Goal: Task Accomplishment & Management: Manage account settings

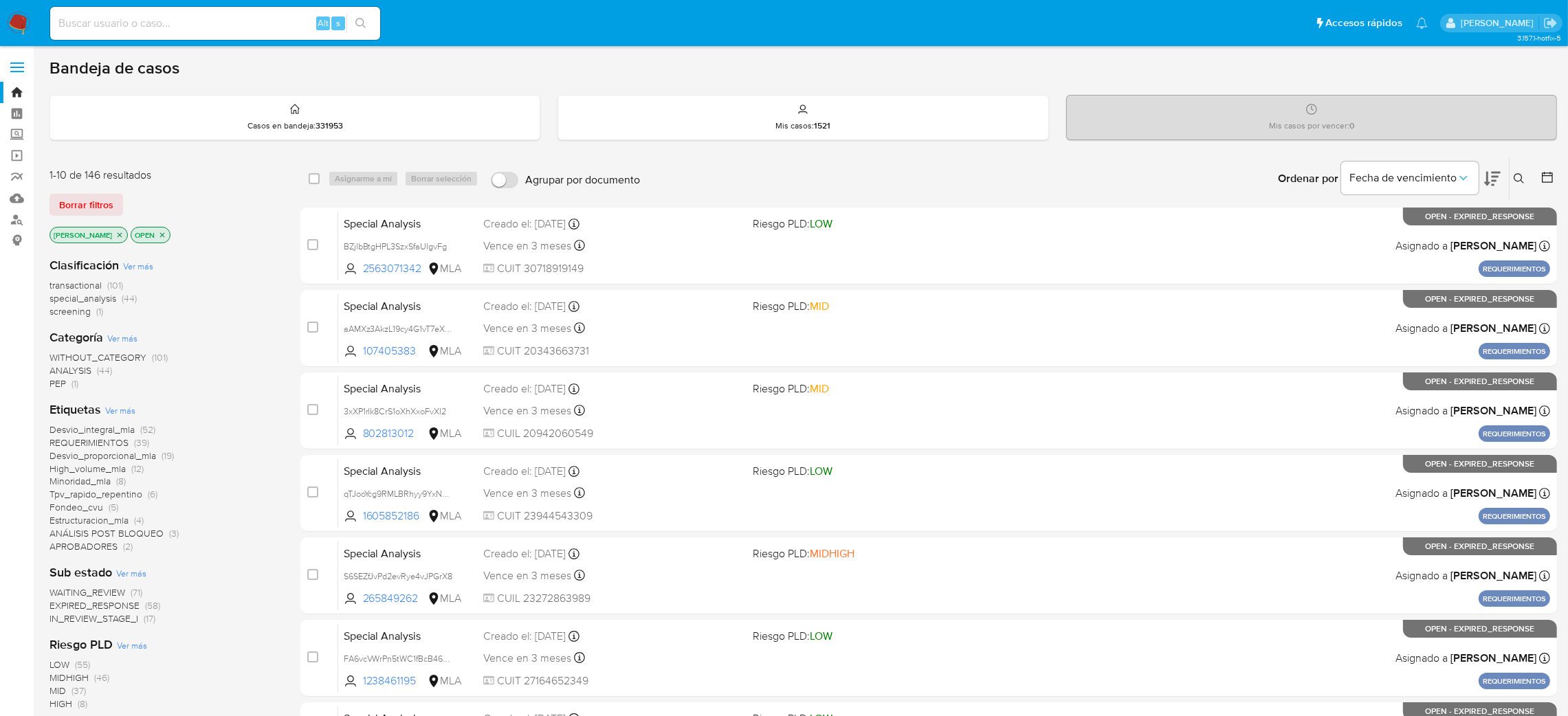
click at [259, 20] on input at bounding box center [215, 23] width 330 height 18
paste input "4C0lX1jVLPXT5atkXqaPtR7V"
type input "4C0lX1jVLPXT5atkXqaPtR7V"
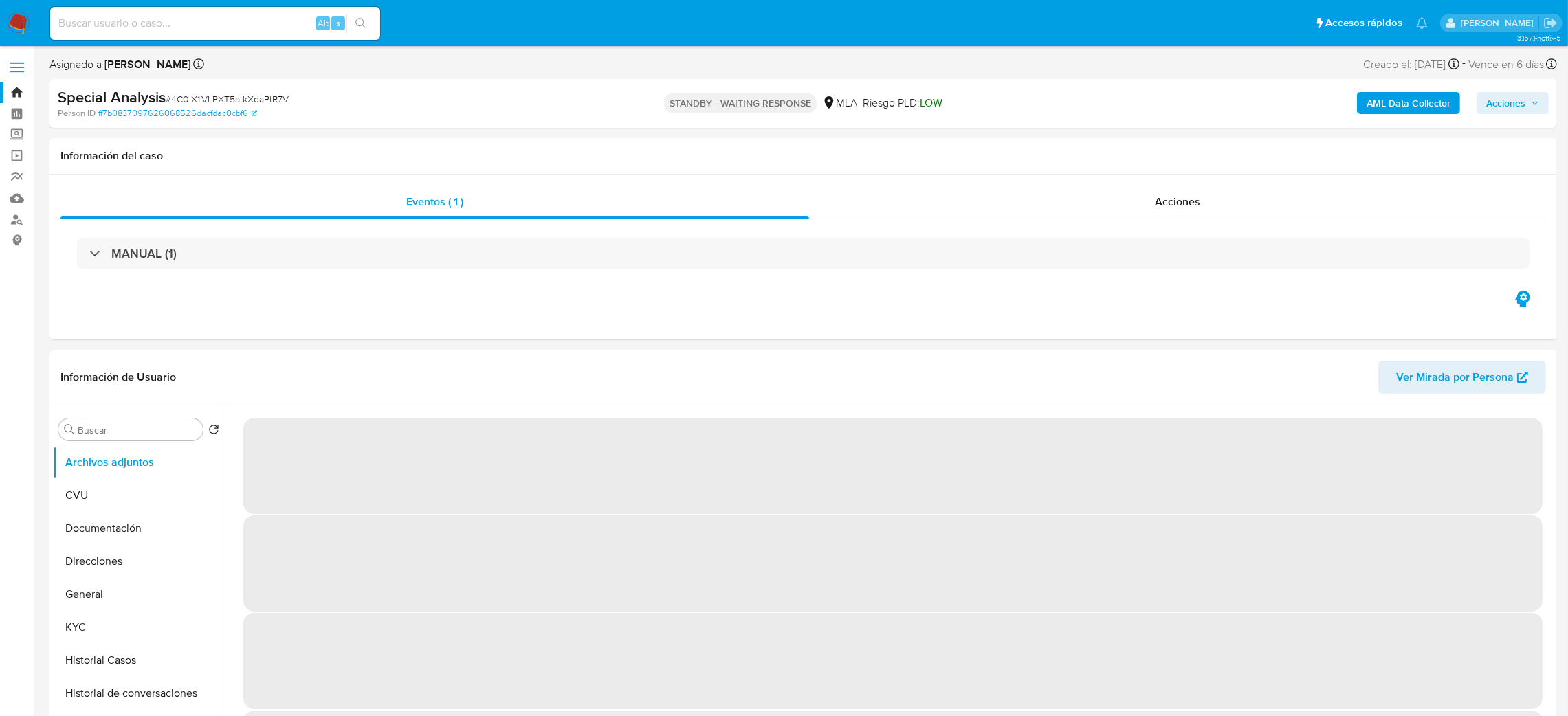
select select "10"
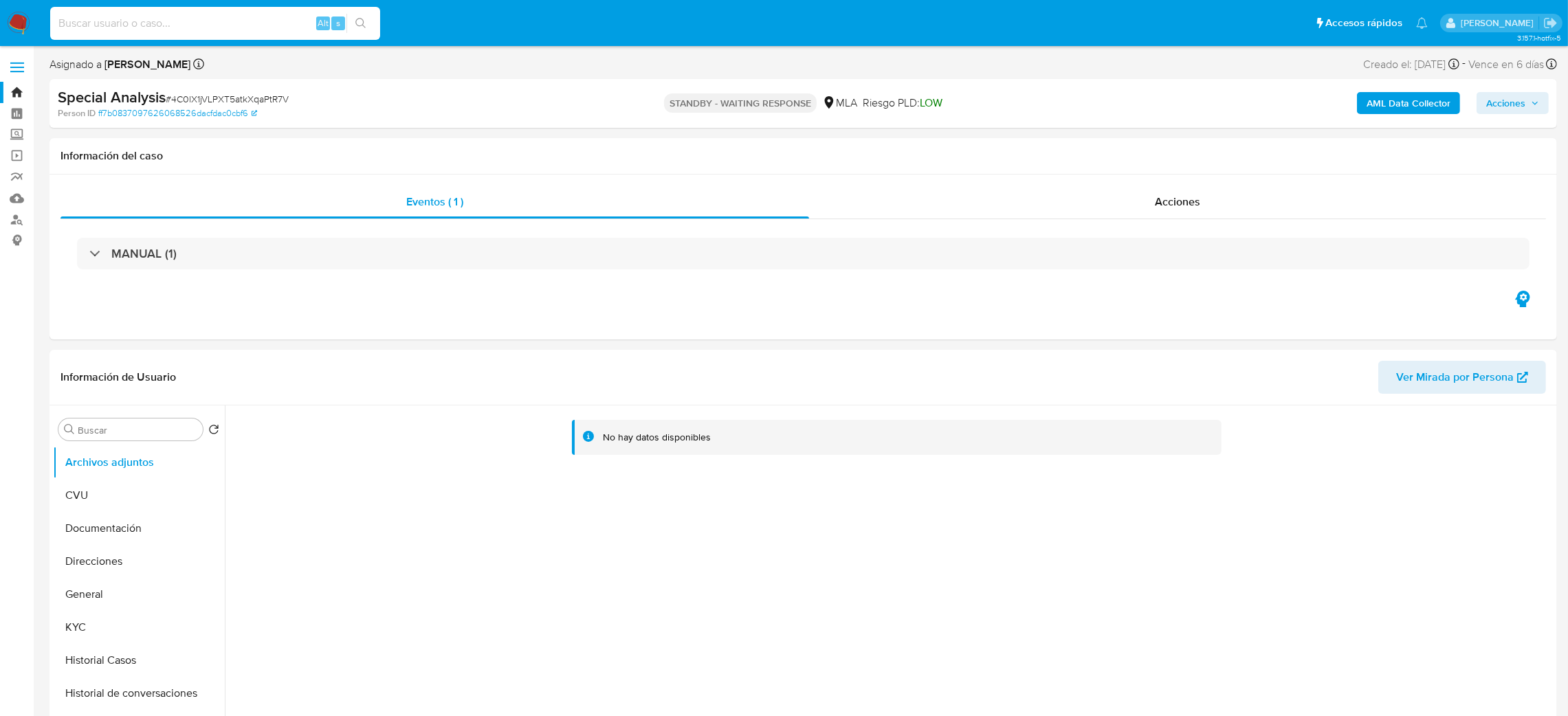
click at [178, 17] on input at bounding box center [215, 23] width 330 height 18
paste input "Wb5YnLQKzEPnDtQirnRicYSe"
type input "Wb5YnLQKzEPnDtQirnRicYSe"
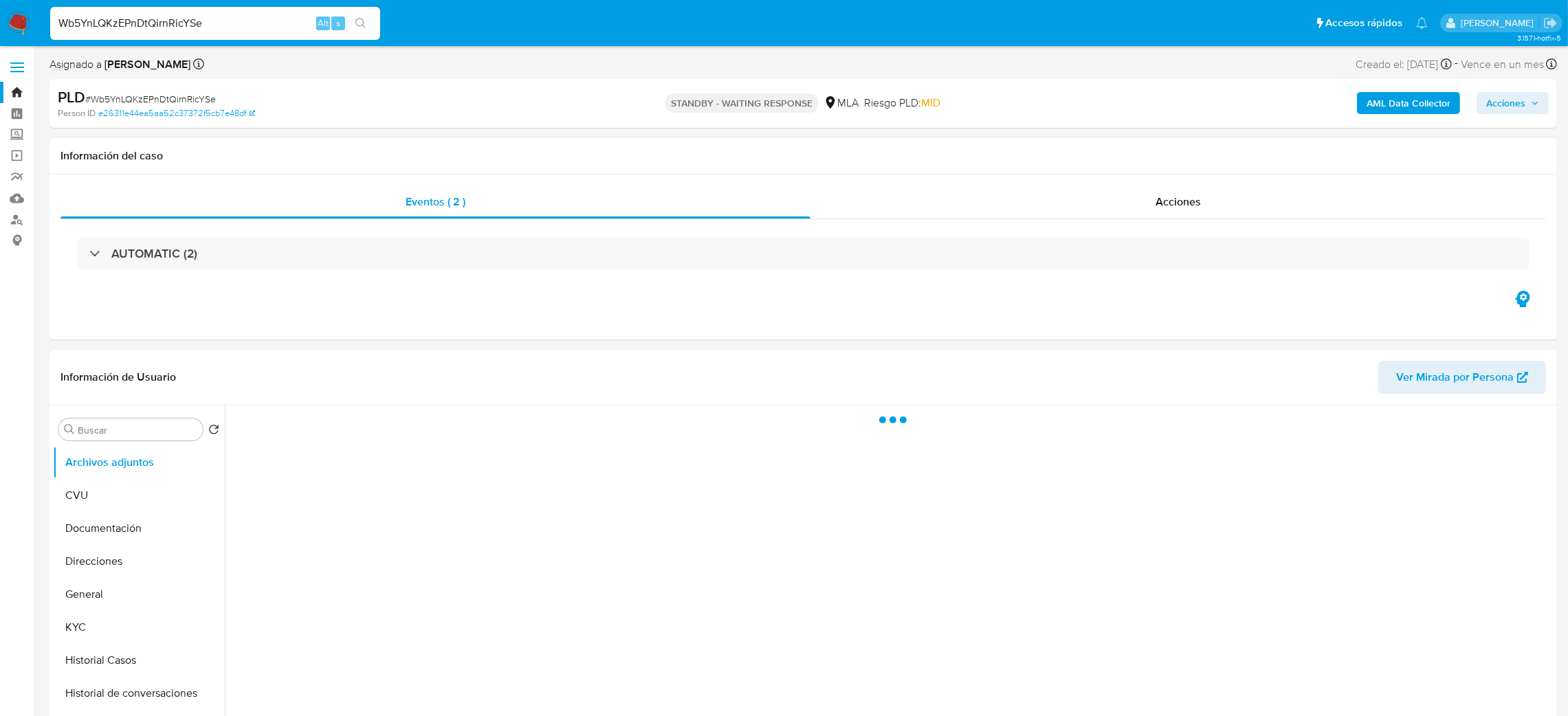
select select "10"
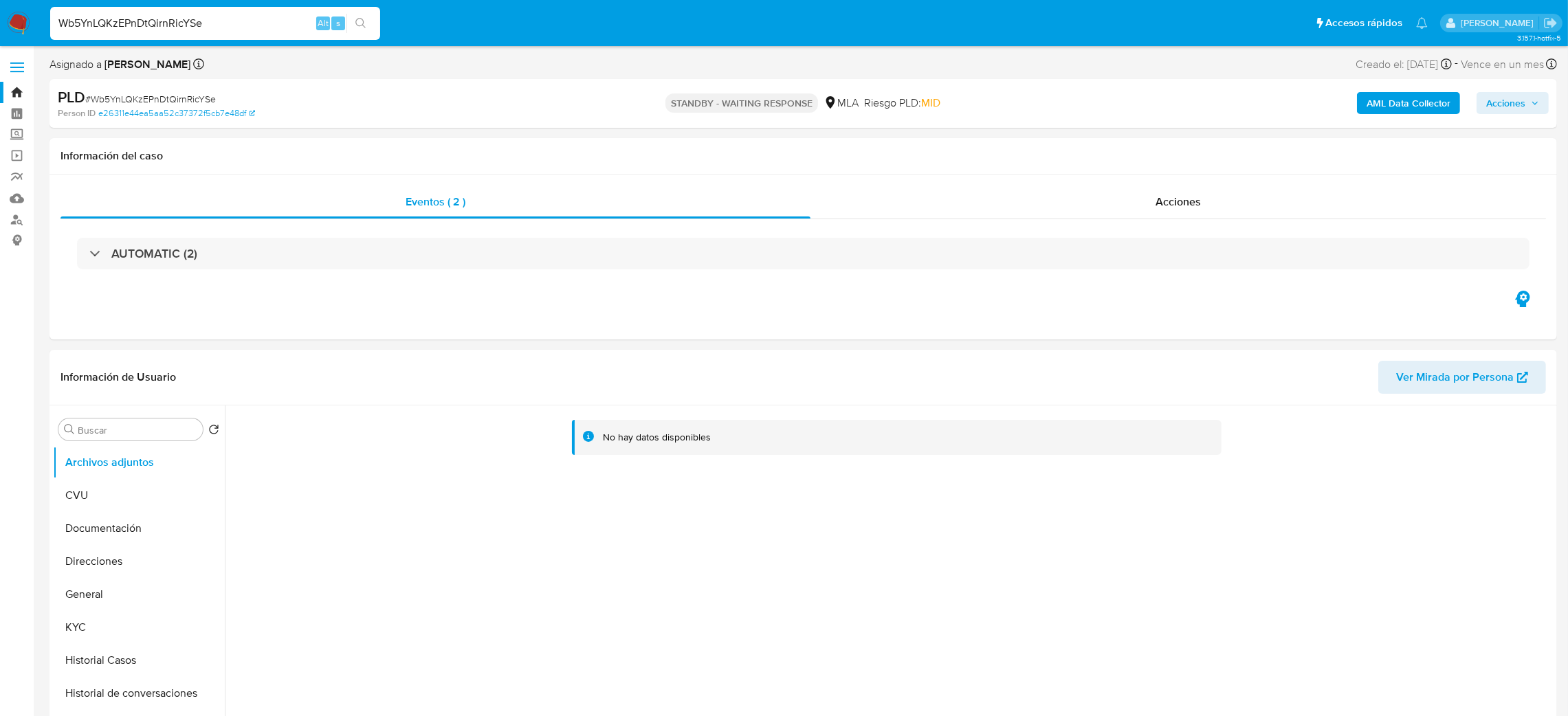
drag, startPoint x: 211, startPoint y: 28, endPoint x: 0, endPoint y: 44, distance: 211.6
click at [0, 44] on nav "Pausado Ver notificaciones Wb5YnLQKzEPnDtQirnRicYSe Alt s Accesos rápidos Presi…" at bounding box center [784, 23] width 1568 height 46
paste input "z7LWa5eVPdnSxXvd53gd6xyD"
type input "z7LWa5eVPdnSxXvd53gd6xyD"
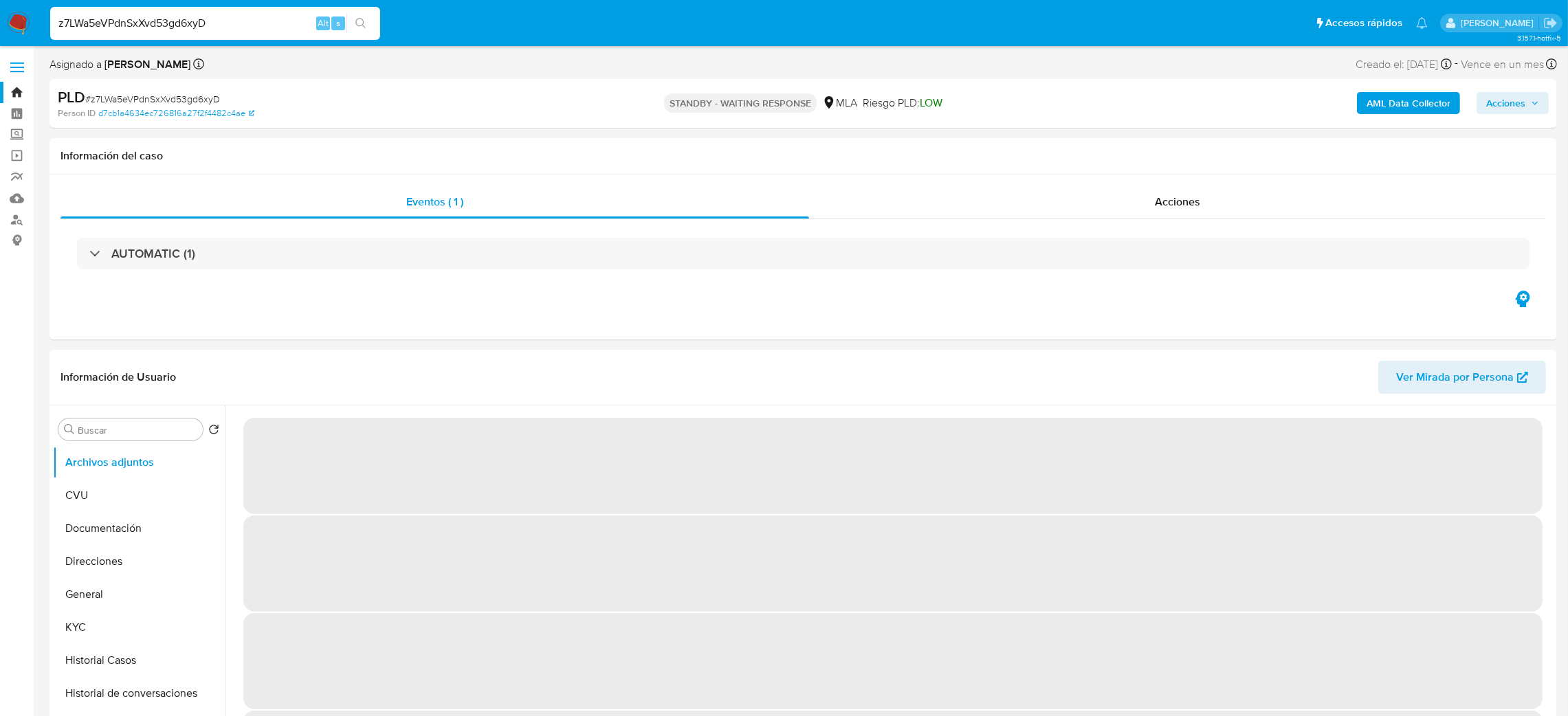
click at [11, 20] on img at bounding box center [19, 24] width 24 height 24
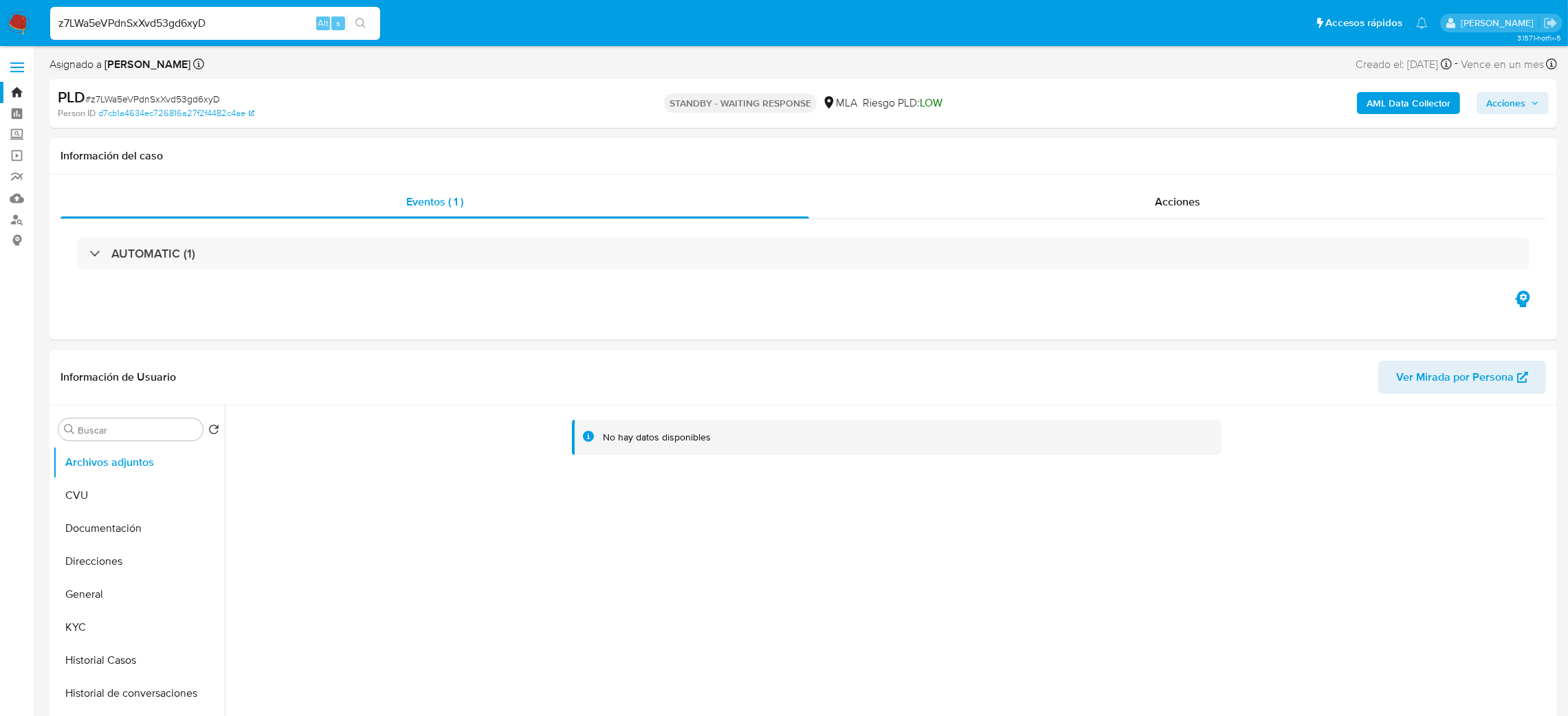
select select "10"
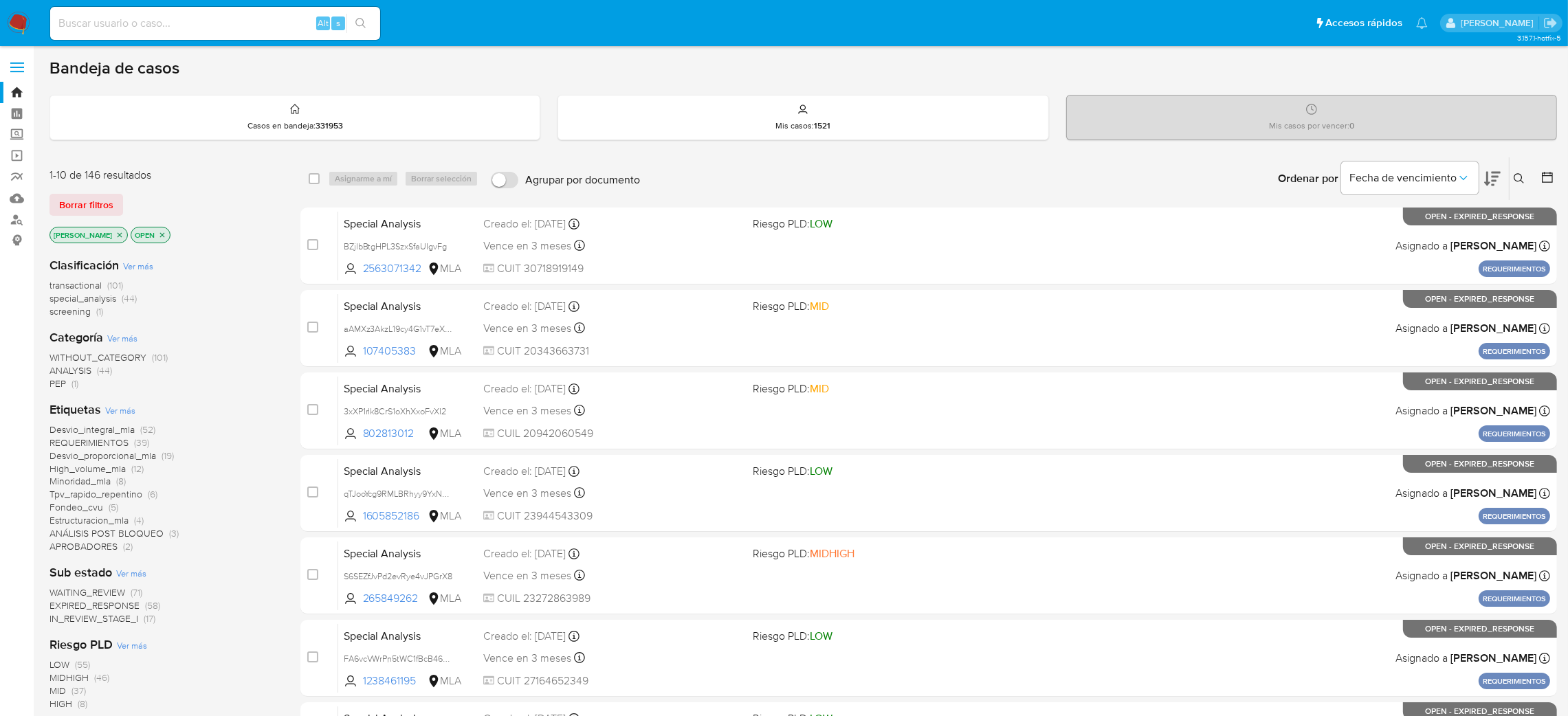
click at [244, 25] on input at bounding box center [215, 23] width 330 height 18
paste input "u8uBViEyFHnNnGVBEFZje9PT"
type input "u8uBViEyFHnNnGVBEFZje9PT"
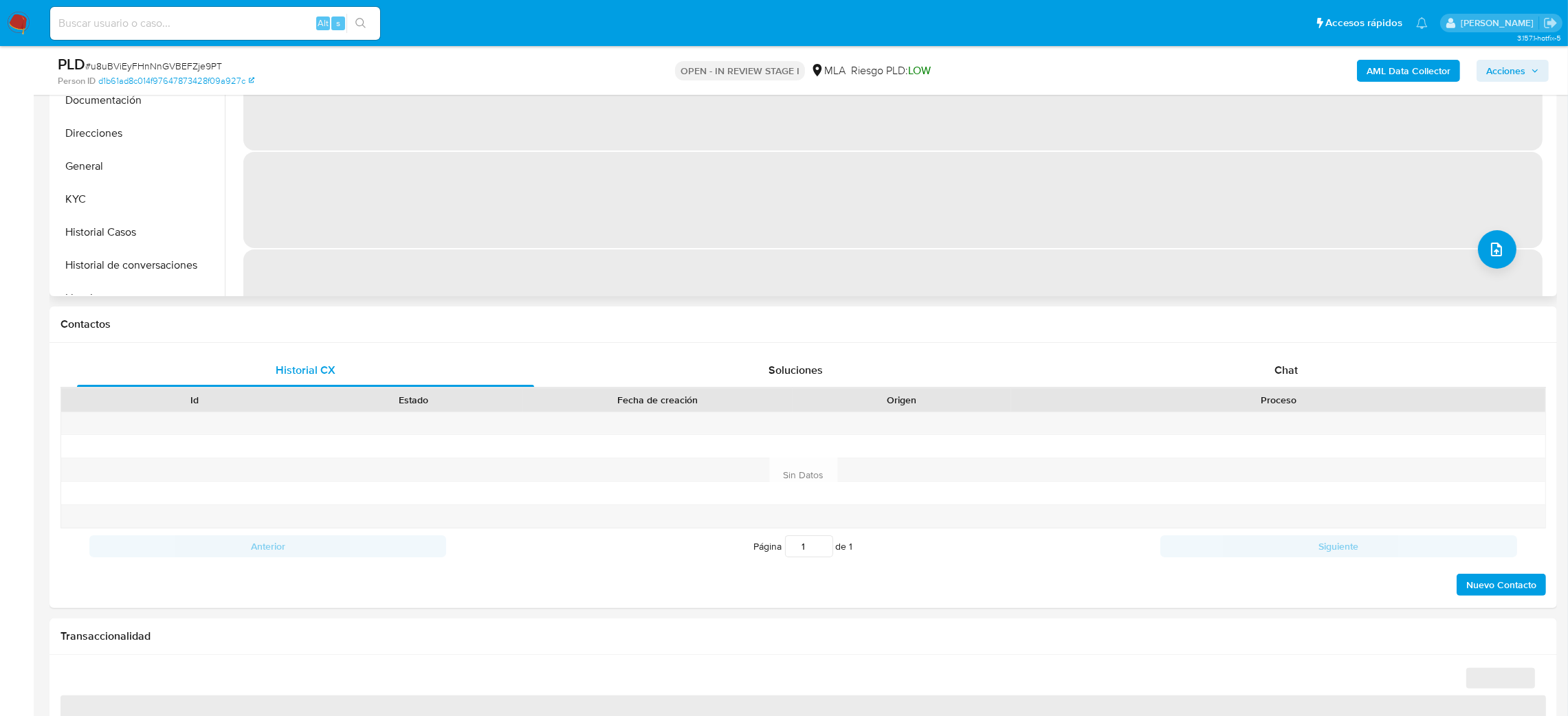
scroll to position [103, 0]
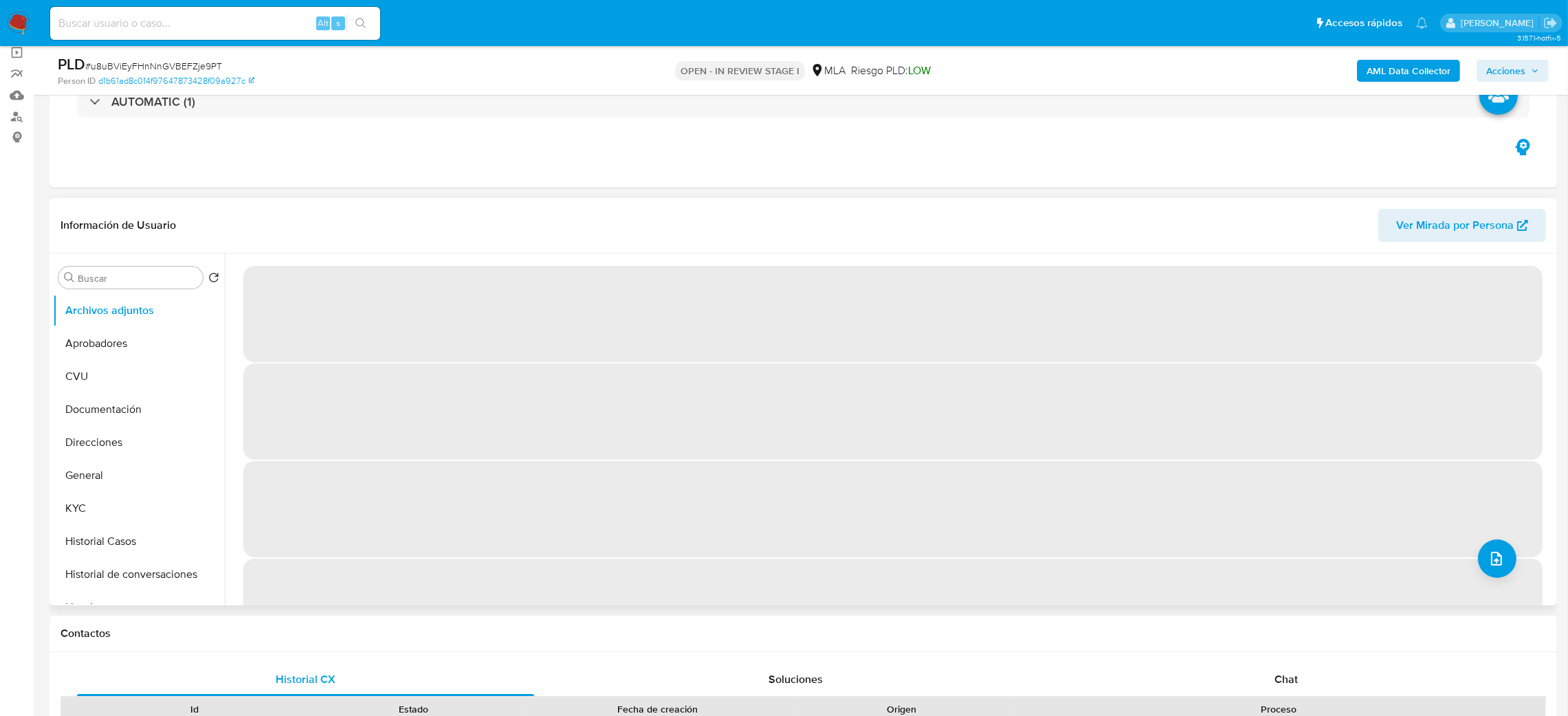
select select "10"
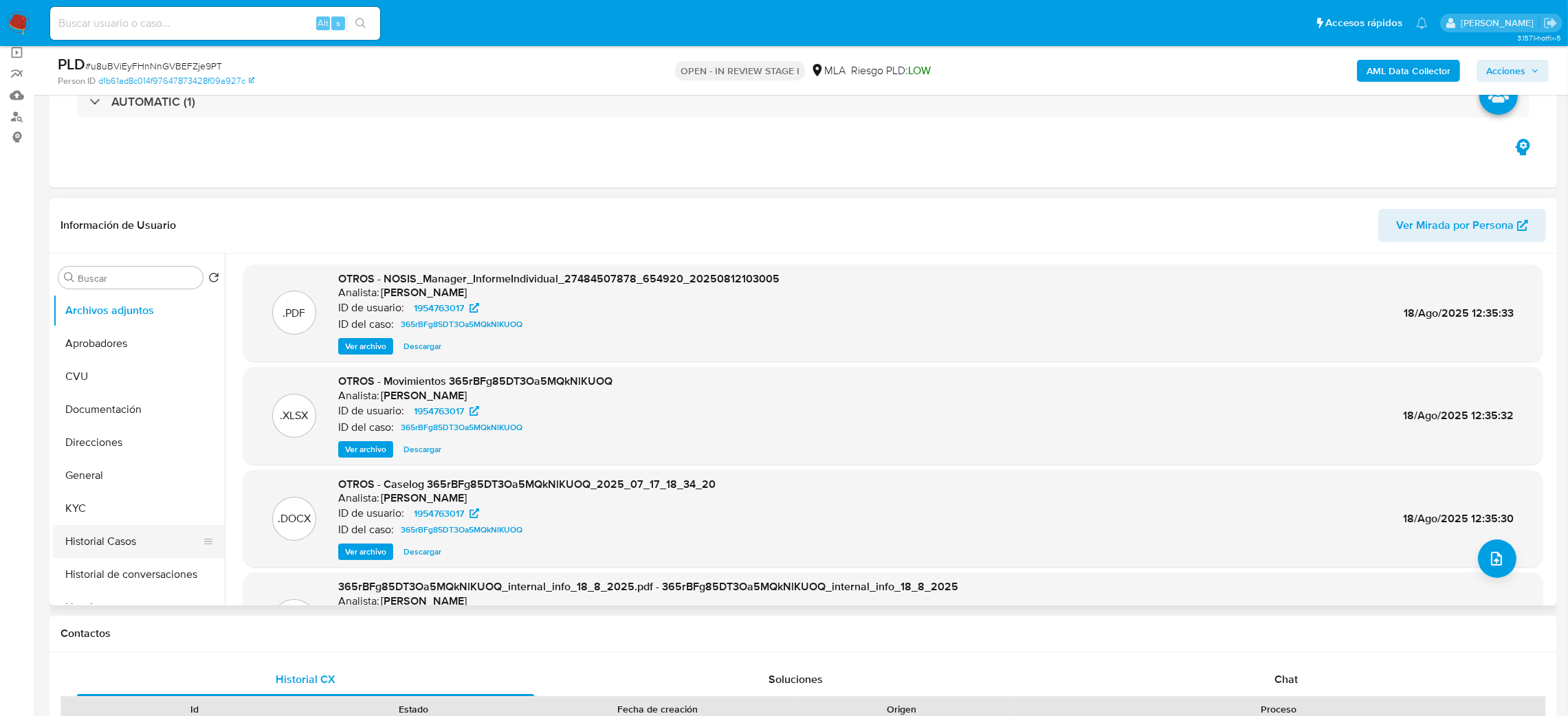
click at [130, 534] on button "Historial Casos" at bounding box center [134, 541] width 161 height 33
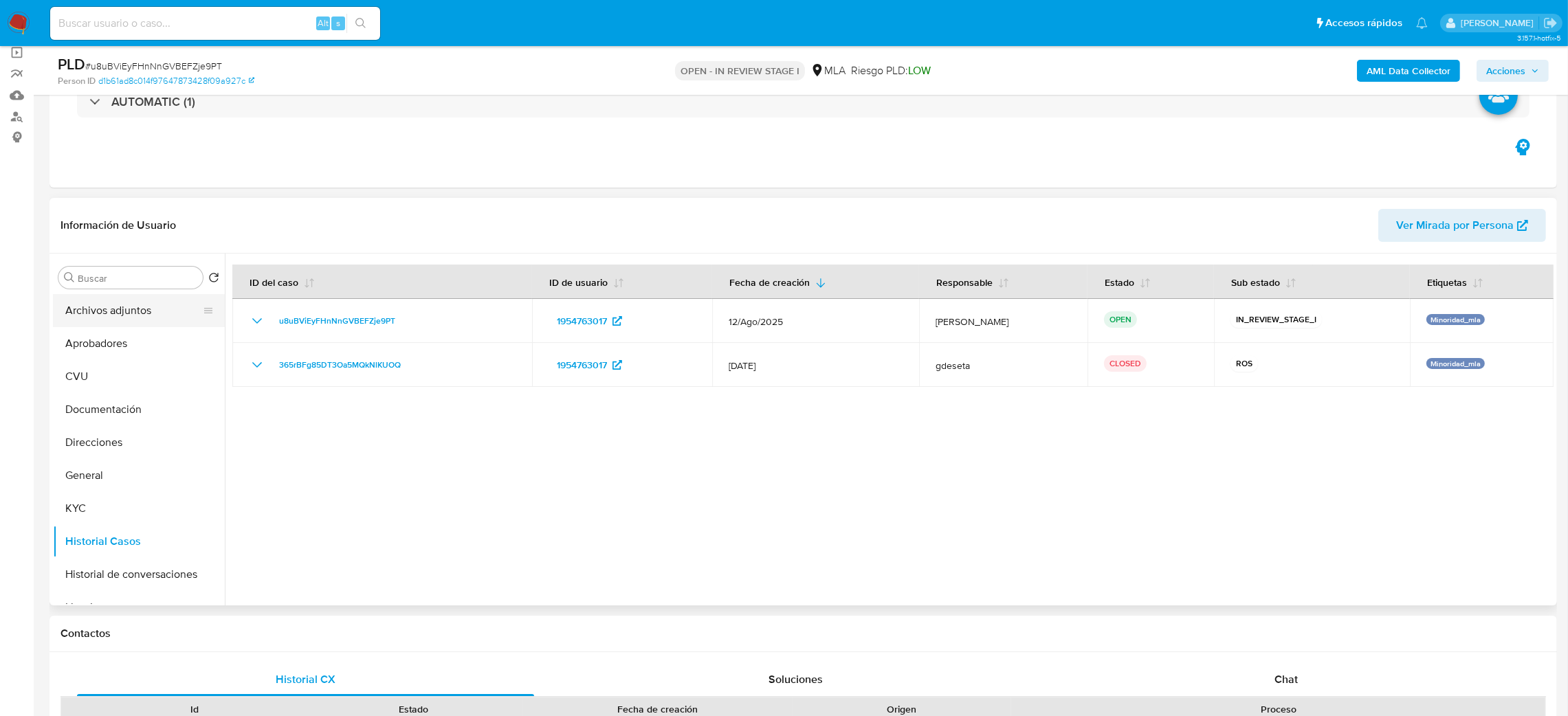
click at [115, 303] on button "Archivos adjuntos" at bounding box center [134, 310] width 161 height 33
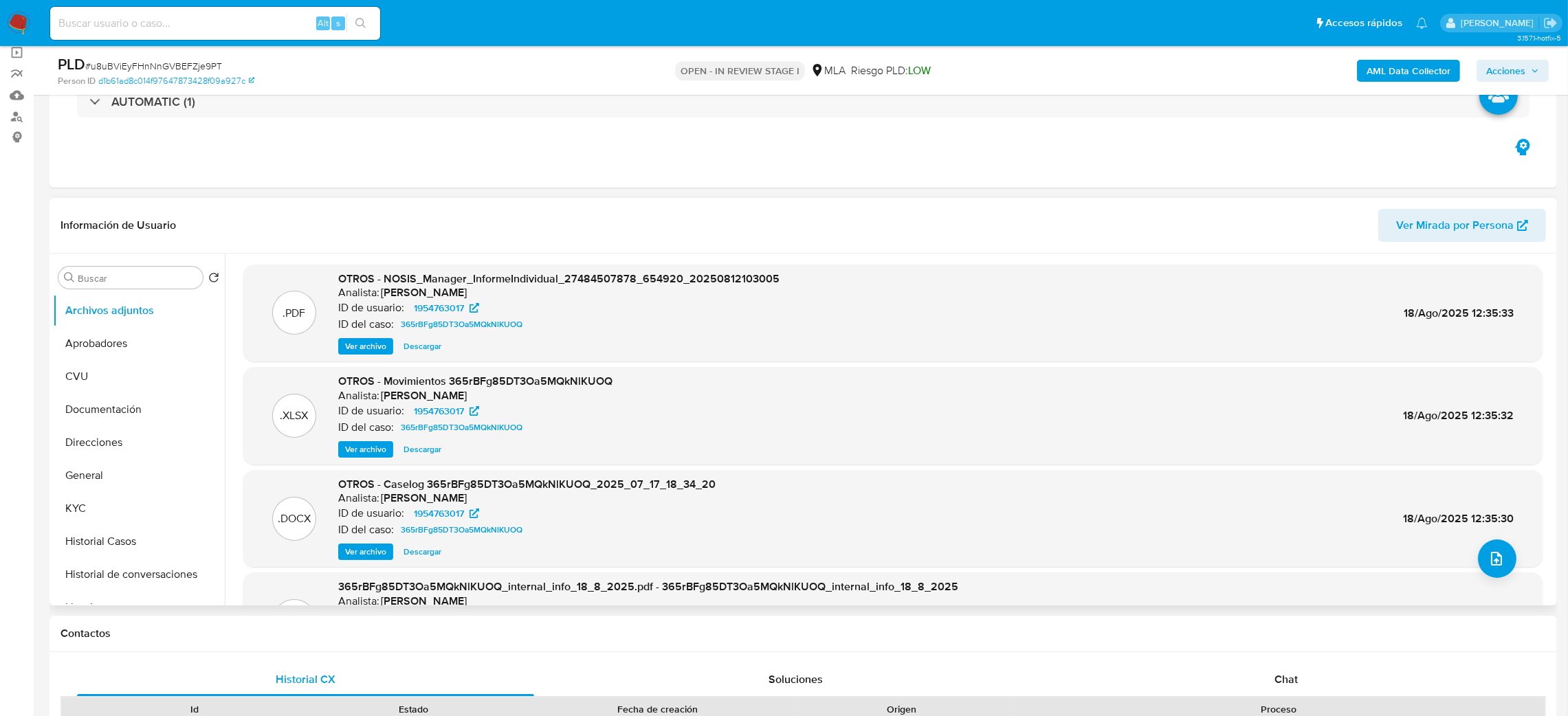
click at [350, 552] on span "Ver archivo" at bounding box center [365, 551] width 41 height 14
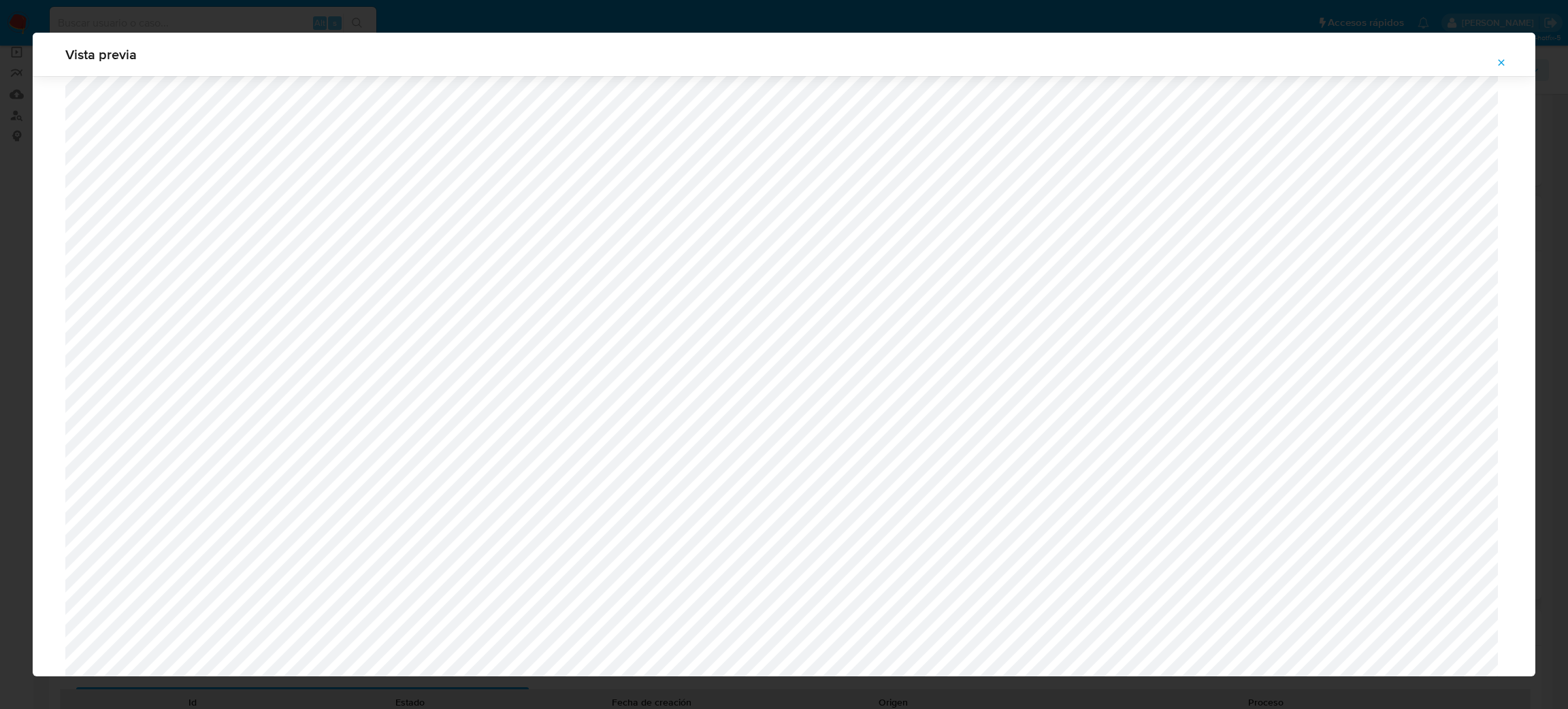
scroll to position [482, 0]
click at [1503, 67] on icon "Attachment preview" at bounding box center [1501, 62] width 11 height 11
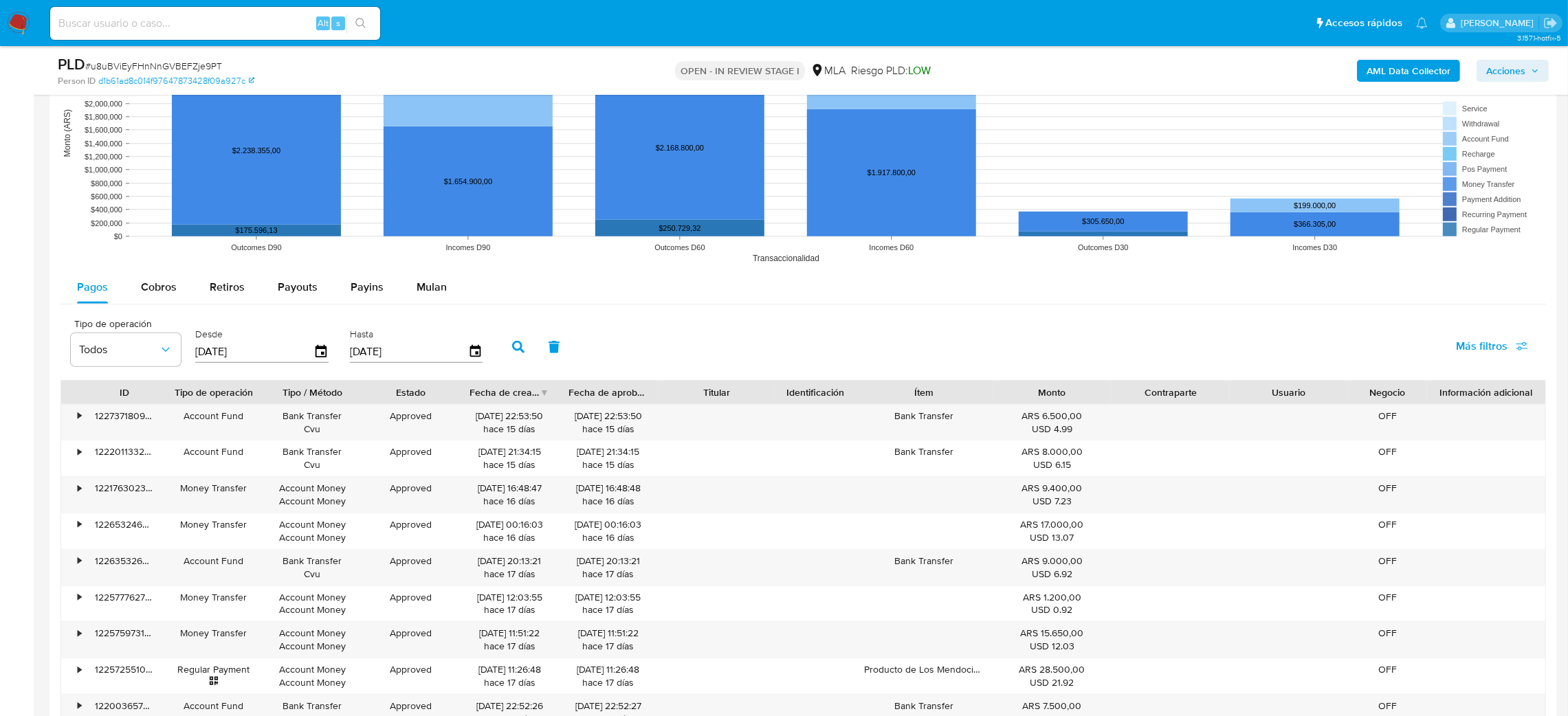
scroll to position [1443, 0]
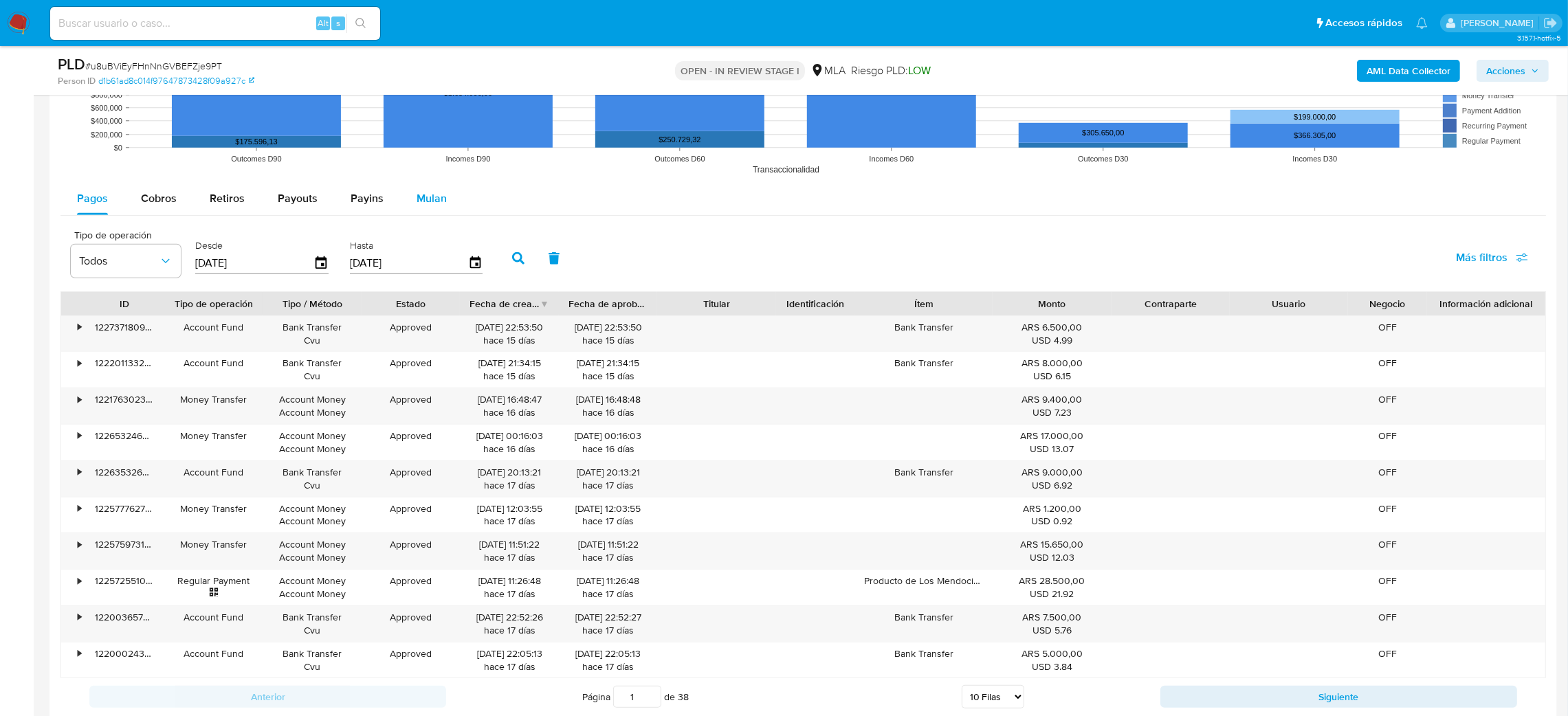
click at [425, 213] on div "Mulan" at bounding box center [431, 198] width 30 height 33
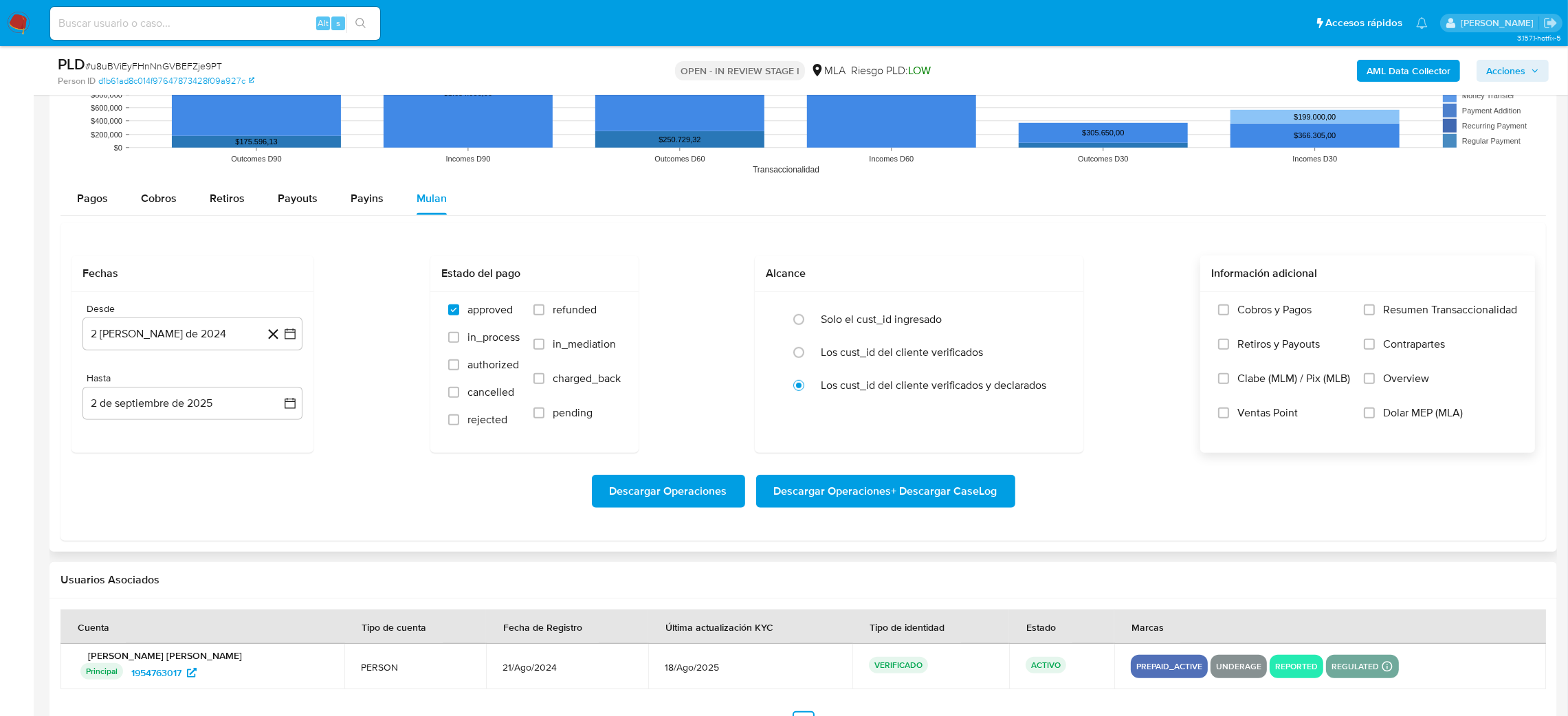
click at [1380, 407] on label "Dolar MEP (MLA)" at bounding box center [1439, 423] width 153 height 35
click at [1374, 407] on input "Dolar MEP (MLA)" at bounding box center [1368, 413] width 11 height 11
click at [164, 341] on button "2 de agosto de 2024" at bounding box center [193, 333] width 220 height 33
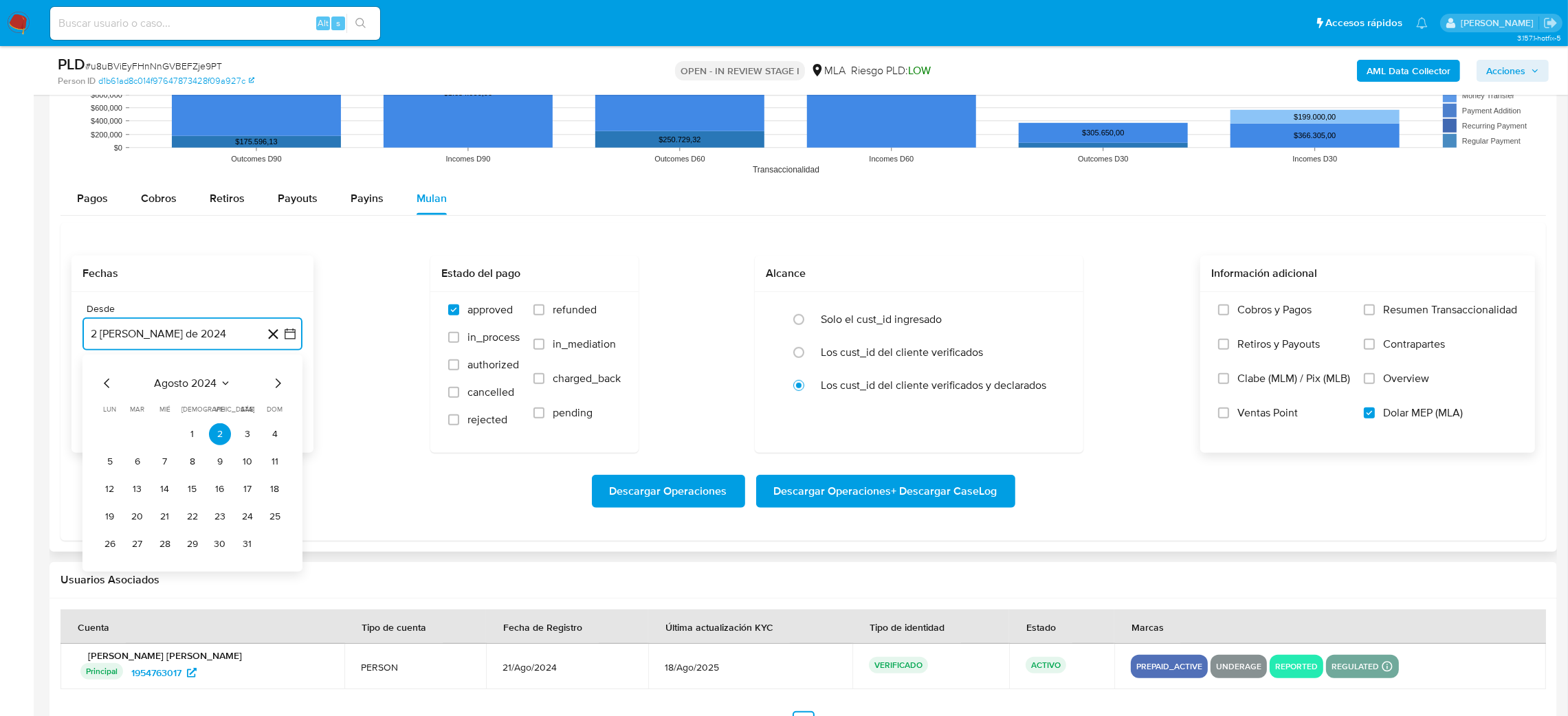
click at [276, 383] on icon "Mes siguiente" at bounding box center [278, 384] width 17 height 17
click at [276, 382] on icon "Mes siguiente" at bounding box center [278, 384] width 17 height 17
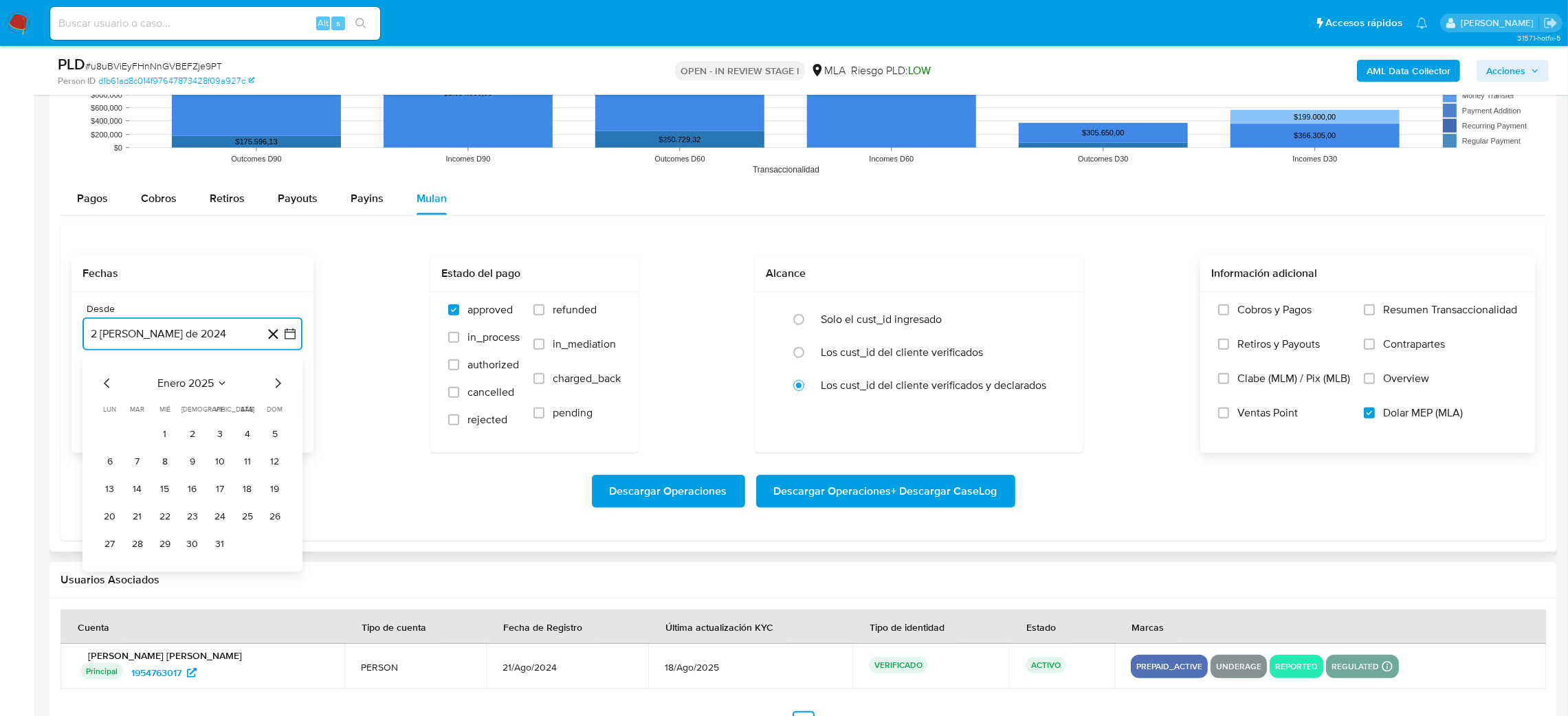
click at [276, 382] on icon "Mes siguiente" at bounding box center [278, 384] width 17 height 17
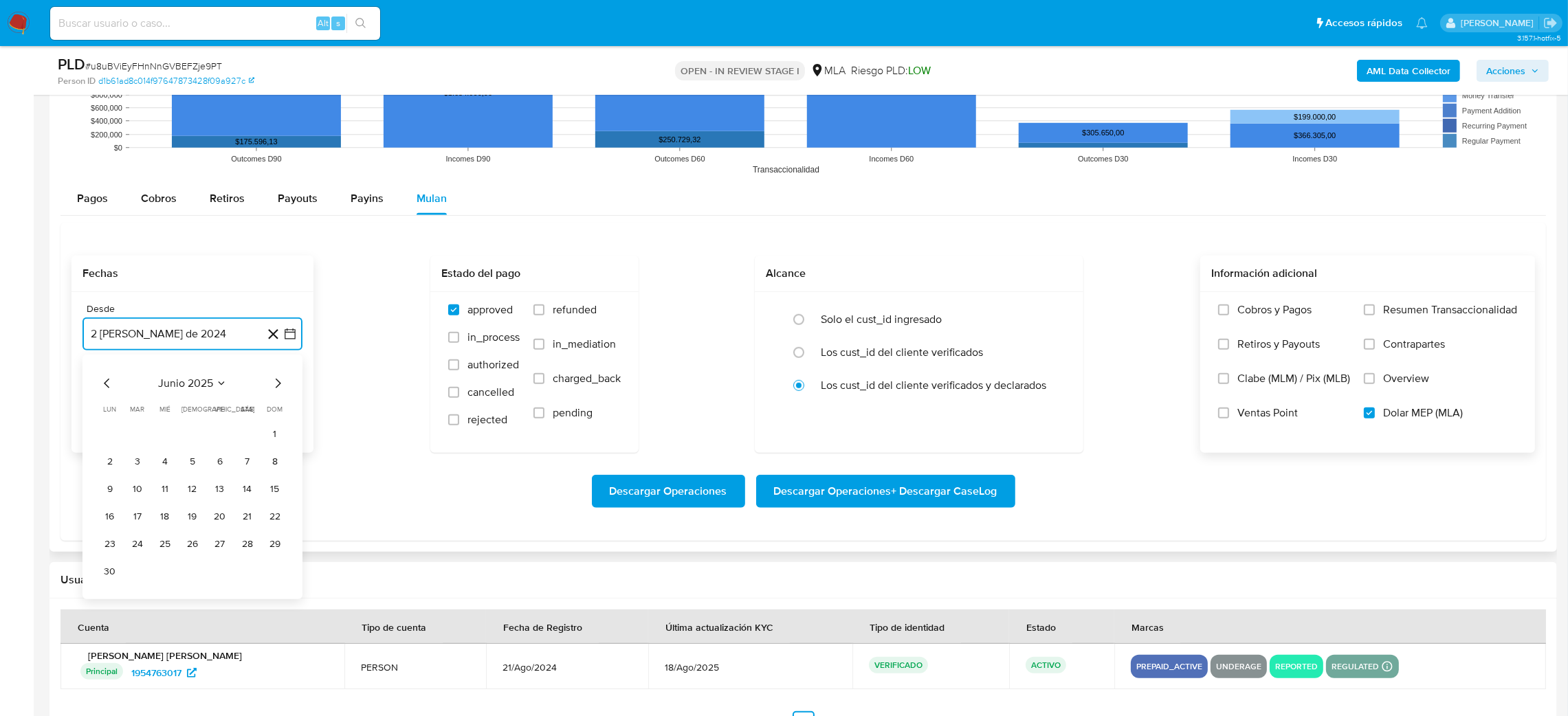
click at [276, 382] on icon "Mes siguiente" at bounding box center [278, 384] width 17 height 17
click at [134, 435] on button "1" at bounding box center [138, 435] width 22 height 22
click at [151, 407] on button "2 de septiembre de 2025" at bounding box center [193, 403] width 220 height 33
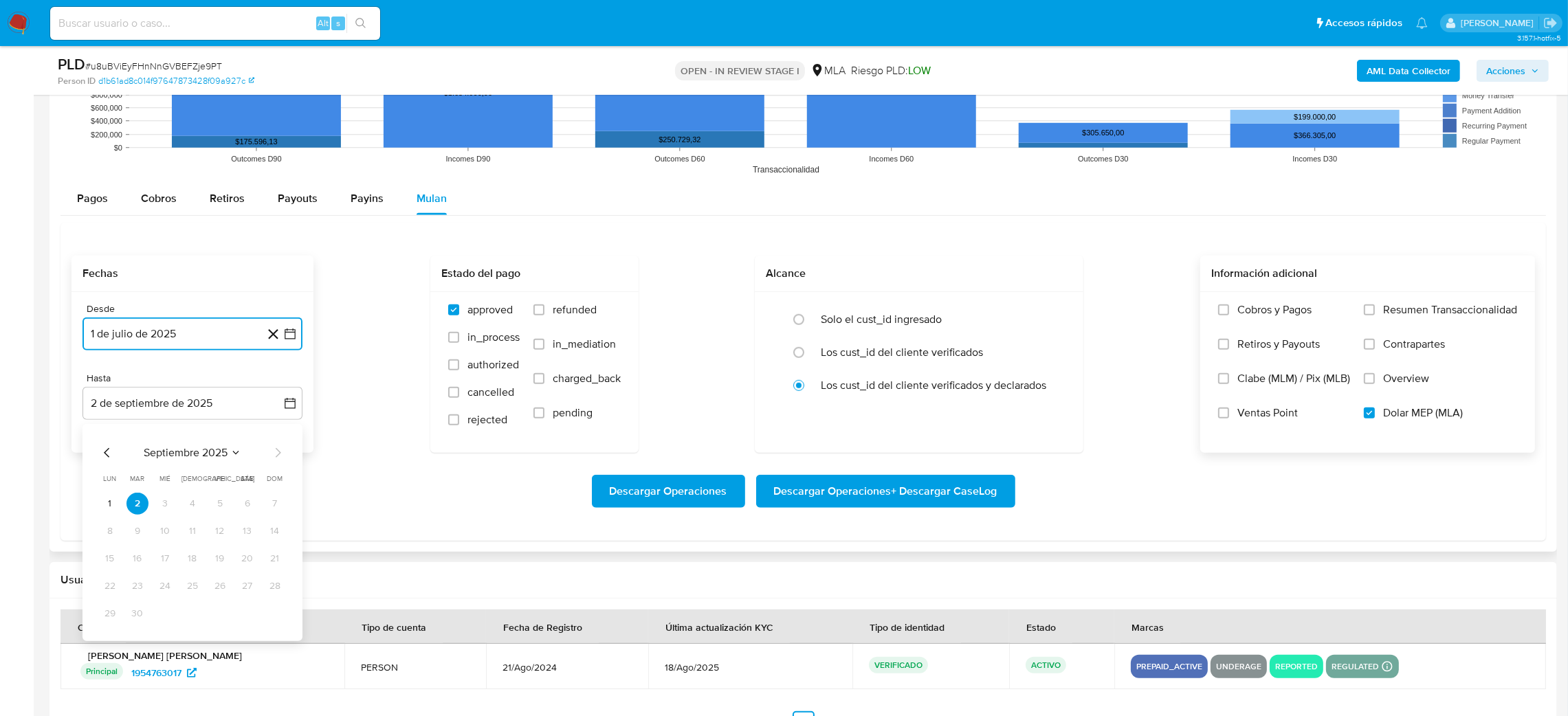
click at [101, 453] on icon "Mes anterior" at bounding box center [107, 453] width 17 height 17
click at [277, 618] on button "31" at bounding box center [275, 614] width 22 height 22
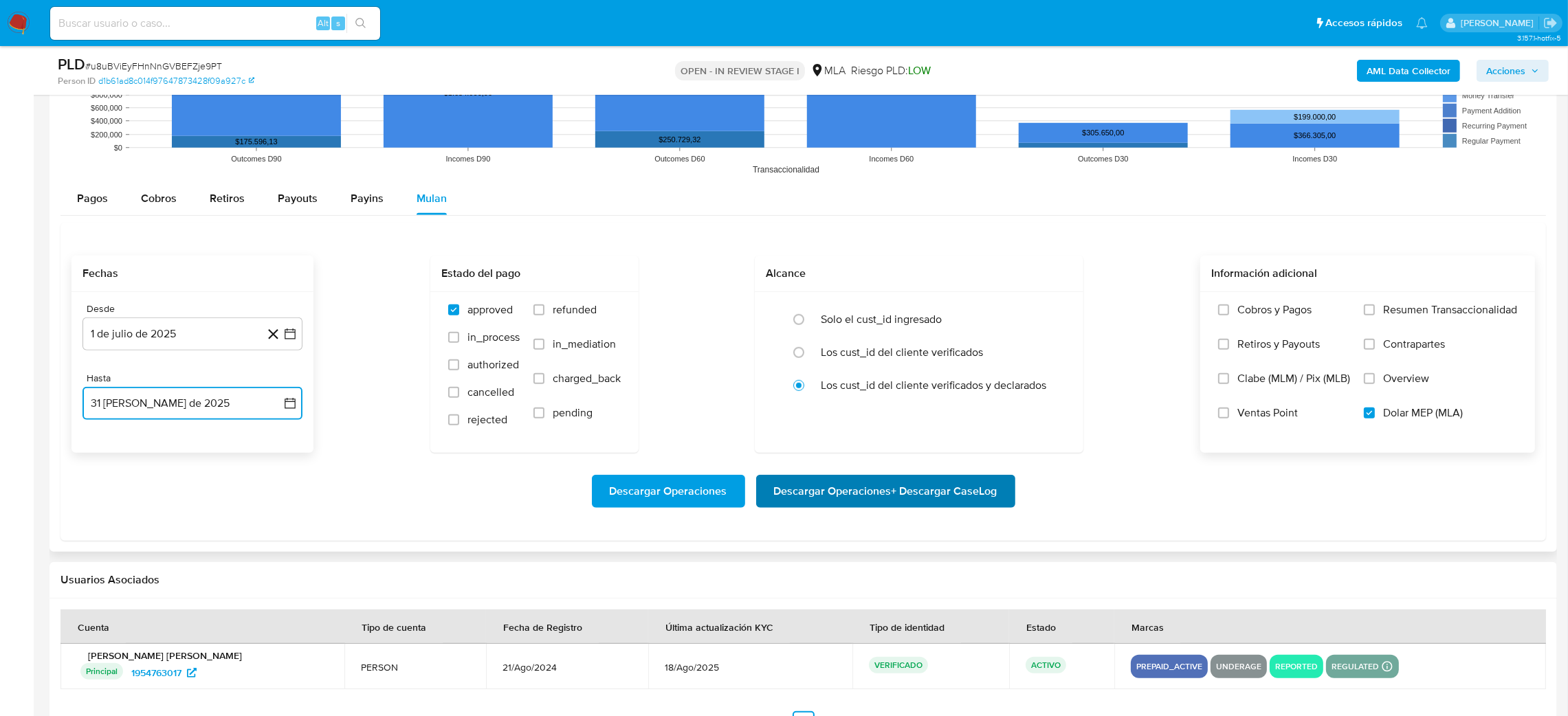
click at [959, 496] on span "Descargar Operaciones + Descargar CaseLog" at bounding box center [885, 491] width 223 height 30
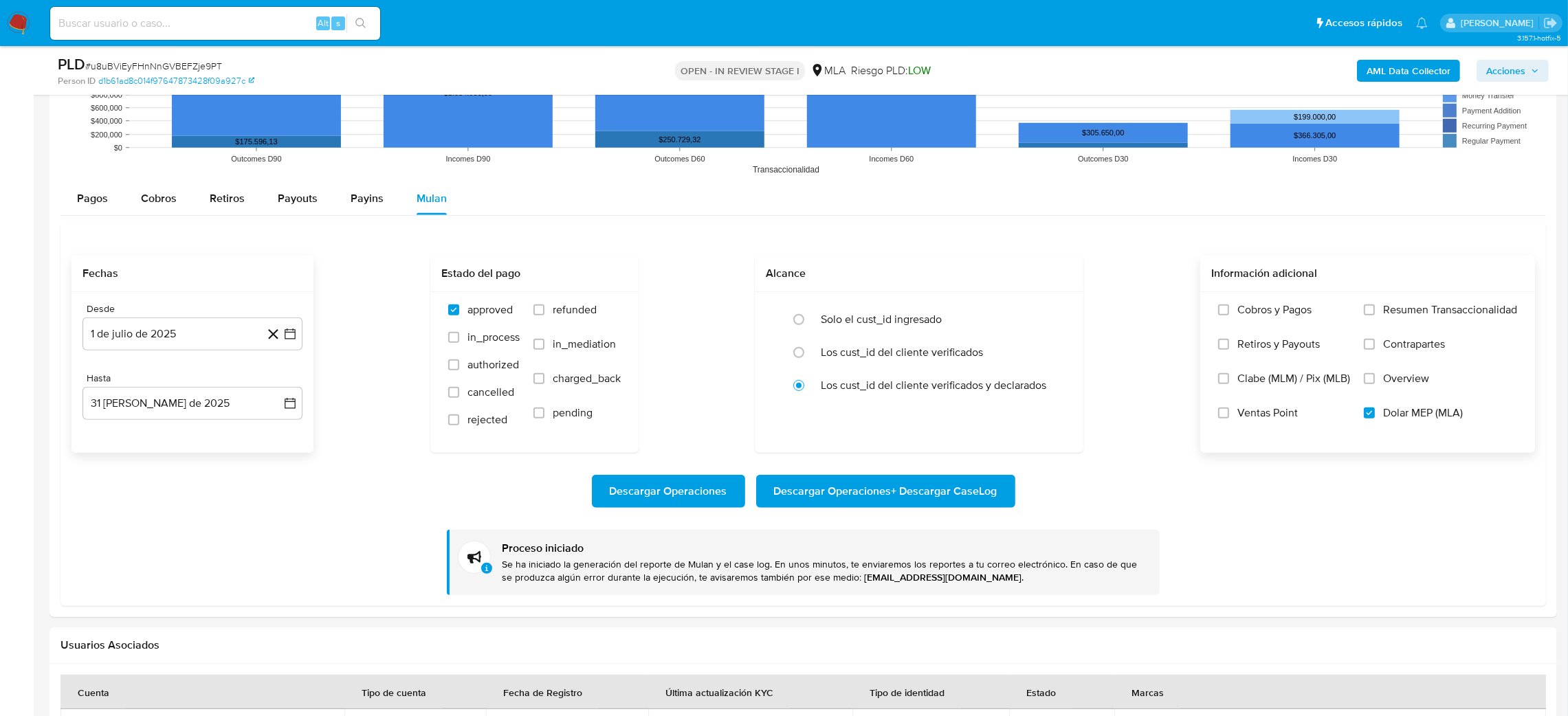
click at [156, 62] on span "# u8uBViEyFHnNnGVBEFZje9PT" at bounding box center [154, 66] width 137 height 14
copy span "u8uBViEyFHnNnGVBEFZje9PT"
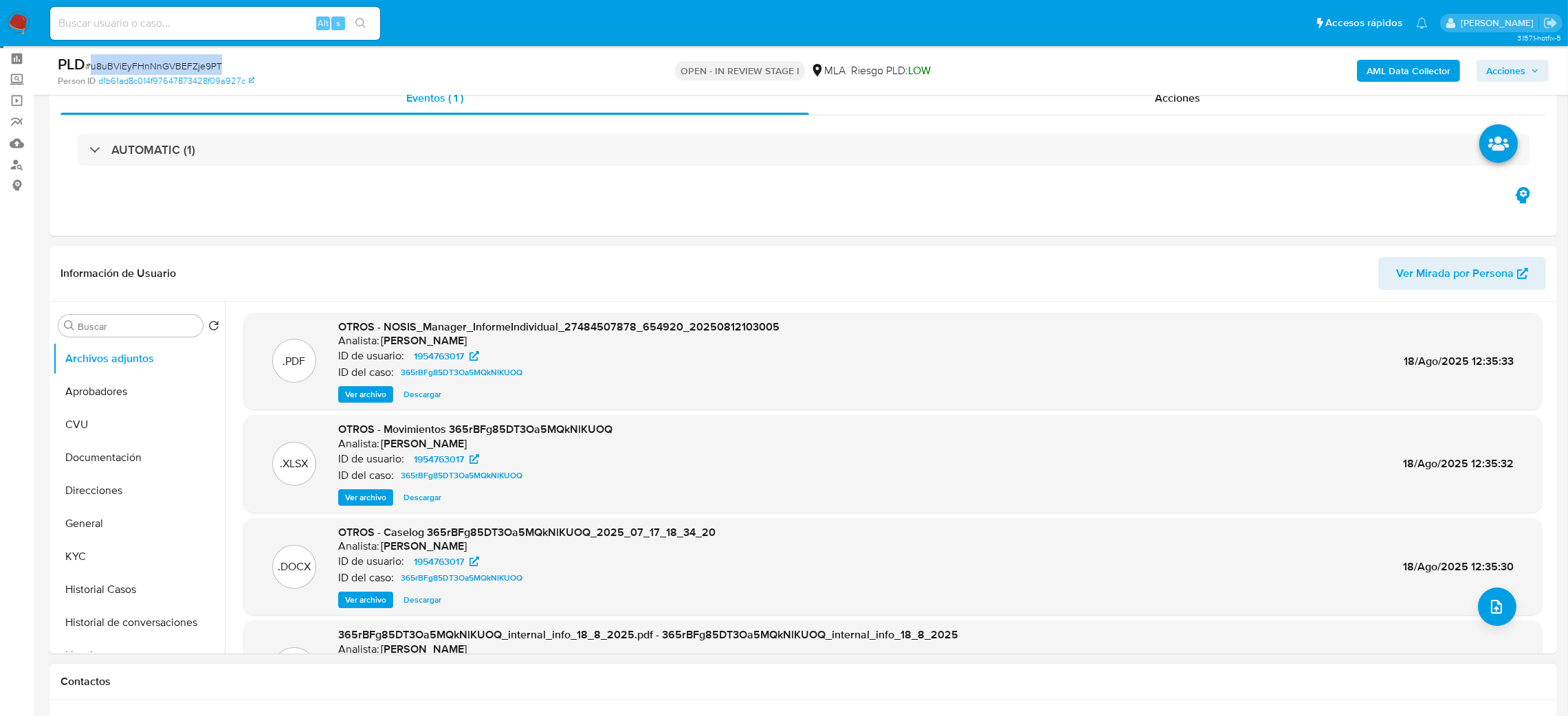
scroll to position [103, 0]
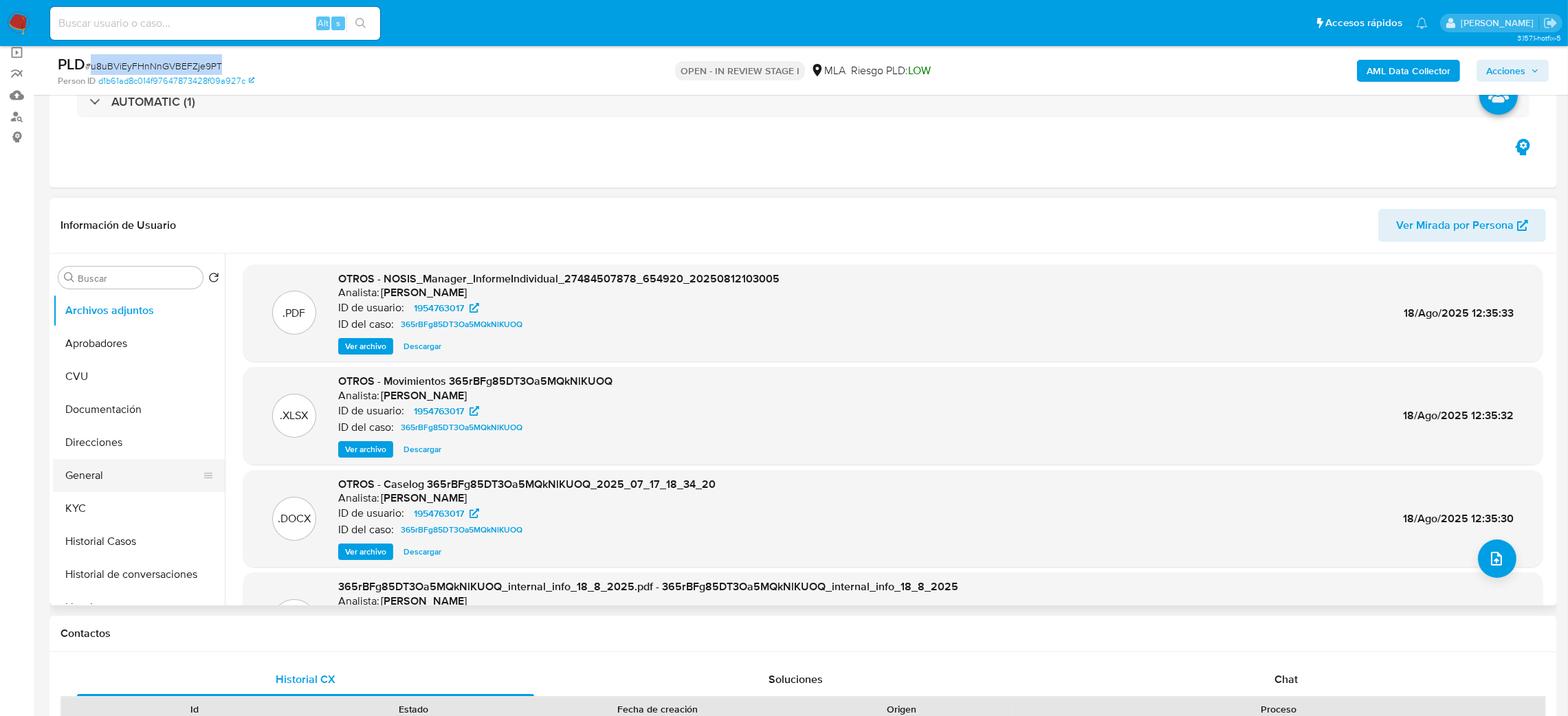
drag, startPoint x: 125, startPoint y: 466, endPoint x: 104, endPoint y: 471, distance: 21.6
click at [125, 466] on button "General" at bounding box center [134, 475] width 161 height 33
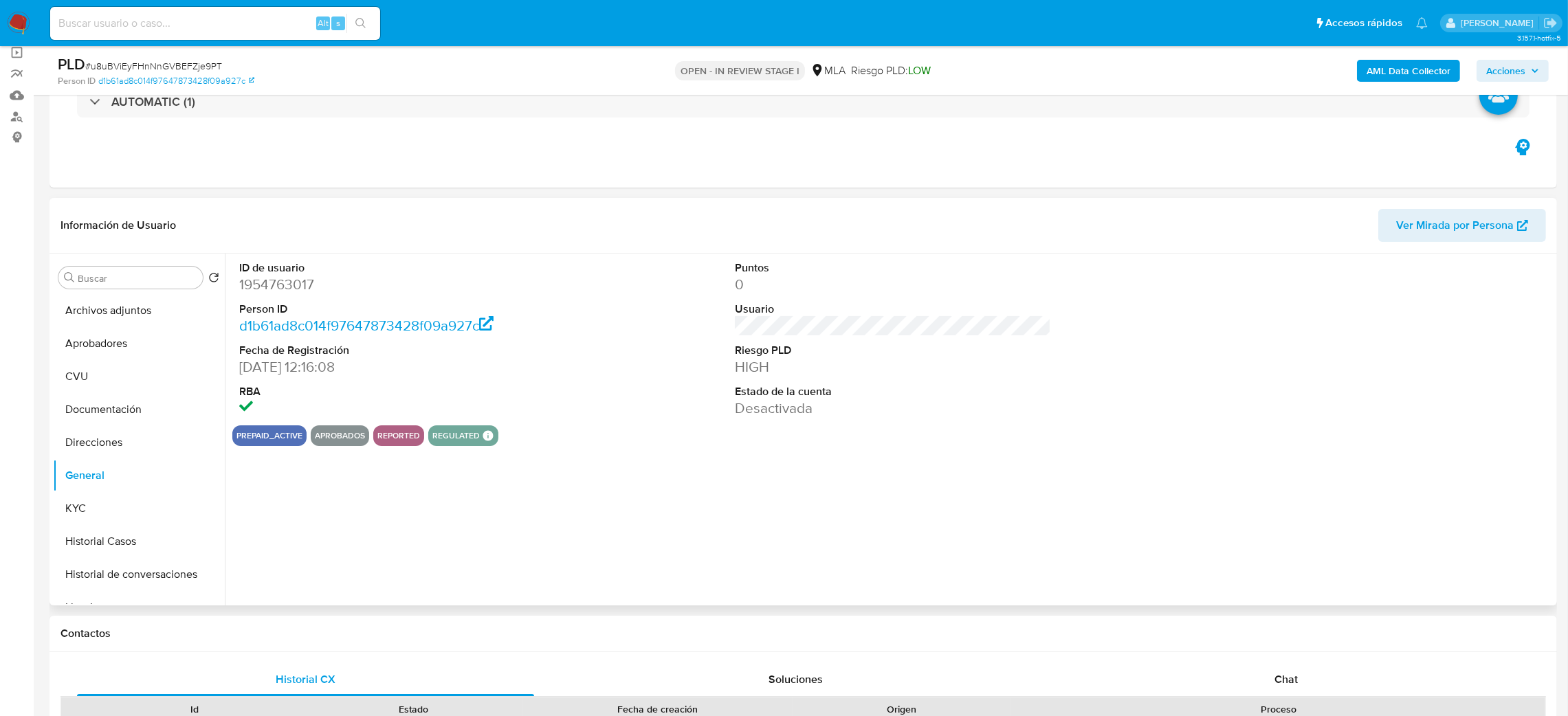
click at [269, 284] on dd "1954763017" at bounding box center [397, 284] width 317 height 19
copy dd "1954763017"
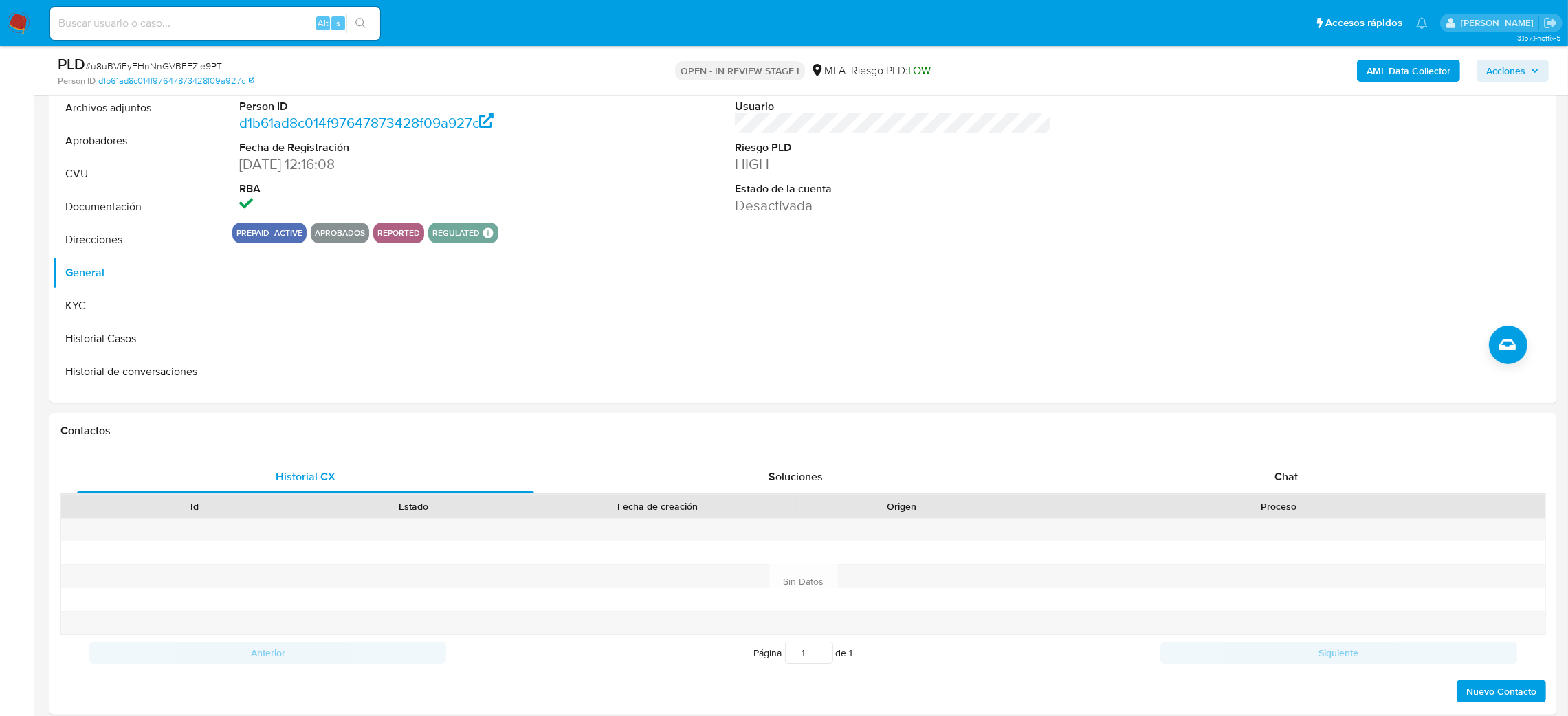
scroll to position [413, 0]
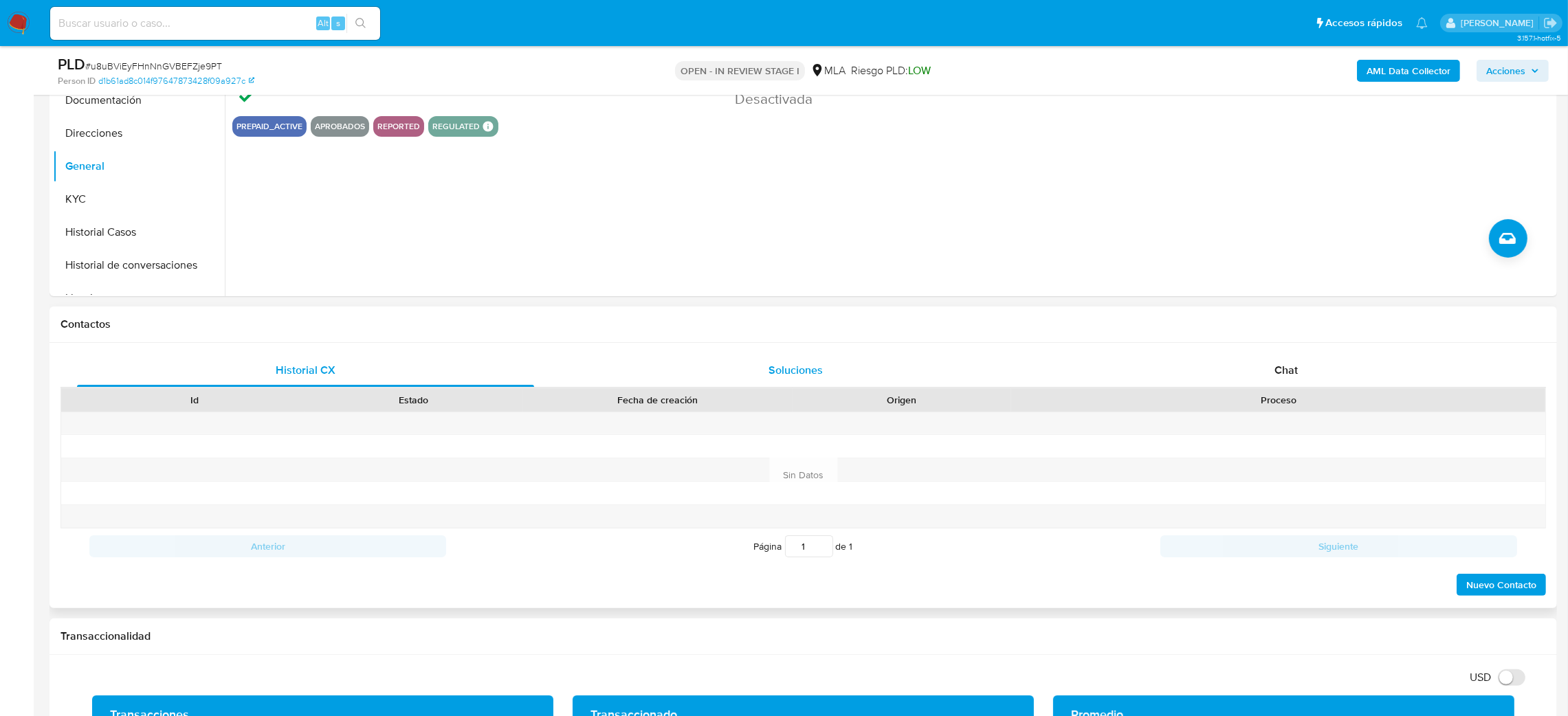
click at [824, 365] on div "Soluciones" at bounding box center [795, 370] width 457 height 33
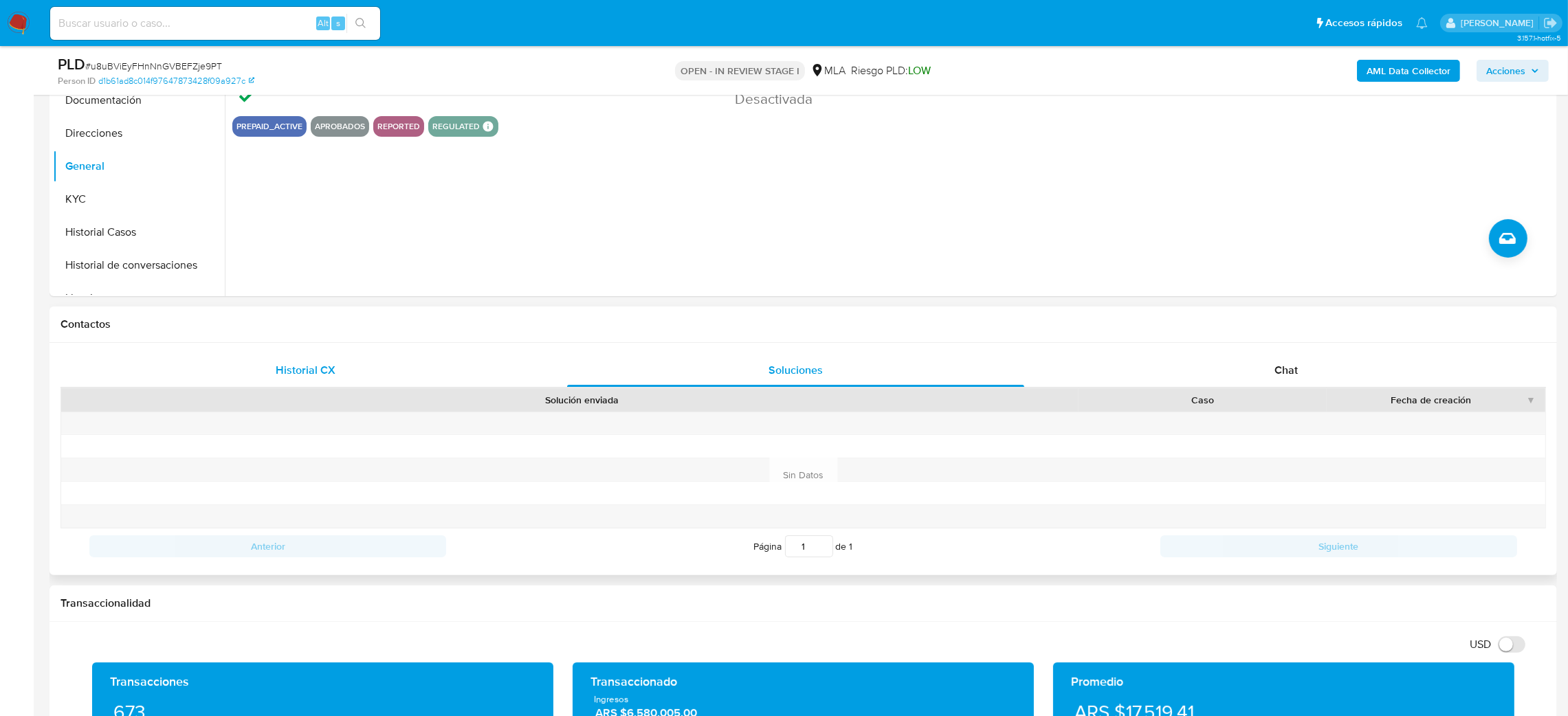
drag, startPoint x: 452, startPoint y: 350, endPoint x: 342, endPoint y: 374, distance: 112.6
click at [452, 350] on div "Historial CX Soluciones Chat Id Estado Fecha de creación Origen Proceso Anterio…" at bounding box center [803, 459] width 1507 height 232
drag, startPoint x: 438, startPoint y: 387, endPoint x: 405, endPoint y: 358, distance: 43.9
click at [431, 380] on div "Historial CX Soluciones Chat Id Estado Fecha de creación Origen Proceso Anterio…" at bounding box center [803, 459] width 1485 height 210
click at [403, 358] on div "Historial CX" at bounding box center [305, 370] width 457 height 33
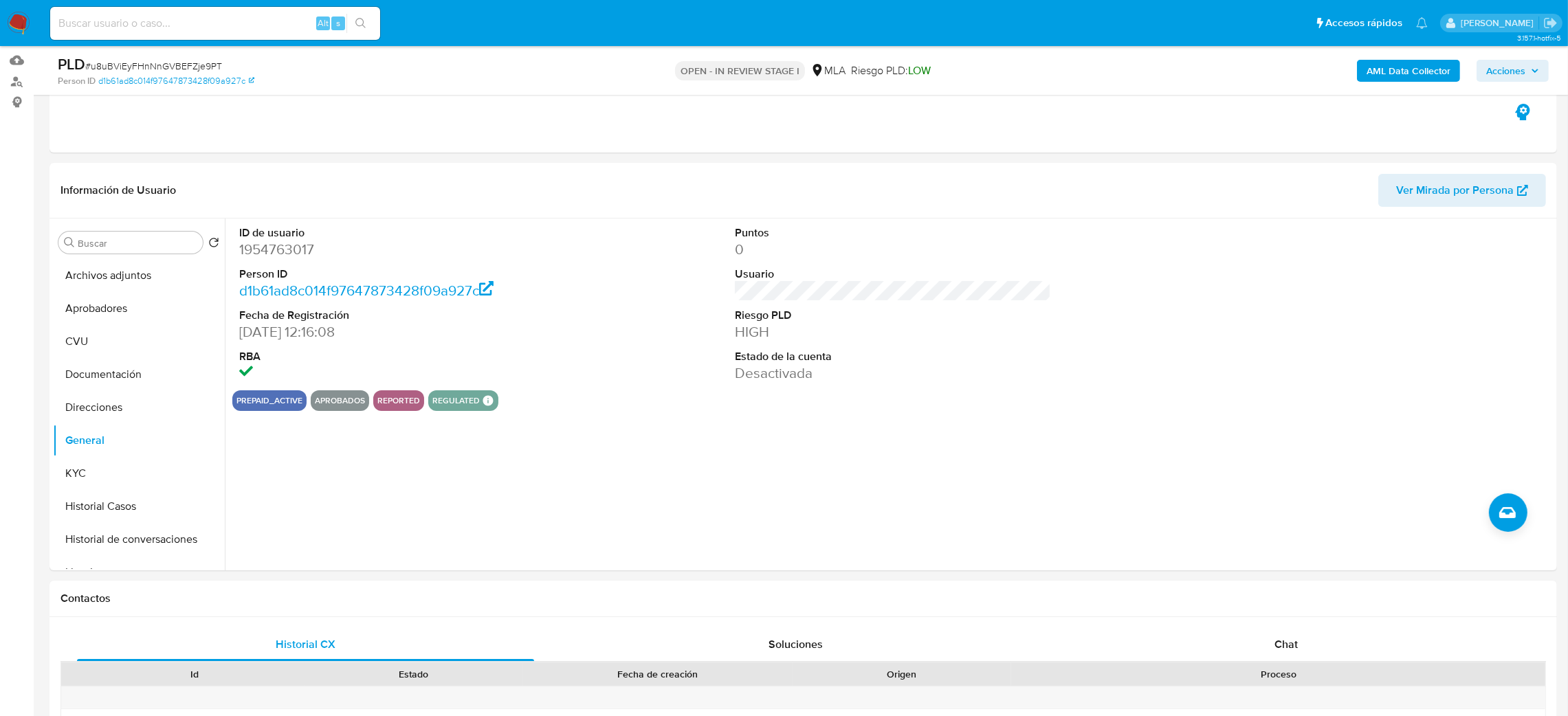
scroll to position [103, 0]
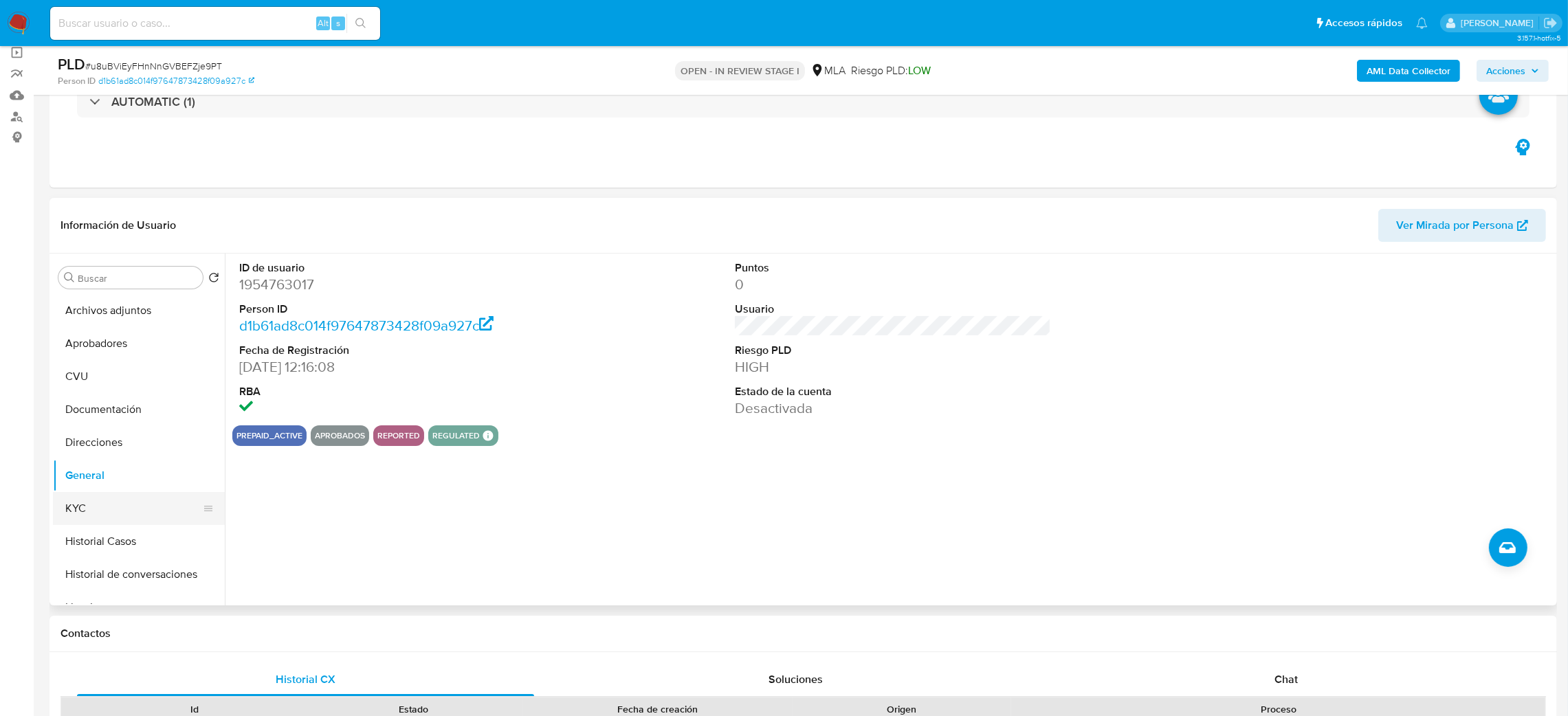
click at [92, 496] on button "KYC" at bounding box center [134, 508] width 161 height 33
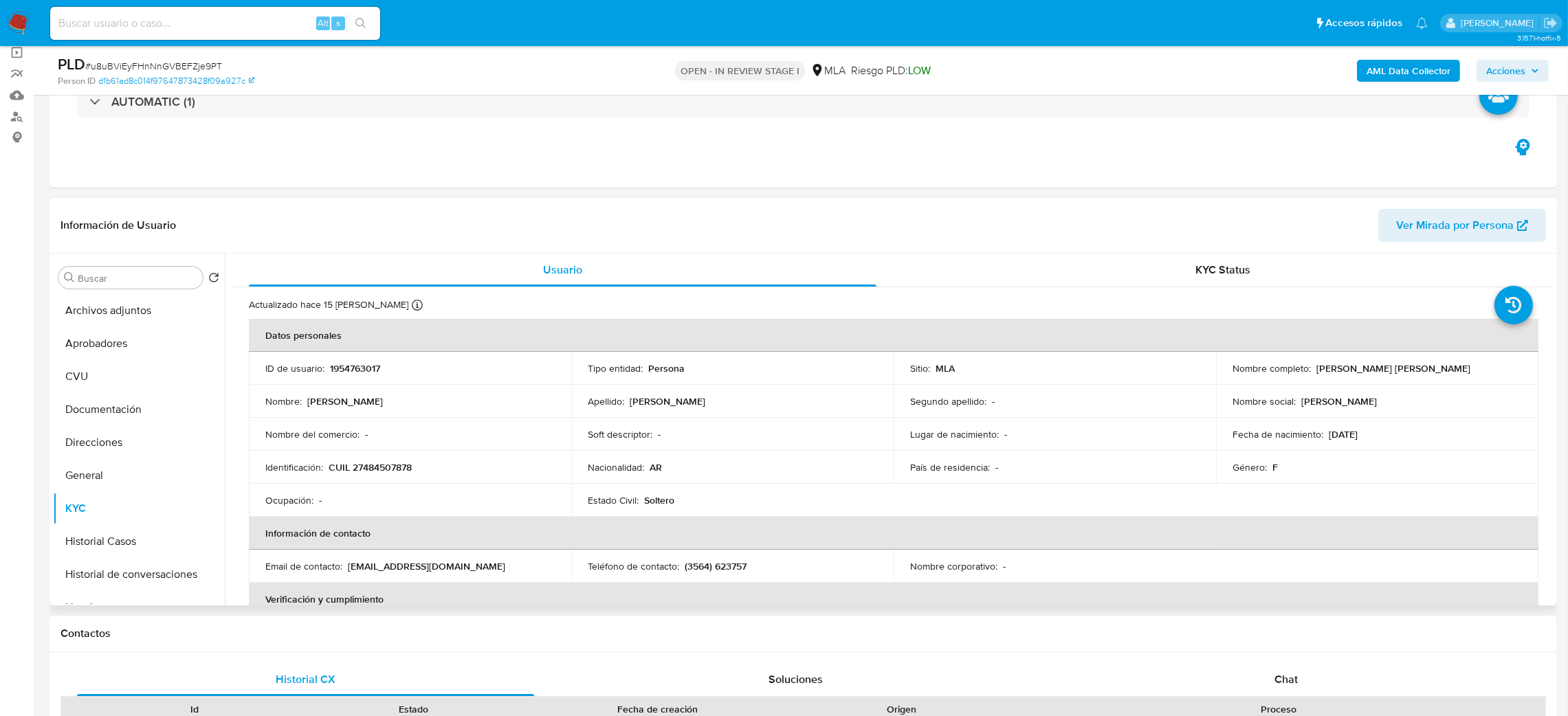
click at [397, 466] on p "CUIL 27484507878" at bounding box center [370, 467] width 83 height 13
copy p "27484507878"
click at [358, 433] on div "Nombre del comercio : -" at bounding box center [410, 434] width 289 height 13
drag, startPoint x: 365, startPoint y: 468, endPoint x: 405, endPoint y: 469, distance: 40.0
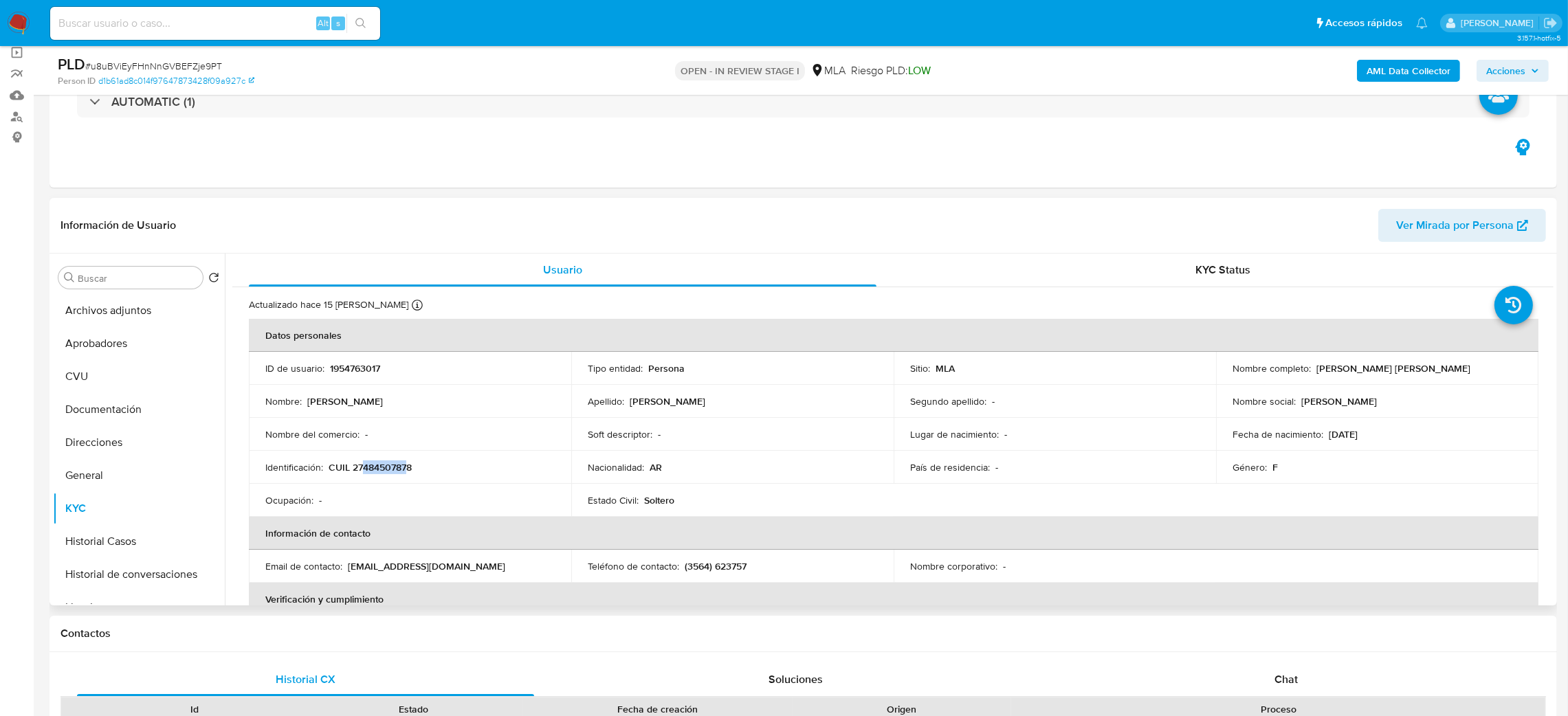
click at [405, 469] on p "CUIL 27484507878" at bounding box center [370, 467] width 83 height 13
copy p "48450787"
drag, startPoint x: 1316, startPoint y: 375, endPoint x: 1367, endPoint y: 364, distance: 52.2
click at [1416, 369] on div "Nombre completo : Delfina Trinidad Calva" at bounding box center [1377, 368] width 289 height 13
drag, startPoint x: 1313, startPoint y: 373, endPoint x: 1436, endPoint y: 373, distance: 123.0
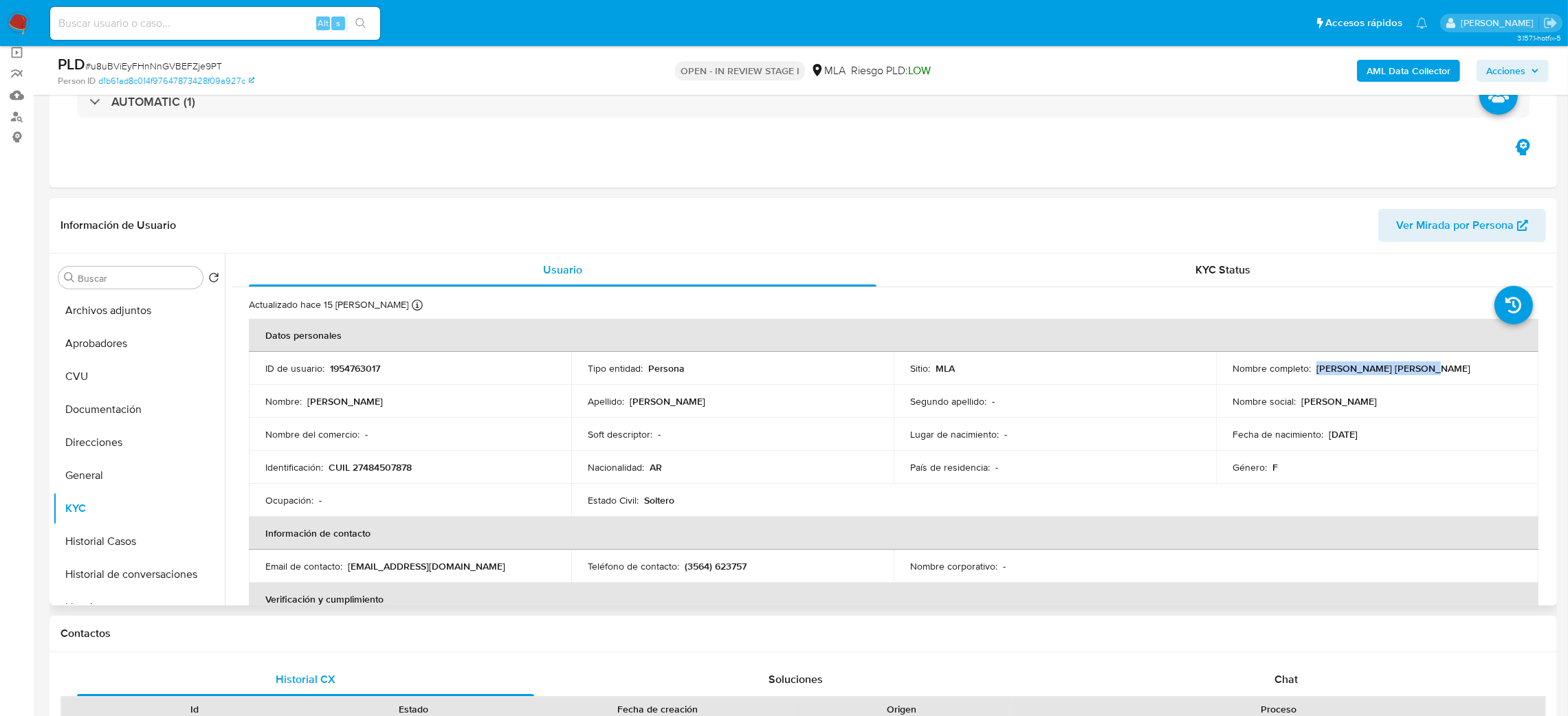
click at [1436, 373] on div "Nombre completo : Delfina Trinidad Calva" at bounding box center [1377, 368] width 289 height 13
copy p "Delfina Trinidad Calva"
click at [113, 521] on button "Restricciones Nuevo Mundo" at bounding box center [134, 537] width 161 height 33
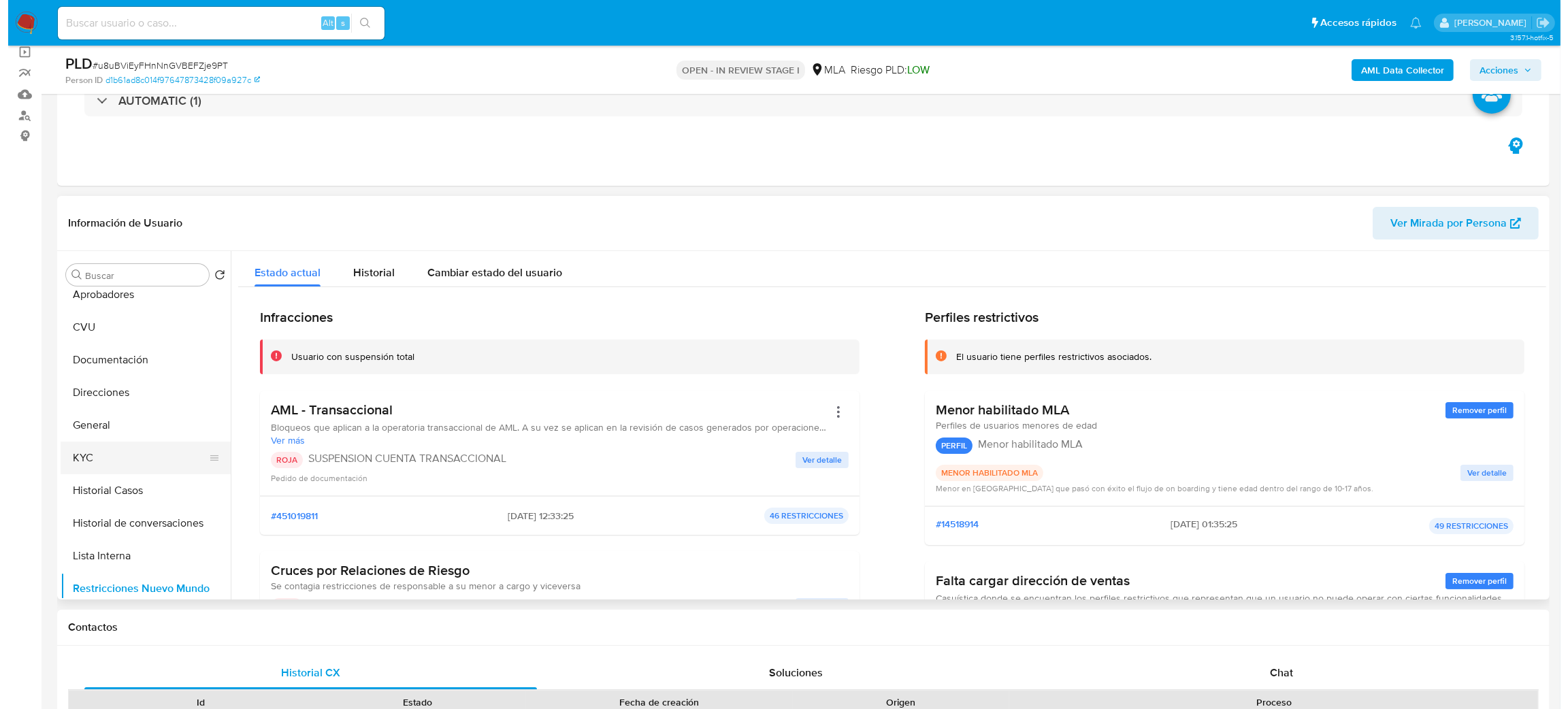
scroll to position [0, 0]
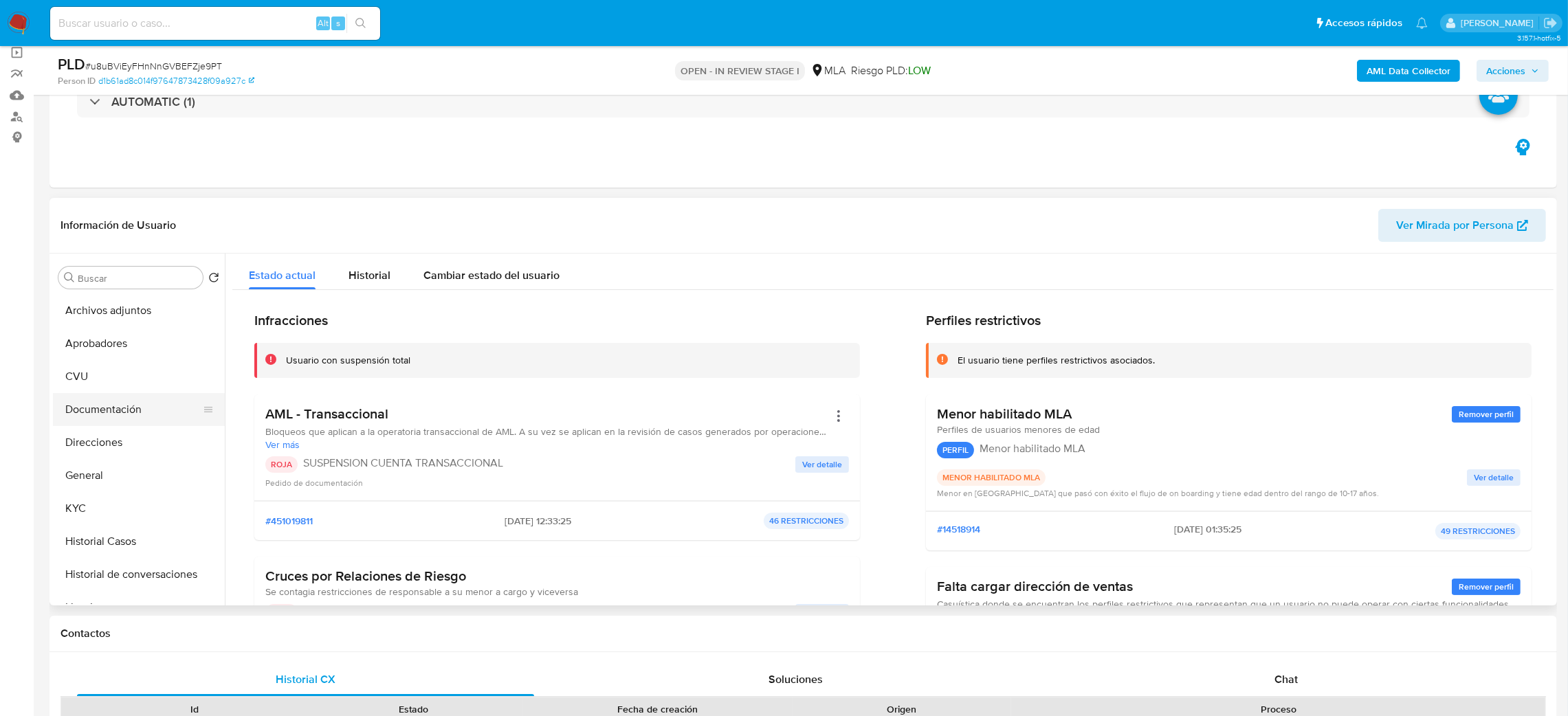
click at [118, 404] on button "Documentación" at bounding box center [134, 409] width 161 height 33
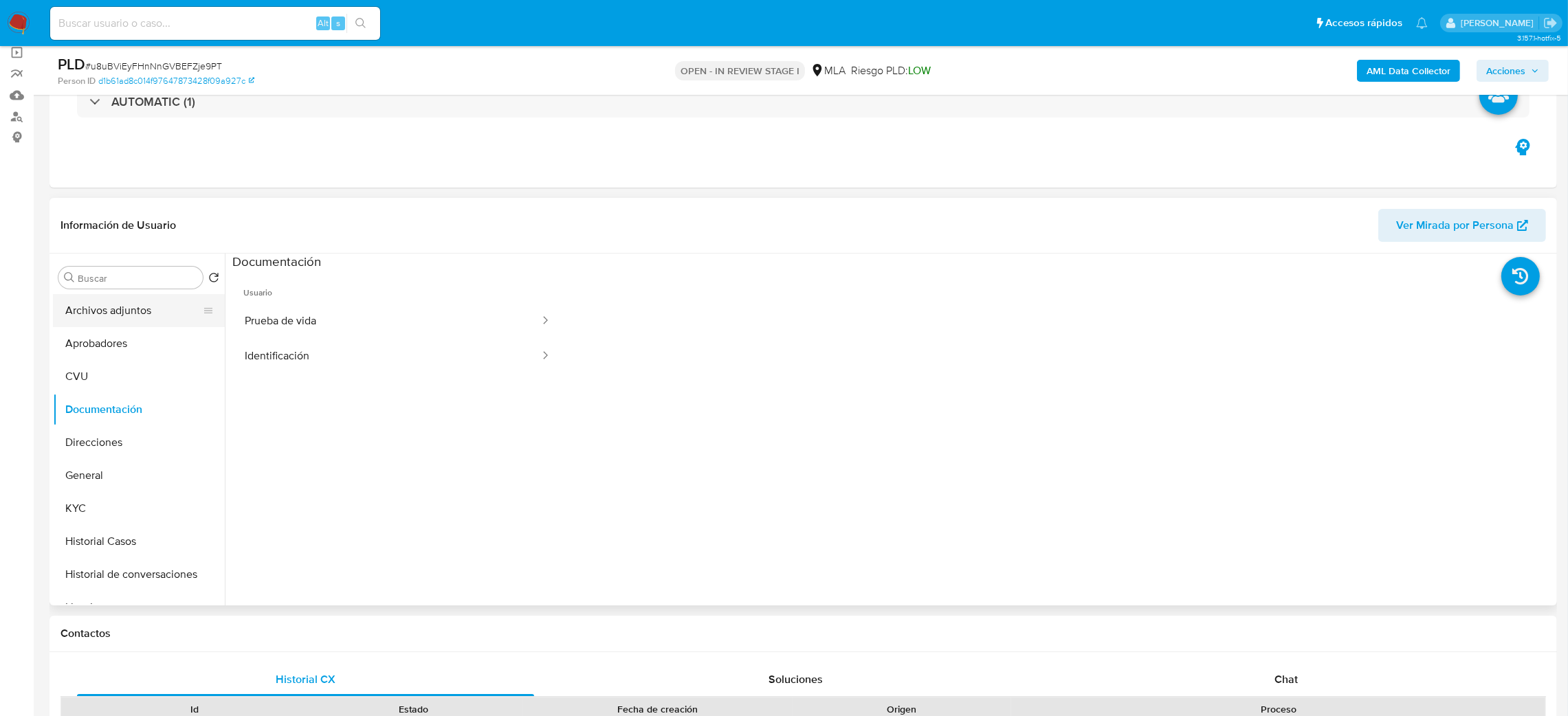
drag, startPoint x: 117, startPoint y: 306, endPoint x: 134, endPoint y: 303, distance: 17.3
click at [117, 305] on button "Archivos adjuntos" at bounding box center [134, 310] width 161 height 33
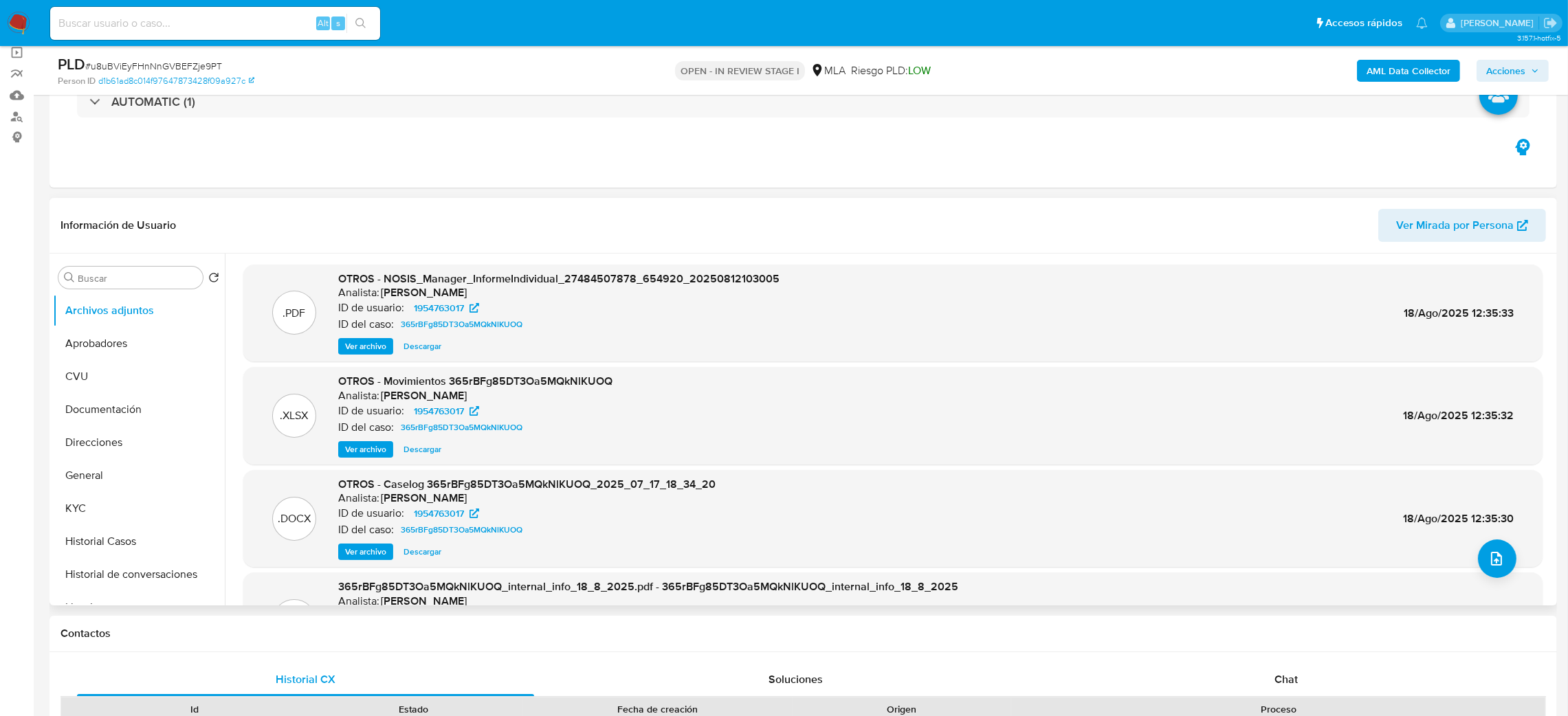
click at [369, 555] on span "Ver archivo" at bounding box center [365, 551] width 41 height 14
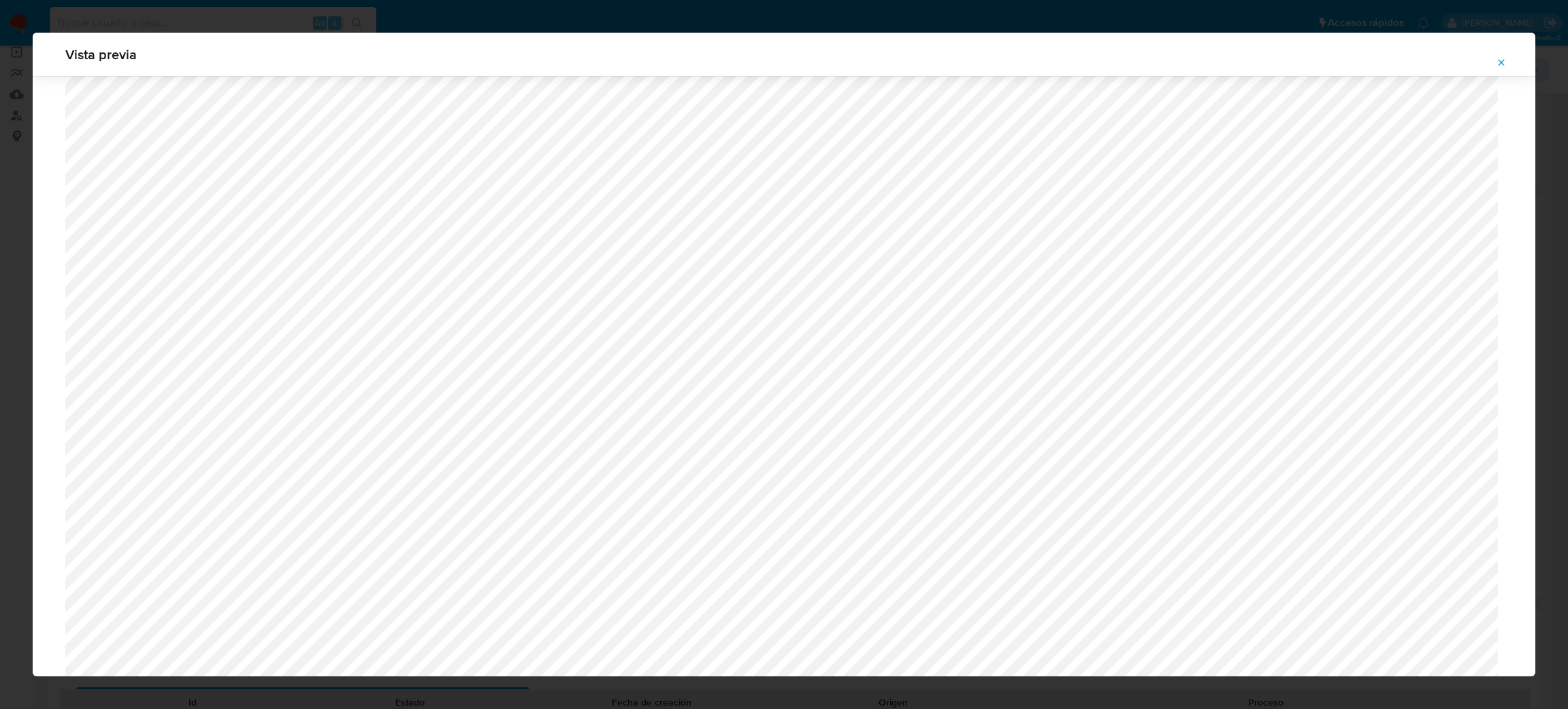
scroll to position [1142, 0]
click at [1500, 65] on icon "Attachment preview" at bounding box center [1501, 62] width 11 height 11
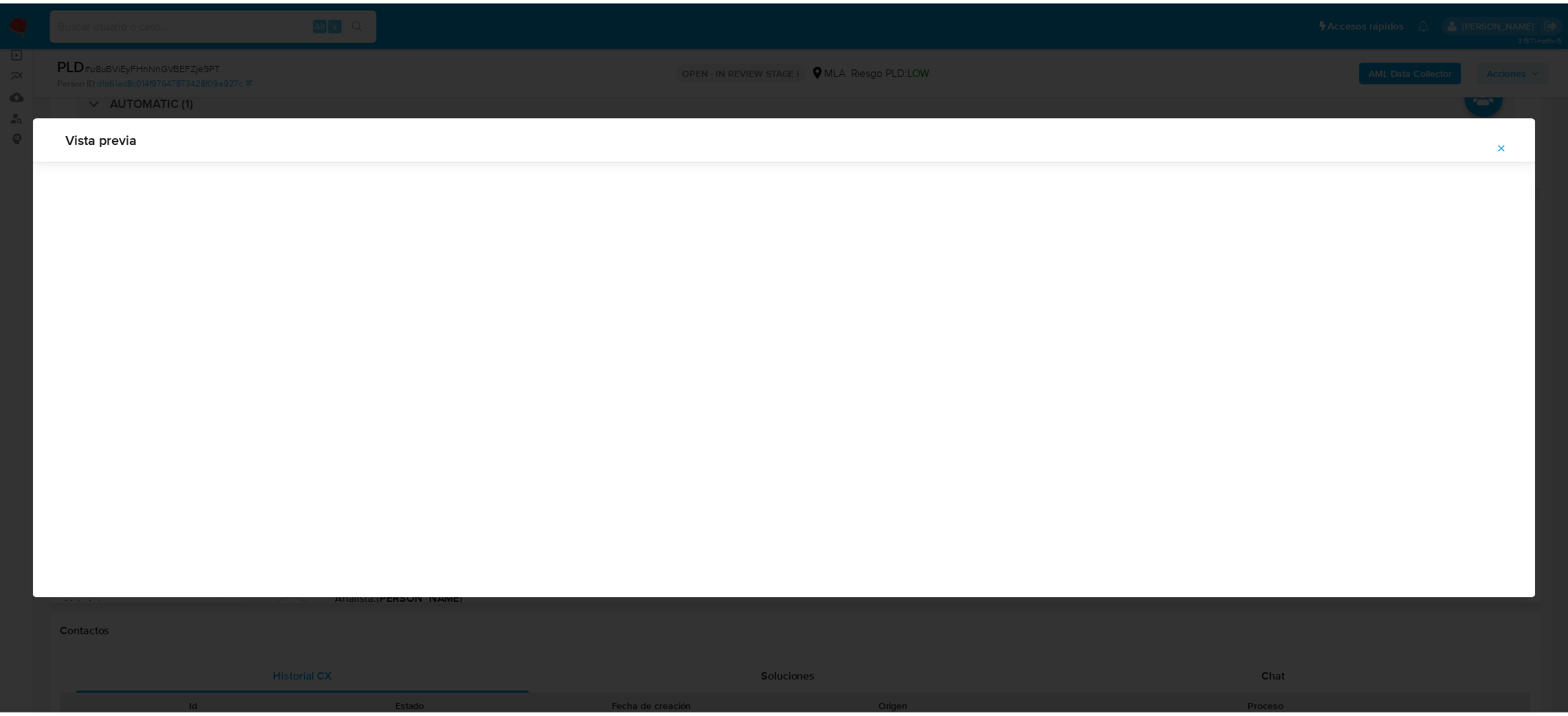
scroll to position [0, 0]
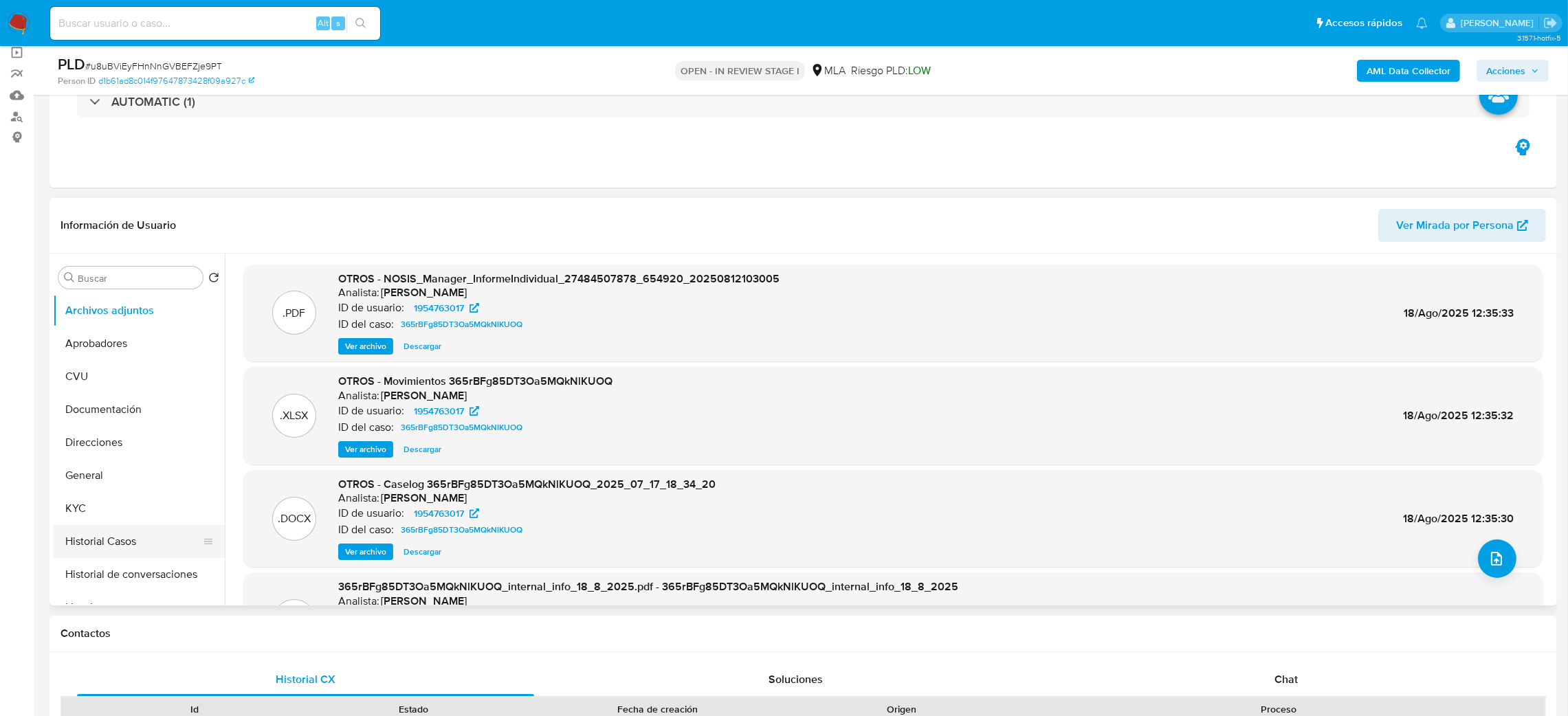
click at [108, 535] on button "Historial Casos" at bounding box center [134, 541] width 161 height 33
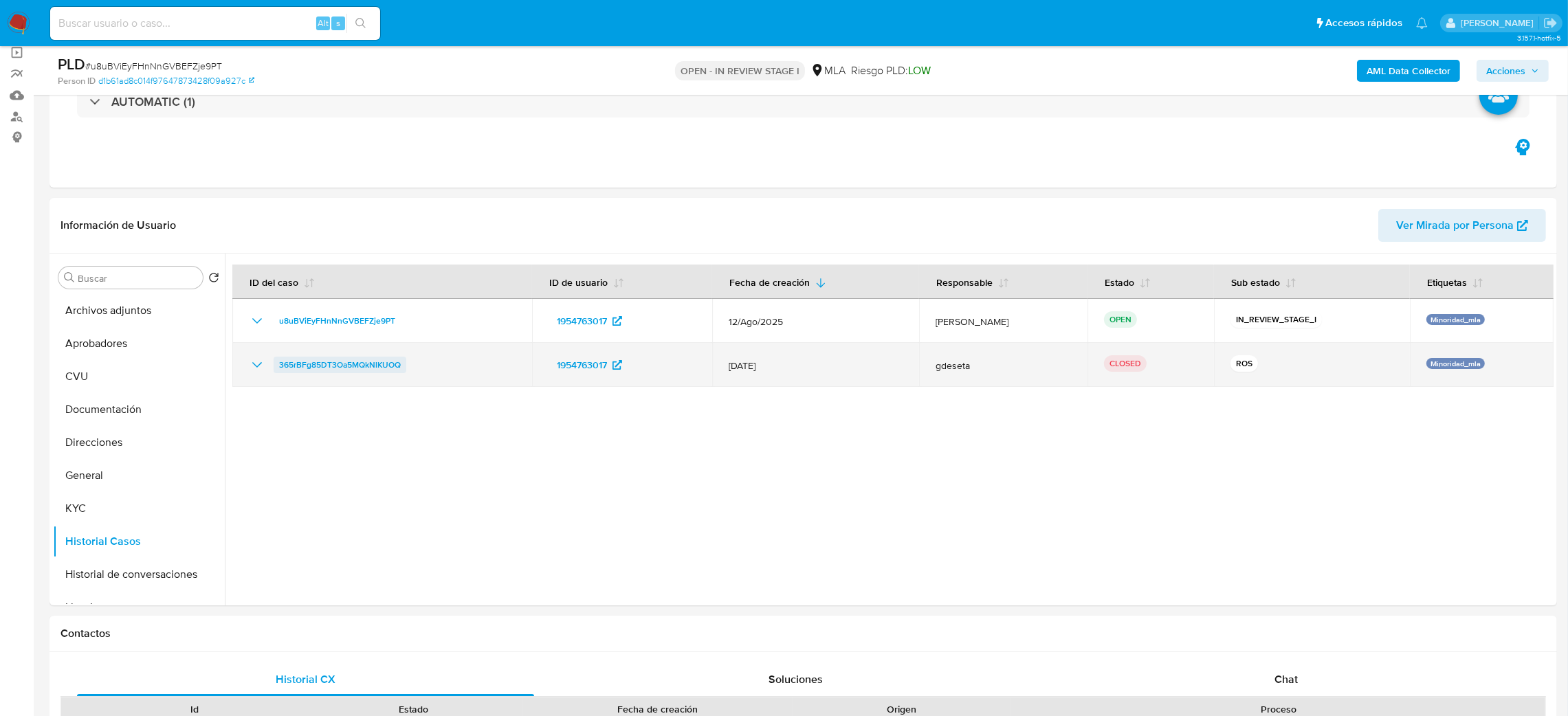
click at [324, 372] on span "365rBFg85DT3Oa5MQkNlKUOQ" at bounding box center [340, 365] width 122 height 17
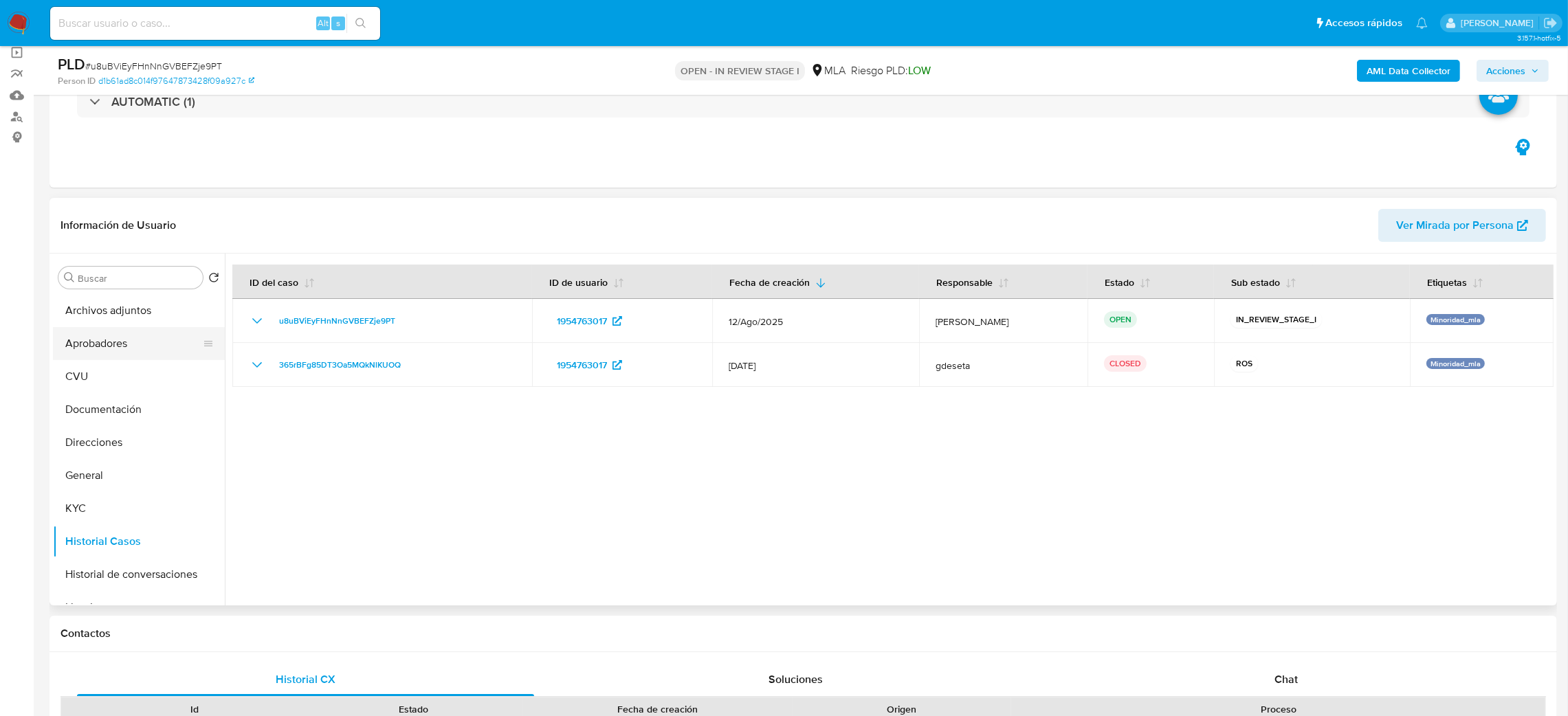
click at [145, 350] on button "Aprobadores" at bounding box center [134, 343] width 161 height 33
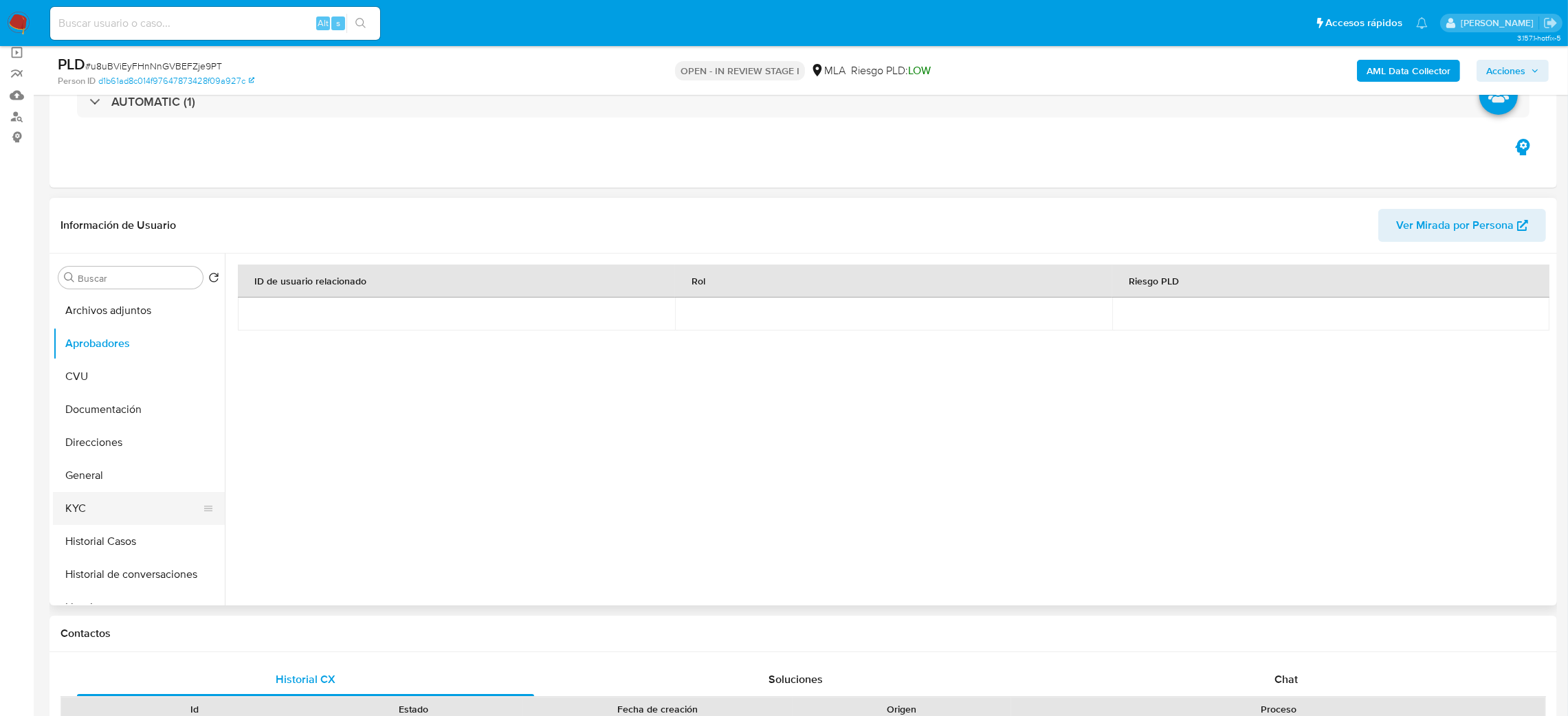
click at [75, 500] on button "KYC" at bounding box center [134, 508] width 161 height 33
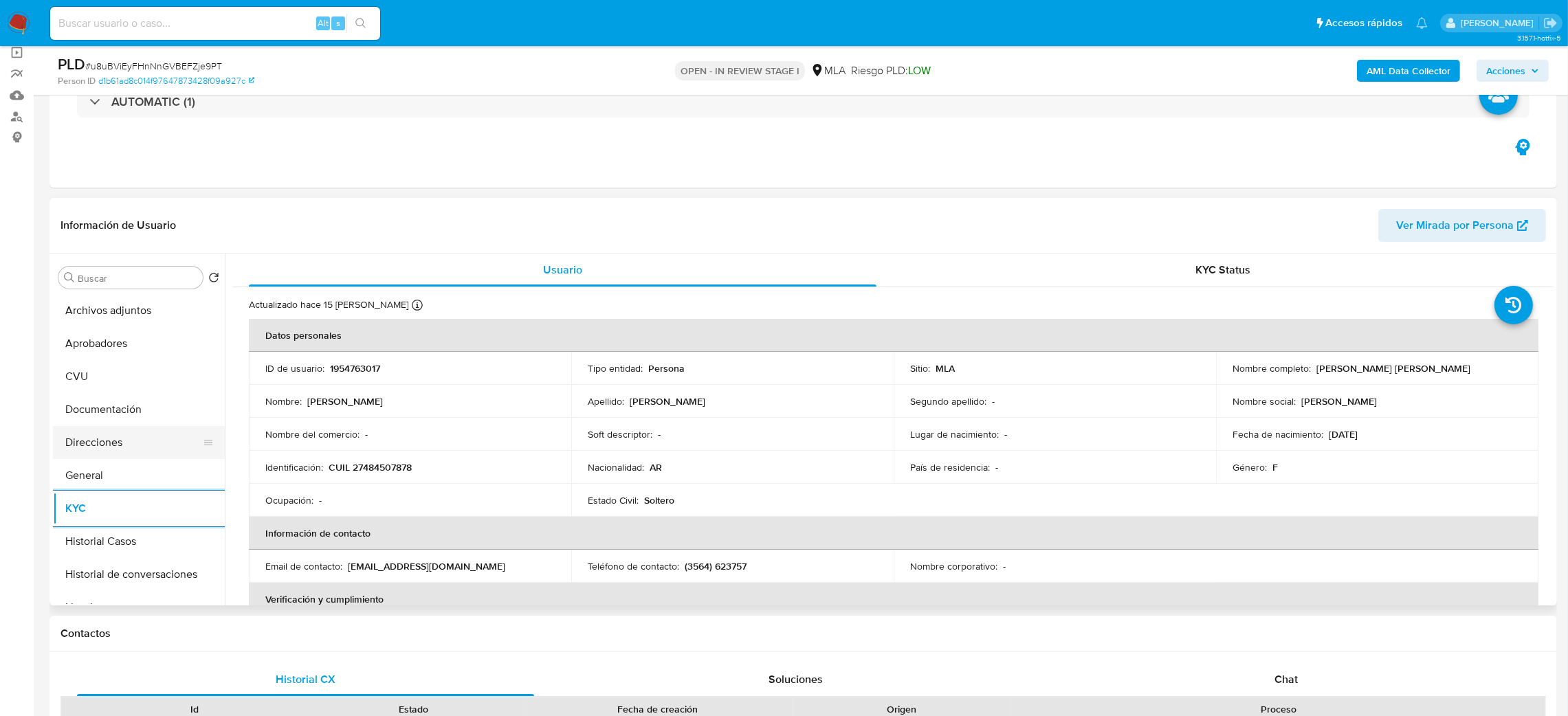
click at [74, 435] on button "Direcciones" at bounding box center [134, 442] width 161 height 33
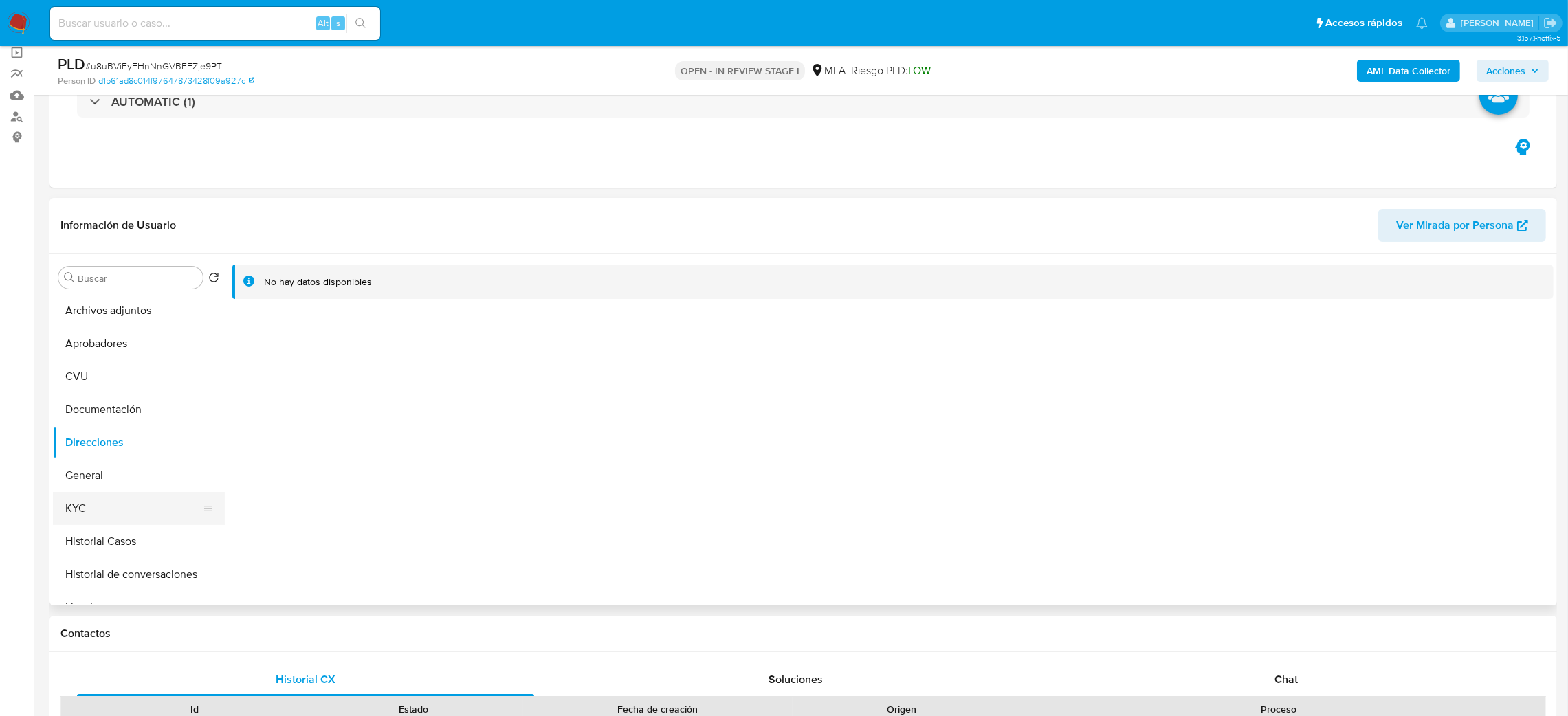
click at [154, 506] on button "KYC" at bounding box center [134, 508] width 161 height 33
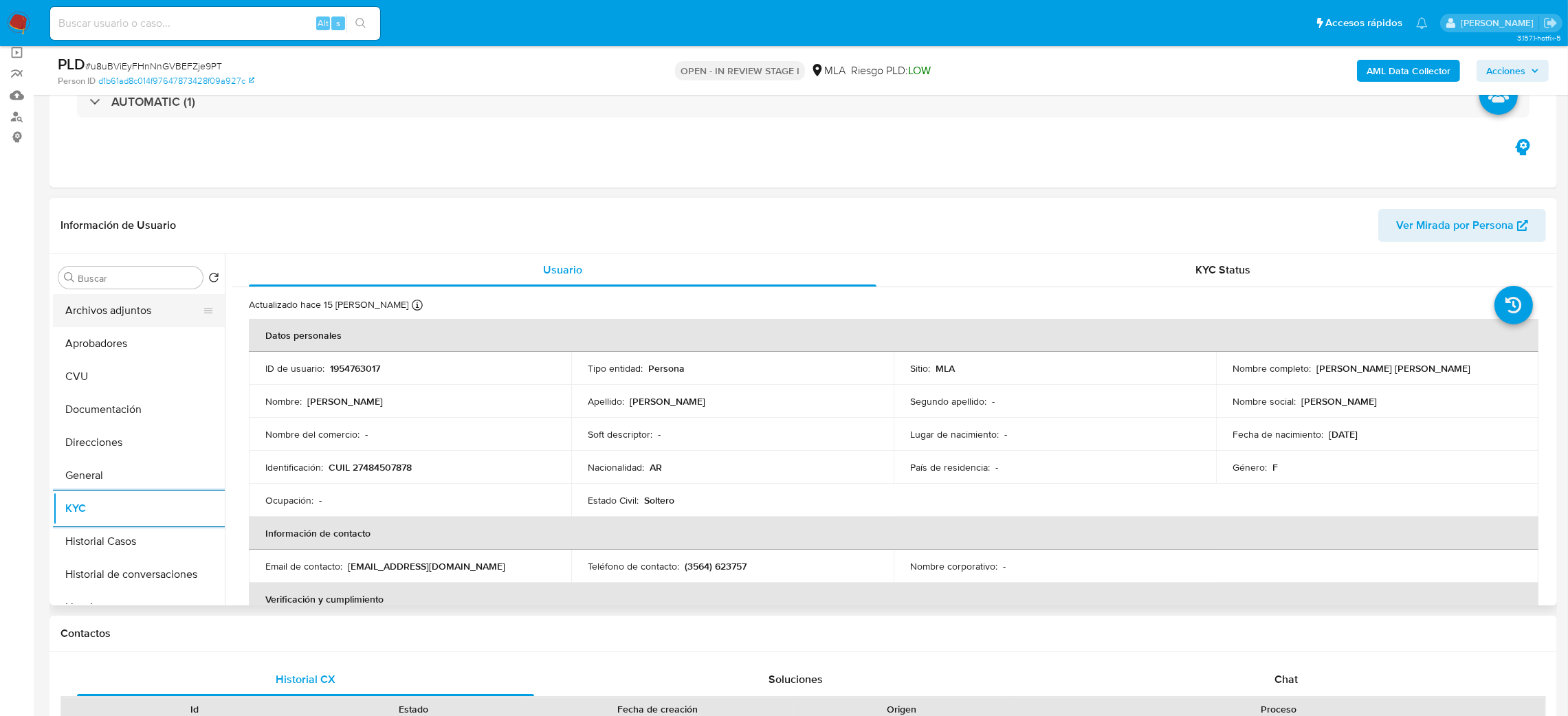
click at [143, 310] on button "Archivos adjuntos" at bounding box center [134, 310] width 161 height 33
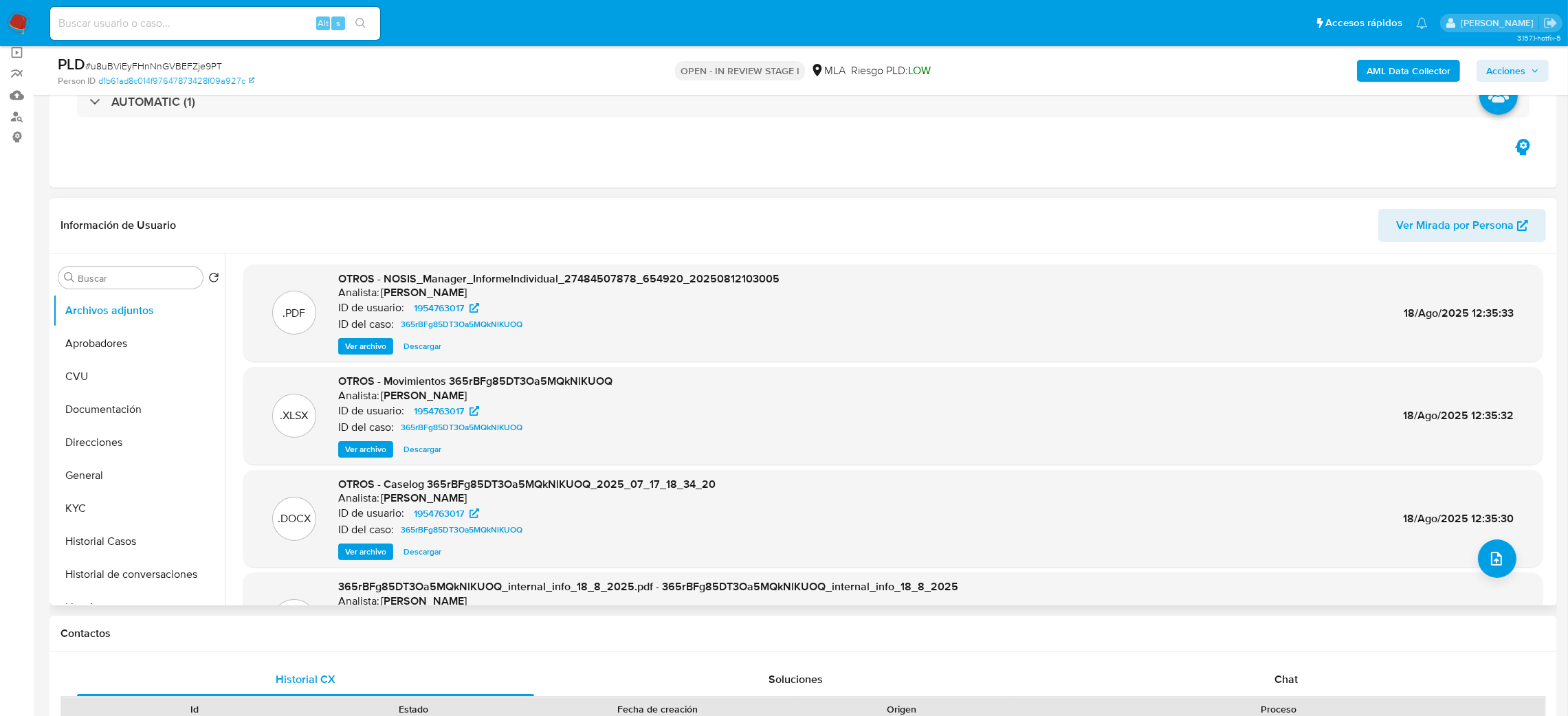
click at [349, 554] on span "Ver archivo" at bounding box center [365, 551] width 41 height 14
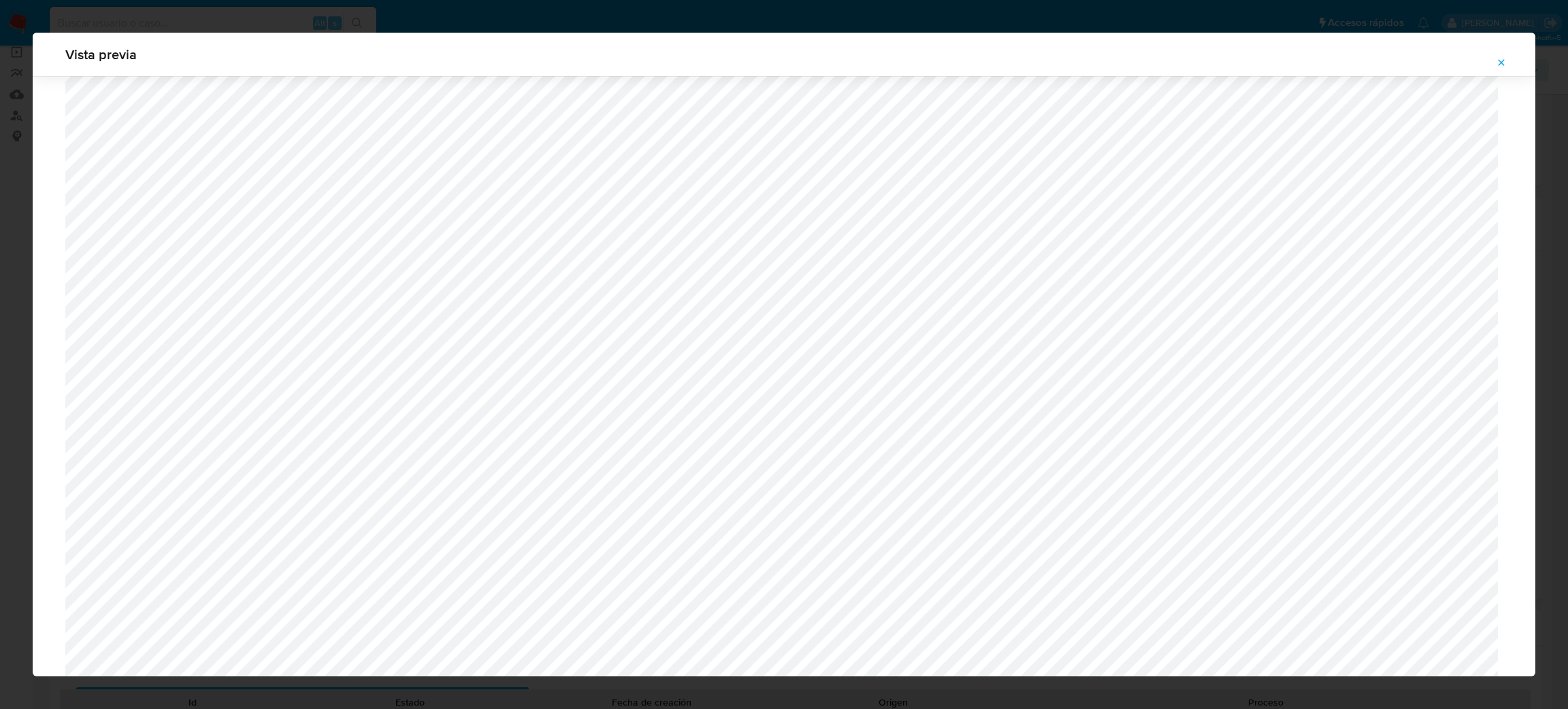
scroll to position [993, 0]
click at [1503, 57] on icon "Attachment preview" at bounding box center [1501, 62] width 11 height 11
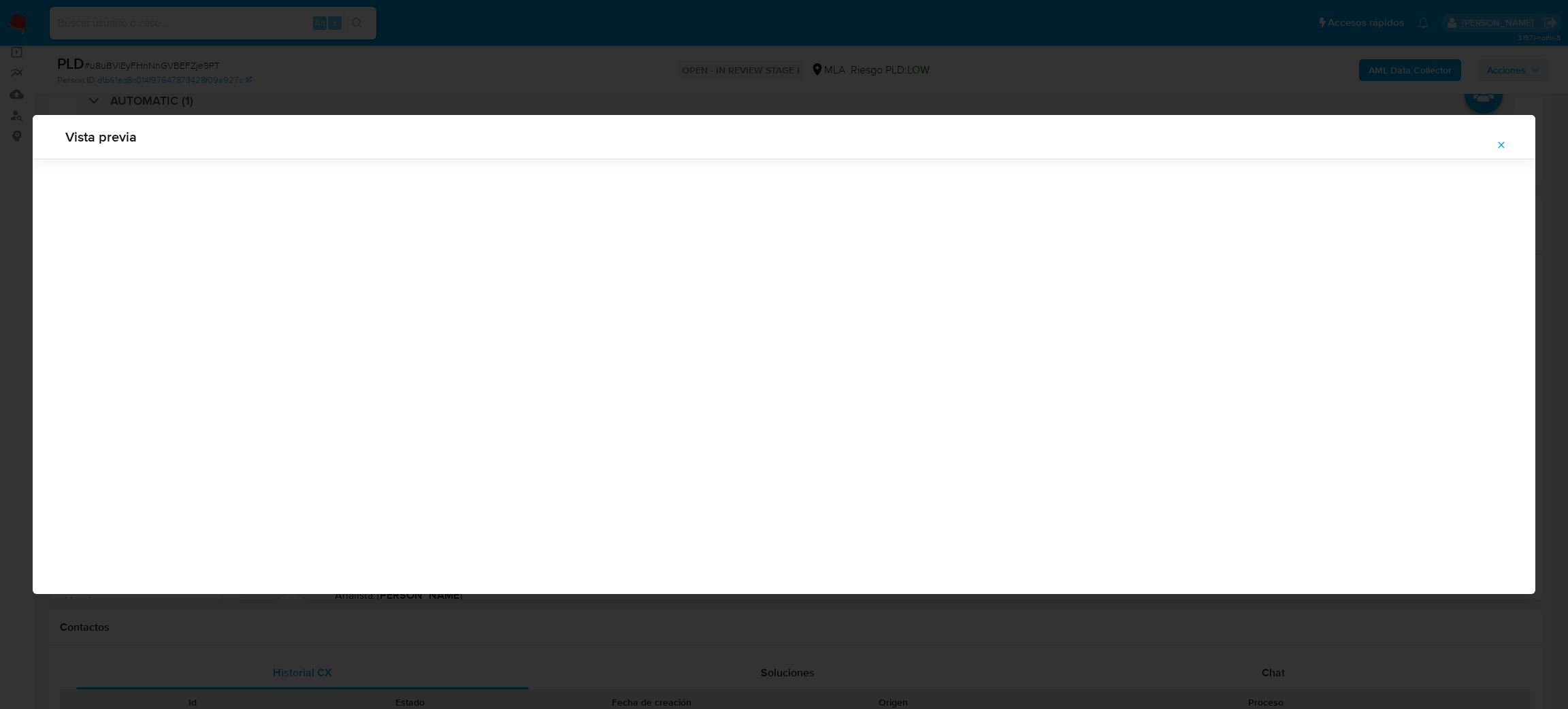
scroll to position [0, 0]
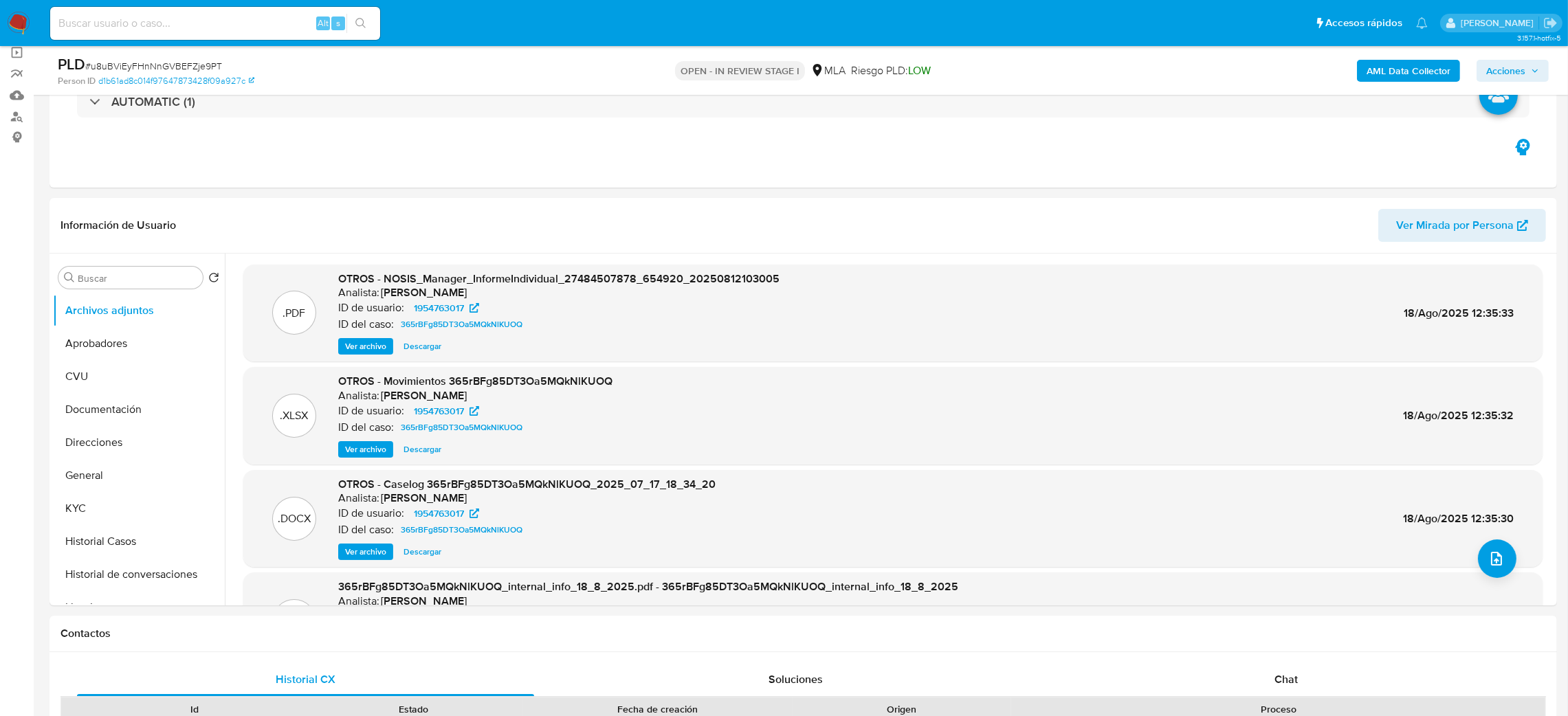
click at [150, 60] on span "# u8uBViEyFHnNnGVBEFZje9PT" at bounding box center [154, 66] width 137 height 14
copy span "u8uBViEyFHnNnGVBEFZje9PT"
click at [1421, 72] on b "AML Data Collector" at bounding box center [1408, 71] width 84 height 22
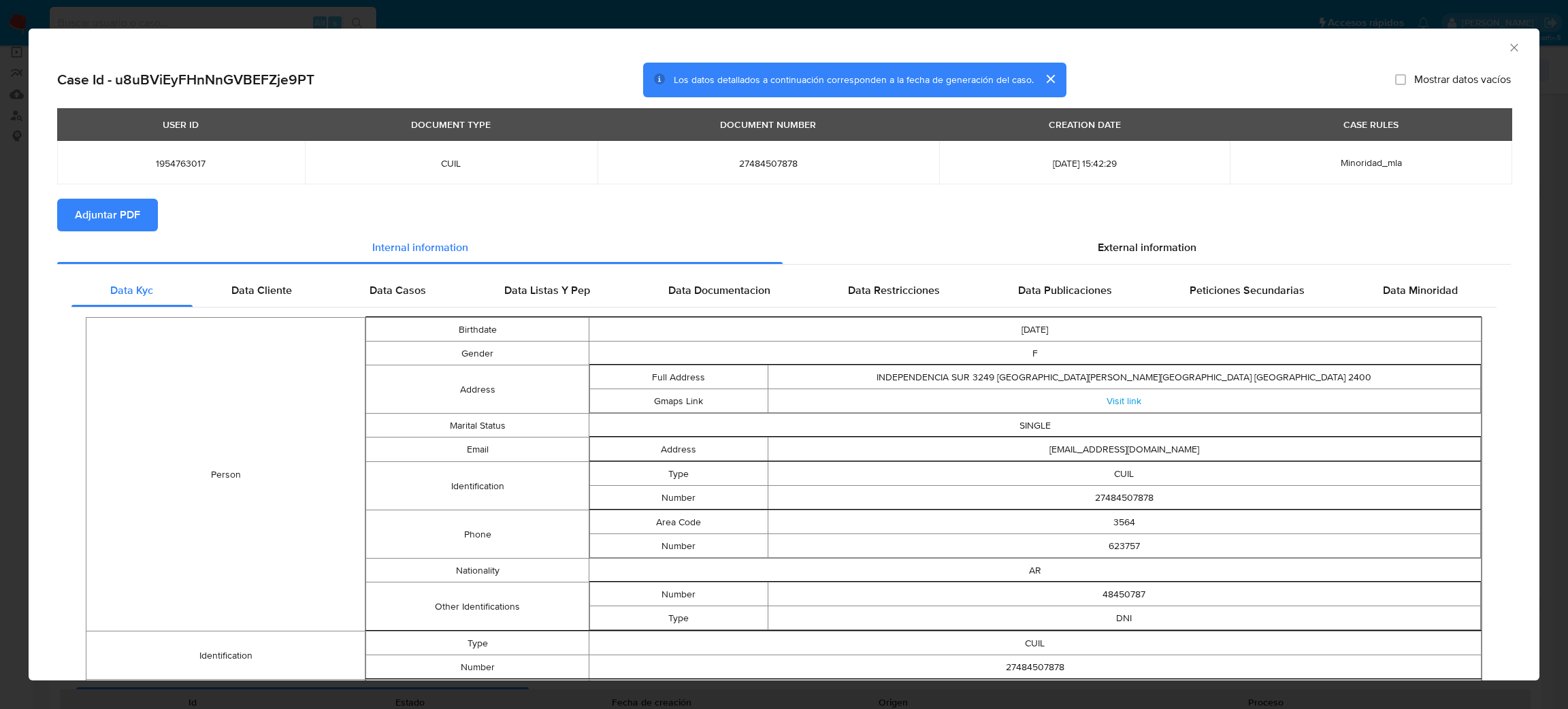
click at [123, 218] on span "Adjuntar PDF" at bounding box center [107, 215] width 65 height 30
click at [1508, 45] on icon "Cerrar ventana" at bounding box center [1514, 48] width 13 height 13
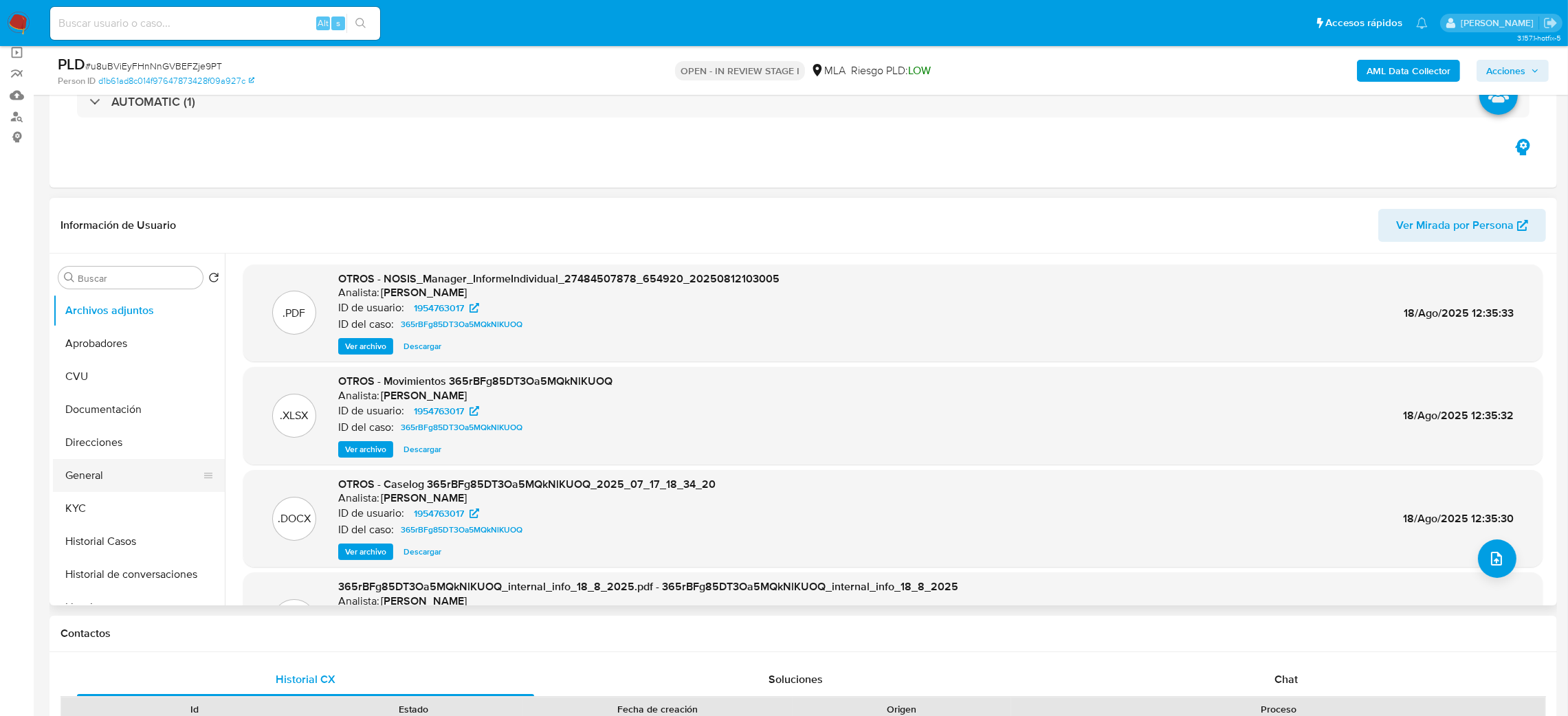
click at [141, 479] on button "General" at bounding box center [134, 475] width 161 height 33
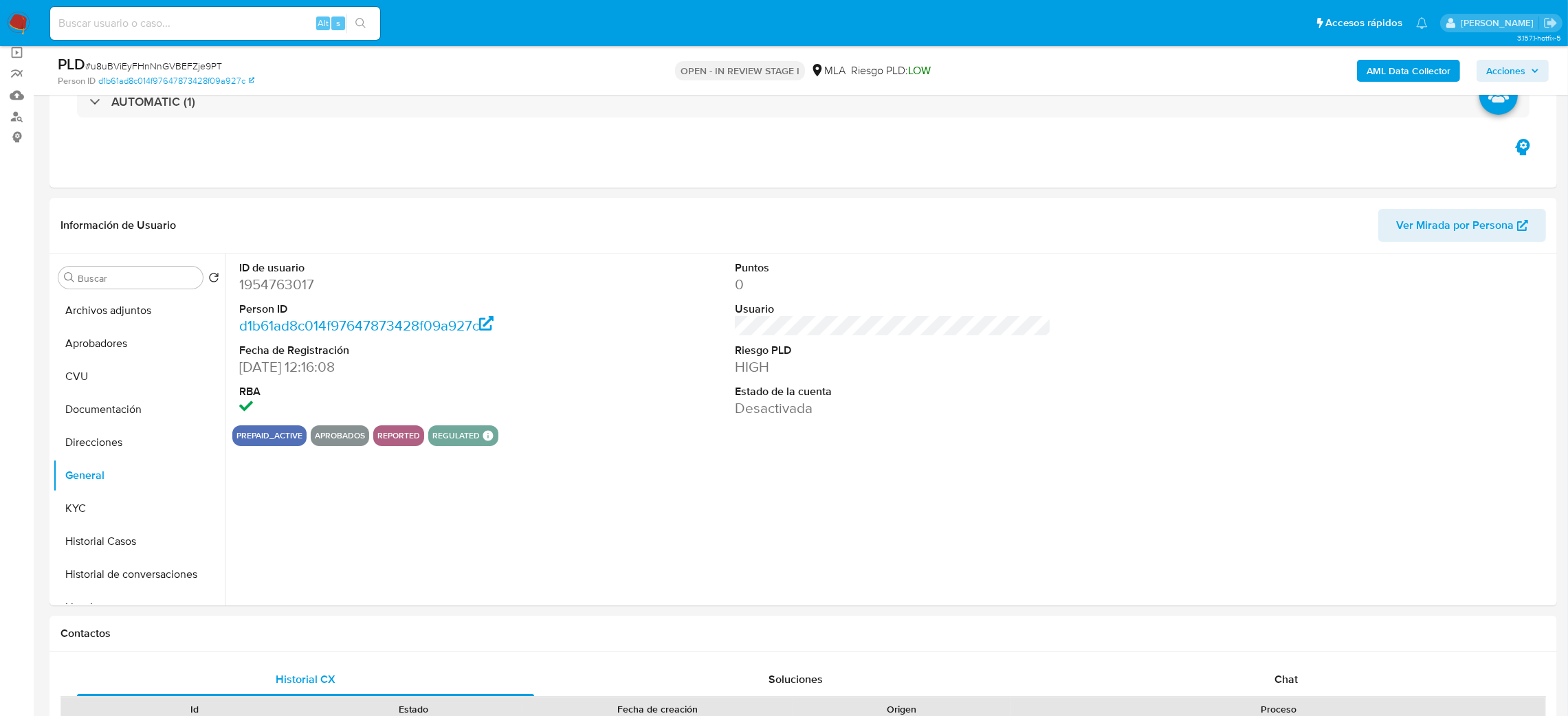
click at [273, 281] on dd "1954763017" at bounding box center [397, 284] width 317 height 19
copy dd "1954763017"
click at [107, 303] on button "Archivos adjuntos" at bounding box center [134, 310] width 161 height 33
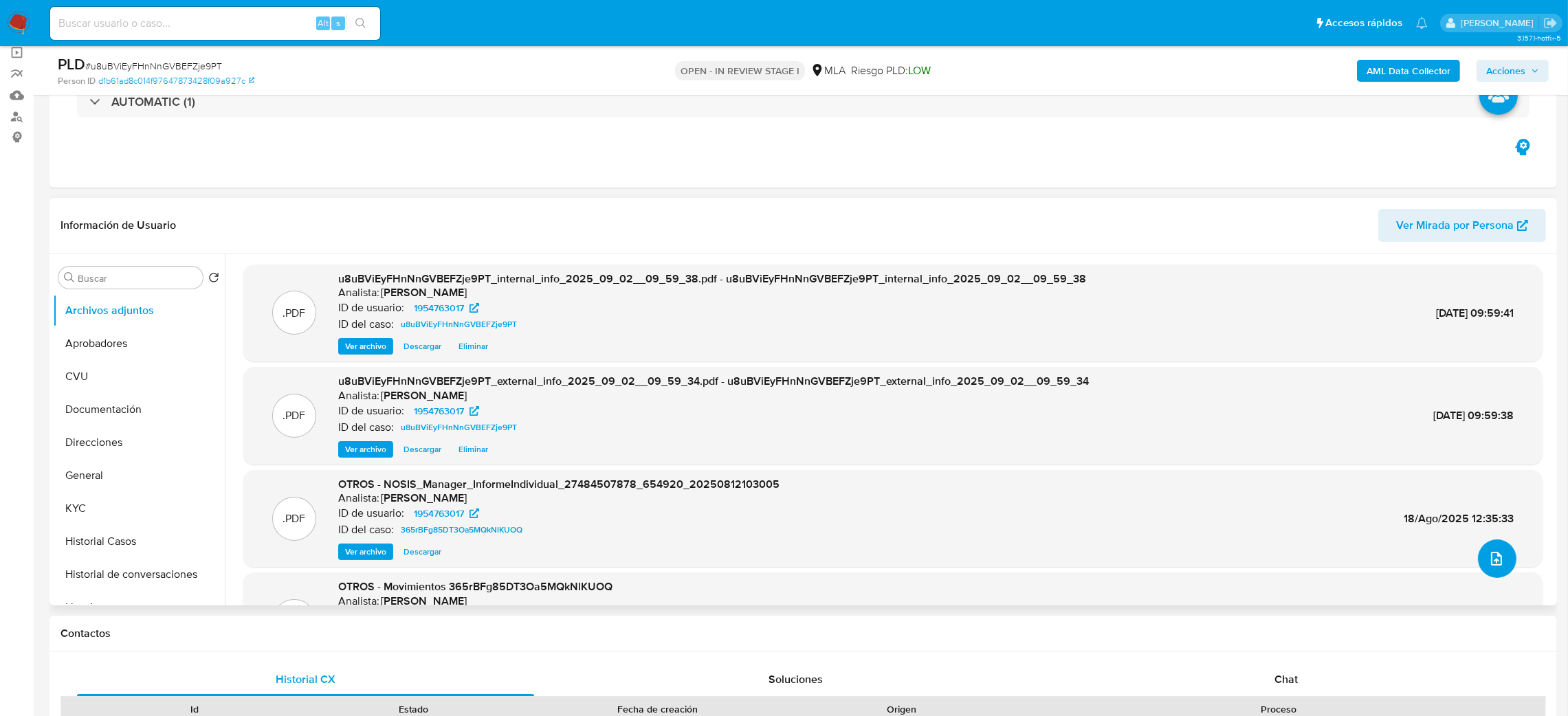
click at [1491, 560] on icon "upload-file" at bounding box center [1496, 559] width 11 height 14
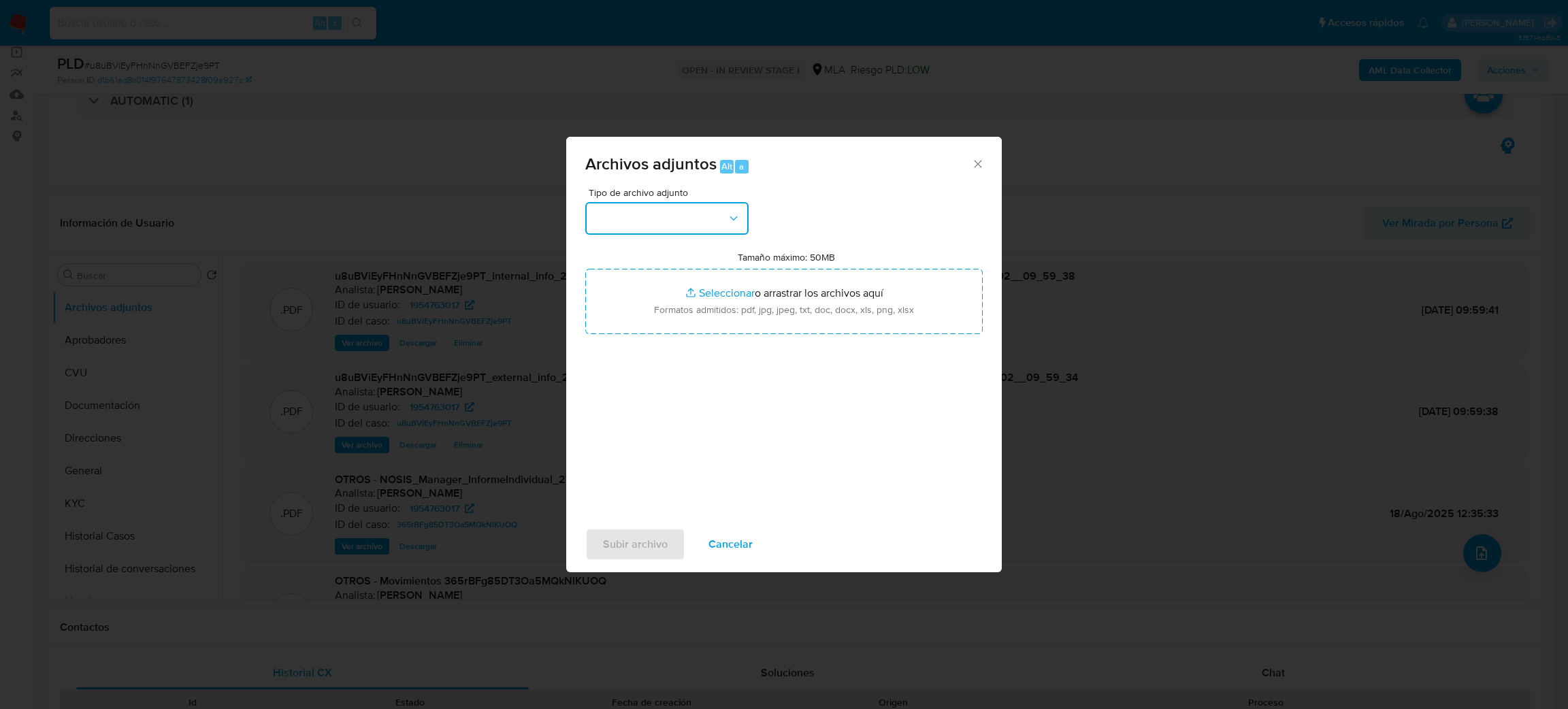
click at [673, 207] on button "button" at bounding box center [667, 218] width 163 height 33
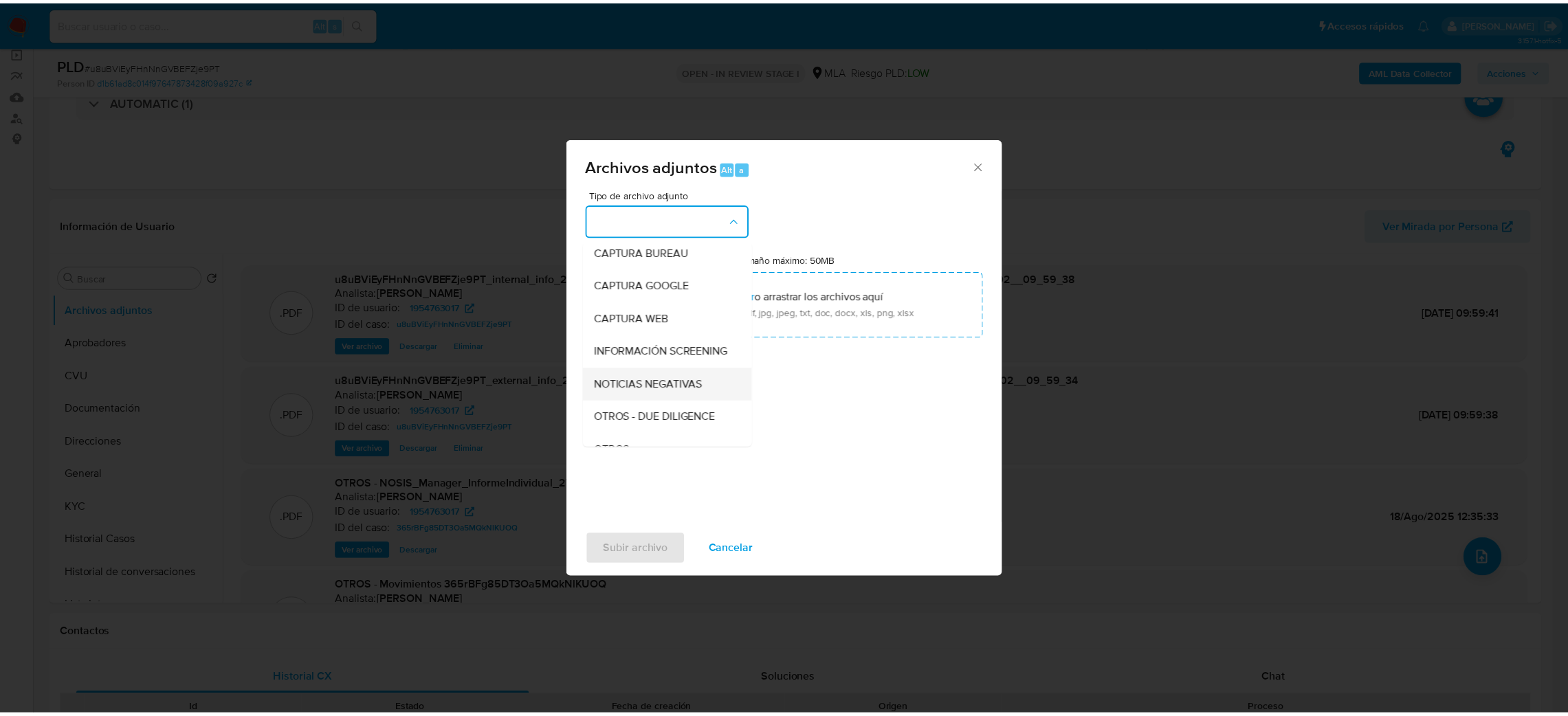
scroll to position [103, 0]
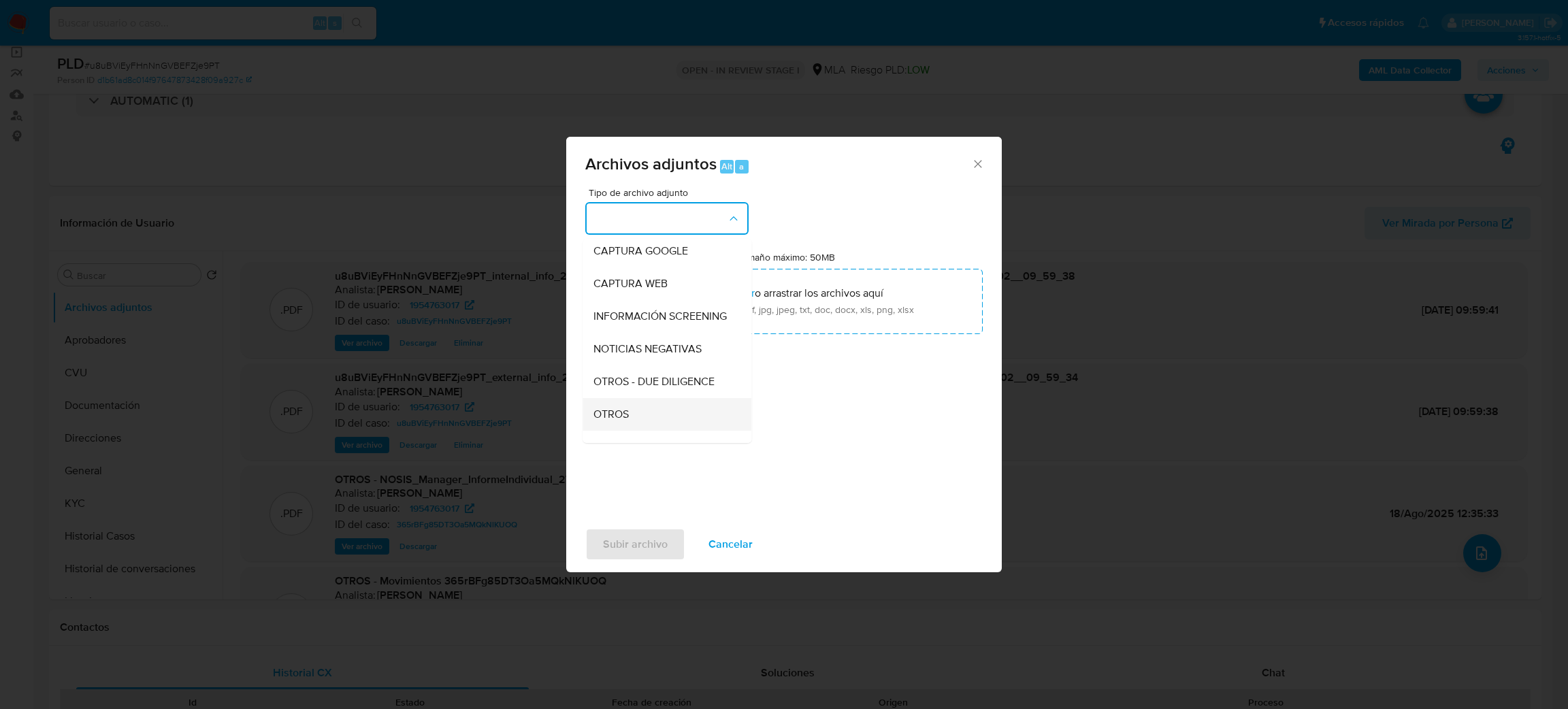
click at [650, 424] on div "OTROS" at bounding box center [663, 414] width 139 height 33
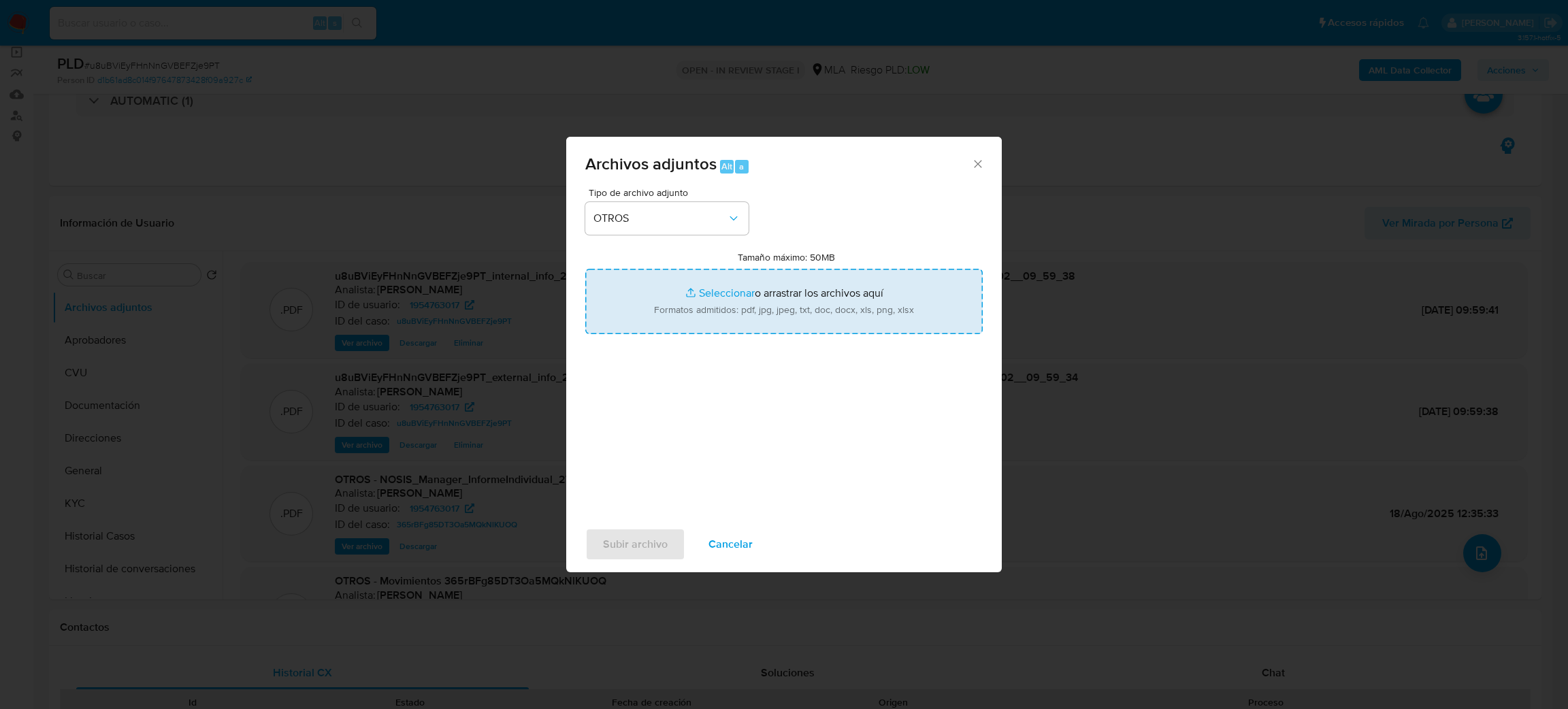
click at [711, 303] on input "Tamaño máximo: 50MB Seleccionar archivos" at bounding box center [784, 301] width 398 height 65
type input "C:\fakepath\Caselog u8uBViEyFHnNnGVBEFZje9PT_2025_09_02_08_43_17.docx"
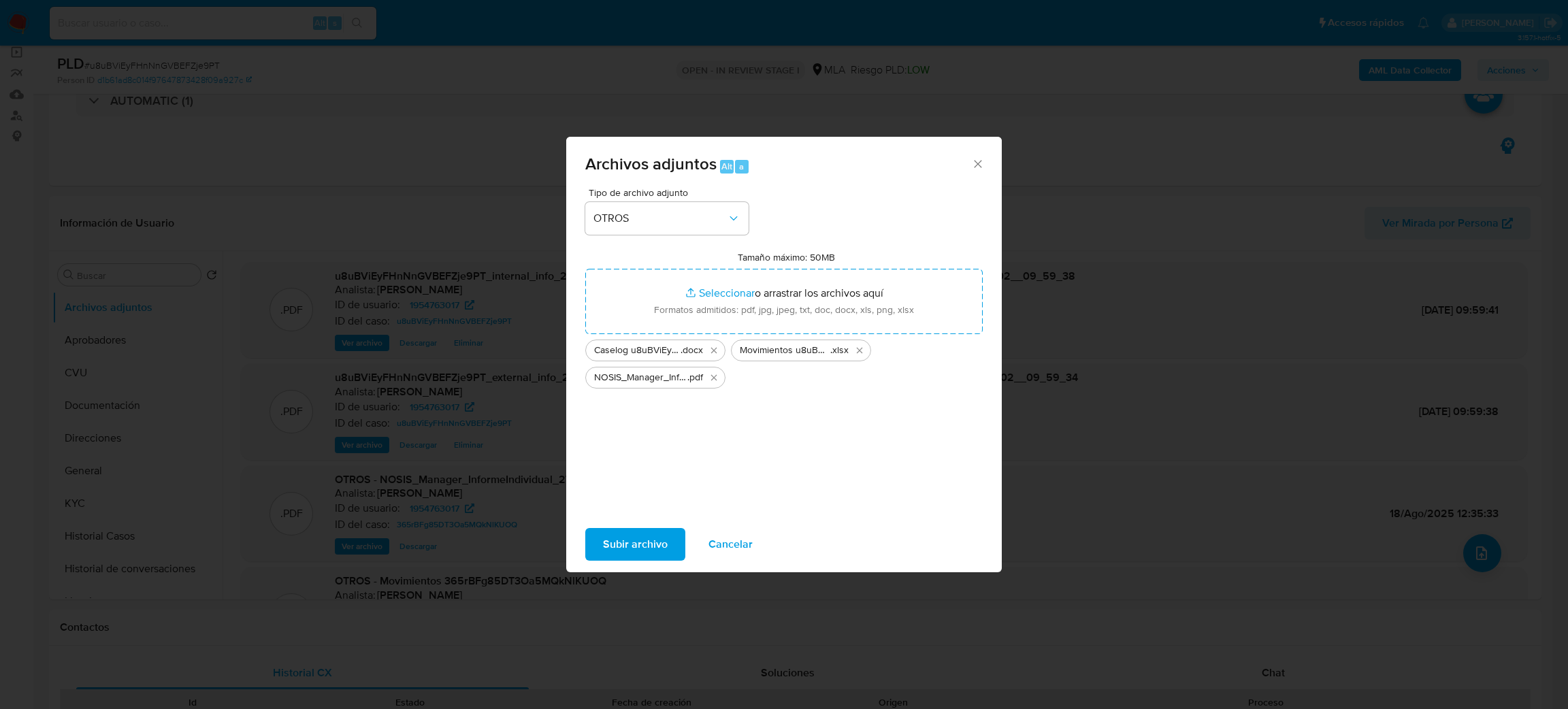
drag, startPoint x: 711, startPoint y: 303, endPoint x: 652, endPoint y: 530, distance: 234.5
click at [652, 530] on span "Subir archivo" at bounding box center [635, 544] width 64 height 30
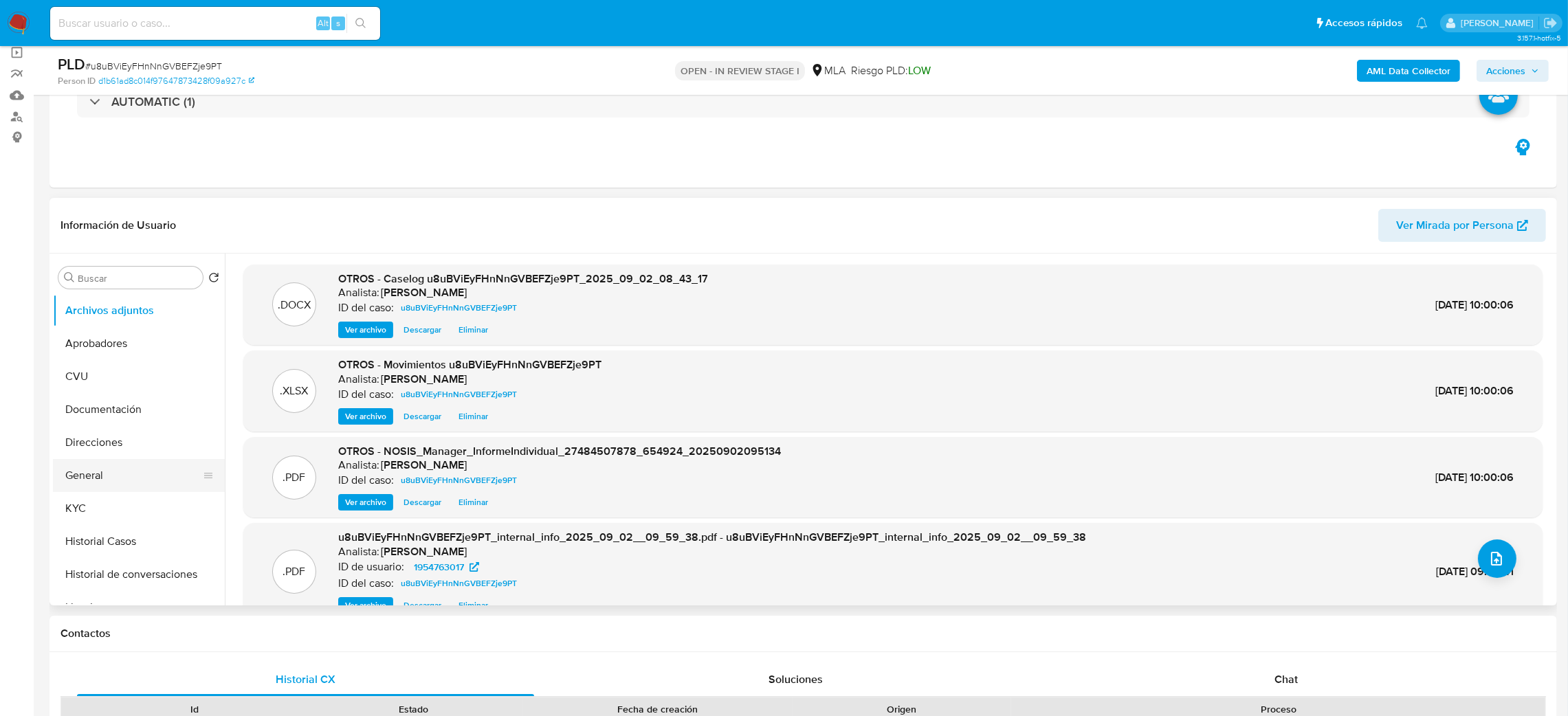
click at [108, 464] on button "General" at bounding box center [134, 475] width 161 height 33
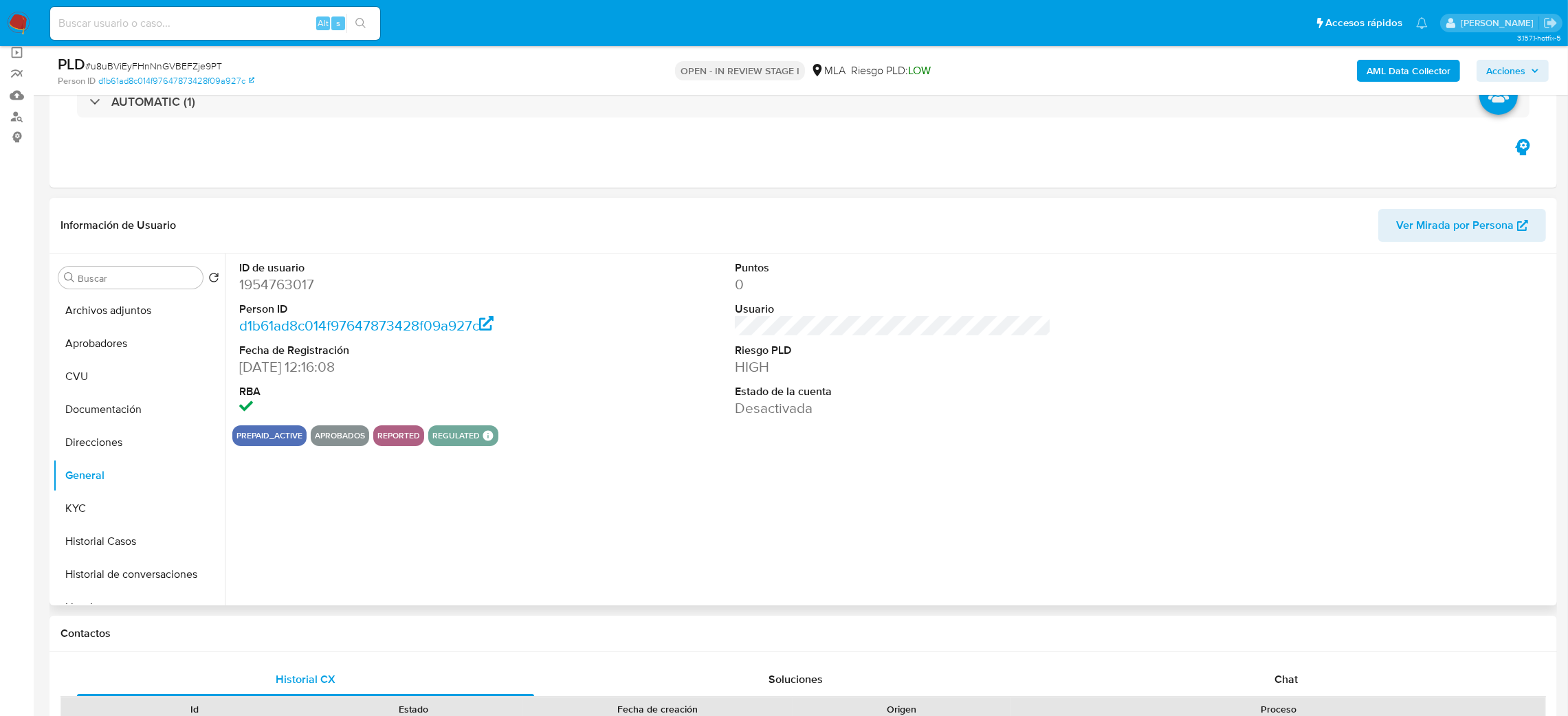
click at [278, 292] on dd "1954763017" at bounding box center [397, 284] width 317 height 19
click at [277, 298] on dl "ID de usuario 1954763017 Person ID d1b61ad8c014f97647873428f09a927c Fecha de Re…" at bounding box center [397, 339] width 317 height 158
click at [333, 353] on dt "Fecha de Registración" at bounding box center [397, 351] width 317 height 15
click at [276, 290] on dd "1954763017" at bounding box center [397, 284] width 317 height 19
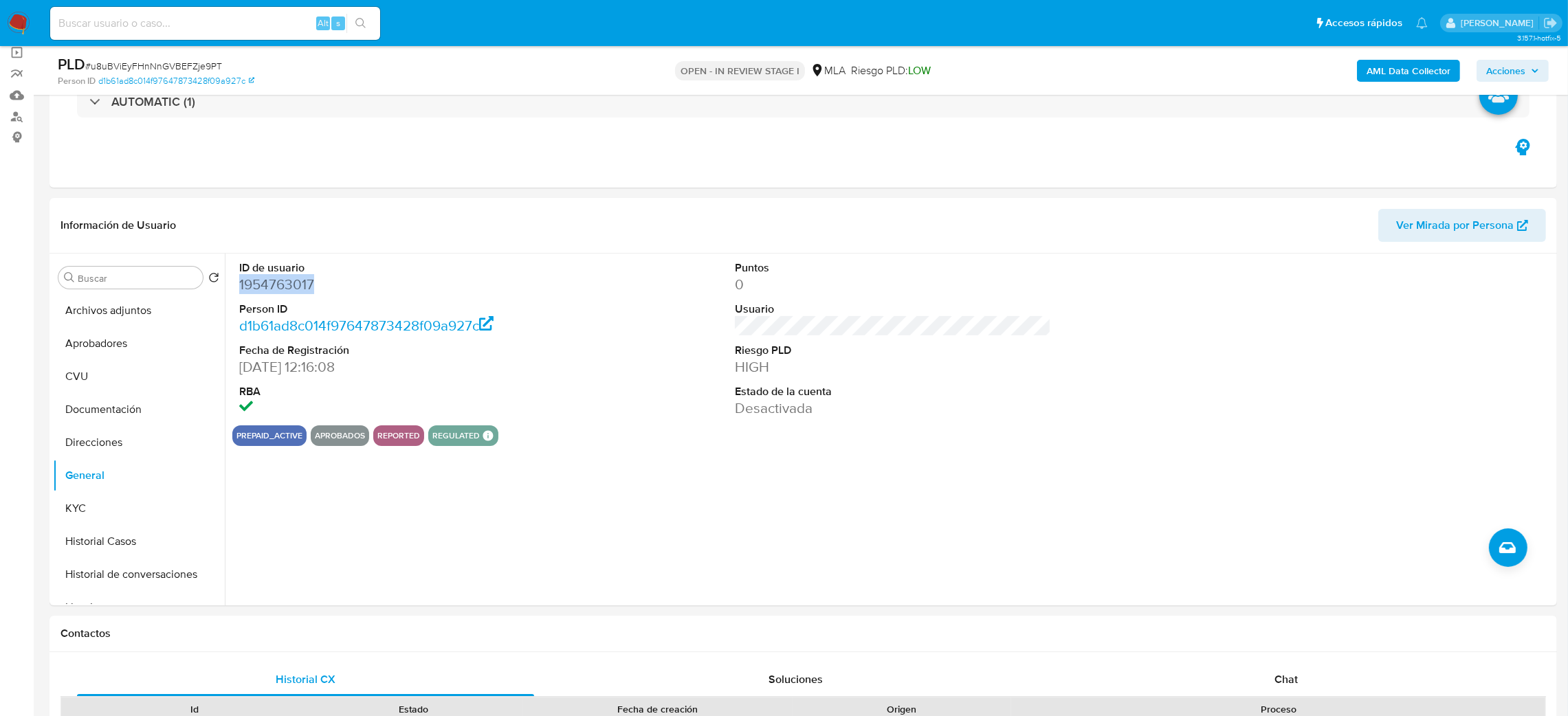
copy dd "1954763017"
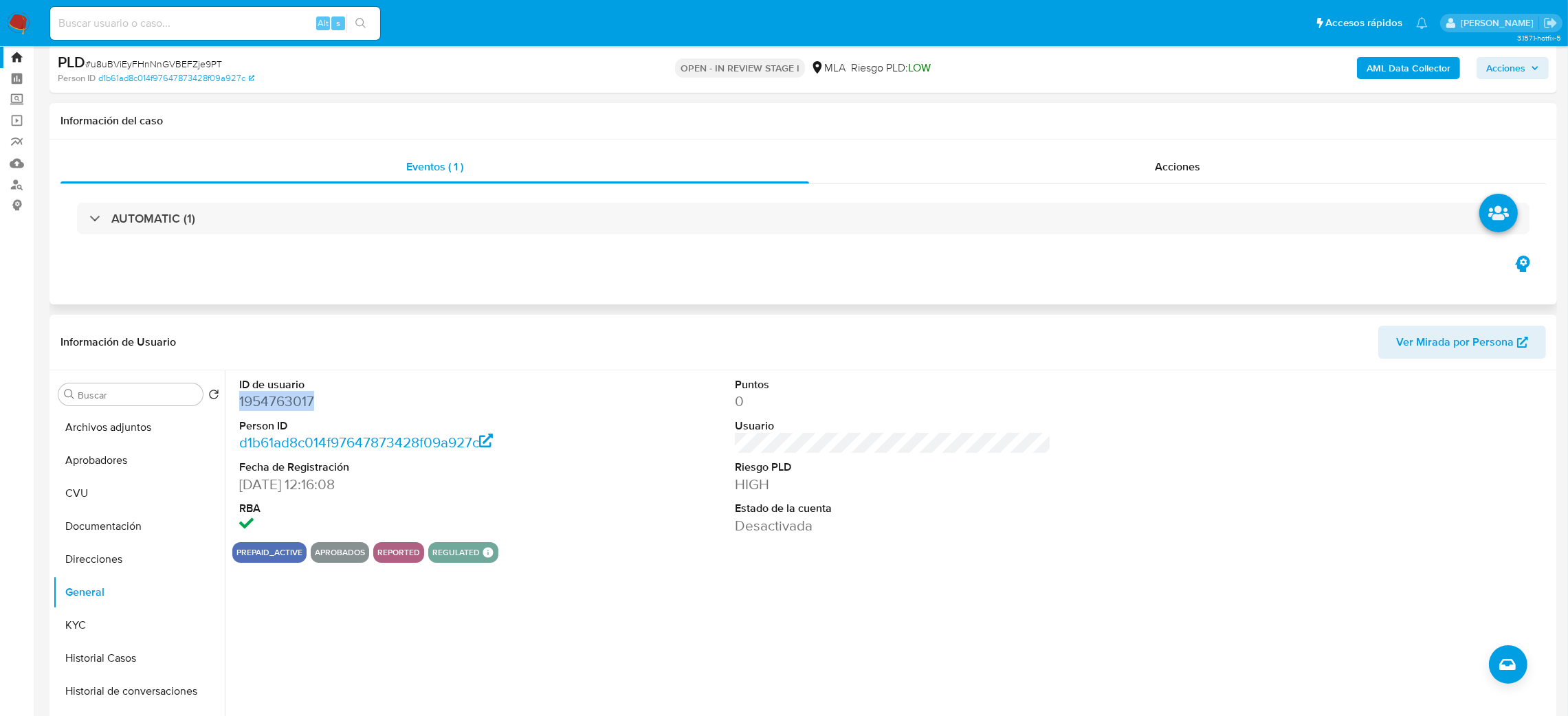
scroll to position [0, 0]
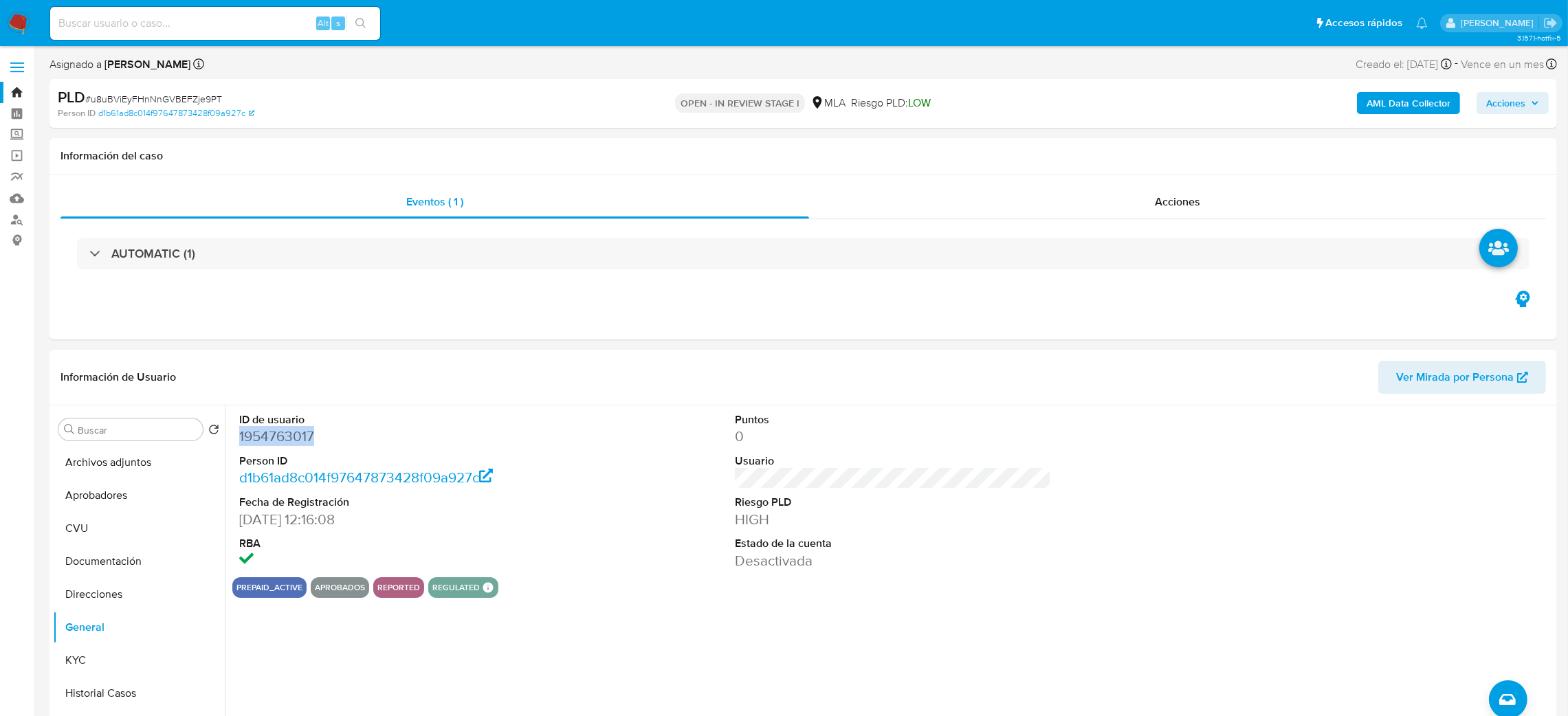
click at [1516, 105] on span "Acciones" at bounding box center [1505, 103] width 39 height 22
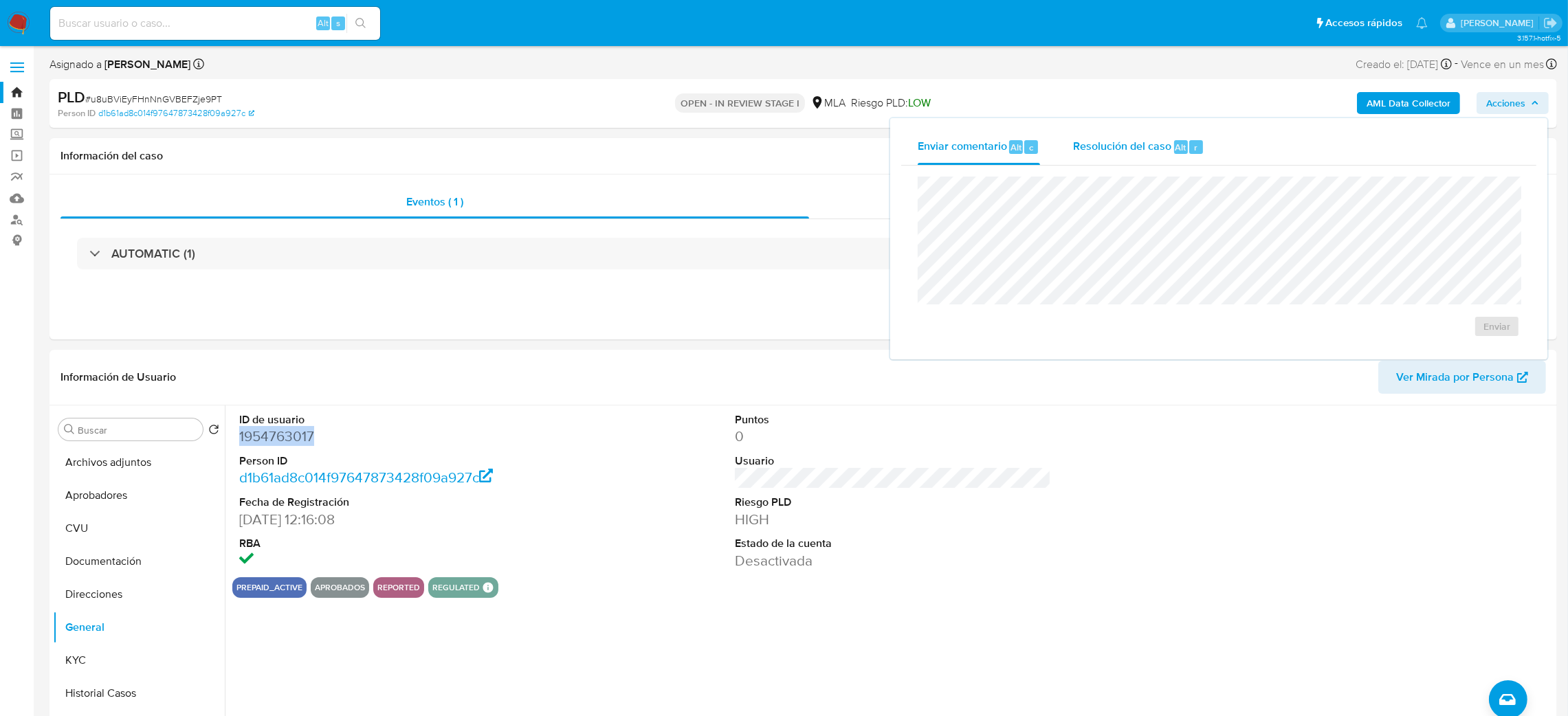
click at [1106, 131] on div "Resolución del caso Alt r" at bounding box center [1138, 147] width 131 height 36
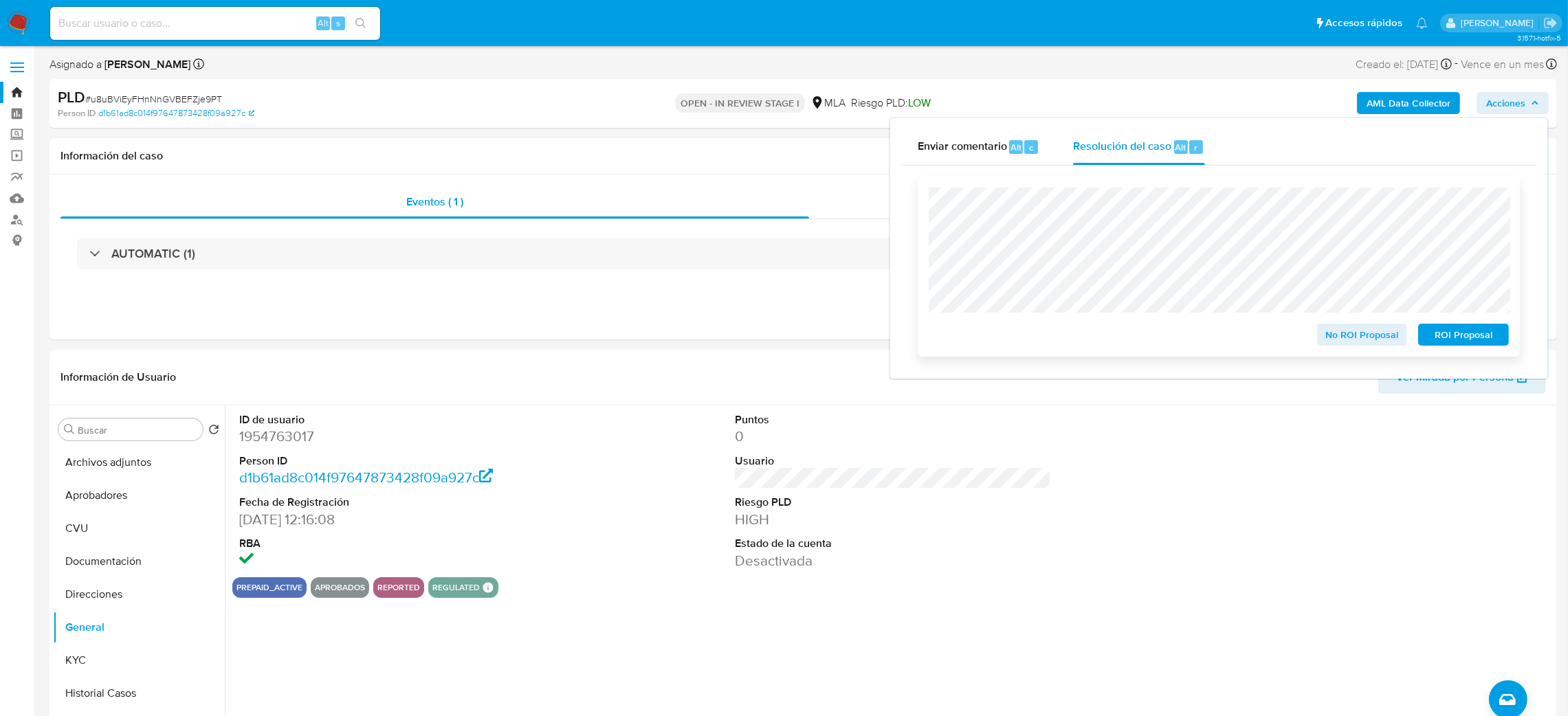
click at [1474, 339] on span "ROI Proposal" at bounding box center [1463, 334] width 72 height 19
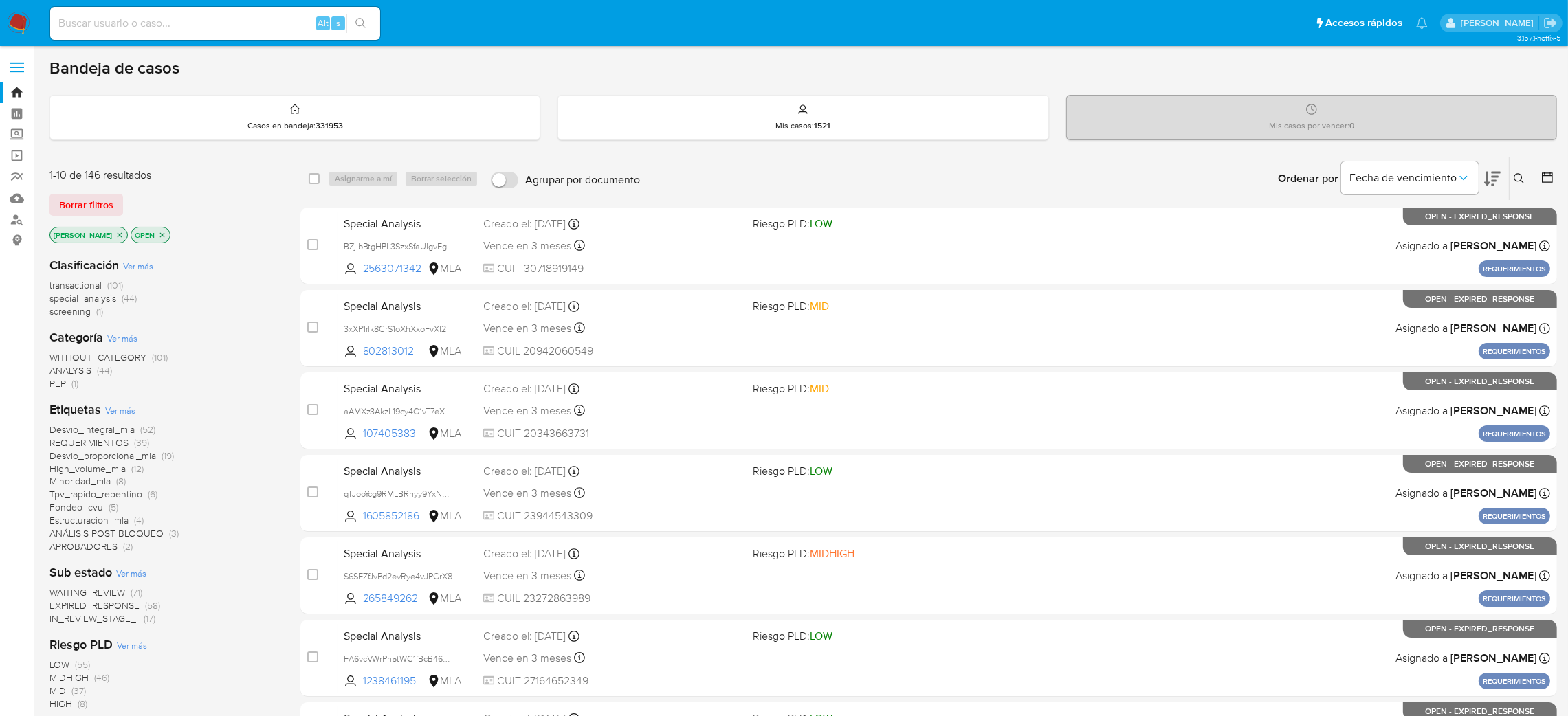
click at [215, 19] on input at bounding box center [215, 23] width 330 height 18
paste input "fetdCpIyc9ouTUAXk5whVY6j"
type input "fetdCpIyc9ouTUAXk5whVY6j"
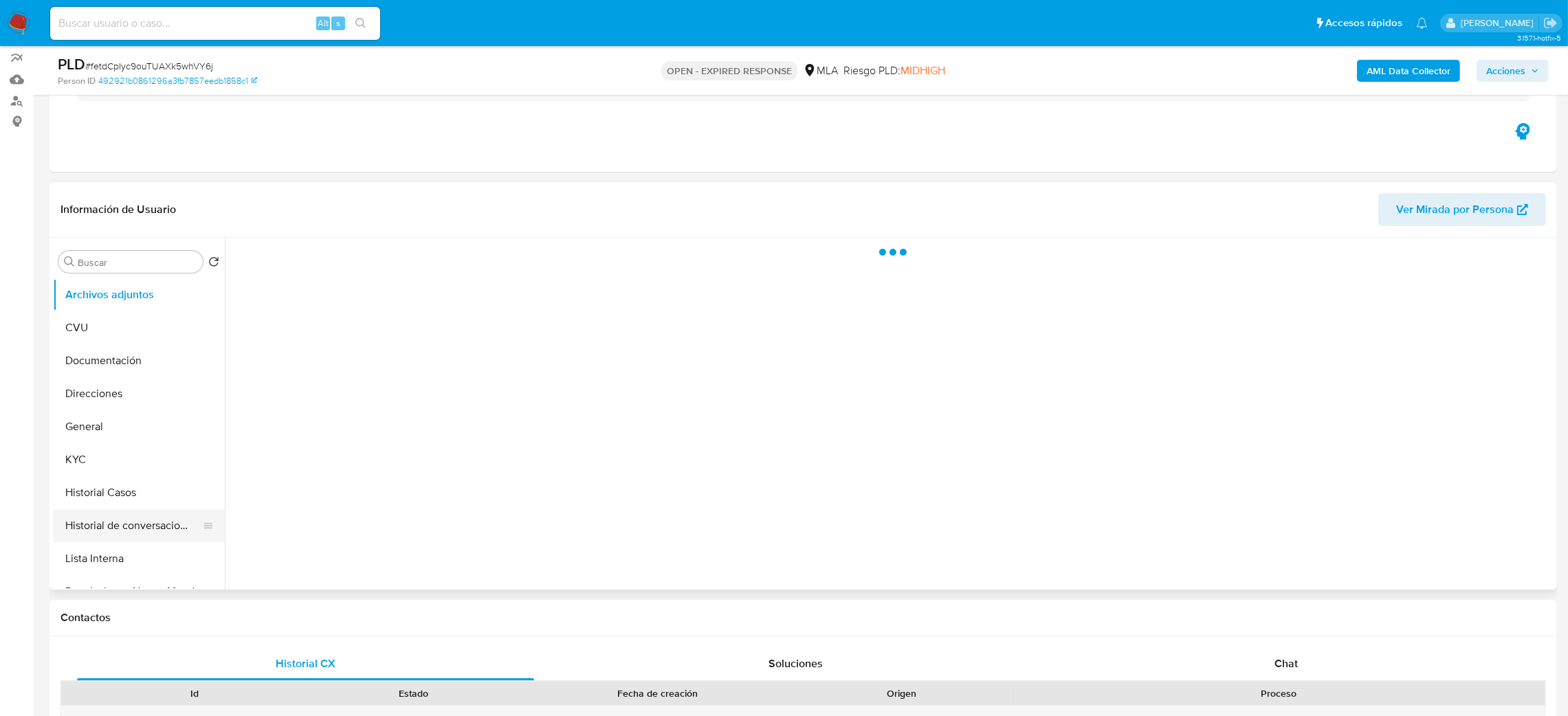
scroll to position [309, 0]
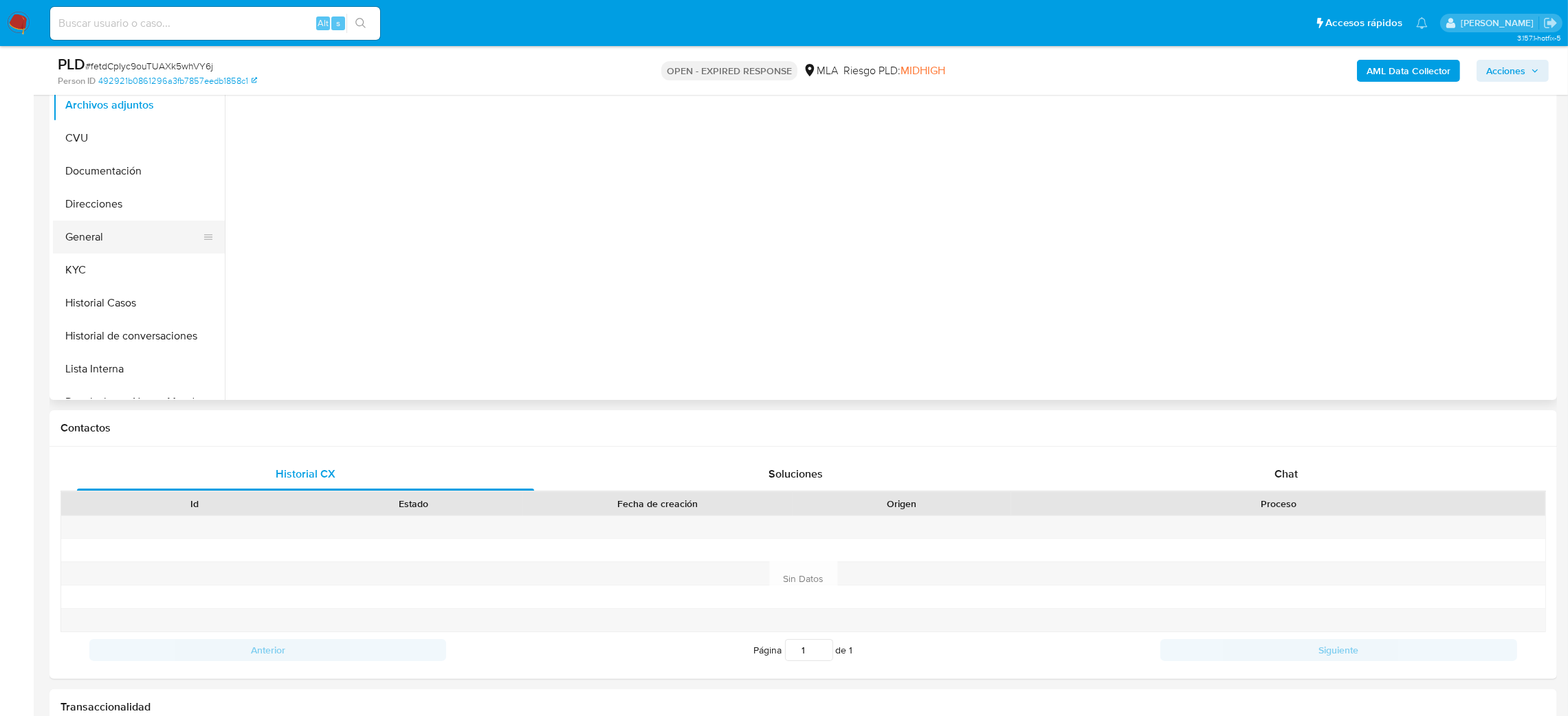
click at [101, 238] on button "General" at bounding box center [134, 237] width 161 height 33
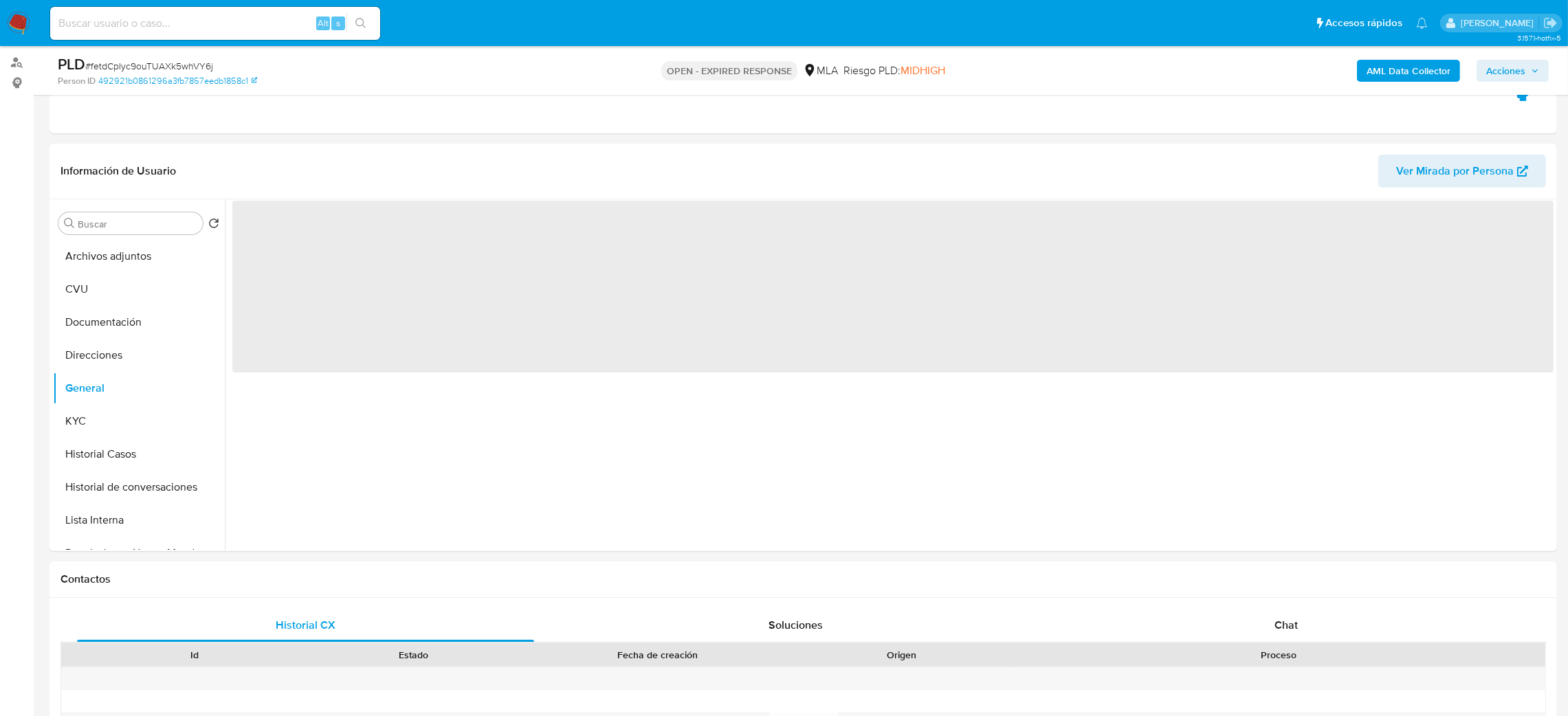
select select "10"
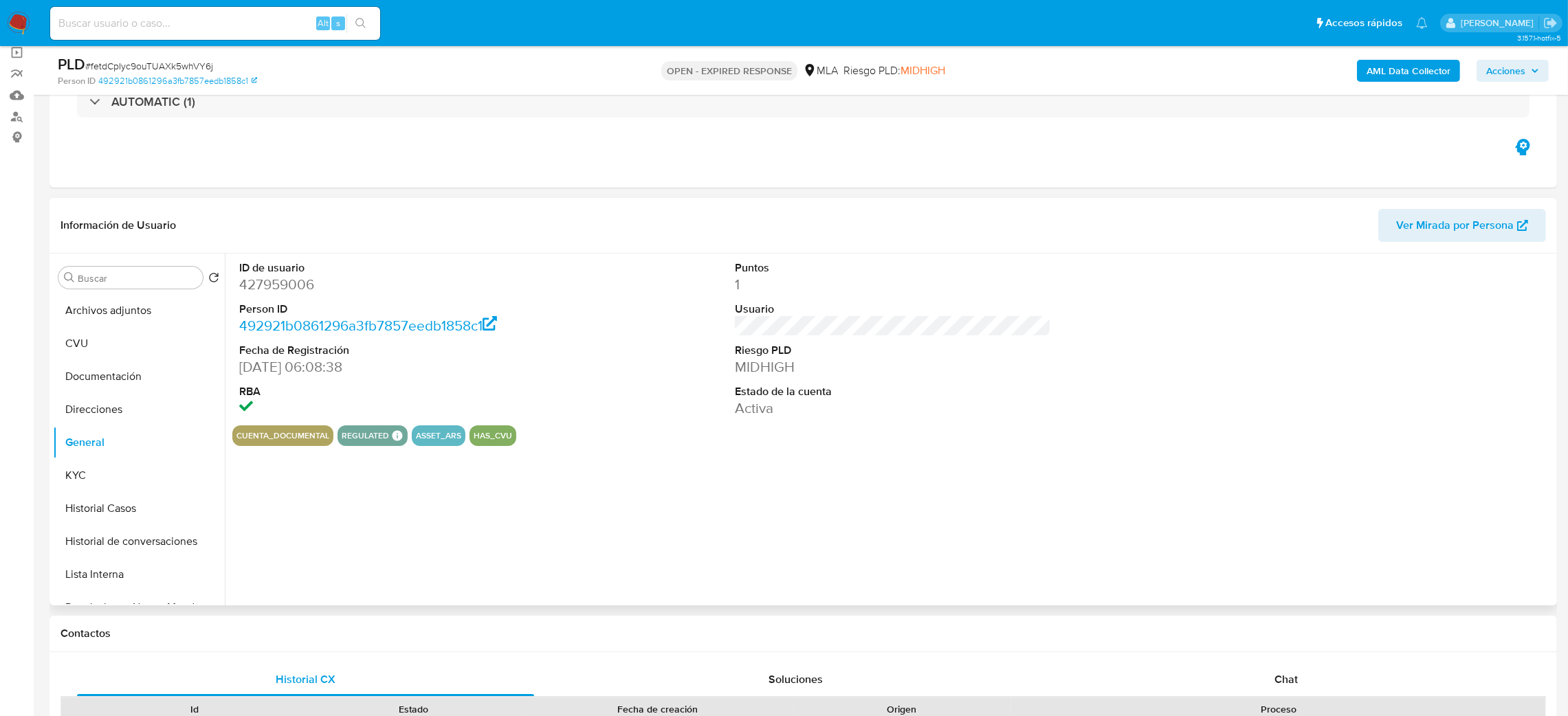
click at [265, 278] on dd "427959006" at bounding box center [397, 284] width 317 height 19
copy dd "427959006"
click at [151, 466] on button "KYC" at bounding box center [134, 475] width 161 height 33
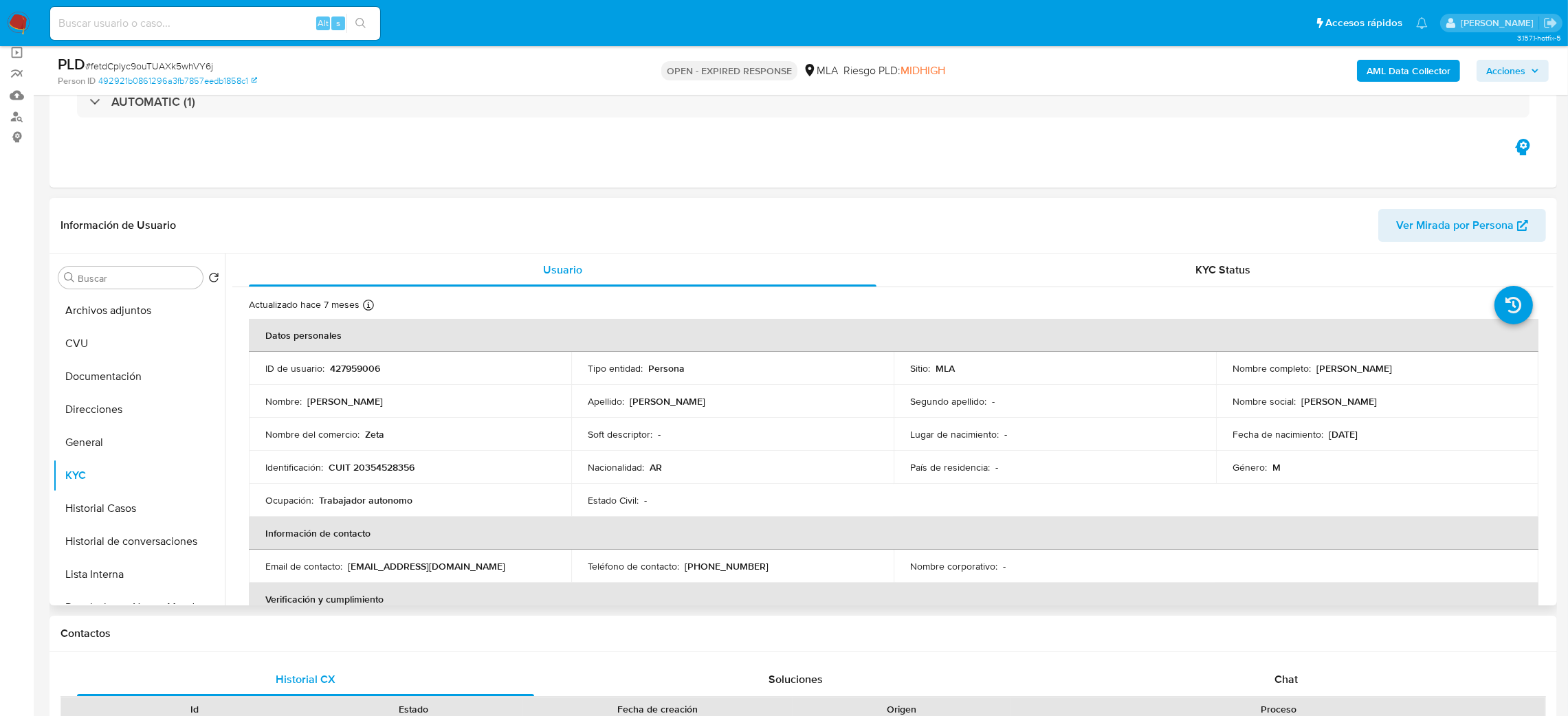
click at [379, 467] on p "CUIT 20354528356" at bounding box center [371, 467] width 86 height 13
copy p "20354528356"
click at [419, 438] on div "Nombre del comercio : Zeta" at bounding box center [410, 434] width 289 height 13
drag, startPoint x: 364, startPoint y: 468, endPoint x: 408, endPoint y: 469, distance: 44.0
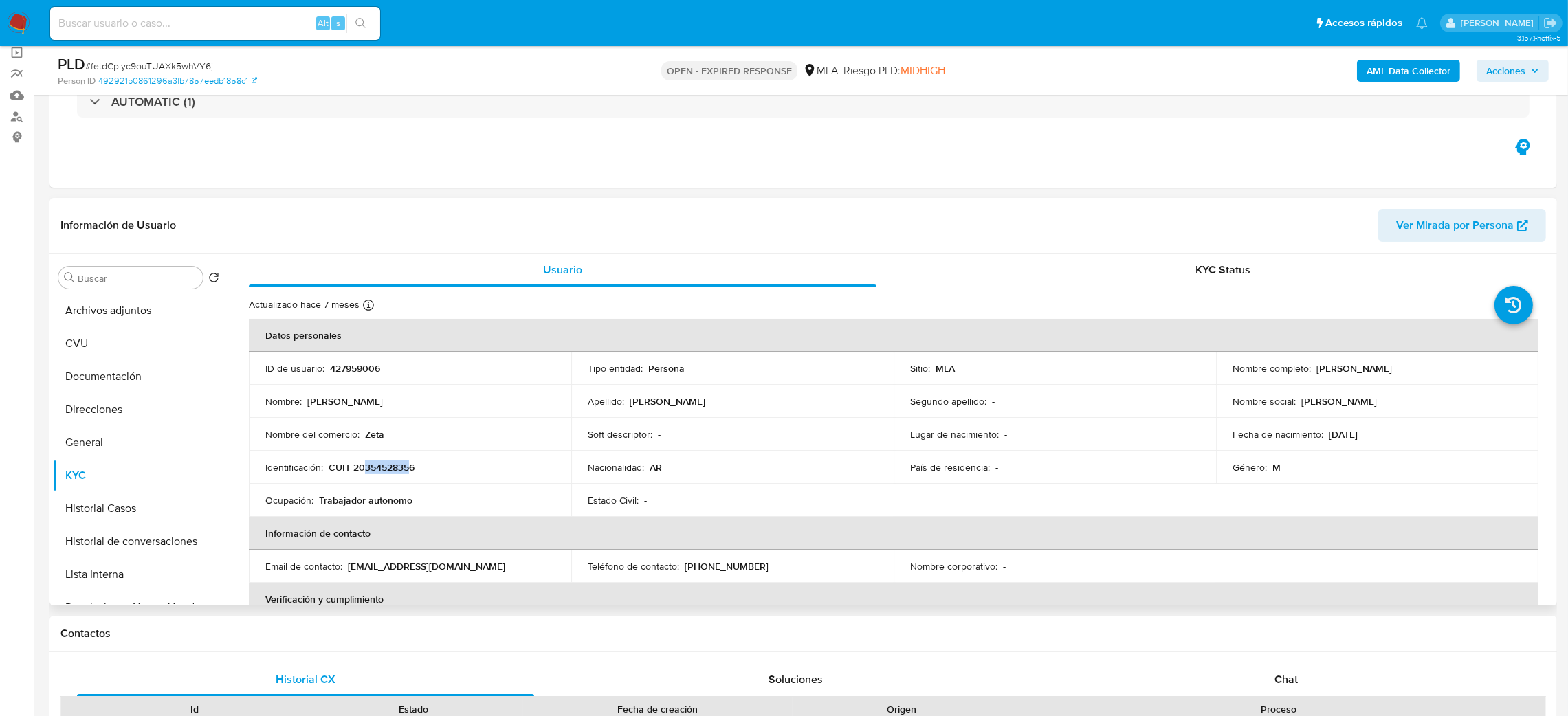
click at [408, 469] on p "CUIT 20354528356" at bounding box center [371, 467] width 86 height 13
copy p "35452835"
drag, startPoint x: 1313, startPoint y: 370, endPoint x: 1462, endPoint y: 376, distance: 149.1
click at [1462, 376] on td "Nombre completo : Gerardo Daniel Muraca" at bounding box center [1377, 368] width 322 height 33
copy p "Gerardo Daniel Muraca"
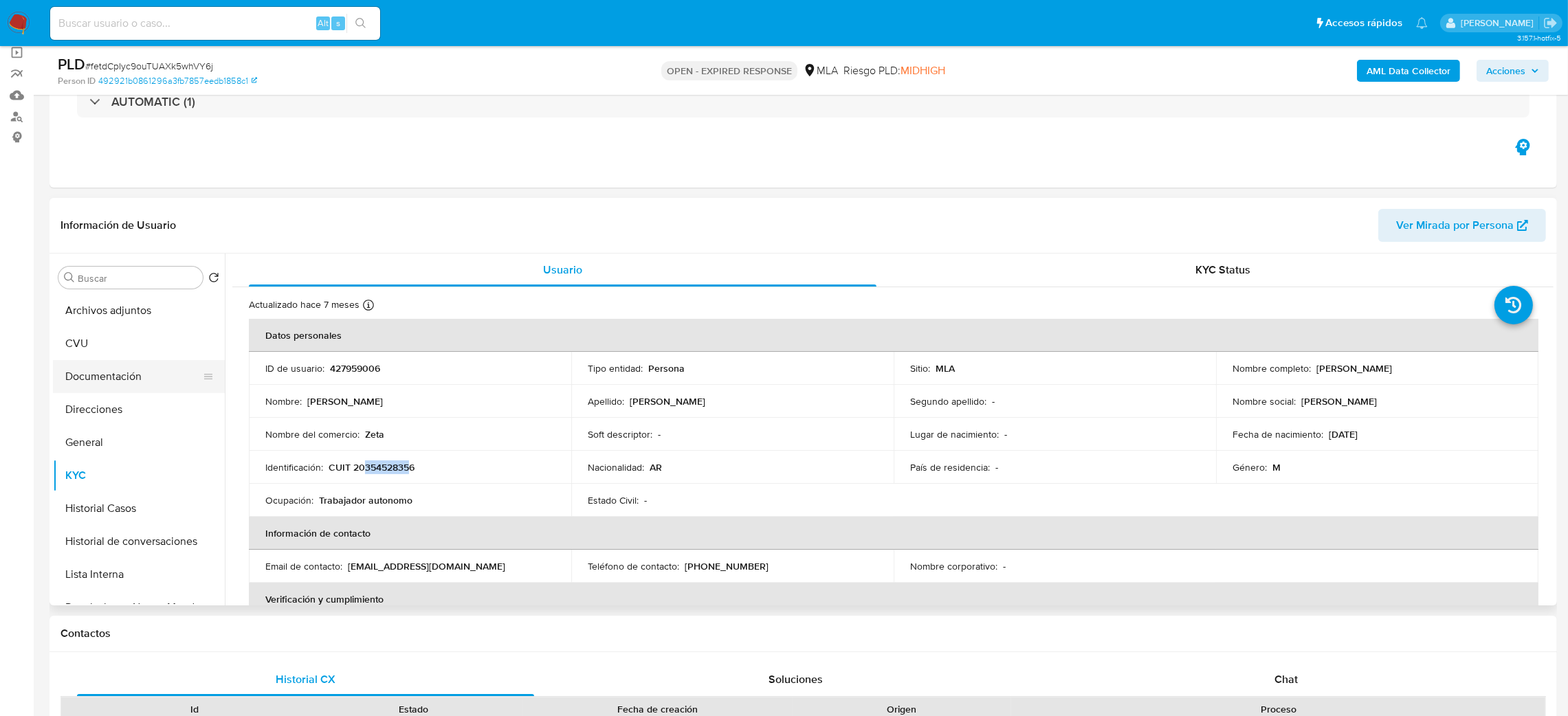
click at [112, 369] on button "Documentación" at bounding box center [134, 376] width 161 height 33
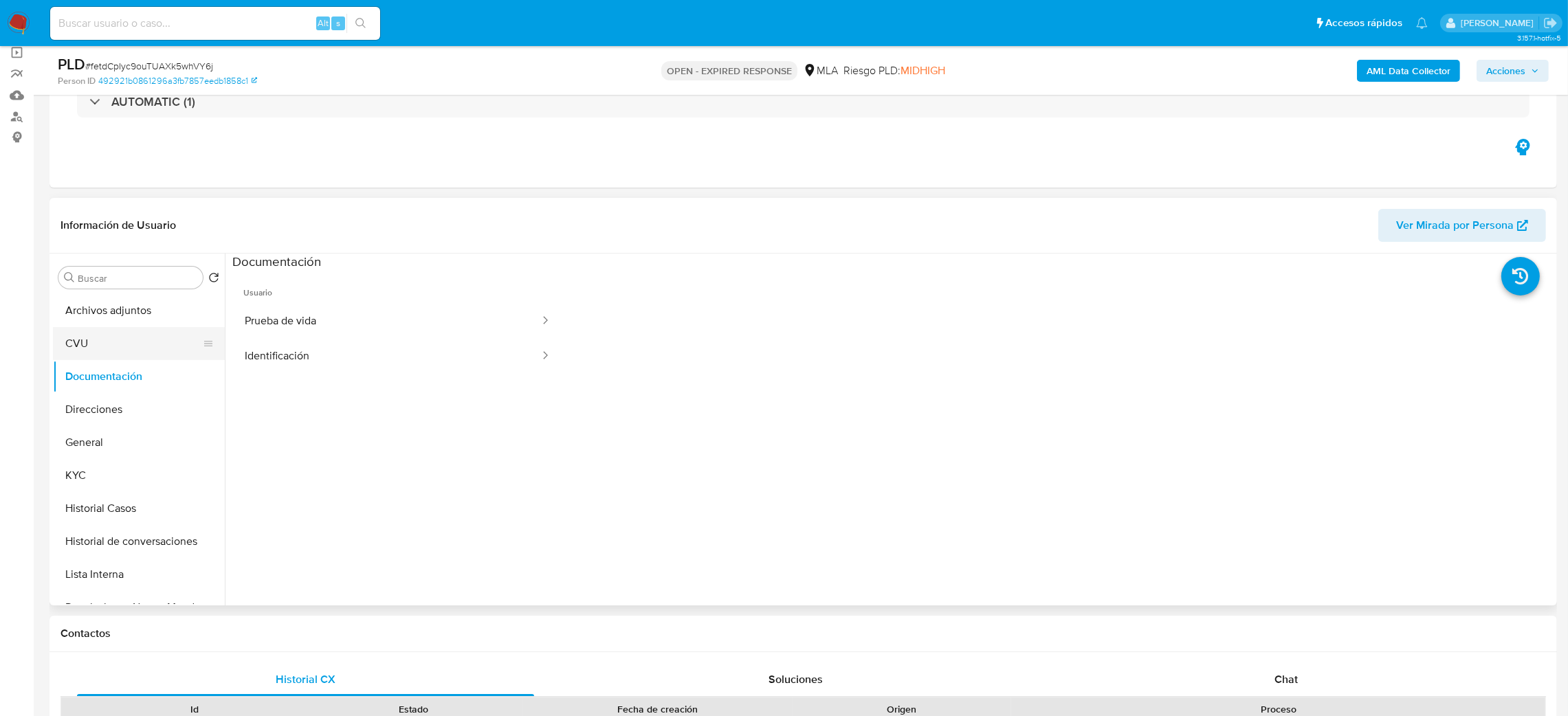
click at [115, 339] on button "CVU" at bounding box center [134, 343] width 161 height 33
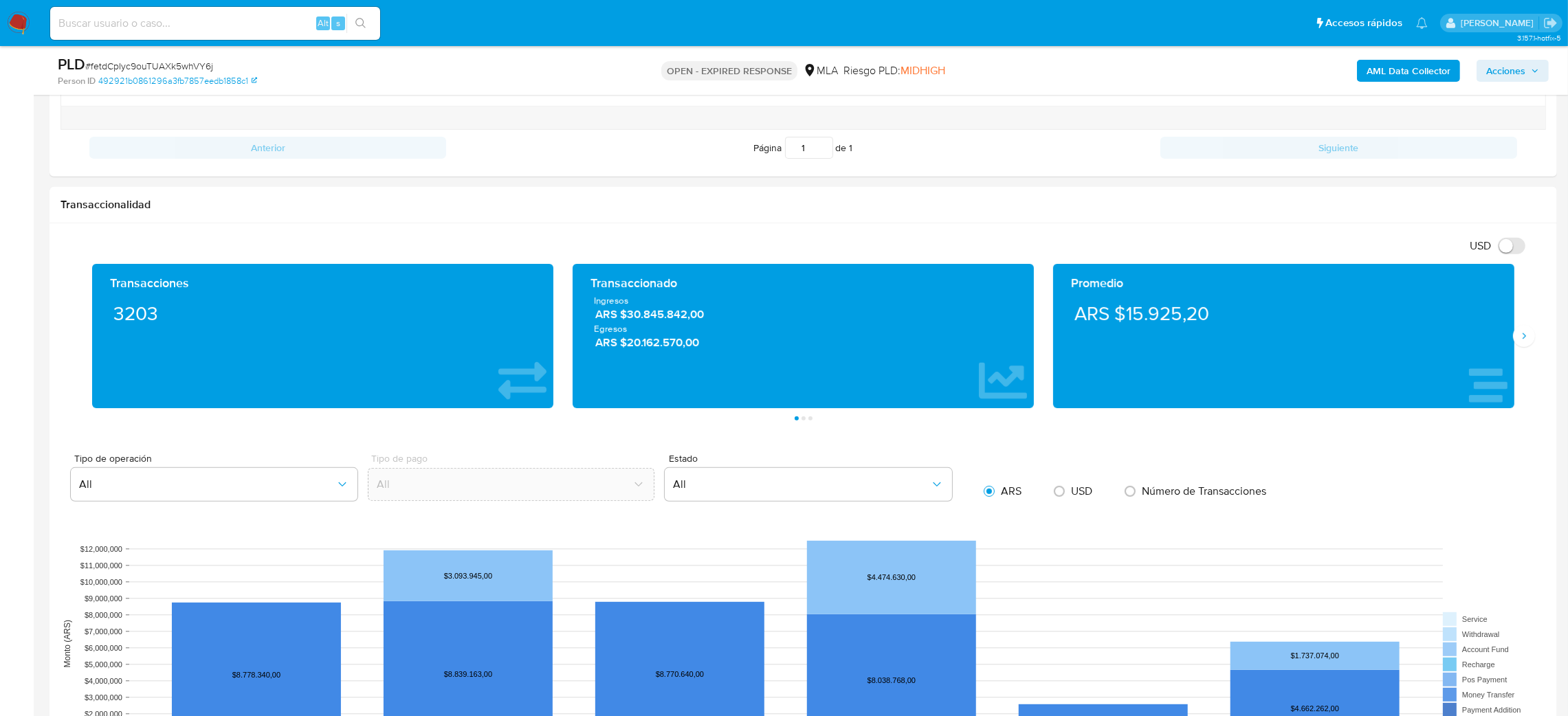
scroll to position [295, 0]
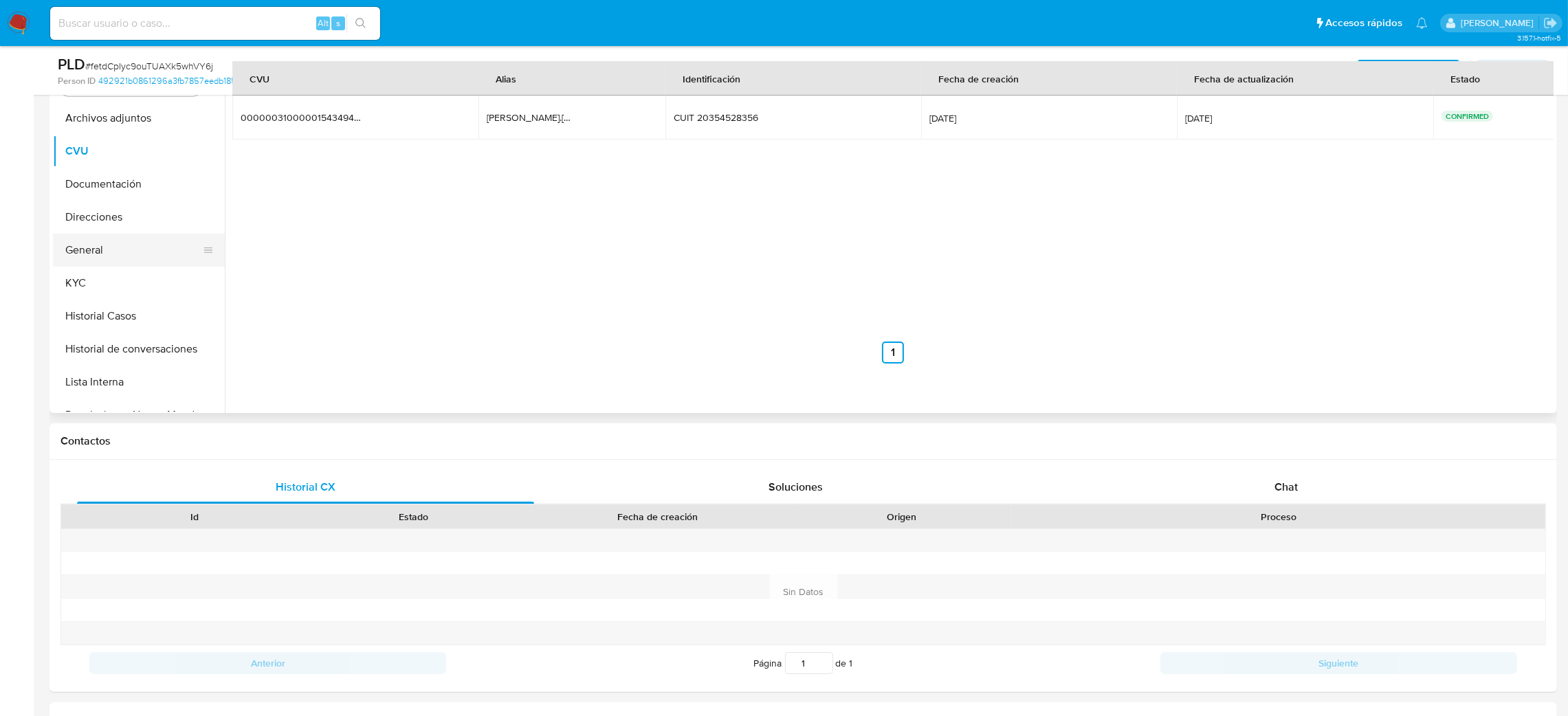
click at [72, 253] on button "General" at bounding box center [134, 249] width 161 height 33
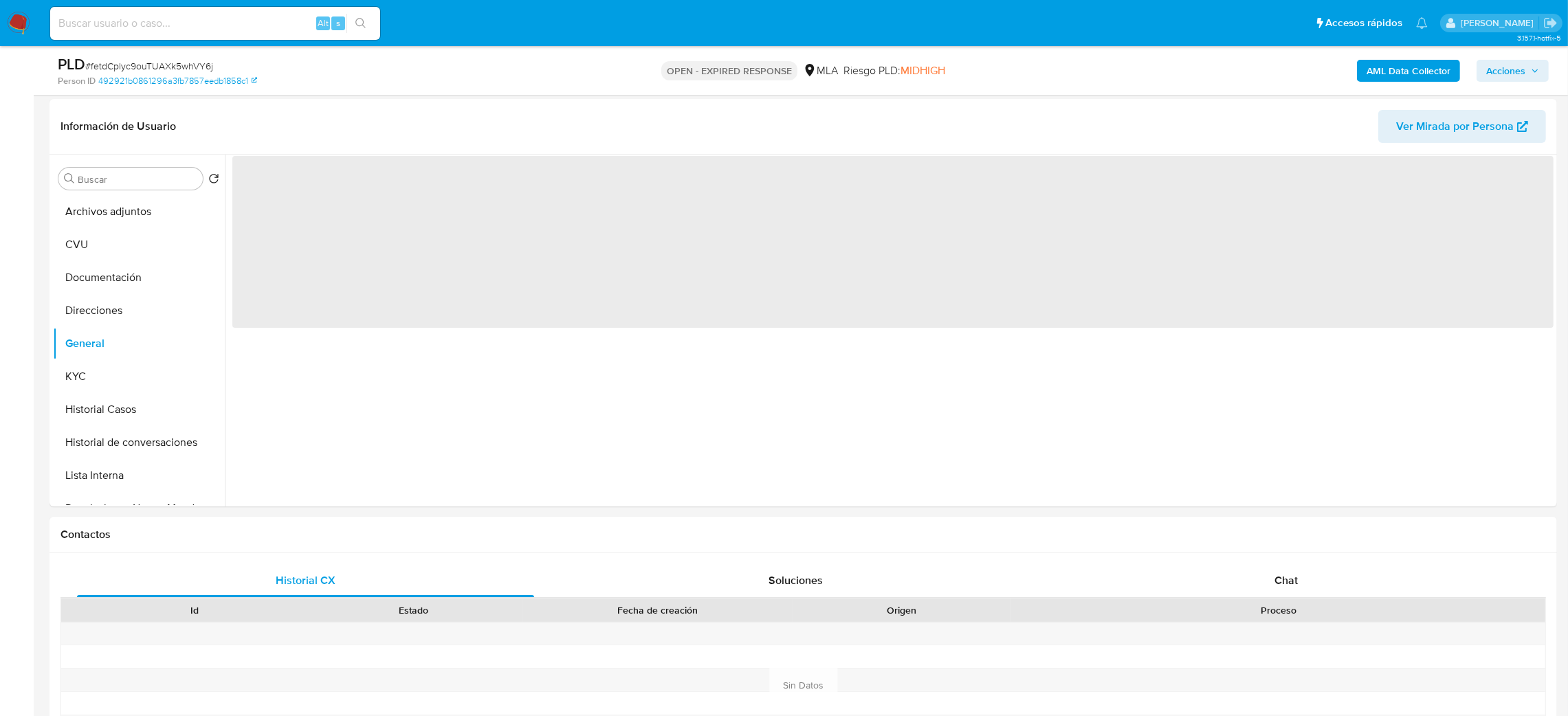
scroll to position [90, 0]
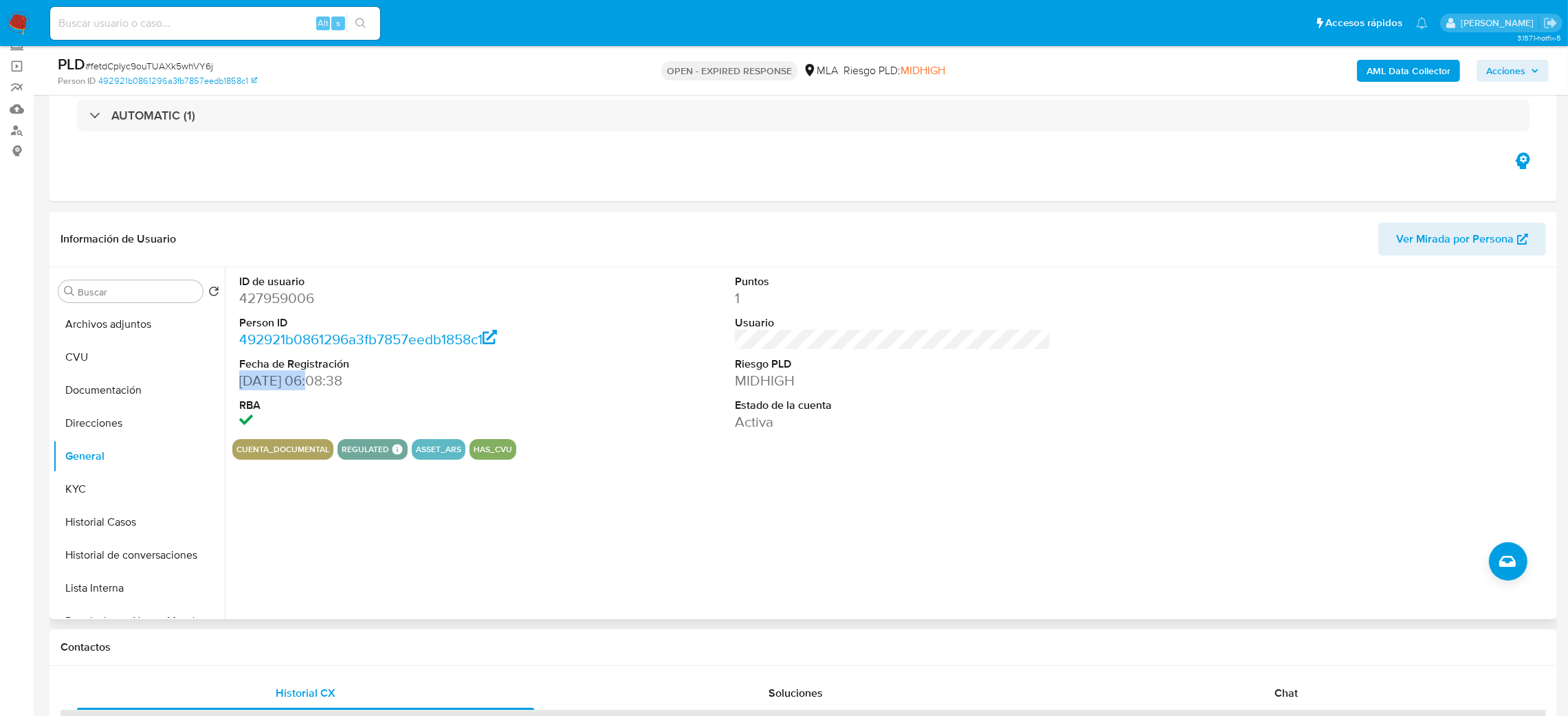
drag, startPoint x: 306, startPoint y: 383, endPoint x: 238, endPoint y: 385, distance: 68.0
click at [238, 385] on div "ID de usuario 427959006 Person ID 492921b0861296a3fb7857eedb1858c1 Fecha de Reg…" at bounding box center [397, 353] width 331 height 172
copy dd "18/04/2019"
click at [106, 488] on button "KYC" at bounding box center [134, 489] width 161 height 33
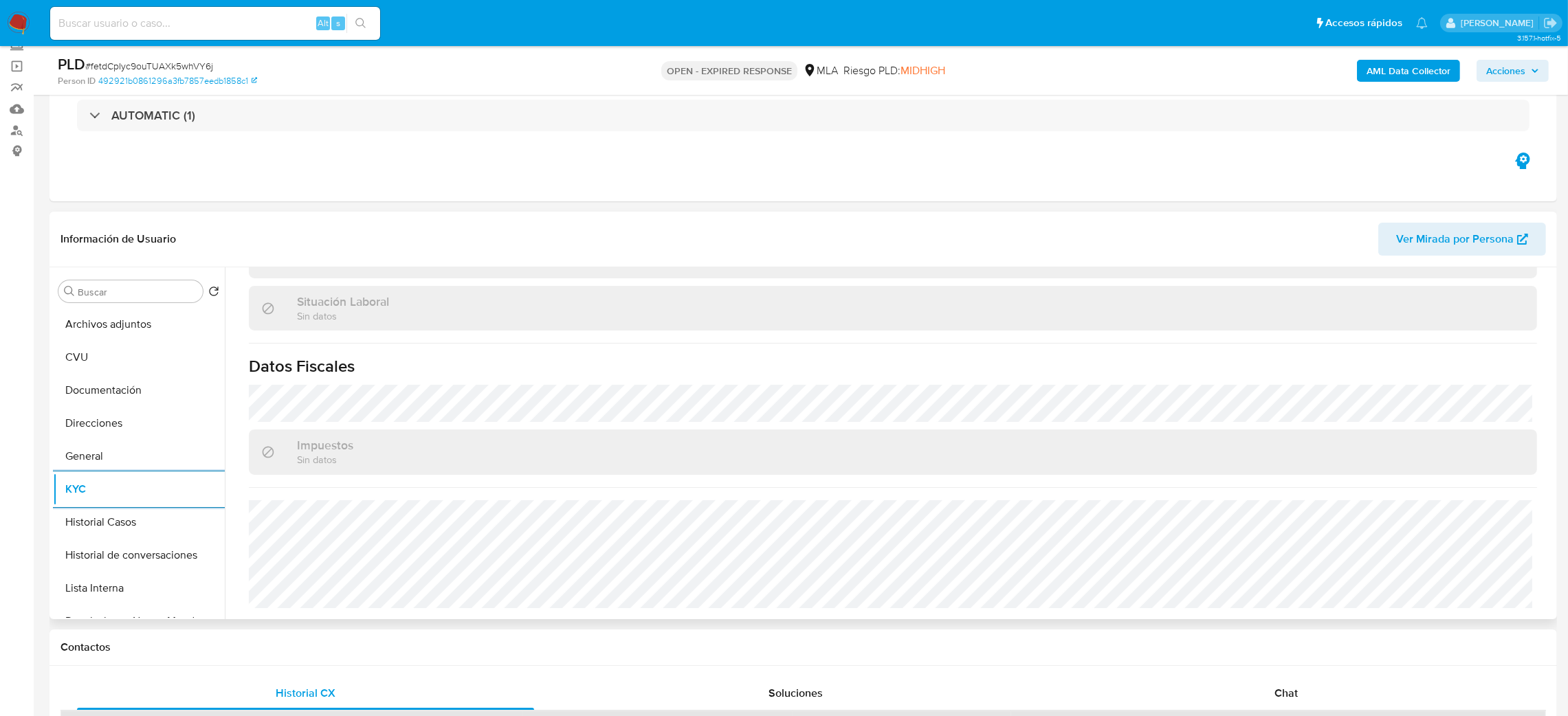
scroll to position [79, 0]
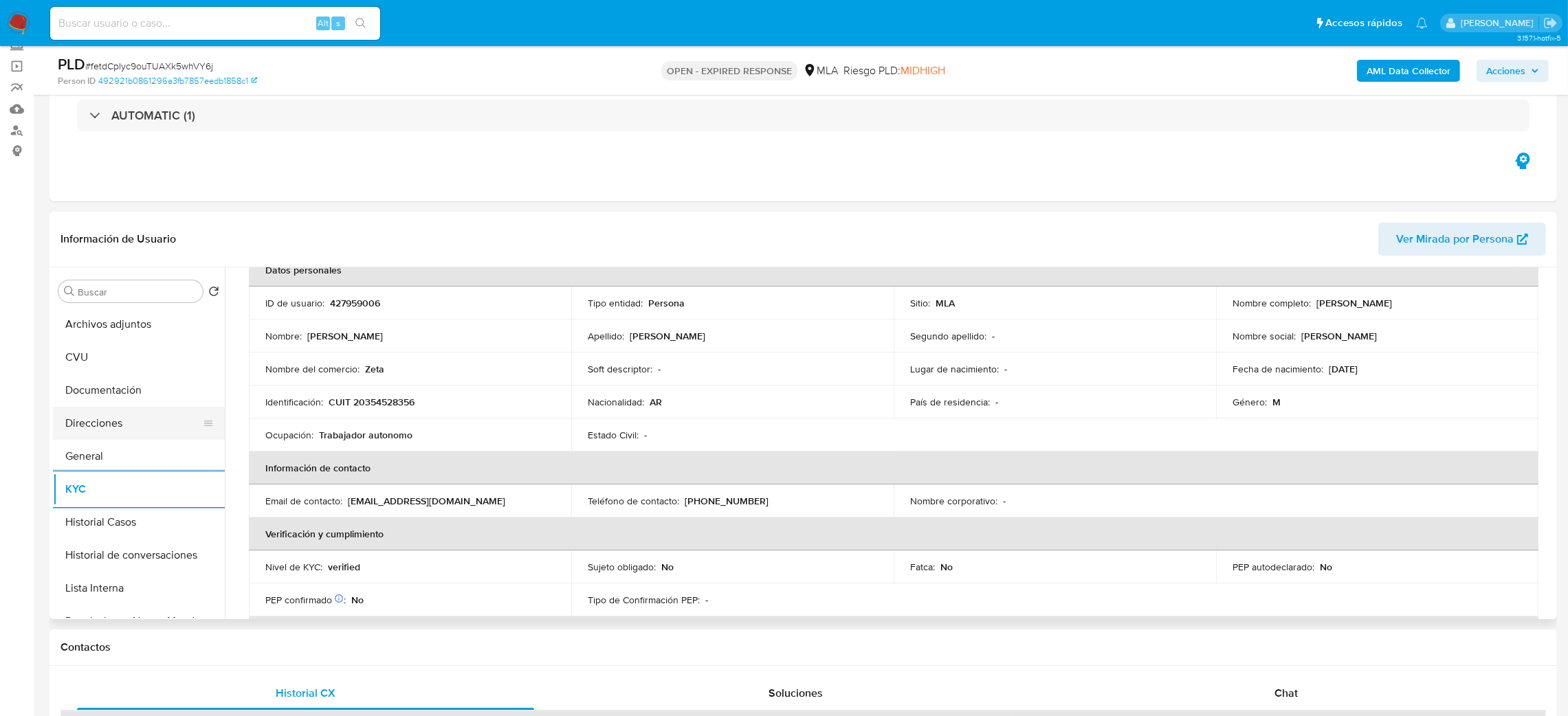
click at [91, 427] on button "Direcciones" at bounding box center [134, 423] width 161 height 33
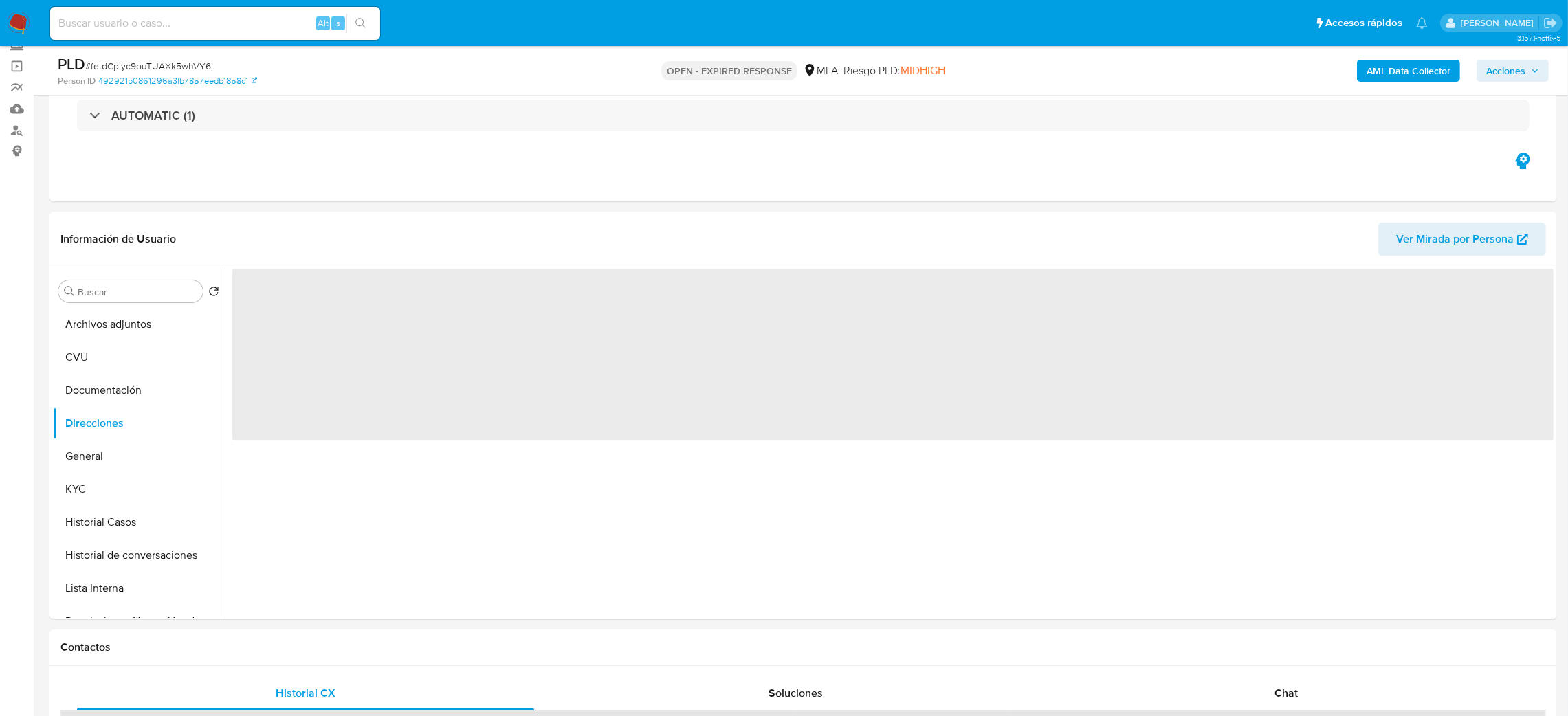
scroll to position [0, 0]
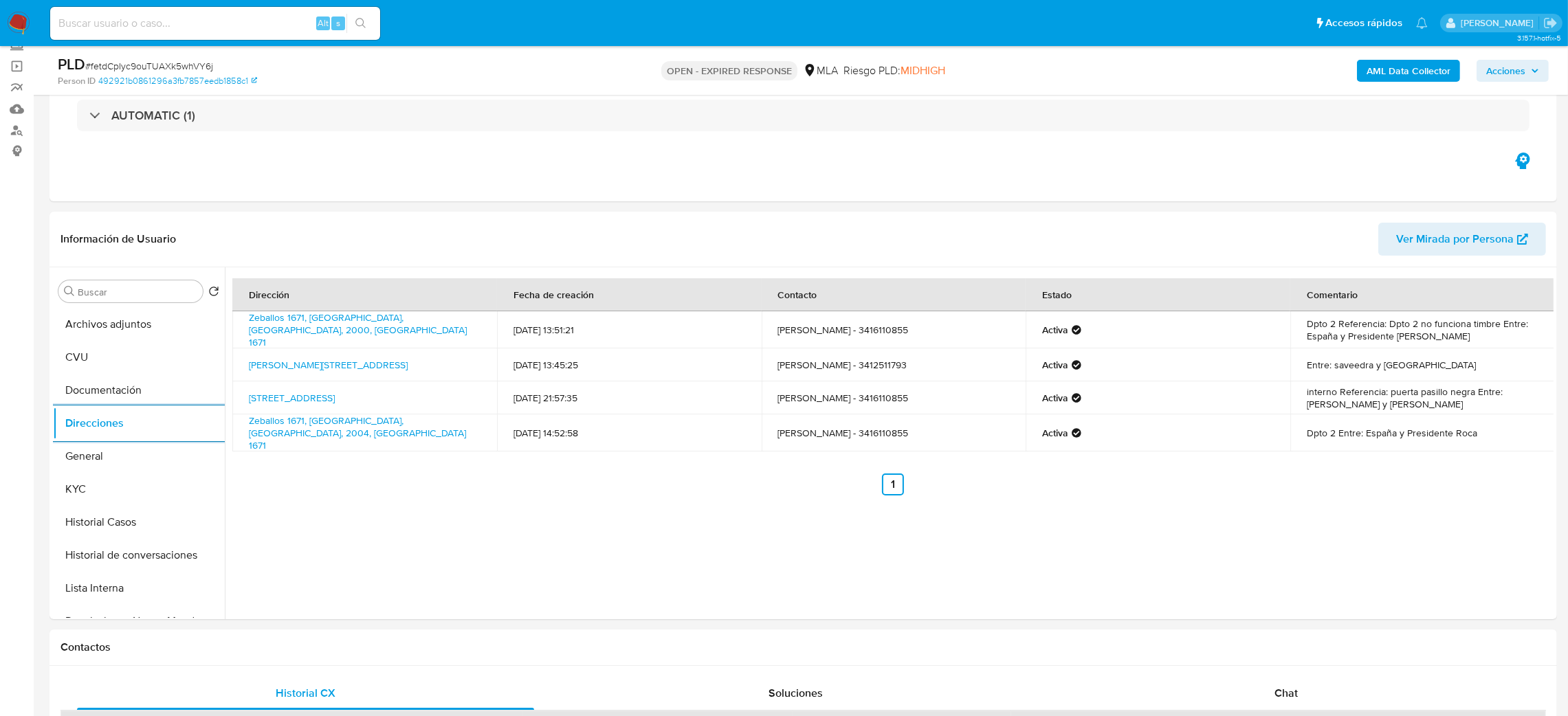
click at [176, 68] on span "# fetdCpIyc9ouTUAXk5whVY6j" at bounding box center [149, 66] width 128 height 14
click at [175, 68] on span "# fetdCpIyc9ouTUAXk5whVY6j" at bounding box center [149, 66] width 128 height 14
copy span "fetdCpIyc9ouTUAXk5whVY6j"
click at [24, 14] on img at bounding box center [19, 24] width 24 height 24
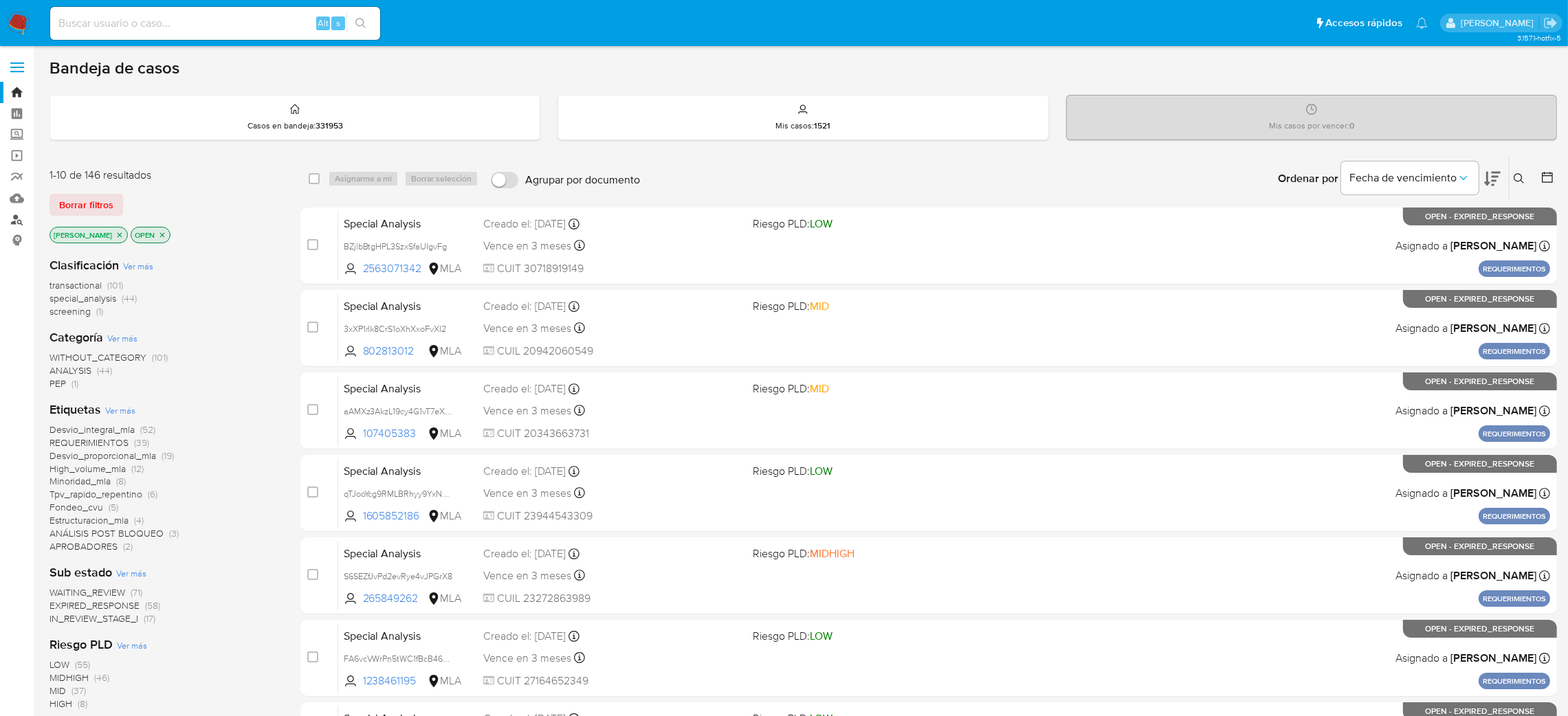
click at [9, 216] on link "Buscador de personas" at bounding box center [81, 219] width 163 height 21
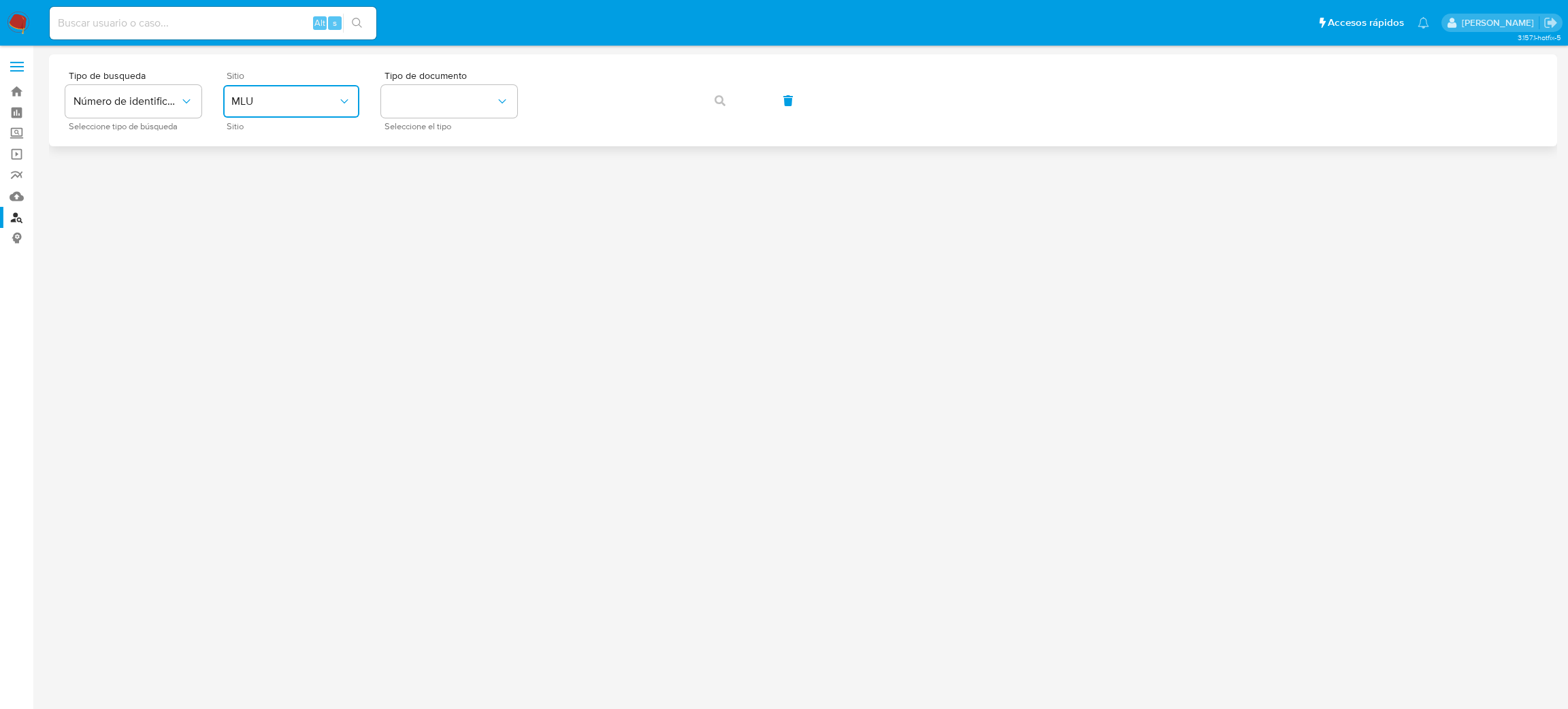
click at [269, 115] on button "MLU" at bounding box center [291, 101] width 137 height 33
click at [286, 170] on div "MLA" at bounding box center [286, 170] width 111 height 33
click at [447, 100] on button "identificationType" at bounding box center [449, 101] width 137 height 33
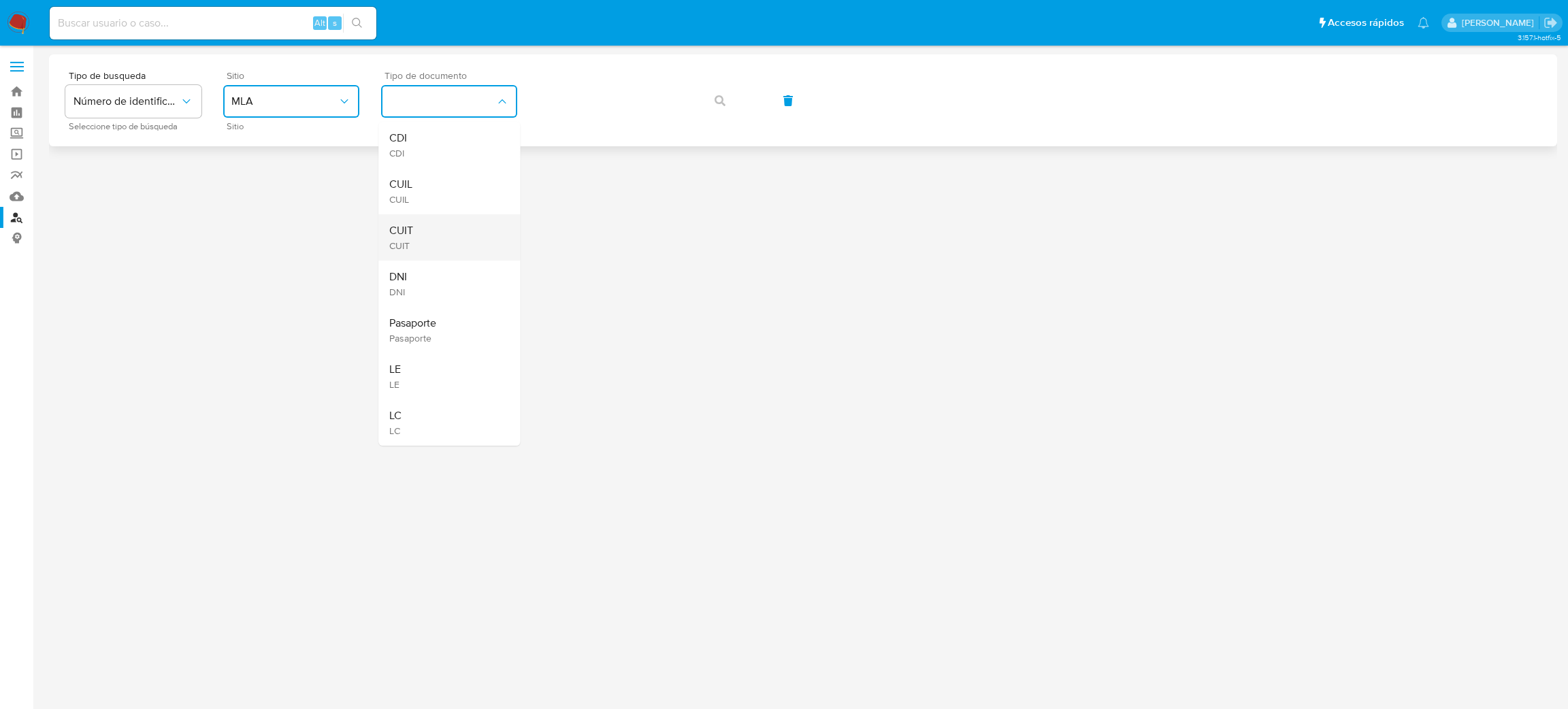
click at [448, 235] on div "CUIT CUIT" at bounding box center [445, 237] width 111 height 46
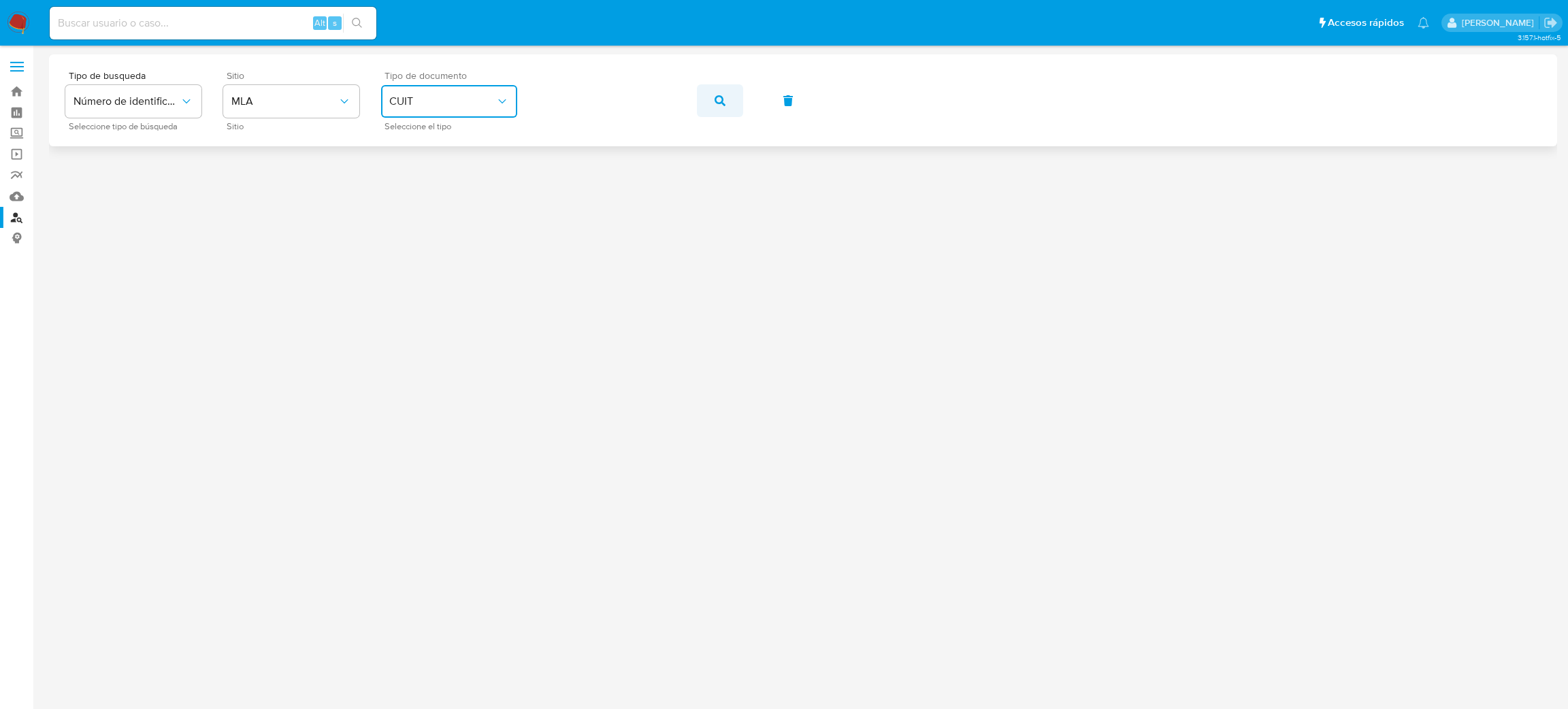
click at [701, 93] on button "button" at bounding box center [720, 100] width 46 height 33
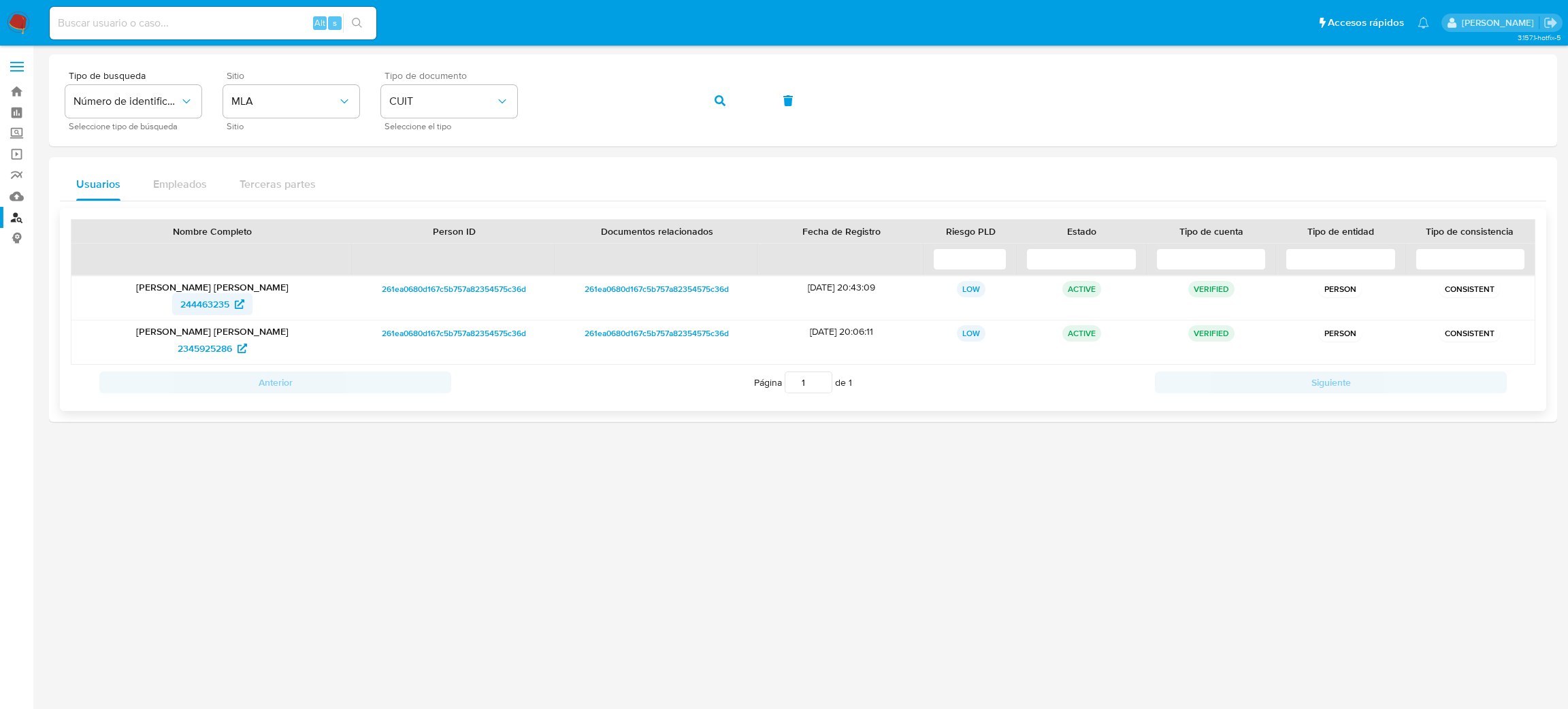
click at [193, 300] on span "244463235" at bounding box center [204, 304] width 49 height 22
click at [488, 112] on div "Tipo de busqueda Número de identificación Seleccione tipo de búsqueda Sitio MLA…" at bounding box center [803, 100] width 1476 height 59
click at [681, 104] on div "Tipo de busqueda Número de identificación Seleccione tipo de búsqueda Sitio MLA…" at bounding box center [803, 100] width 1476 height 59
click at [704, 91] on button "button" at bounding box center [720, 100] width 46 height 33
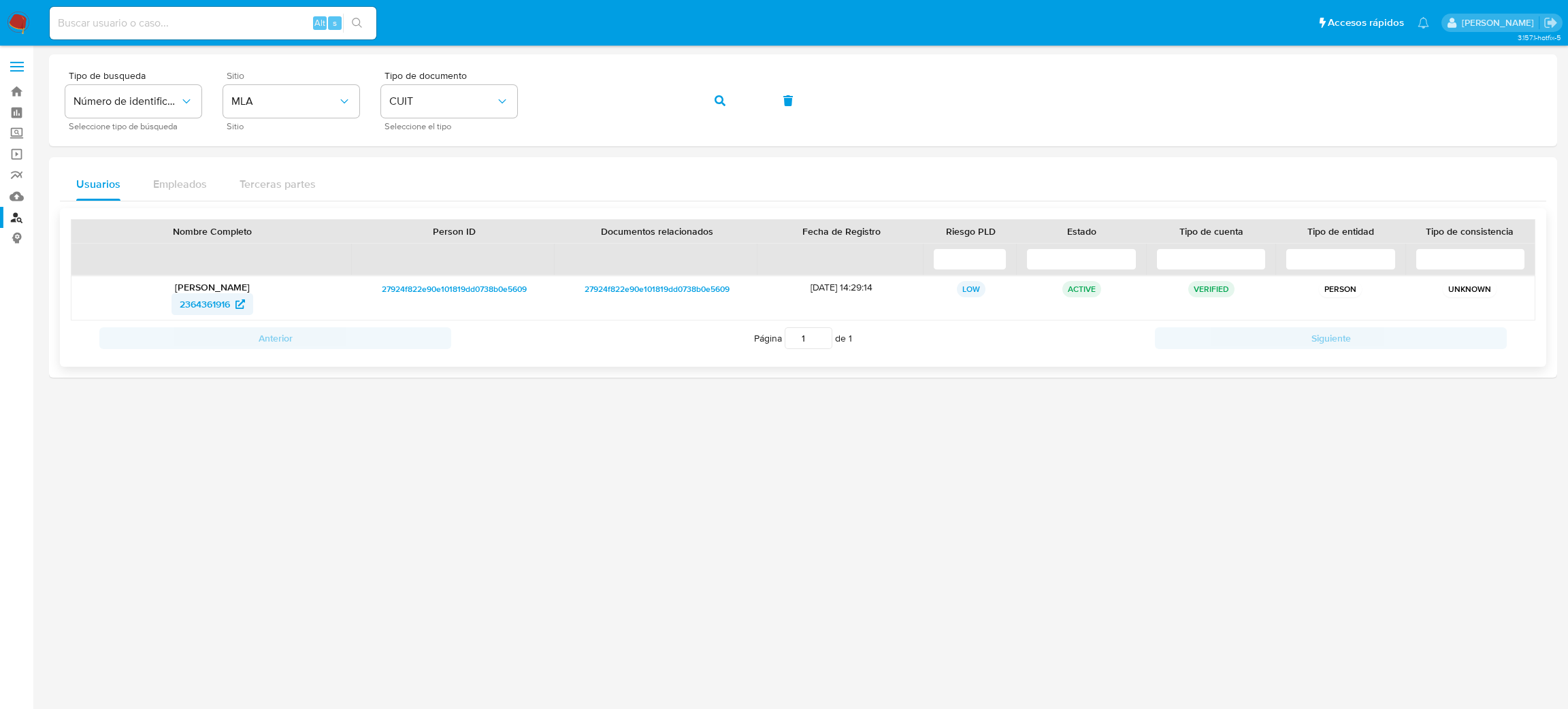
click at [219, 300] on span "2364361916" at bounding box center [205, 304] width 50 height 22
click at [489, 97] on div "Tipo de busqueda Número de identificación Seleccione tipo de búsqueda Sitio MLA…" at bounding box center [803, 100] width 1476 height 59
click at [718, 104] on icon "button" at bounding box center [720, 100] width 11 height 11
click at [214, 303] on span "2231463924" at bounding box center [204, 304] width 53 height 22
click at [506, 113] on div "Tipo de busqueda Número de identificación Seleccione tipo de búsqueda Sitio MLA…" at bounding box center [803, 100] width 1476 height 59
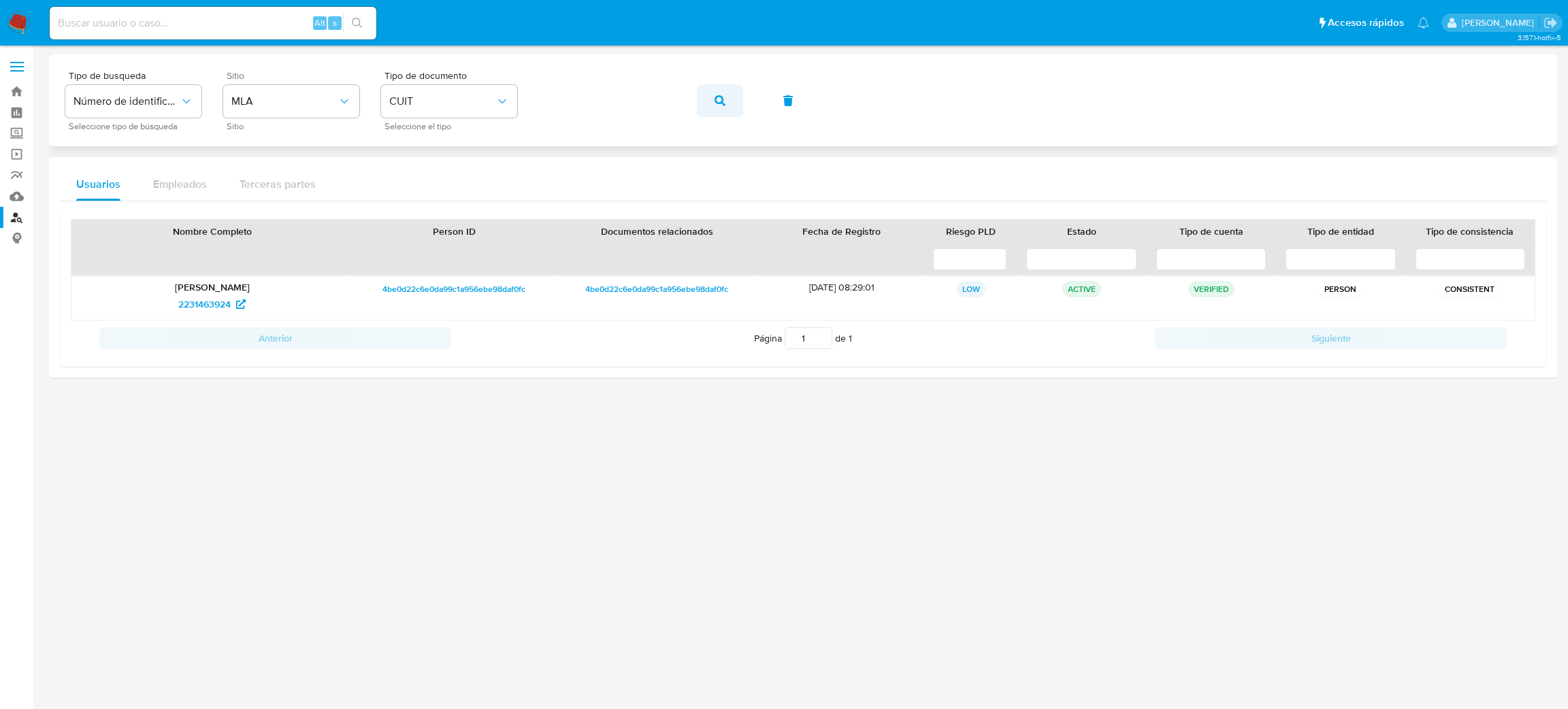
click at [700, 98] on button "button" at bounding box center [720, 100] width 46 height 33
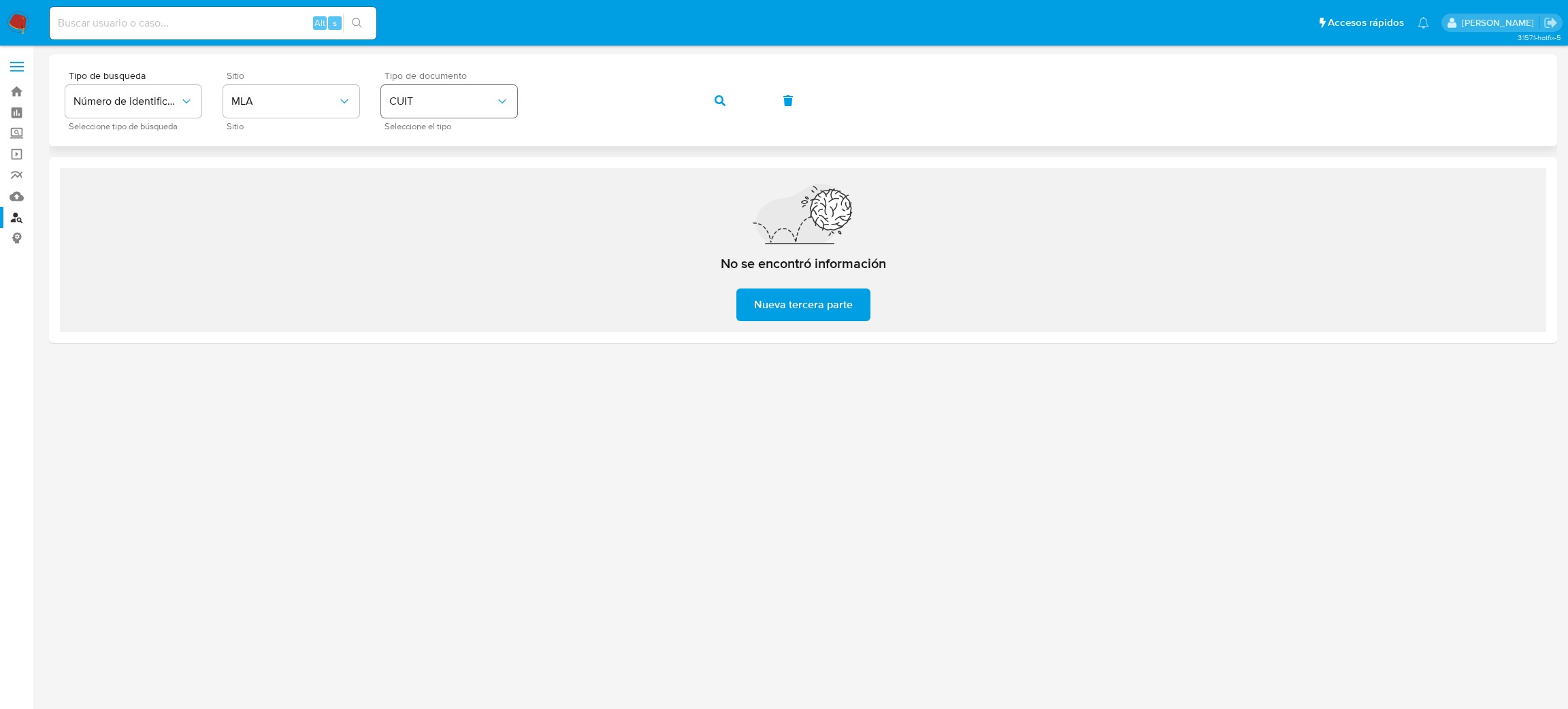
click at [484, 105] on div "Tipo de busqueda Número de identificación Seleccione tipo de búsqueda Sitio MLA…" at bounding box center [803, 100] width 1476 height 59
click at [715, 108] on span "button" at bounding box center [720, 100] width 11 height 30
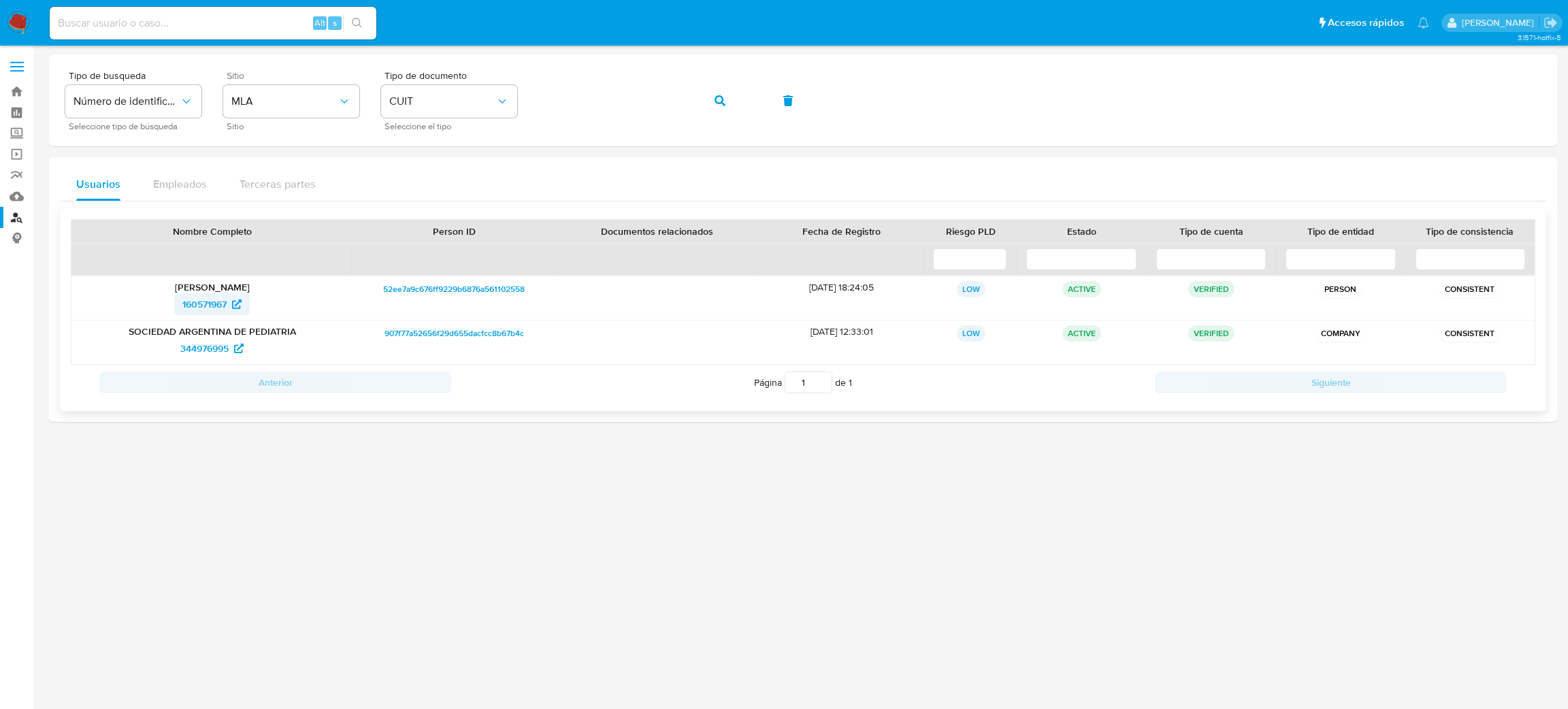
click at [193, 309] on span "160571967" at bounding box center [204, 304] width 44 height 22
click at [482, 102] on div "Tipo de busqueda Número de identificación Seleccione tipo de búsqueda Sitio MLA…" at bounding box center [803, 100] width 1476 height 59
click at [735, 102] on button "button" at bounding box center [720, 100] width 46 height 33
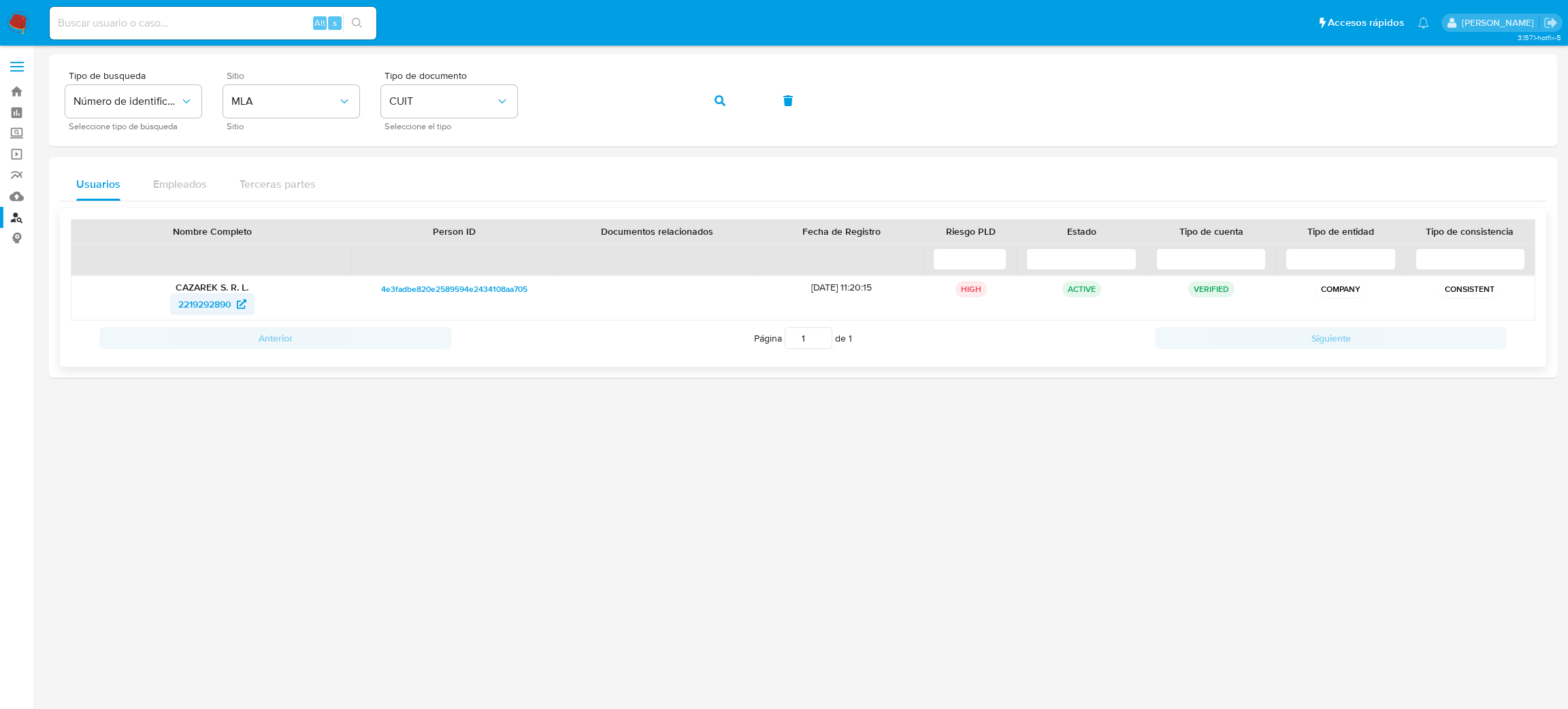
click at [198, 301] on span "2219292890" at bounding box center [204, 304] width 53 height 22
click at [476, 118] on div "Tipo de busqueda Número de identificación Seleccione tipo de búsqueda Sitio MLA…" at bounding box center [803, 100] width 1476 height 59
click at [720, 100] on icon "button" at bounding box center [720, 100] width 11 height 11
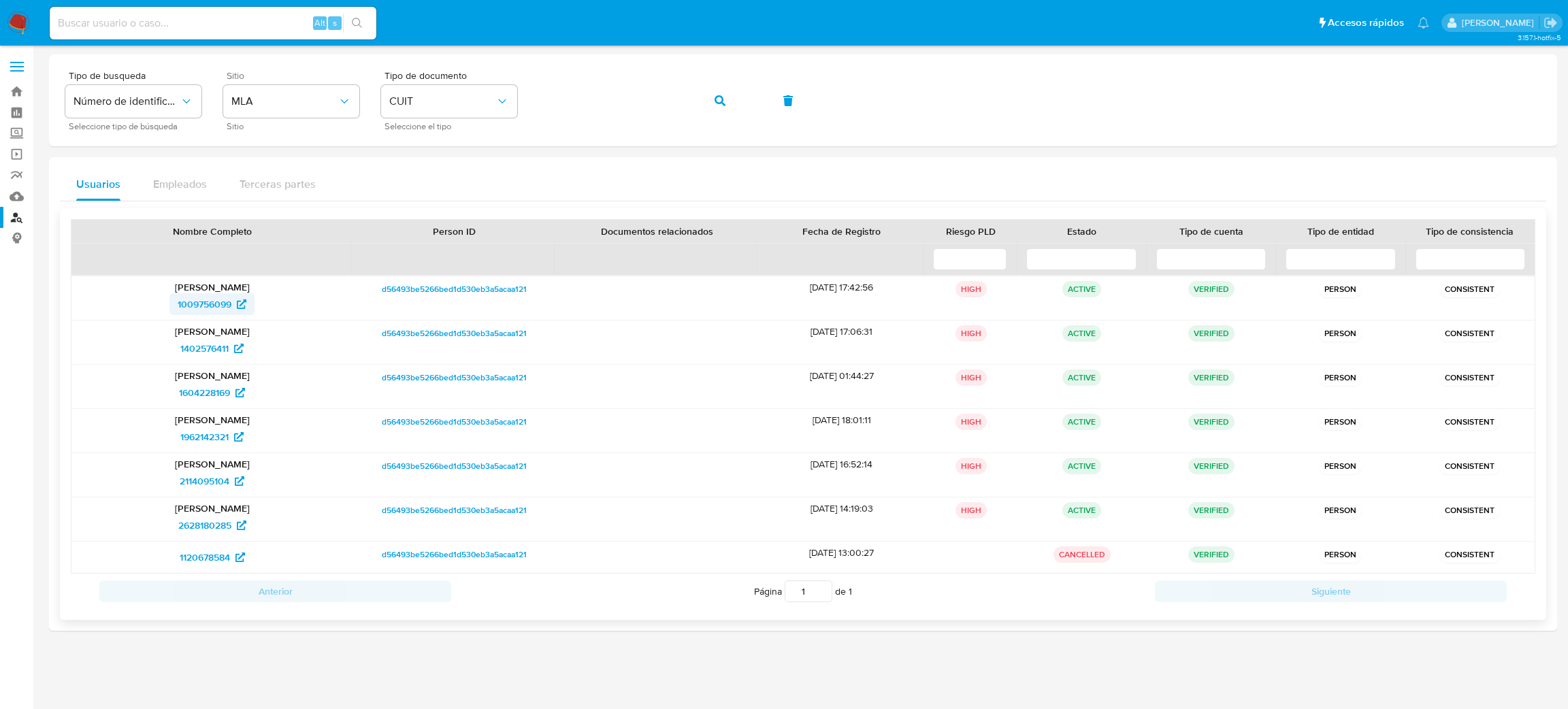
click at [193, 306] on span "1009756099" at bounding box center [204, 304] width 54 height 22
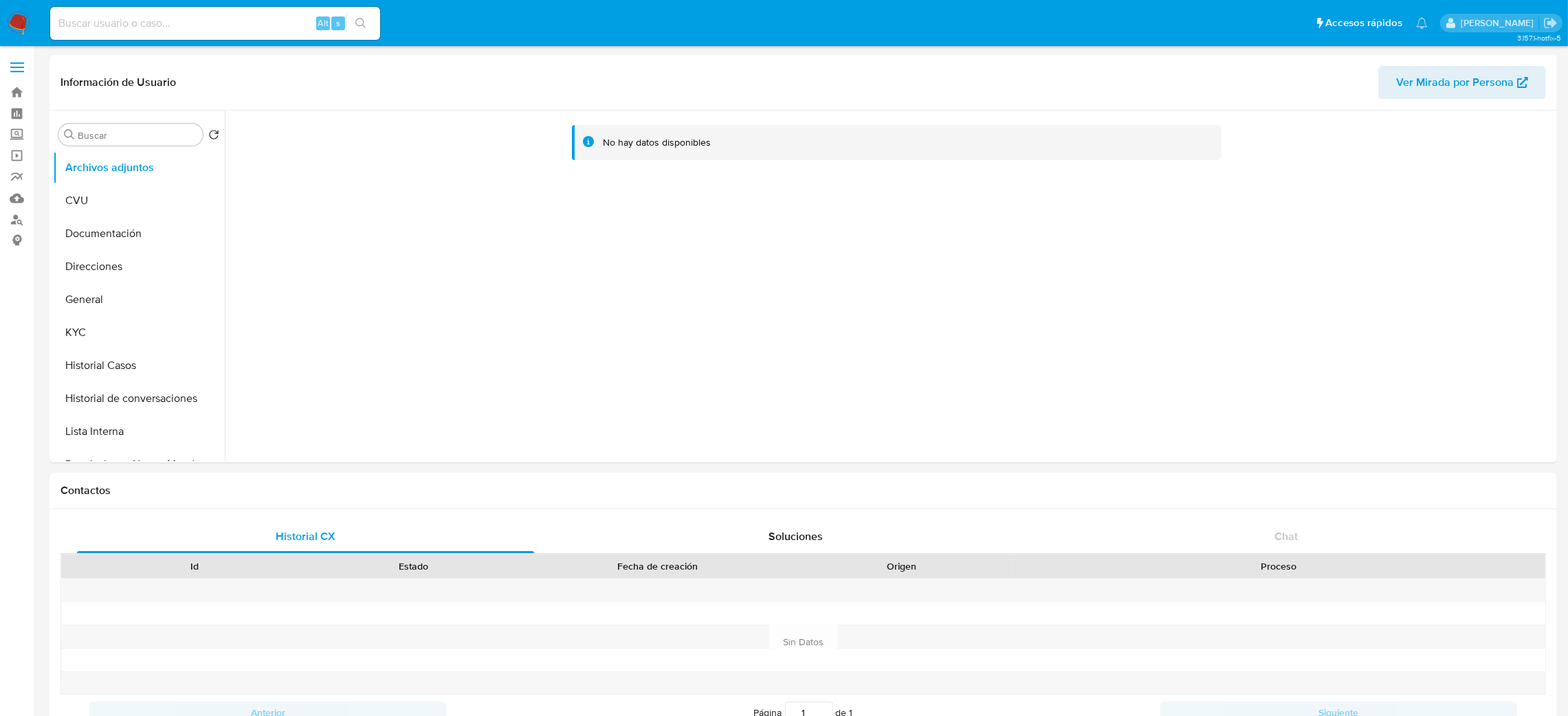
select select "10"
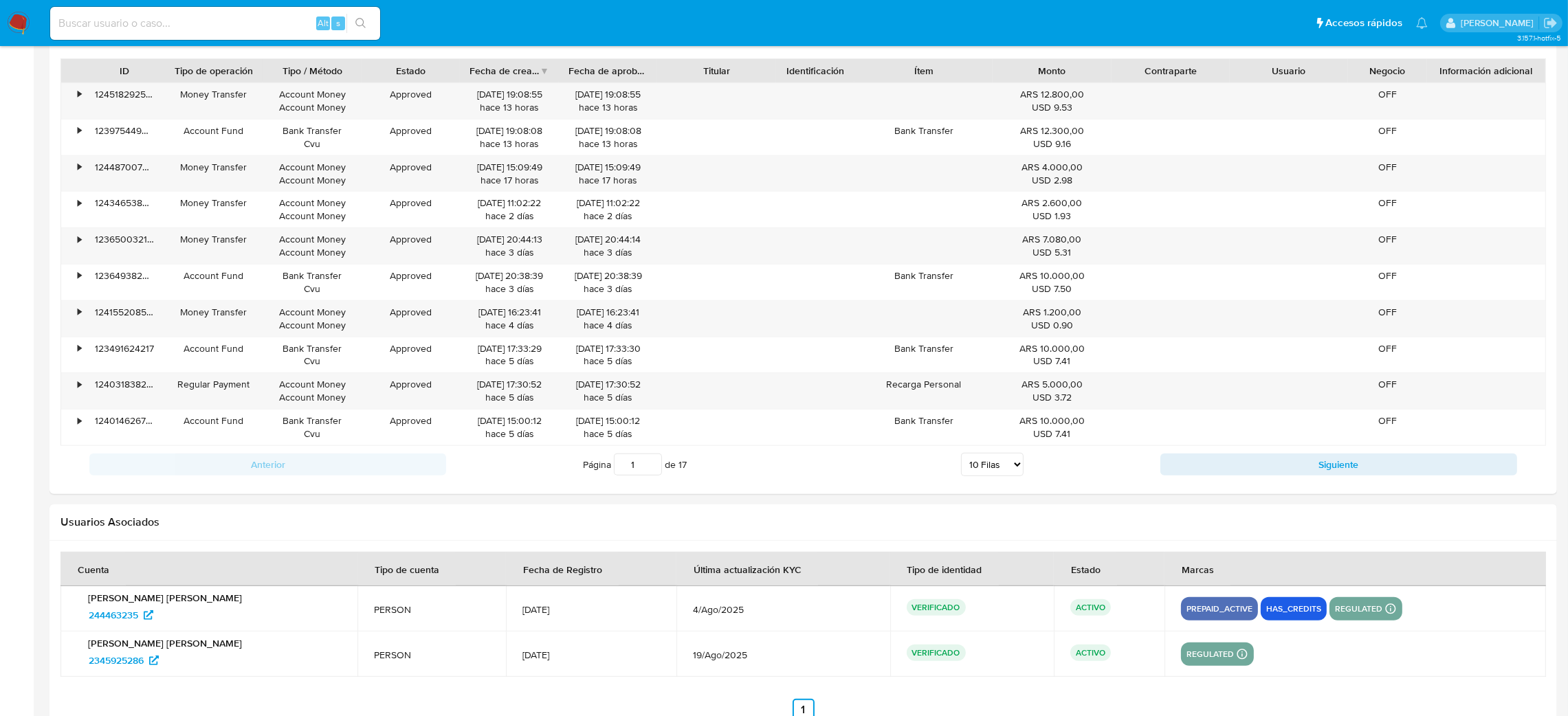
scroll to position [1435, 0]
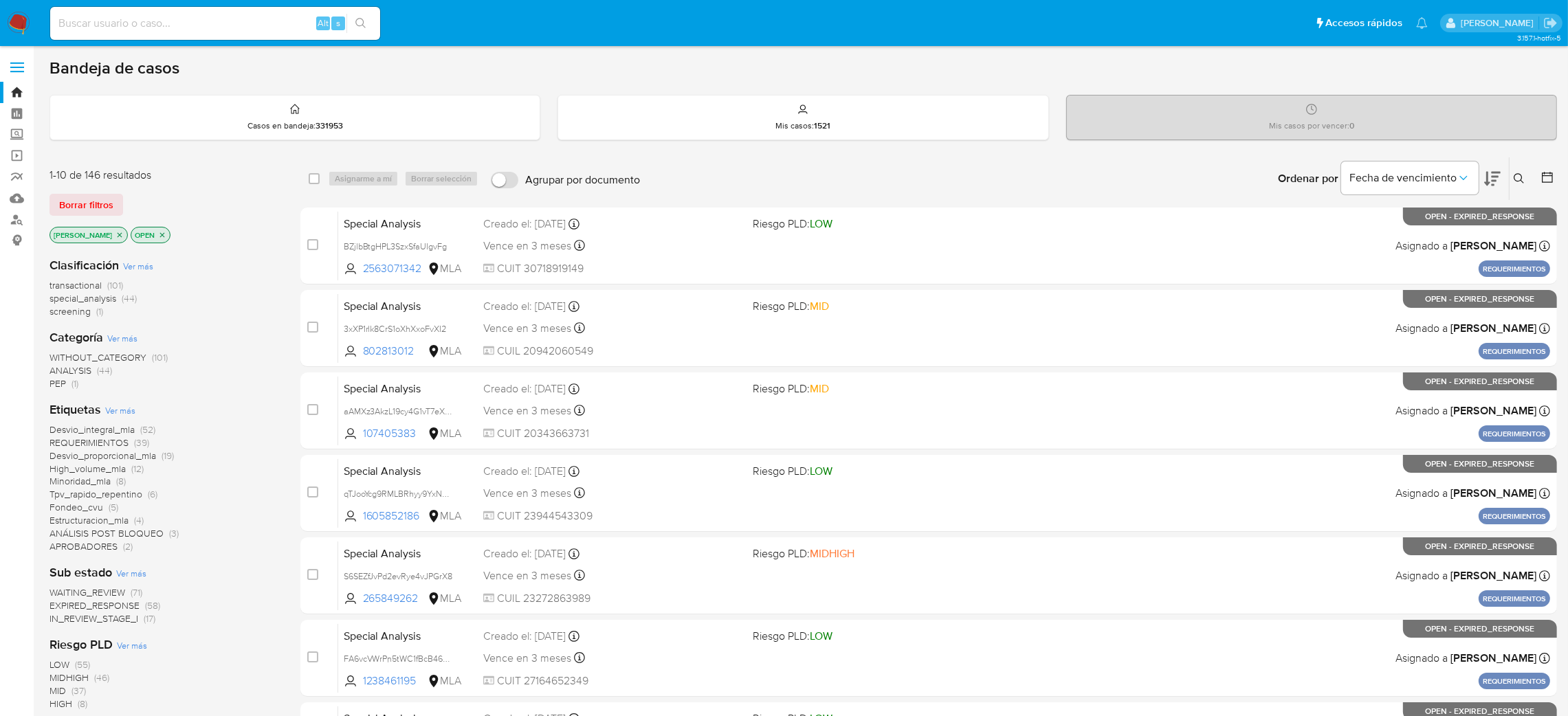
click at [1521, 182] on icon at bounding box center [1518, 178] width 11 height 11
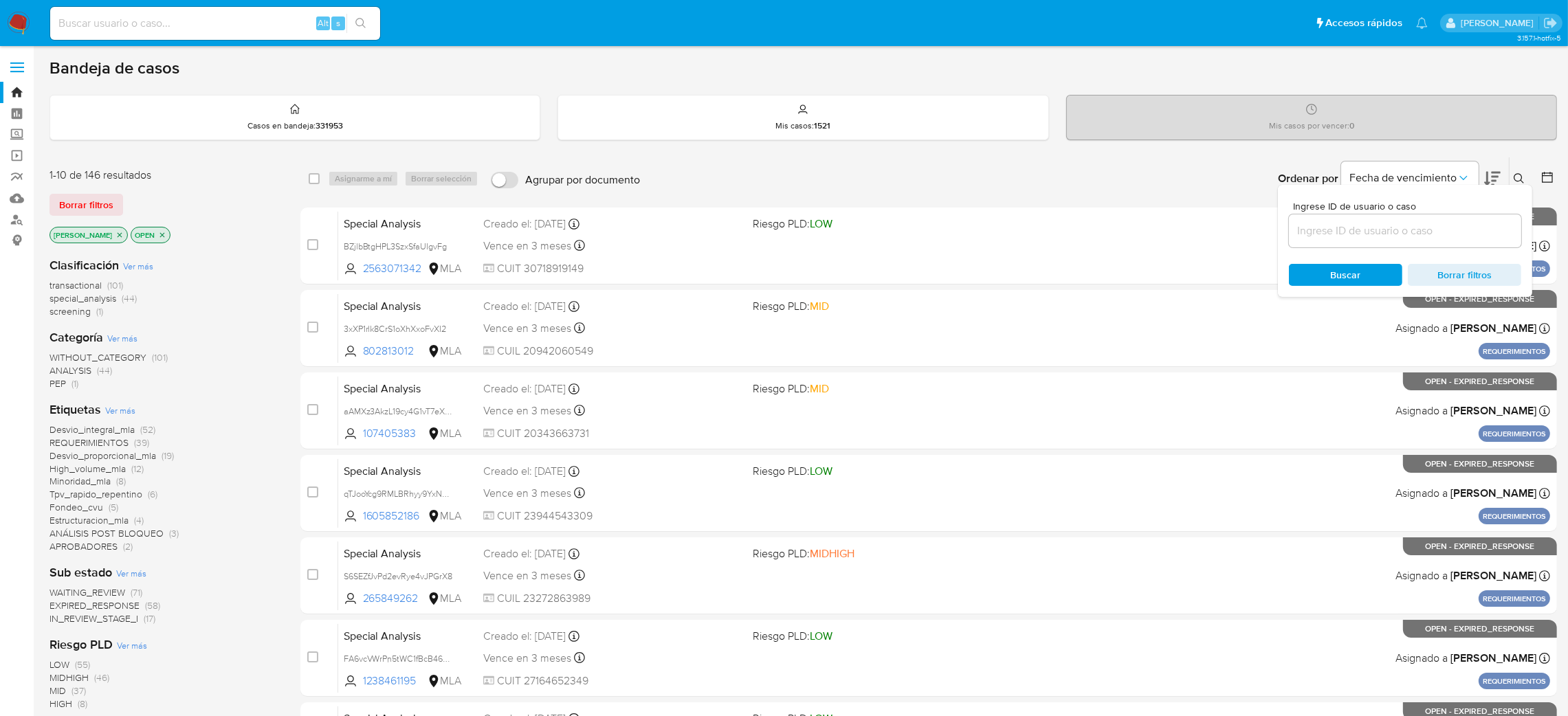
click at [1389, 232] on input at bounding box center [1405, 230] width 233 height 18
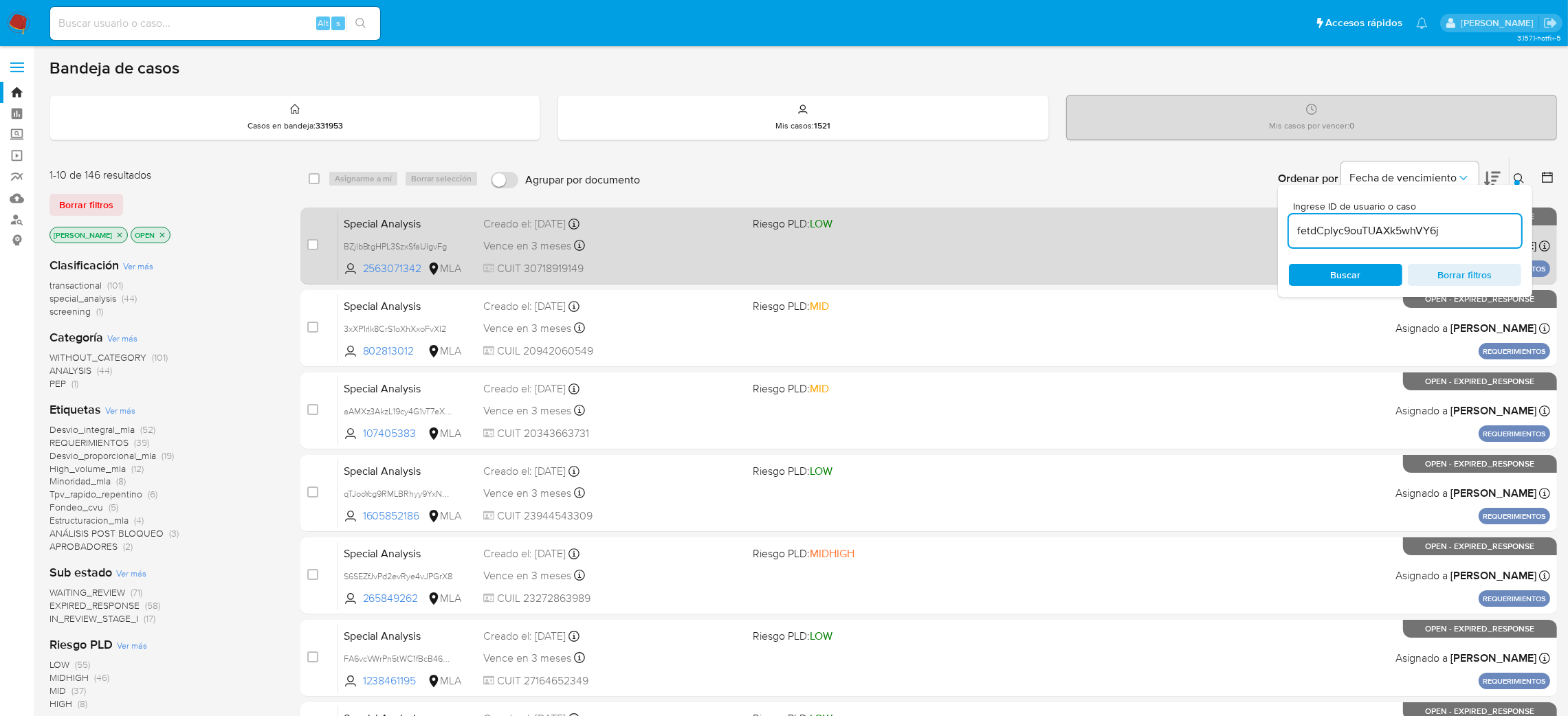
type input "fetdCpIyc9ouTUAXk5whVY6j"
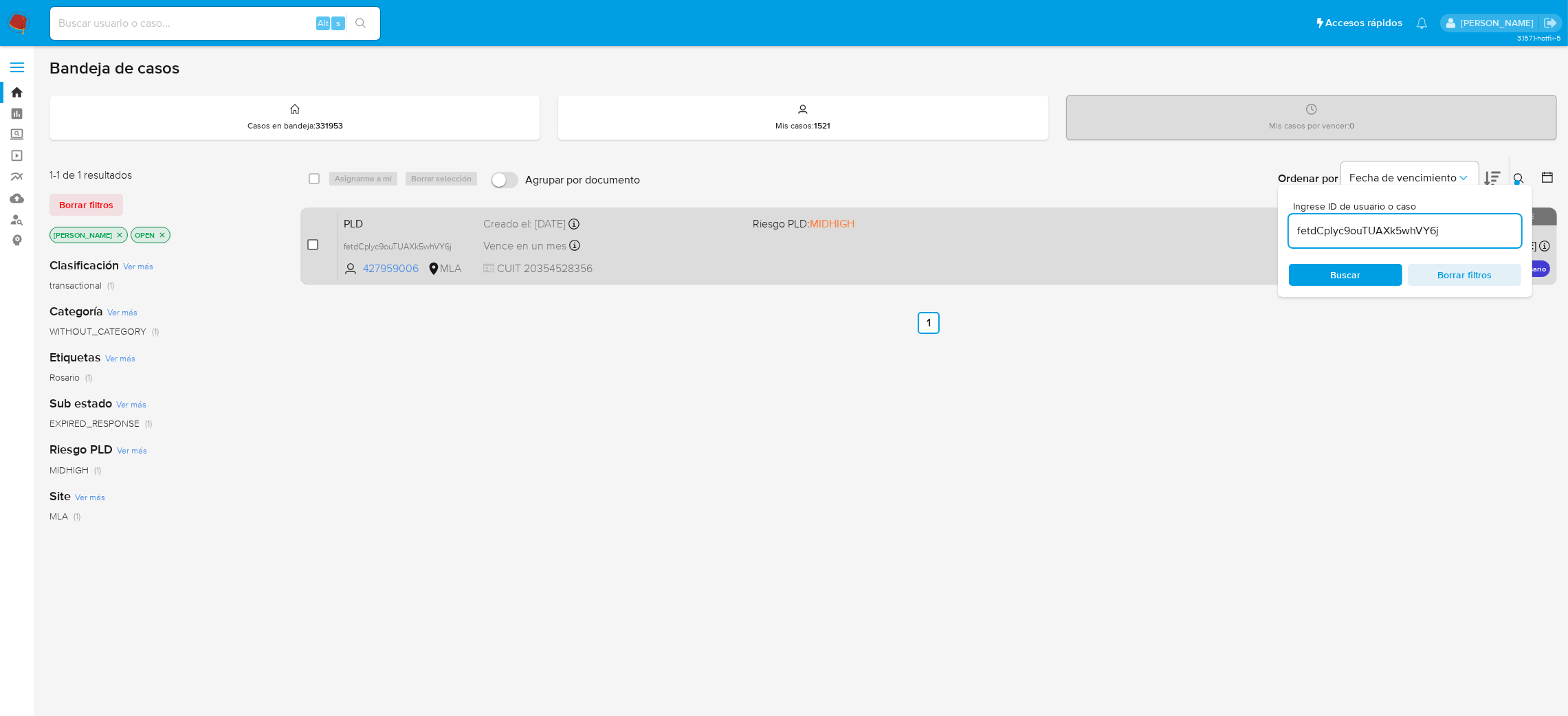
click at [315, 244] on input "checkbox" at bounding box center [312, 244] width 11 height 11
checkbox input "true"
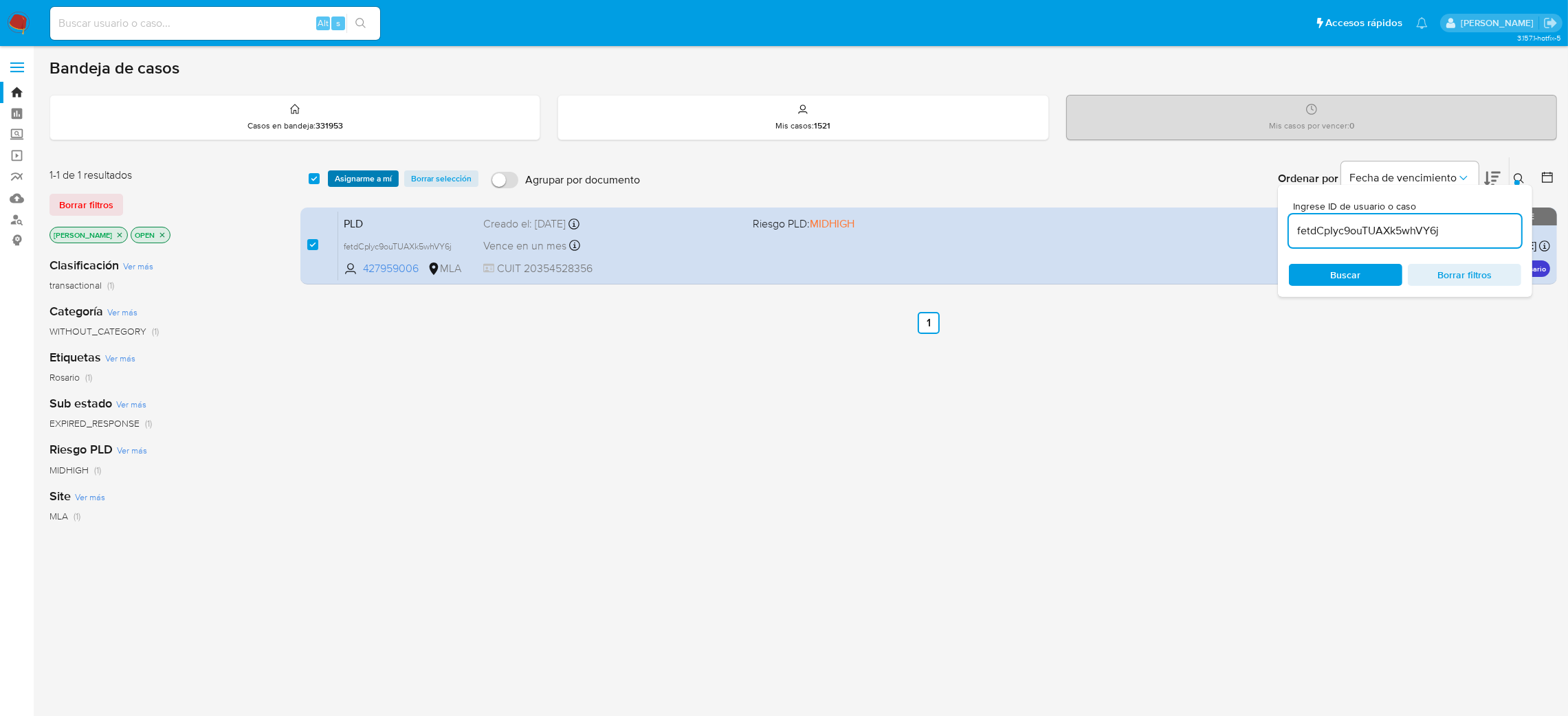
click at [366, 172] on span "Asignarme a mí" at bounding box center [363, 178] width 57 height 14
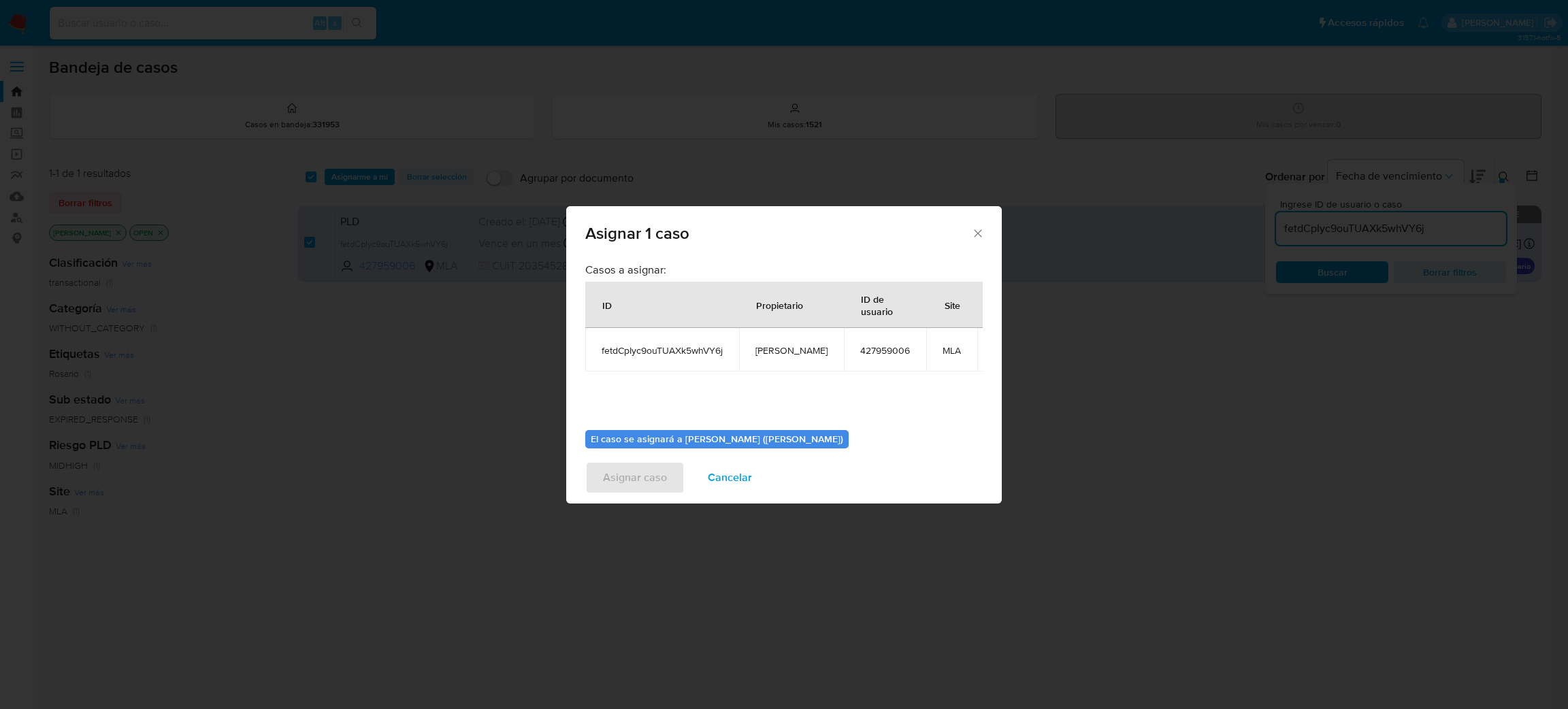
click at [777, 354] on span "[PERSON_NAME]" at bounding box center [792, 350] width 72 height 13
copy span "[PERSON_NAME]"
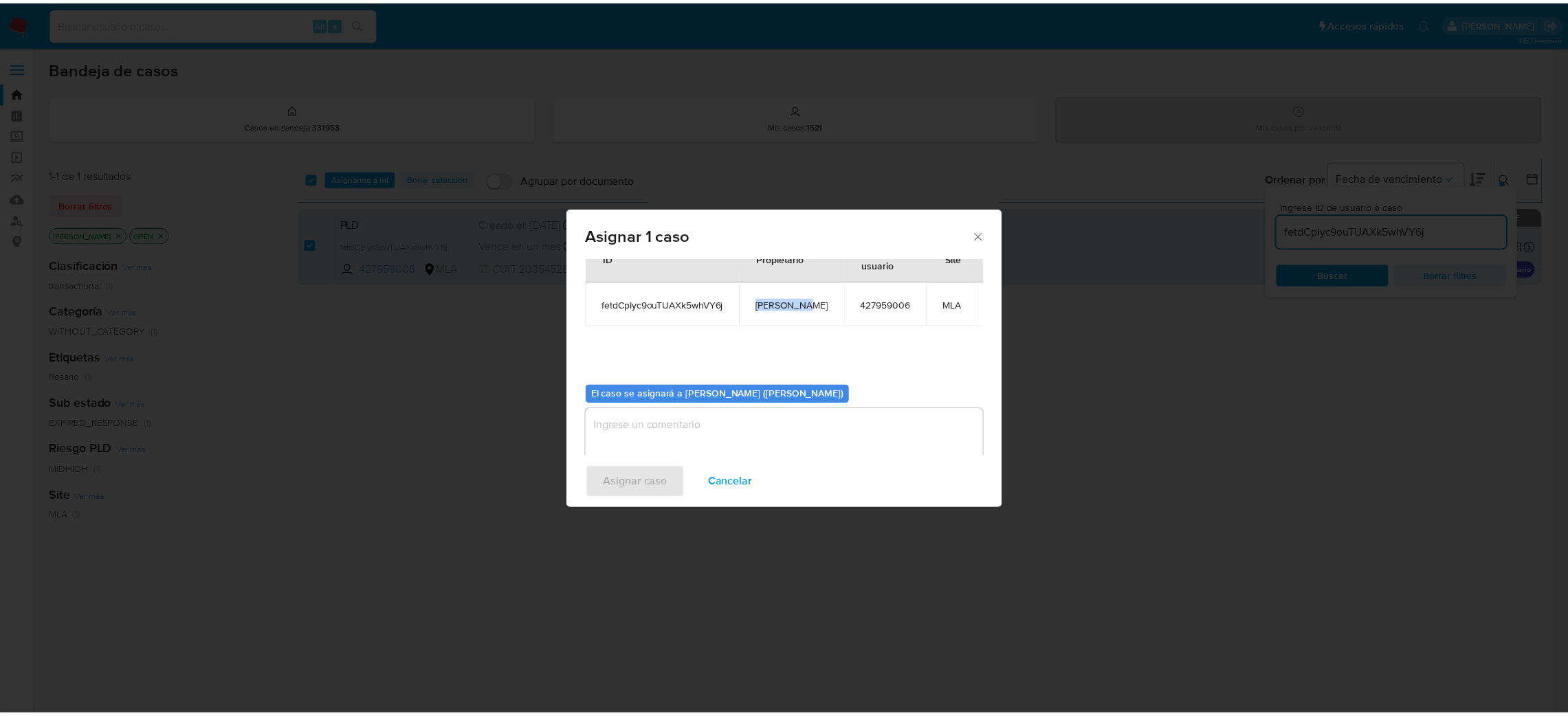
scroll to position [71, 0]
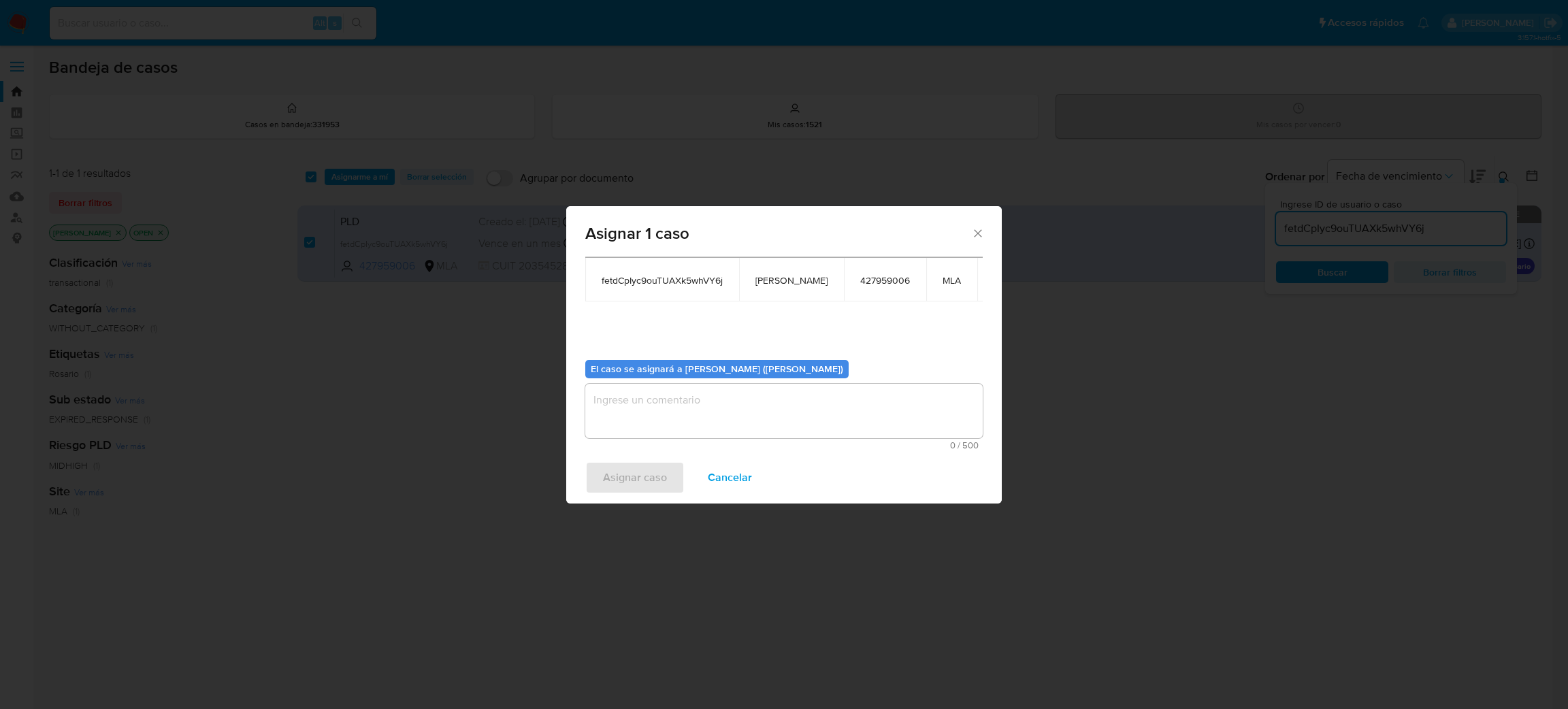
click at [705, 395] on textarea "assign-modal" at bounding box center [784, 410] width 398 height 54
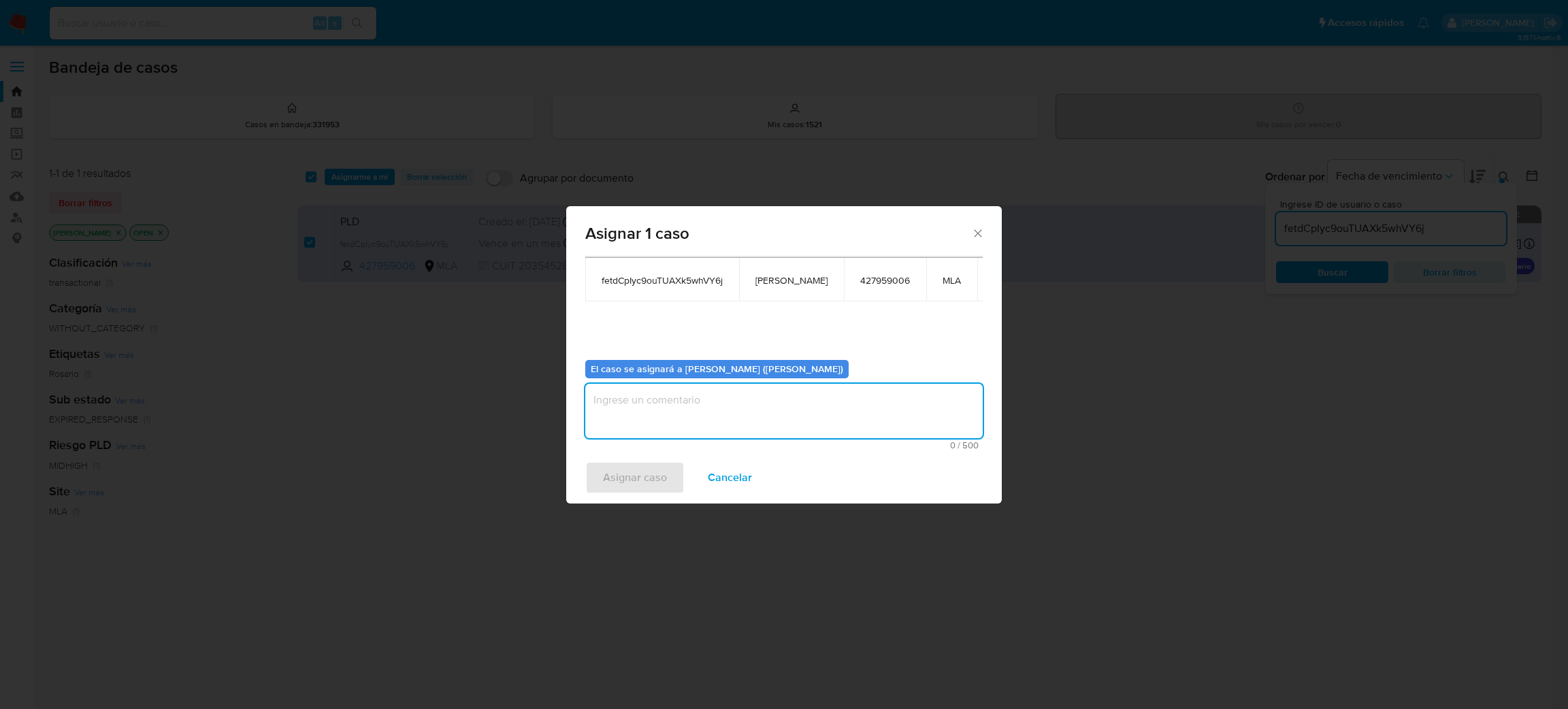
paste textarea "[PERSON_NAME]"
type textarea "[PERSON_NAME]"
click at [655, 488] on span "Asignar caso" at bounding box center [635, 478] width 64 height 30
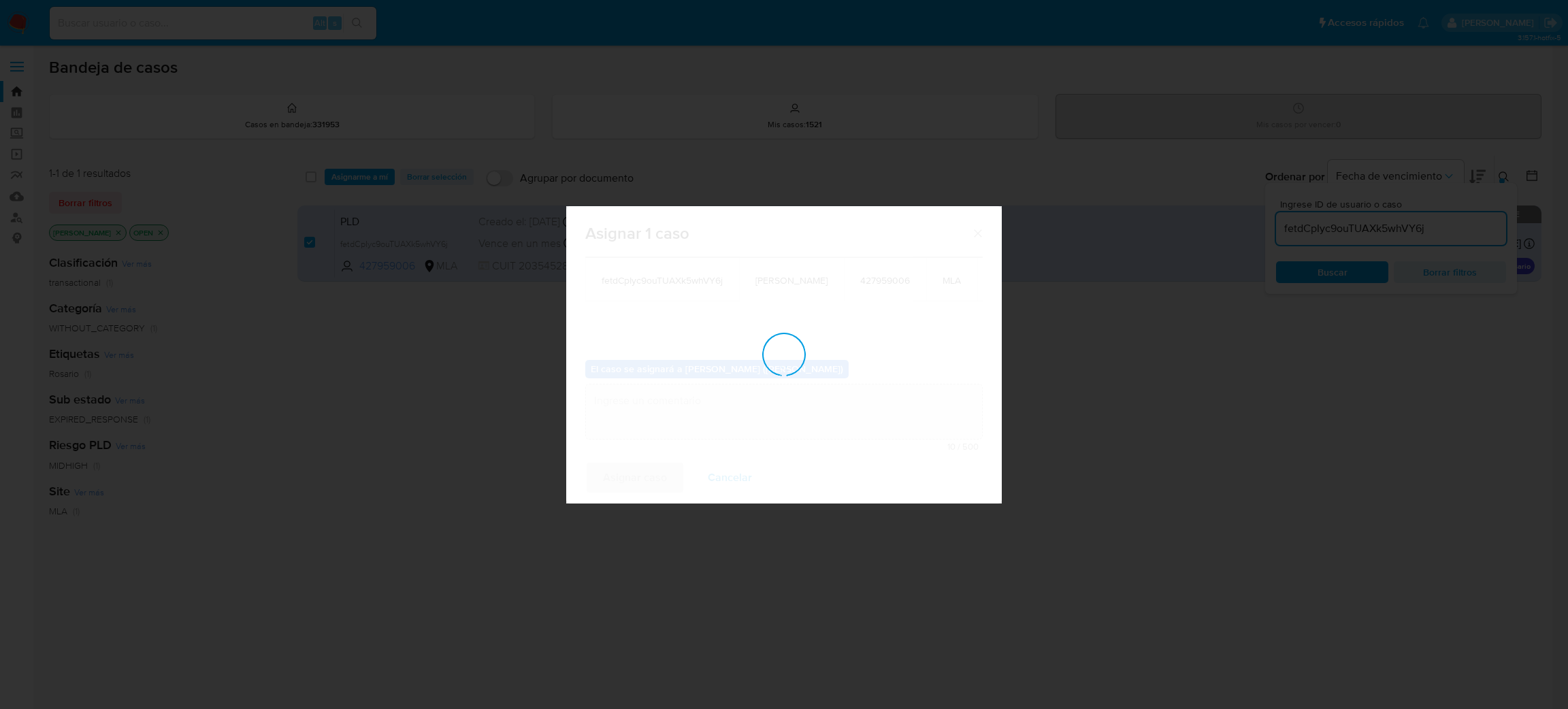
checkbox input "false"
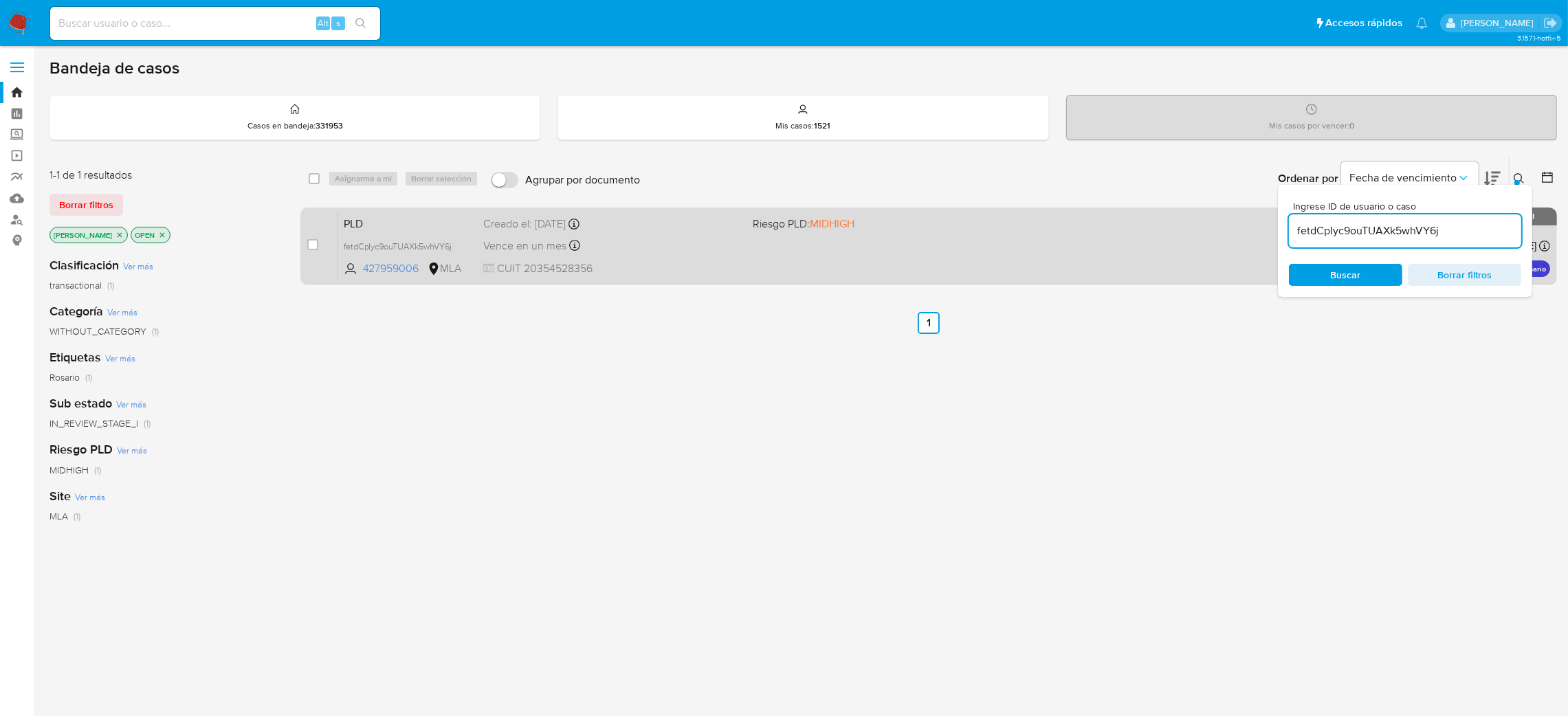
click at [636, 268] on span "CUIT 20354528356" at bounding box center [612, 269] width 259 height 15
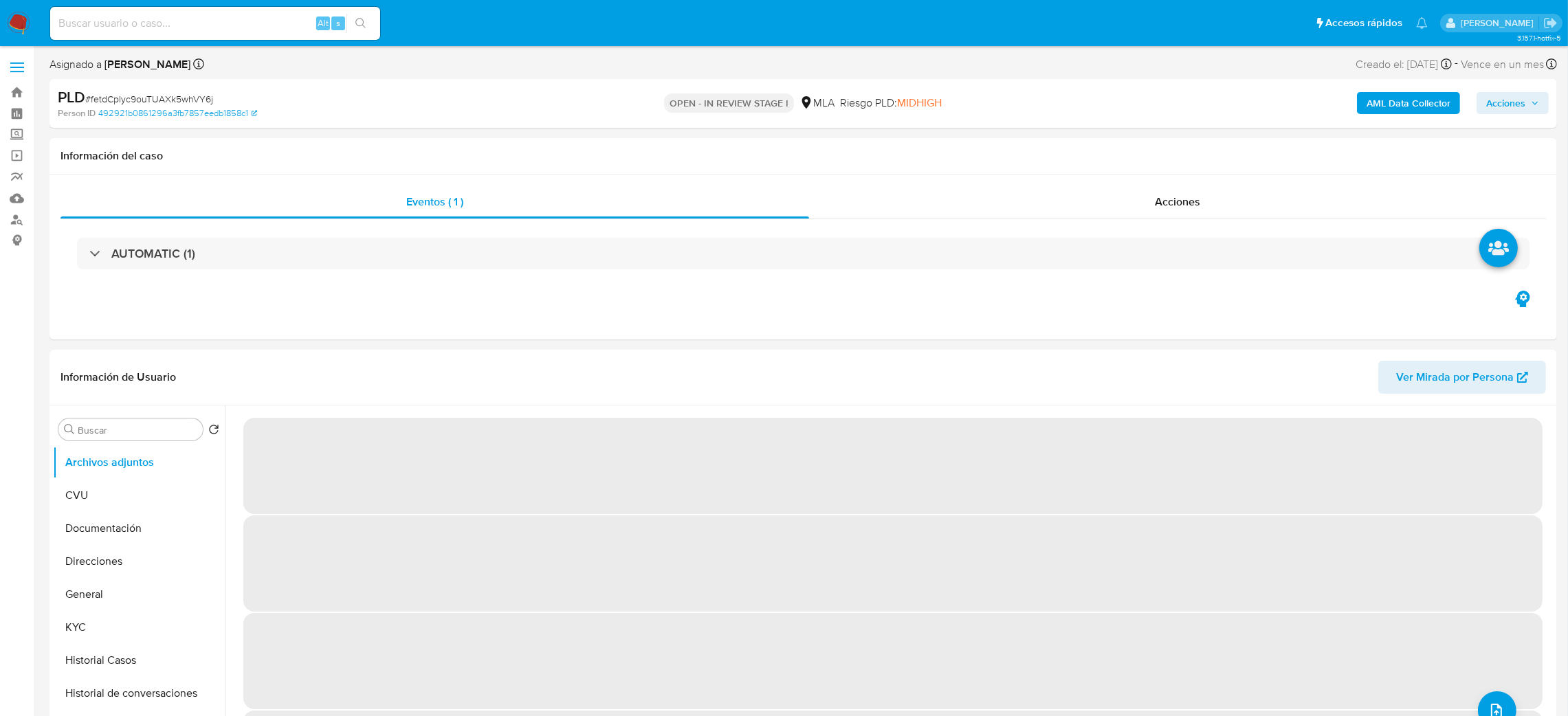
select select "10"
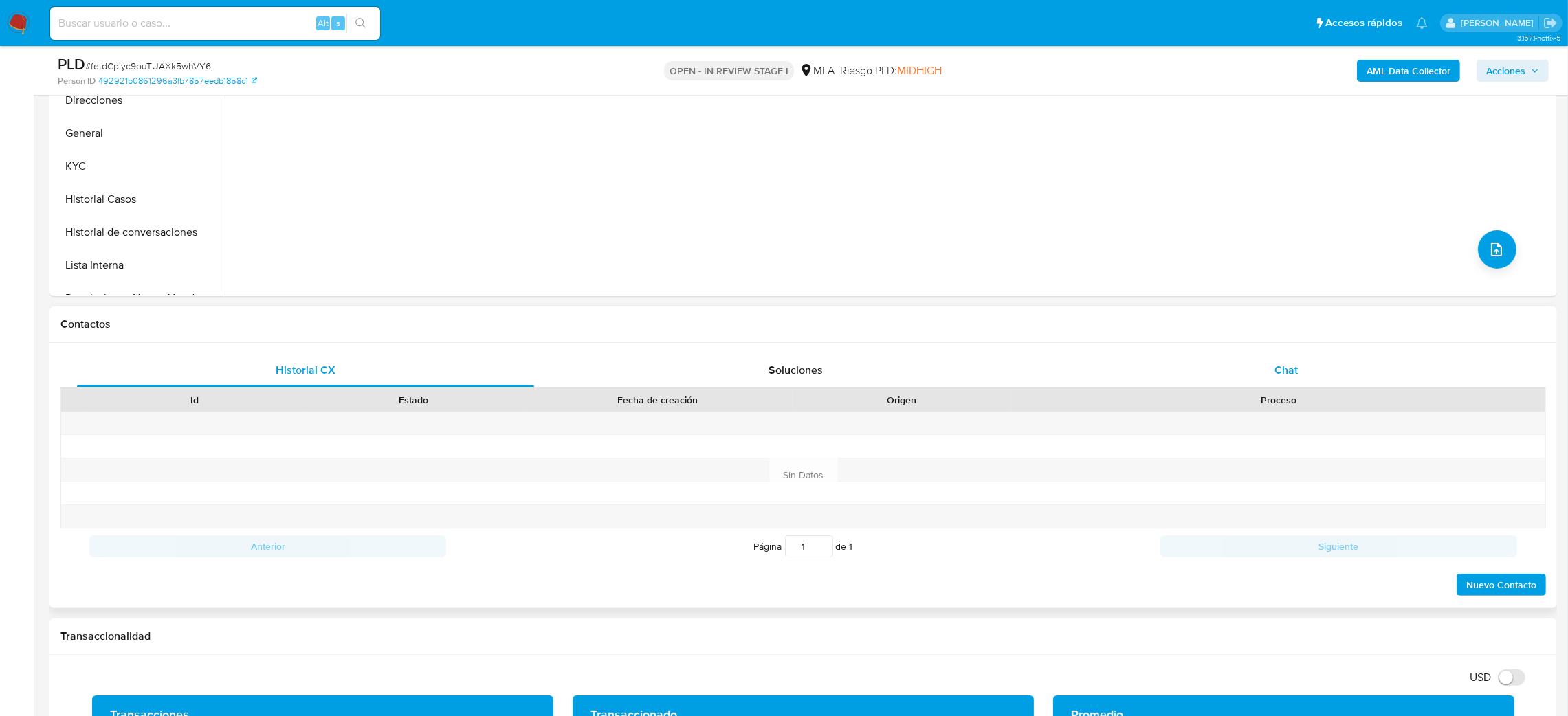
click at [1359, 385] on div "Chat" at bounding box center [1286, 370] width 457 height 33
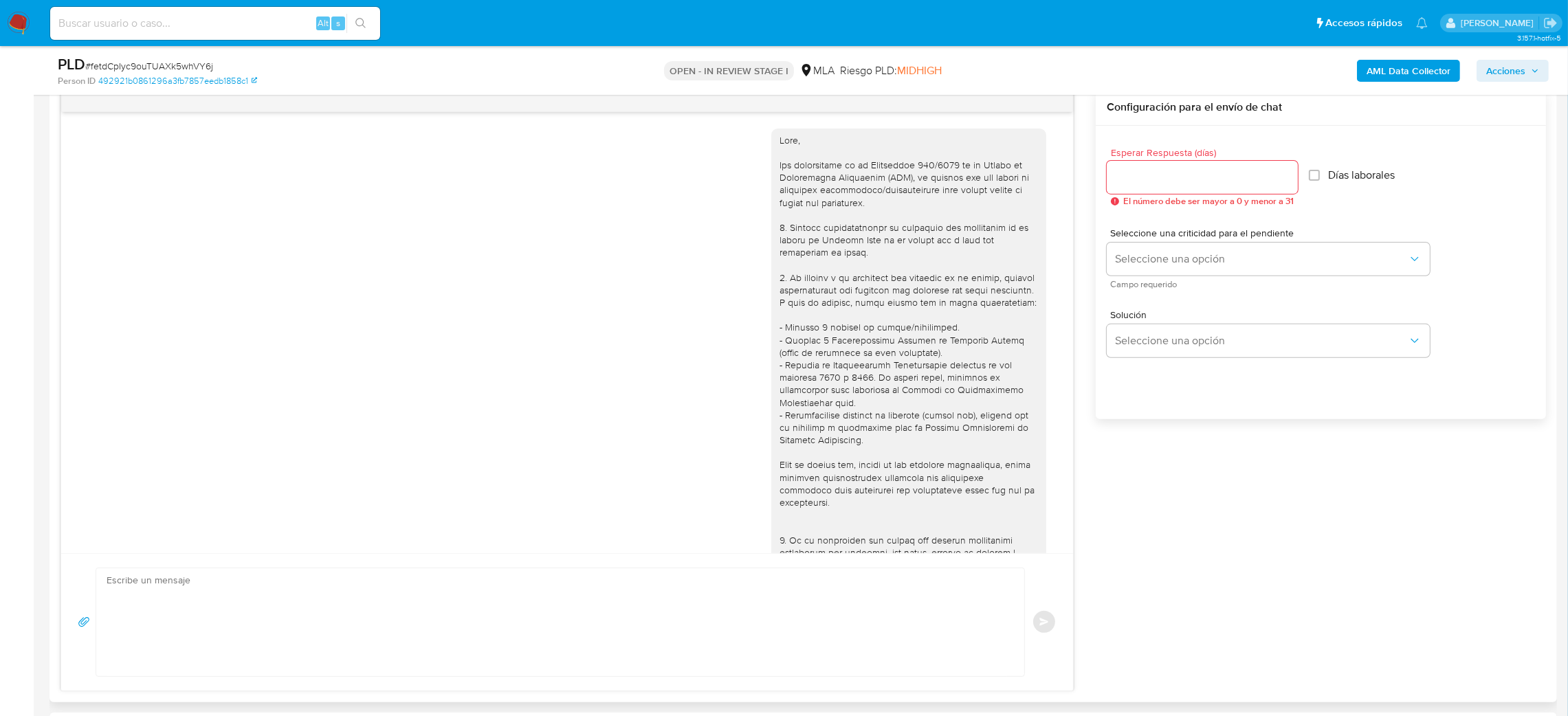
scroll to position [640, 0]
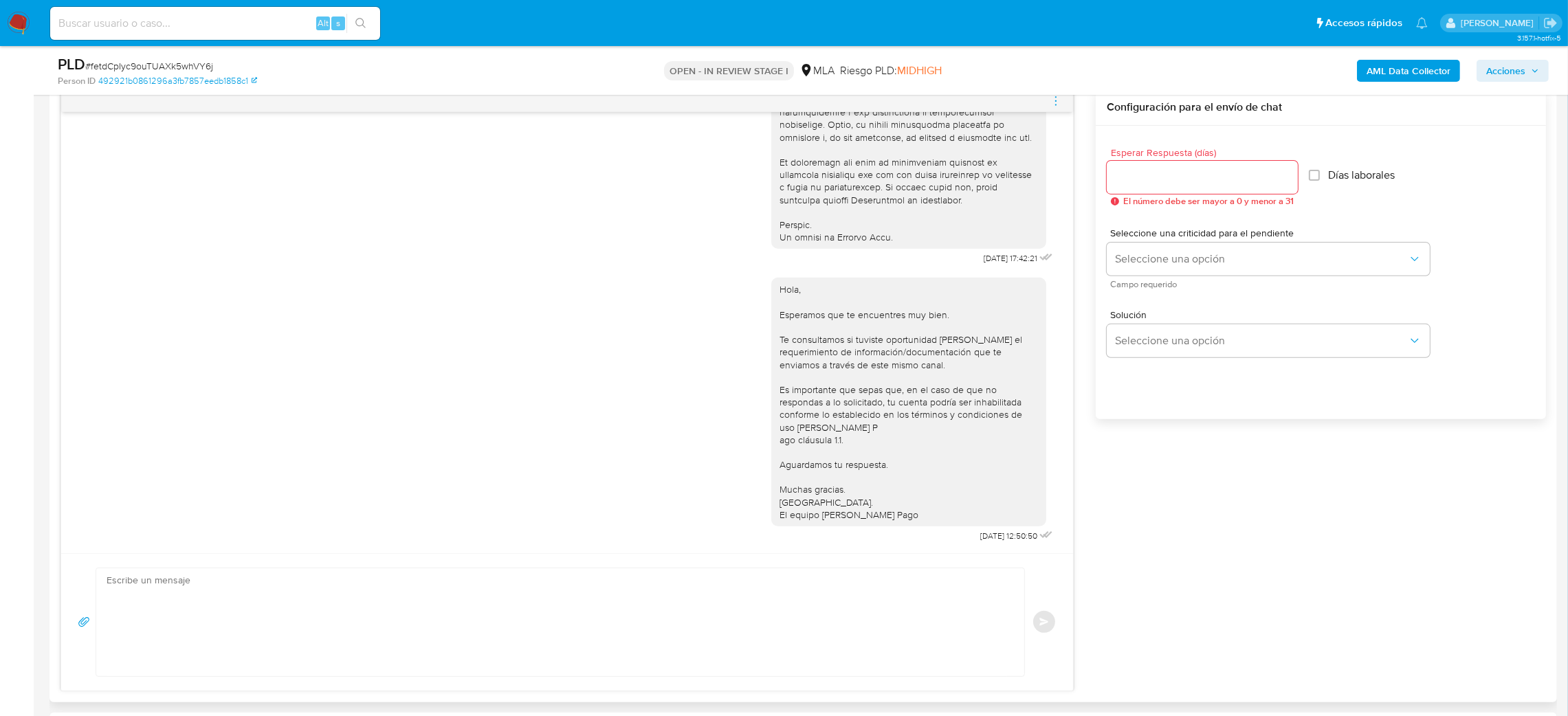
click at [230, 600] on textarea at bounding box center [556, 622] width 901 height 108
paste textarea "Hola, Esperamos que te encuentres muy bien. Te consultamos si tuviste oportunid…"
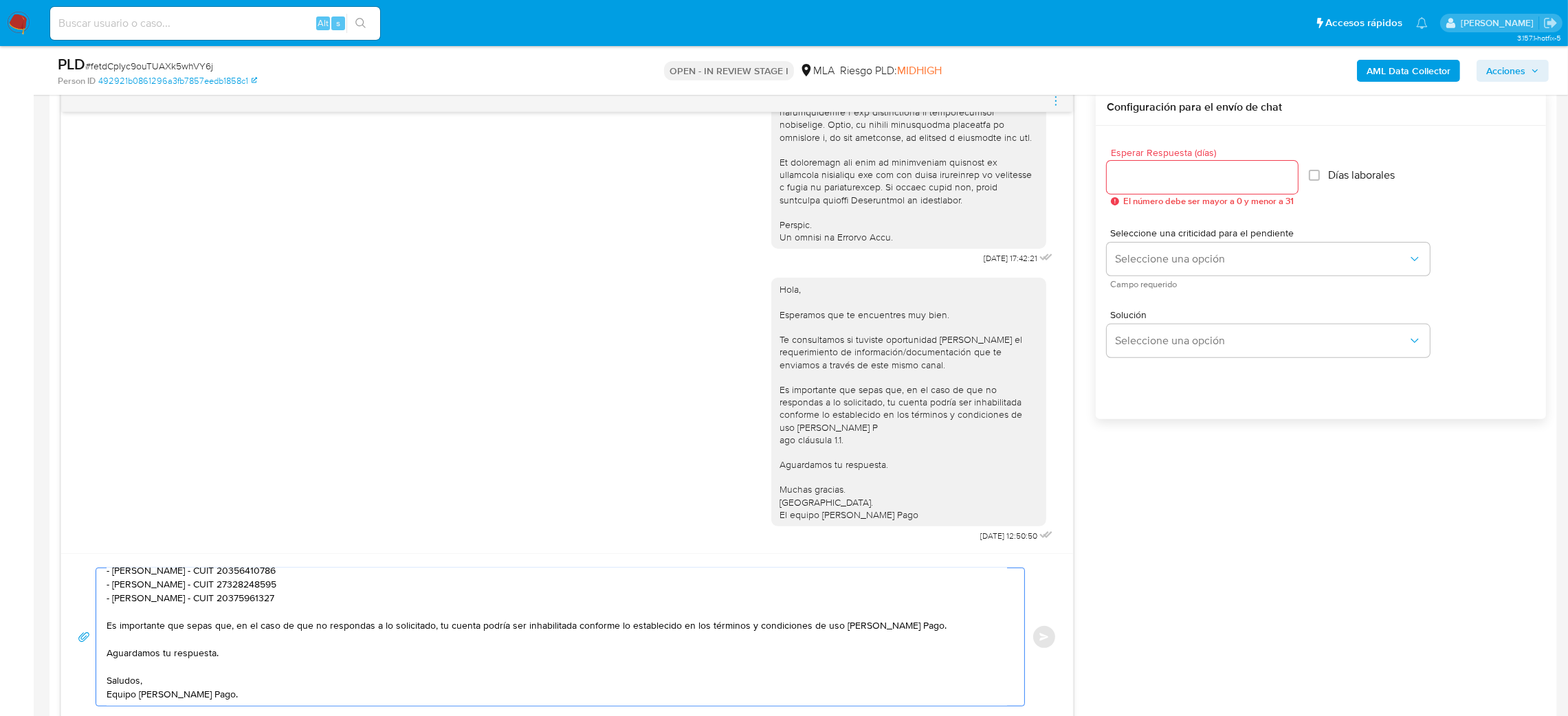
scroll to position [618, 0]
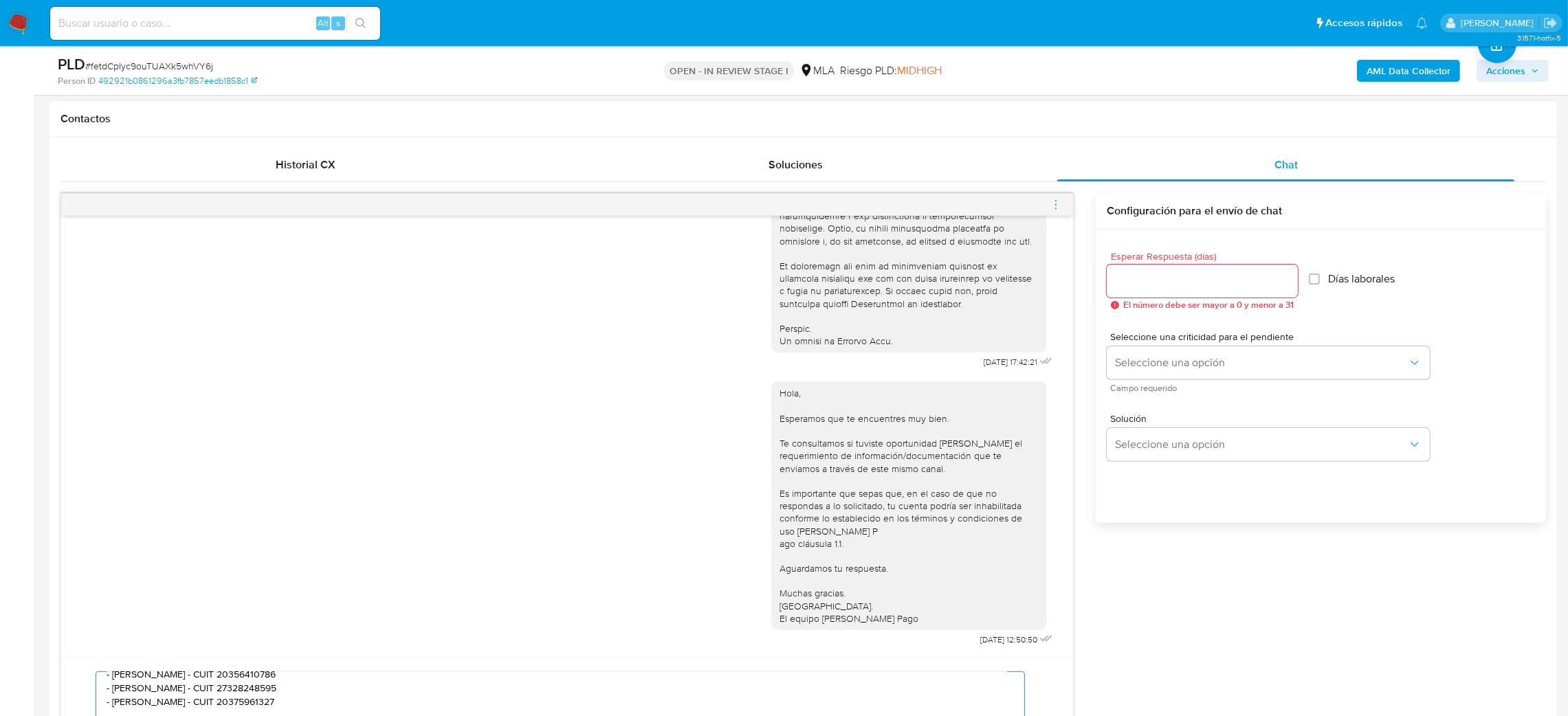
type textarea "Hola, Esperamos que te encuentres muy bien. Te consultamos si tuviste oportunid…"
click at [1140, 276] on input "Esperar Respuesta (días)" at bounding box center [1202, 281] width 191 height 18
type input "2"
click at [1138, 352] on button "Seleccione una opción" at bounding box center [1268, 363] width 323 height 33
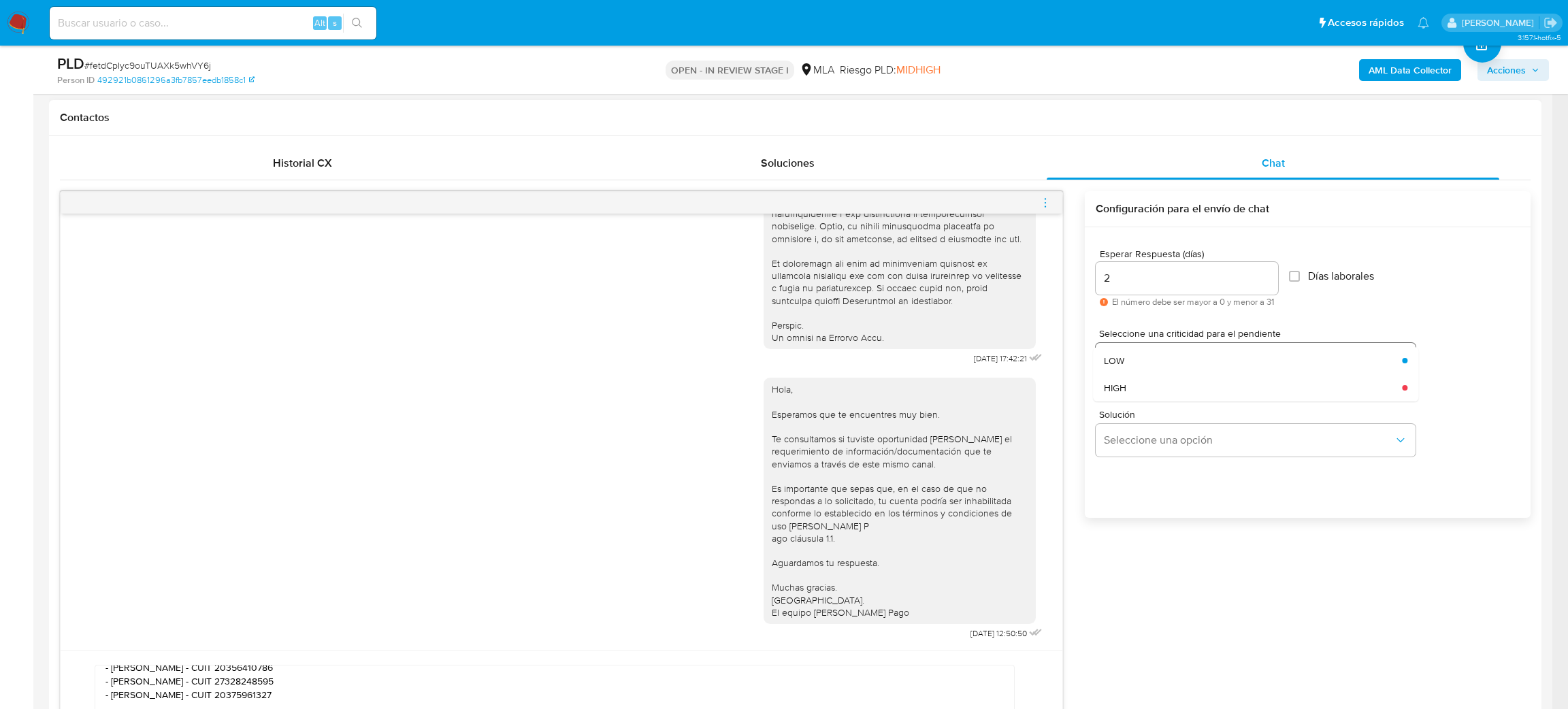
click at [1138, 378] on div "HIGH" at bounding box center [1249, 388] width 290 height 28
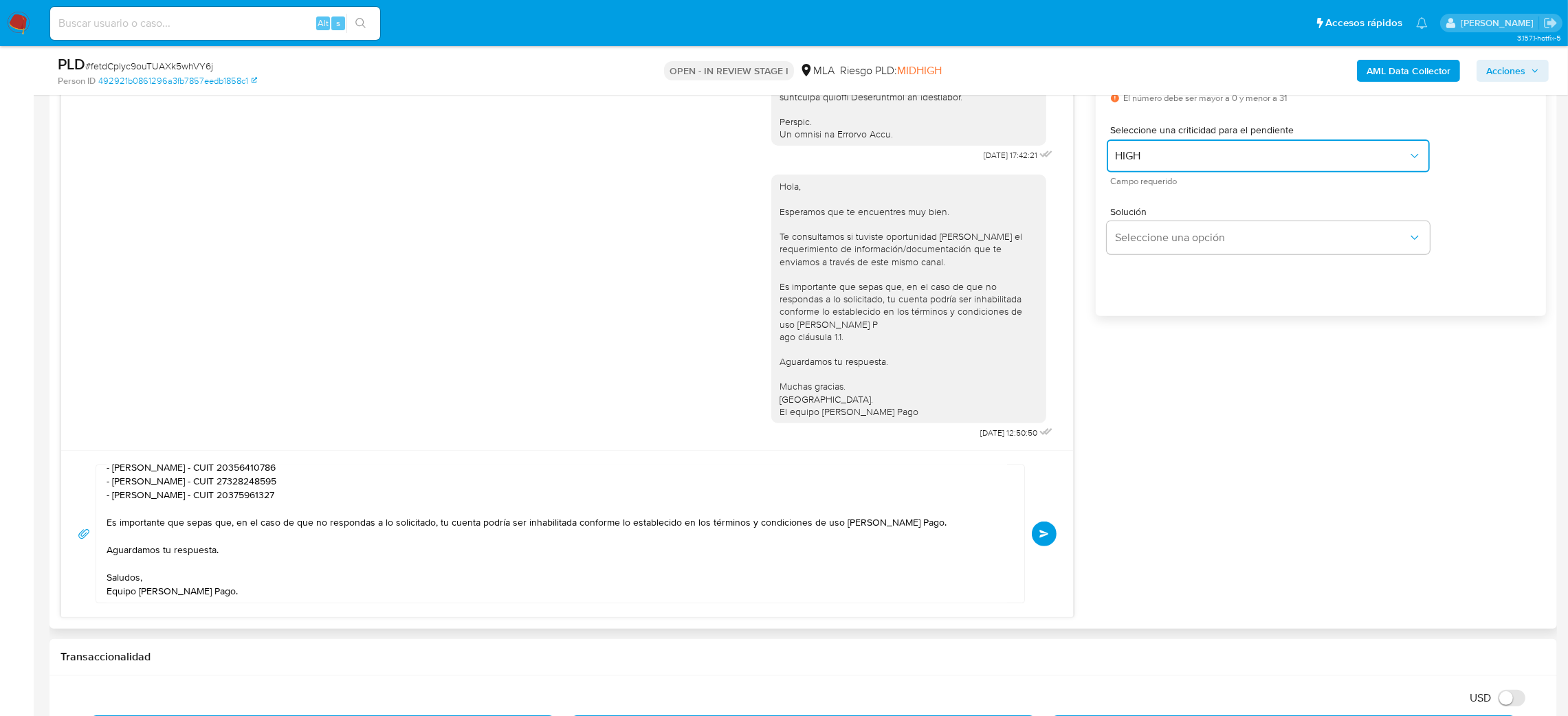
scroll to position [721, 0]
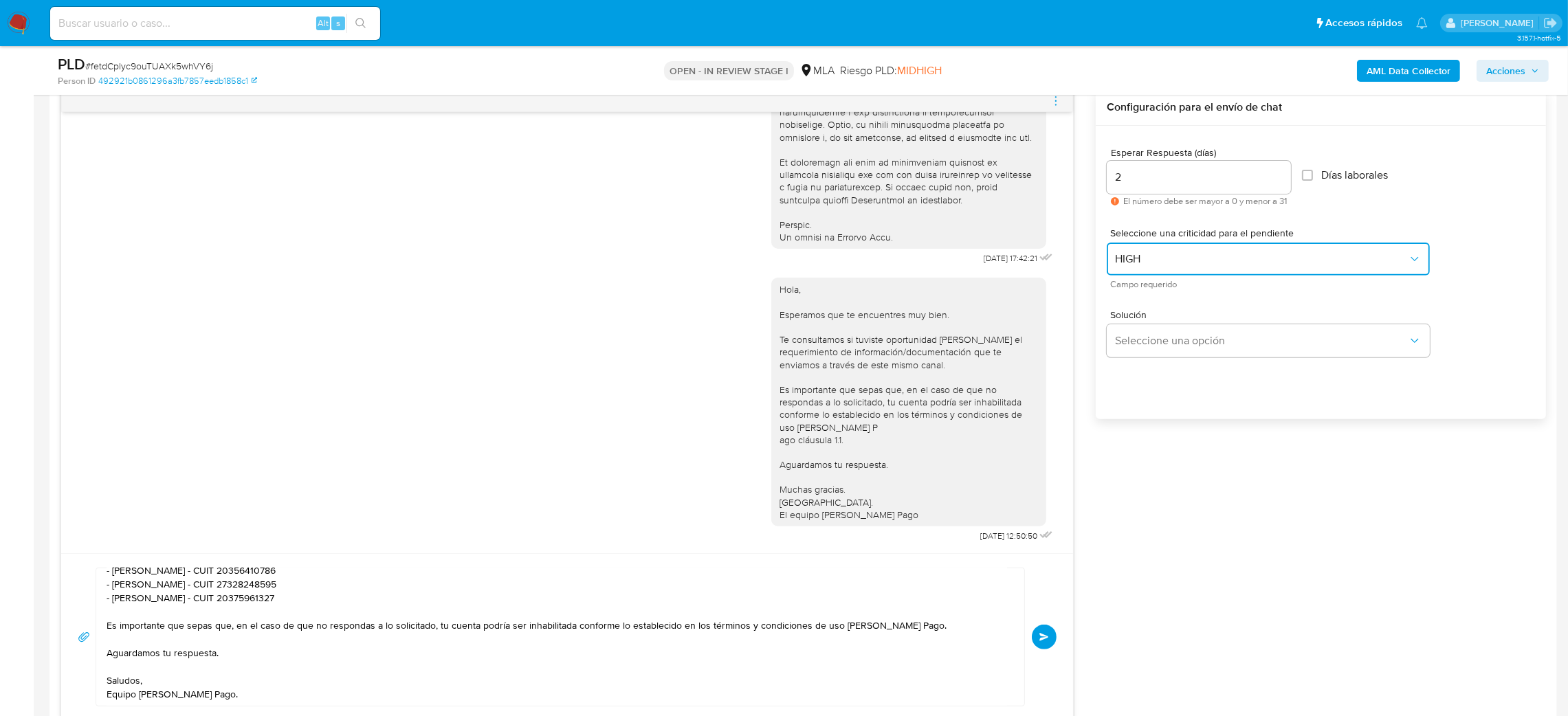
click at [1157, 250] on button "HIGH" at bounding box center [1268, 259] width 323 height 33
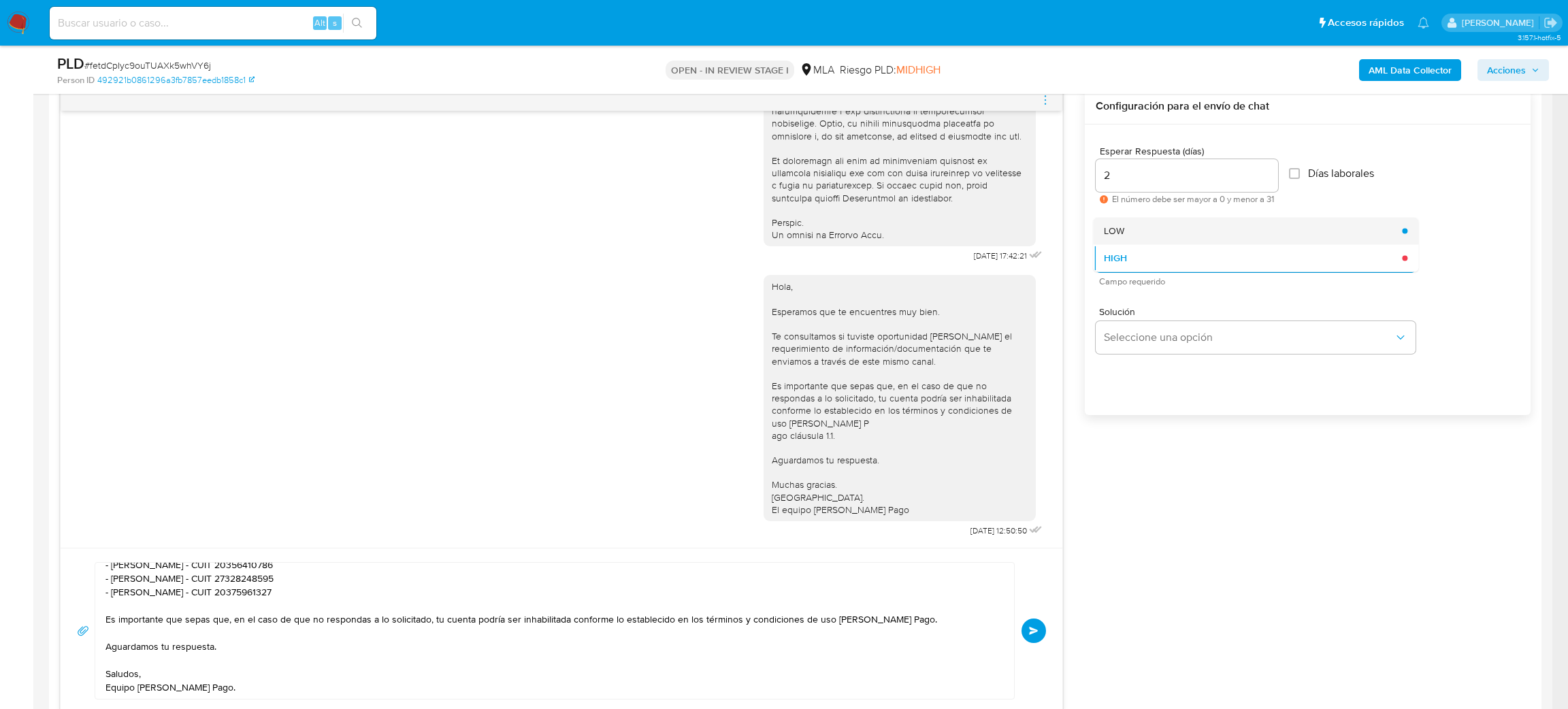
click at [1144, 234] on div "LOW" at bounding box center [1249, 230] width 290 height 28
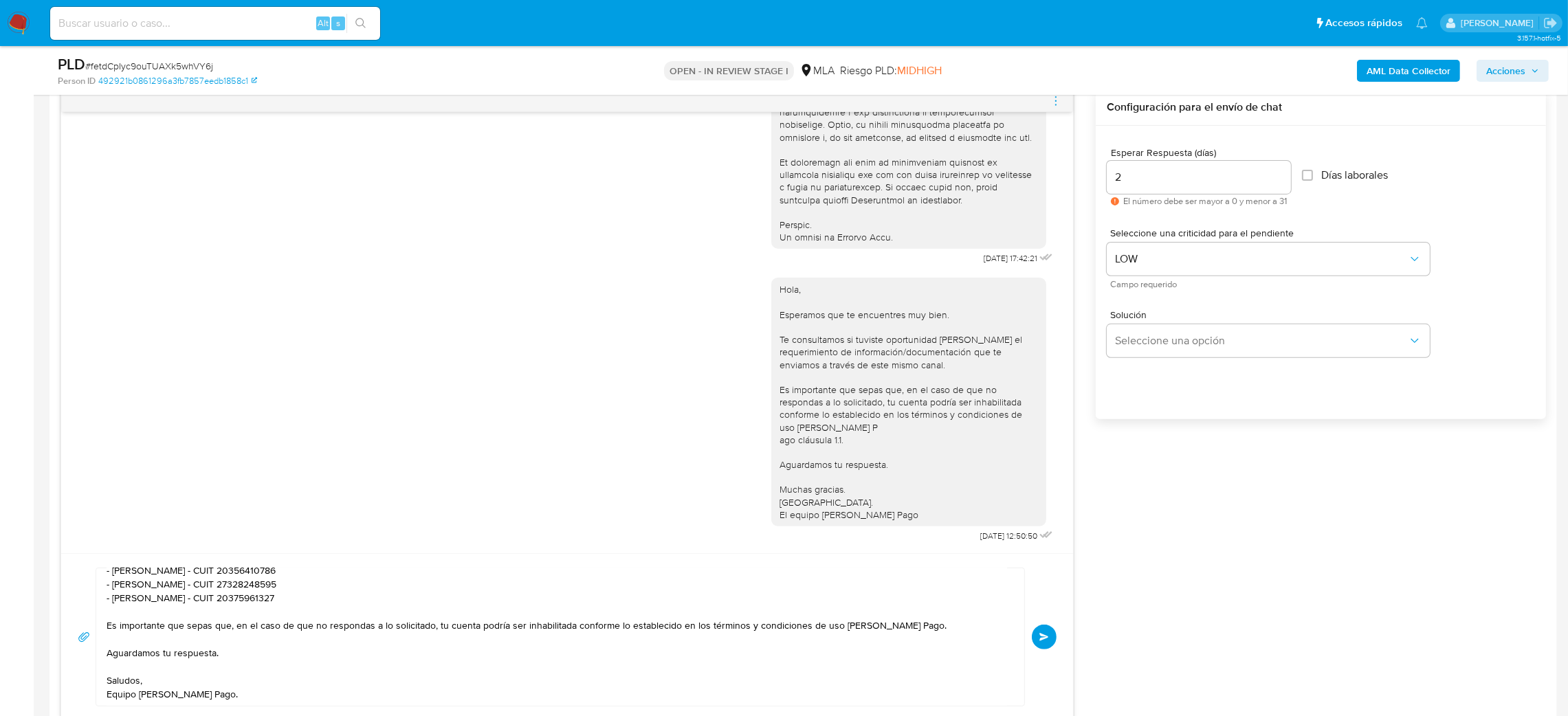
click at [1053, 642] on button "Enviar" at bounding box center [1044, 637] width 25 height 25
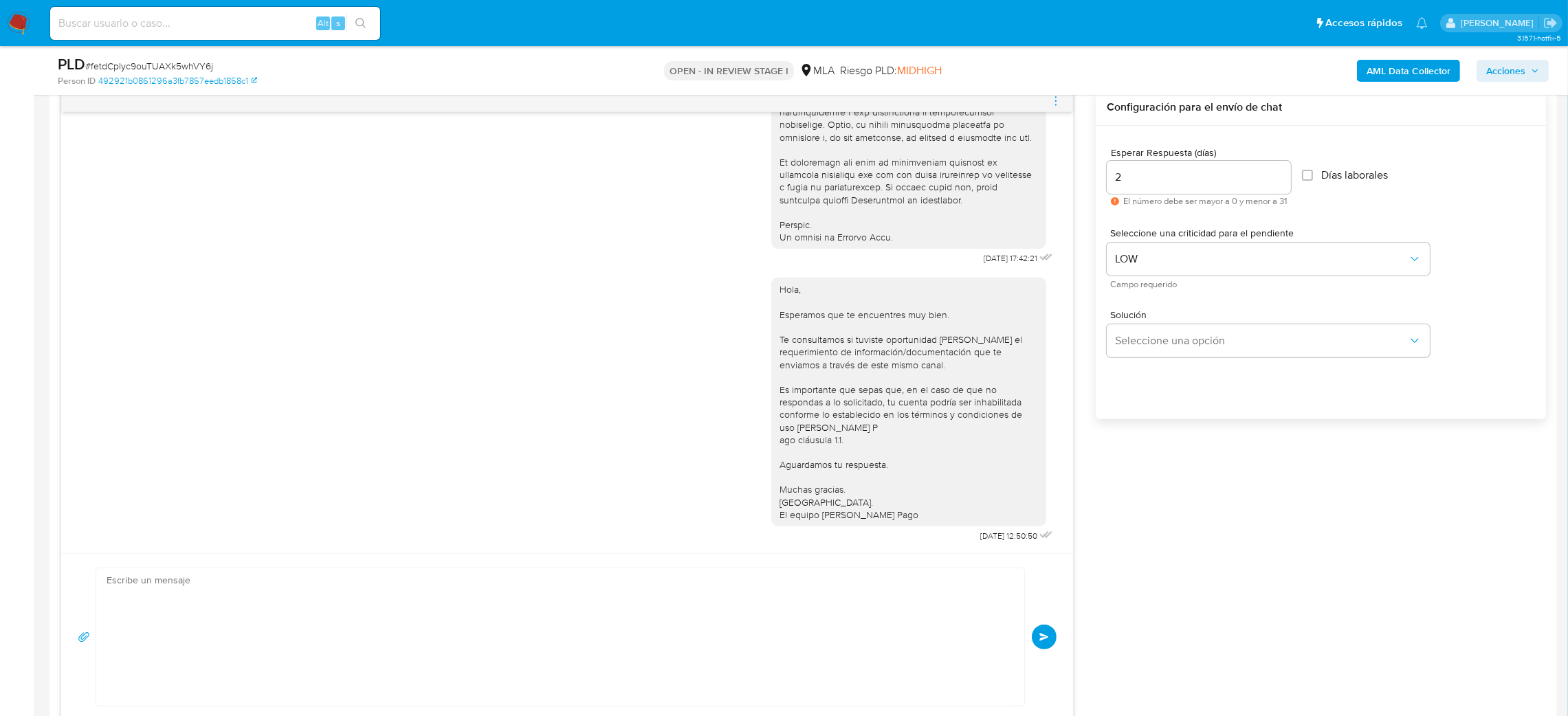
scroll to position [1042, 0]
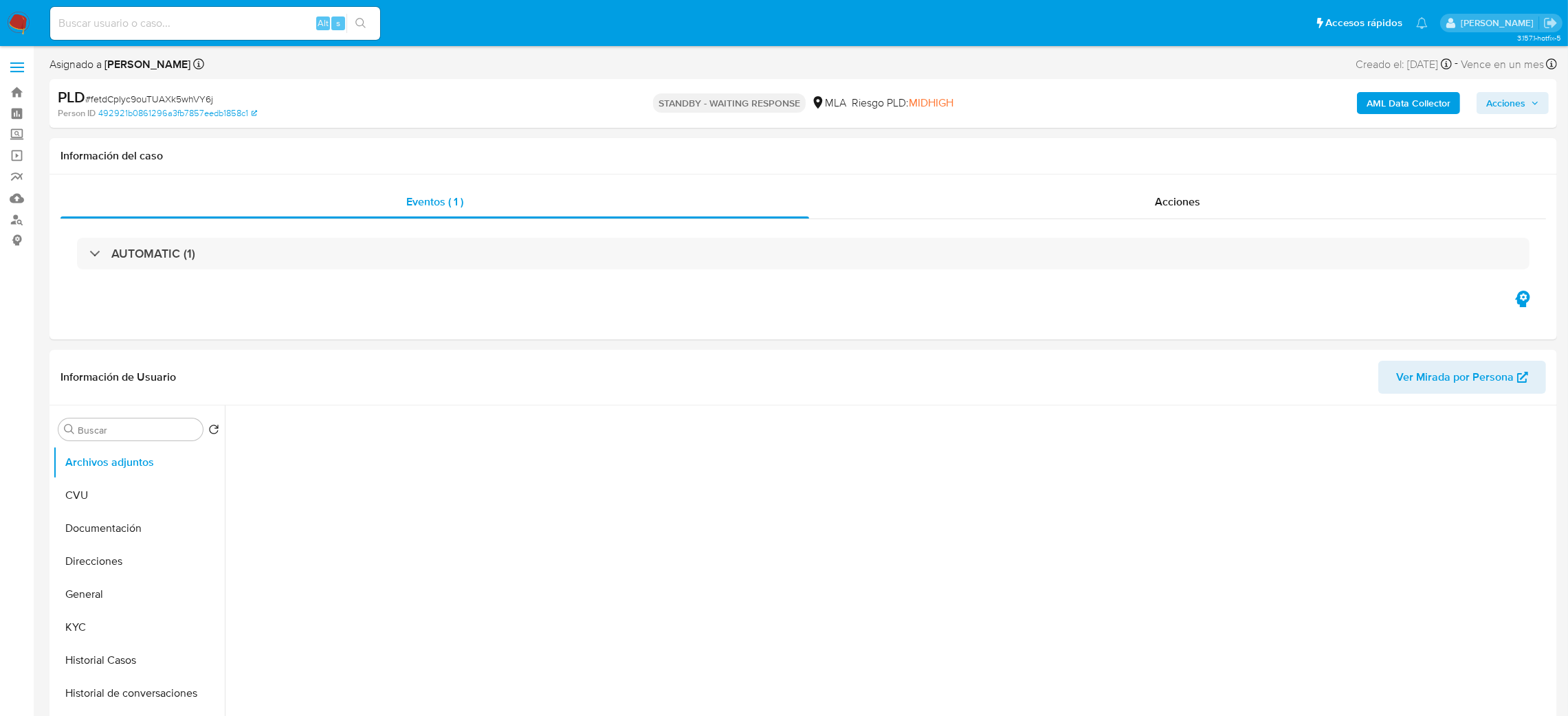
click at [170, 16] on input at bounding box center [215, 23] width 330 height 18
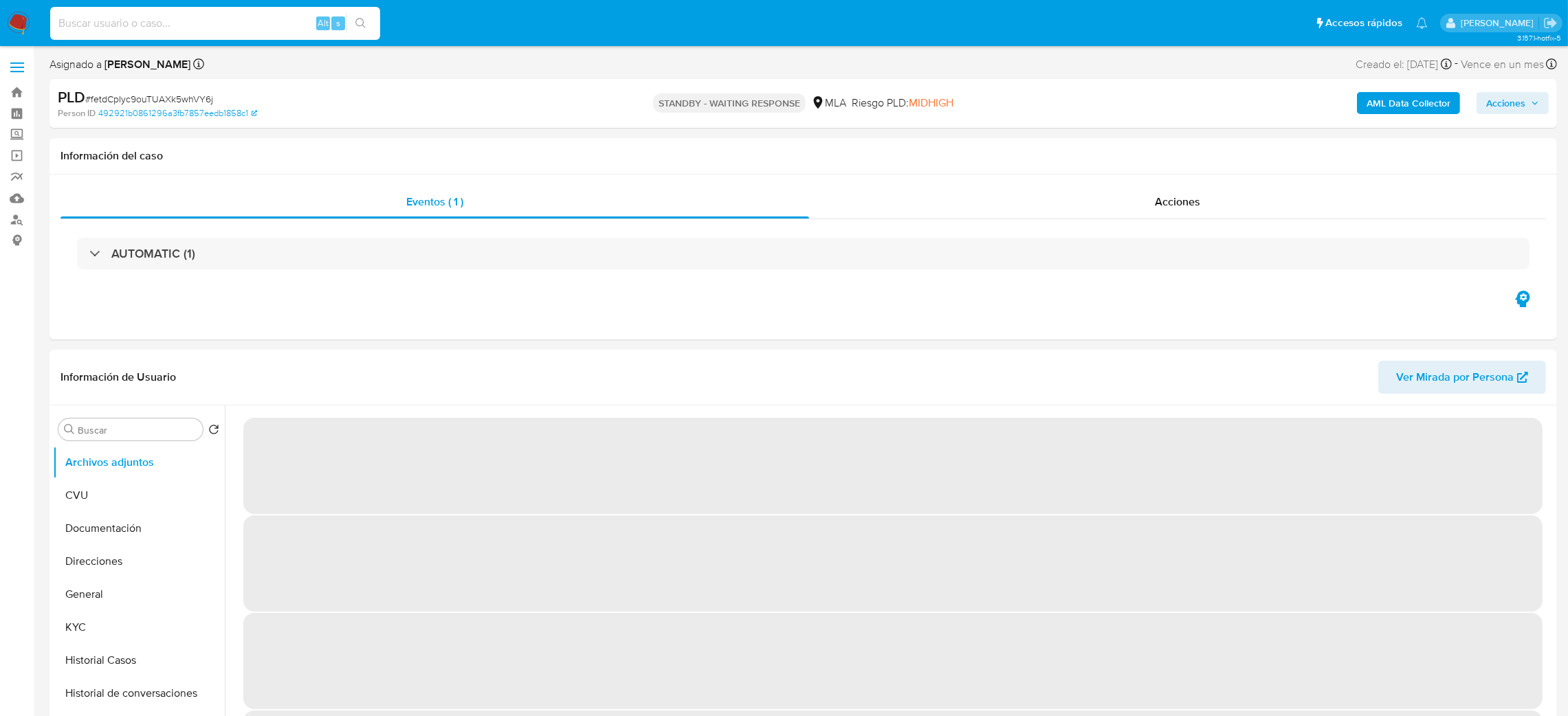
paste input "wJUdwwUdljyz9OcmwpuqjnSc"
type input "wJUdwwUdljyz9OcmwpuqjnSc"
select select "10"
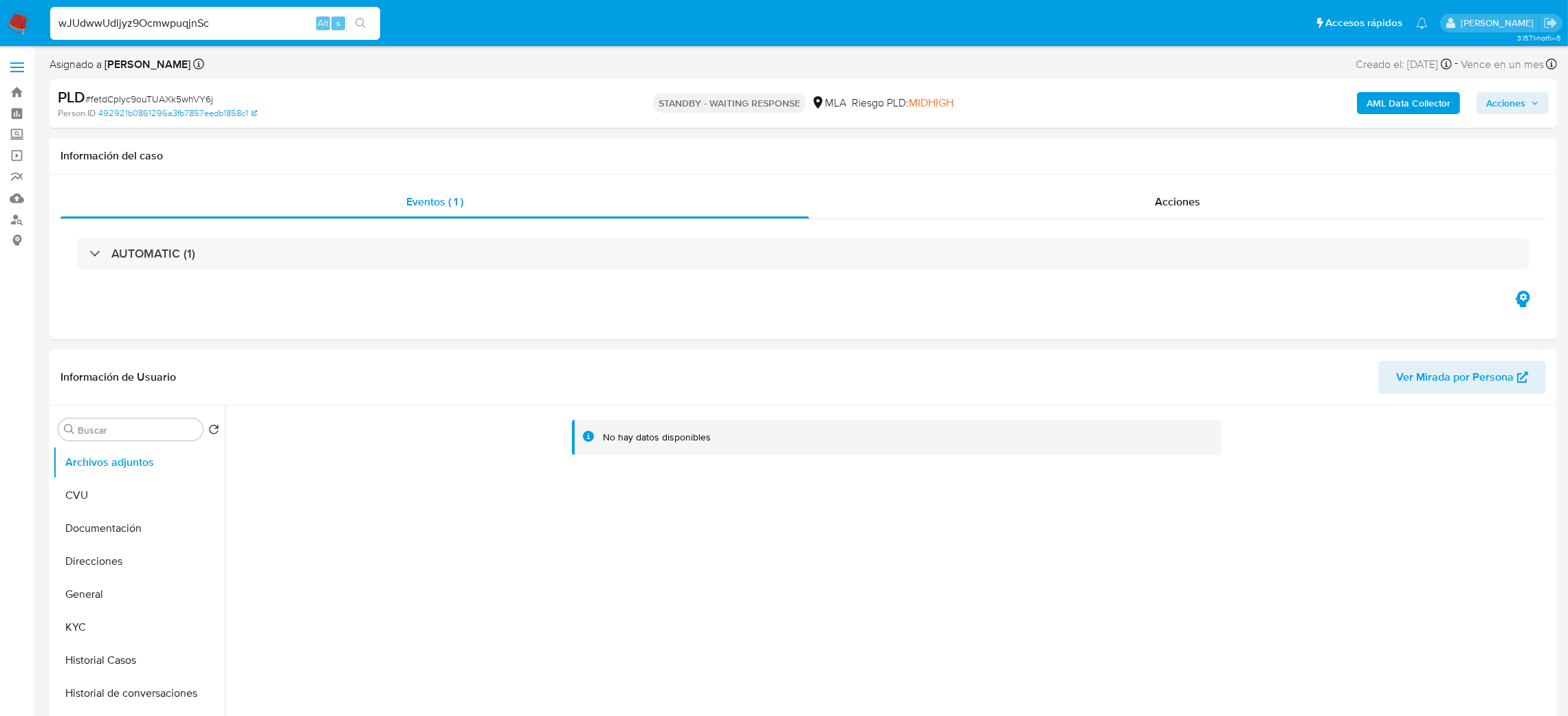
type input "wJUdwwUdljyz9OcmwpuqjnSc"
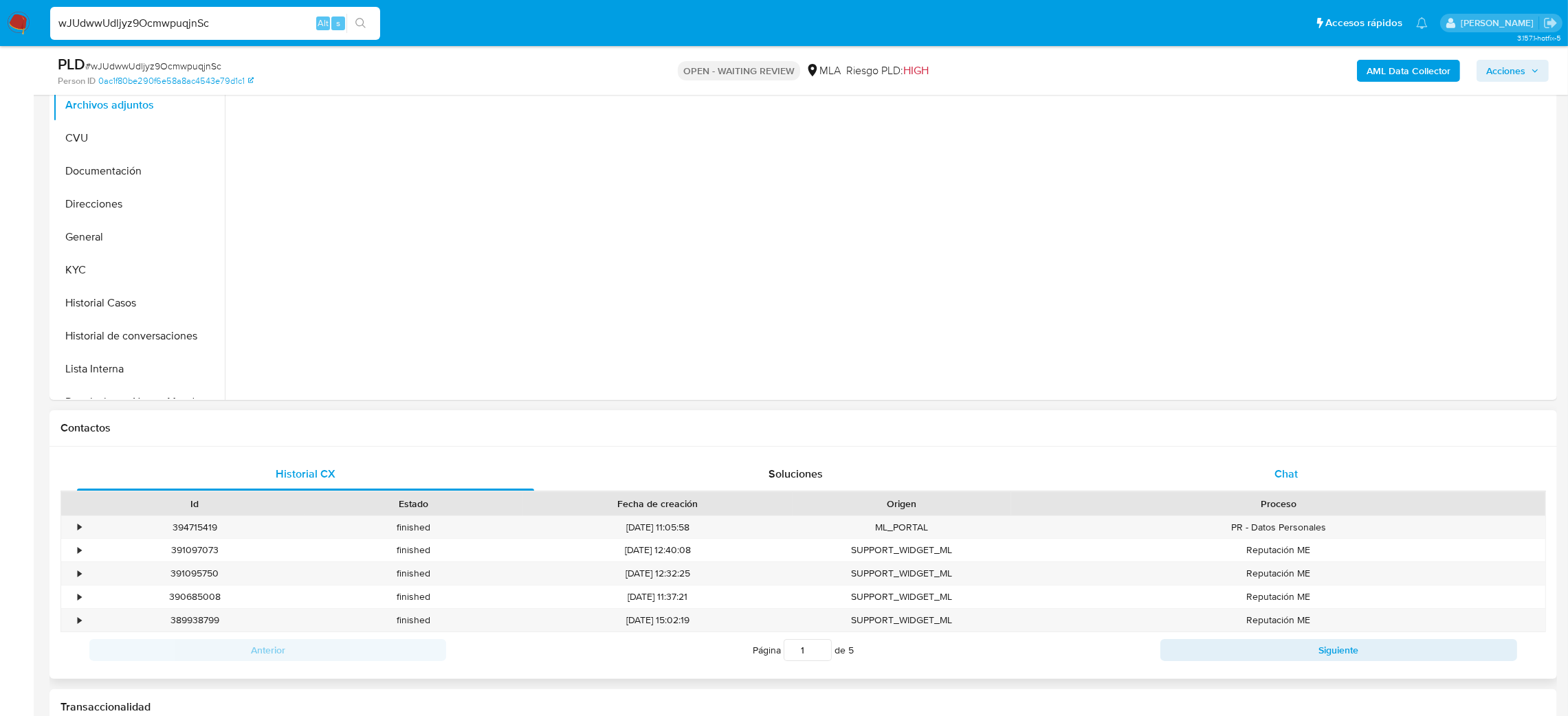
click at [1381, 459] on div "Chat" at bounding box center [1286, 473] width 457 height 33
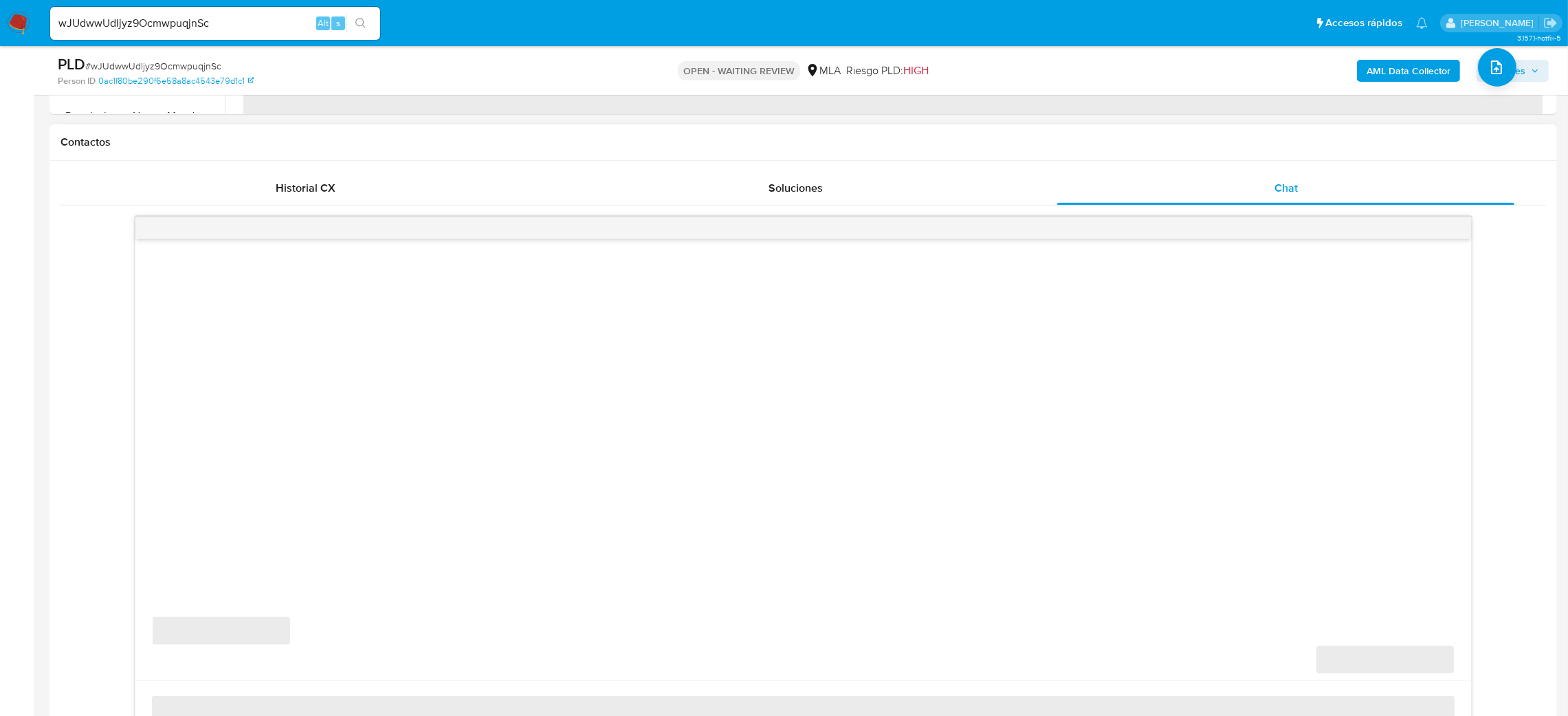
scroll to position [618, 0]
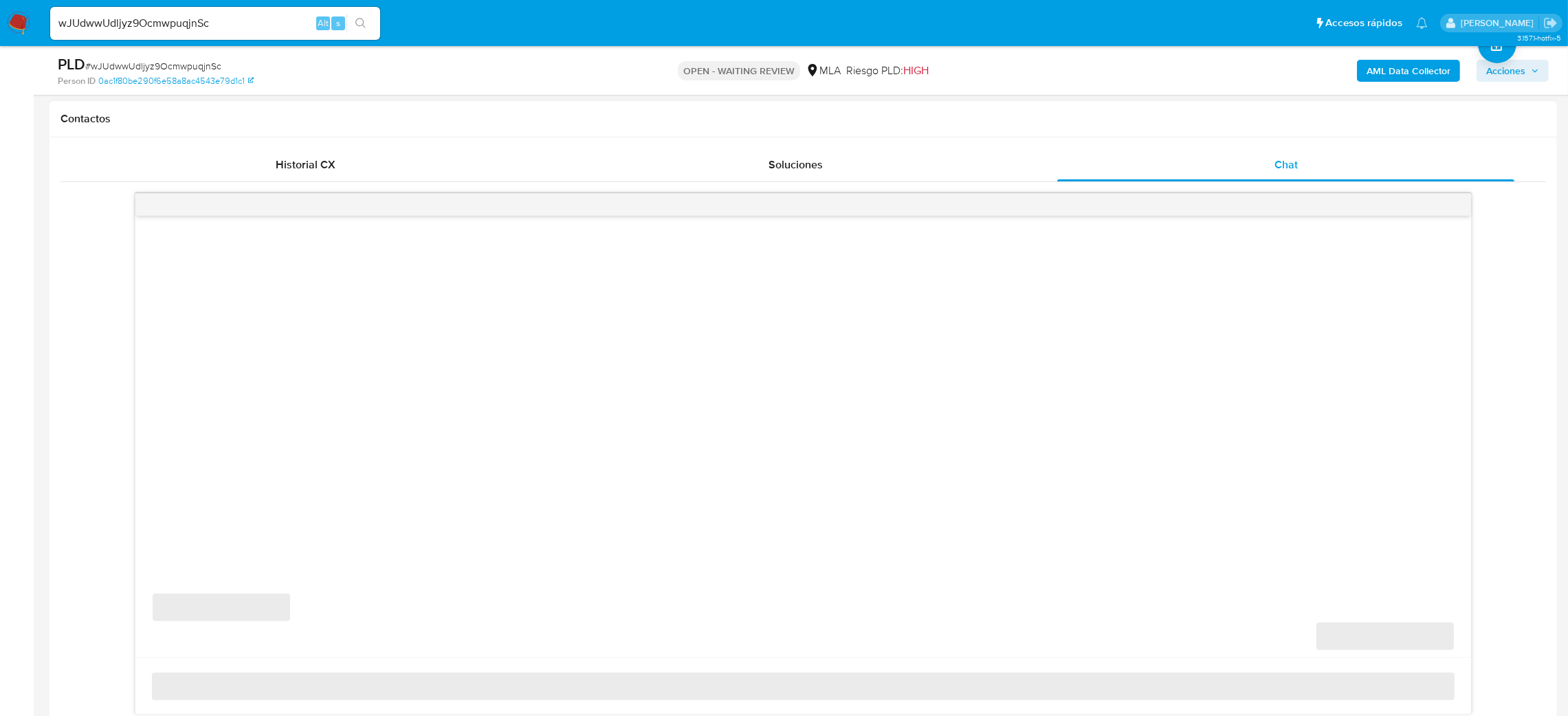
select select "10"
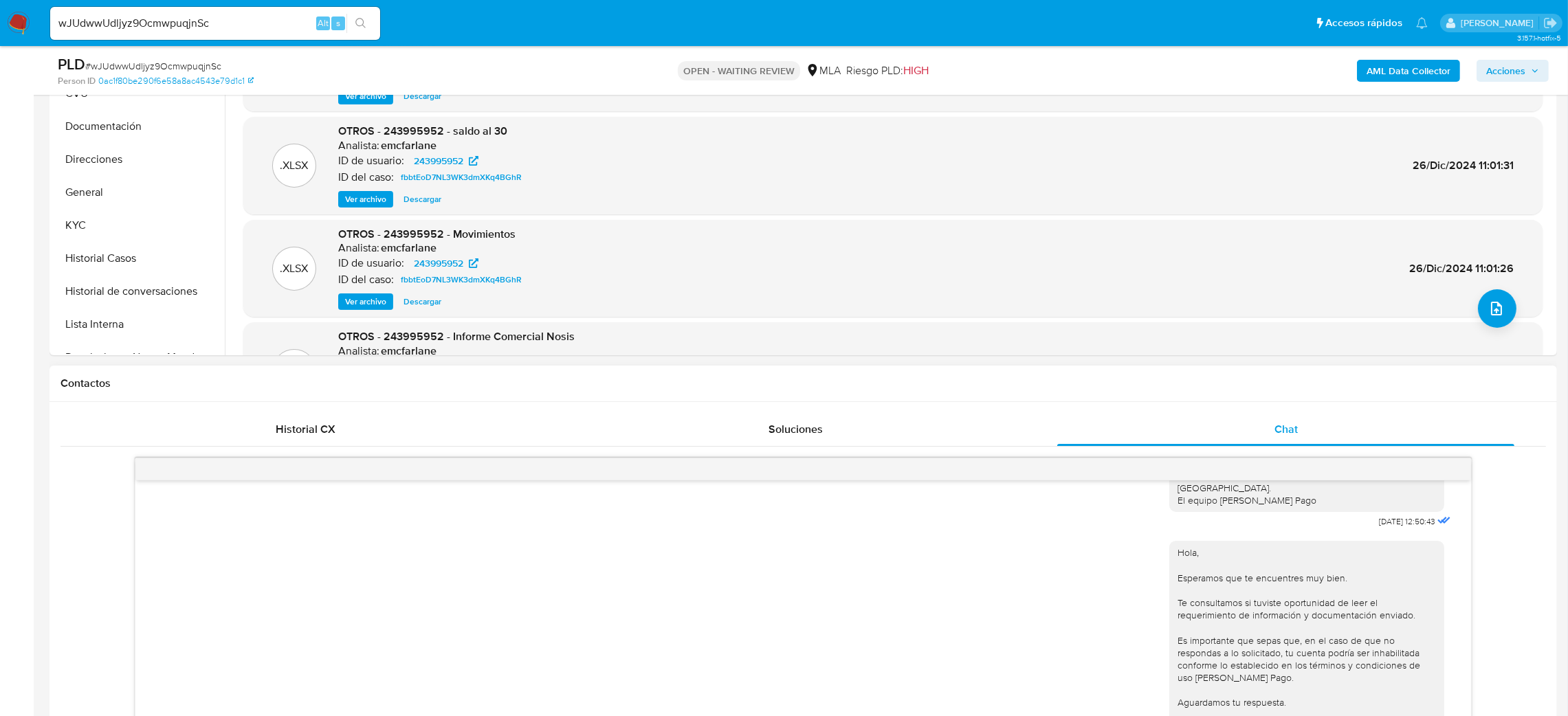
scroll to position [103, 0]
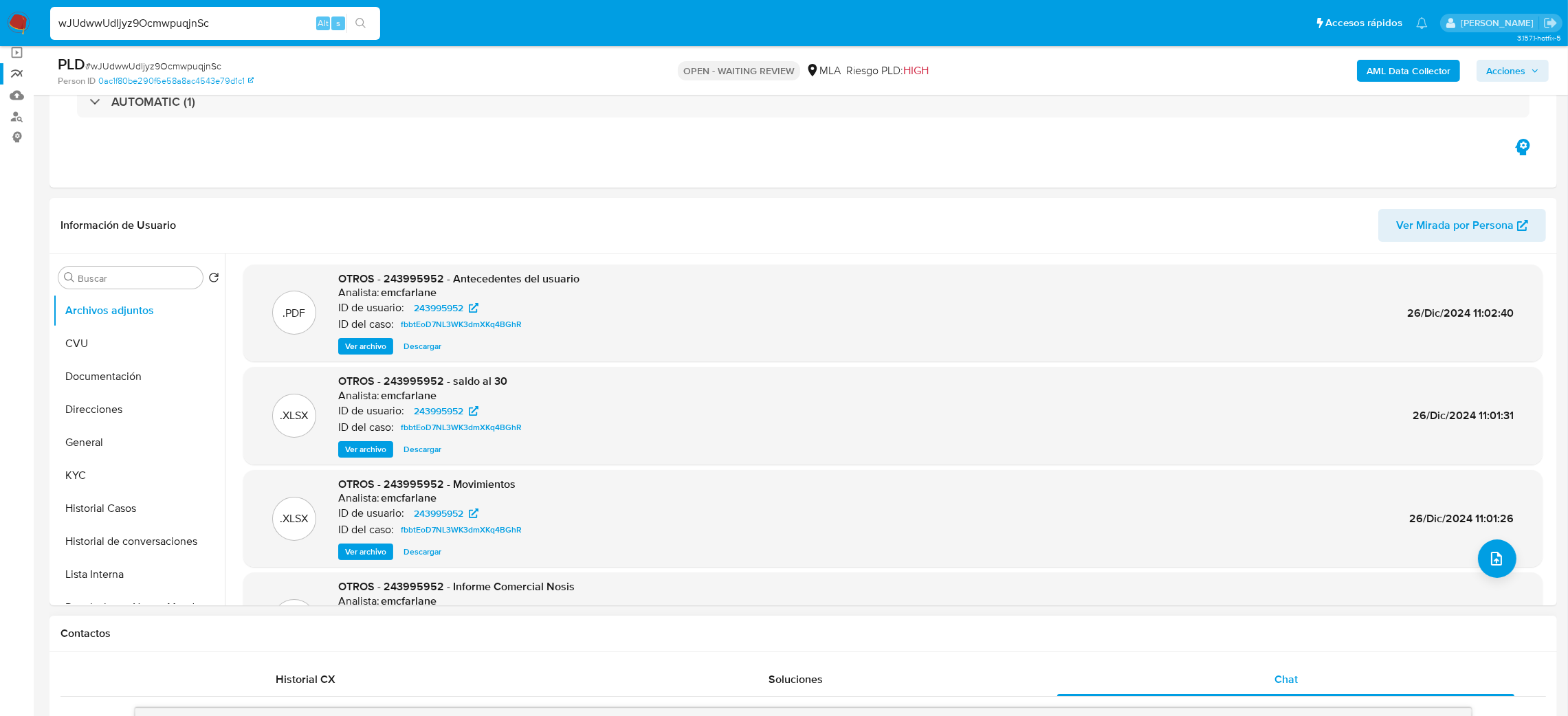
drag, startPoint x: 221, startPoint y: 28, endPoint x: 0, endPoint y: 68, distance: 224.6
paste input "IYNFYKtD8sVfcFsak3HZXvjX"
type input "IYNFYKtD8sVfcFsak3HZXvjX"
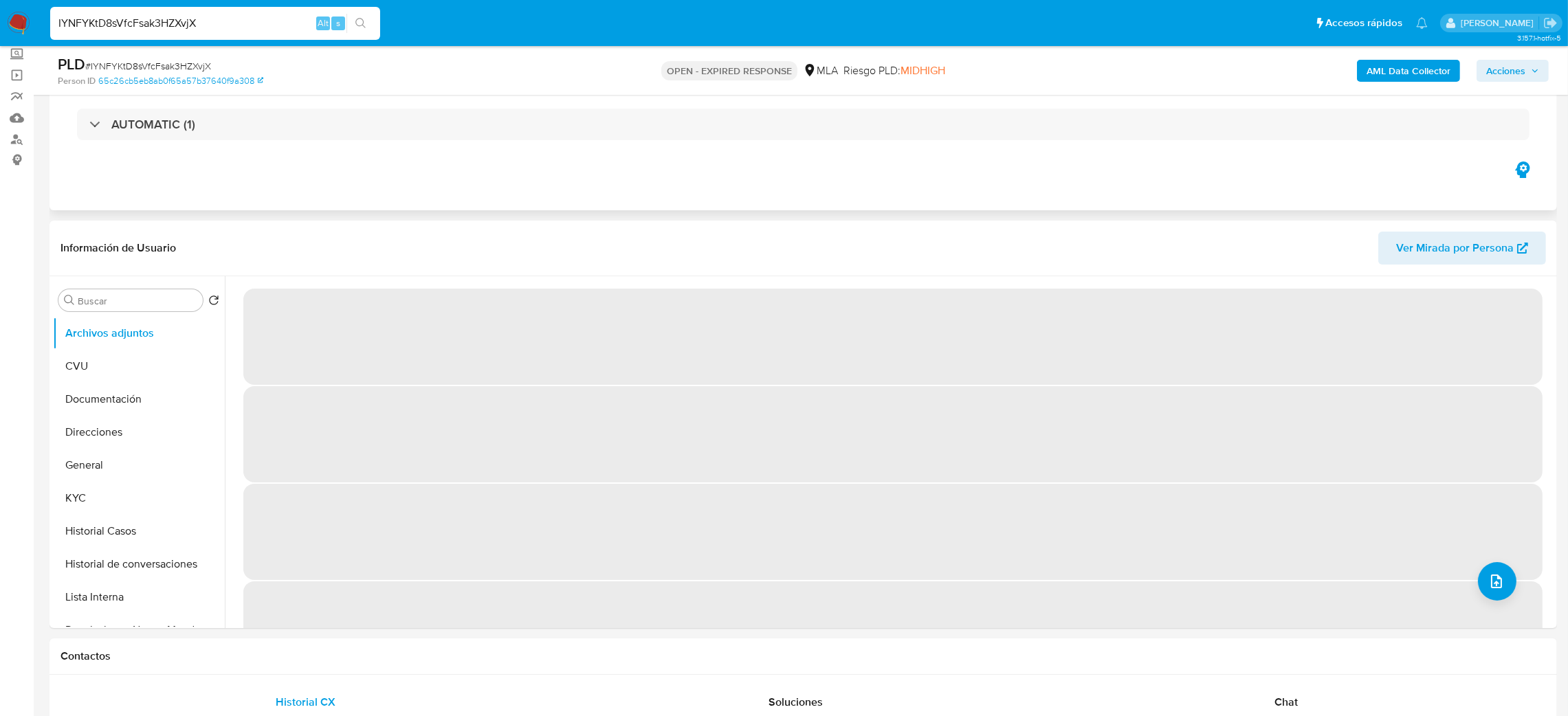
scroll to position [103, 0]
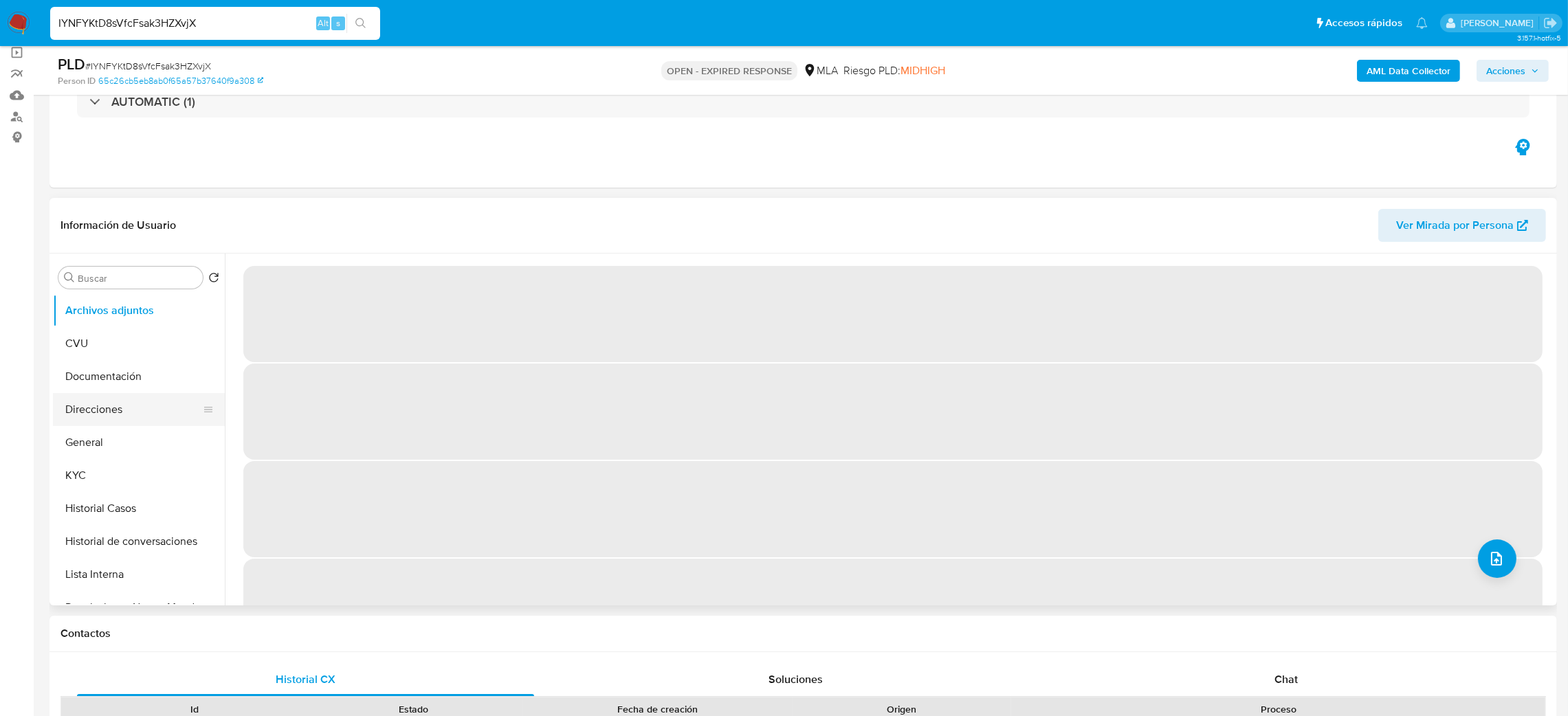
select select "10"
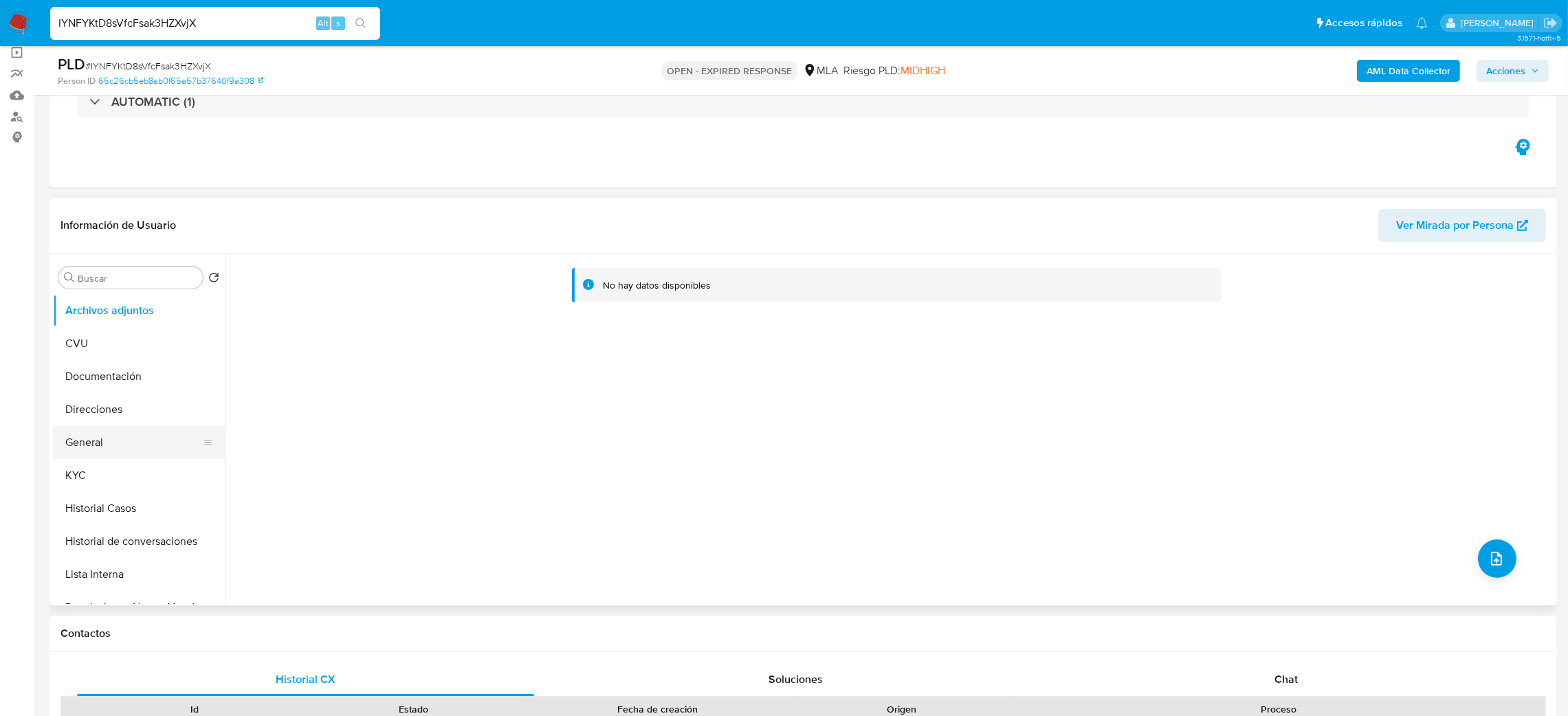
click at [105, 447] on button "General" at bounding box center [134, 442] width 161 height 33
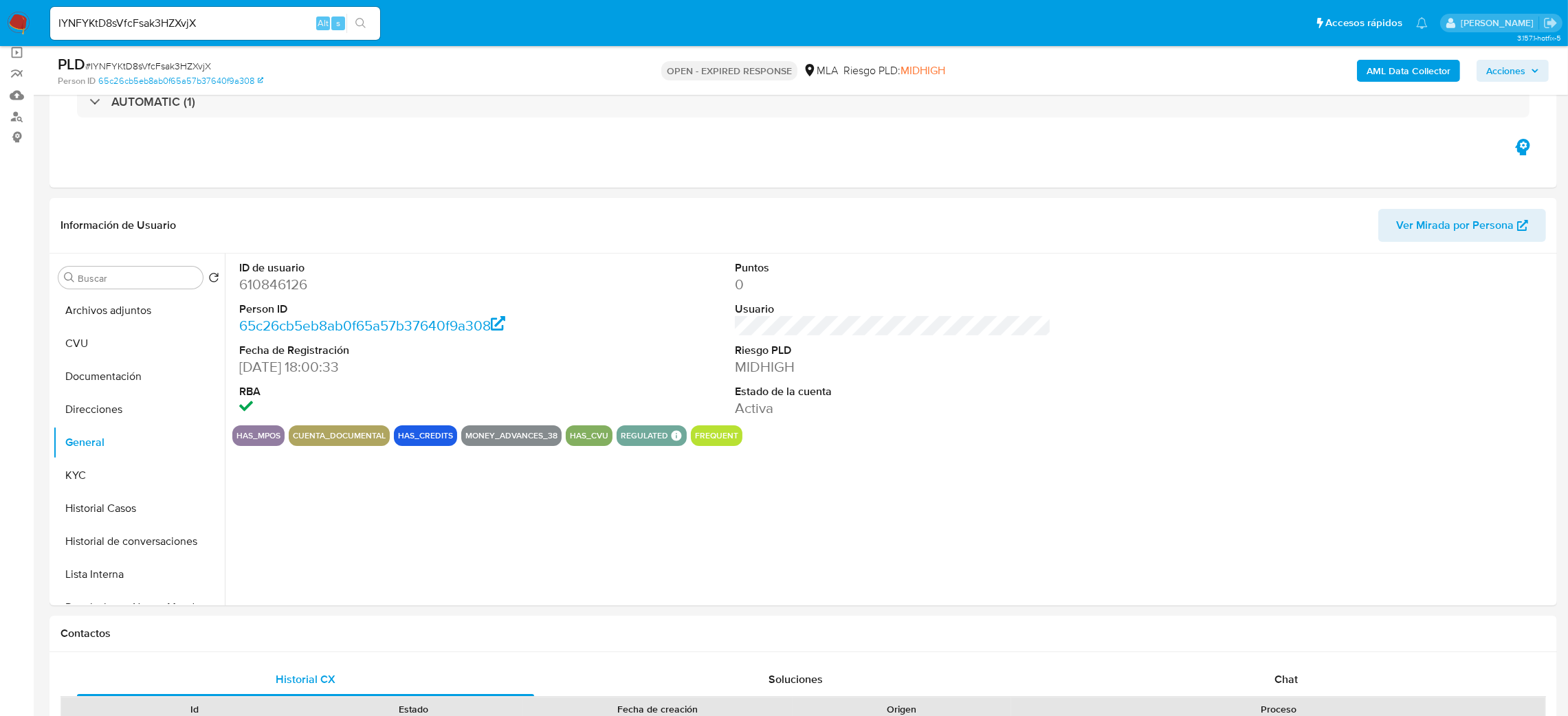
click at [273, 286] on dd "610846126" at bounding box center [397, 284] width 317 height 19
copy dd "610846126"
click at [116, 485] on button "KYC" at bounding box center [134, 475] width 161 height 33
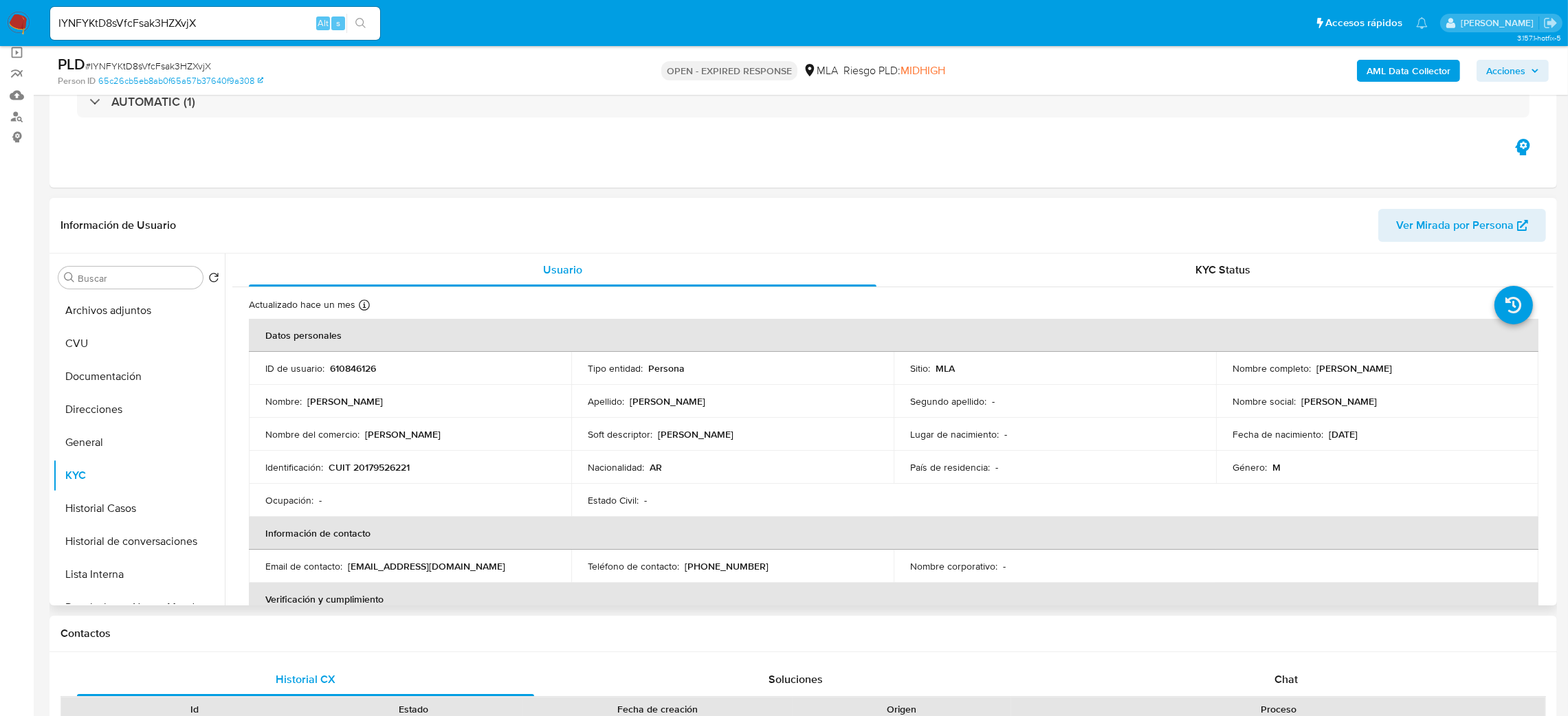
click at [376, 475] on td "Identificación : CUIT 20179526221" at bounding box center [409, 467] width 322 height 33
click at [376, 469] on p "CUIT 20179526221" at bounding box center [369, 467] width 81 height 13
copy p "20179526221"
click at [391, 435] on p "martin" at bounding box center [403, 434] width 75 height 13
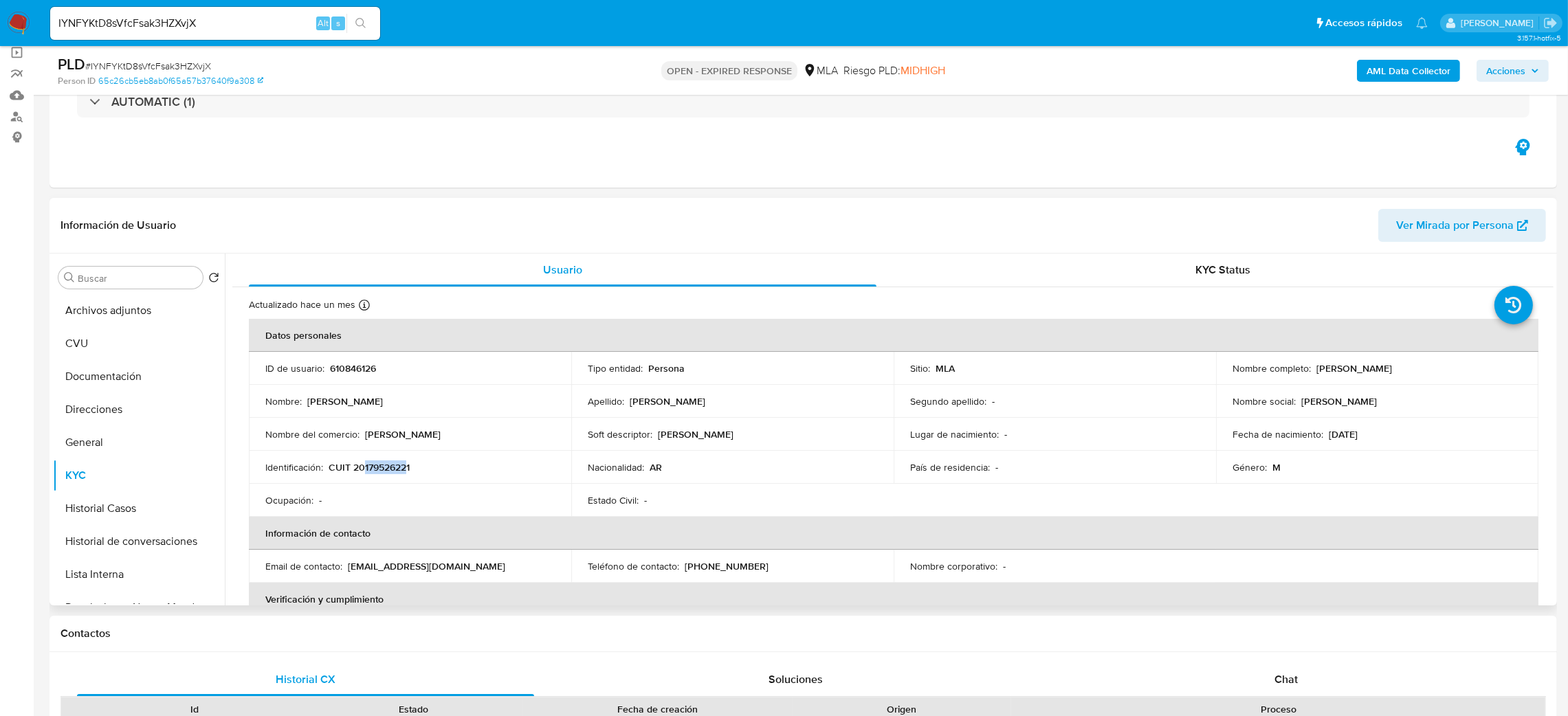
drag, startPoint x: 364, startPoint y: 465, endPoint x: 408, endPoint y: 473, distance: 44.7
click at [408, 473] on p "CUIT 20179526221" at bounding box center [369, 467] width 81 height 13
copy p "17952622"
drag, startPoint x: 1311, startPoint y: 370, endPoint x: 1453, endPoint y: 372, distance: 142.0
click at [1453, 372] on div "Nombre completo : Teofilo Martin Avalos" at bounding box center [1377, 368] width 289 height 13
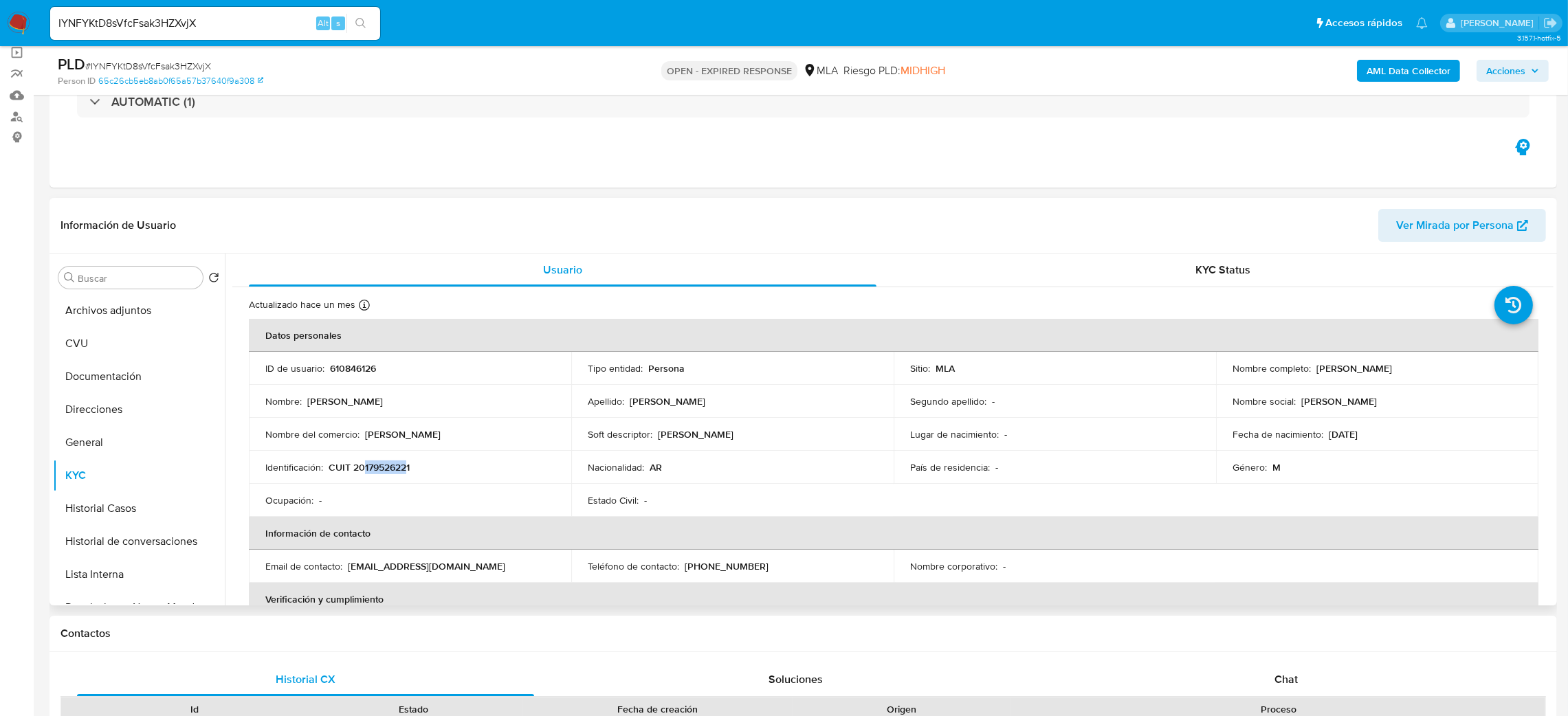
copy p "Teofilo Martin Avalos"
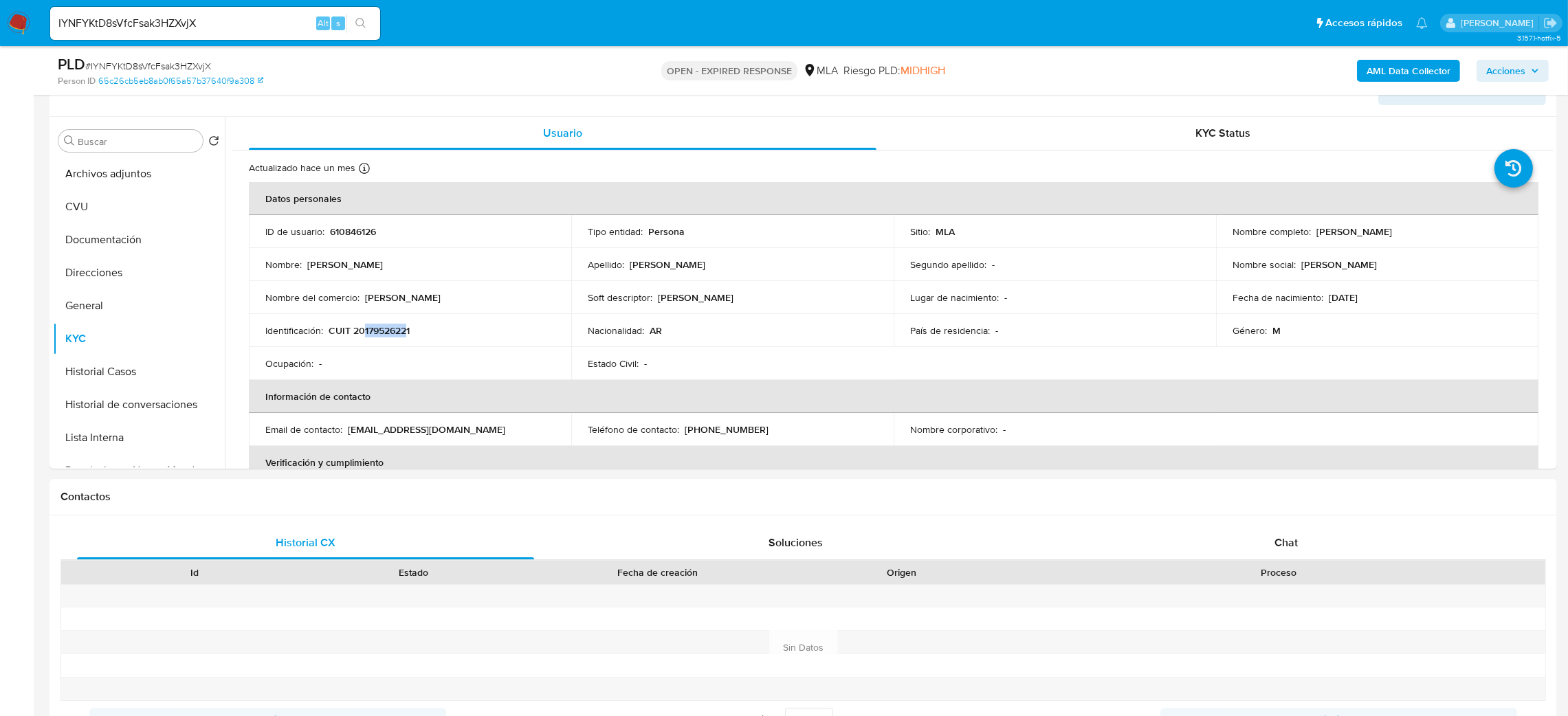
scroll to position [193, 0]
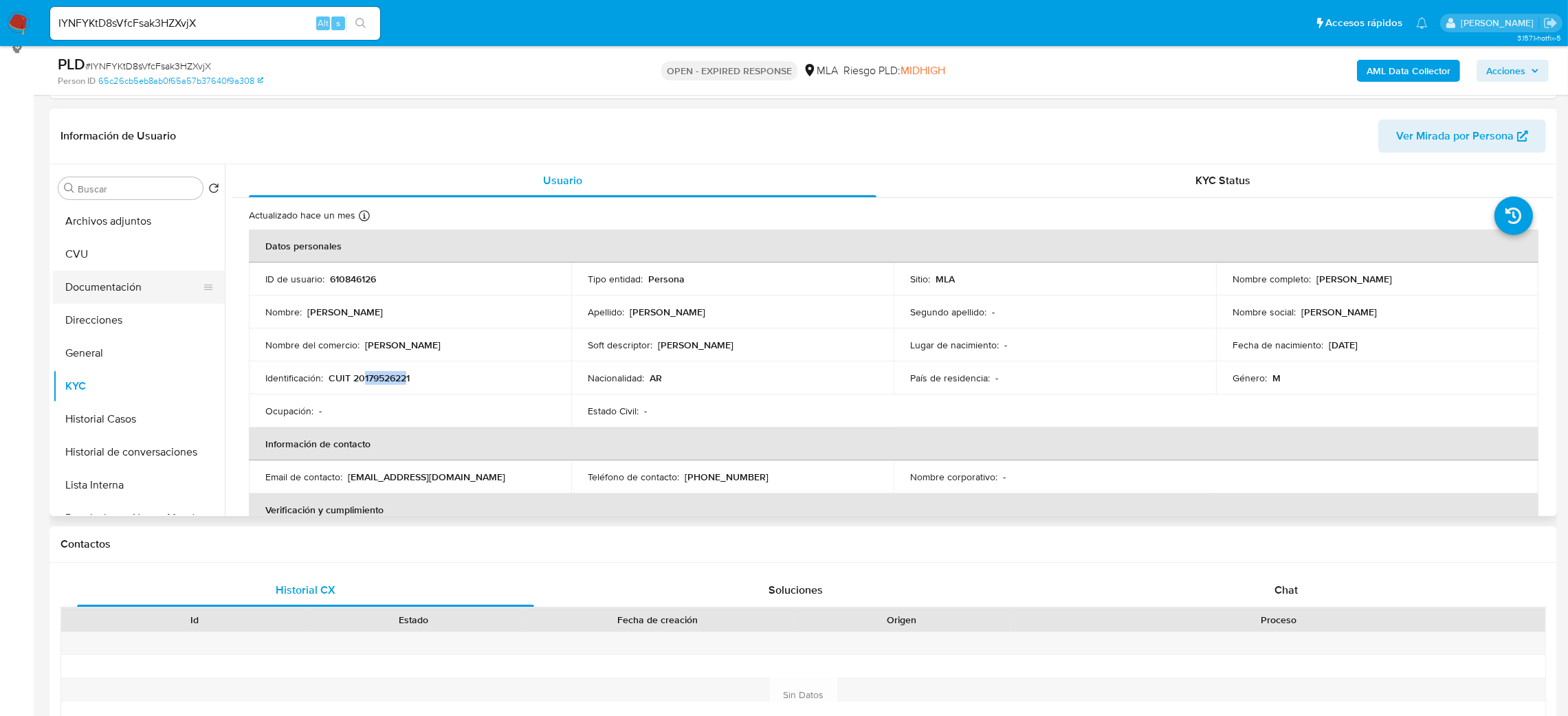
click at [108, 281] on button "Documentación" at bounding box center [134, 287] width 161 height 33
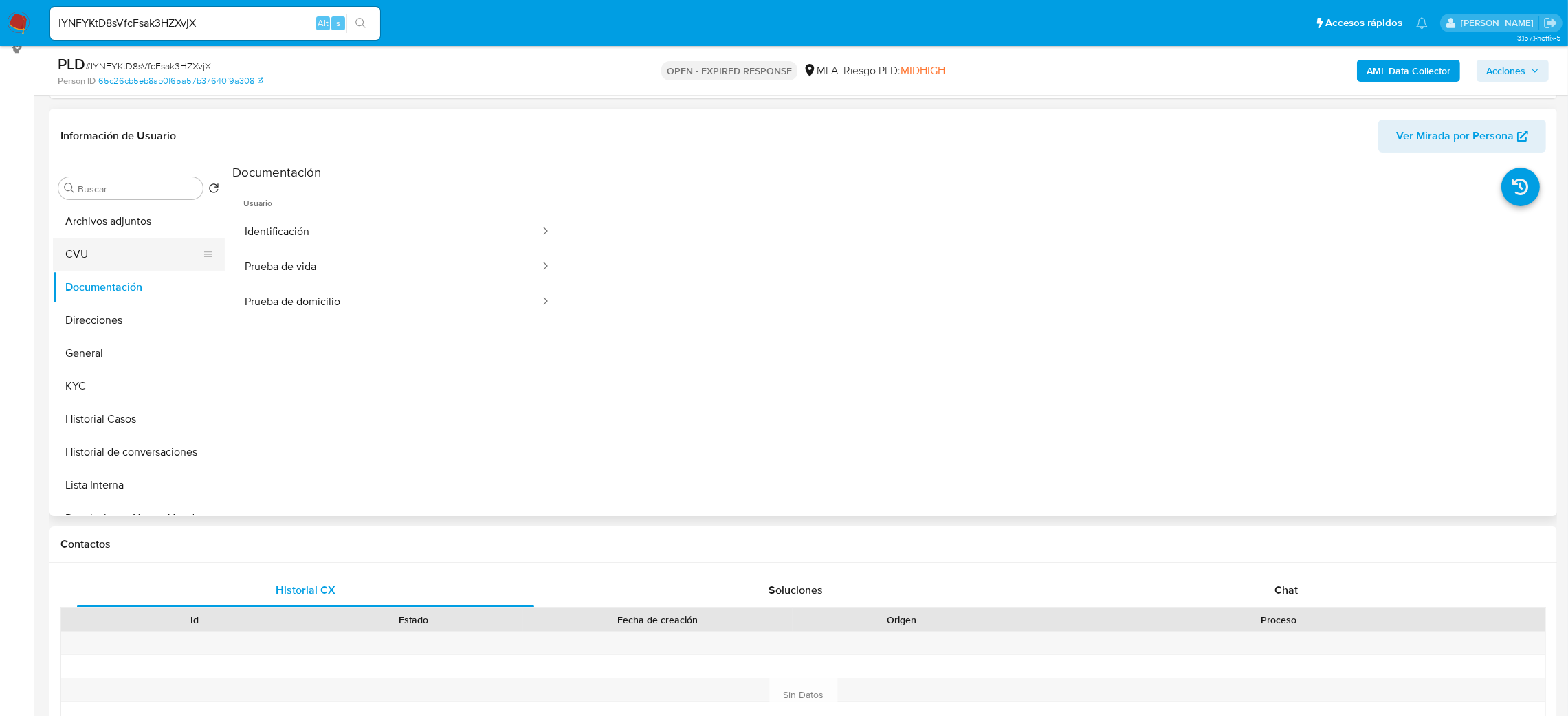
click at [97, 254] on button "CVU" at bounding box center [134, 254] width 161 height 33
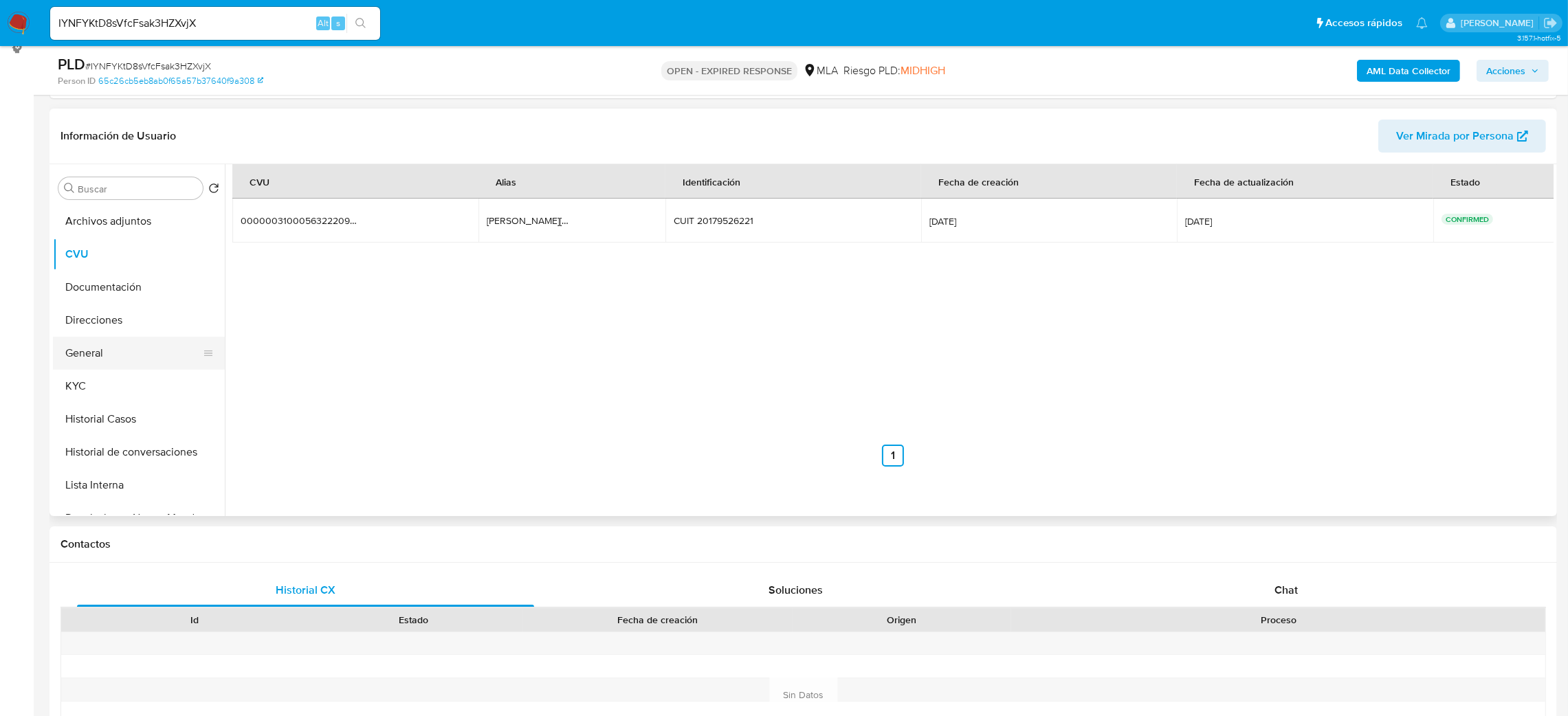
click at [97, 354] on button "General" at bounding box center [134, 353] width 161 height 33
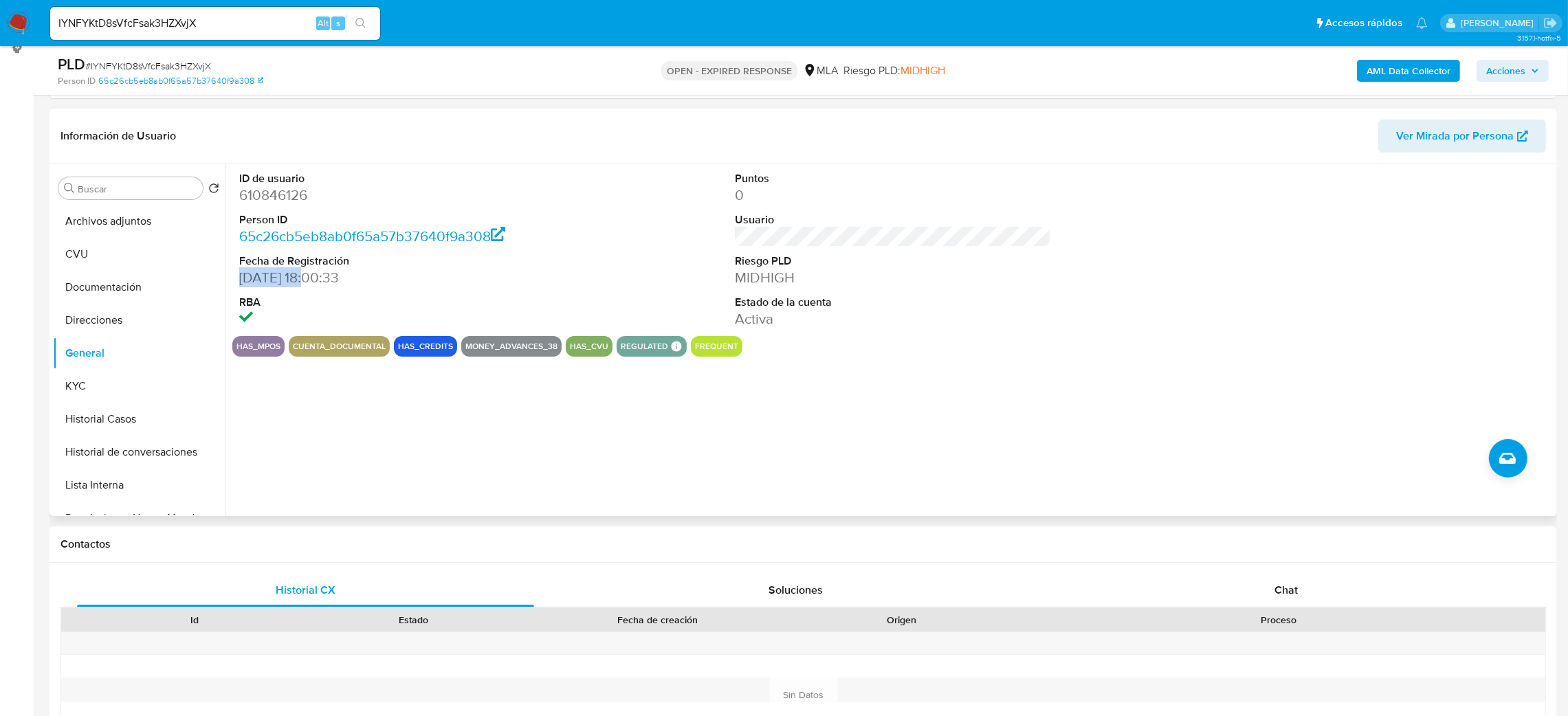
drag, startPoint x: 307, startPoint y: 277, endPoint x: 236, endPoint y: 279, distance: 71.0
click at [236, 279] on div "ID de usuario 610846126 Person ID 65c26cb5eb8ab0f65a57b37640f9a308 Fecha de Reg…" at bounding box center [397, 249] width 331 height 172
copy dd "16/07/2020"
click at [107, 321] on button "Direcciones" at bounding box center [134, 320] width 161 height 33
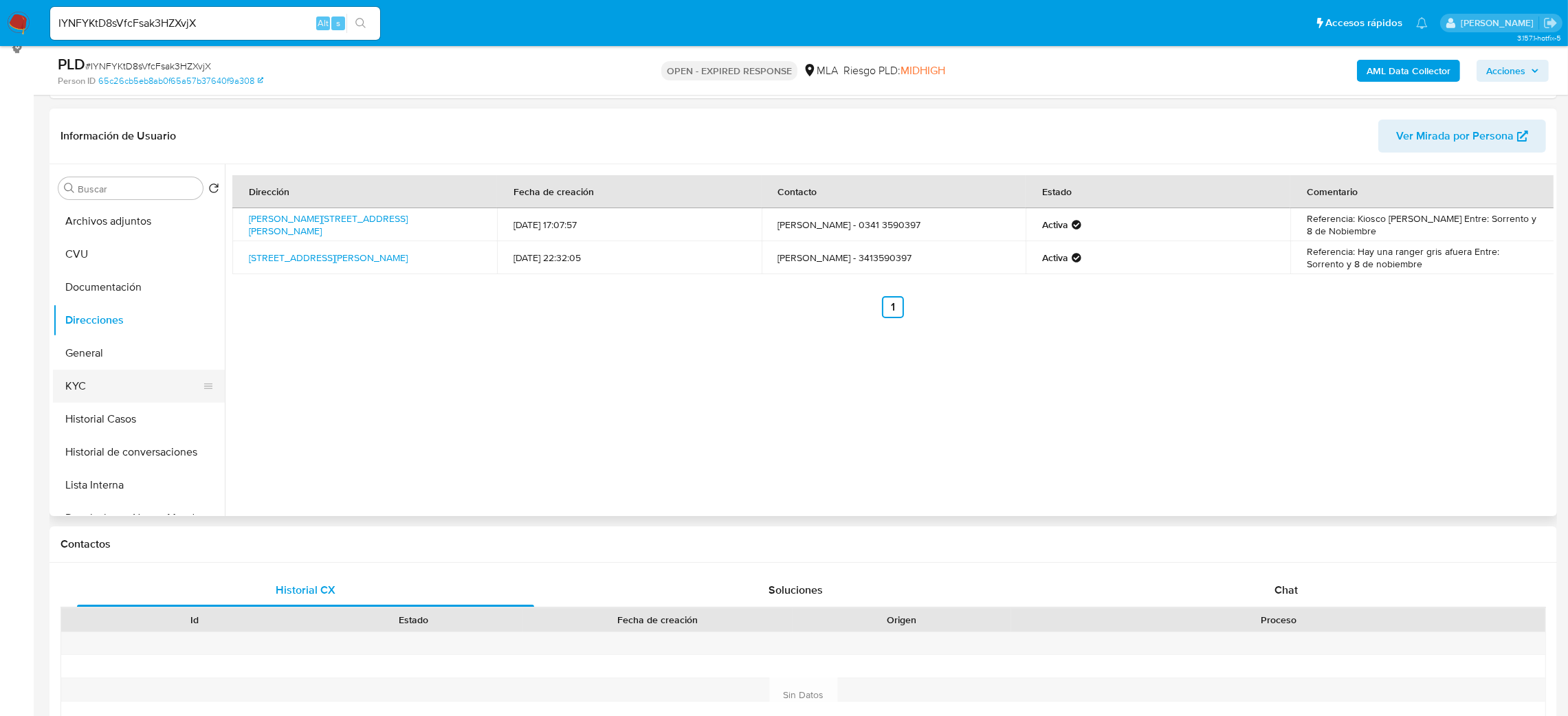
click at [101, 372] on button "KYC" at bounding box center [134, 385] width 161 height 33
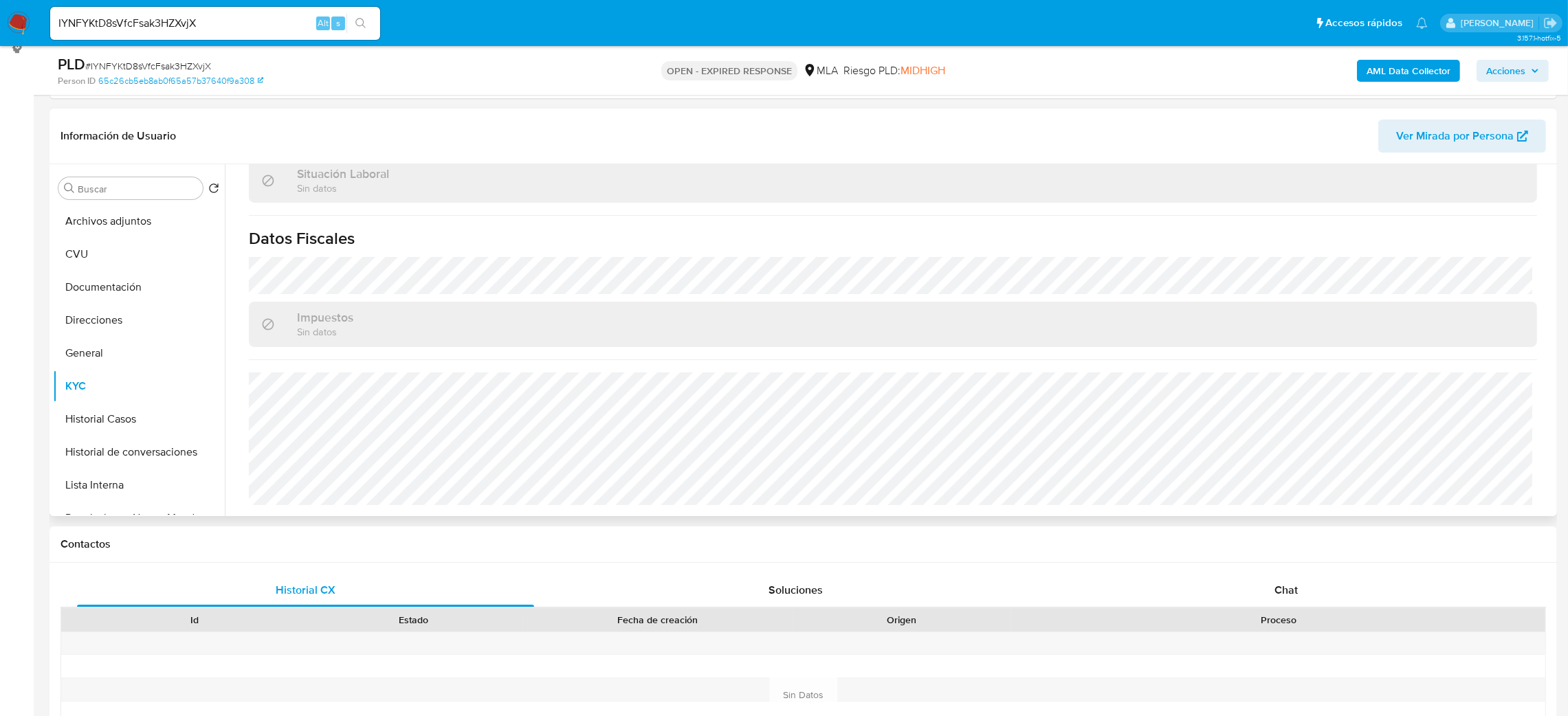
scroll to position [104, 0]
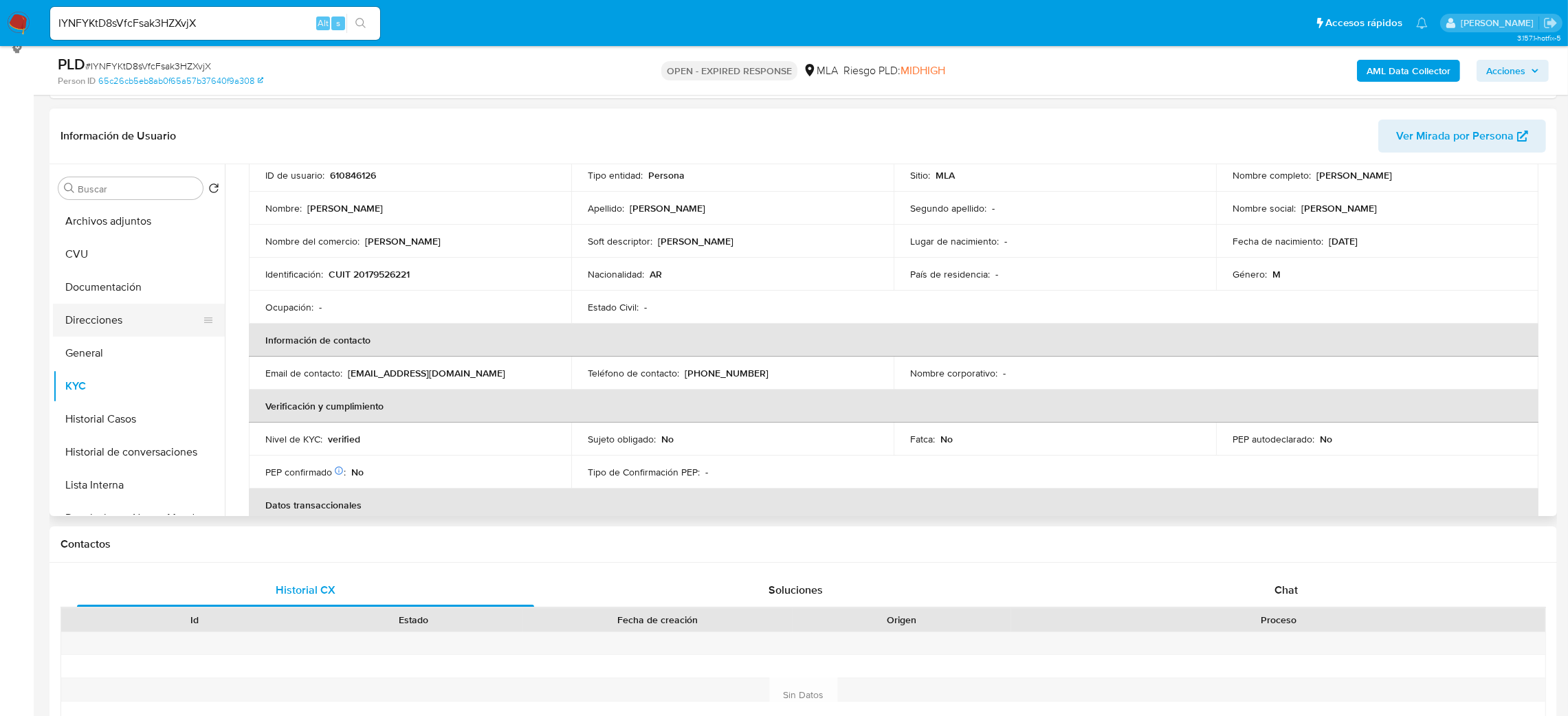
click at [107, 315] on button "Direcciones" at bounding box center [134, 320] width 161 height 33
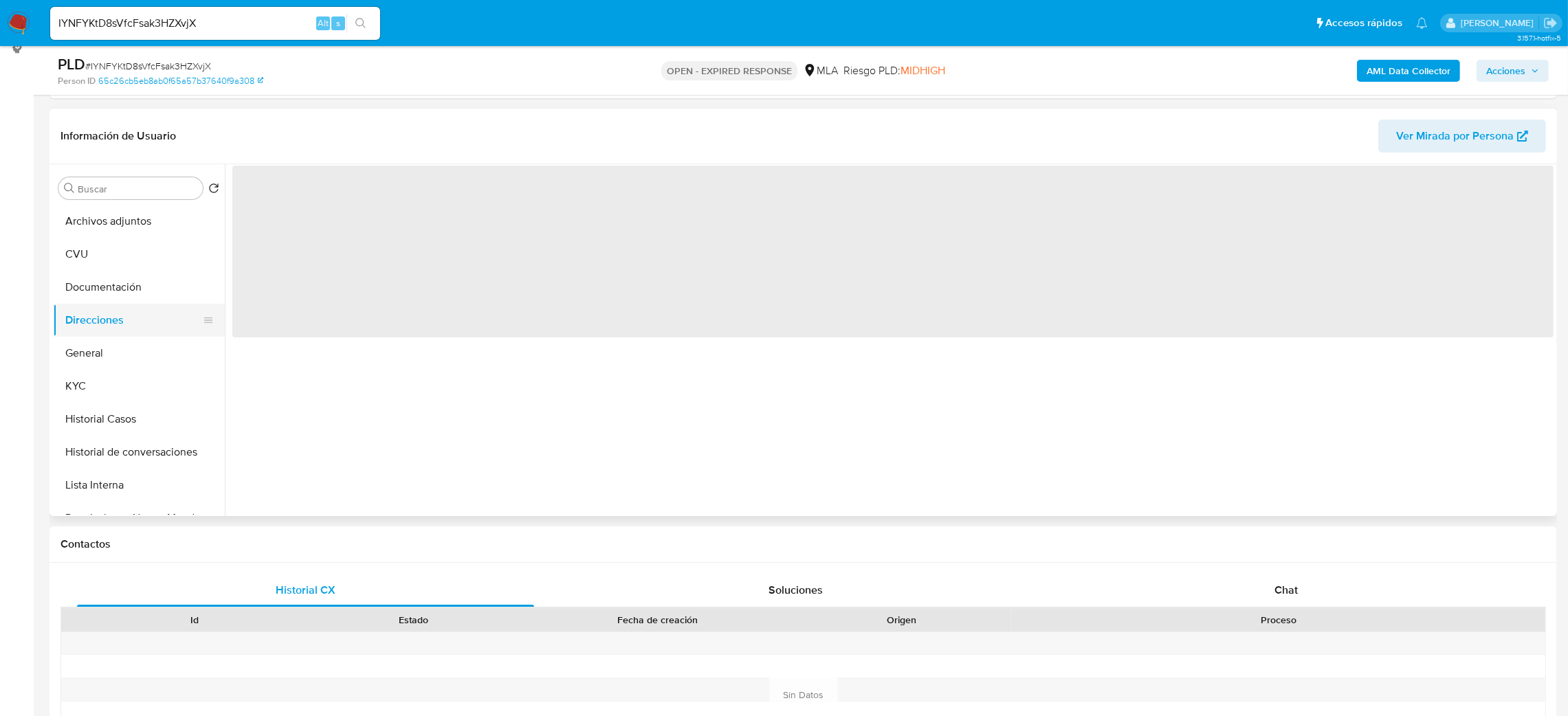
scroll to position [0, 0]
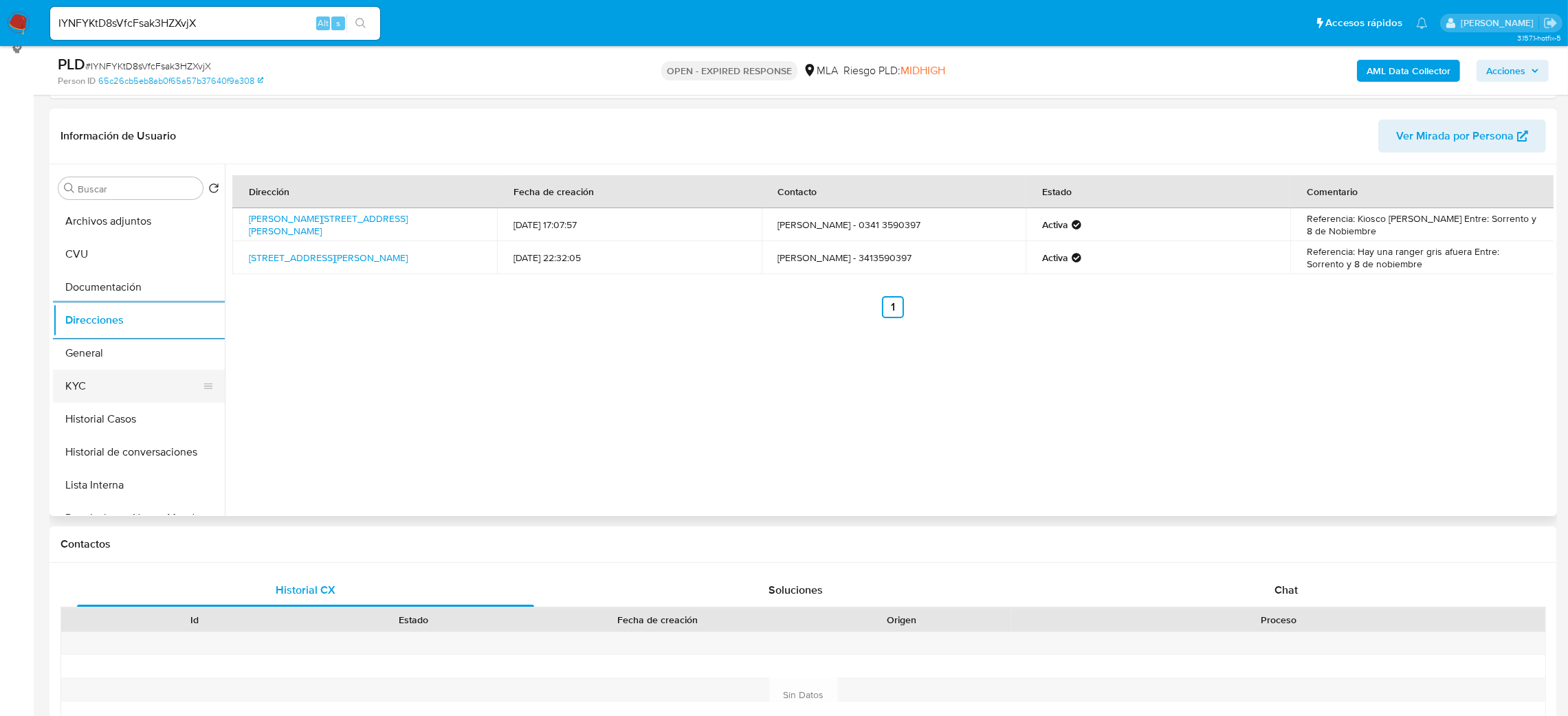
click at [101, 391] on button "KYC" at bounding box center [134, 385] width 161 height 33
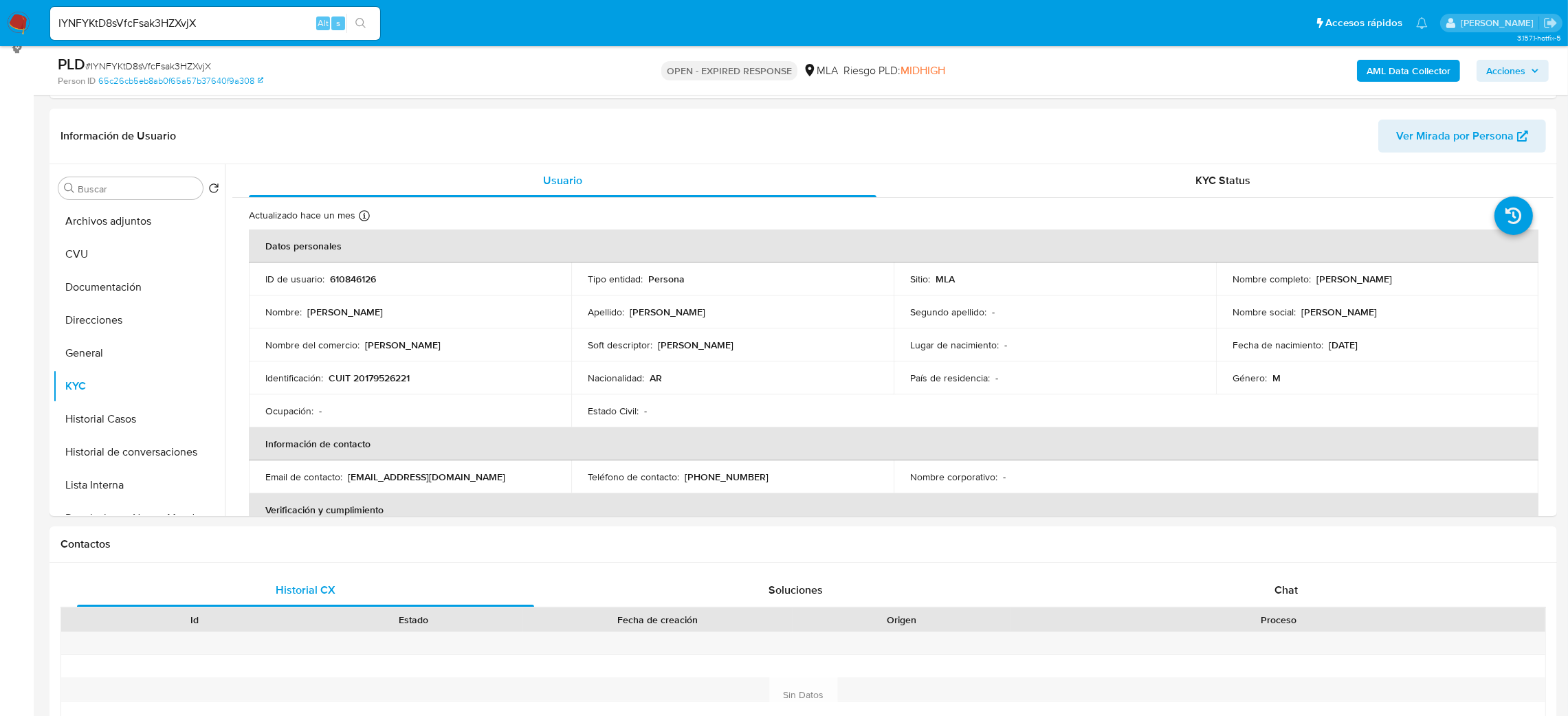
click at [185, 68] on span "# IYNFYKtD8sVfcFsak3HZXvjX" at bounding box center [148, 66] width 126 height 14
click at [185, 66] on span "# IYNFYKtD8sVfcFsak3HZXvjX" at bounding box center [148, 66] width 126 height 14
copy span "IYNFYKtD8sVfcFsak3HZXvjX"
click at [14, 23] on img at bounding box center [19, 24] width 24 height 24
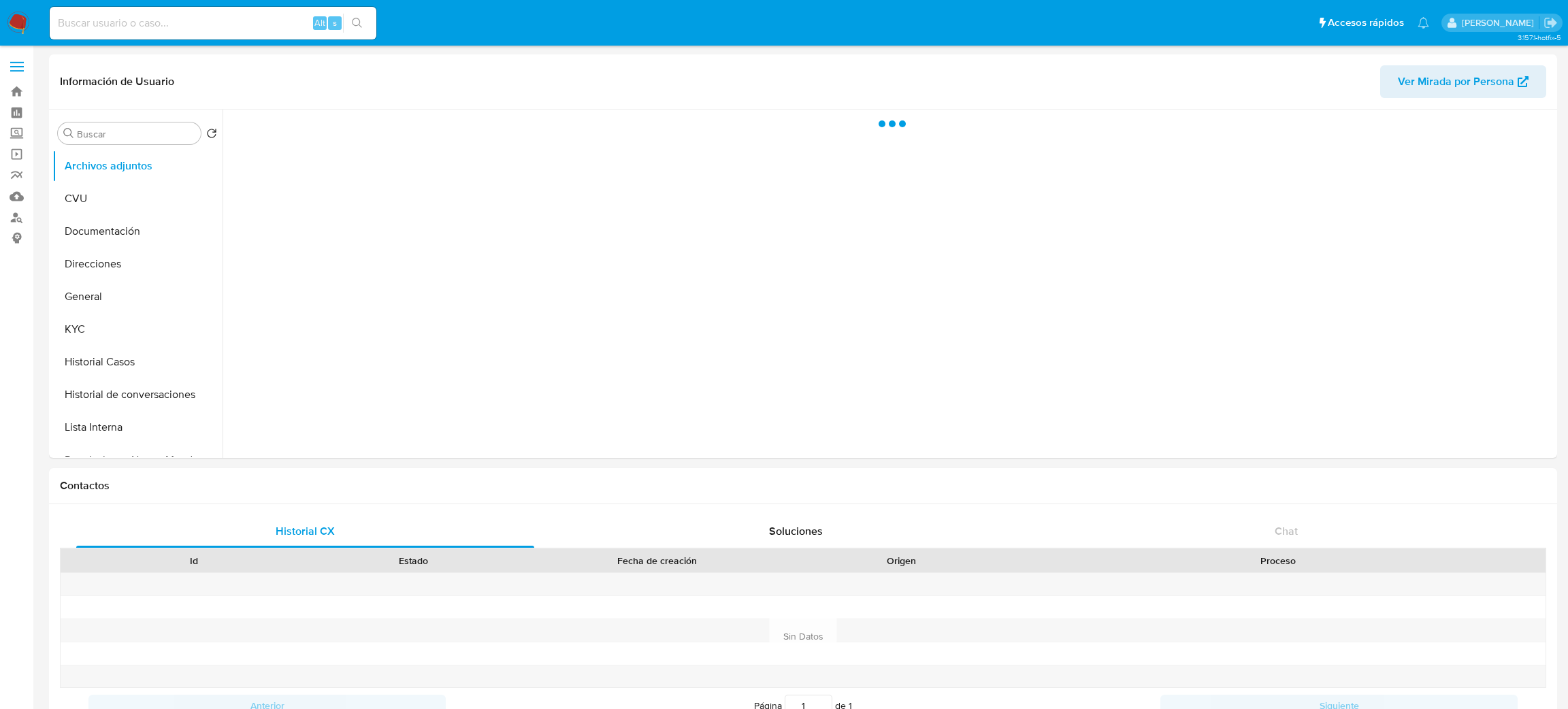
select select "10"
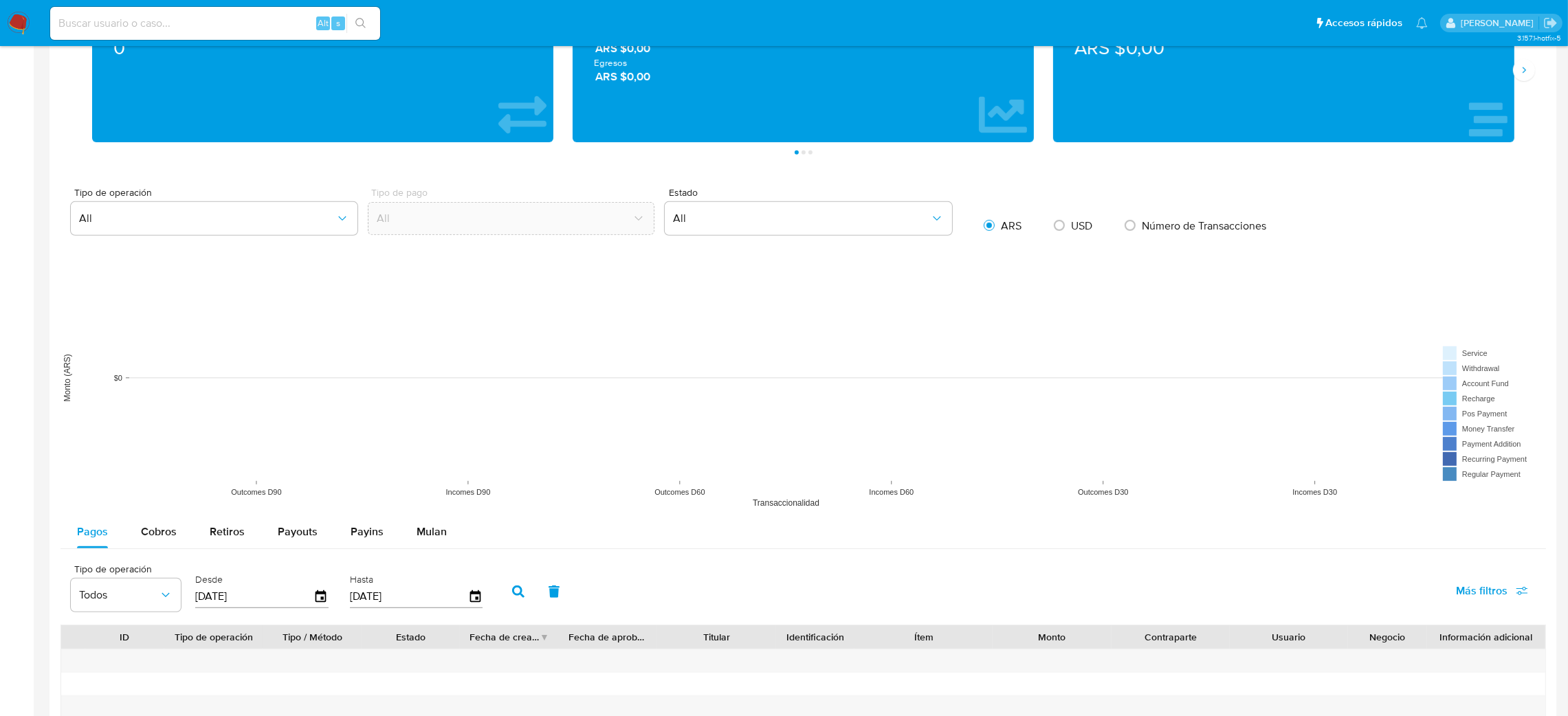
scroll to position [1260, 0]
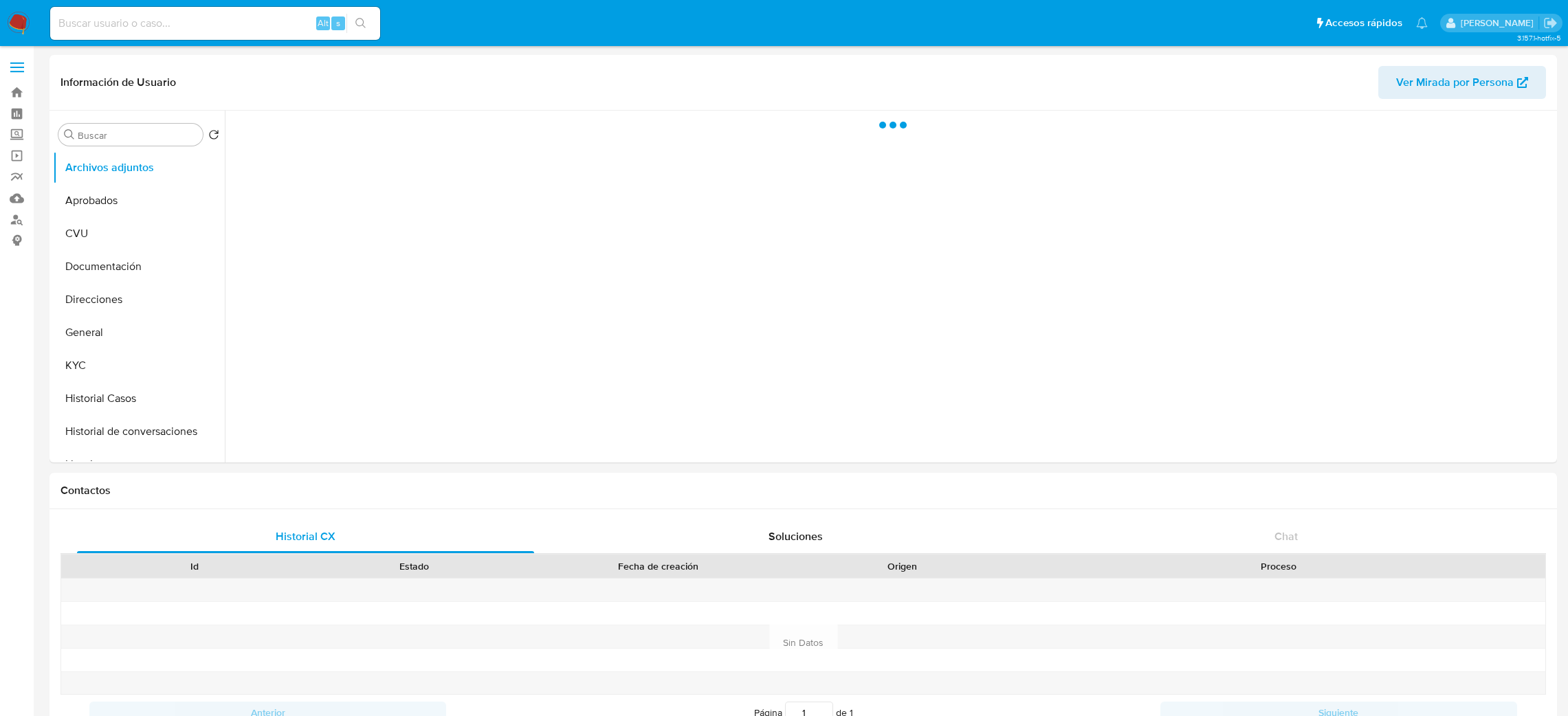
select select "10"
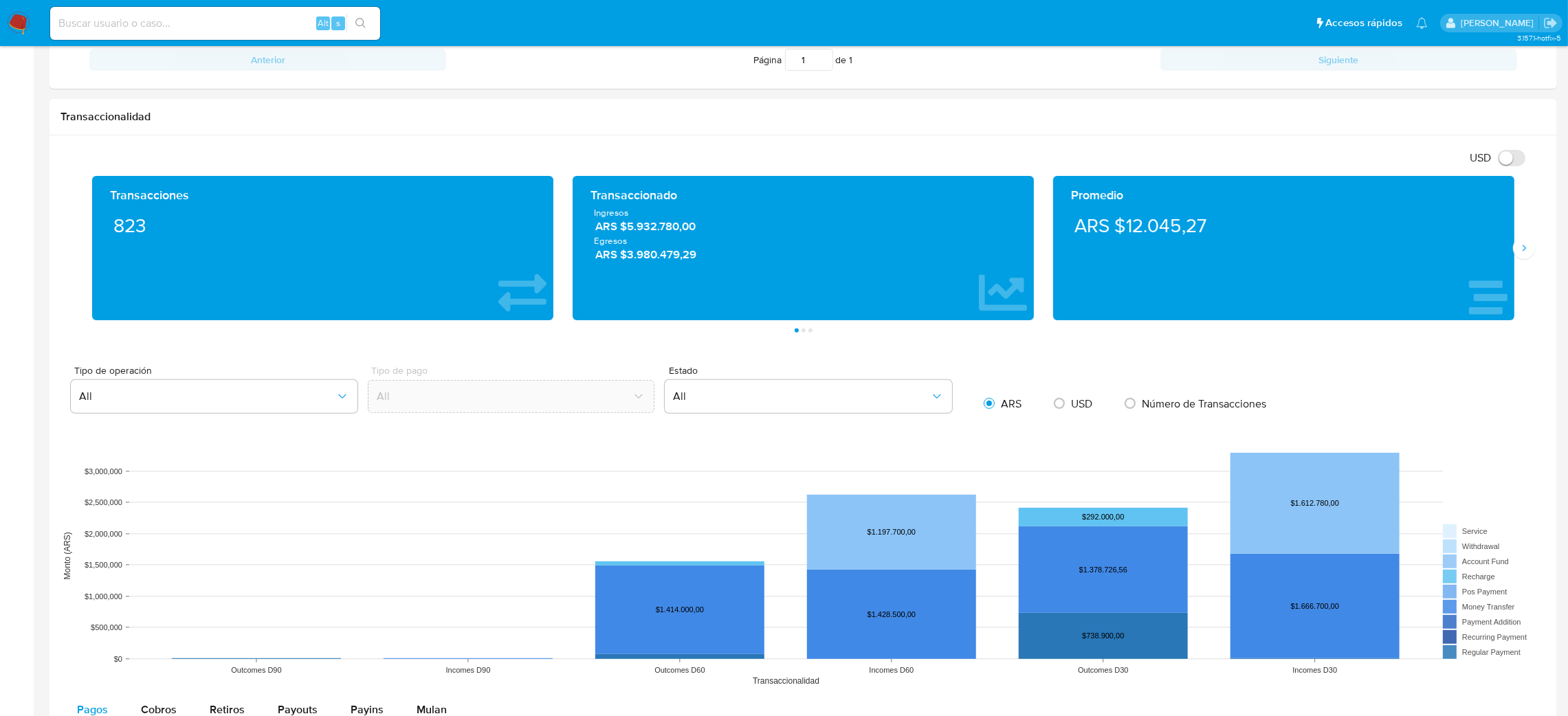
scroll to position [1388, 0]
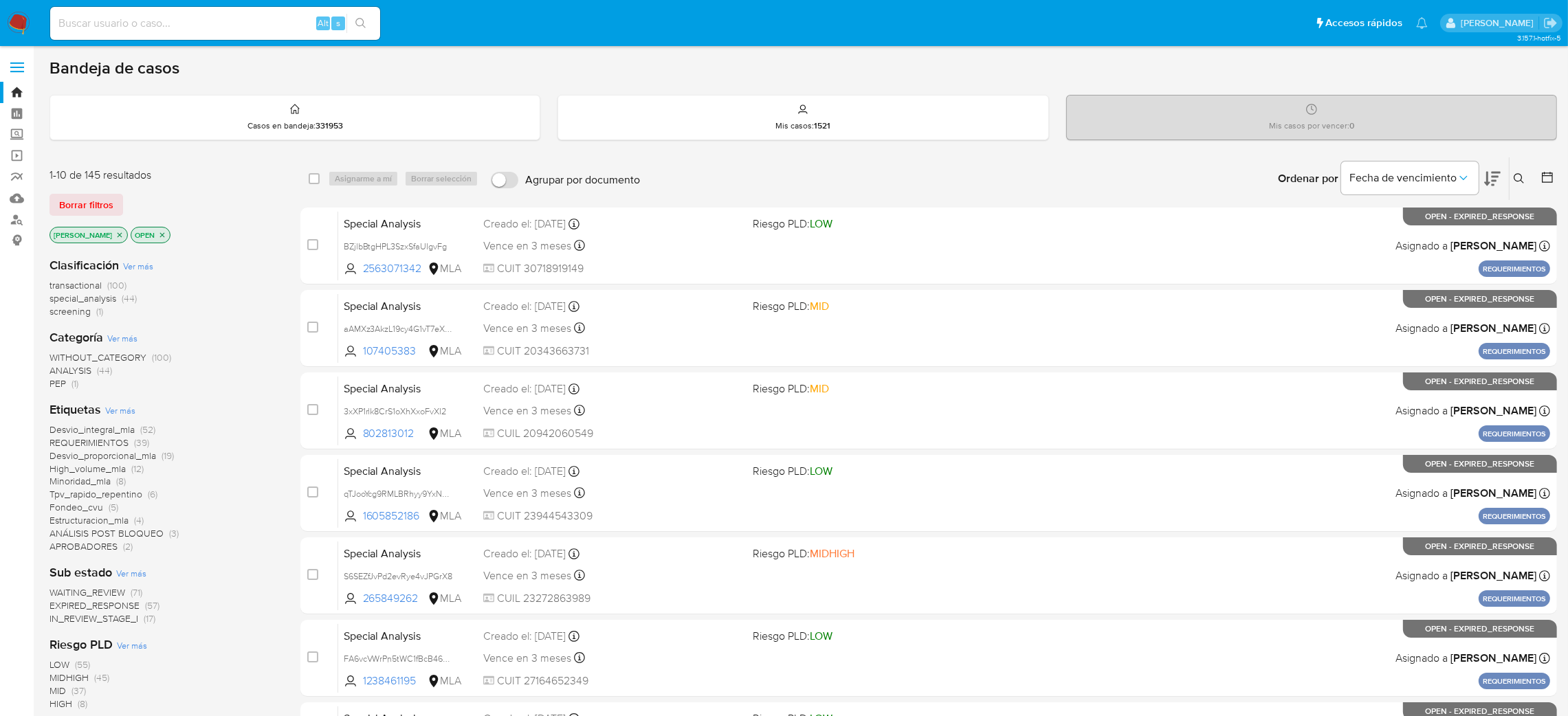
click at [1518, 178] on icon at bounding box center [1518, 178] width 11 height 11
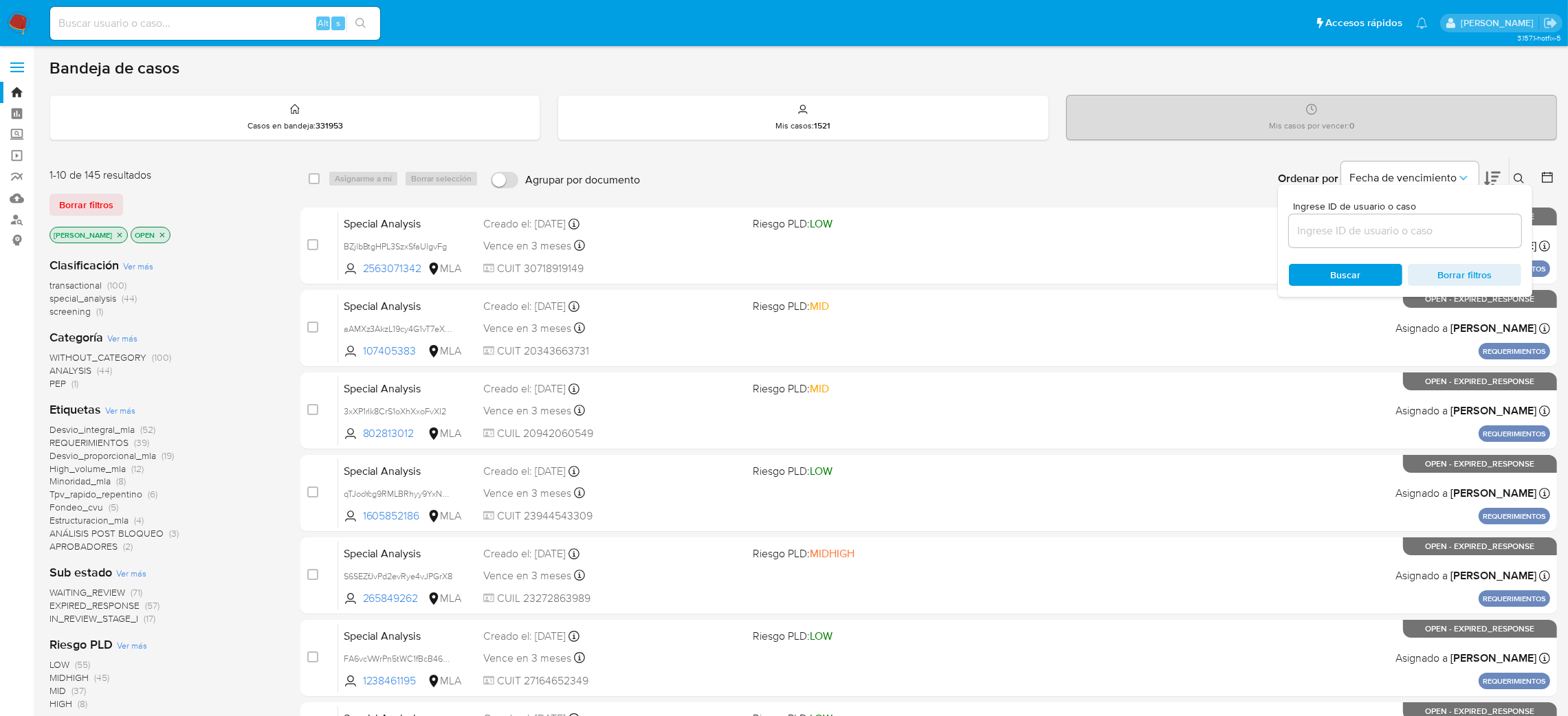
click at [1396, 225] on input at bounding box center [1405, 230] width 233 height 18
type input "IYNFYKtD8sVfcFsak3HZXvjX"
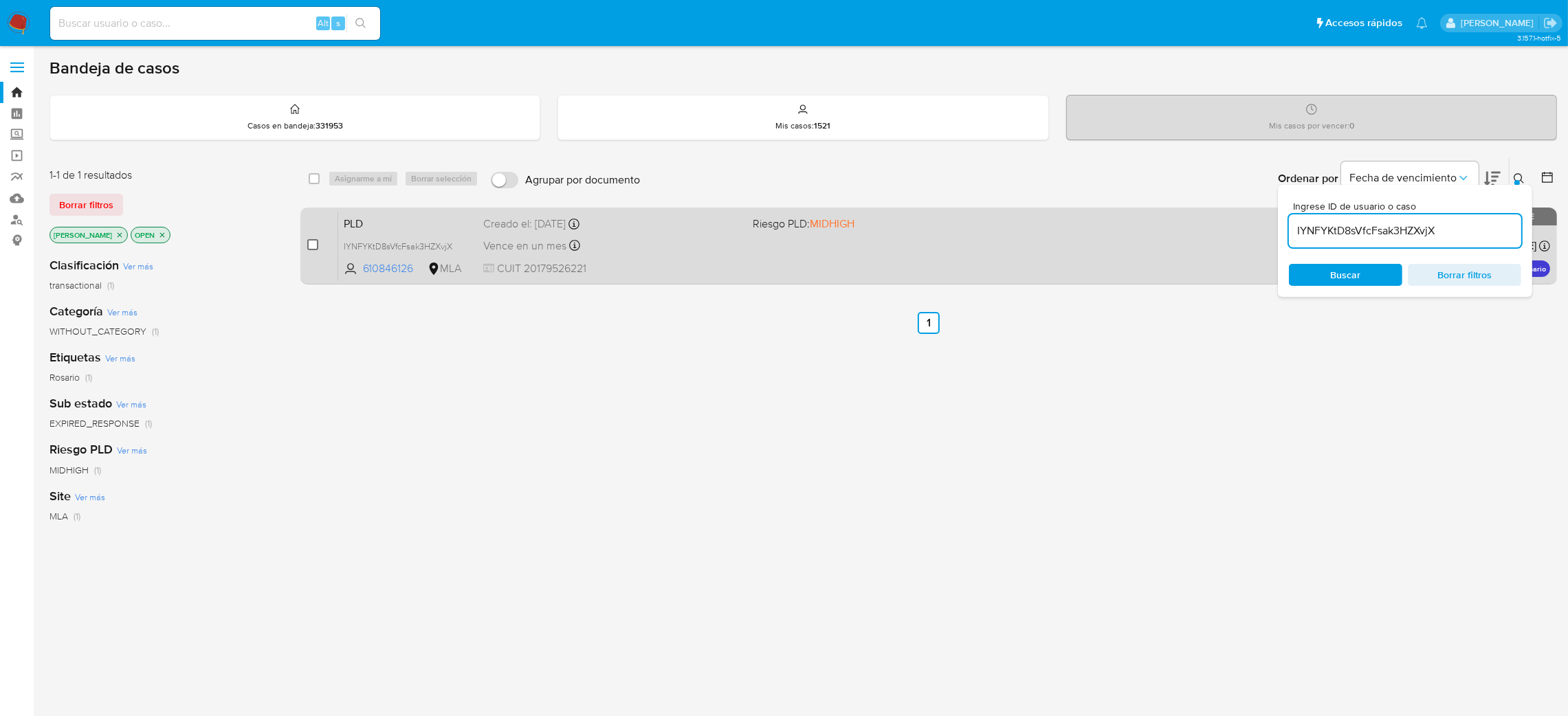
click at [314, 244] on input "checkbox" at bounding box center [312, 244] width 11 height 11
checkbox input "true"
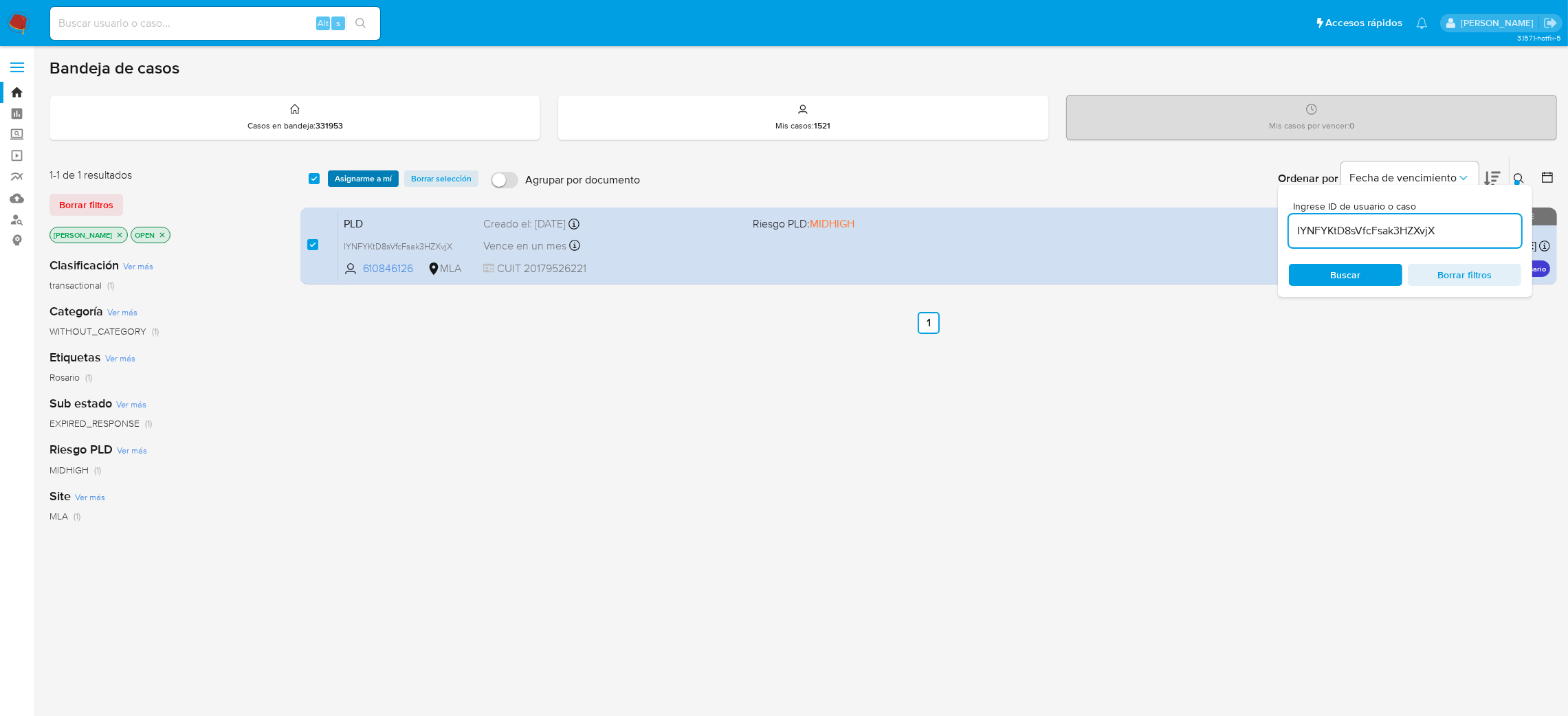
click at [343, 183] on span "Asignarme a mí" at bounding box center [363, 178] width 57 height 14
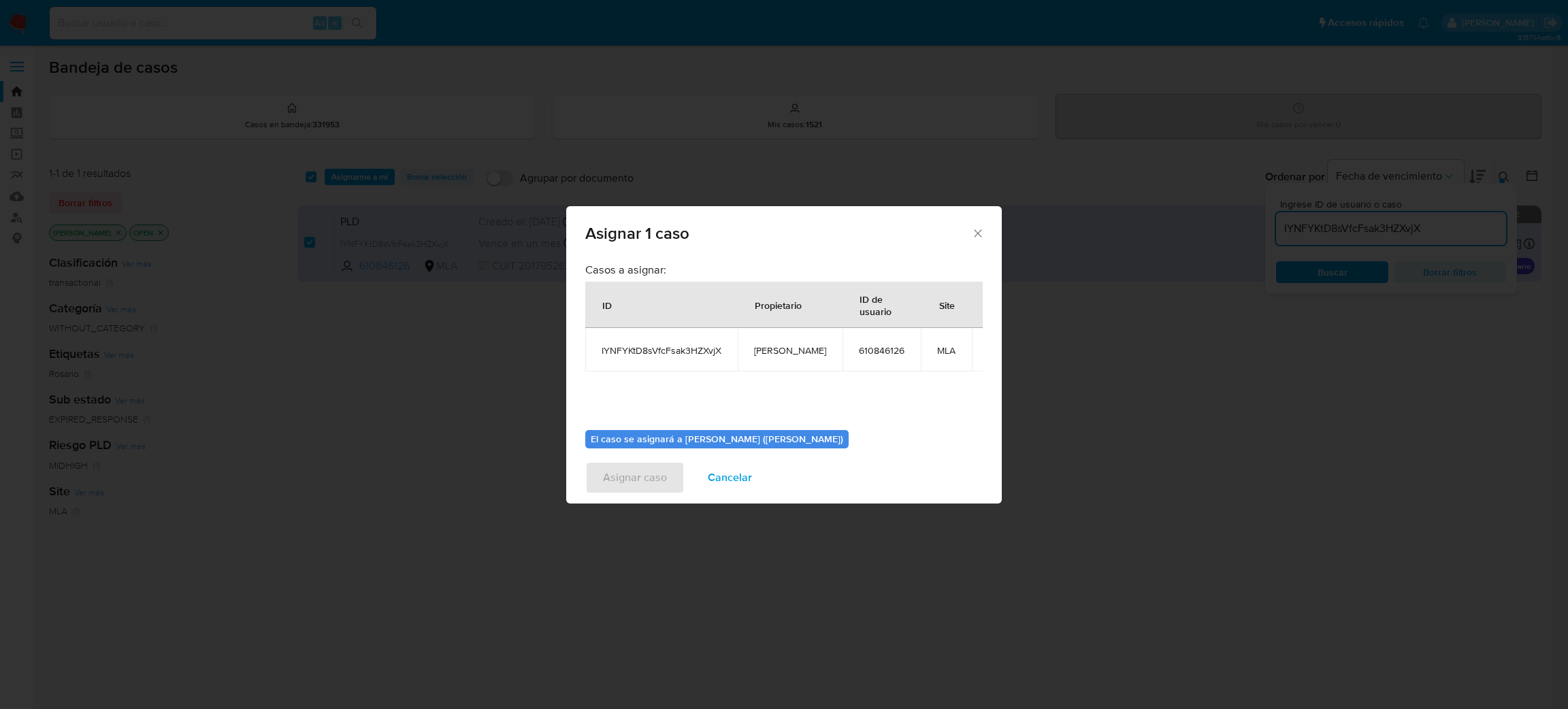
click at [789, 351] on span "[PERSON_NAME]" at bounding box center [790, 350] width 72 height 13
copy span "[PERSON_NAME]"
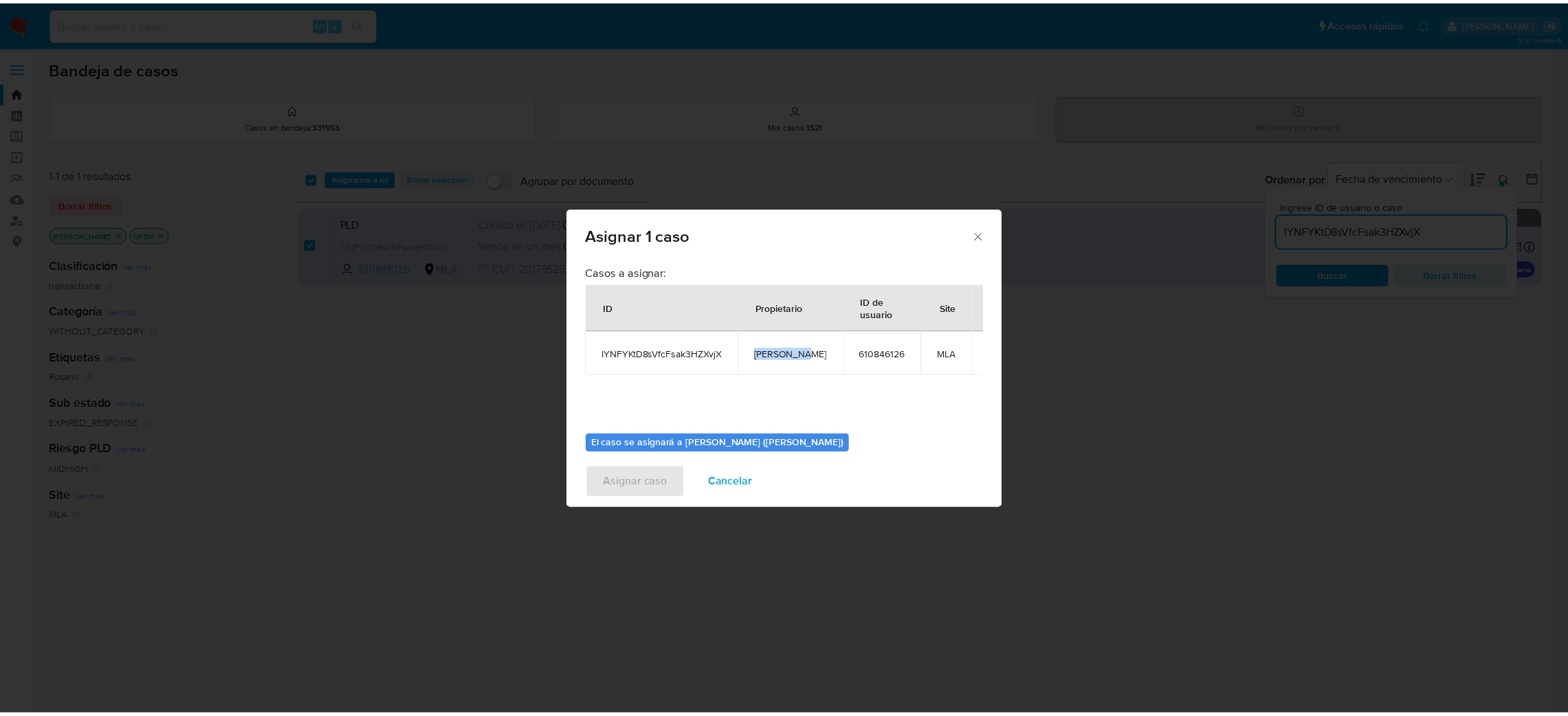
scroll to position [71, 0]
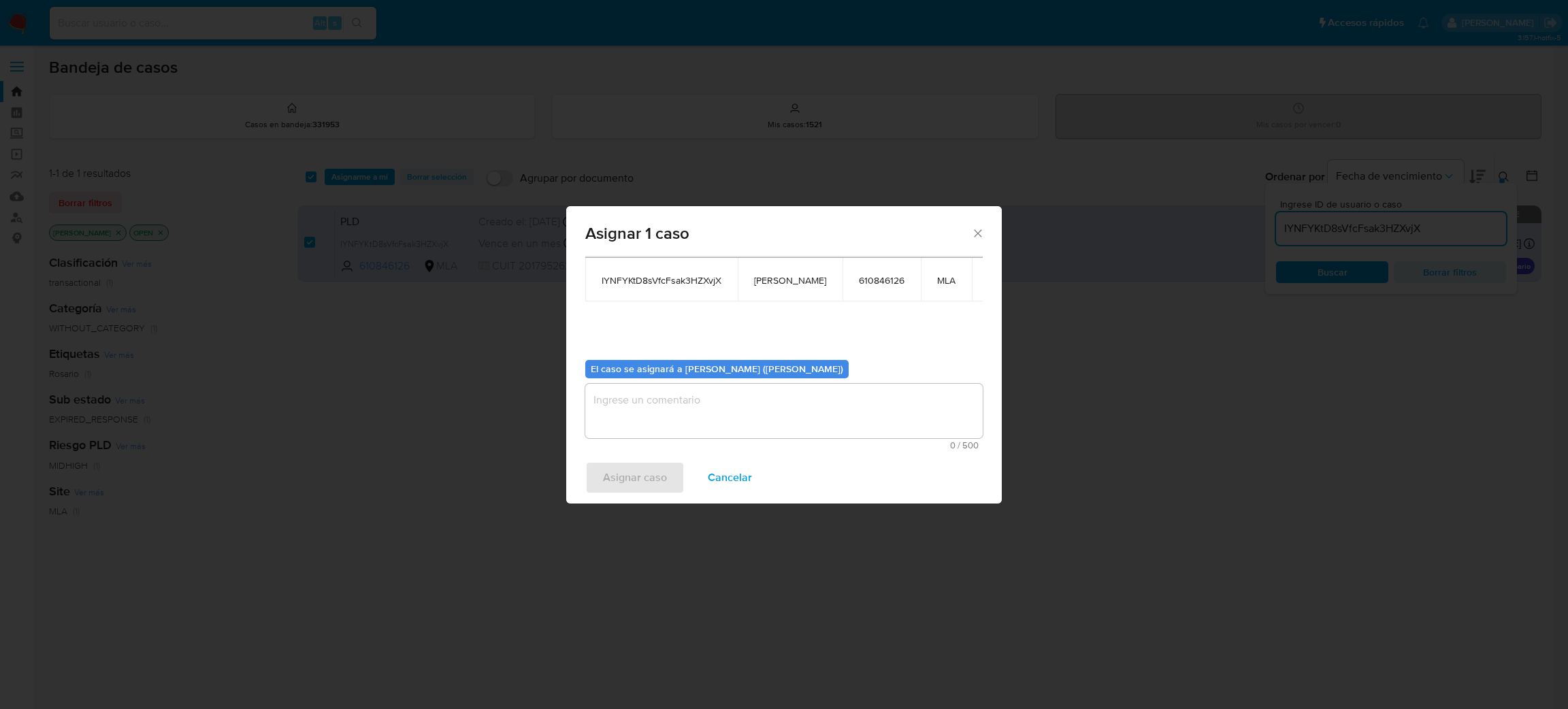
click at [700, 407] on textarea "assign-modal" at bounding box center [784, 410] width 398 height 54
paste textarea "[PERSON_NAME]"
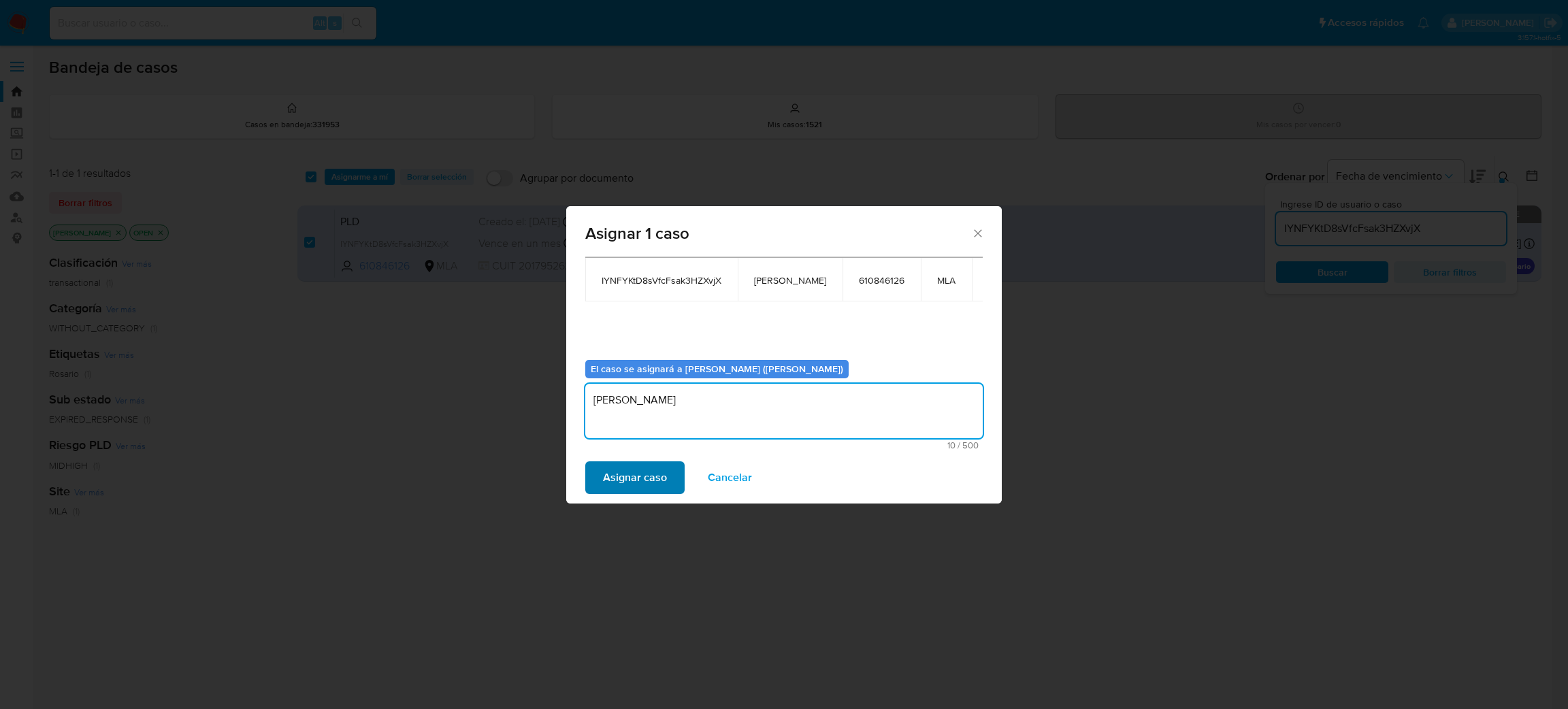
type textarea "[PERSON_NAME]"
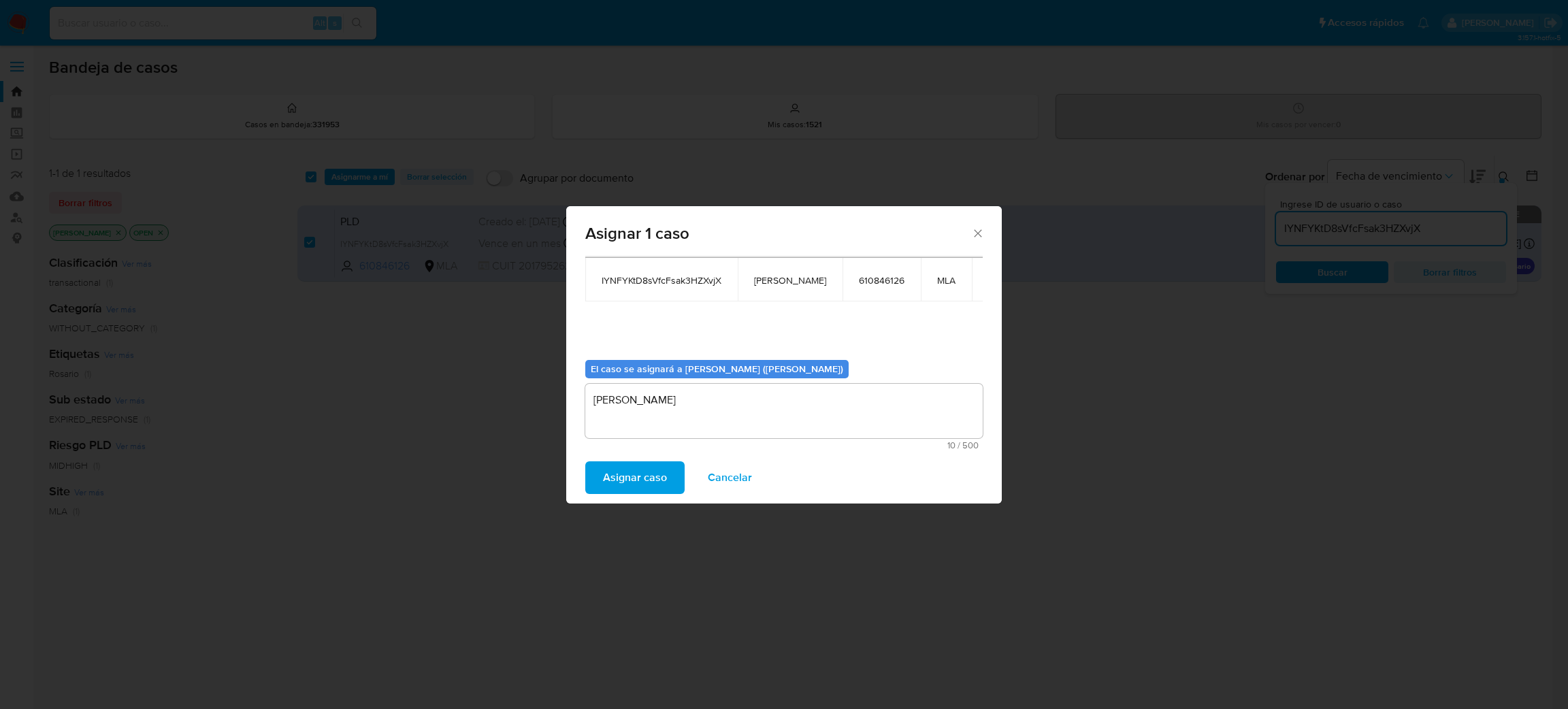
click at [652, 463] on span "Asignar caso" at bounding box center [635, 478] width 64 height 30
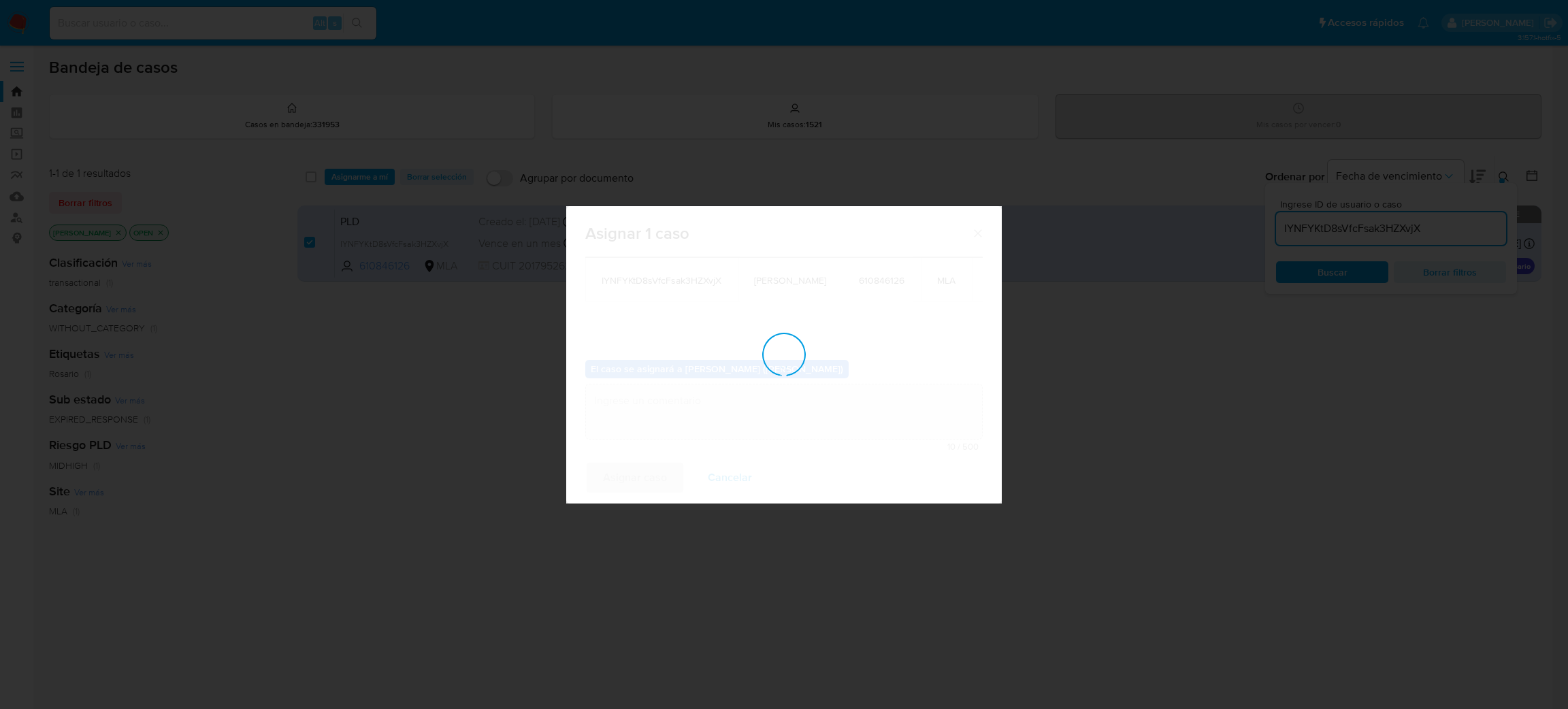
checkbox input "false"
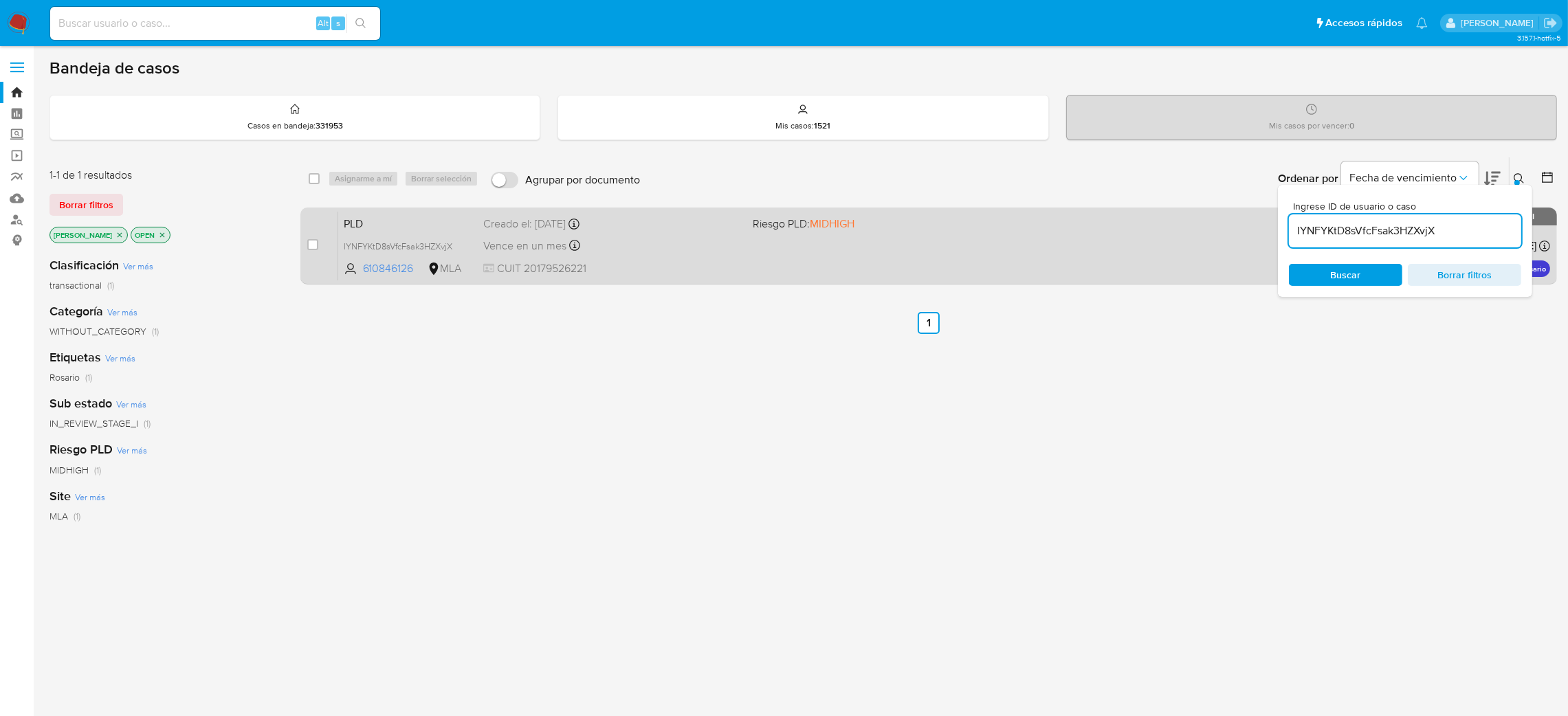
click at [692, 262] on span "CUIT 20179526221" at bounding box center [612, 269] width 259 height 15
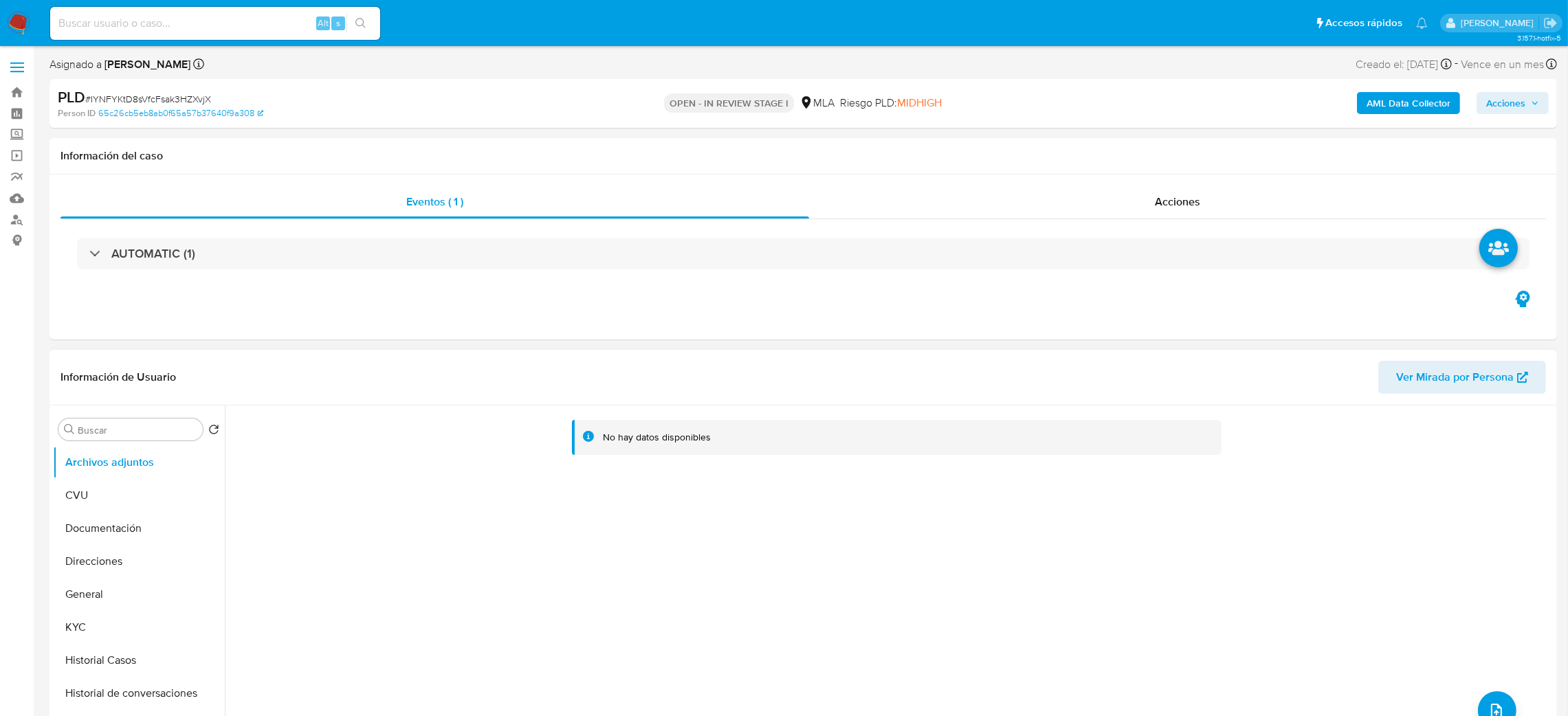
select select "10"
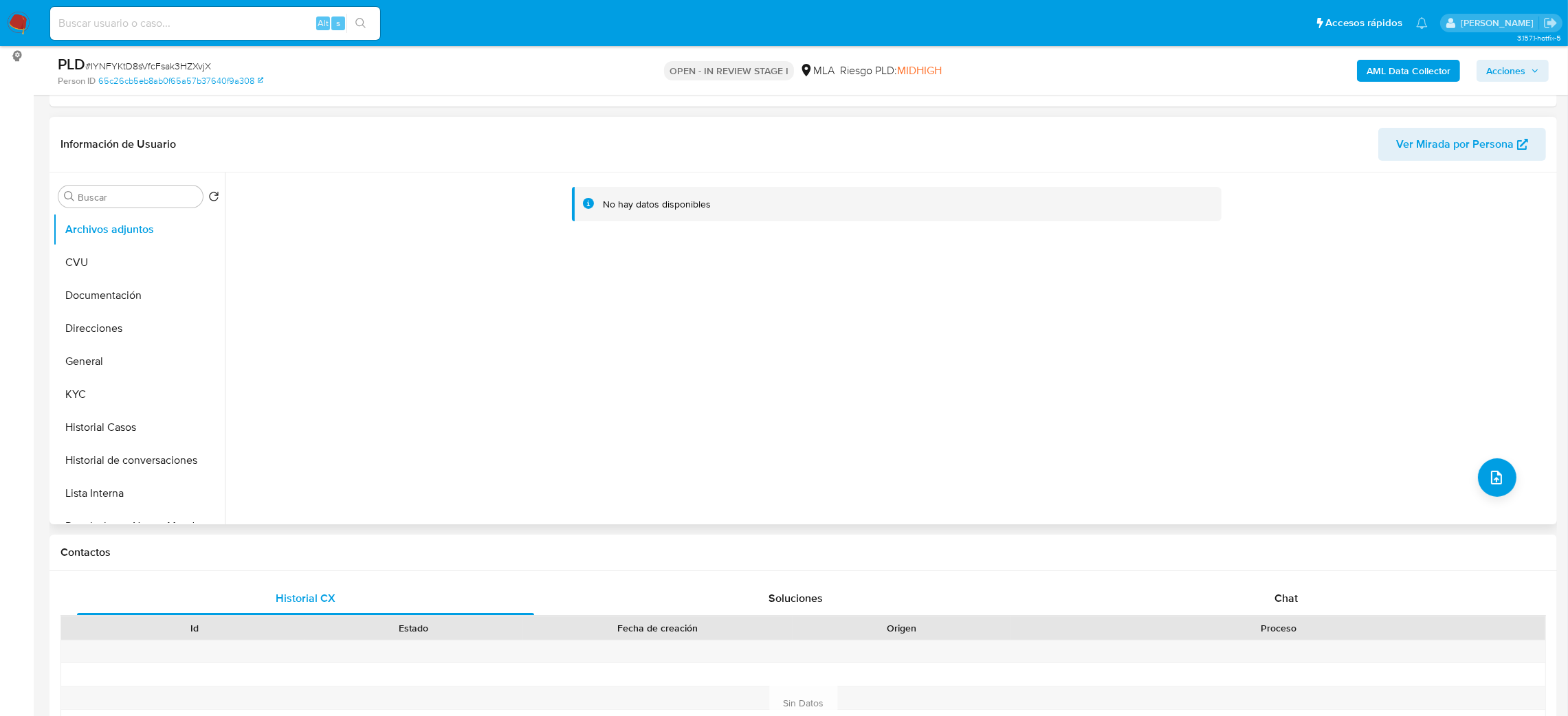
scroll to position [515, 0]
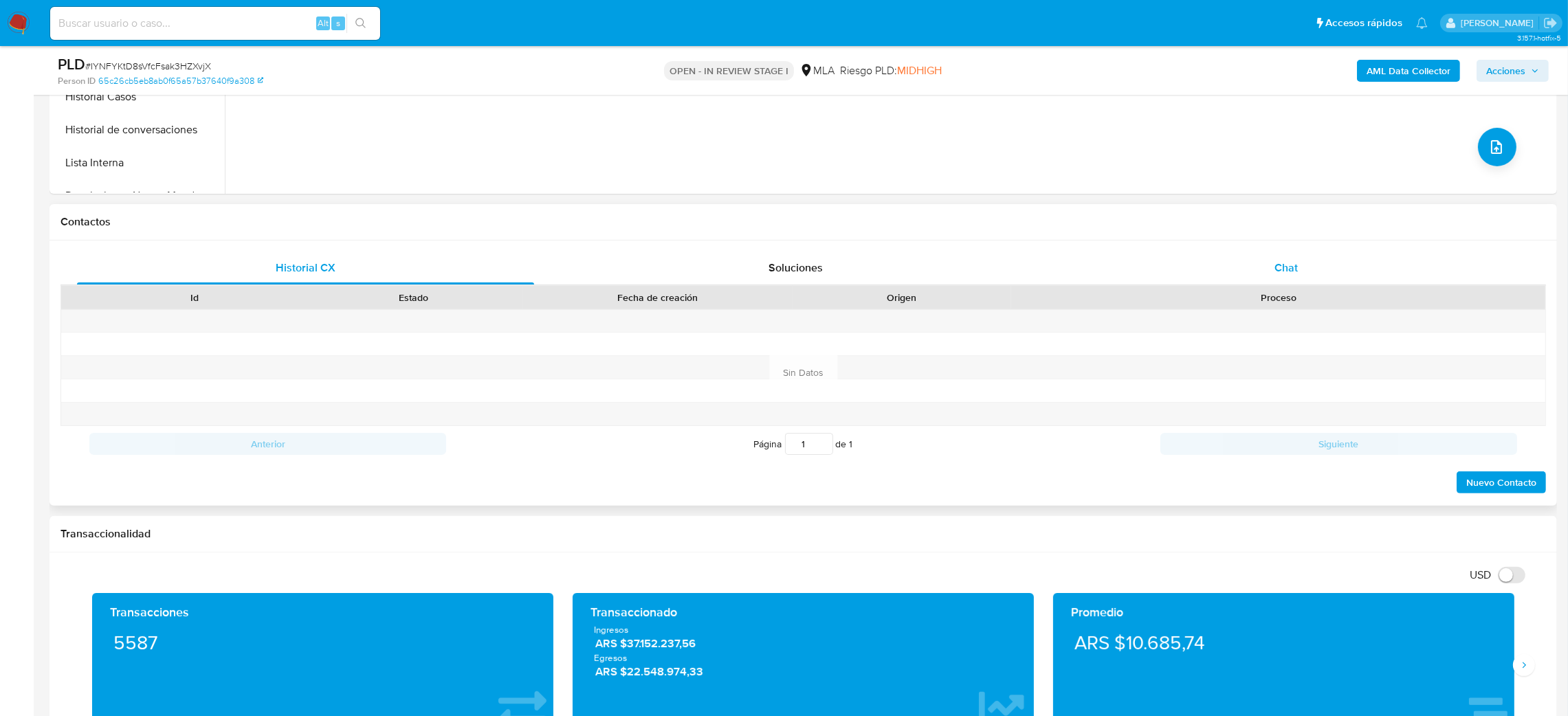
click at [1288, 281] on div "Chat" at bounding box center [1286, 267] width 457 height 33
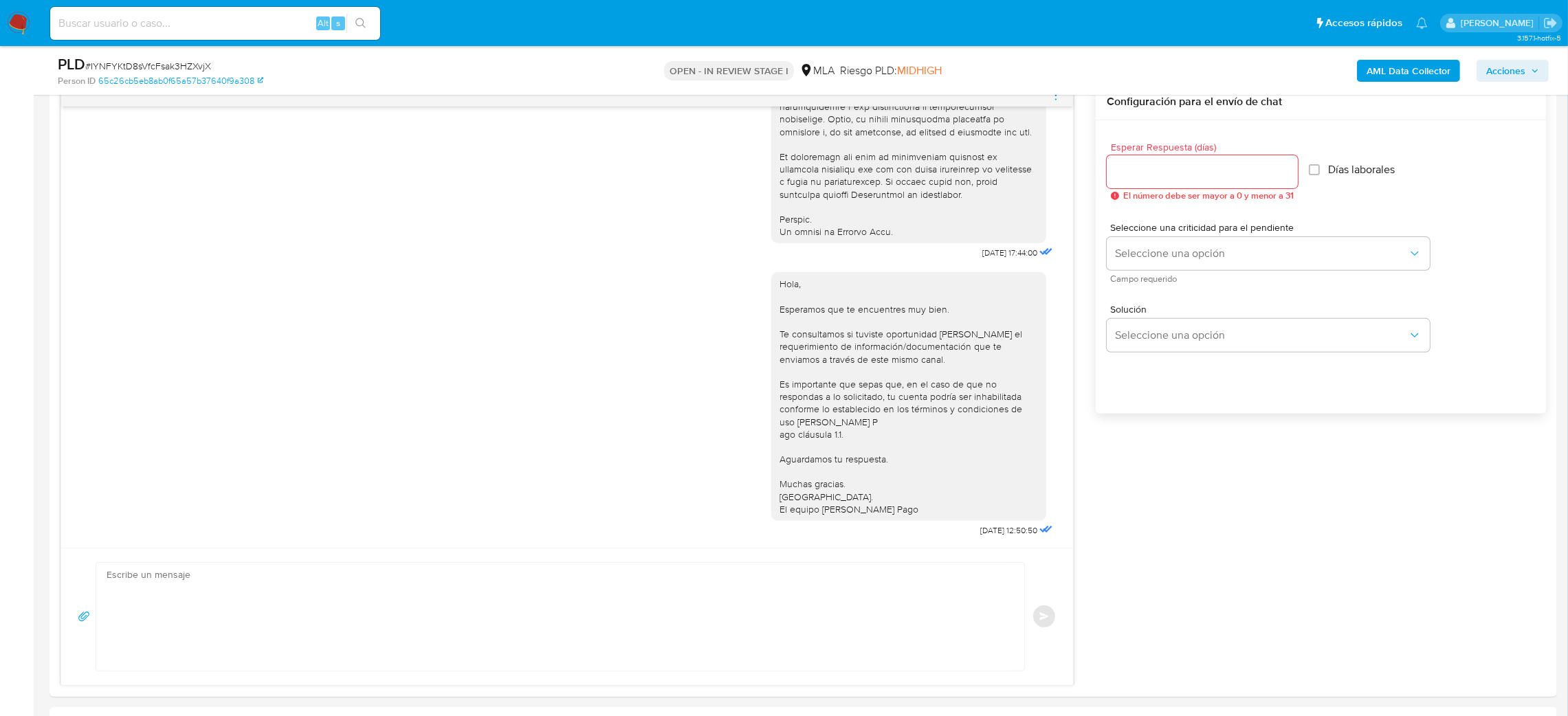
scroll to position [926, 0]
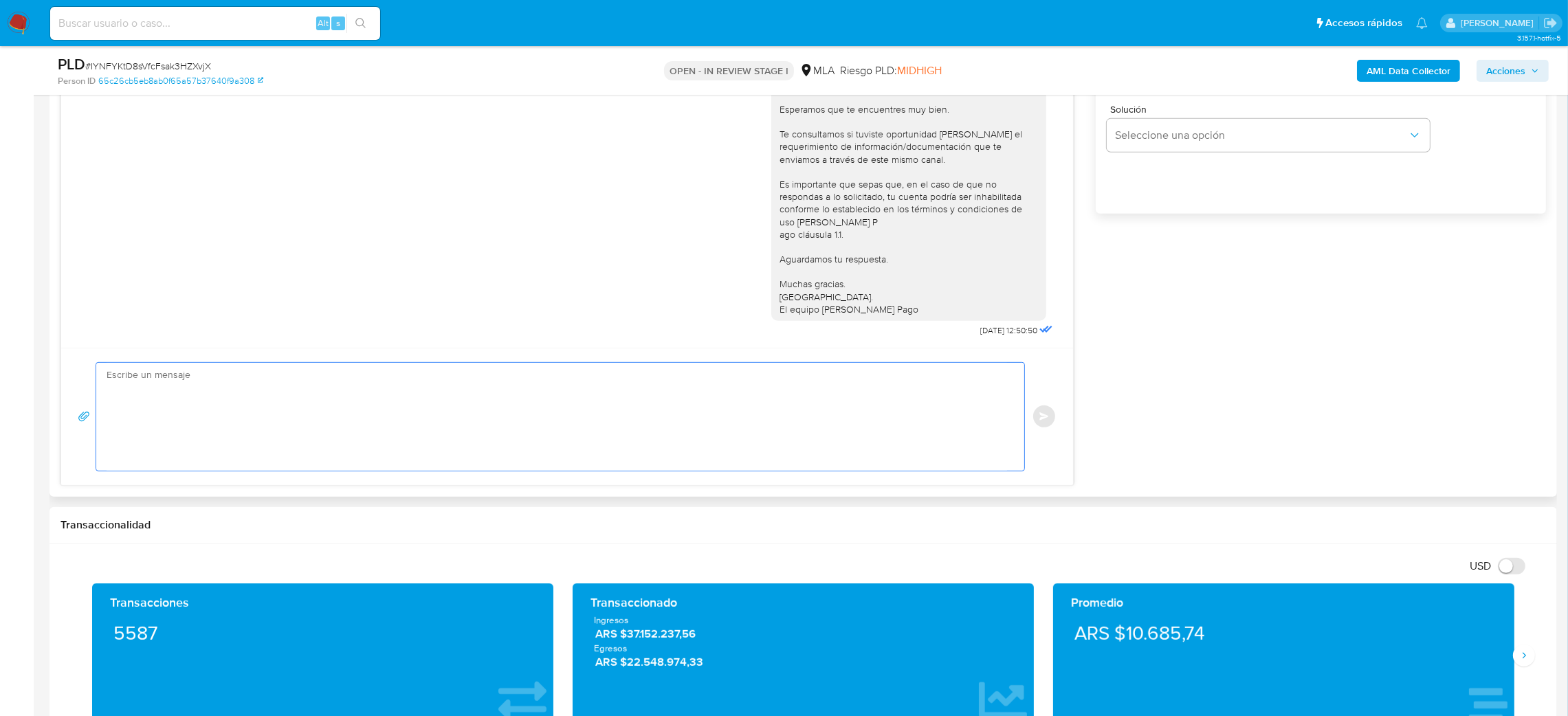
click at [199, 391] on textarea at bounding box center [556, 417] width 901 height 108
paste textarea "Hola, Esperamos que te encuentres muy bien. Te consultamos si tuviste oportunid…"
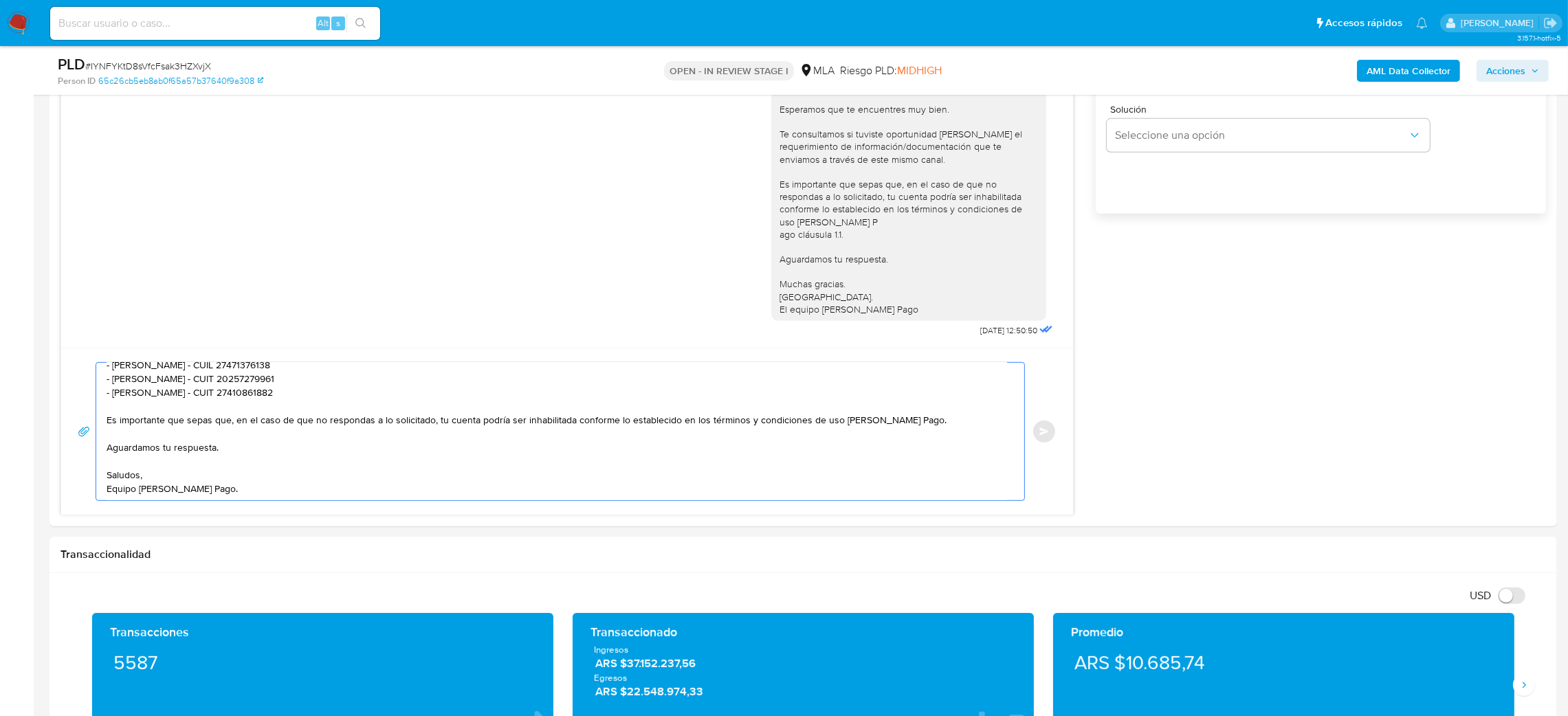
scroll to position [721, 0]
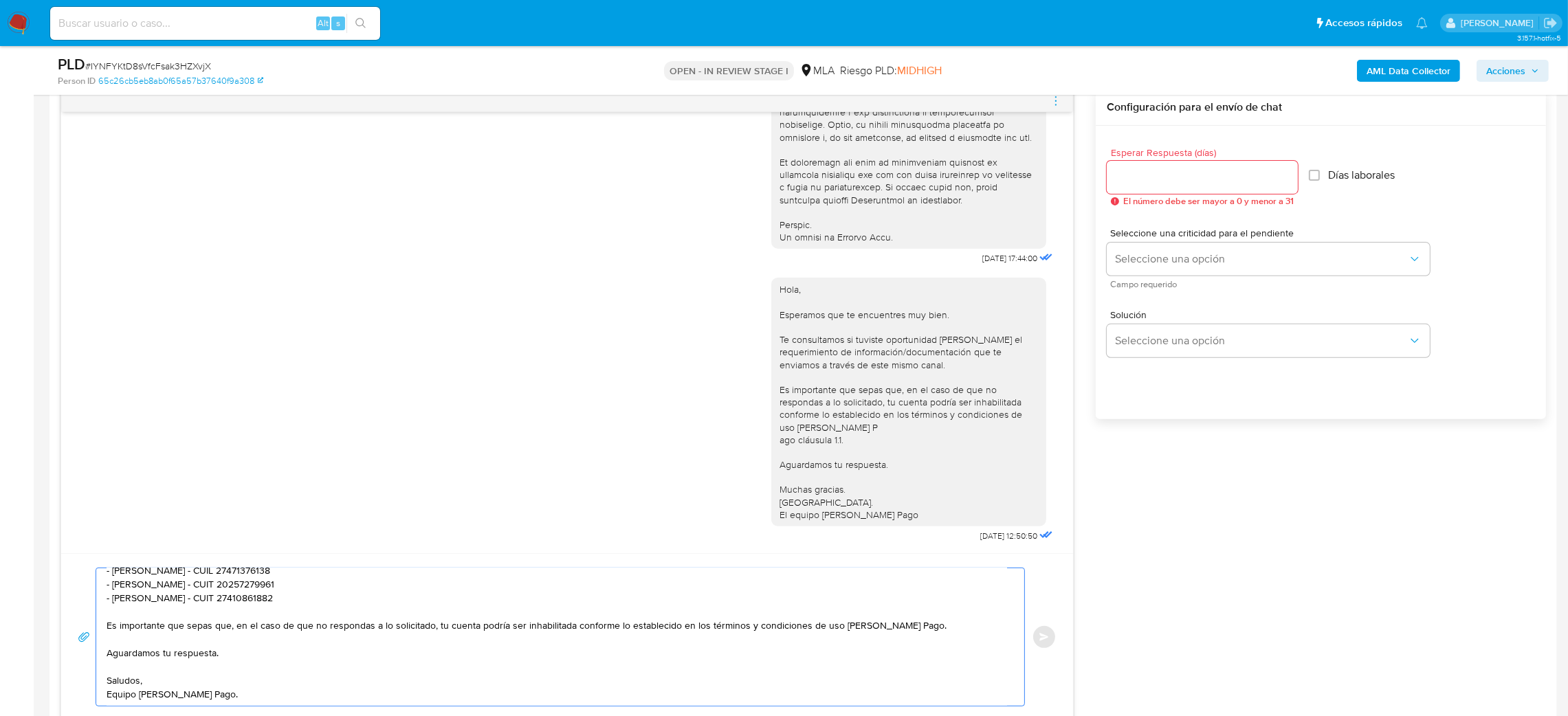
type textarea "Hola, Esperamos que te encuentres muy bien. Te consultamos si tuviste oportunid…"
click at [1165, 184] on input "Esperar Respuesta (días)" at bounding box center [1202, 177] width 191 height 18
type input "2"
click at [1148, 248] on button "Seleccione una opción" at bounding box center [1268, 259] width 323 height 33
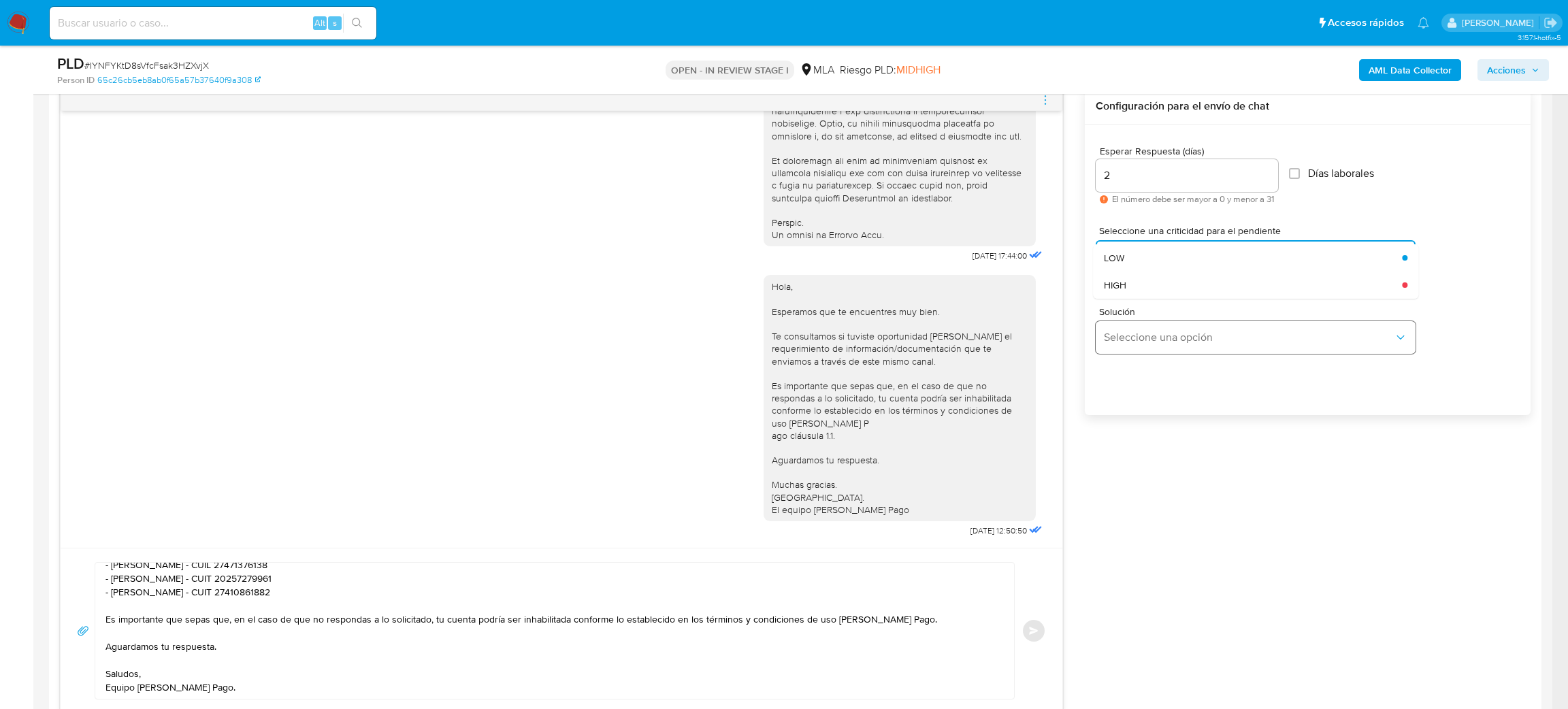
drag, startPoint x: 1135, startPoint y: 256, endPoint x: 1127, endPoint y: 325, distance: 69.5
click at [1135, 255] on div "LOW" at bounding box center [1249, 258] width 290 height 28
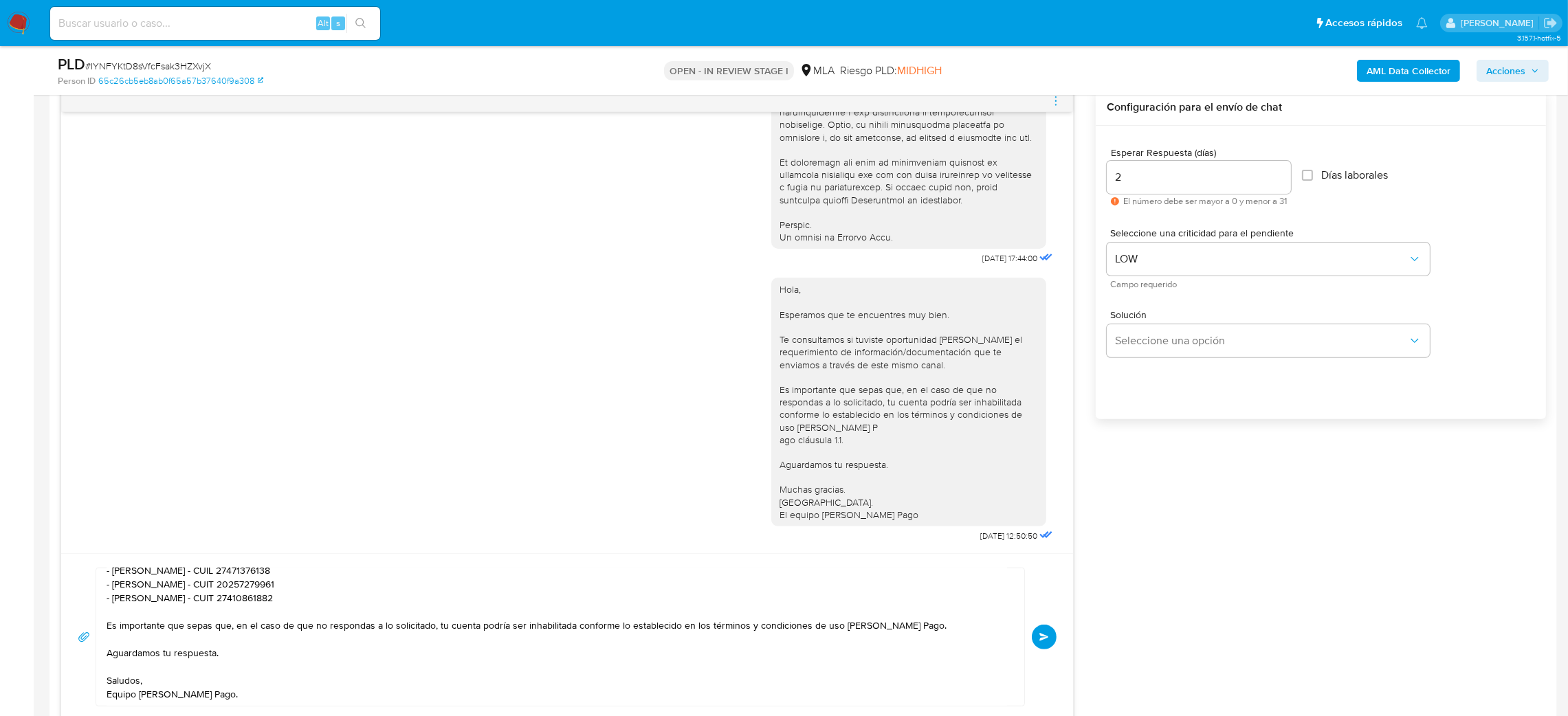
click at [1050, 634] on button "Enviar" at bounding box center [1044, 637] width 25 height 25
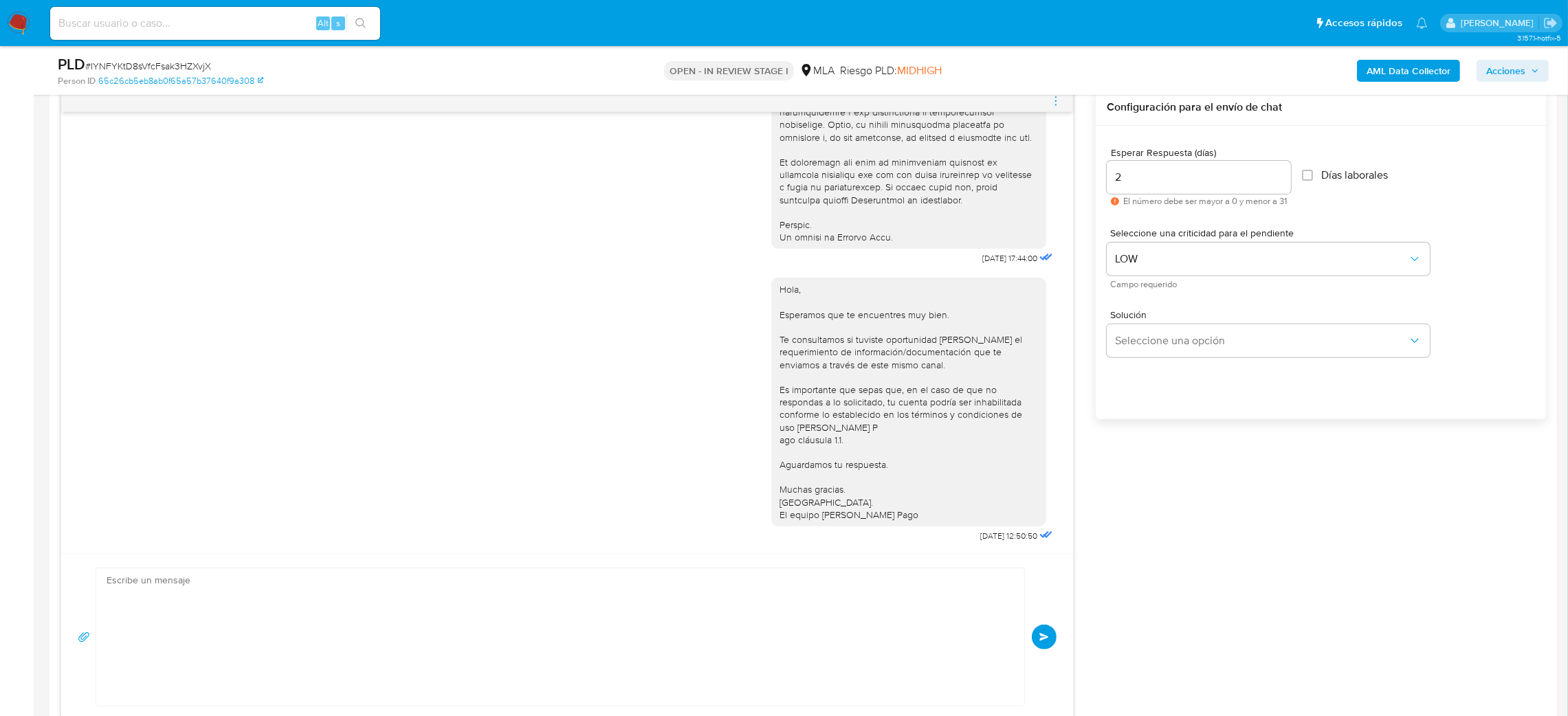
scroll to position [992, 0]
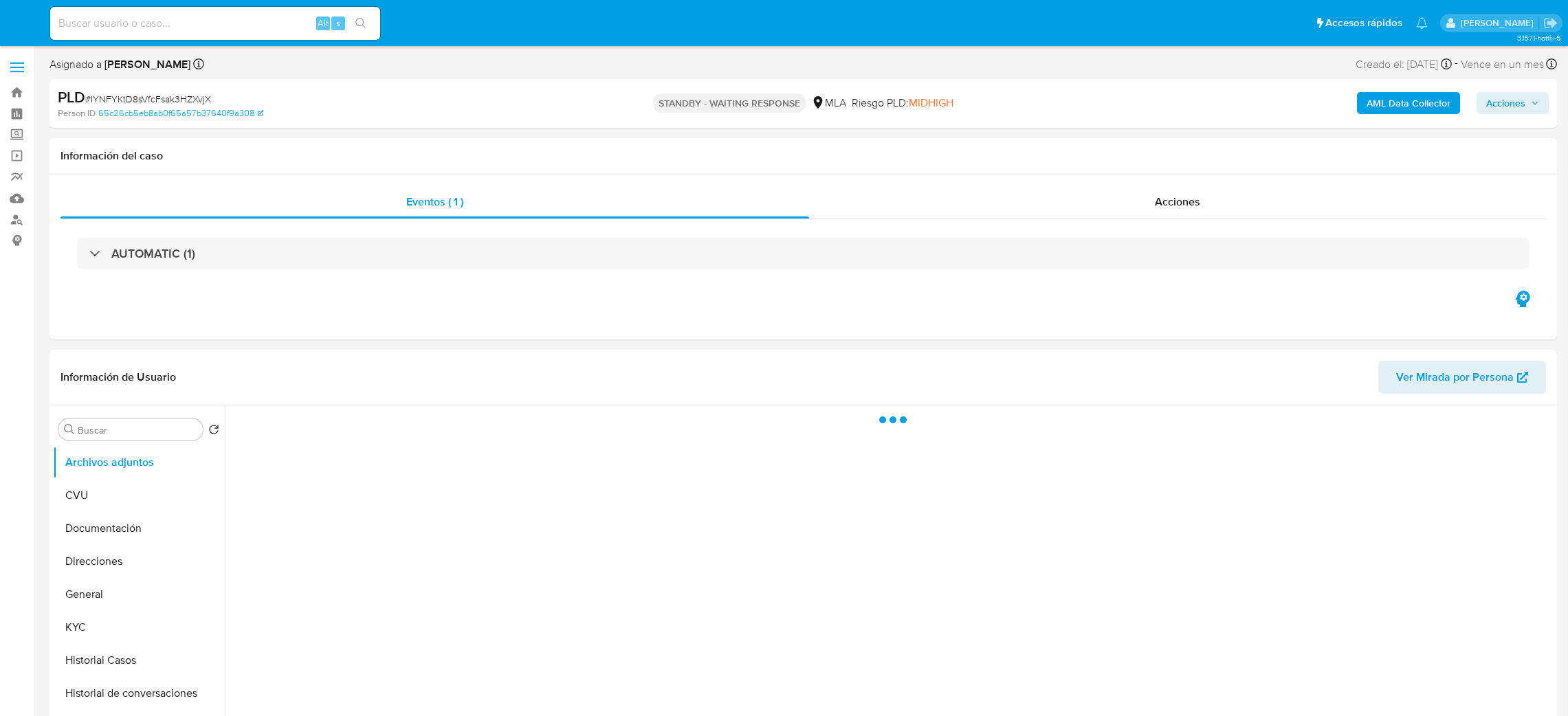
select select "10"
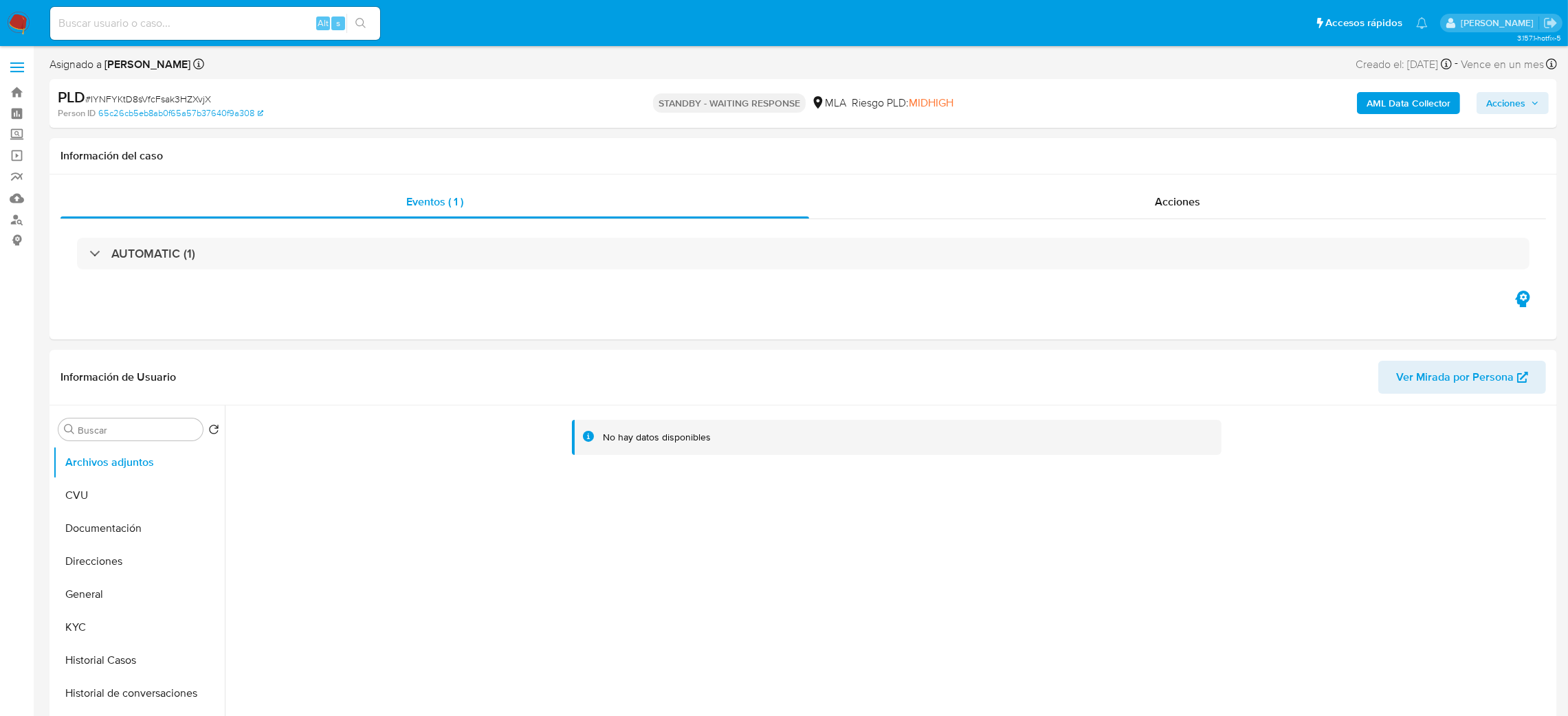
click at [233, 31] on input at bounding box center [215, 23] width 330 height 18
click at [233, 23] on input at bounding box center [215, 23] width 330 height 18
paste input "npvPLsooJzt1zDX6KESrECdq"
type input "npvPLsooJzt1zDX6KESrECdq"
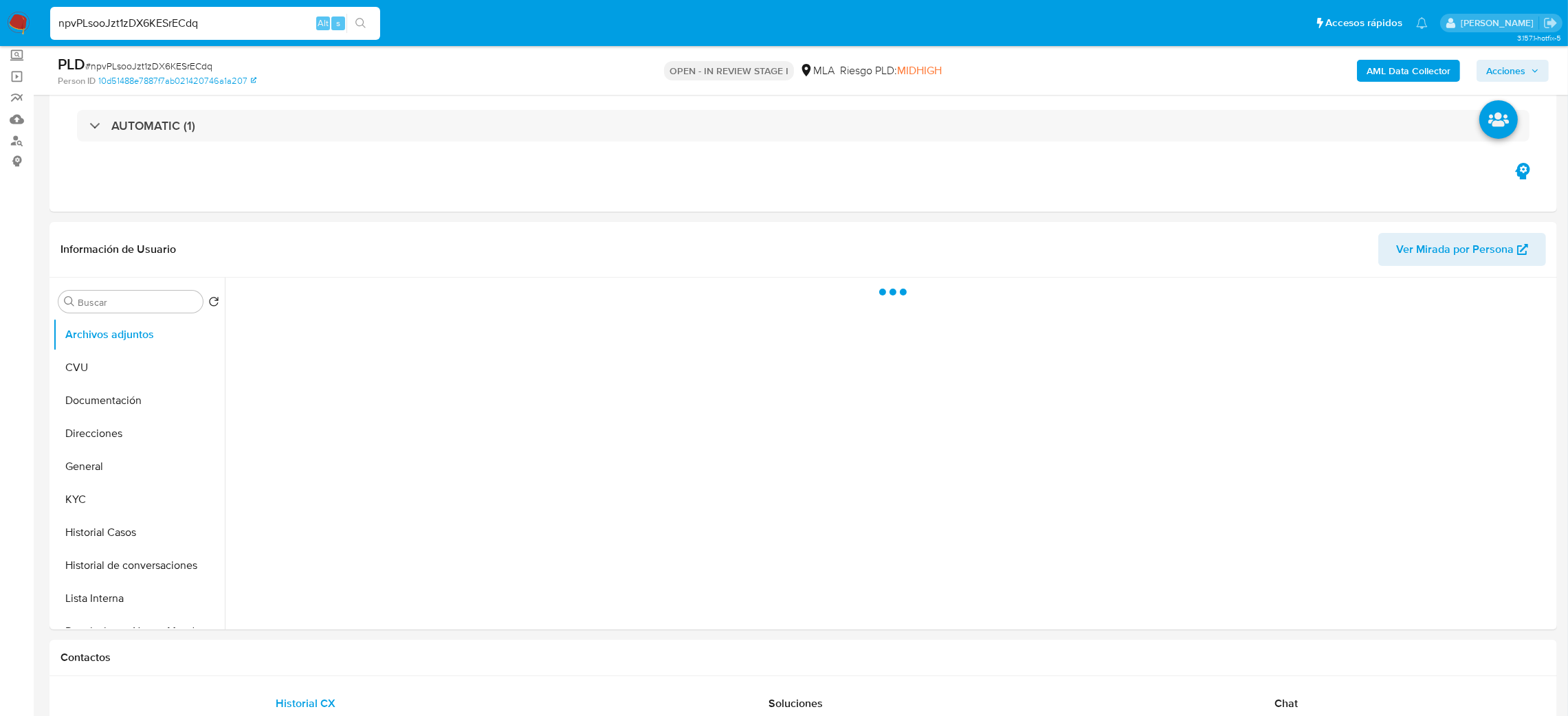
scroll to position [206, 0]
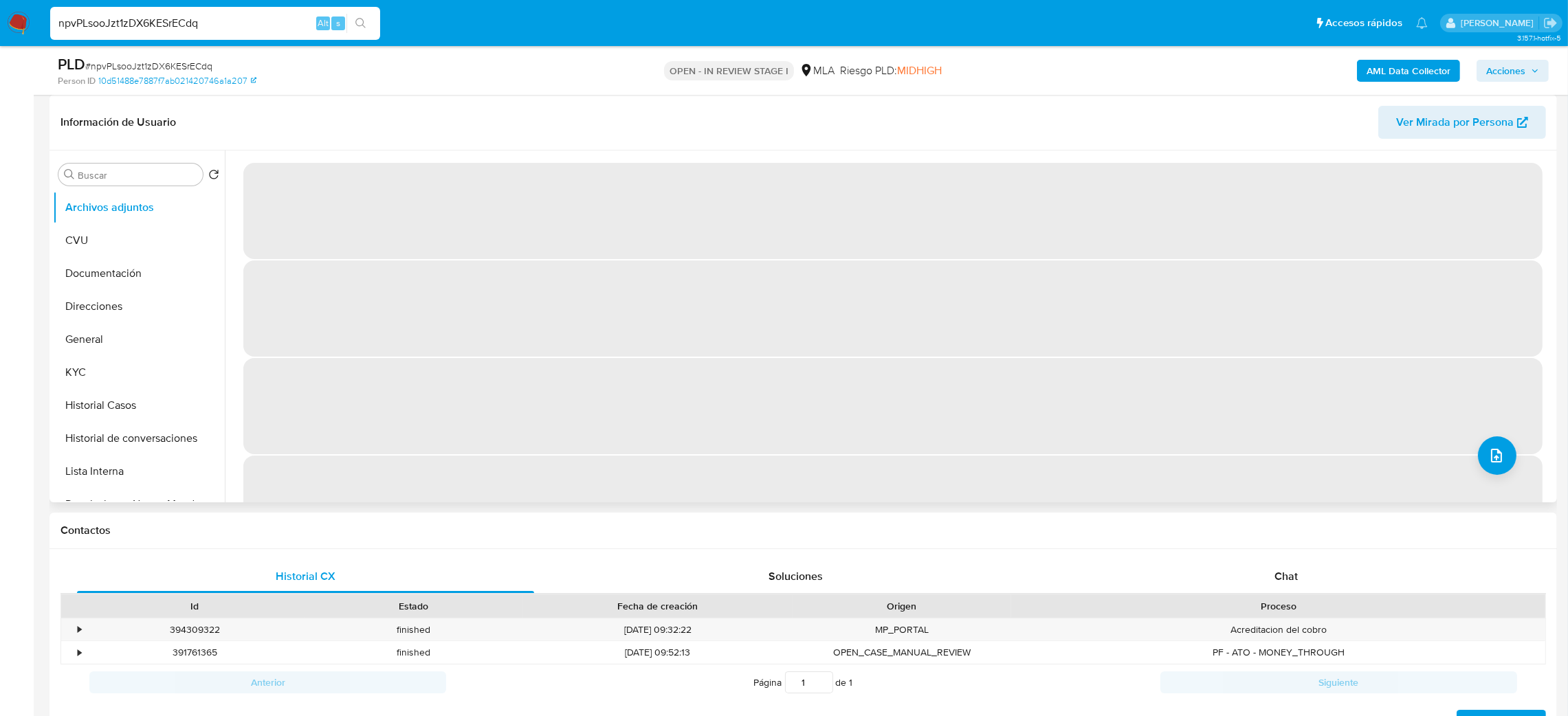
select select "10"
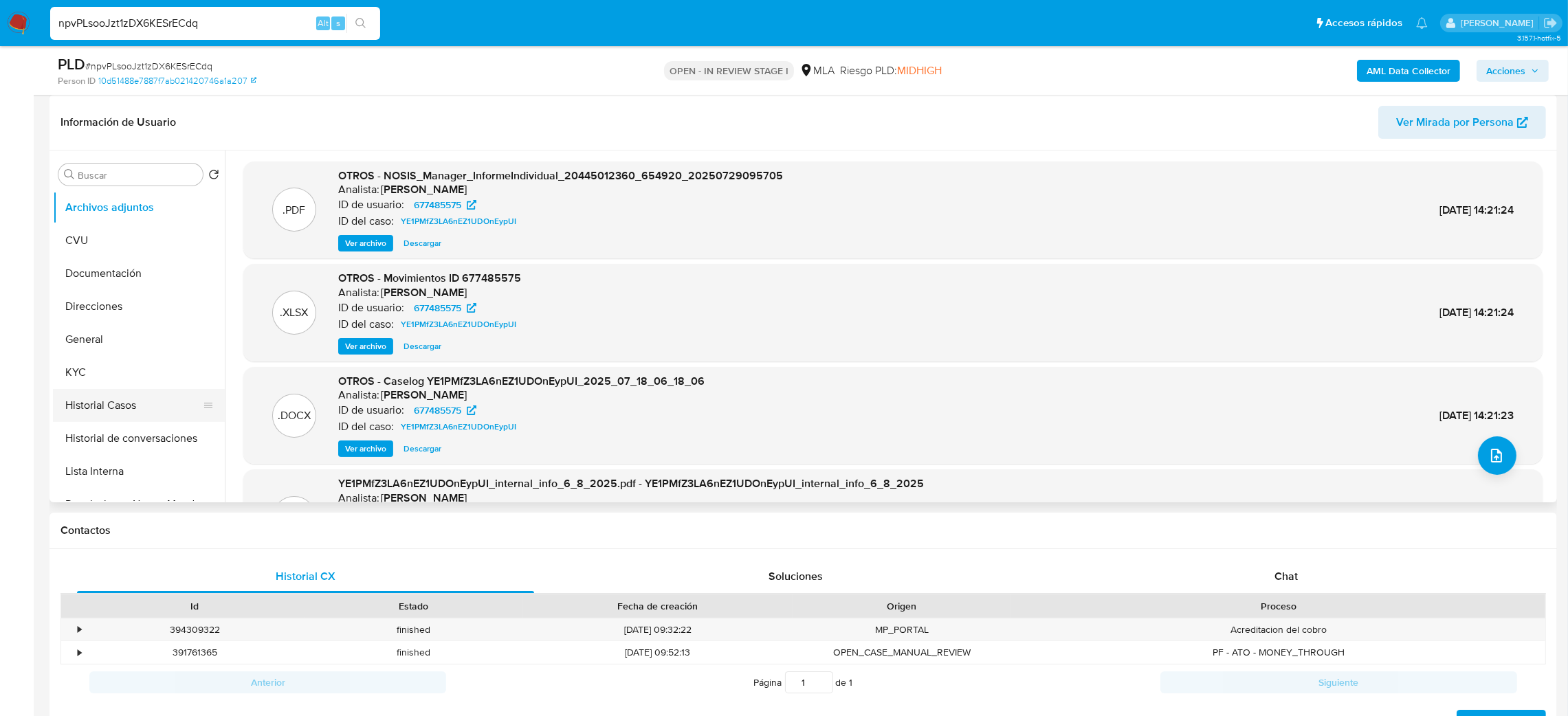
click at [129, 407] on button "Historial Casos" at bounding box center [134, 405] width 161 height 33
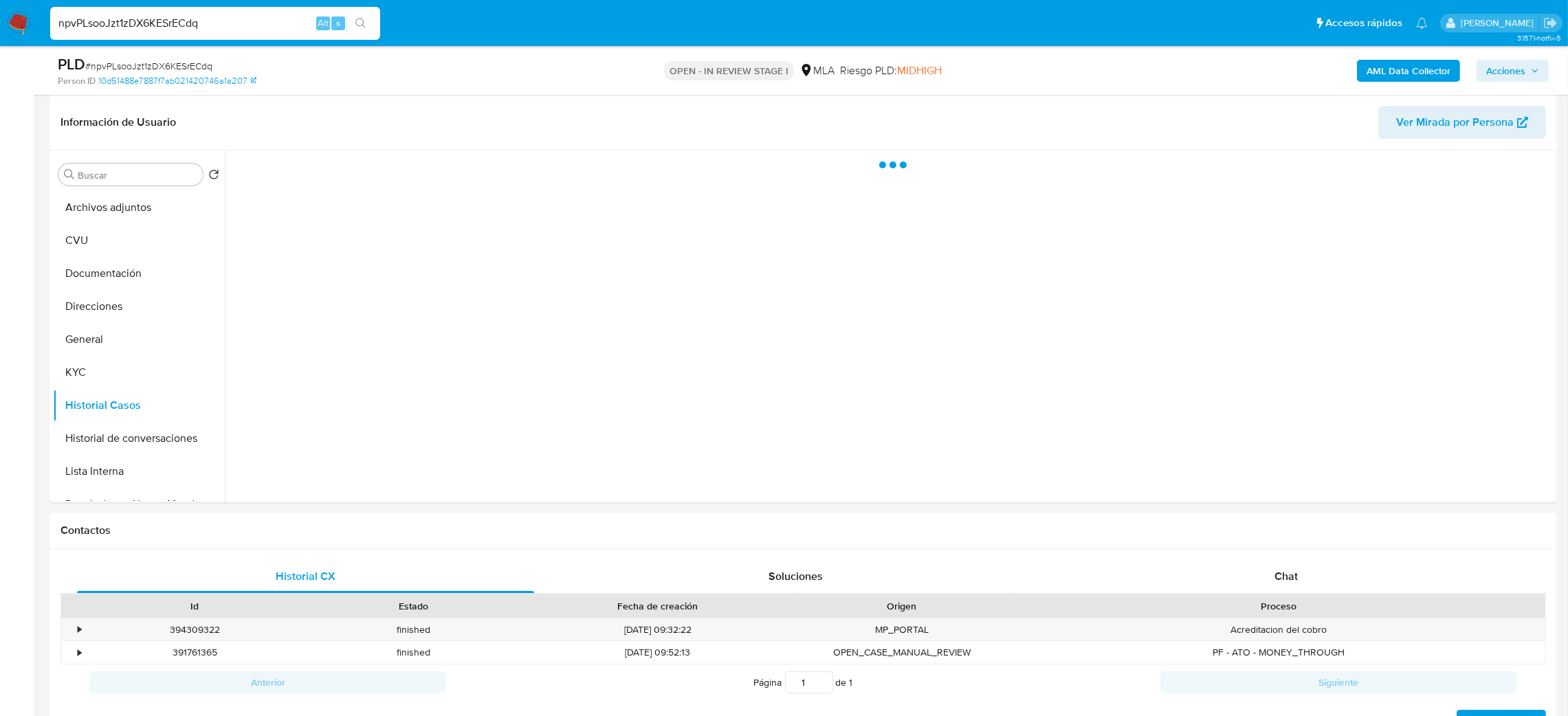
scroll to position [103, 0]
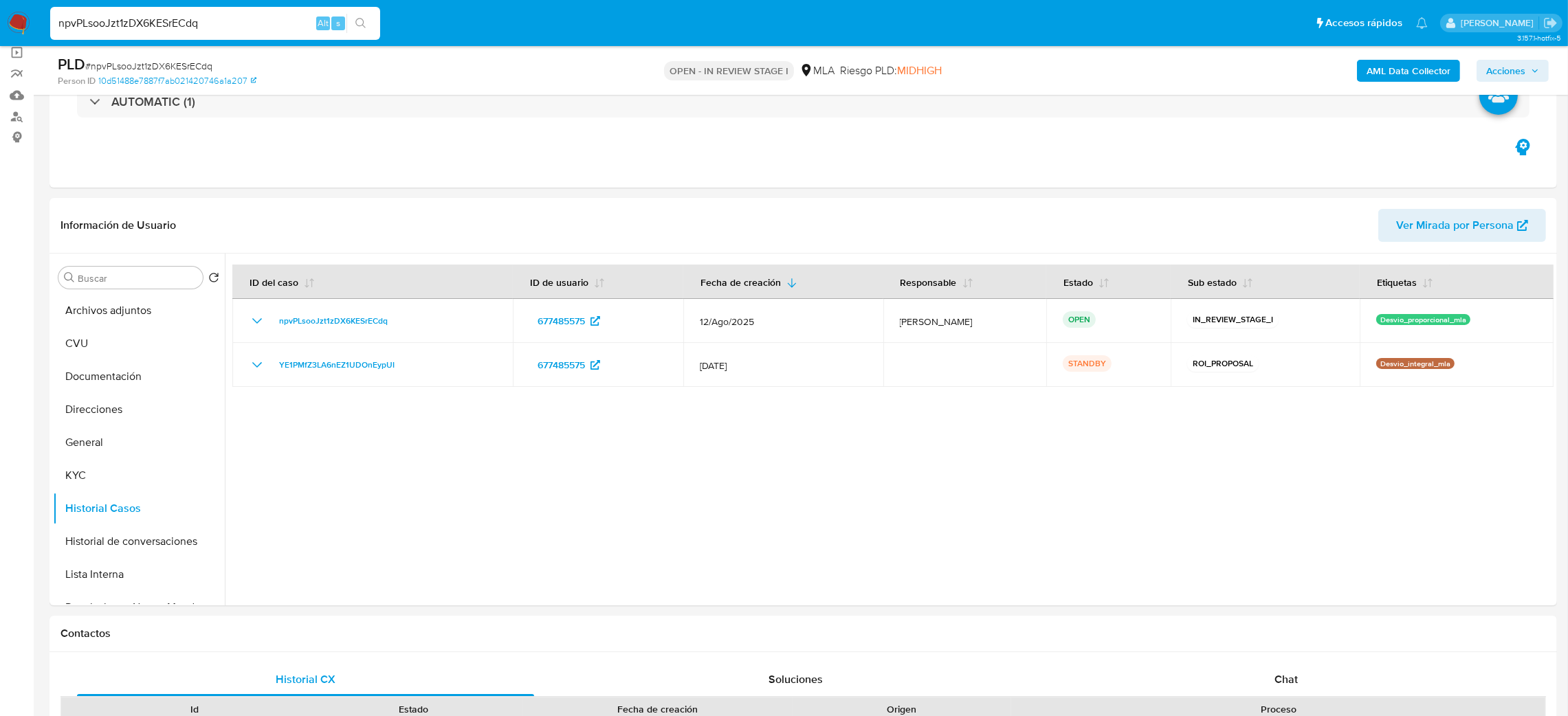
drag, startPoint x: 240, startPoint y: 24, endPoint x: 0, endPoint y: 39, distance: 240.5
click at [0, 39] on nav "Pausado Ver notificaciones npvPLsooJzt1zDX6KESrECdq Alt s Accesos rápidos Presi…" at bounding box center [784, 23] width 1568 height 46
paste input "mCn8P1nGCuQaZnyeiSrlY6LX"
type input "mCn8P1nGCuQaZnyeiSrlY6LX"
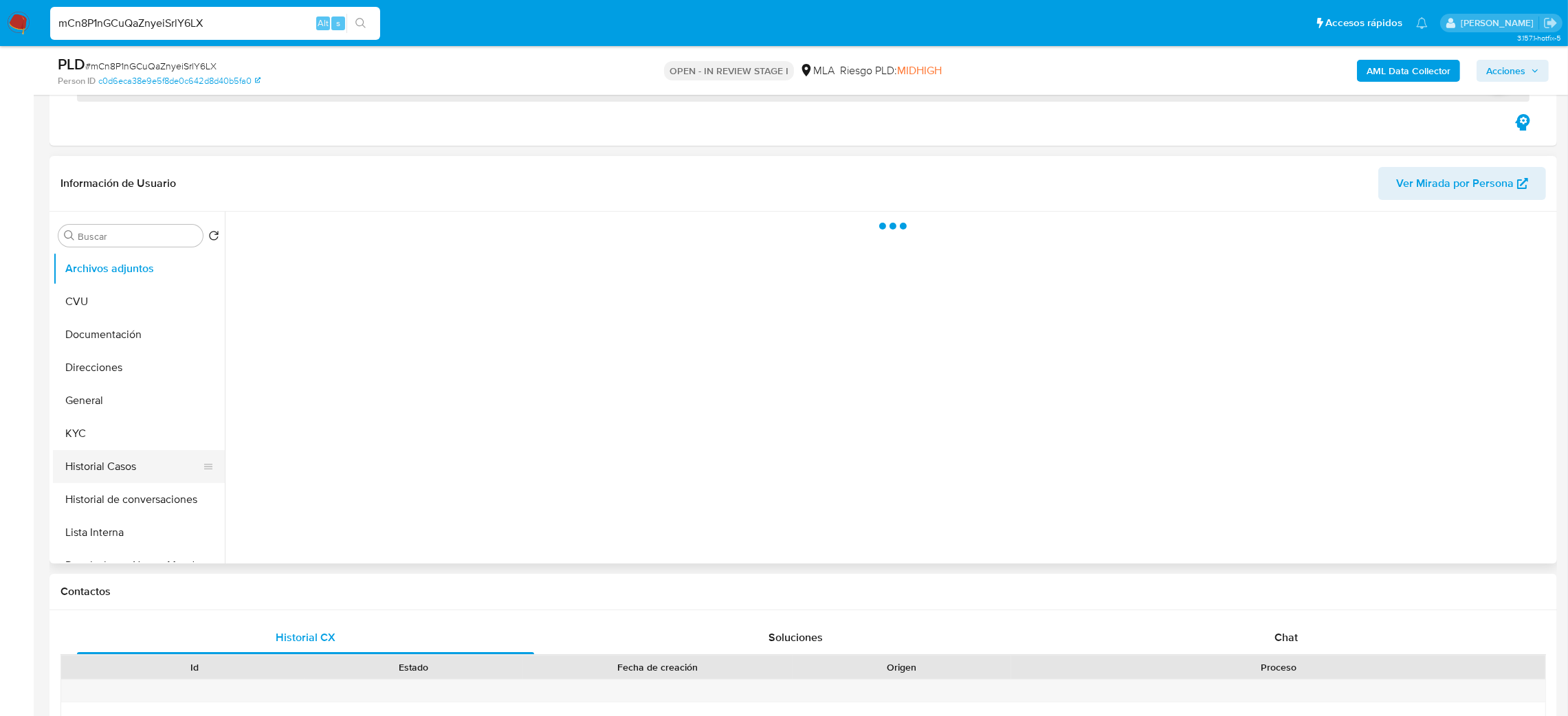
scroll to position [206, 0]
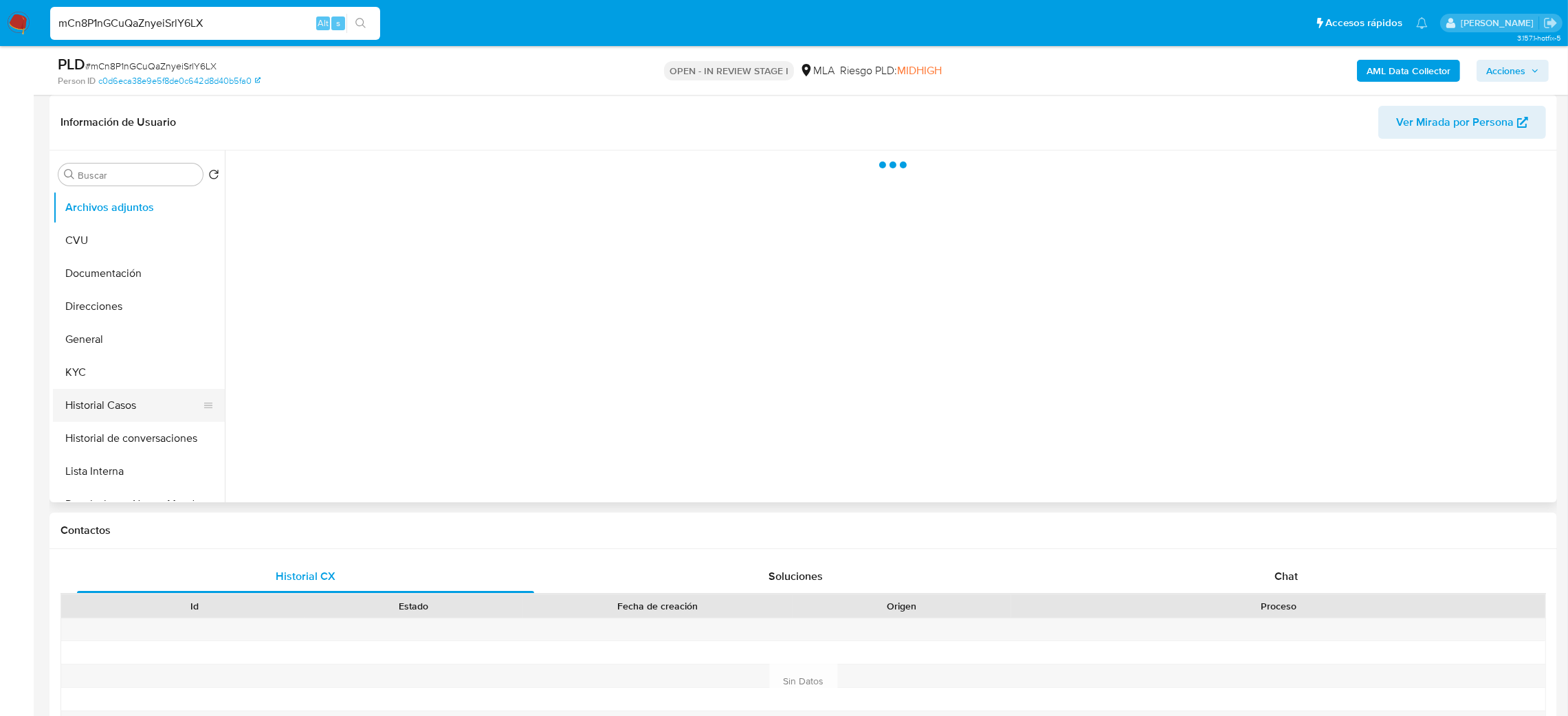
click at [81, 402] on button "Historial Casos" at bounding box center [134, 405] width 161 height 33
select select "10"
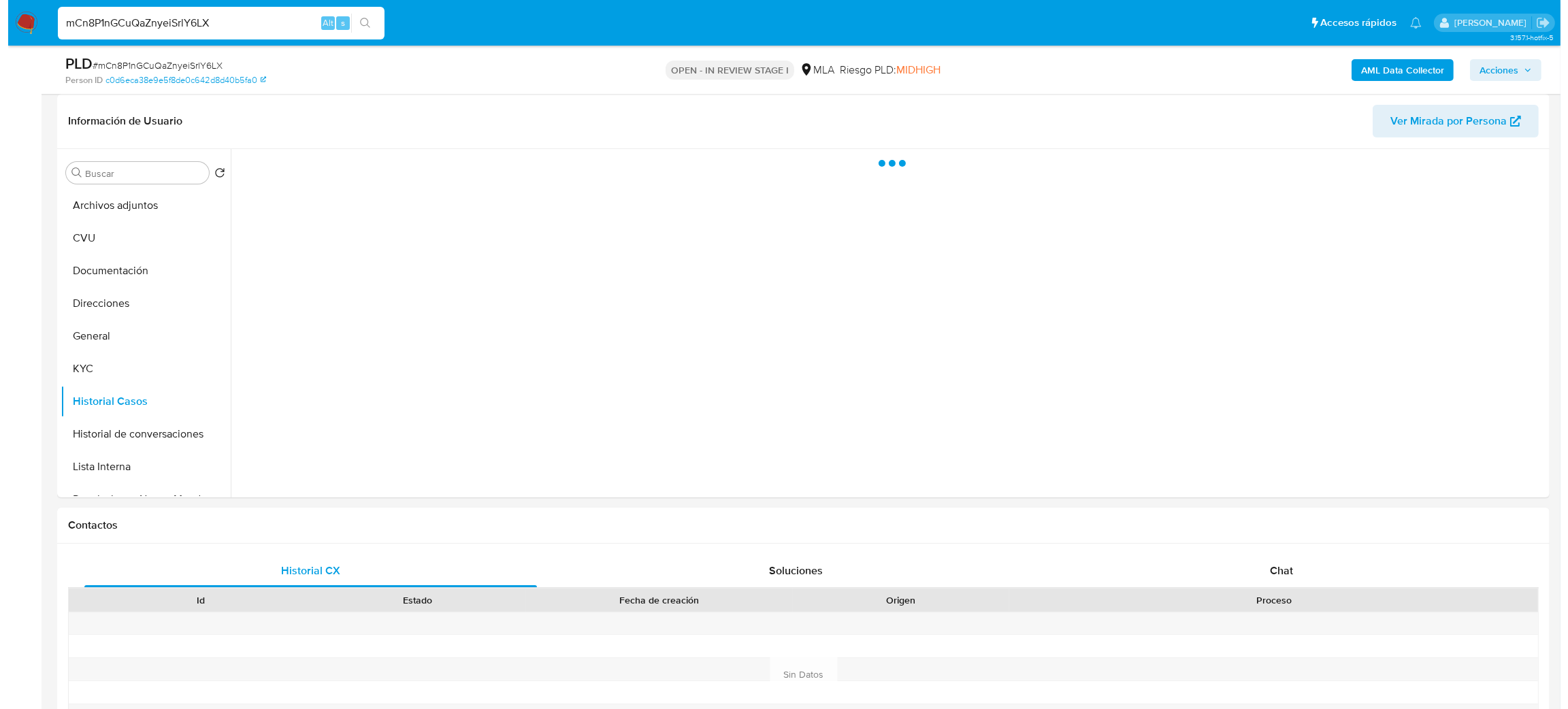
scroll to position [102, 0]
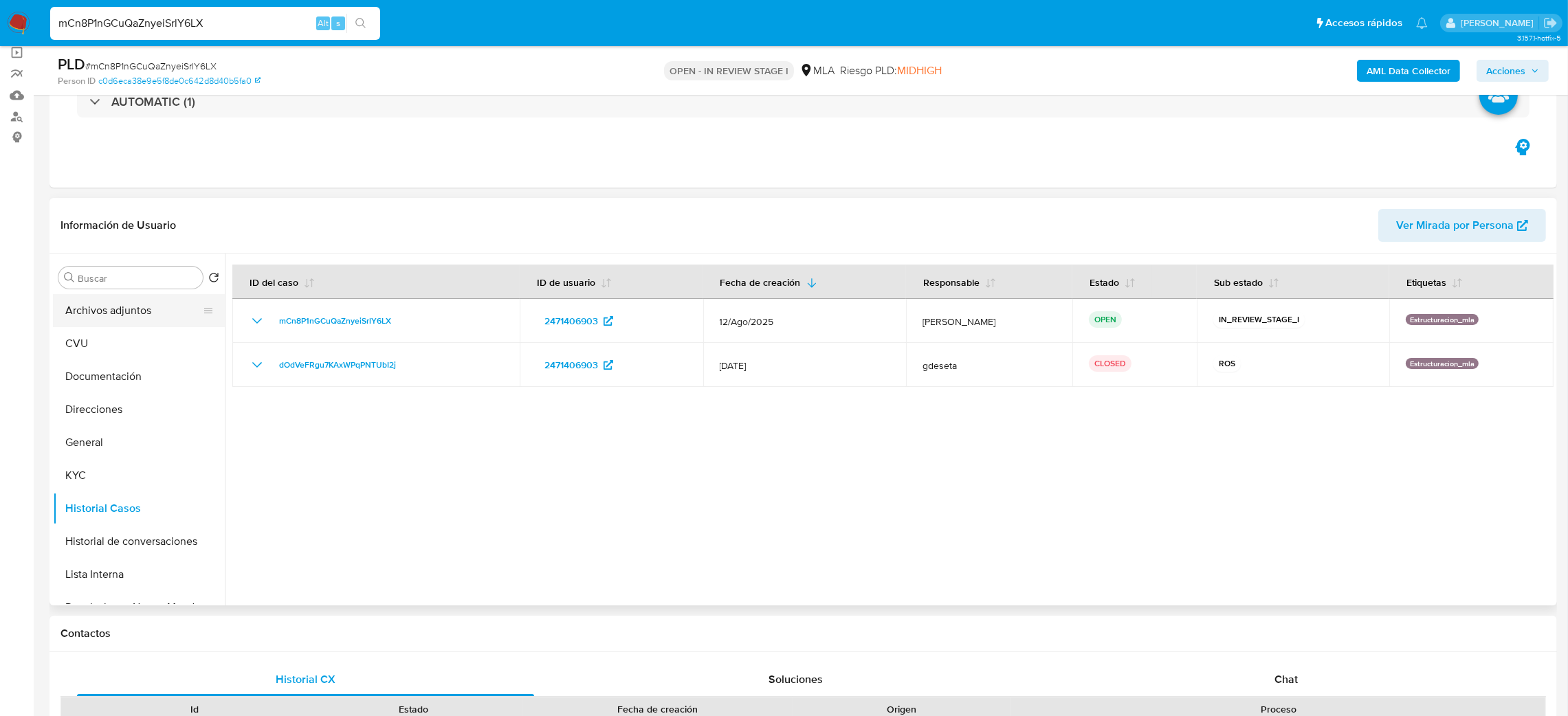
drag, startPoint x: 111, startPoint y: 315, endPoint x: 105, endPoint y: 325, distance: 11.7
click at [111, 315] on button "Archivos adjuntos" at bounding box center [134, 310] width 161 height 33
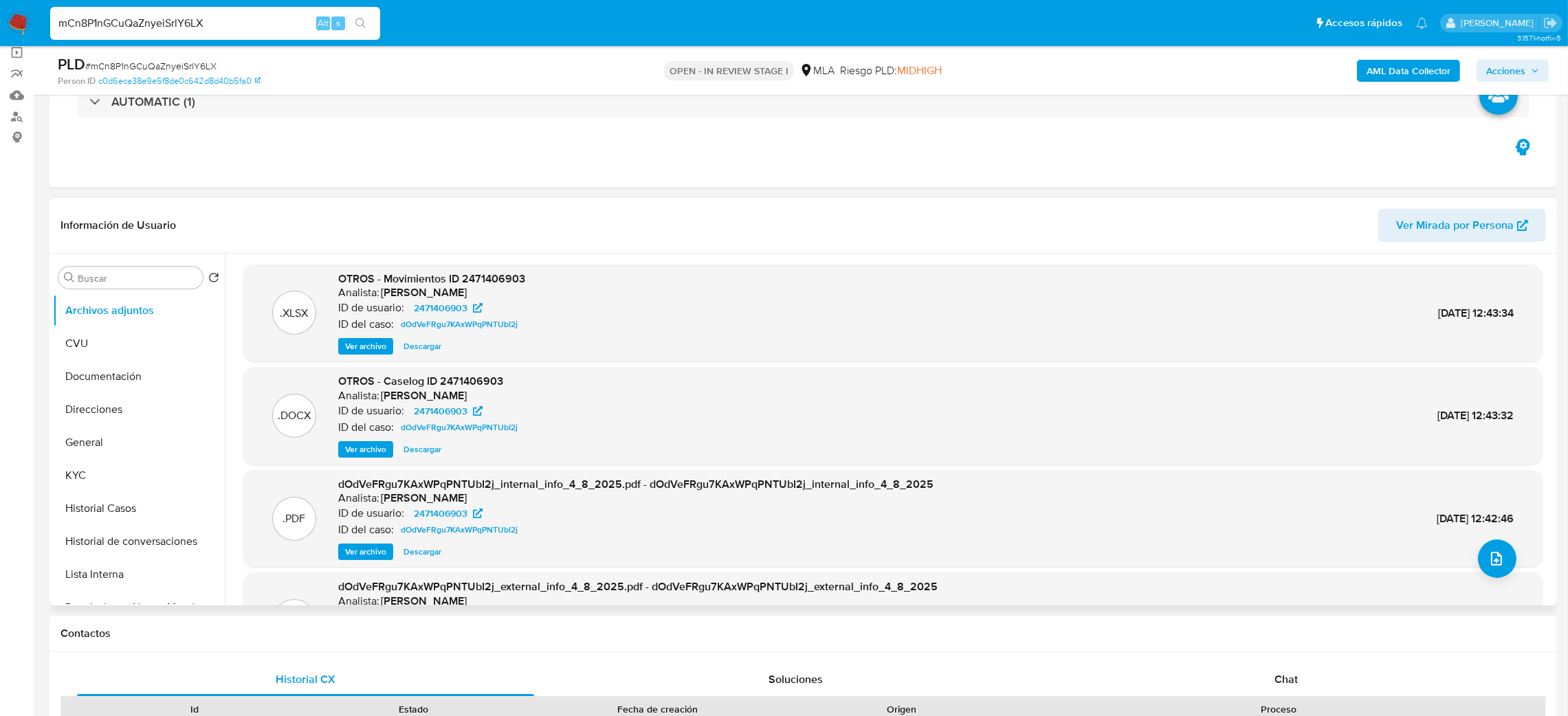
click at [361, 449] on span "Ver archivo" at bounding box center [365, 449] width 41 height 14
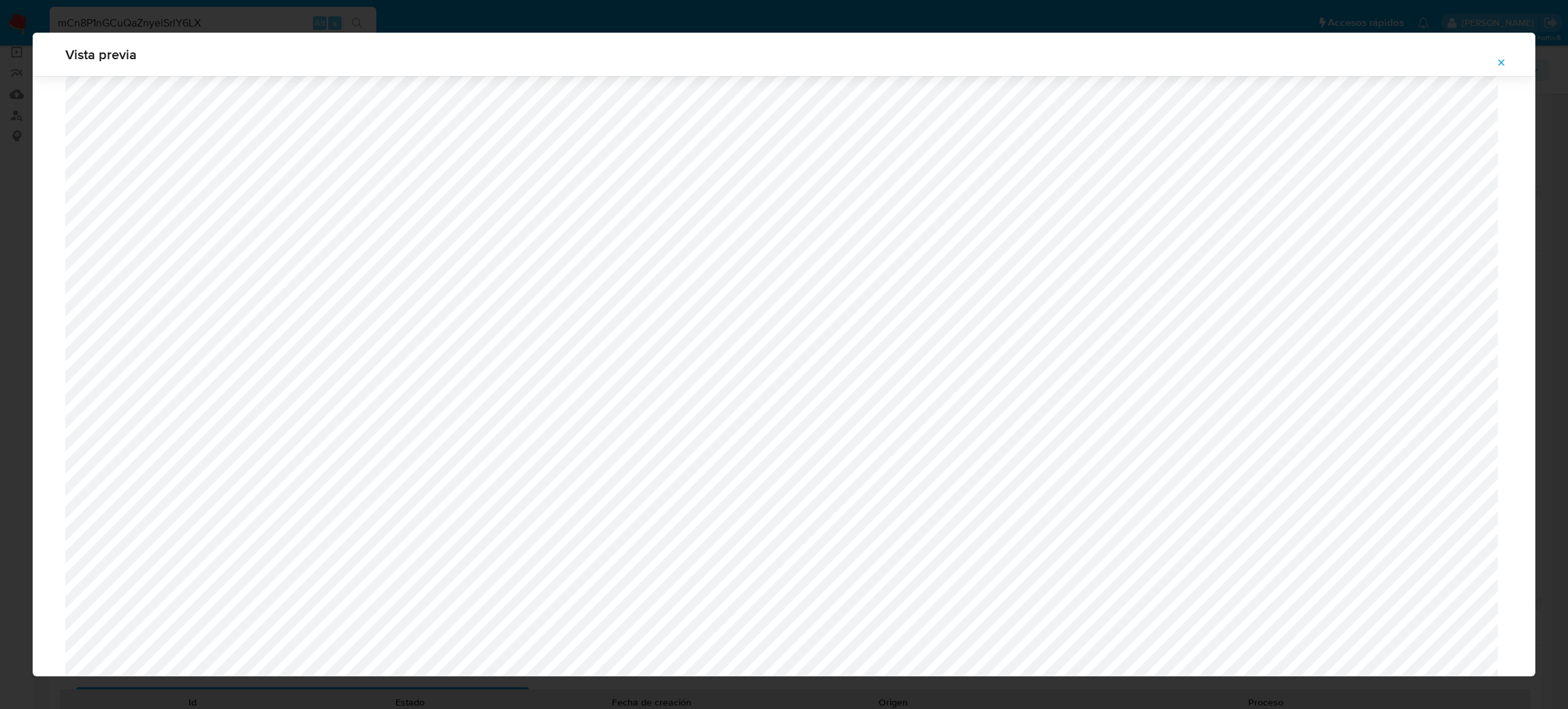
scroll to position [380, 0]
click at [1493, 60] on button "Attachment preview" at bounding box center [1502, 63] width 30 height 22
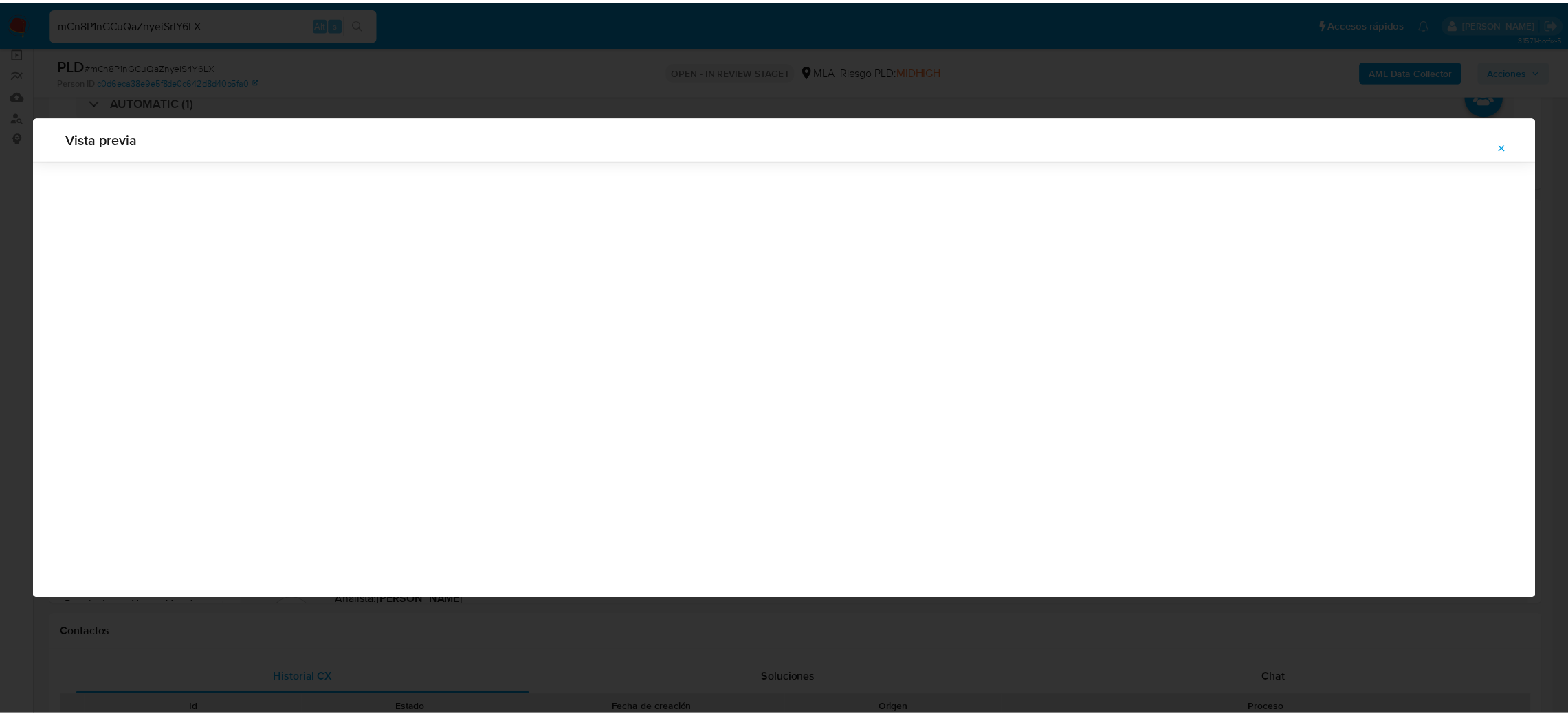
scroll to position [0, 0]
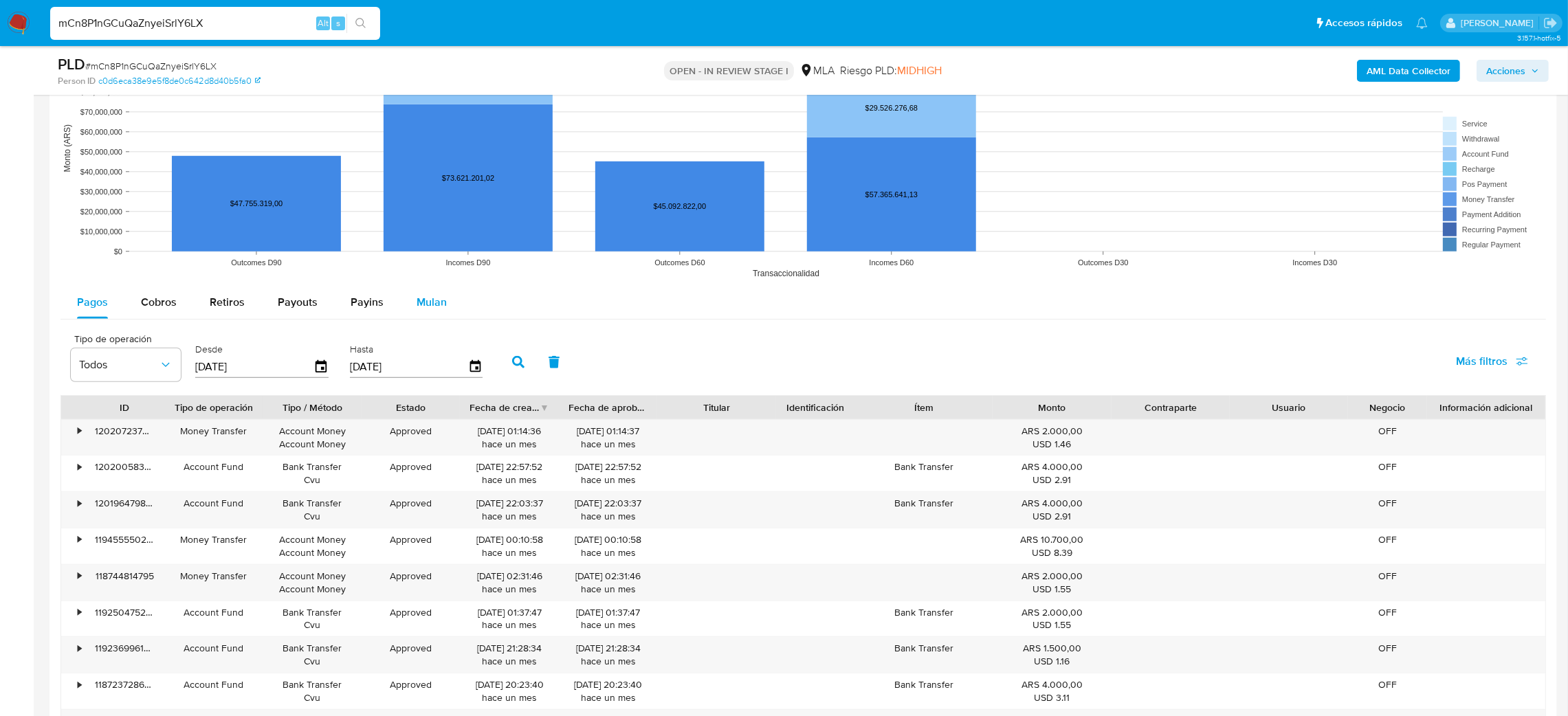
drag, startPoint x: 447, startPoint y: 303, endPoint x: 420, endPoint y: 316, distance: 30.0
click at [447, 303] on button "Mulan" at bounding box center [431, 302] width 63 height 33
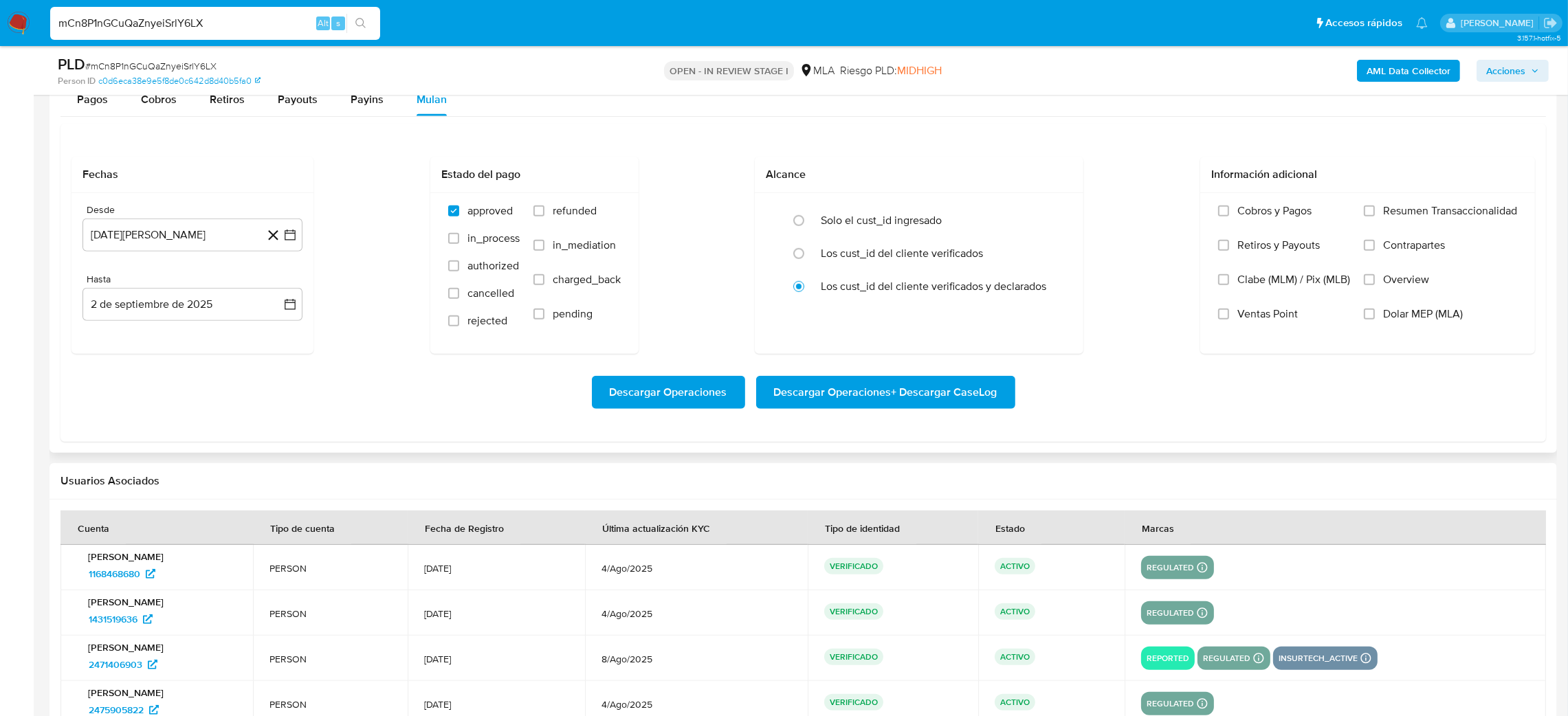
scroll to position [1545, 0]
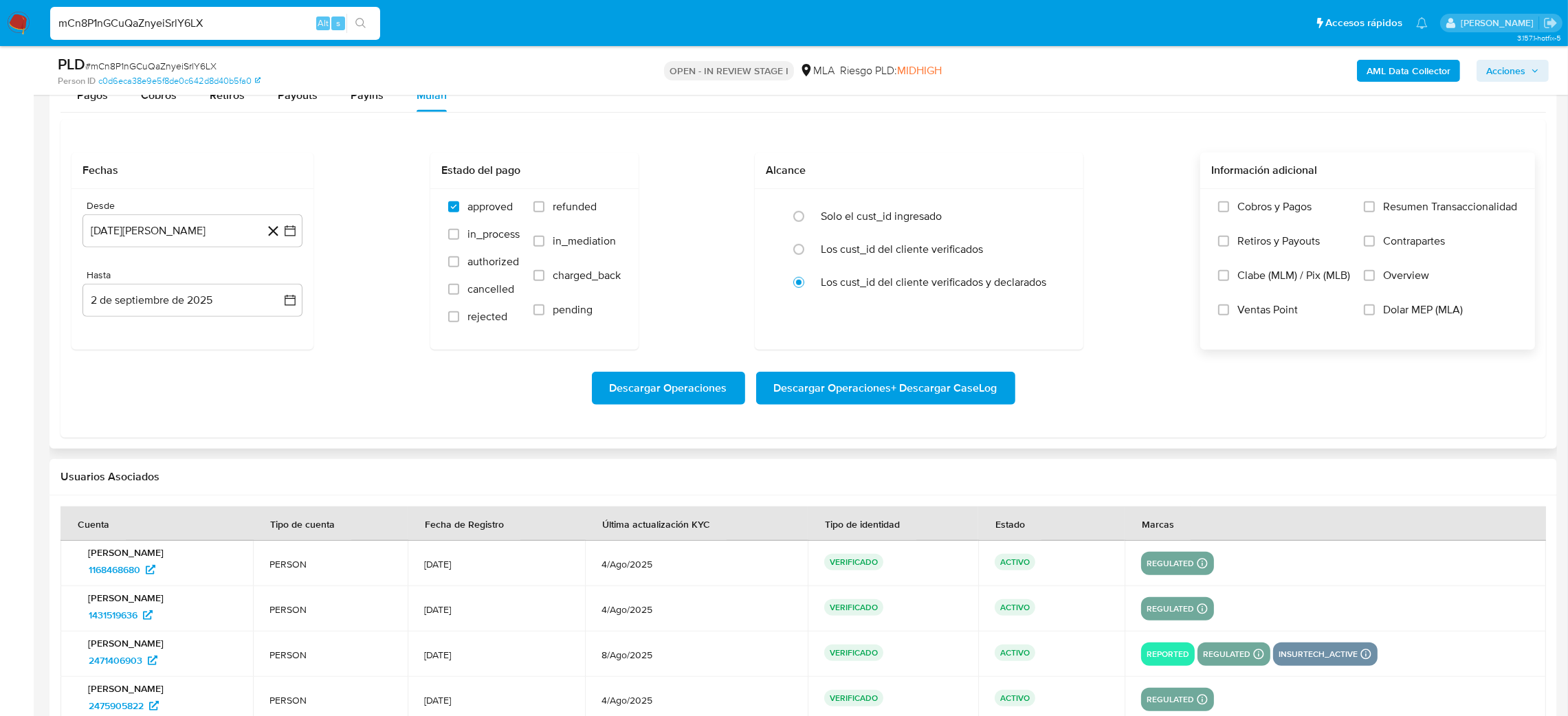
click at [1388, 316] on span "Dolar MEP (MLA)" at bounding box center [1423, 309] width 79 height 14
click at [1374, 315] on input "Dolar MEP (MLA)" at bounding box center [1368, 309] width 11 height 11
click at [160, 237] on button "2 [PERSON_NAME] de 2024" at bounding box center [193, 231] width 220 height 33
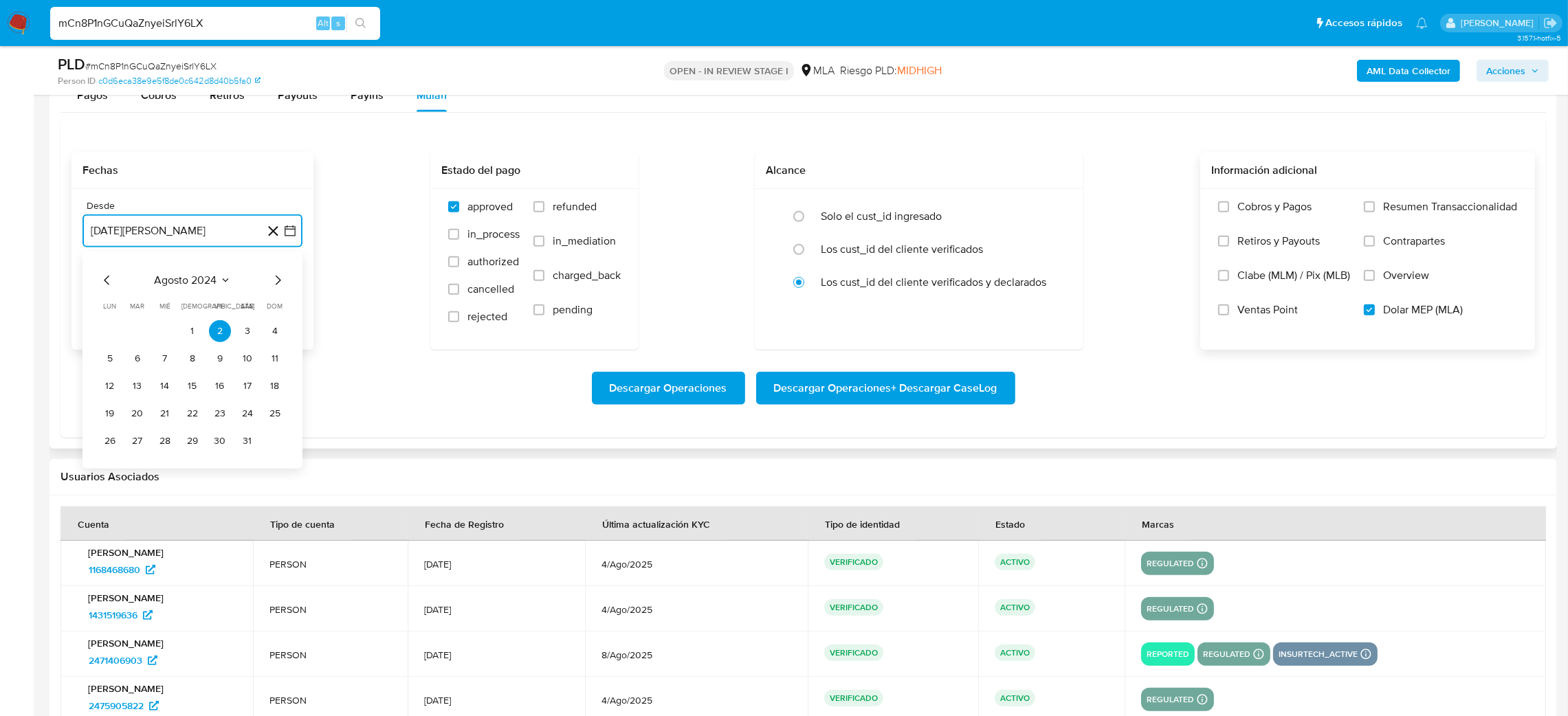
click at [278, 281] on icon "Mes siguiente" at bounding box center [278, 280] width 6 height 9
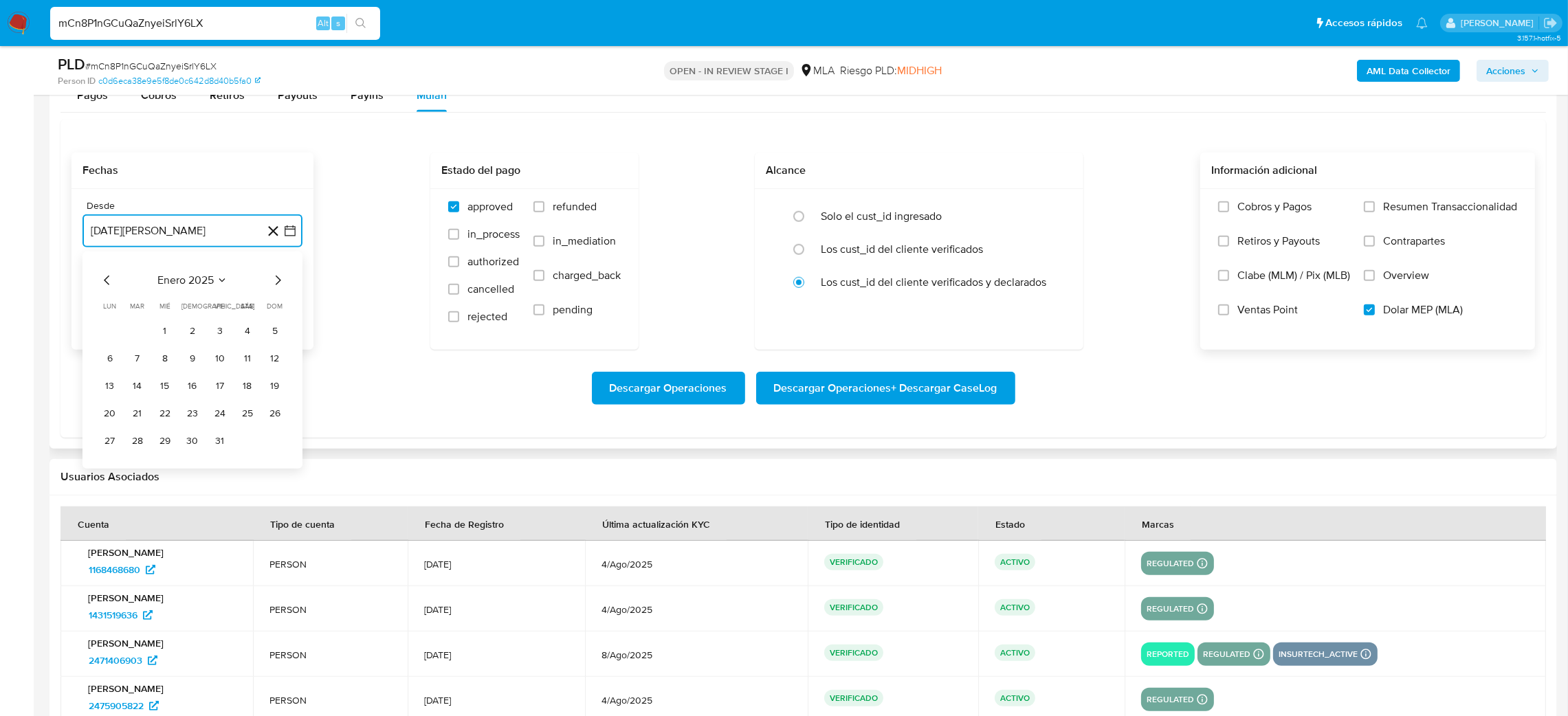
click at [278, 281] on icon "Mes siguiente" at bounding box center [278, 280] width 6 height 9
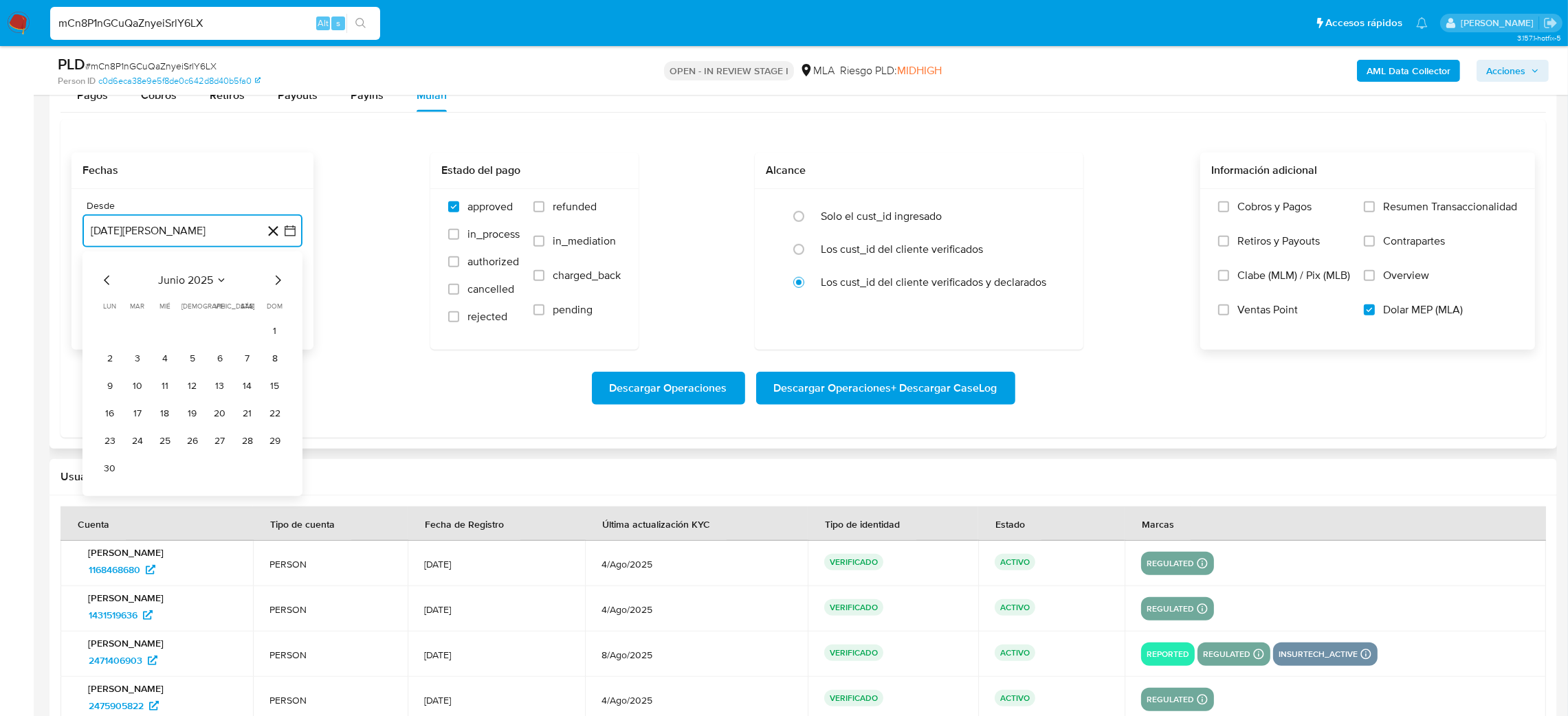
click at [278, 281] on icon "Mes siguiente" at bounding box center [278, 280] width 6 height 9
click at [125, 333] on tr "1 2 3 4 5 6" at bounding box center [192, 331] width 187 height 22
click at [134, 334] on button "1" at bounding box center [138, 331] width 22 height 22
click at [144, 314] on button "2 de septiembre de 2025" at bounding box center [193, 300] width 220 height 33
click at [99, 348] on icon "Mes anterior" at bounding box center [107, 350] width 17 height 17
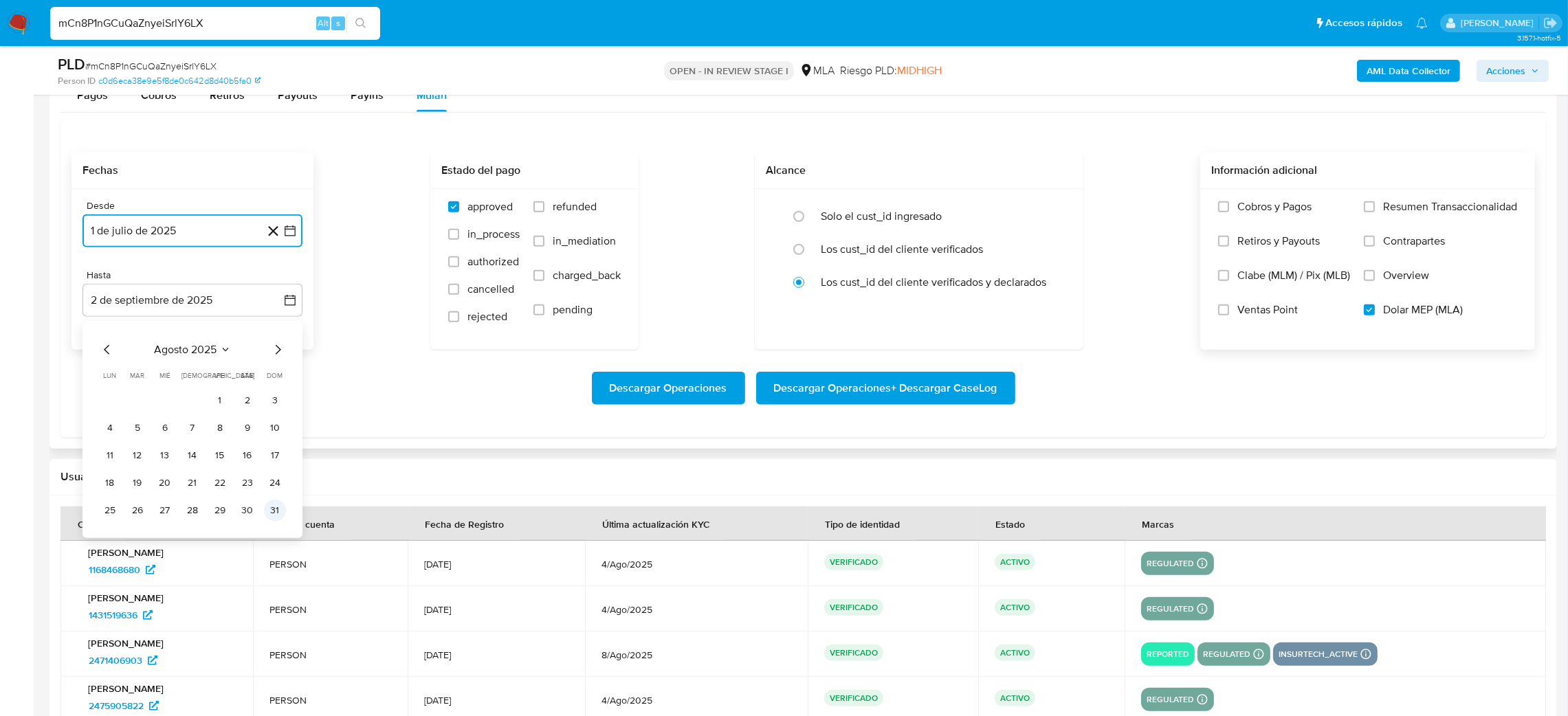
click at [270, 515] on button "31" at bounding box center [275, 511] width 22 height 22
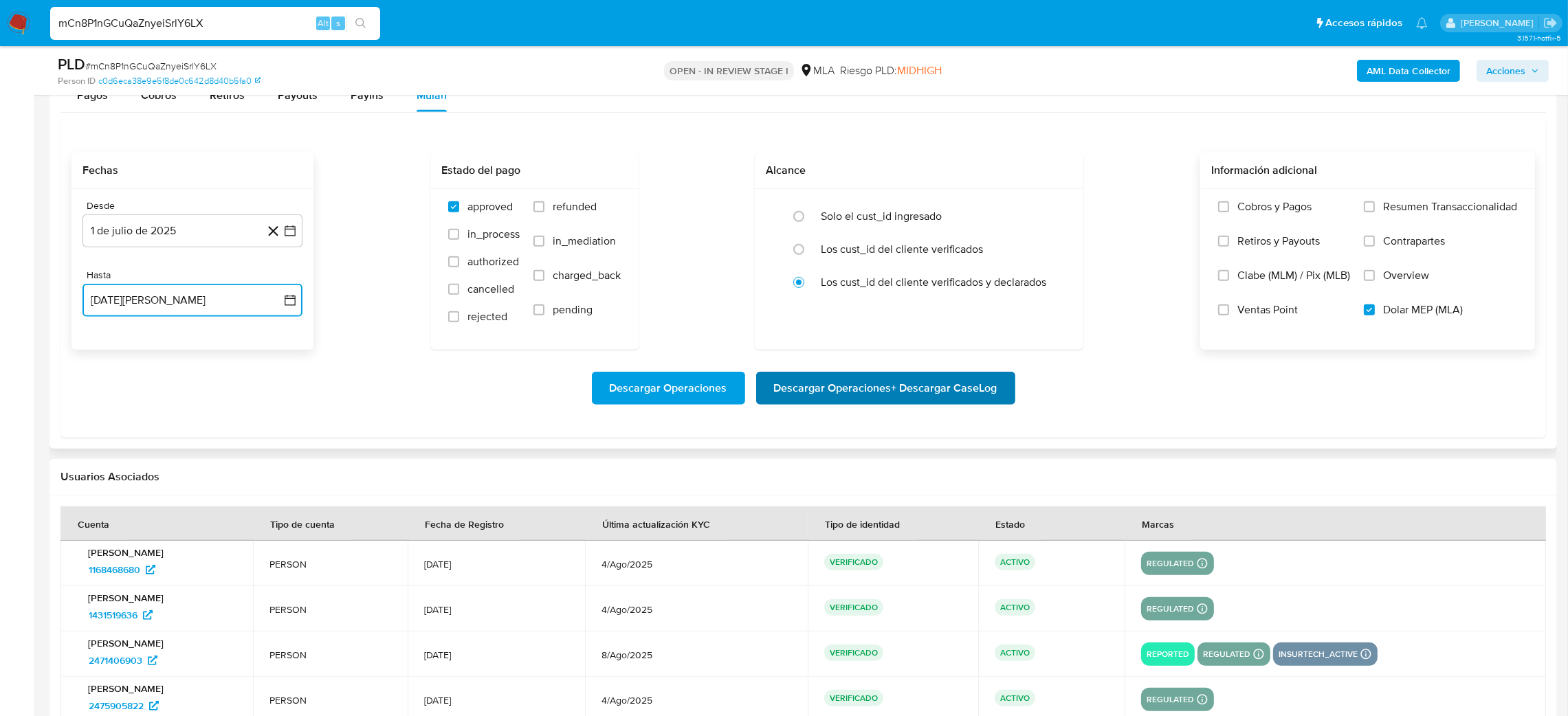
click at [891, 379] on span "Descargar Operaciones + Descargar CaseLog" at bounding box center [885, 388] width 223 height 30
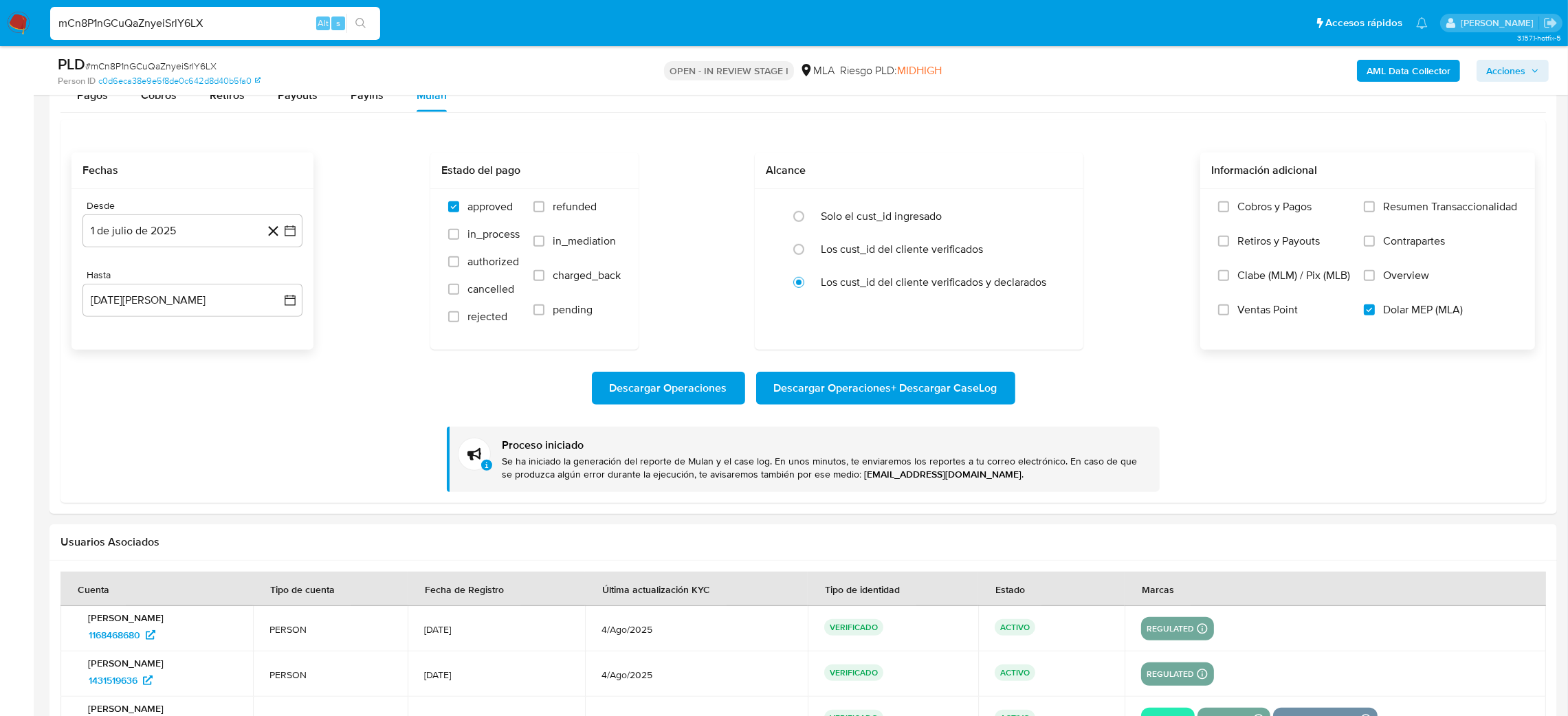
drag, startPoint x: 270, startPoint y: 17, endPoint x: 0, endPoint y: 20, distance: 270.0
click at [0, 20] on nav "Pausado Ver notificaciones mCn8P1nGCuQaZnyeiSrlY6LX Alt s Accesos rápidos Presi…" at bounding box center [784, 23] width 1568 height 46
paste input "F9EL7aBq1q5g1splCtKNZfCF"
type input "F9EL7aBq1q5g1splCtKNZfCF"
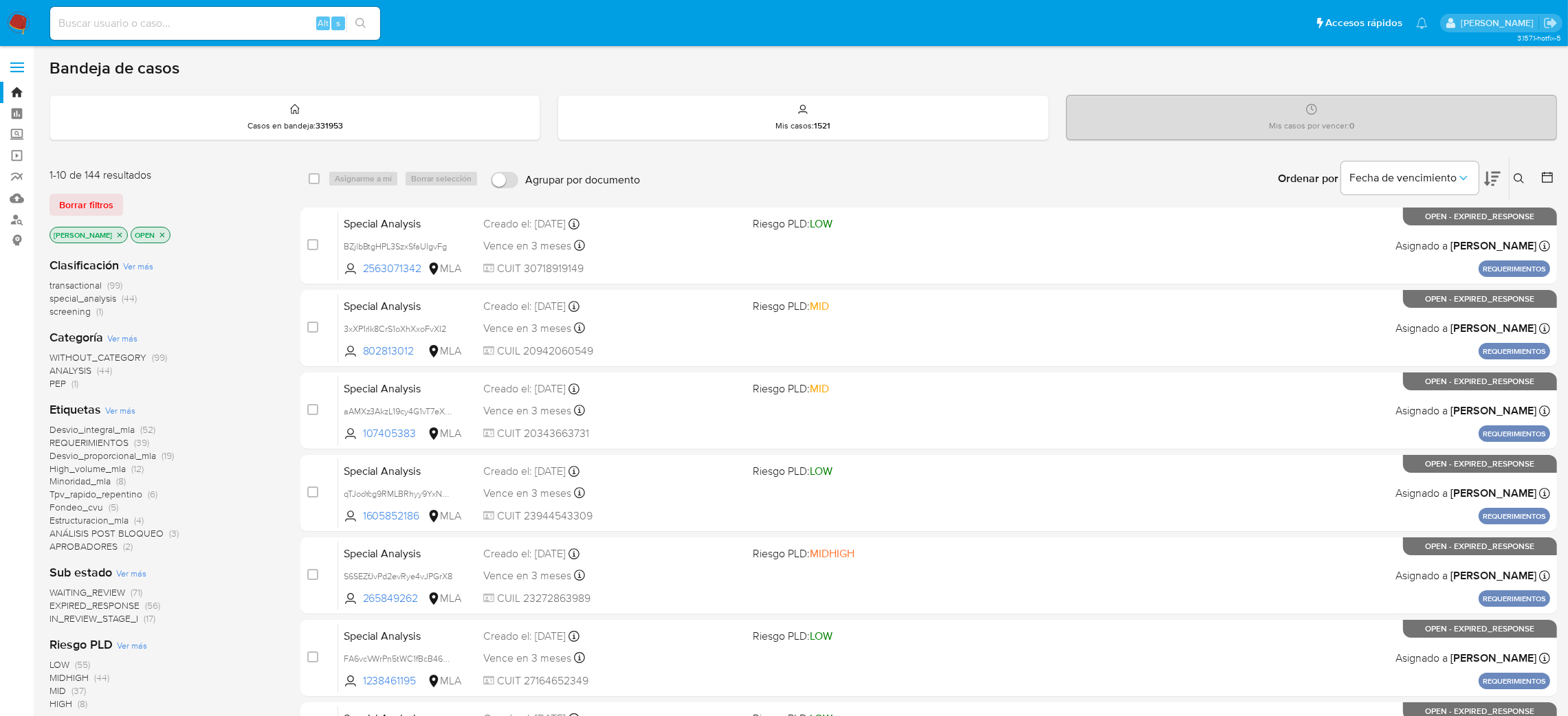
click at [238, 14] on input at bounding box center [215, 23] width 330 height 18
paste input "F9EL7aBq1q5g1splCtKNZfCF"
type input "F9EL7aBq1q5g1splCtKNZfCF"
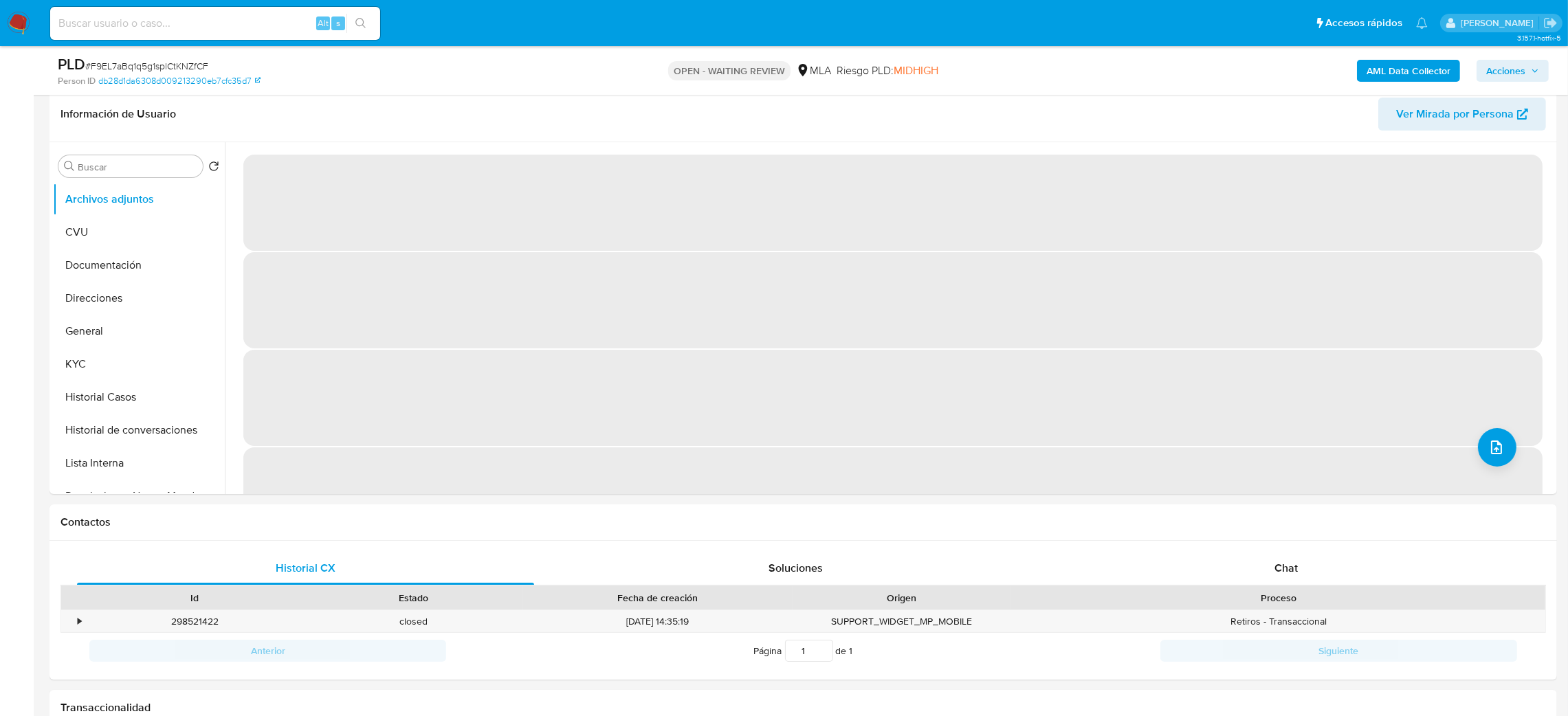
scroll to position [103, 0]
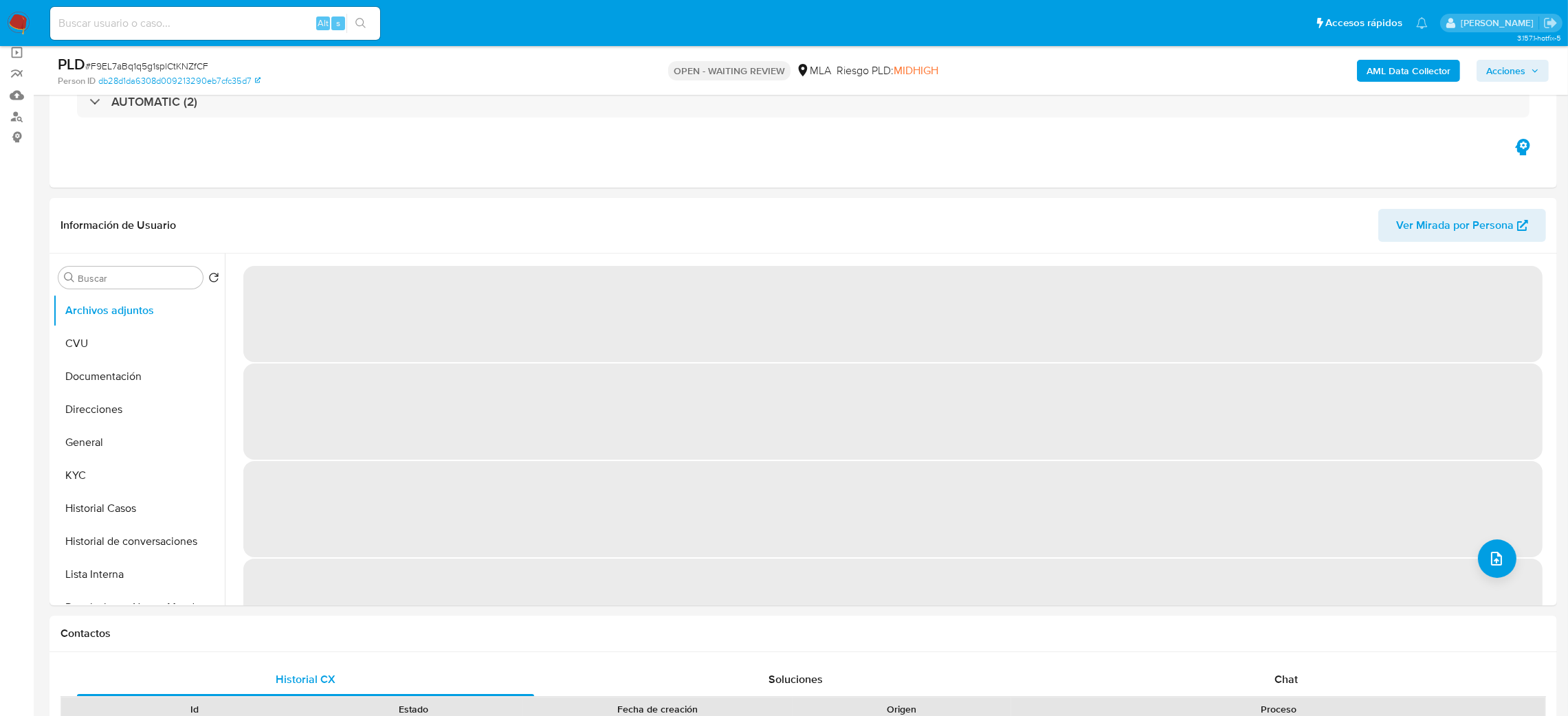
select select "10"
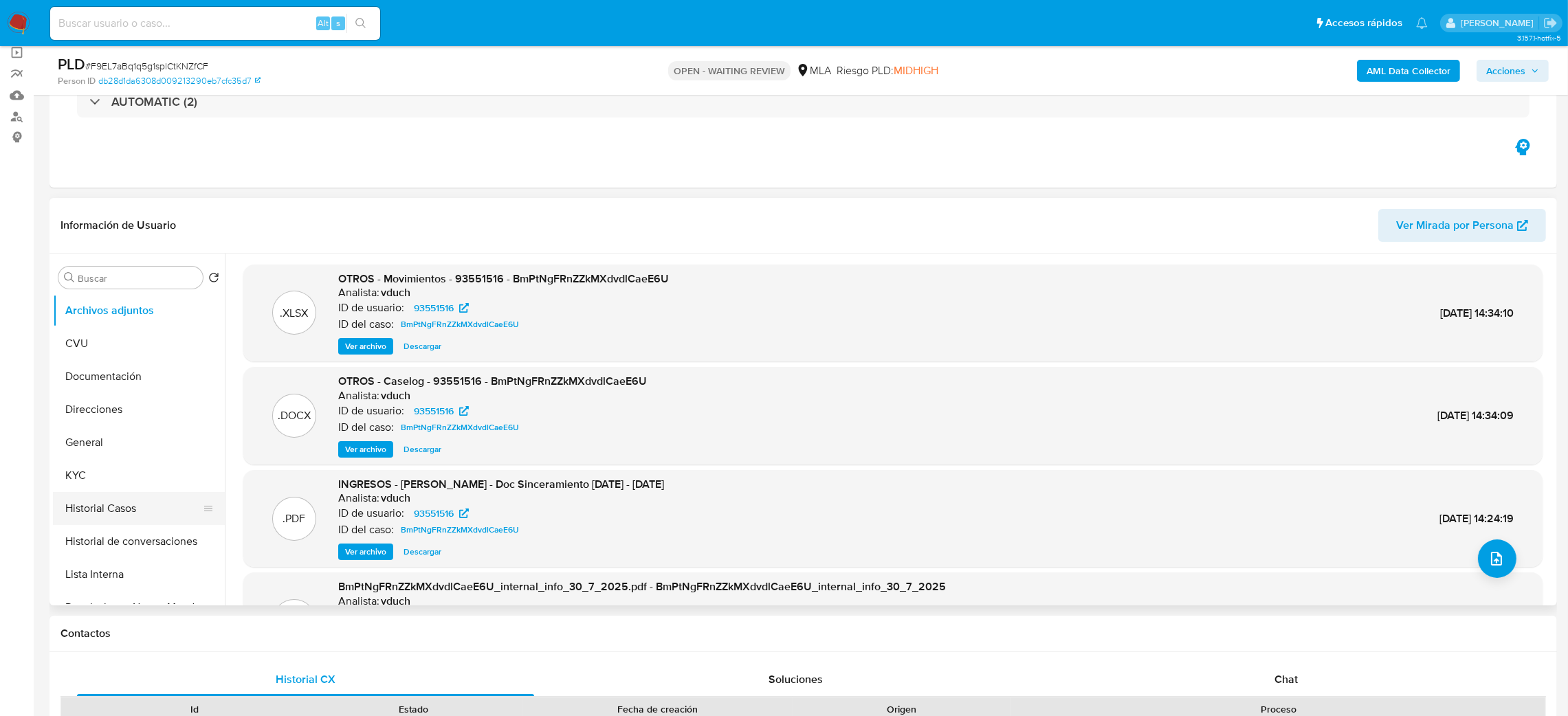
click at [127, 504] on button "Historial Casos" at bounding box center [134, 508] width 161 height 33
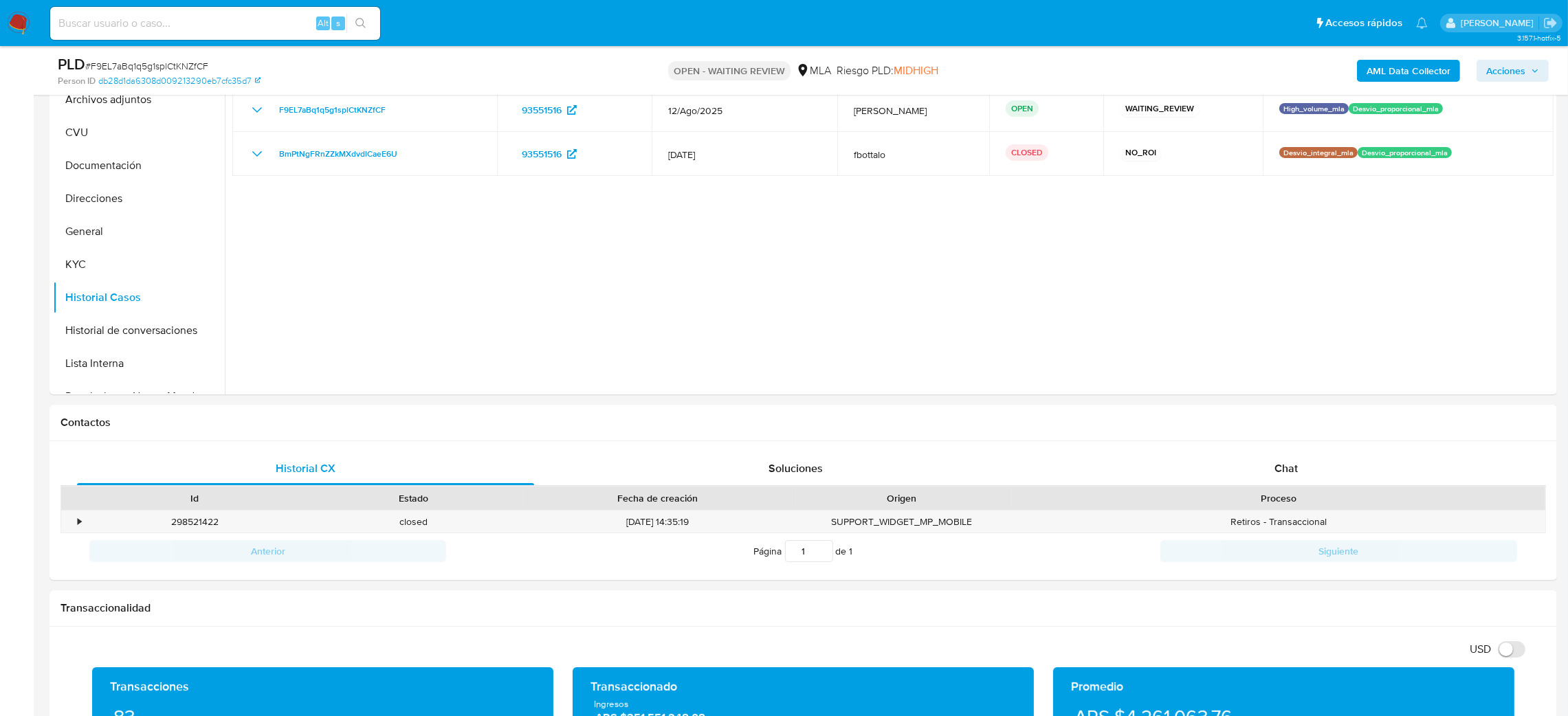
scroll to position [413, 0]
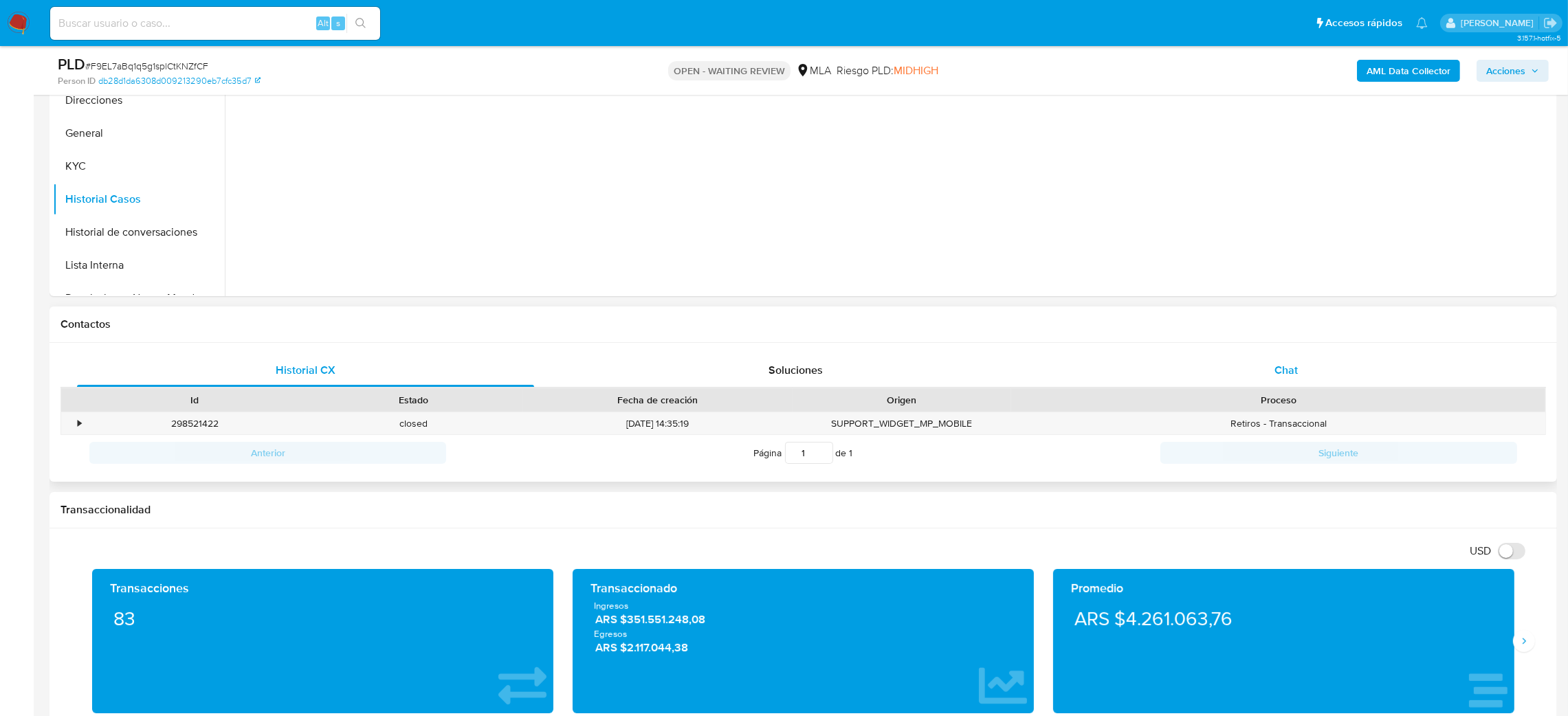
click at [1296, 357] on div "Chat" at bounding box center [1286, 370] width 457 height 33
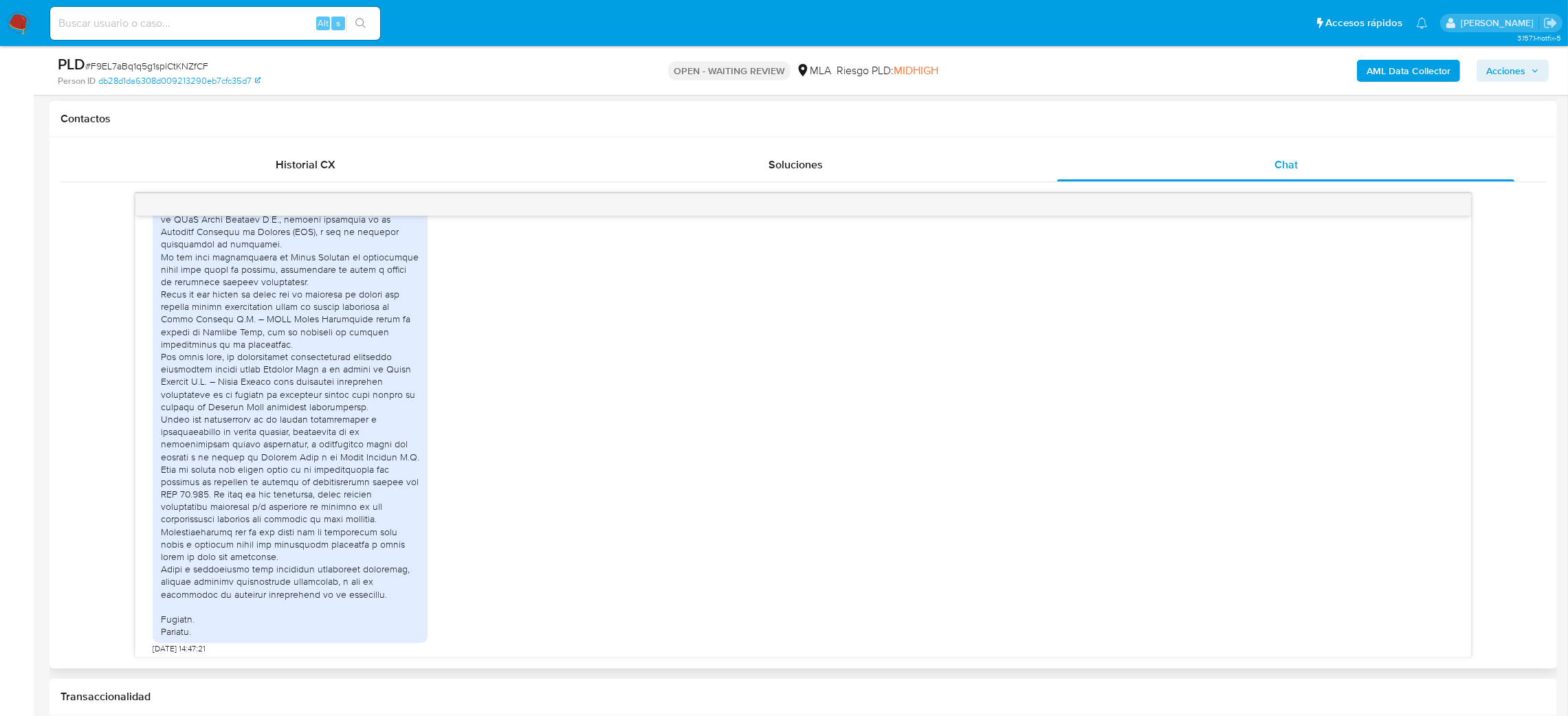
scroll to position [916, 0]
click at [196, 14] on input at bounding box center [215, 23] width 330 height 18
paste input "vwvAdGYXr6kkQ2jqVOCa8AG6"
type input "vwvAdGYXr6kkQ2jqVOCa8AG6"
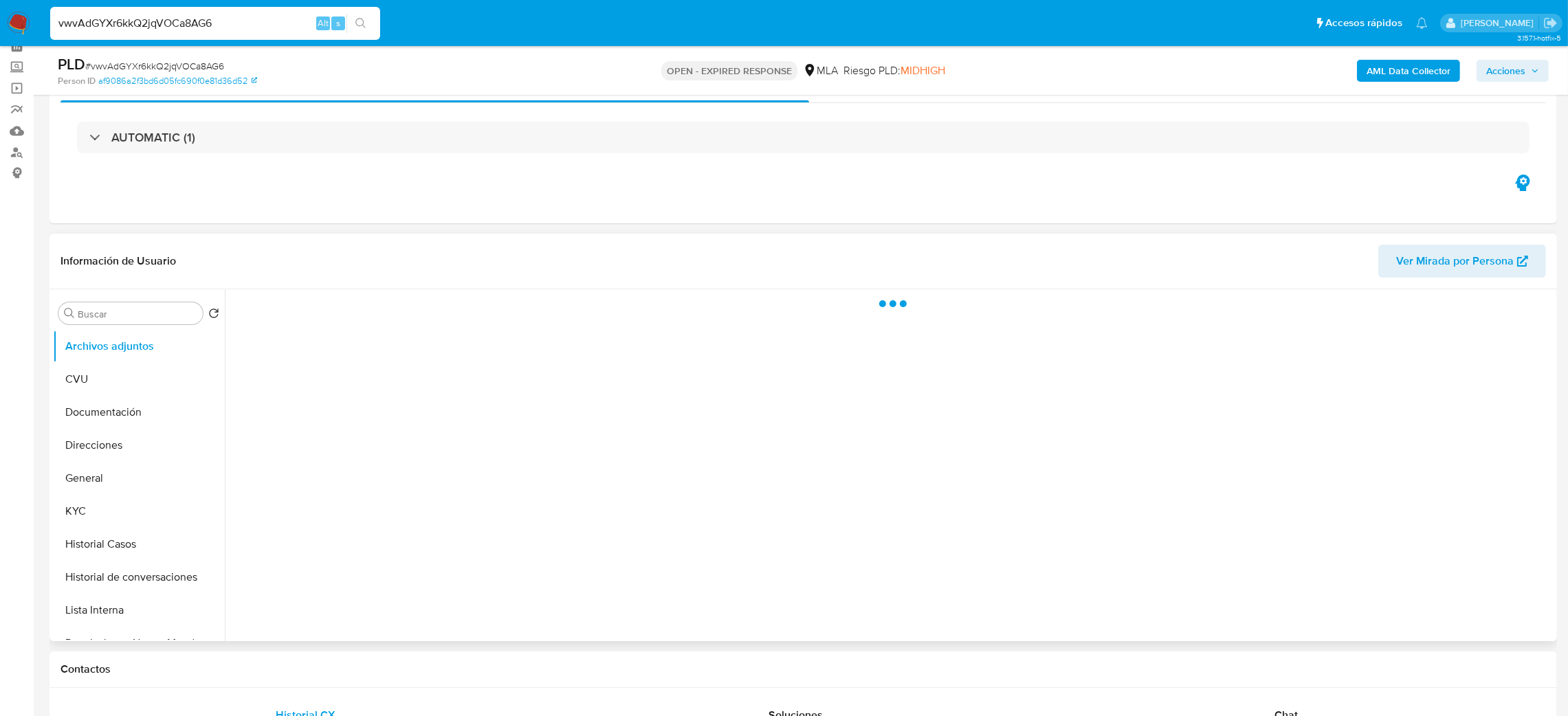
scroll to position [103, 0]
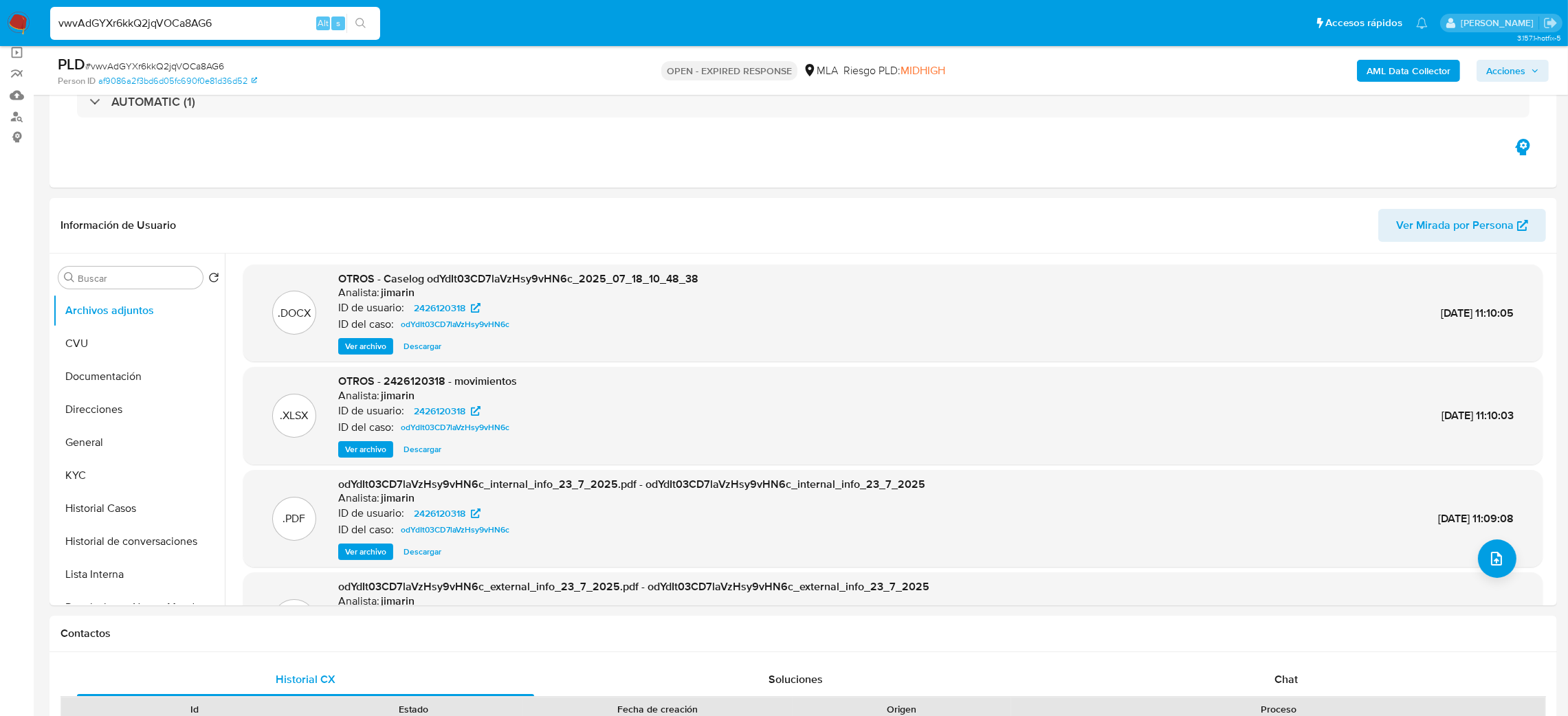
select select "10"
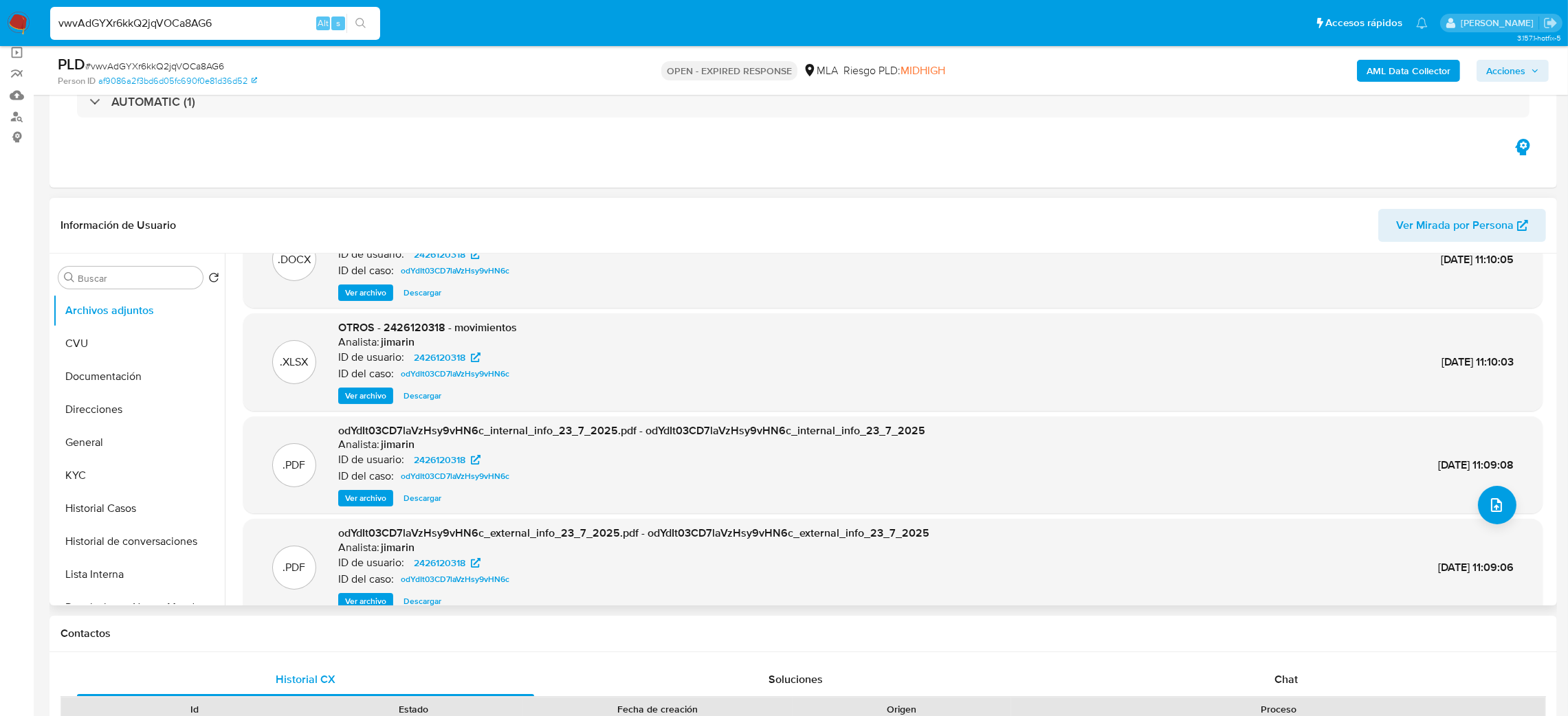
scroll to position [76, 0]
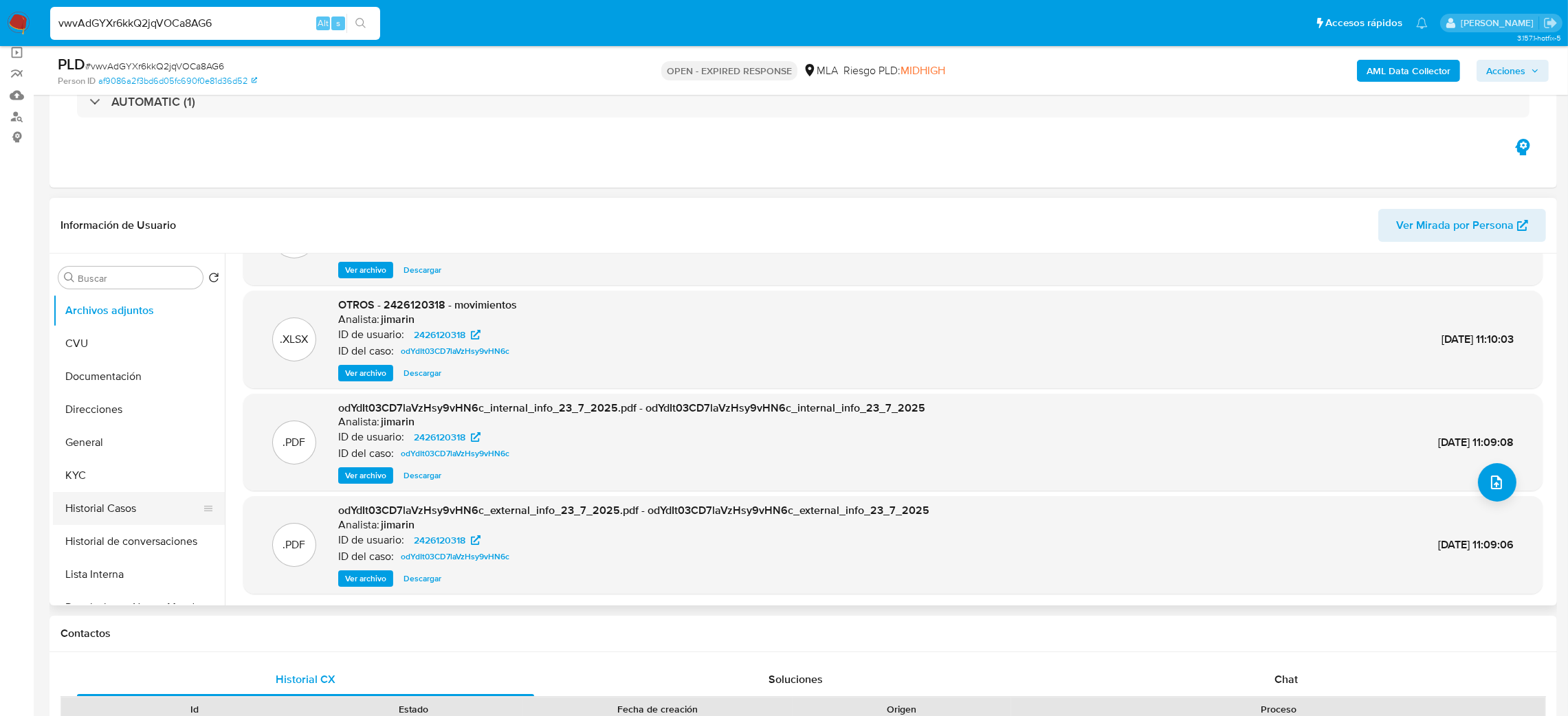
click at [79, 503] on button "Historial Casos" at bounding box center [134, 508] width 161 height 33
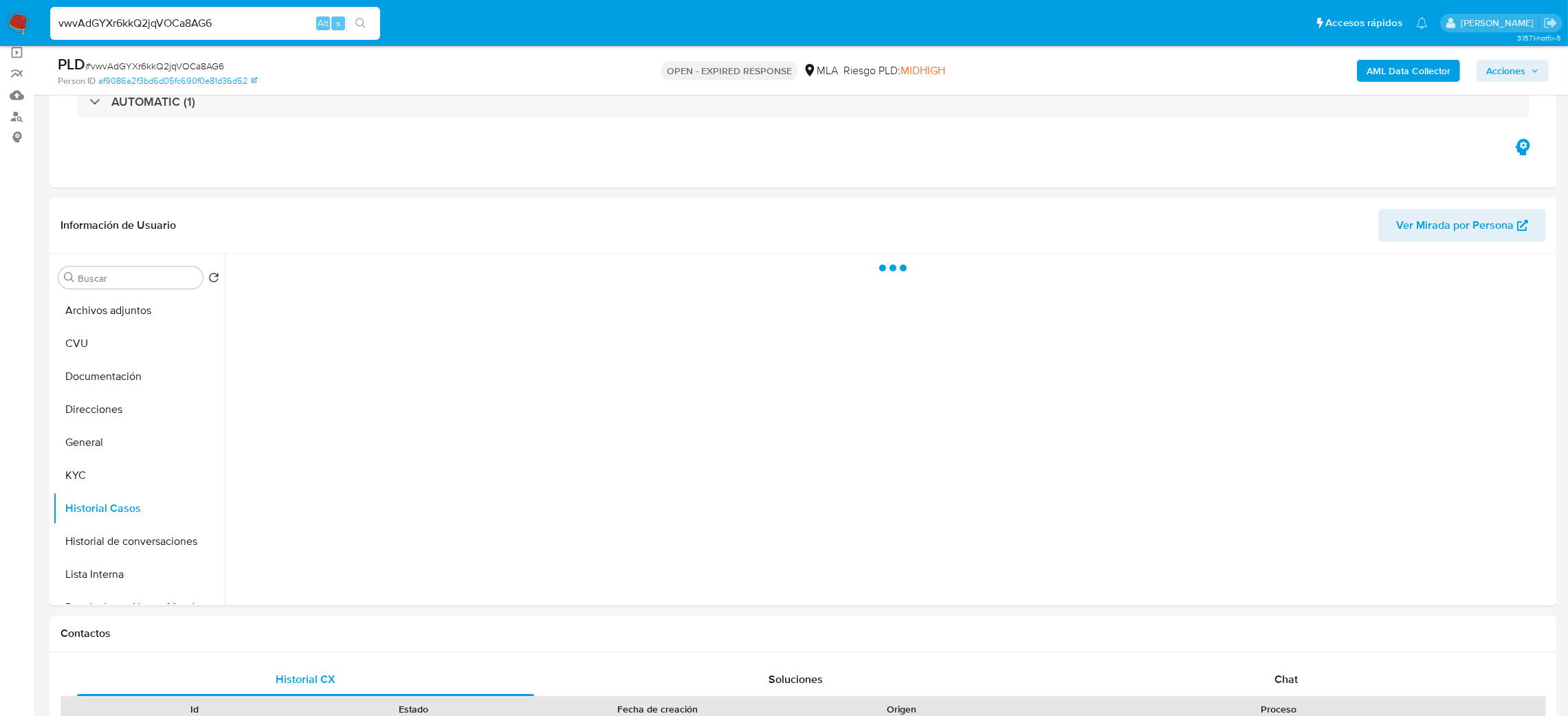
scroll to position [0, 0]
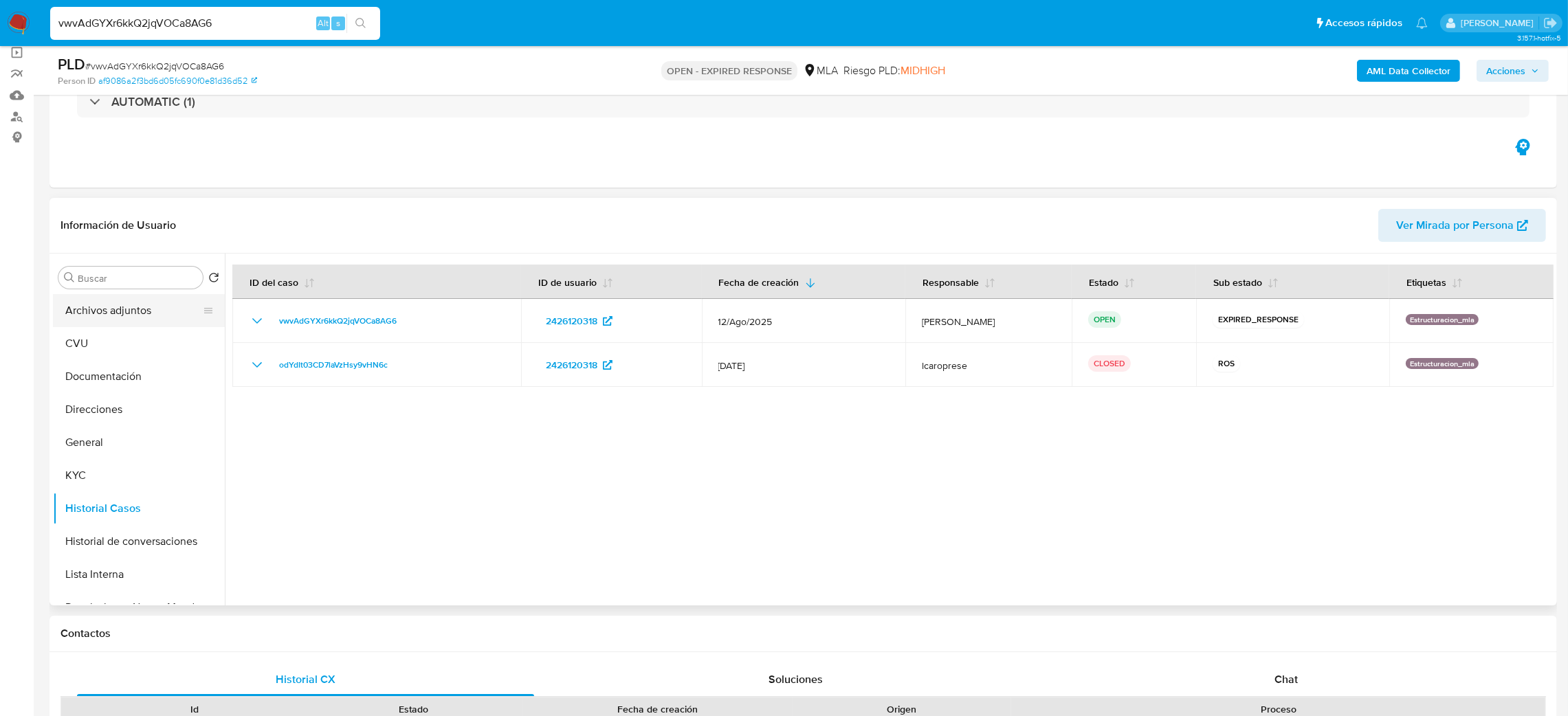
click at [111, 303] on button "Archivos adjuntos" at bounding box center [134, 310] width 161 height 33
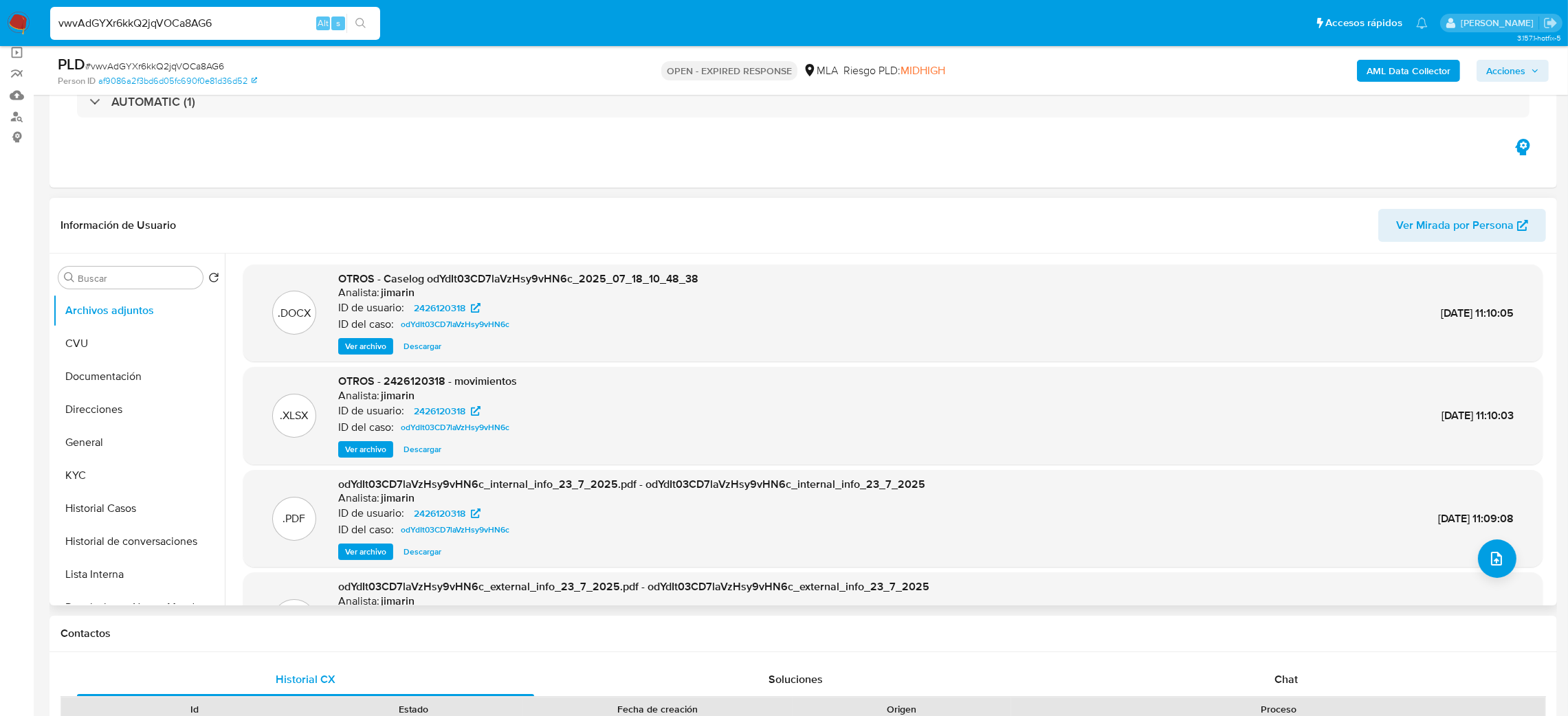
click at [364, 339] on span "Ver archivo" at bounding box center [365, 346] width 41 height 14
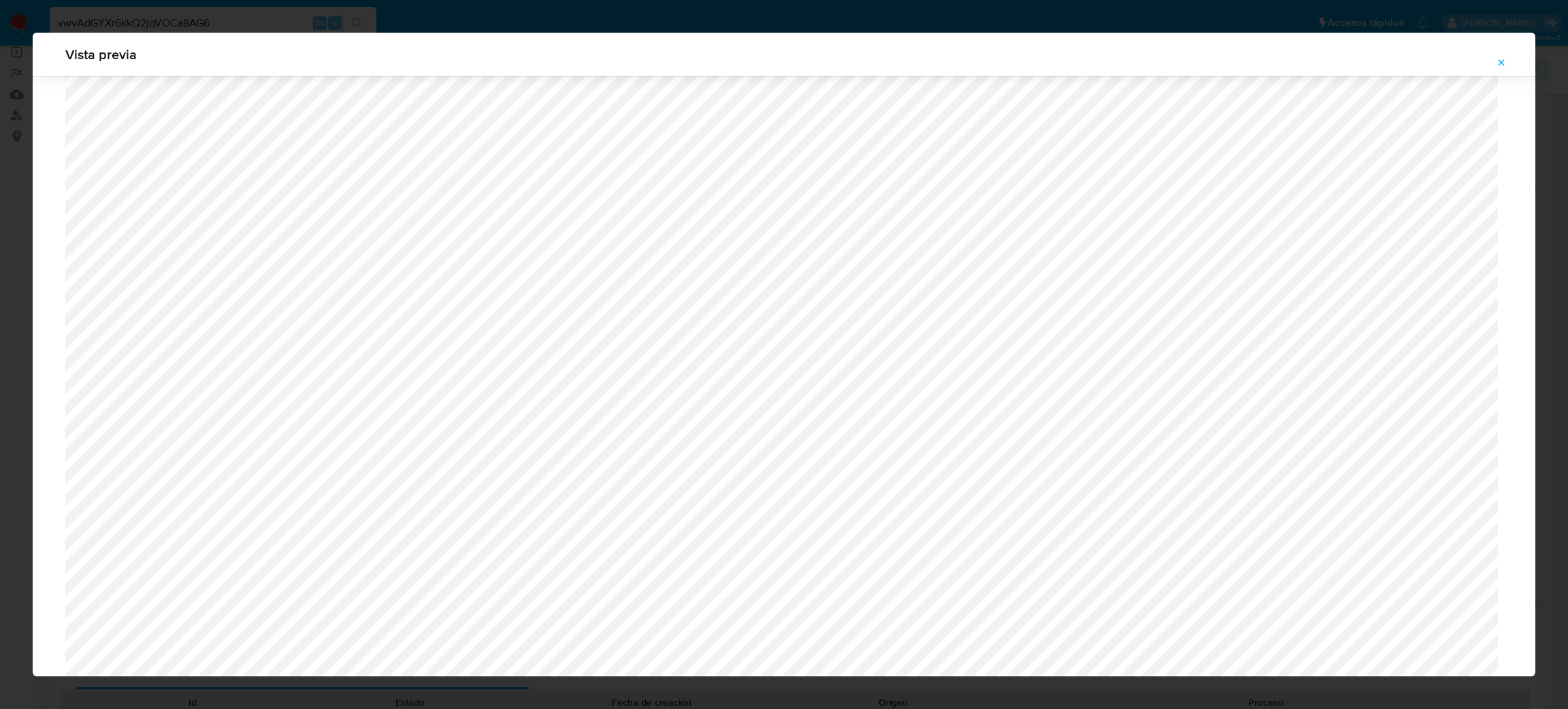
scroll to position [296, 0]
click at [1499, 57] on icon "Attachment preview" at bounding box center [1501, 62] width 11 height 11
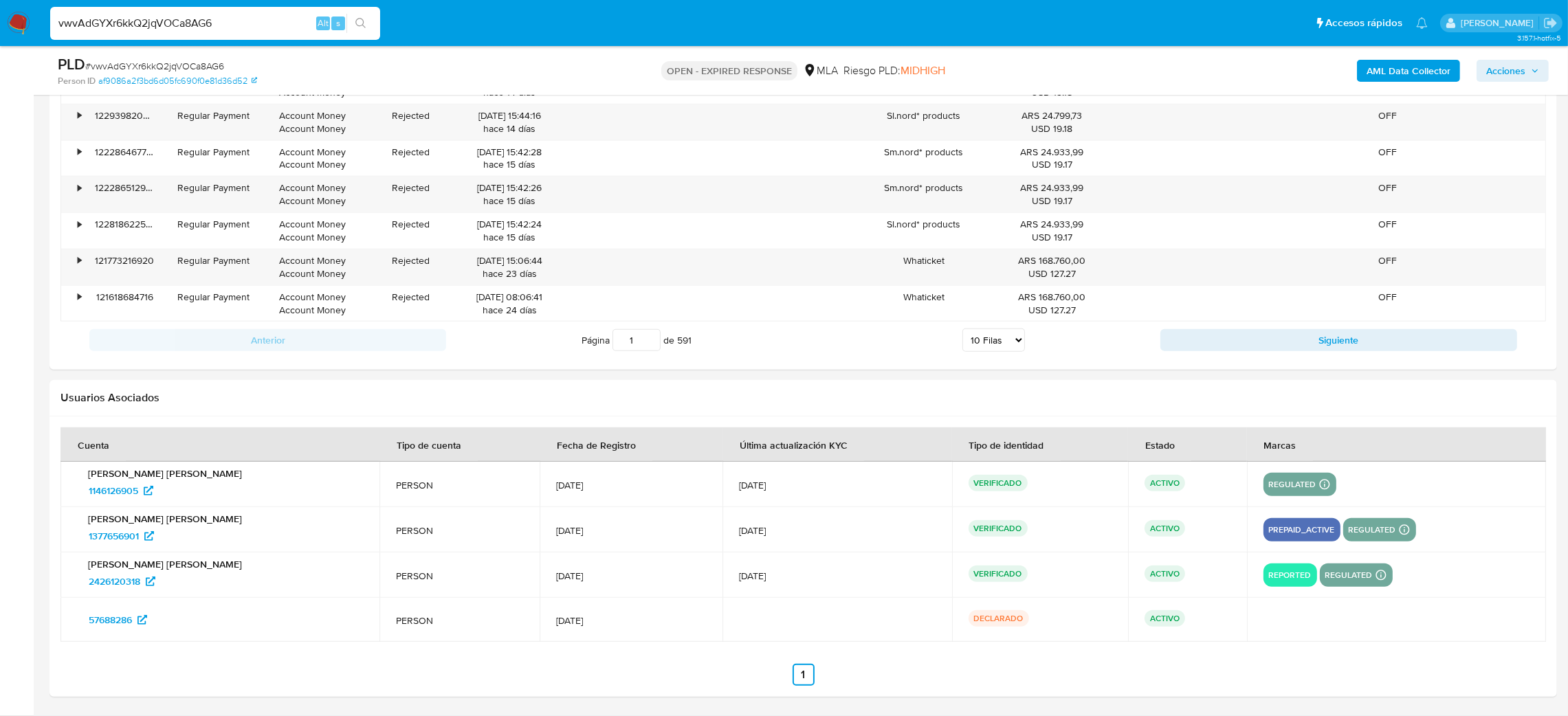
scroll to position [1255, 0]
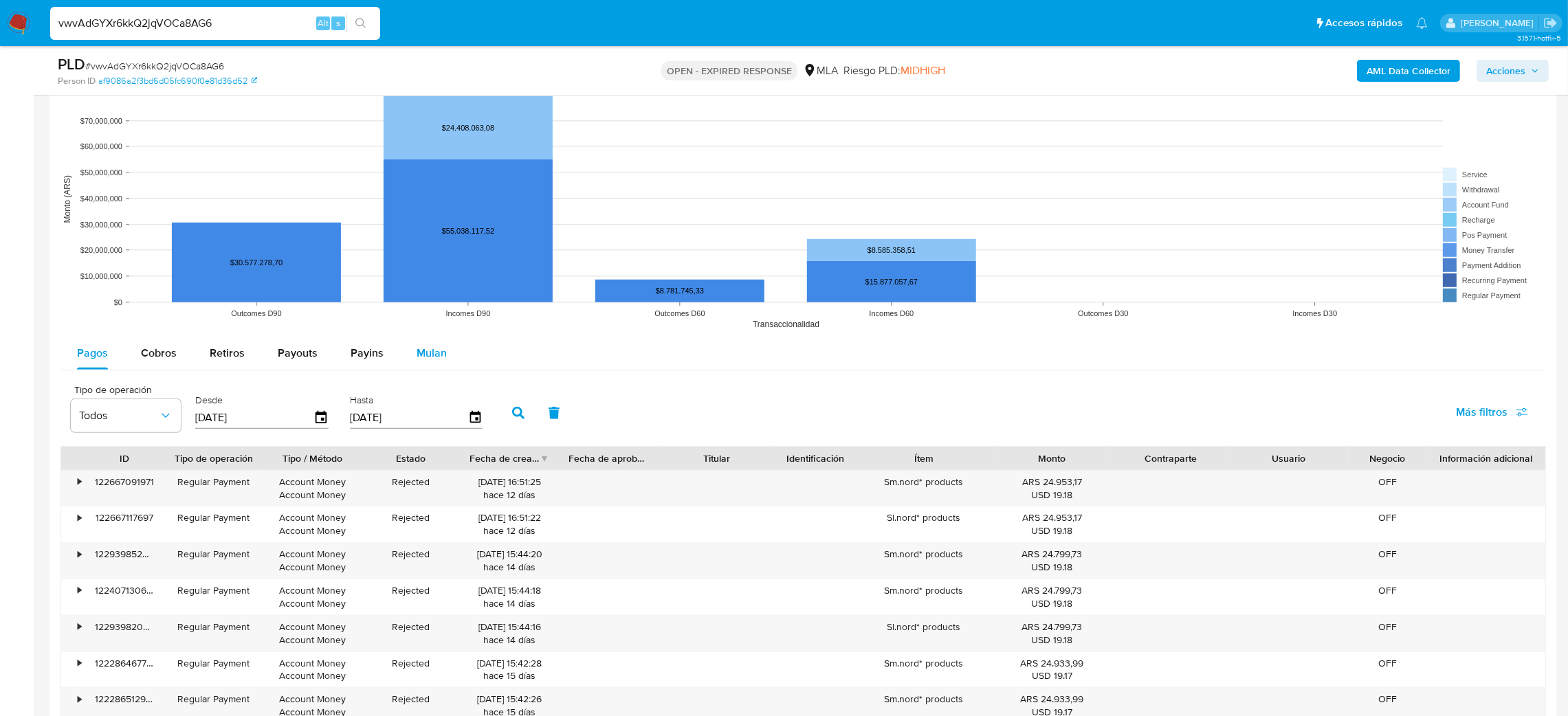
click at [424, 358] on span "Mulan" at bounding box center [431, 353] width 30 height 16
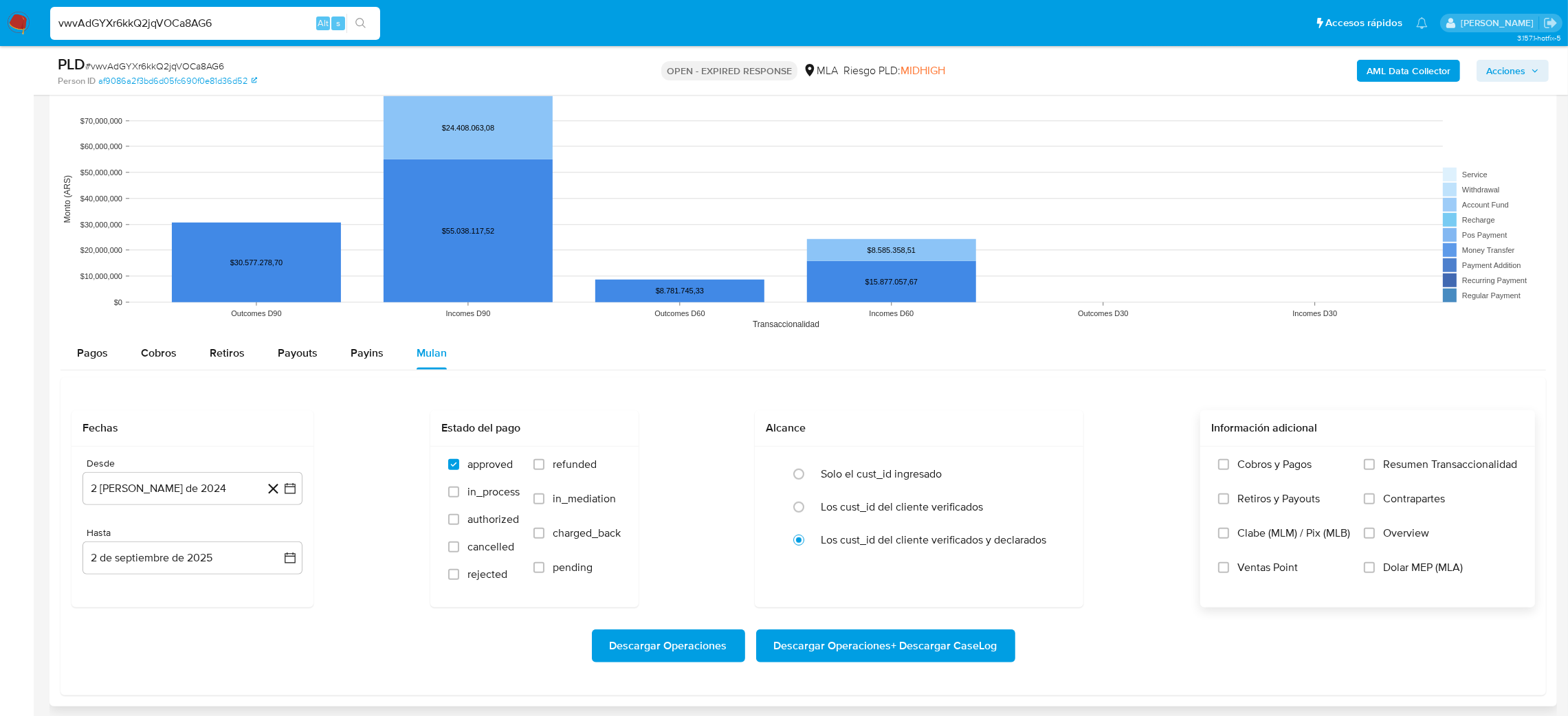
click at [1445, 577] on label "Dolar MEP (MLA)" at bounding box center [1439, 577] width 153 height 35
click at [1374, 573] on input "Dolar MEP (MLA)" at bounding box center [1368, 567] width 11 height 11
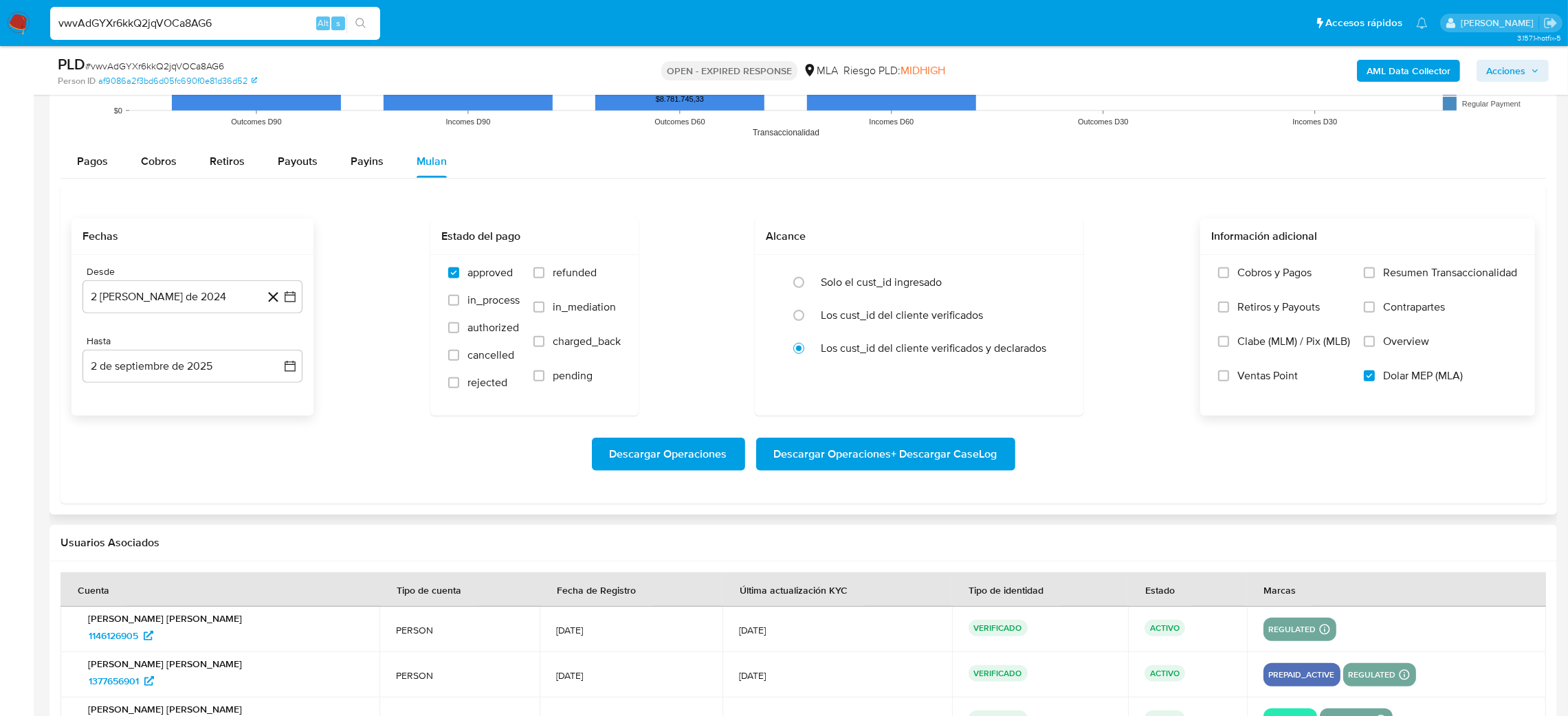
scroll to position [1339, 0]
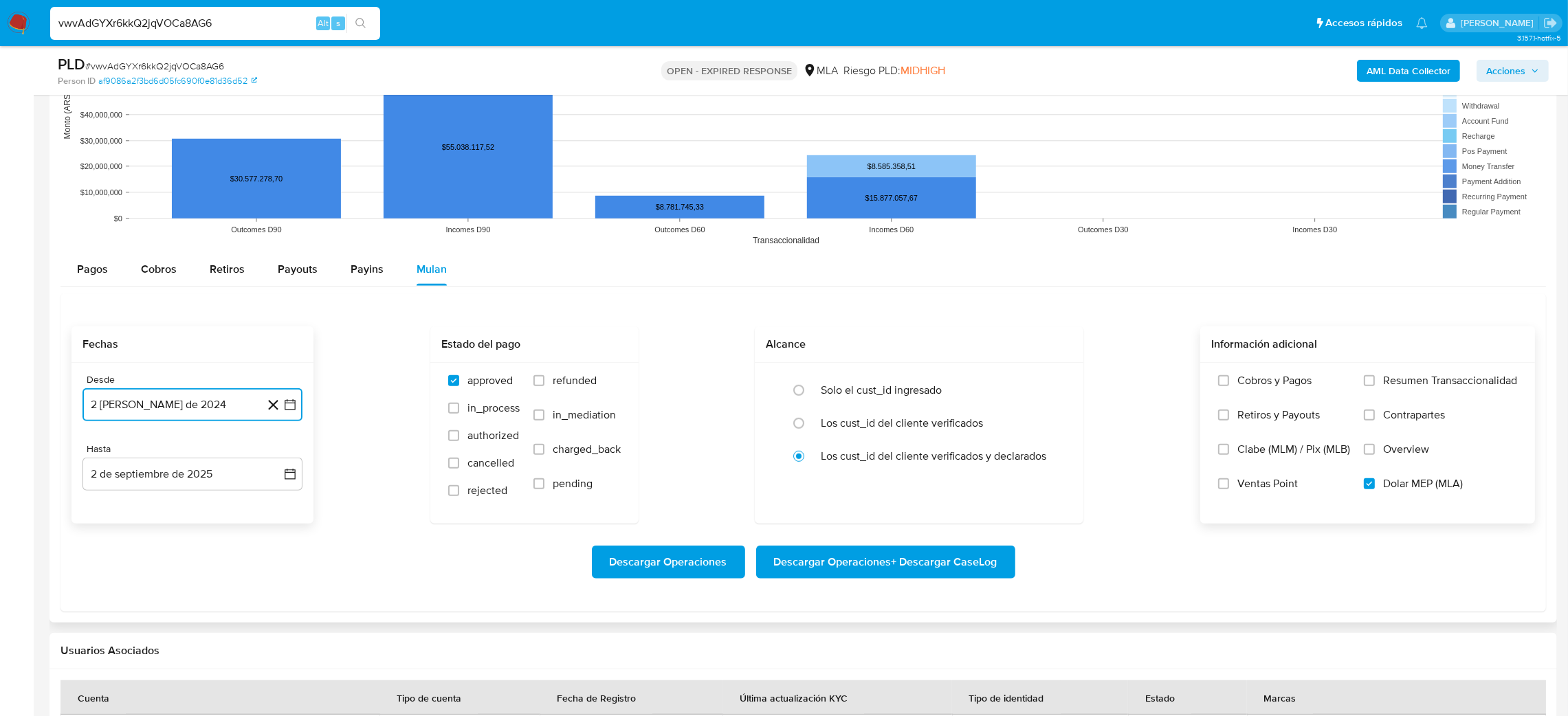
click at [193, 394] on button "2 [PERSON_NAME] de 2024" at bounding box center [193, 404] width 220 height 33
click at [266, 455] on div "agosto 2024" at bounding box center [192, 454] width 187 height 17
click at [271, 453] on icon "Mes siguiente" at bounding box center [278, 454] width 17 height 17
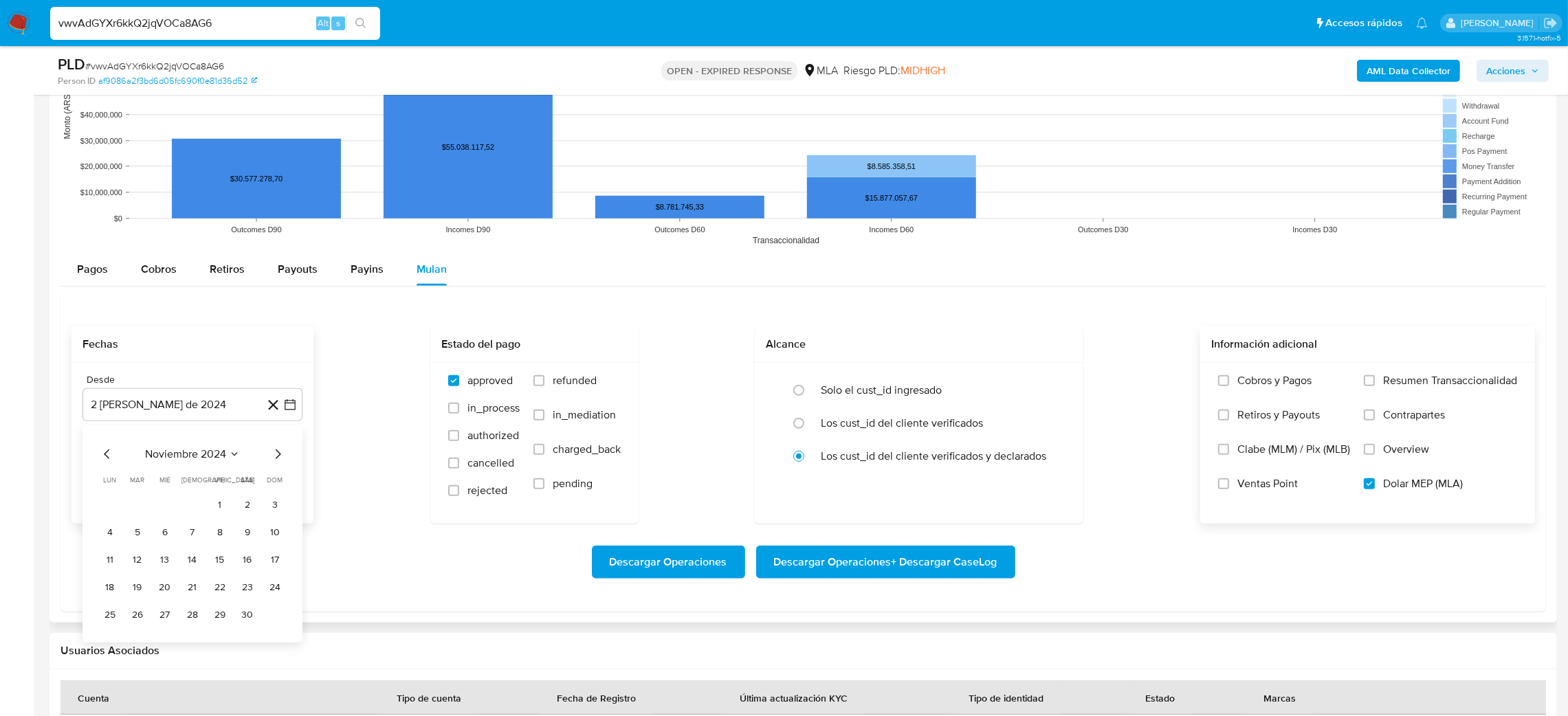
click at [271, 453] on icon "Mes siguiente" at bounding box center [278, 454] width 17 height 17
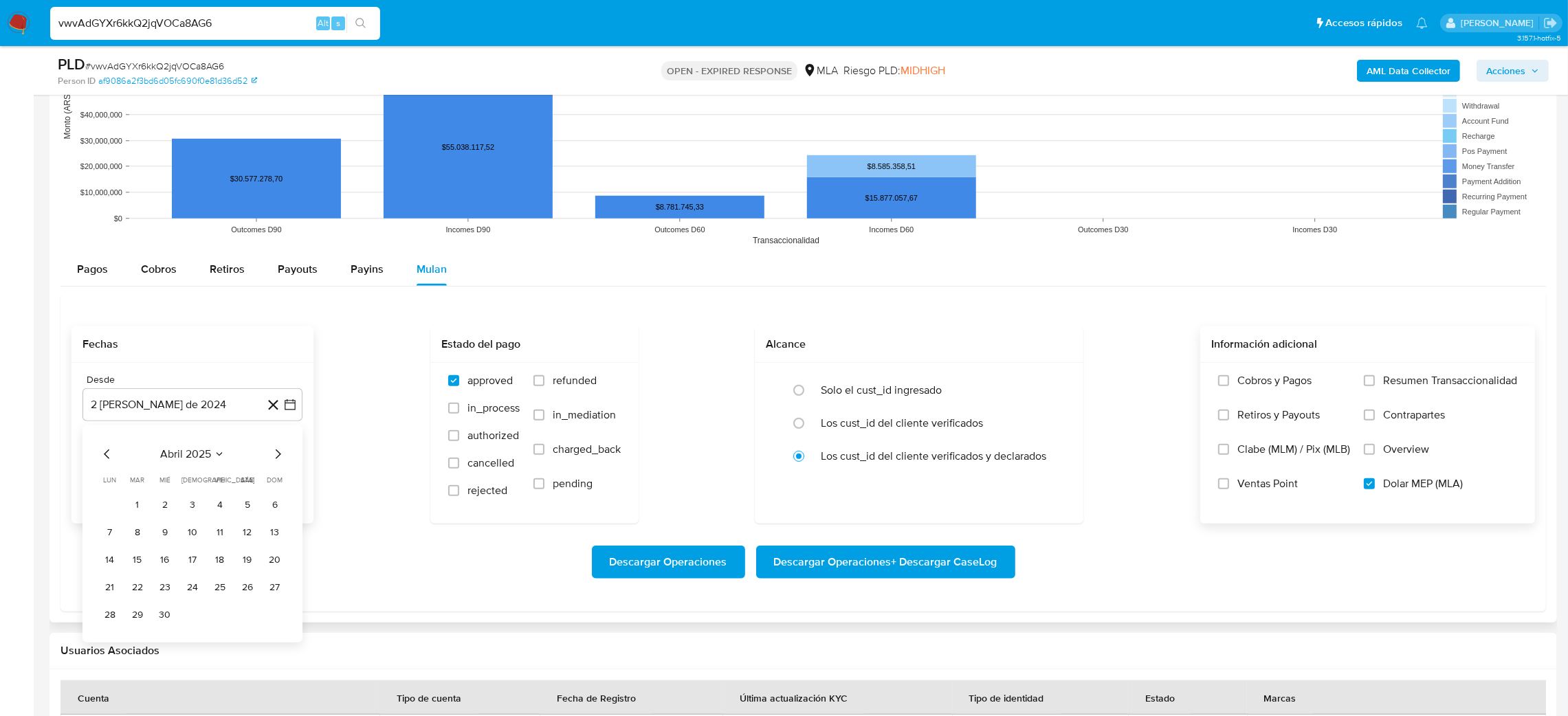
click at [271, 453] on icon "Mes siguiente" at bounding box center [278, 454] width 17 height 17
drag, startPoint x: 131, startPoint y: 507, endPoint x: 134, endPoint y: 486, distance: 21.2
click at [130, 507] on button "1" at bounding box center [138, 505] width 22 height 22
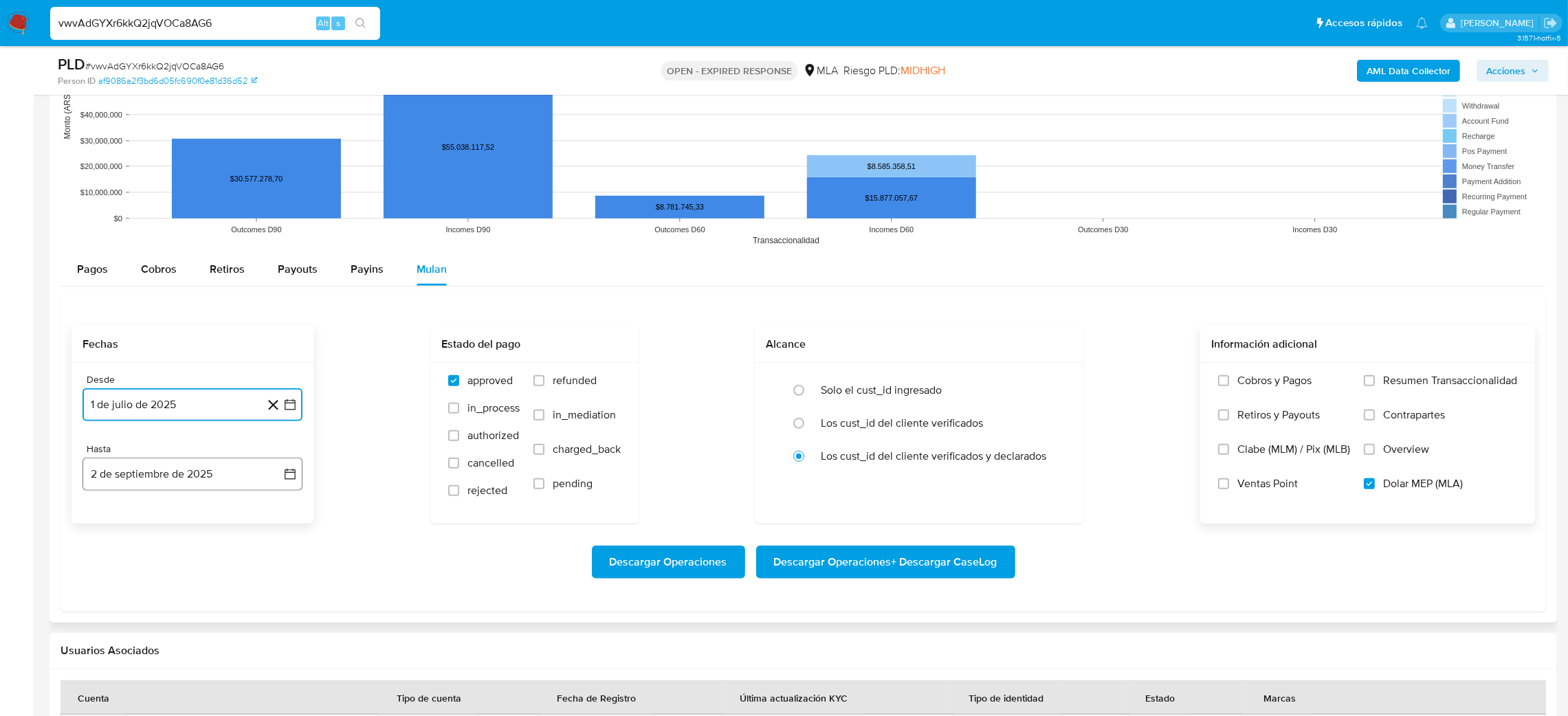
click at [140, 470] on button "2 de septiembre de 2025" at bounding box center [193, 473] width 220 height 33
click at [101, 263] on icon "Mes anterior" at bounding box center [107, 265] width 17 height 17
click at [271, 429] on button "31" at bounding box center [275, 426] width 22 height 22
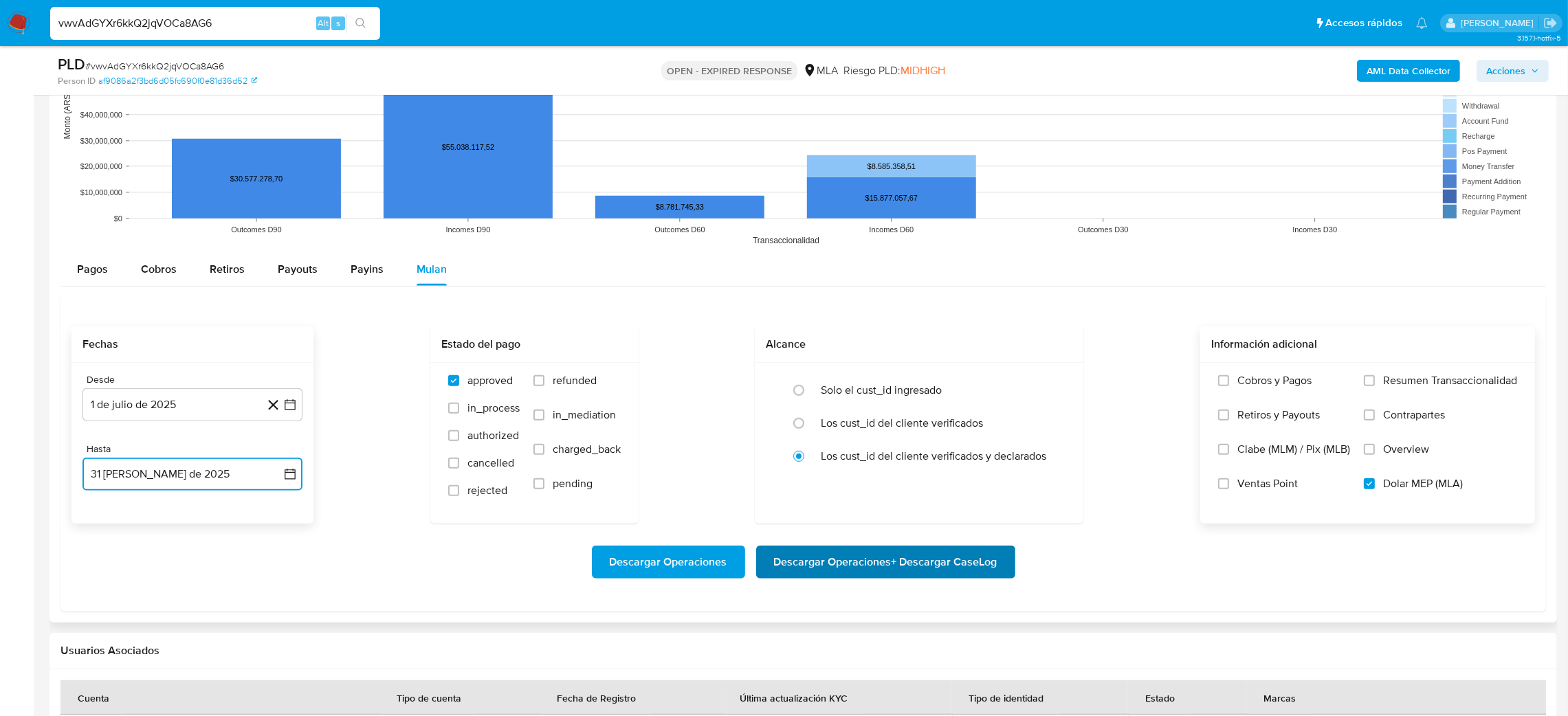
click at [920, 567] on span "Descargar Operaciones + Descargar CaseLog" at bounding box center [885, 562] width 223 height 30
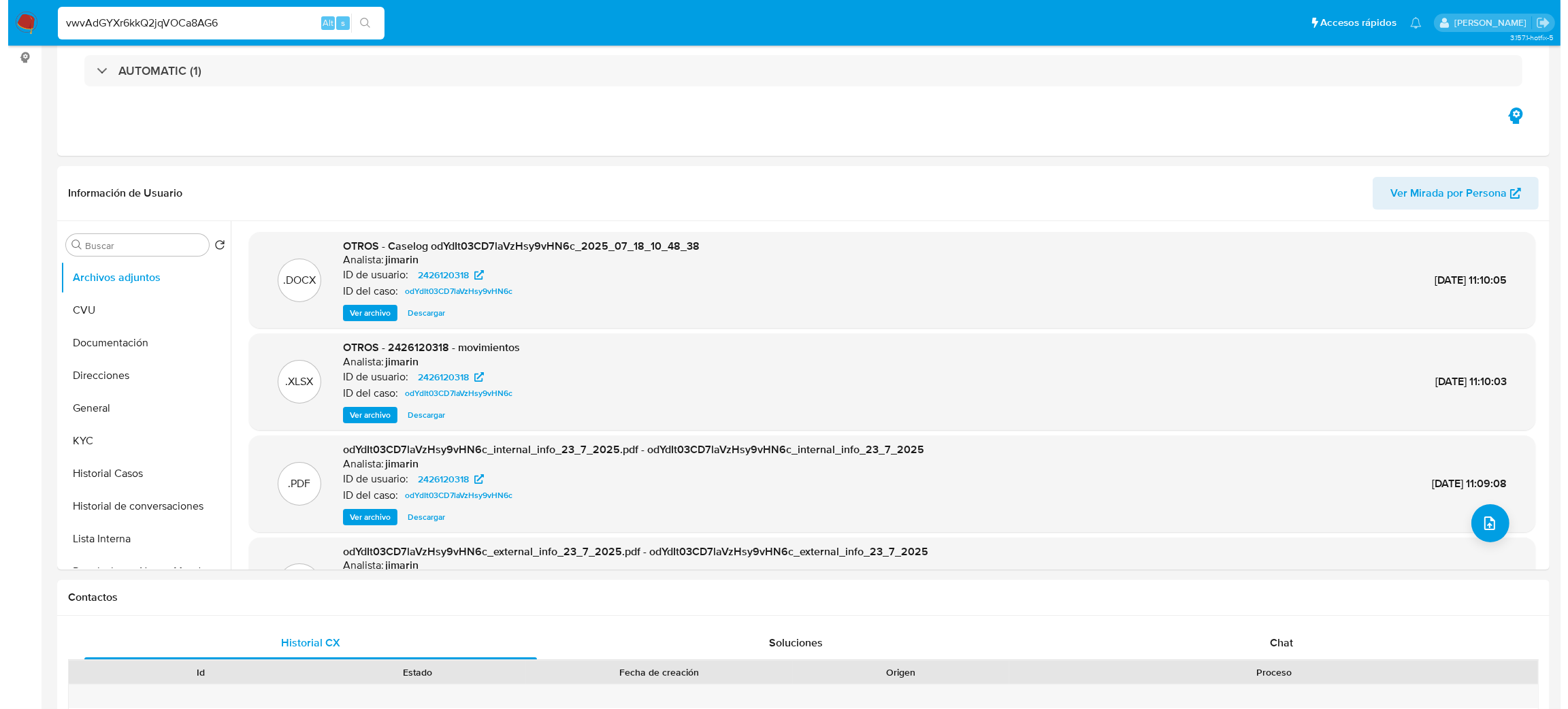
scroll to position [0, 0]
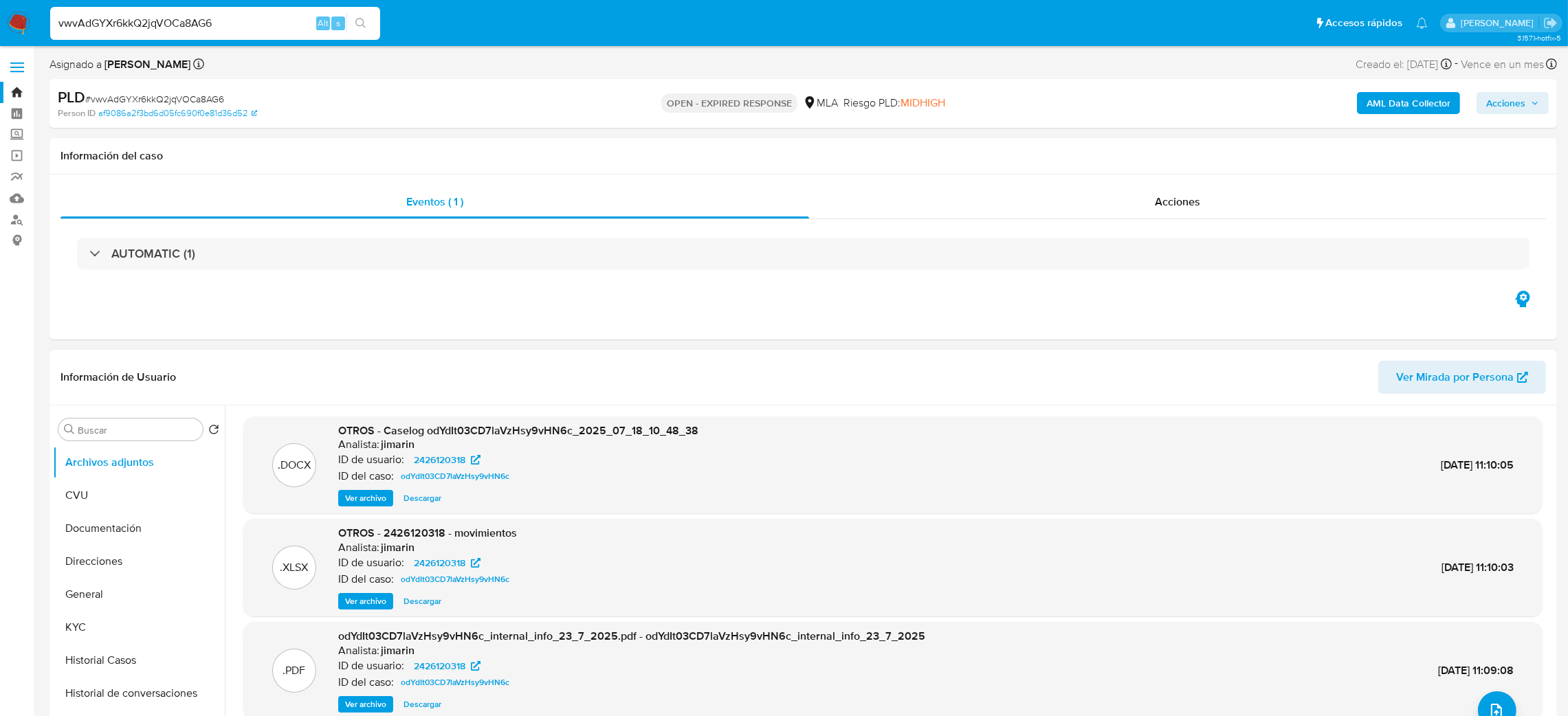
click at [353, 499] on span "Ver archivo" at bounding box center [365, 498] width 41 height 14
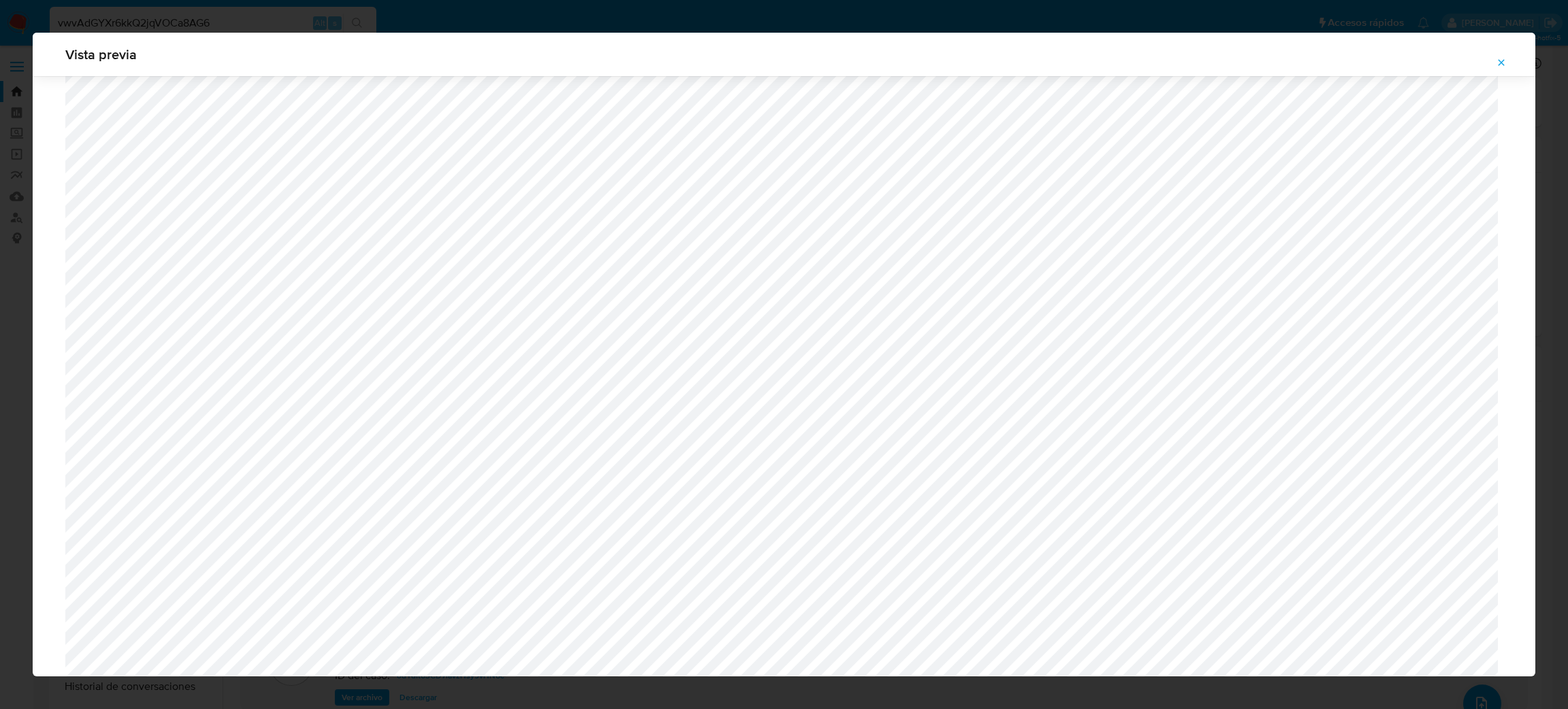
scroll to position [584, 0]
click at [1499, 60] on icon "Attachment preview" at bounding box center [1501, 62] width 11 height 11
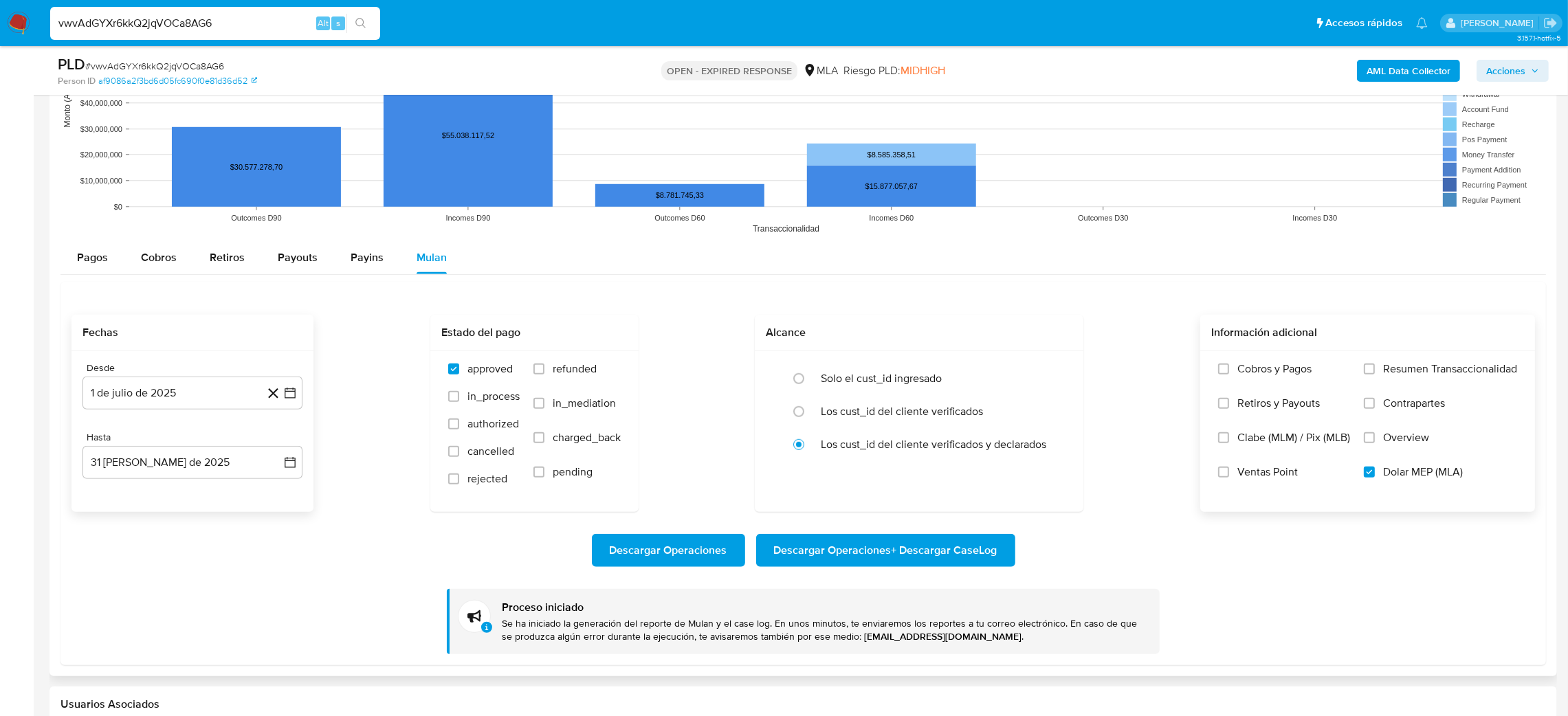
scroll to position [1659, 0]
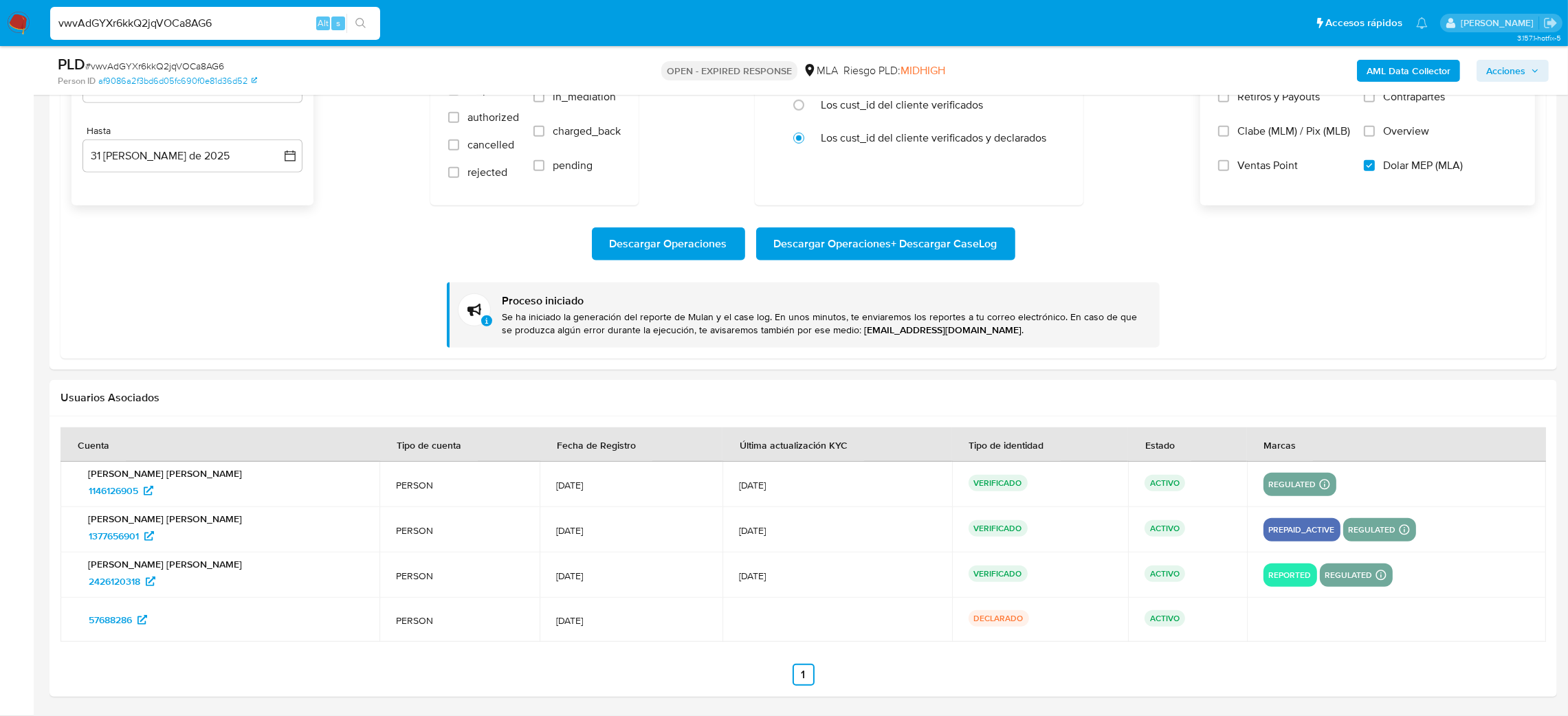
drag, startPoint x: 247, startPoint y: 19, endPoint x: 0, endPoint y: 18, distance: 247.0
click at [0, 18] on nav "Pausado Ver notificaciones vwvAdGYXr6kkQ2jqVOCa8AG6 Alt s Accesos rápidos Presi…" at bounding box center [784, 23] width 1568 height 46
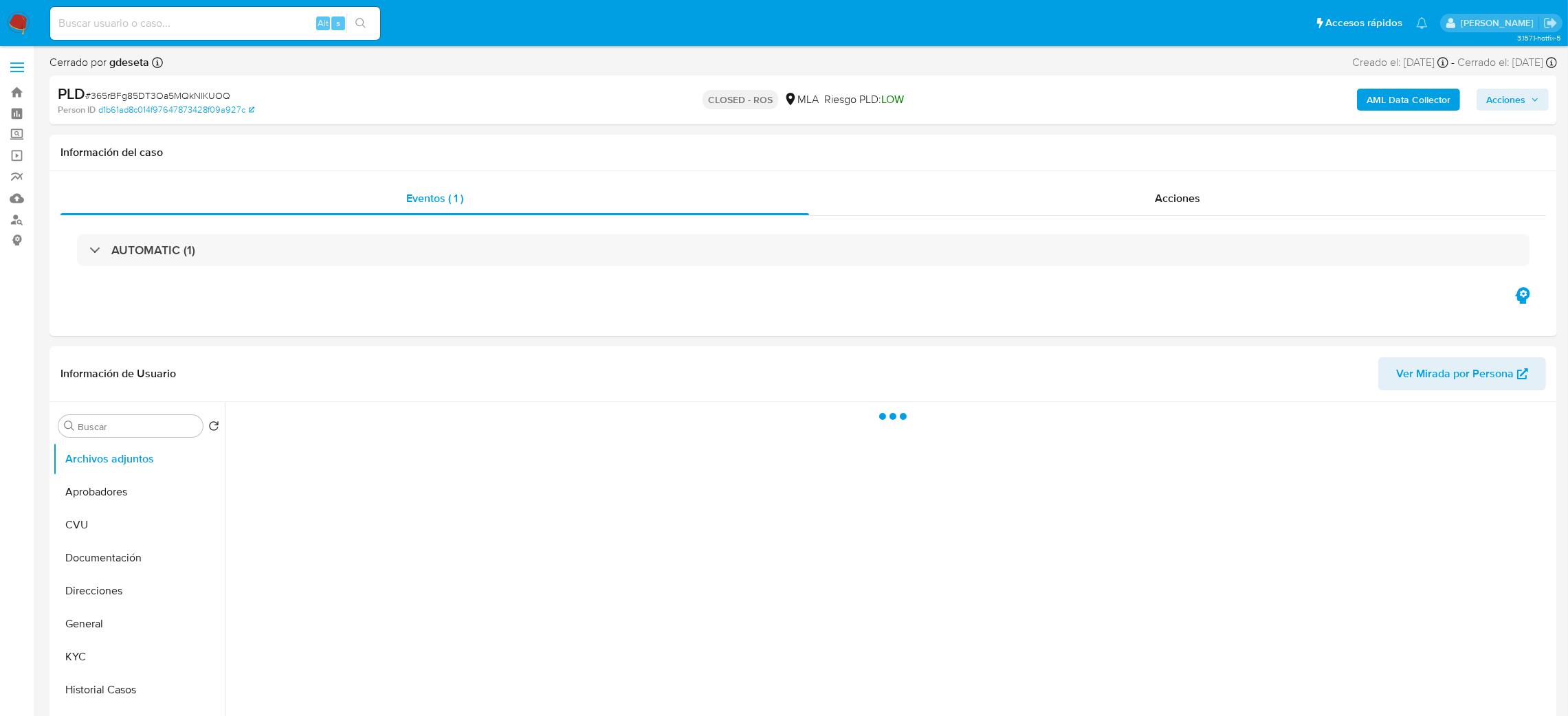
click at [1170, 183] on div "Acciones" at bounding box center [1176, 198] width 737 height 33
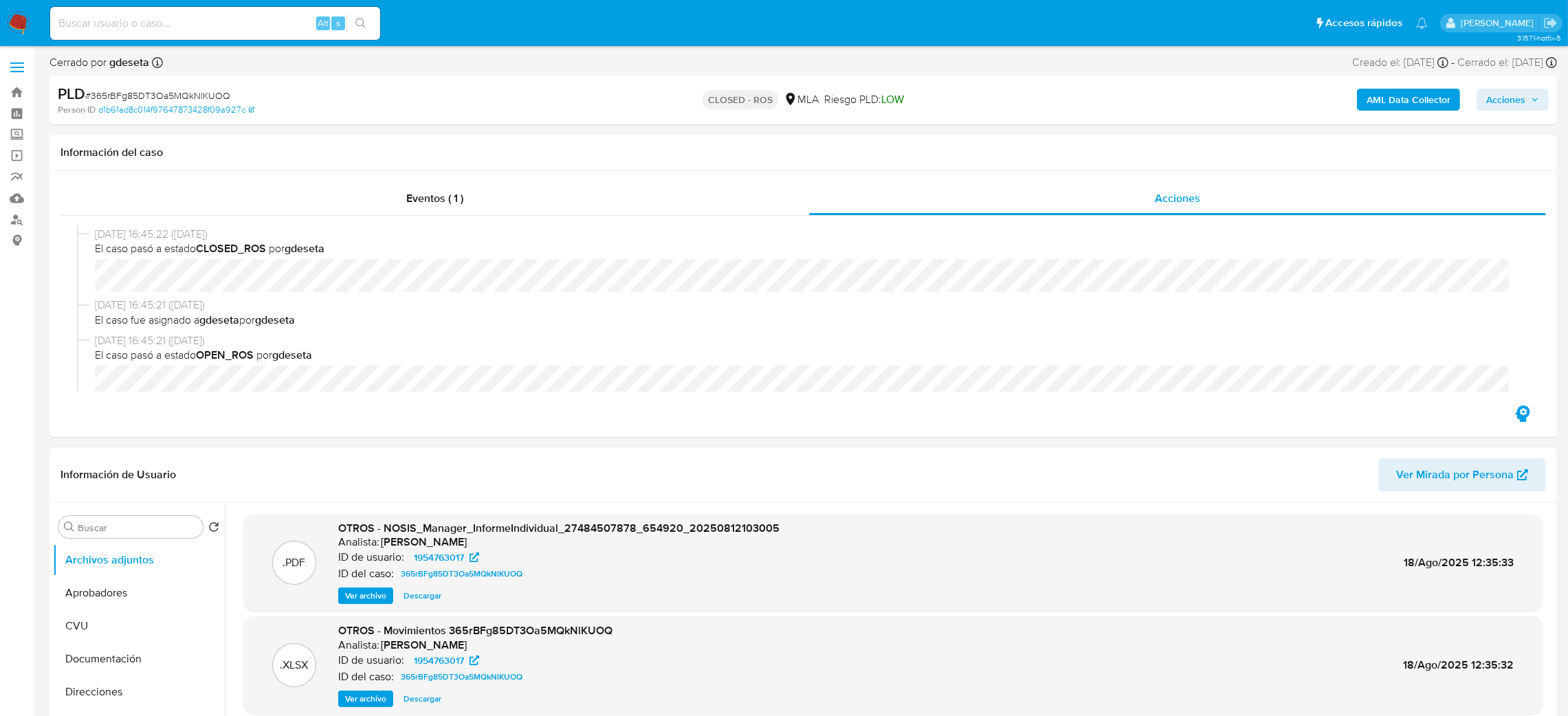
select select "10"
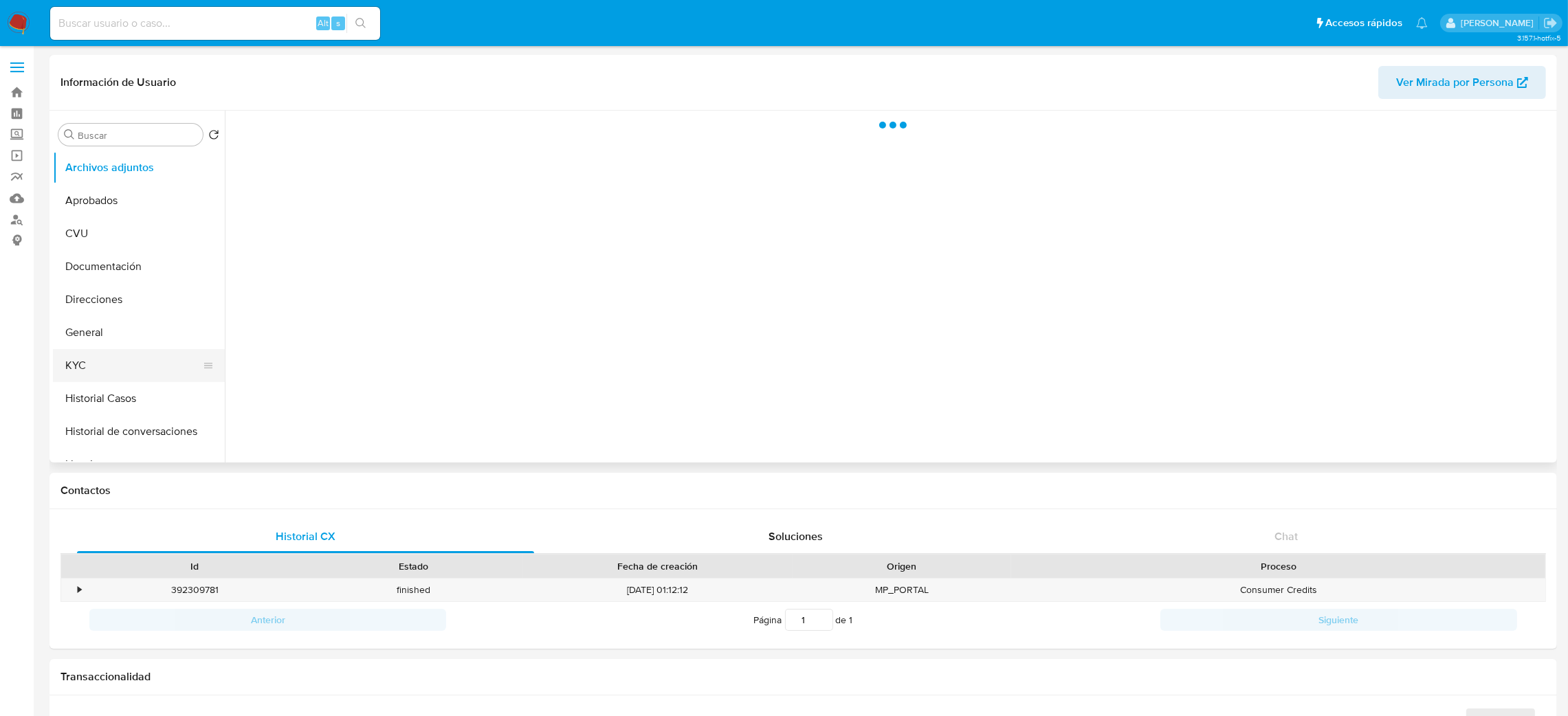
click at [129, 358] on button "KYC" at bounding box center [134, 365] width 161 height 33
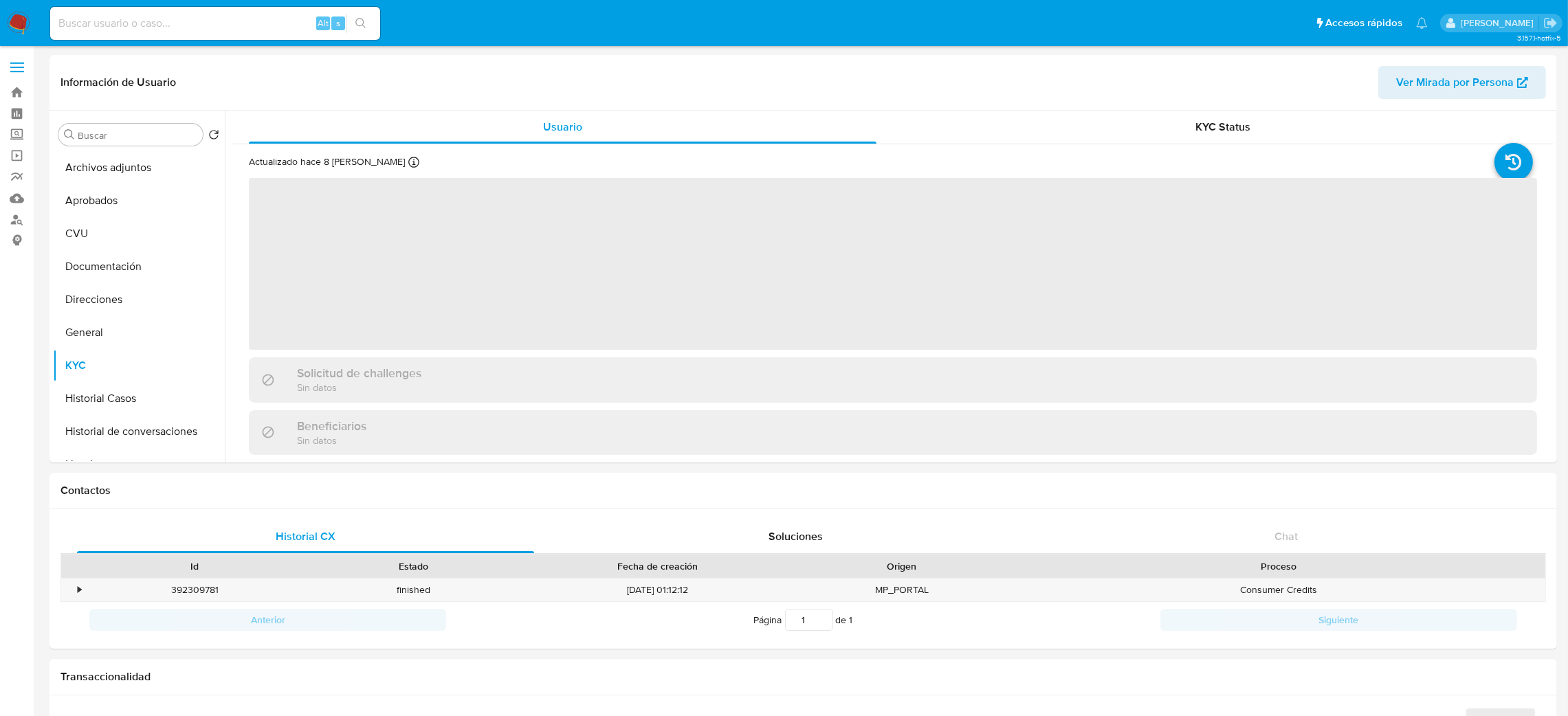
select select "10"
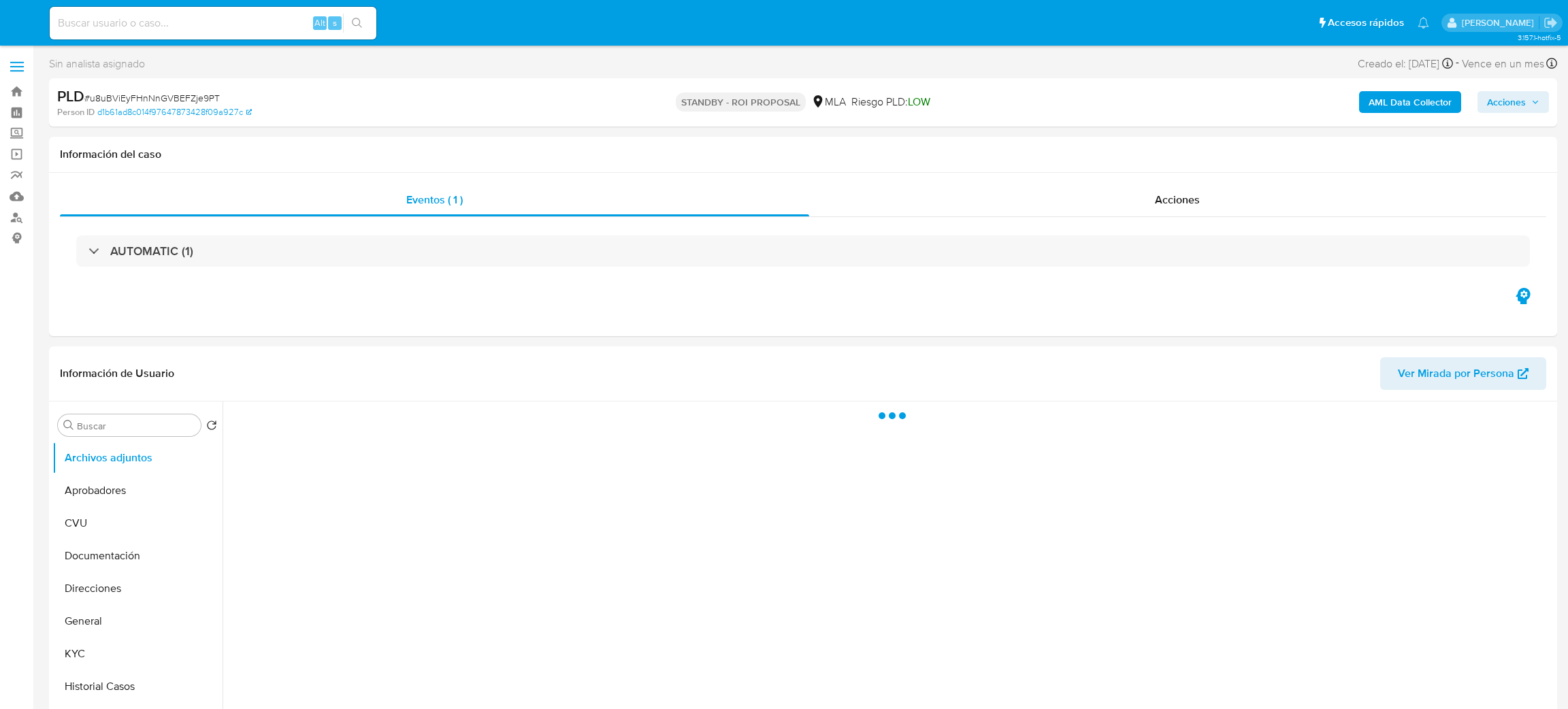
select select "10"
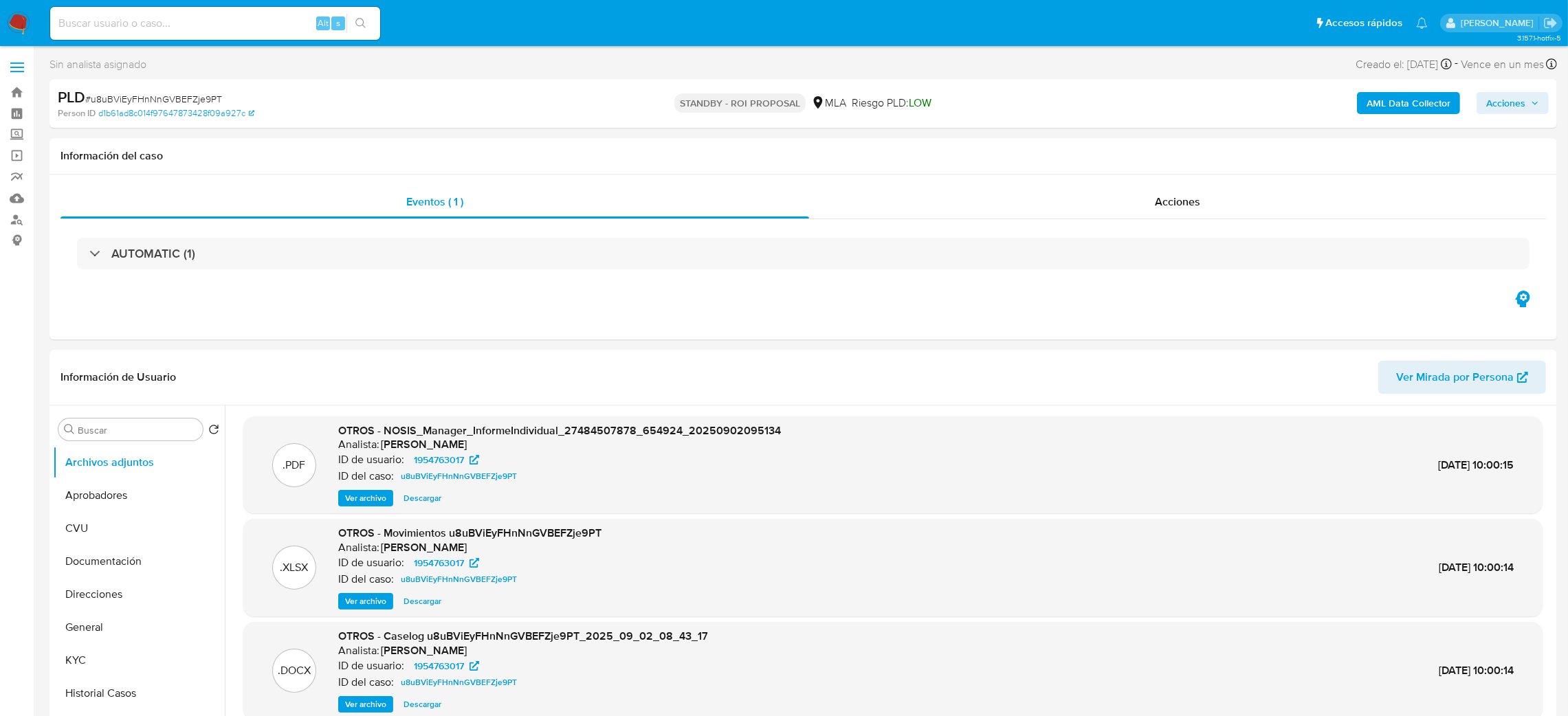
click at [17, 25] on img at bounding box center [19, 24] width 24 height 24
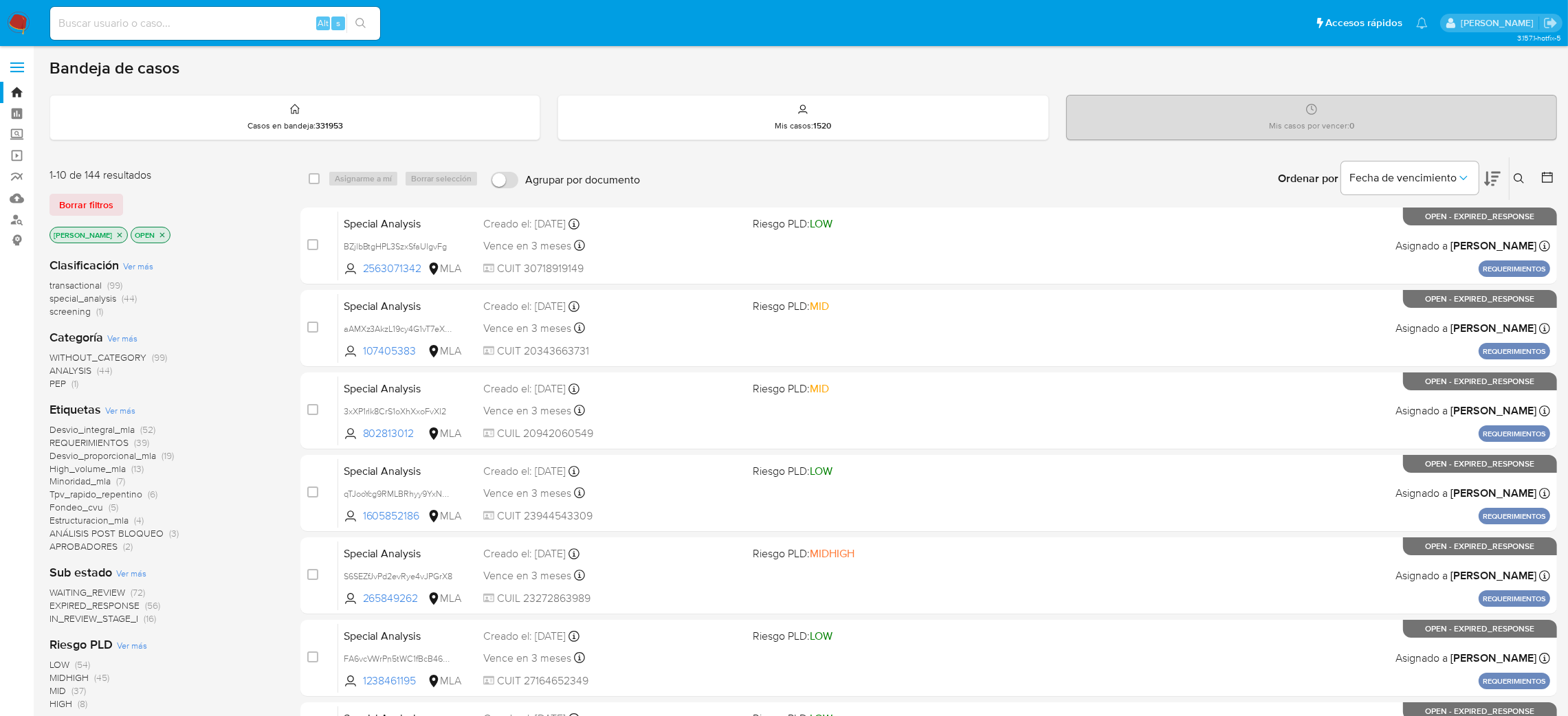
click at [207, 10] on div "Alt s" at bounding box center [215, 23] width 330 height 33
click at [205, 16] on input at bounding box center [215, 23] width 330 height 18
paste input "3oQPnUAEwzcJL4bU06XzUon6"
type input "3oQPnUAEwzcJL4bU06XzUon6"
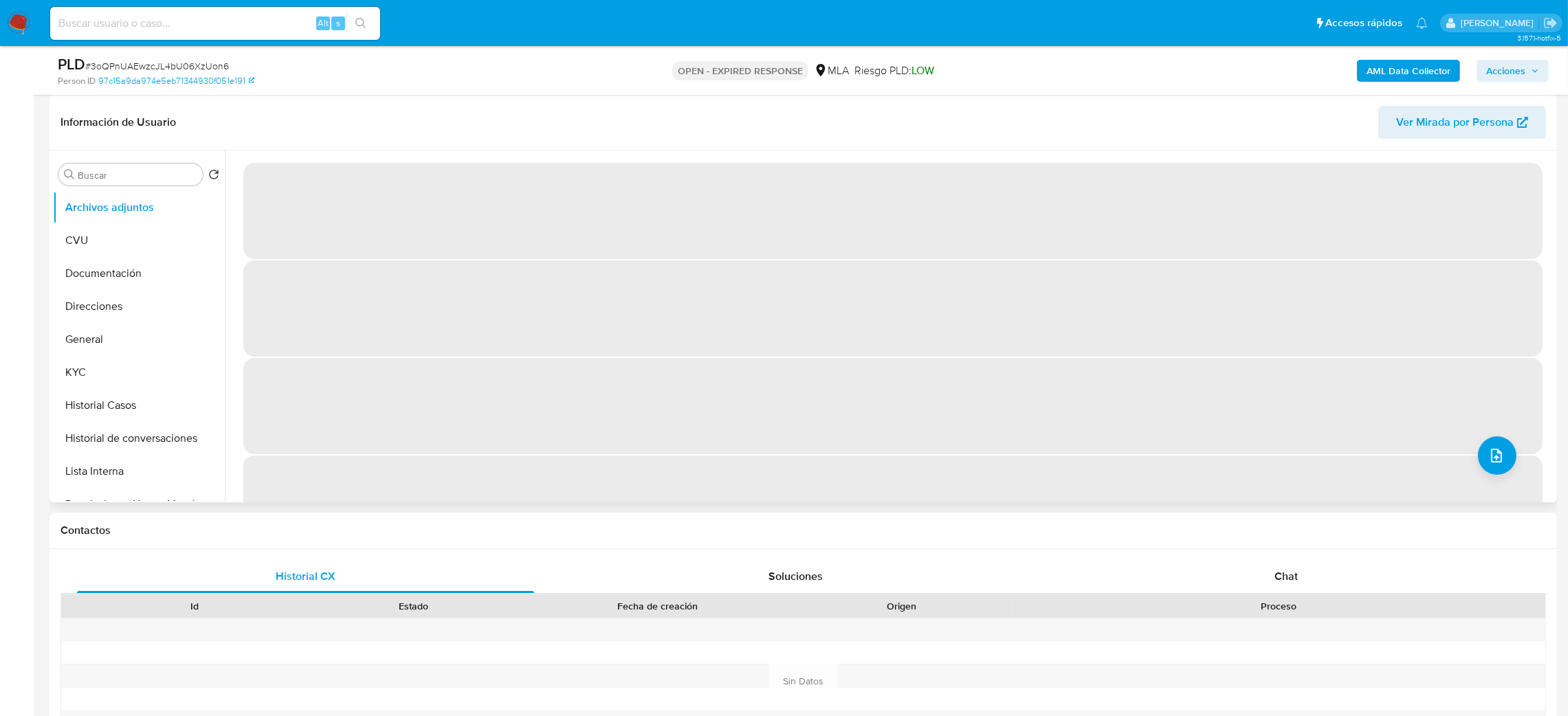
select select "10"
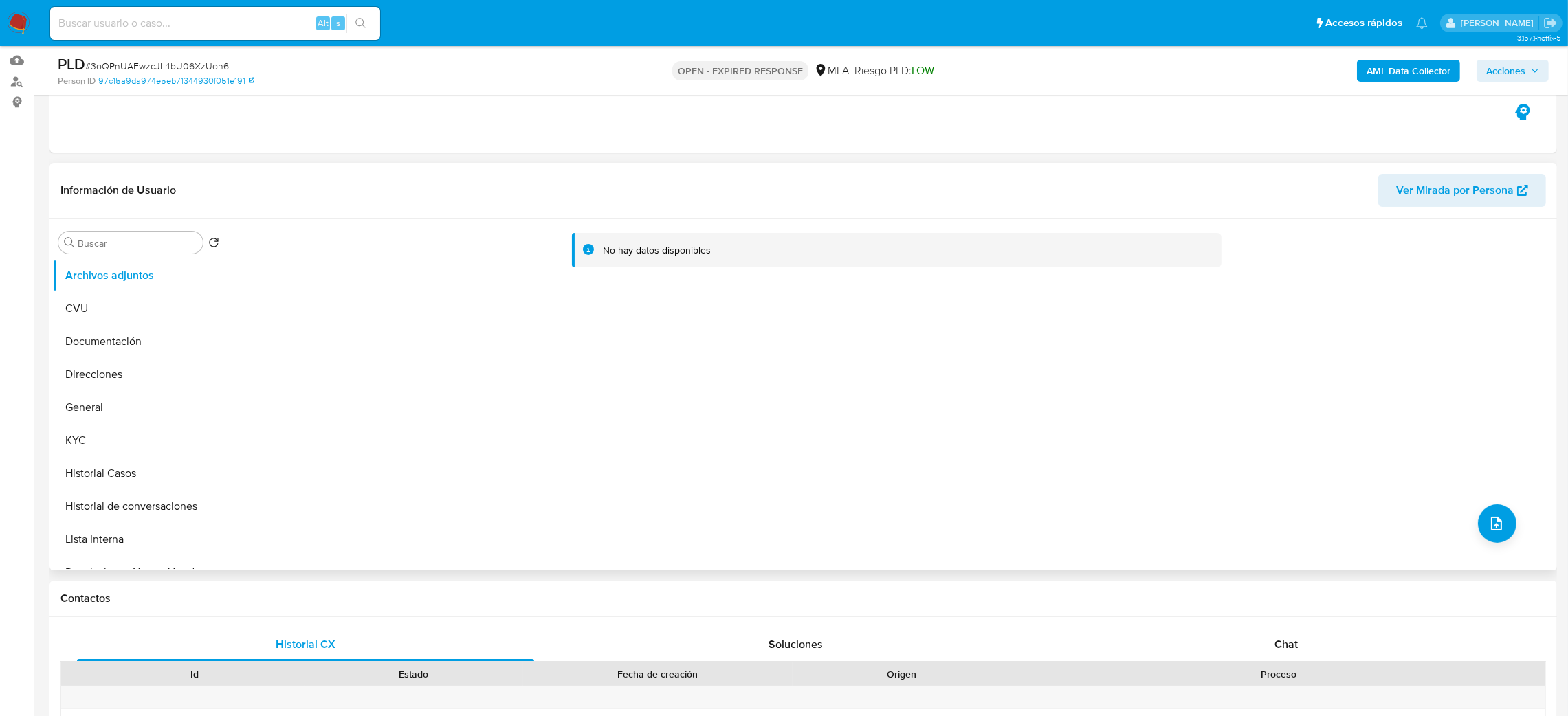
scroll to position [103, 0]
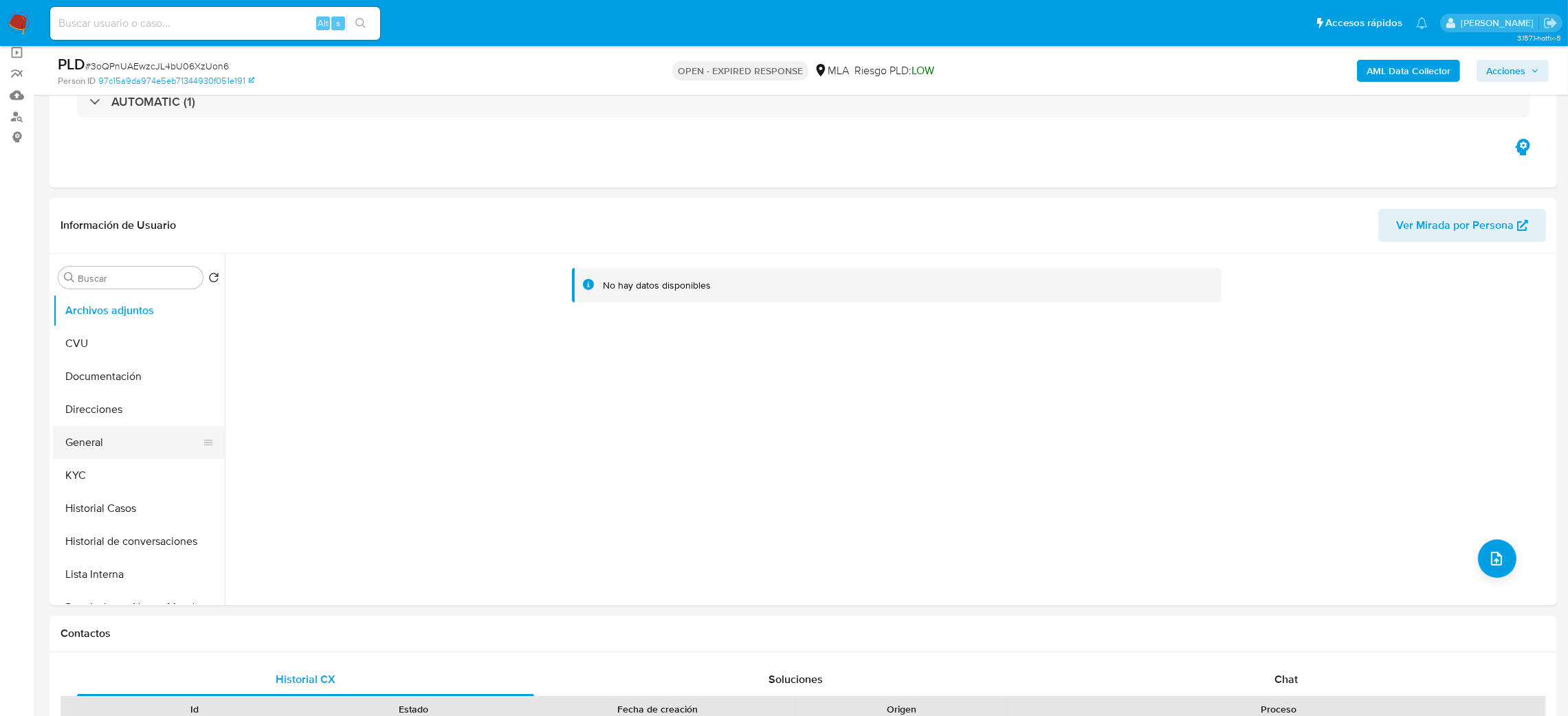
click at [92, 441] on button "General" at bounding box center [134, 442] width 161 height 33
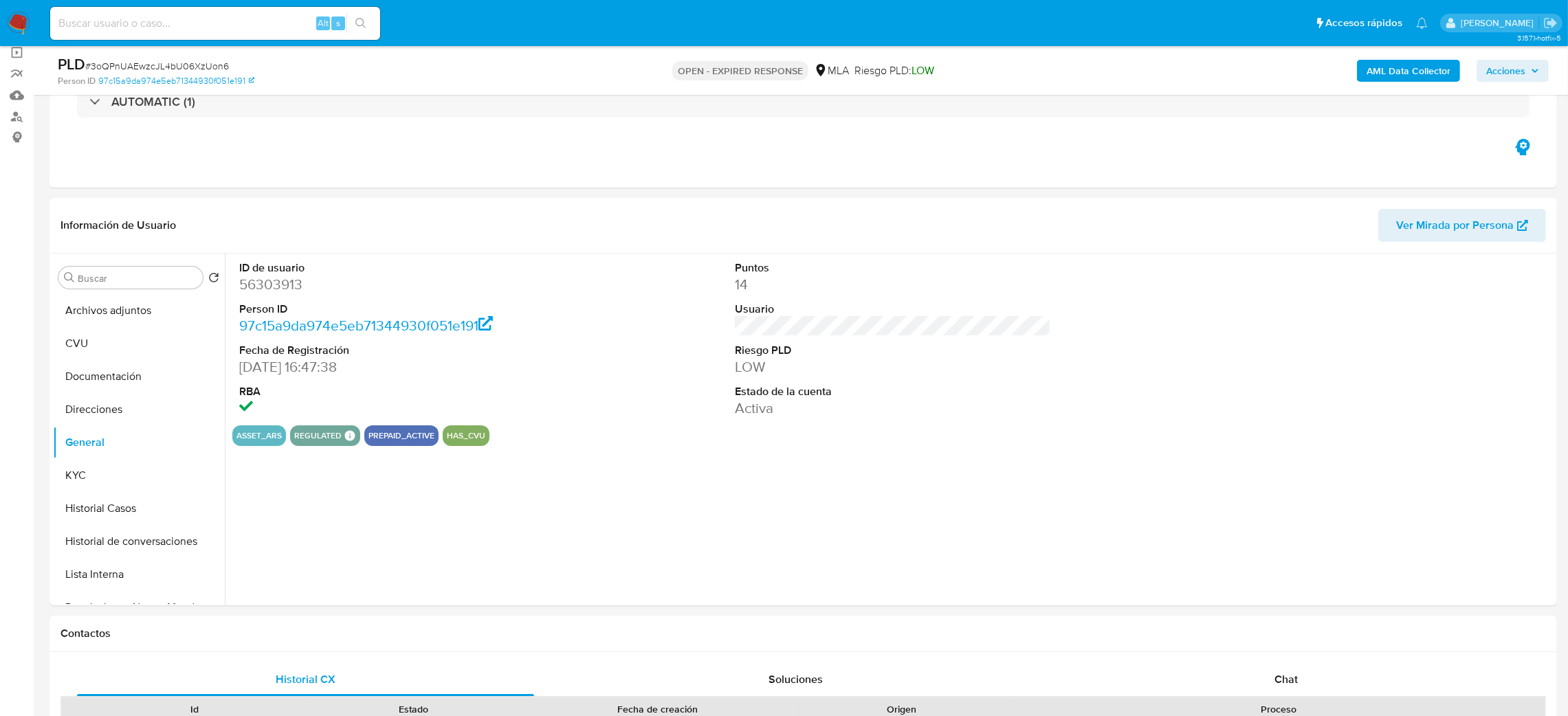
click at [274, 288] on dd "56303913" at bounding box center [397, 284] width 317 height 19
copy dd "56303913"
click at [138, 473] on button "KYC" at bounding box center [134, 475] width 161 height 33
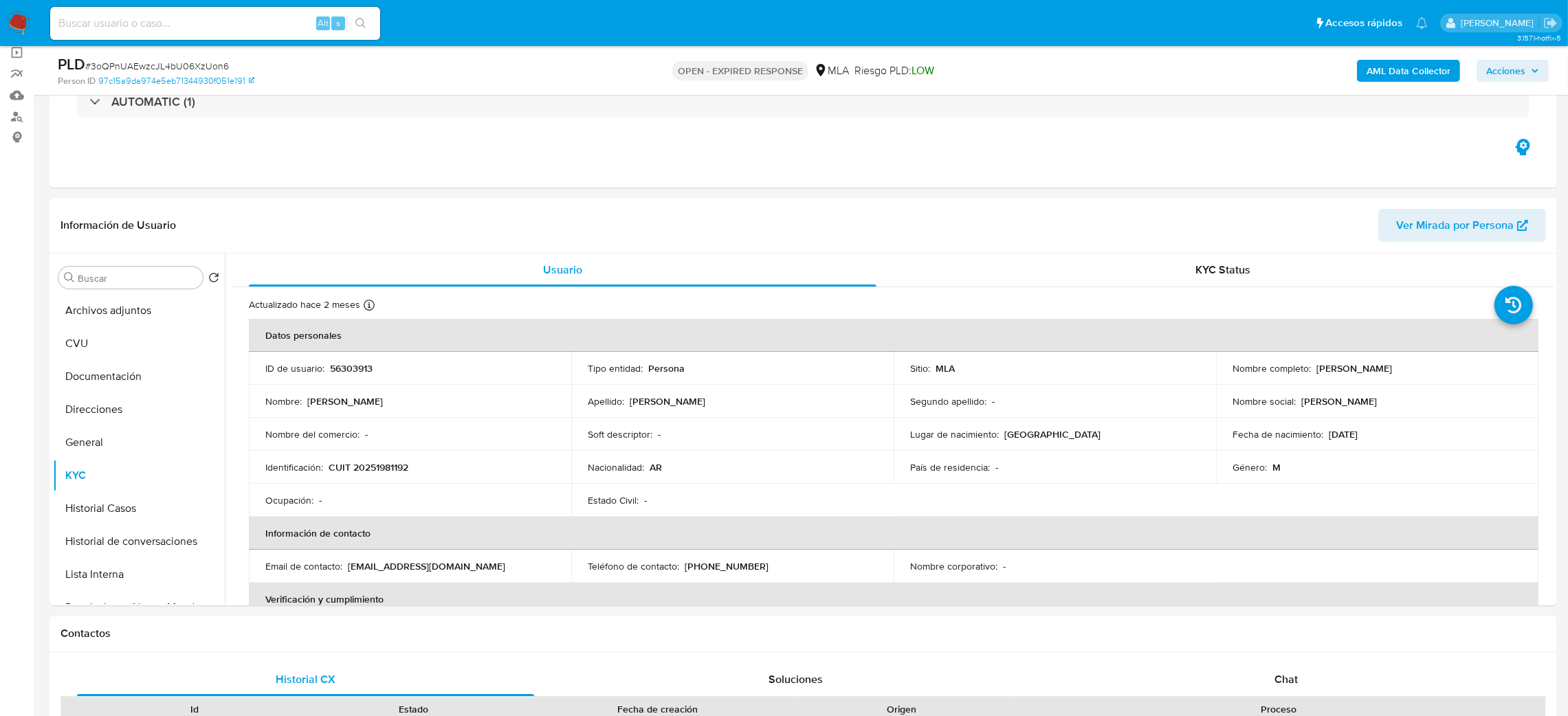
click at [375, 468] on p "CUIT 20251981192" at bounding box center [368, 467] width 79 height 13
copy p "20251981192"
click at [358, 449] on td "Nombre del comercio : -" at bounding box center [409, 434] width 322 height 33
drag, startPoint x: 362, startPoint y: 469, endPoint x: 402, endPoint y: 468, distance: 40.0
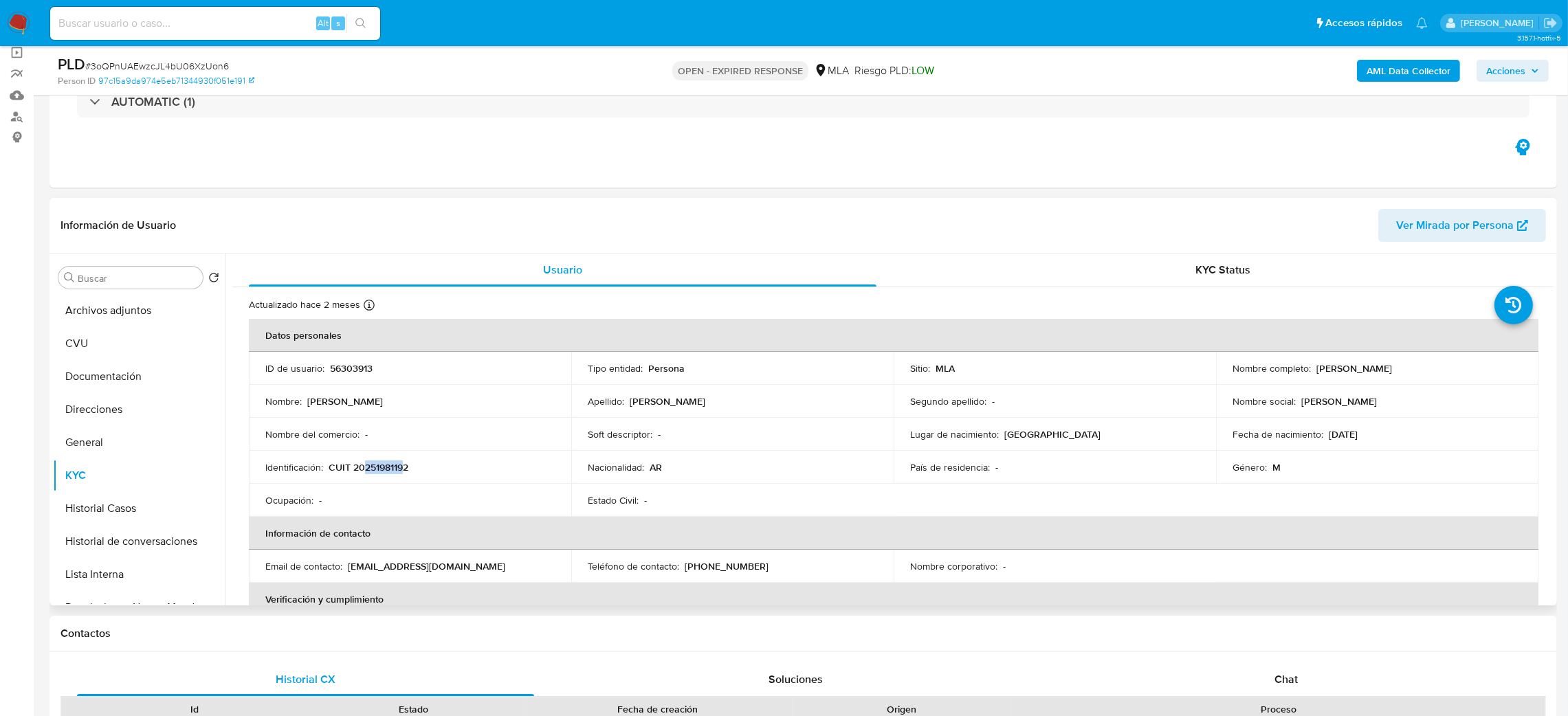
click at [402, 468] on p "CUIT 20251981192" at bounding box center [368, 467] width 79 height 13
copy p "25198119"
click at [471, 383] on td "ID de usuario : 56303913" at bounding box center [409, 368] width 322 height 33
click at [390, 470] on p "CUIT 20251981192" at bounding box center [368, 467] width 79 height 13
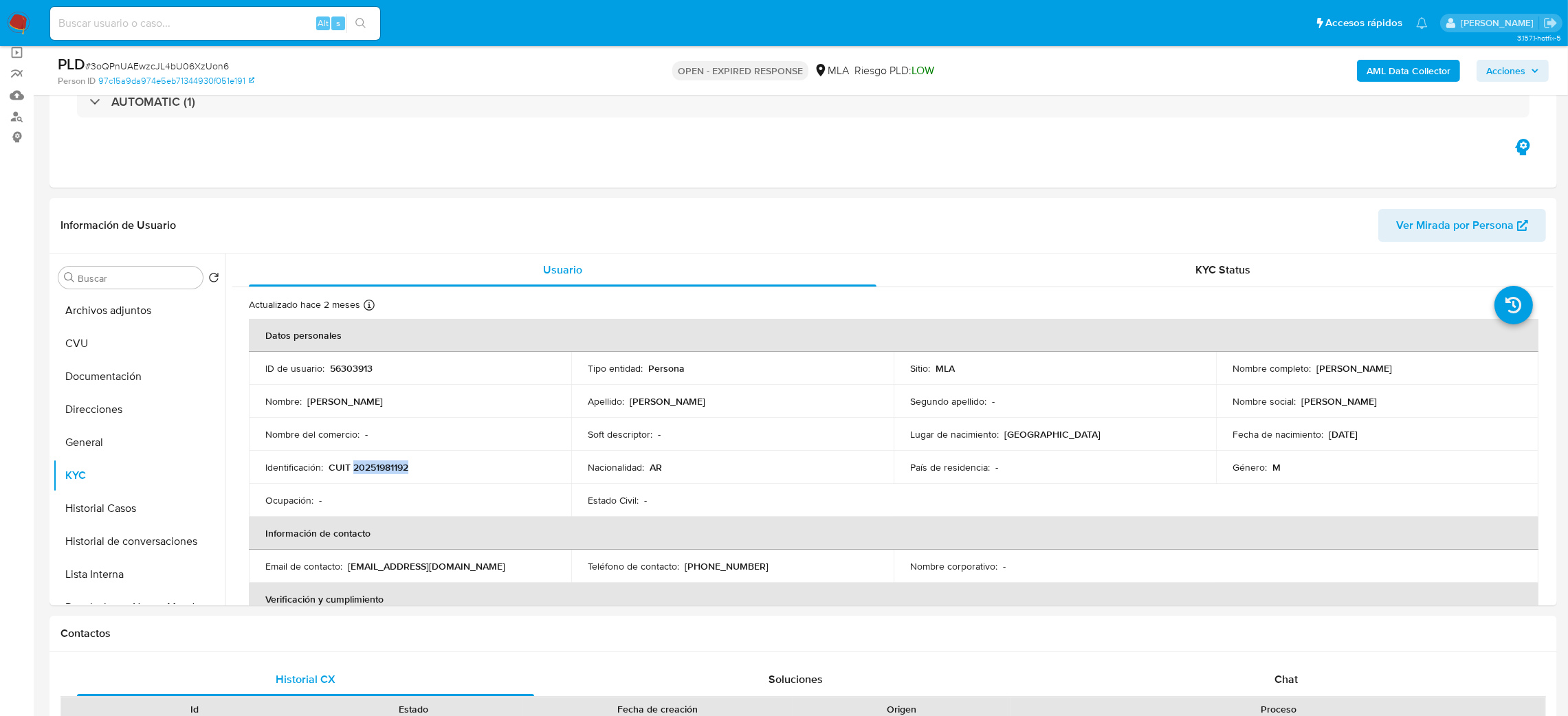
copy p "20251981192"
drag, startPoint x: 1312, startPoint y: 369, endPoint x: 1397, endPoint y: 367, distance: 85.0
click at [1397, 367] on div "Nombre completo : Amador Puga" at bounding box center [1377, 368] width 289 height 13
copy p "Amador Puga"
click at [90, 370] on button "Documentación" at bounding box center [134, 376] width 161 height 33
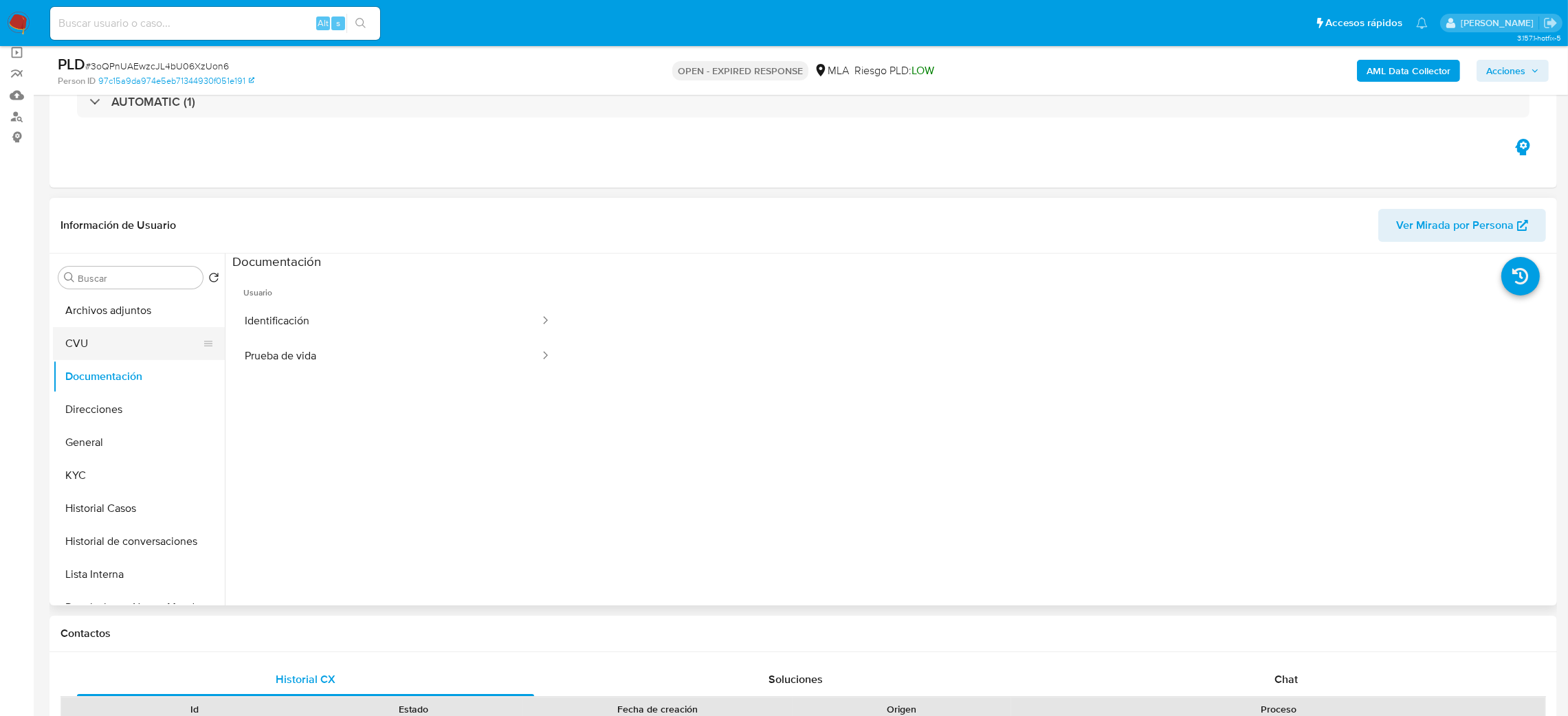
click at [118, 330] on button "CVU" at bounding box center [134, 343] width 161 height 33
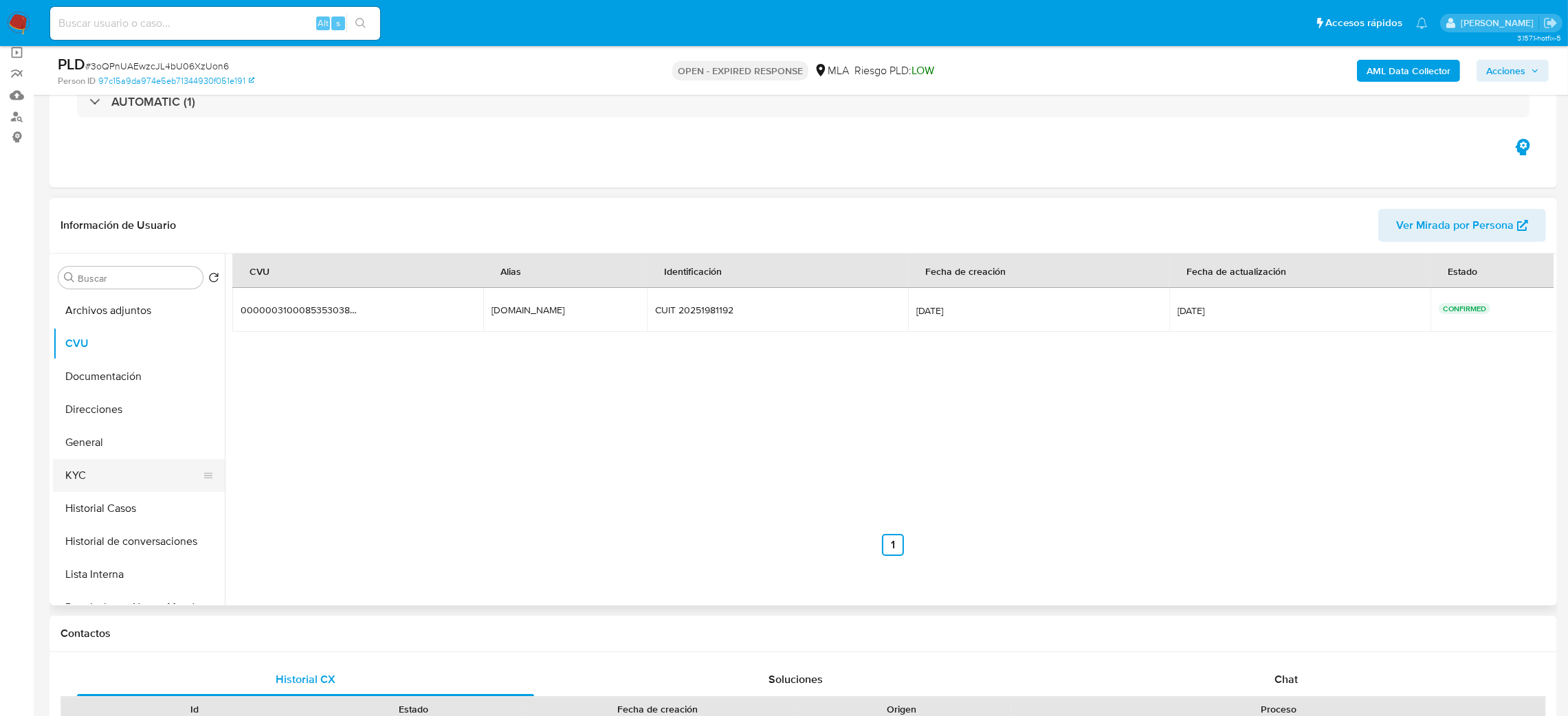
click at [145, 484] on button "KYC" at bounding box center [134, 475] width 161 height 33
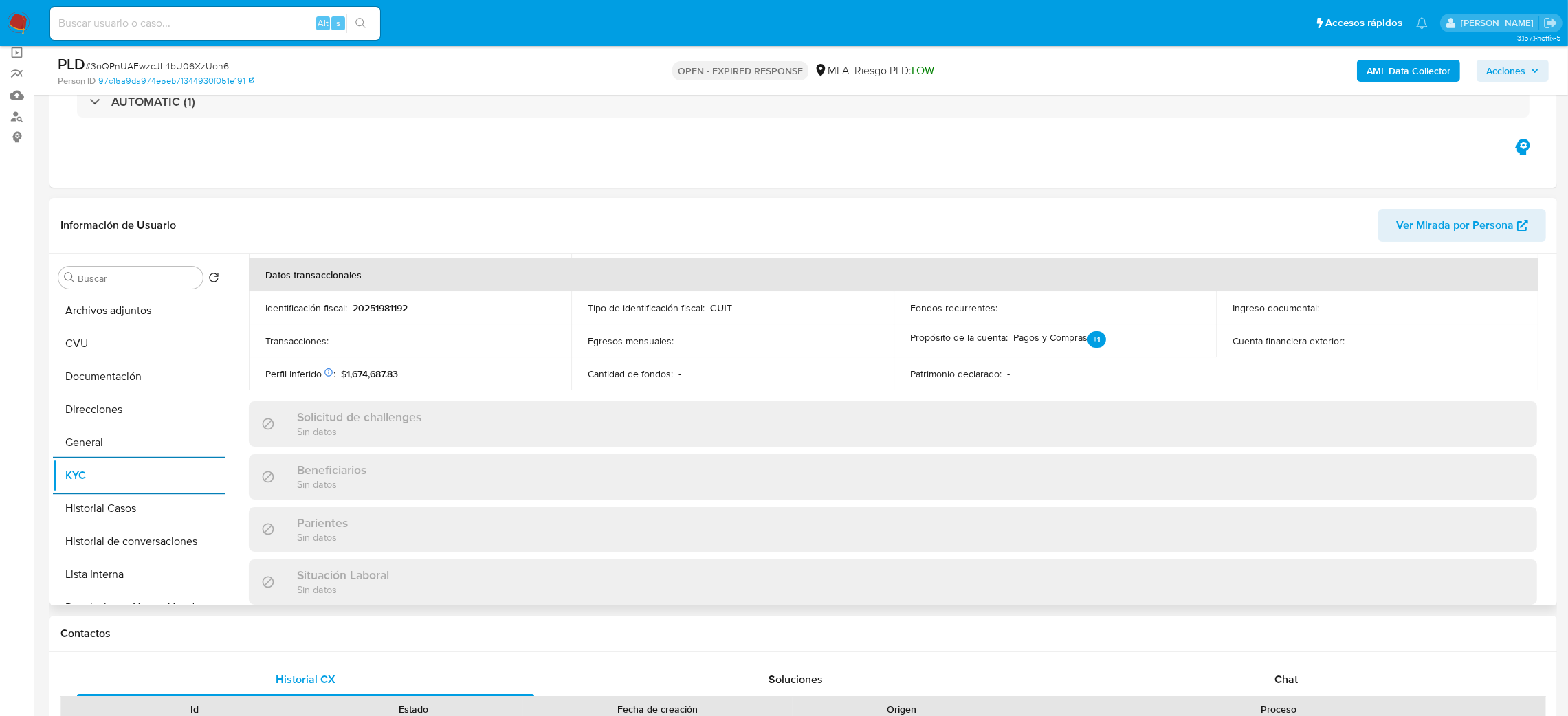
scroll to position [93, 0]
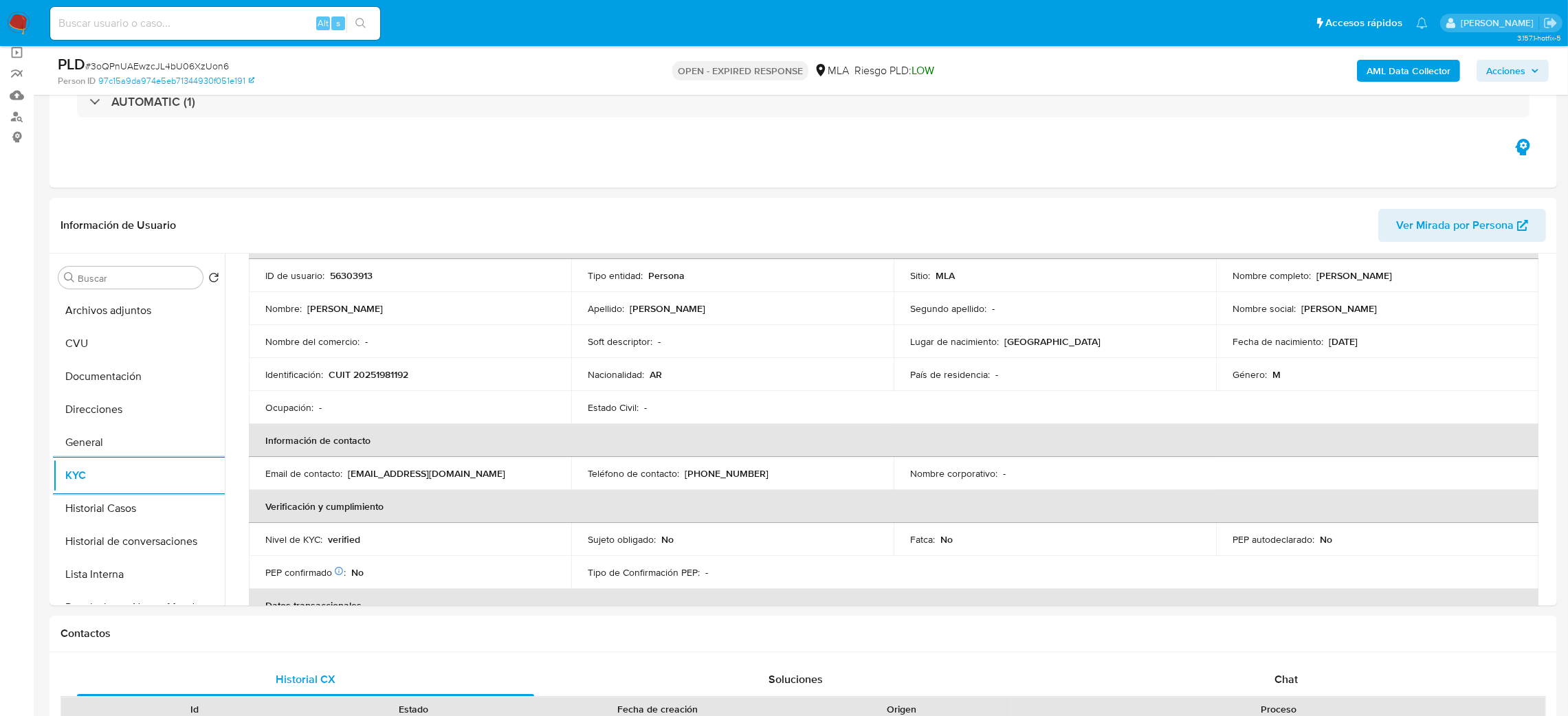
click at [160, 63] on span "# 3oQPnUAEwzcJL4bU06XzUon6" at bounding box center [157, 66] width 144 height 14
copy span "3oQPnUAEwzcJL4bU06XzUon6"
click at [14, 14] on img at bounding box center [19, 24] width 24 height 24
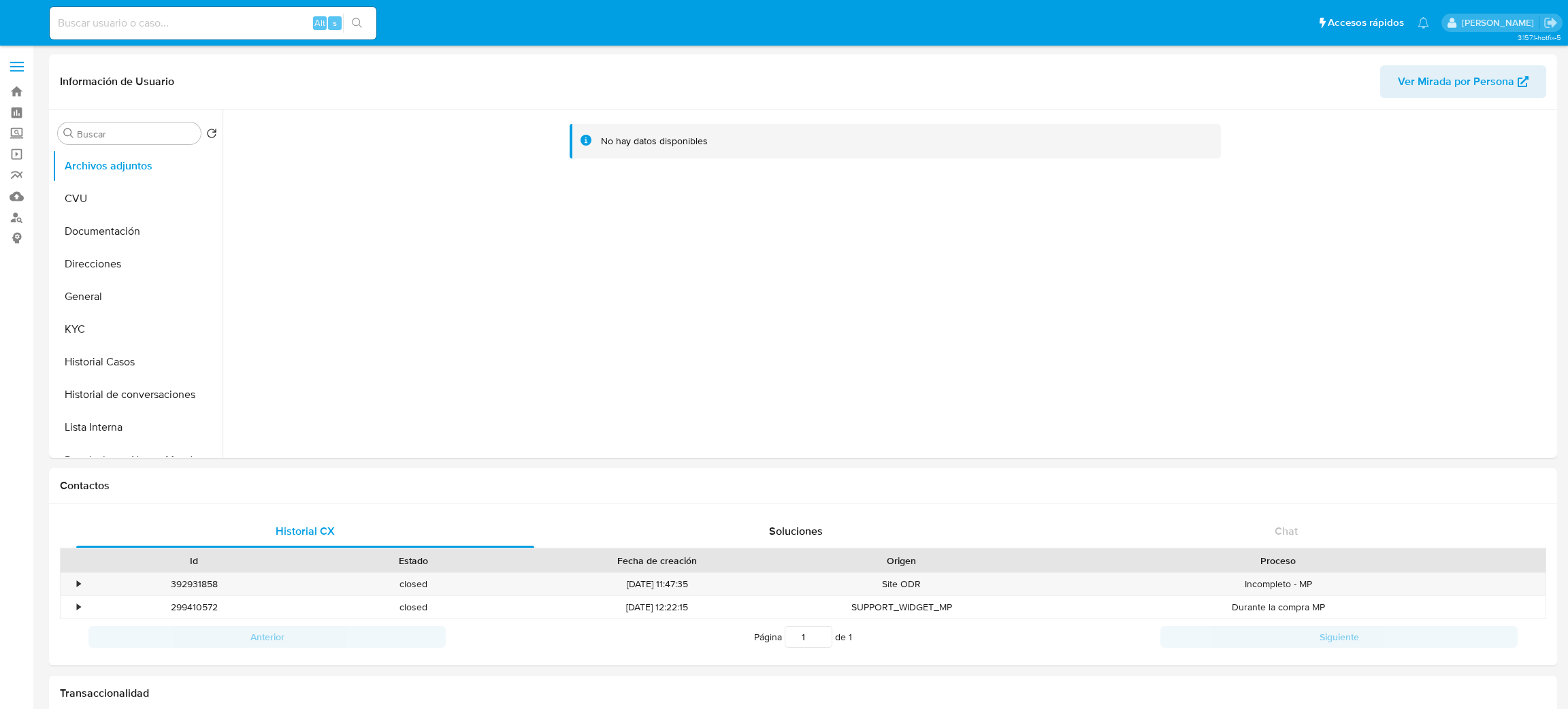
select select "10"
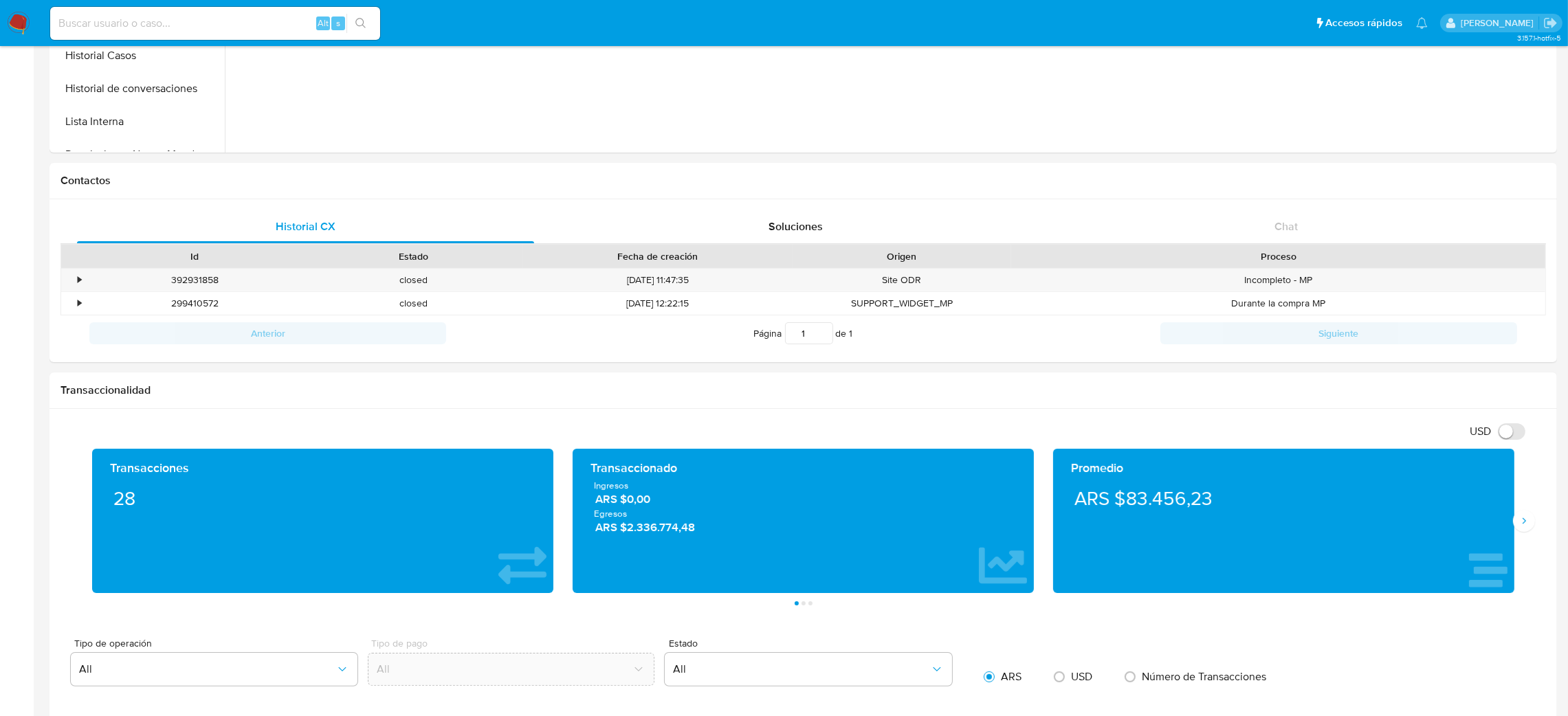
scroll to position [82, 0]
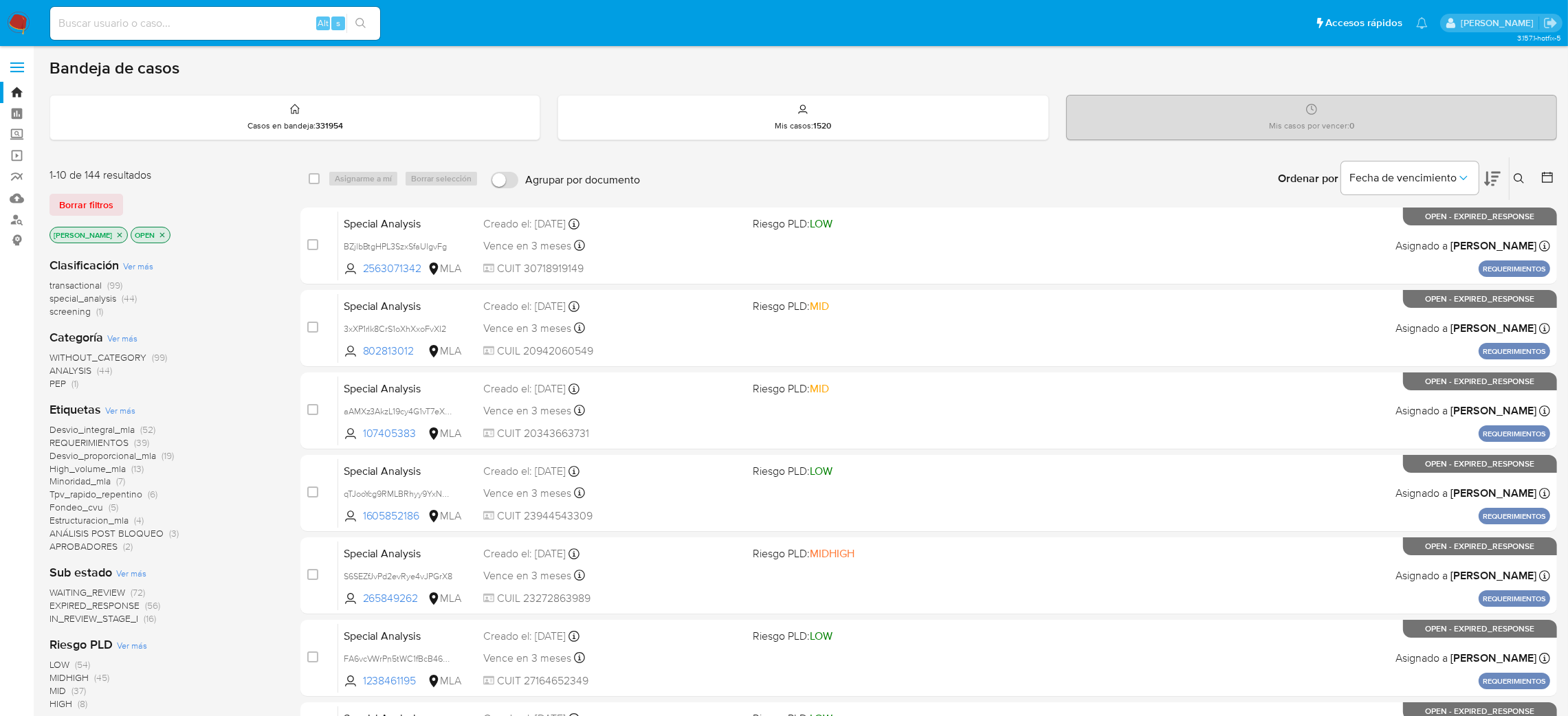
click at [1518, 173] on icon at bounding box center [1518, 178] width 11 height 11
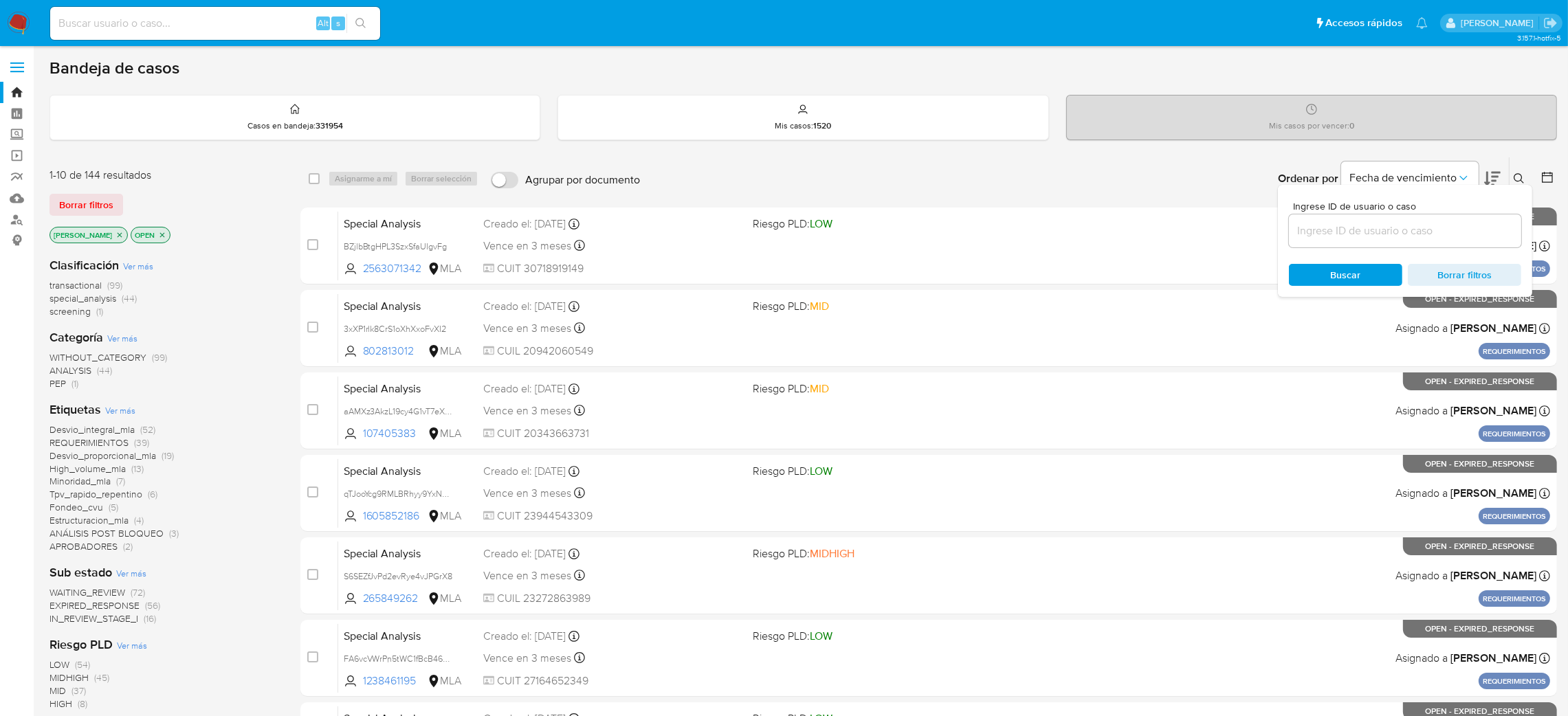
click at [1449, 224] on input at bounding box center [1405, 230] width 233 height 18
type input "3oQPnUAEwzcJL4bU06XzUon6"
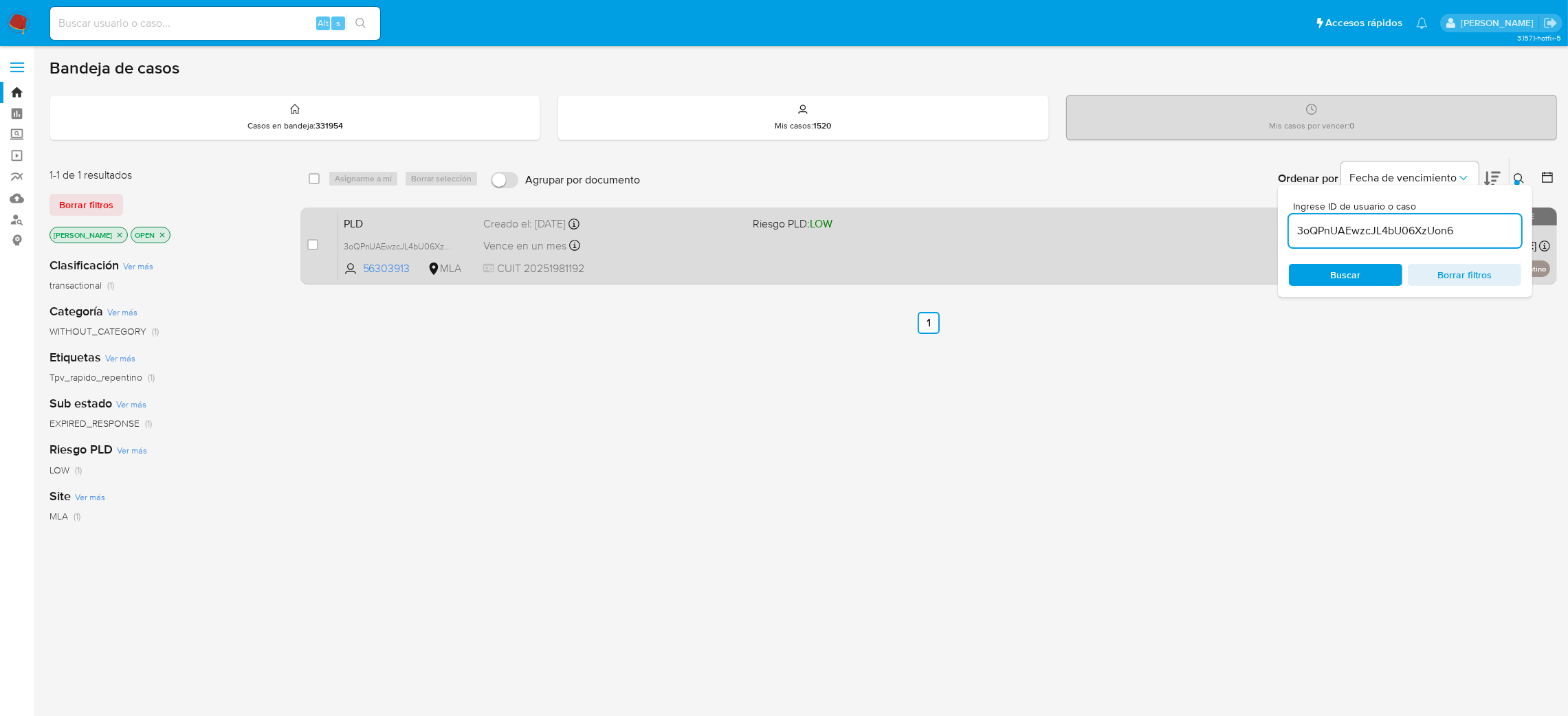
click at [313, 248] on input "checkbox" at bounding box center [312, 244] width 11 height 11
checkbox input "true"
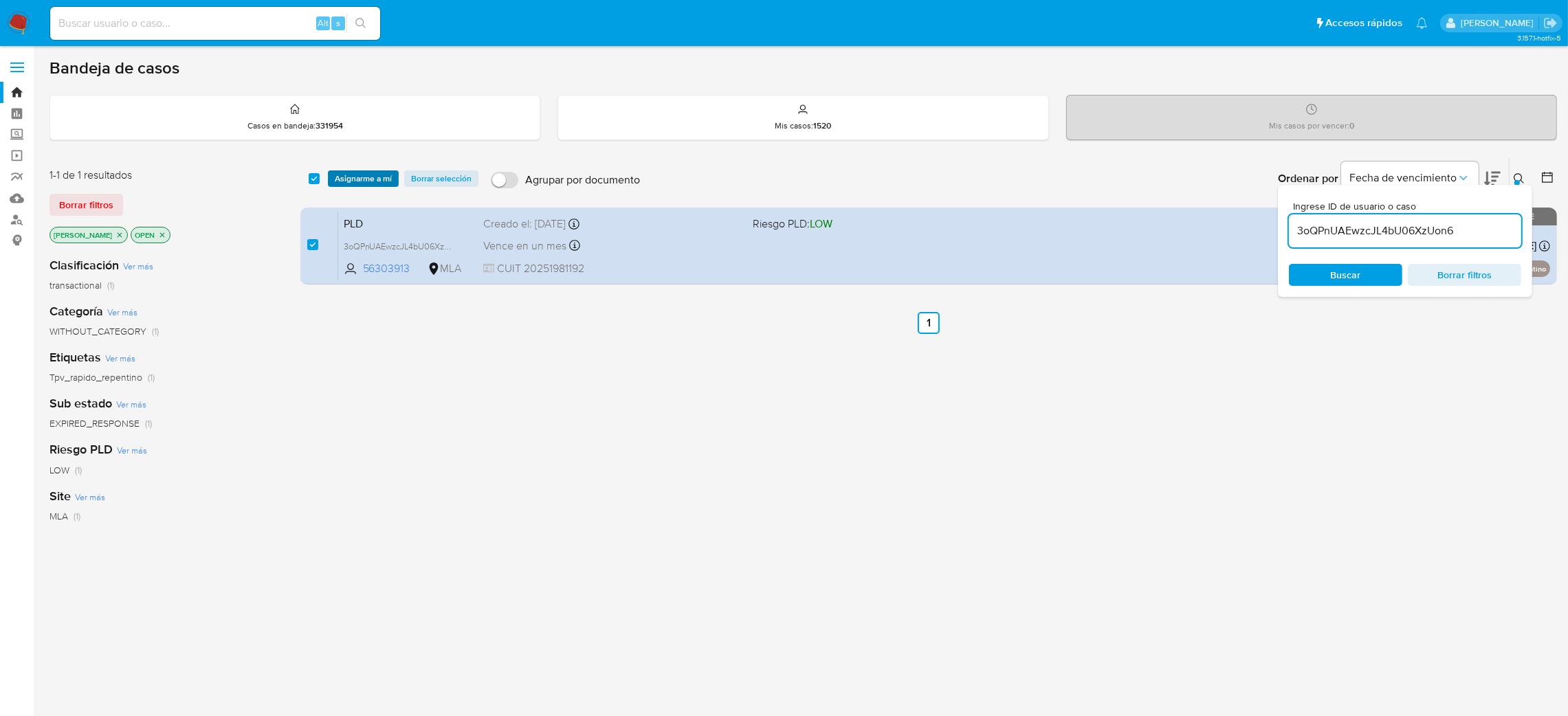
click at [366, 179] on span "Asignarme a mí" at bounding box center [363, 178] width 57 height 14
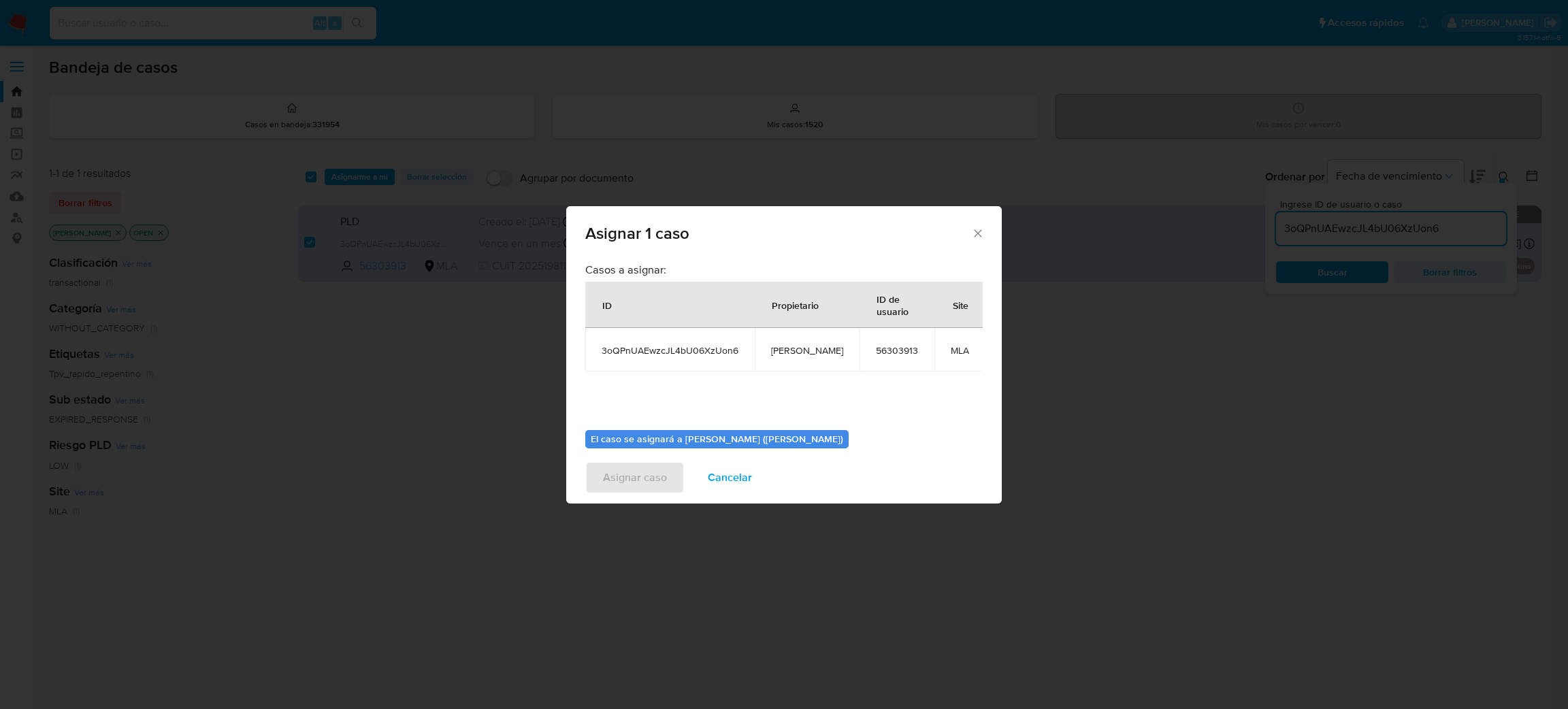
click at [795, 355] on span "[PERSON_NAME]" at bounding box center [807, 350] width 72 height 13
copy span "[PERSON_NAME]"
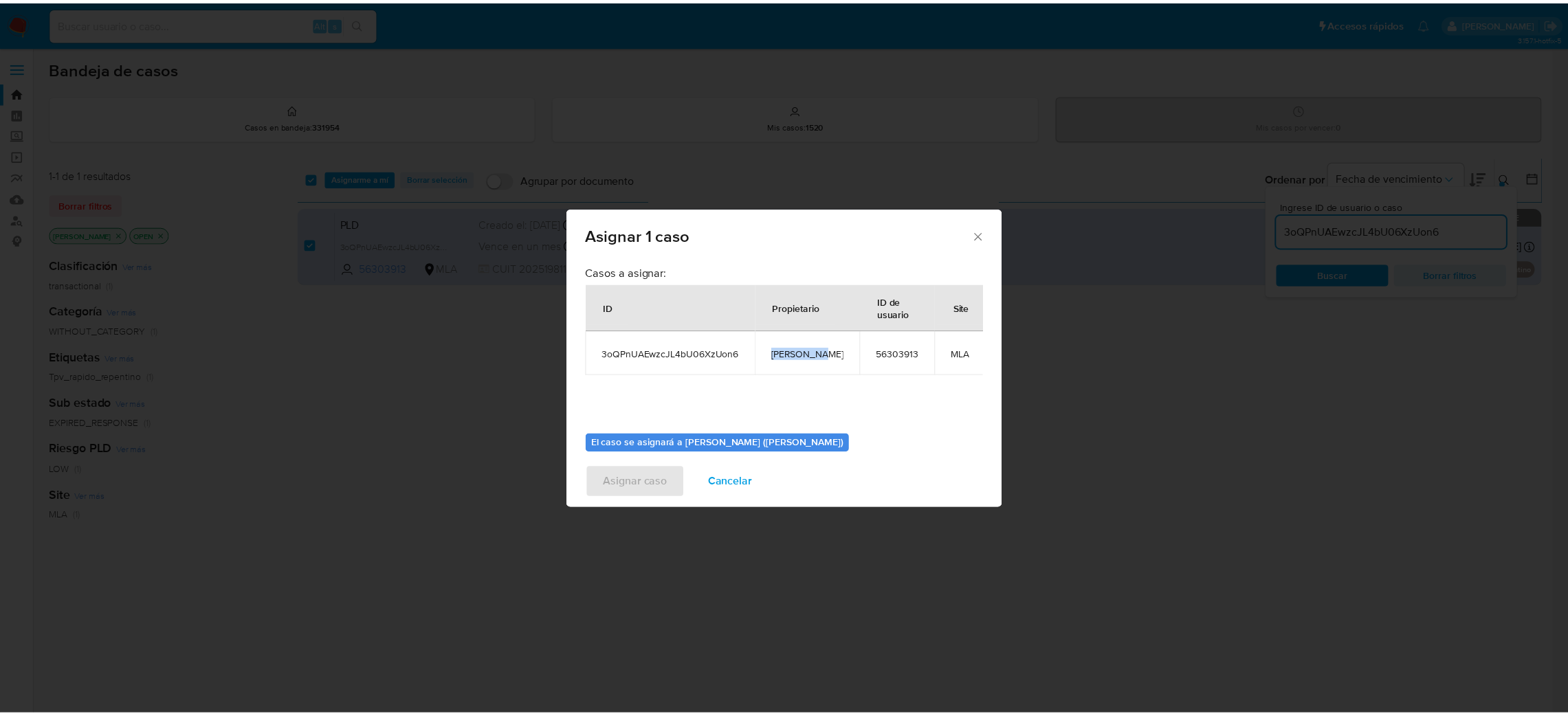
scroll to position [71, 0]
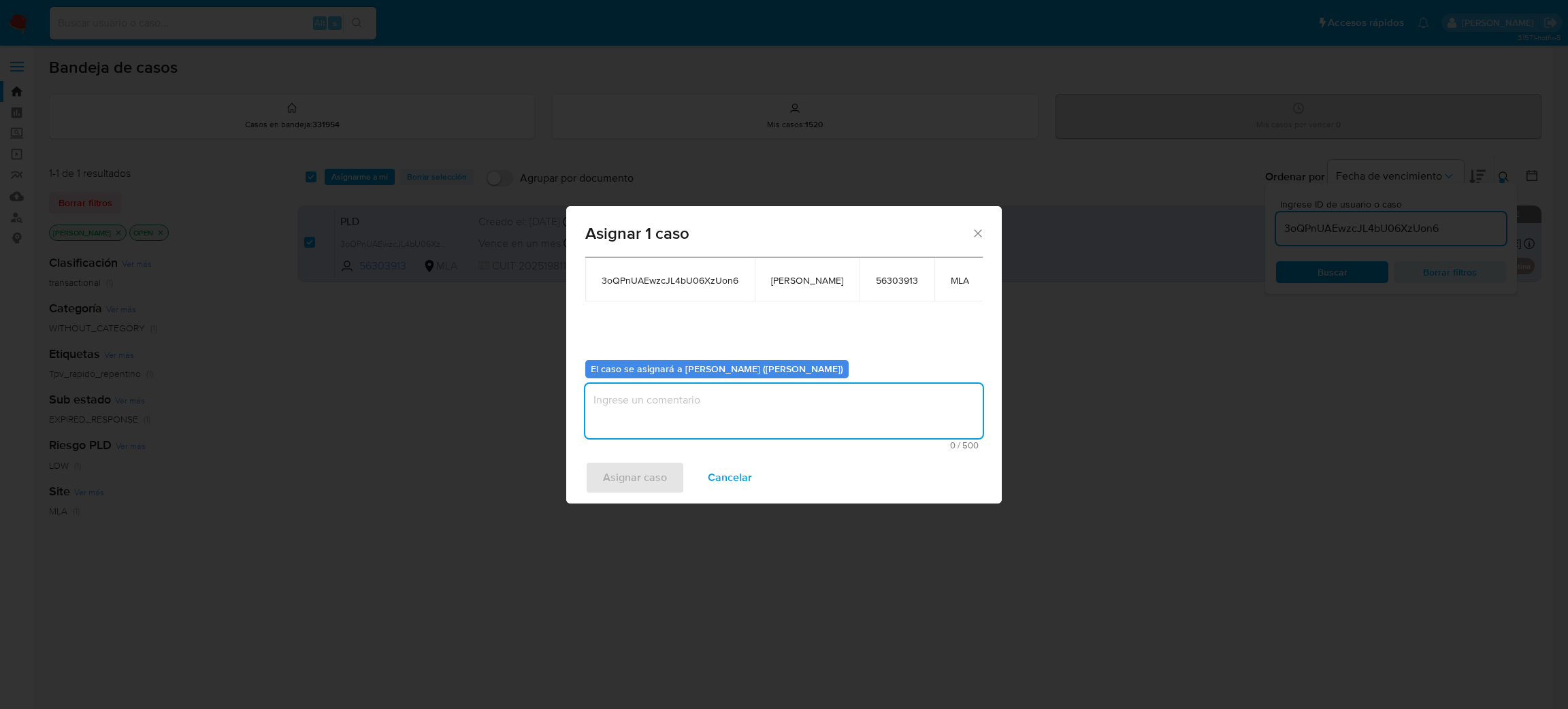
click at [688, 408] on textarea "assign-modal" at bounding box center [784, 410] width 398 height 54
paste textarea "[PERSON_NAME]"
type textarea "[PERSON_NAME]"
click at [643, 477] on span "Asignar caso" at bounding box center [635, 478] width 64 height 30
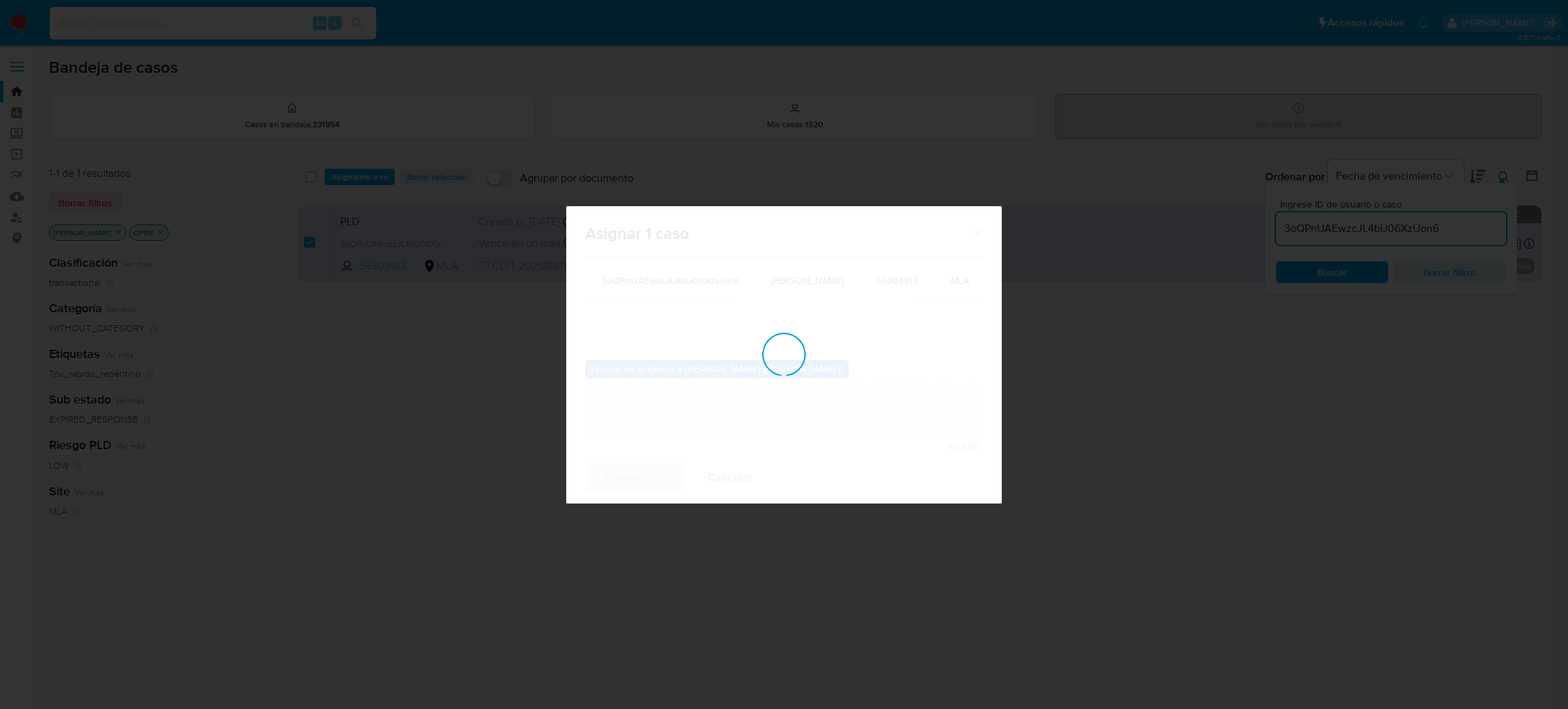
checkbox input "false"
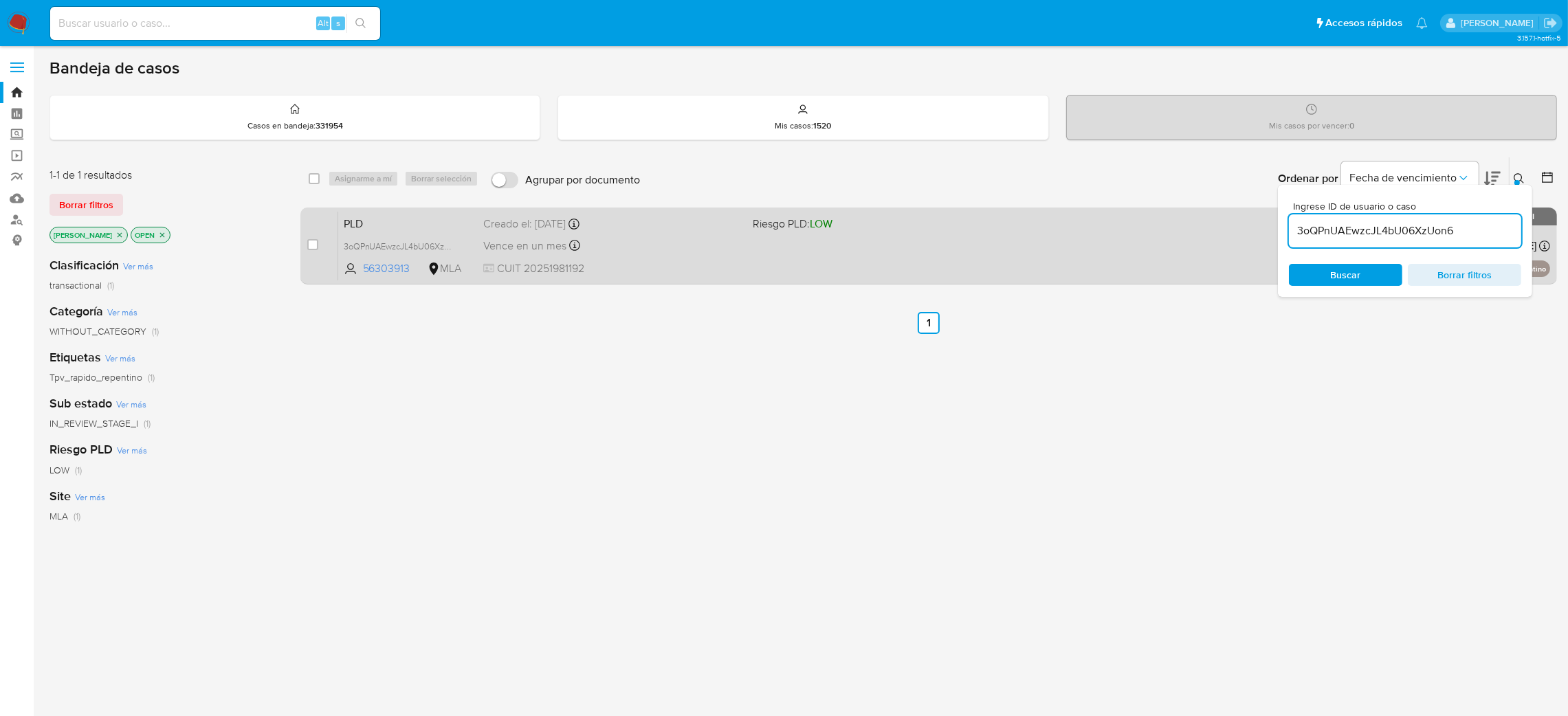
click at [647, 243] on div "Vence en un mes Vence el 14/10/2025 12:15:22" at bounding box center [612, 246] width 259 height 19
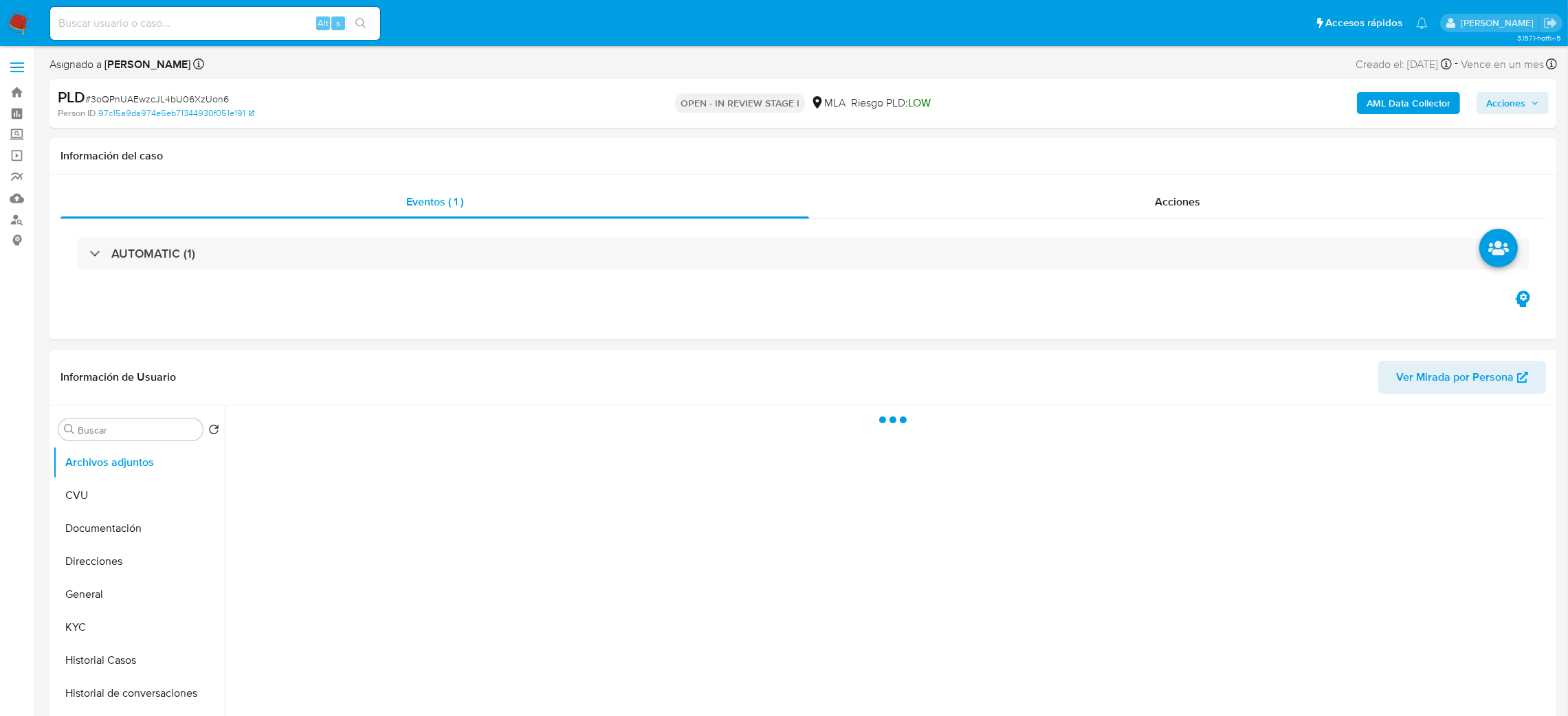
select select "10"
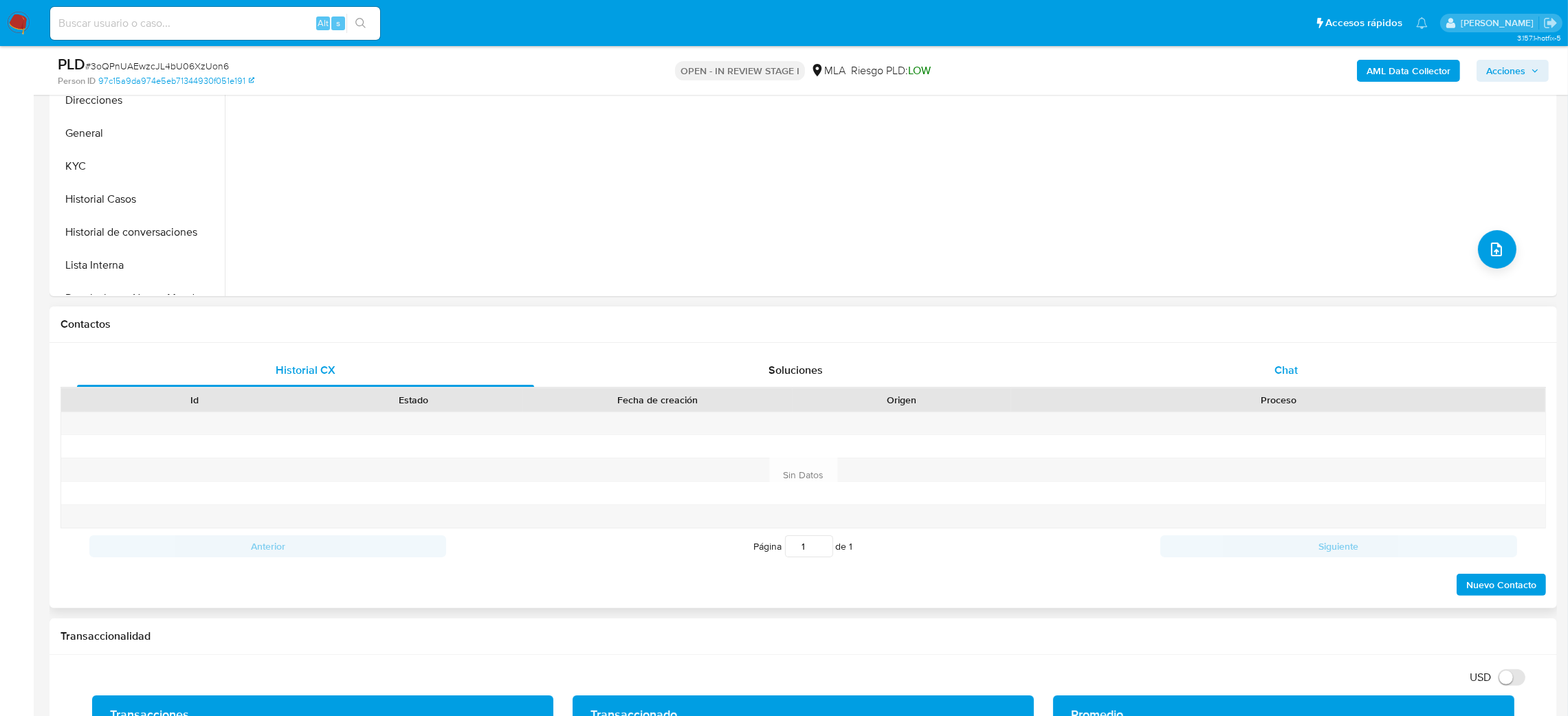
click at [1268, 364] on div "Chat" at bounding box center [1286, 370] width 457 height 33
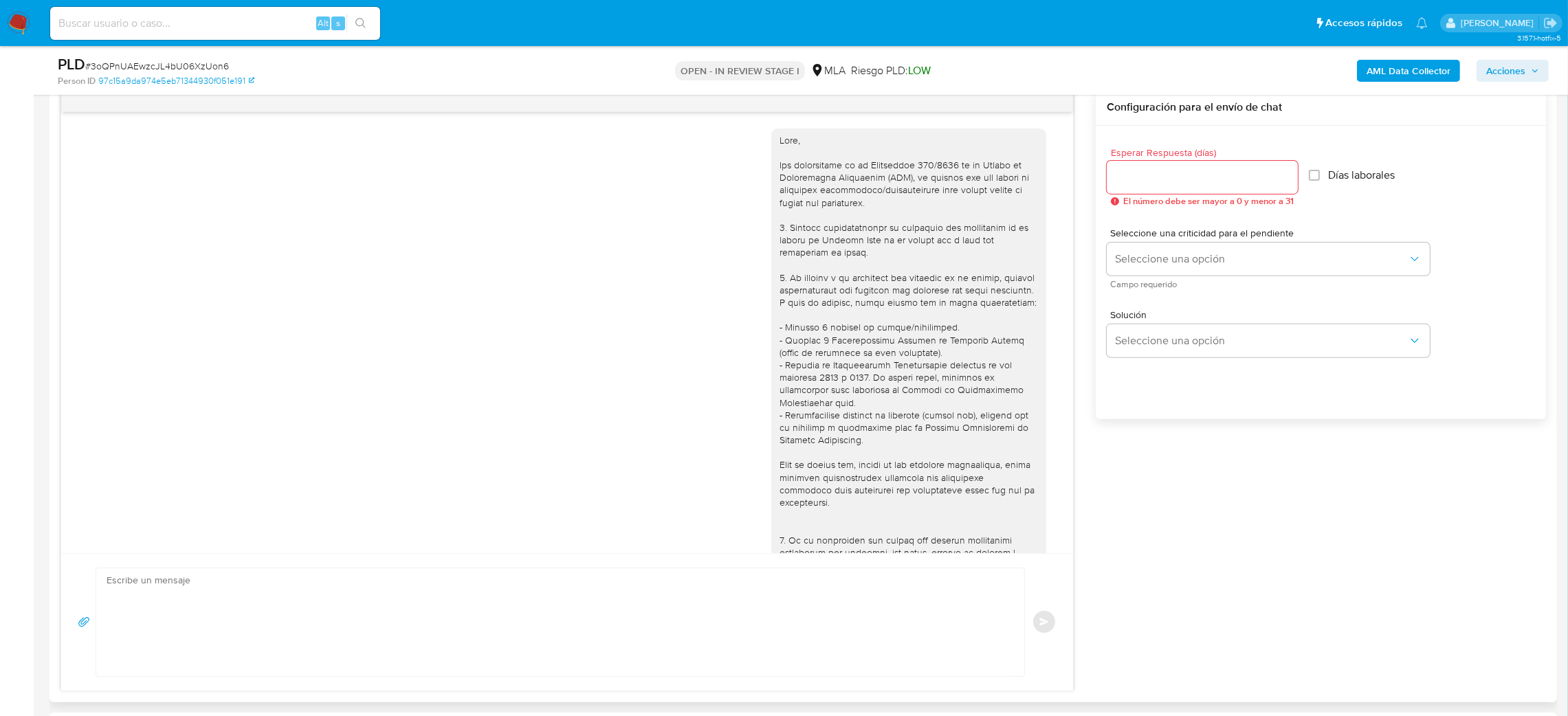
scroll to position [640, 0]
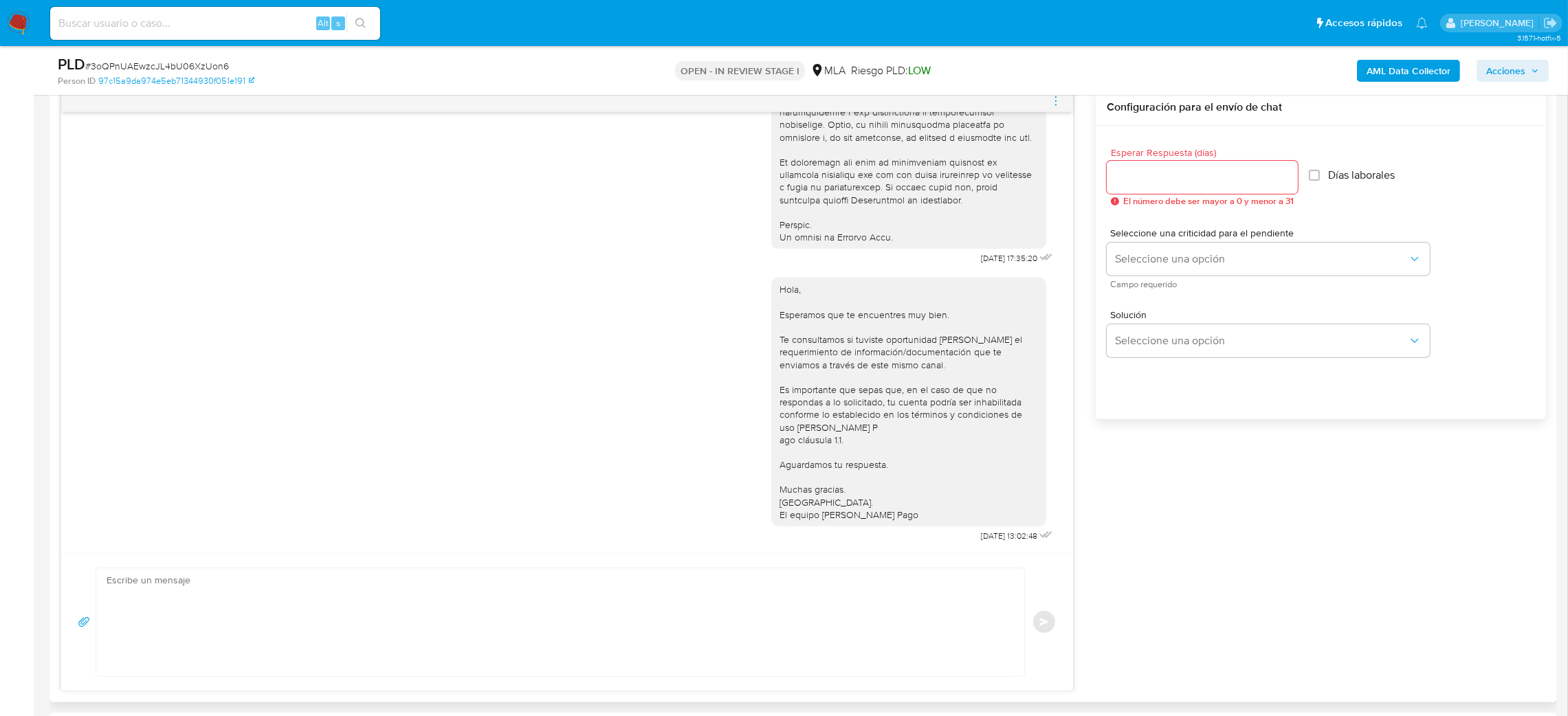
click at [193, 588] on textarea at bounding box center [556, 622] width 901 height 108
paste textarea "Hola, Esperamos que te encuentres muy bien. Te consultamos si tuviste oportunid…"
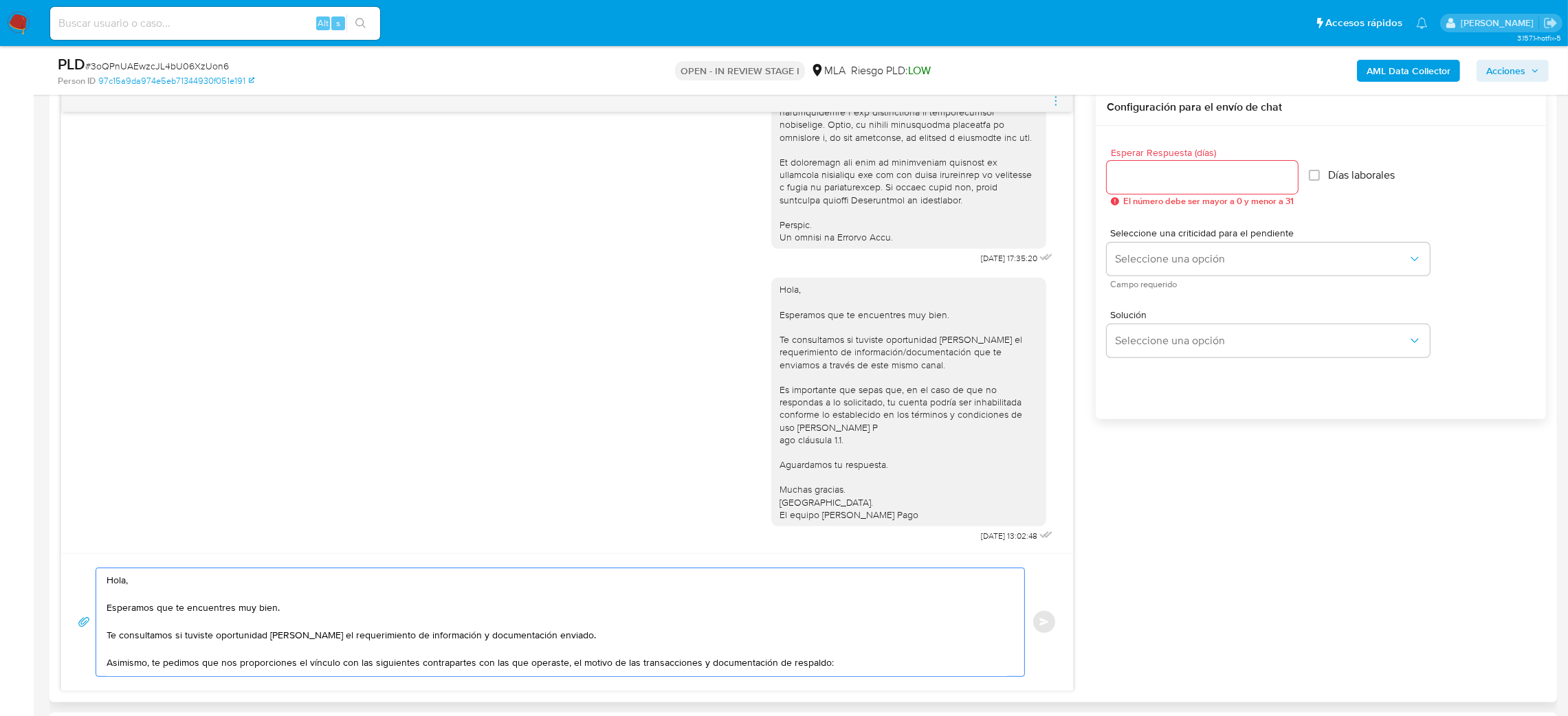
scroll to position [134, 0]
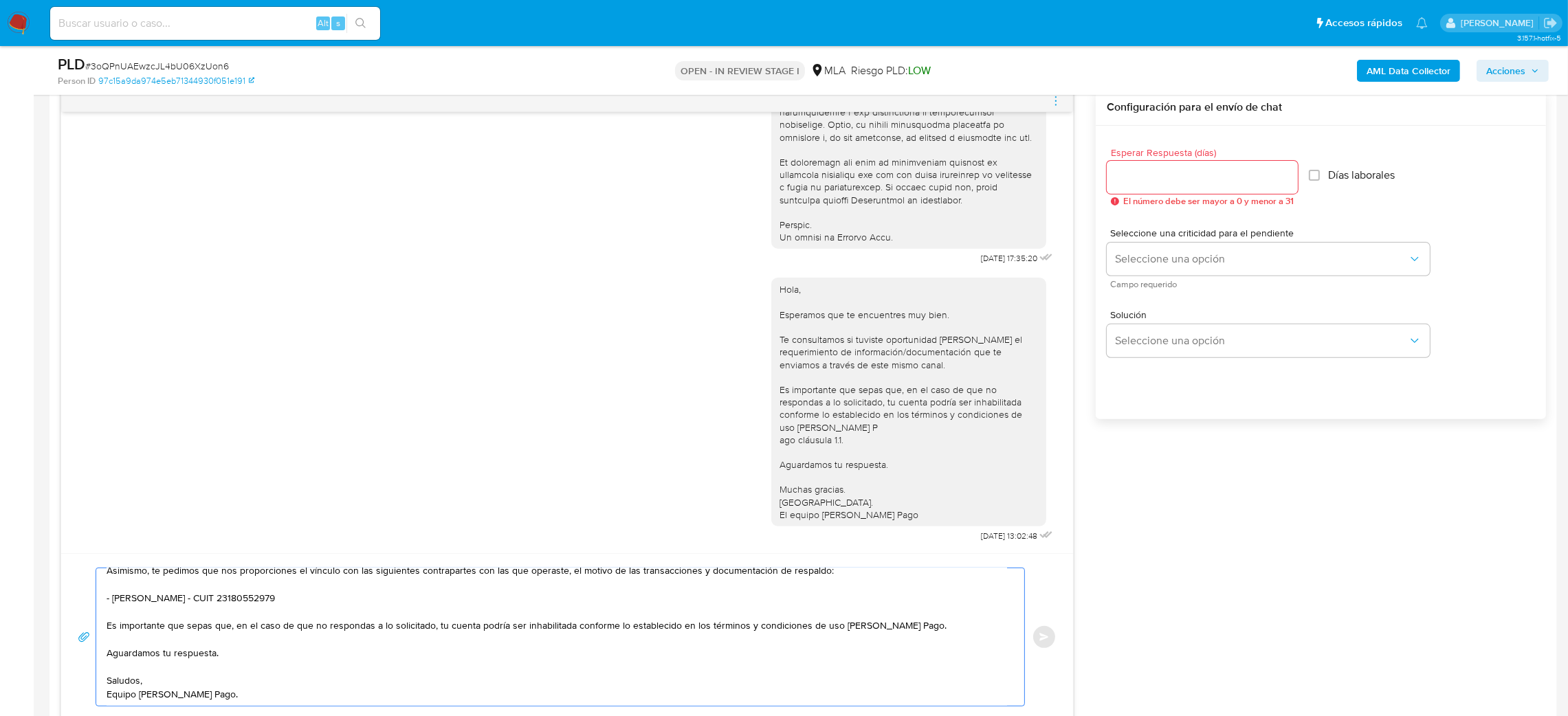
type textarea "Hola, Esperamos que te encuentres muy bien. Te consultamos si tuviste oportunid…"
click at [1158, 175] on input "Esperar Respuesta (días)" at bounding box center [1202, 177] width 191 height 18
type input "3"
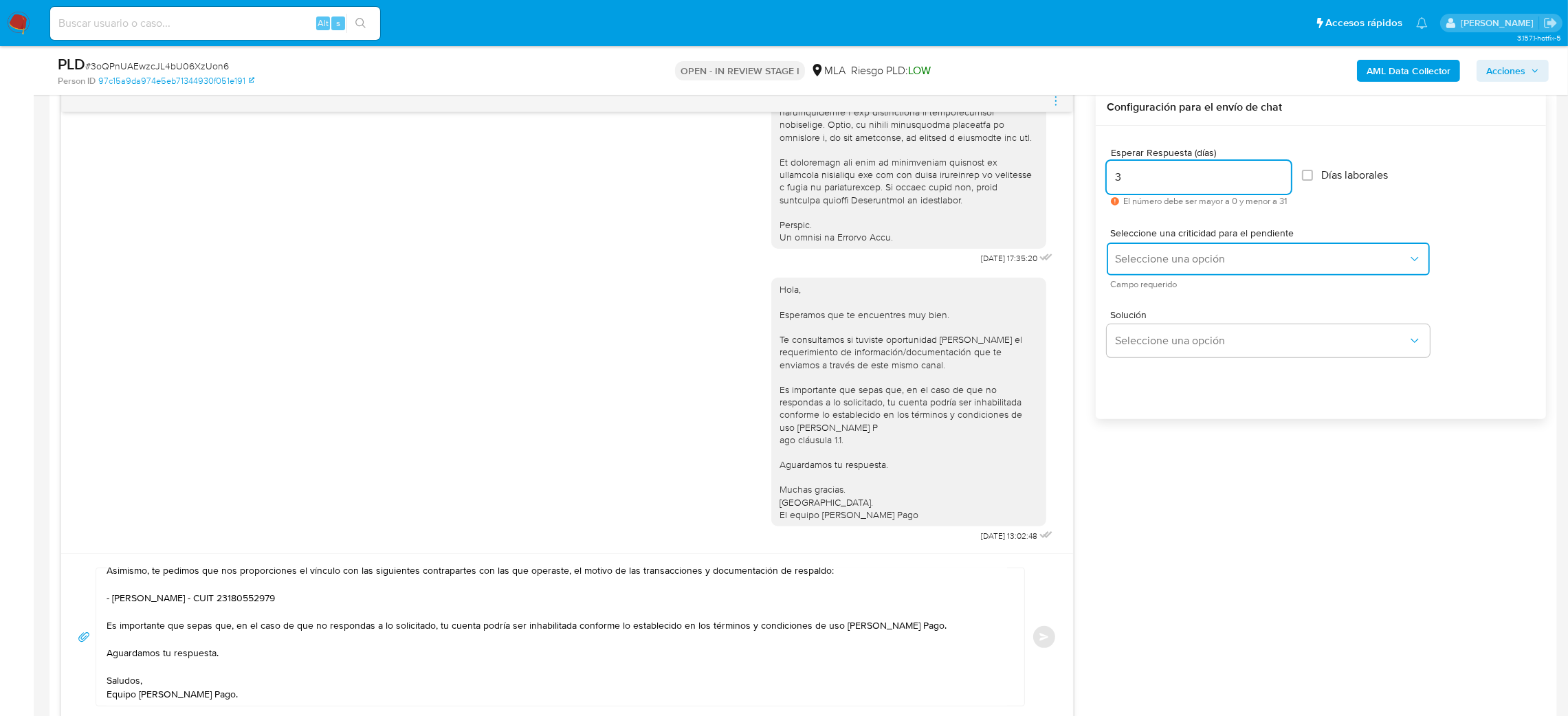
click at [1139, 250] on button "Seleccione una opción" at bounding box center [1268, 259] width 323 height 33
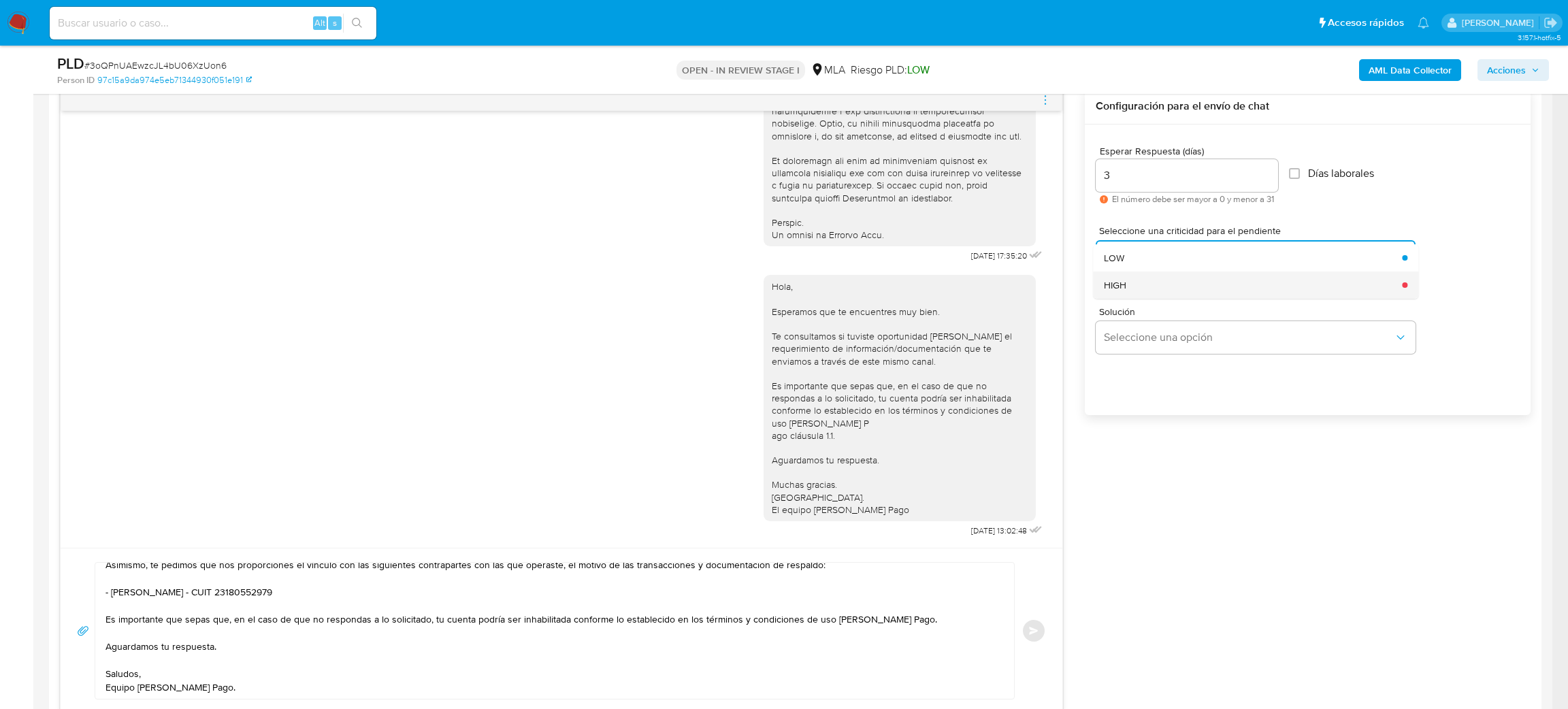
click at [1132, 284] on div "HIGH" at bounding box center [1249, 285] width 290 height 28
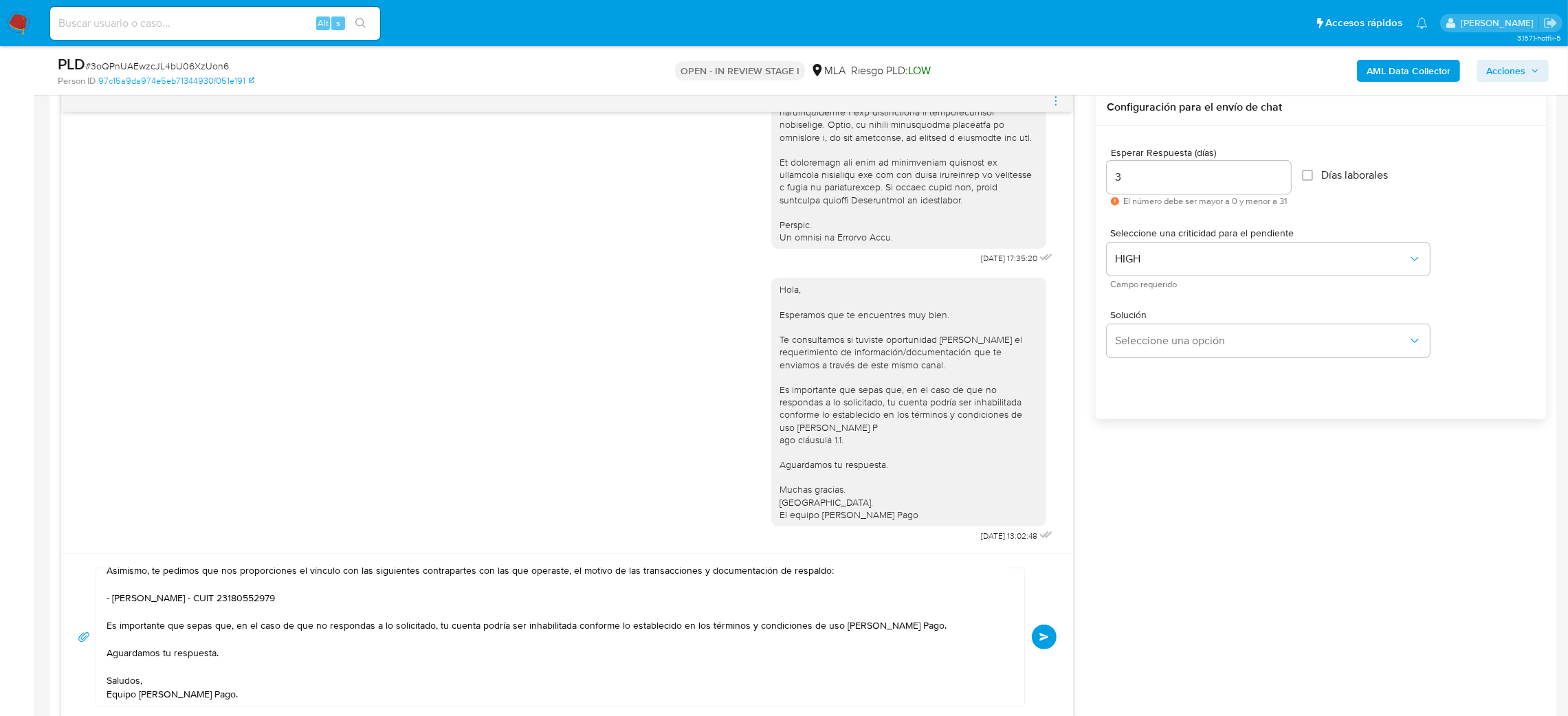
click at [1045, 631] on button "Enviar" at bounding box center [1044, 637] width 25 height 25
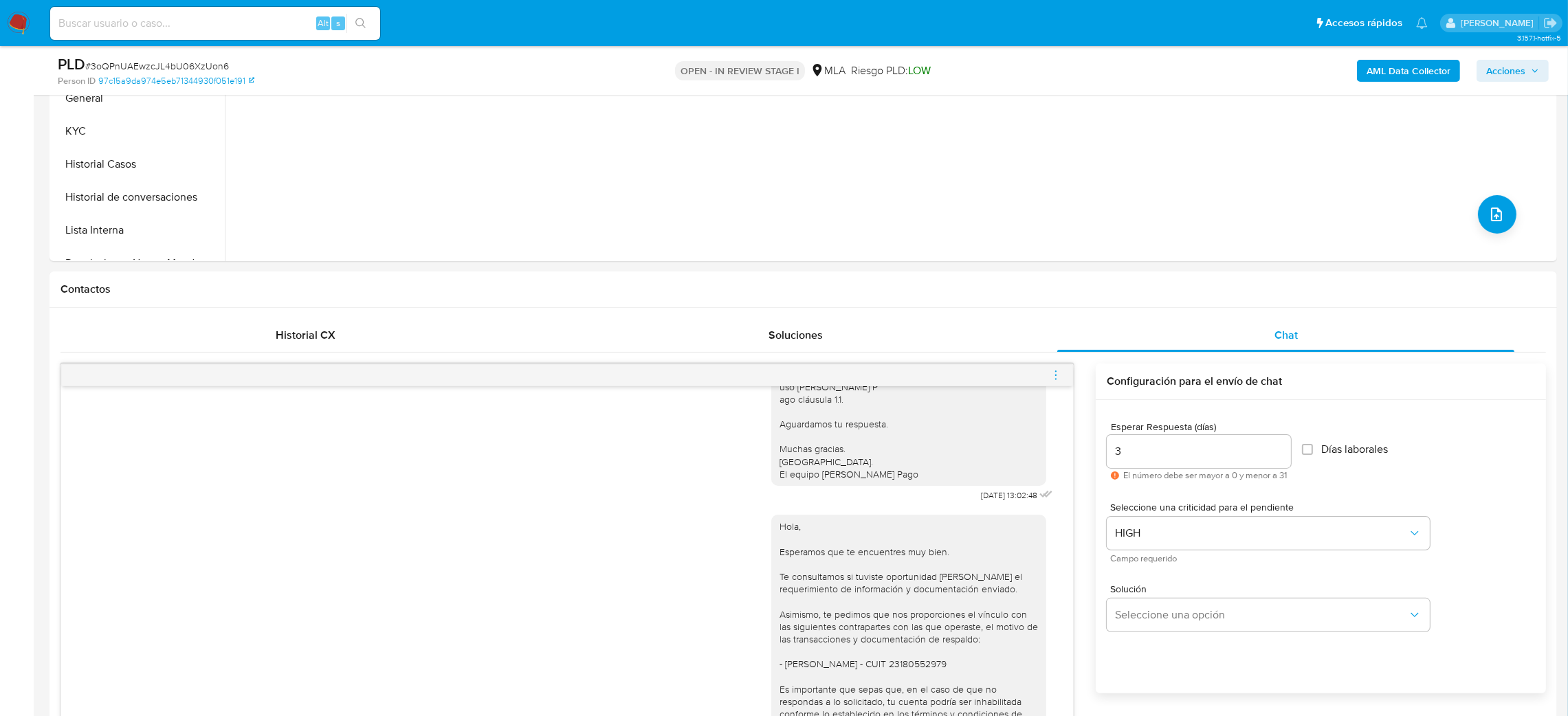
scroll to position [206, 0]
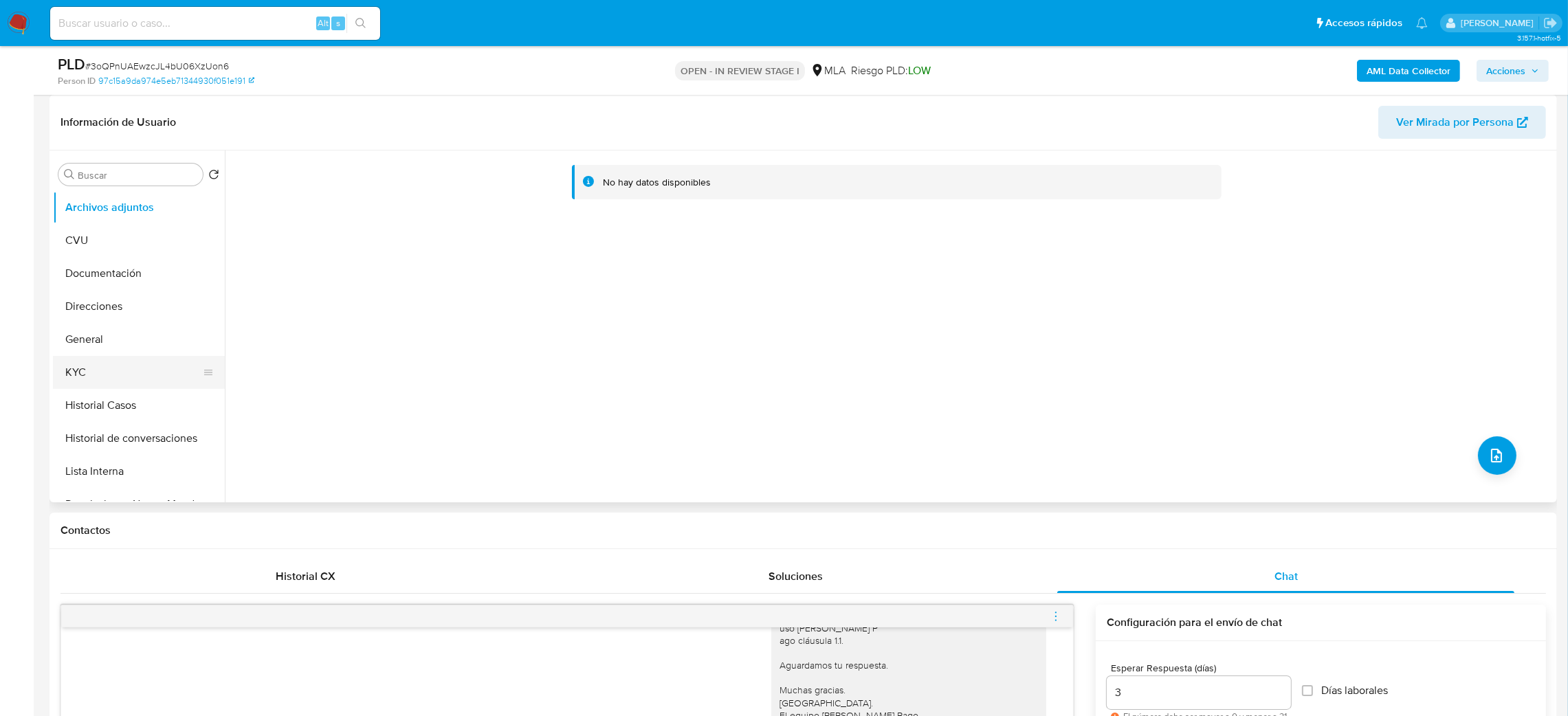
click at [122, 374] on button "KYC" at bounding box center [134, 372] width 161 height 33
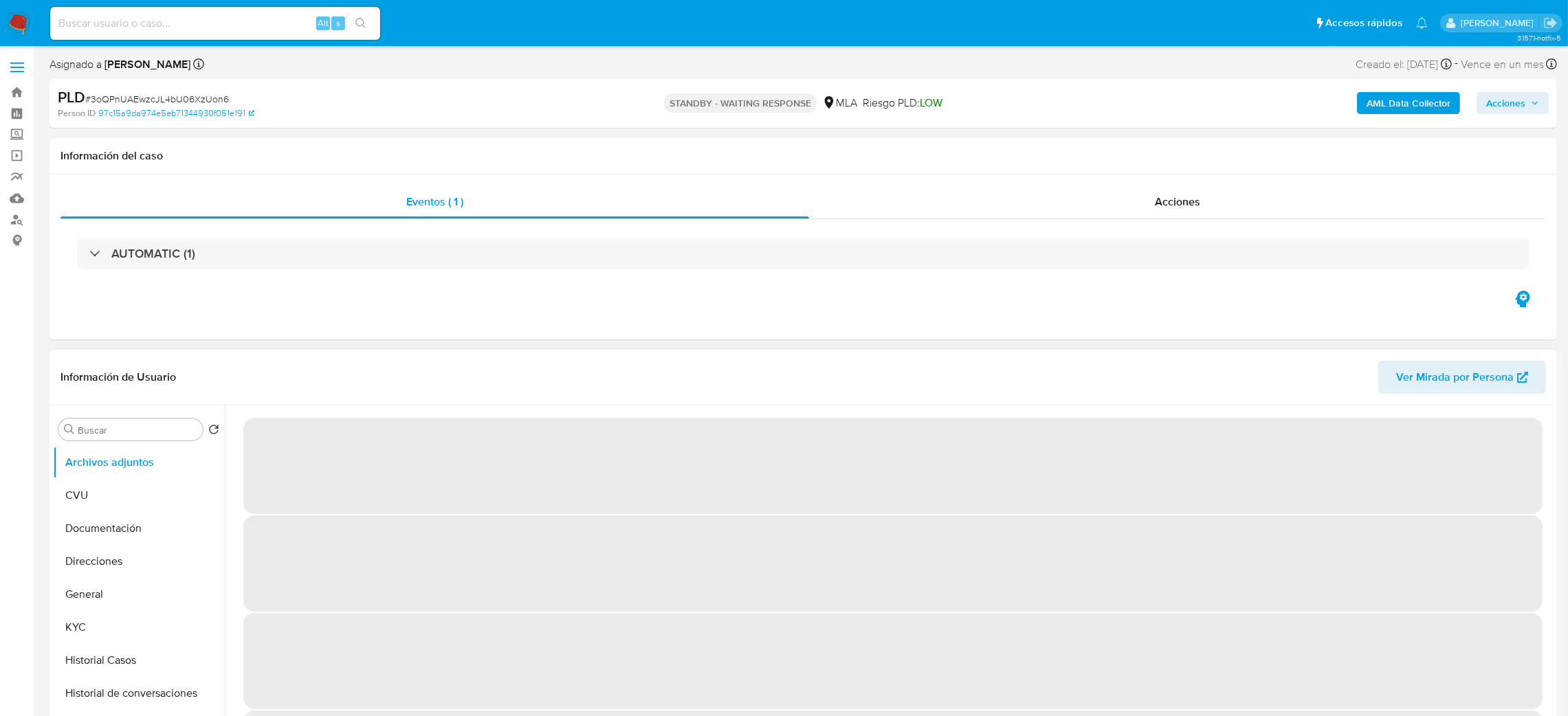
select select "10"
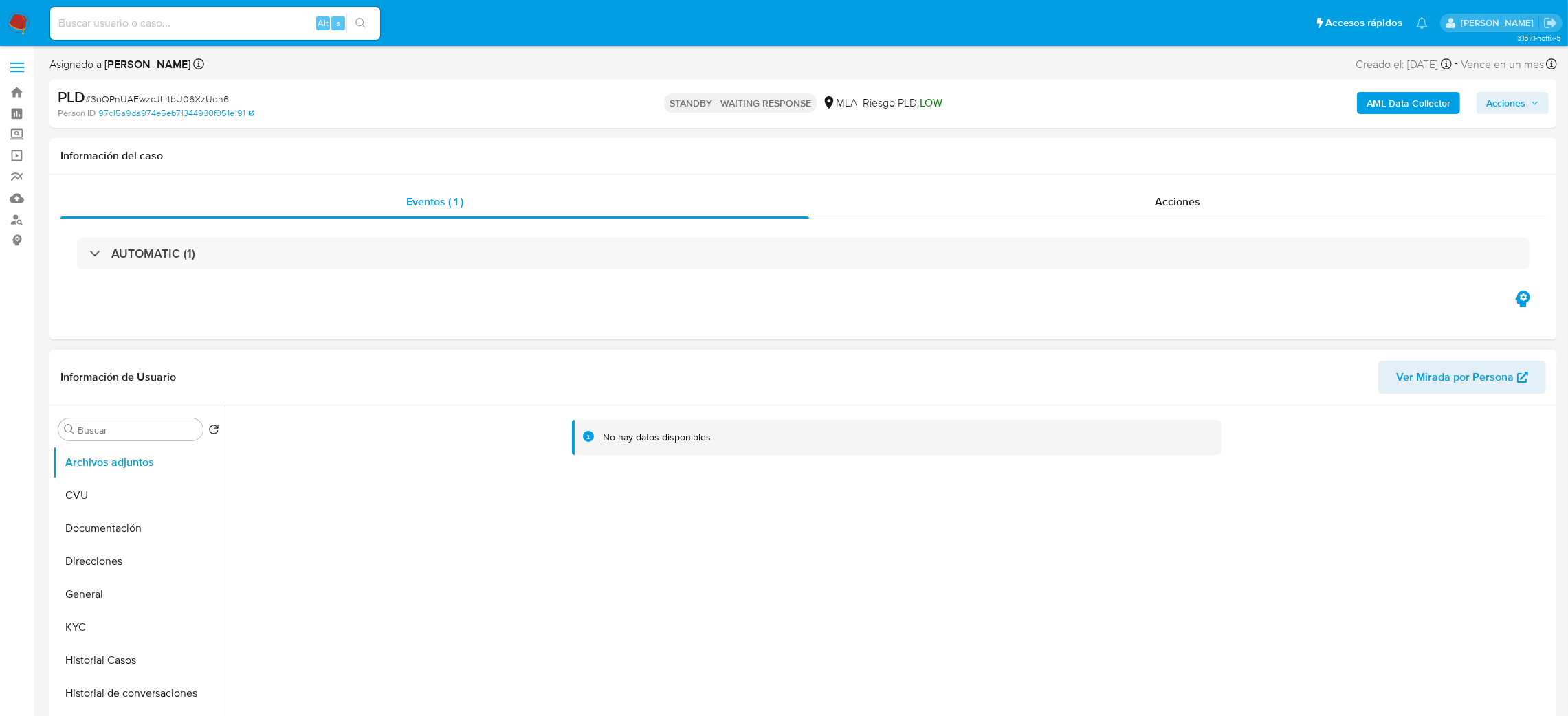
click at [215, 29] on input at bounding box center [215, 23] width 330 height 18
paste input "mCn8P1nGCuQaZnyeiSrlY6LX"
type input "mCn8P1nGCuQaZnyeiSrlY6LX"
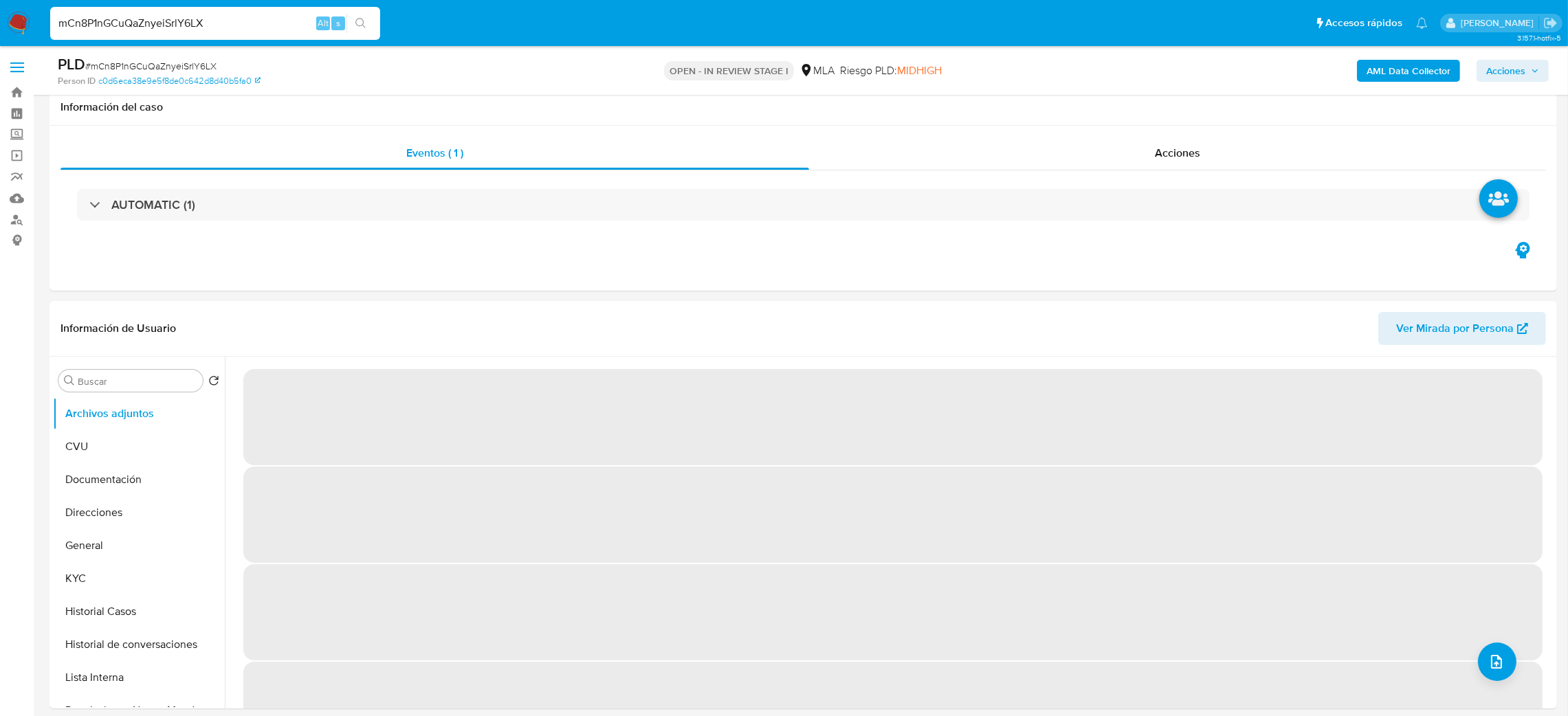
scroll to position [206, 0]
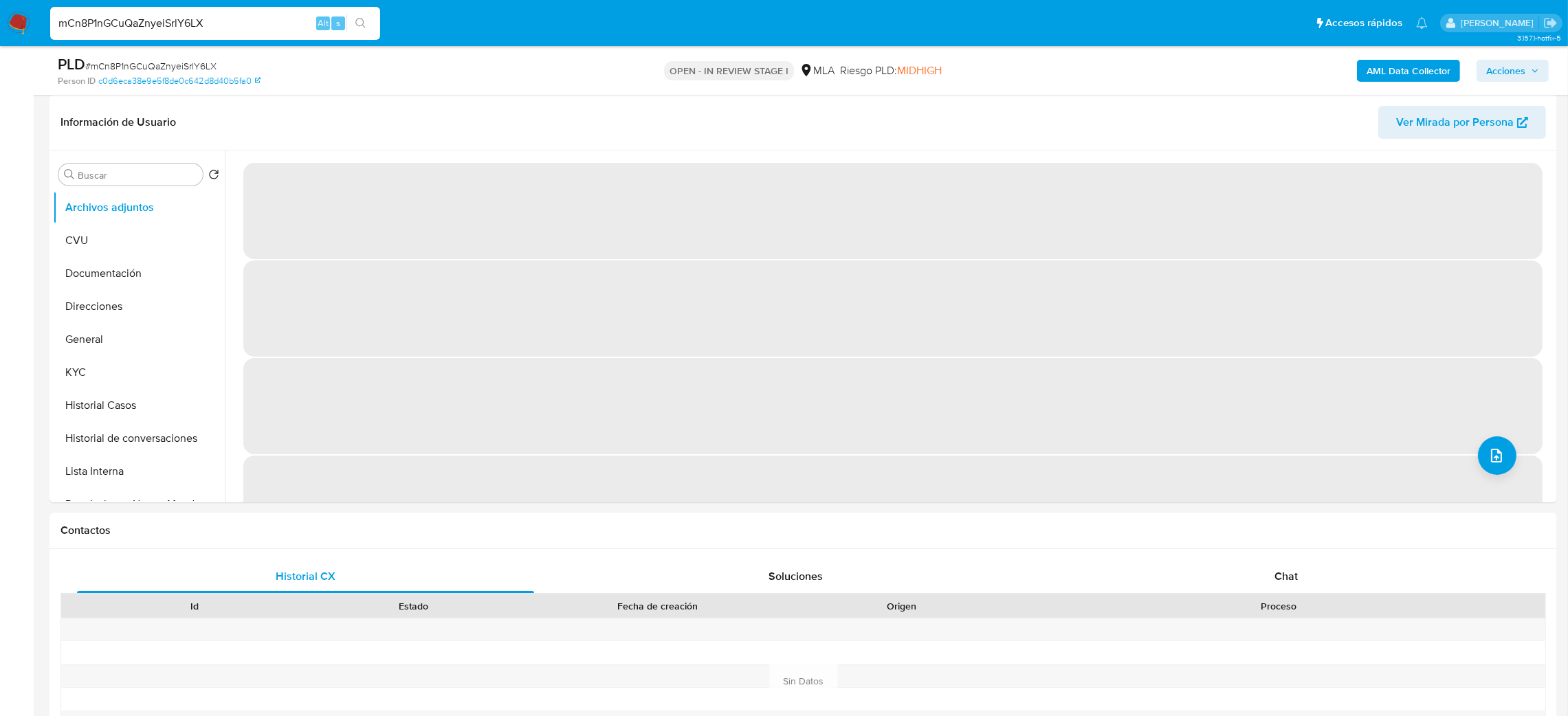
select select "10"
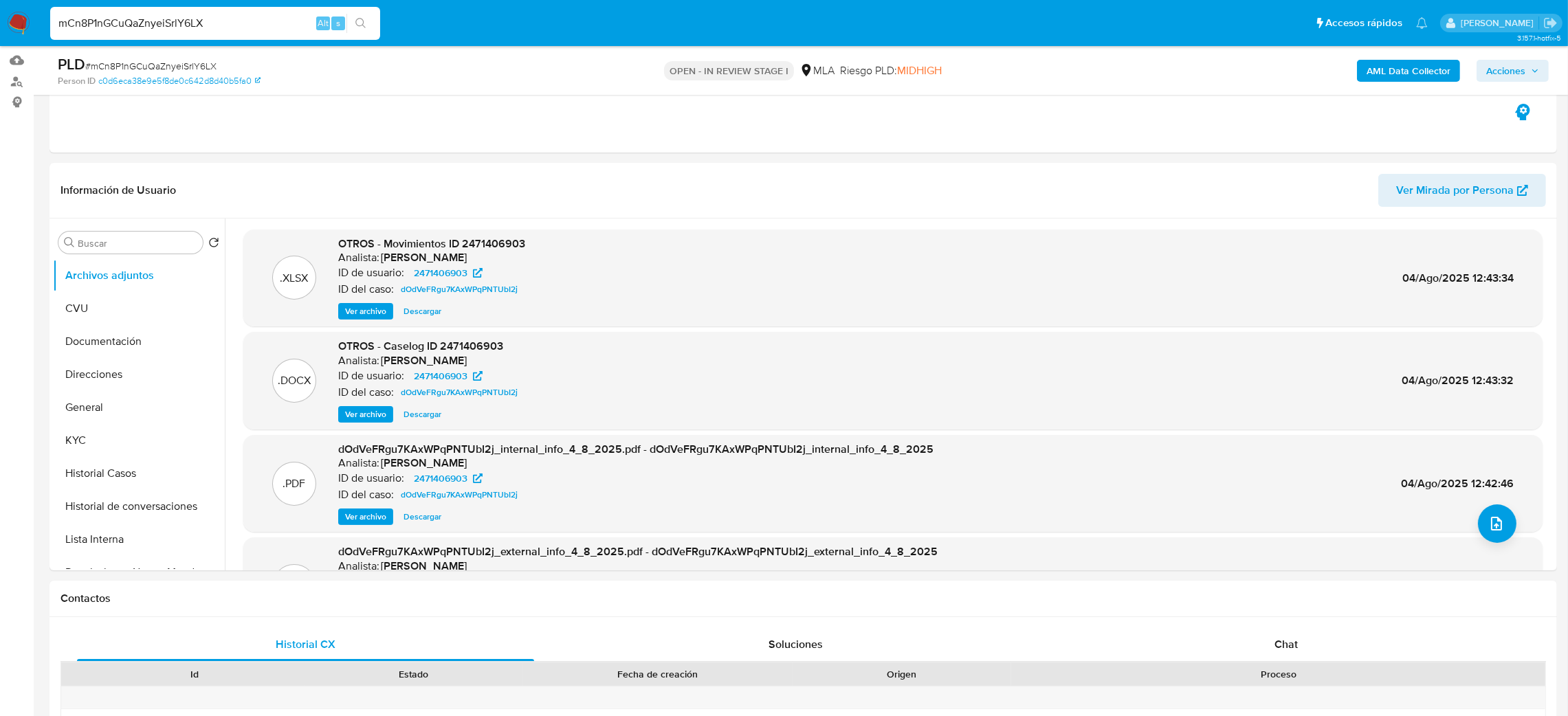
scroll to position [103, 0]
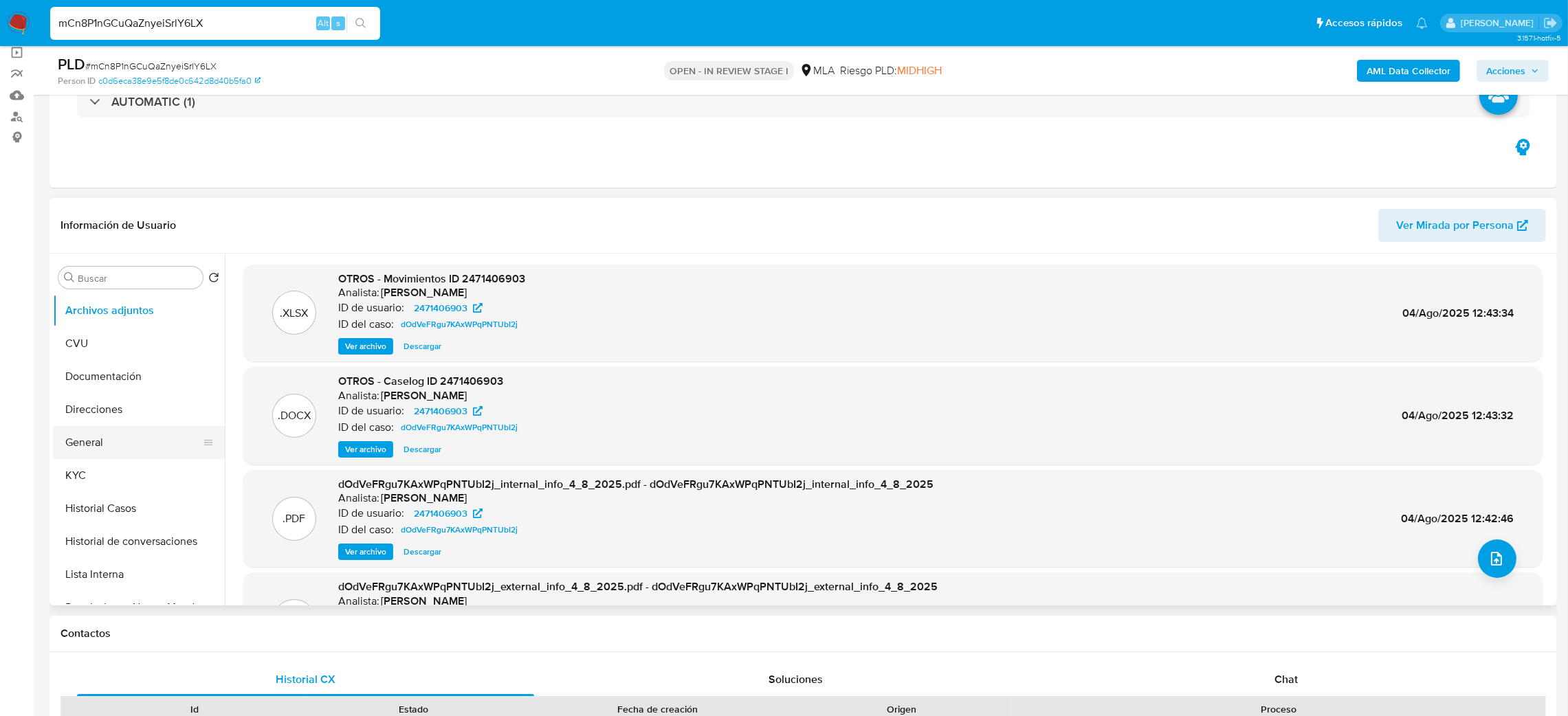
click at [94, 445] on button "General" at bounding box center [134, 442] width 161 height 33
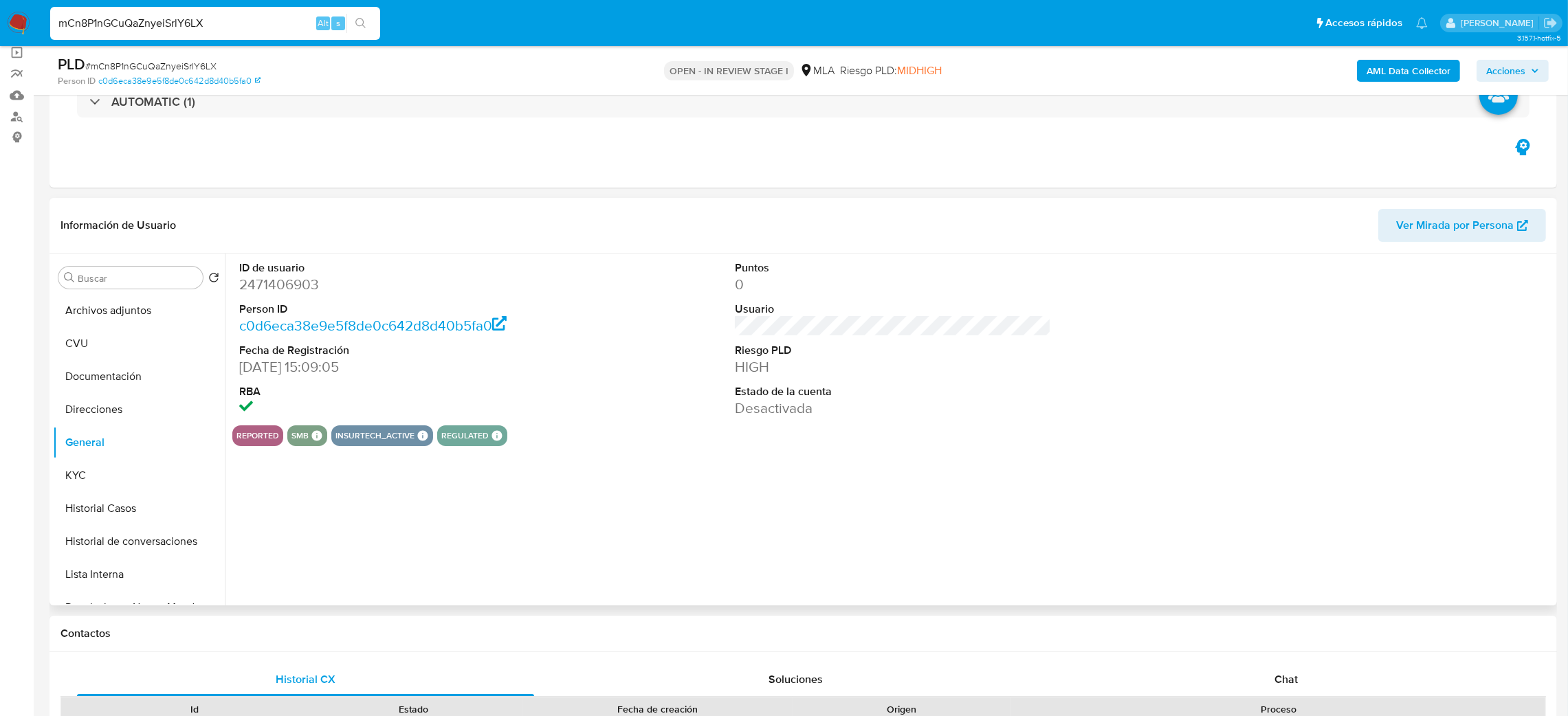
click at [285, 292] on dd "2471406903" at bounding box center [397, 284] width 317 height 19
copy dd "2471406903"
drag, startPoint x: 0, startPoint y: 431, endPoint x: 162, endPoint y: 337, distance: 187.3
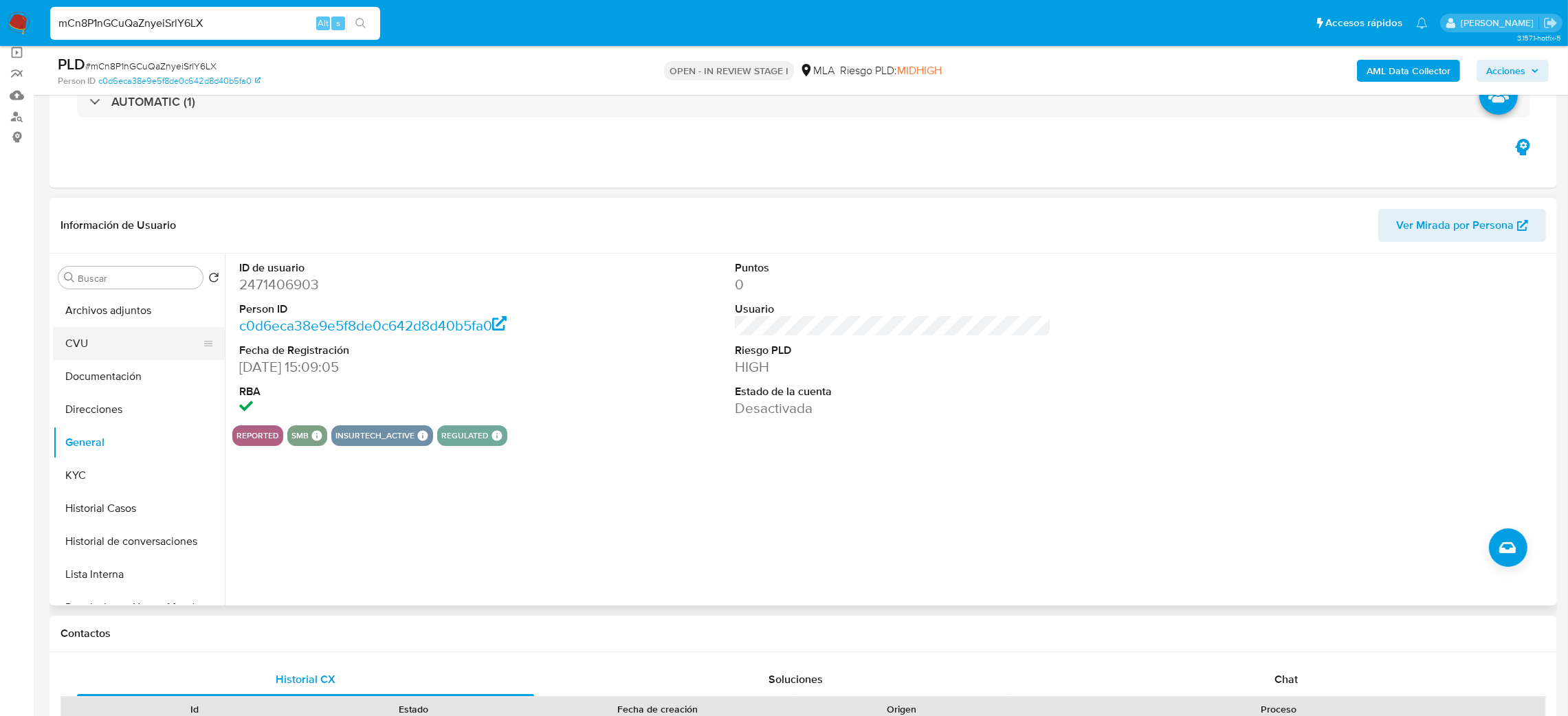
click at [291, 287] on dd "2471406903" at bounding box center [397, 284] width 317 height 19
copy dd "2471406903"
click at [154, 478] on button "KYC" at bounding box center [134, 475] width 161 height 33
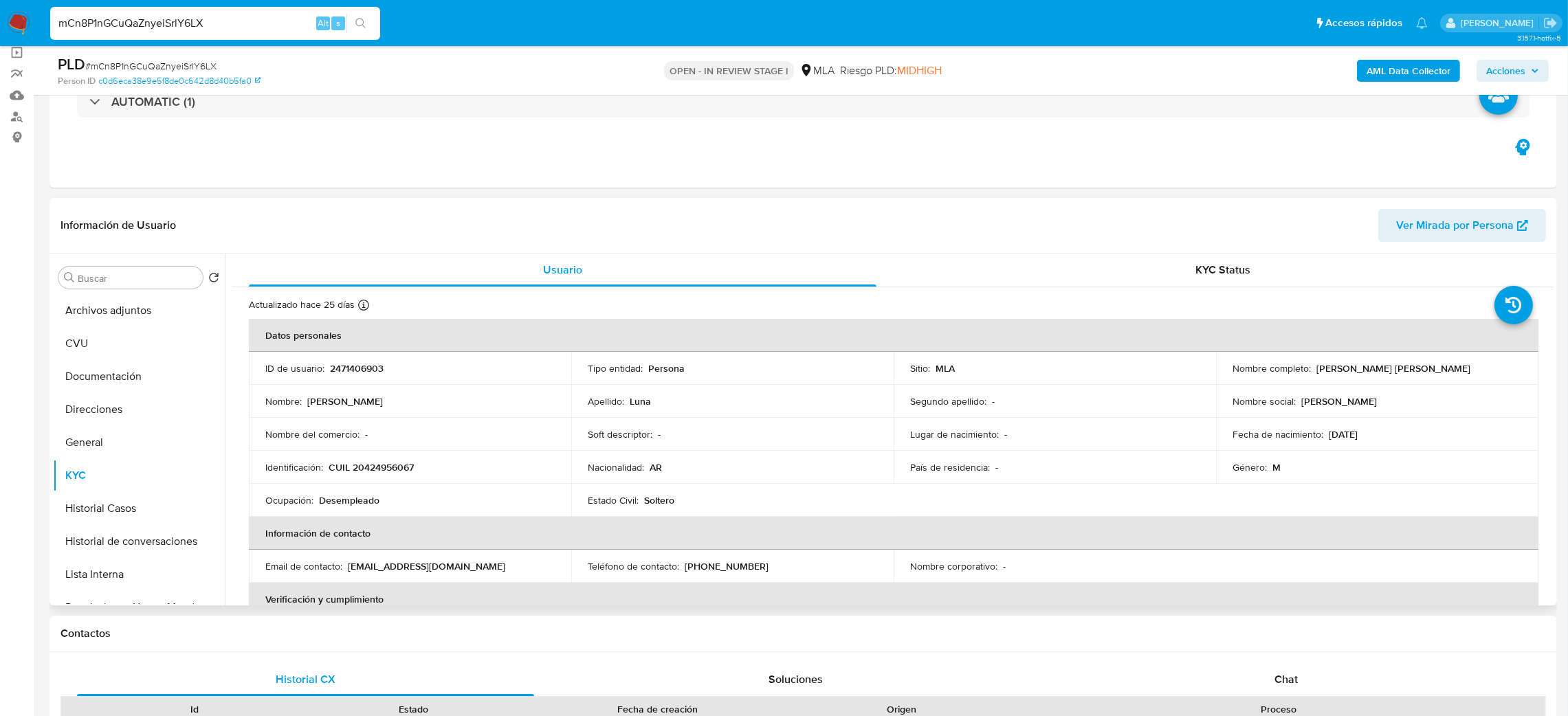
click at [398, 469] on p "CUIL 20424956067" at bounding box center [370, 467] width 85 height 13
copy p "20424956067"
click at [398, 441] on td "Nombre del comercio : -" at bounding box center [409, 434] width 322 height 33
drag, startPoint x: 361, startPoint y: 471, endPoint x: 408, endPoint y: 474, distance: 47.1
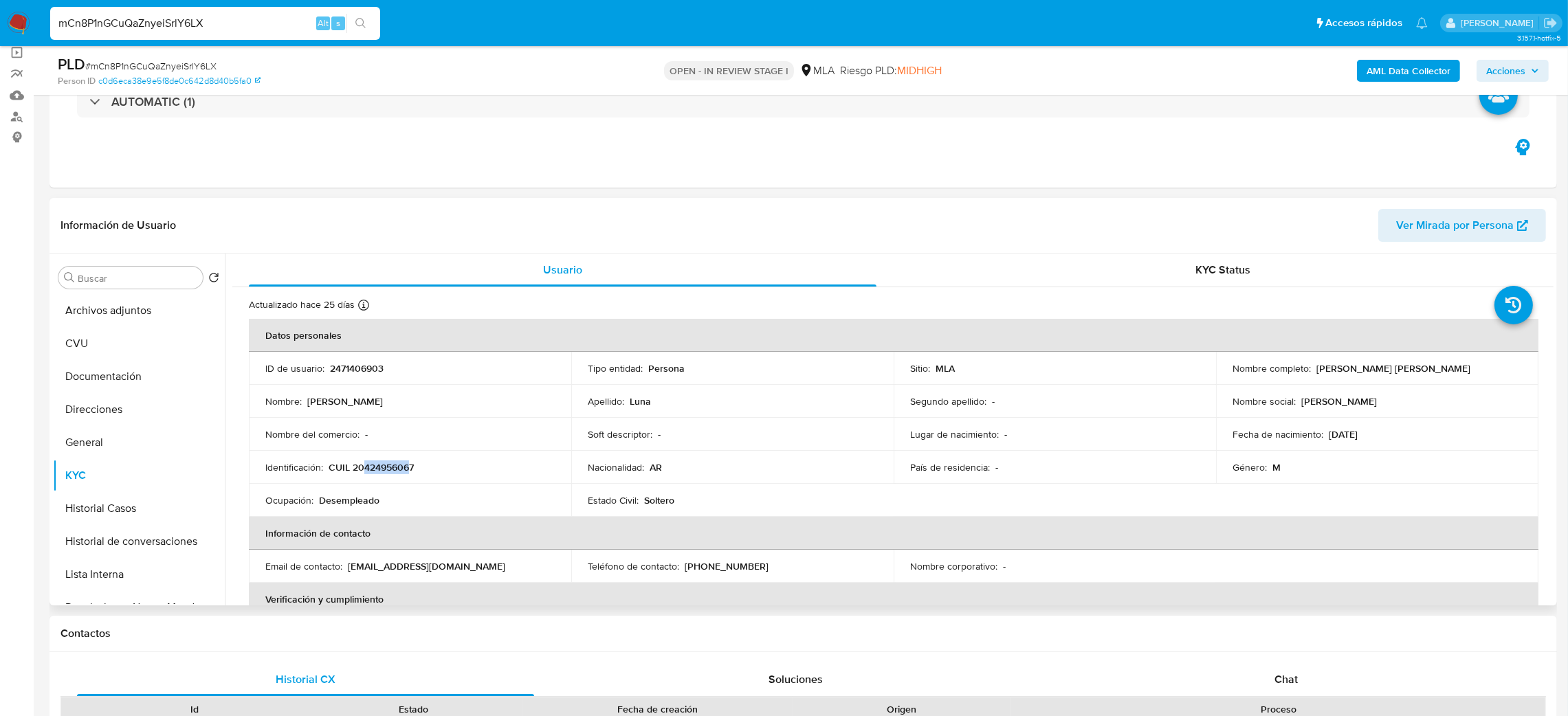
click at [408, 473] on p "CUIL 20424956067" at bounding box center [370, 467] width 85 height 13
copy p "42495606"
drag, startPoint x: 1313, startPoint y: 369, endPoint x: 1440, endPoint y: 370, distance: 127.0
click at [1440, 370] on div "Nombre completo : Claudio Rodolfo Luna" at bounding box center [1377, 368] width 289 height 13
copy p "Claudio Rodolfo Luna"
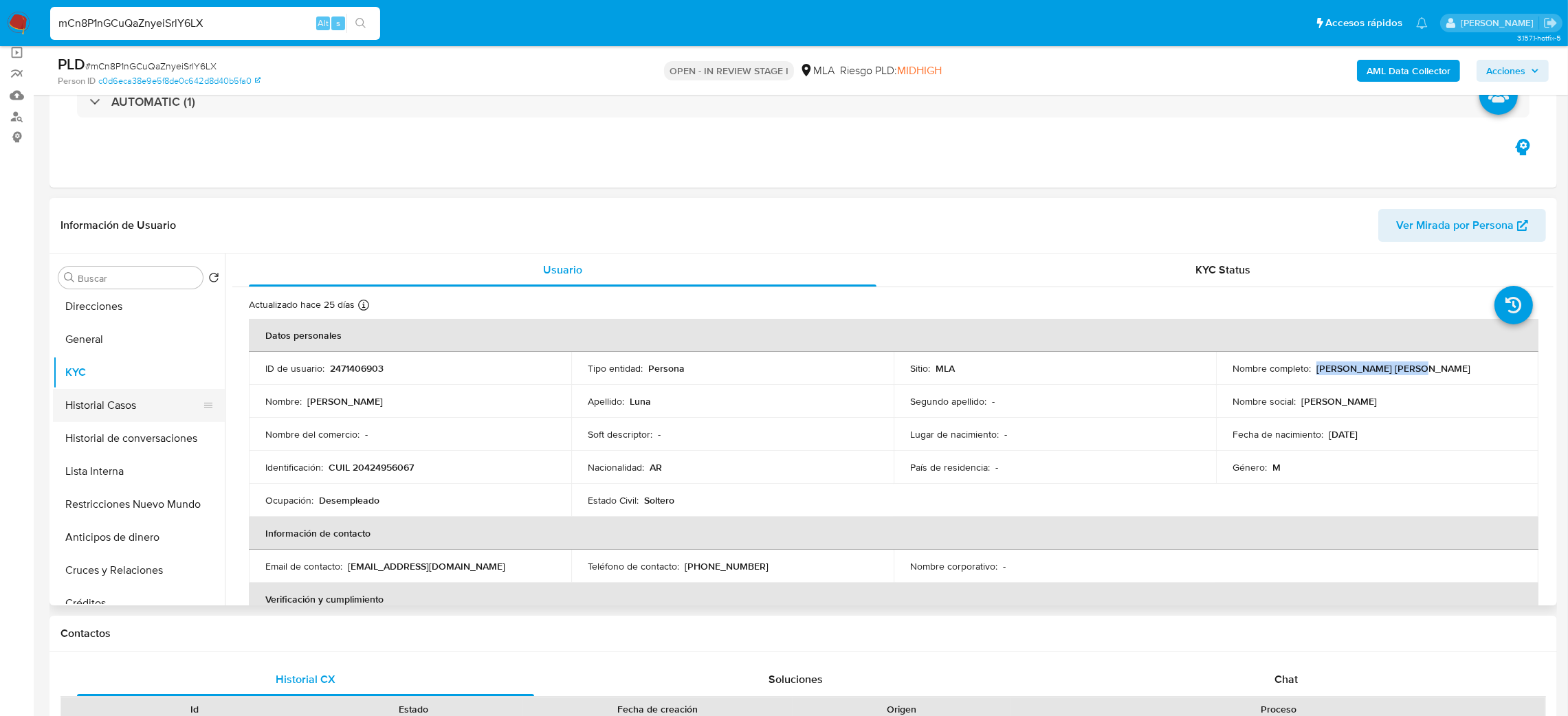
click at [138, 507] on button "Restricciones Nuevo Mundo" at bounding box center [139, 504] width 172 height 33
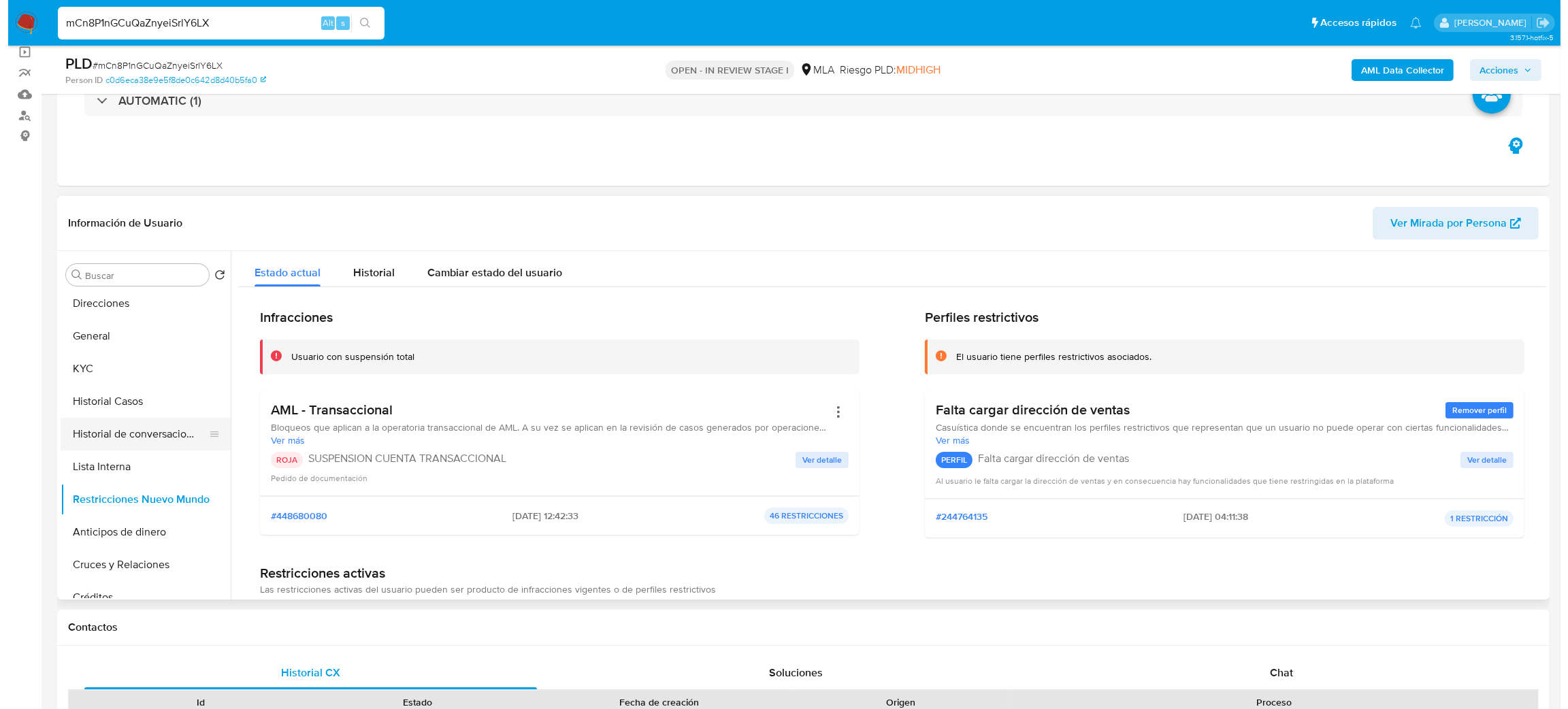
scroll to position [0, 0]
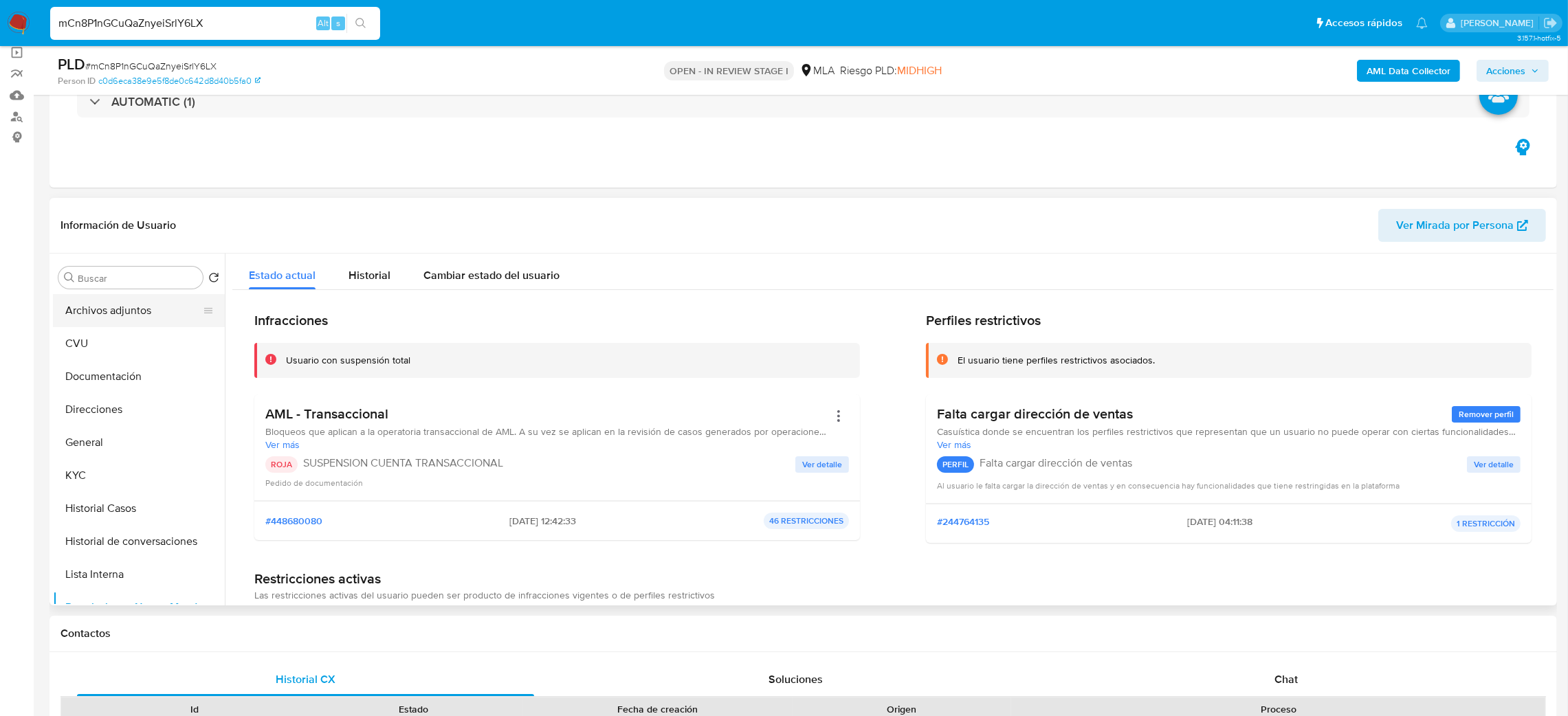
click at [119, 323] on button "Archivos adjuntos" at bounding box center [134, 310] width 161 height 33
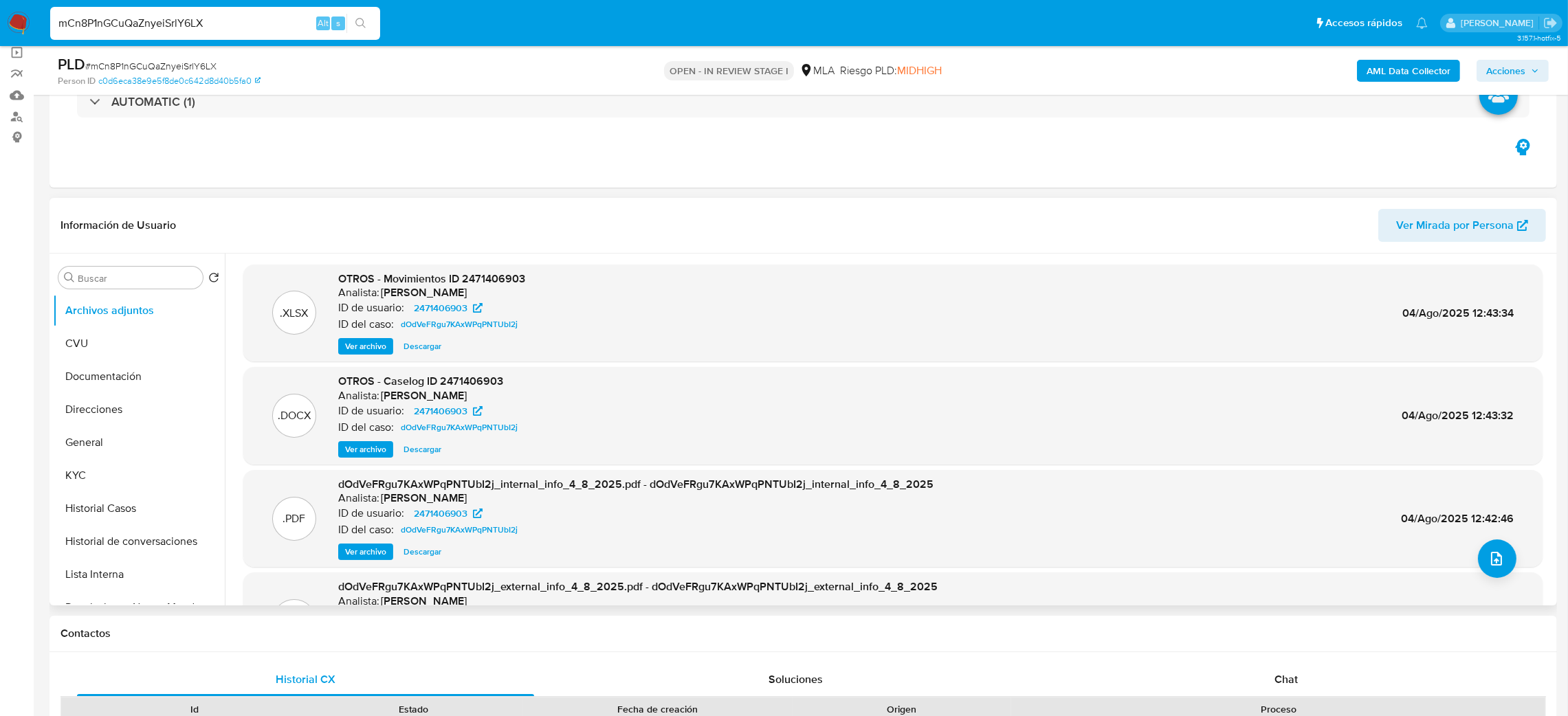
click at [359, 453] on span "Ver archivo" at bounding box center [365, 449] width 41 height 14
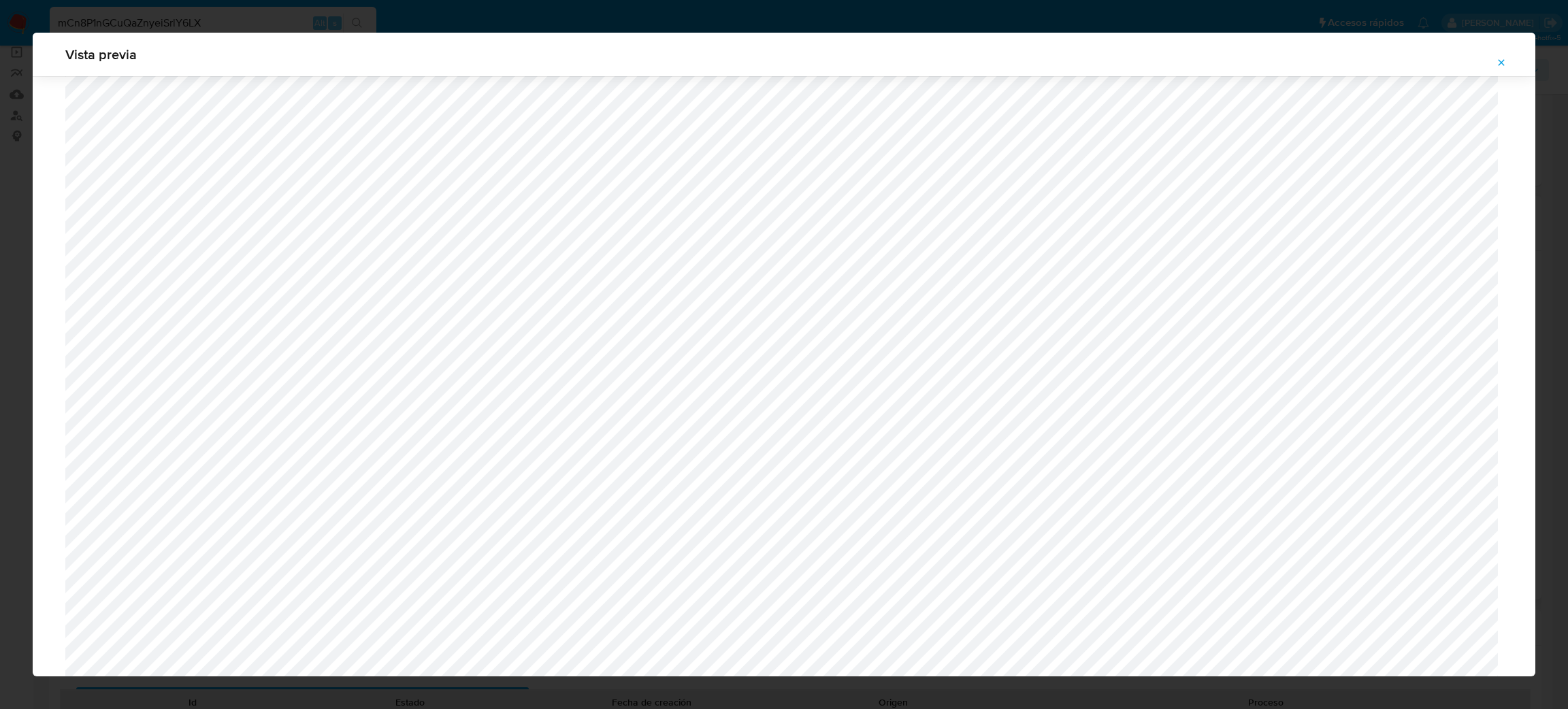
scroll to position [789, 0]
click at [1502, 60] on icon "Attachment preview" at bounding box center [1501, 62] width 11 height 11
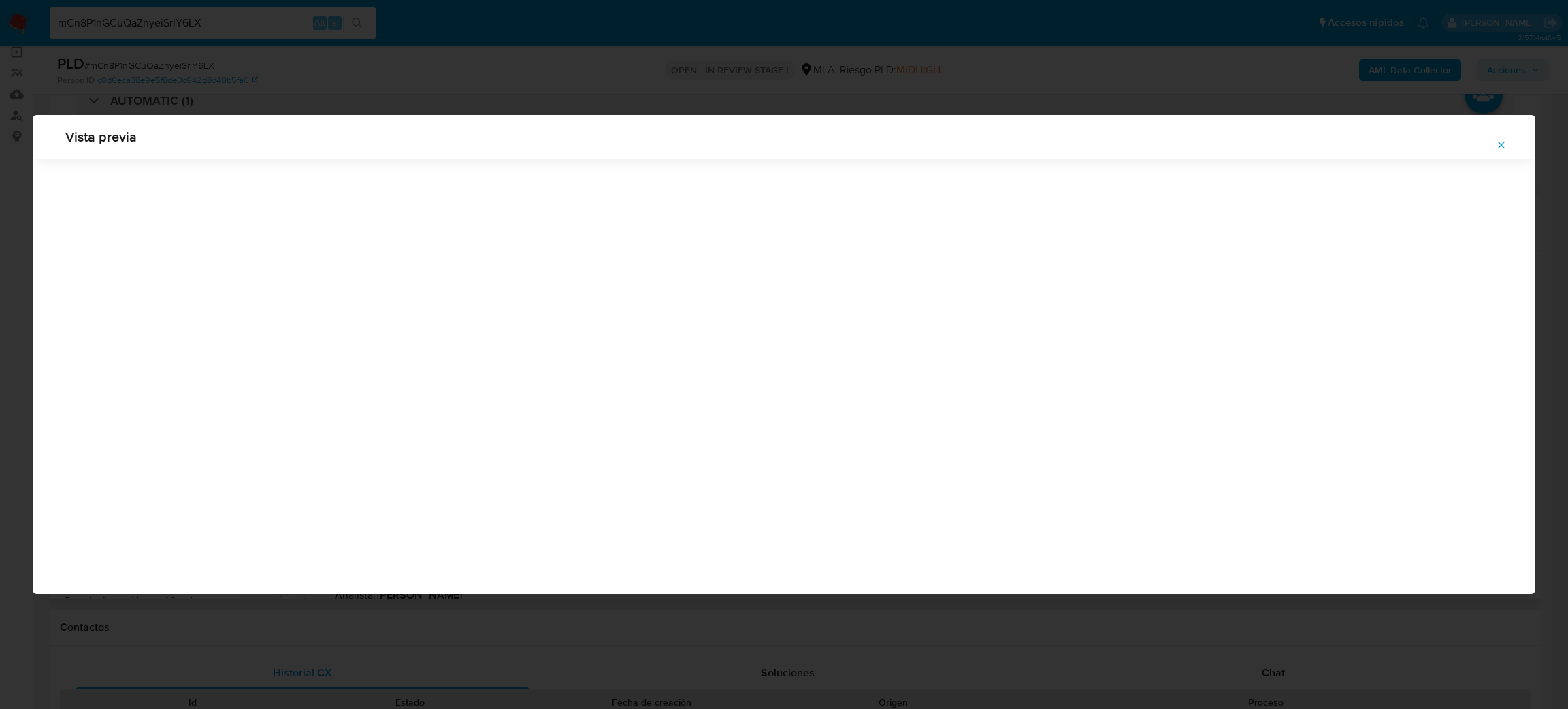
scroll to position [0, 0]
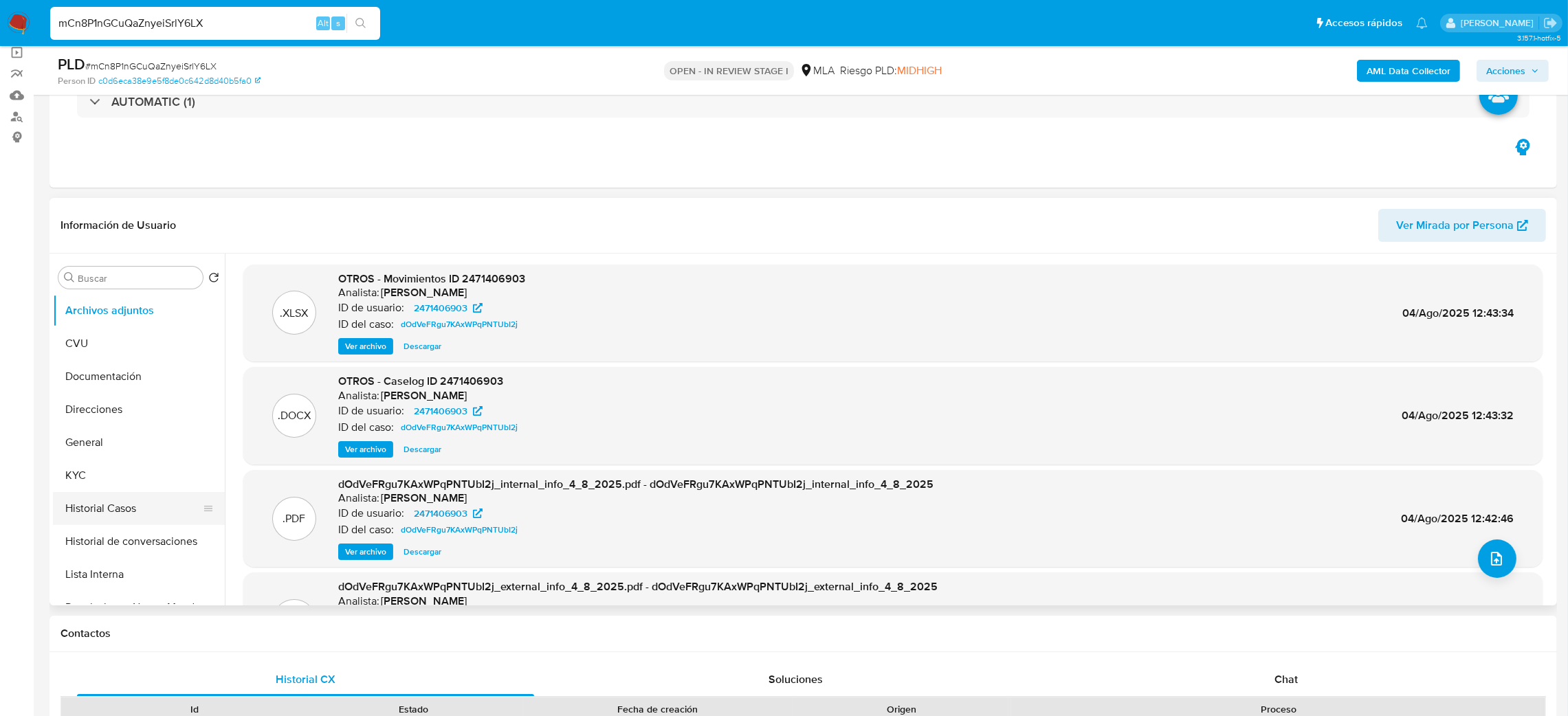
click at [125, 509] on button "Historial Casos" at bounding box center [134, 508] width 161 height 33
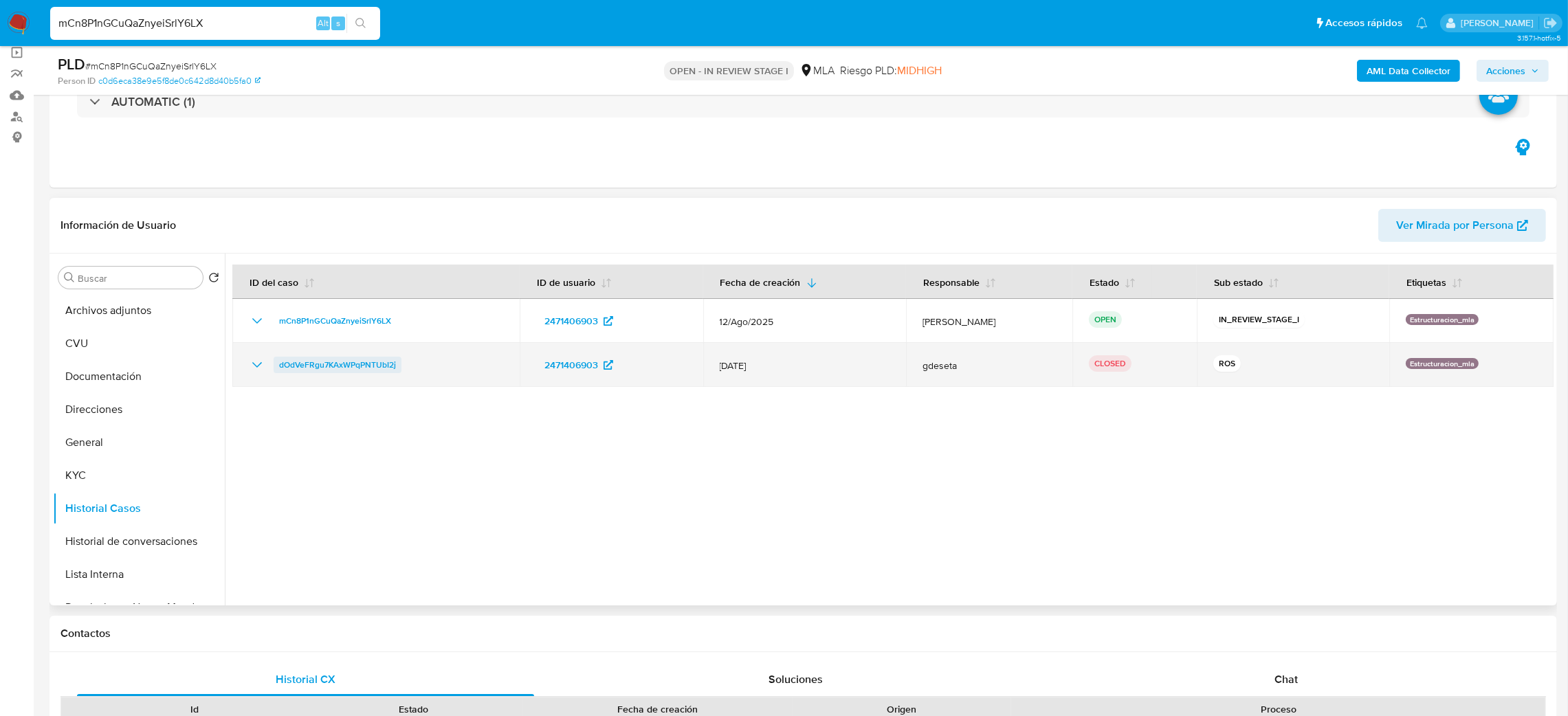
click at [321, 362] on span "dOdVeFRgu7KAxWPqPNTUbI2j" at bounding box center [337, 365] width 117 height 17
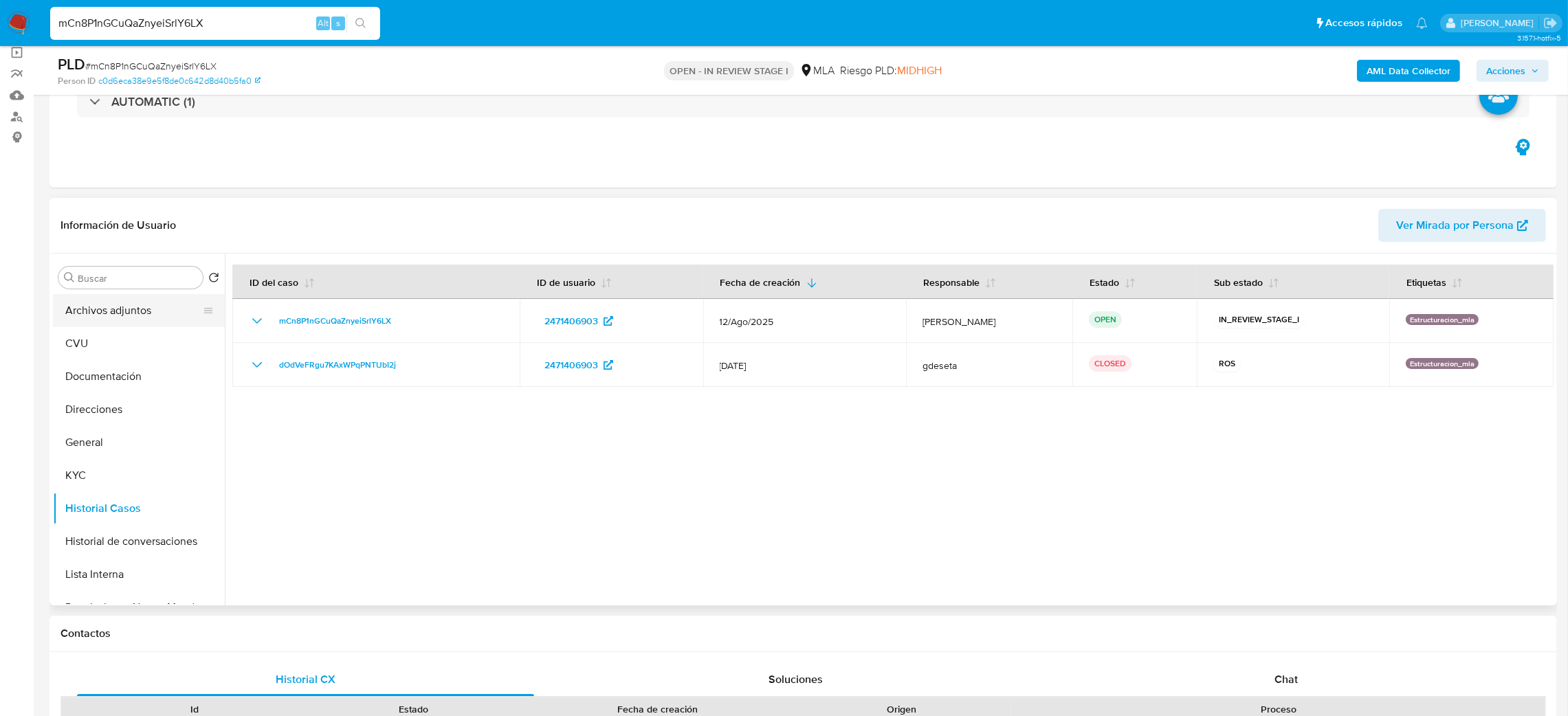
click at [117, 303] on button "Archivos adjuntos" at bounding box center [134, 310] width 161 height 33
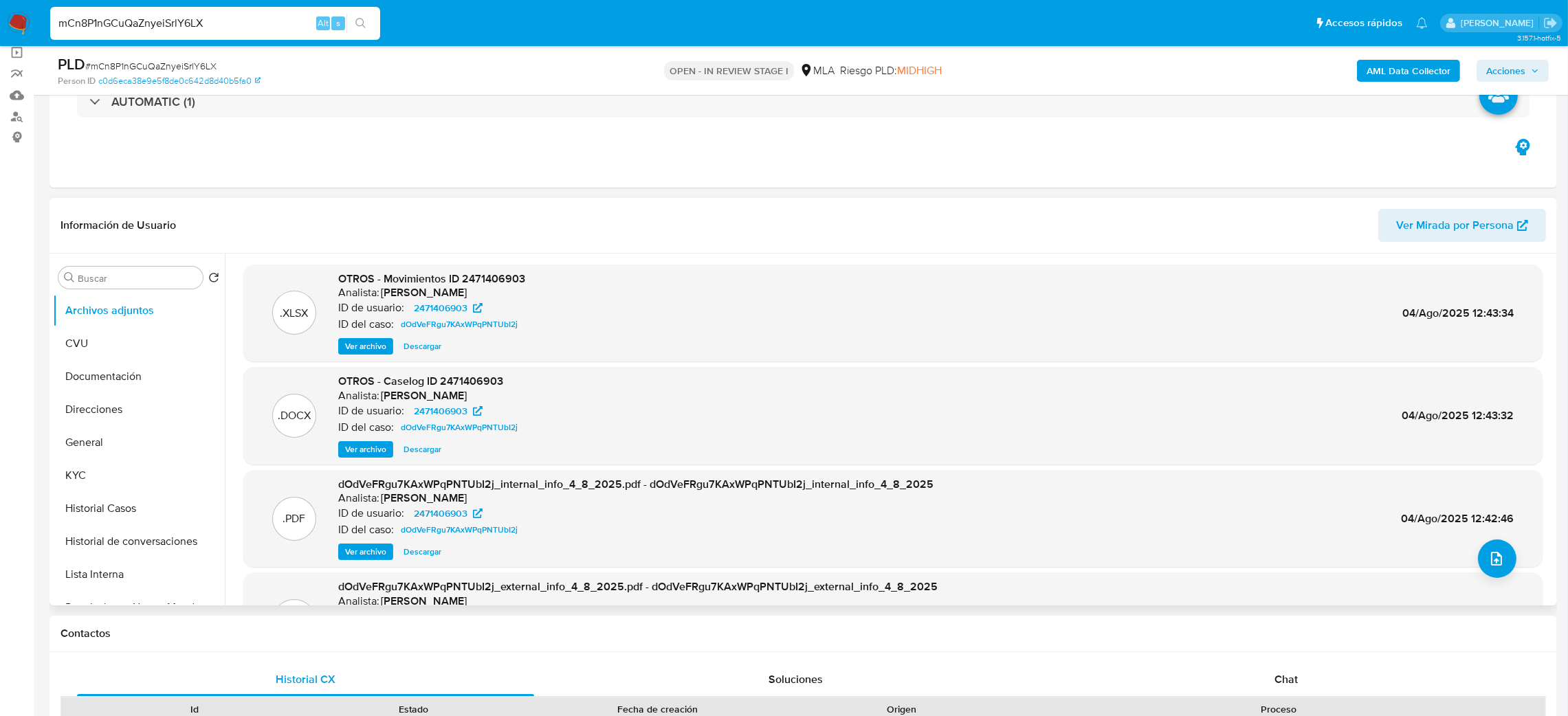
click at [362, 443] on span "Ver archivo" at bounding box center [365, 449] width 41 height 14
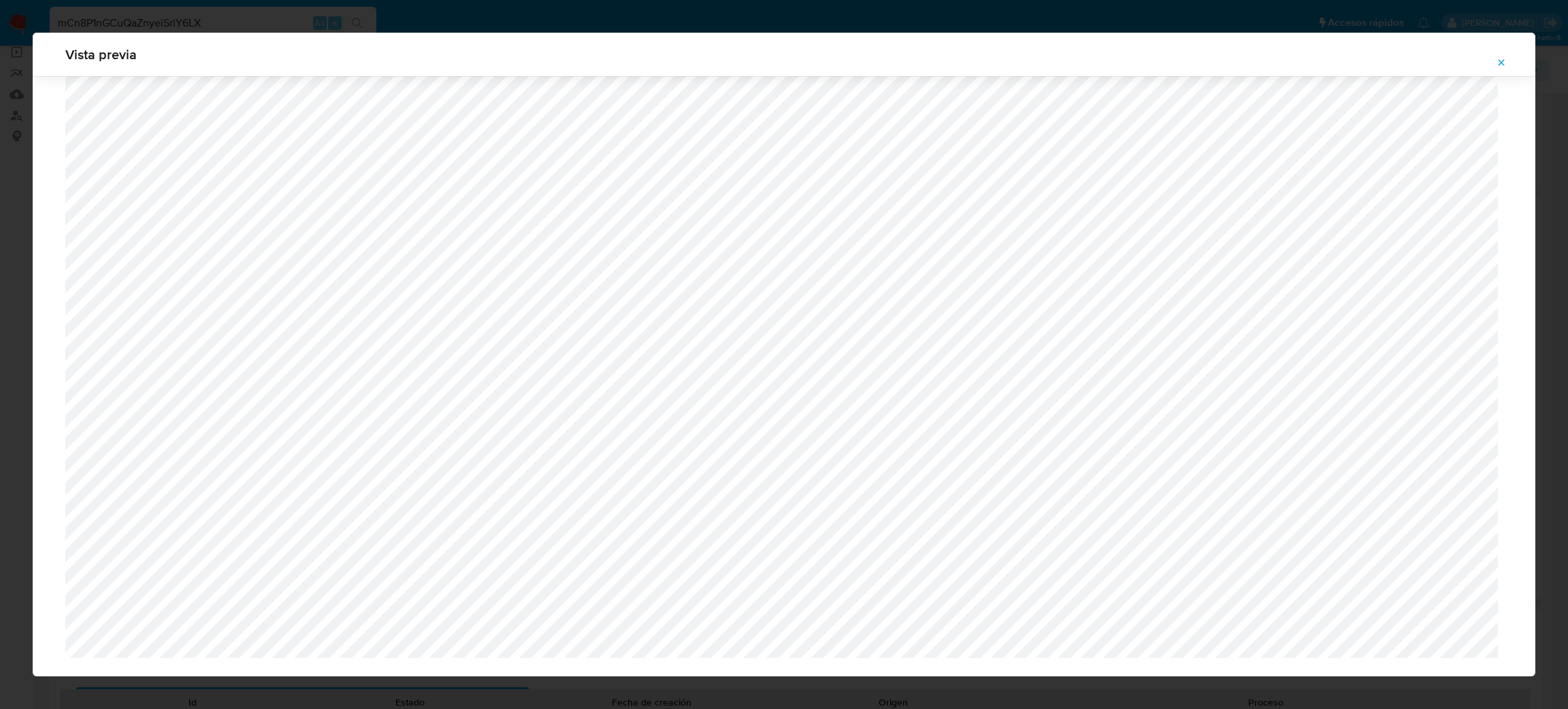
scroll to position [929, 0]
click at [1496, 63] on icon "Attachment preview" at bounding box center [1501, 62] width 11 height 11
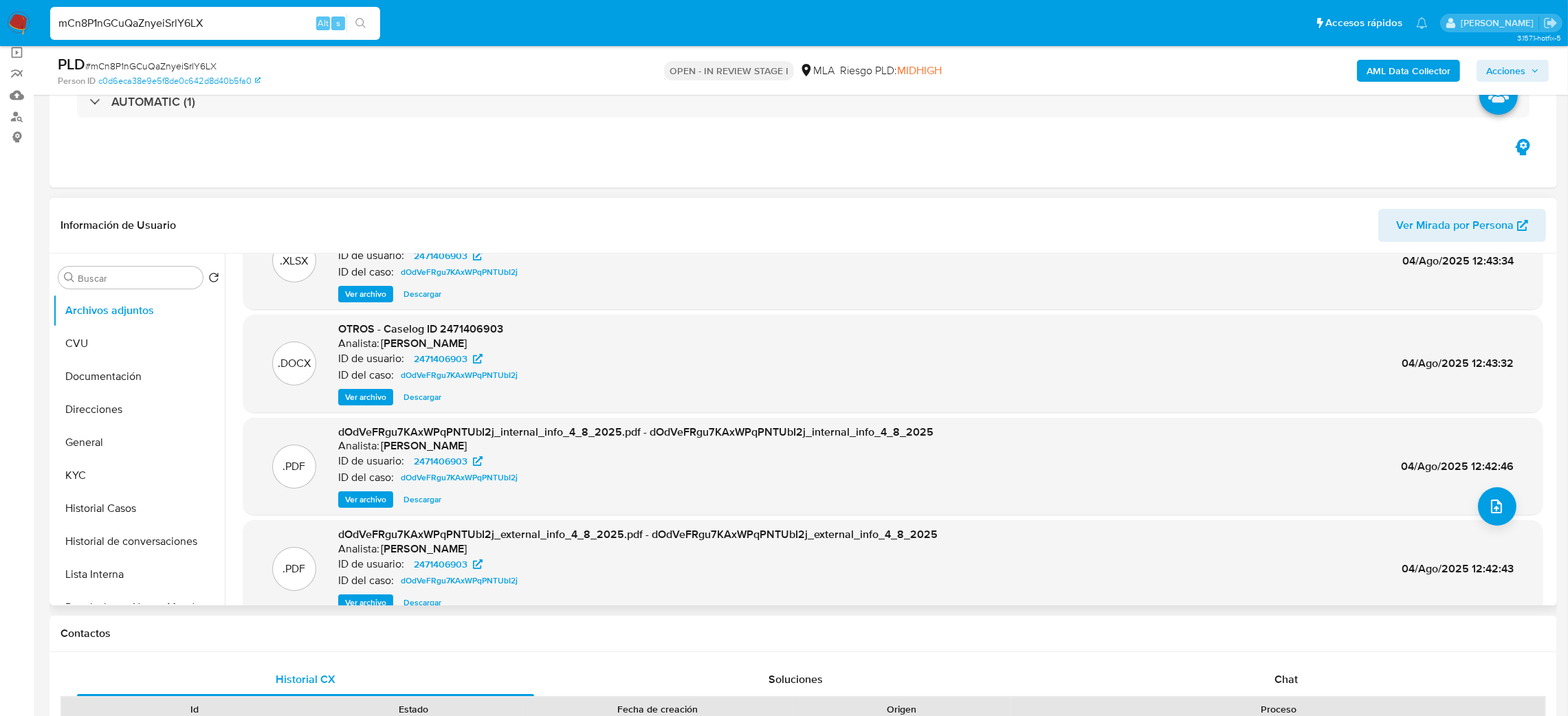
scroll to position [76, 0]
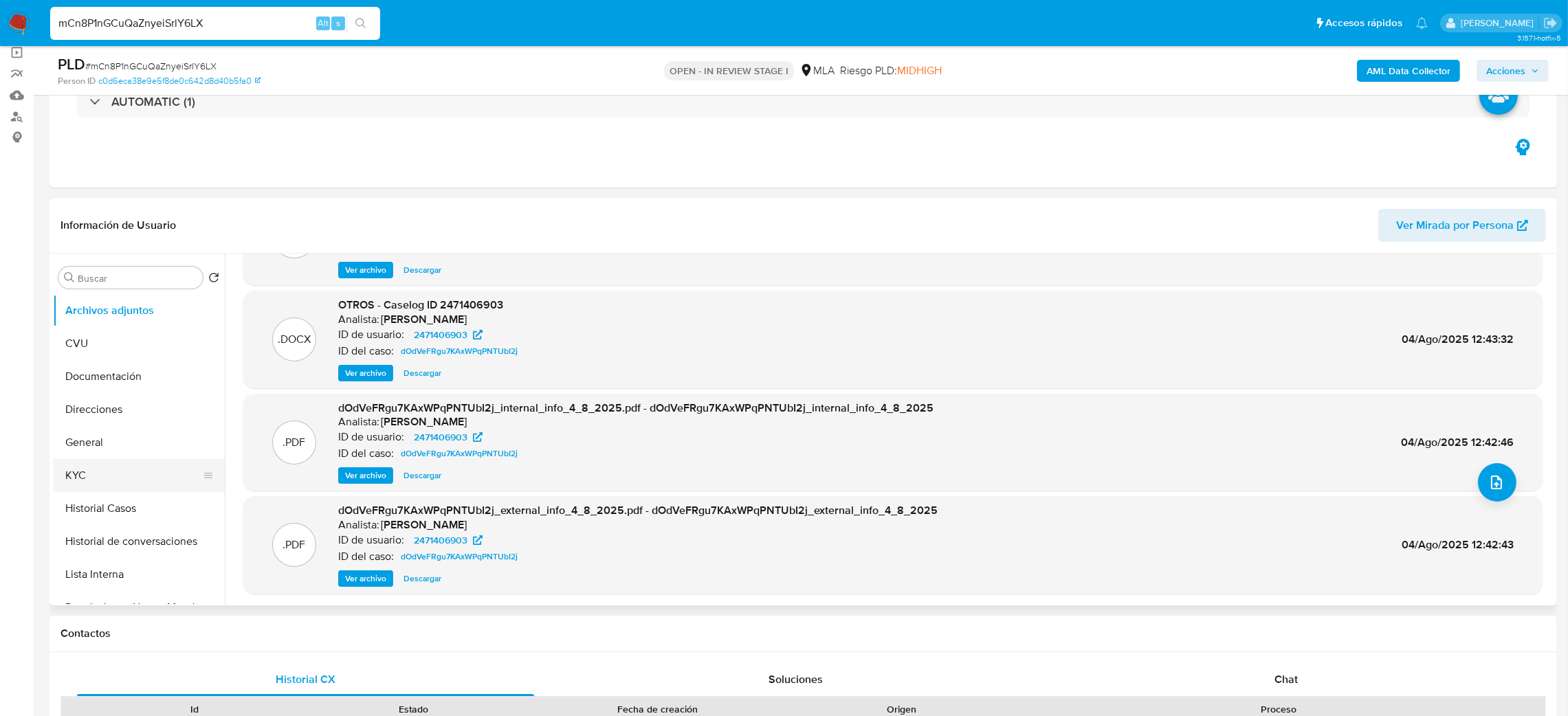
click at [133, 477] on button "KYC" at bounding box center [134, 475] width 161 height 33
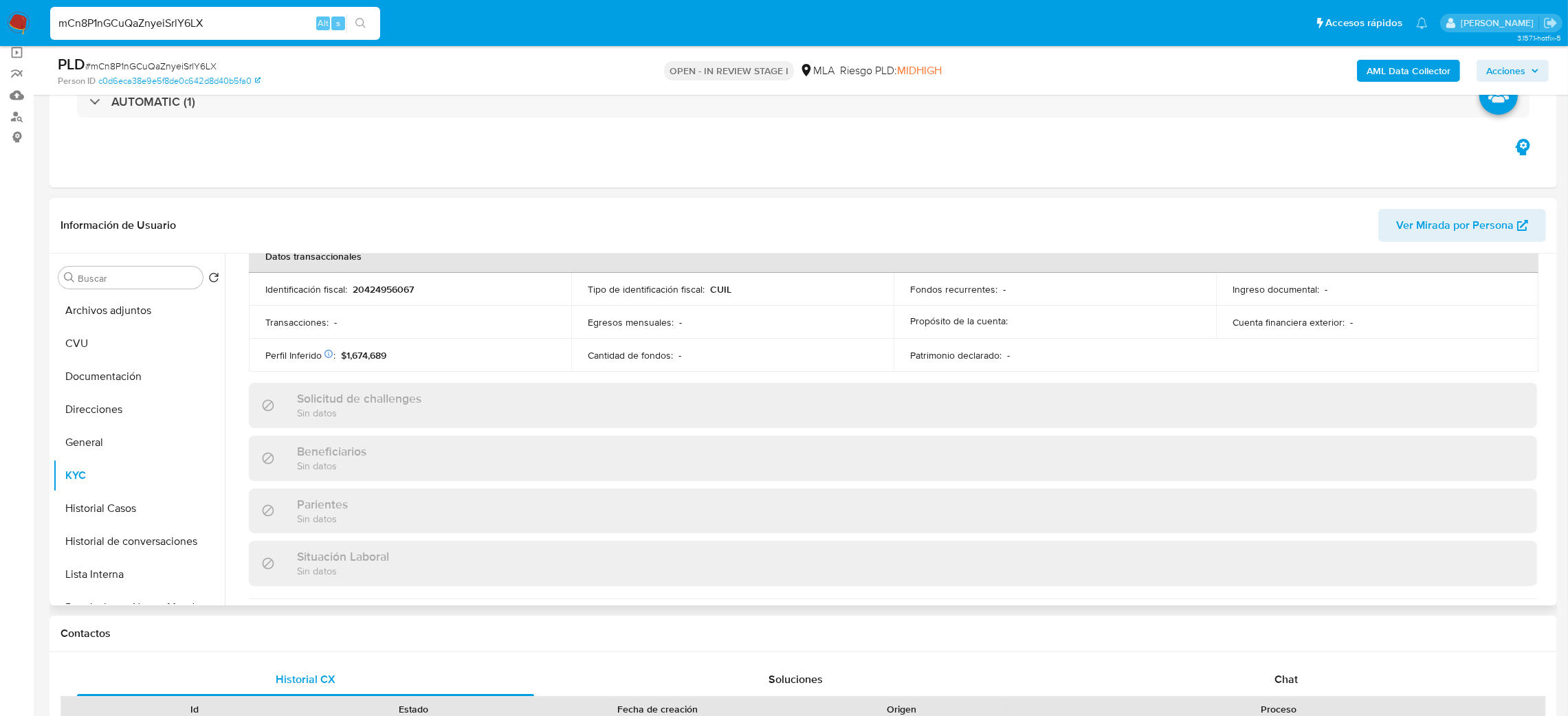
scroll to position [711, 0]
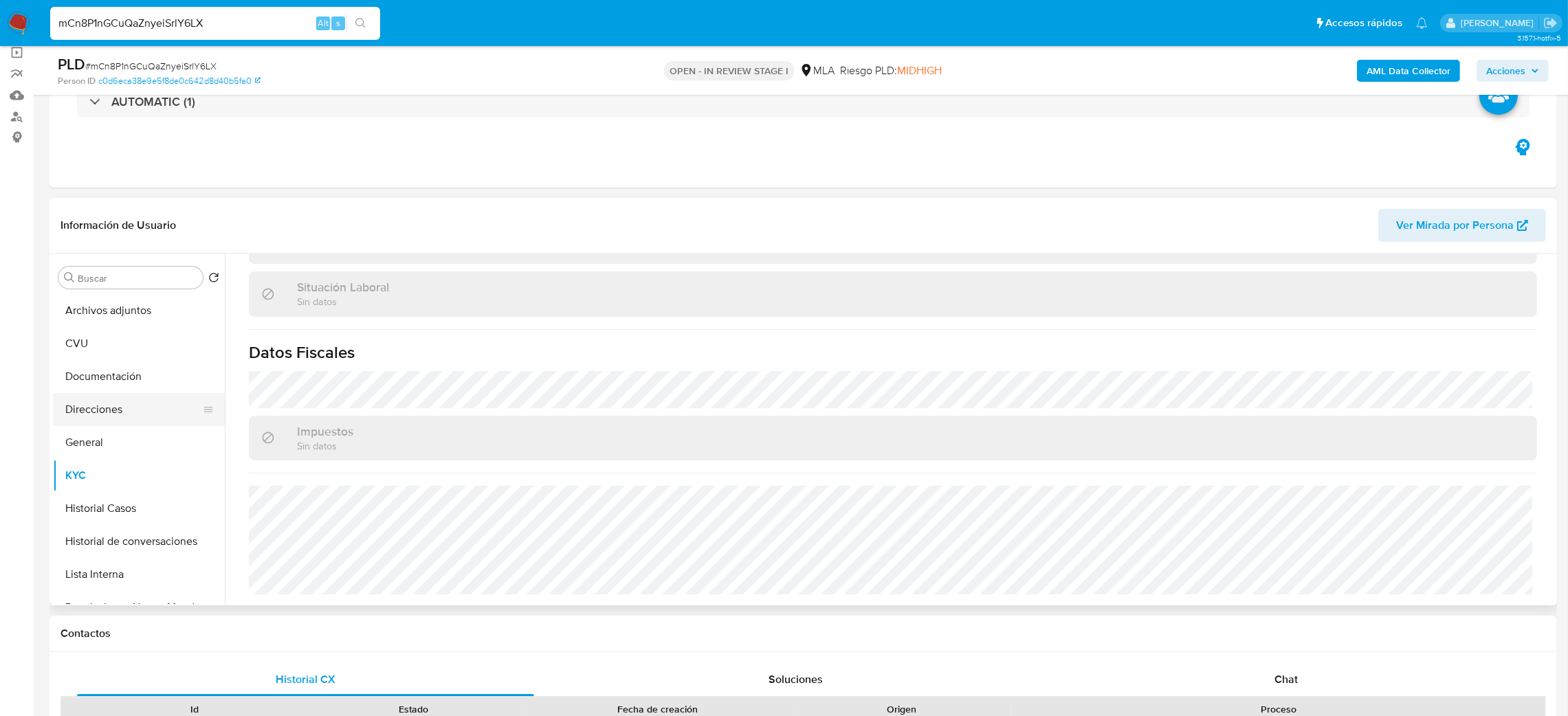
click at [118, 407] on button "Direcciones" at bounding box center [134, 409] width 161 height 33
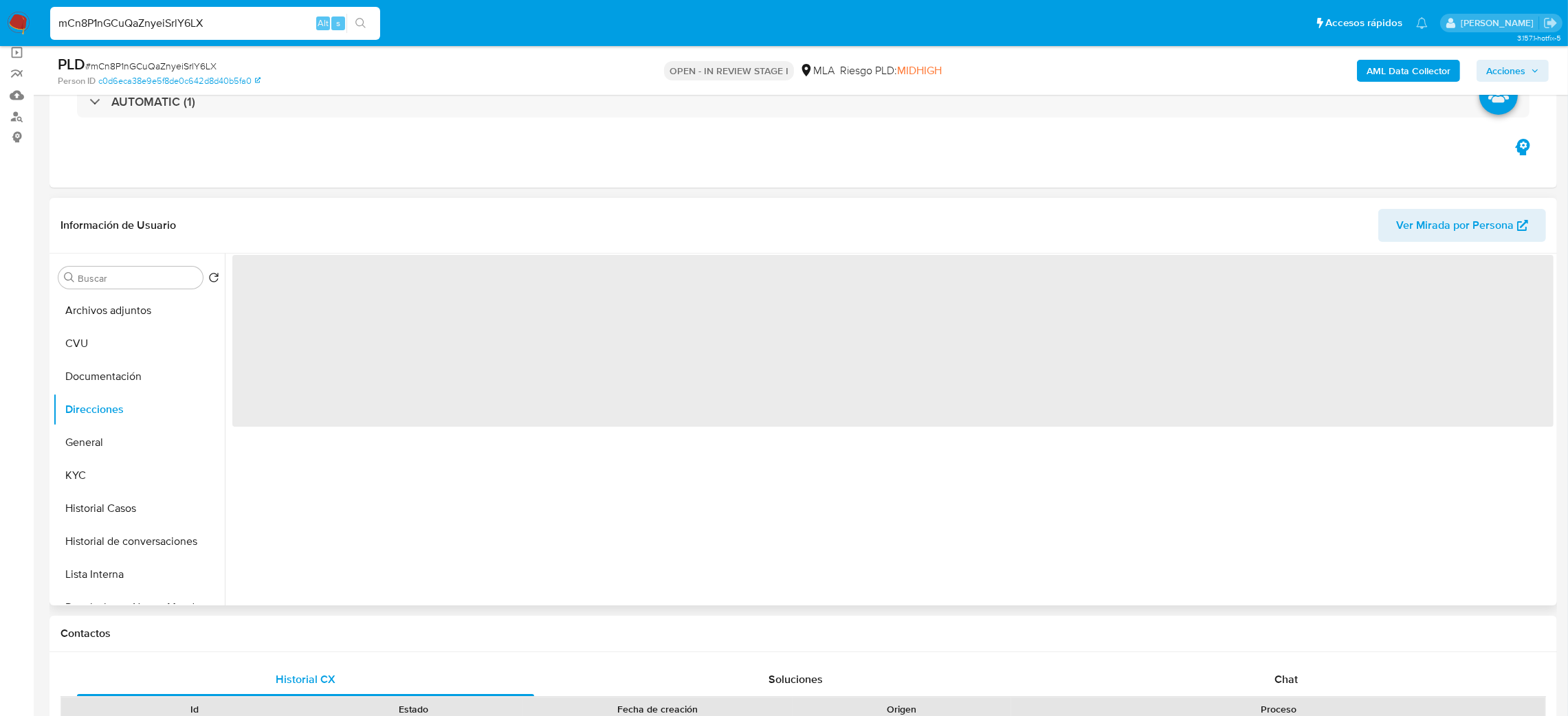
scroll to position [0, 0]
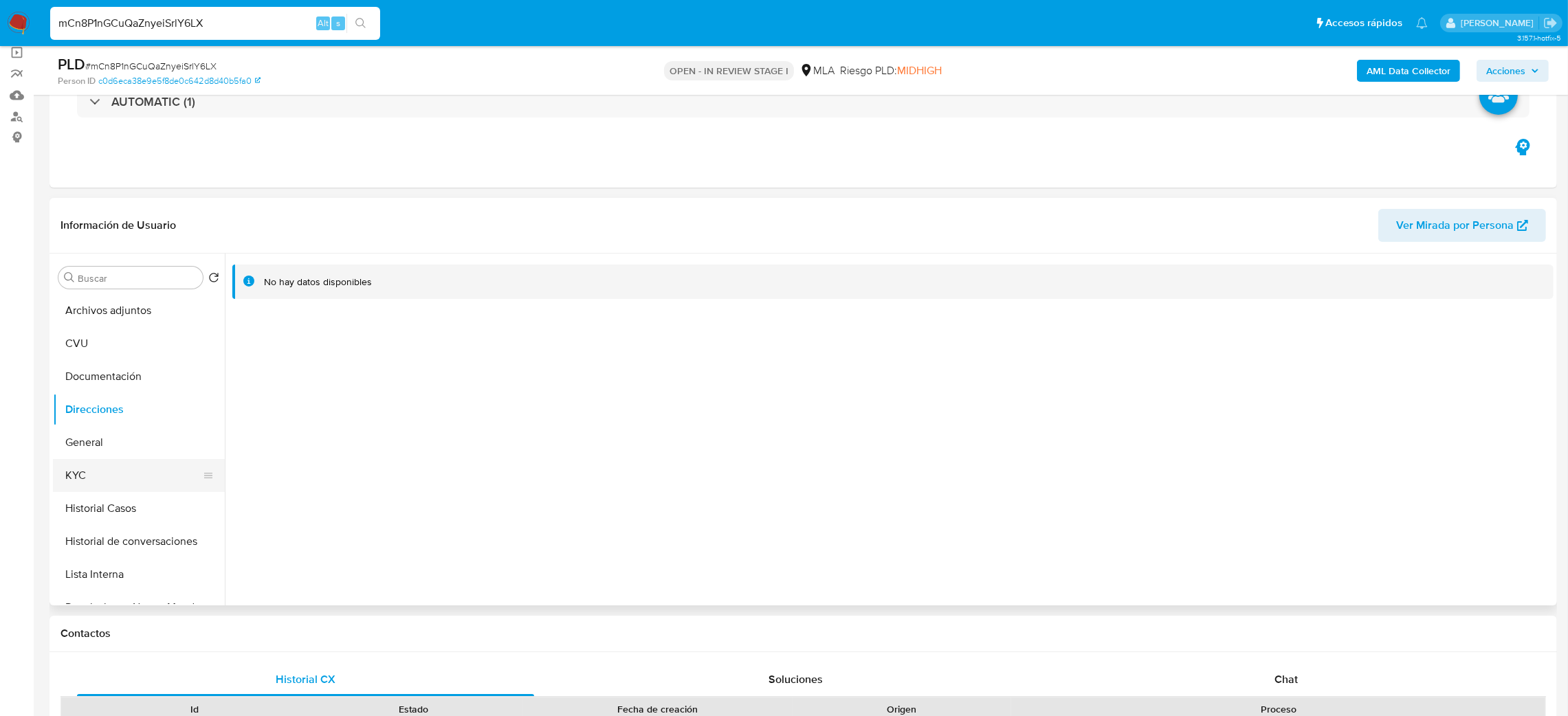
click at [113, 466] on button "KYC" at bounding box center [134, 475] width 161 height 33
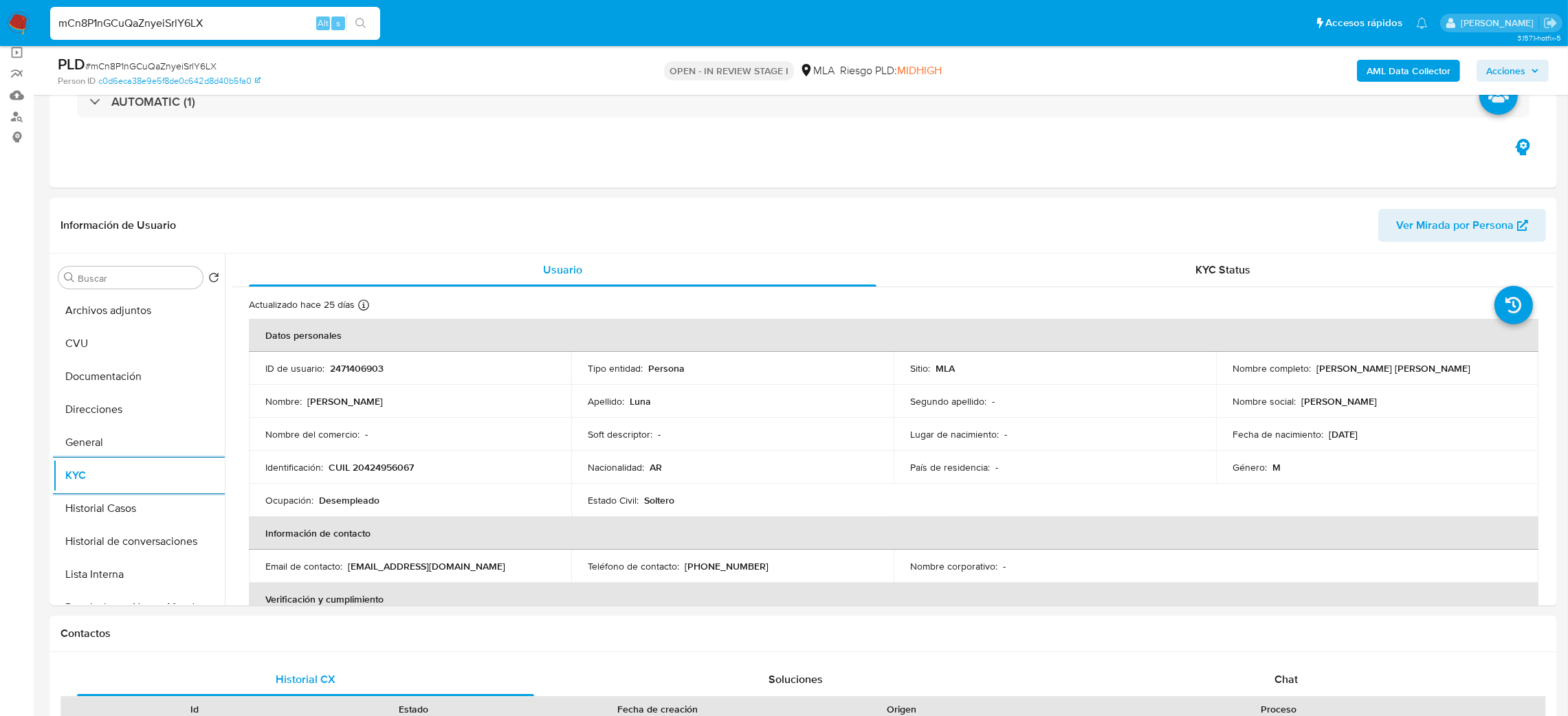
click at [160, 61] on span "# mCn8P1nGCuQaZnyeiSrlY6LX" at bounding box center [151, 66] width 131 height 14
copy span "mCn8P1nGCuQaZnyeiSrlY6LX"
drag, startPoint x: 0, startPoint y: 452, endPoint x: 0, endPoint y: 465, distance: 13.0
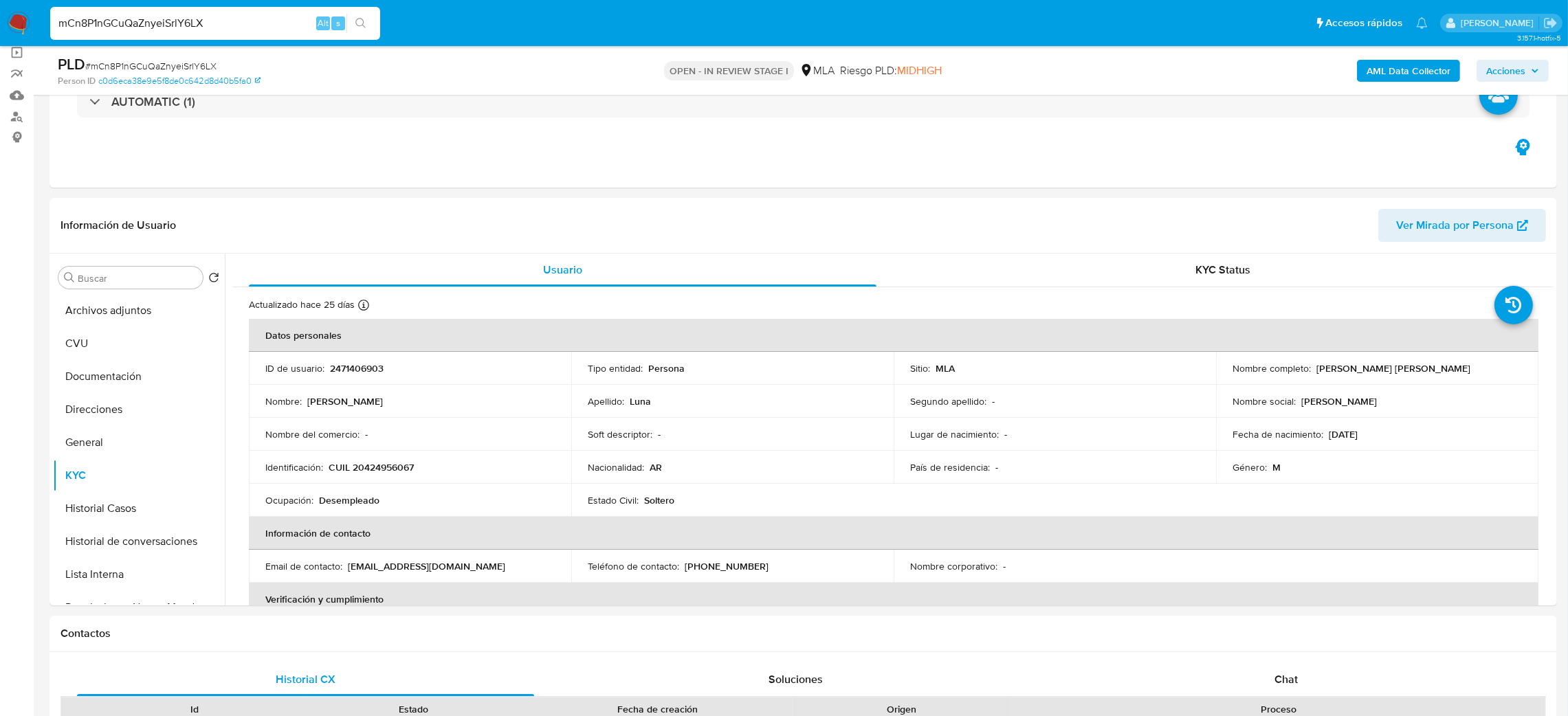
click at [156, 507] on button "Historial Casos" at bounding box center [134, 508] width 161 height 33
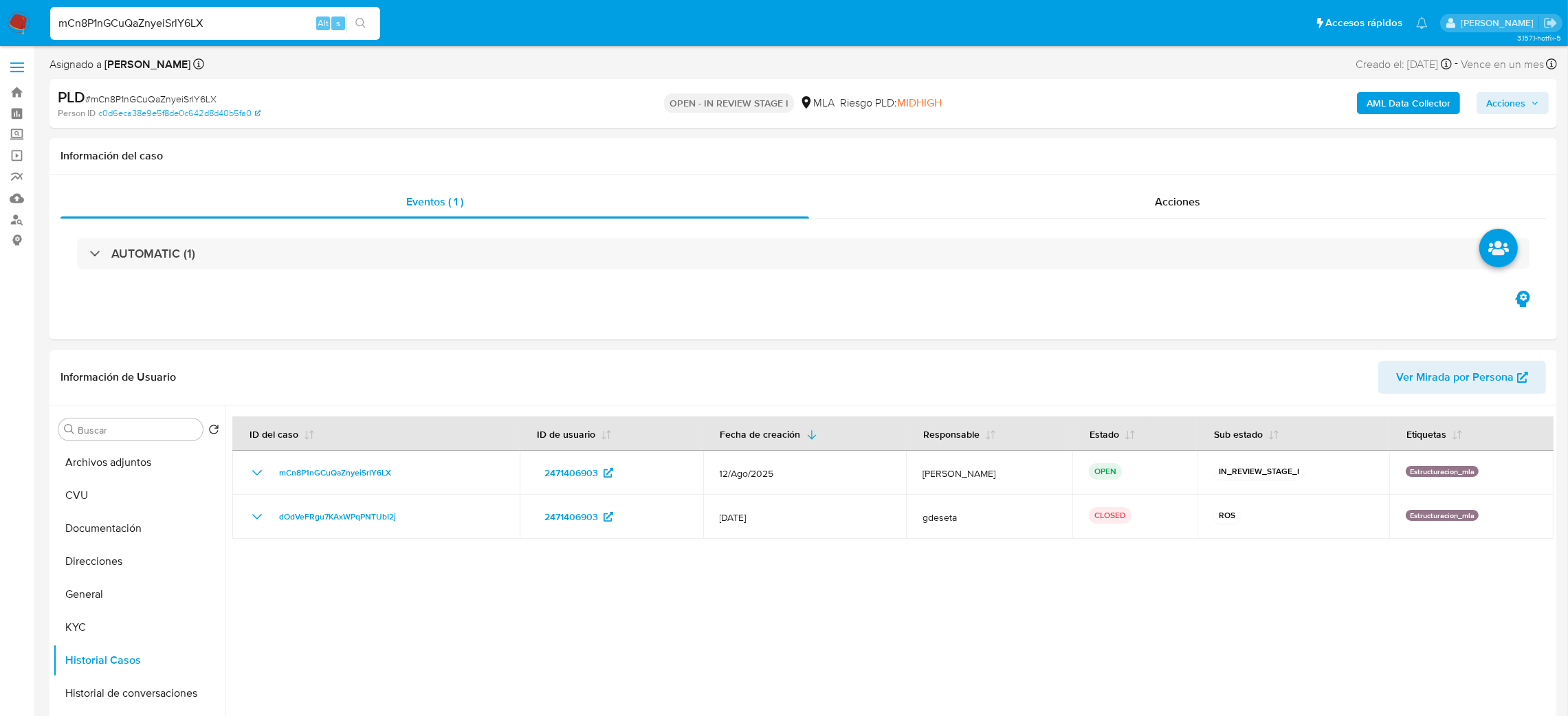
click at [1396, 101] on b "AML Data Collector" at bounding box center [1408, 103] width 84 height 22
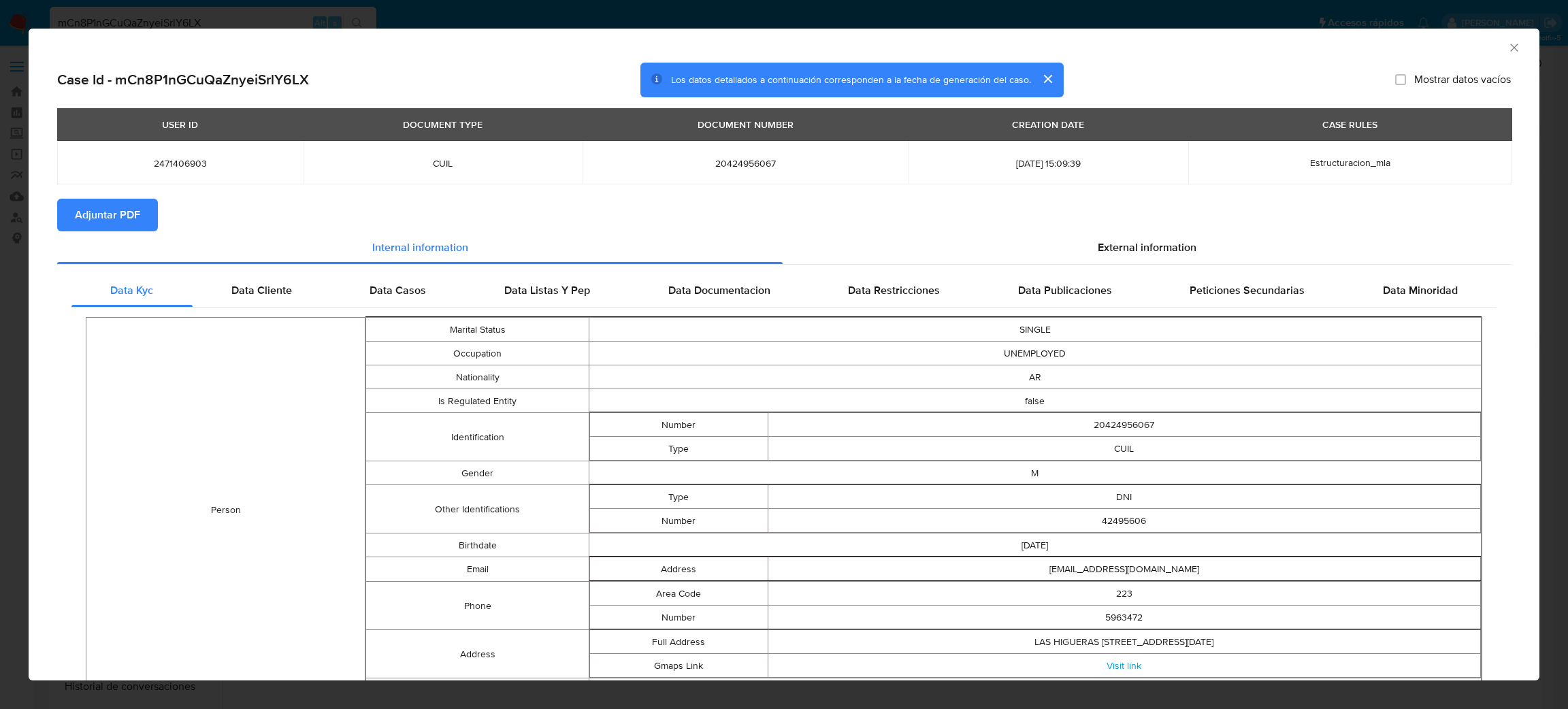
click at [78, 208] on span "Adjuntar PDF" at bounding box center [107, 215] width 65 height 30
click at [1508, 47] on icon "Cerrar ventana" at bounding box center [1514, 48] width 13 height 13
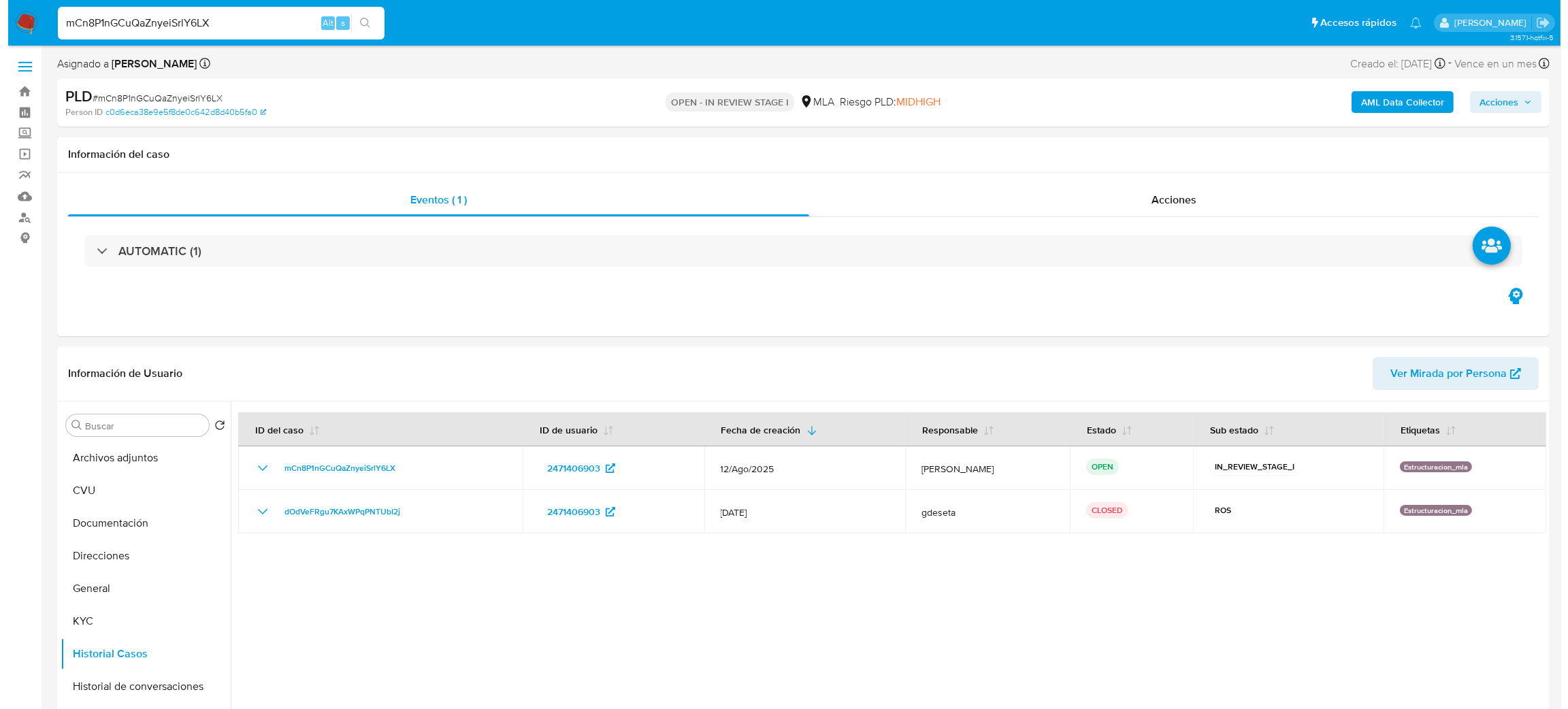
scroll to position [102, 0]
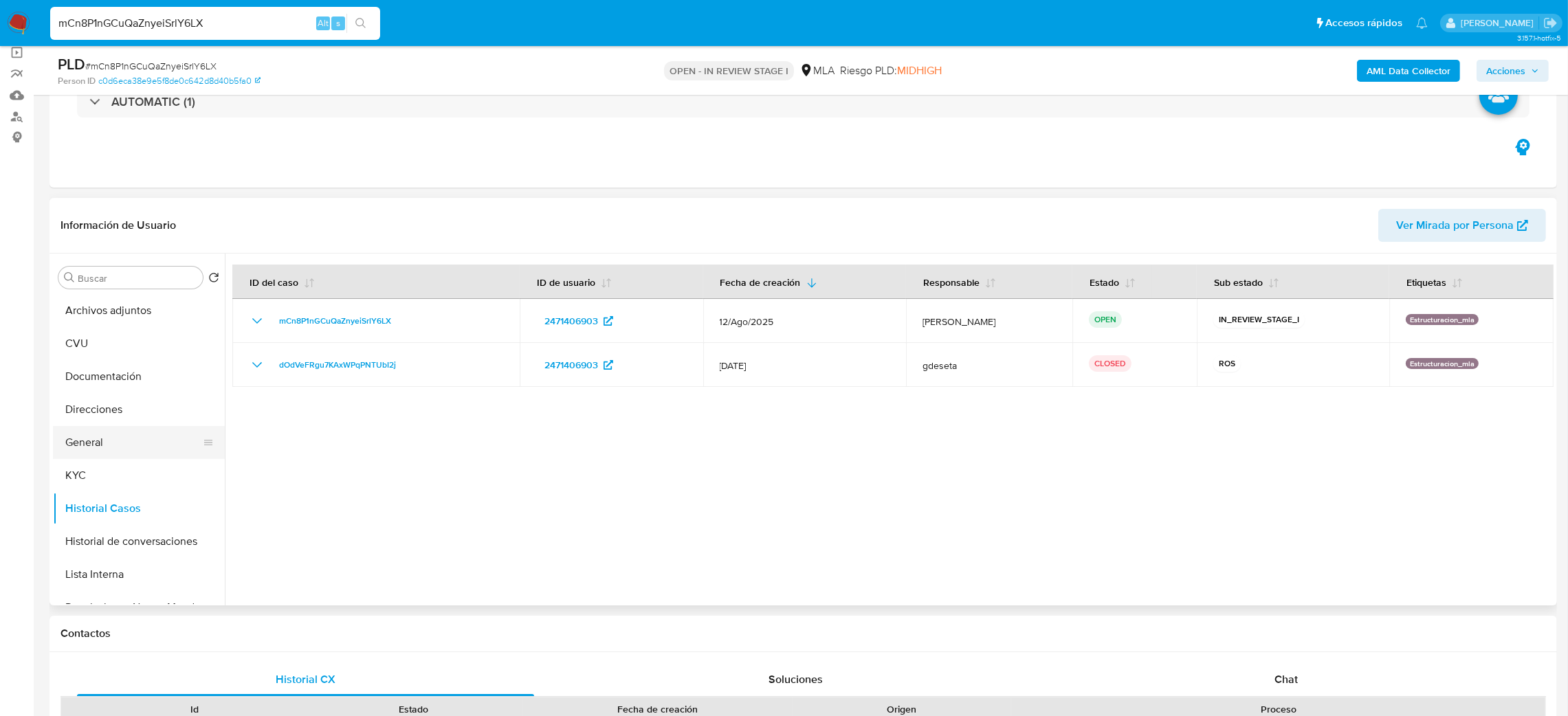
click at [84, 449] on button "General" at bounding box center [134, 442] width 161 height 33
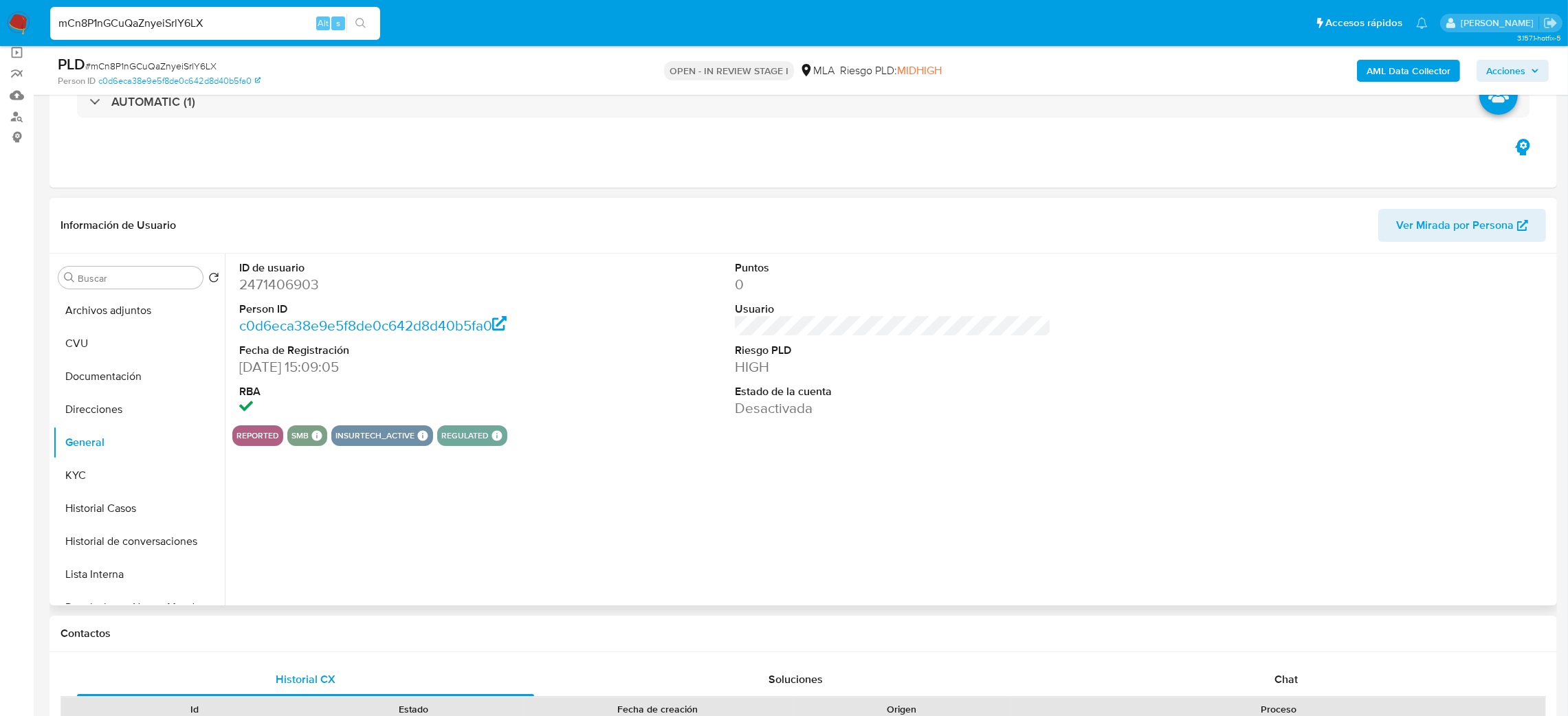
click at [244, 287] on dd "2471406903" at bounding box center [397, 284] width 317 height 19
copy dd "2471406903"
click at [137, 308] on button "Archivos adjuntos" at bounding box center [134, 310] width 161 height 33
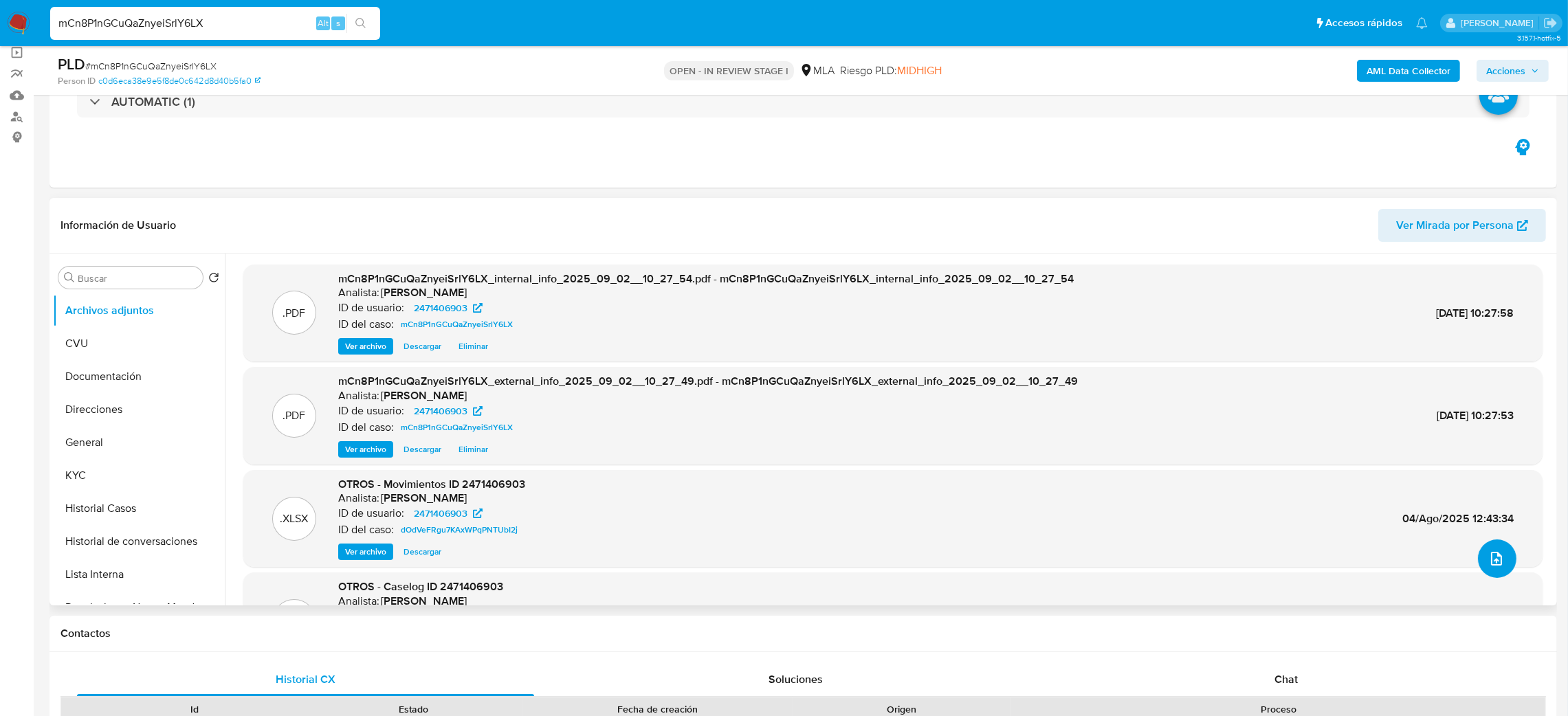
click at [1499, 554] on span "upload-file" at bounding box center [1496, 559] width 17 height 17
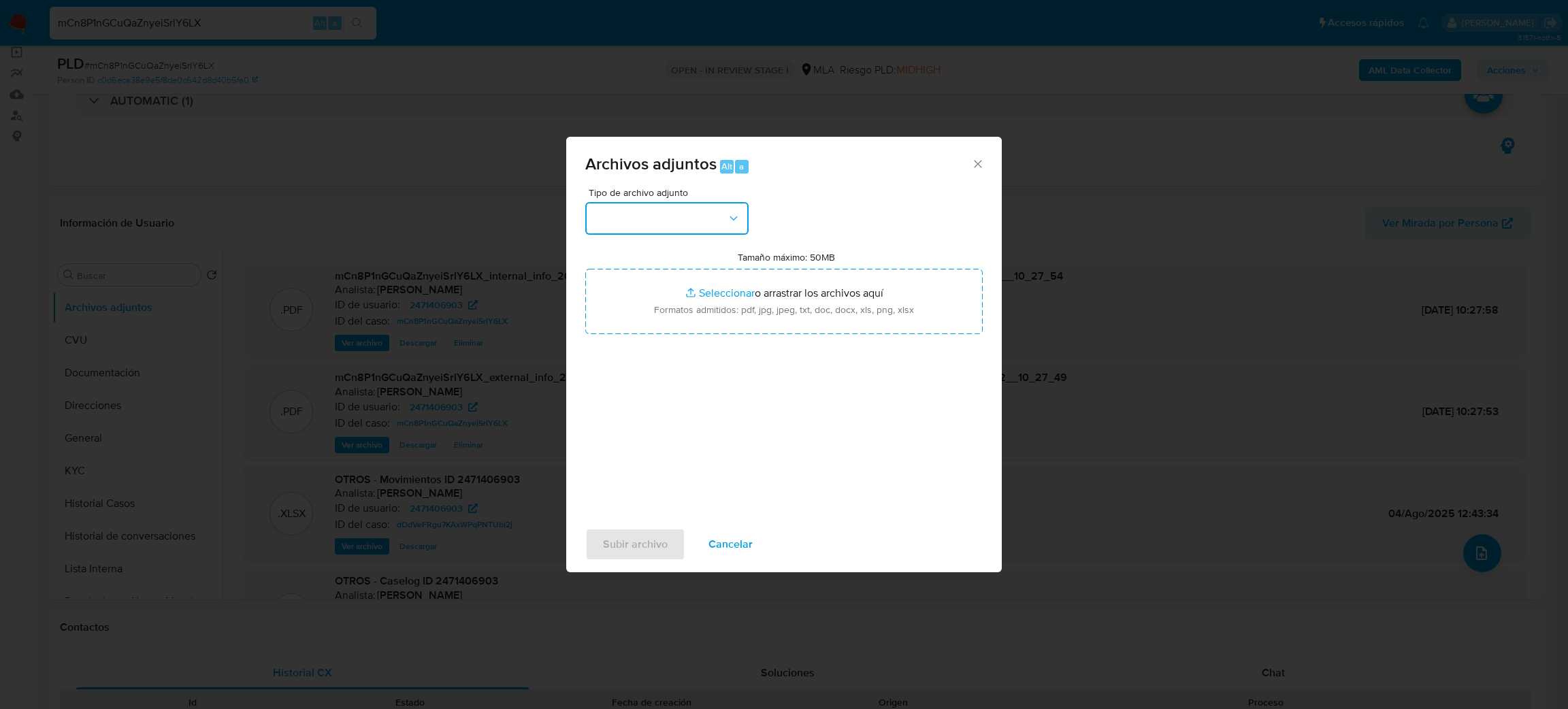
click at [695, 215] on button "button" at bounding box center [667, 218] width 163 height 33
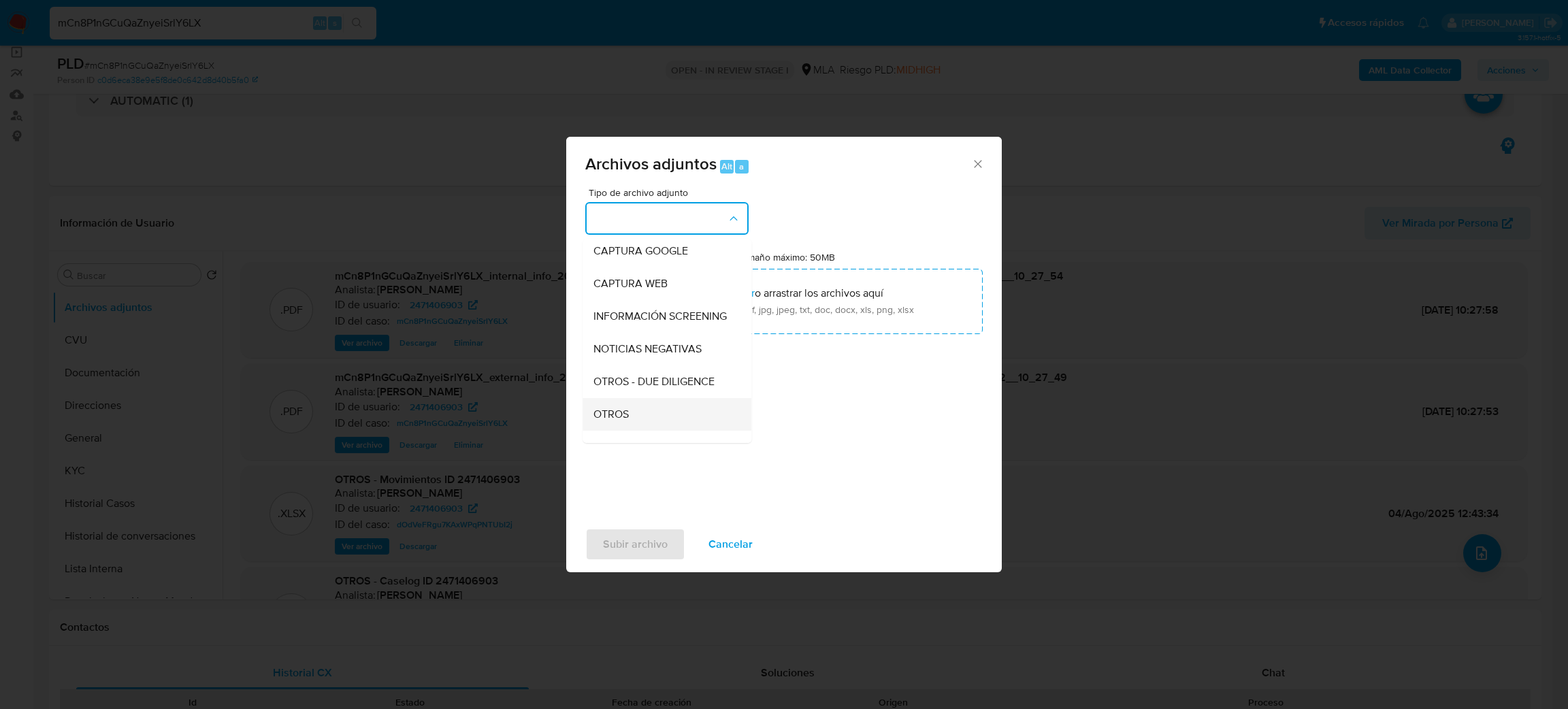
click at [640, 419] on div "OTROS" at bounding box center [663, 414] width 139 height 33
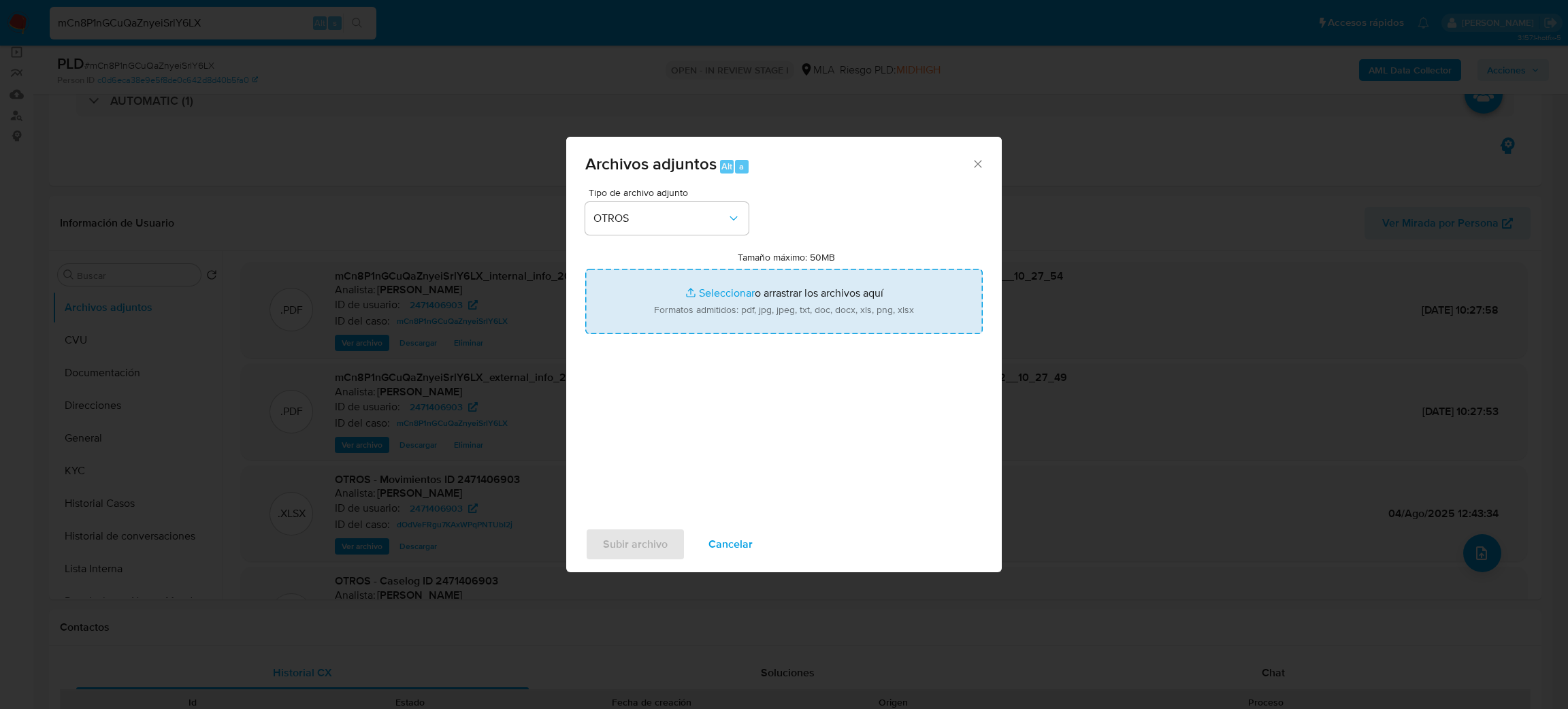
click at [700, 293] on input "Tamaño máximo: 50MB Seleccionar archivos" at bounding box center [784, 301] width 398 height 65
type input "C:\fakepath\Caselog mCn8P1nGCuQaZnyeiSrlY6LX_2025_09_02_09_01_27.docx"
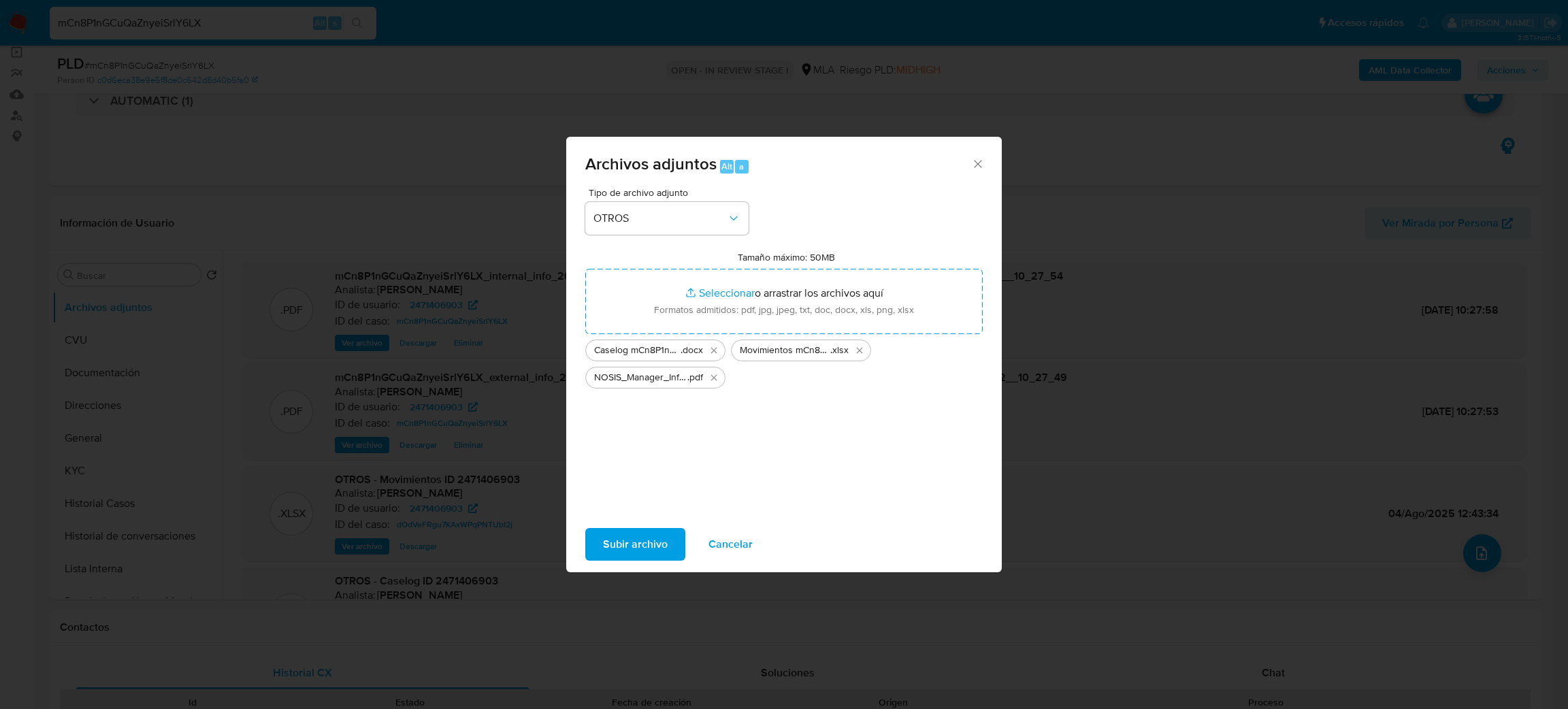
click at [627, 529] on span "Subir archivo" at bounding box center [635, 544] width 64 height 30
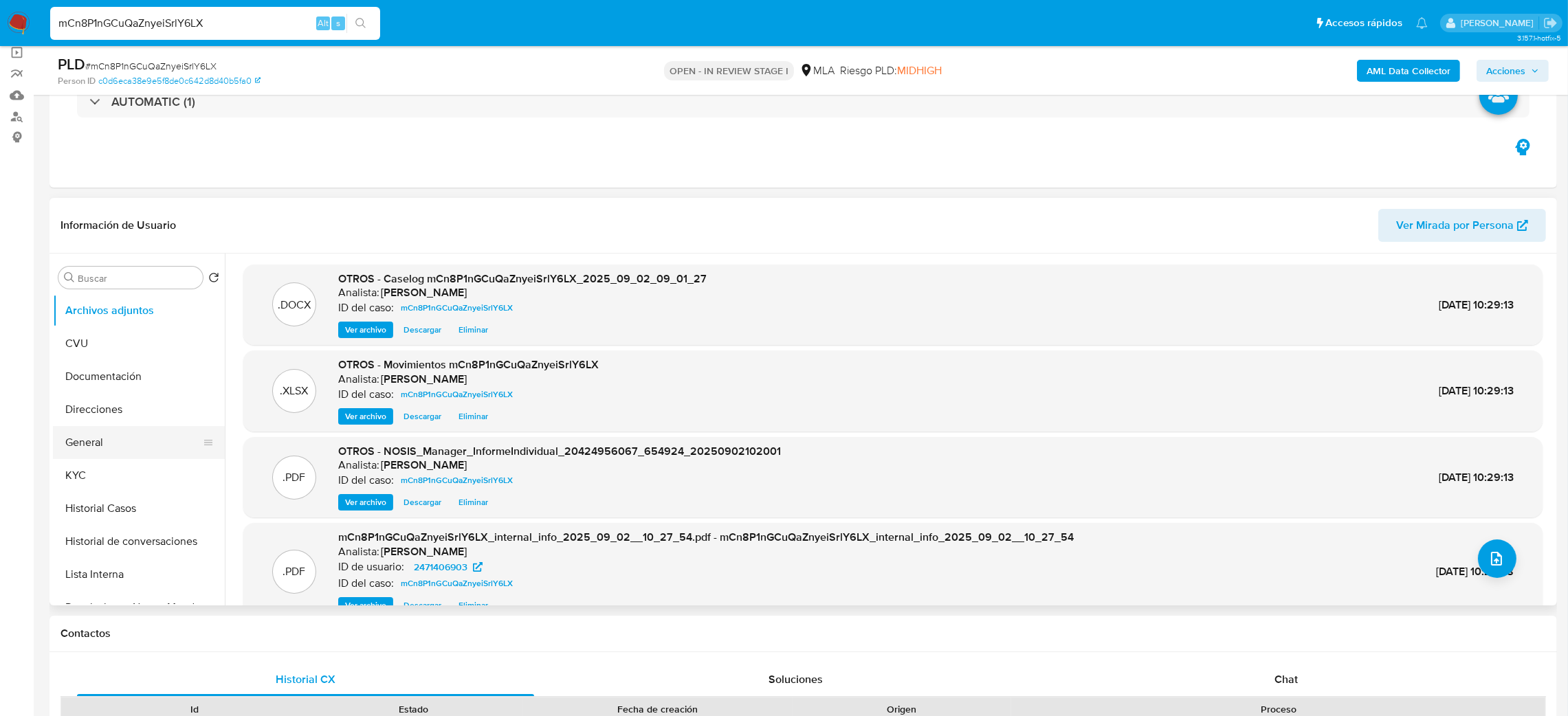
click at [102, 433] on button "General" at bounding box center [134, 442] width 161 height 33
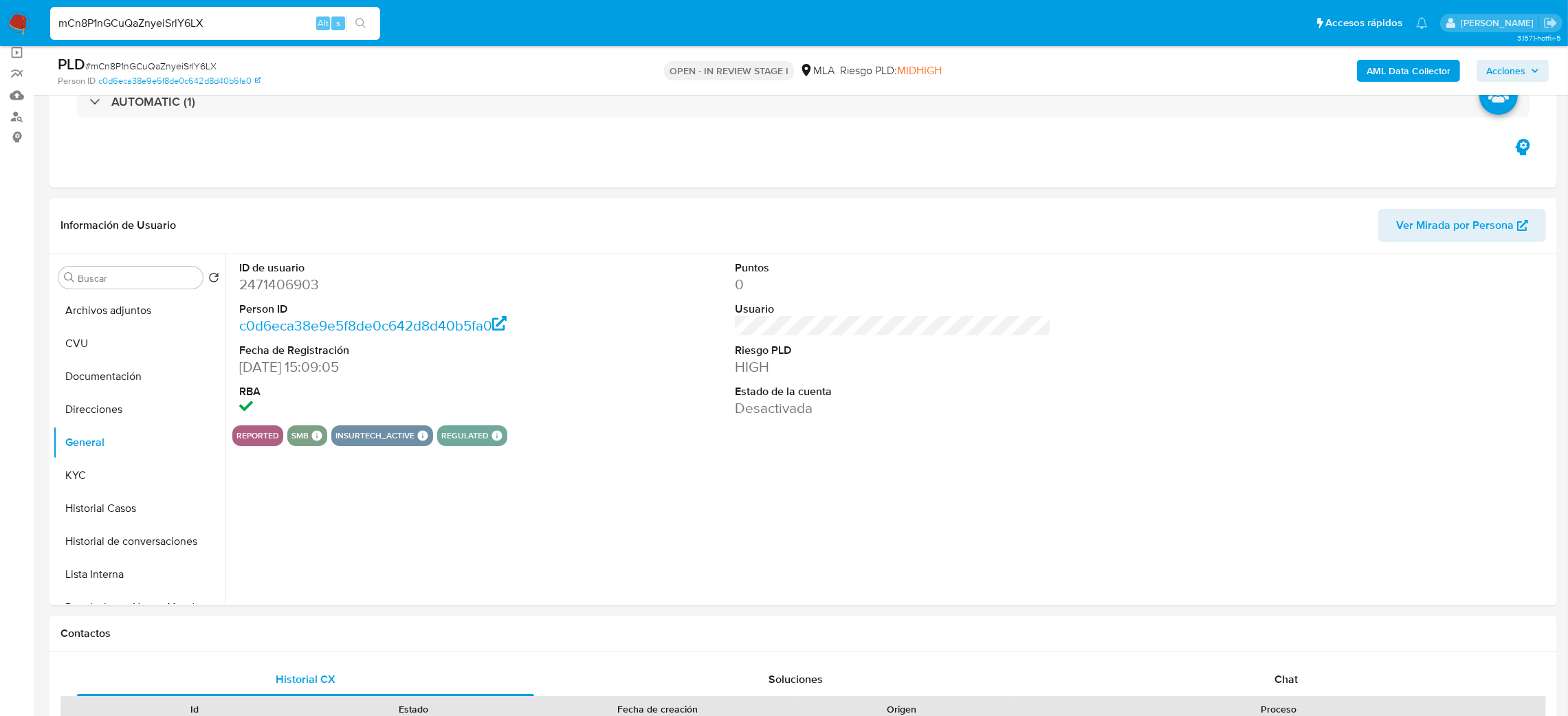
click at [273, 281] on dd "2471406903" at bounding box center [397, 284] width 317 height 19
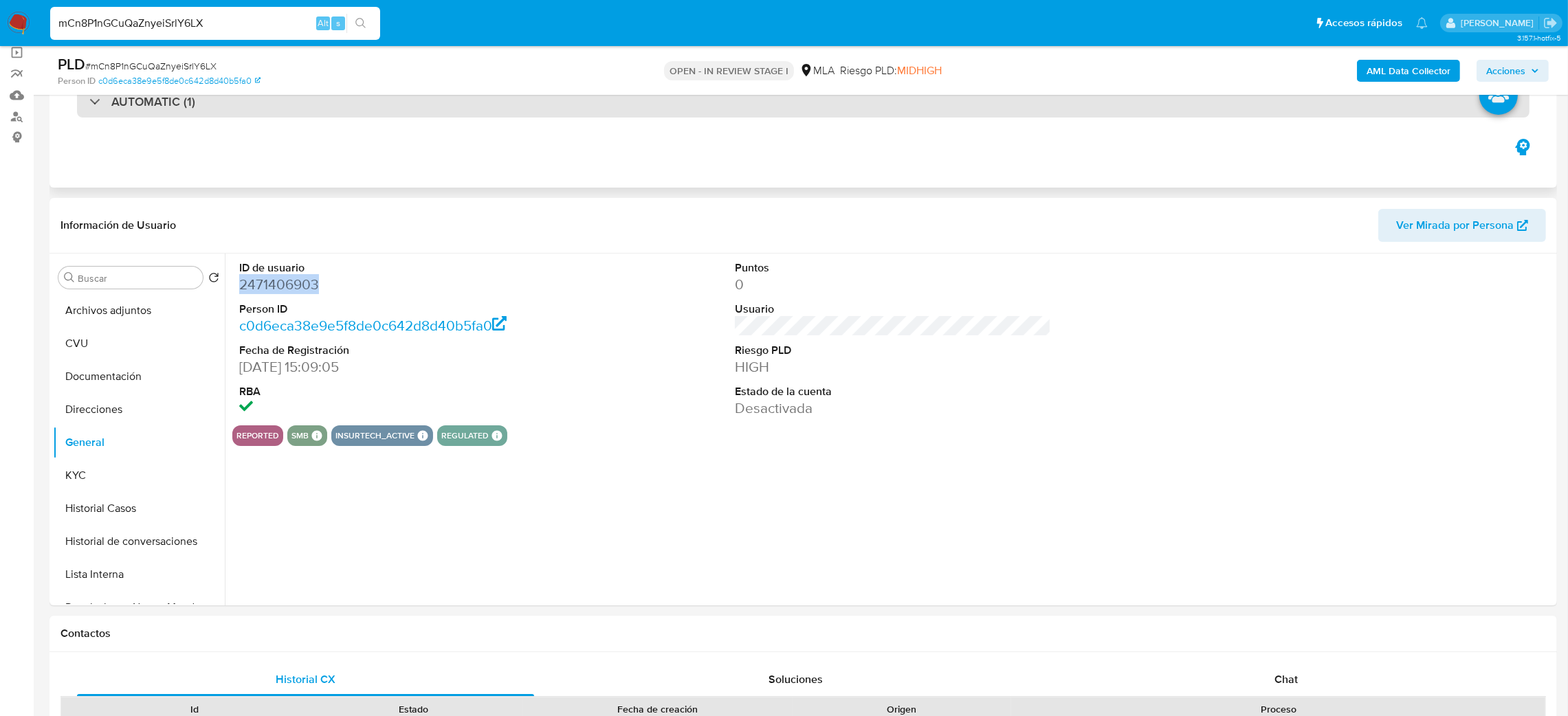
copy dd "2471406903"
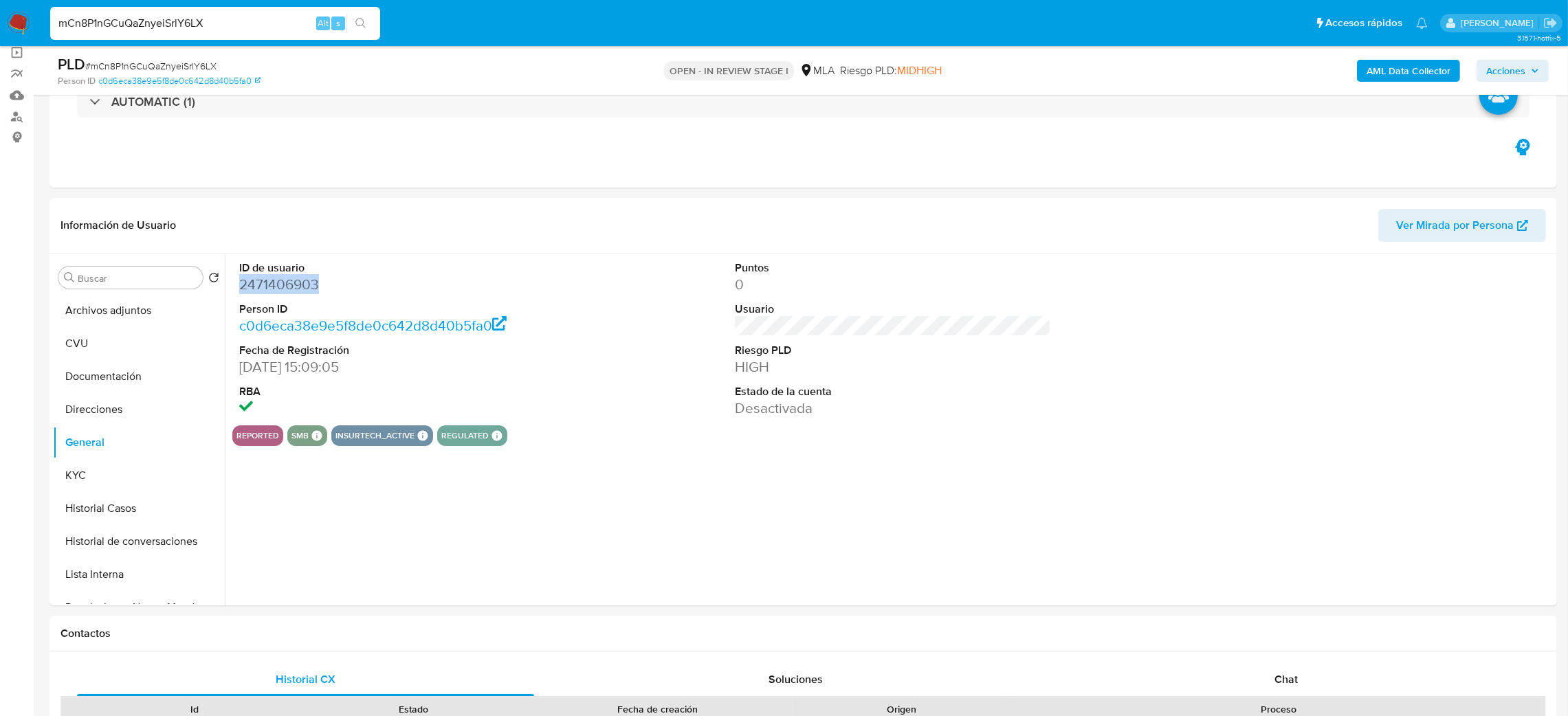
click at [1514, 70] on span "Acciones" at bounding box center [1505, 71] width 39 height 22
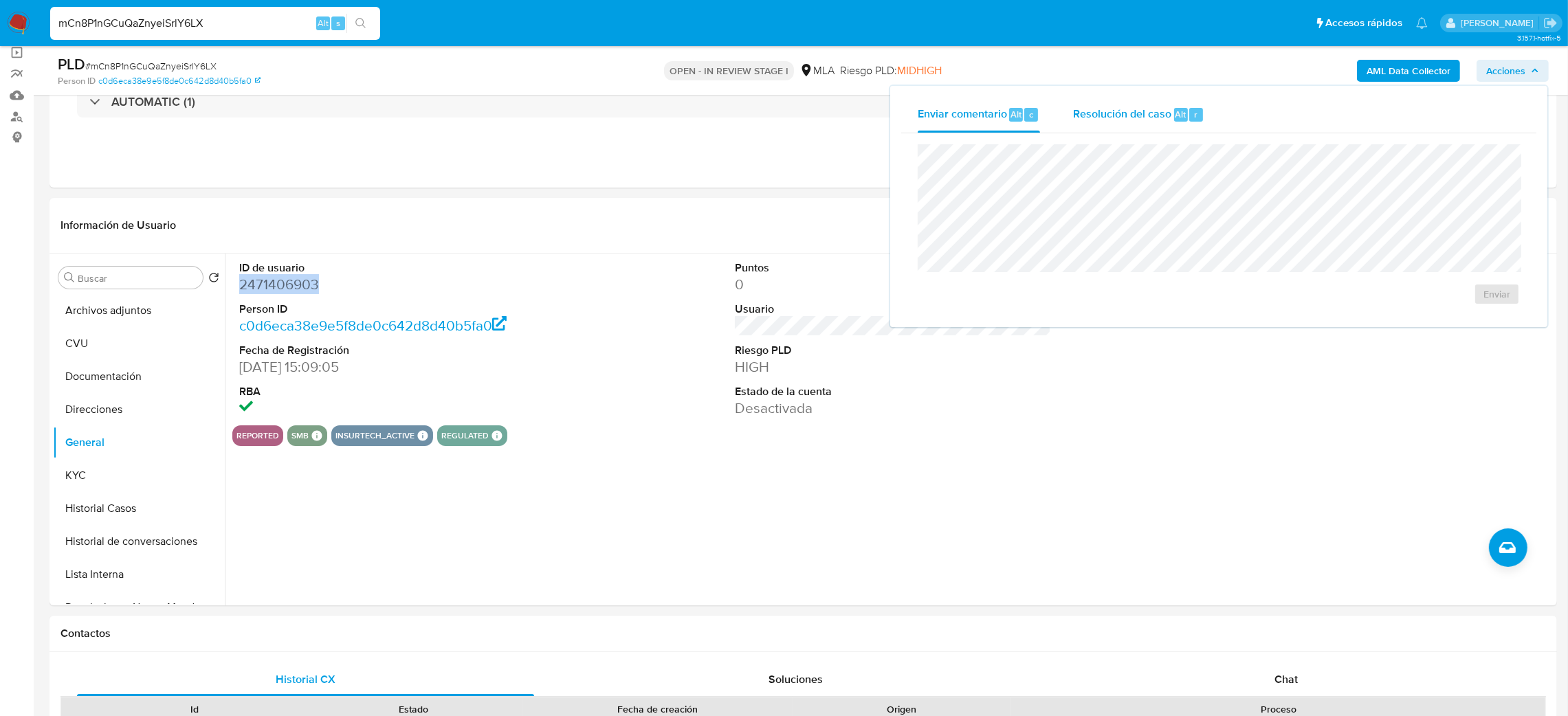
click at [1104, 118] on span "Resolución del caso" at bounding box center [1122, 113] width 98 height 16
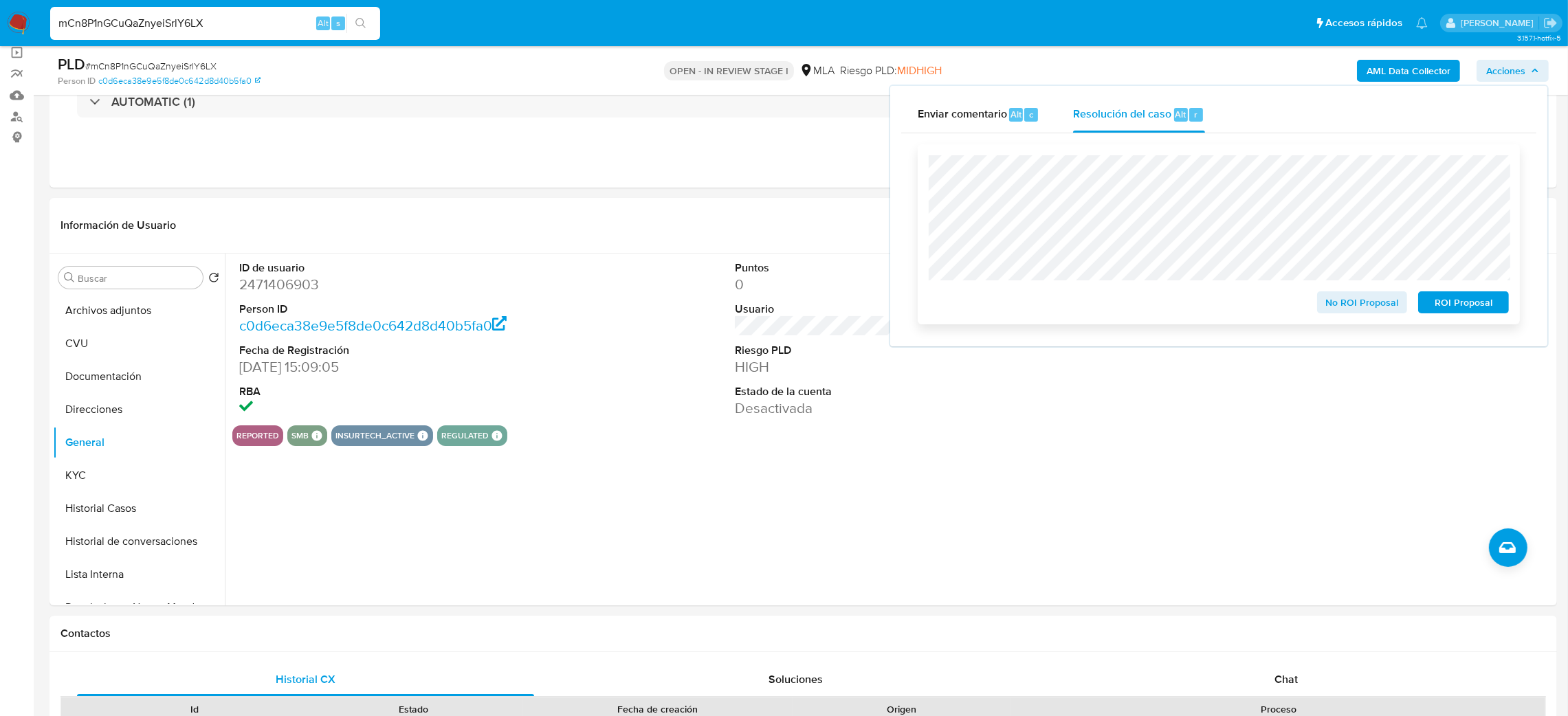
click at [1505, 314] on button "ROI Proposal" at bounding box center [1462, 303] width 90 height 22
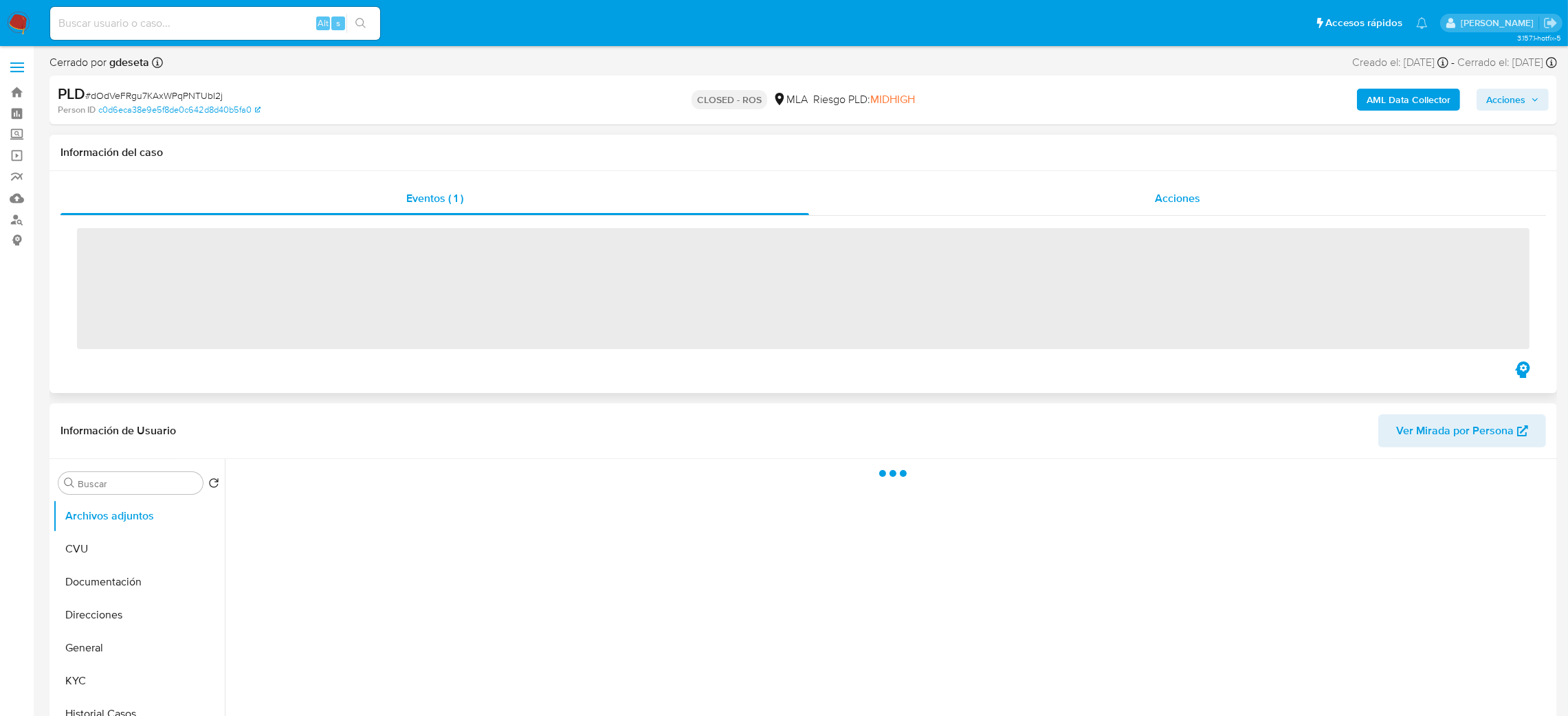
click at [1180, 198] on span "Acciones" at bounding box center [1177, 198] width 46 height 16
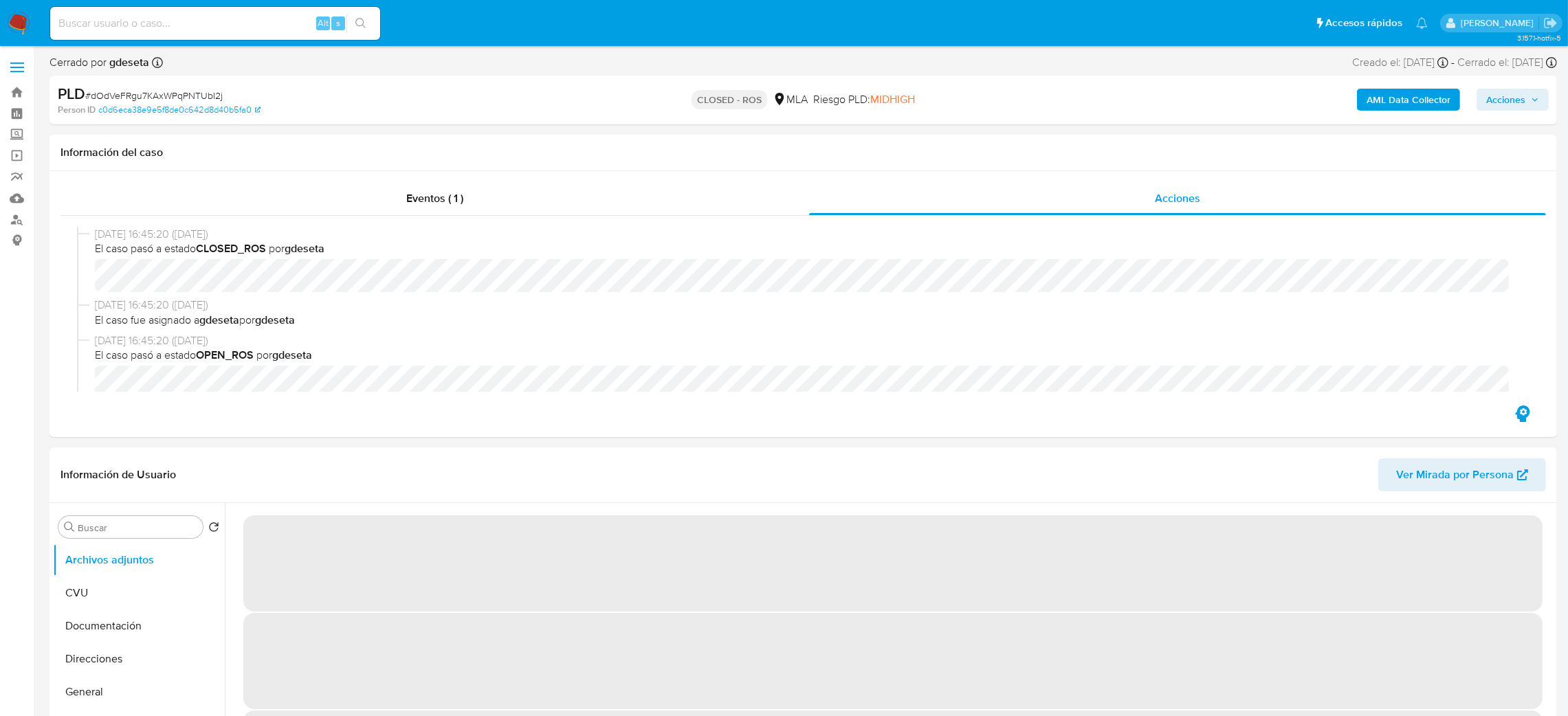
select select "10"
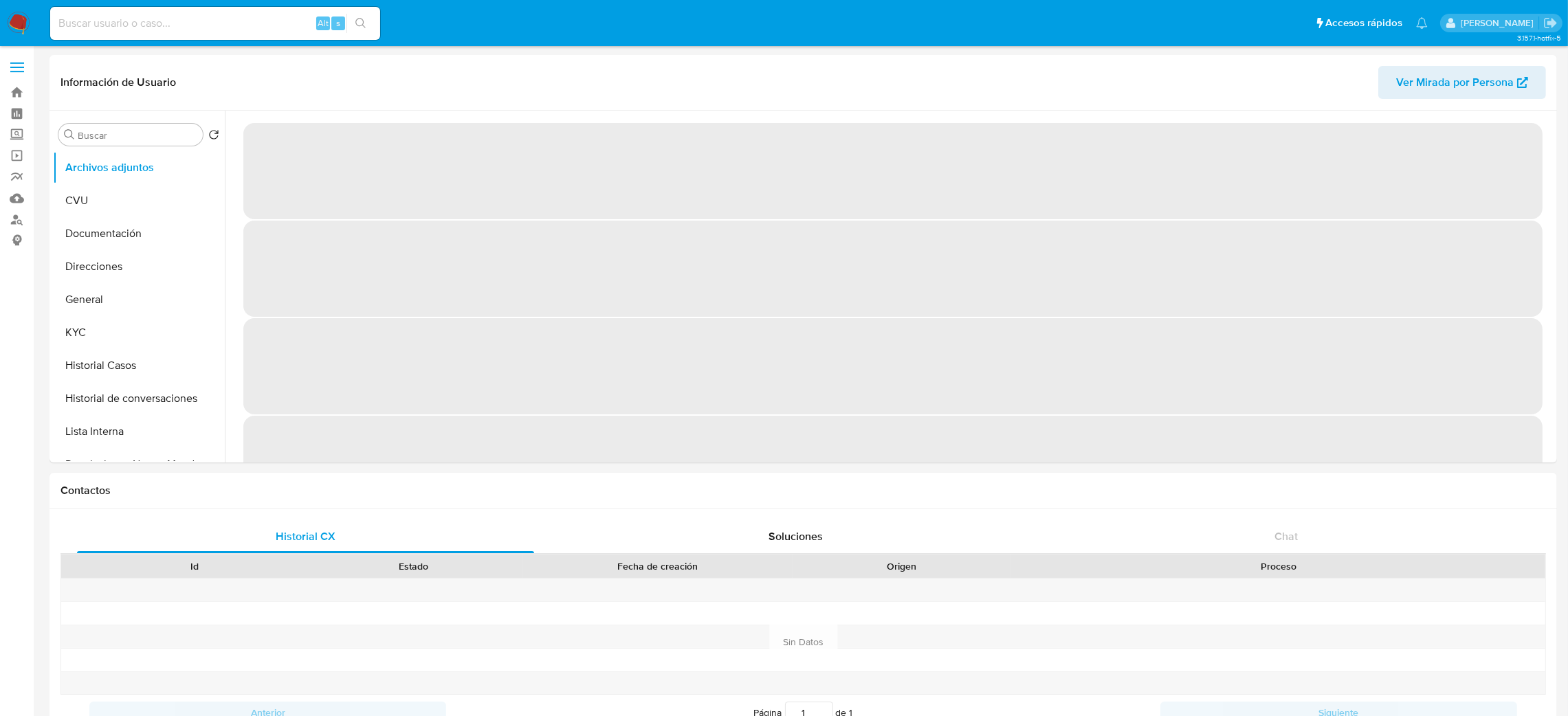
select select "10"
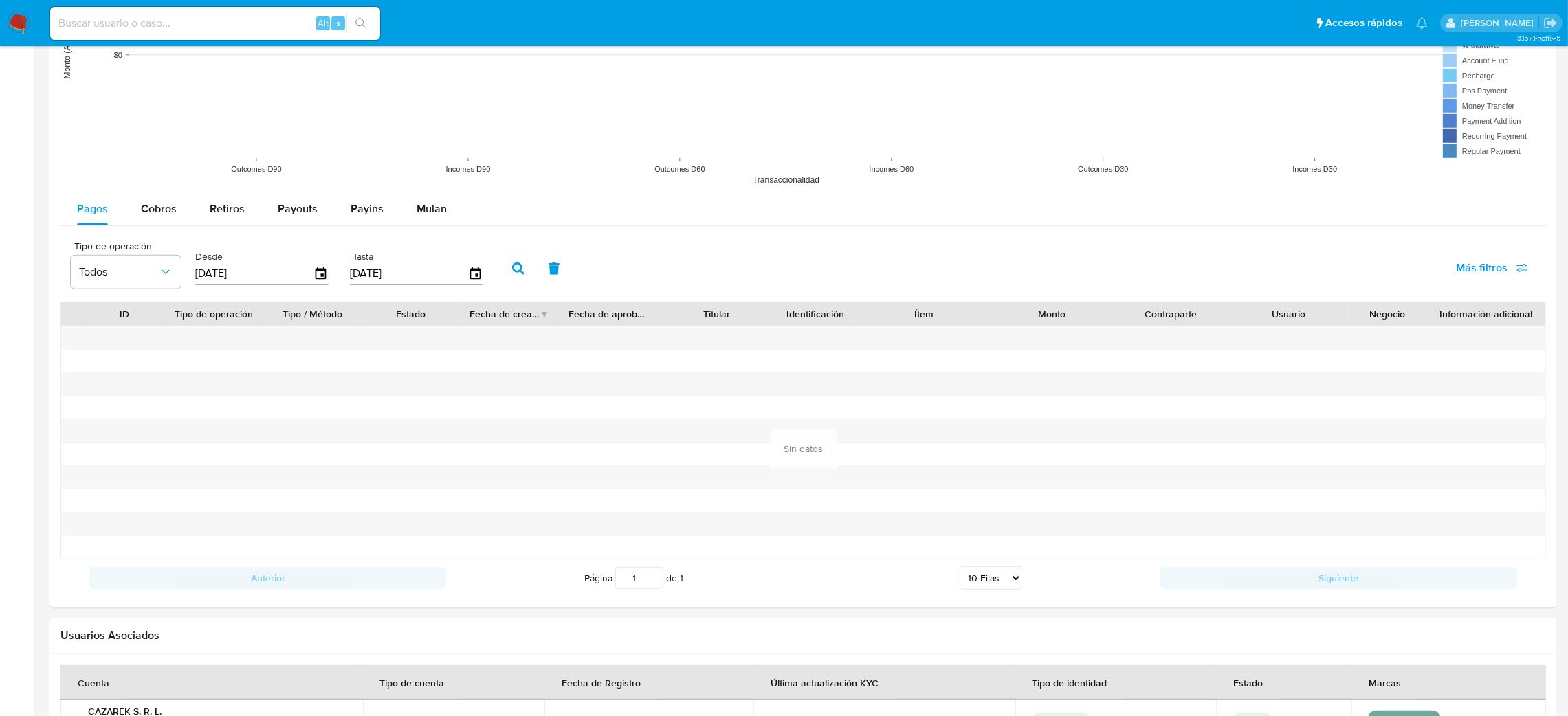
scroll to position [1260, 0]
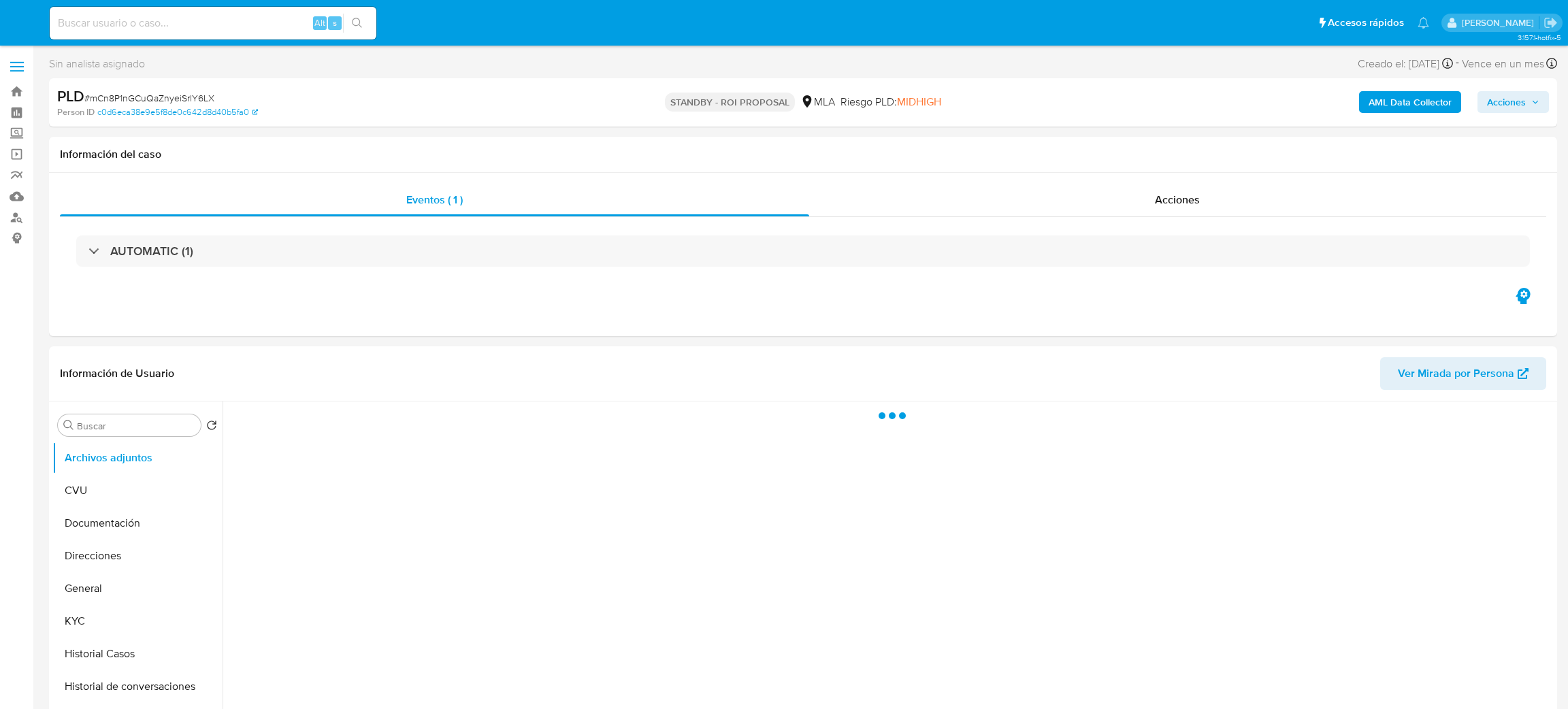
select select "10"
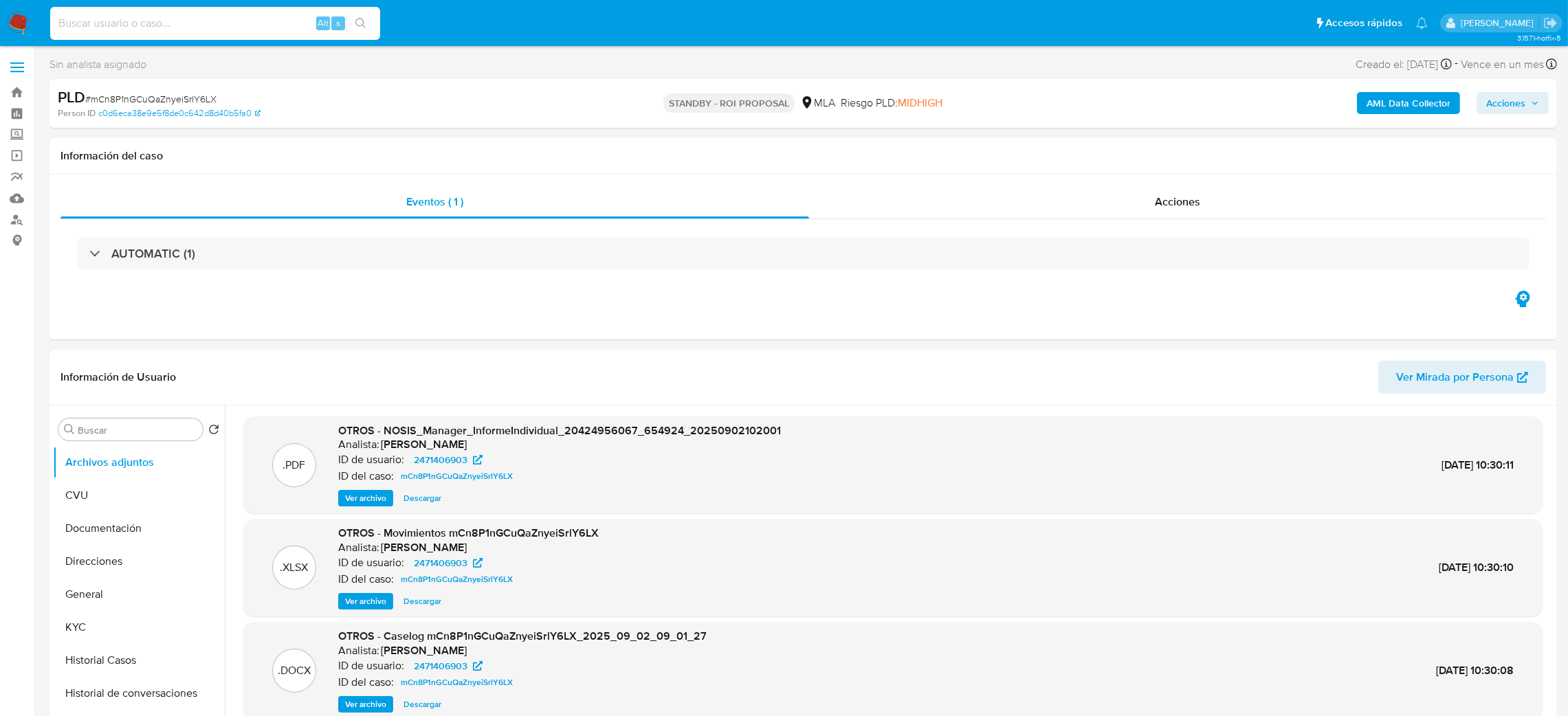
click at [134, 22] on input at bounding box center [215, 23] width 330 height 18
paste input "u8uBViEyFHnNnGVBEFZje9PT"
type input "u8uBViEyFHnNnGVBEFZje9PT"
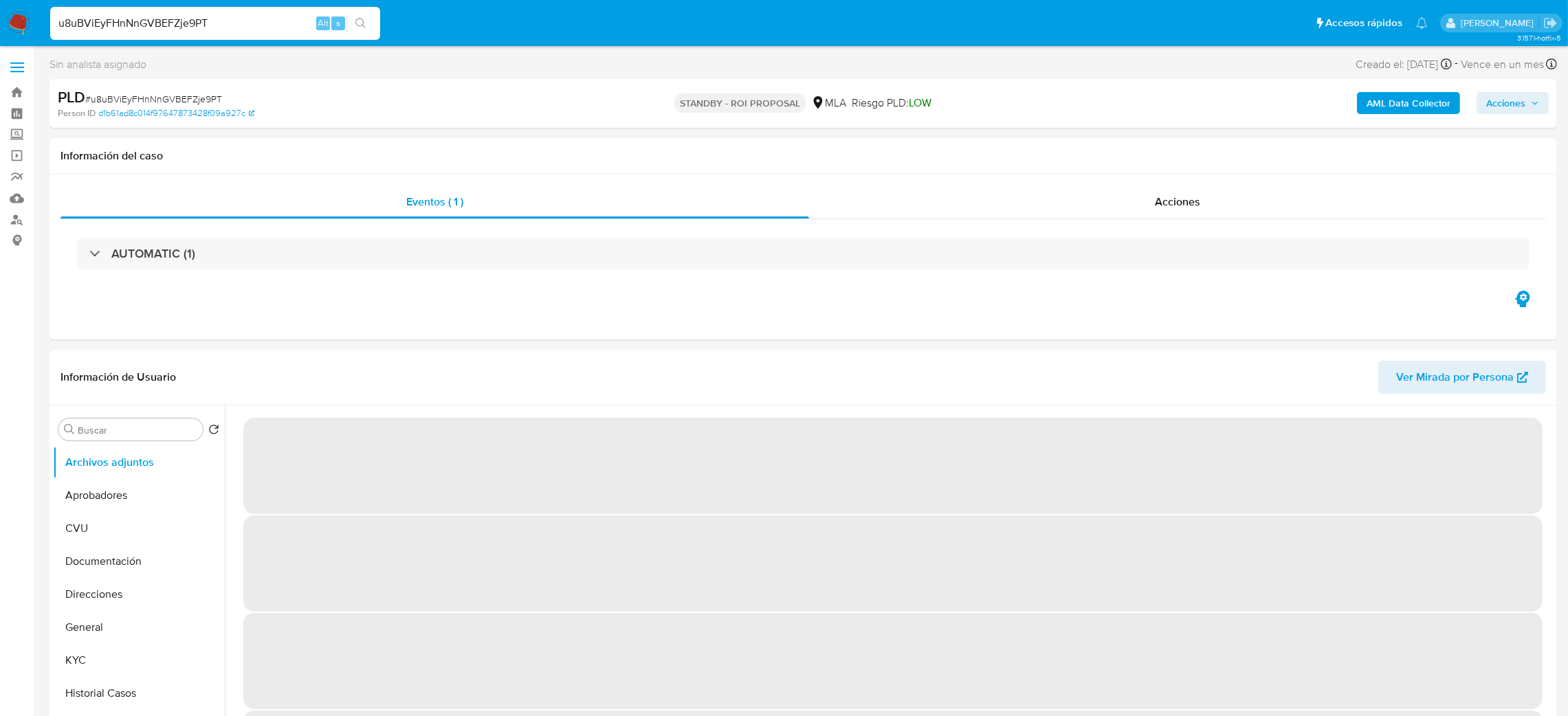
select select "10"
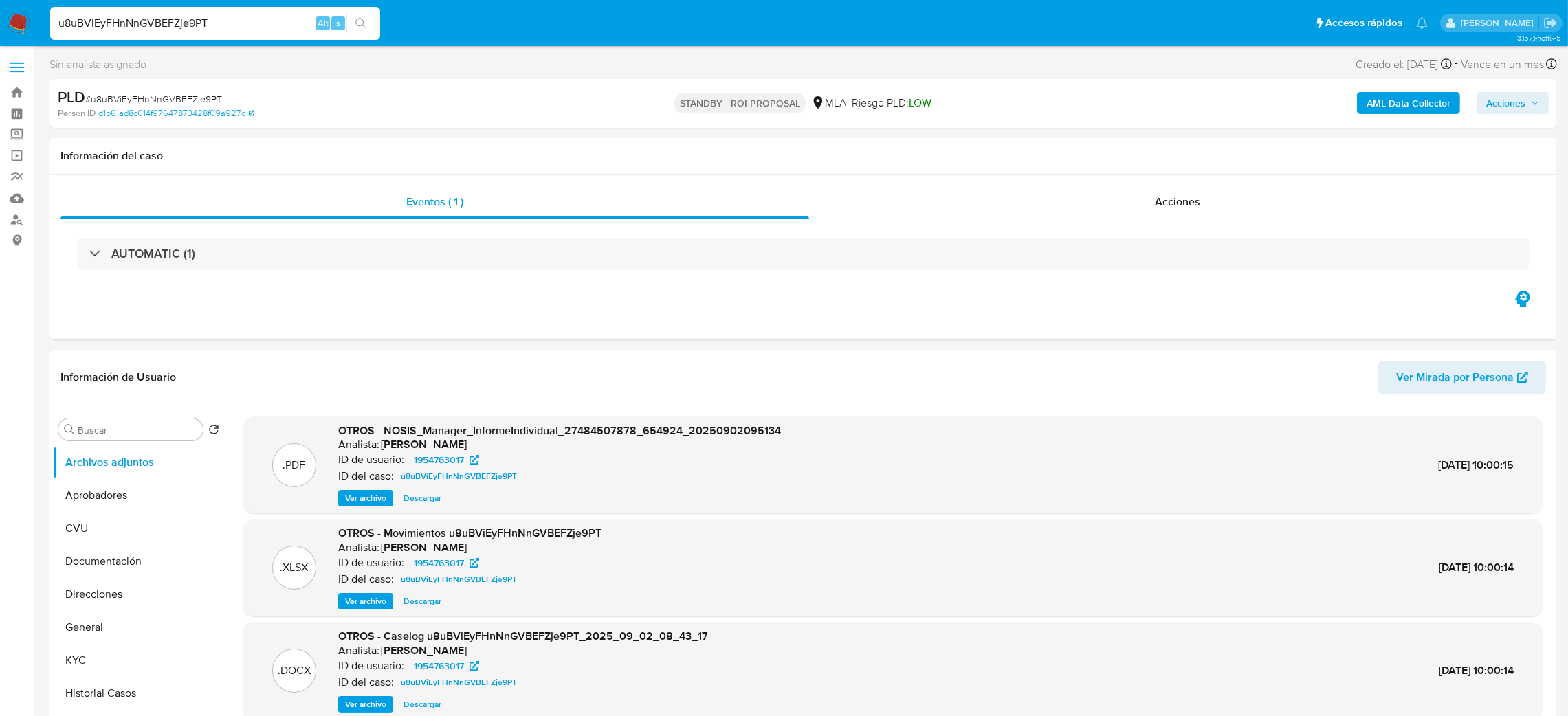
click at [19, 19] on img at bounding box center [19, 24] width 24 height 24
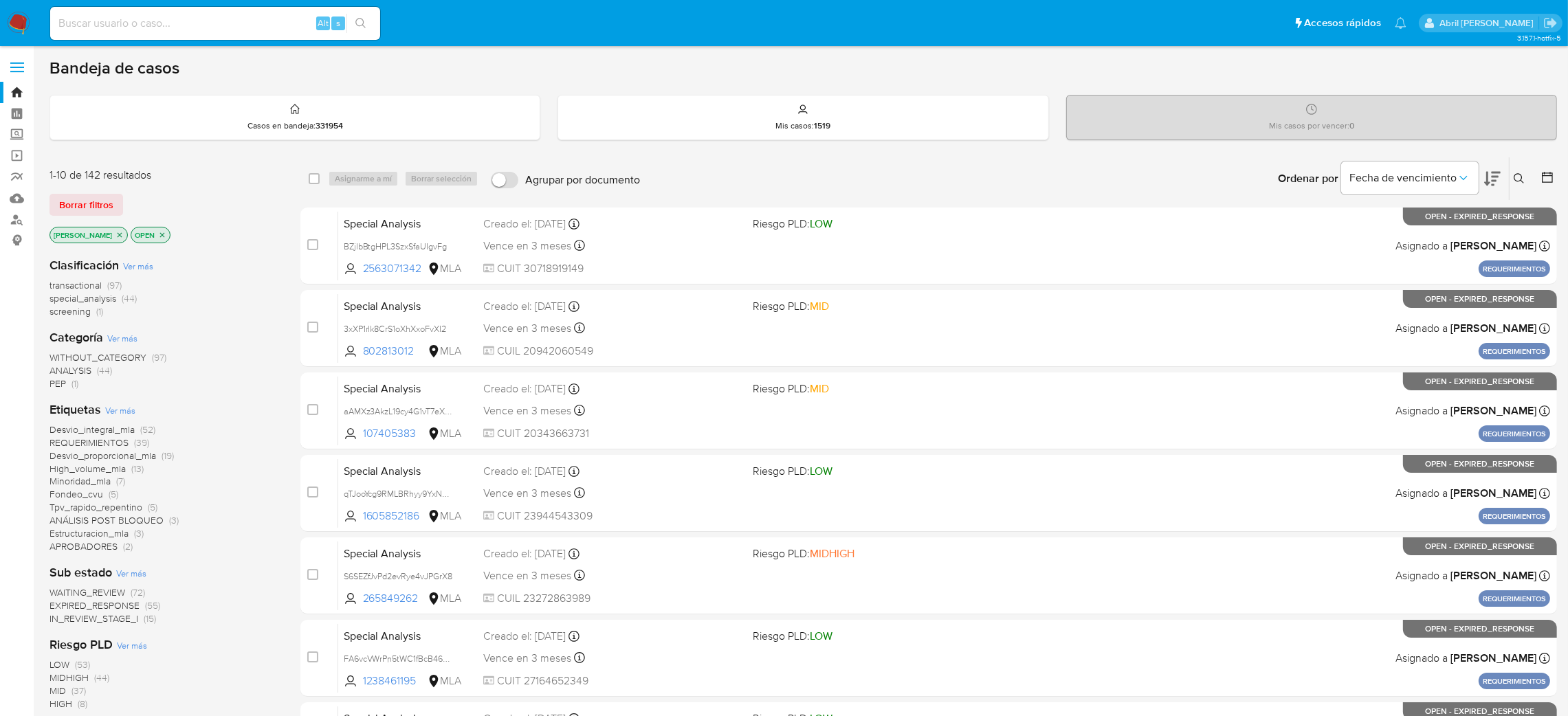
click at [252, 20] on input at bounding box center [215, 23] width 330 height 18
paste input "vwvAdGYXr6kkQ2jqVOCa8AG6"
type input "vwvAdGYXr6kkQ2jqVOCa8AG6"
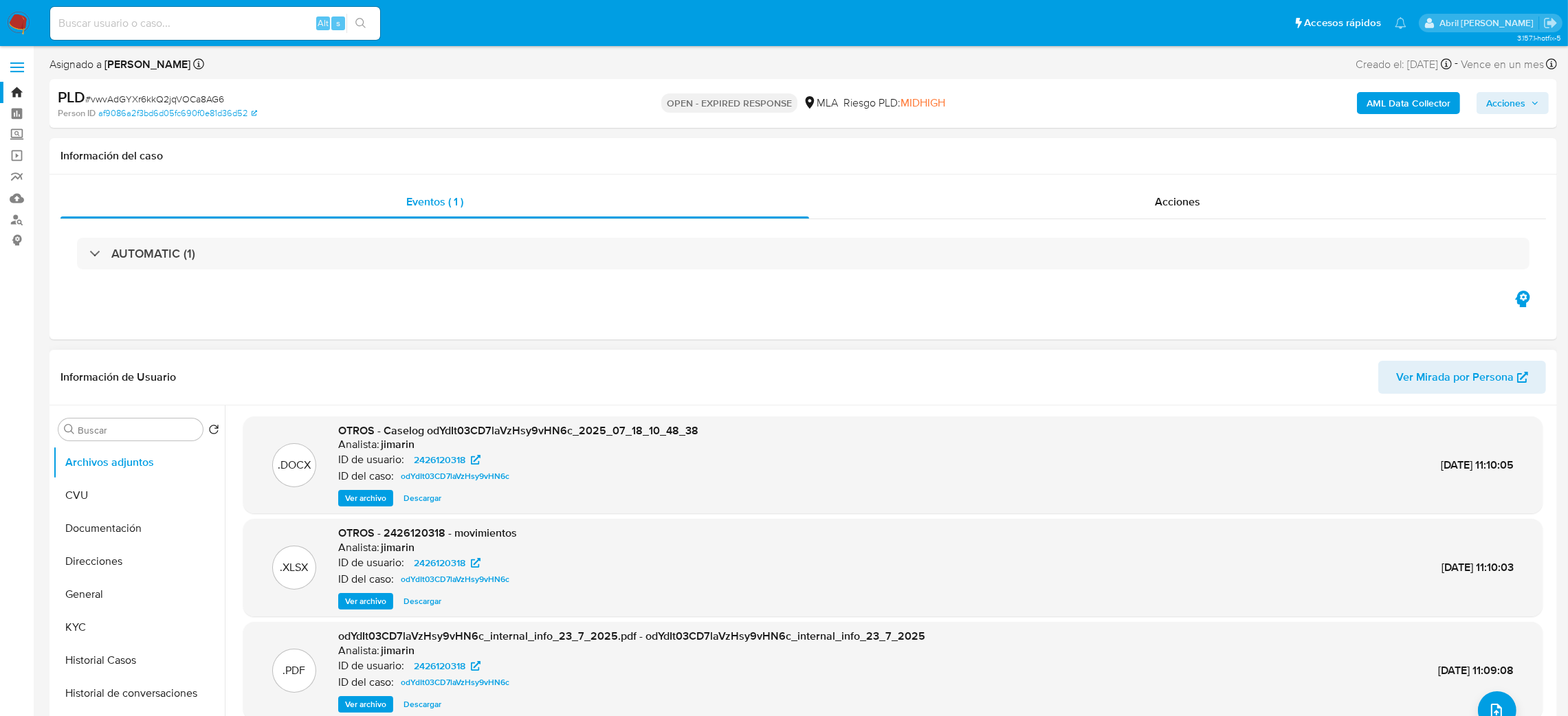
select select "10"
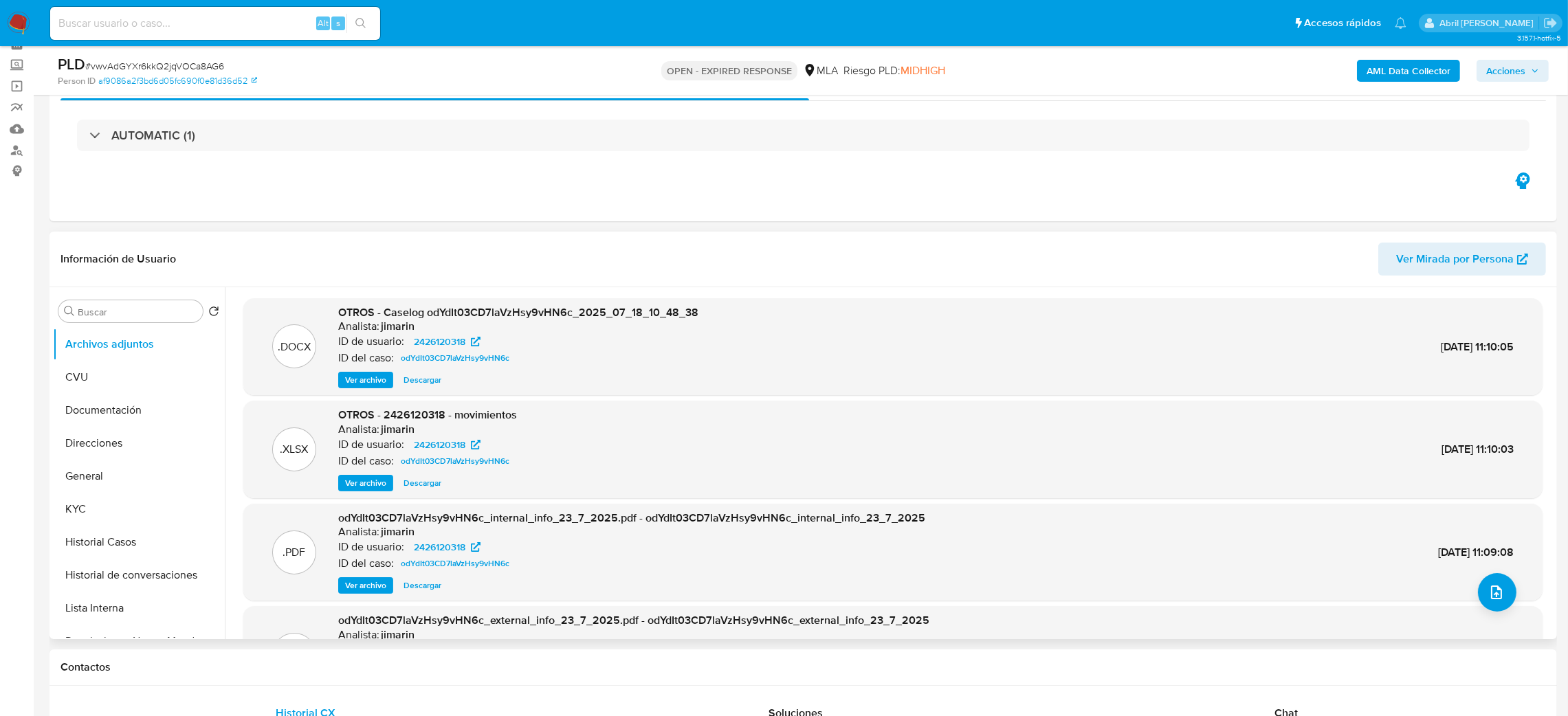
scroll to position [103, 0]
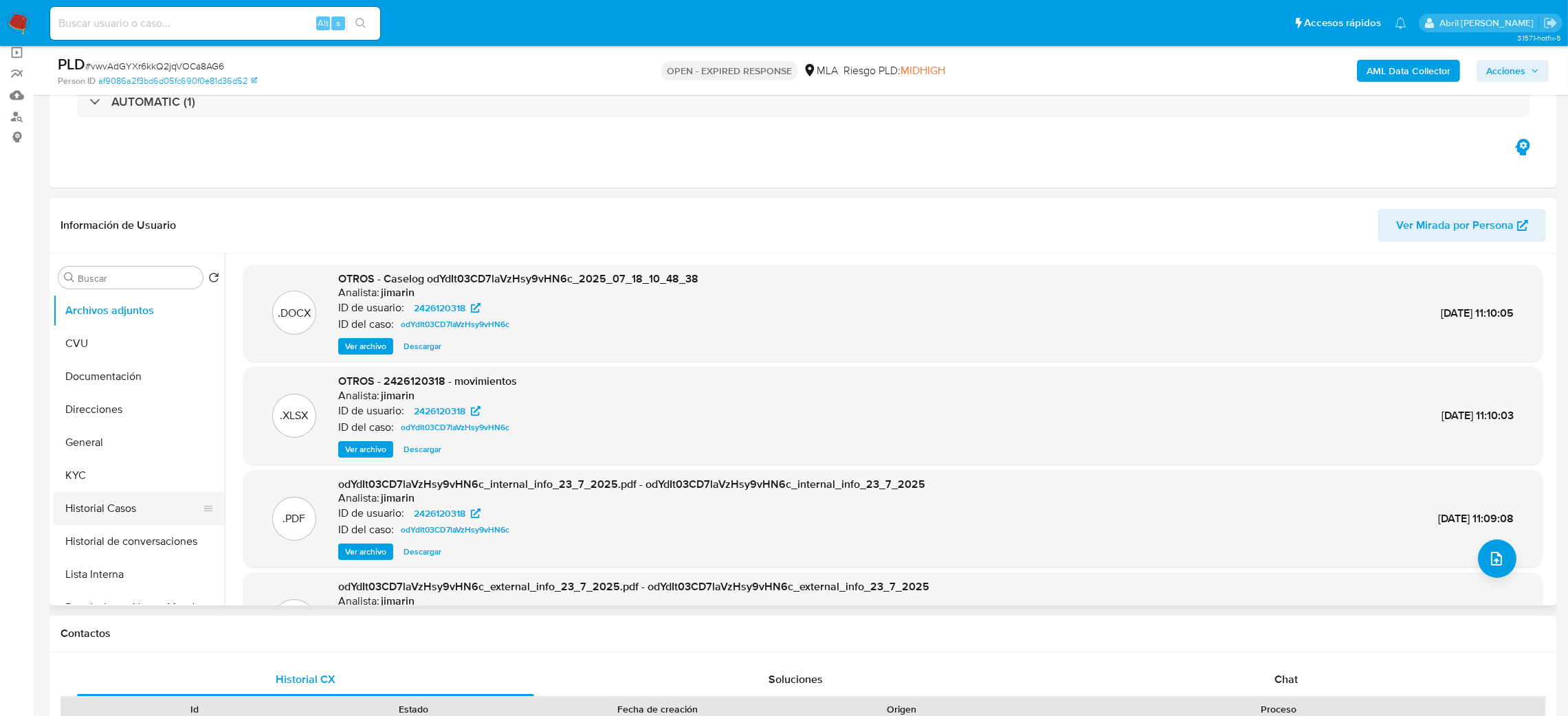
click at [112, 507] on button "Historial Casos" at bounding box center [134, 508] width 161 height 33
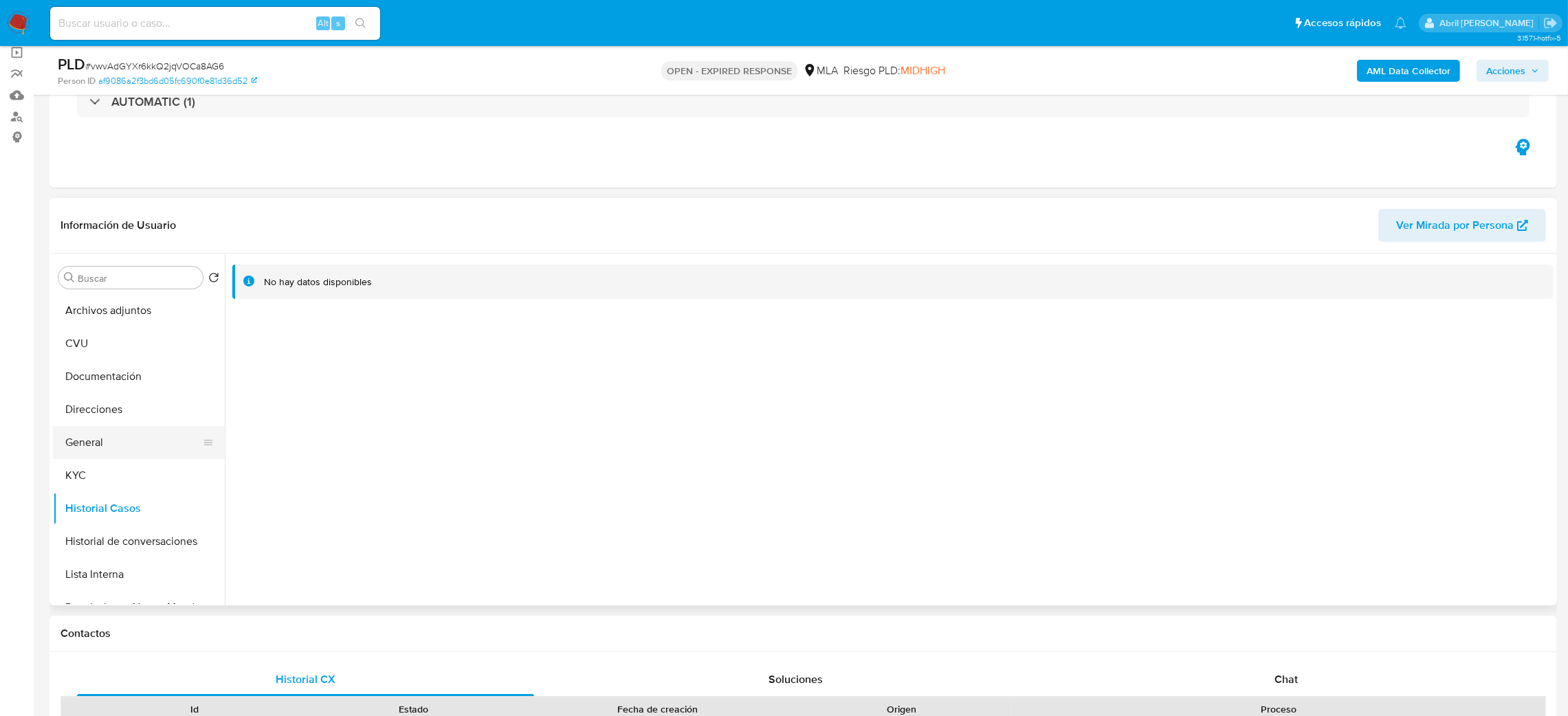
click at [86, 438] on button "General" at bounding box center [134, 442] width 161 height 33
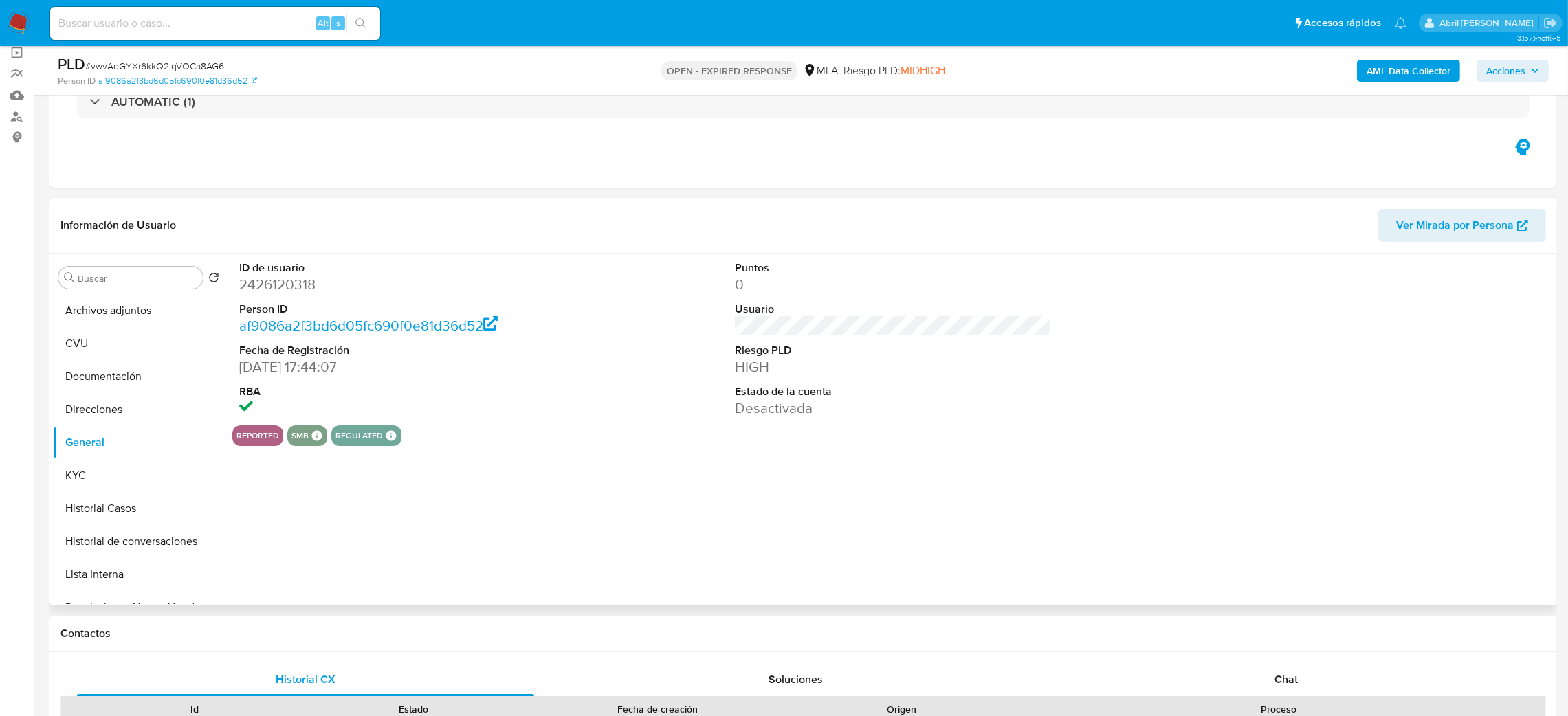
click at [253, 280] on dd "2426120318" at bounding box center [397, 284] width 317 height 19
copy dd "2426120318"
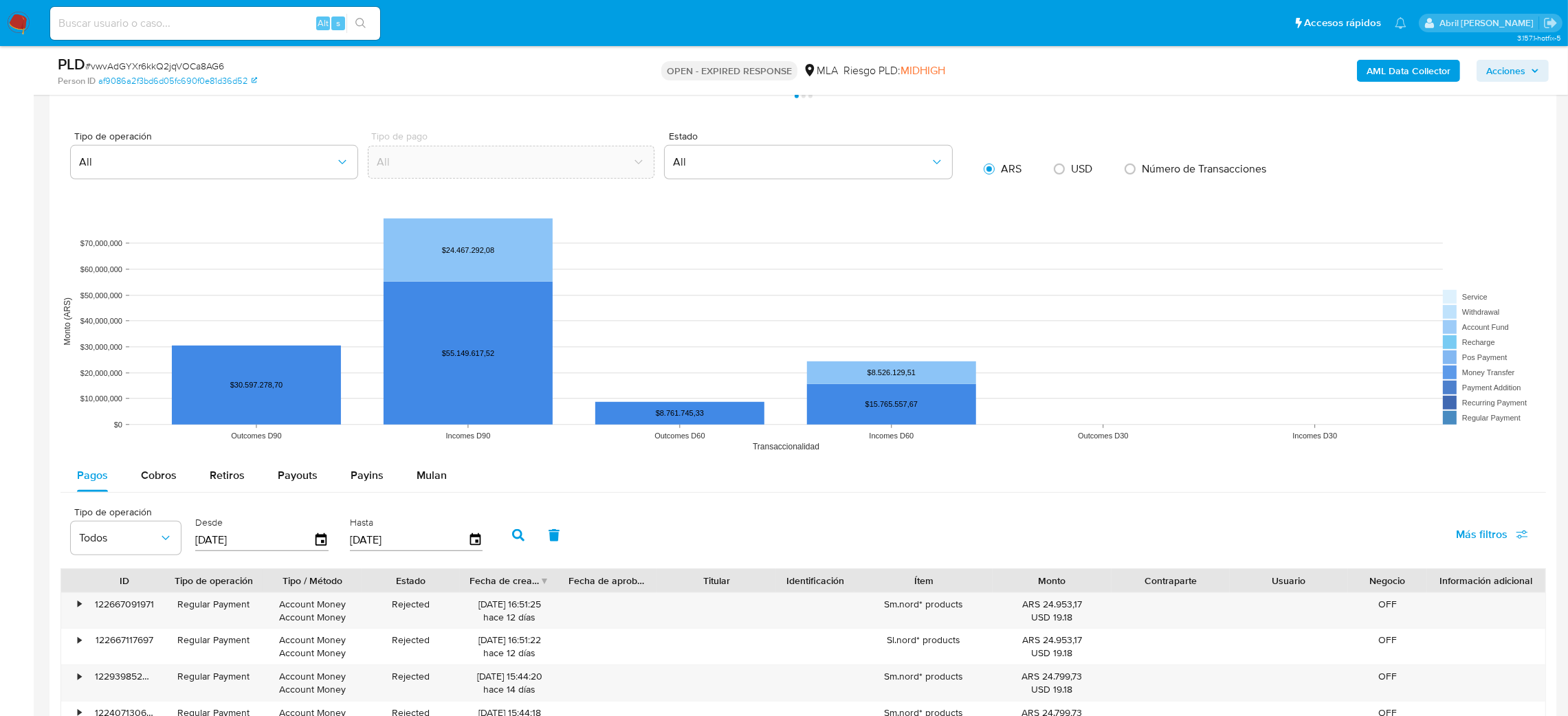
scroll to position [1770, 0]
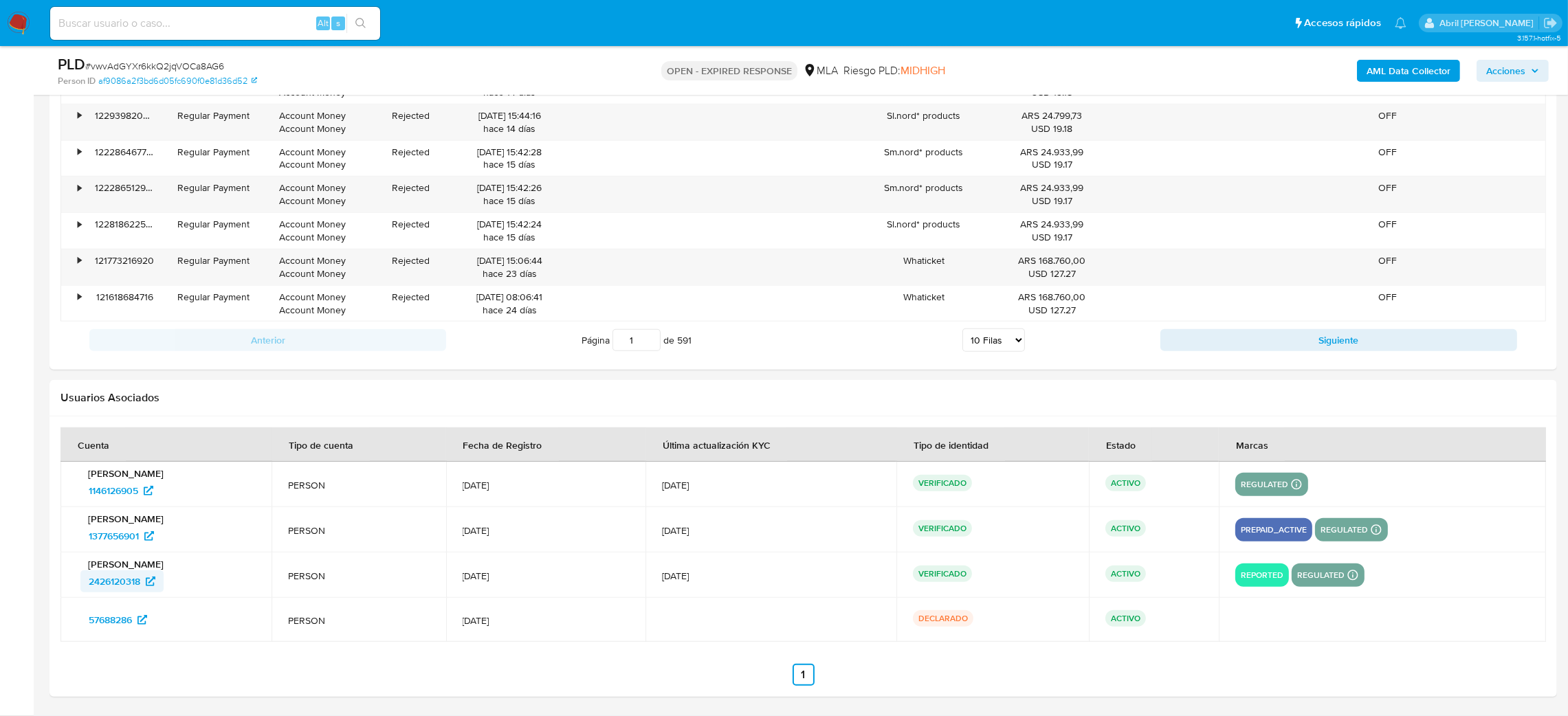
click at [105, 581] on span "2426120318" at bounding box center [114, 581] width 52 height 22
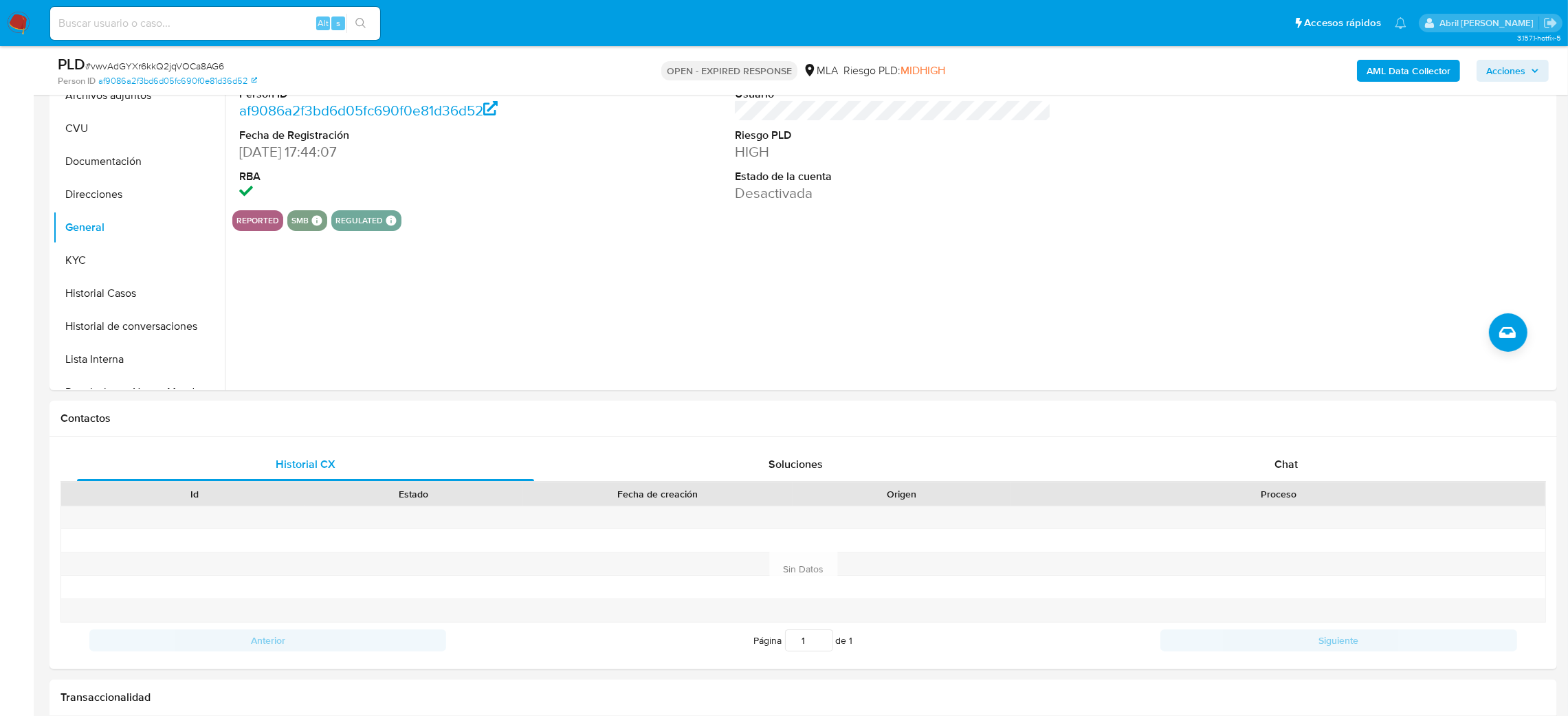
scroll to position [122, 0]
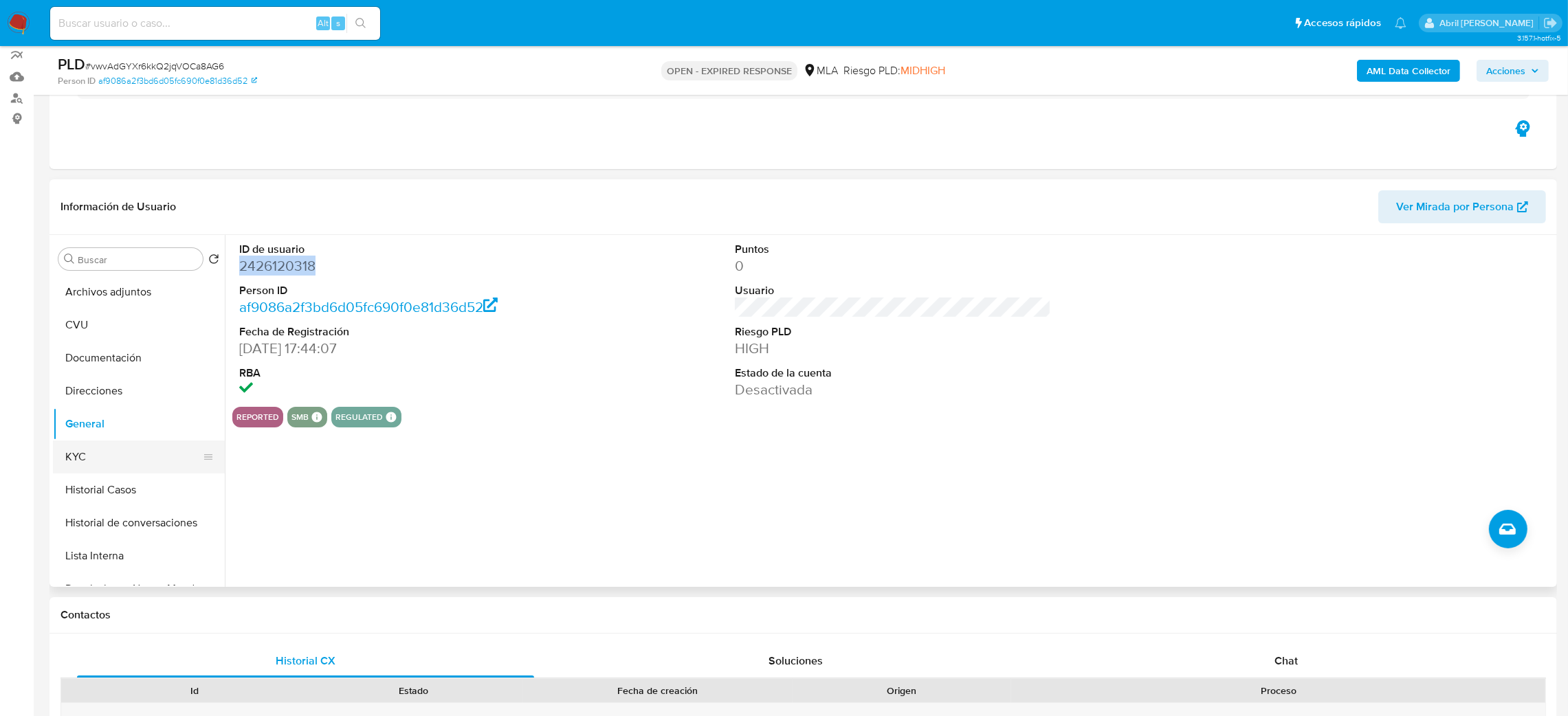
click at [133, 455] on button "KYC" at bounding box center [134, 456] width 161 height 33
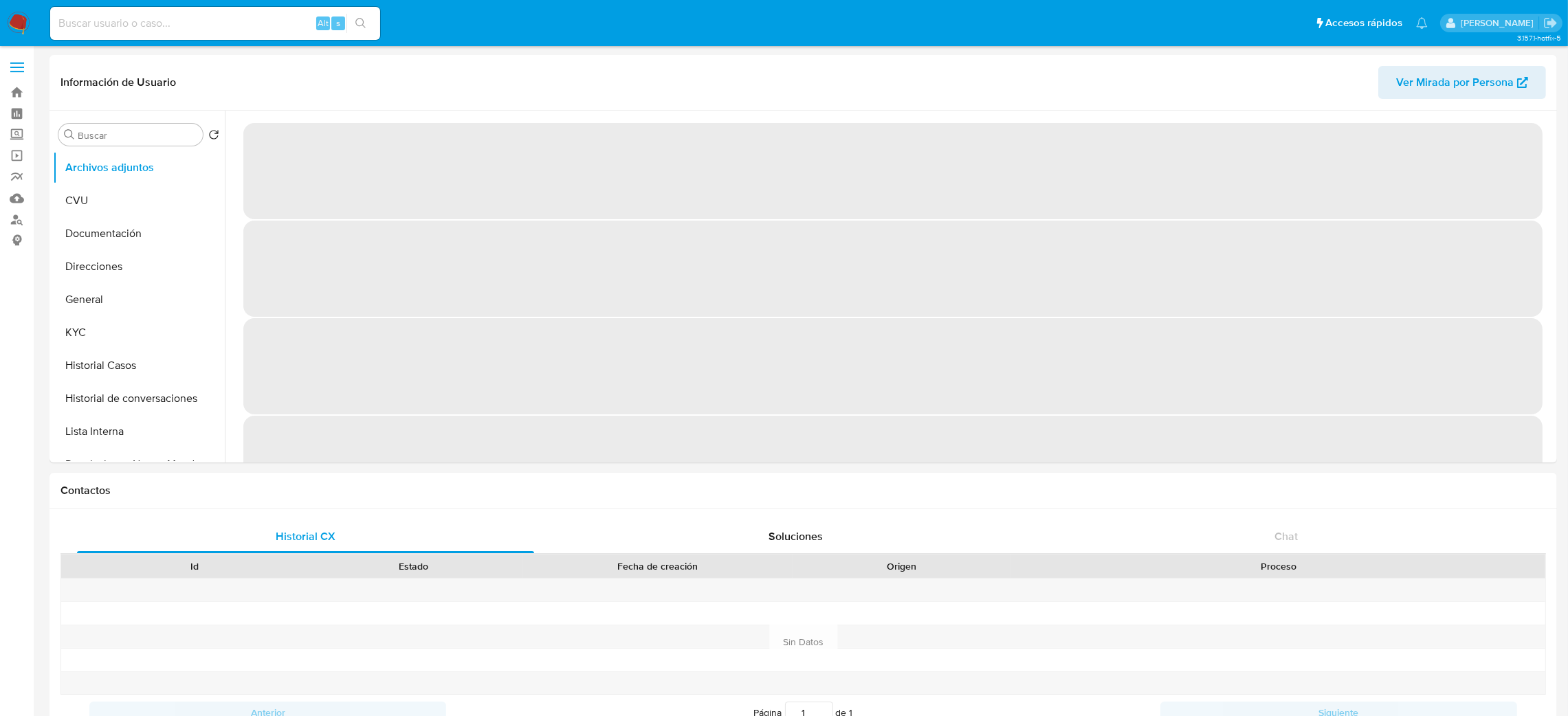
select select "10"
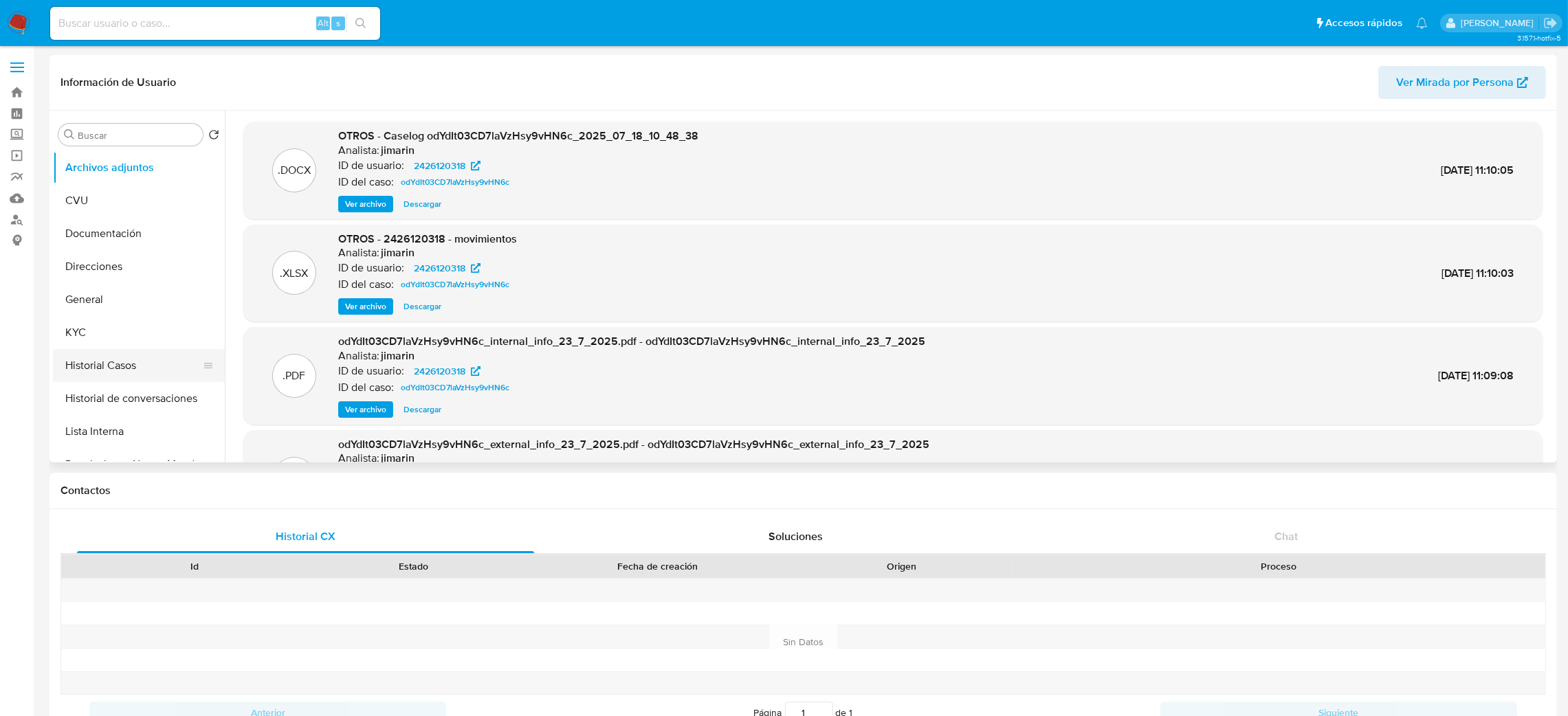
click at [155, 367] on button "Historial Casos" at bounding box center [134, 365] width 161 height 33
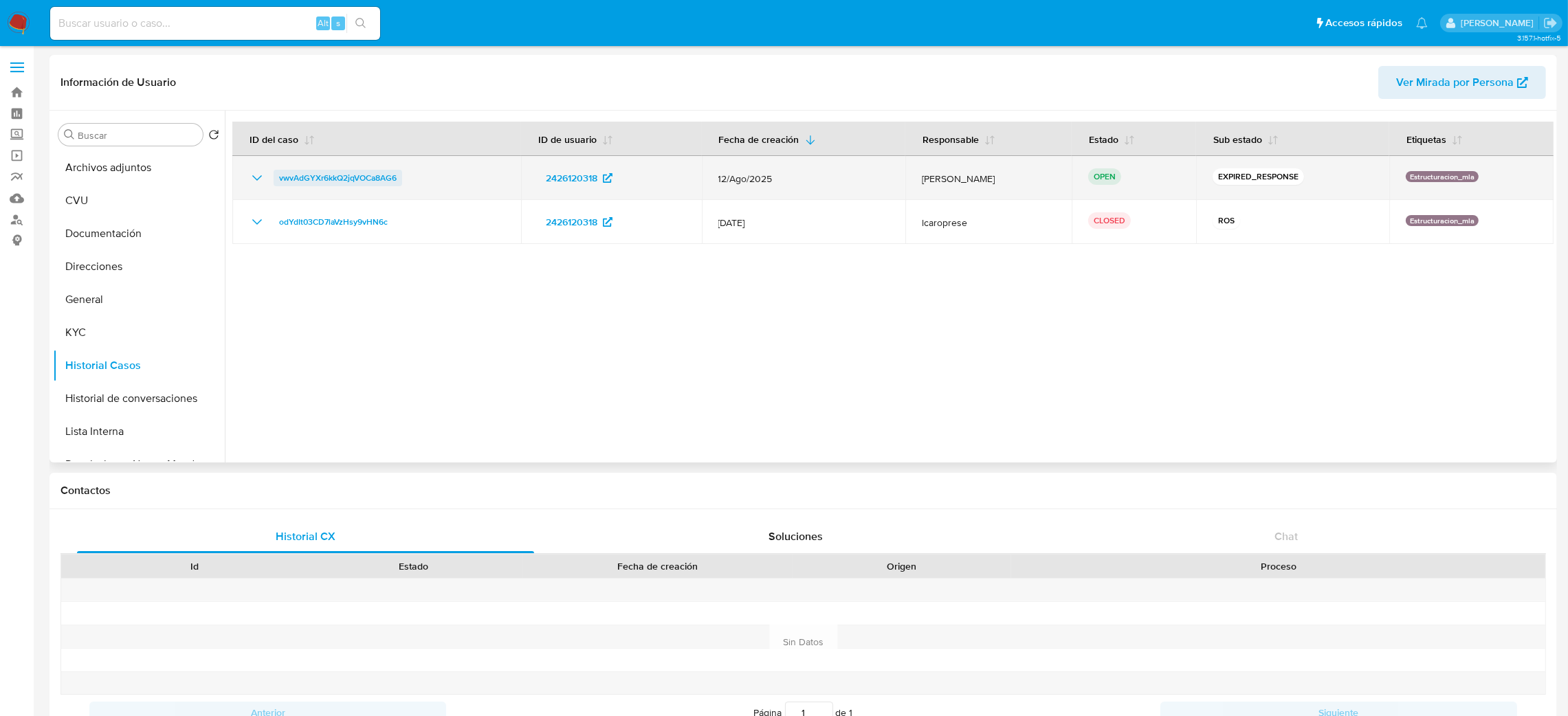
click at [296, 182] on span "vwvAdGYXr6kkQ2jqVOCa8AG6" at bounding box center [337, 178] width 118 height 17
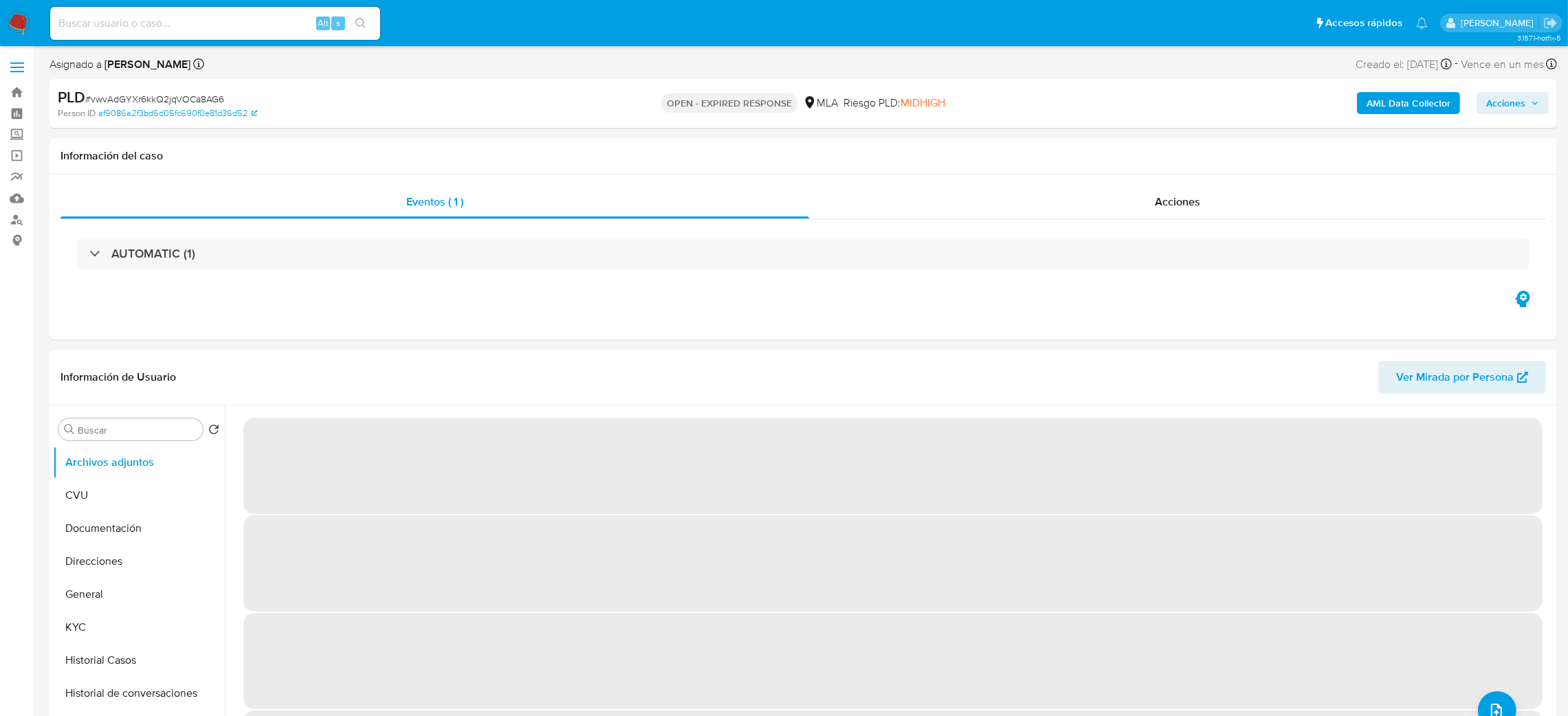
select select "10"
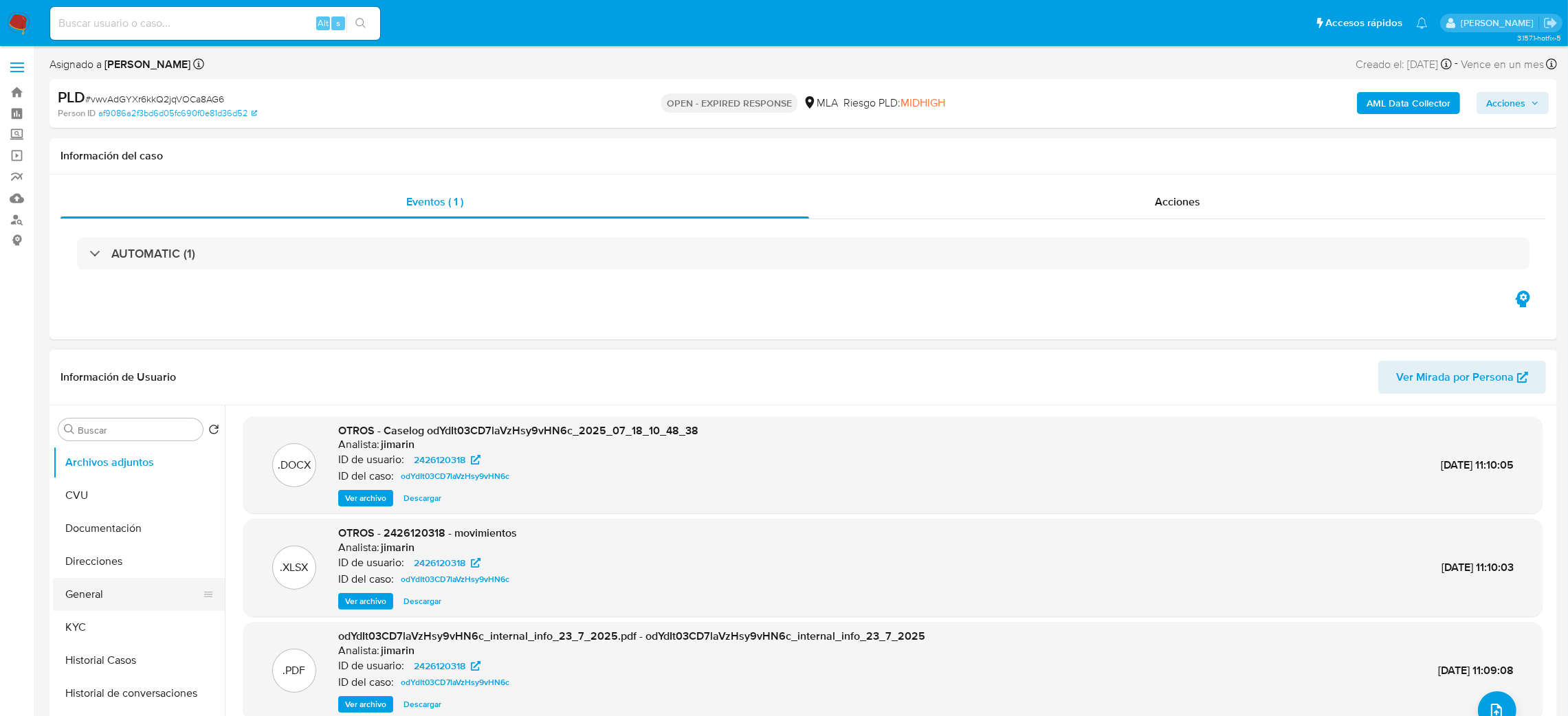
click at [111, 592] on button "General" at bounding box center [134, 593] width 161 height 33
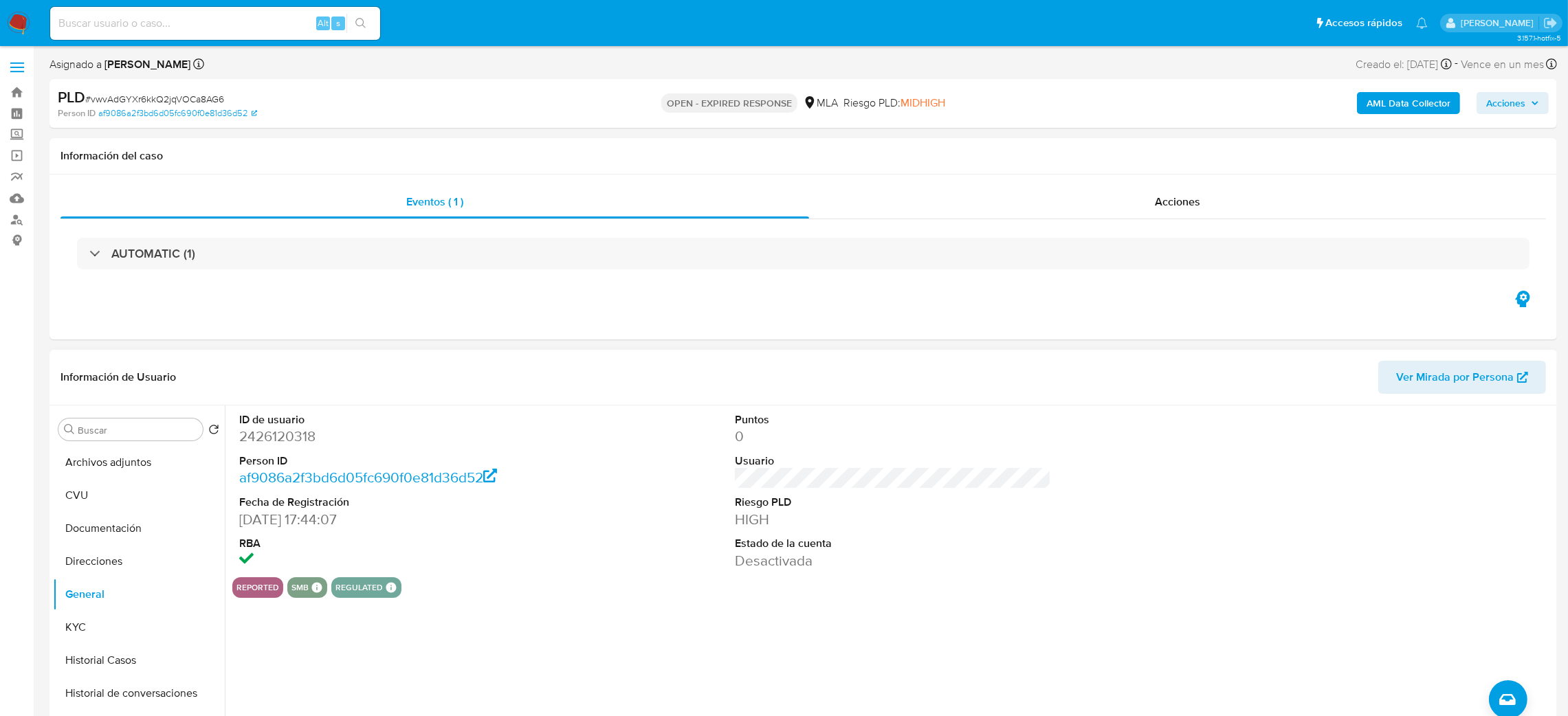
click at [279, 435] on dd "2426120318" at bounding box center [397, 436] width 317 height 19
copy dd "2426120318"
click at [92, 637] on button "KYC" at bounding box center [134, 626] width 161 height 33
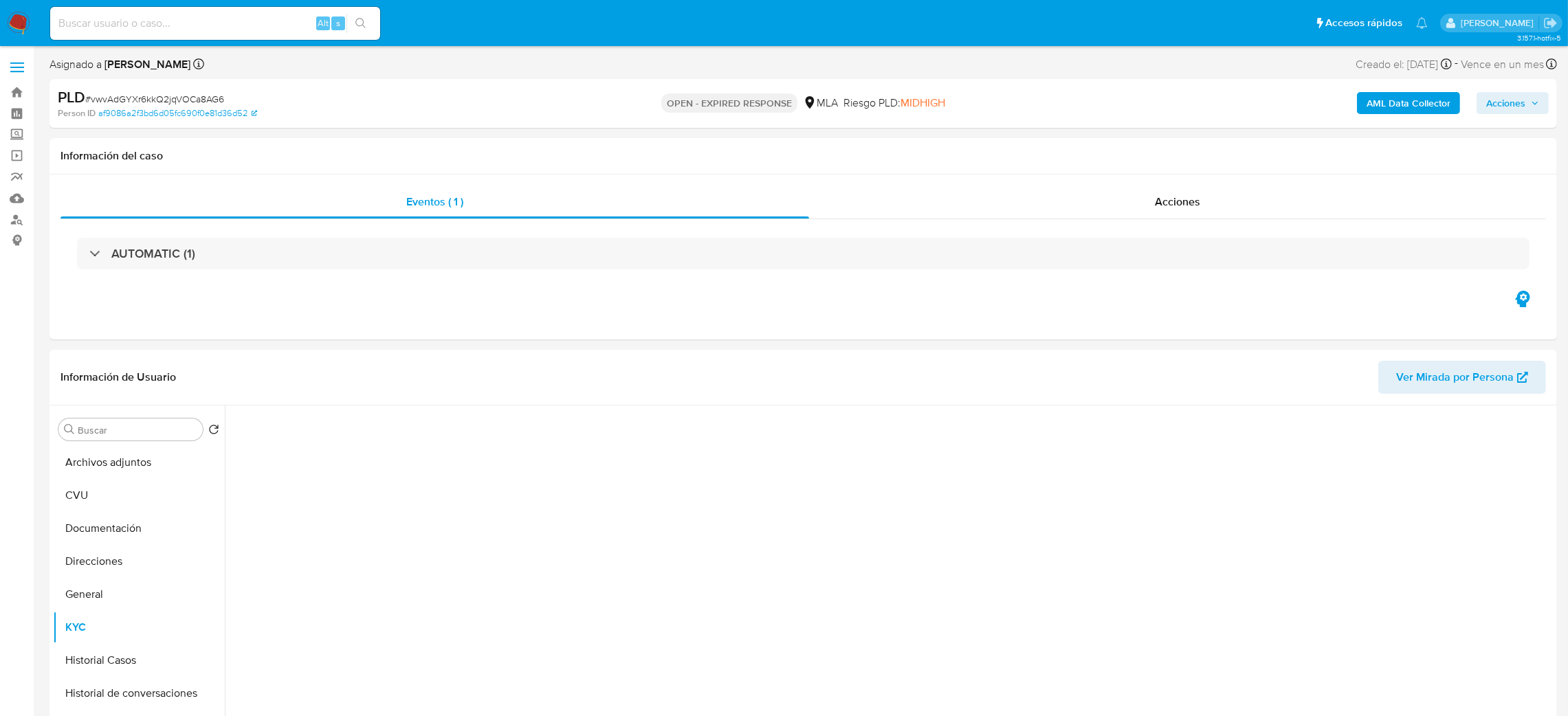
scroll to position [103, 0]
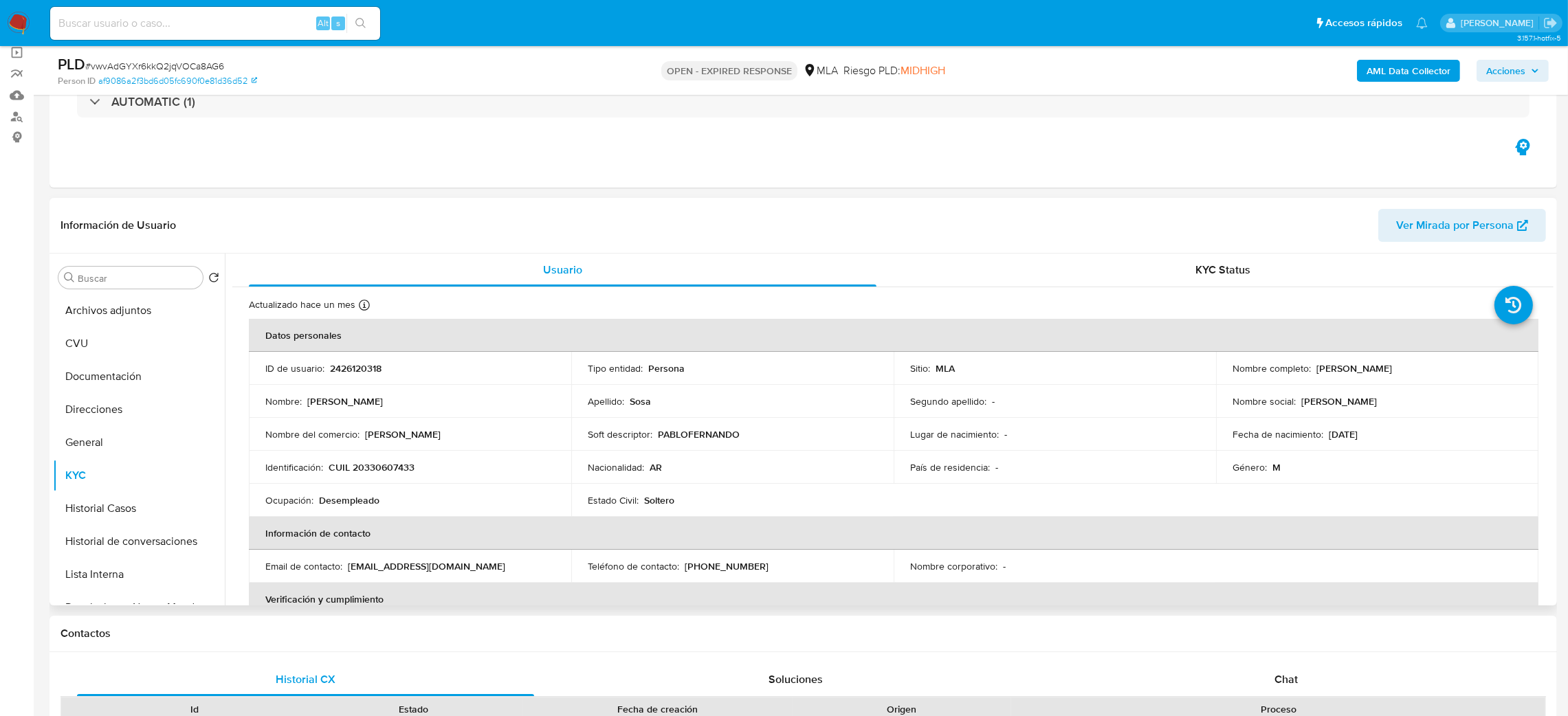
click at [377, 466] on p "CUIL 20330607433" at bounding box center [371, 467] width 86 height 13
copy p "20330607433"
click at [397, 409] on td "Nombre : Pablo Fernando" at bounding box center [409, 401] width 322 height 33
drag, startPoint x: 365, startPoint y: 473, endPoint x: 405, endPoint y: 472, distance: 40.0
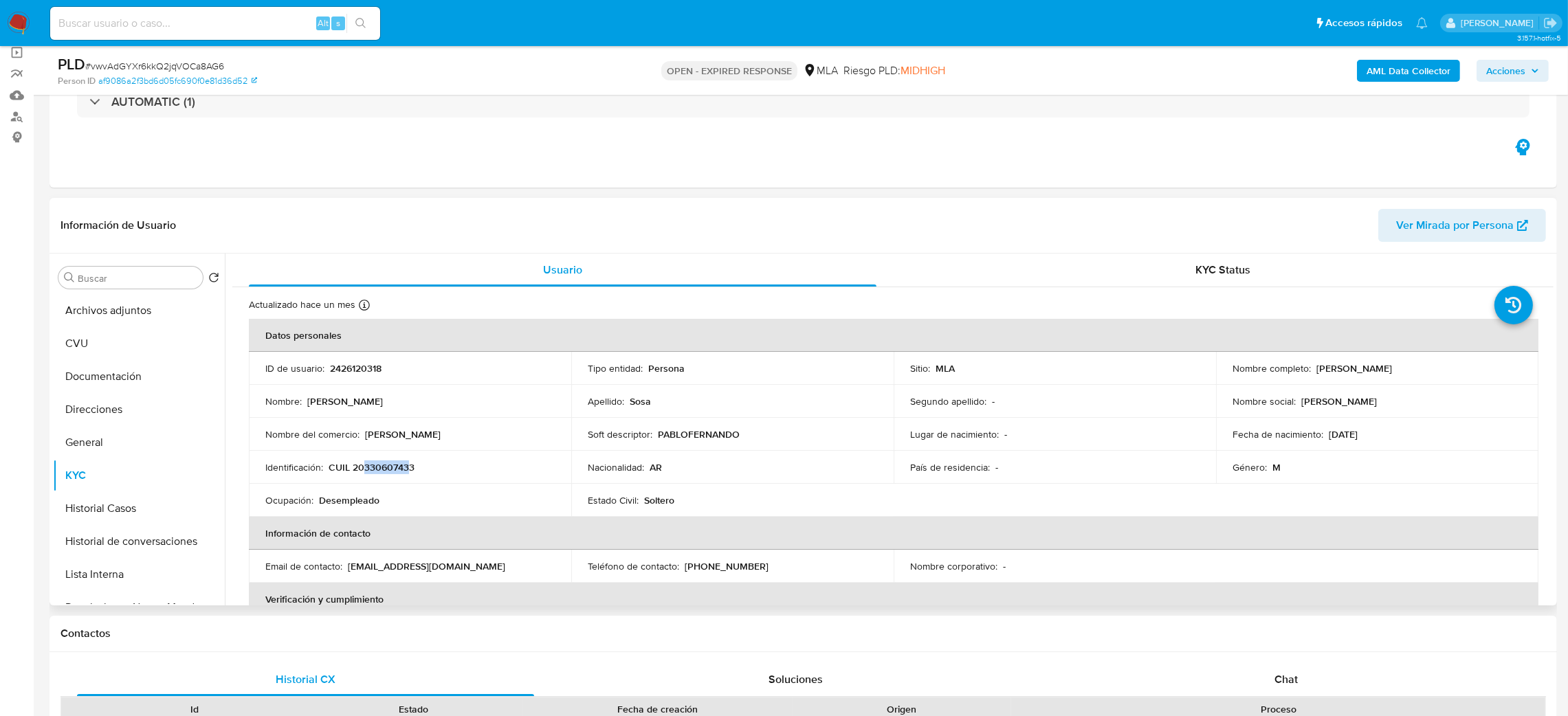
click at [405, 472] on p "CUIL 20330607433" at bounding box center [371, 467] width 86 height 13
copy p "33060743"
click at [1322, 428] on div "Fecha de nacimiento : 07/07/1987" at bounding box center [1377, 434] width 289 height 13
drag, startPoint x: 1313, startPoint y: 369, endPoint x: 1429, endPoint y: 369, distance: 116.0
click at [1429, 369] on div "Nombre completo : Pablo Fernando Sosa" at bounding box center [1377, 368] width 289 height 13
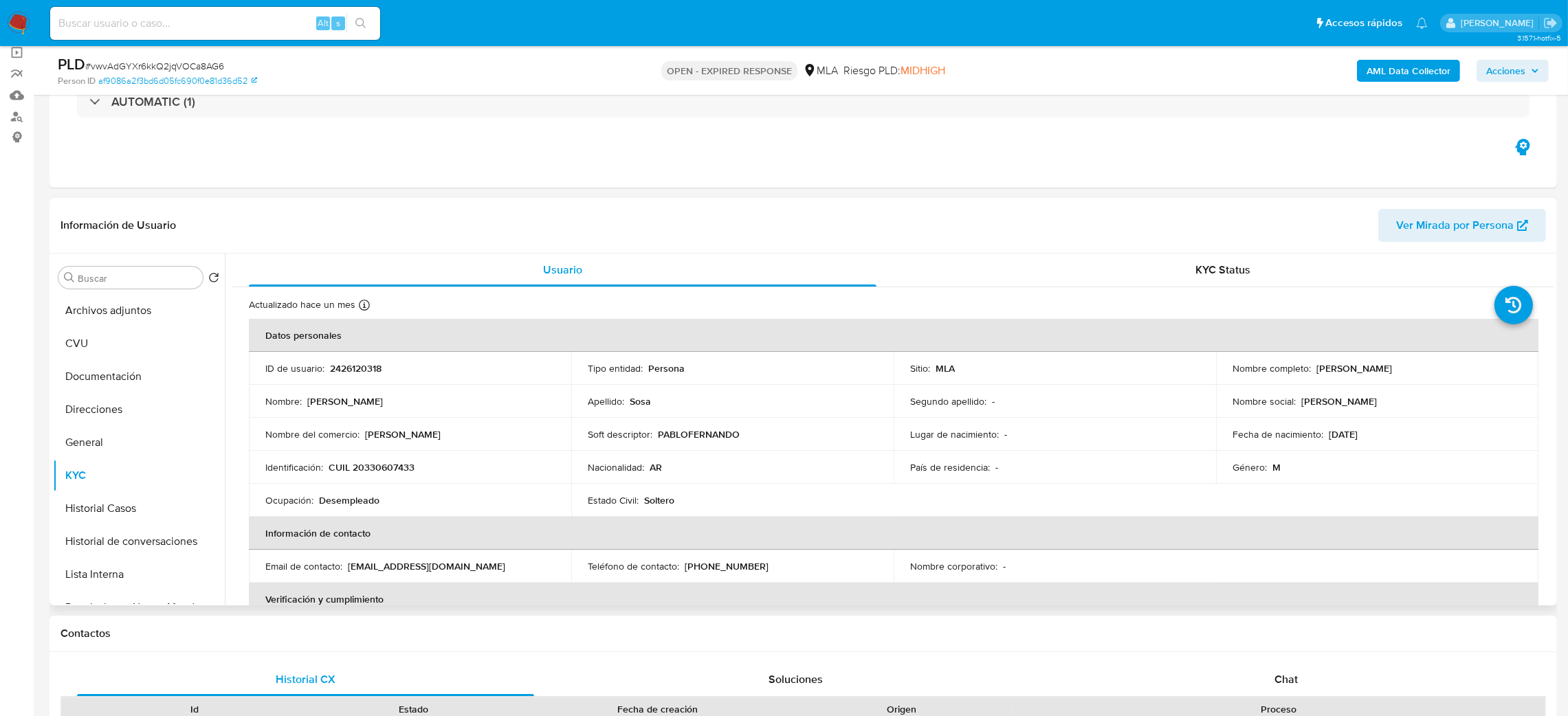
copy p "[PERSON_NAME] [PERSON_NAME]"
click at [114, 515] on button "Restricciones Nuevo Mundo" at bounding box center [134, 504] width 161 height 33
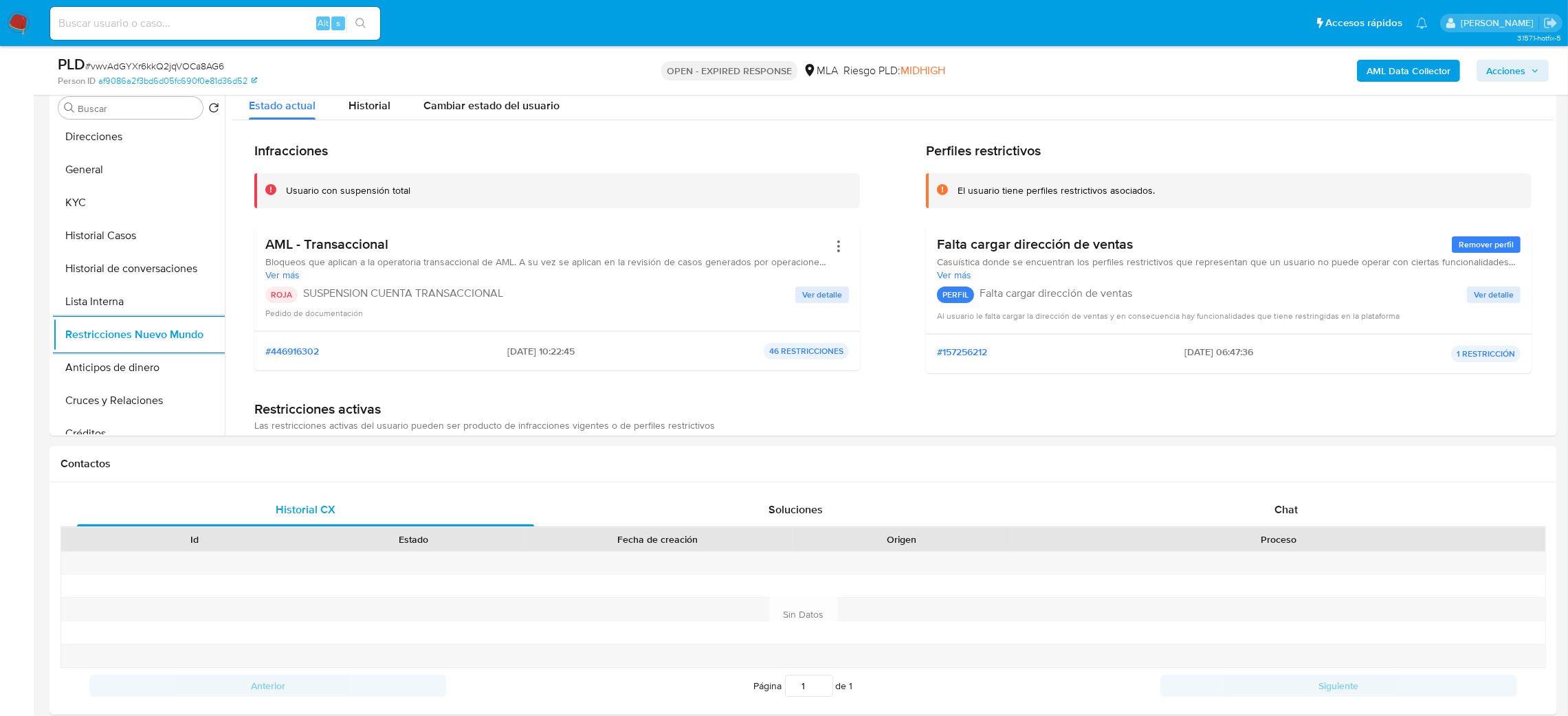
scroll to position [309, 0]
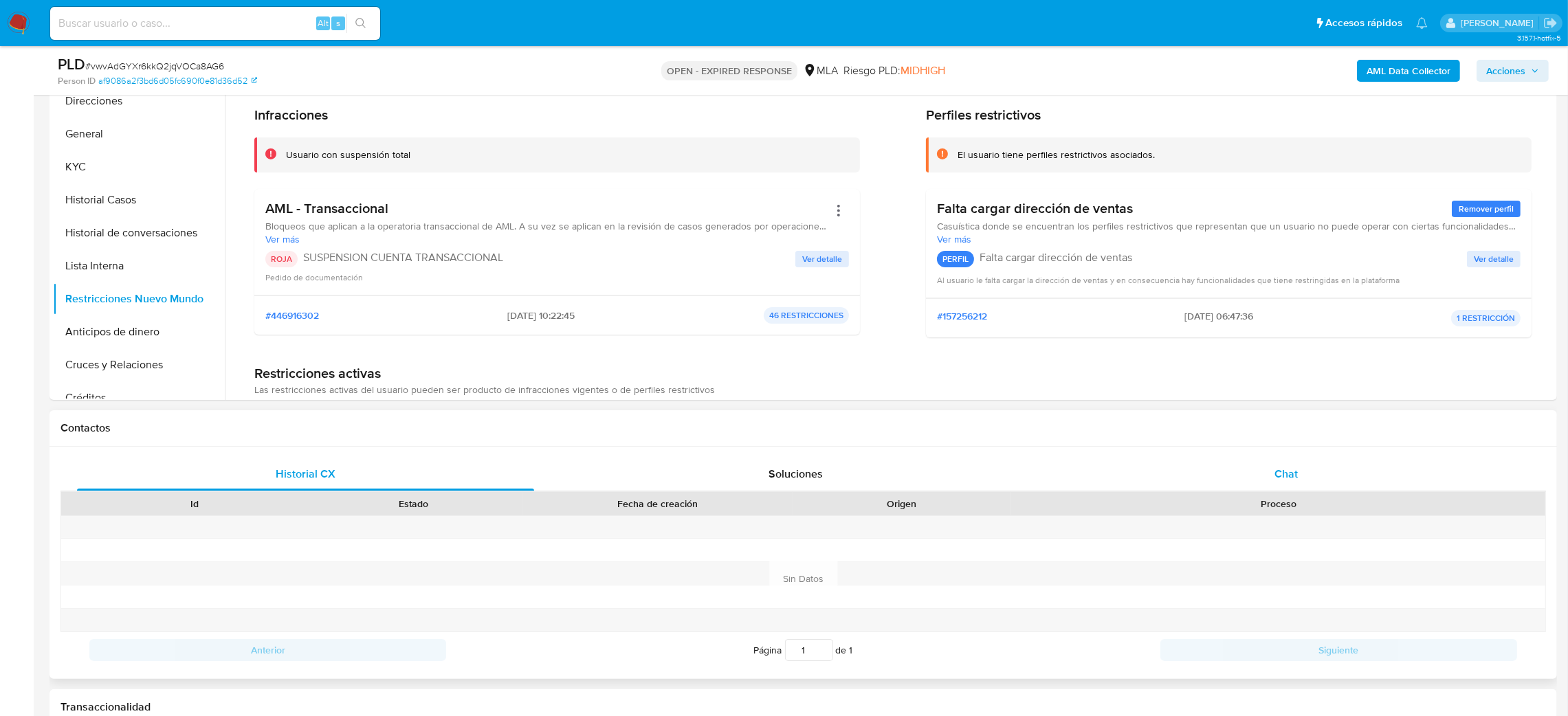
click at [1392, 479] on div "Chat" at bounding box center [1286, 473] width 457 height 33
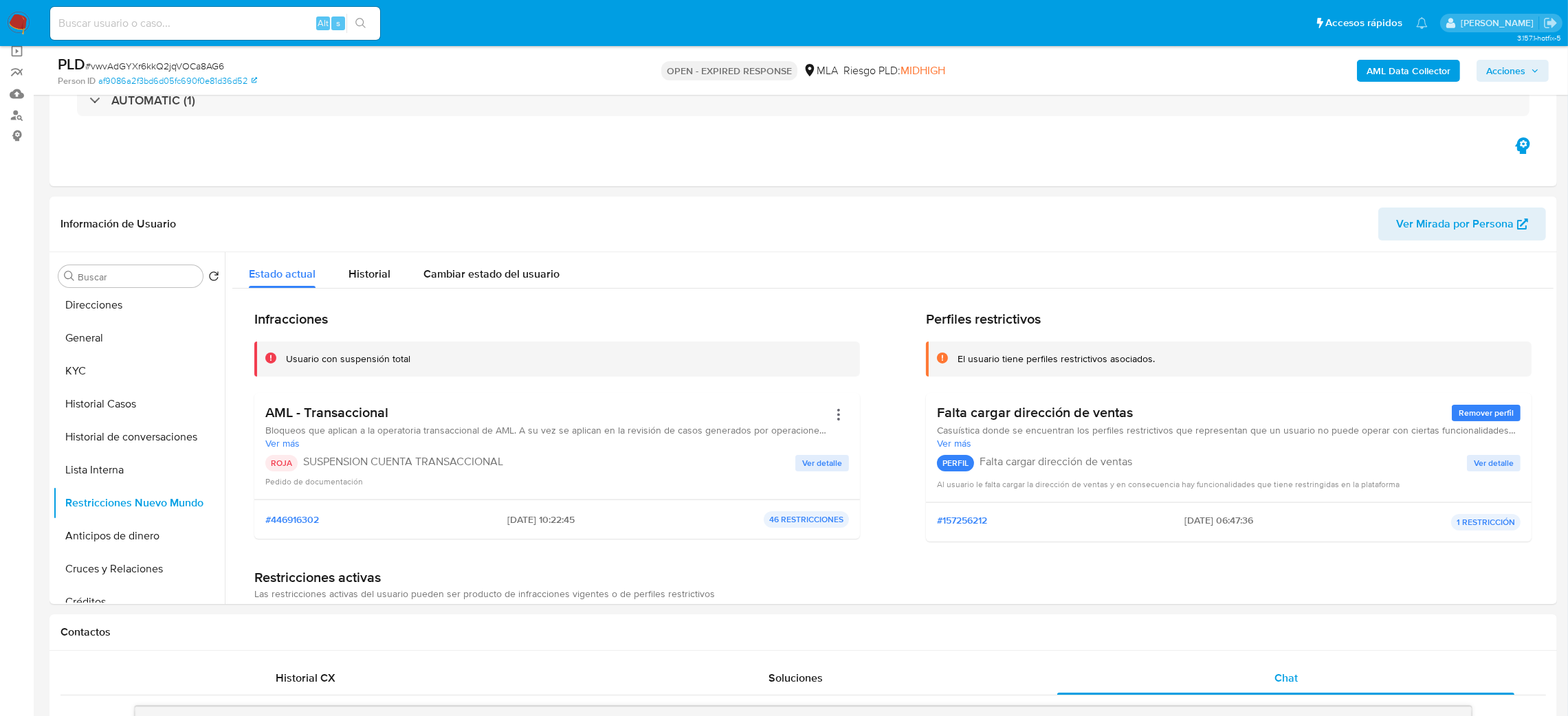
scroll to position [103, 0]
click at [190, 62] on span "# vwvAdGYXr6kkQ2jqVOCa8AG6" at bounding box center [155, 66] width 139 height 14
copy span "vwvAdGYXr6kkQ2jqVOCa8AG6"
click at [15, 33] on img at bounding box center [19, 24] width 24 height 24
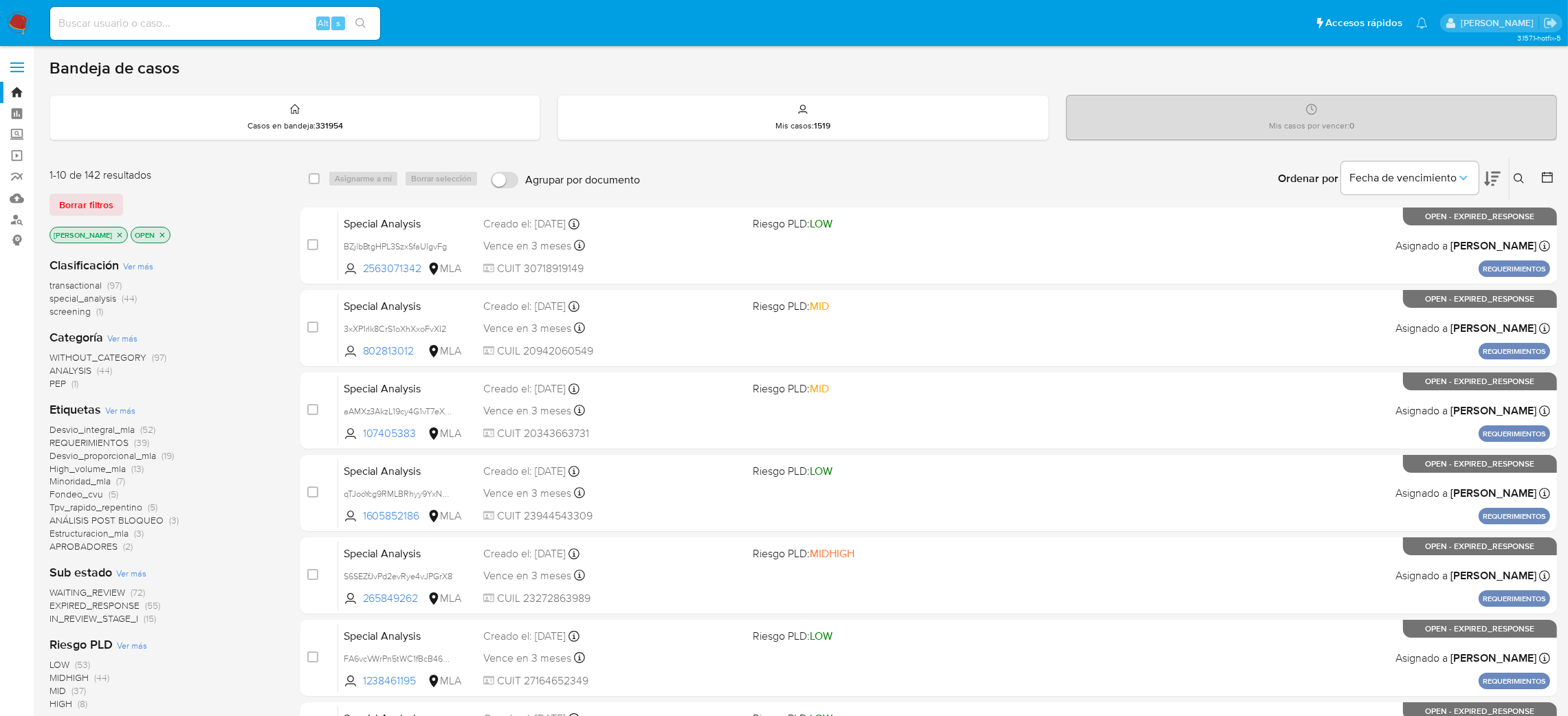
click at [1516, 175] on icon at bounding box center [1518, 178] width 11 height 11
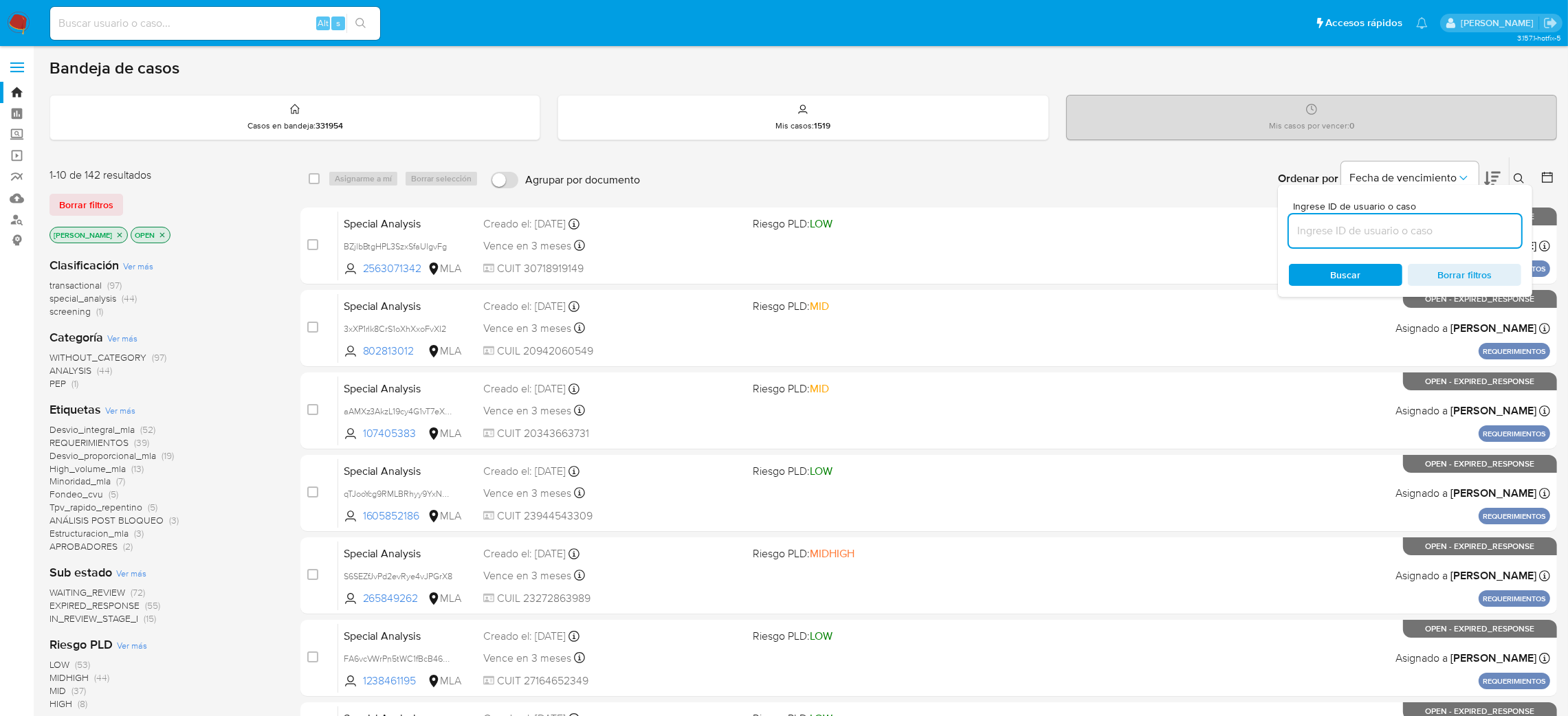
click at [1392, 224] on input at bounding box center [1405, 230] width 233 height 18
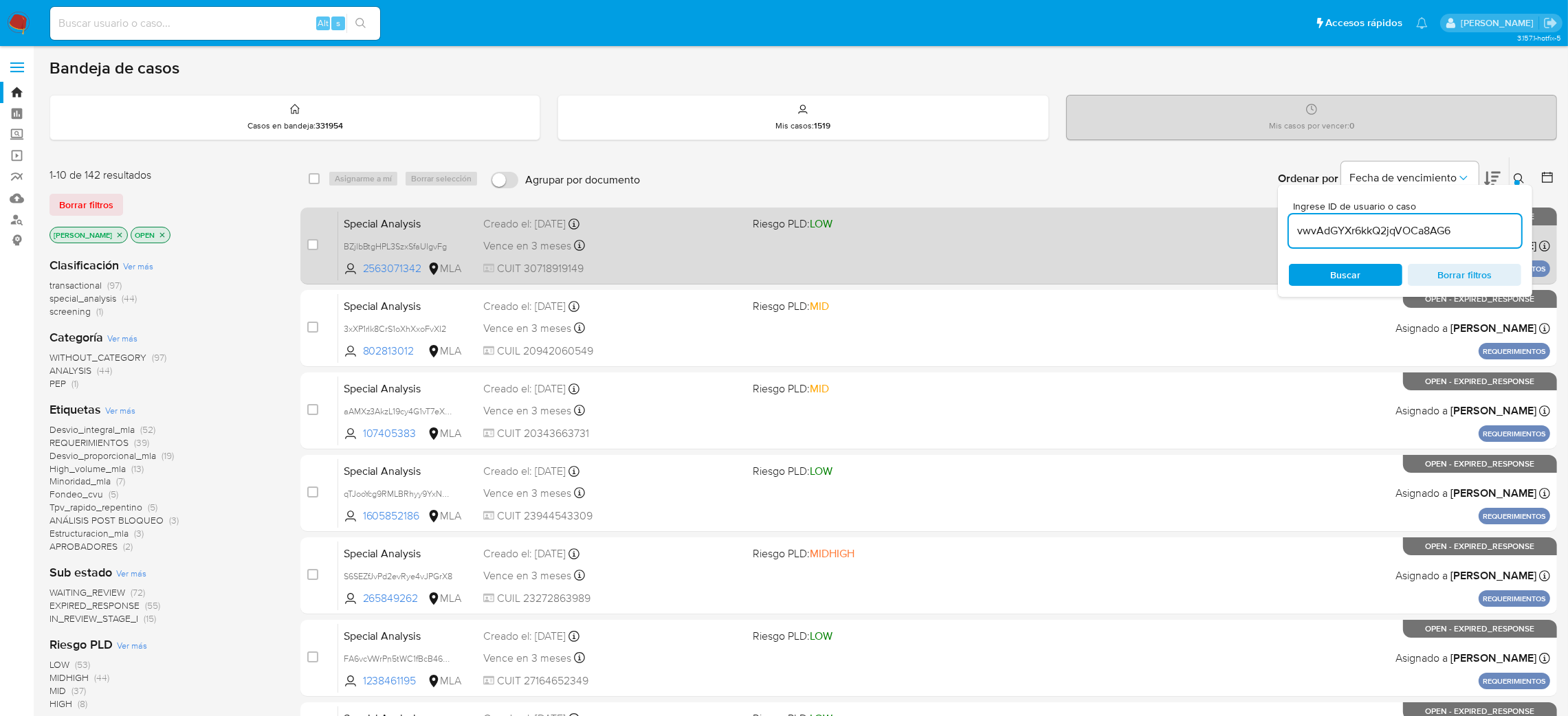
type input "vwvAdGYXr6kkQ2jqVOCa8AG6"
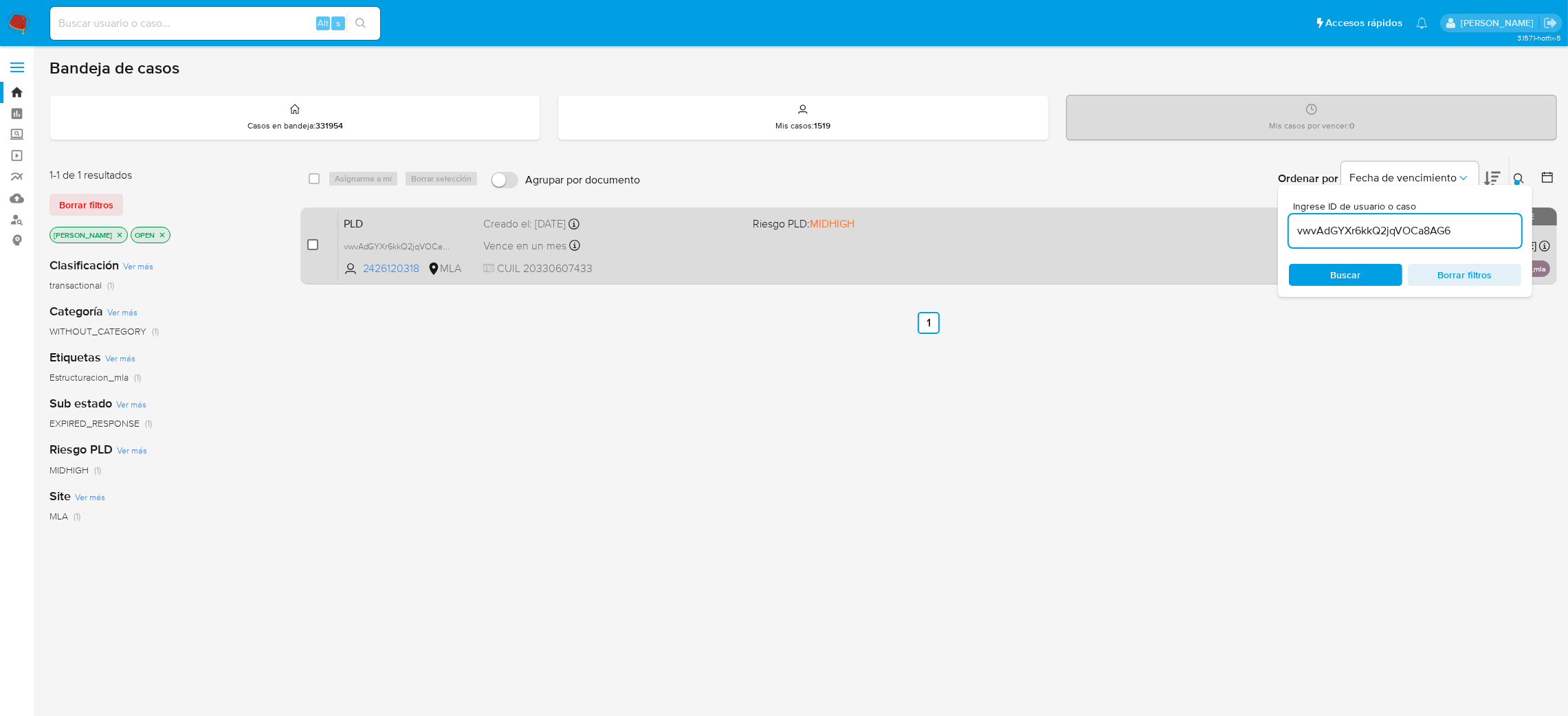
click at [314, 239] on input "checkbox" at bounding box center [312, 244] width 11 height 11
checkbox input "true"
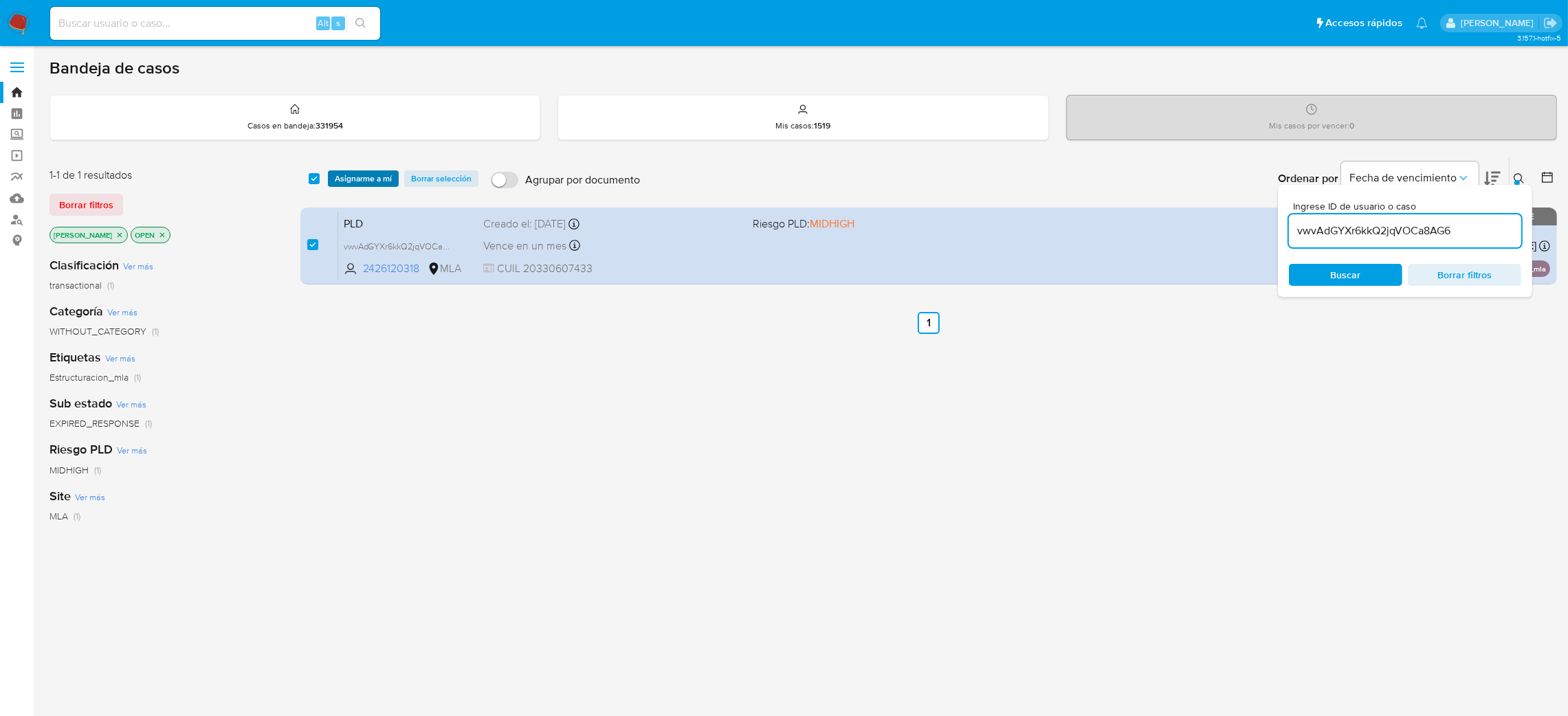
click at [362, 182] on span "Asignarme a mí" at bounding box center [363, 178] width 57 height 14
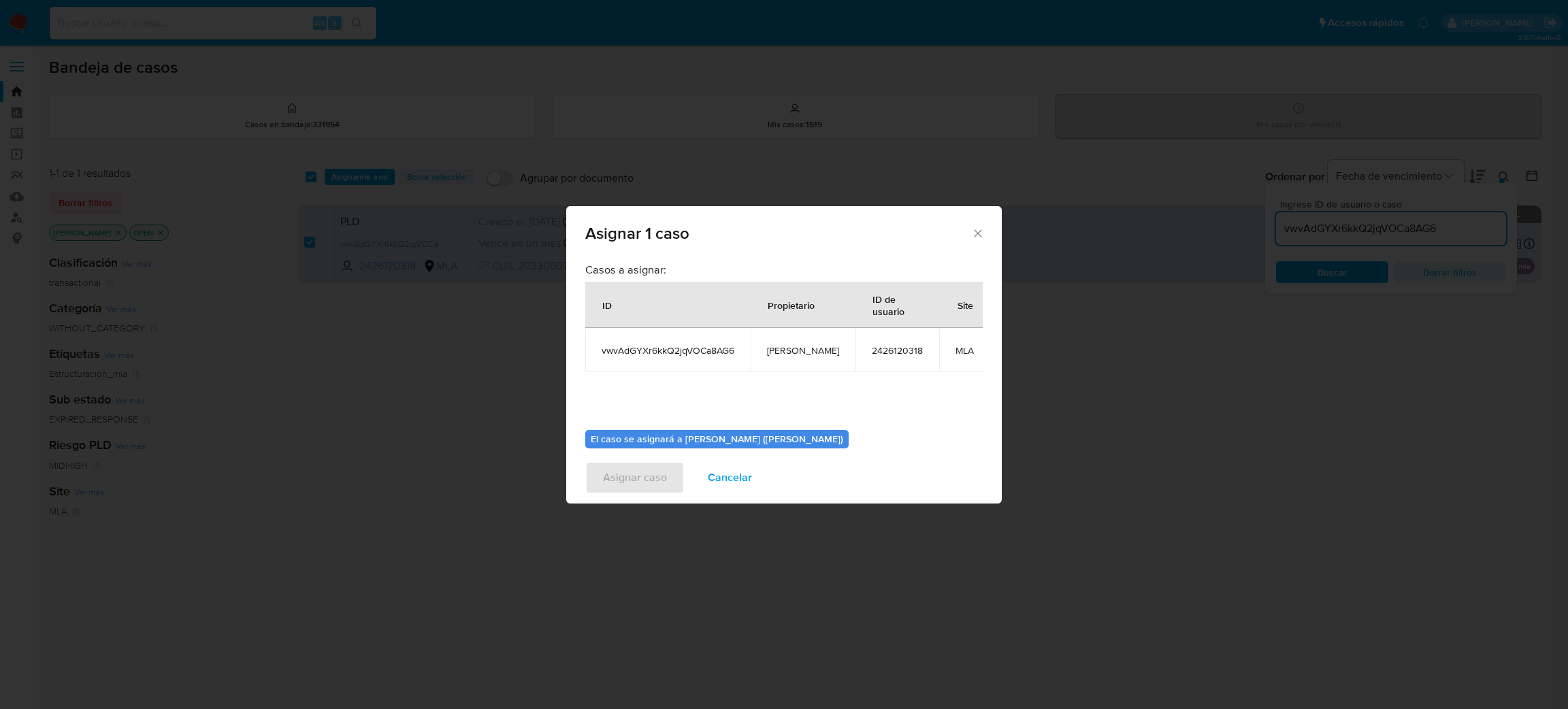
click at [778, 352] on span "[PERSON_NAME]" at bounding box center [803, 350] width 72 height 13
copy span "[PERSON_NAME]"
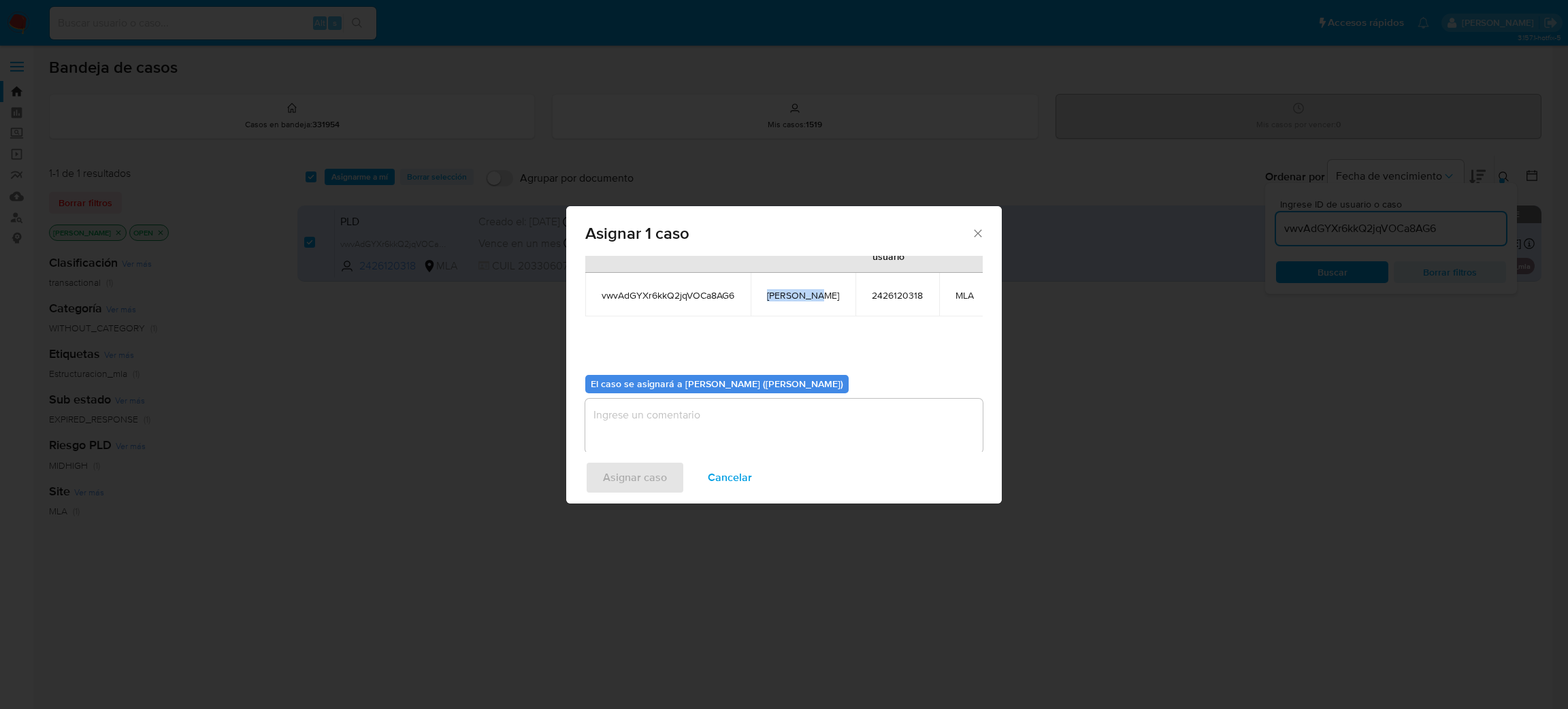
scroll to position [85, 0]
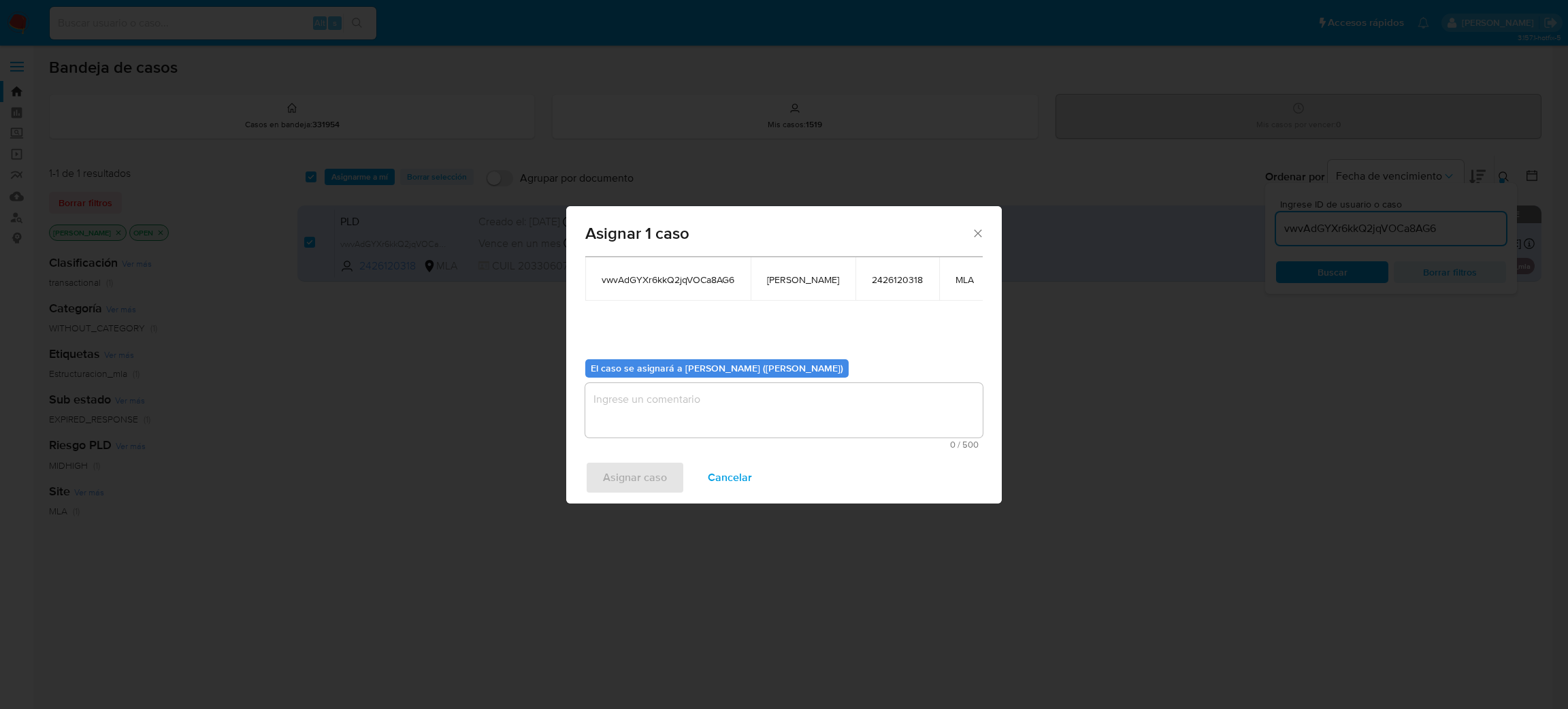
click at [684, 411] on textarea "assign-modal" at bounding box center [784, 410] width 398 height 54
paste textarea "[PERSON_NAME]"
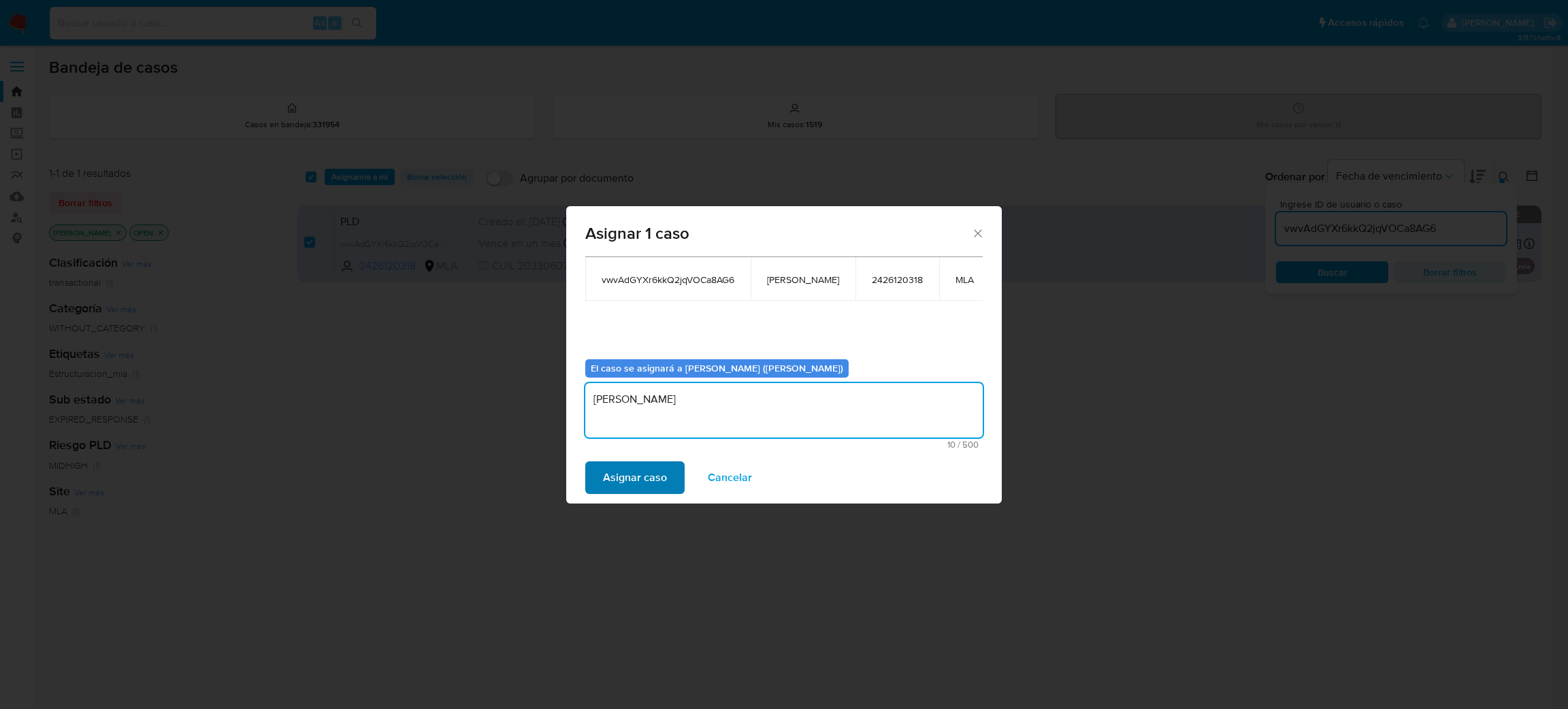
type textarea "[PERSON_NAME]"
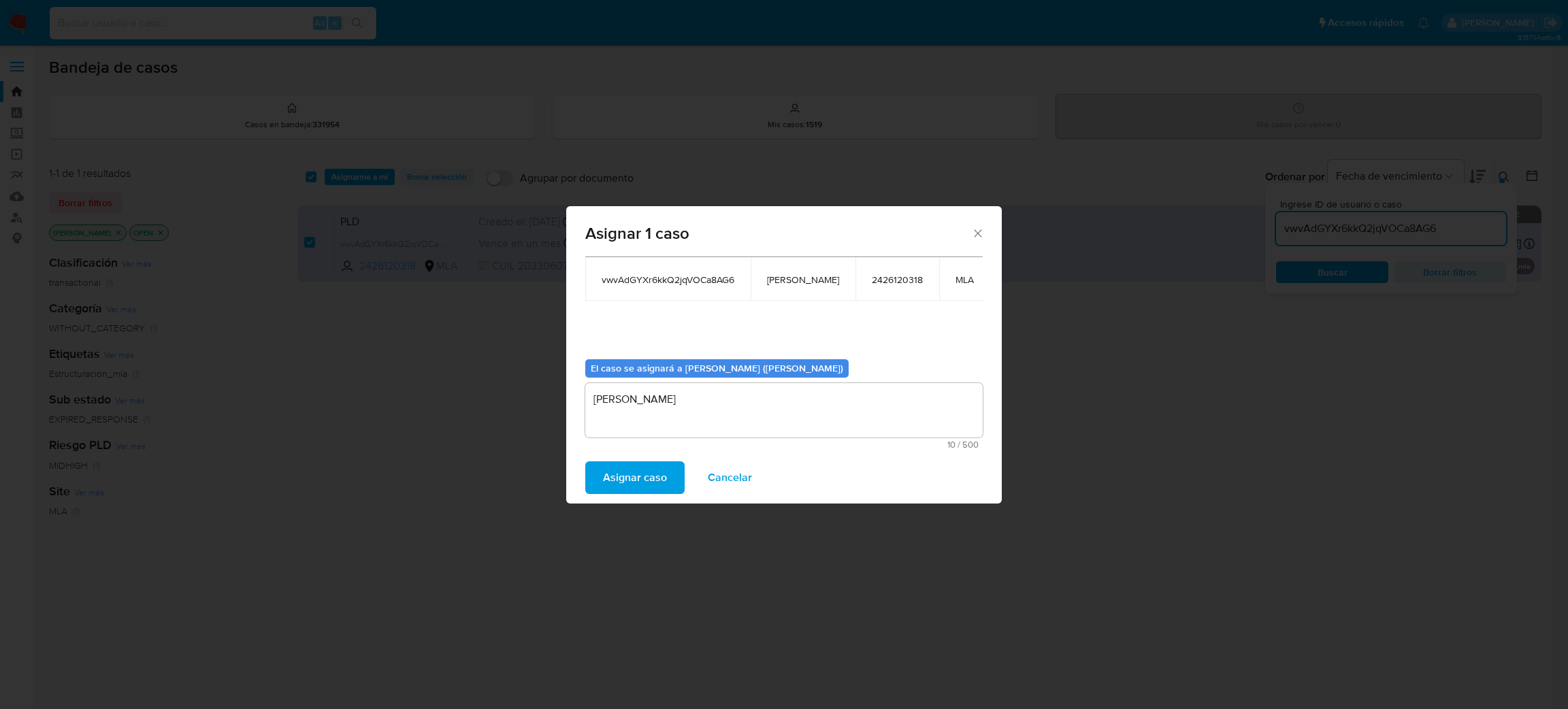
click at [611, 487] on span "Asignar caso" at bounding box center [635, 478] width 64 height 30
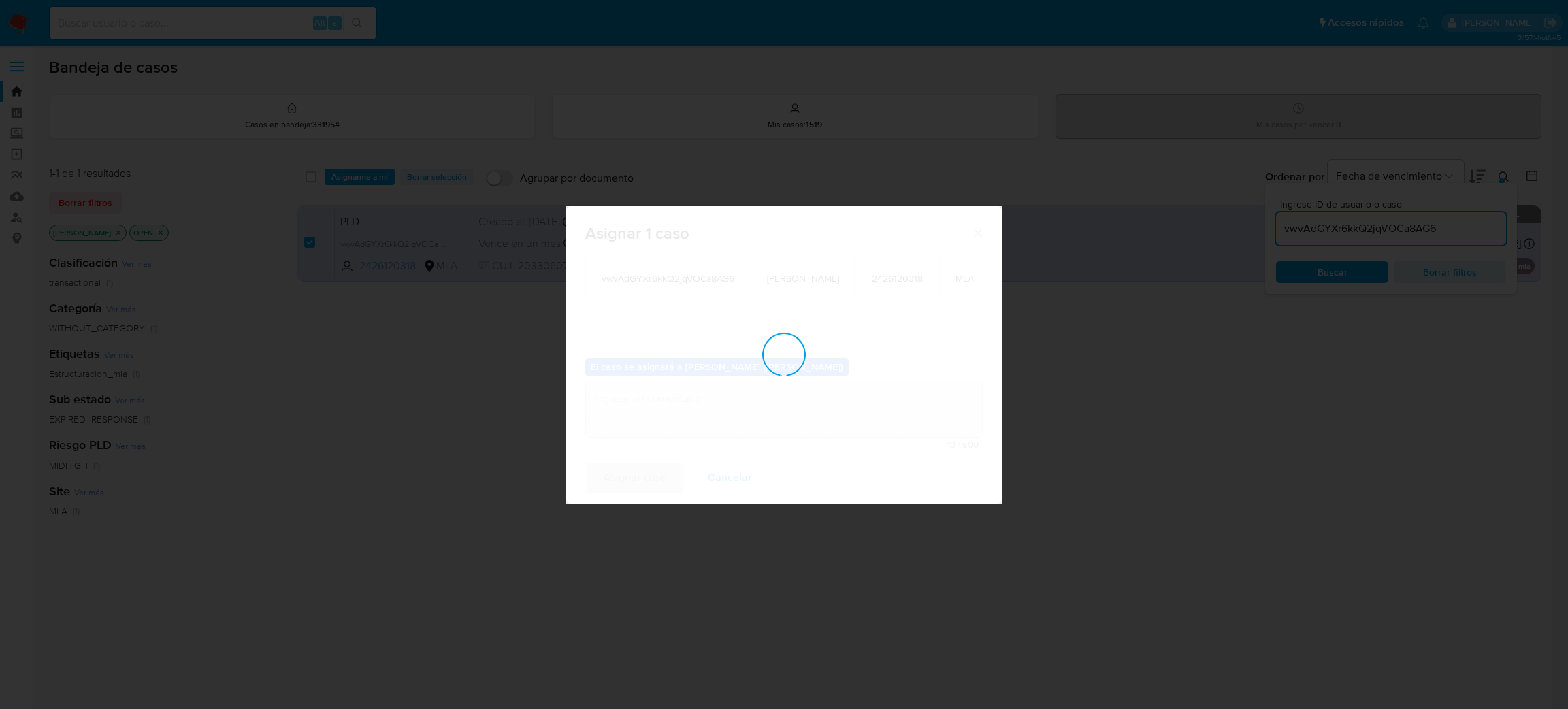
checkbox input "false"
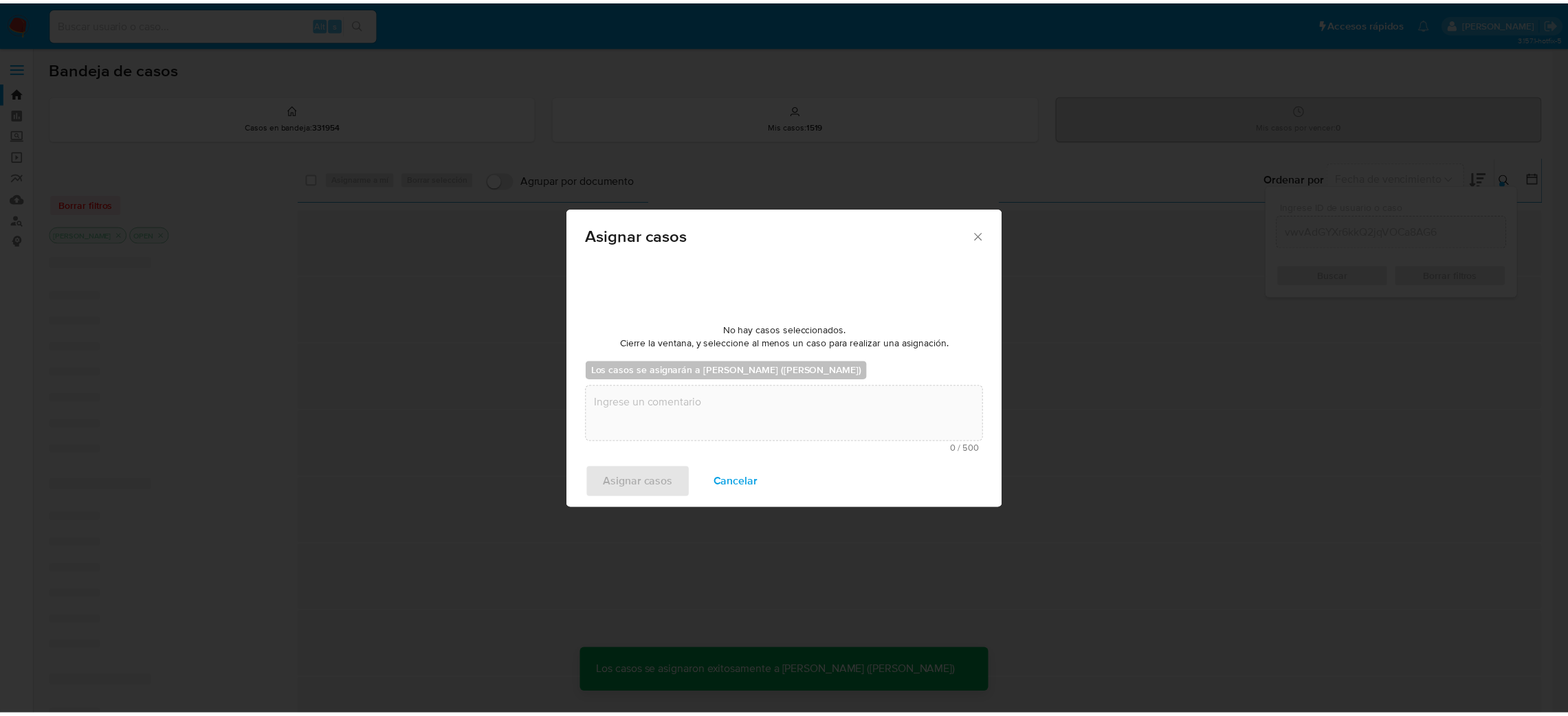
scroll to position [83, 0]
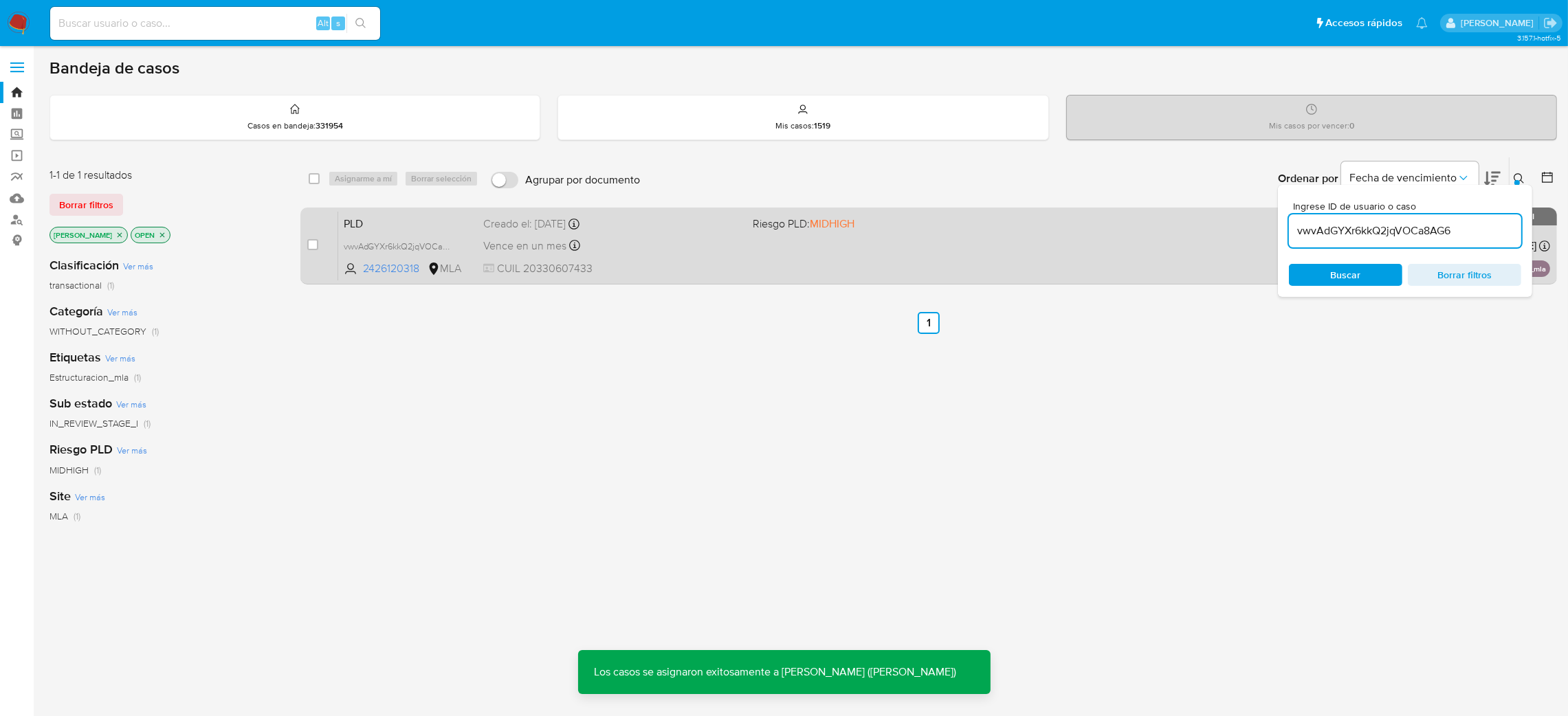
click at [398, 216] on span "PLD" at bounding box center [408, 222] width 129 height 18
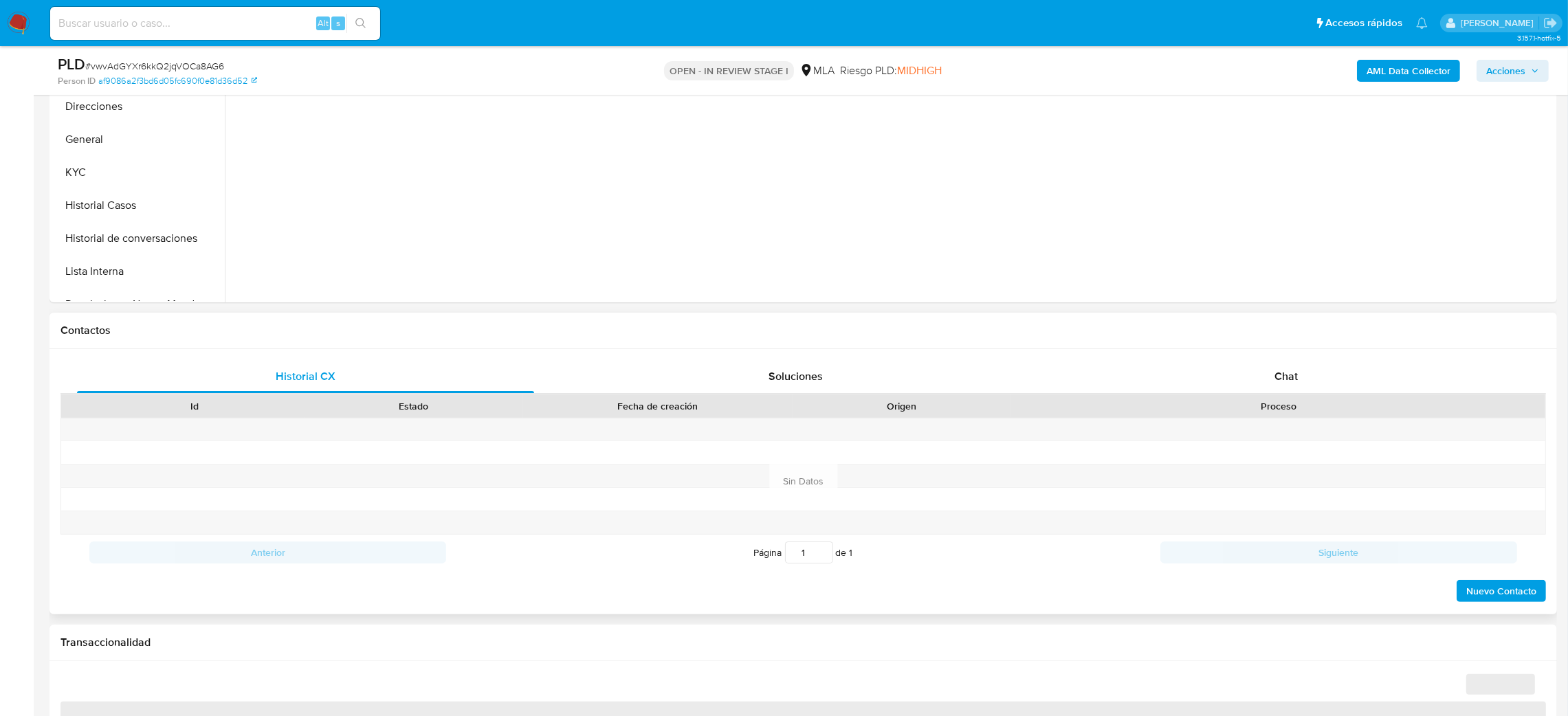
scroll to position [413, 0]
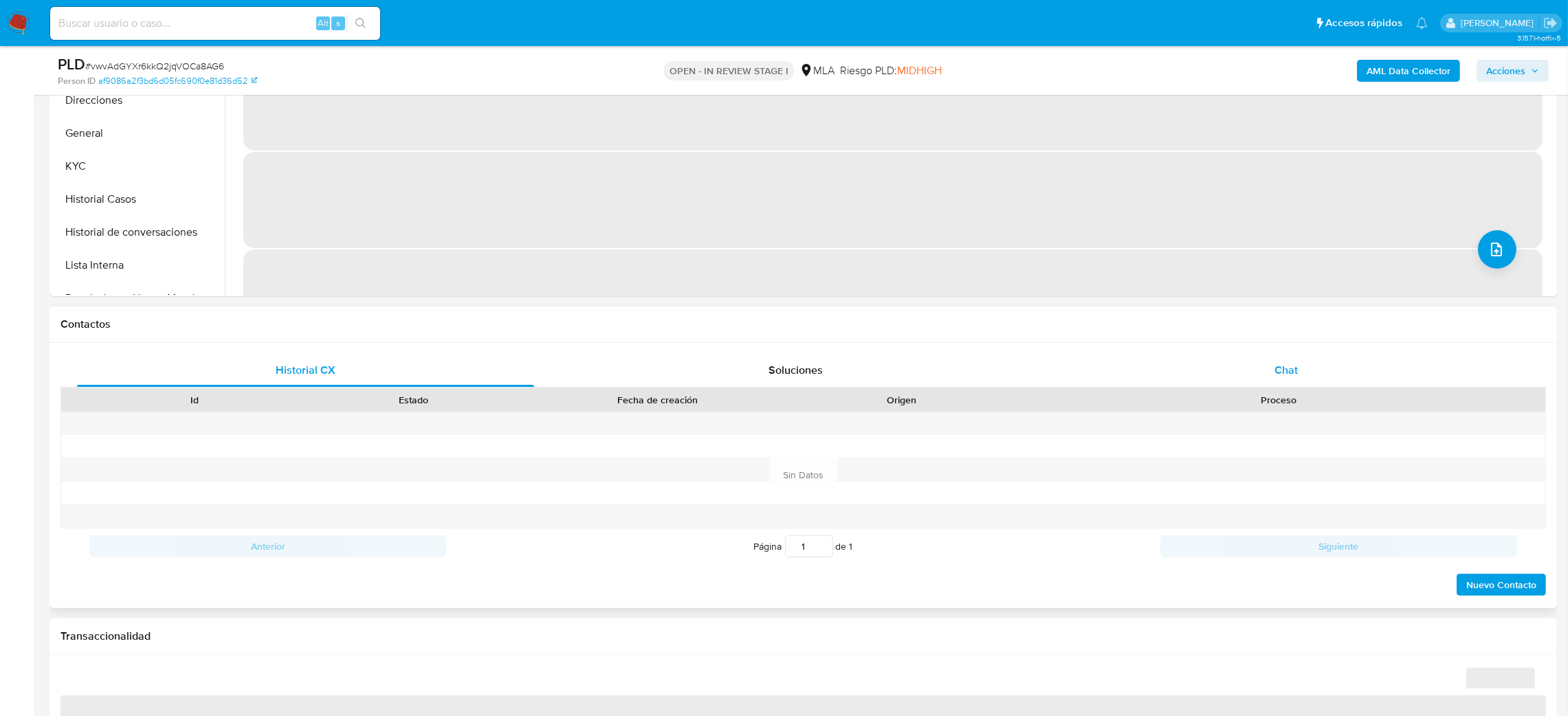
click at [1296, 374] on span "Chat" at bounding box center [1286, 369] width 24 height 16
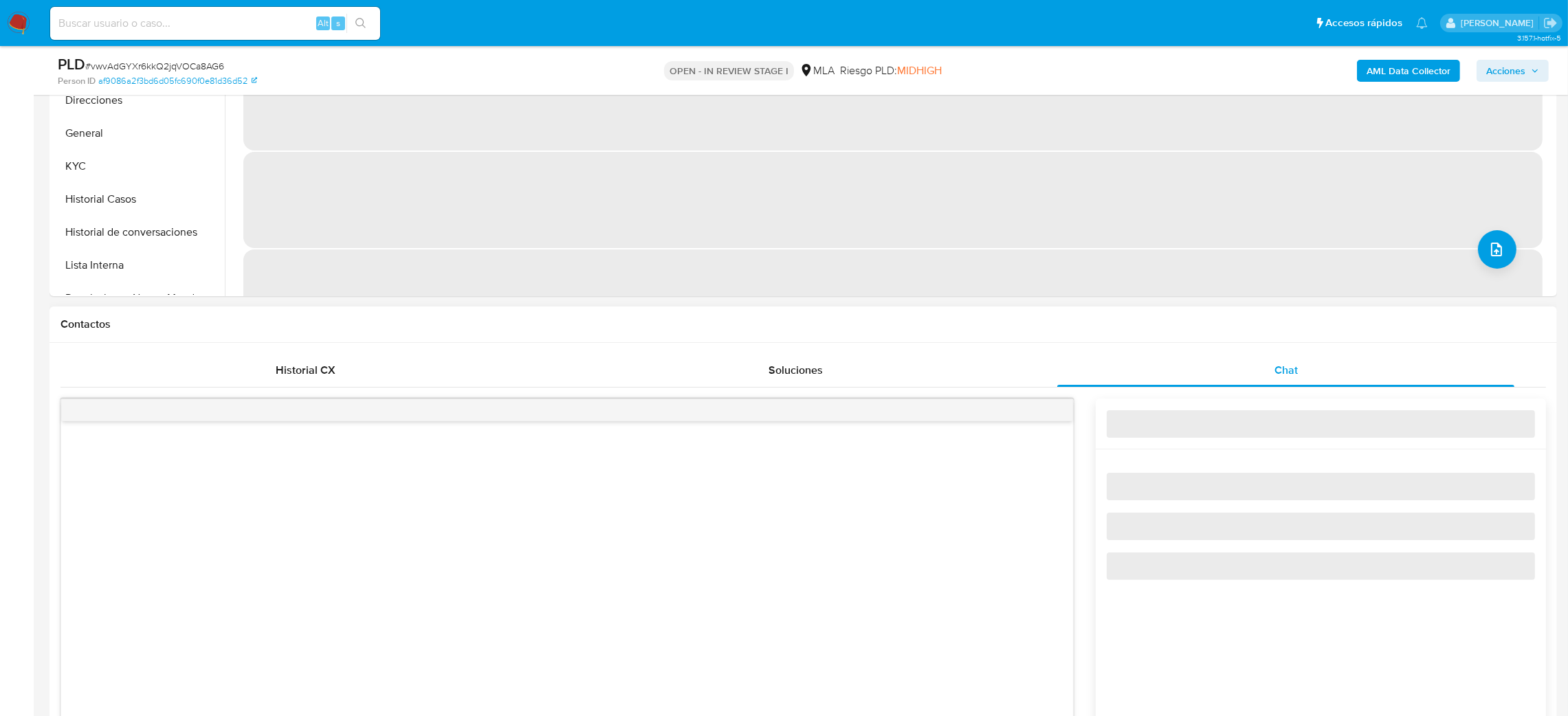
select select "10"
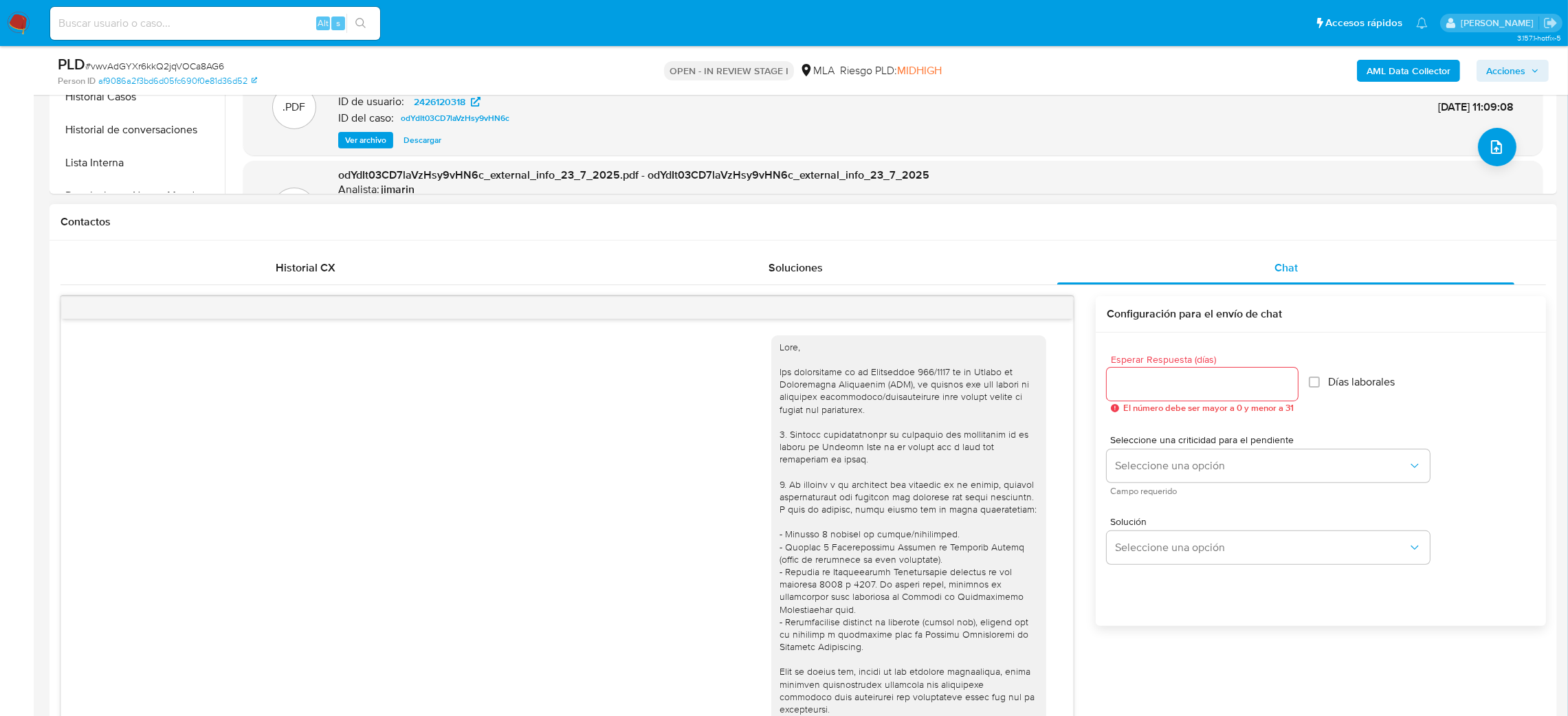
scroll to position [640, 0]
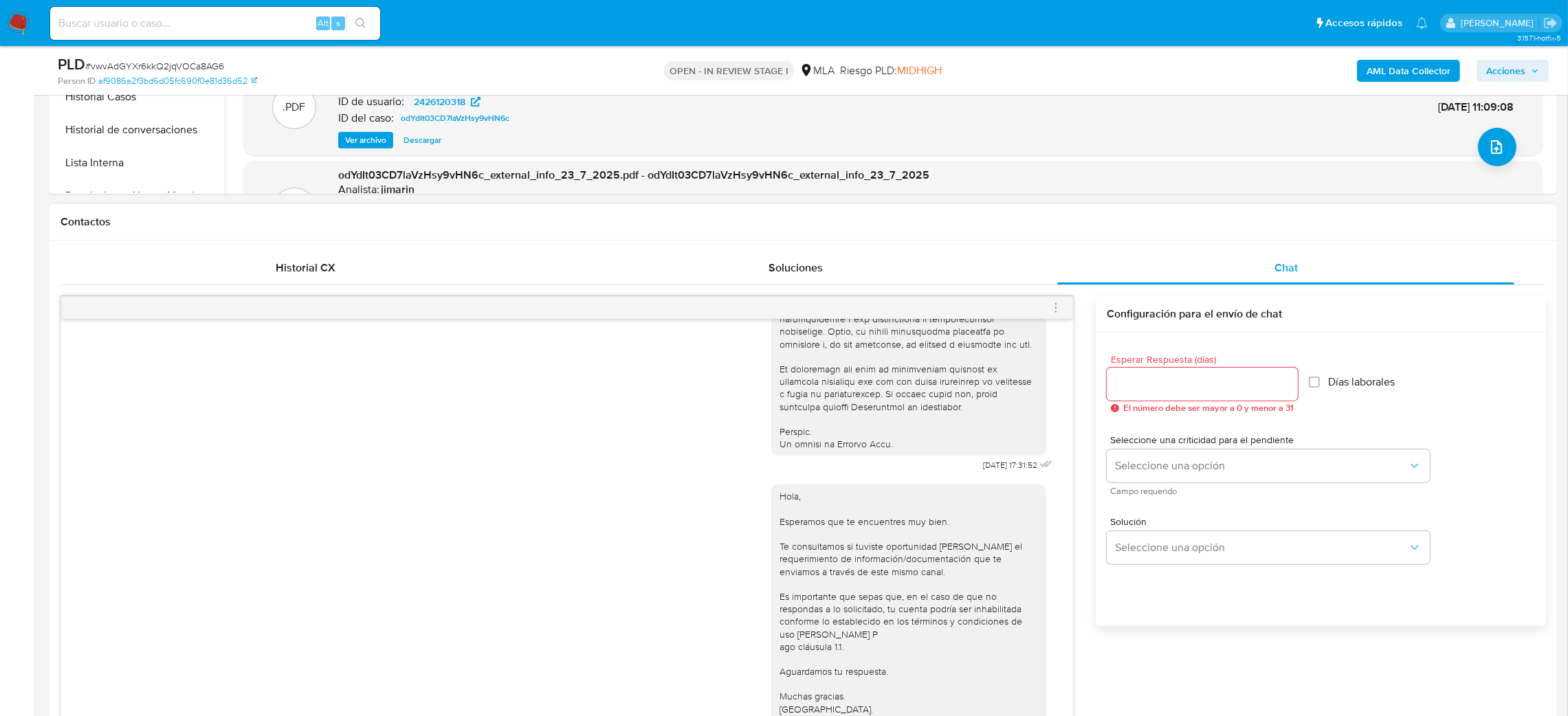
click at [1054, 303] on icon "menu-action" at bounding box center [1055, 308] width 13 height 13
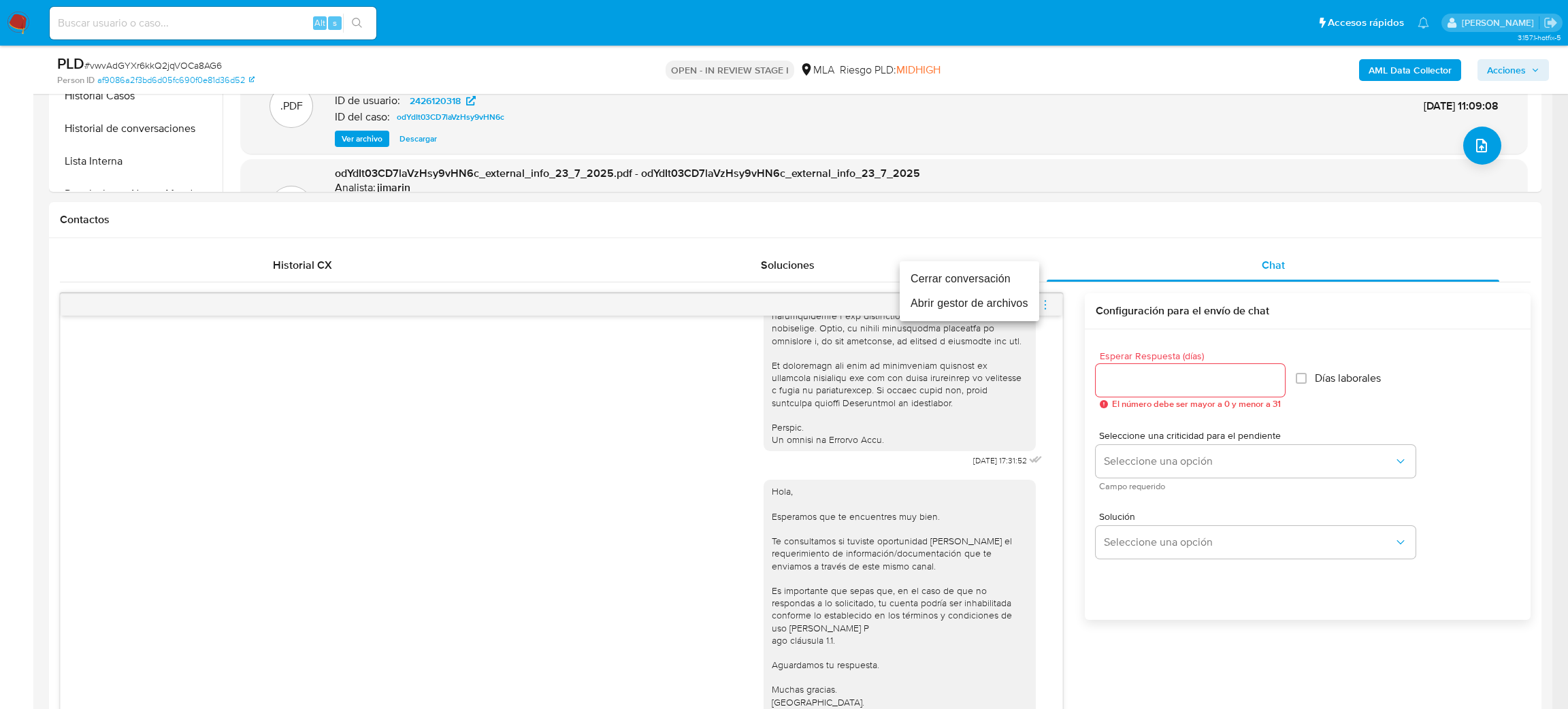
click at [952, 281] on li "Cerrar conversación" at bounding box center [969, 279] width 140 height 24
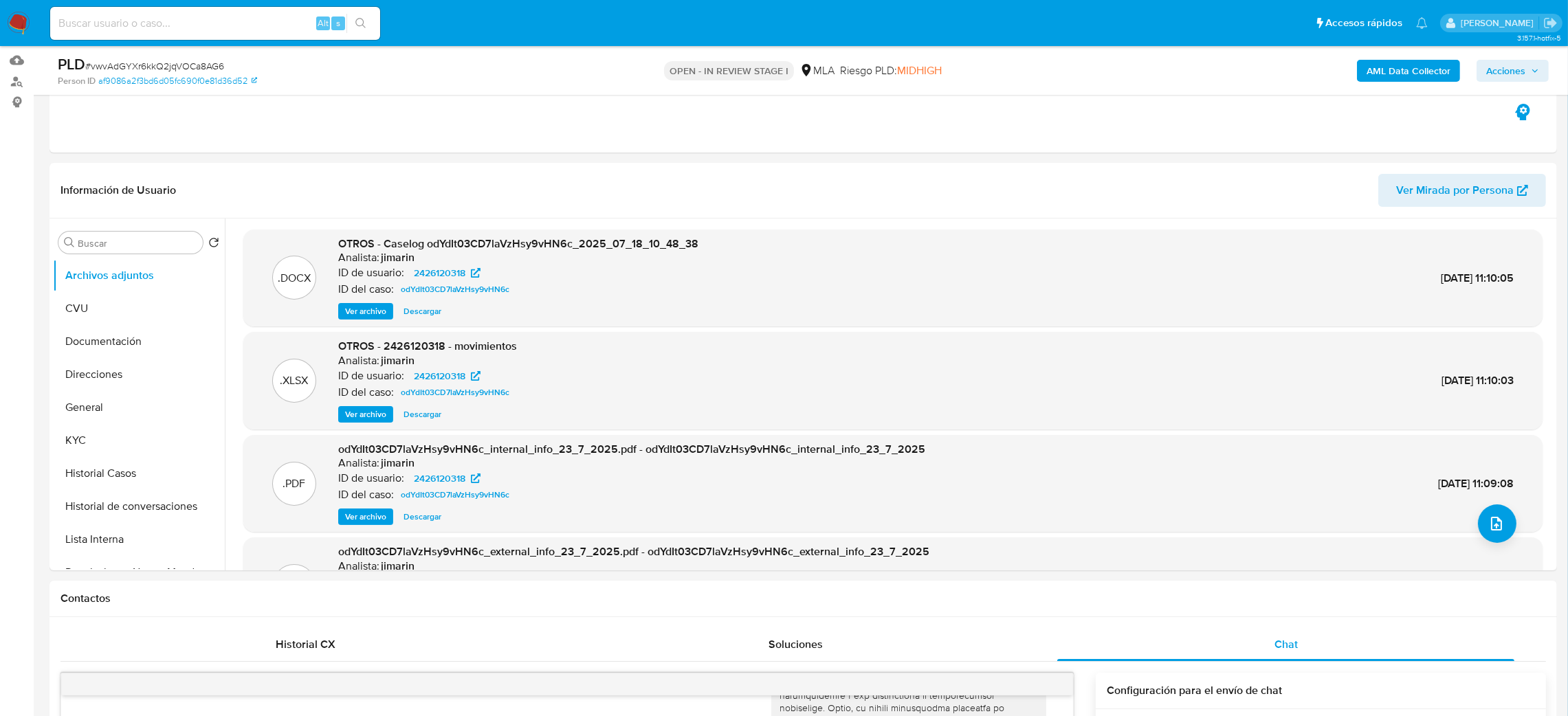
scroll to position [103, 0]
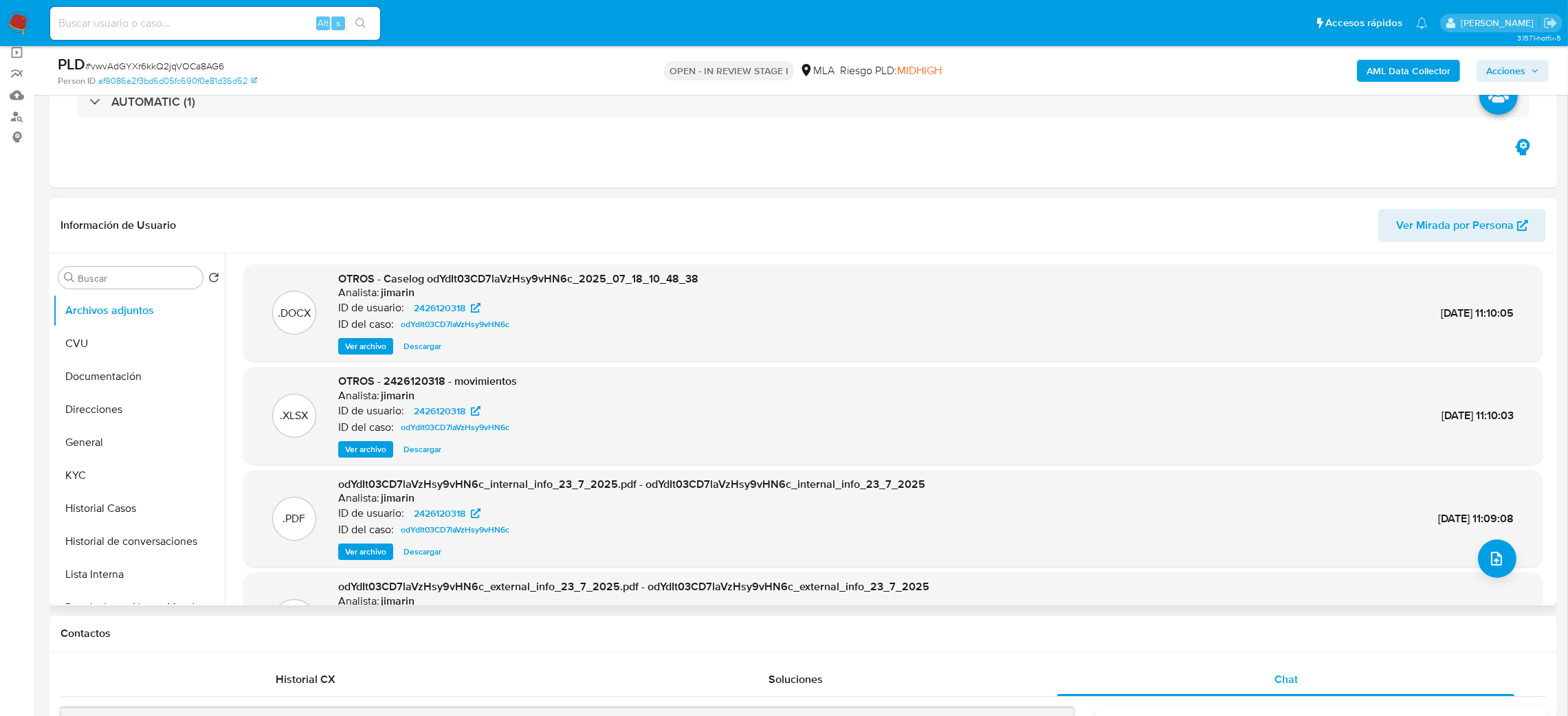
click at [1495, 216] on span "Ver Mirada por Persona" at bounding box center [1454, 225] width 118 height 33
click at [105, 509] on button "Historial Casos" at bounding box center [134, 508] width 161 height 33
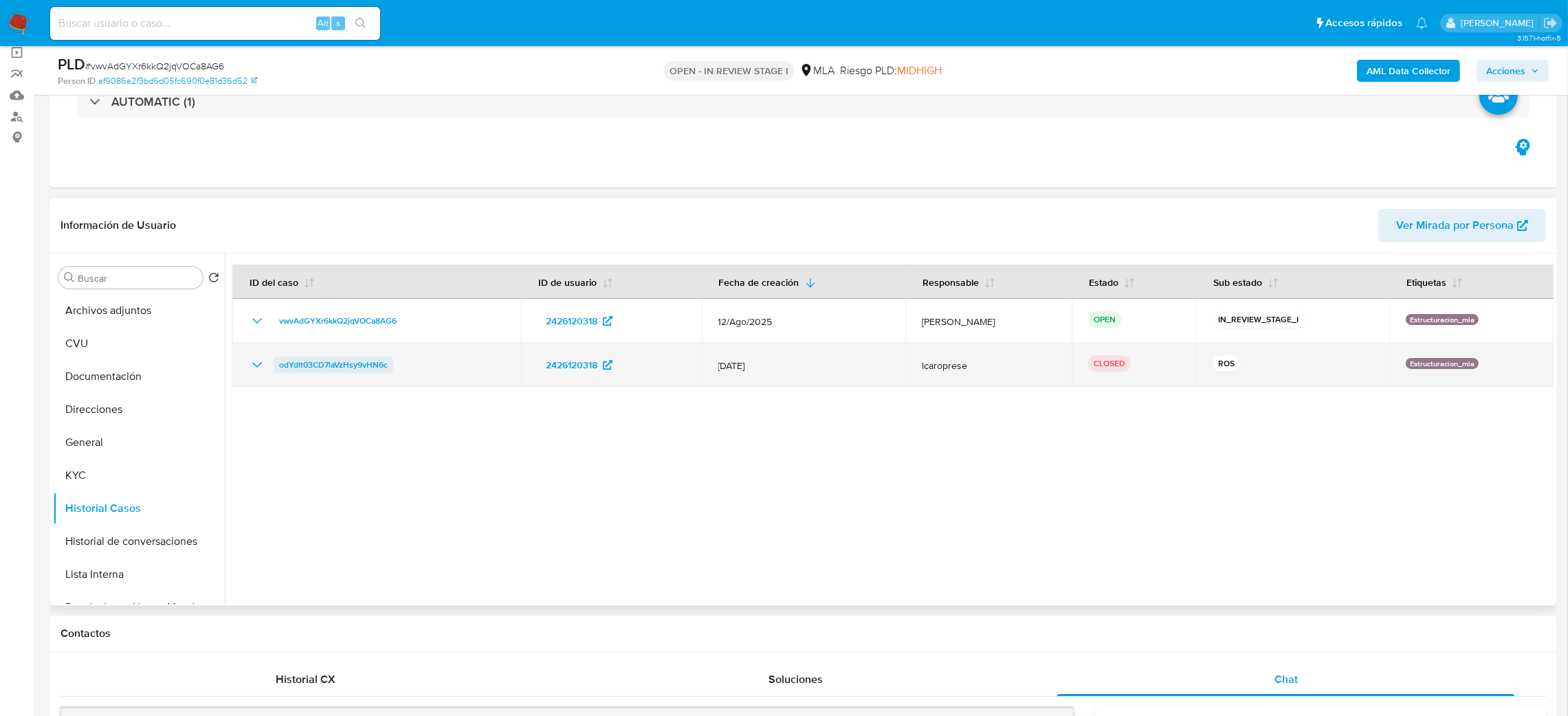
click at [311, 357] on span "odYdIt03CD7laVzHsy9vHN6c" at bounding box center [333, 365] width 108 height 17
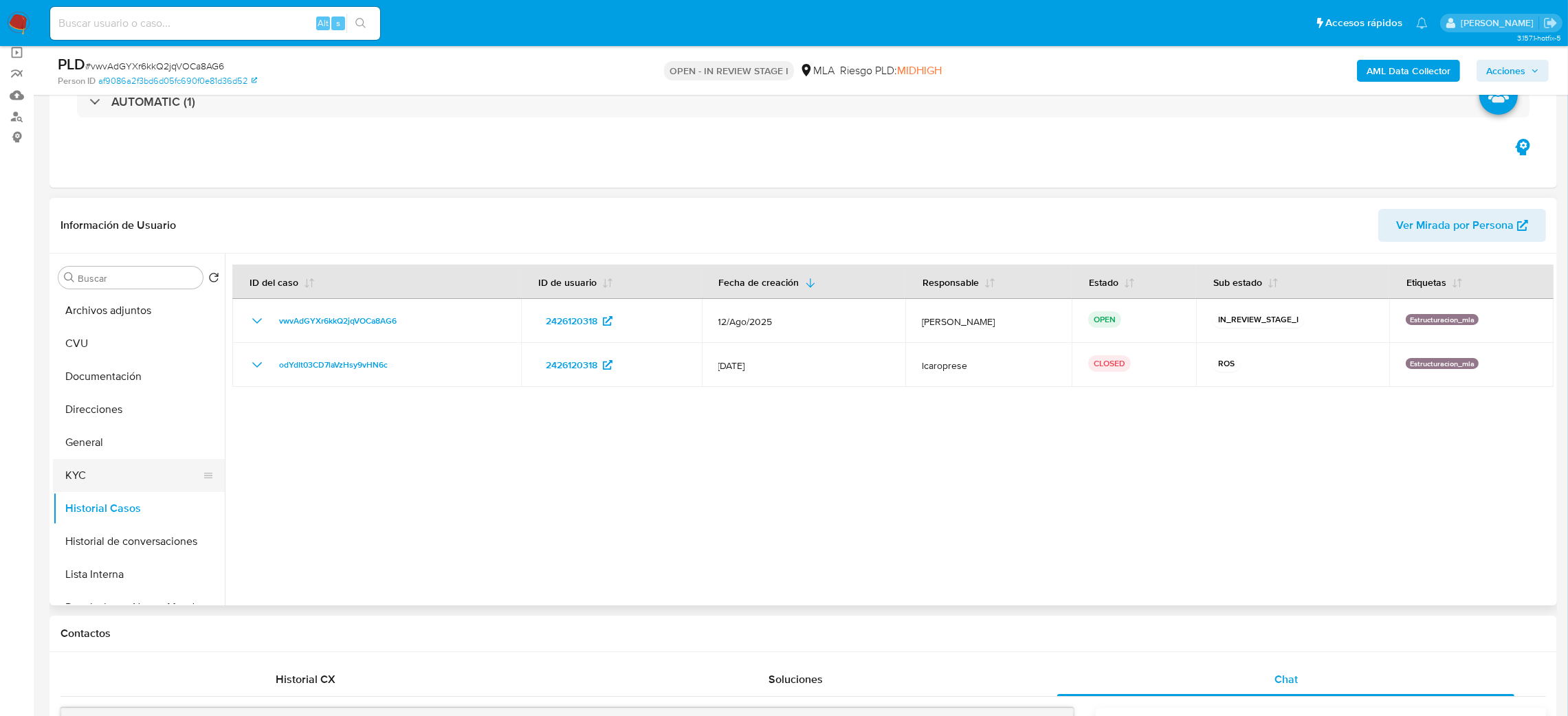
drag, startPoint x: 83, startPoint y: 473, endPoint x: 91, endPoint y: 467, distance: 10.0
click at [83, 473] on button "KYC" at bounding box center [134, 475] width 161 height 33
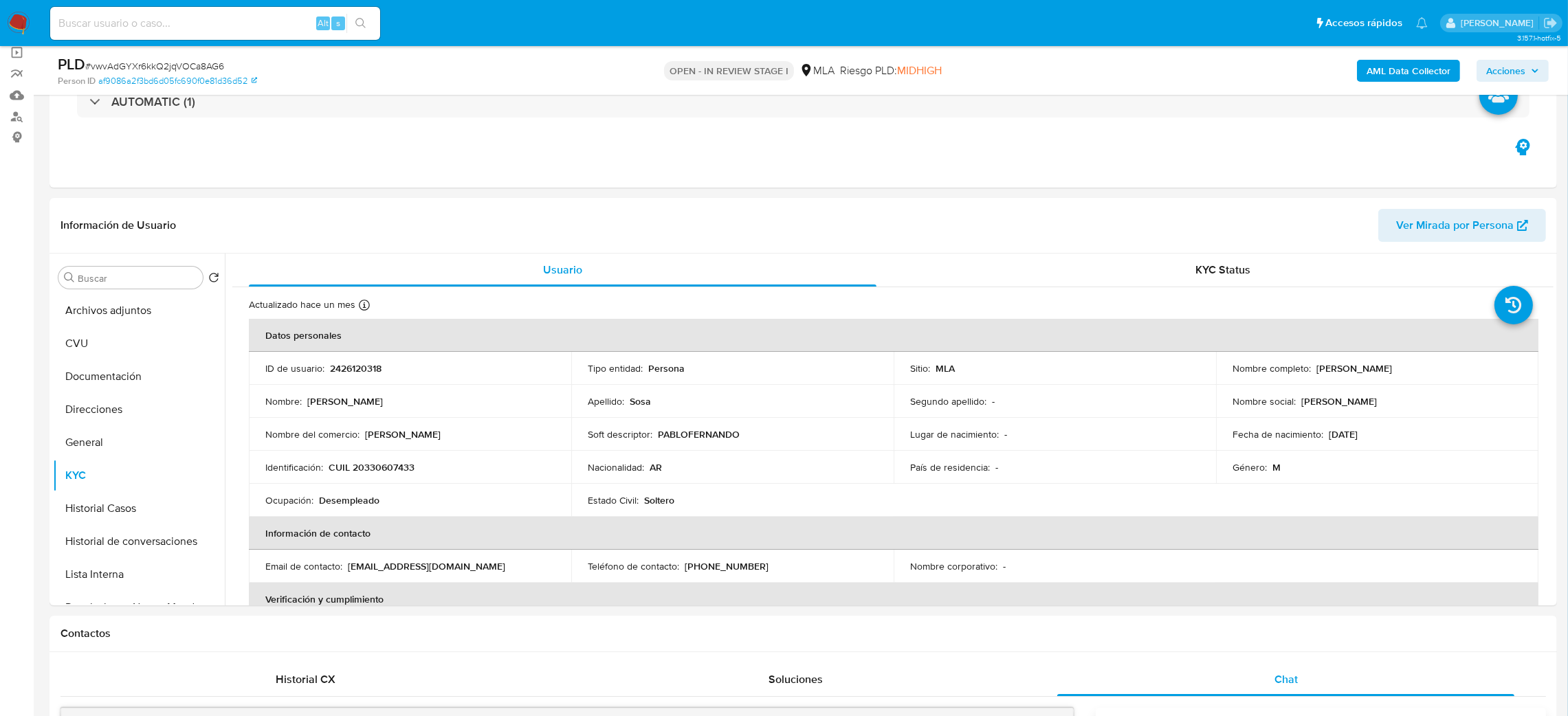
scroll to position [711, 0]
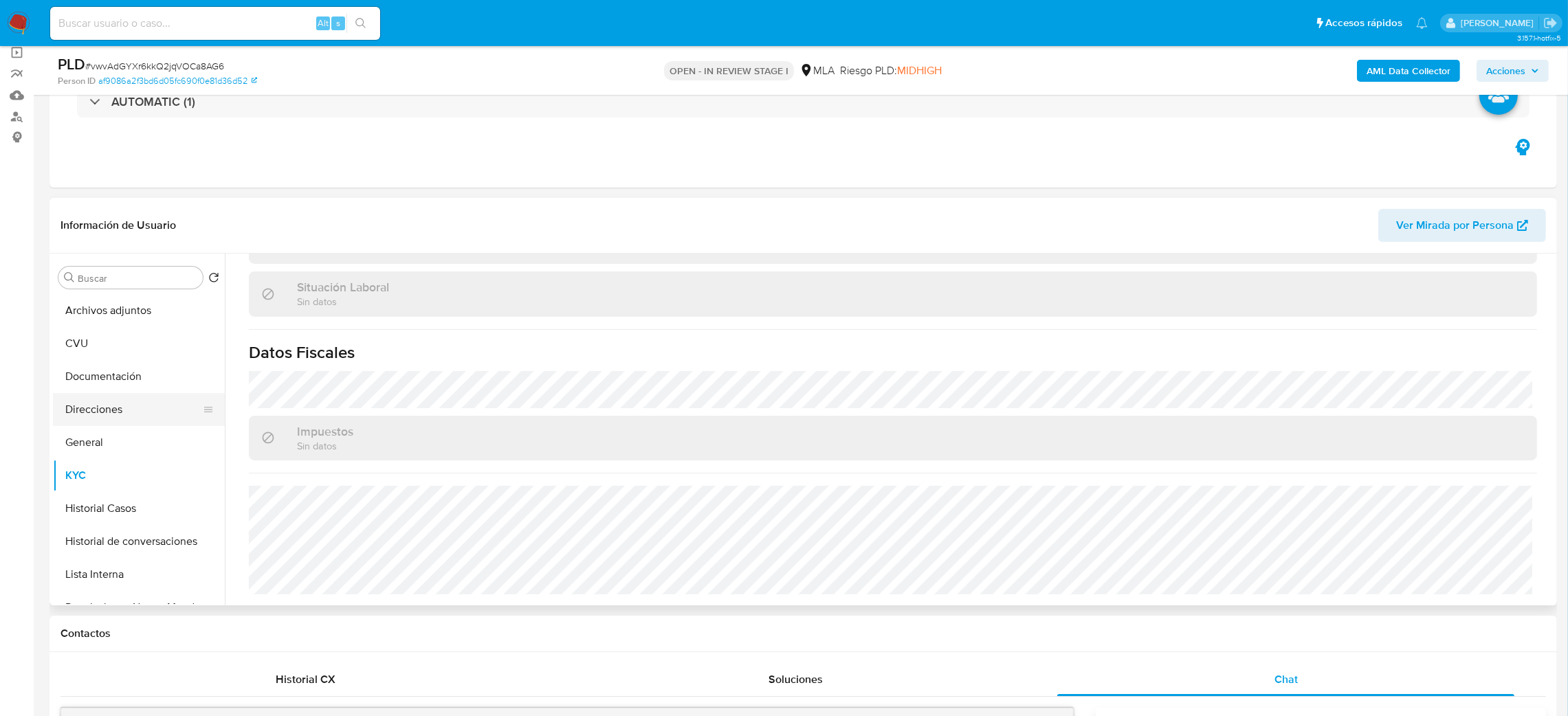
click at [112, 407] on button "Direcciones" at bounding box center [134, 409] width 161 height 33
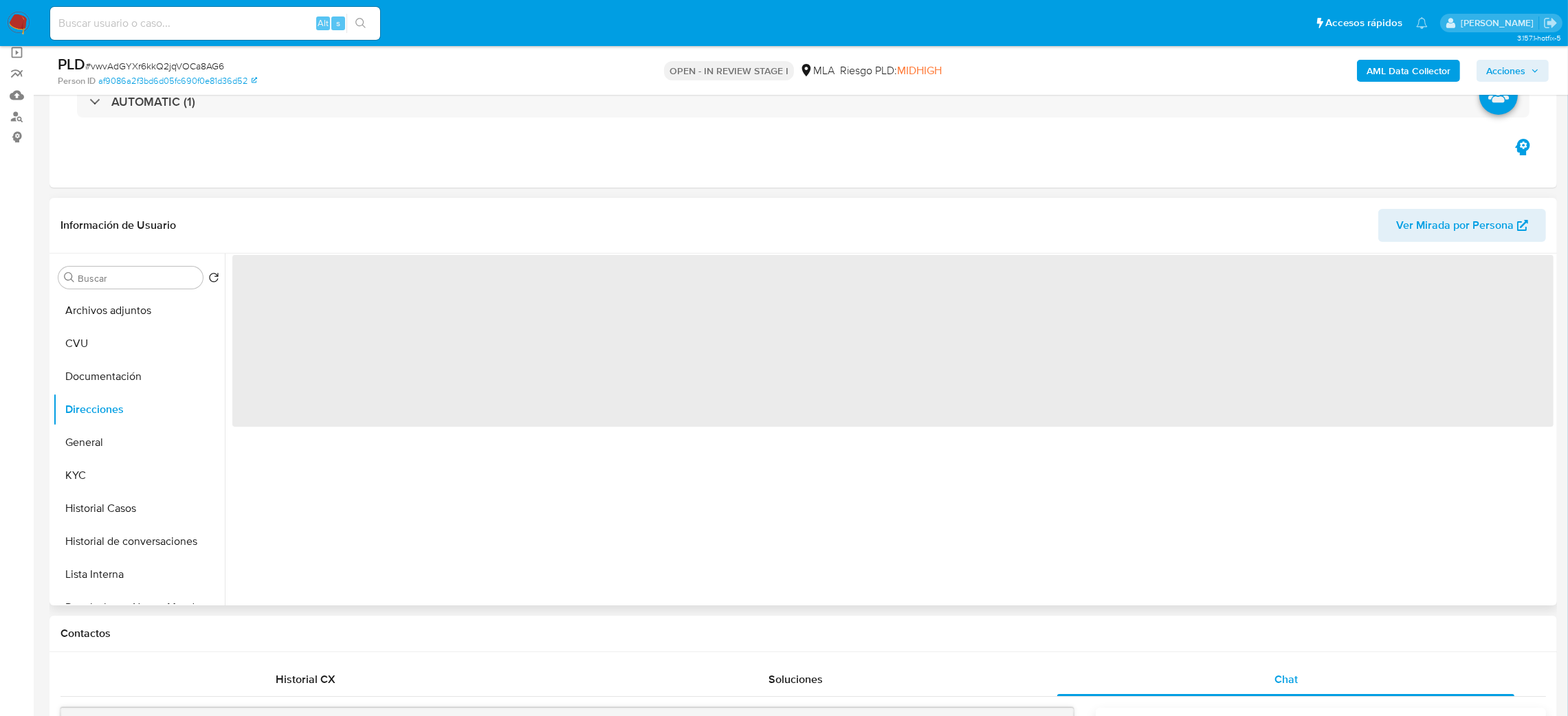
scroll to position [0, 0]
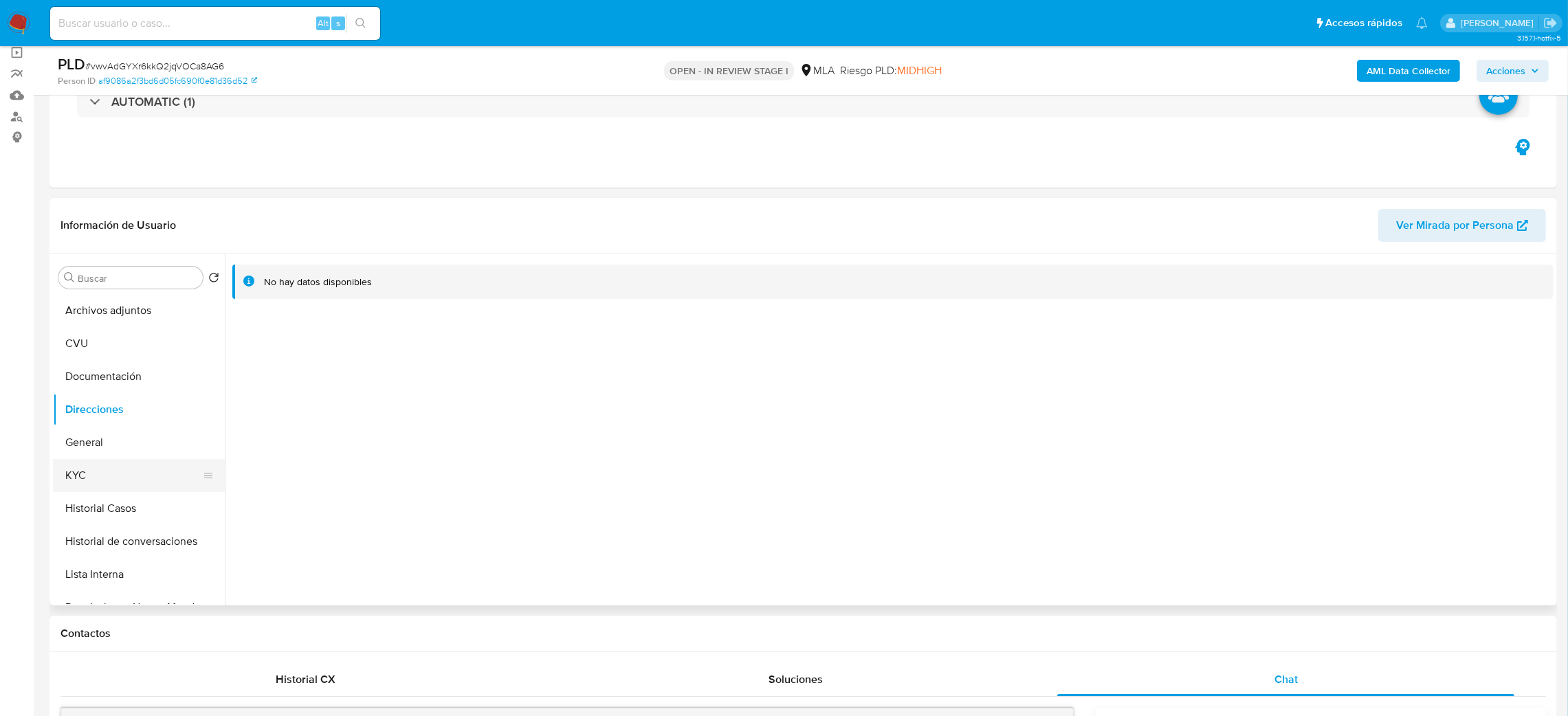
click at [88, 469] on button "KYC" at bounding box center [134, 475] width 161 height 33
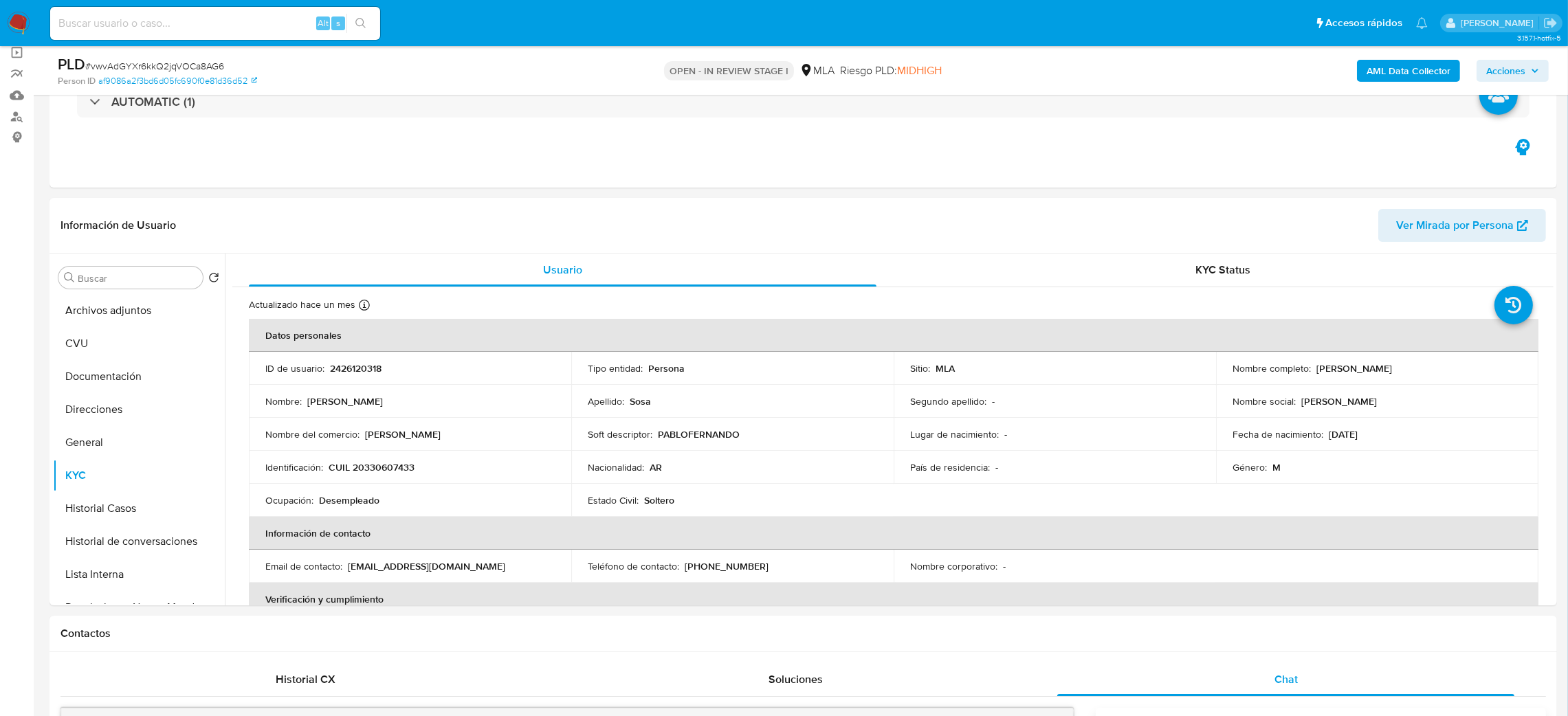
click at [1417, 82] on div "AML Data Collector Acciones" at bounding box center [1301, 70] width 493 height 32
click at [1396, 74] on b "AML Data Collector" at bounding box center [1408, 71] width 84 height 22
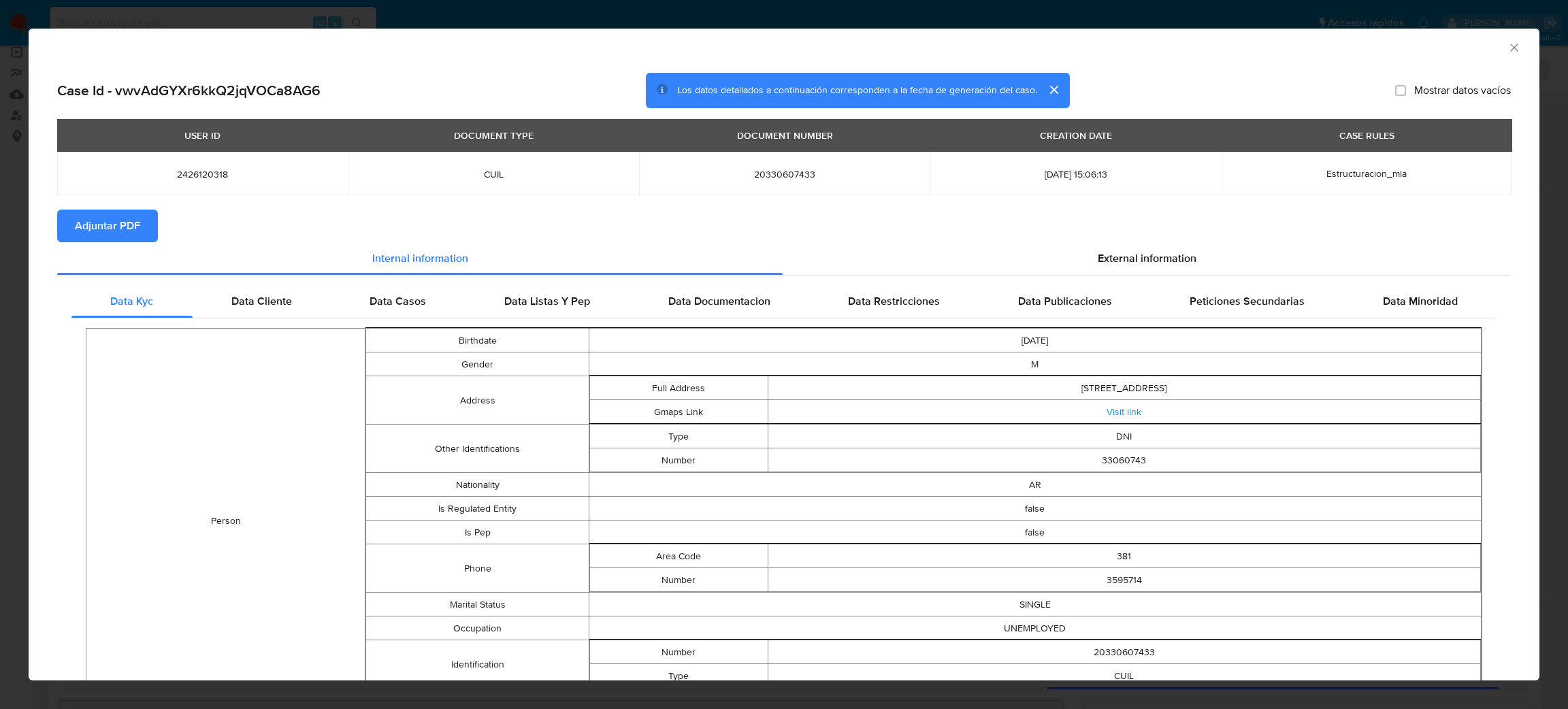
click at [1489, 49] on div "AML Data Collector" at bounding box center [773, 46] width 1469 height 15
click at [1508, 50] on icon "Cerrar ventana" at bounding box center [1514, 48] width 13 height 13
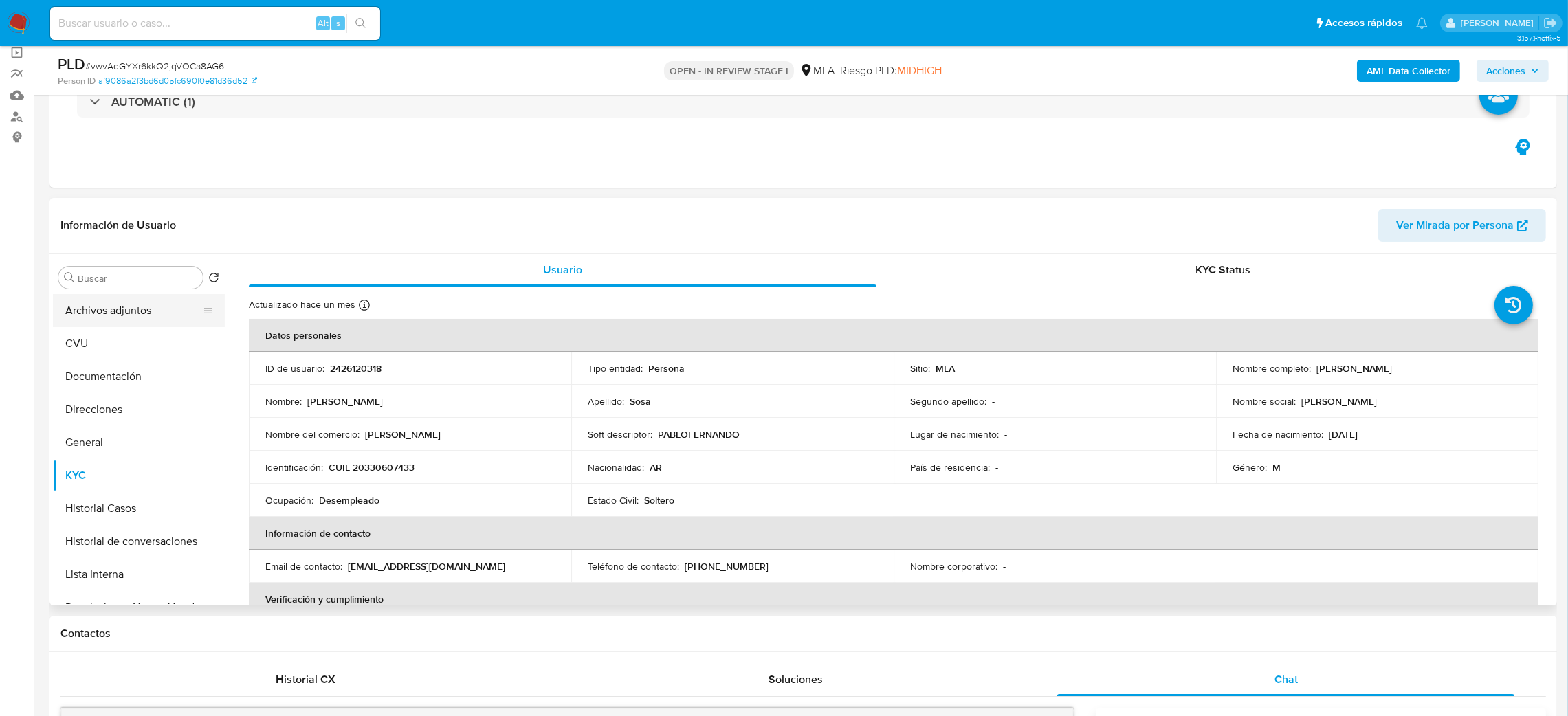
click at [143, 309] on button "Archivos adjuntos" at bounding box center [134, 310] width 161 height 33
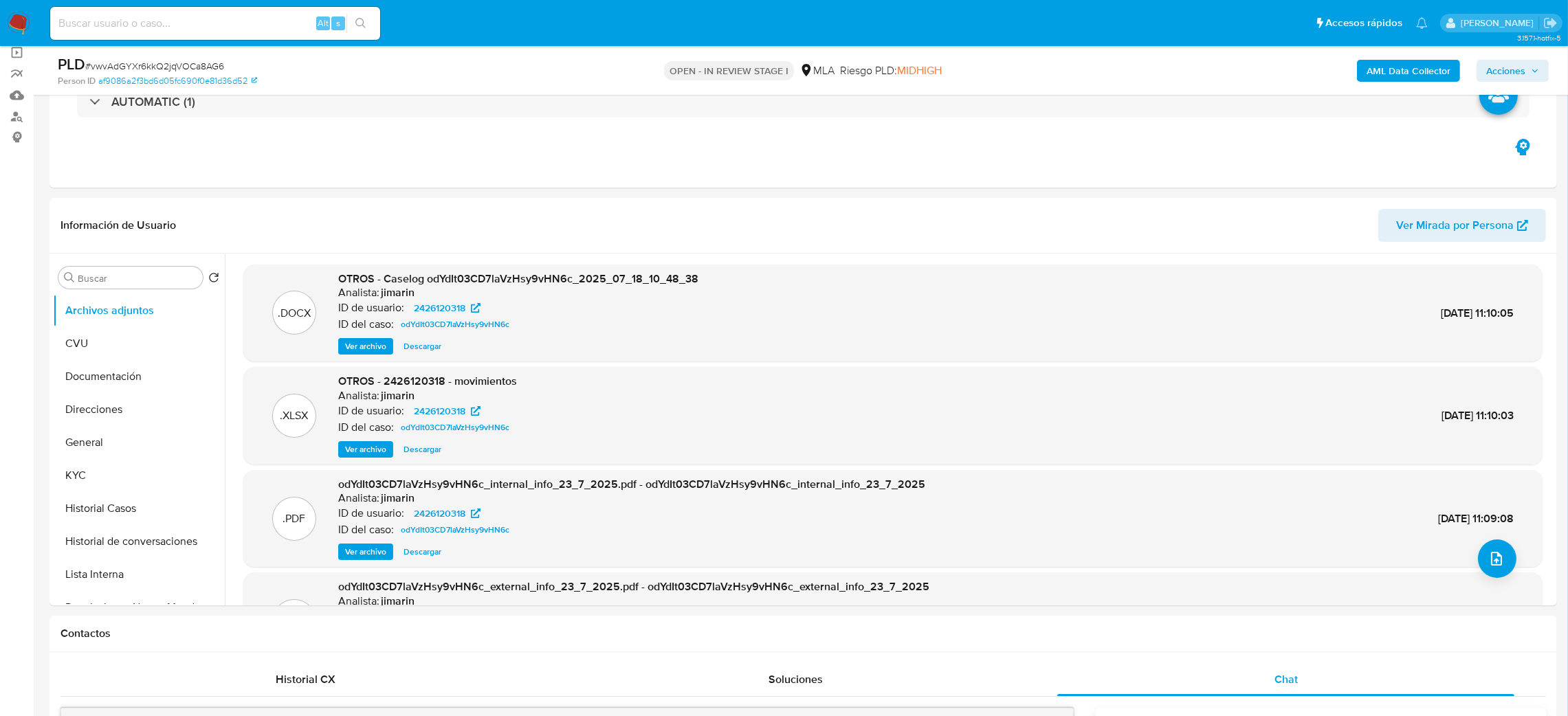
click at [195, 62] on span "# vwvAdGYXr6kkQ2jqVOCa8AG6" at bounding box center [155, 66] width 139 height 14
click at [195, 61] on span "# vwvAdGYXr6kkQ2jqVOCa8AG6" at bounding box center [155, 66] width 139 height 14
copy span "vwvAdGYXr6kkQ2jqVOCa8AG6"
click at [1395, 68] on b "AML Data Collector" at bounding box center [1408, 71] width 84 height 22
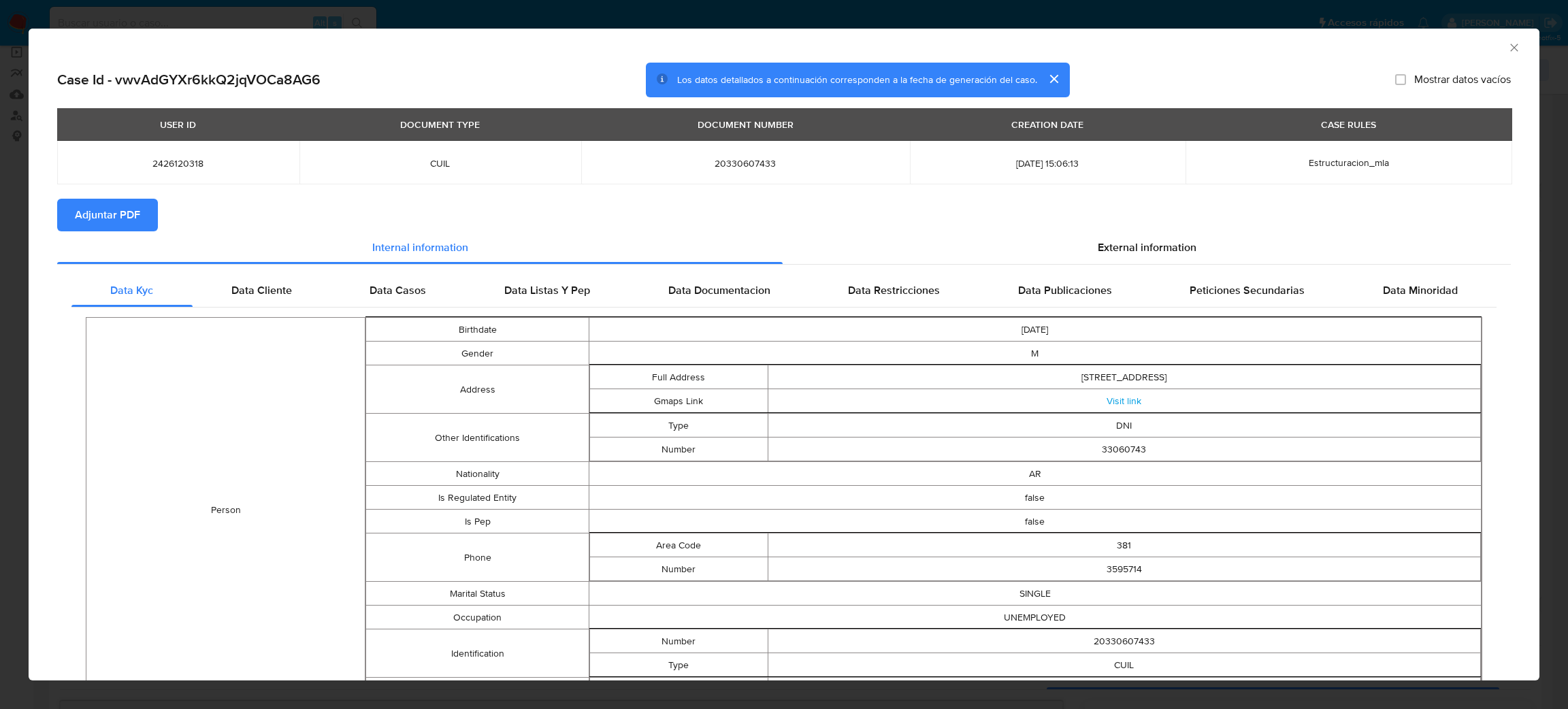
click at [123, 218] on span "Adjuntar PDF" at bounding box center [107, 215] width 65 height 30
click at [1508, 42] on icon "Cerrar ventana" at bounding box center [1514, 48] width 13 height 13
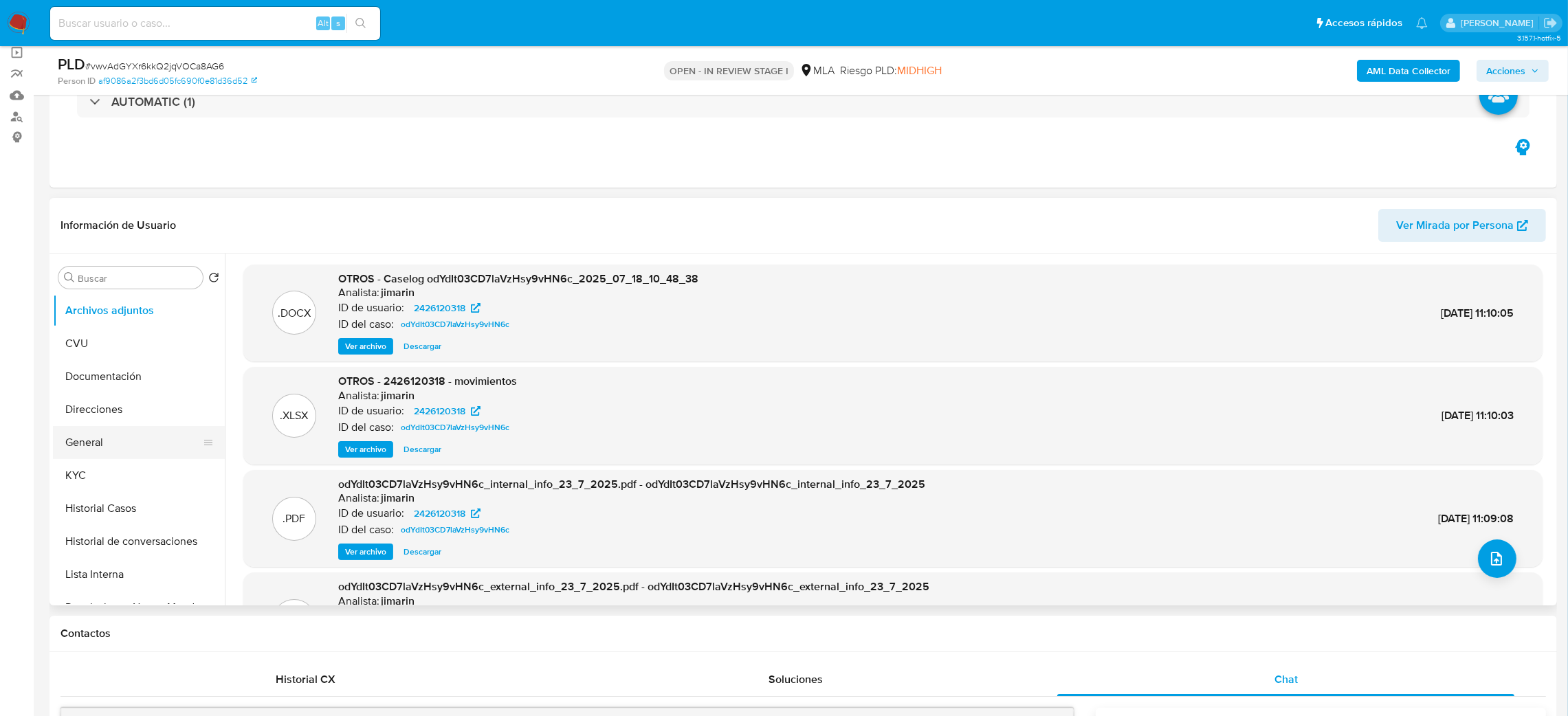
click at [123, 443] on button "General" at bounding box center [134, 442] width 161 height 33
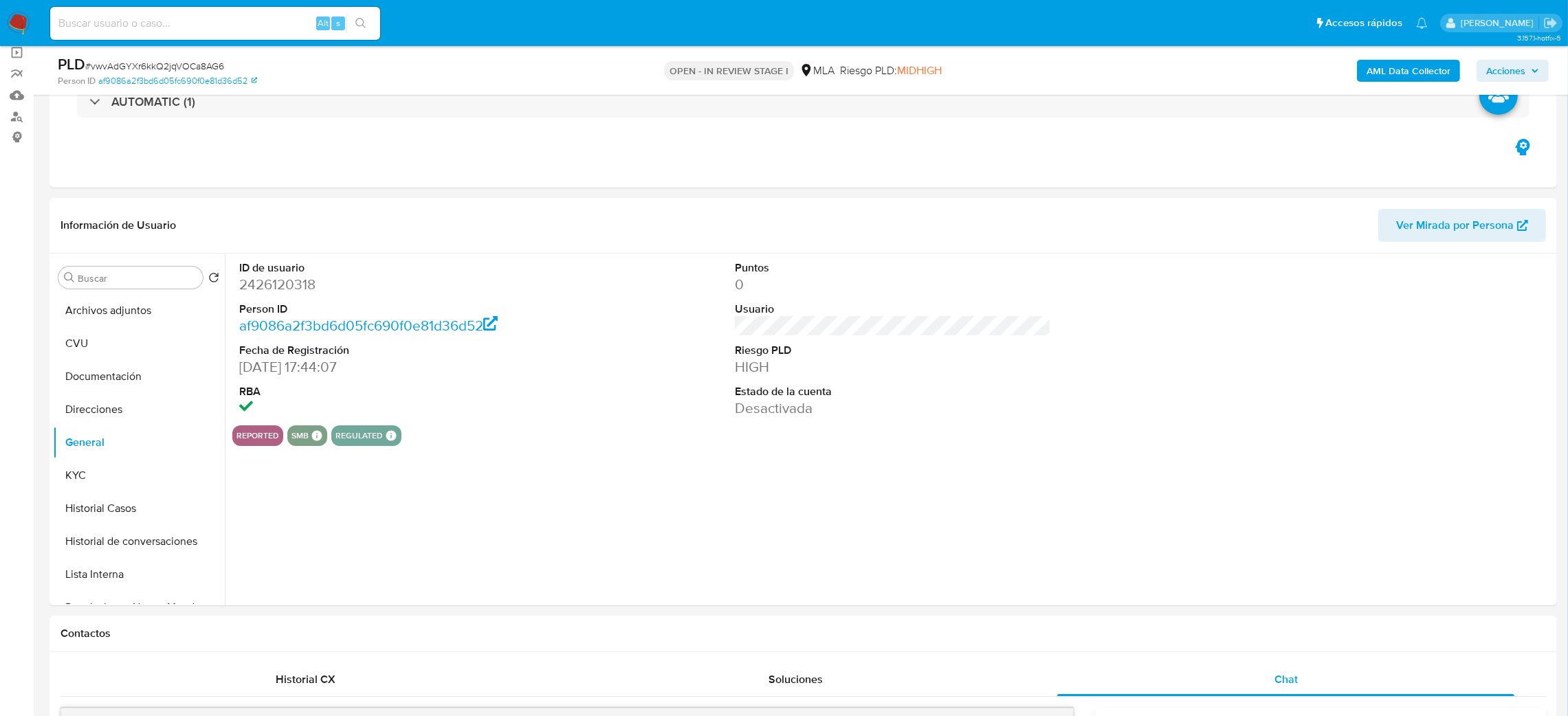
click at [260, 276] on dd "2426120318" at bounding box center [397, 284] width 317 height 19
copy dd "2426120318"
click at [138, 309] on button "Archivos adjuntos" at bounding box center [134, 310] width 161 height 33
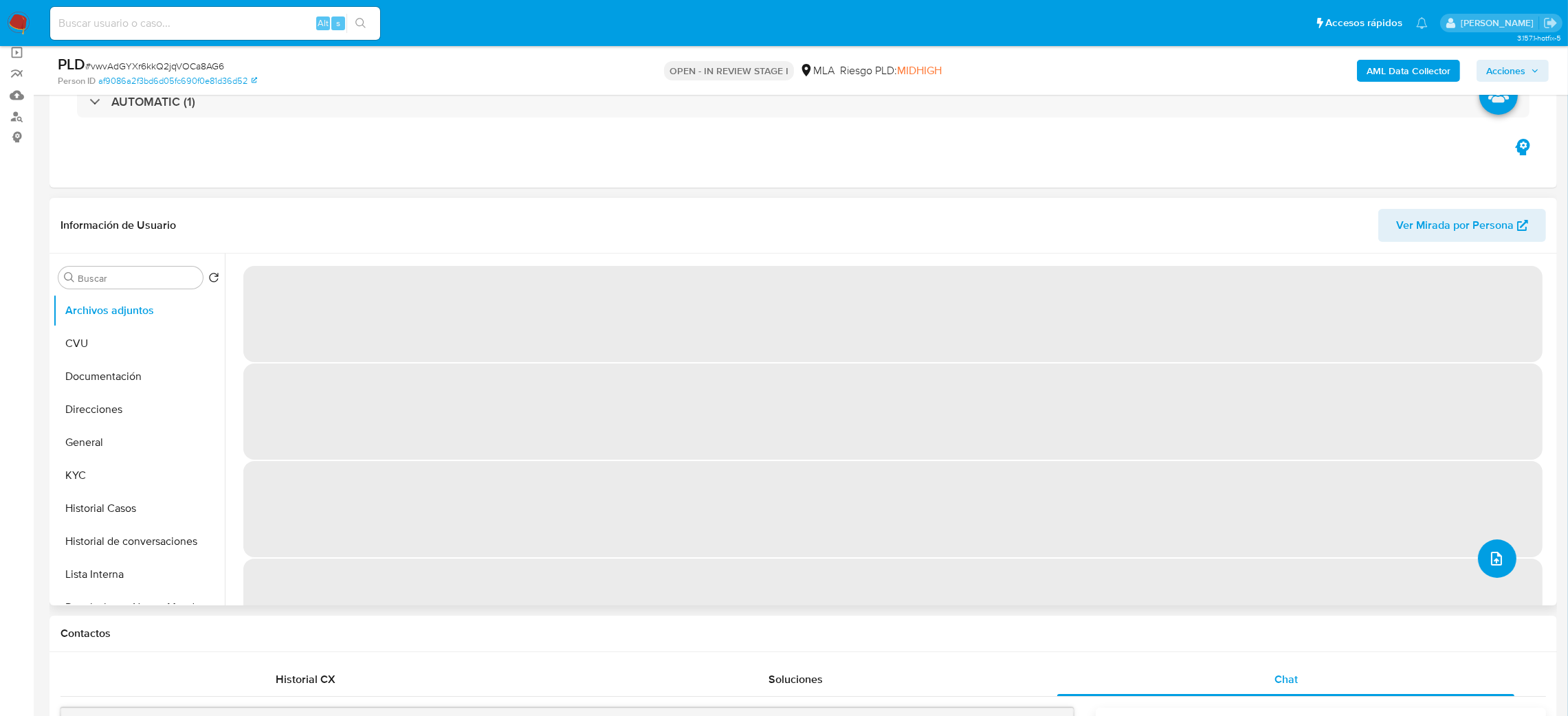
click at [1488, 559] on icon "upload-file" at bounding box center [1496, 559] width 17 height 17
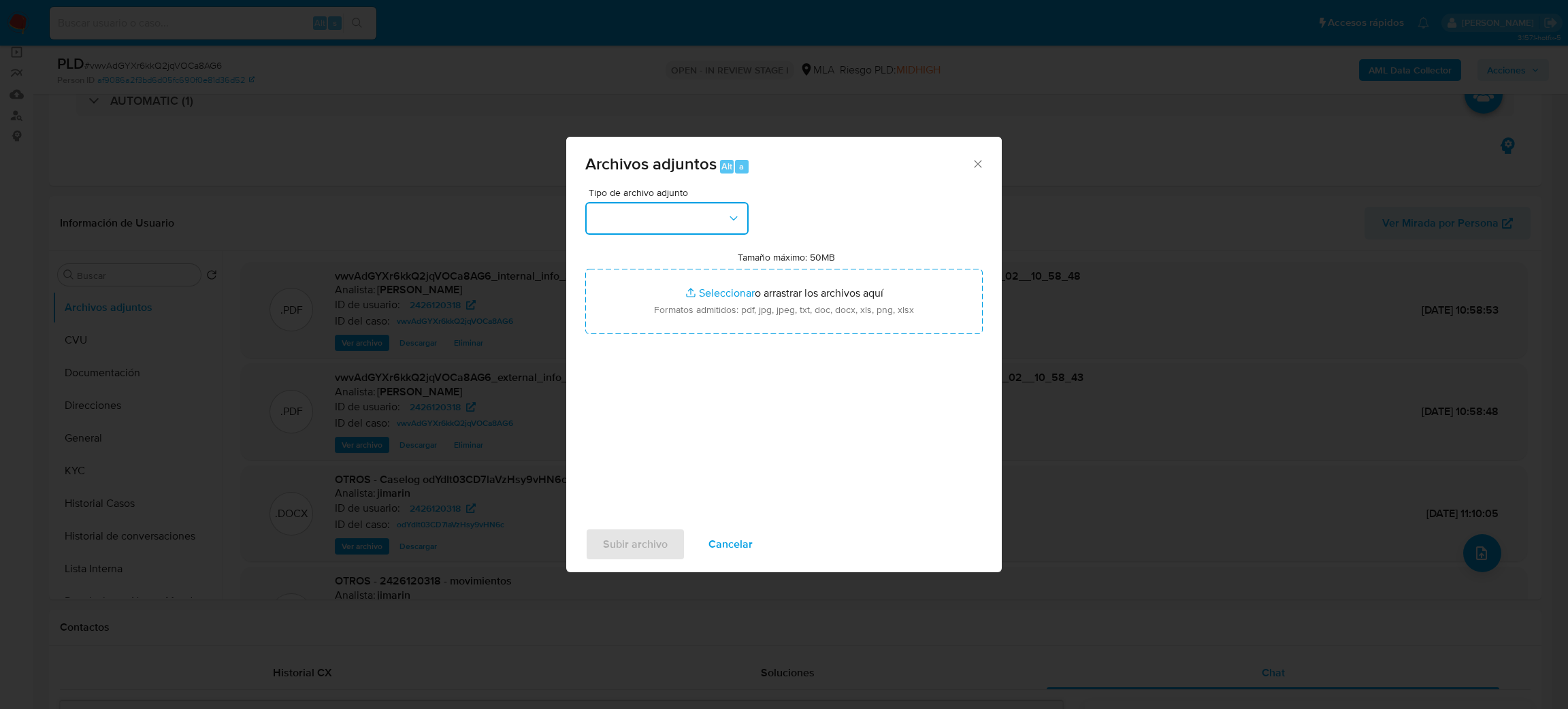
click at [691, 216] on button "button" at bounding box center [667, 218] width 163 height 33
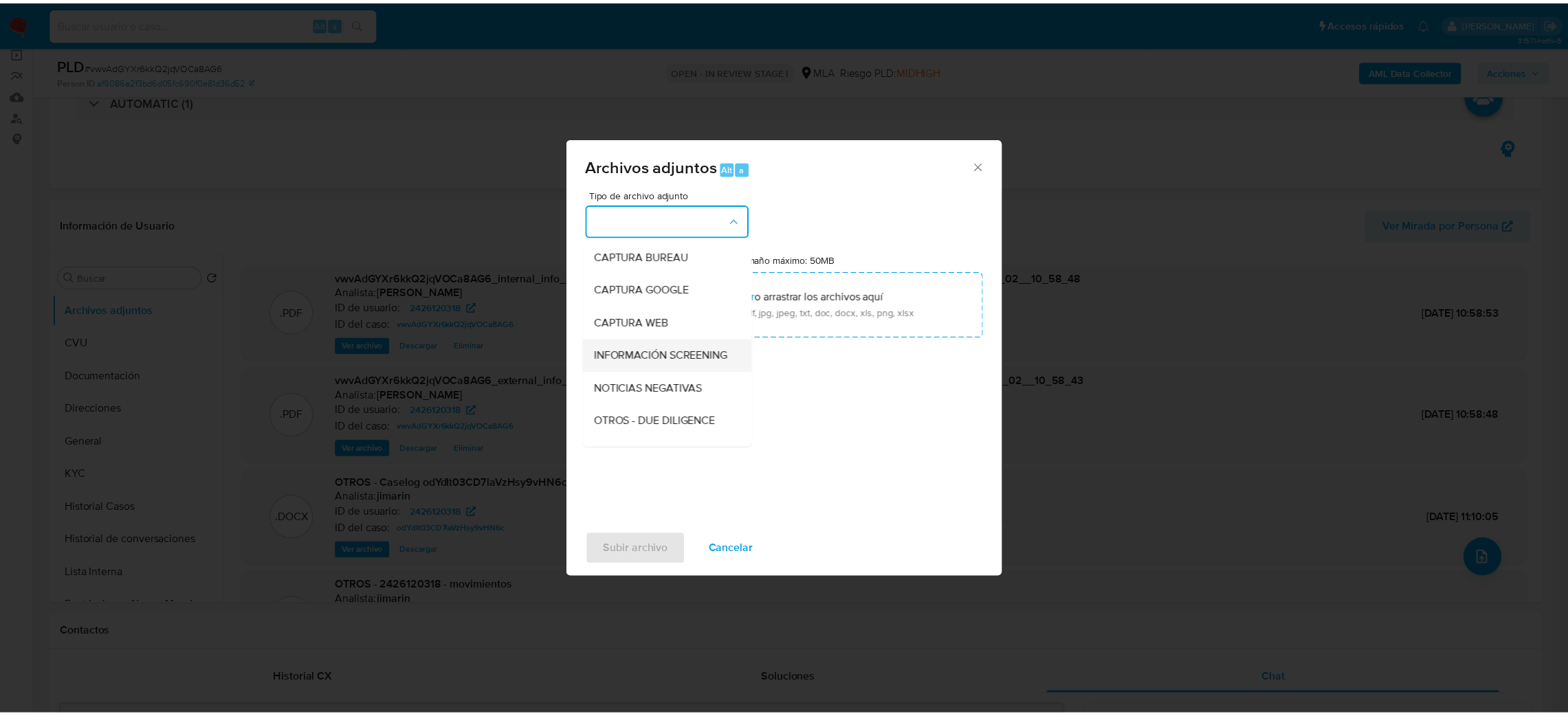
scroll to position [103, 0]
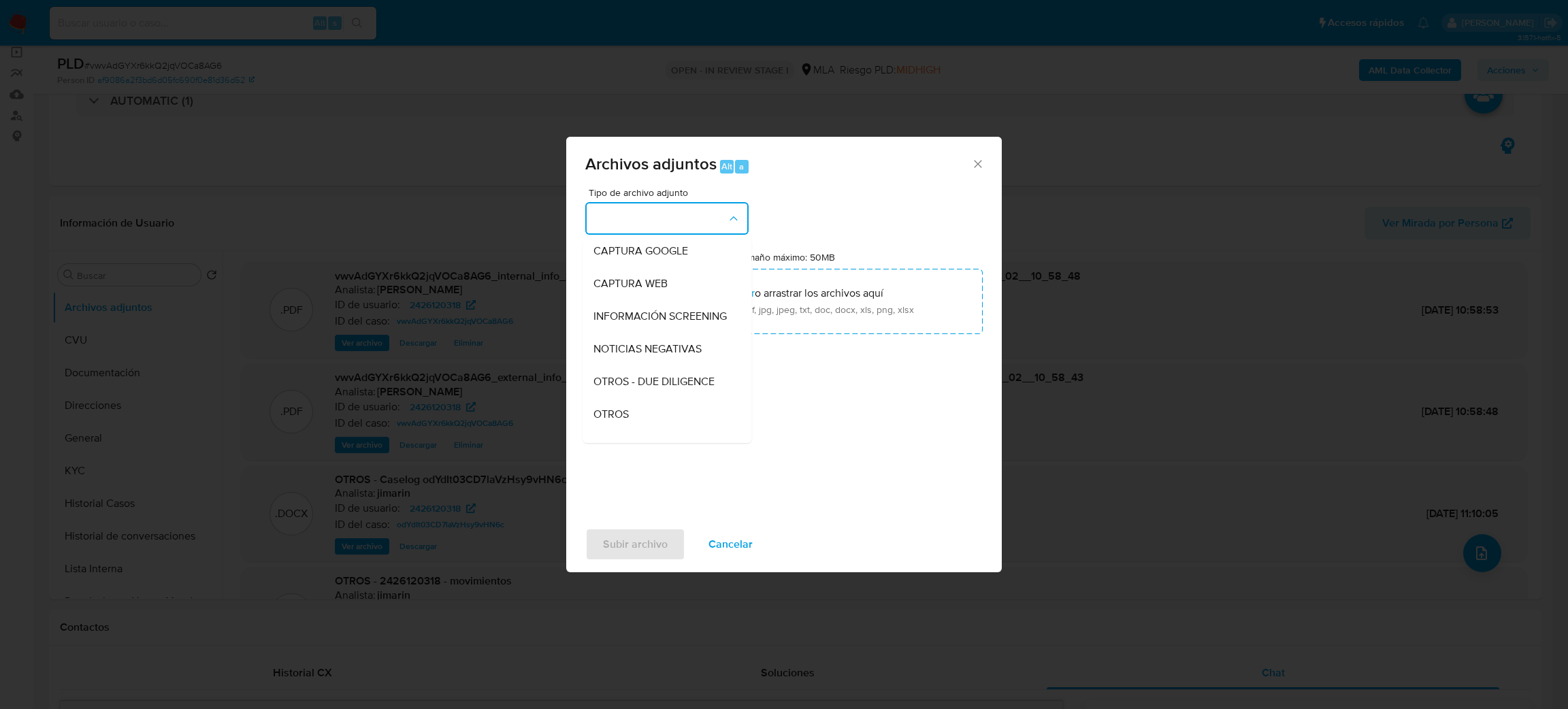
click at [623, 421] on span "OTROS" at bounding box center [611, 414] width 35 height 13
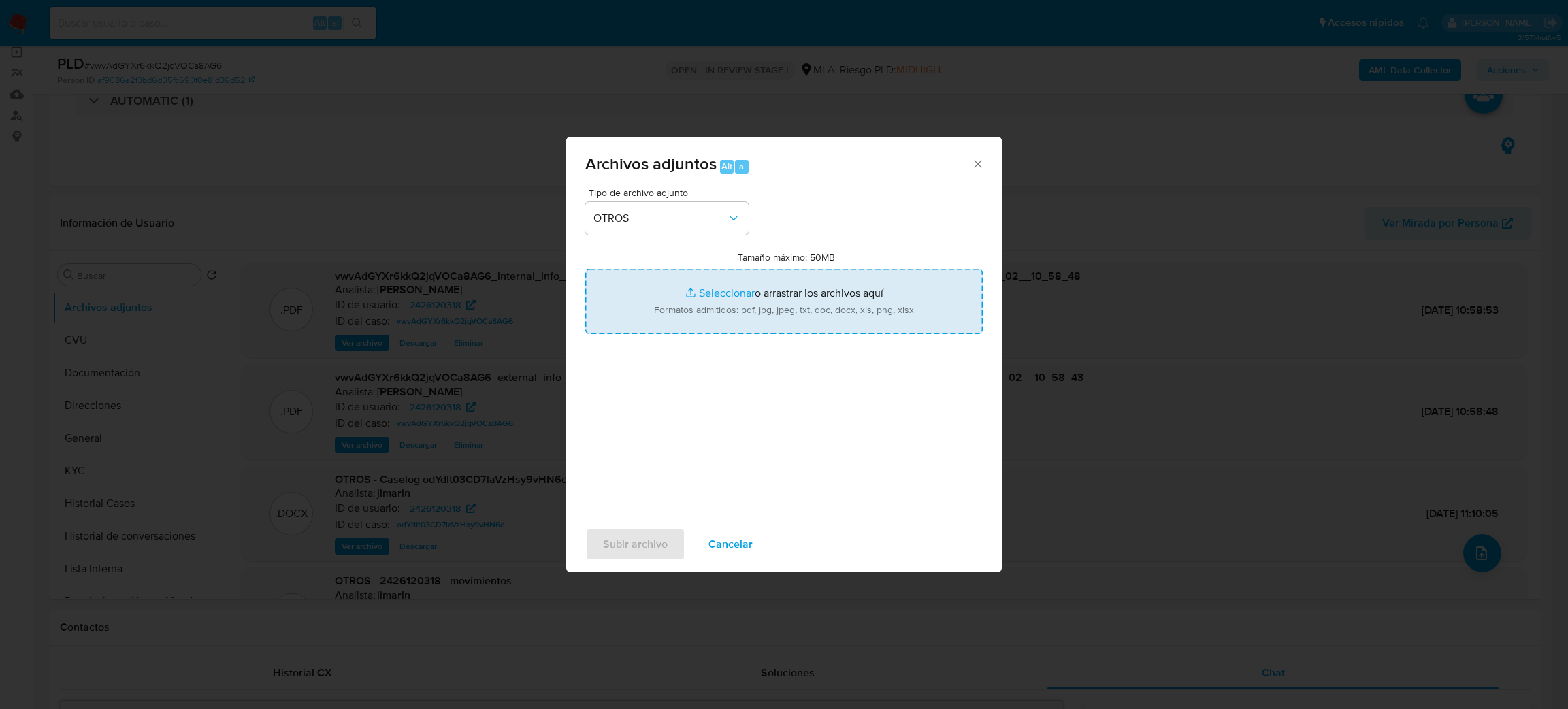
click at [709, 292] on input "Tamaño máximo: 50MB Seleccionar archivos" at bounding box center [784, 301] width 398 height 65
type input "C:\fakepath\Caselog vwvAdGYXr6kkQ2jqVOCa8AG6_2025_09_02_09_01_29.docx"
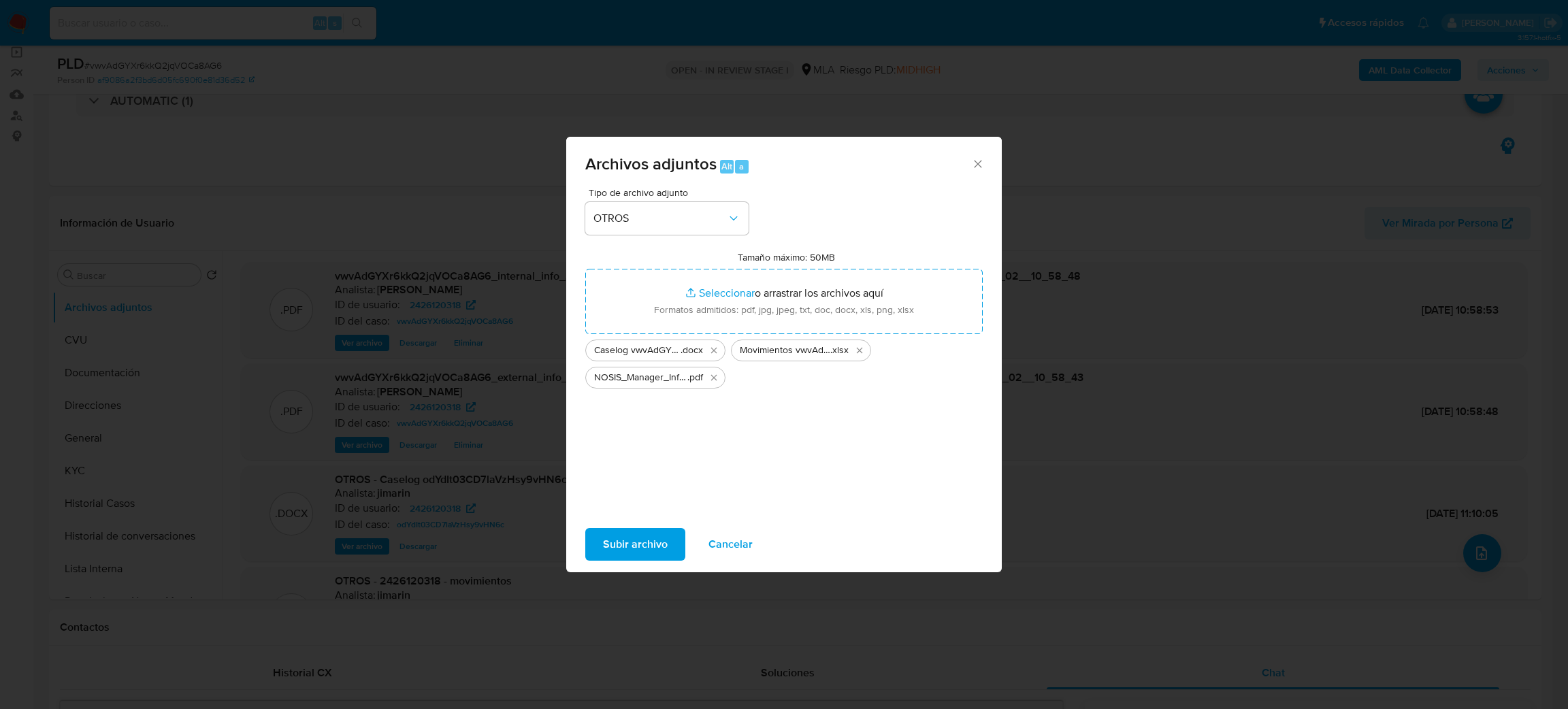
click at [622, 539] on span "Subir archivo" at bounding box center [635, 544] width 64 height 30
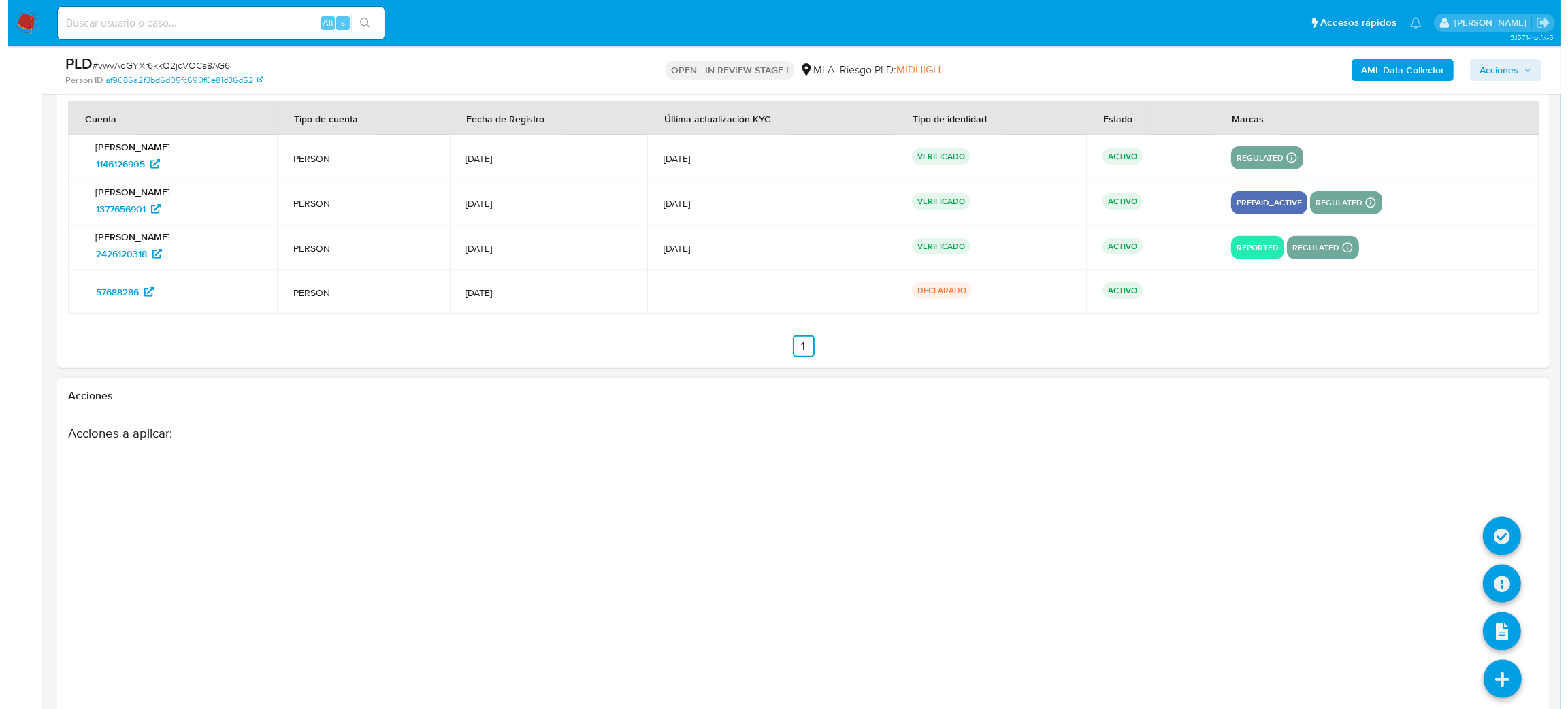
scroll to position [2532, 0]
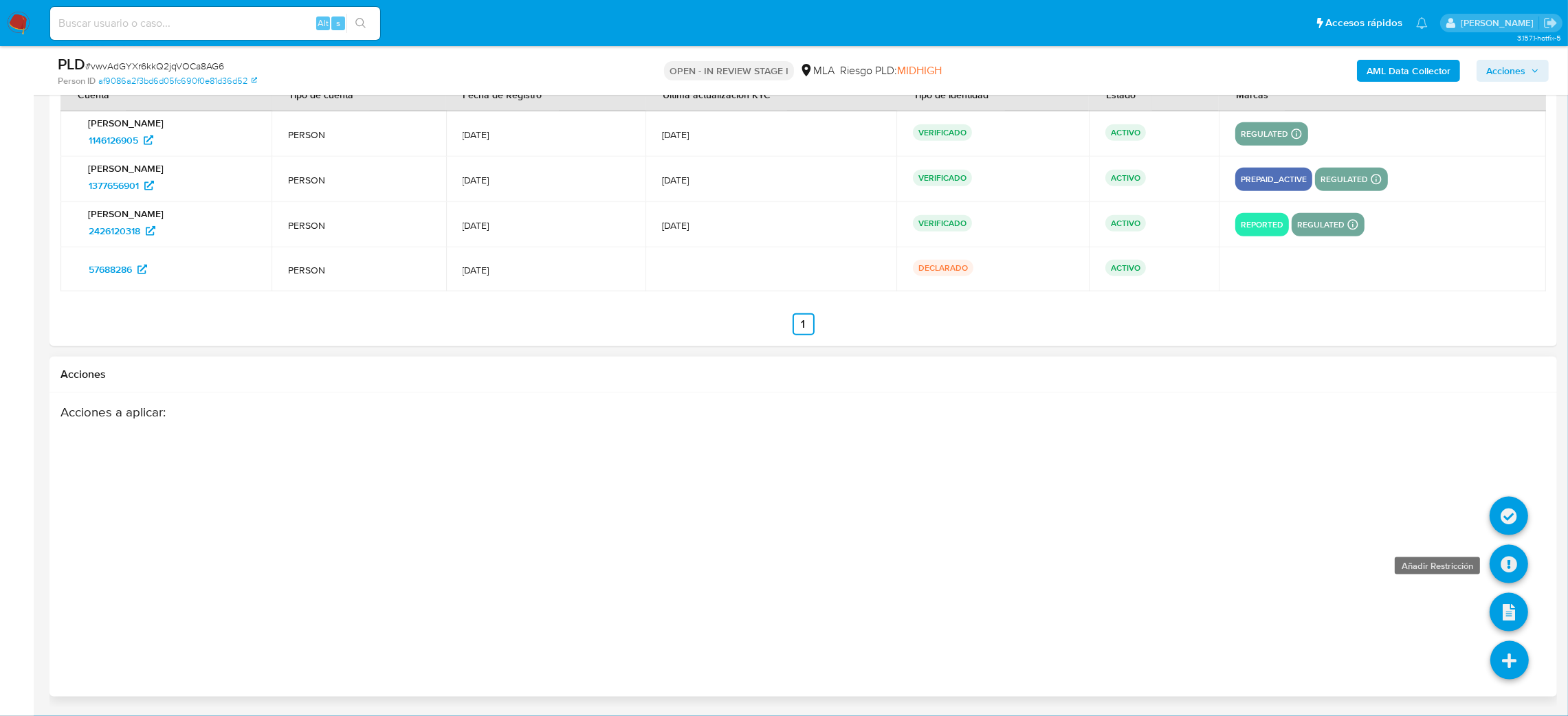
click at [1508, 566] on icon at bounding box center [1509, 564] width 39 height 39
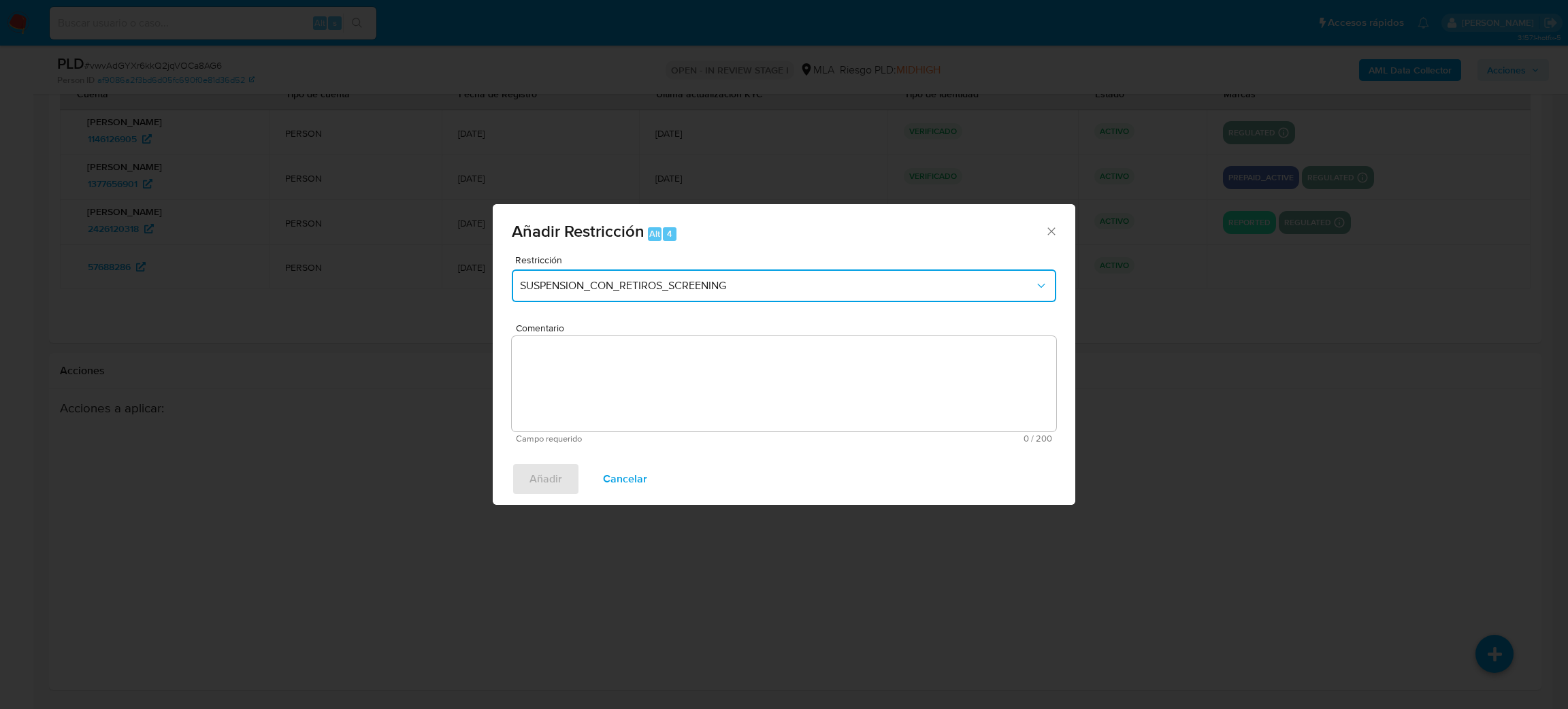
click at [595, 279] on span "SUSPENSION_CON_RETIROS_SCREENING" at bounding box center [777, 285] width 514 height 13
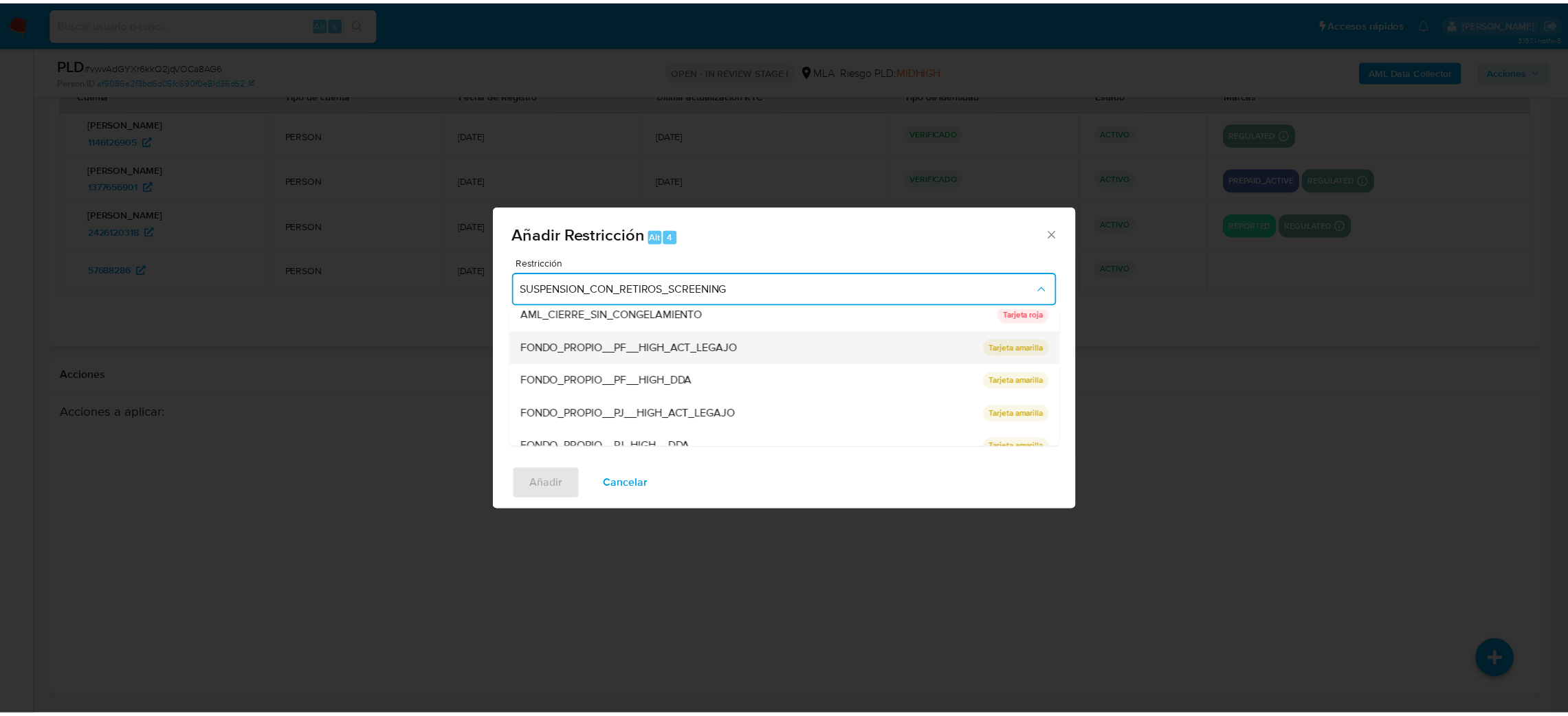
scroll to position [291, 0]
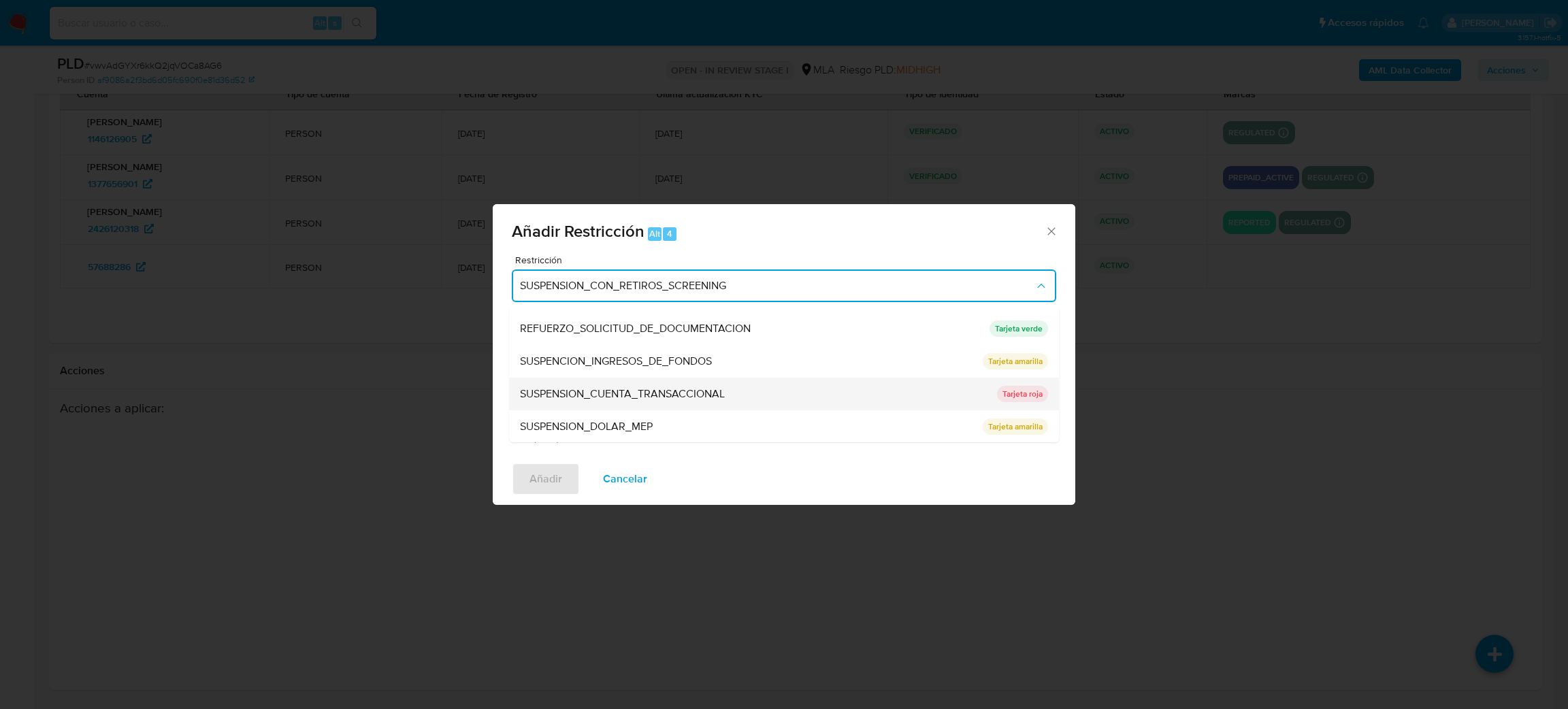
click at [619, 389] on span "SUSPENSION_CUENTA_TRANSACCIONAL" at bounding box center [622, 393] width 205 height 13
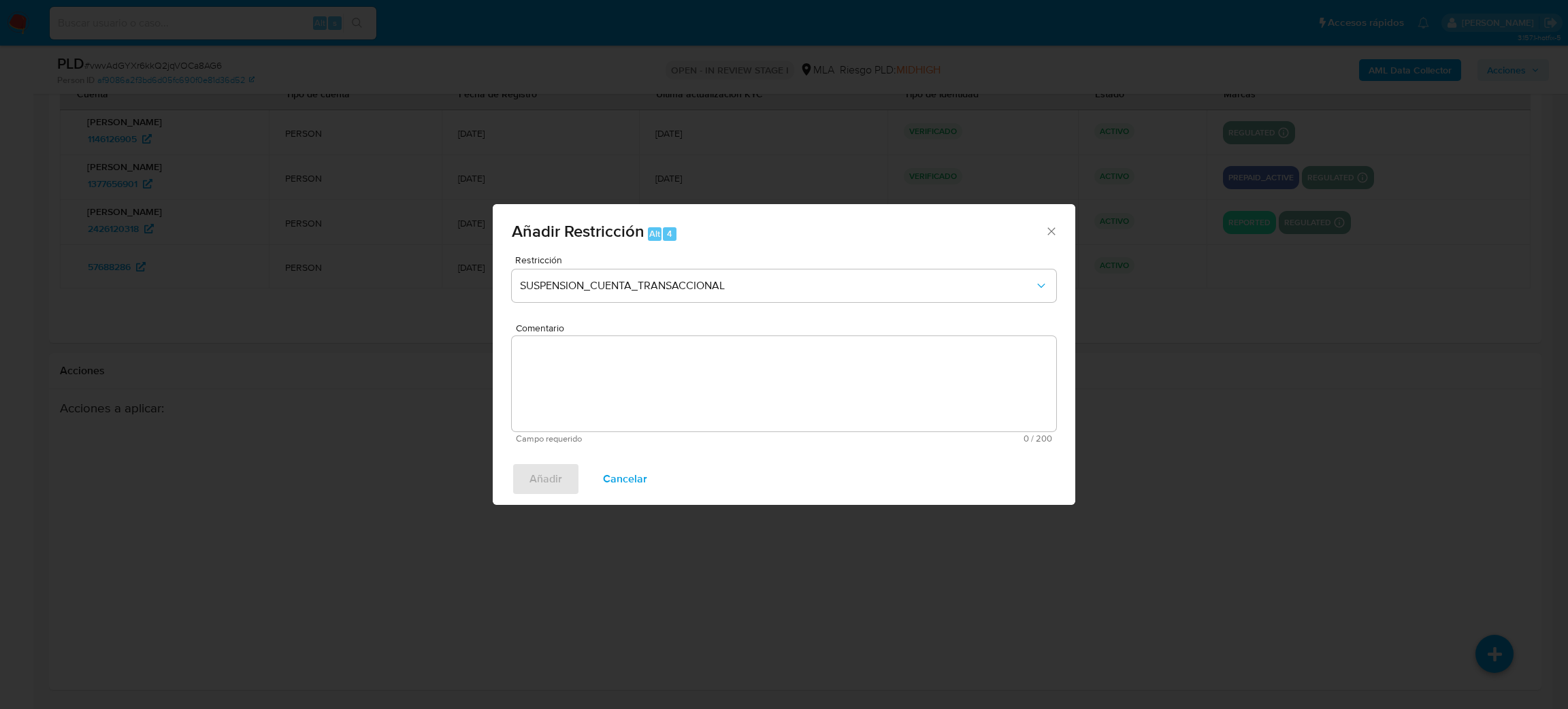
click at [620, 396] on textarea "Comentario" at bounding box center [784, 383] width 544 height 95
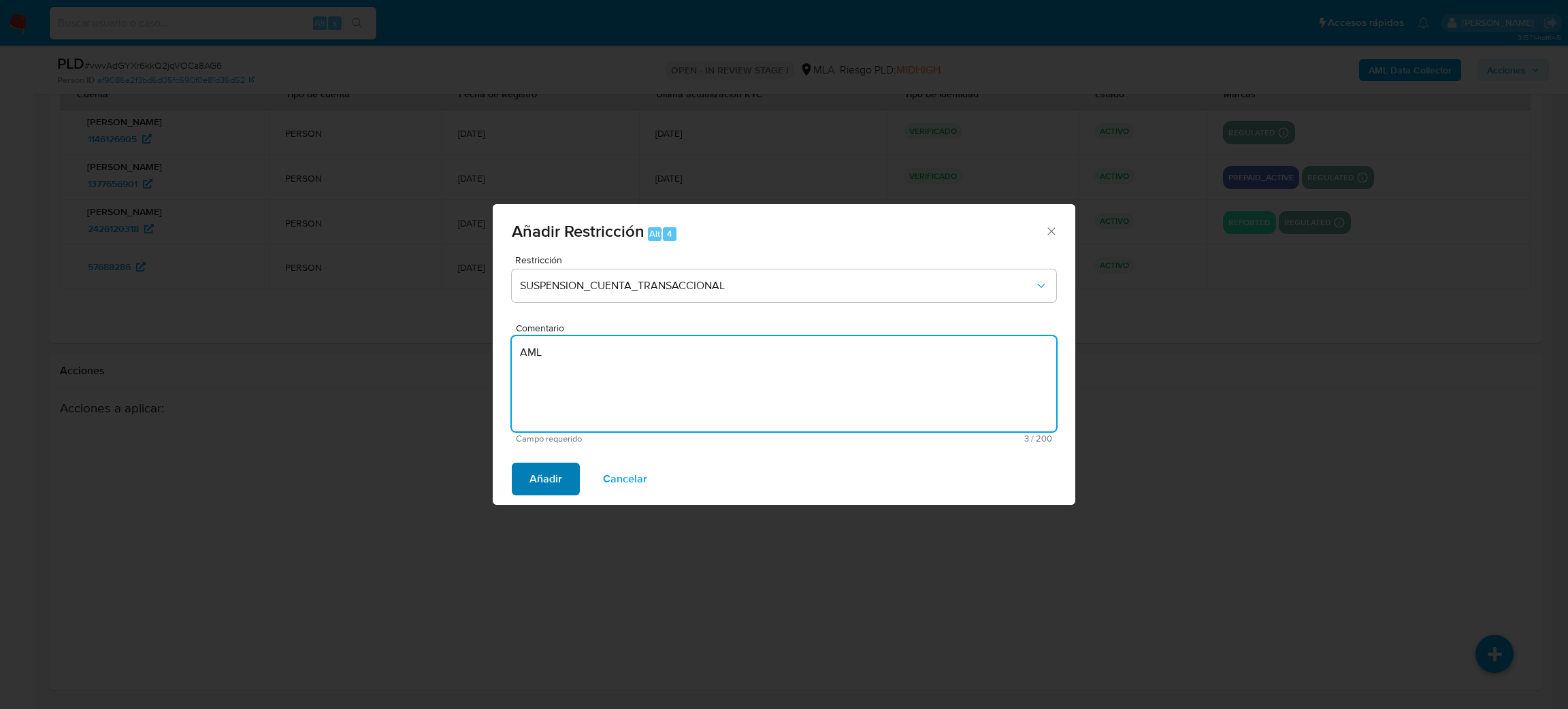
type textarea "AML"
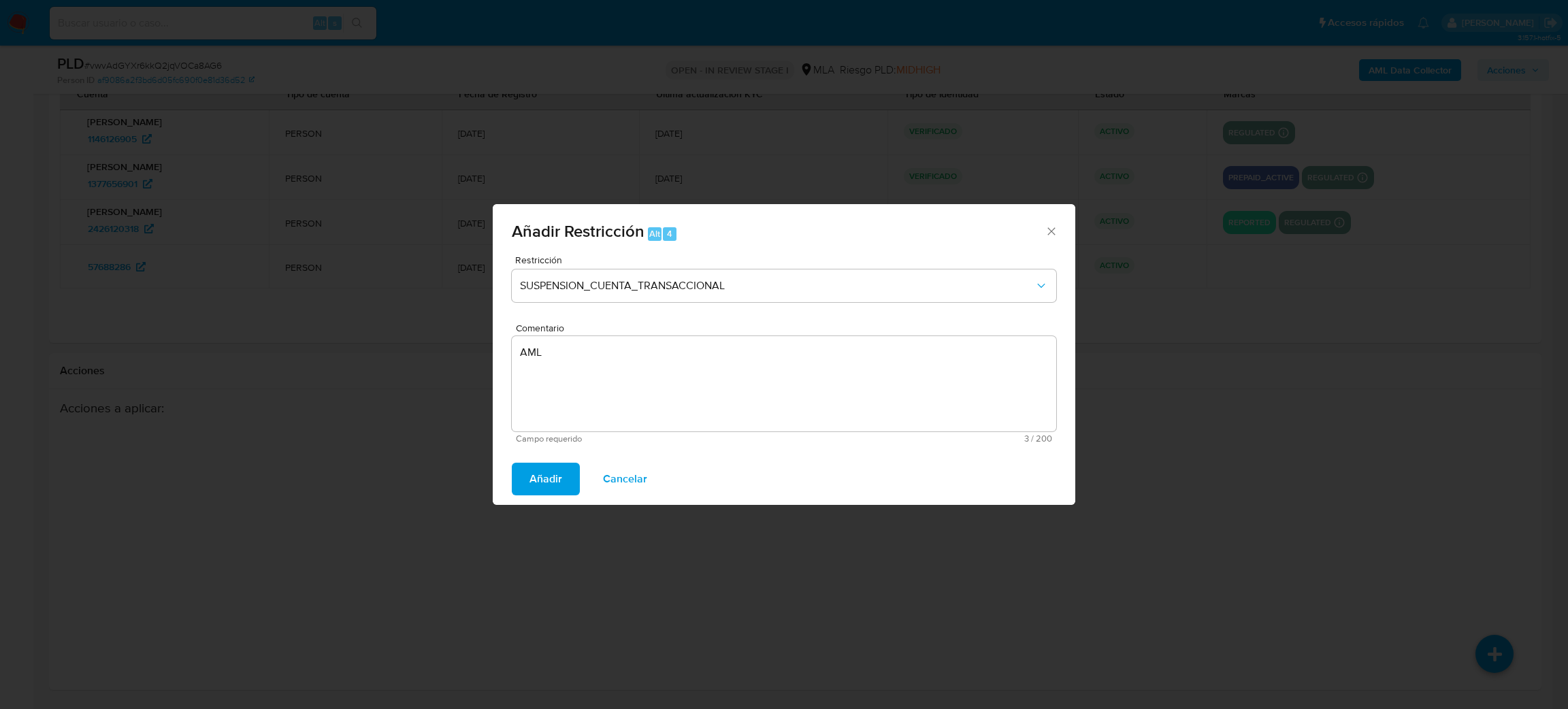
click at [524, 477] on button "Añadir" at bounding box center [545, 479] width 68 height 33
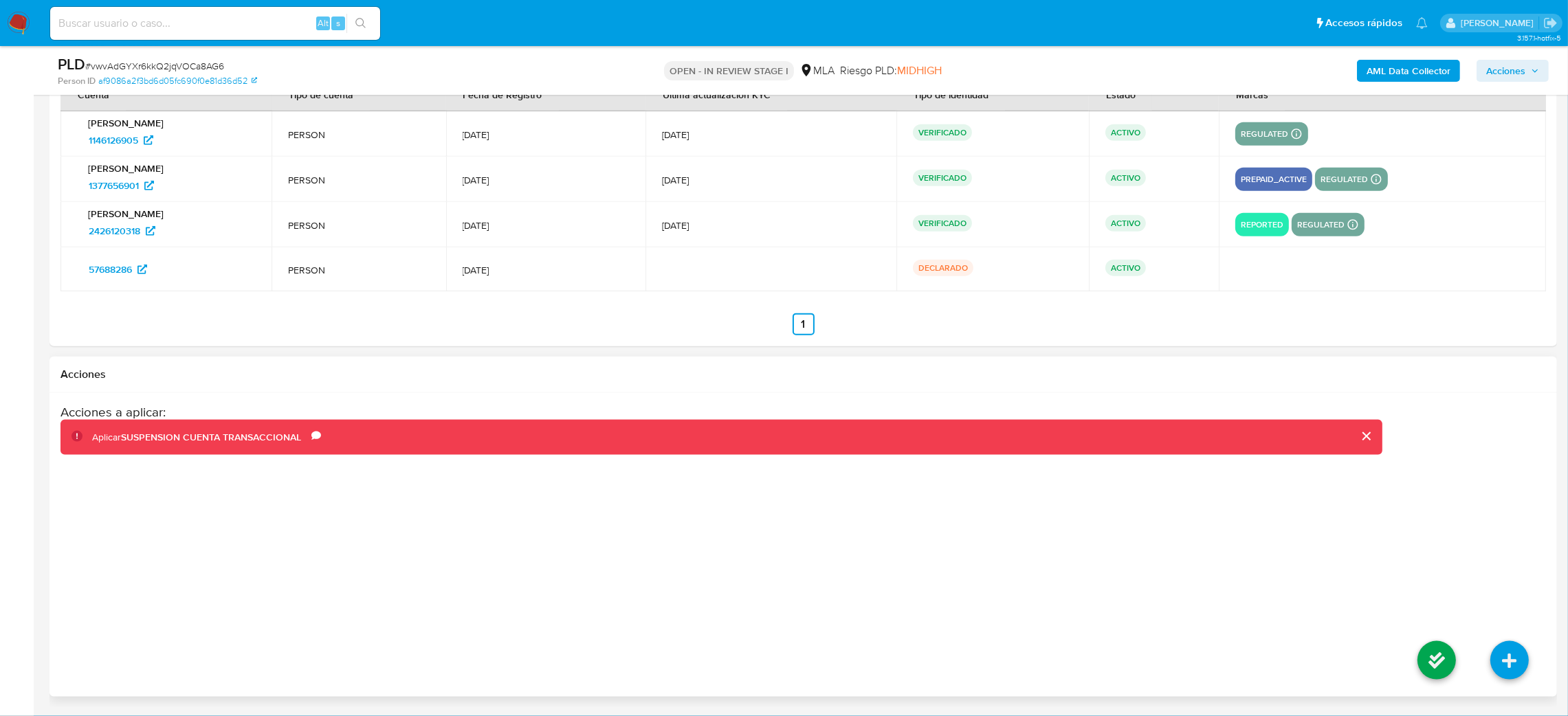
click at [1414, 659] on li at bounding box center [1436, 662] width 73 height 77
click at [1426, 665] on icon at bounding box center [1437, 660] width 39 height 39
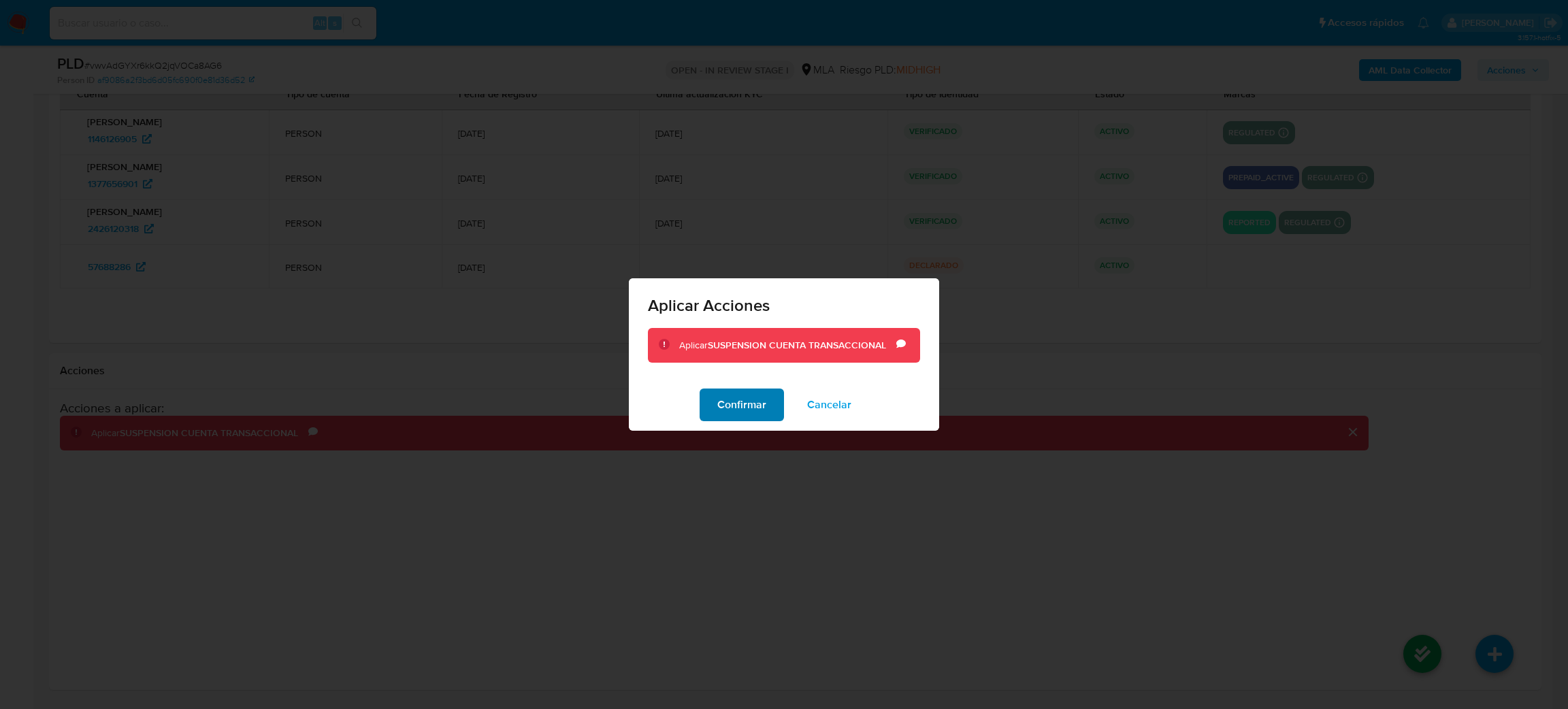
click at [718, 403] on span "Confirmar" at bounding box center [742, 405] width 49 height 30
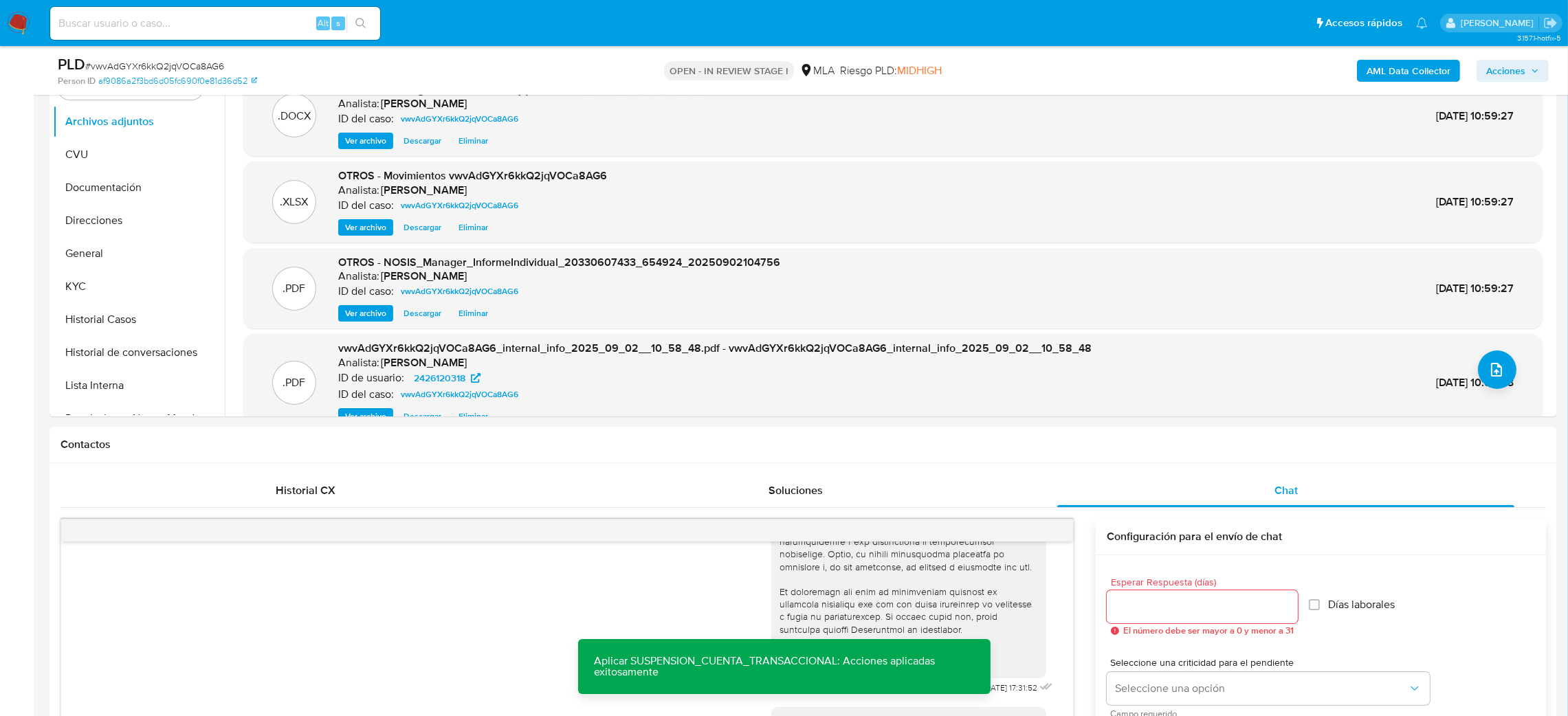
scroll to position [309, 0]
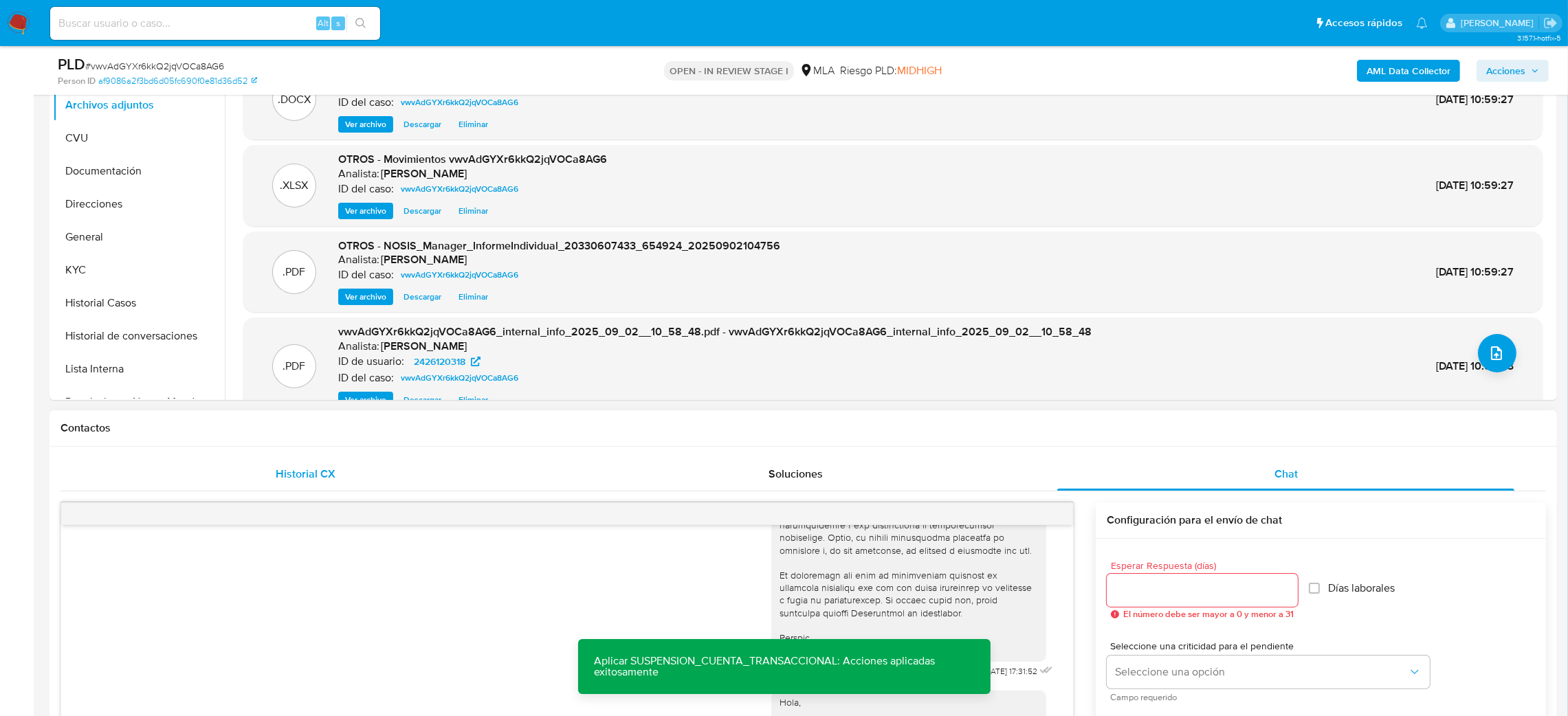
click at [314, 474] on span "Historial CX" at bounding box center [305, 473] width 60 height 16
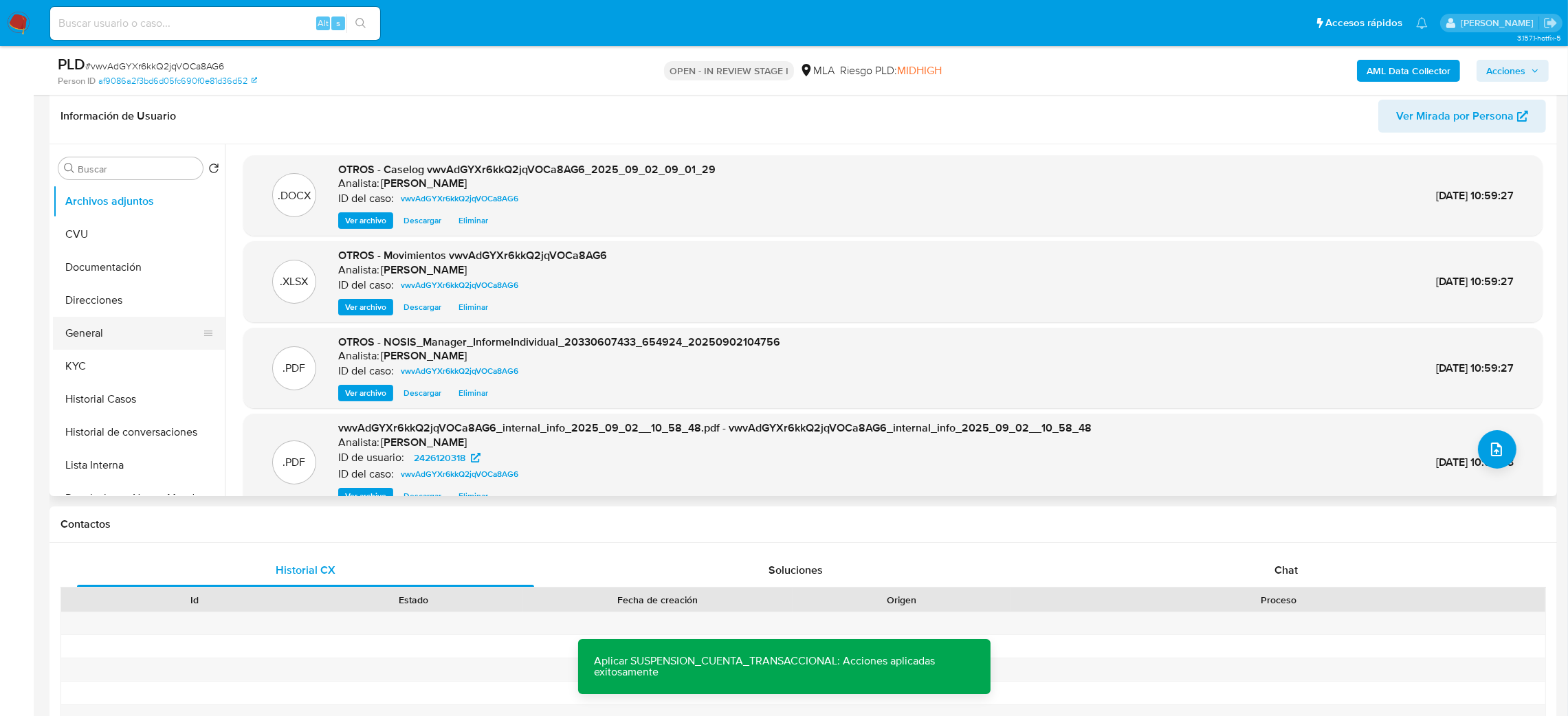
scroll to position [103, 0]
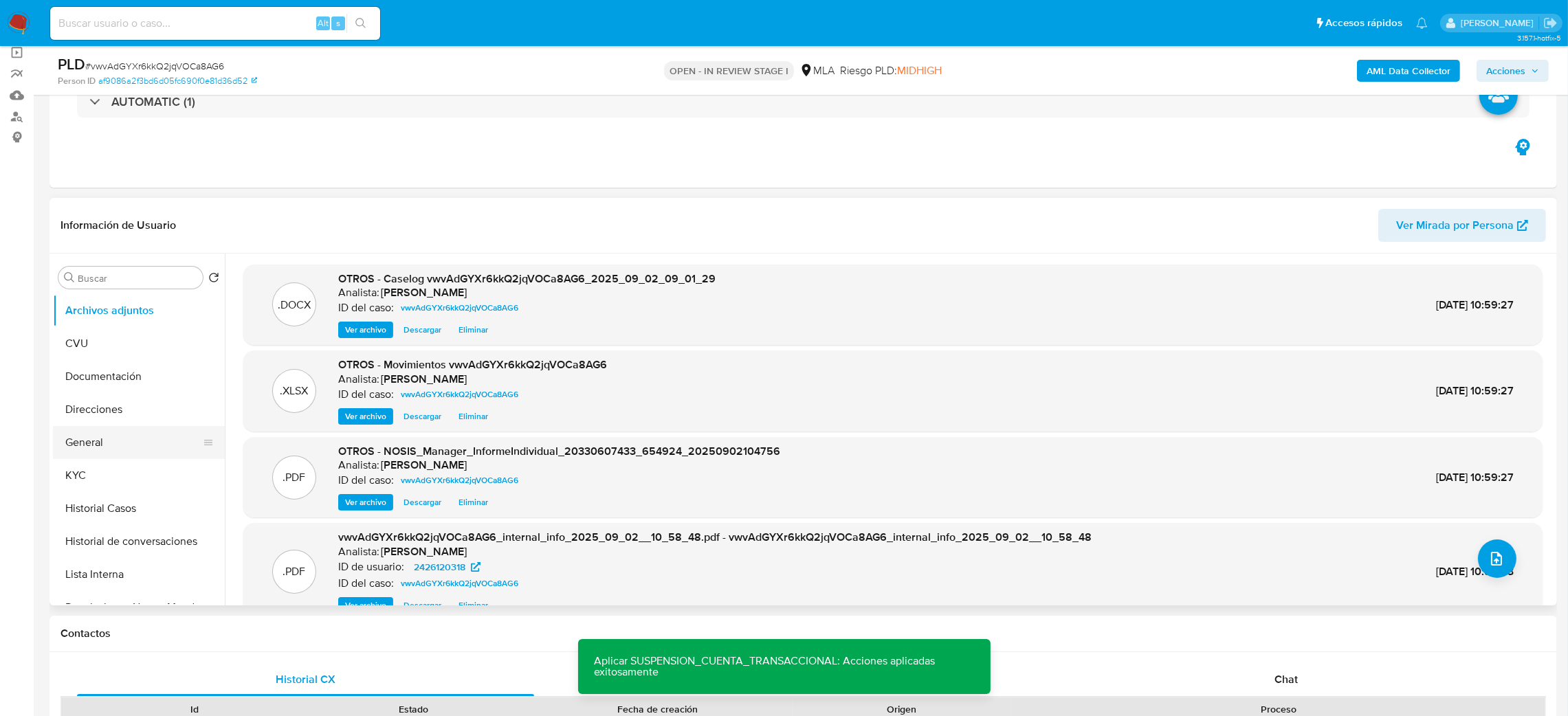
click at [127, 445] on button "General" at bounding box center [134, 442] width 161 height 33
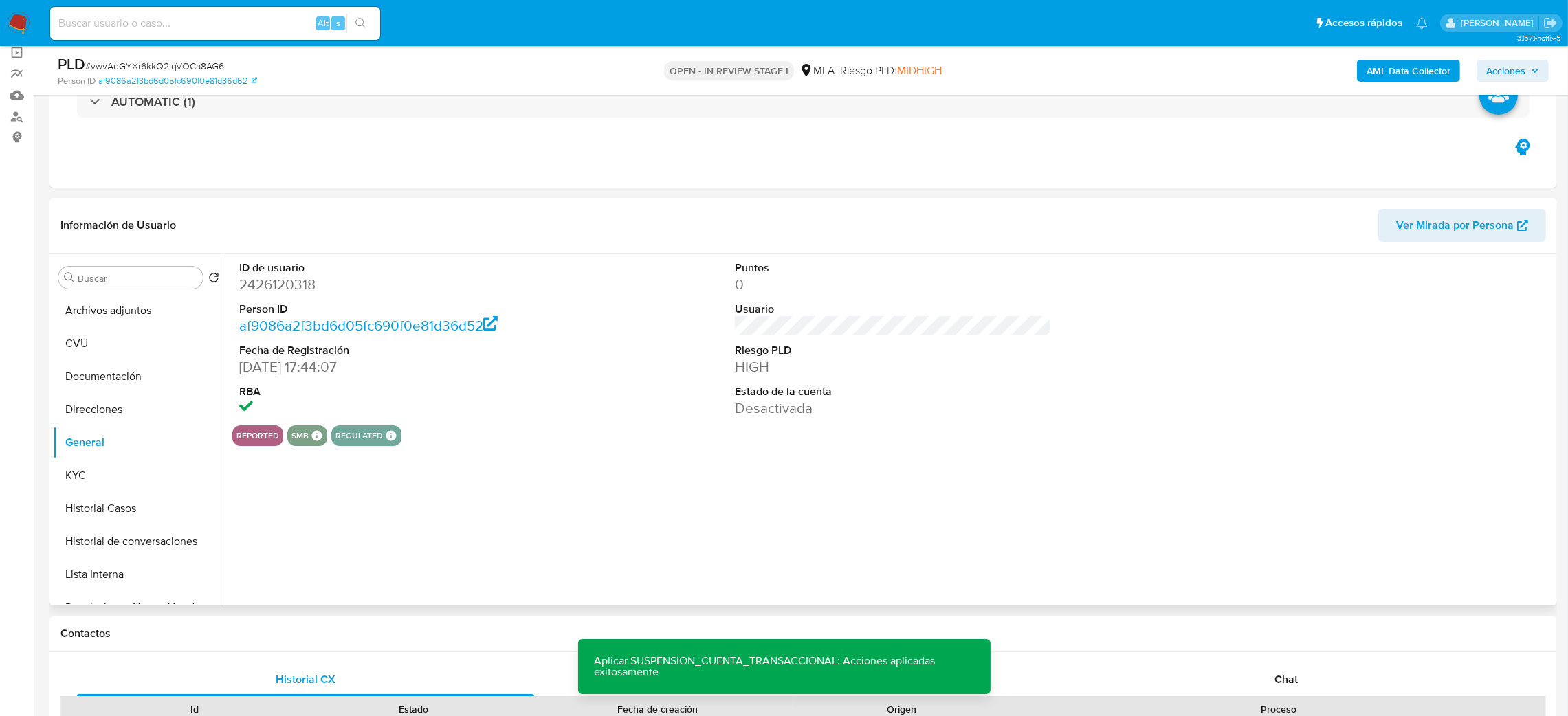
click at [275, 277] on dd "2426120318" at bounding box center [397, 284] width 317 height 19
copy dd "2426120318"
click at [74, 312] on button "Archivos adjuntos" at bounding box center [134, 310] width 161 height 33
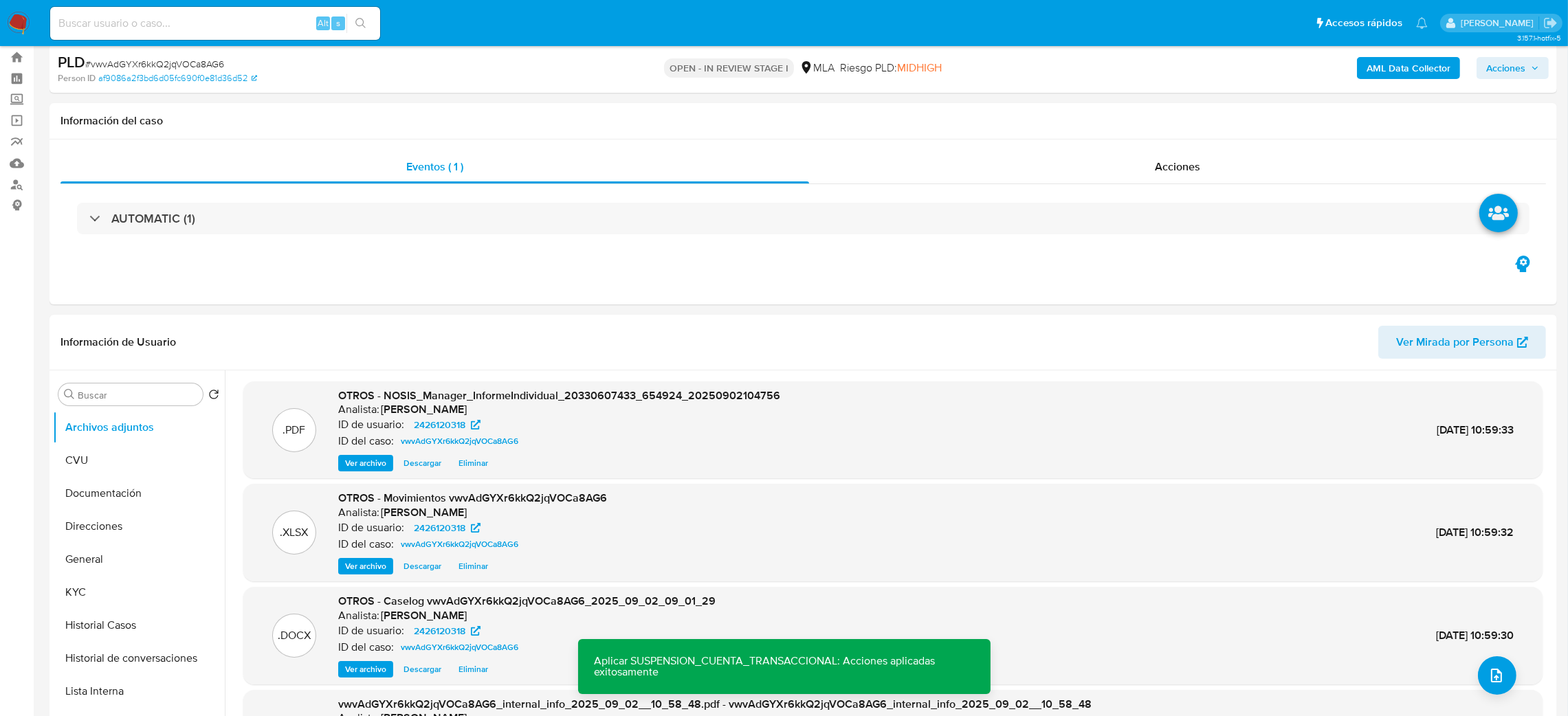
scroll to position [0, 0]
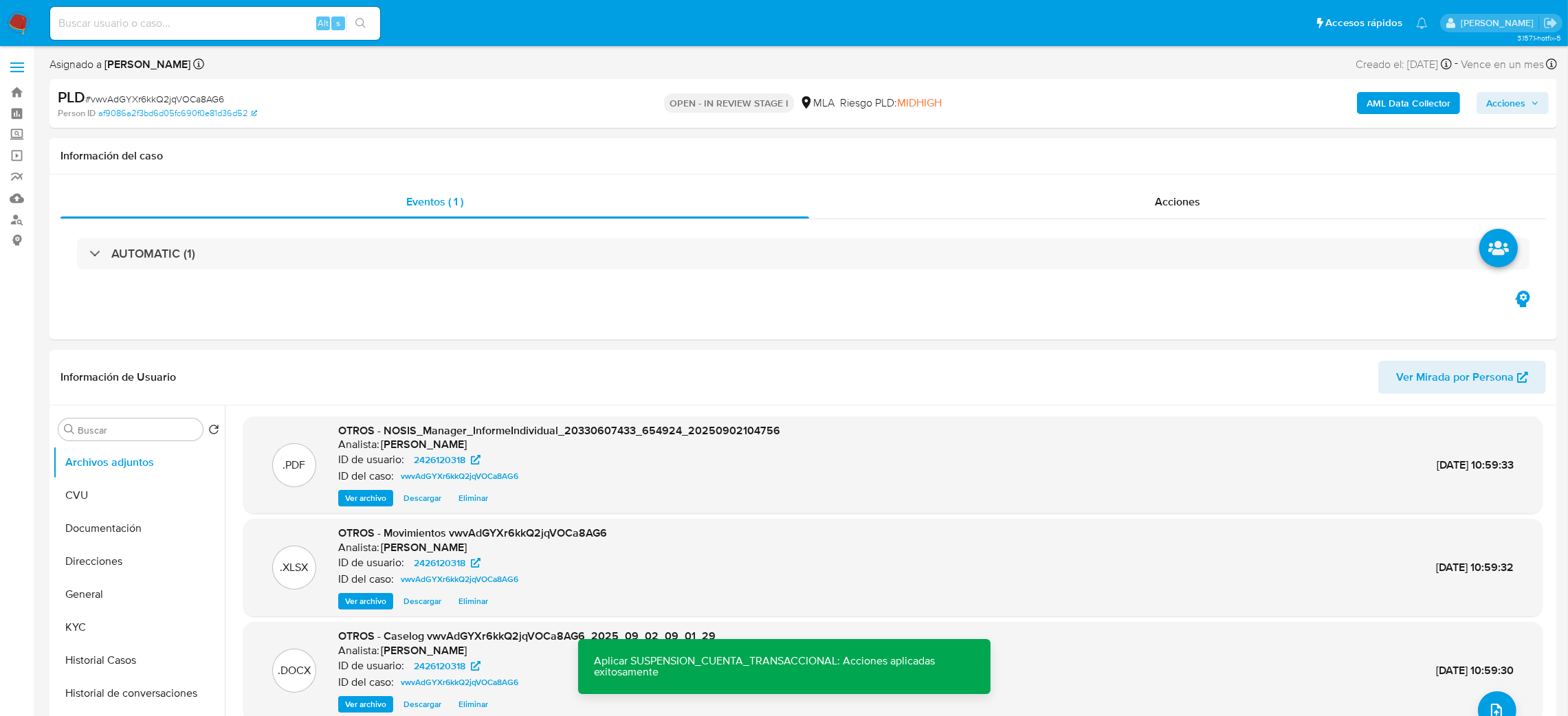
click at [1494, 105] on span "Acciones" at bounding box center [1505, 103] width 39 height 22
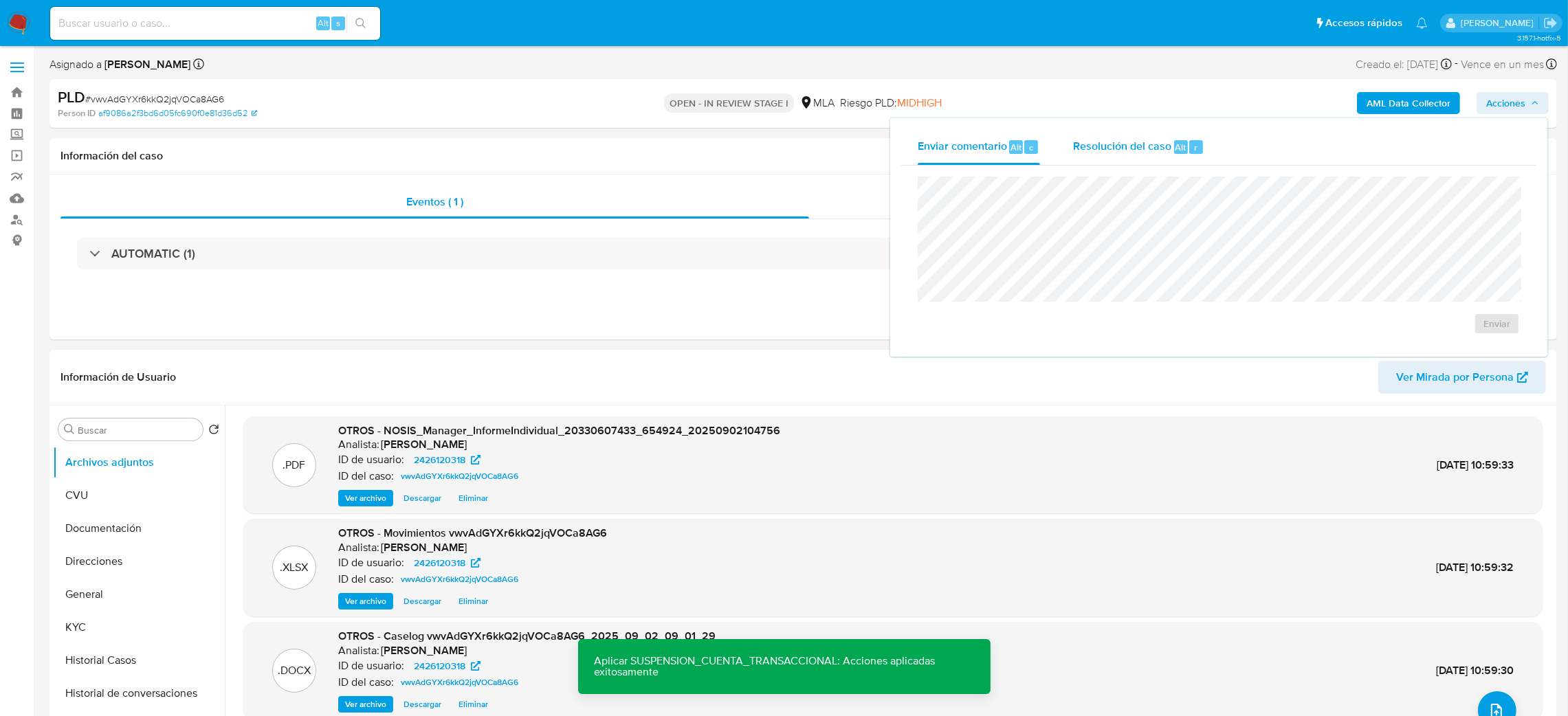
click at [1142, 151] on span "Resolución del caso" at bounding box center [1122, 146] width 98 height 16
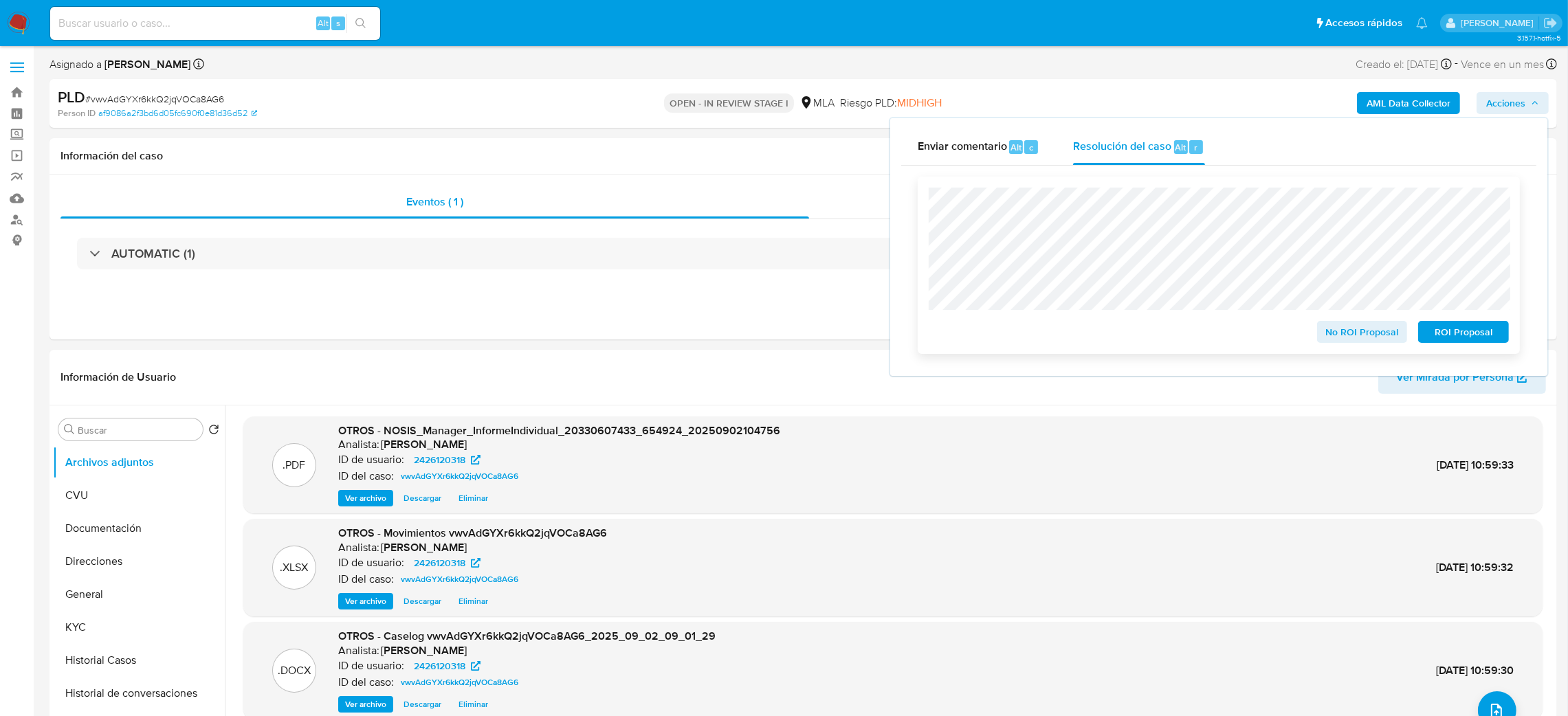
click at [1503, 332] on button "ROI Proposal" at bounding box center [1462, 332] width 90 height 22
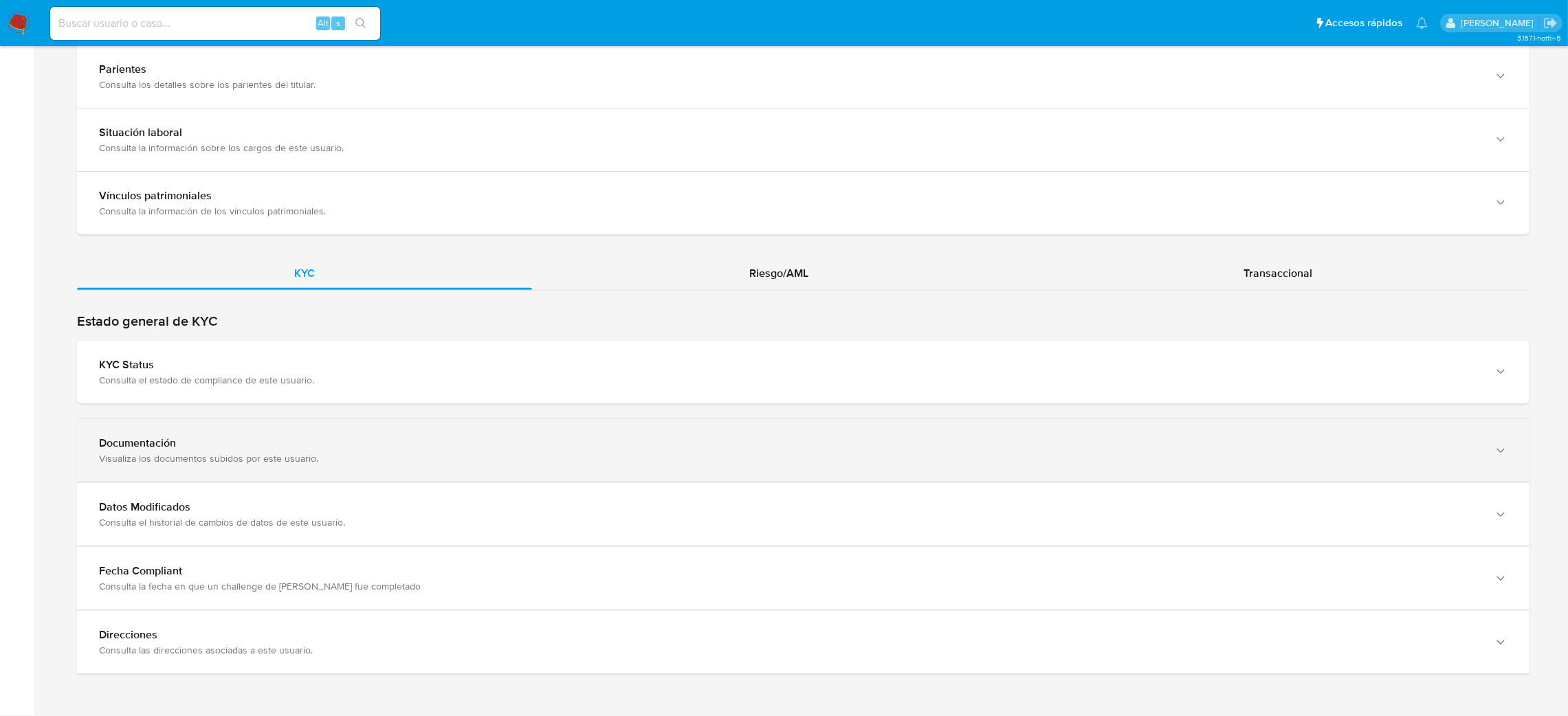
click at [294, 456] on div "Visualiza los documentos subidos por este usuario." at bounding box center [789, 458] width 1381 height 13
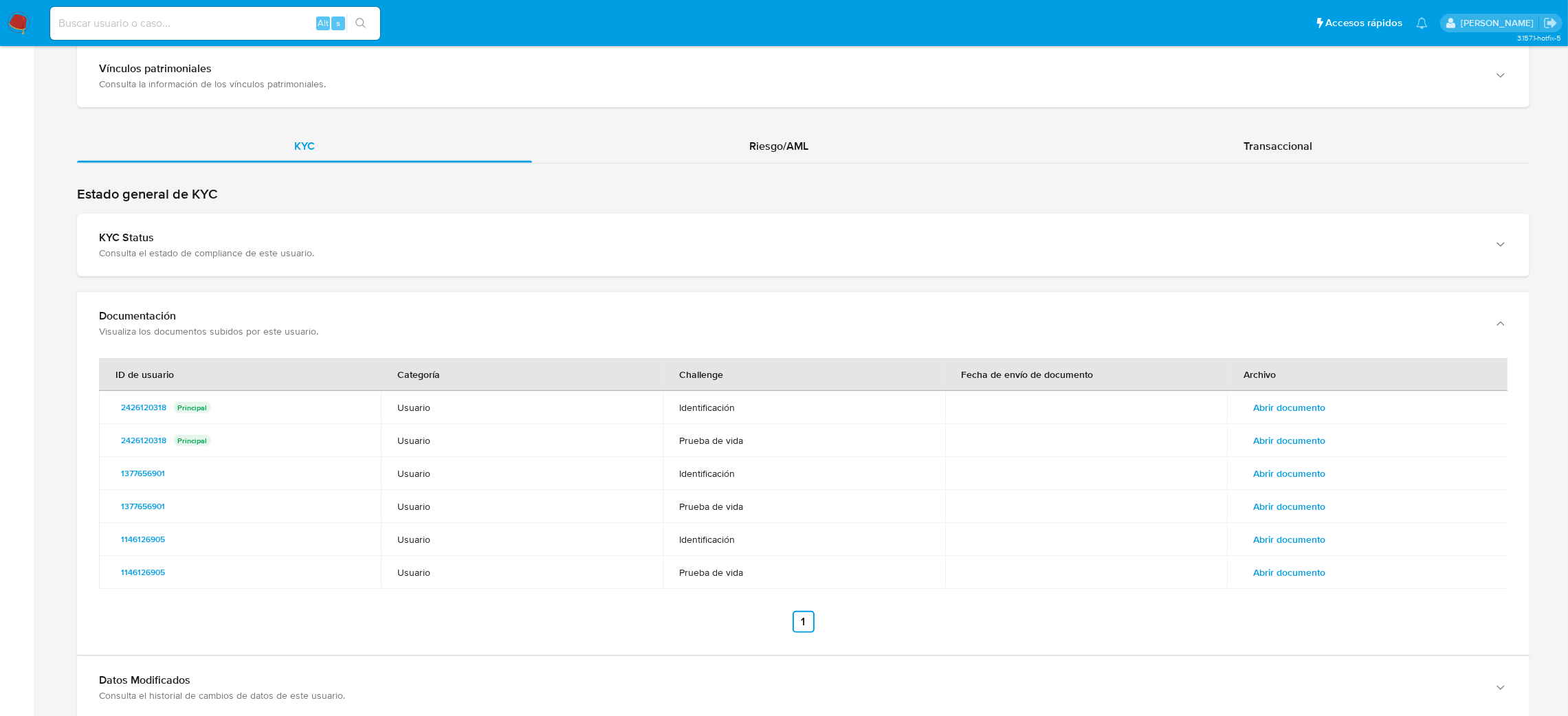
scroll to position [1069, 0]
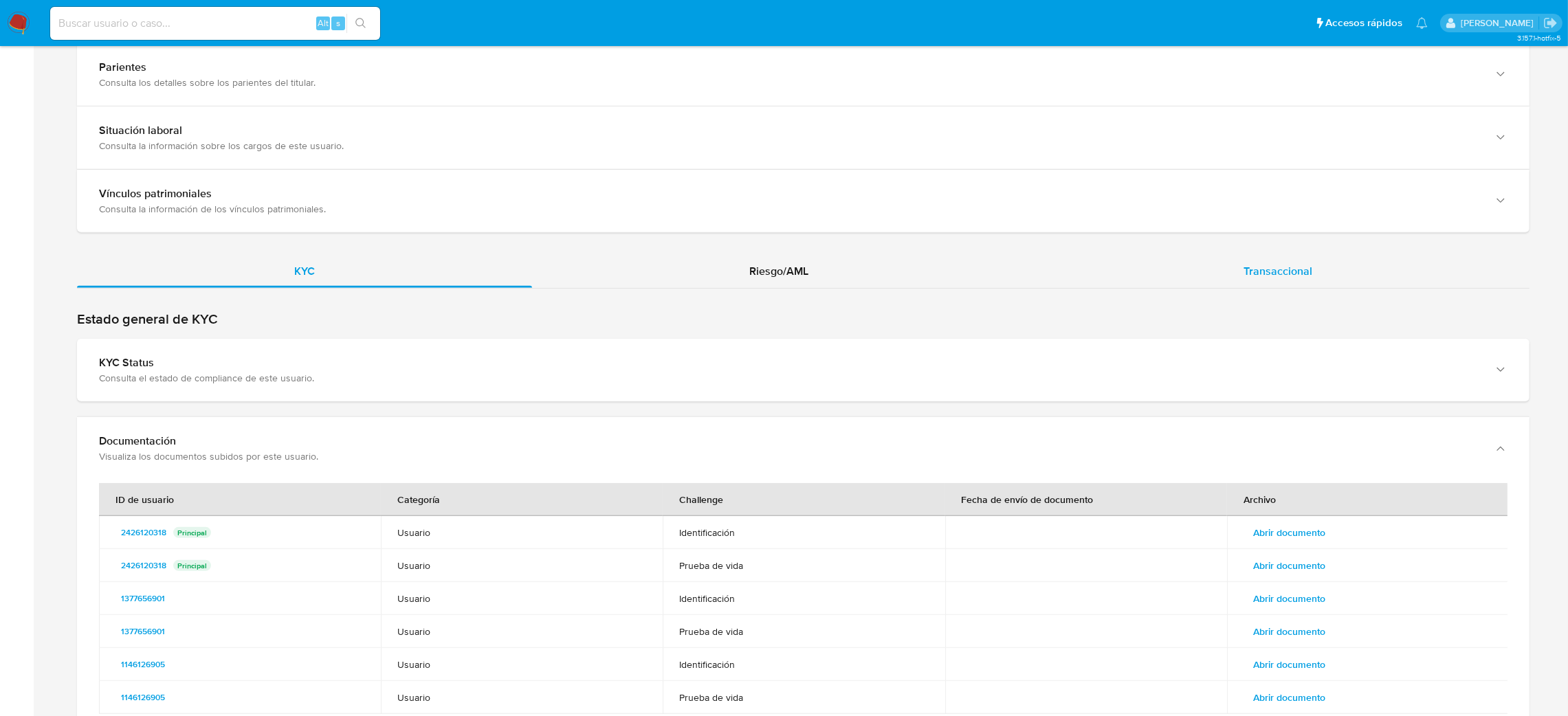
click at [1264, 271] on span "Transaccional" at bounding box center [1277, 271] width 69 height 16
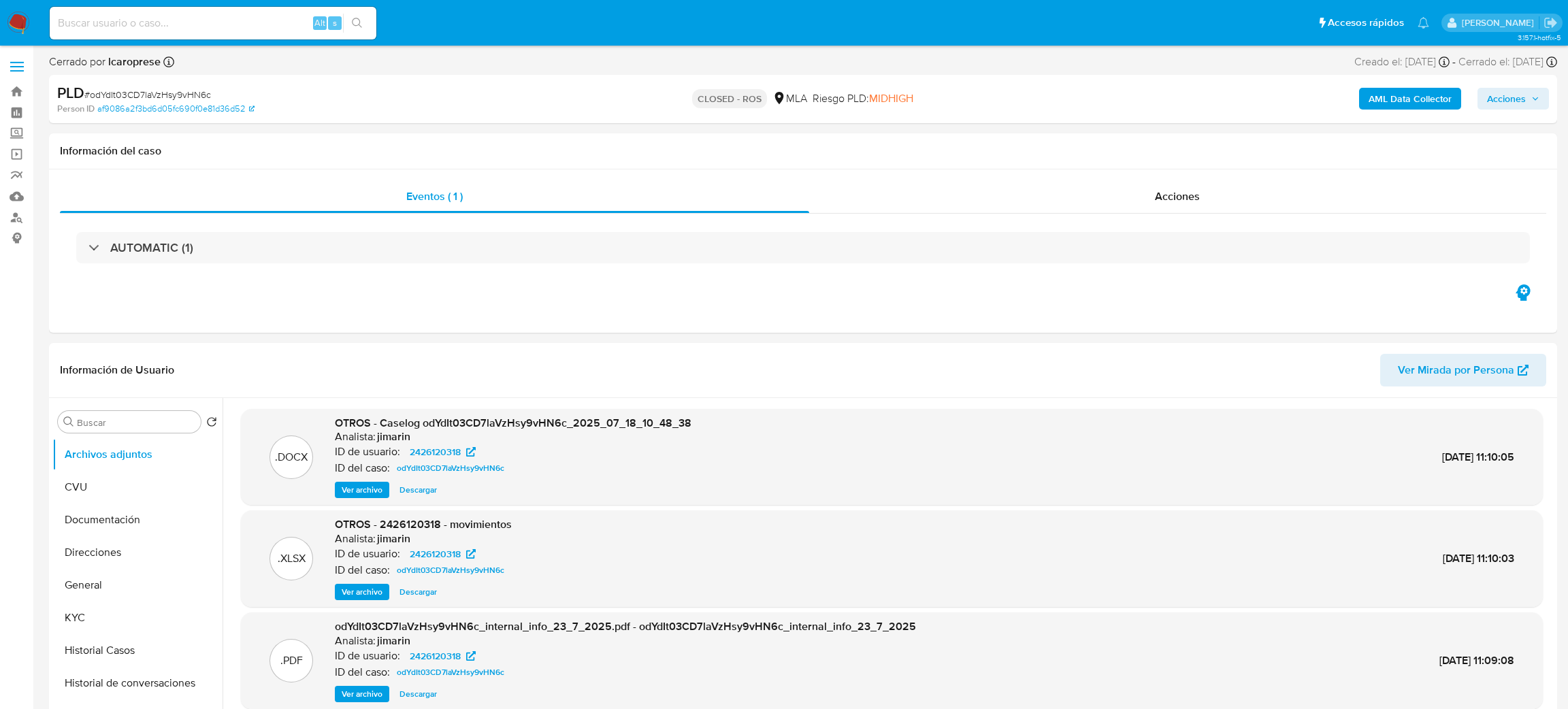
select select "10"
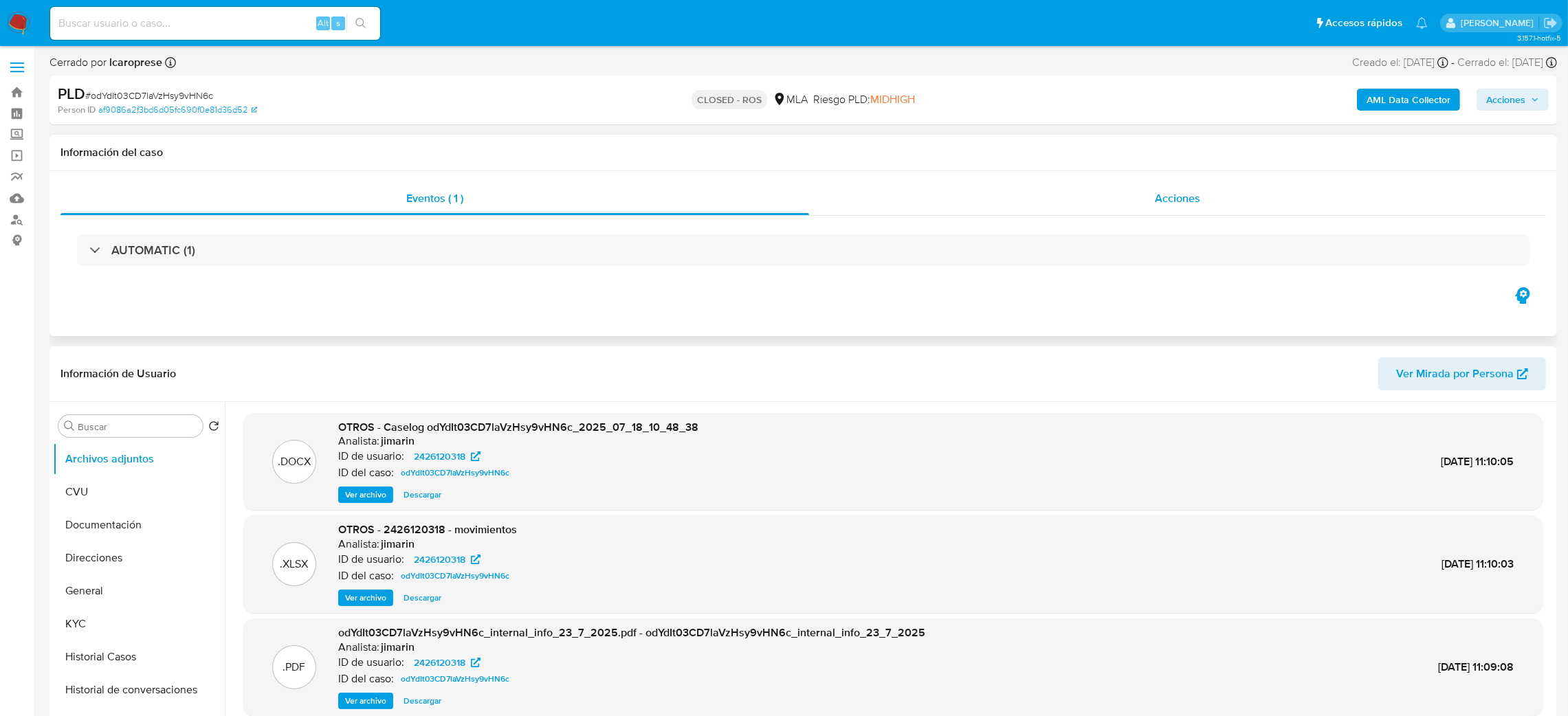
click at [1203, 194] on div "Acciones" at bounding box center [1176, 198] width 737 height 33
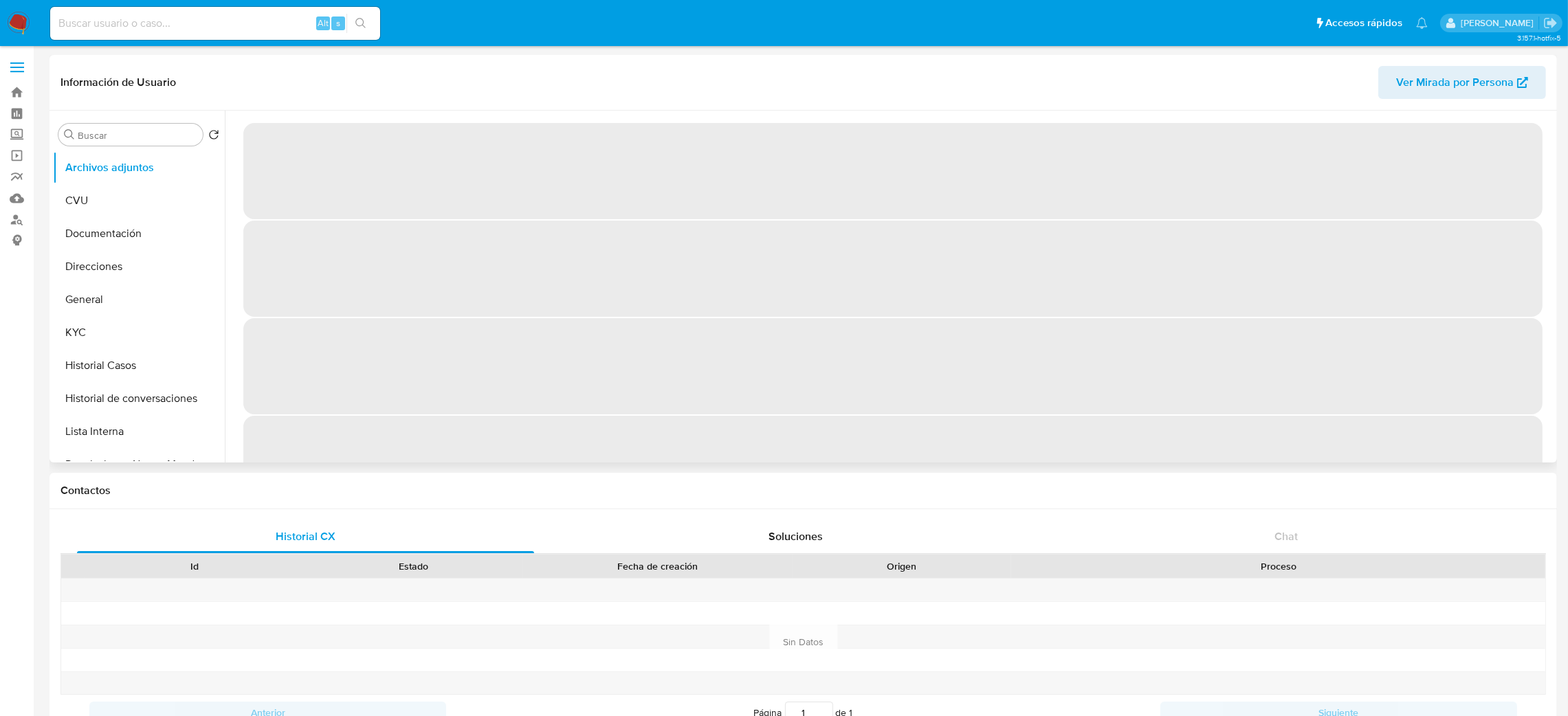
select select "10"
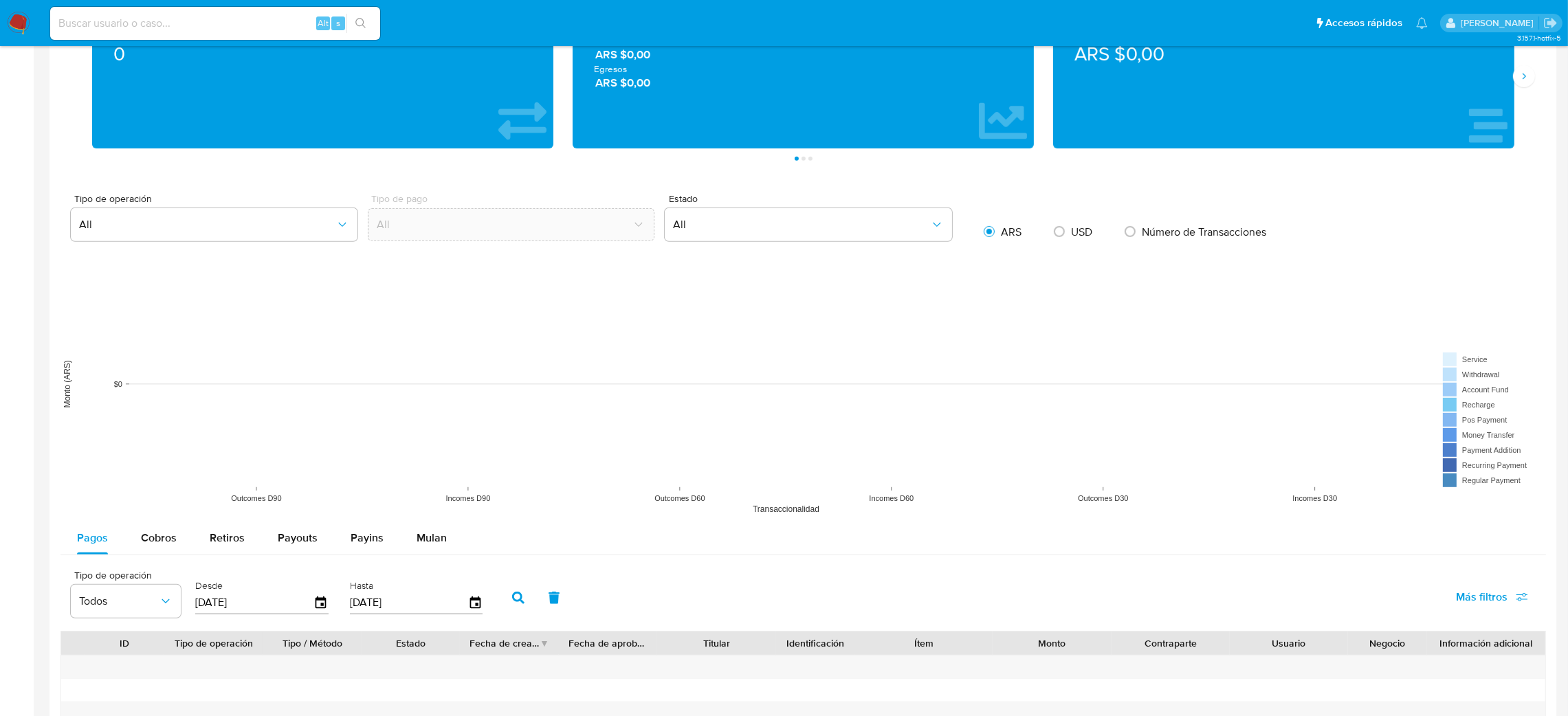
scroll to position [1532, 0]
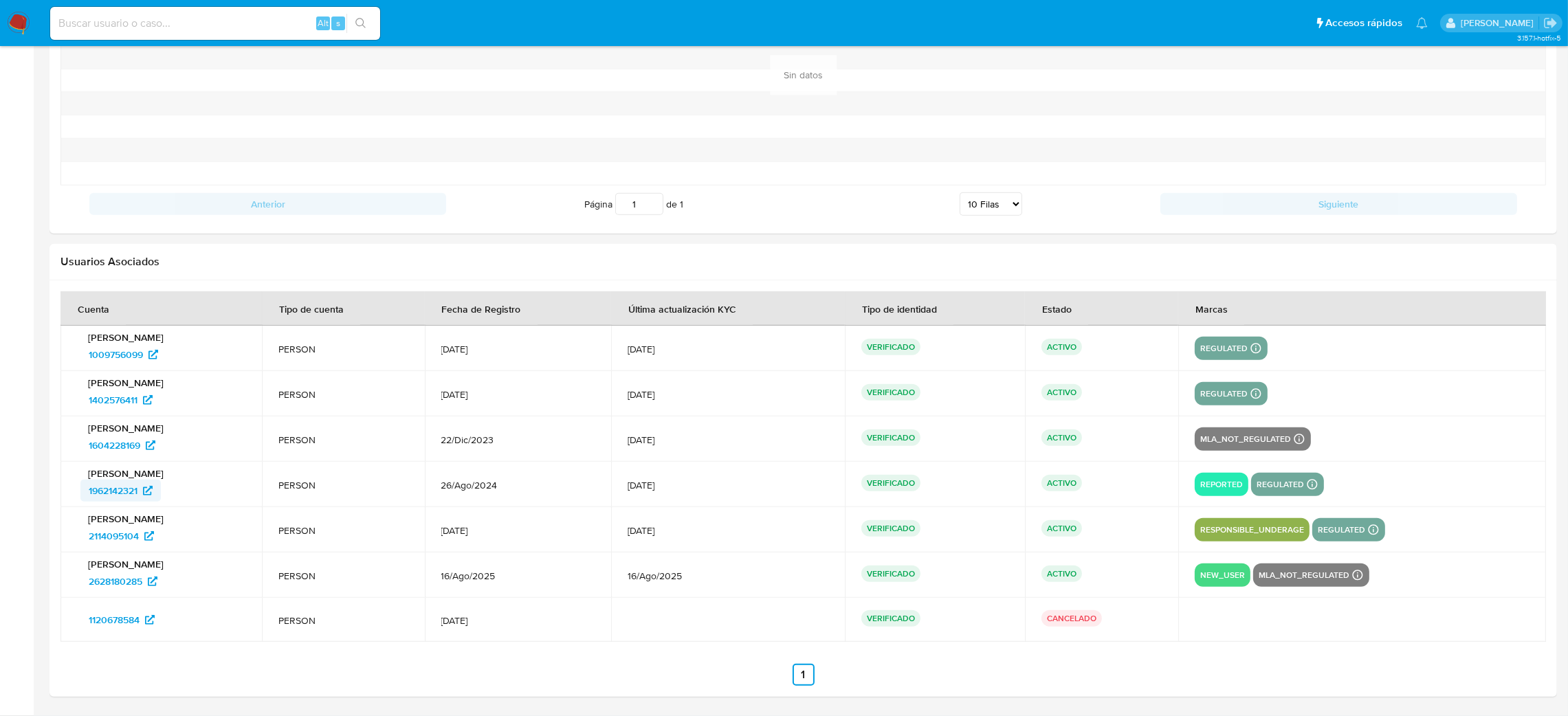
click at [107, 489] on span "1962142321" at bounding box center [113, 490] width 49 height 22
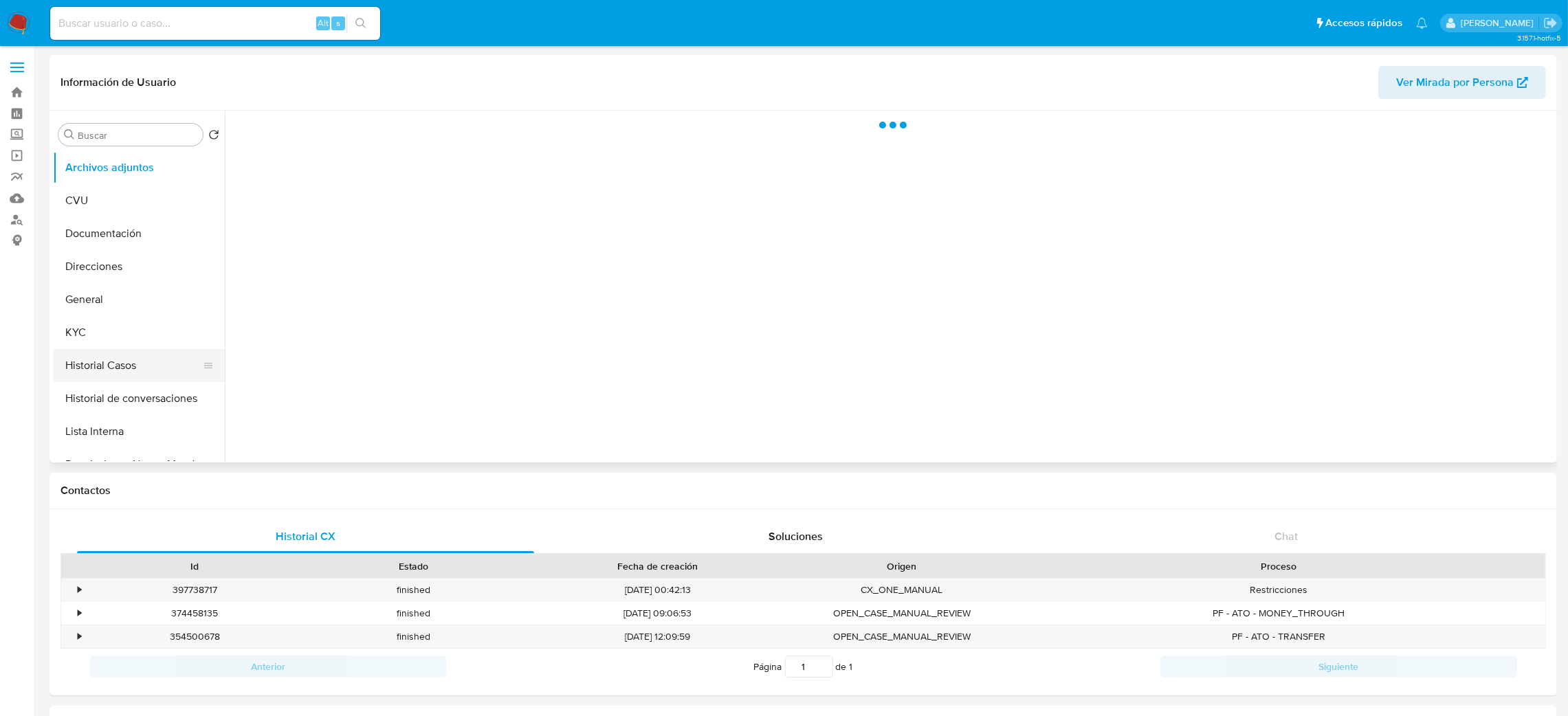
click at [98, 373] on button "Historial Casos" at bounding box center [134, 365] width 161 height 33
select select "10"
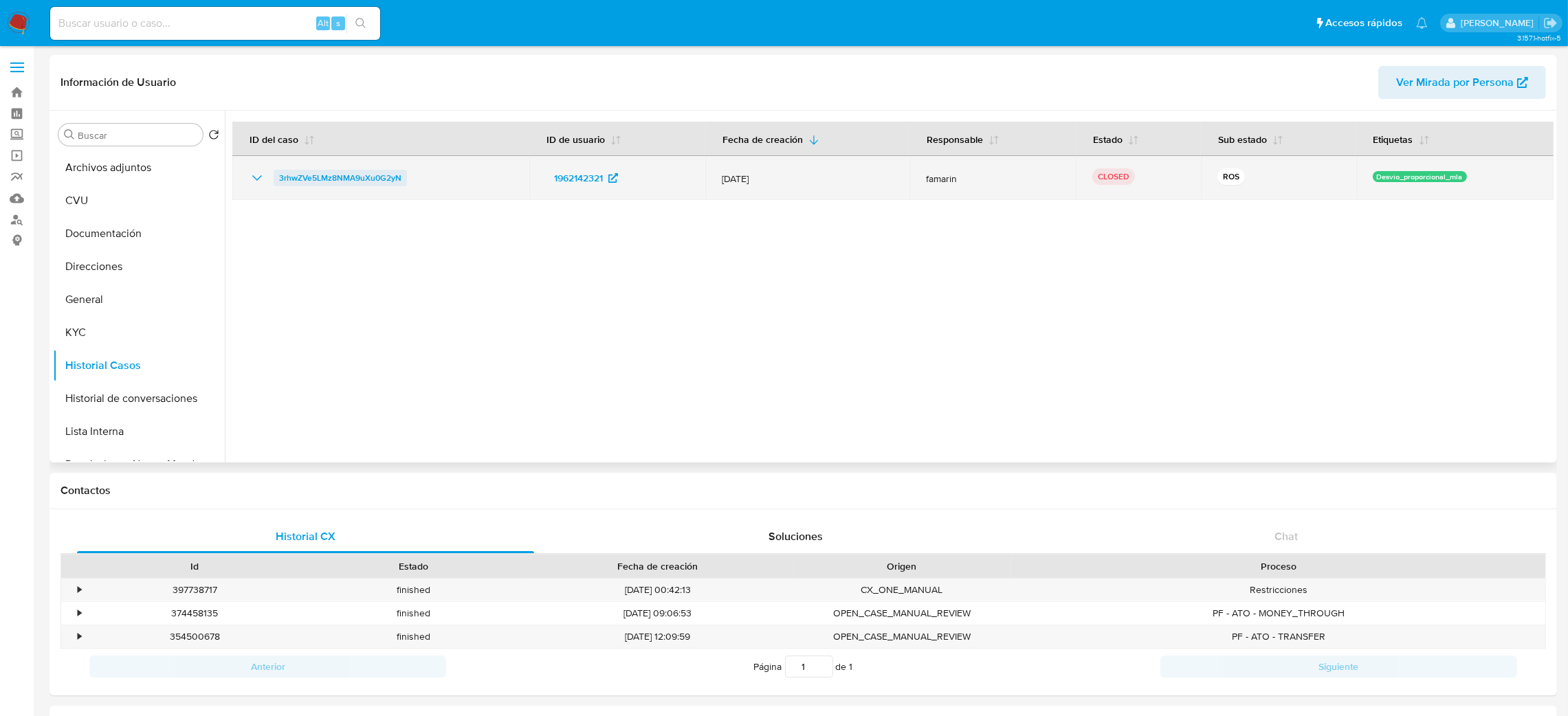
click at [339, 183] on span "3rhwZVe5LMz8NMA9uXu0G2yN" at bounding box center [340, 178] width 123 height 17
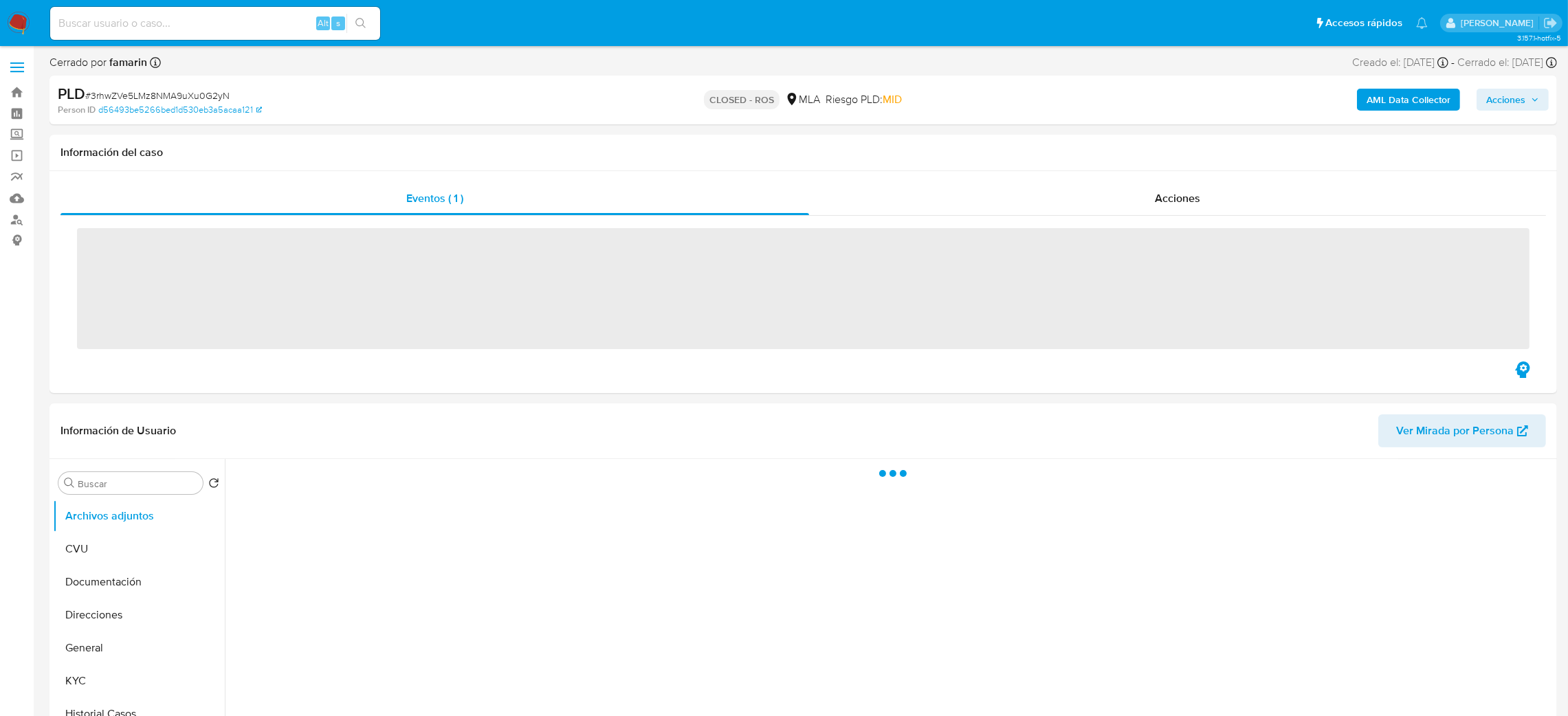
click at [1160, 185] on div "Acciones" at bounding box center [1176, 198] width 737 height 33
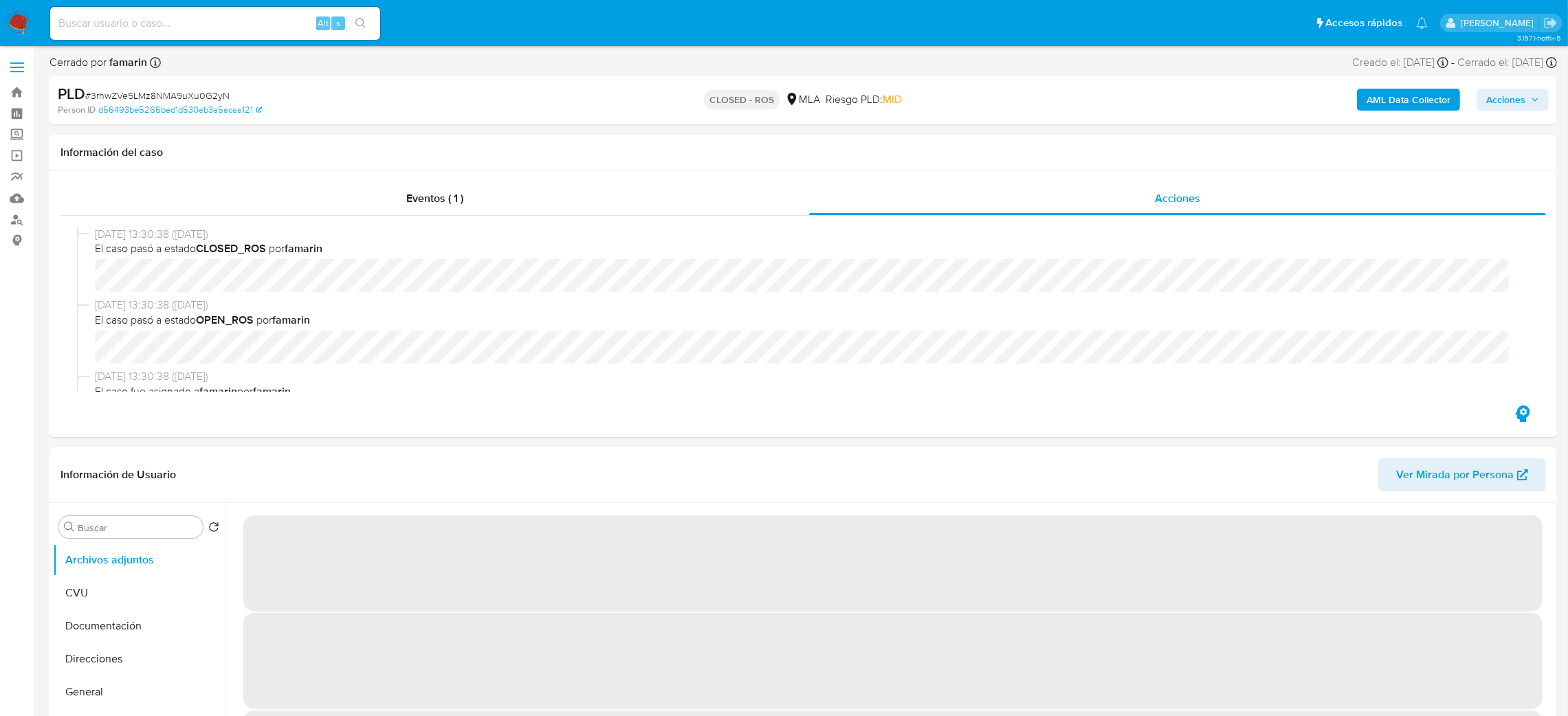
select select "10"
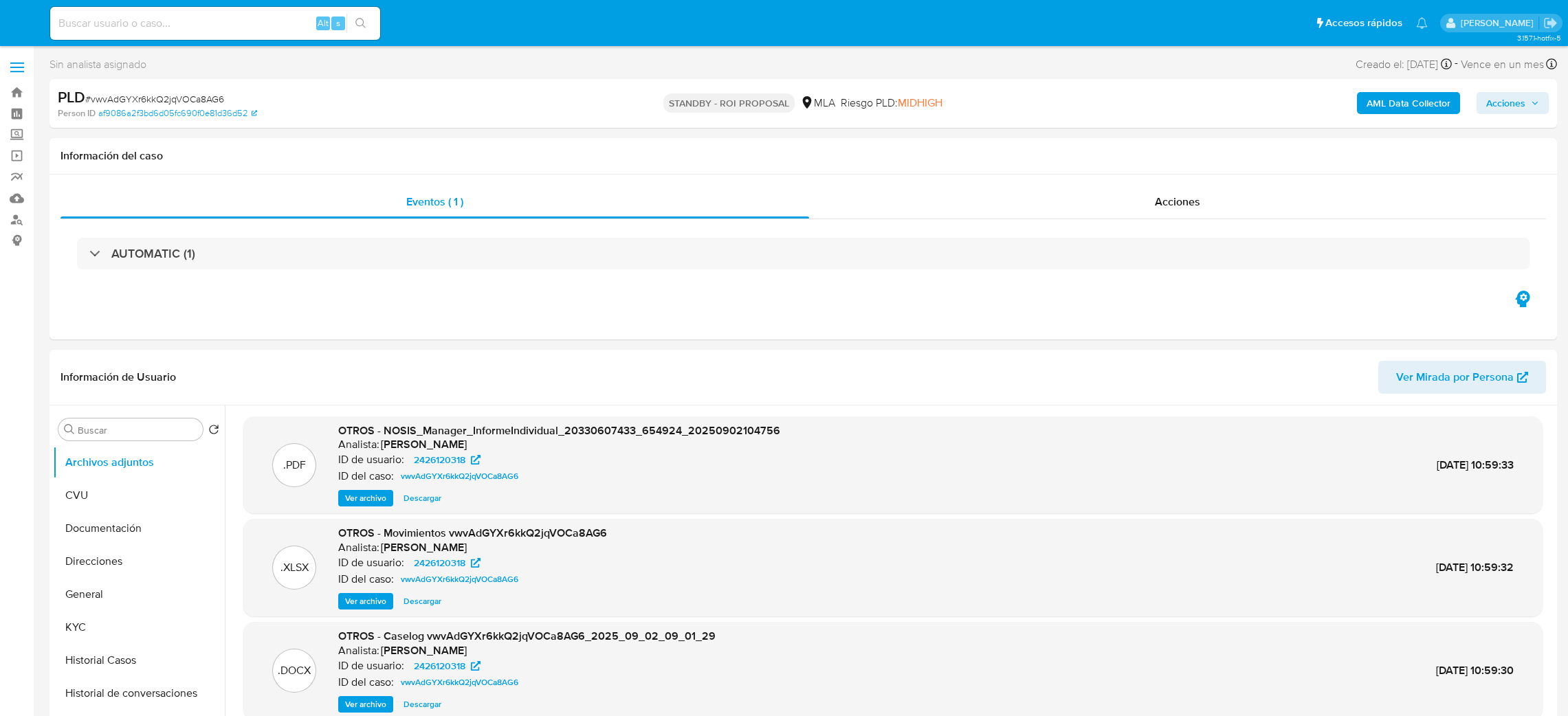
select select "10"
click at [253, 19] on input at bounding box center [215, 23] width 330 height 18
paste input "1973642670"
type input "1973642670"
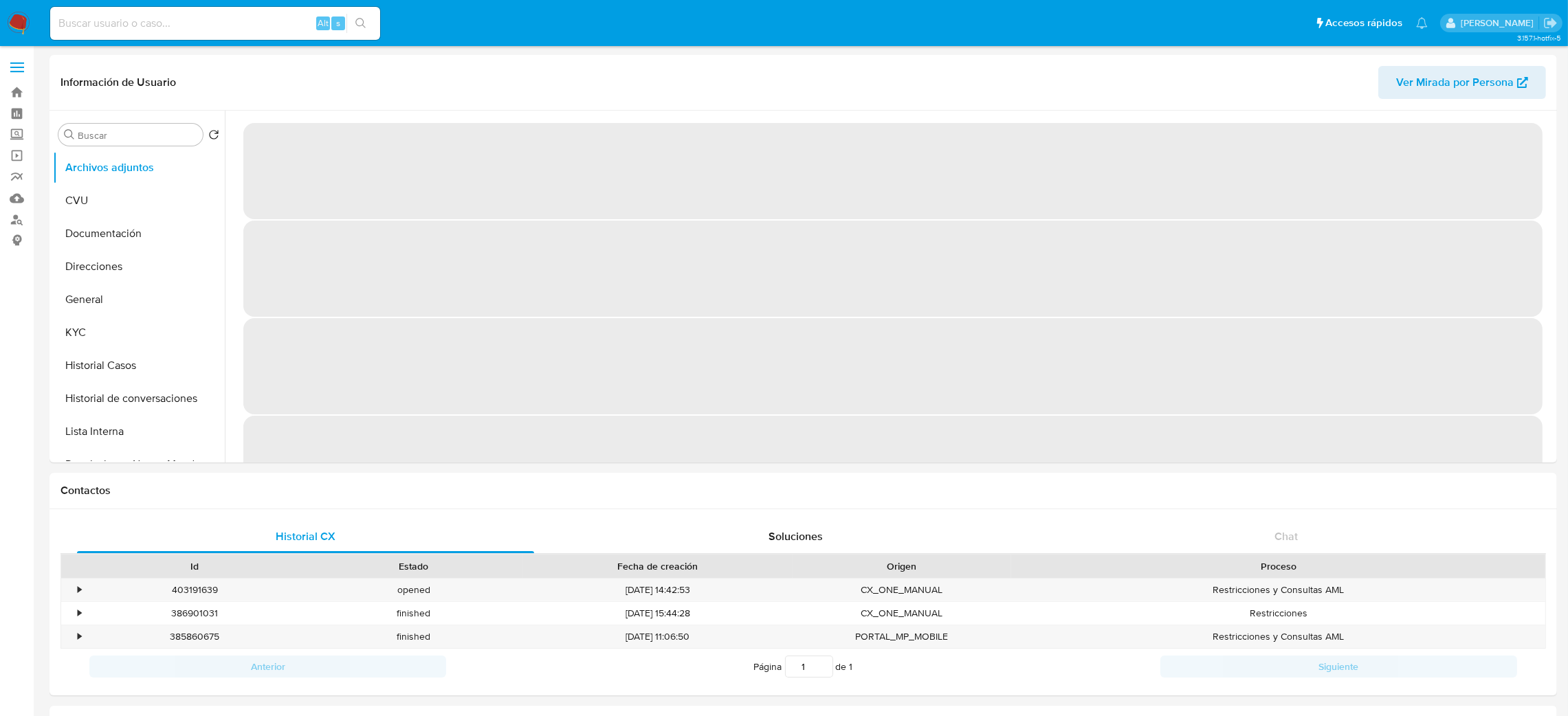
select select "10"
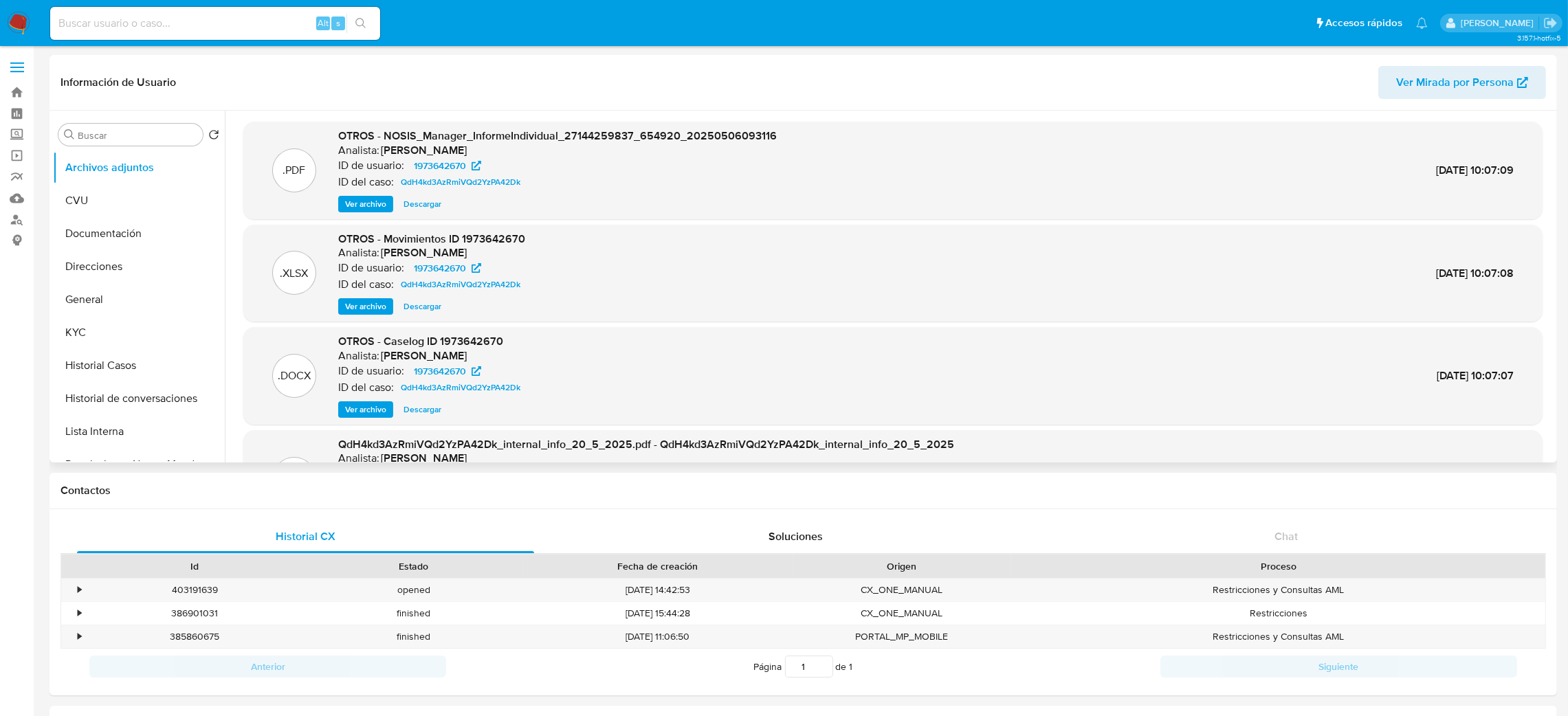
click at [358, 413] on span "Ver archivo" at bounding box center [365, 409] width 41 height 14
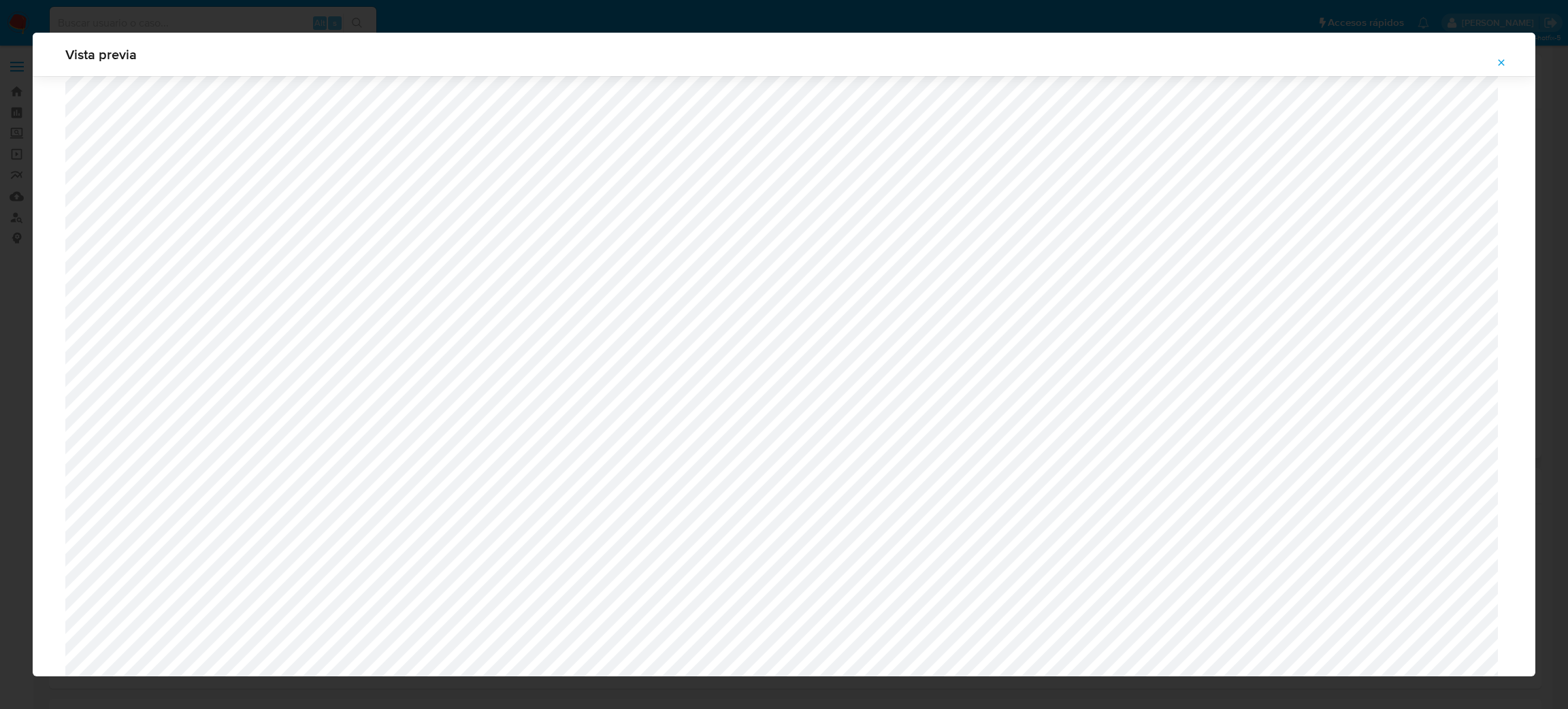
scroll to position [483, 0]
click at [1498, 59] on icon "Attachment preview" at bounding box center [1501, 62] width 11 height 11
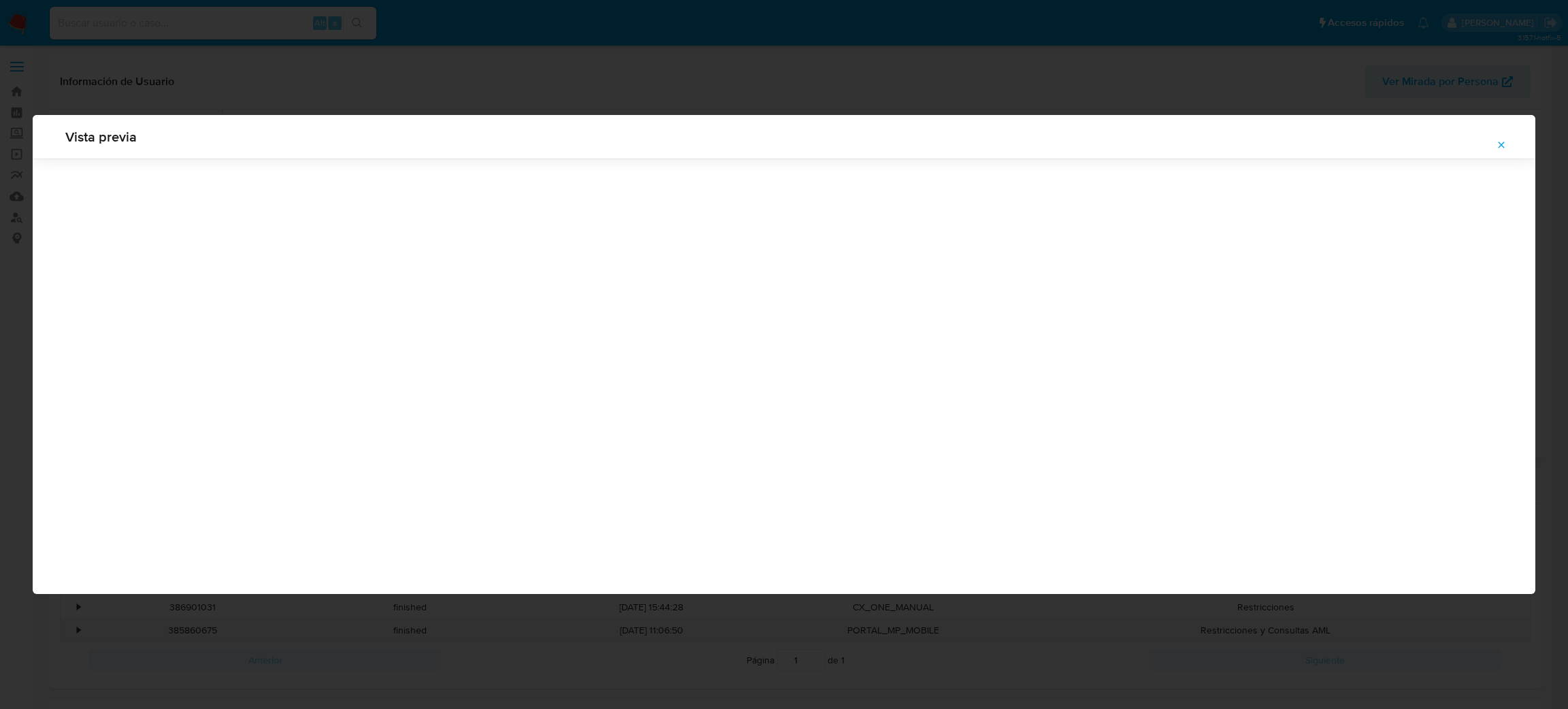
scroll to position [0, 0]
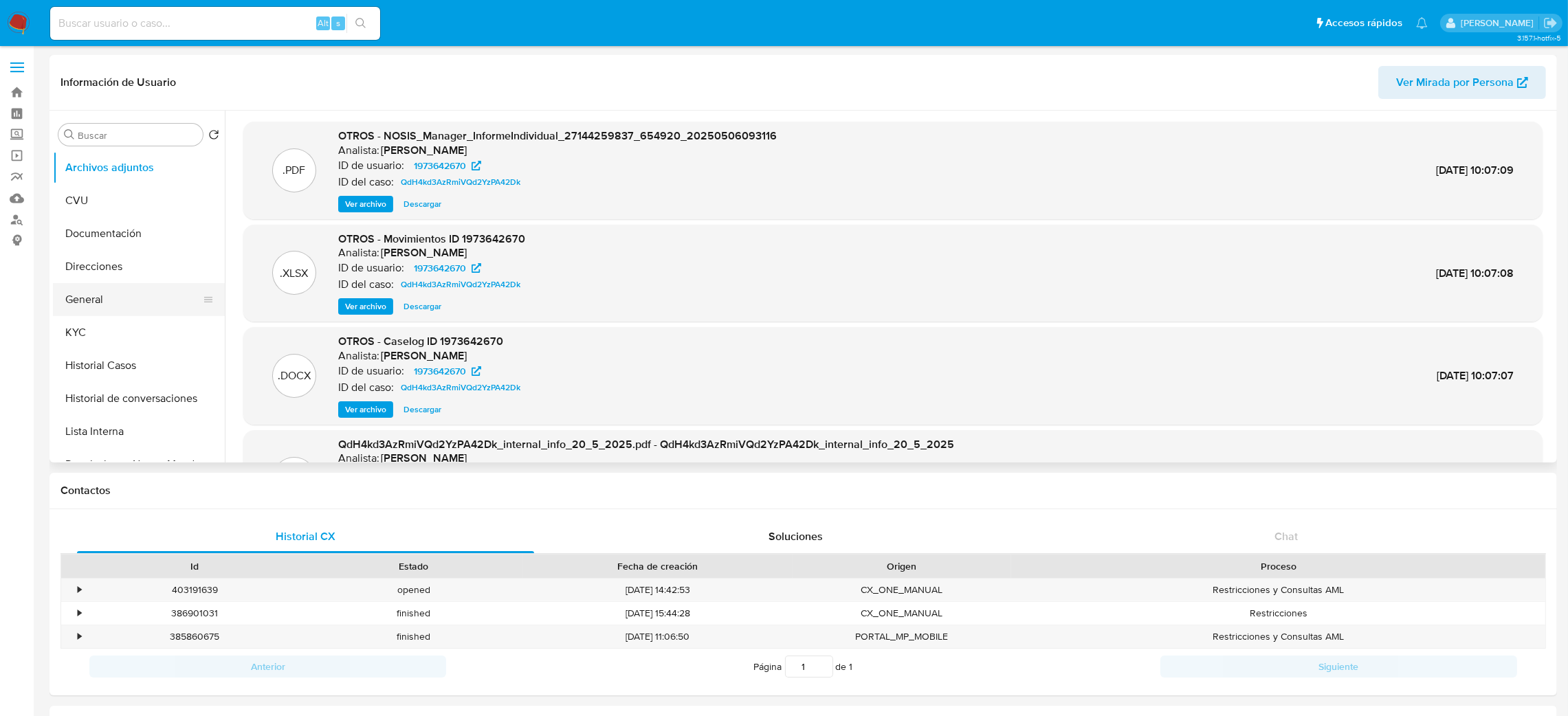
click at [92, 296] on button "General" at bounding box center [134, 299] width 161 height 33
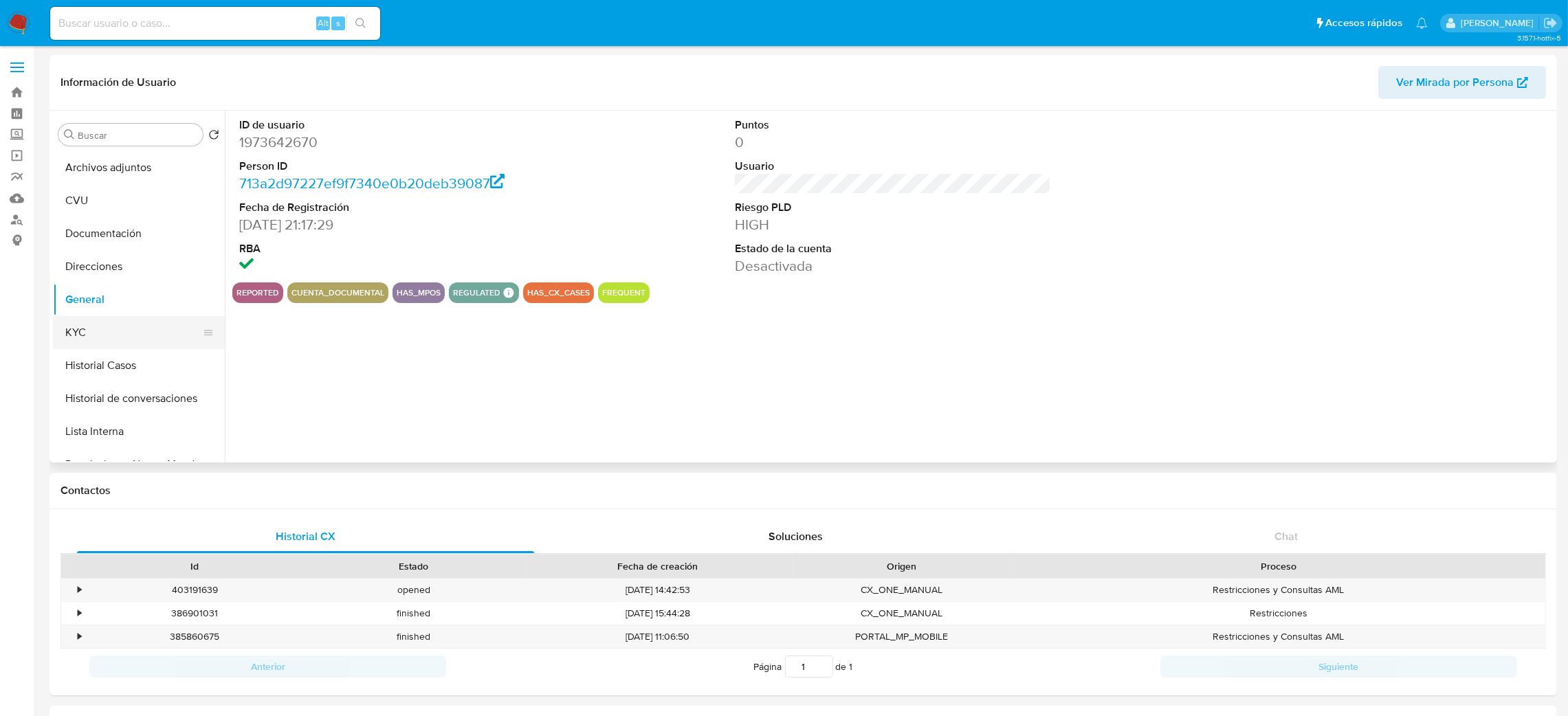
click at [112, 332] on button "KYC" at bounding box center [134, 332] width 161 height 33
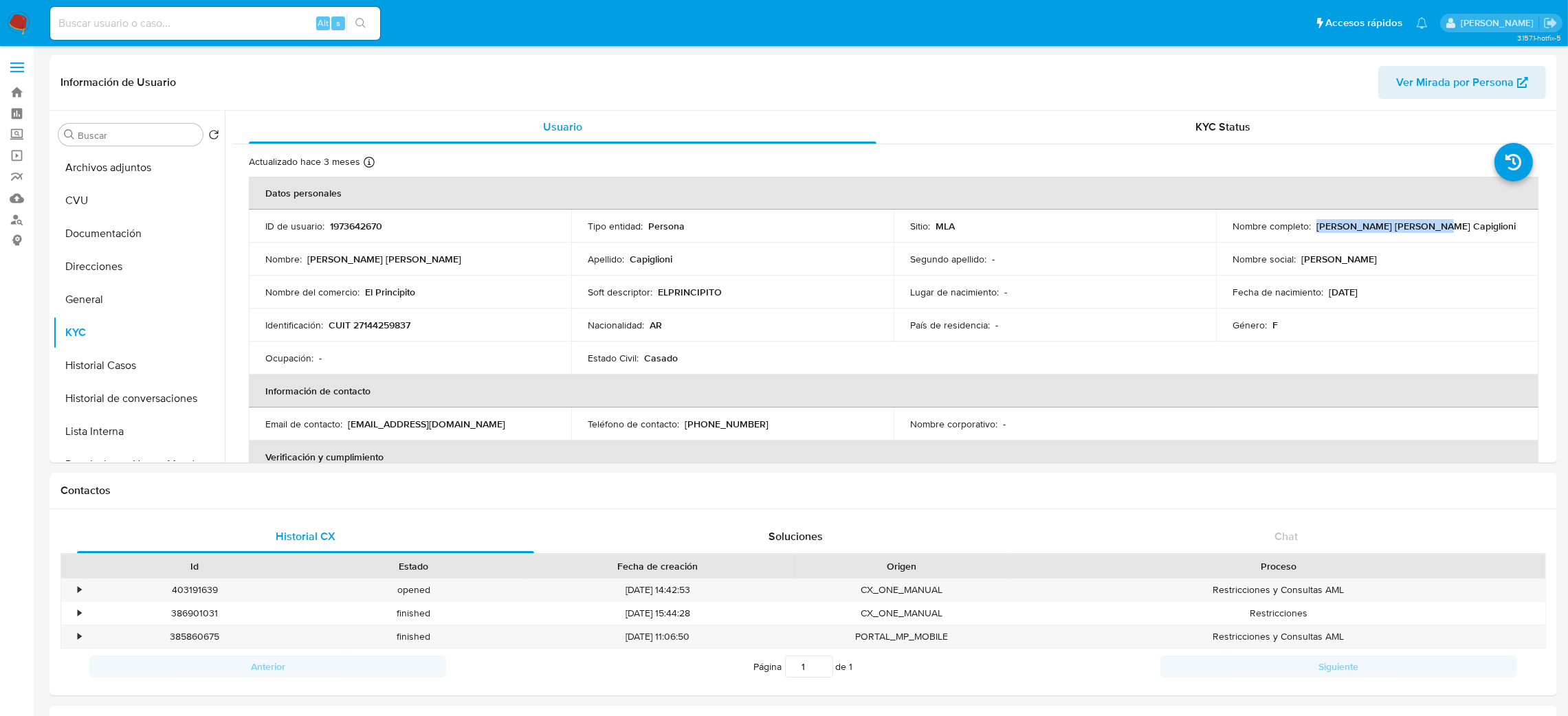
drag, startPoint x: 1314, startPoint y: 227, endPoint x: 1443, endPoint y: 221, distance: 129.1
click at [1443, 221] on div "Nombre completo : [PERSON_NAME] [PERSON_NAME] Capiglioni" at bounding box center [1377, 226] width 289 height 13
copy p "[PERSON_NAME] [PERSON_NAME] Capiglioni"
drag, startPoint x: 126, startPoint y: 169, endPoint x: 96, endPoint y: 226, distance: 64.4
click at [126, 169] on button "Archivos adjuntos" at bounding box center [139, 167] width 172 height 33
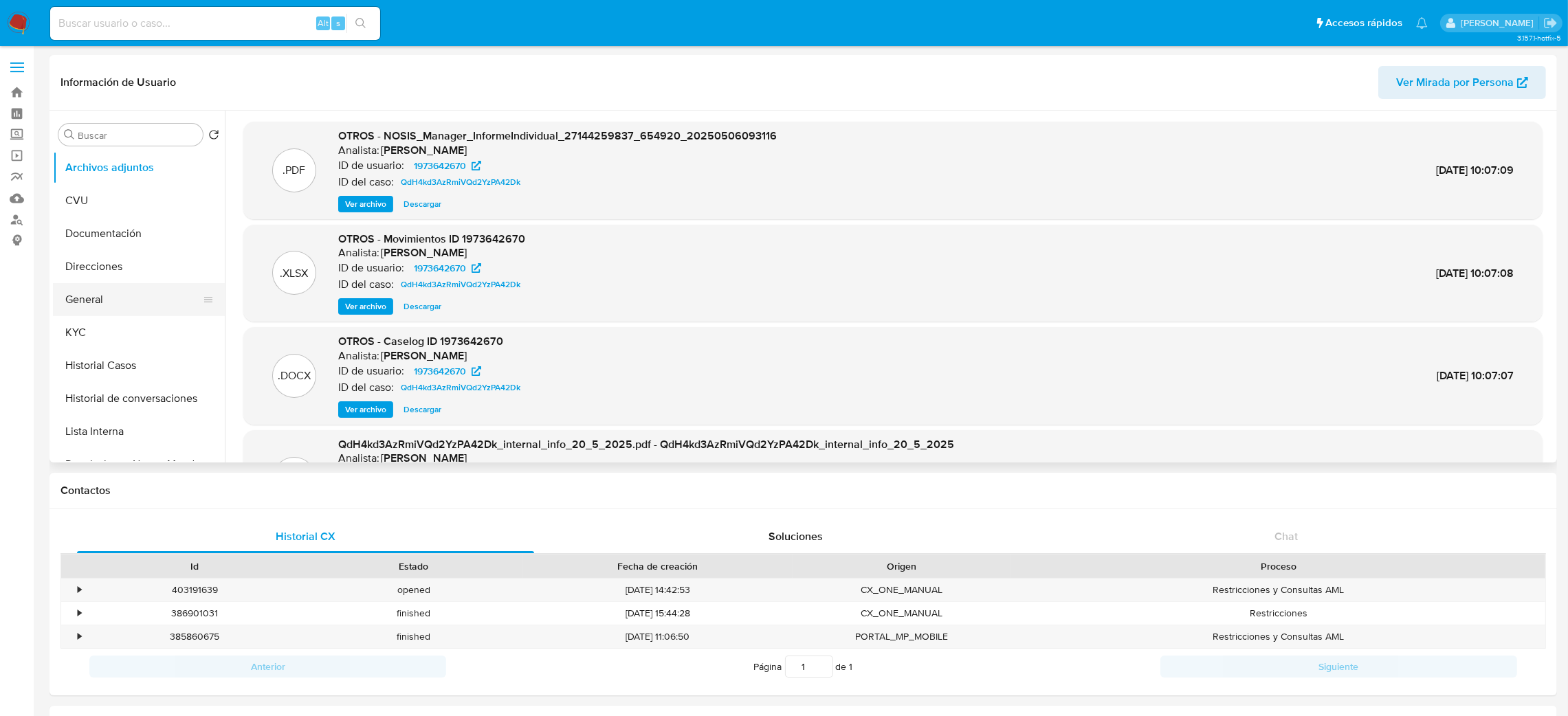
click at [126, 308] on button "General" at bounding box center [134, 299] width 161 height 33
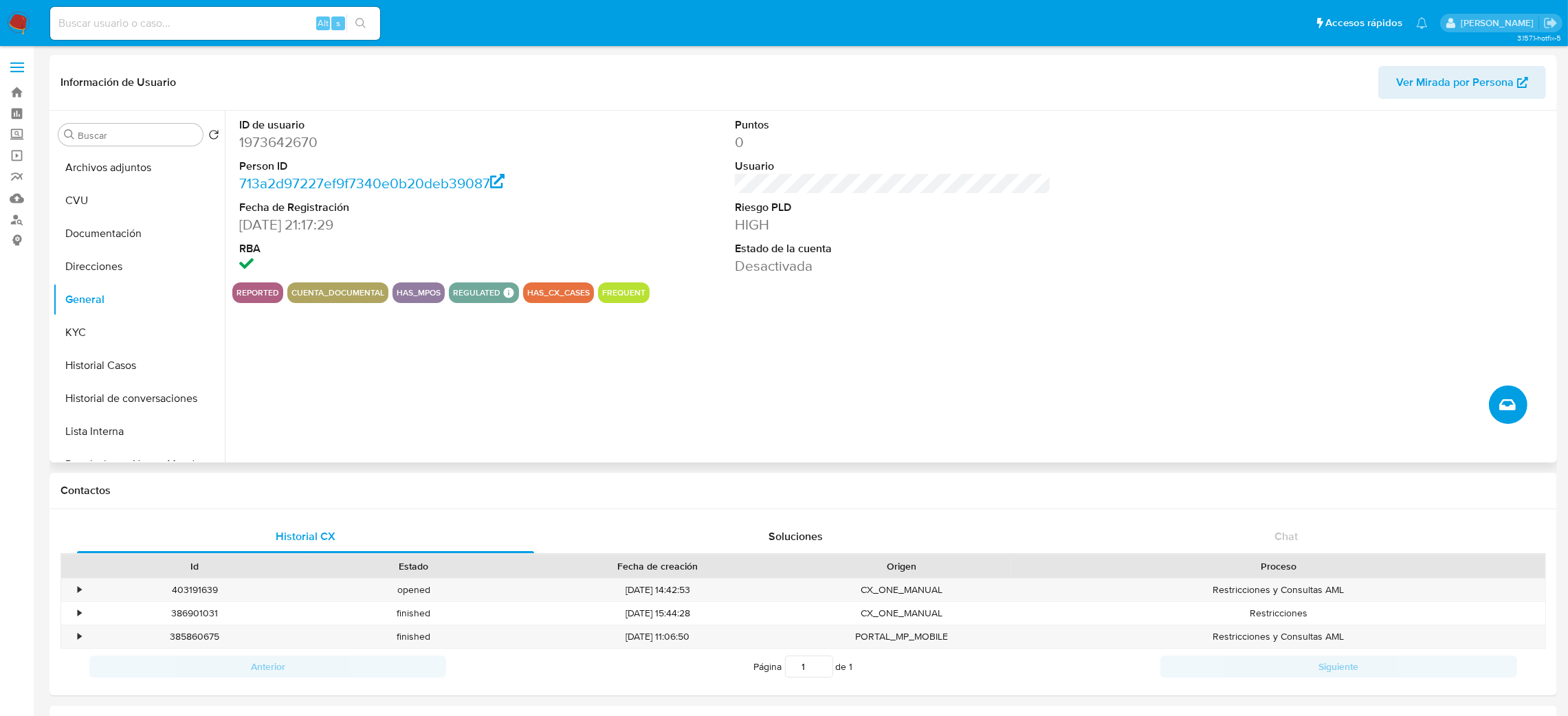
click at [1504, 403] on icon "Crear caso manual" at bounding box center [1507, 405] width 17 height 17
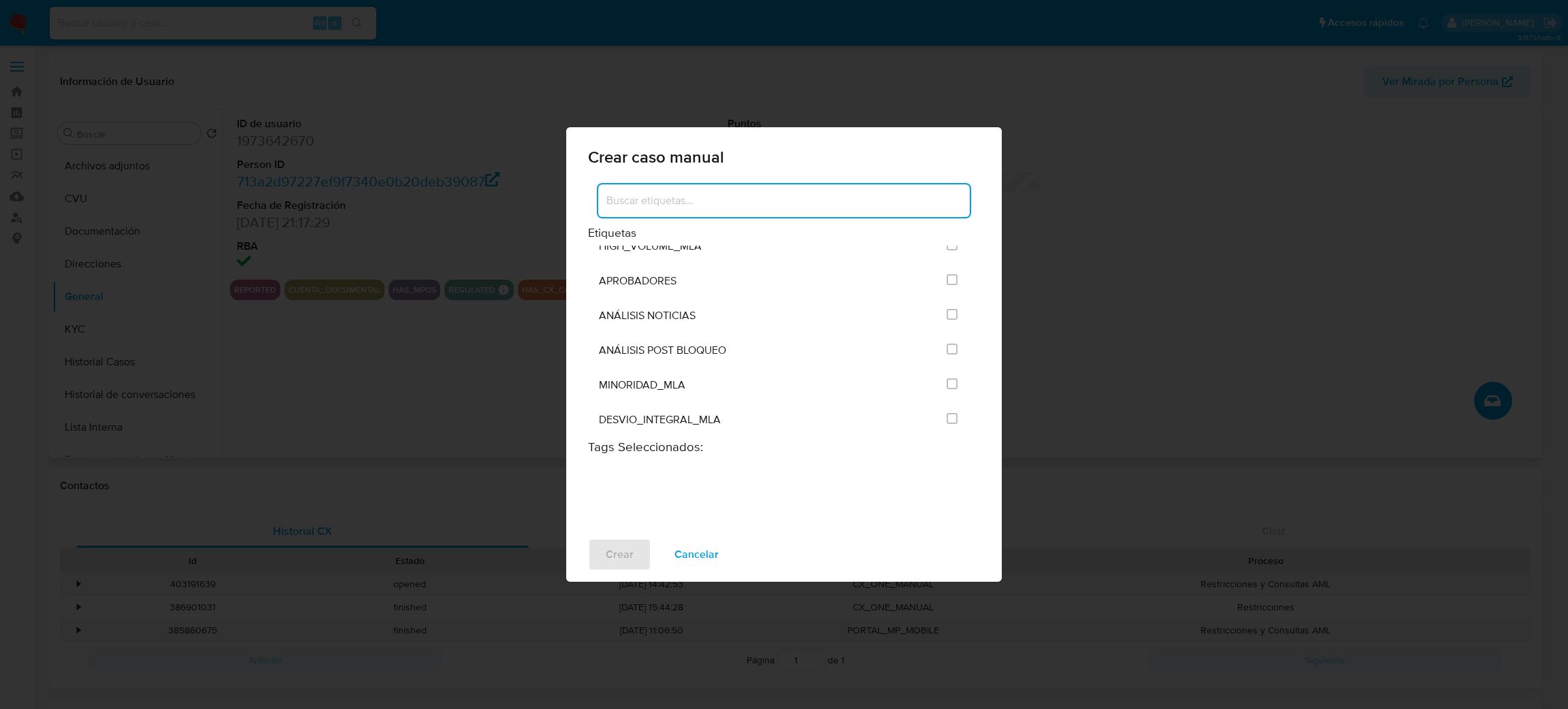
scroll to position [2754, 0]
click at [952, 323] on input "3249" at bounding box center [952, 317] width 11 height 11
checkbox input "true"
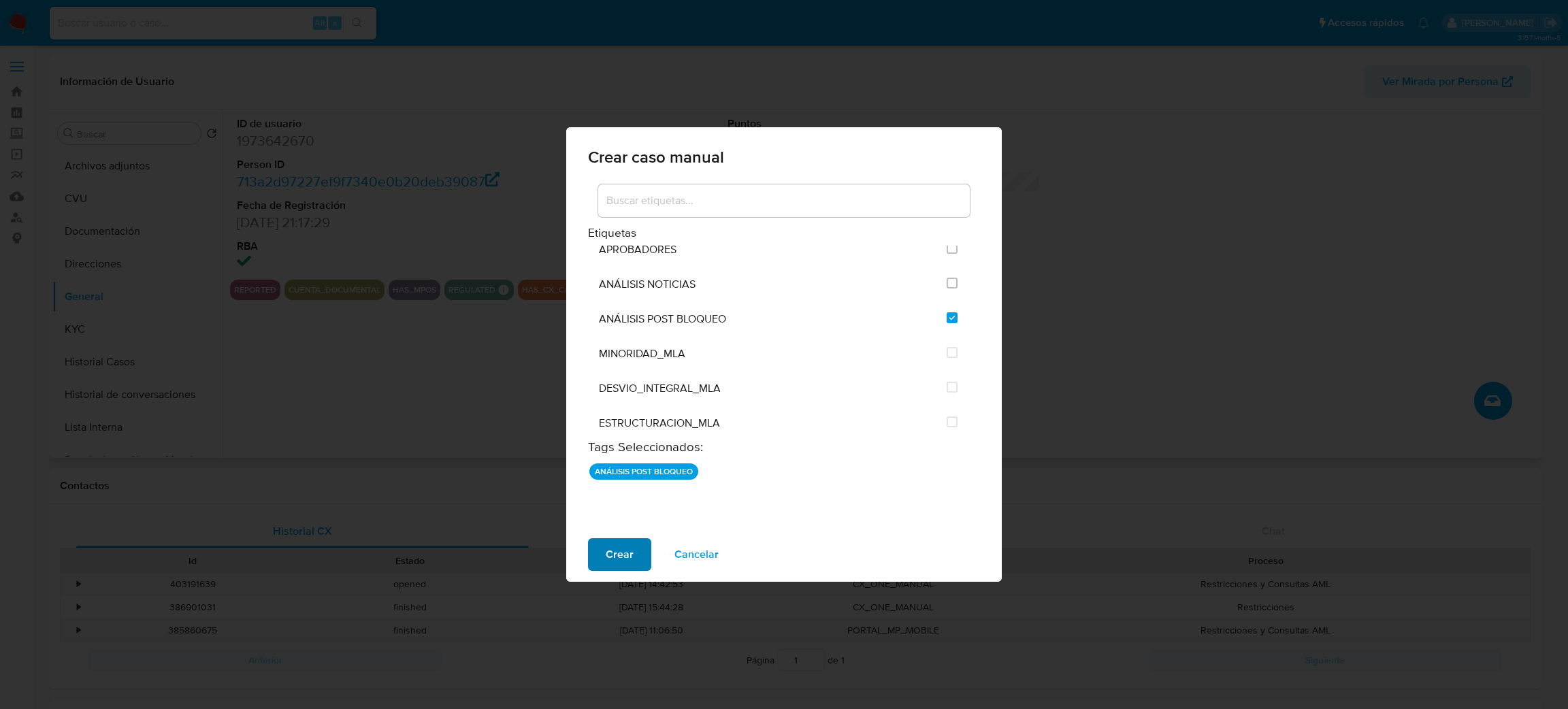
click at [631, 551] on span "Crear" at bounding box center [619, 554] width 28 height 30
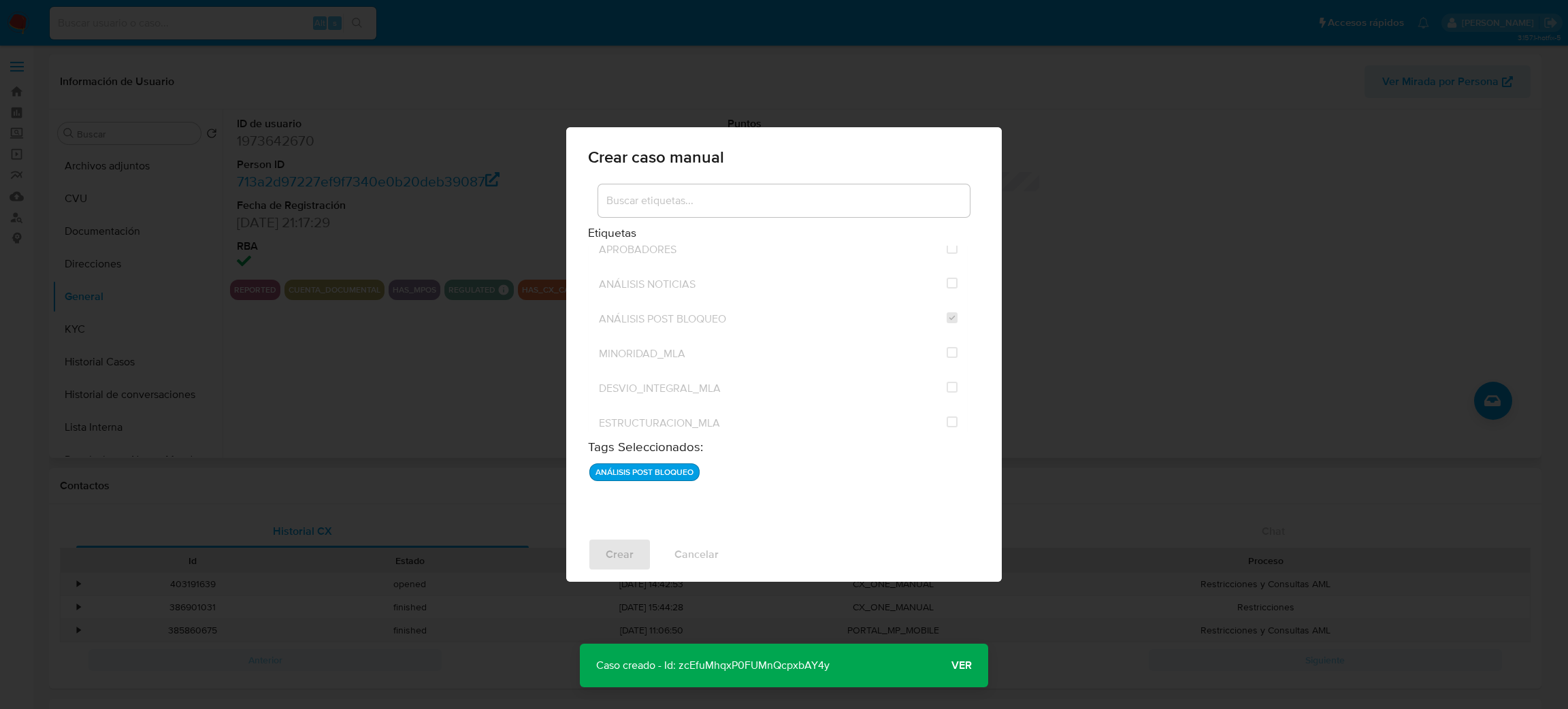
click at [967, 665] on span "Ver" at bounding box center [962, 665] width 20 height 0
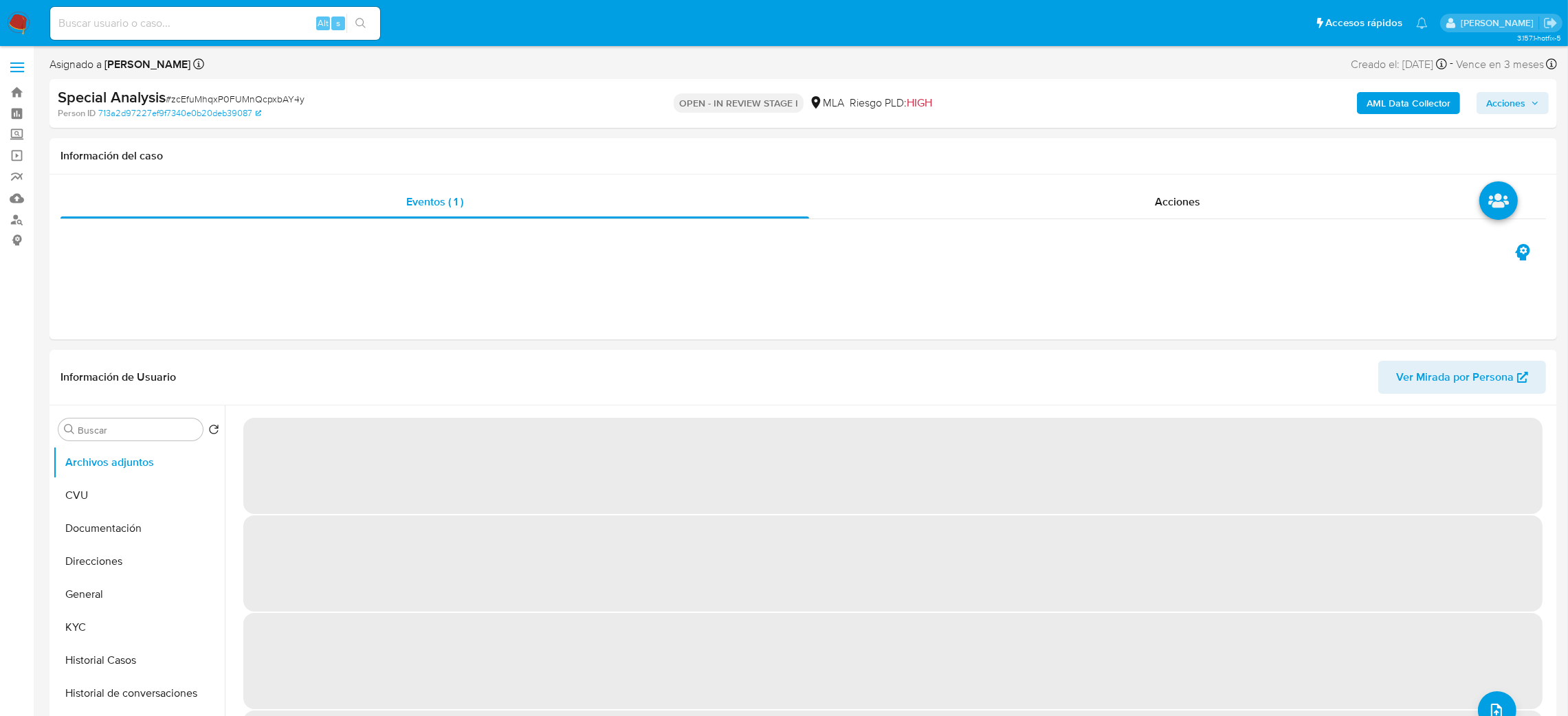
select select "10"
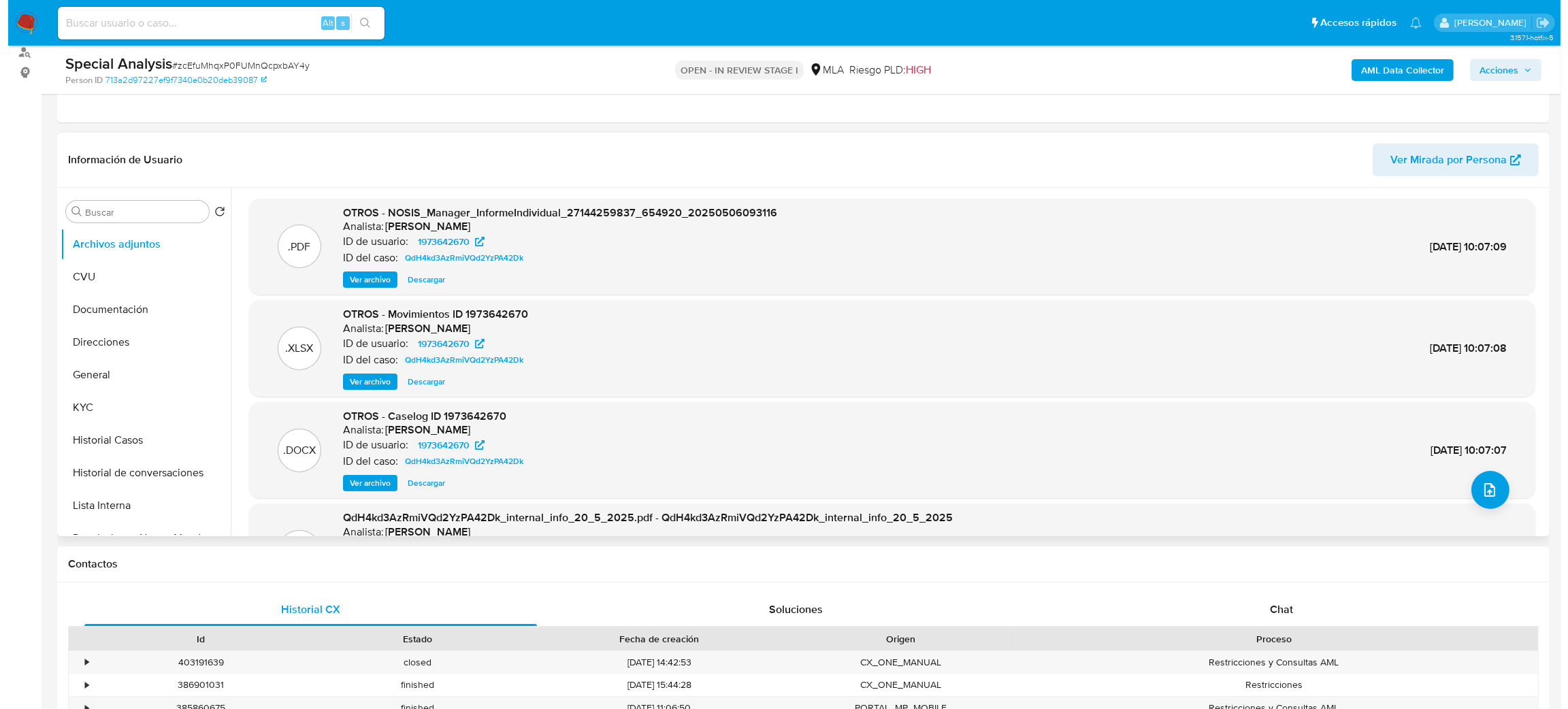
scroll to position [102, 0]
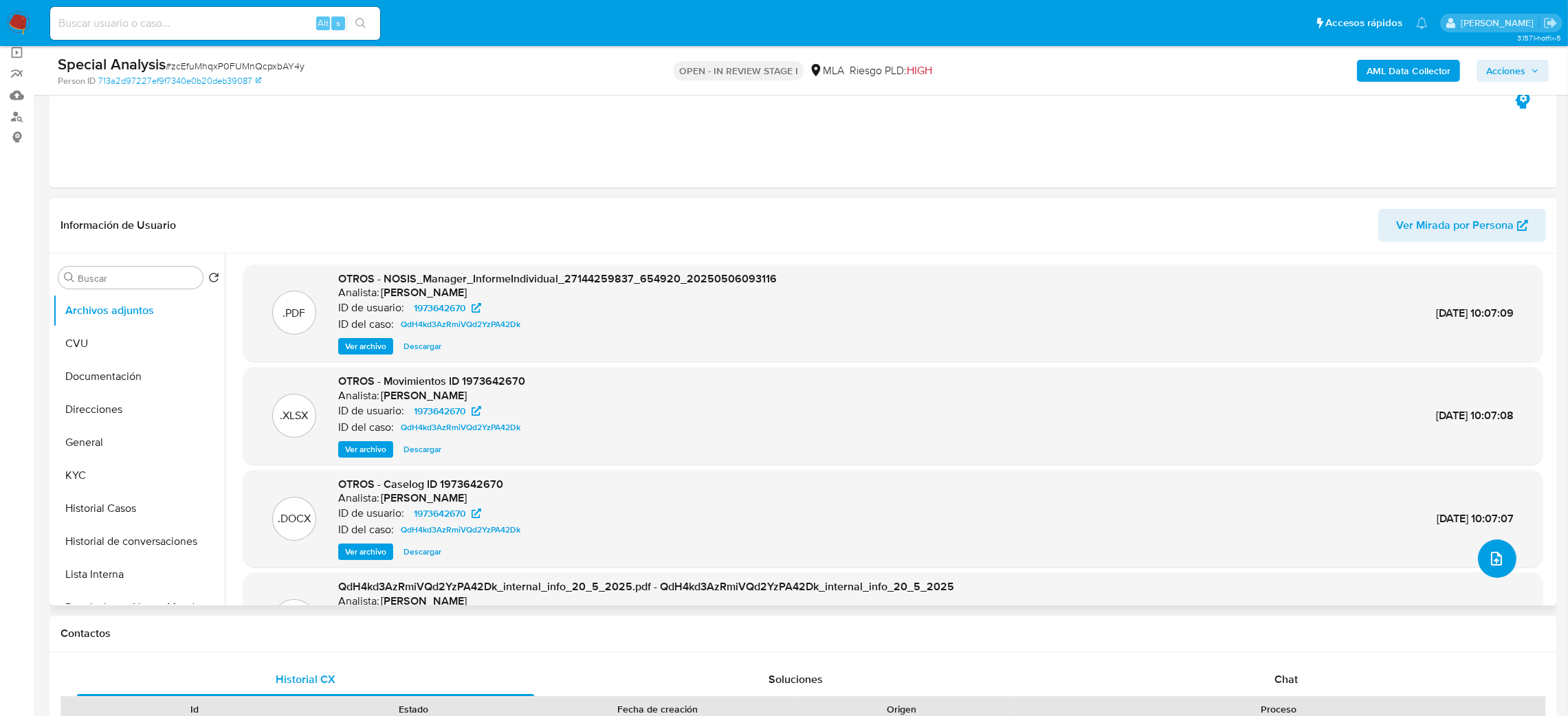
click at [1490, 548] on button "upload-file" at bounding box center [1497, 559] width 39 height 39
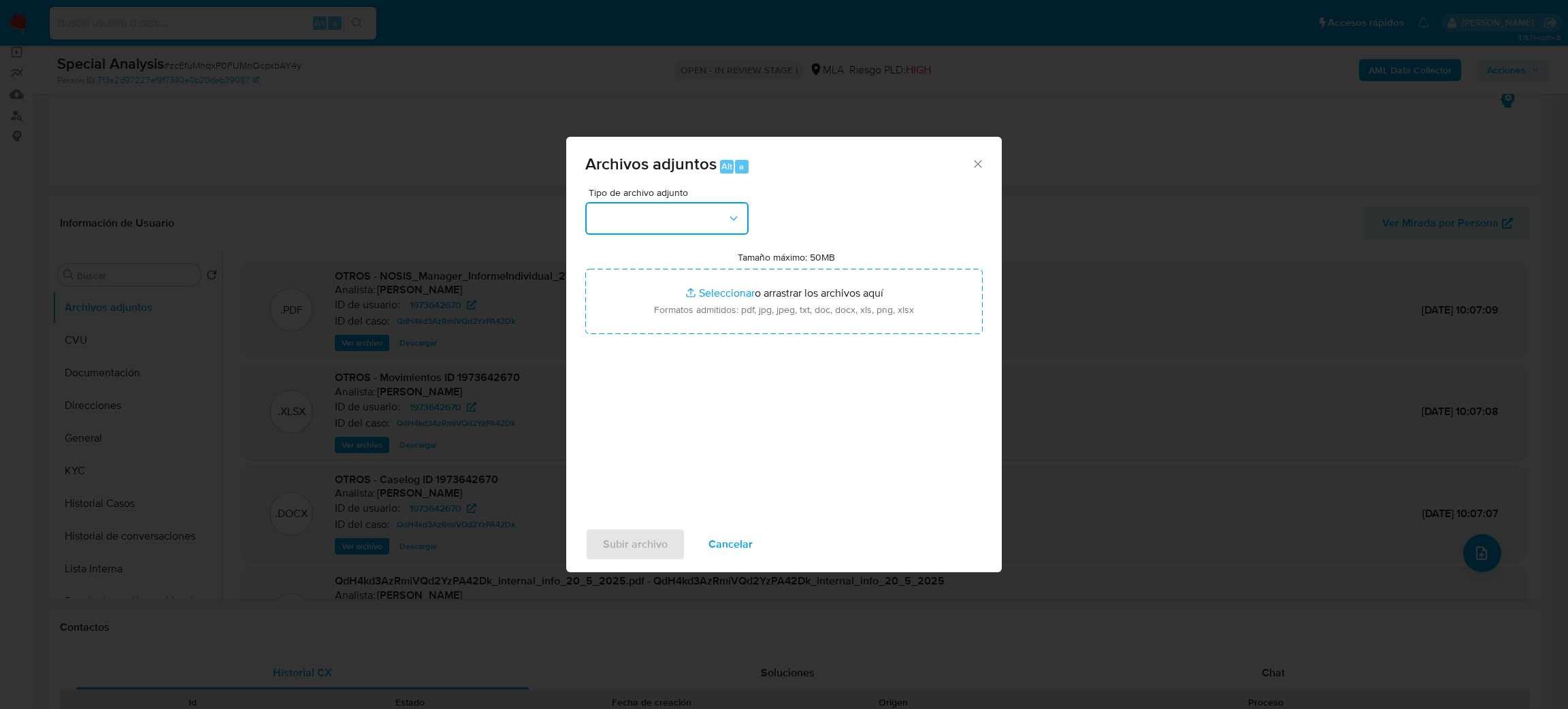
click at [679, 219] on button "button" at bounding box center [667, 218] width 163 height 33
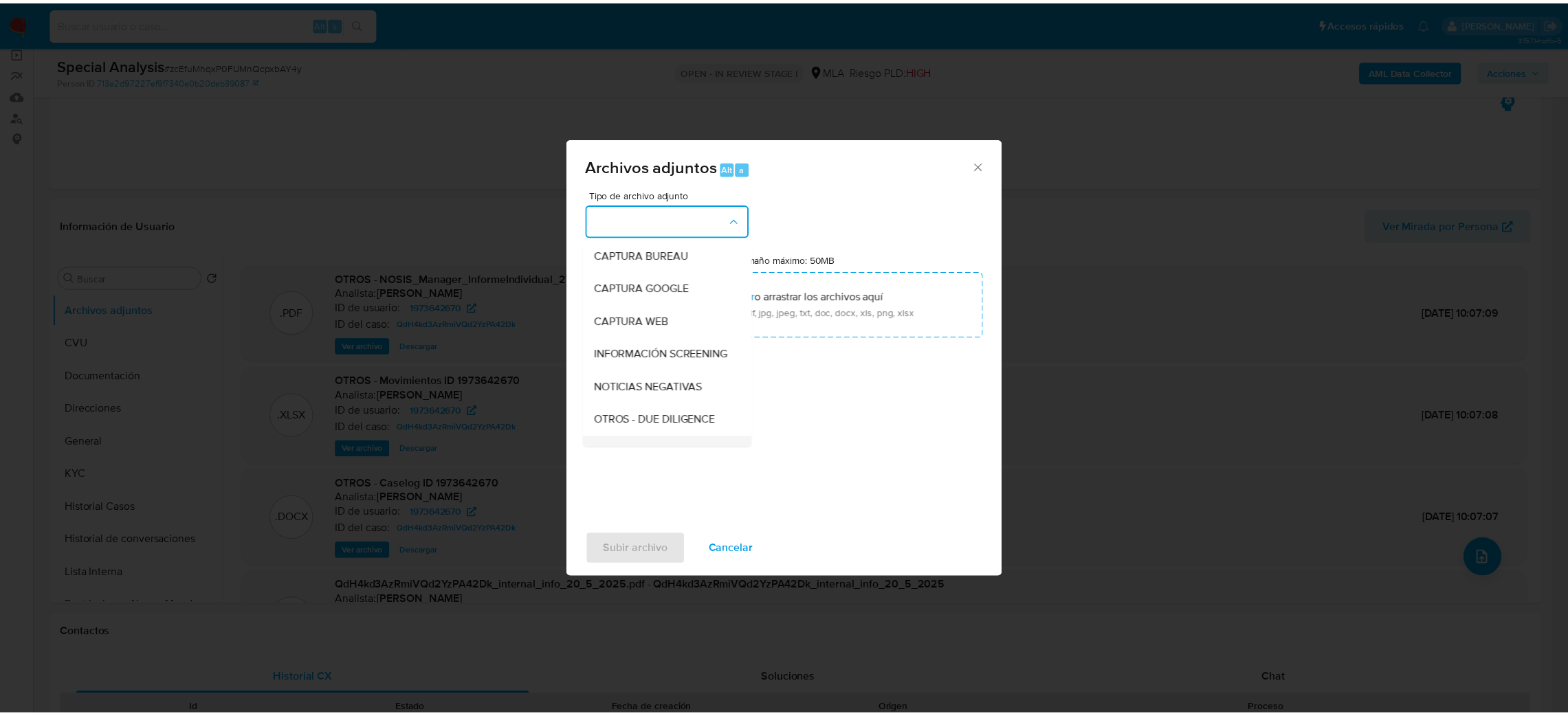
scroll to position [206, 0]
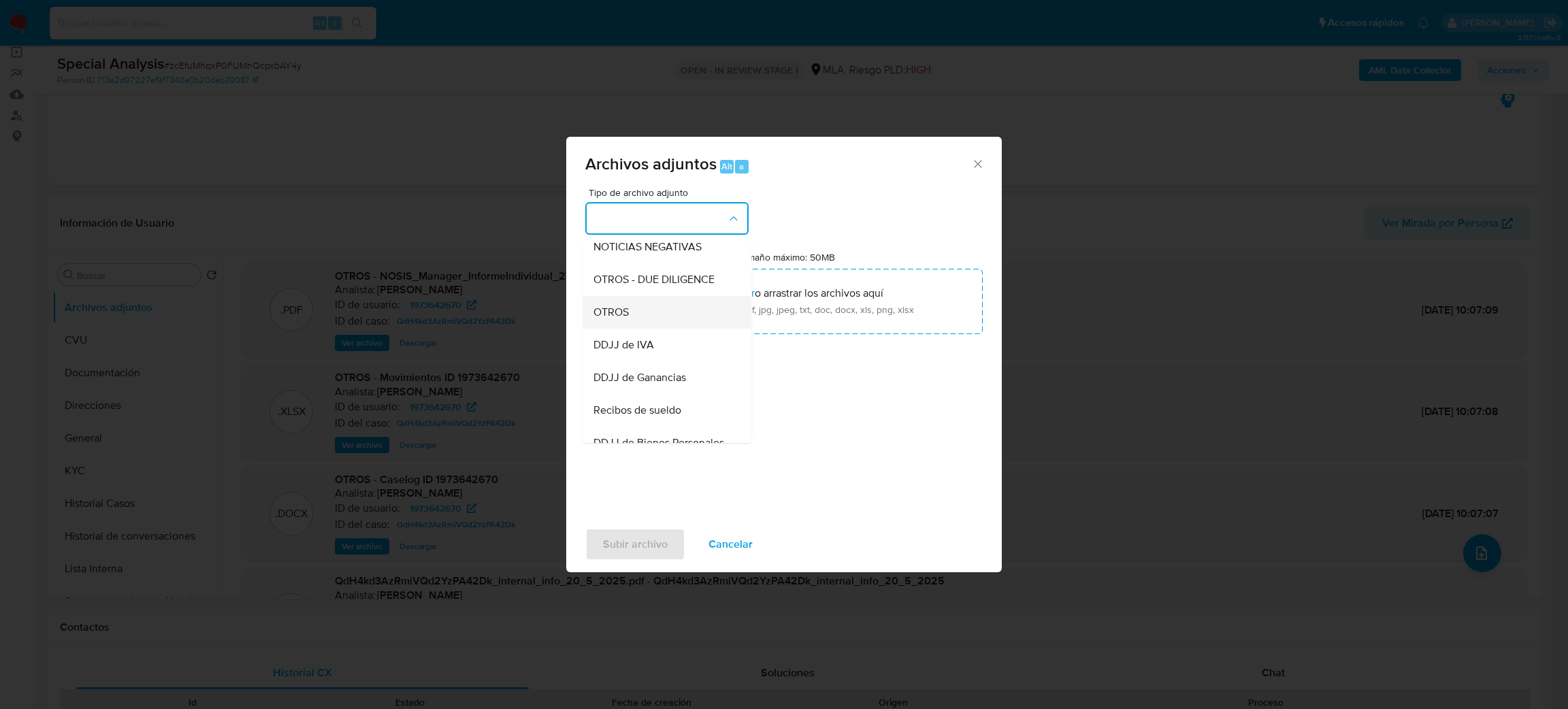
click at [643, 326] on div "OTROS" at bounding box center [663, 311] width 139 height 33
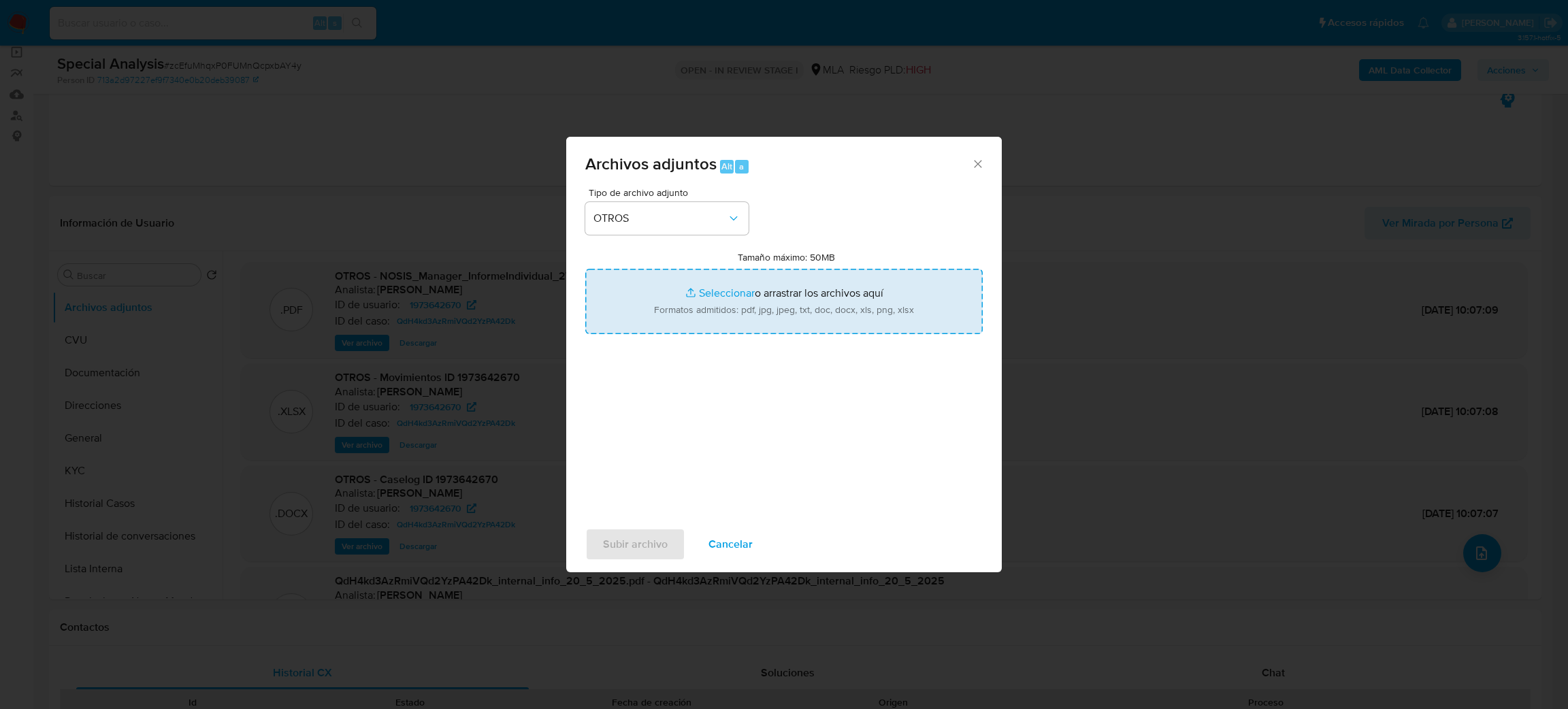
click at [759, 303] on input "Tamaño máximo: 50MB Seleccionar archivos" at bounding box center [784, 301] width 398 height 65
type input "C:\fakepath\Documentacion [PERSON_NAME] [PERSON_NAME] Capiglioni.pdf"
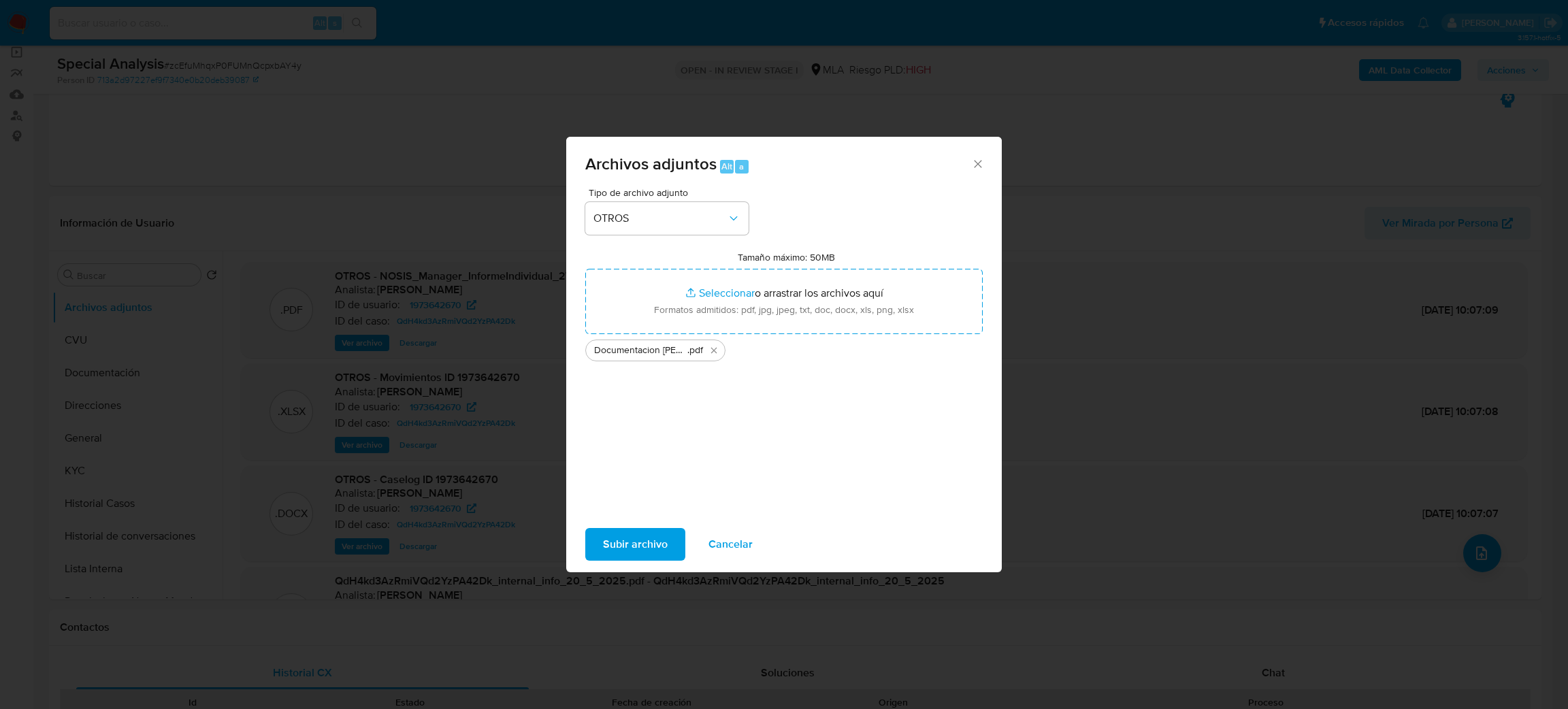
drag, startPoint x: 759, startPoint y: 303, endPoint x: 611, endPoint y: 552, distance: 289.7
click at [611, 552] on span "Subir archivo" at bounding box center [635, 544] width 64 height 30
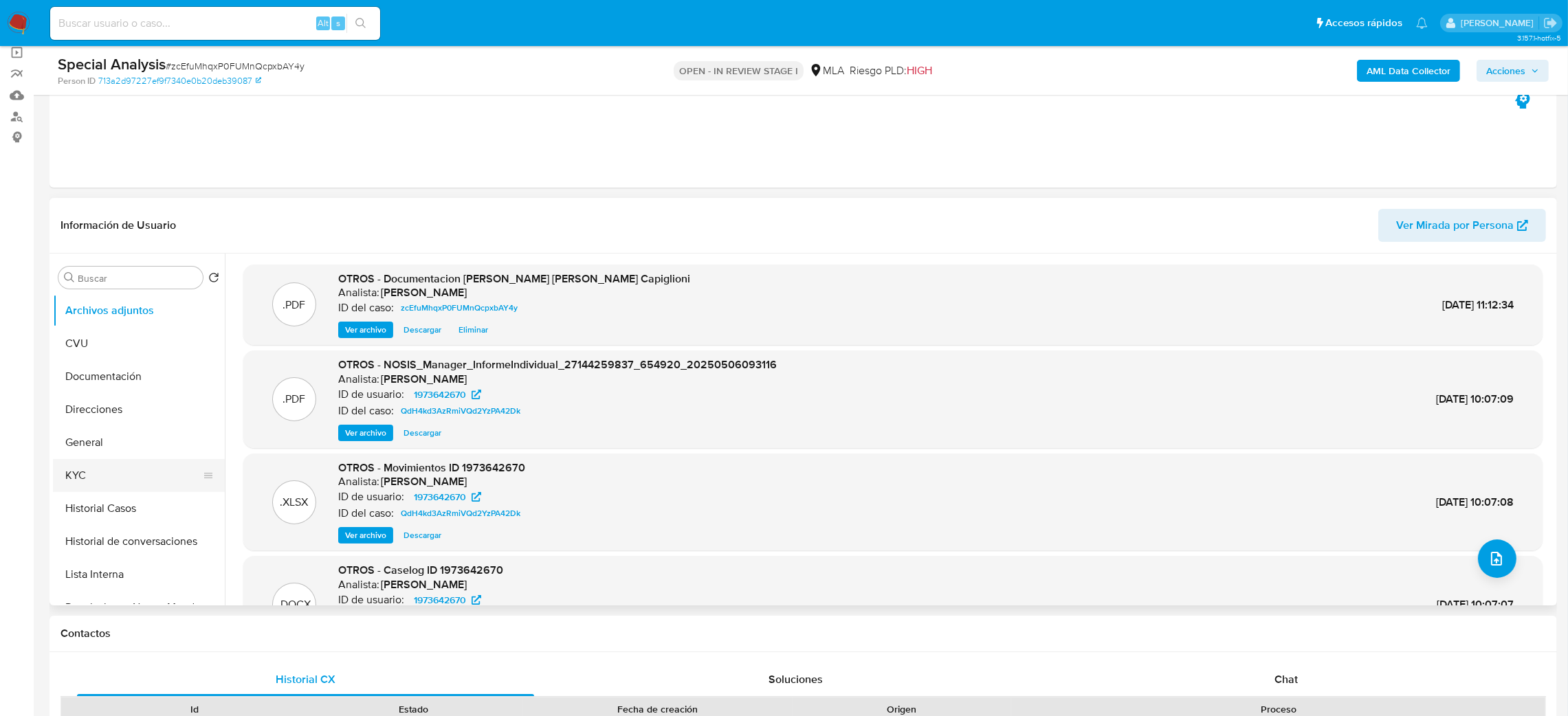
click at [129, 467] on button "KYC" at bounding box center [134, 475] width 161 height 33
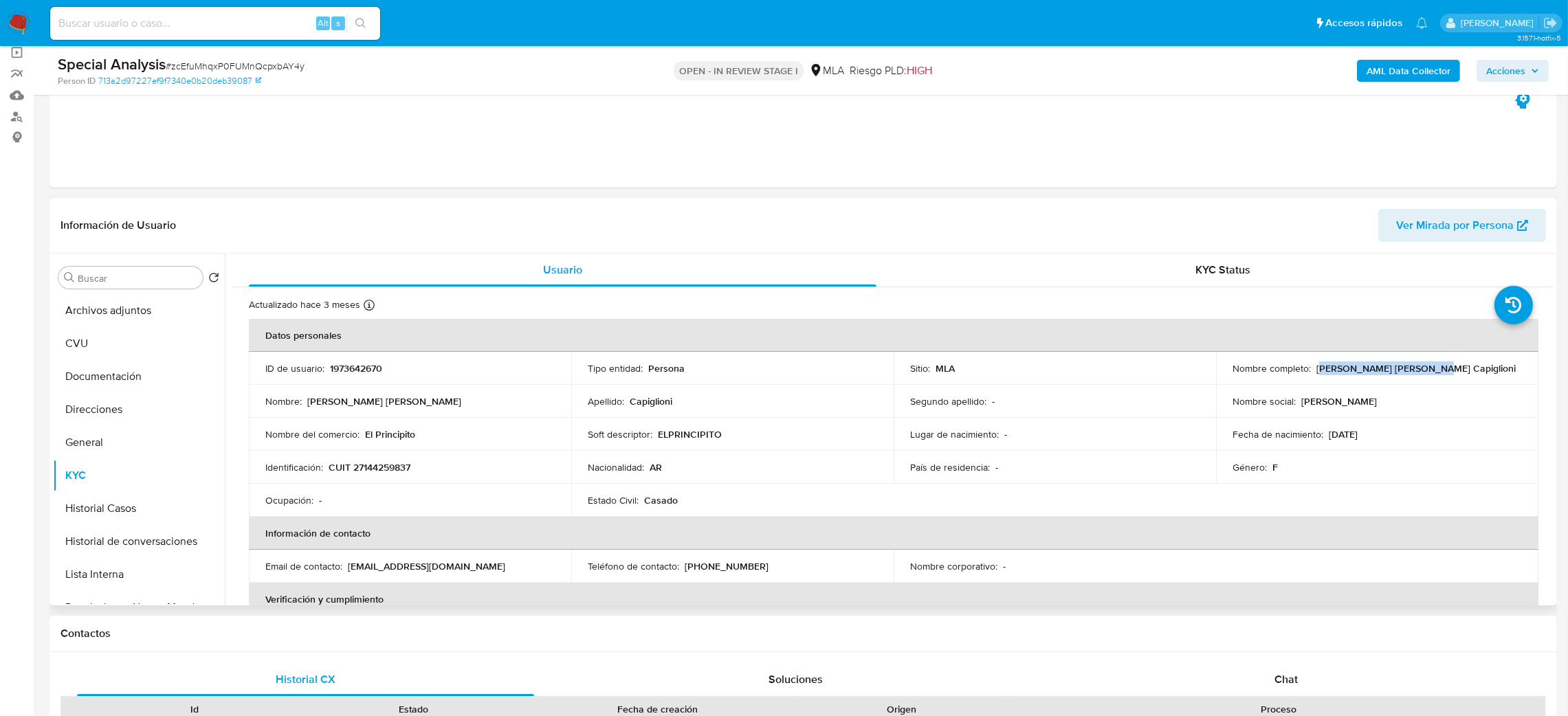
drag, startPoint x: 1317, startPoint y: 369, endPoint x: 1436, endPoint y: 365, distance: 119.1
click at [1436, 365] on div "Nombre completo : [PERSON_NAME] [PERSON_NAME] Capiglioni" at bounding box center [1377, 368] width 289 height 13
drag, startPoint x: 1313, startPoint y: 370, endPoint x: 1452, endPoint y: 366, distance: 139.1
click at [1452, 366] on div "Nombre completo : [PERSON_NAME] [PERSON_NAME] Capiglioni" at bounding box center [1377, 368] width 289 height 13
copy p "[PERSON_NAME] [PERSON_NAME] Capiglioni"
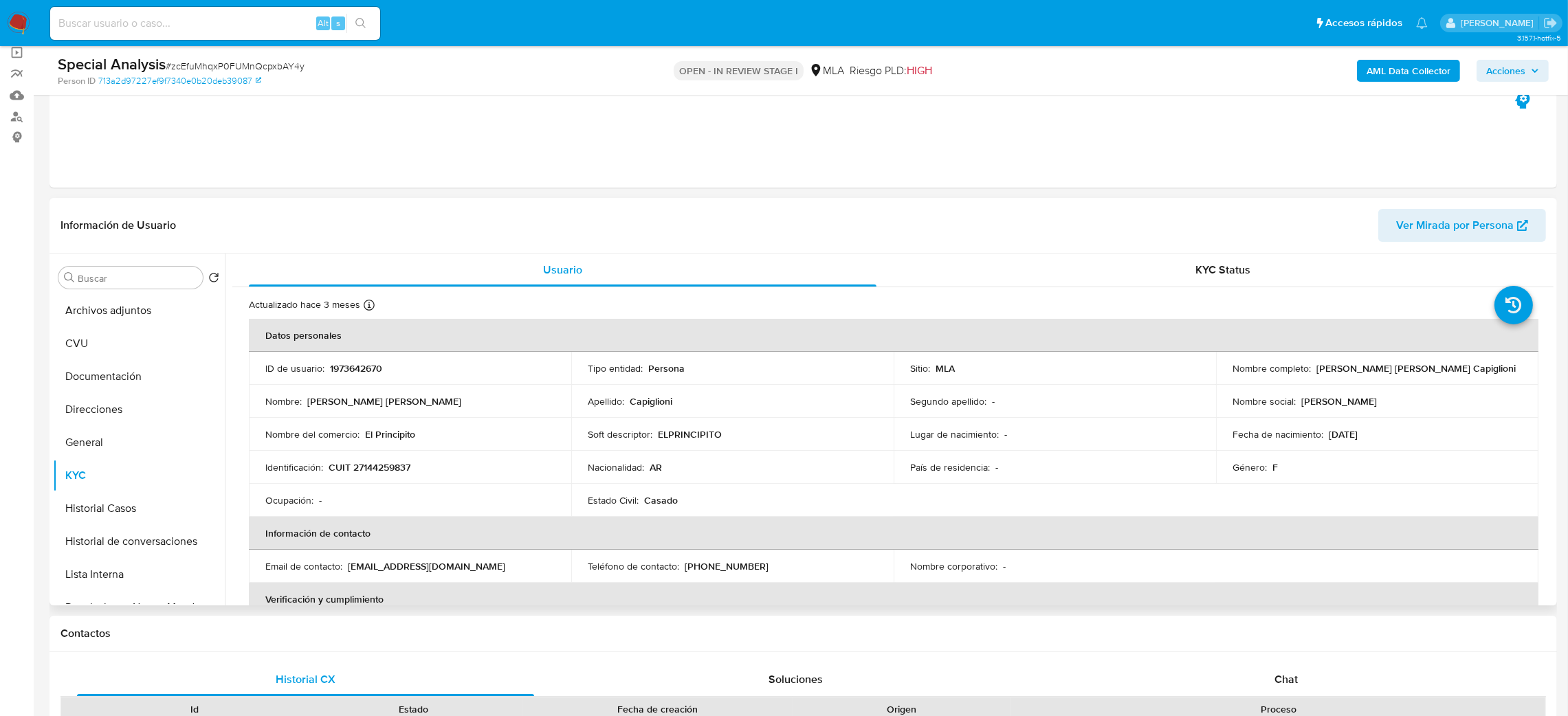
click at [381, 471] on p "CUIT 27144259837" at bounding box center [369, 467] width 82 height 13
copy p "27144259837"
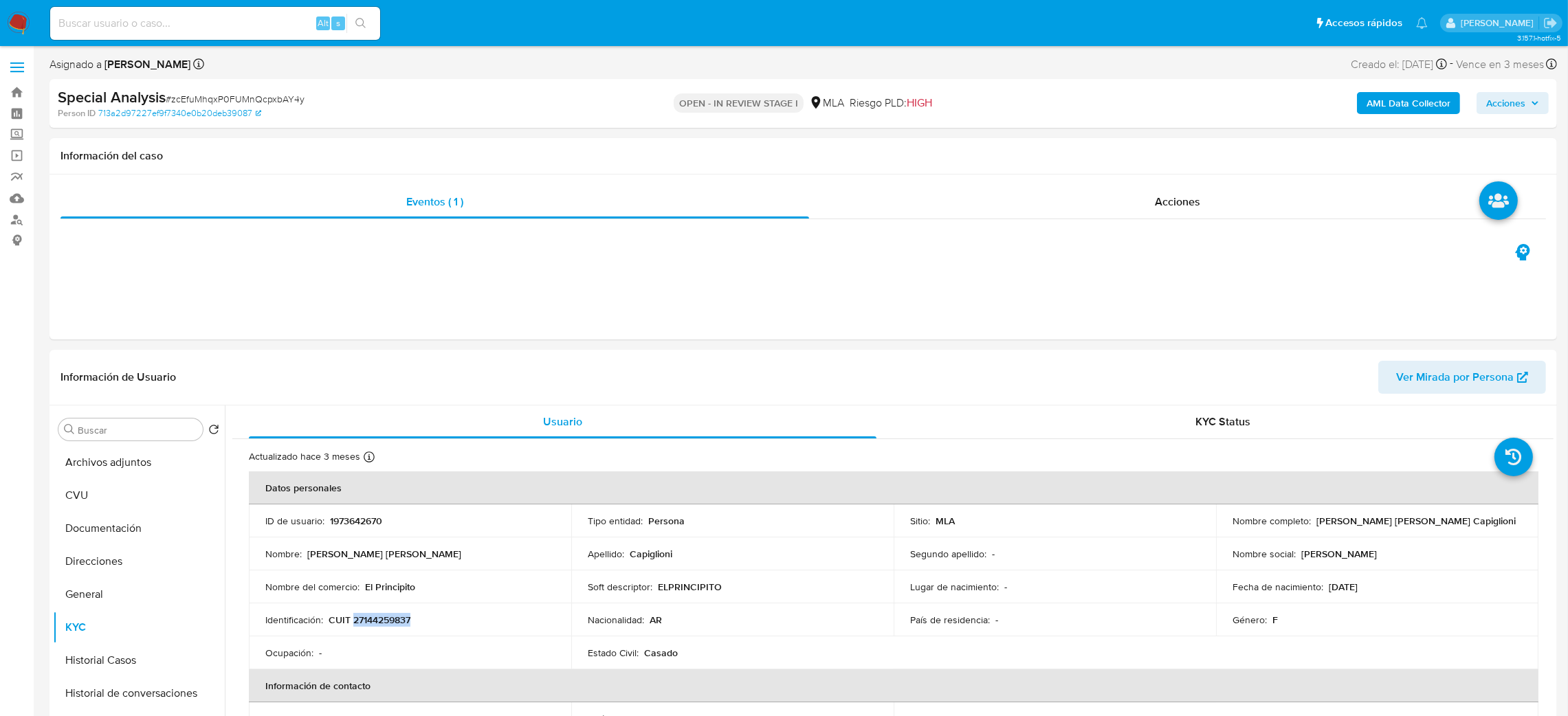
click at [1502, 111] on span "Acciones" at bounding box center [1505, 103] width 39 height 22
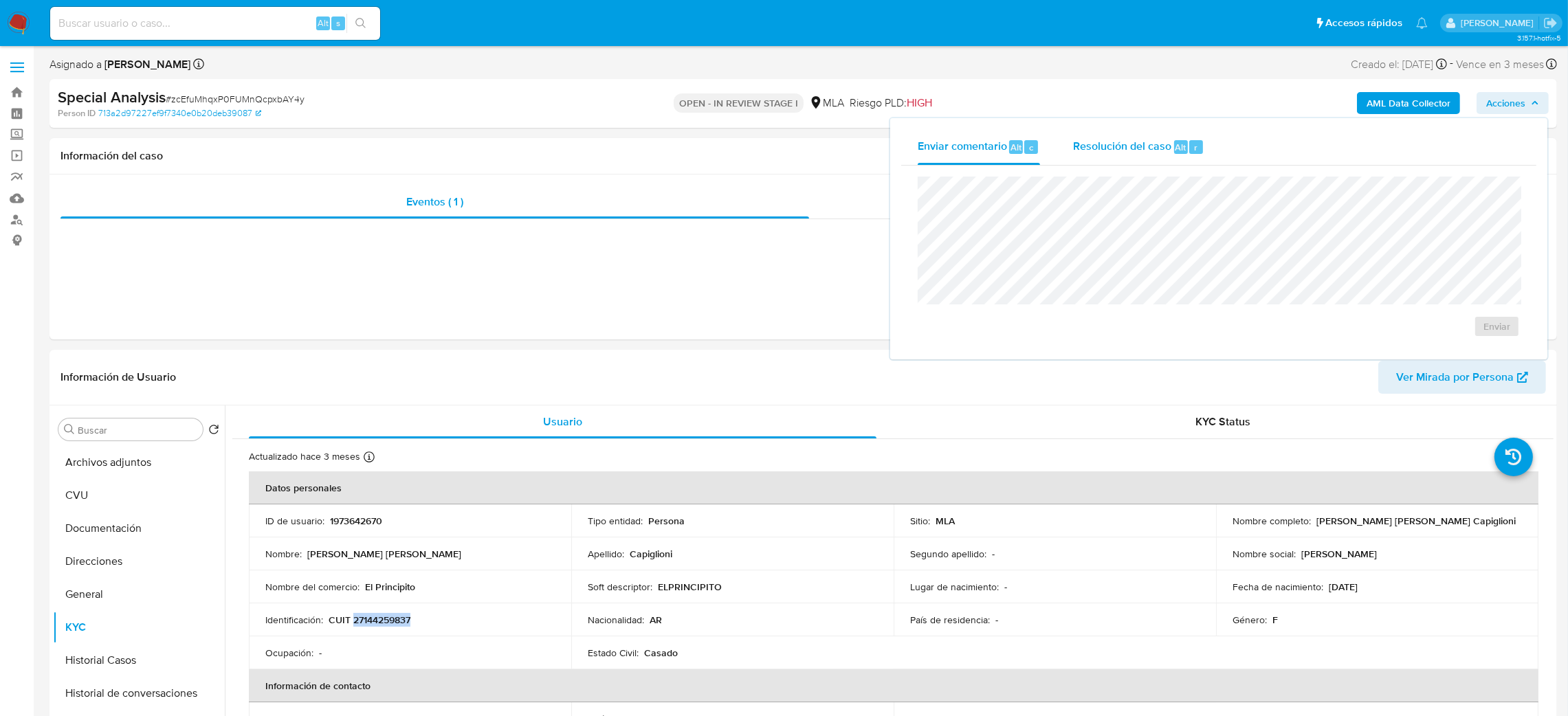
click at [1151, 139] on span "Resolución del caso" at bounding box center [1122, 146] width 98 height 16
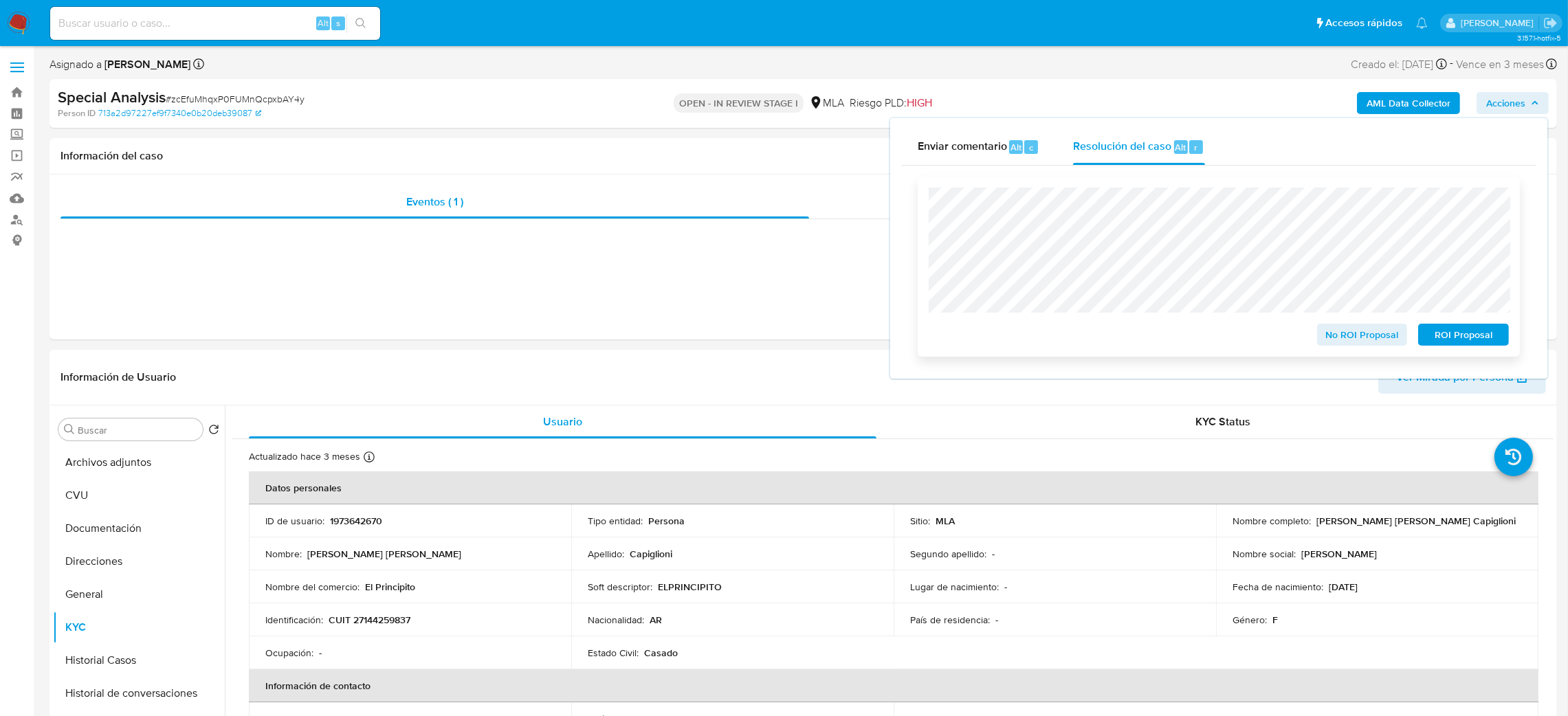
click at [1330, 338] on span "No ROI Proposal" at bounding box center [1362, 334] width 72 height 19
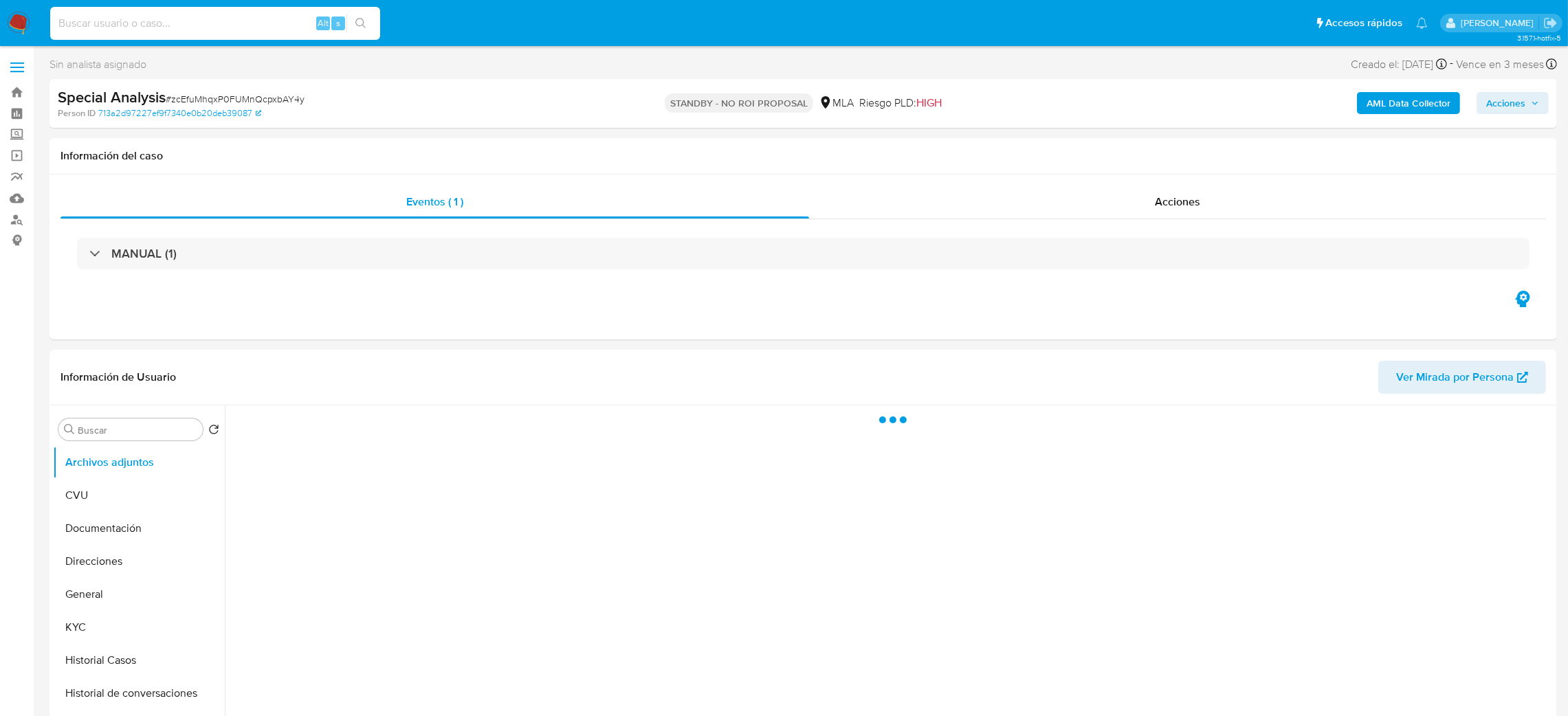
click at [142, 17] on input at bounding box center [215, 23] width 330 height 18
paste input "275683327"
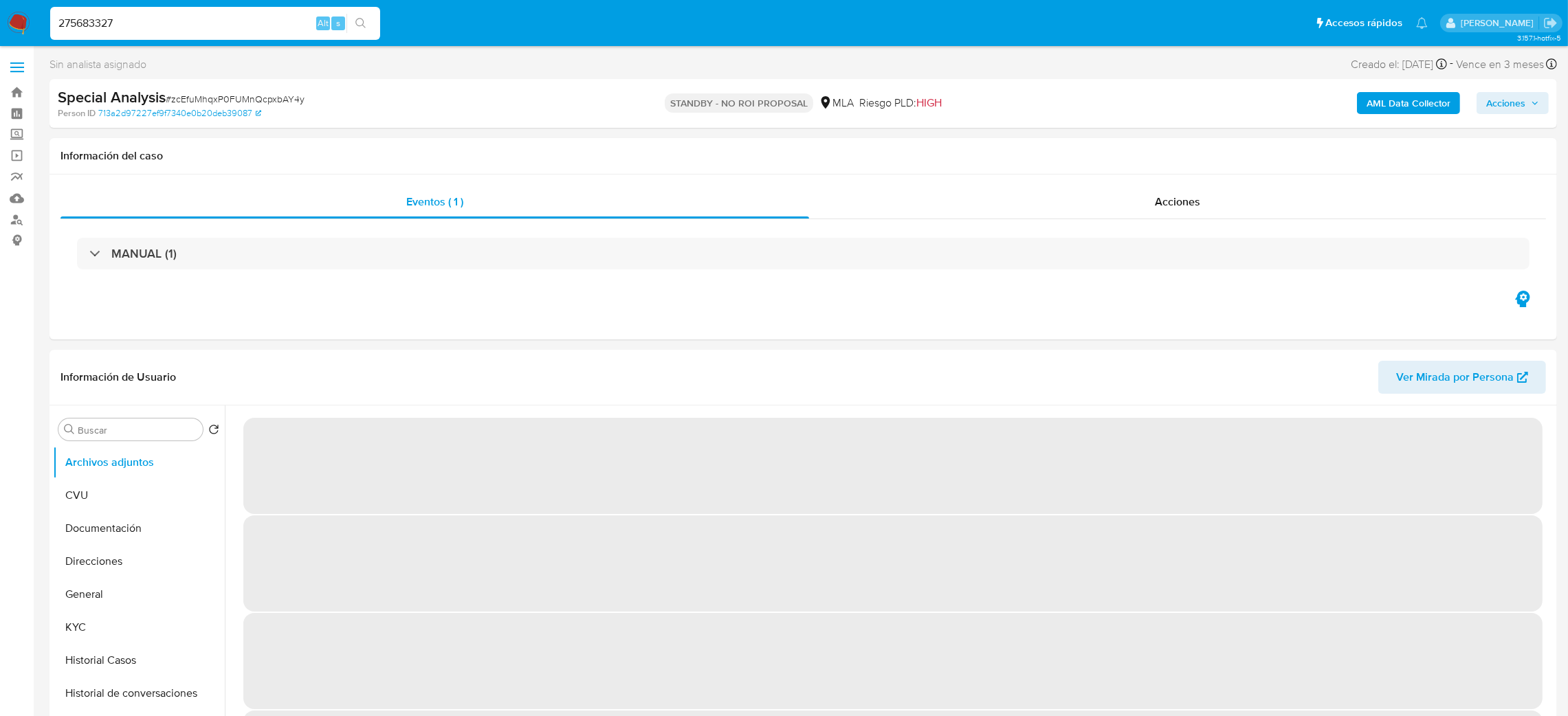
type input "275683327"
select select "10"
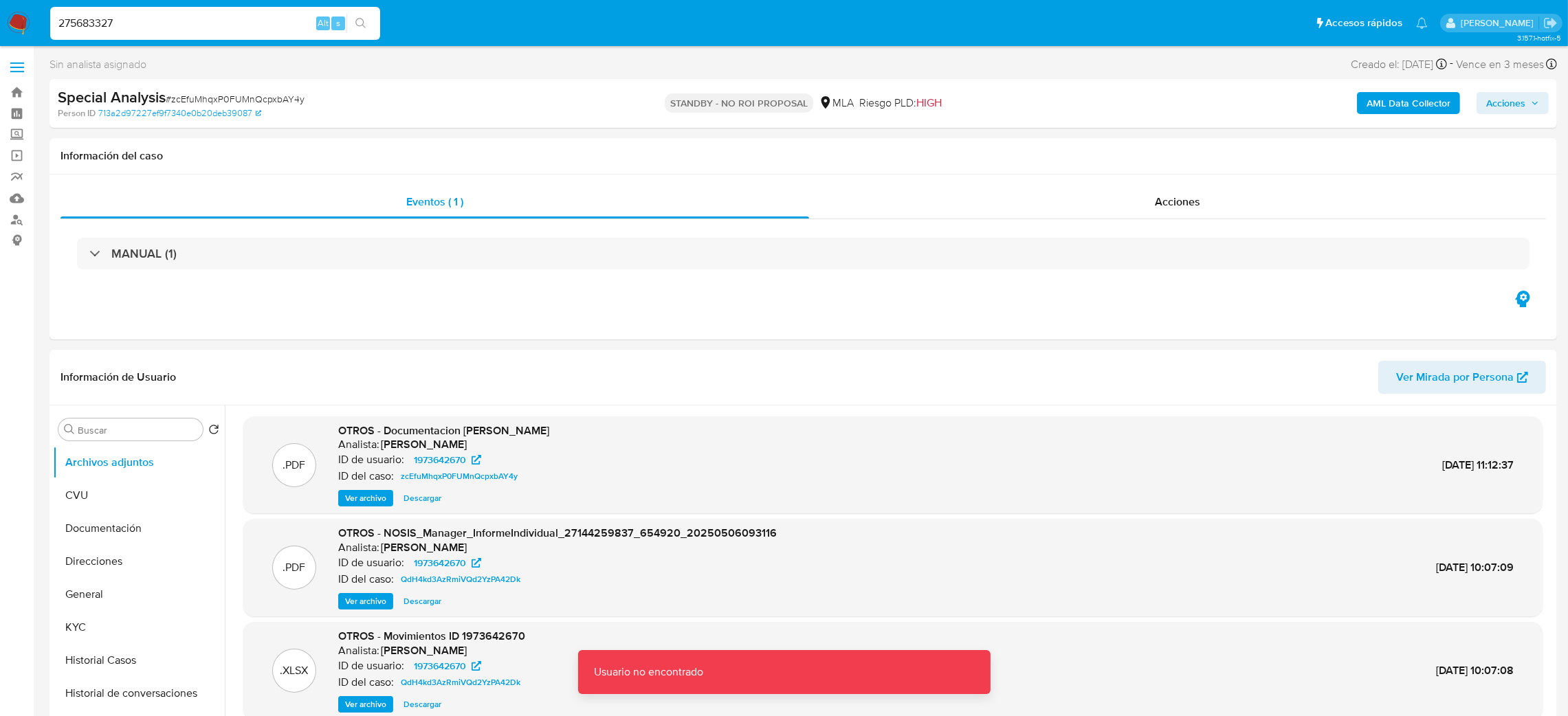
click at [5, 19] on nav "Pausado Ver notificaciones 275683327 Alt s Accesos rápidos Presiona las siguien…" at bounding box center [784, 23] width 1568 height 46
click at [14, 20] on img at bounding box center [19, 24] width 24 height 24
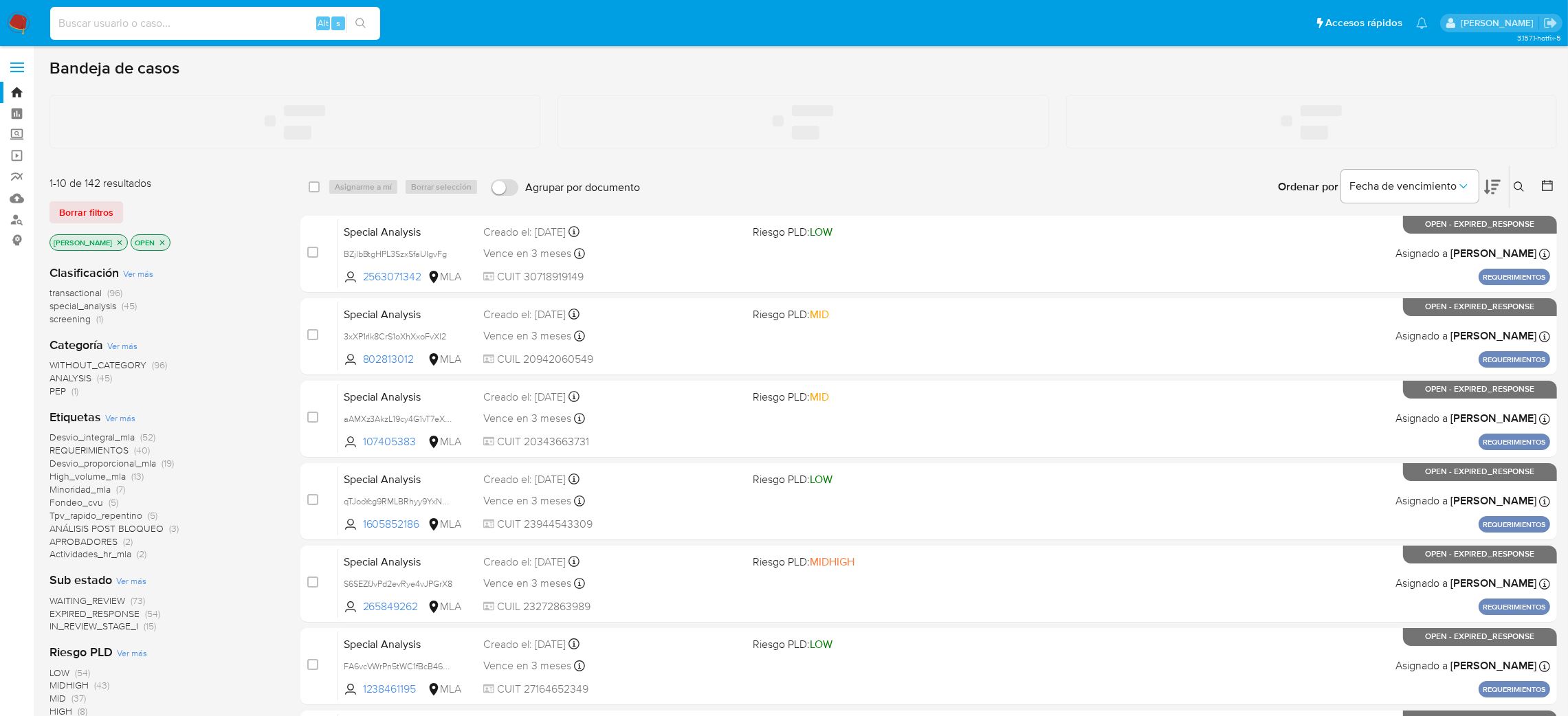
click at [223, 26] on input at bounding box center [215, 23] width 330 height 18
paste input "275683327"
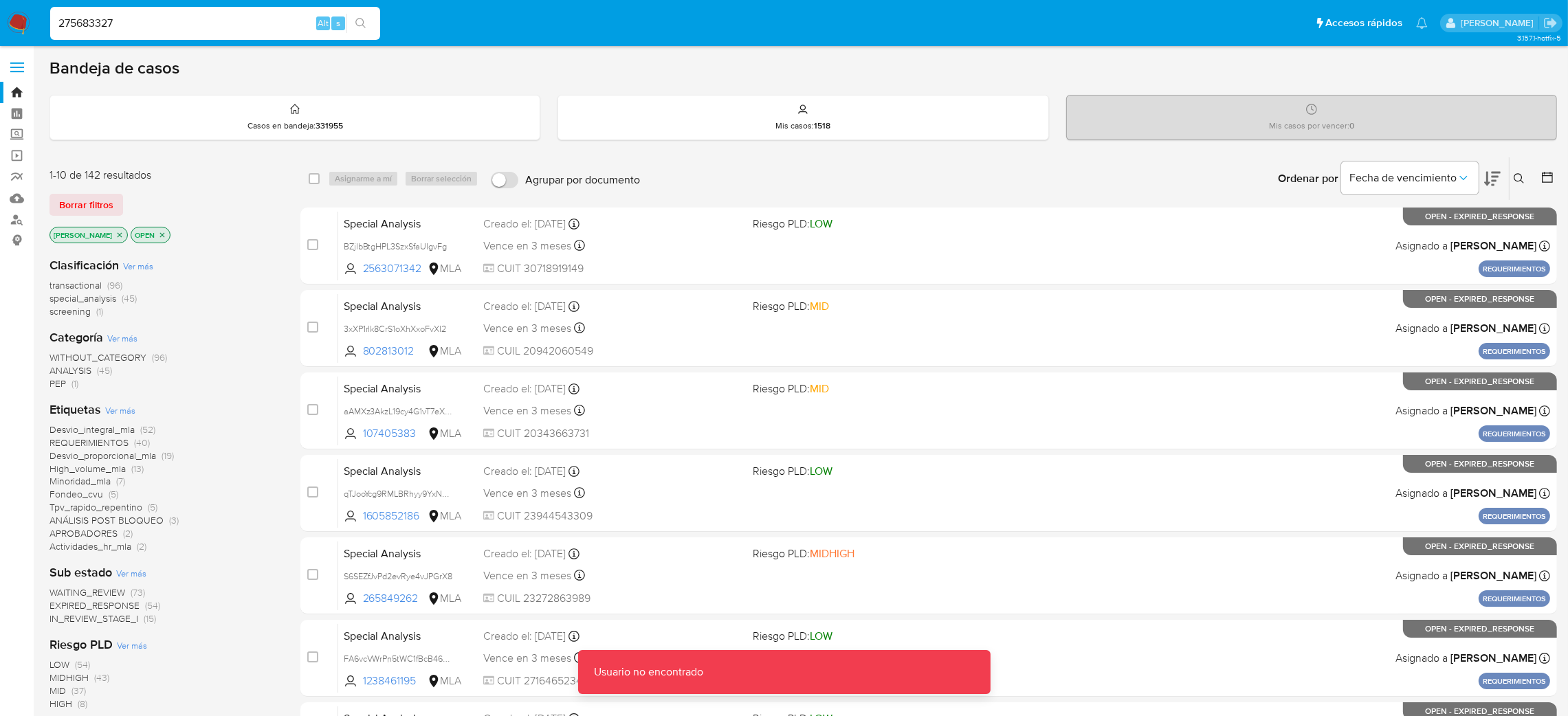
click at [163, 22] on input "275683327" at bounding box center [215, 23] width 330 height 18
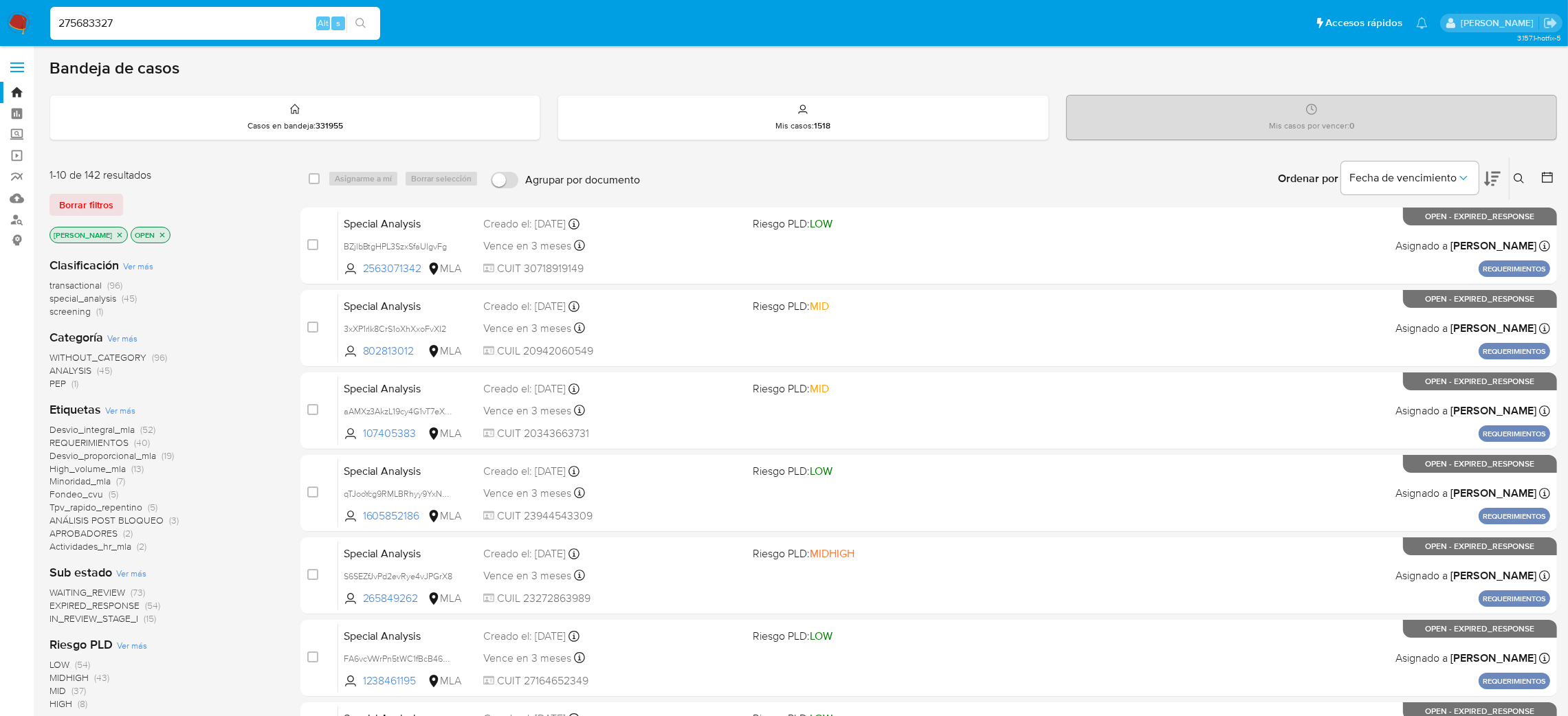
type input "275683327"
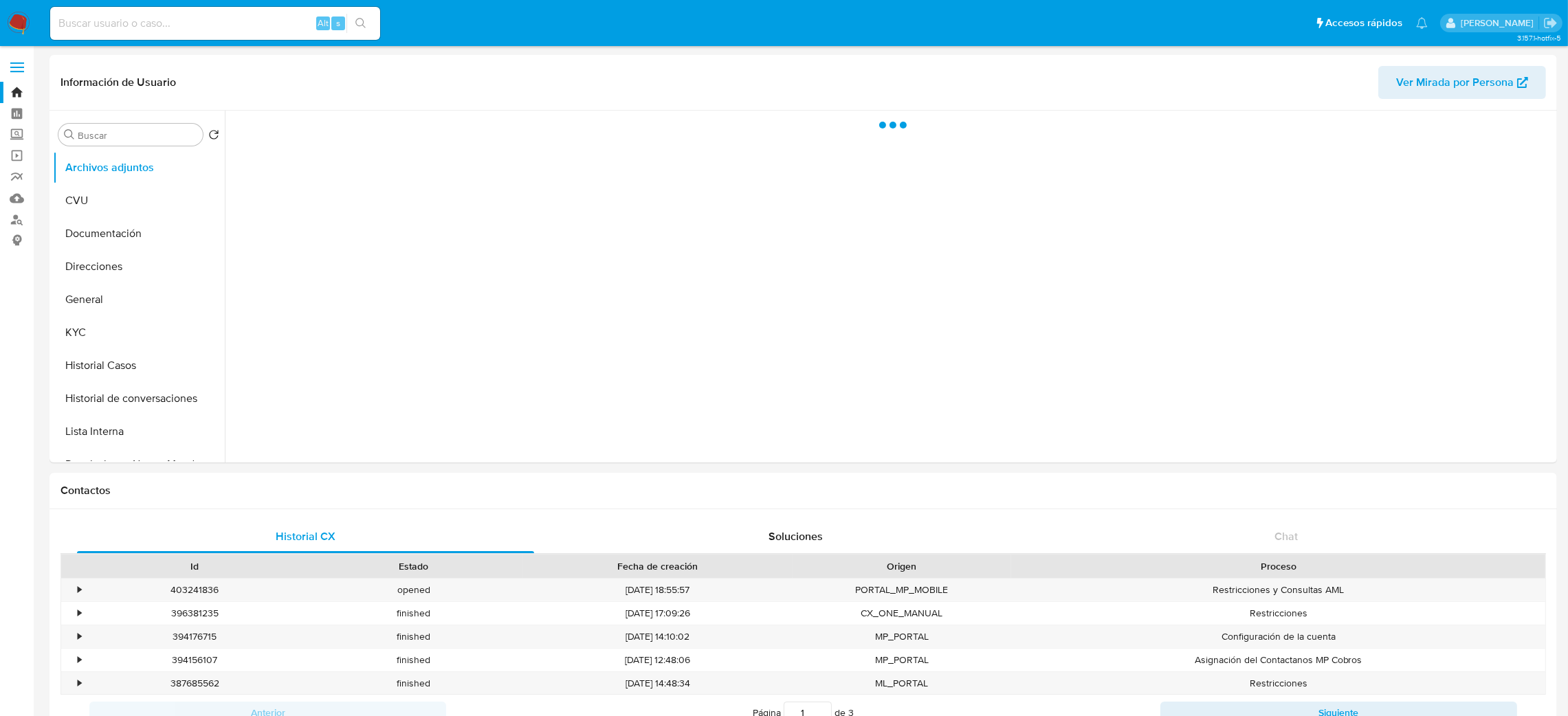
select select "10"
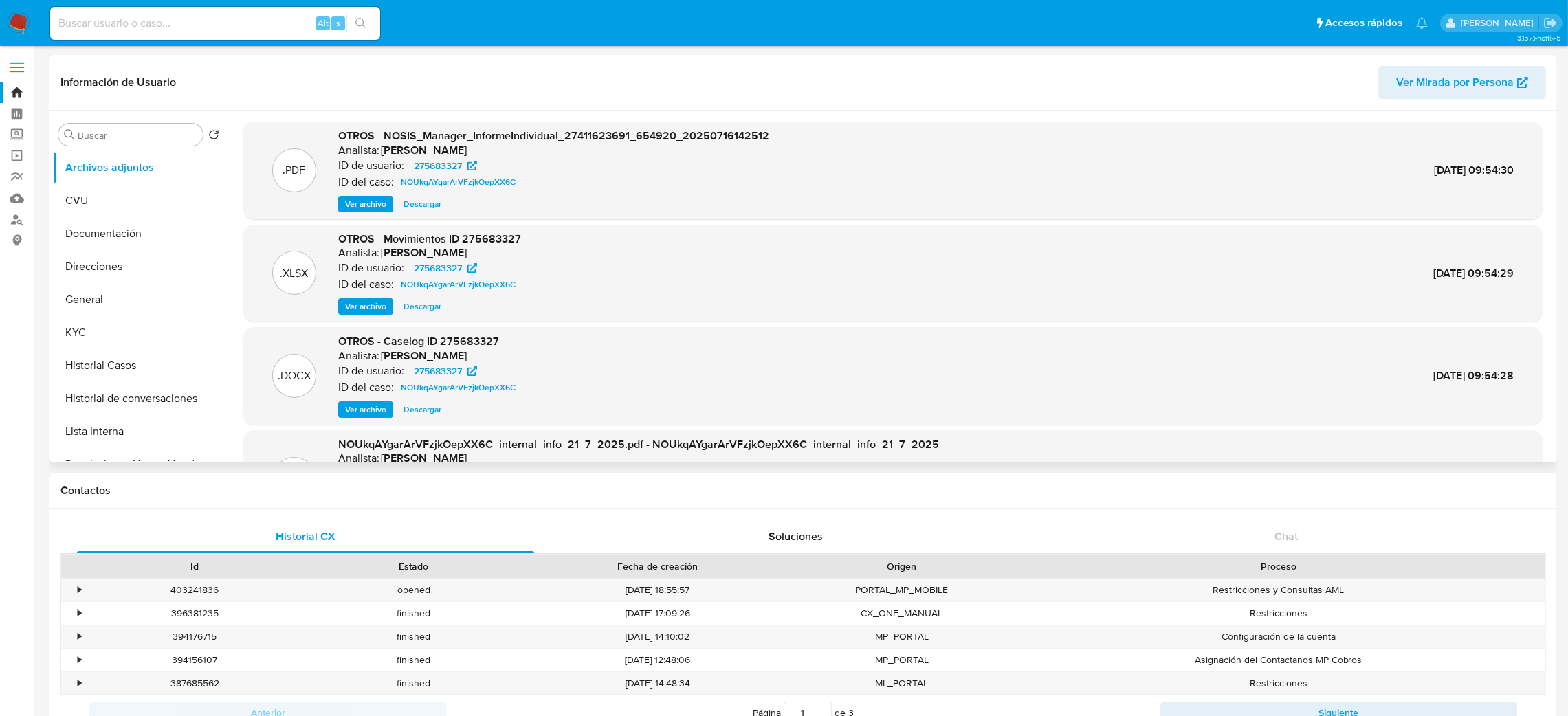
click at [365, 406] on span "Ver archivo" at bounding box center [365, 409] width 41 height 14
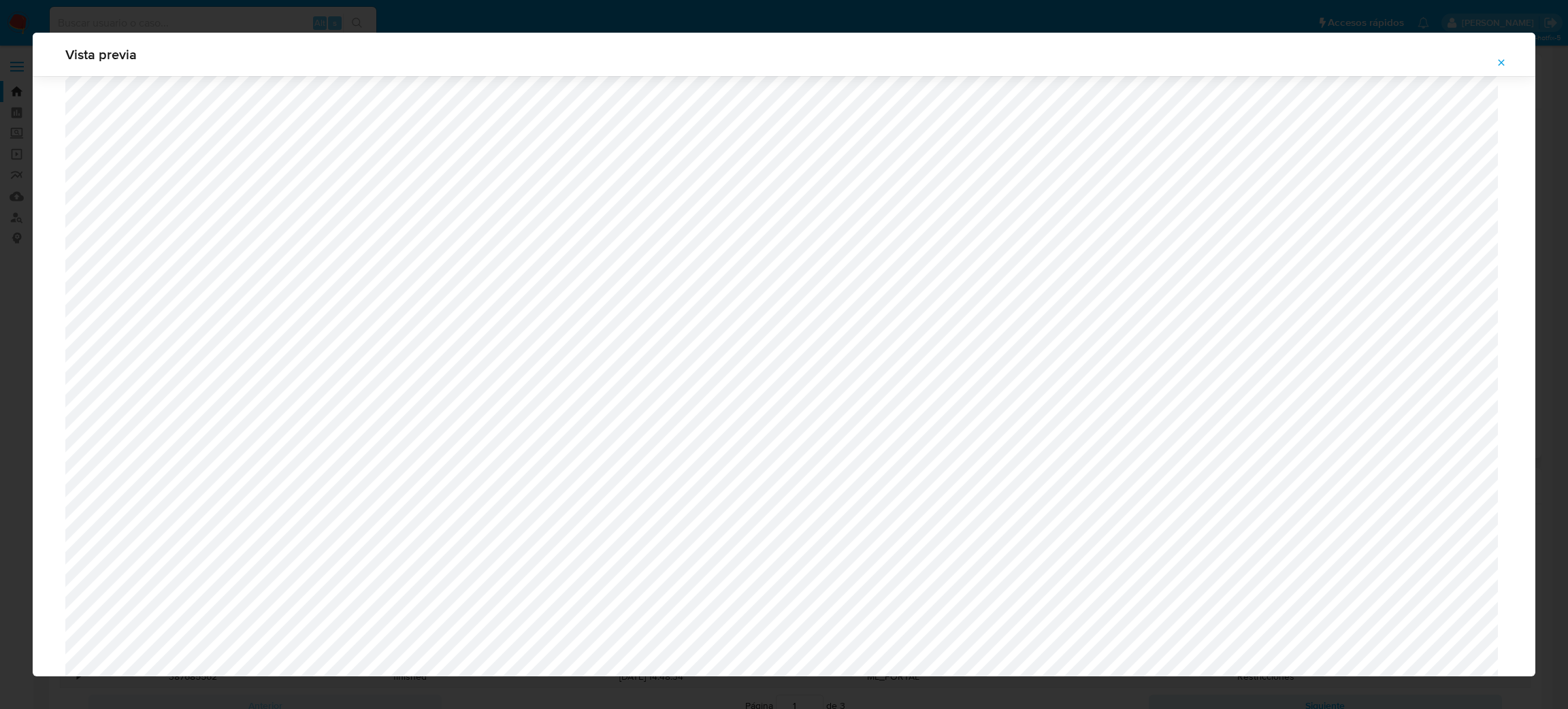
scroll to position [789, 0]
click at [1497, 57] on icon "Attachment preview" at bounding box center [1501, 62] width 11 height 11
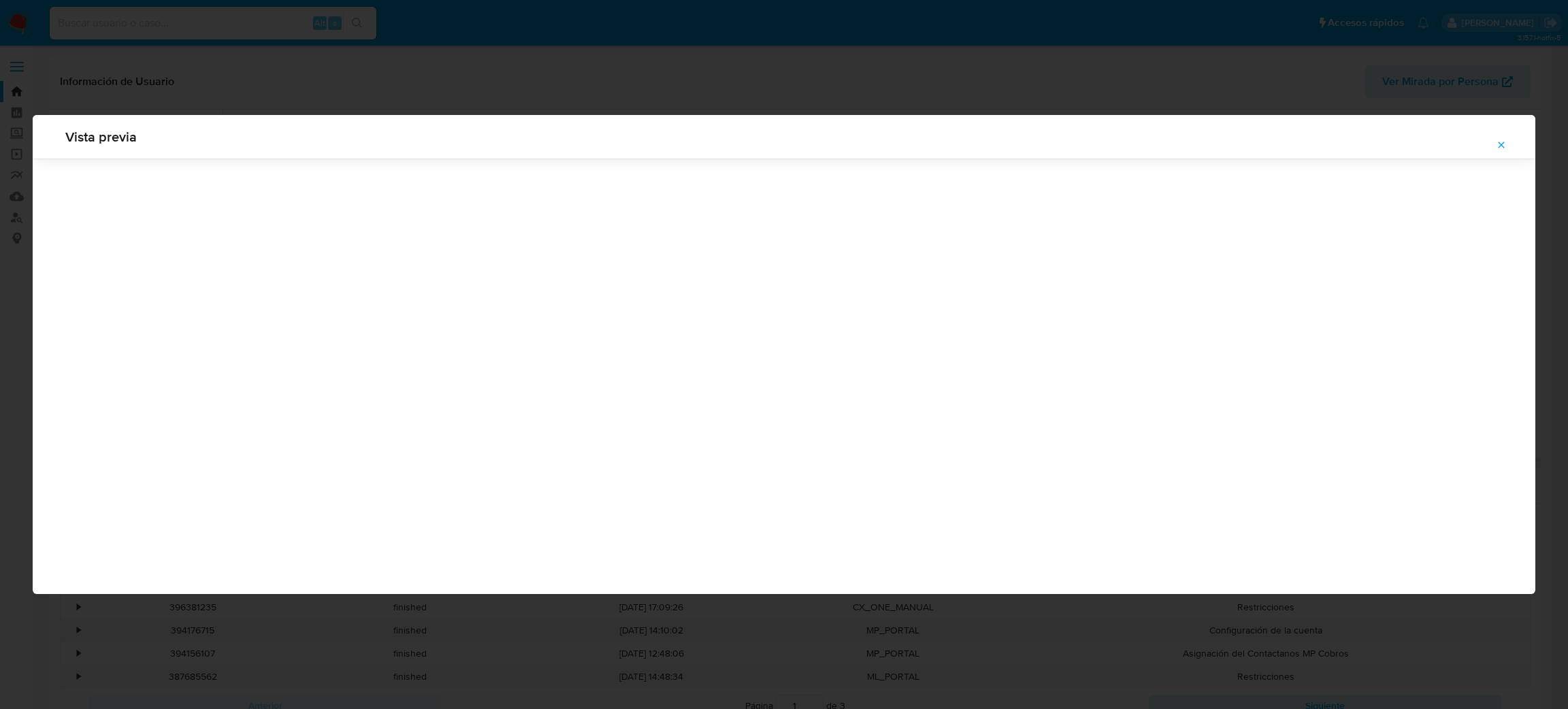
scroll to position [0, 0]
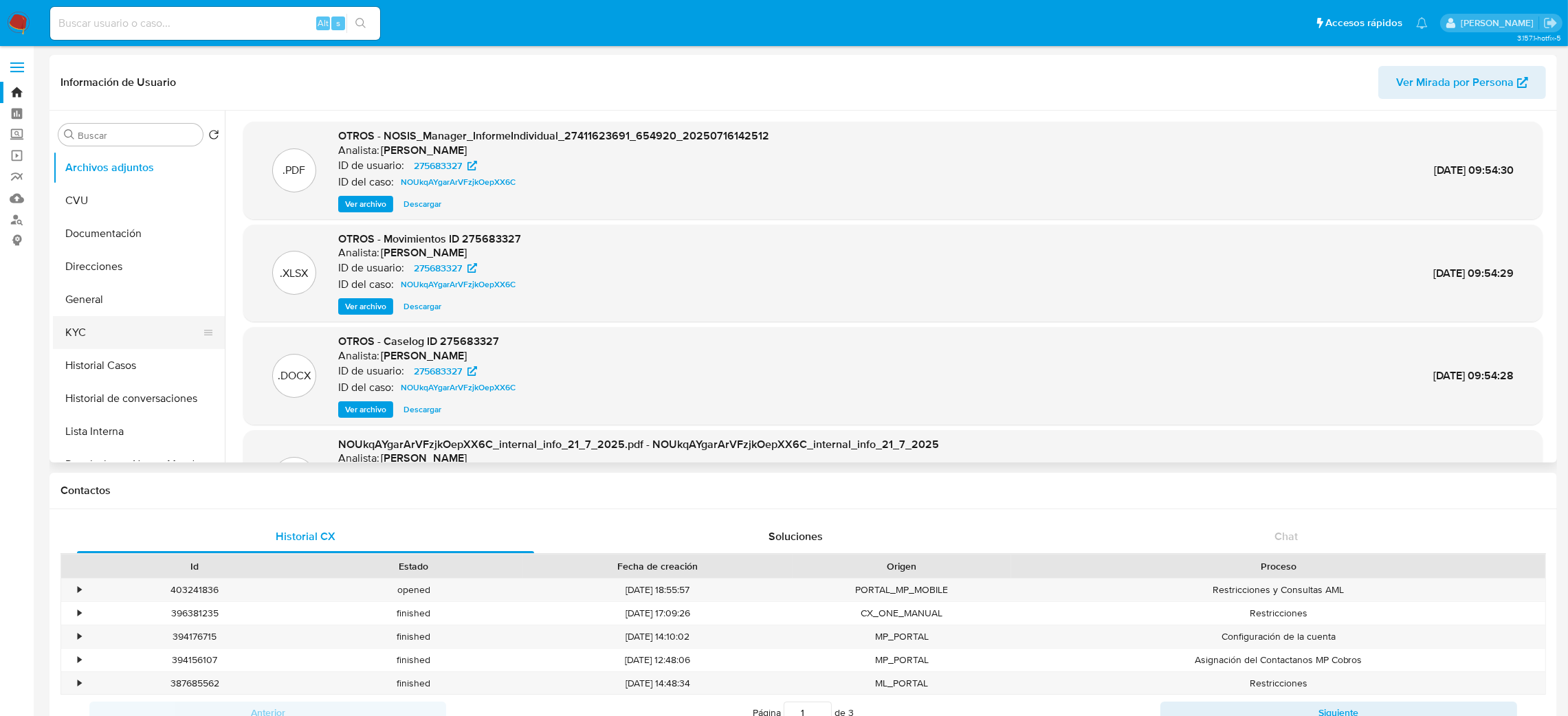
click at [102, 333] on button "KYC" at bounding box center [134, 332] width 161 height 33
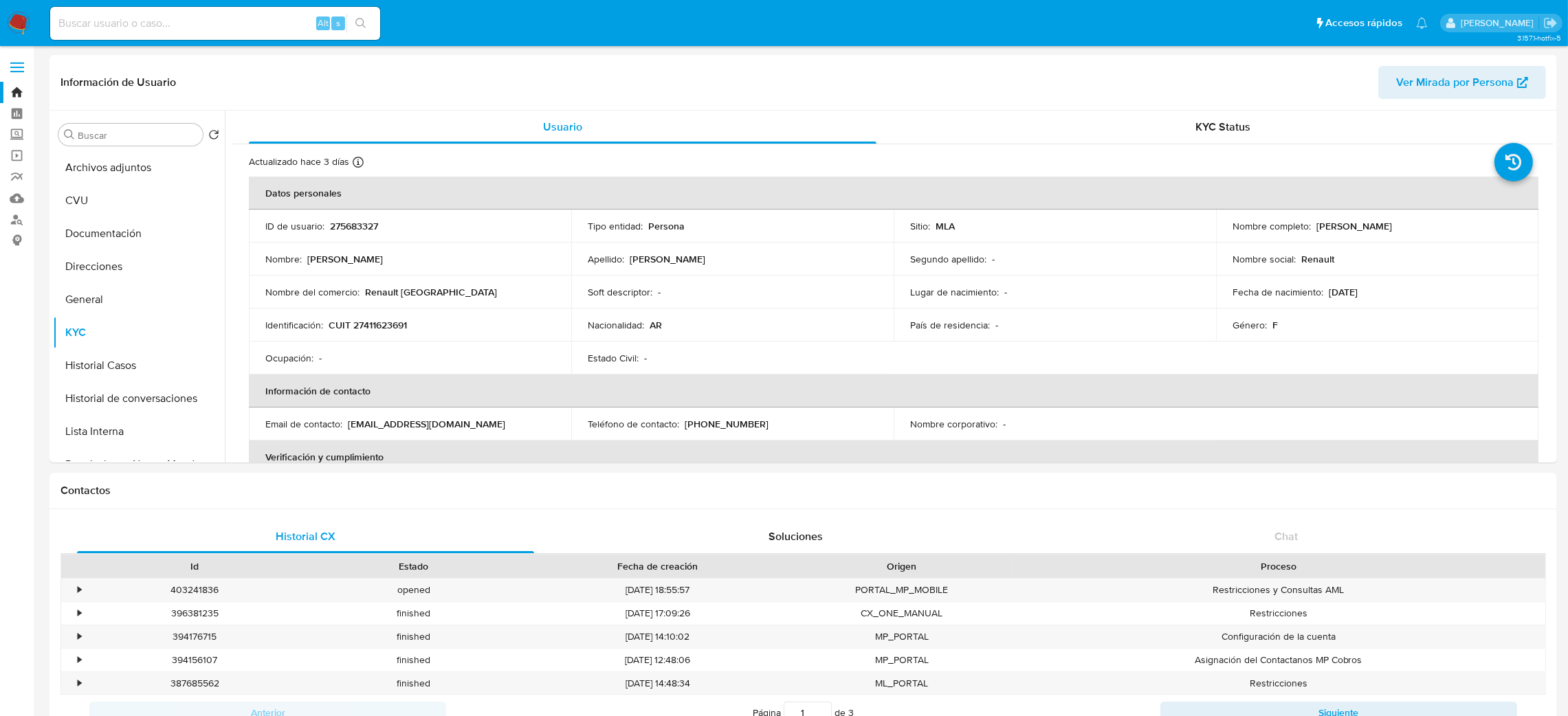
click at [124, 303] on button "General" at bounding box center [134, 299] width 161 height 33
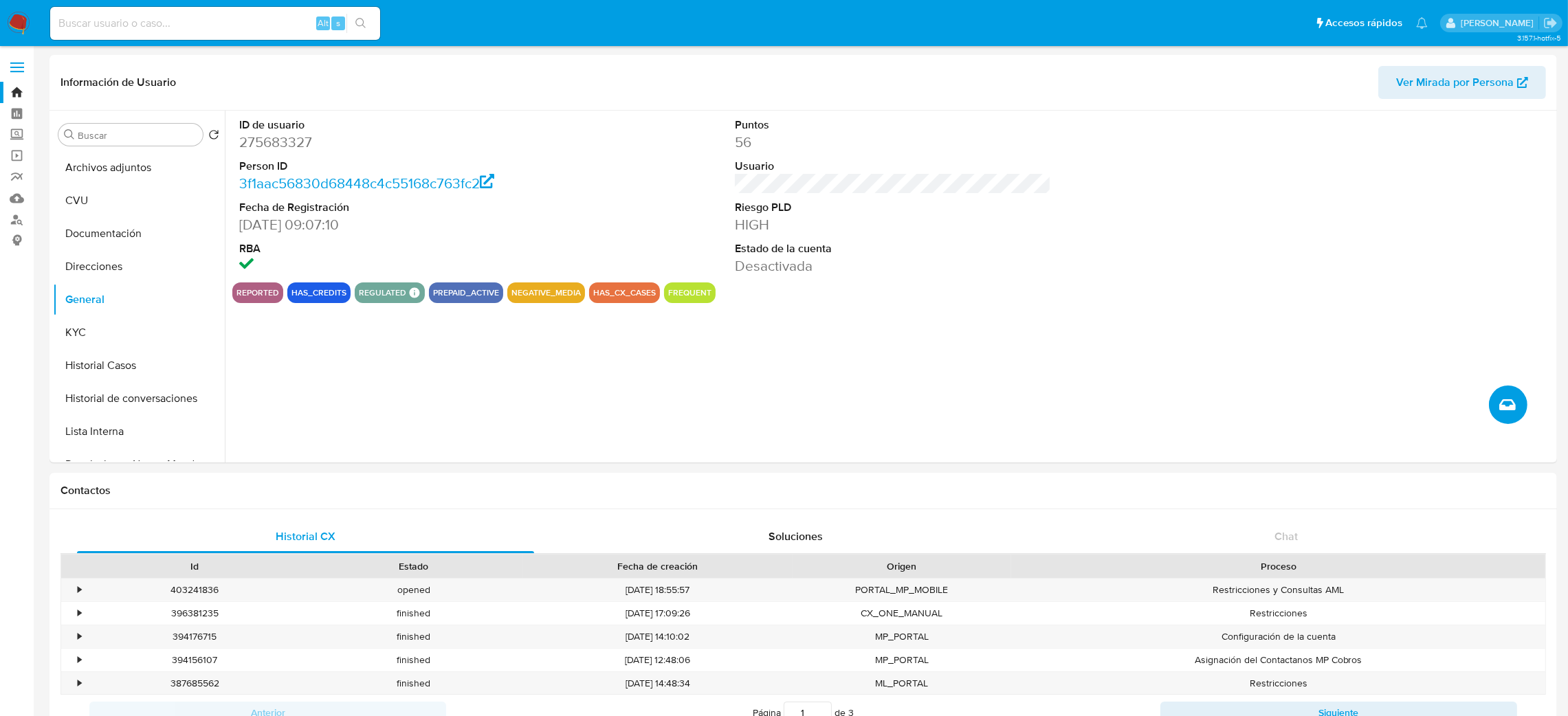
click at [1510, 402] on icon "Crear caso manual" at bounding box center [1507, 405] width 17 height 17
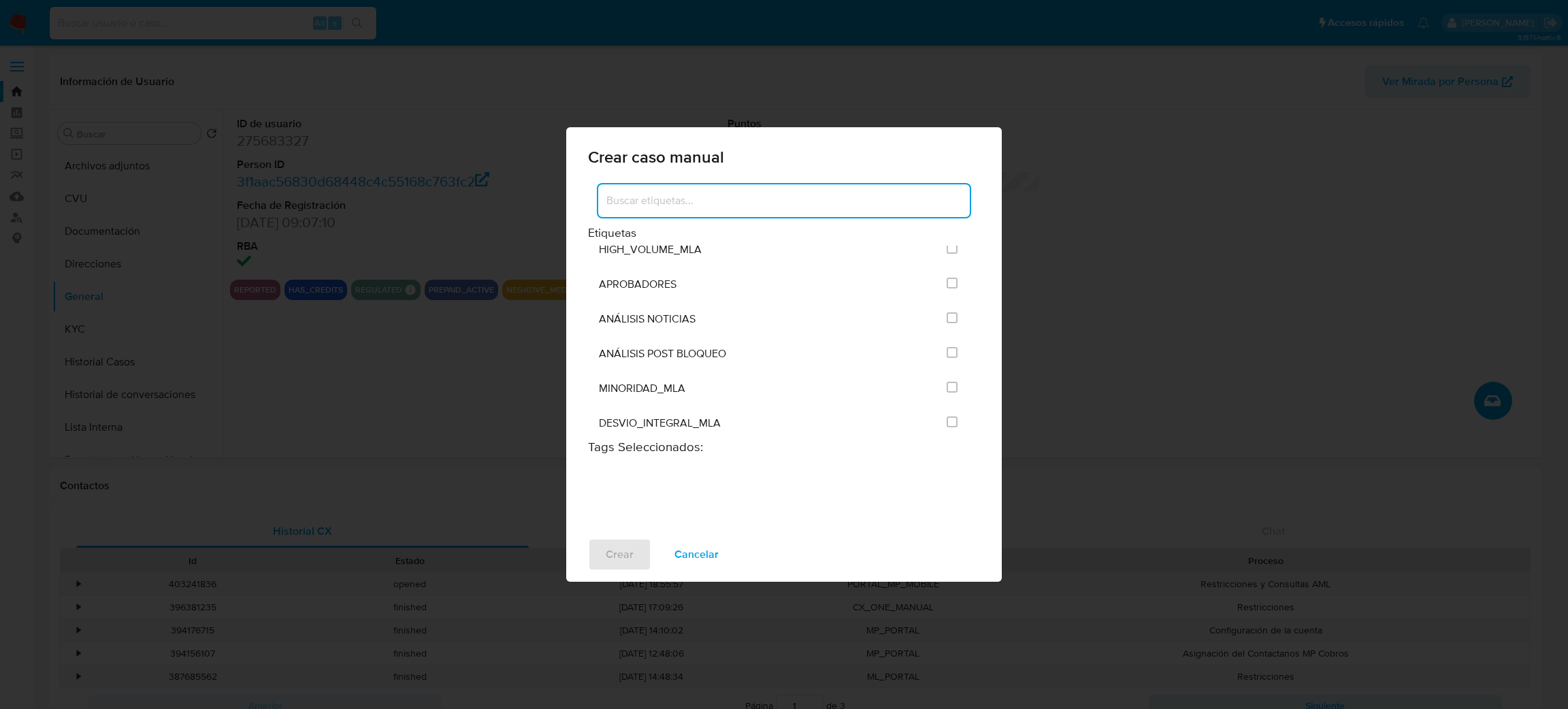
scroll to position [2754, 0]
click at [946, 323] on input "3249" at bounding box center [952, 317] width 11 height 11
checkbox input "true"
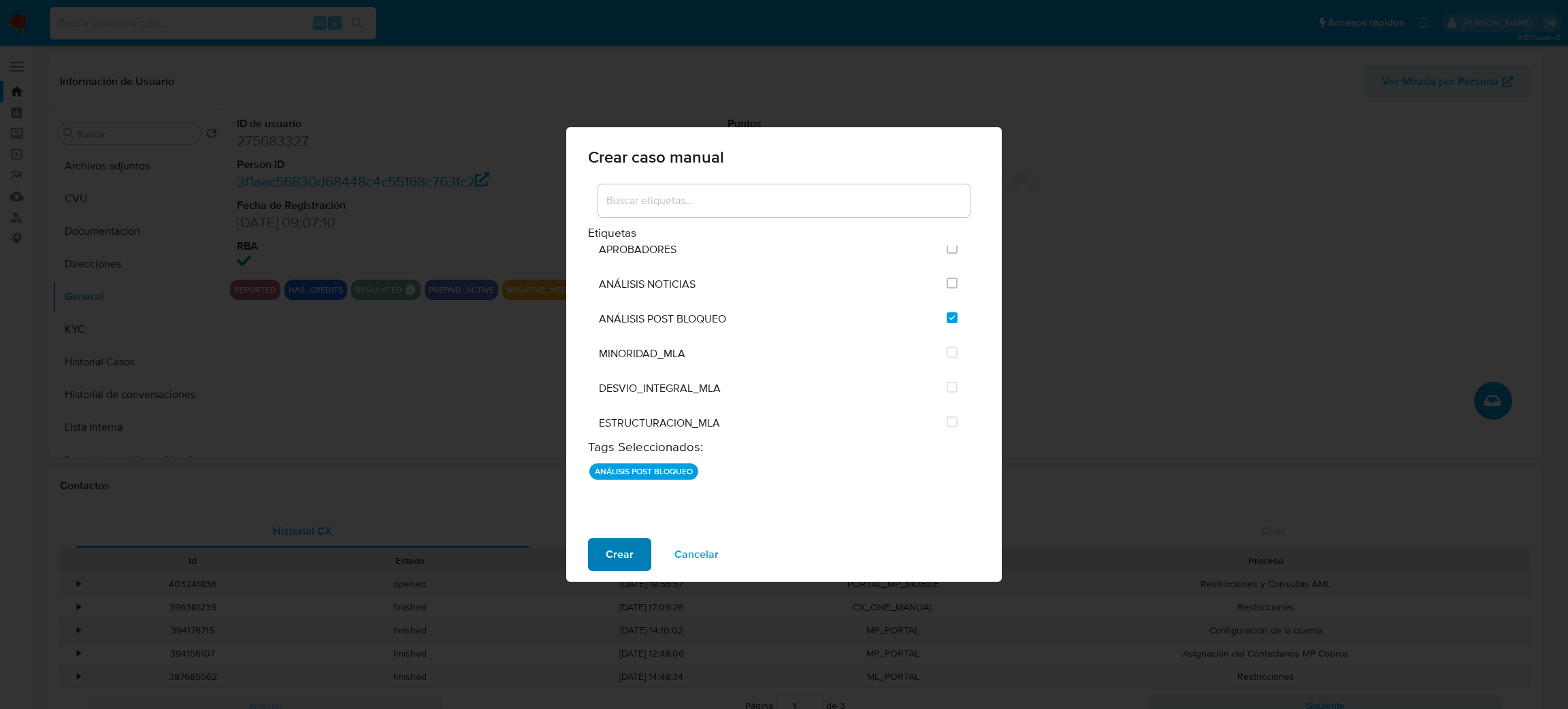
click at [626, 557] on span "Crear" at bounding box center [619, 554] width 28 height 30
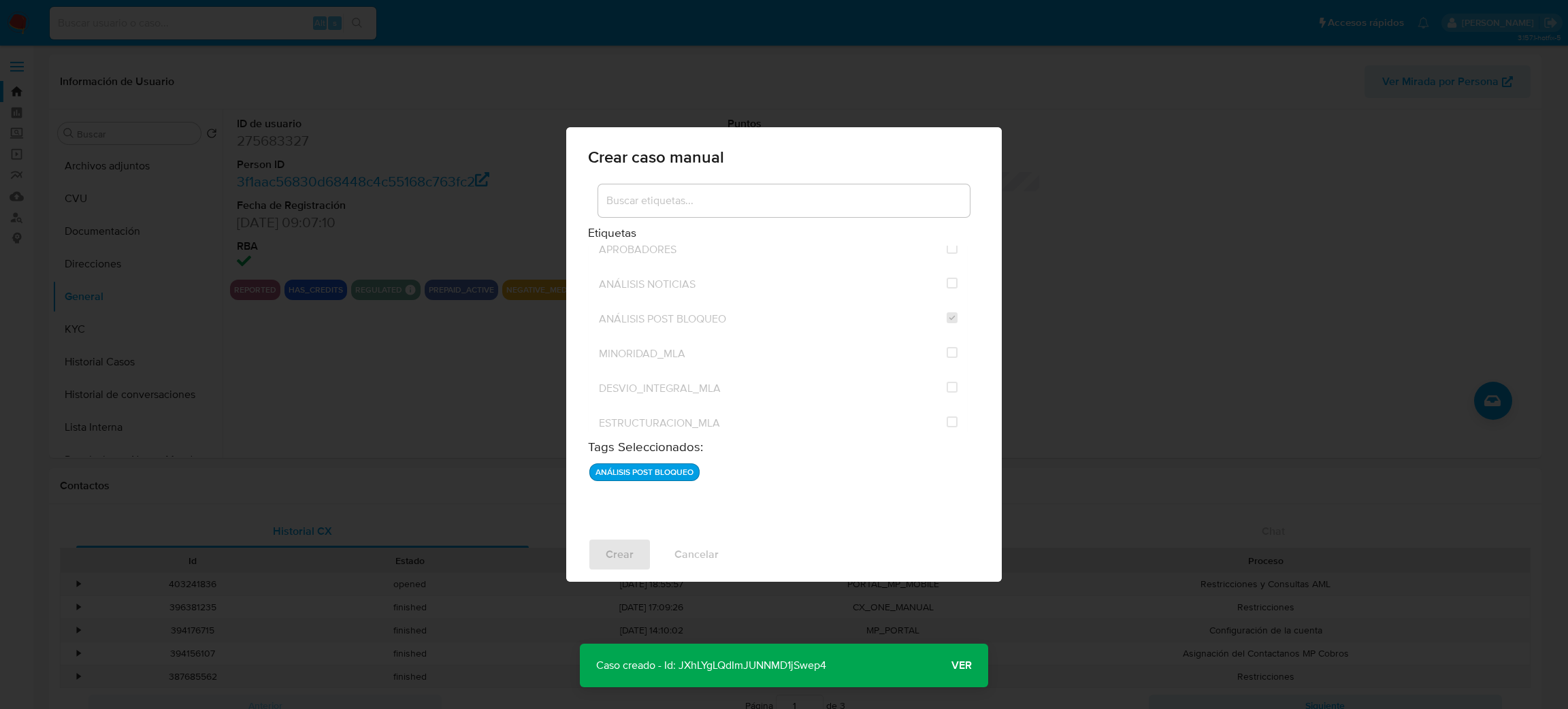
click at [967, 665] on span "Ver" at bounding box center [962, 665] width 20 height 0
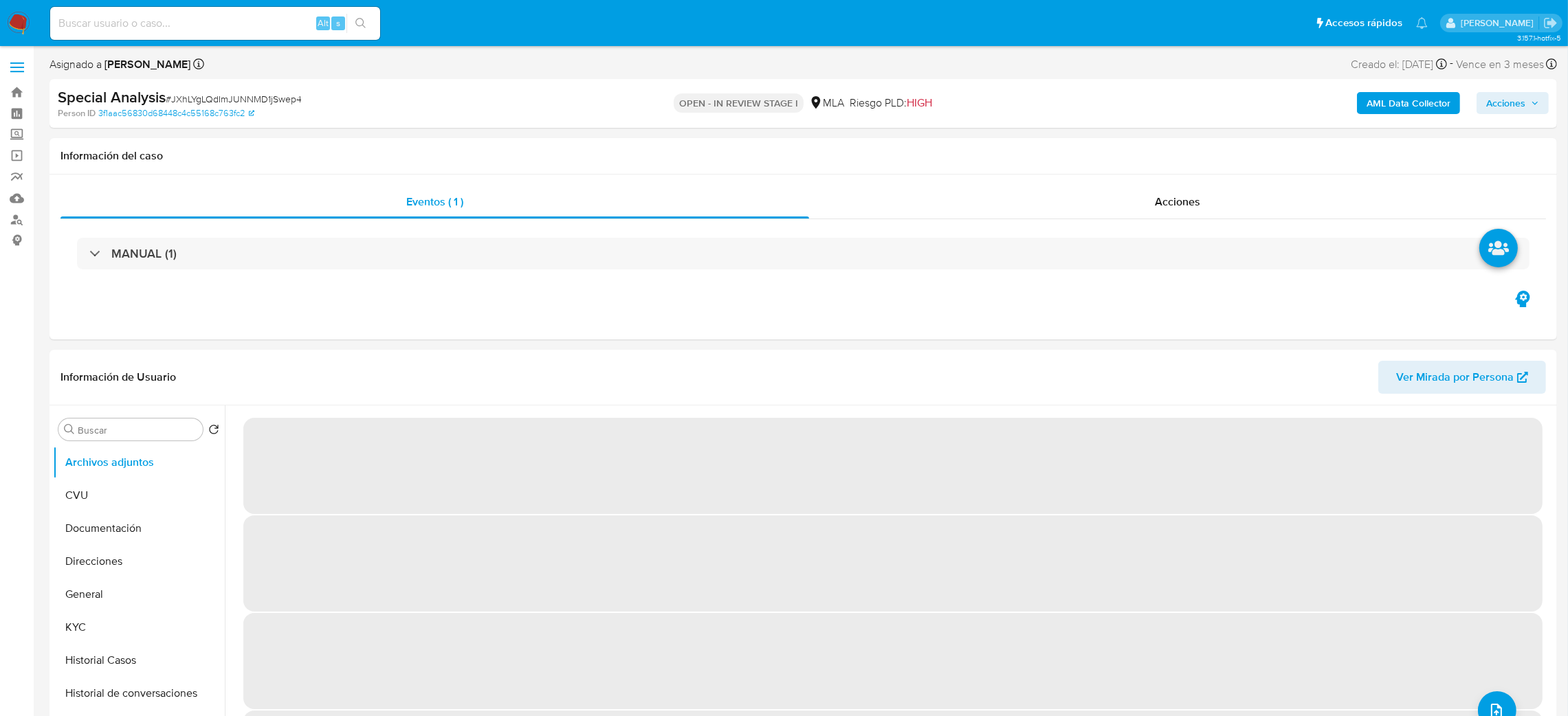
select select "10"
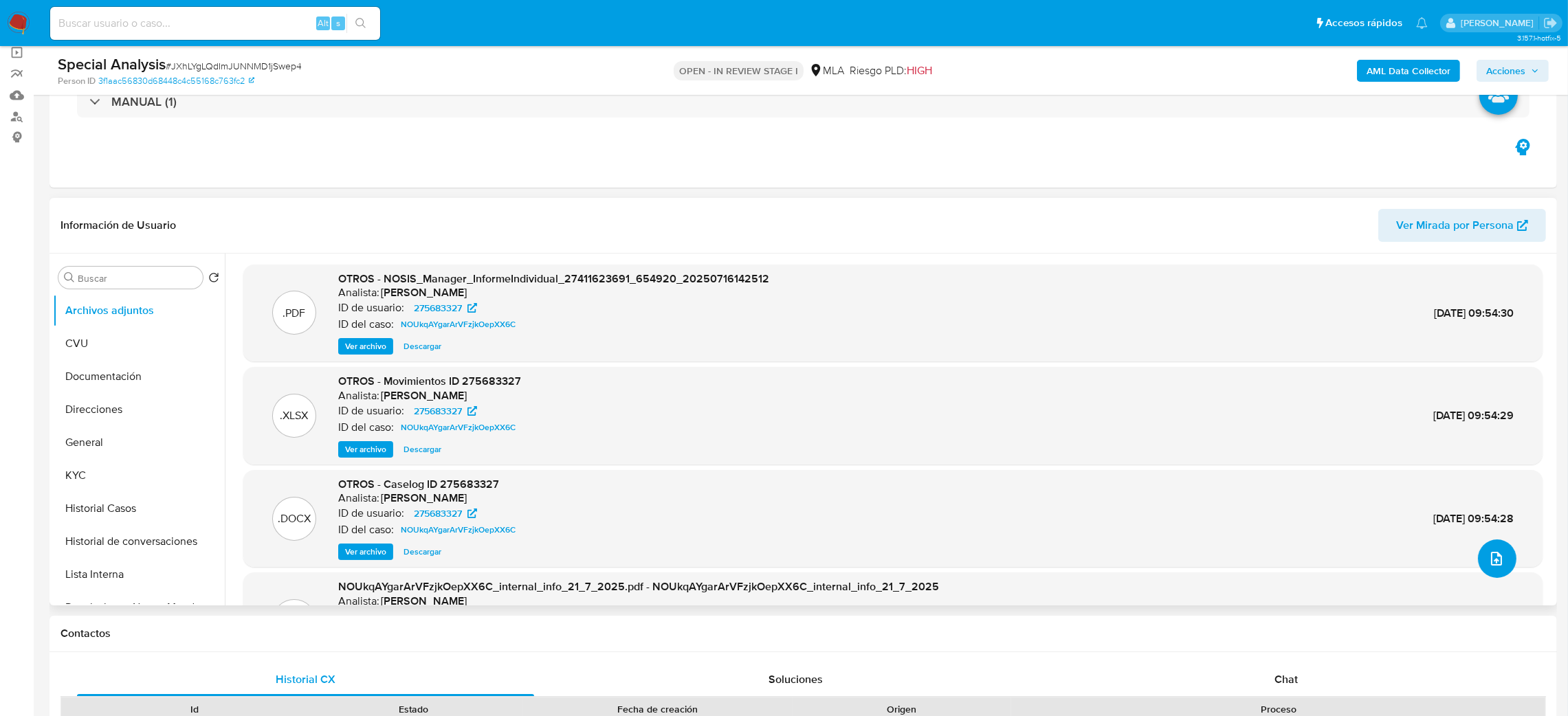
click at [1491, 544] on button "upload-file" at bounding box center [1497, 559] width 39 height 39
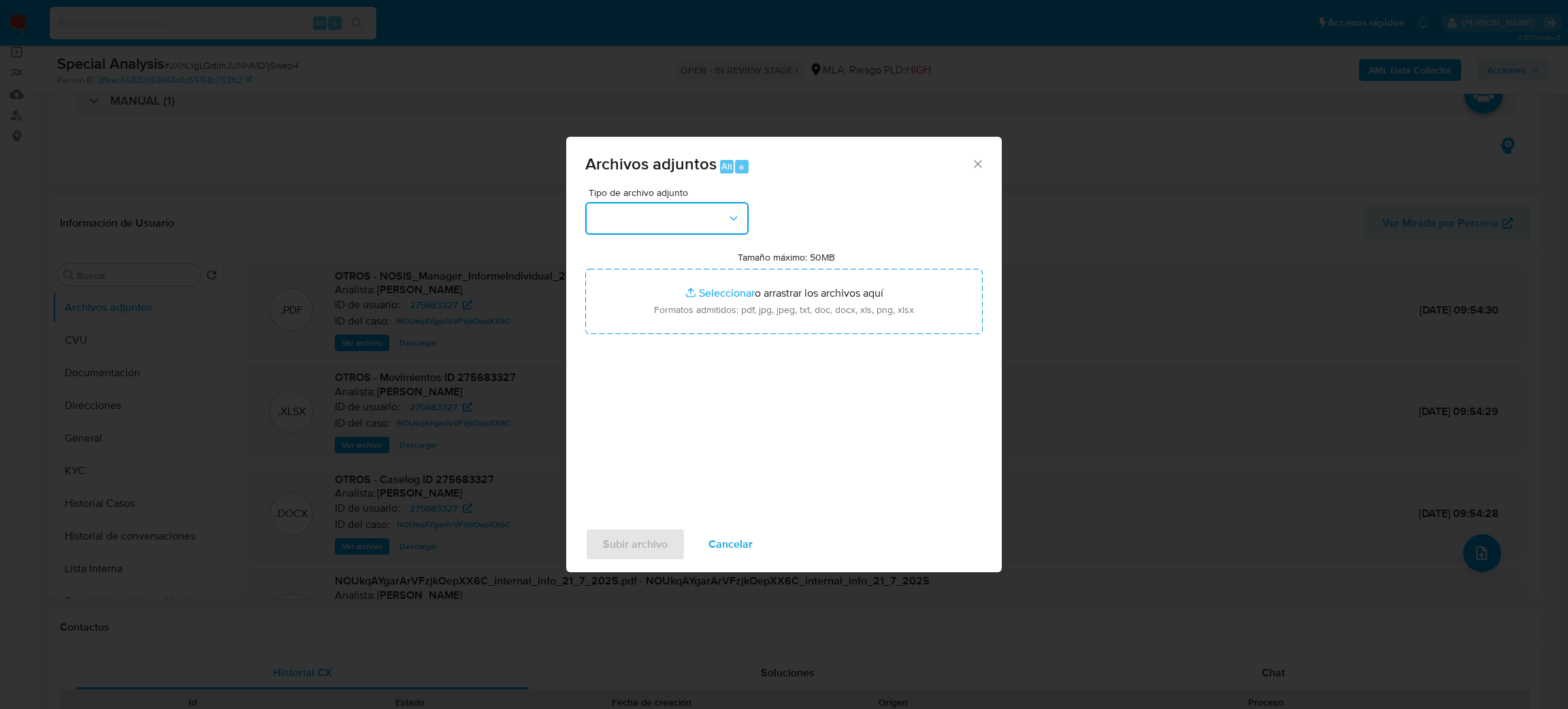
click at [693, 220] on button "button" at bounding box center [667, 218] width 163 height 33
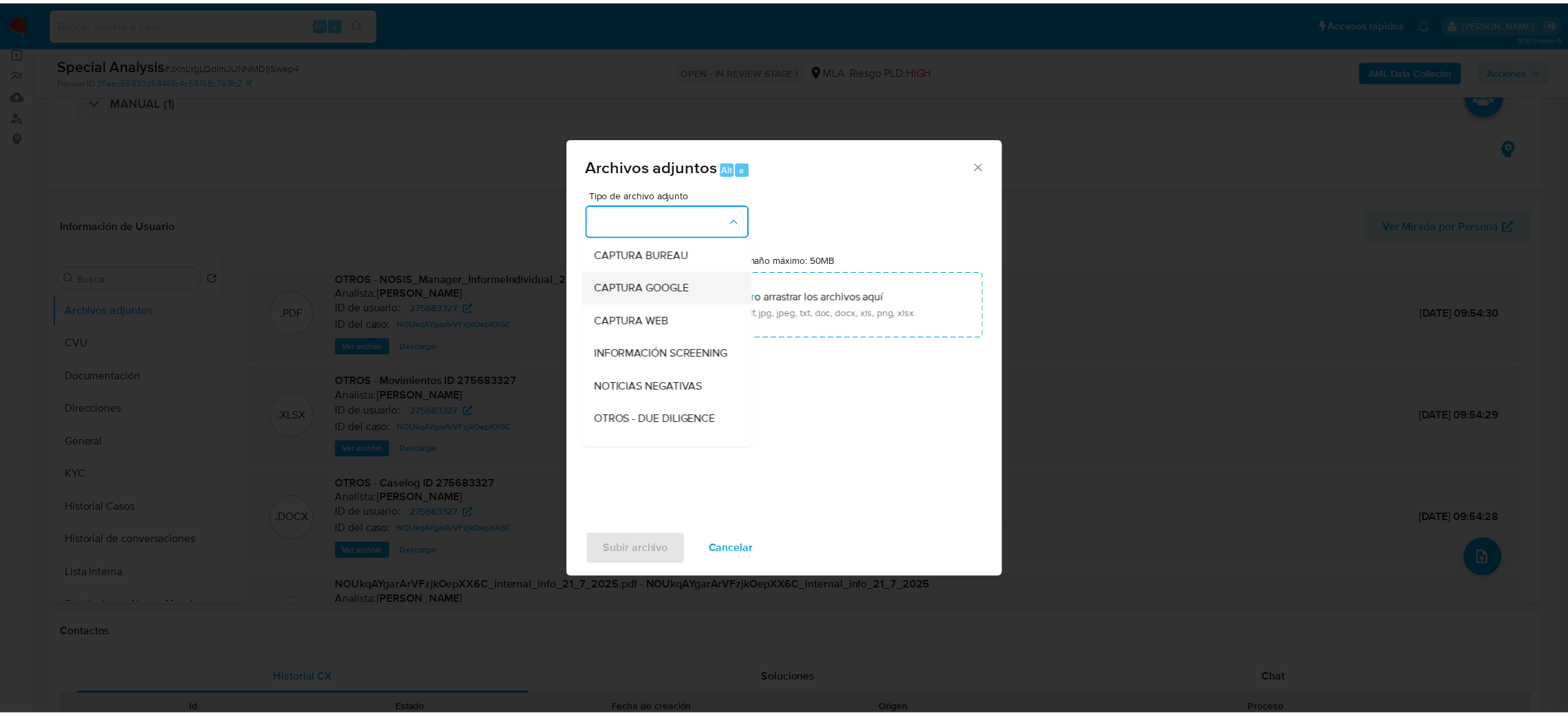
scroll to position [103, 0]
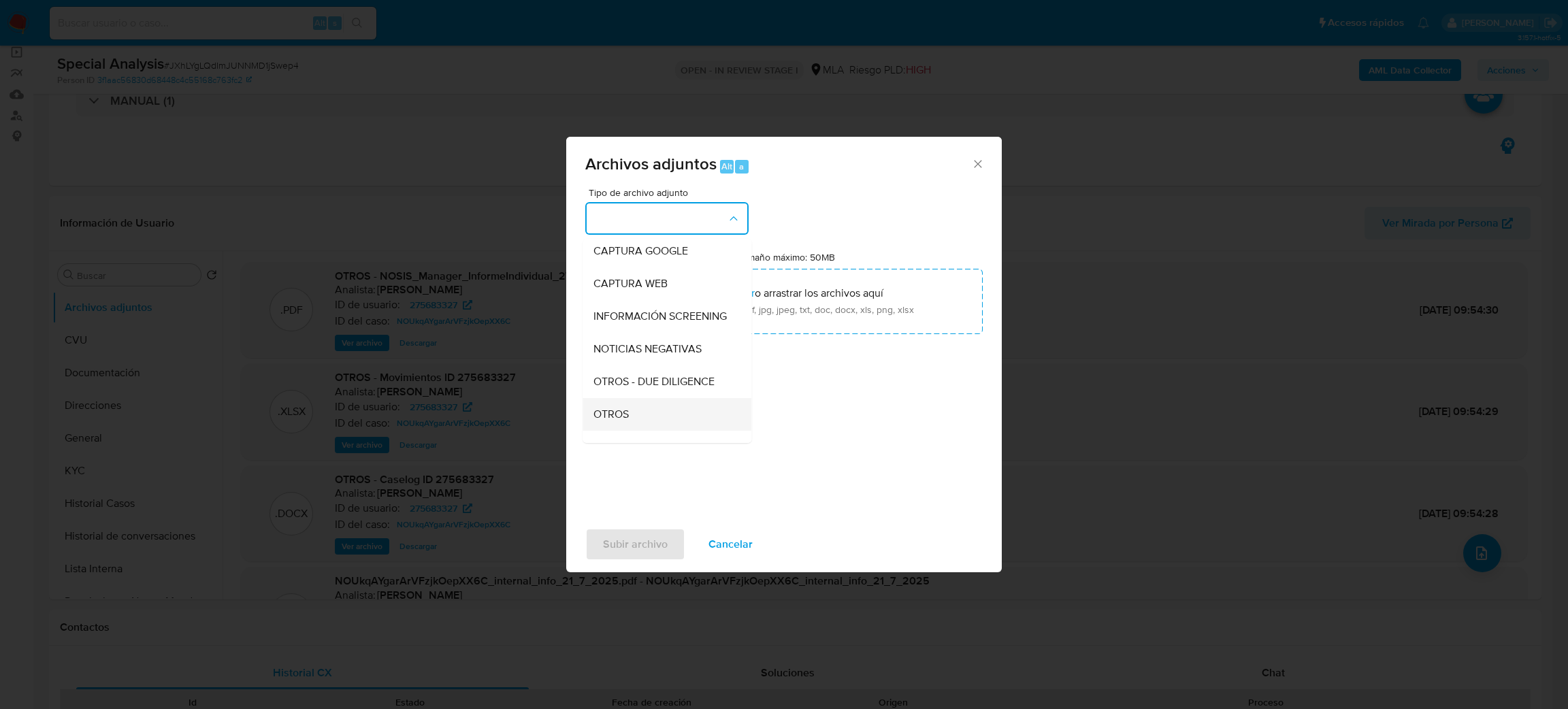
click at [659, 416] on div "OTROS" at bounding box center [663, 414] width 139 height 33
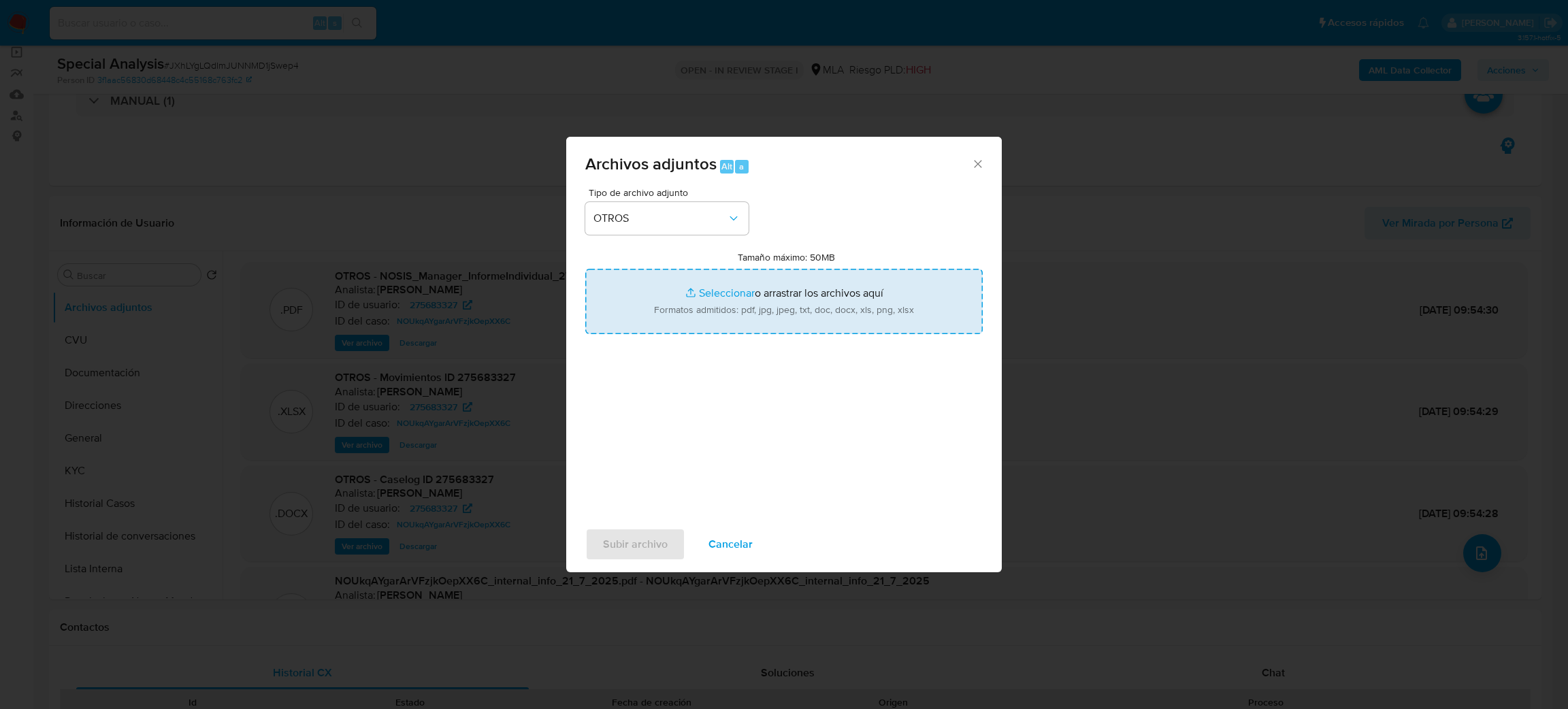
click at [755, 292] on input "Tamaño máximo: 50MB Seleccionar archivos" at bounding box center [784, 301] width 398 height 65
type input "C:\fakepath\CERTIFICACION DE INGRESOS [PERSON_NAME].pdf"
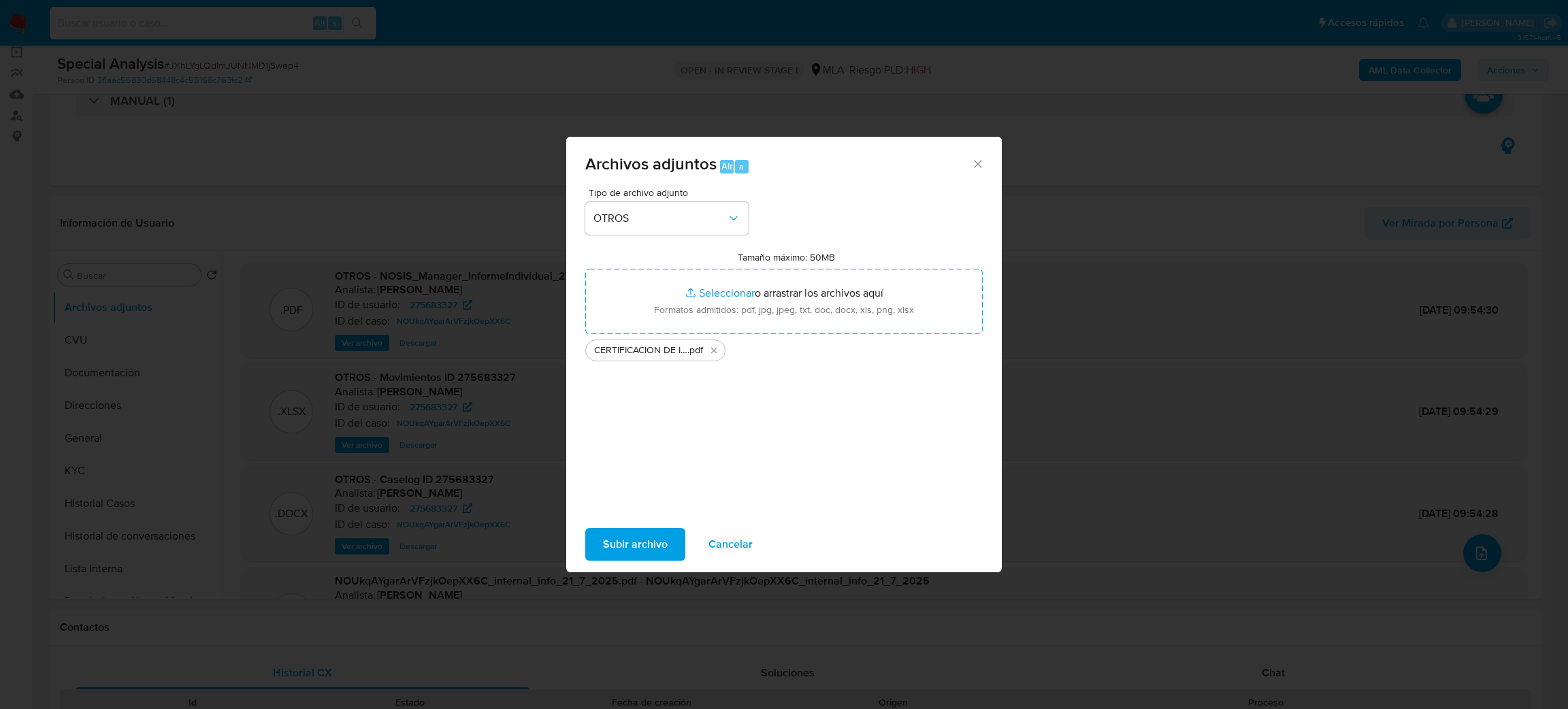
click at [630, 540] on span "Subir archivo" at bounding box center [635, 544] width 64 height 30
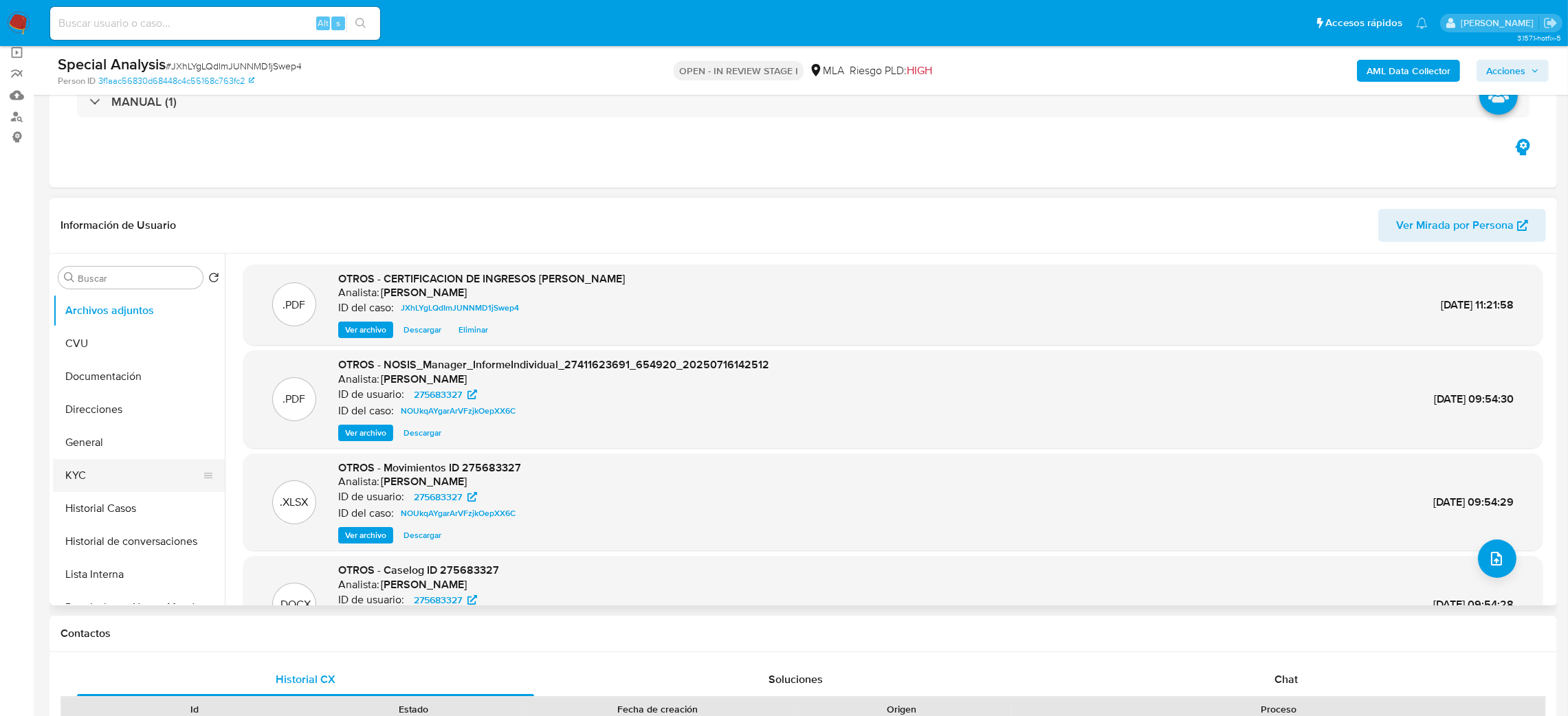
click at [100, 475] on button "KYC" at bounding box center [134, 475] width 161 height 33
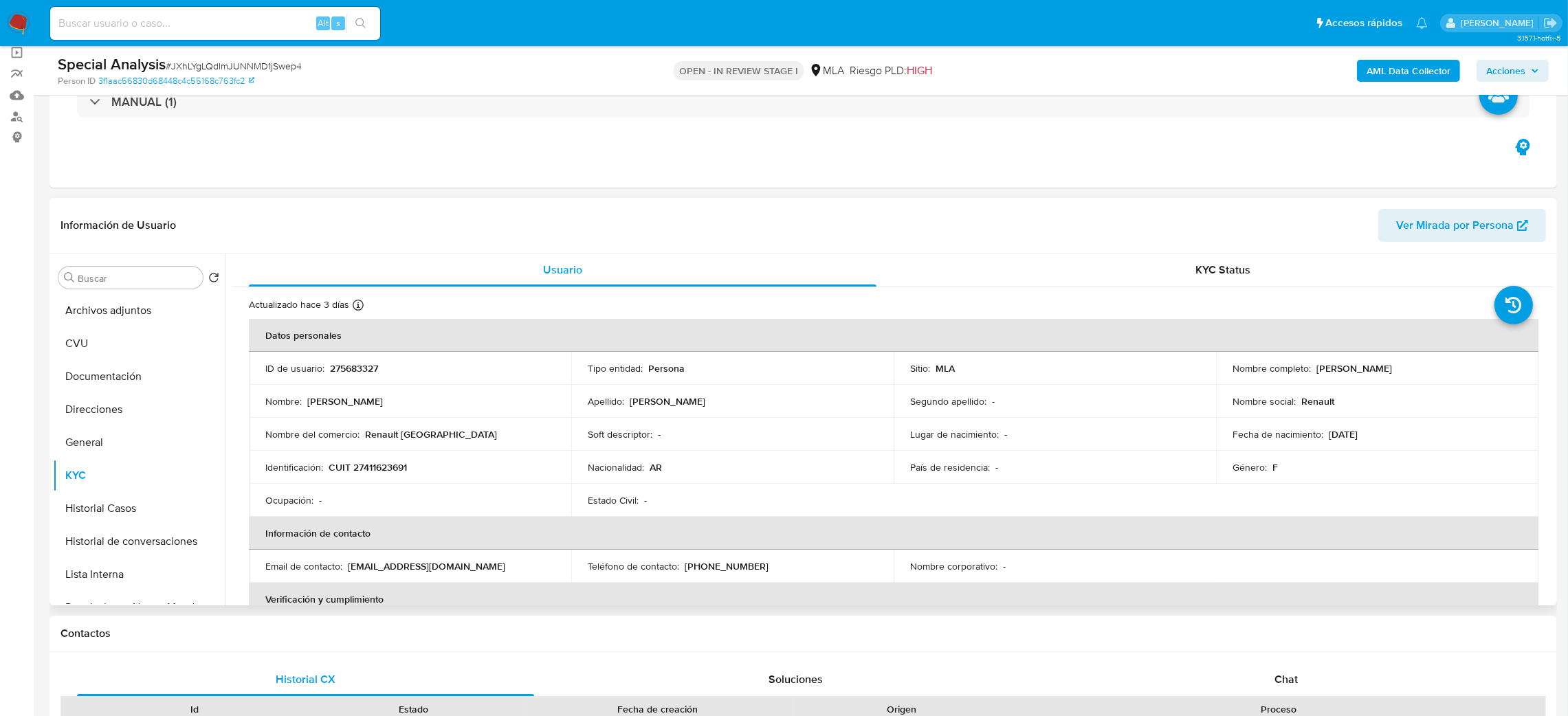
drag, startPoint x: 1311, startPoint y: 370, endPoint x: 1438, endPoint y: 369, distance: 127.0
click at [1438, 369] on div "Nombre completo : [PERSON_NAME]" at bounding box center [1377, 368] width 289 height 13
copy p "[PERSON_NAME]"
click at [376, 473] on p "CUIT 27411623691" at bounding box center [367, 467] width 79 height 13
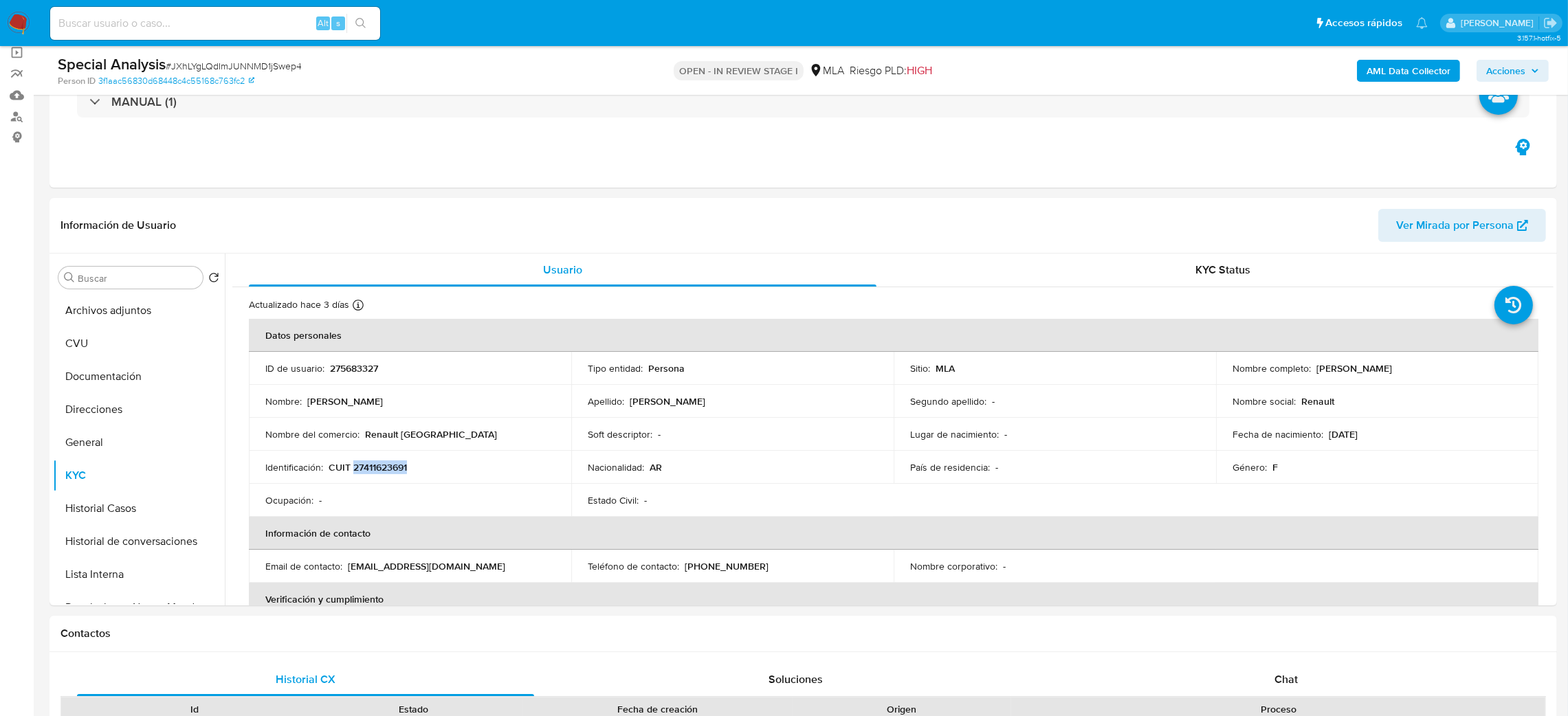
copy p "27411623691"
click at [141, 309] on button "Archivos adjuntos" at bounding box center [139, 310] width 172 height 33
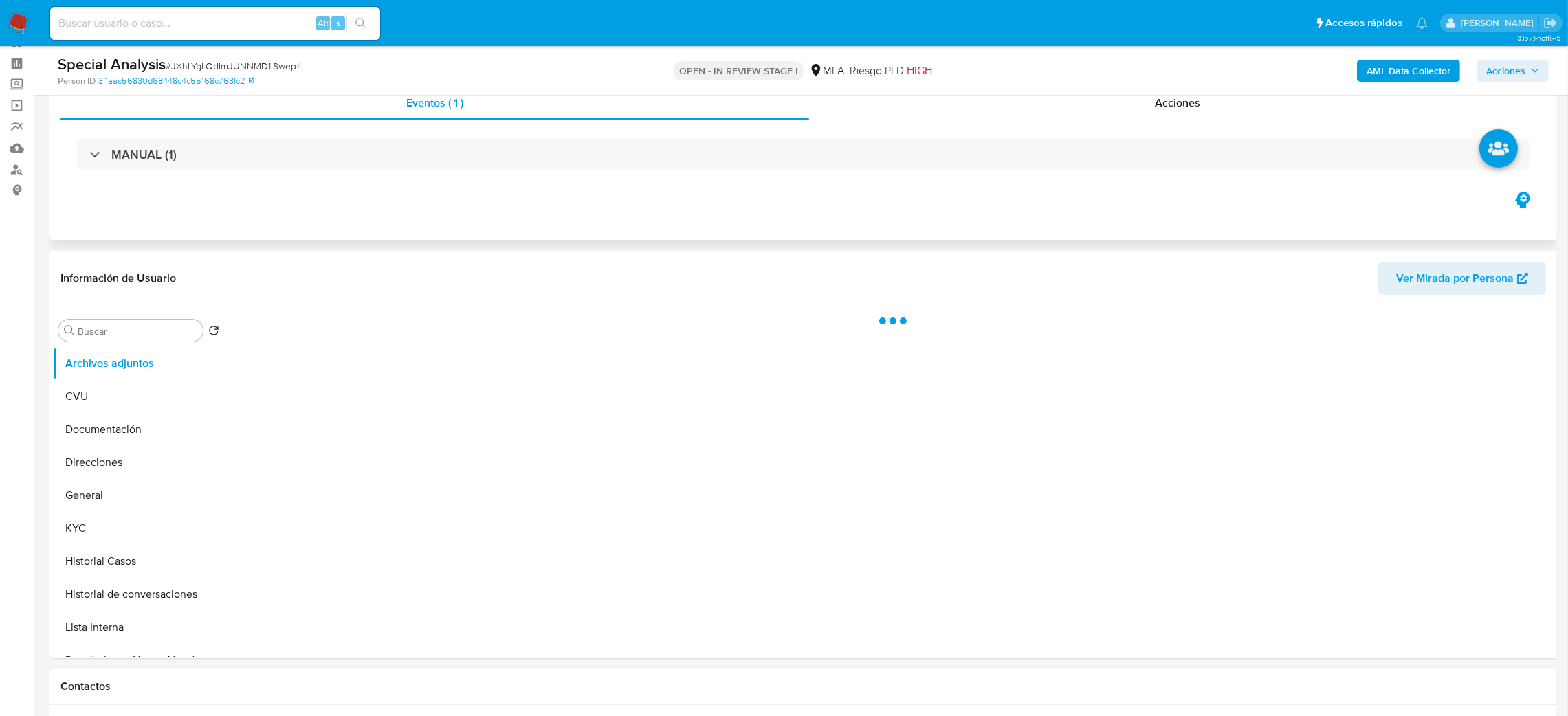
scroll to position [0, 0]
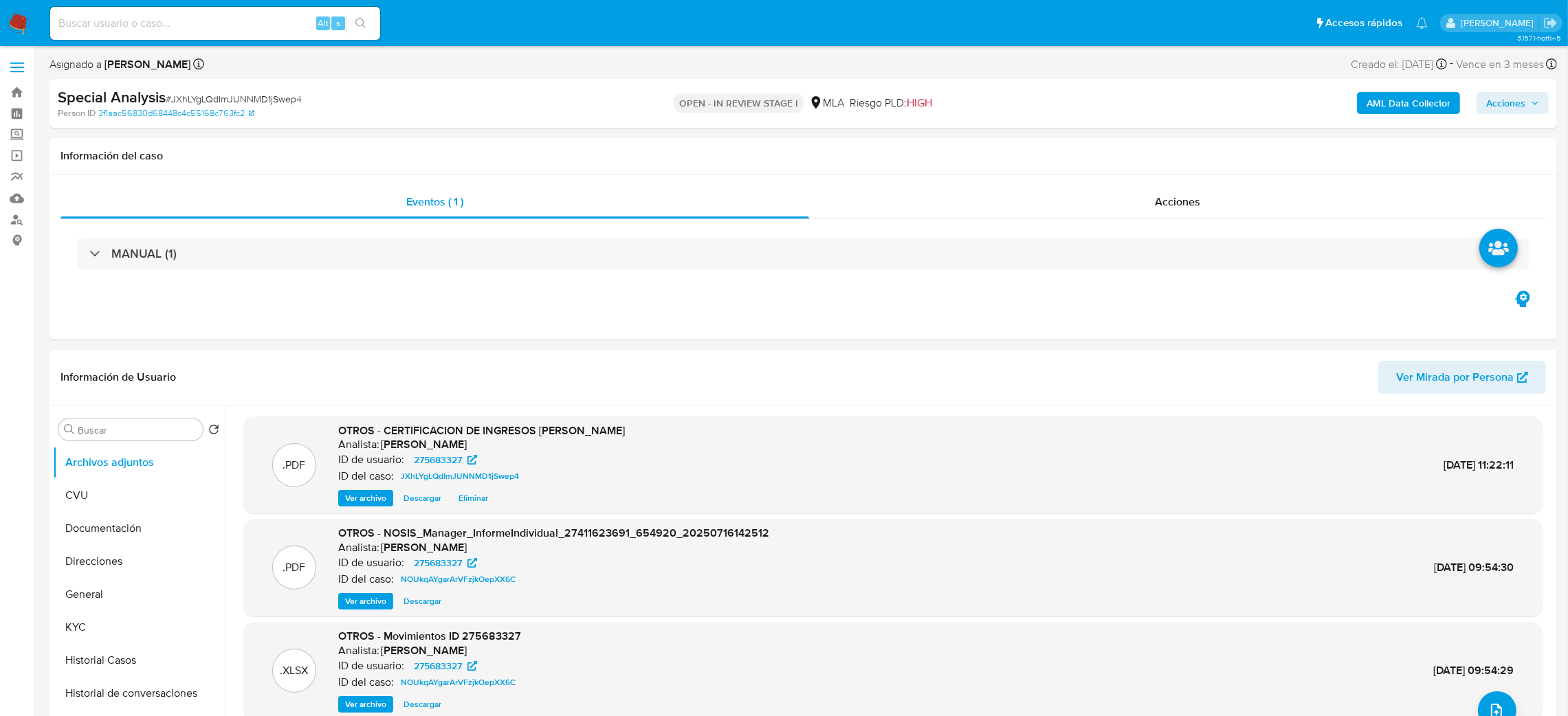
click at [1505, 111] on span "Acciones" at bounding box center [1505, 103] width 39 height 22
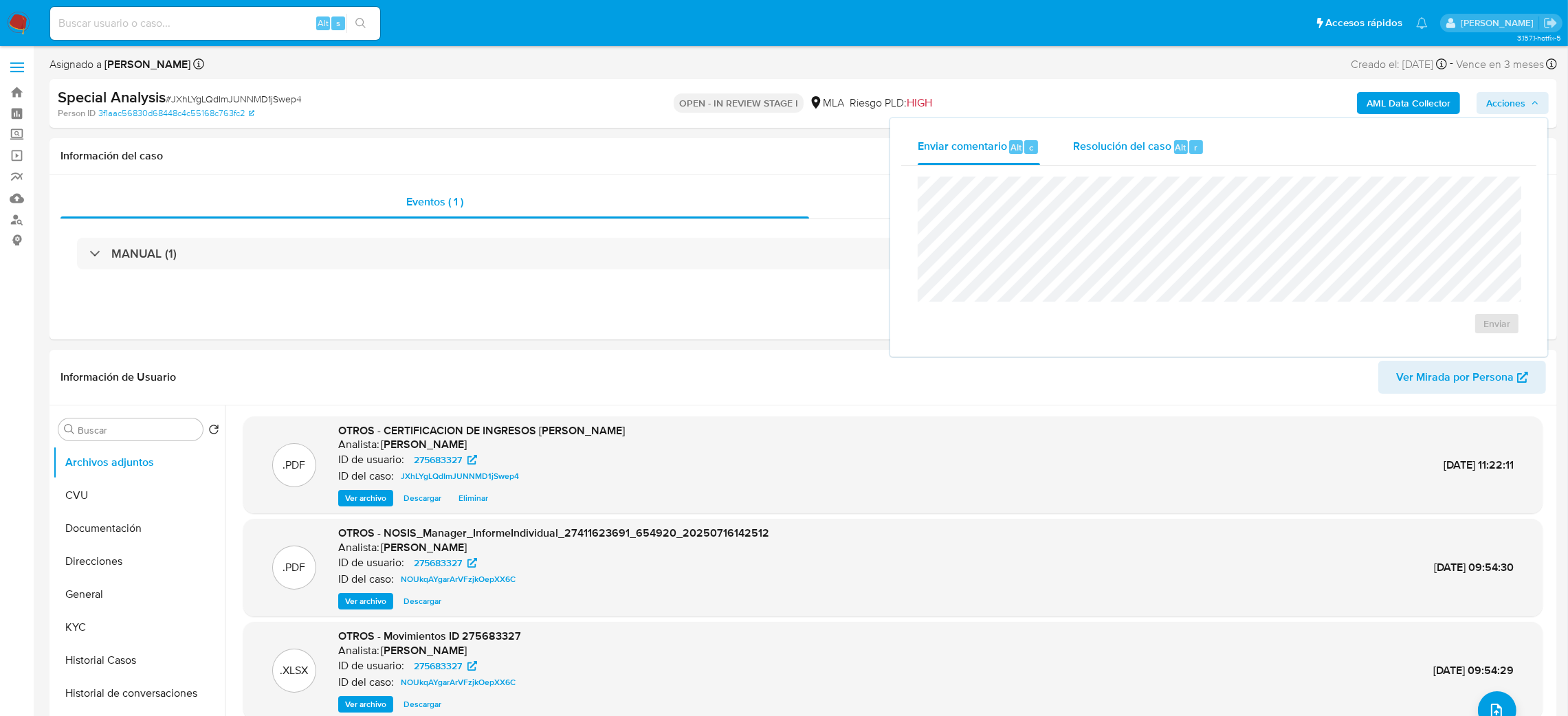
click at [1176, 150] on span "Alt" at bounding box center [1181, 147] width 11 height 13
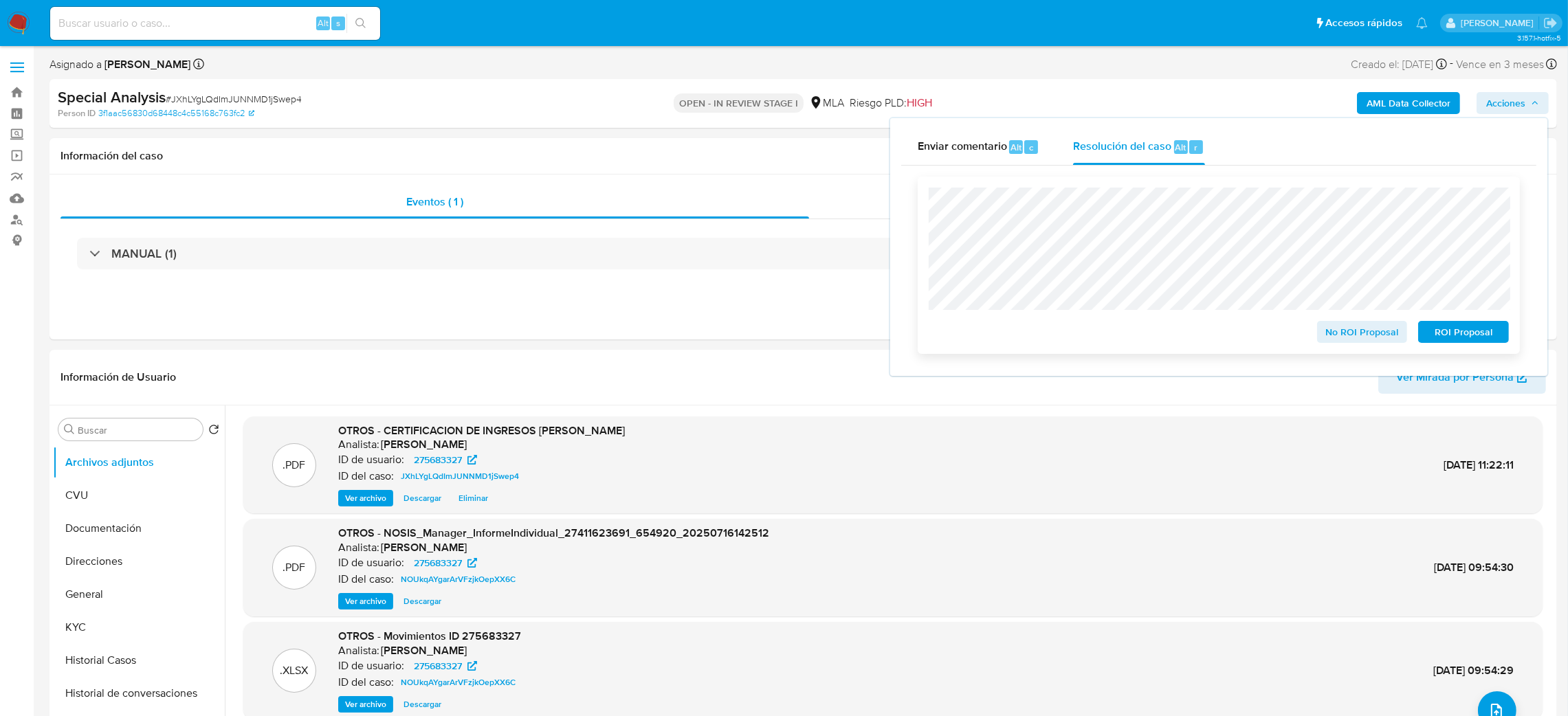
click at [1337, 342] on span "No ROI Proposal" at bounding box center [1362, 331] width 72 height 19
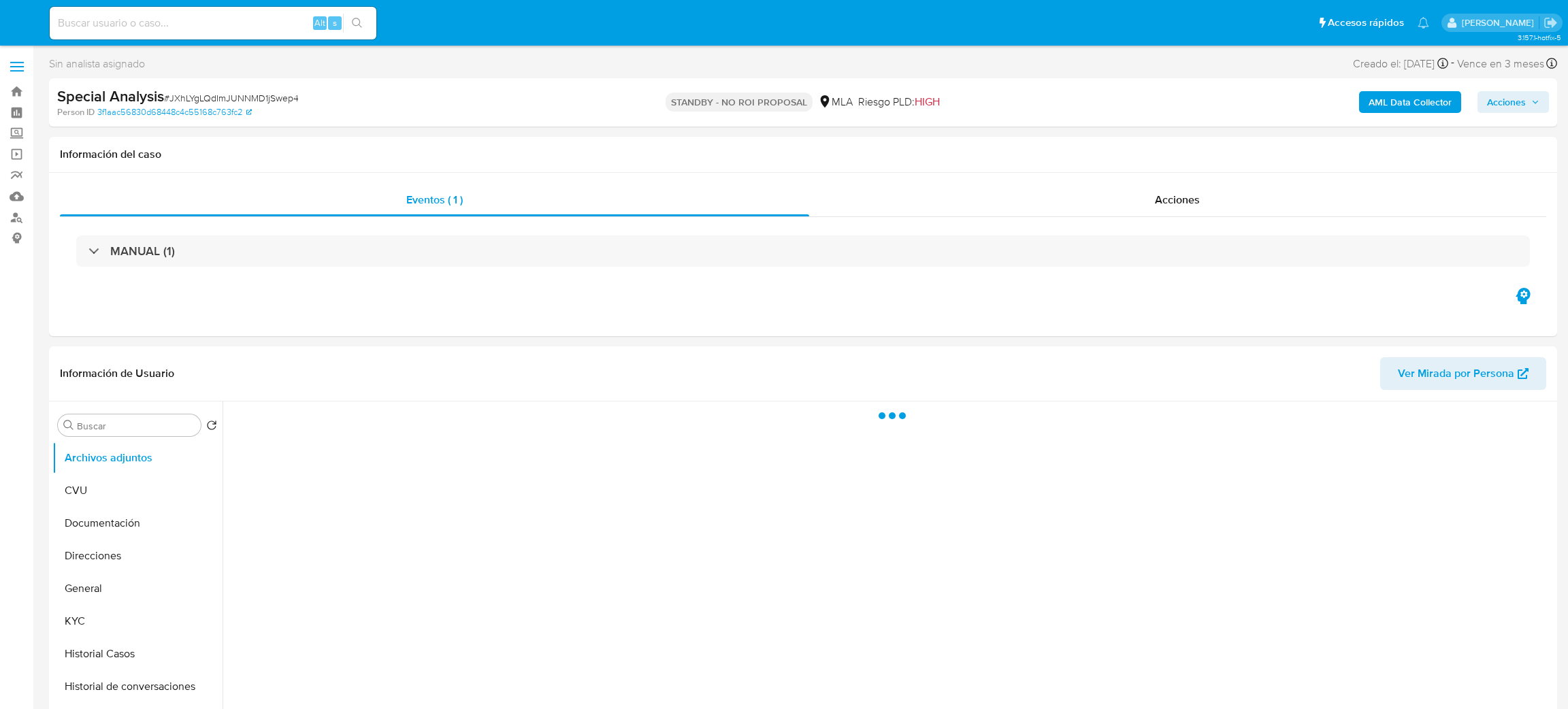
select select "10"
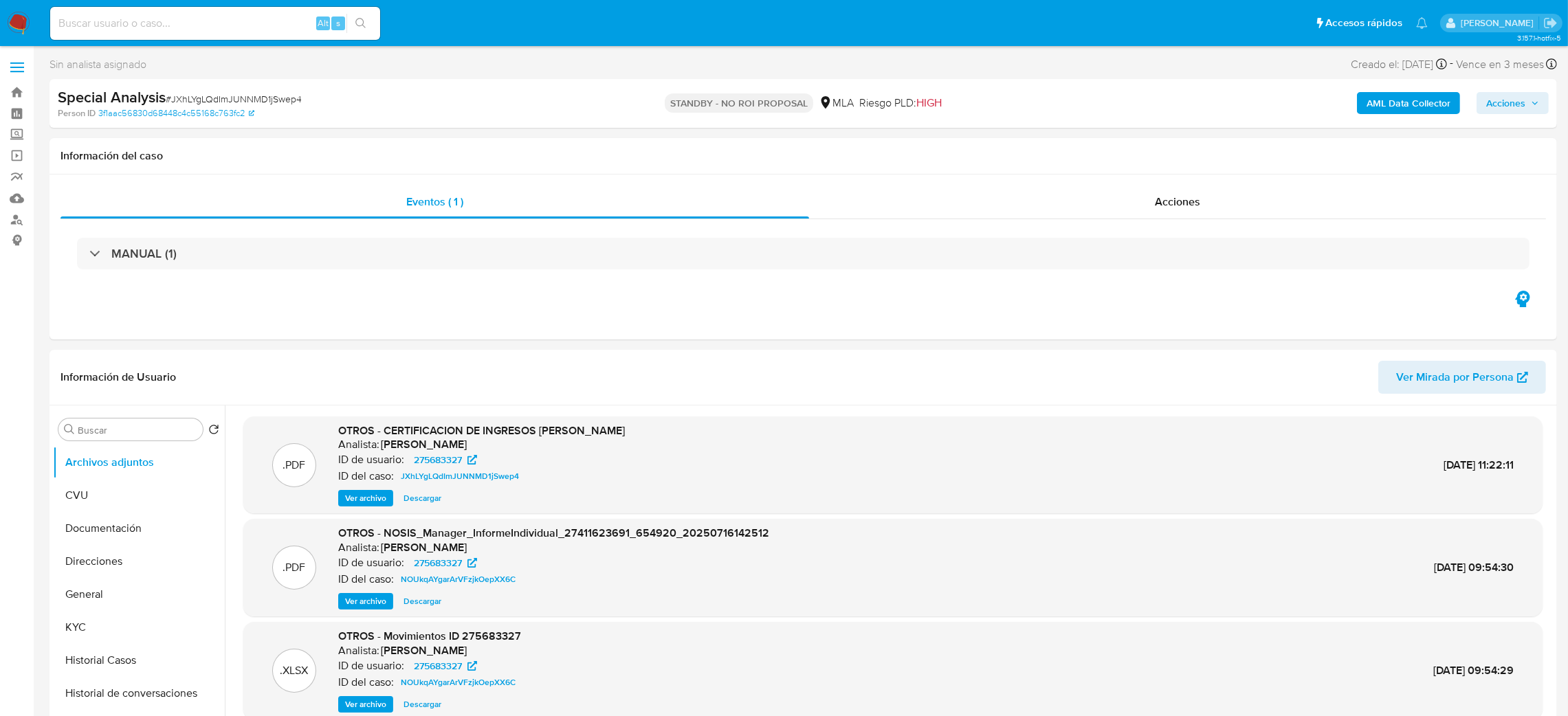
click at [174, 32] on div "Alt s" at bounding box center [215, 23] width 330 height 33
click at [167, 25] on input at bounding box center [215, 23] width 330 height 18
paste input "218343929"
type input "218343929"
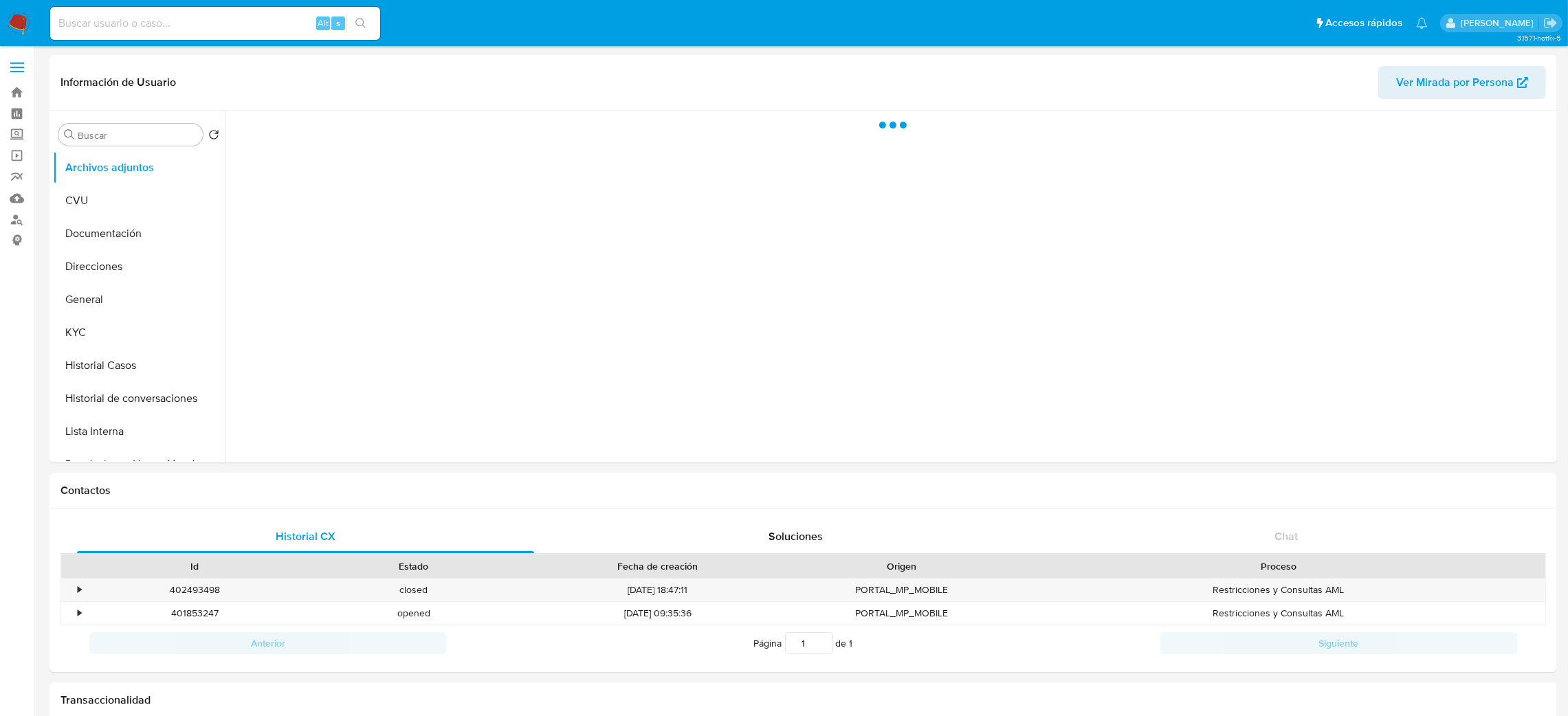
select select "10"
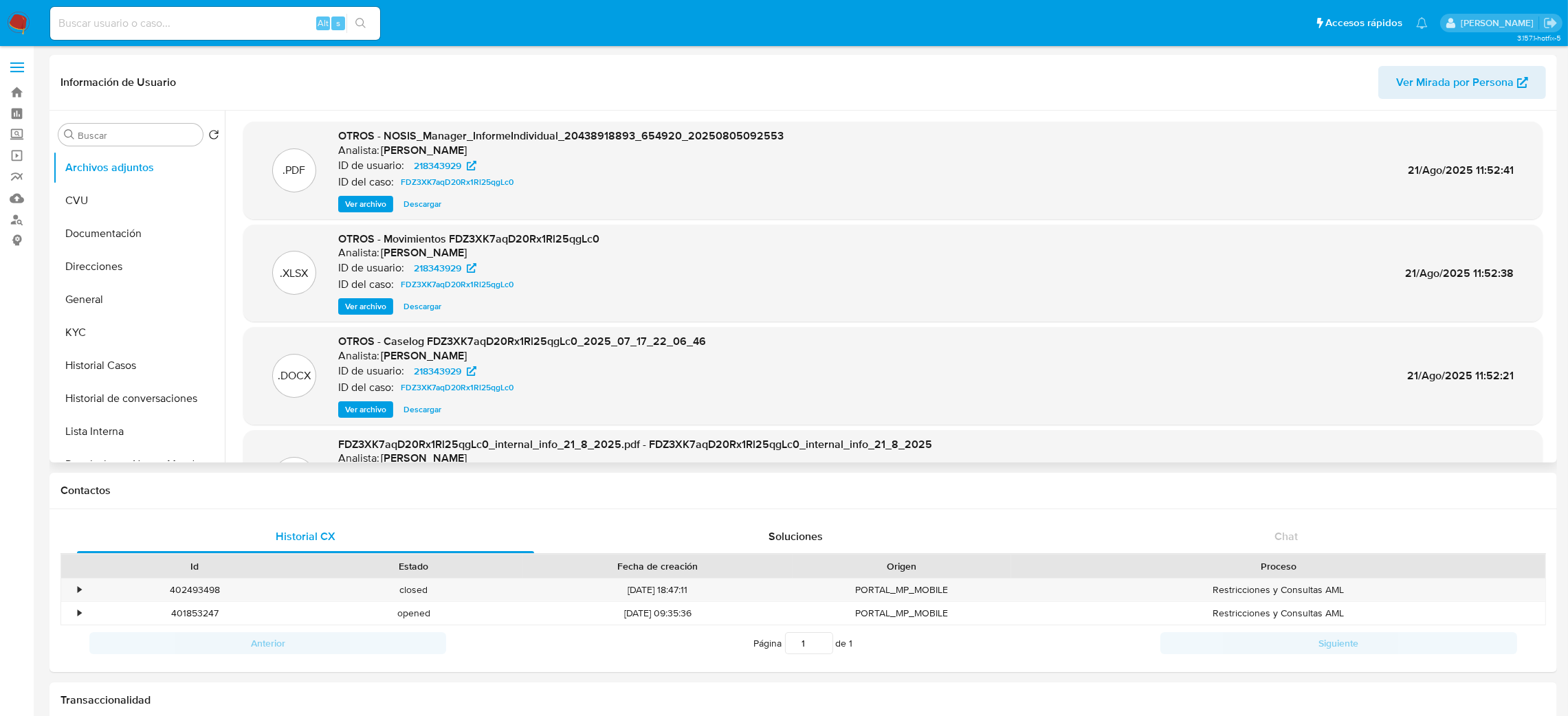
drag, startPoint x: 356, startPoint y: 402, endPoint x: 365, endPoint y: 400, distance: 9.2
click at [356, 403] on span "Ver archivo" at bounding box center [365, 409] width 41 height 14
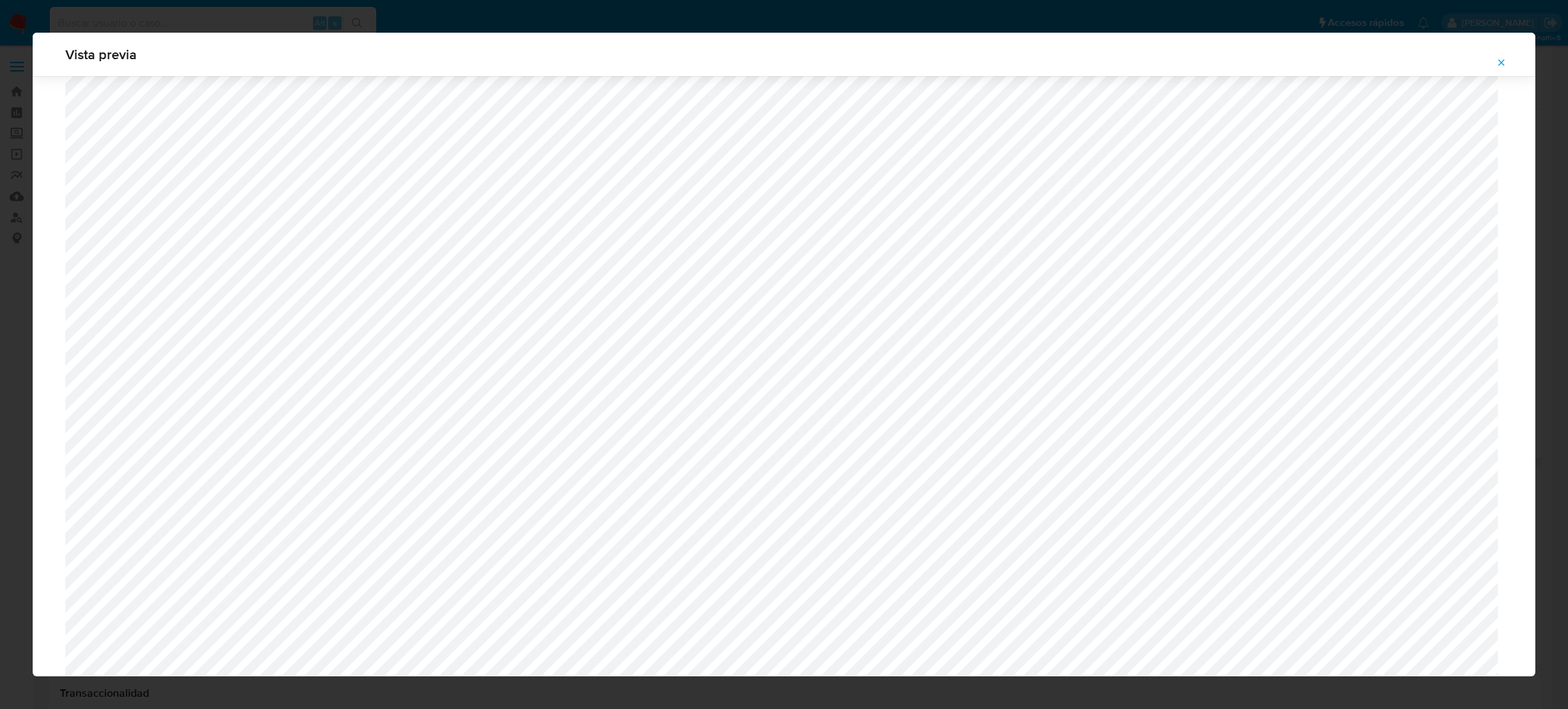
scroll to position [891, 0]
click at [1503, 64] on icon "Attachment preview" at bounding box center [1501, 62] width 6 height 6
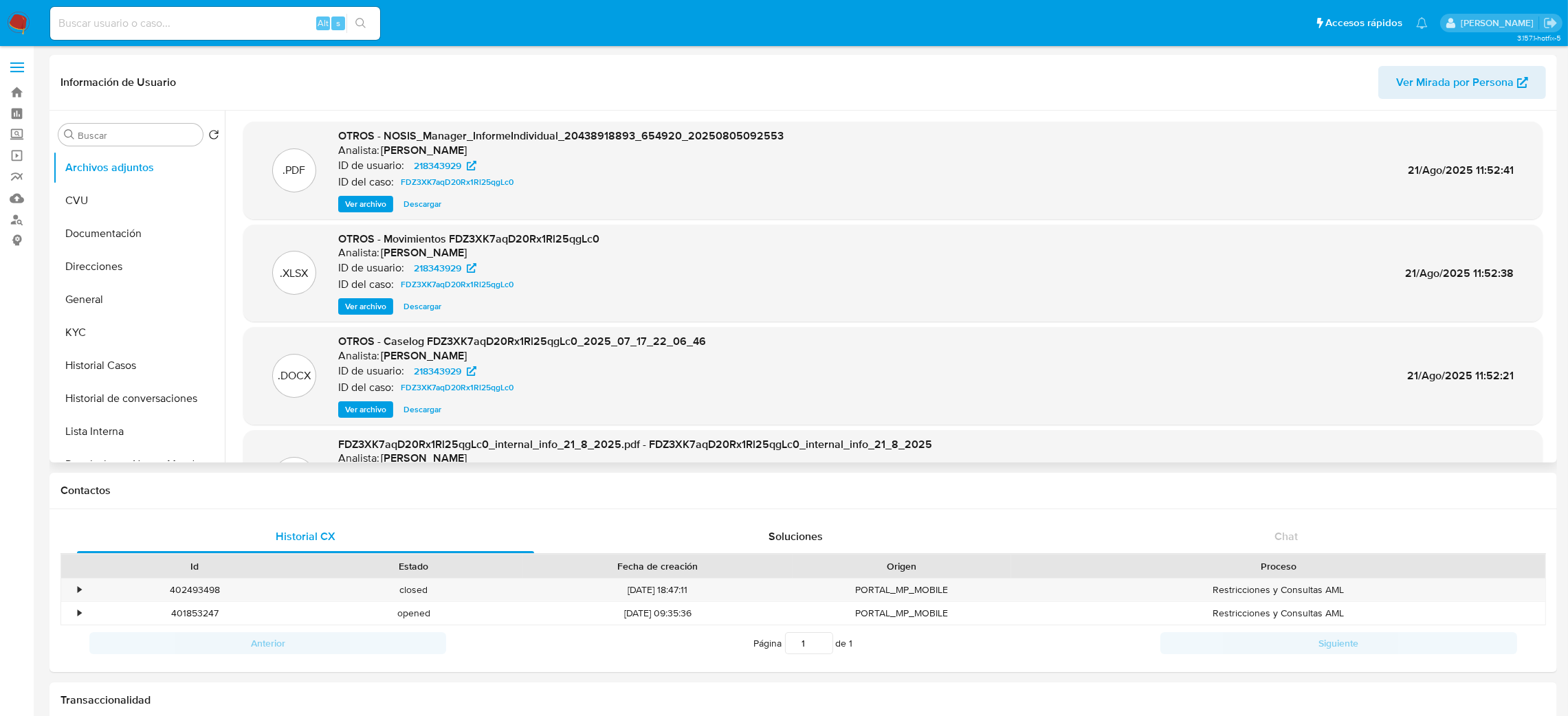
click at [414, 309] on span "Descargar" at bounding box center [422, 306] width 38 height 14
click at [365, 404] on span "Ver archivo" at bounding box center [365, 409] width 41 height 14
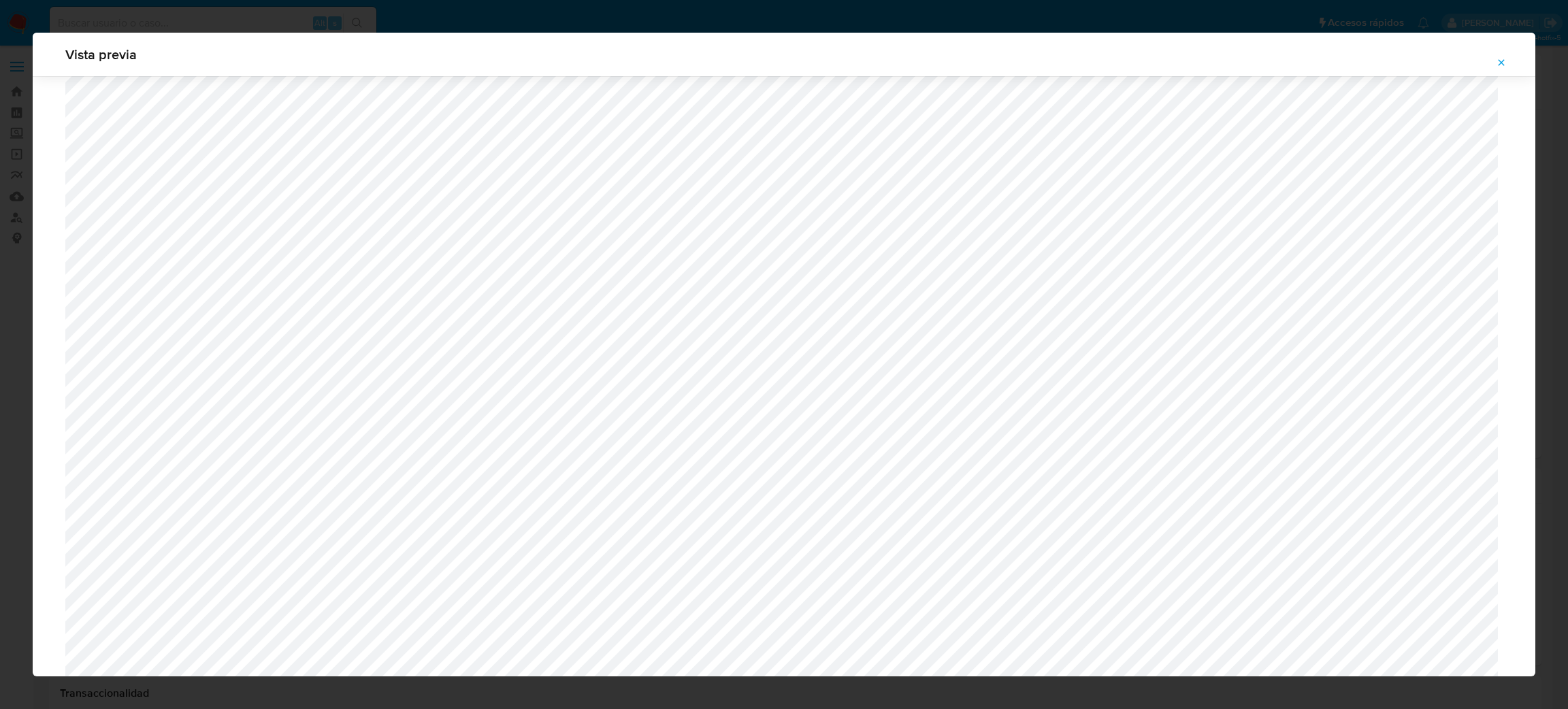
scroll to position [176, 0]
click at [1503, 60] on icon "Attachment preview" at bounding box center [1501, 62] width 11 height 11
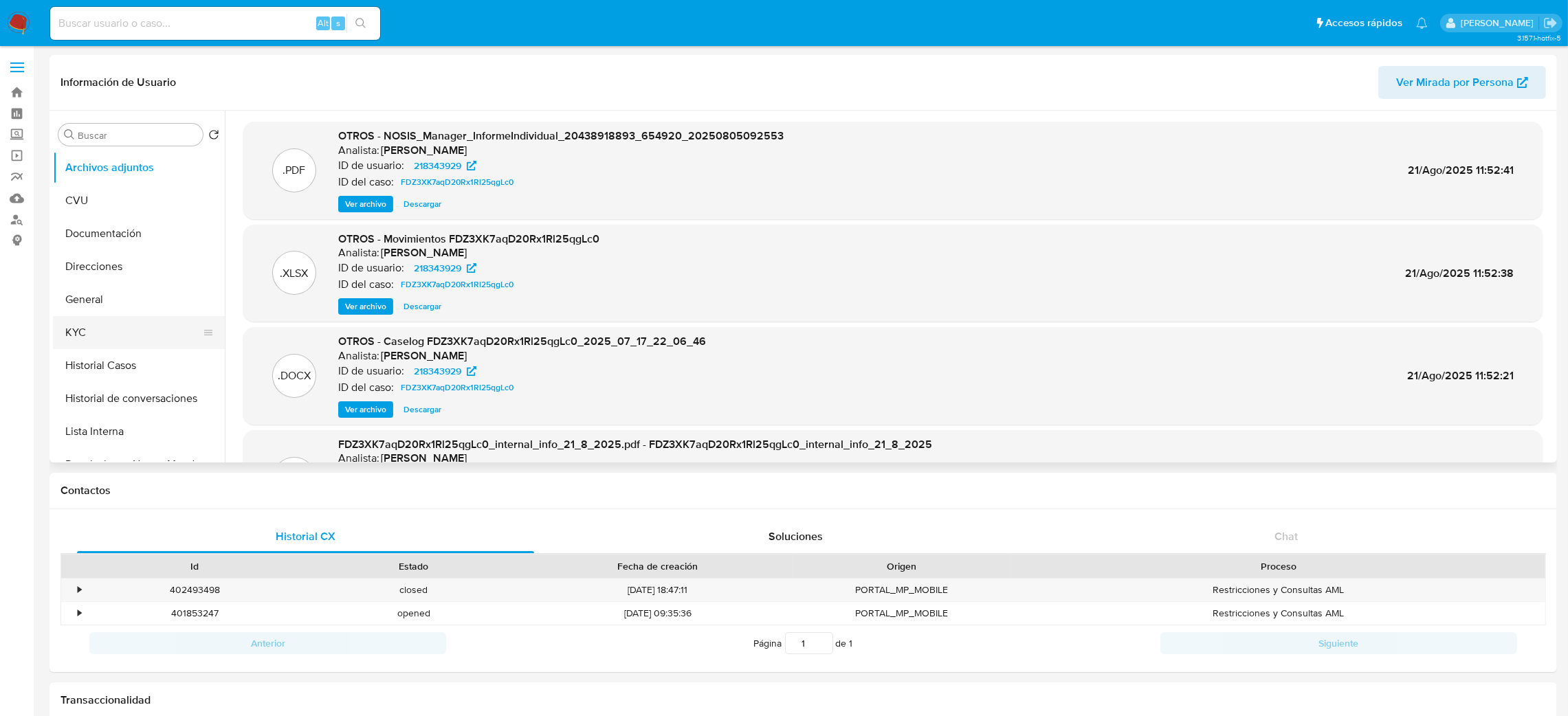
click at [112, 333] on button "KYC" at bounding box center [134, 332] width 161 height 33
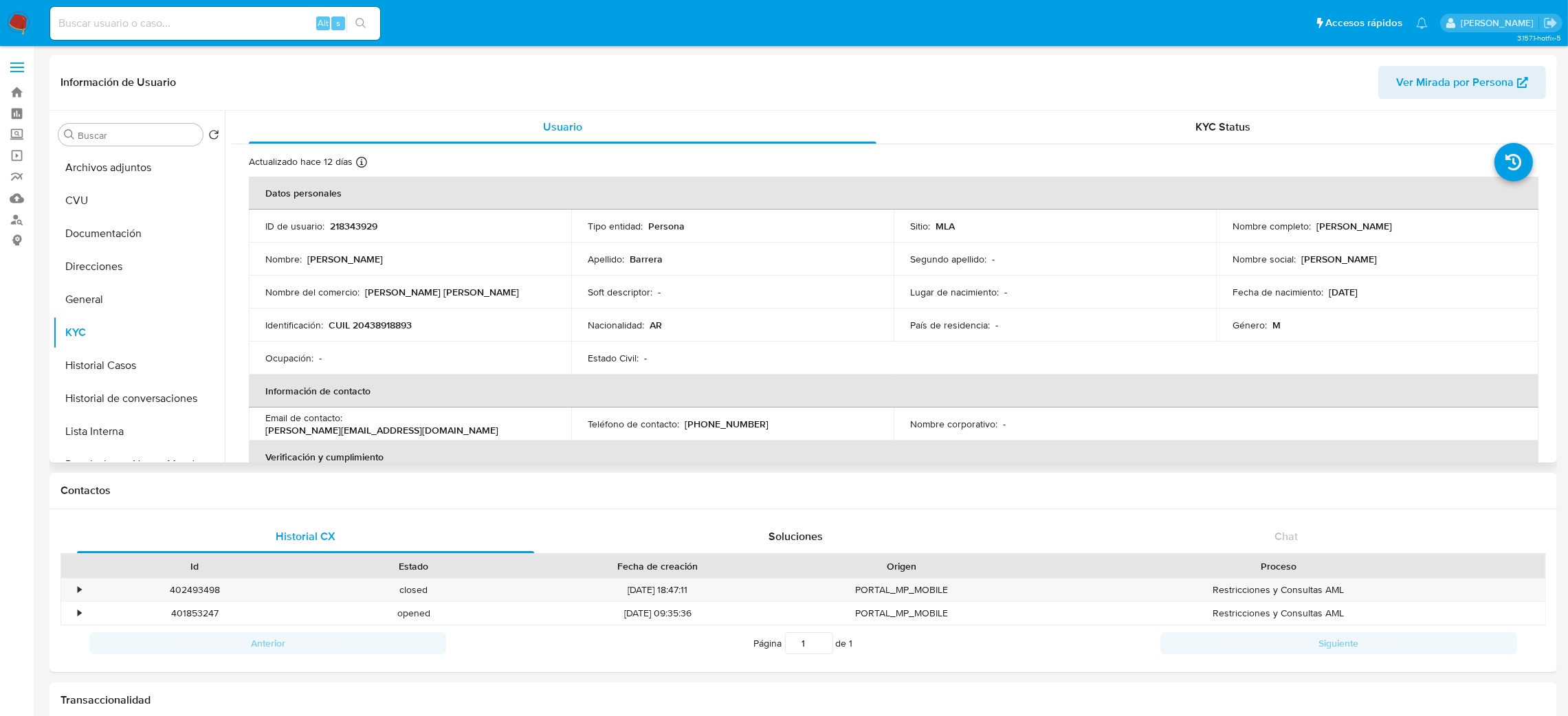
click at [1343, 221] on p "Luis Alberto Barrera" at bounding box center [1353, 226] width 75 height 13
click at [1326, 249] on td "Nombre social : luis" at bounding box center [1377, 259] width 322 height 33
drag, startPoint x: 1312, startPoint y: 229, endPoint x: 1440, endPoint y: 225, distance: 128.1
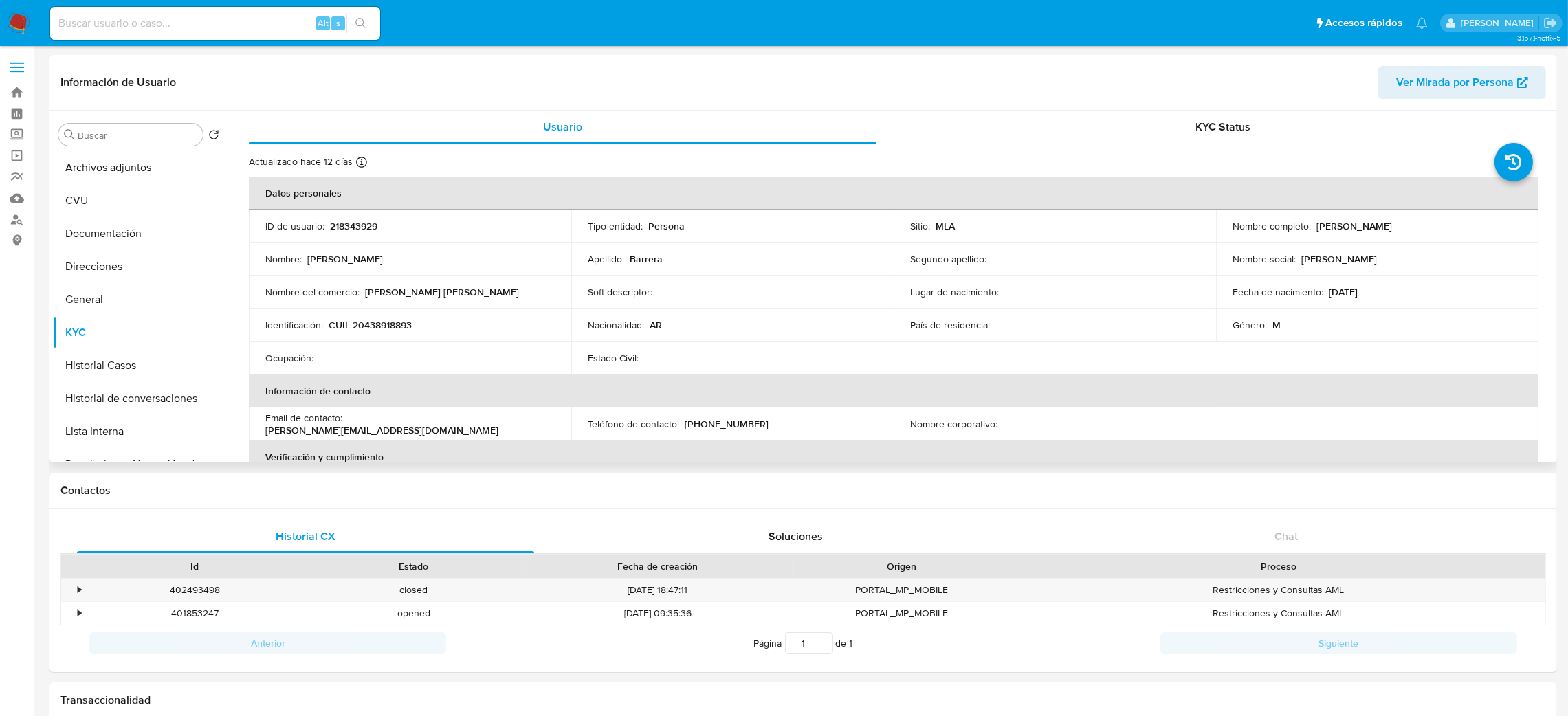
click at [1440, 226] on div "Nombre completo : Luis Alberto Barrera" at bounding box center [1377, 226] width 289 height 13
copy p "Luis Alberto Barrera"
drag, startPoint x: 0, startPoint y: 413, endPoint x: 34, endPoint y: 253, distance: 163.6
click at [133, 134] on input "Buscar" at bounding box center [137, 135] width 119 height 13
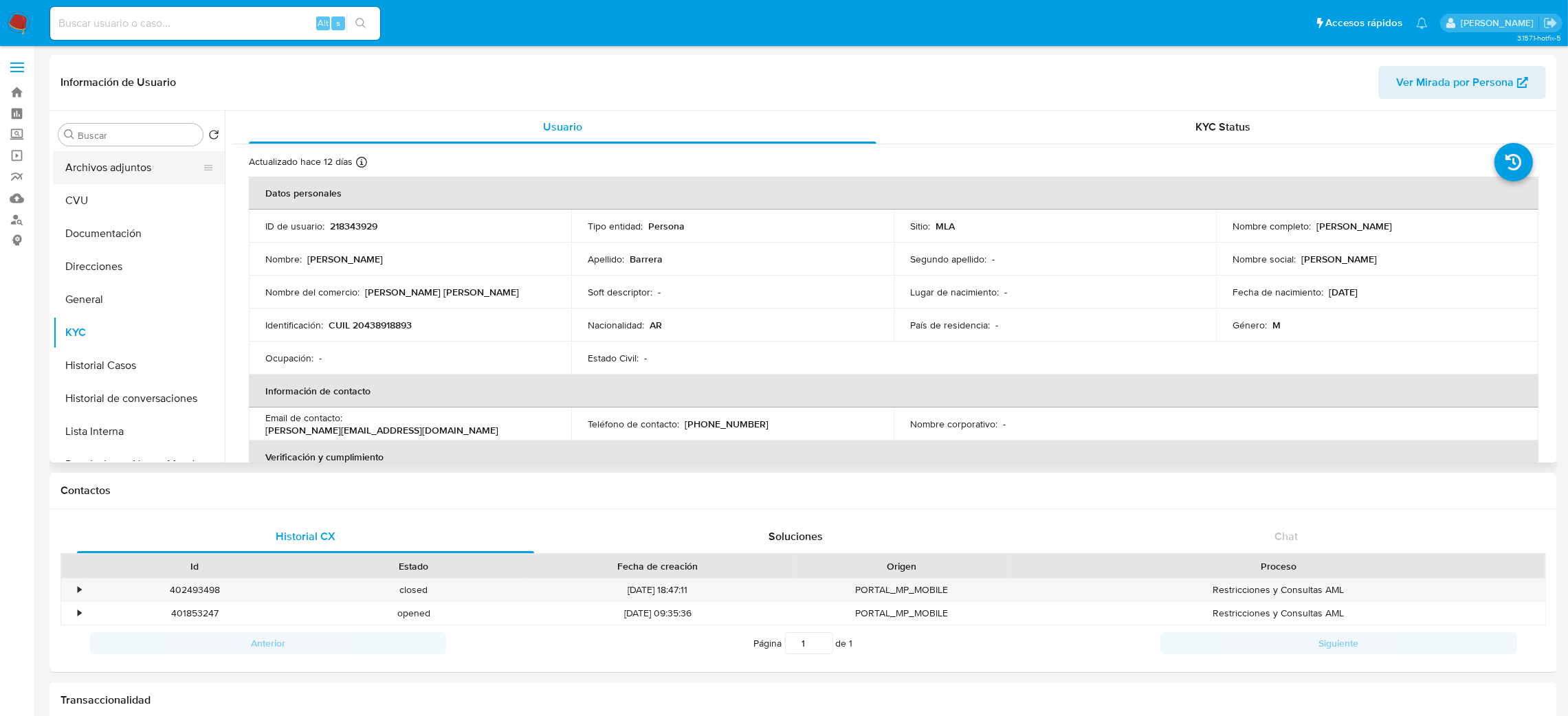
click at [134, 171] on button "Archivos adjuntos" at bounding box center [134, 167] width 161 height 33
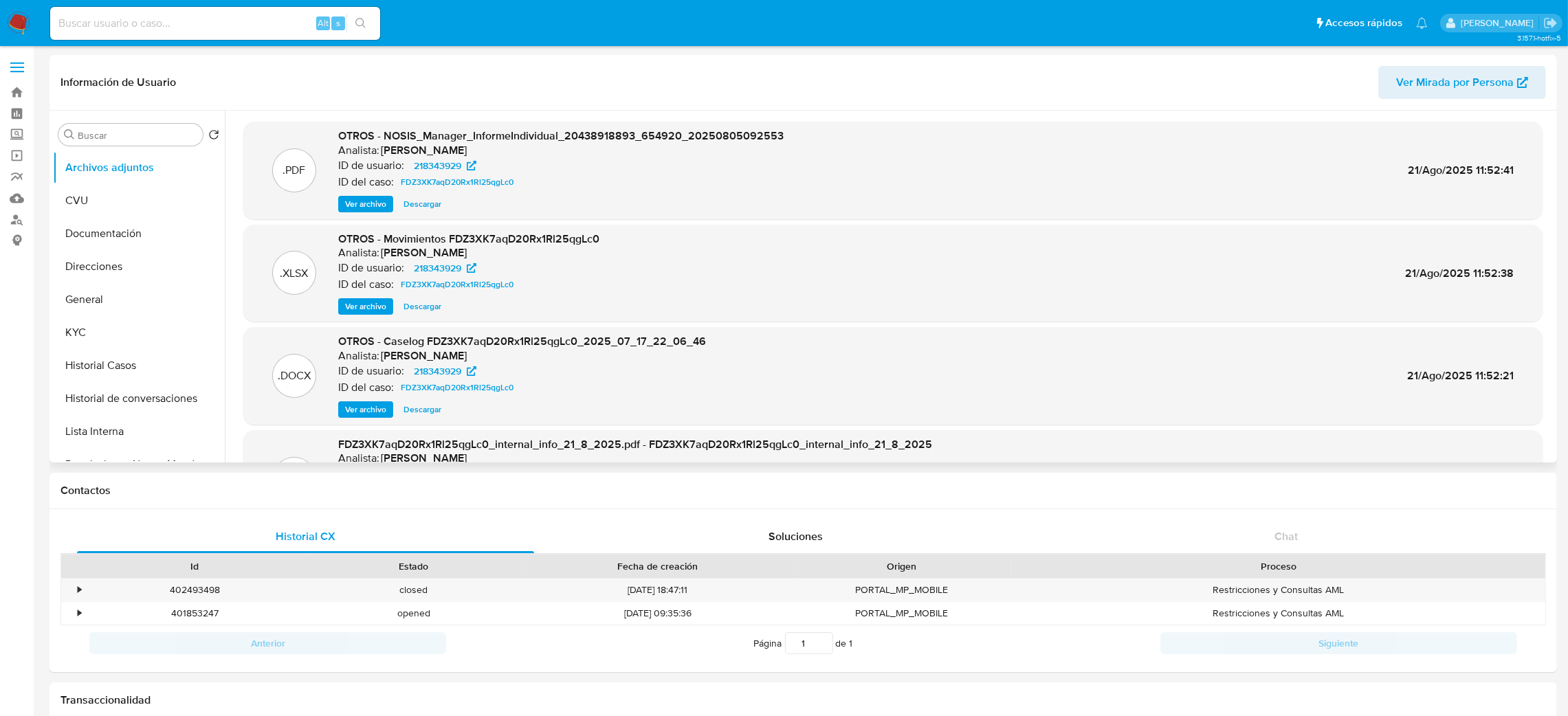
click at [348, 197] on span "Ver archivo" at bounding box center [365, 204] width 41 height 14
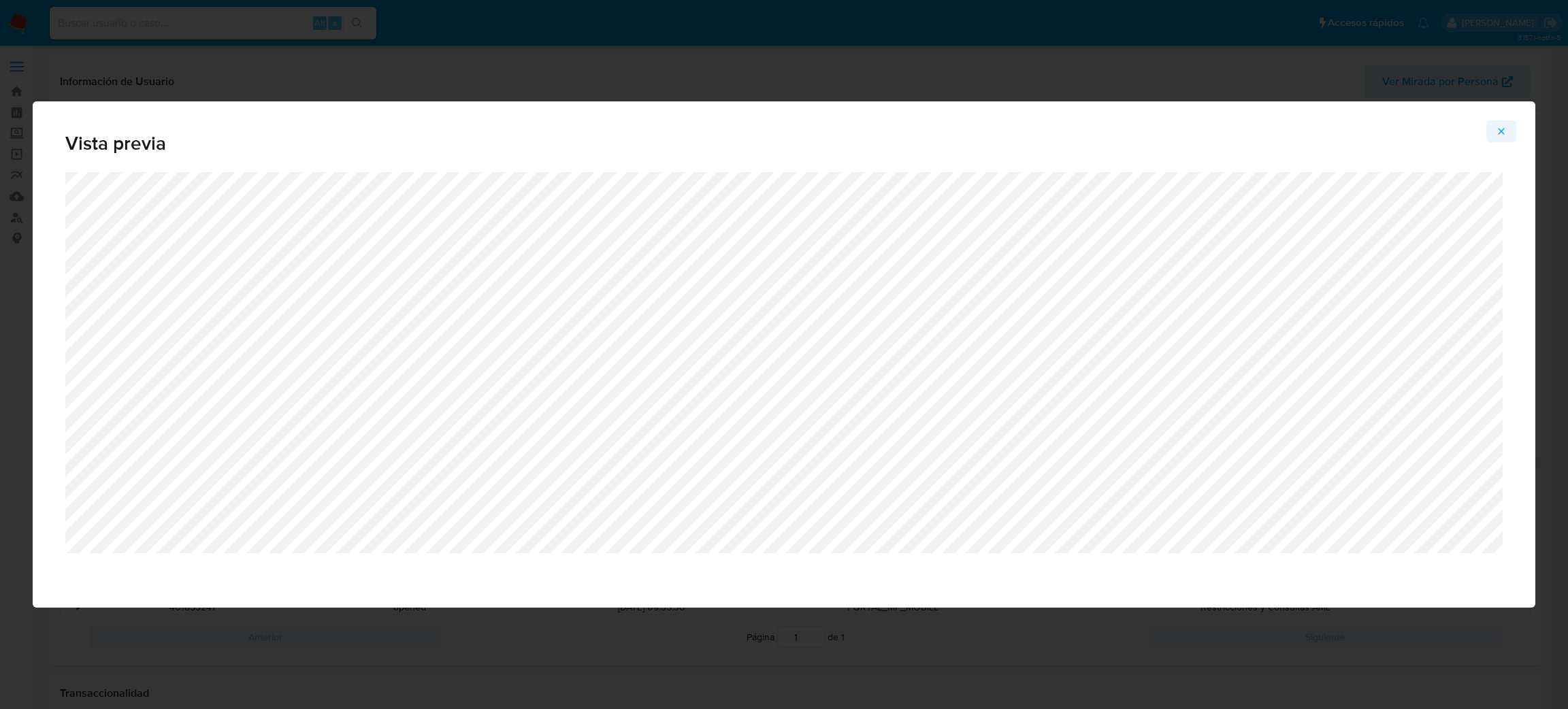
click at [1494, 132] on button "Attachment preview" at bounding box center [1502, 131] width 30 height 22
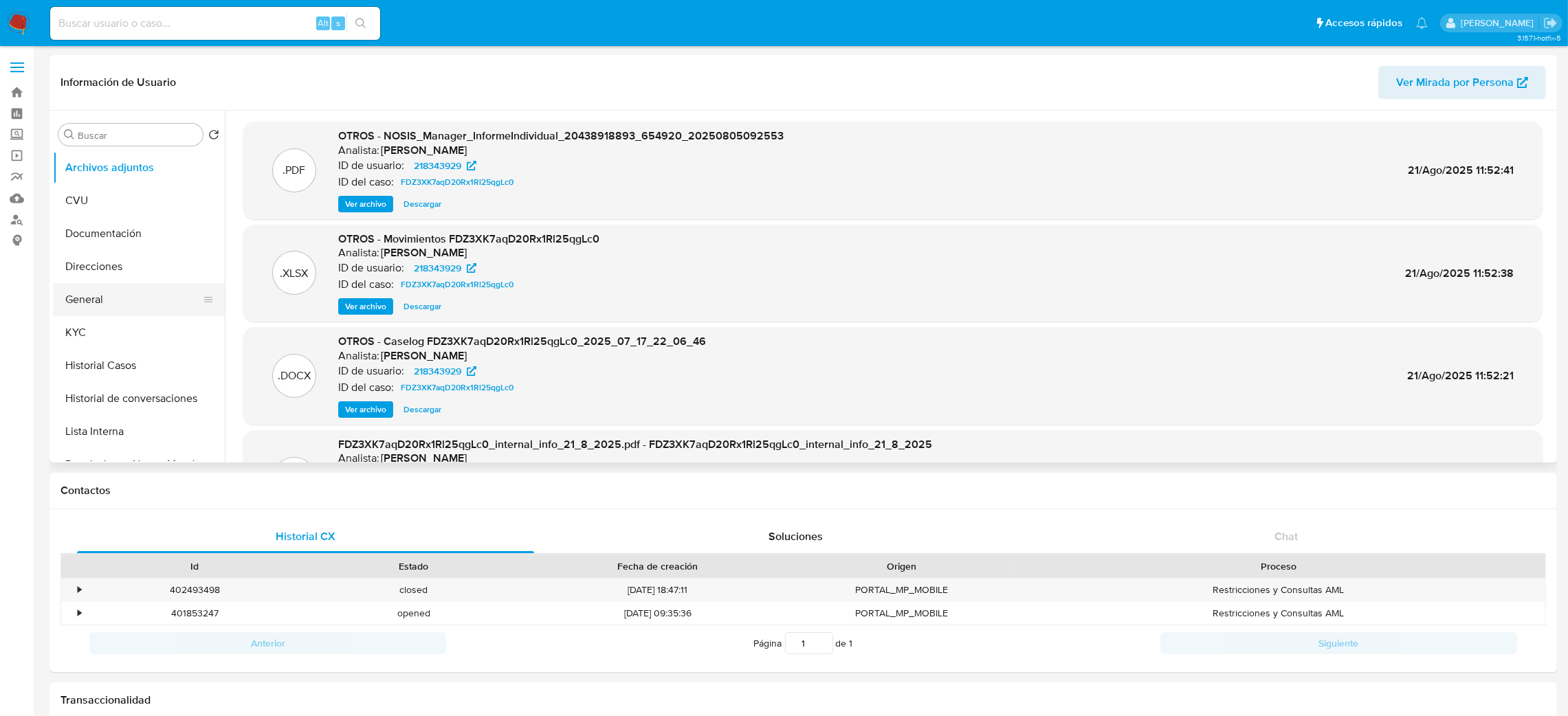
click at [87, 295] on button "General" at bounding box center [134, 299] width 161 height 33
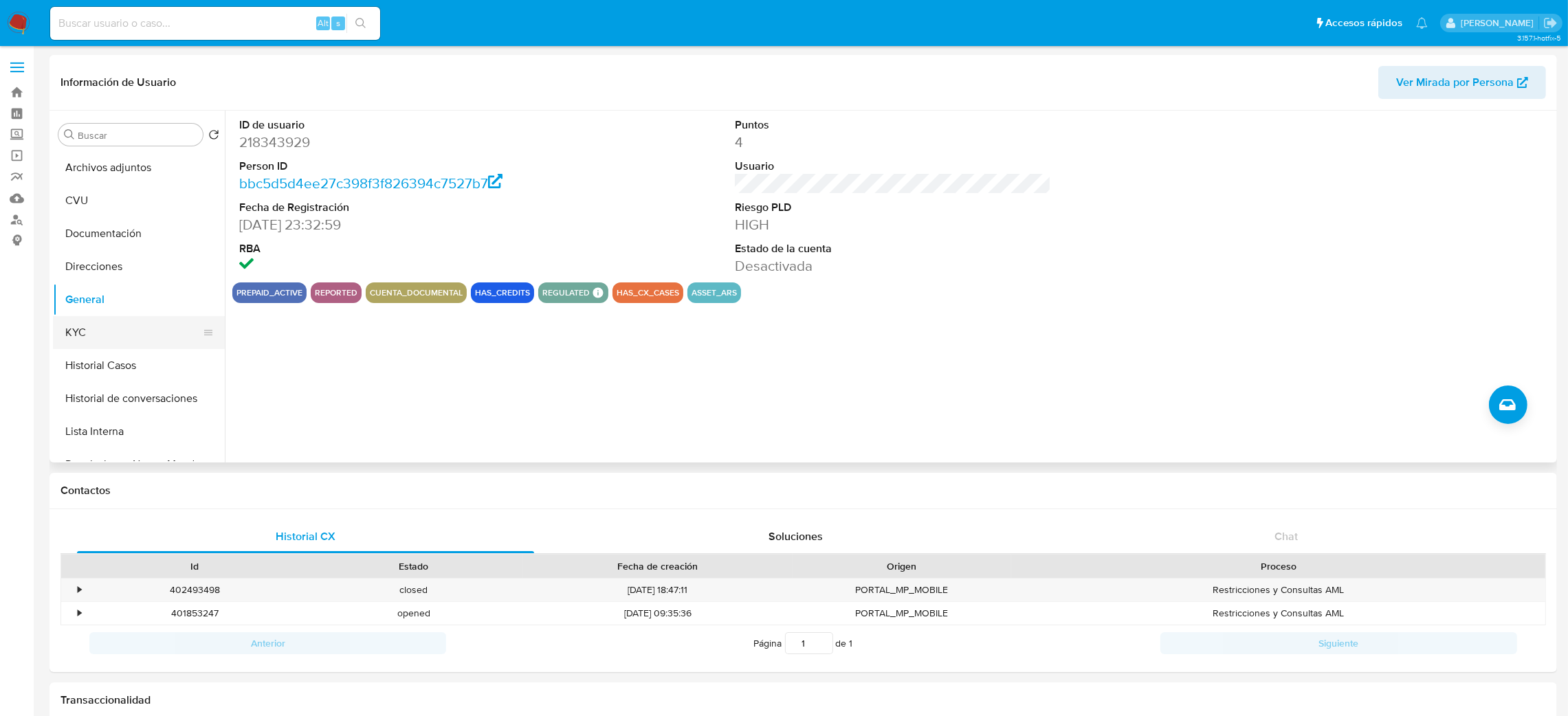
click at [130, 342] on button "KYC" at bounding box center [134, 332] width 161 height 33
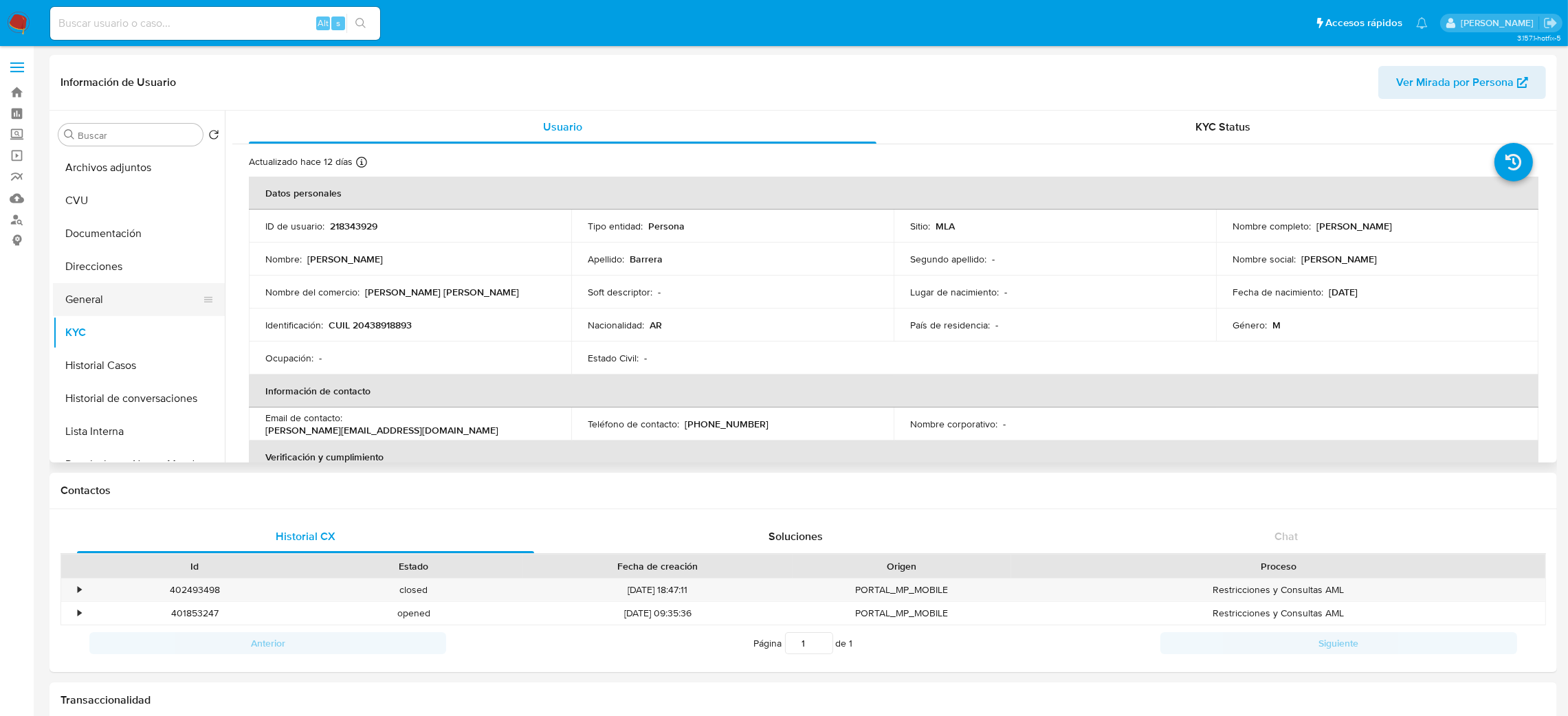
click at [117, 306] on button "General" at bounding box center [134, 299] width 161 height 33
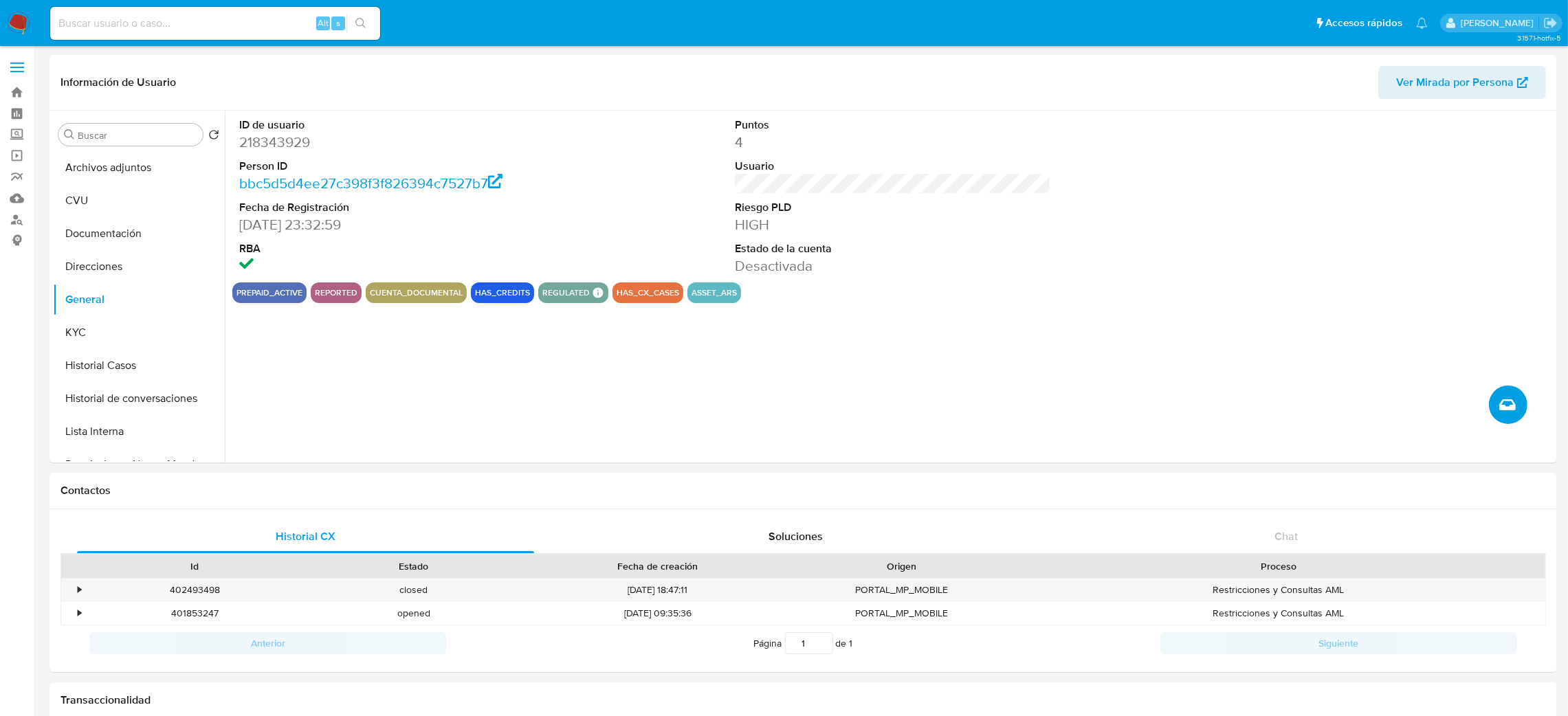
click at [1503, 409] on icon "Crear caso manual" at bounding box center [1507, 405] width 17 height 17
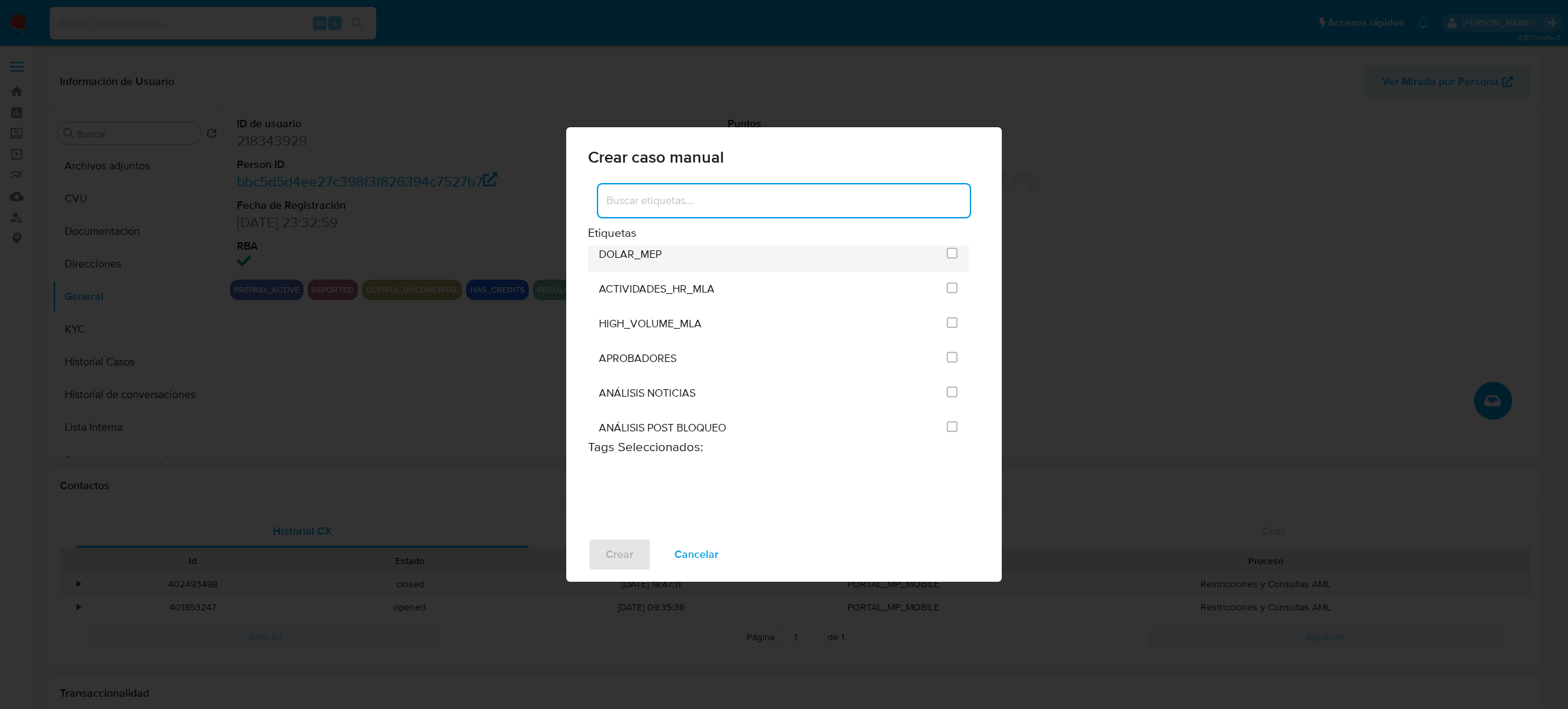
scroll to position [2754, 0]
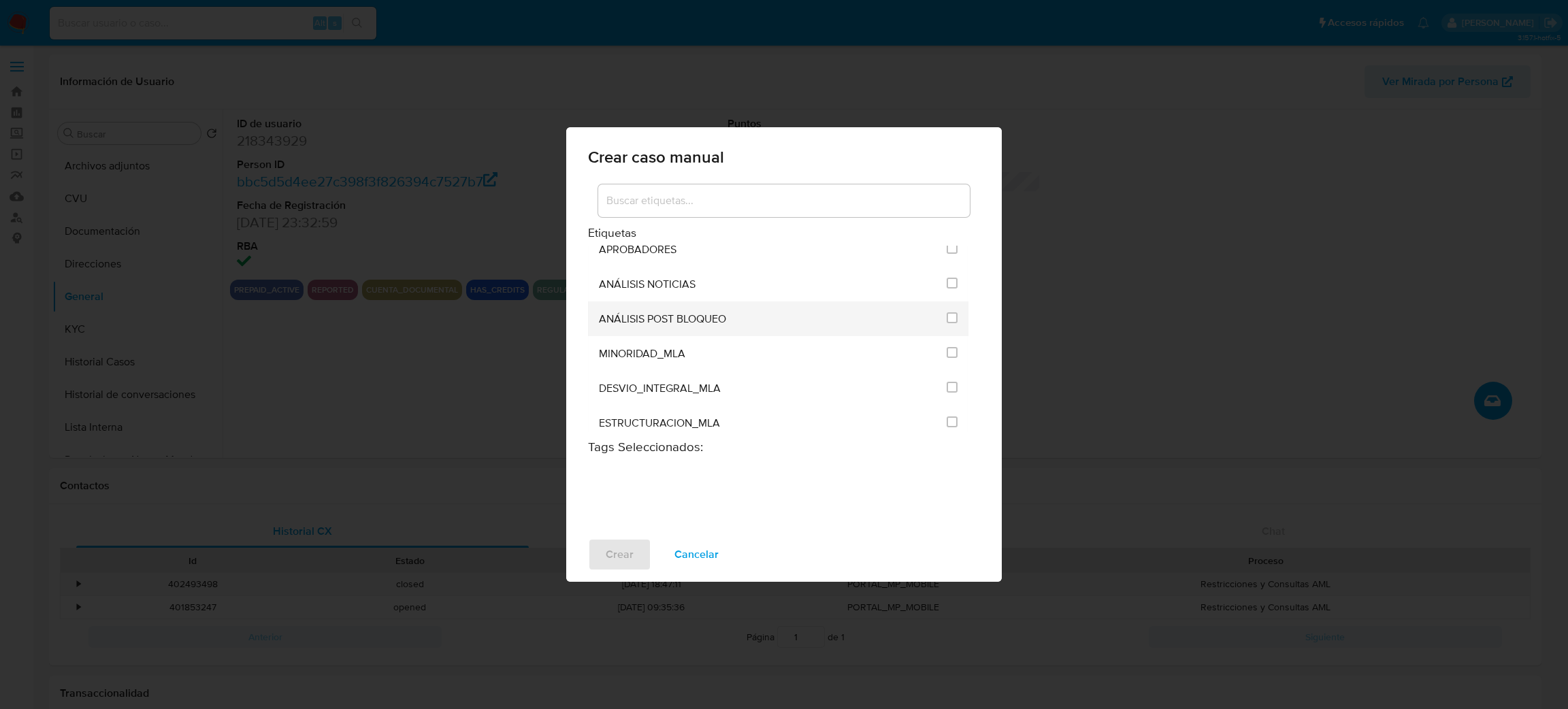
click at [685, 326] on span "ANÁLISIS POST BLOQUEO" at bounding box center [663, 319] width 127 height 13
click at [946, 323] on input "3249" at bounding box center [952, 317] width 11 height 11
checkbox input "true"
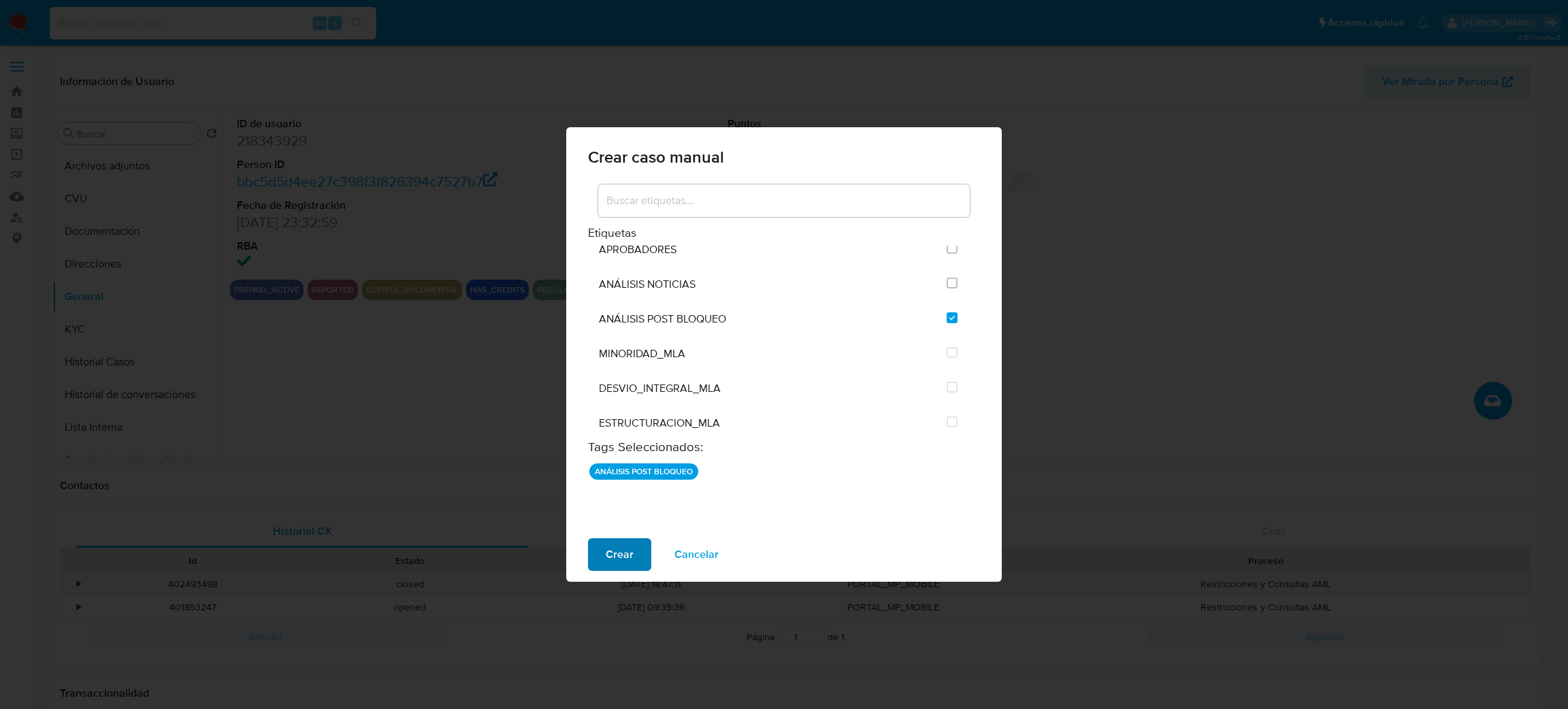
click at [606, 553] on span "Crear" at bounding box center [619, 554] width 28 height 30
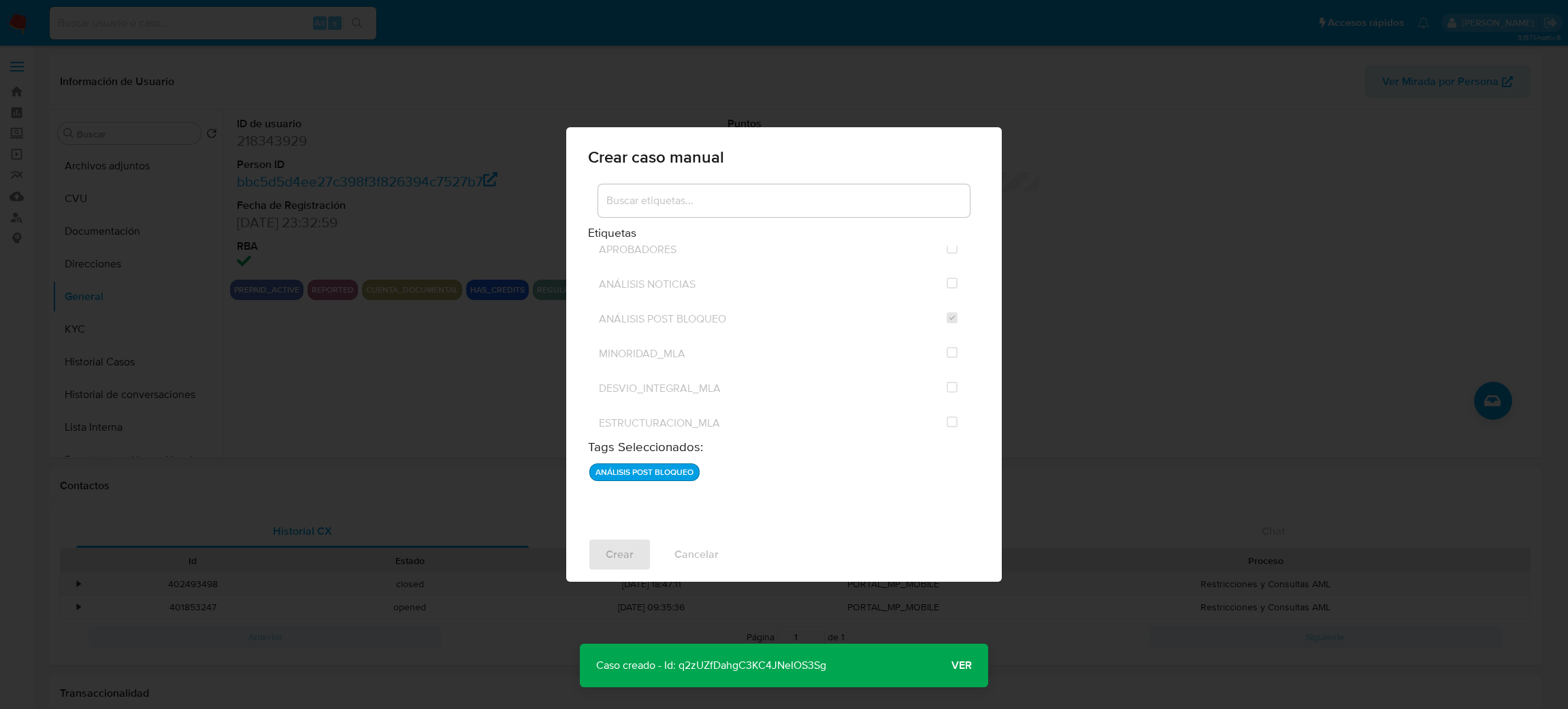
click at [954, 665] on span "Ver" at bounding box center [962, 665] width 20 height 0
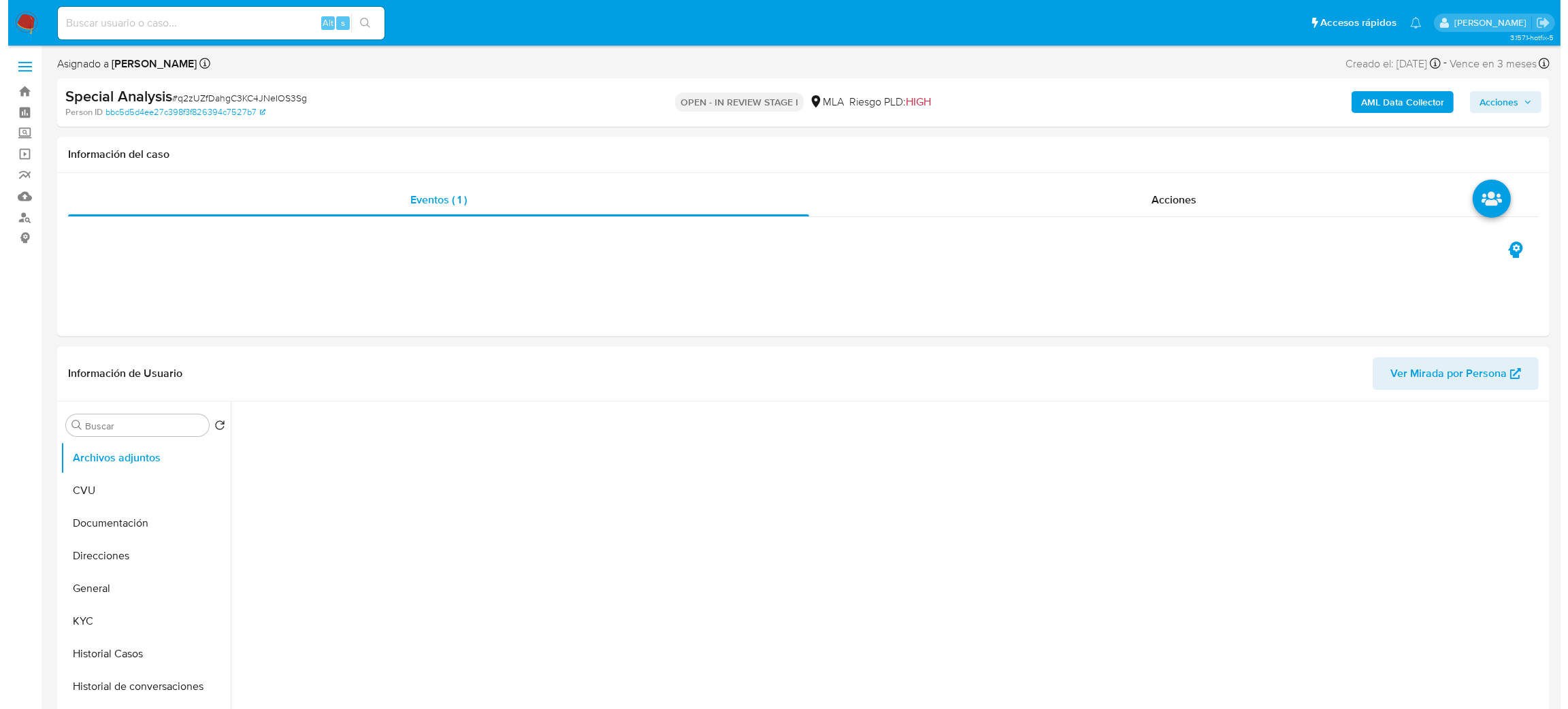
scroll to position [102, 0]
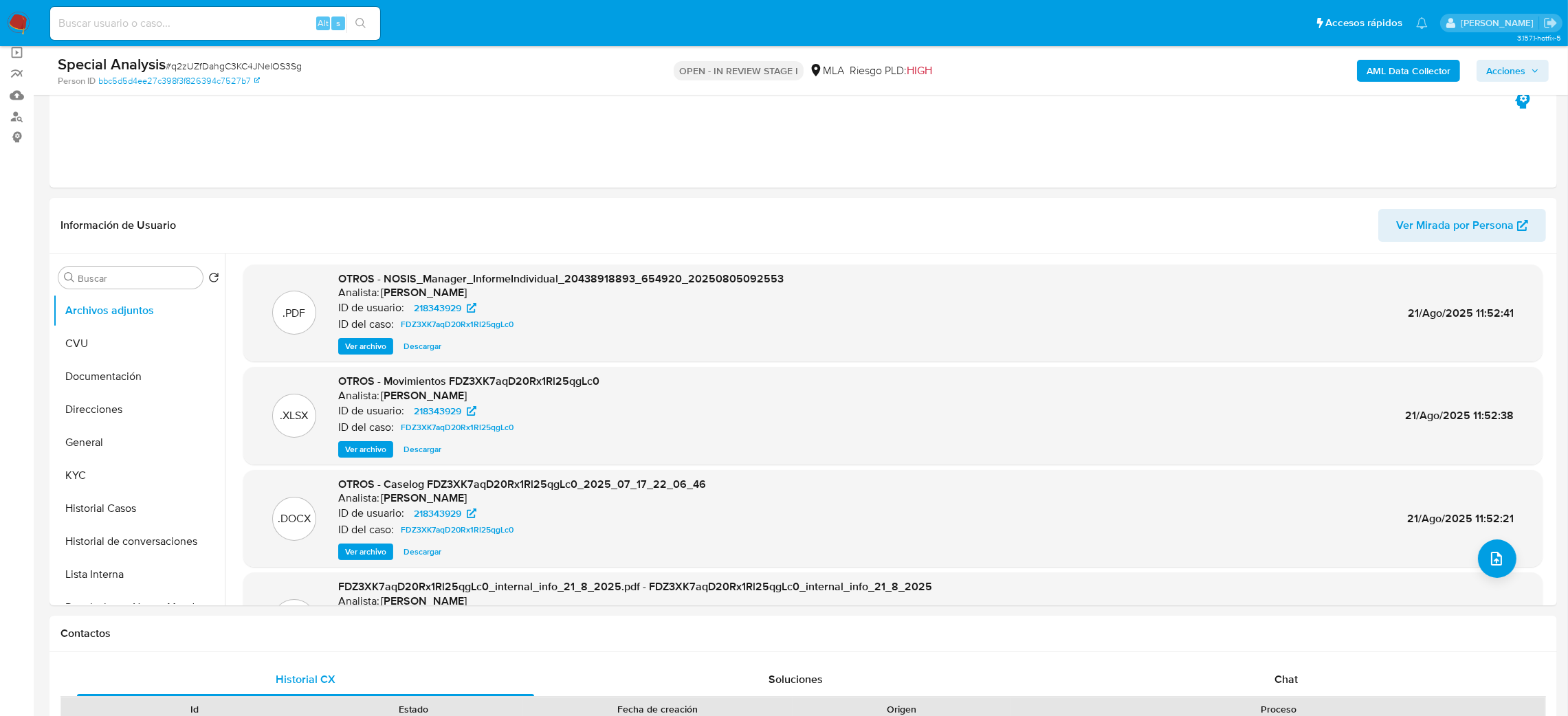
select select "10"
click at [1492, 559] on icon "upload-file" at bounding box center [1496, 559] width 17 height 17
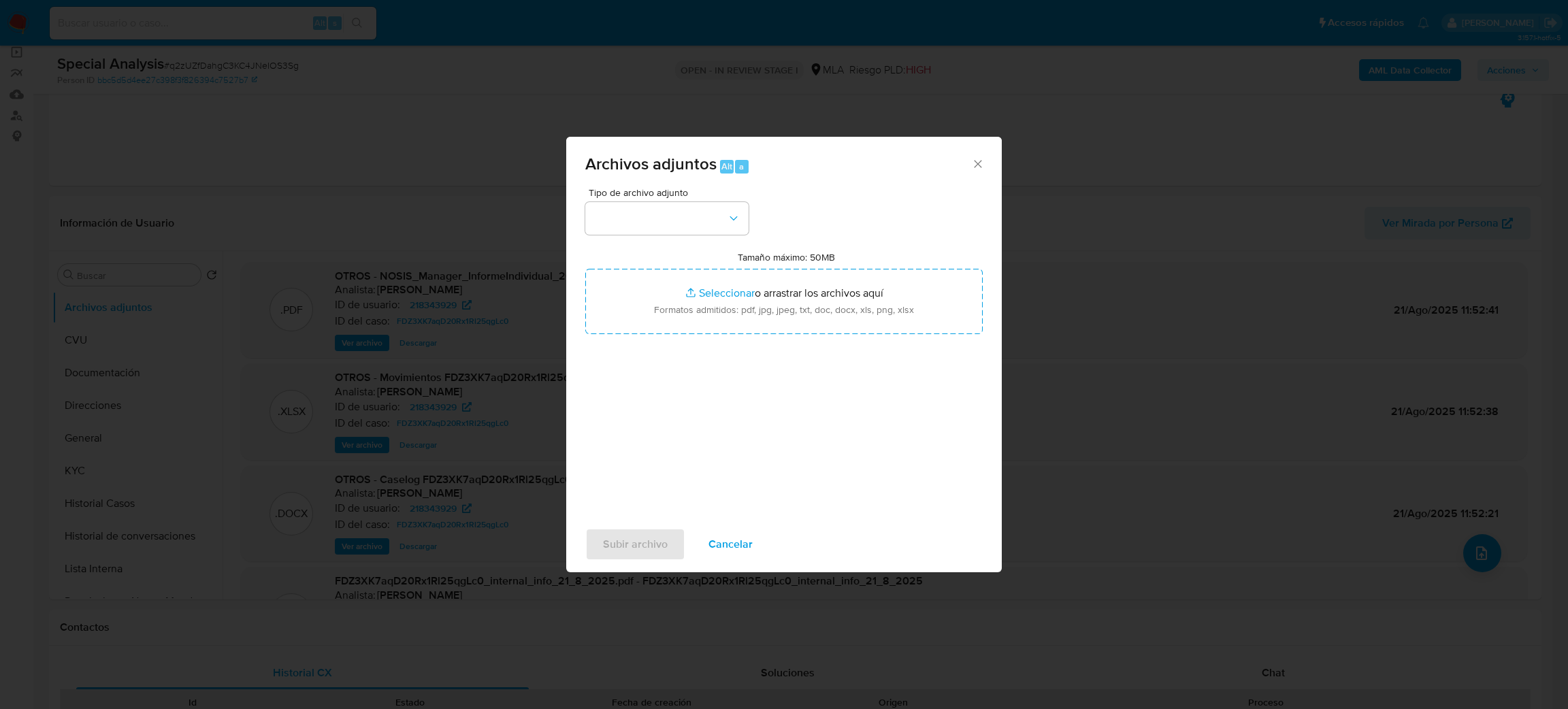
click at [685, 202] on div "Tipo de archivo adjunto" at bounding box center [667, 211] width 163 height 47
click at [678, 227] on button "button" at bounding box center [667, 218] width 163 height 33
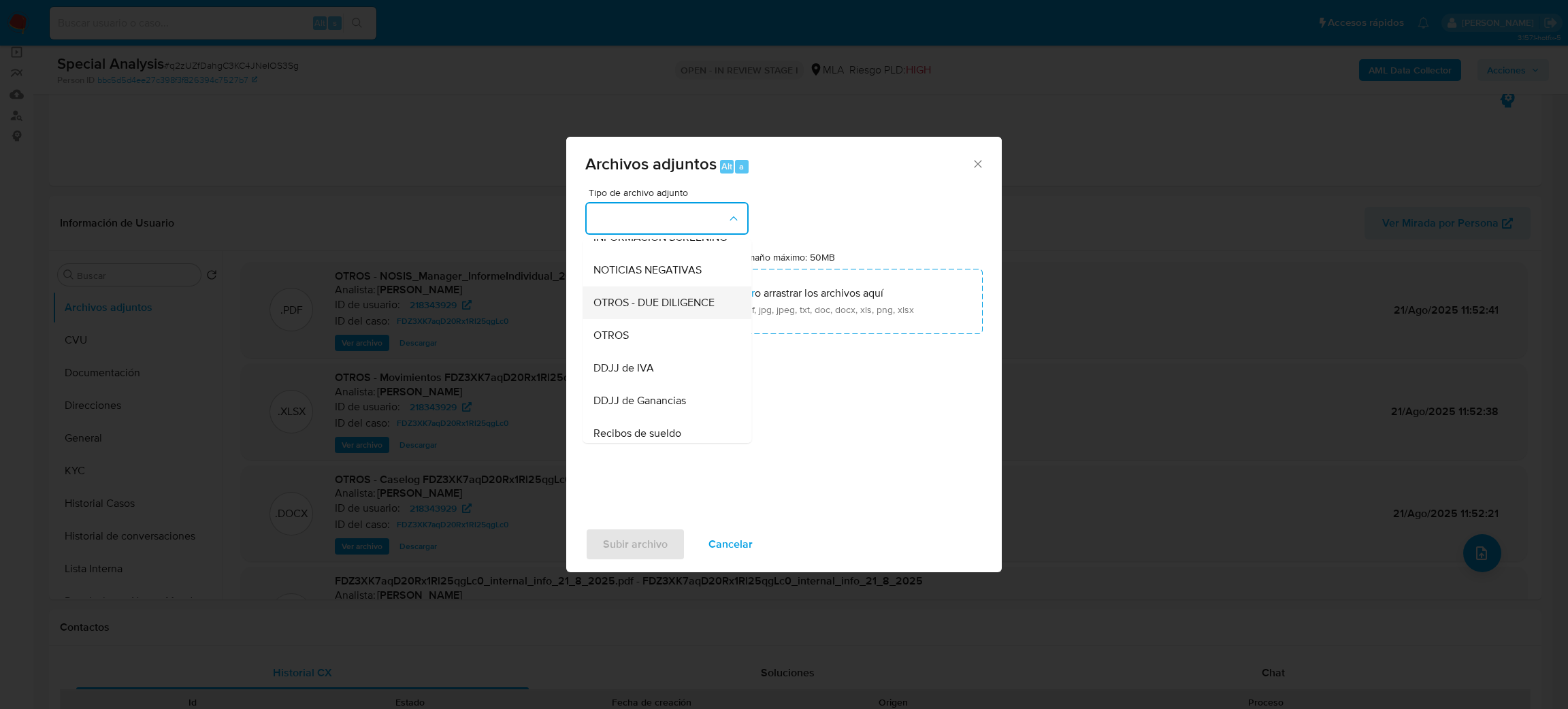
scroll to position [204, 0]
click at [644, 326] on div "OTROS" at bounding box center [663, 311] width 139 height 33
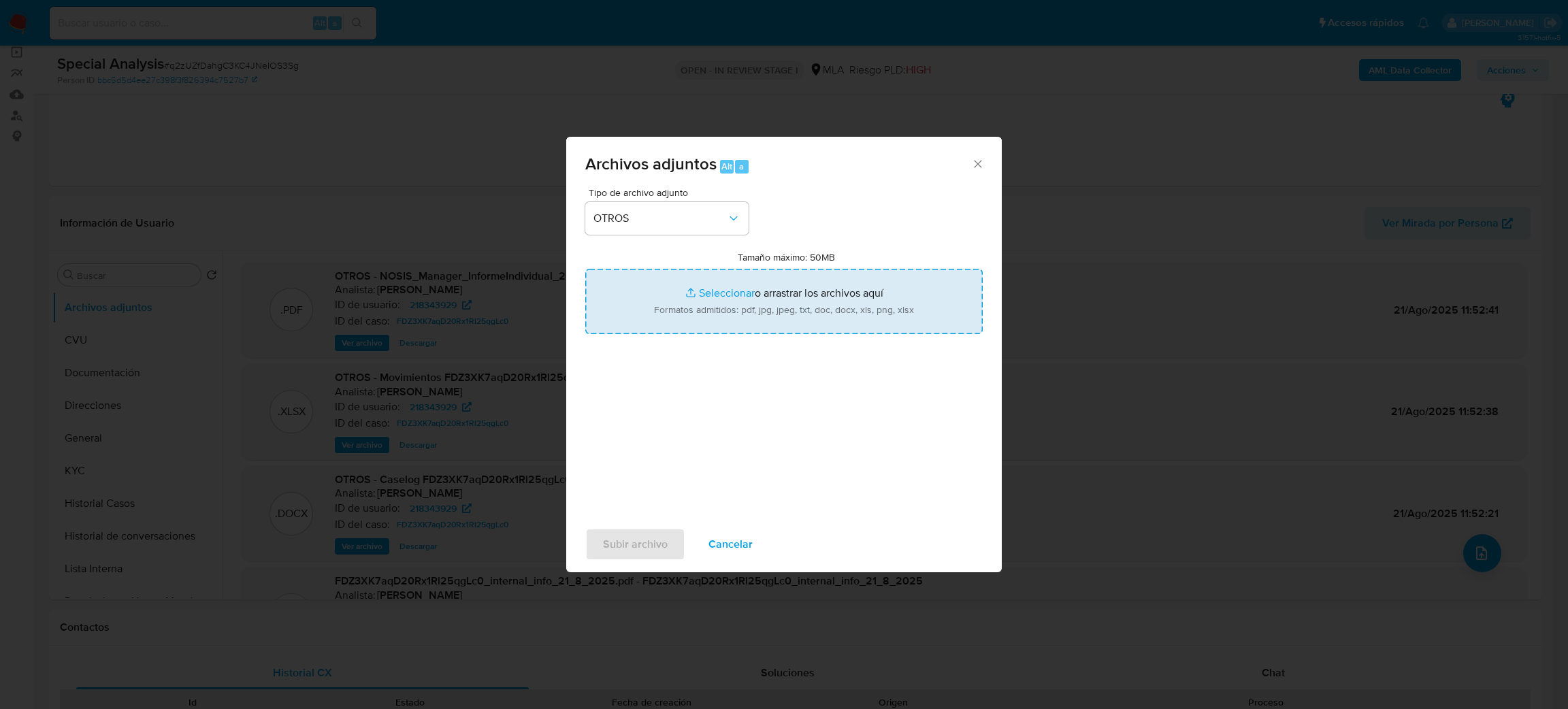
click at [695, 321] on input "Tamaño máximo: 50MB Seleccionar archivos" at bounding box center [784, 301] width 398 height 65
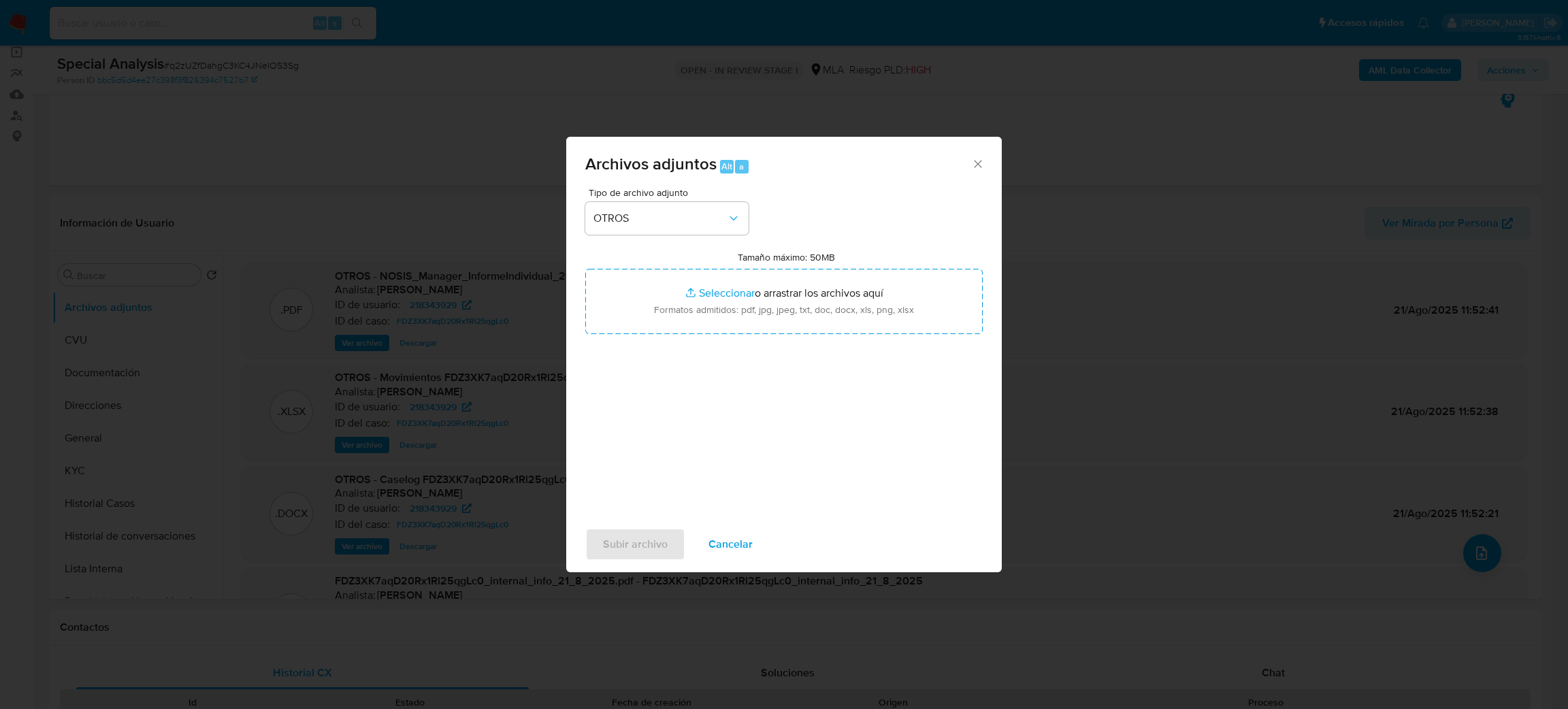
click at [746, 540] on span "Cancelar" at bounding box center [730, 544] width 44 height 30
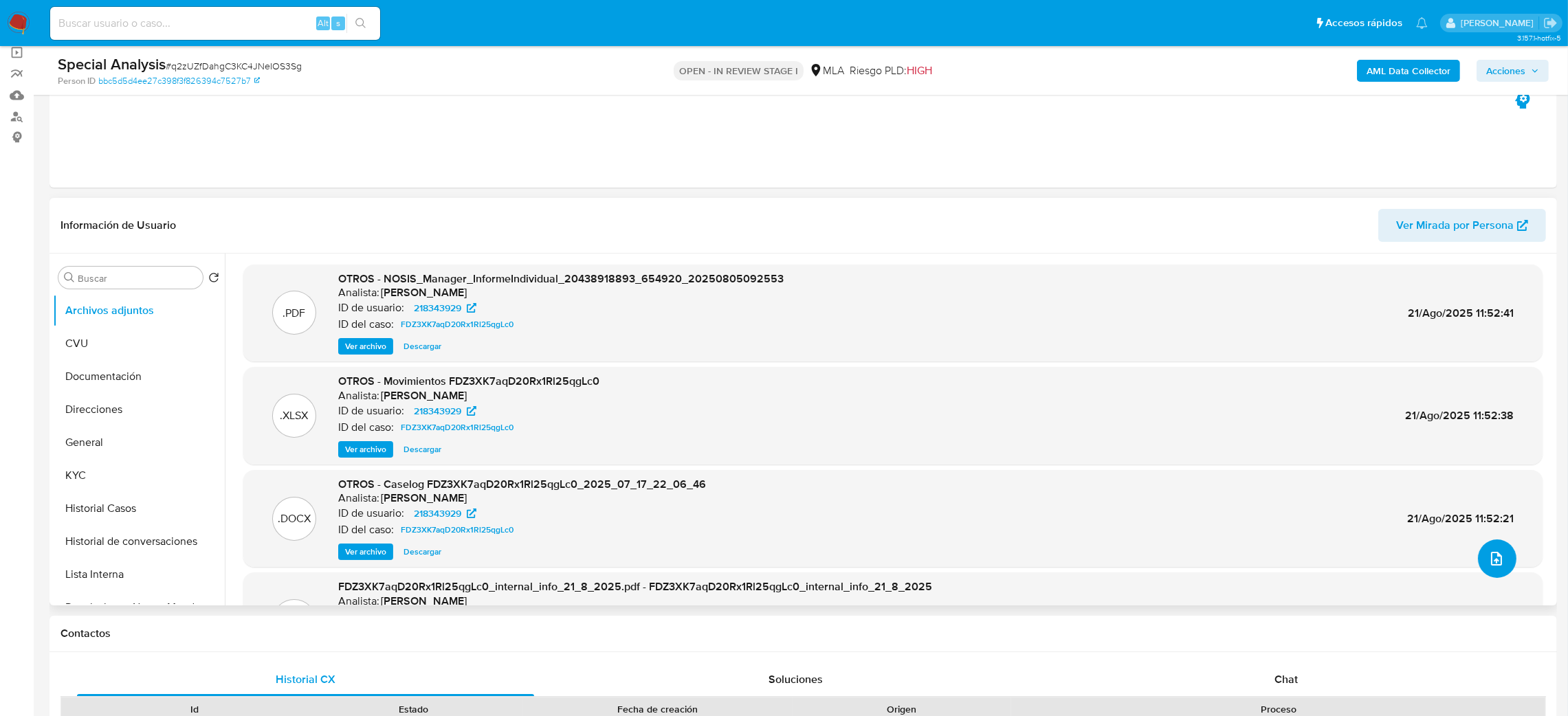
click at [1498, 559] on icon "upload-file" at bounding box center [1496, 559] width 17 height 17
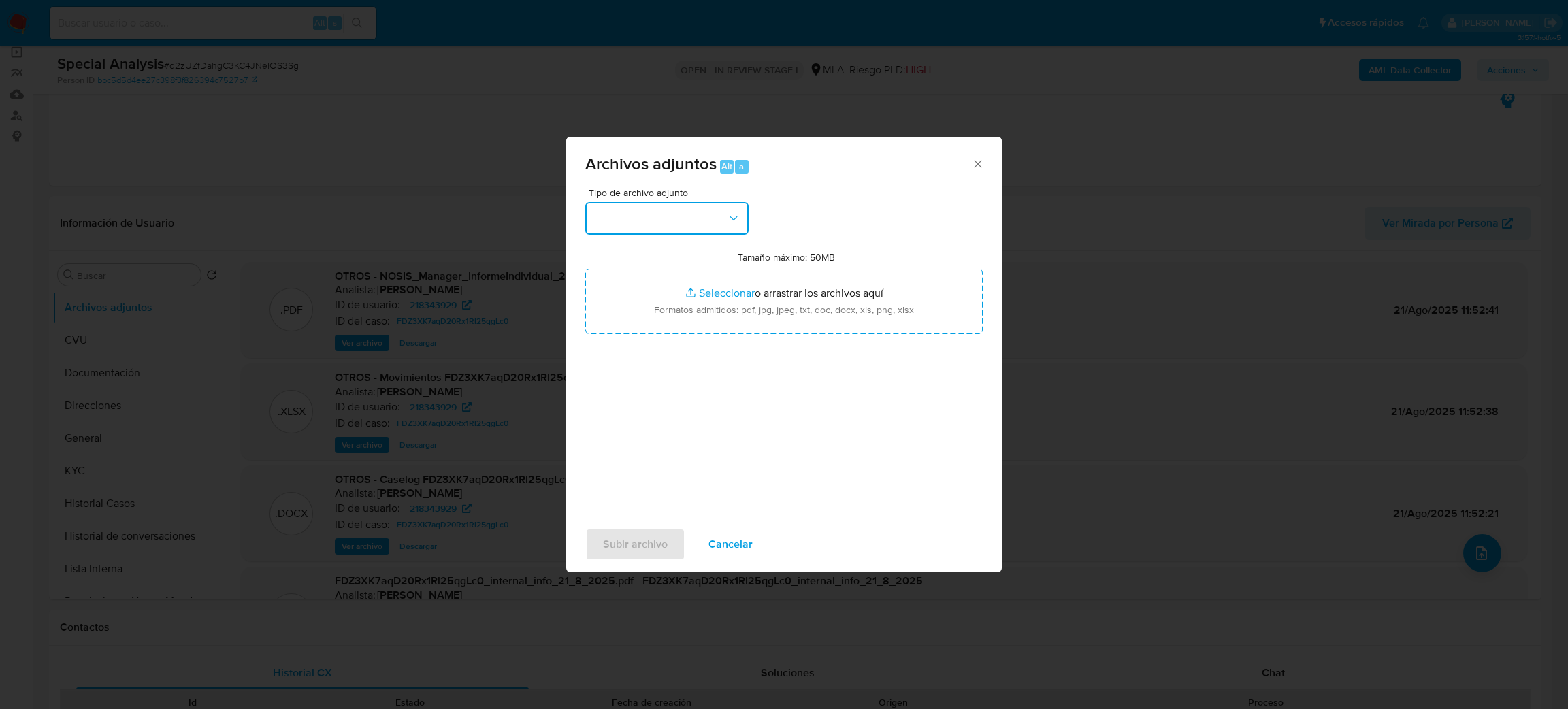
click at [664, 222] on button "button" at bounding box center [667, 218] width 163 height 33
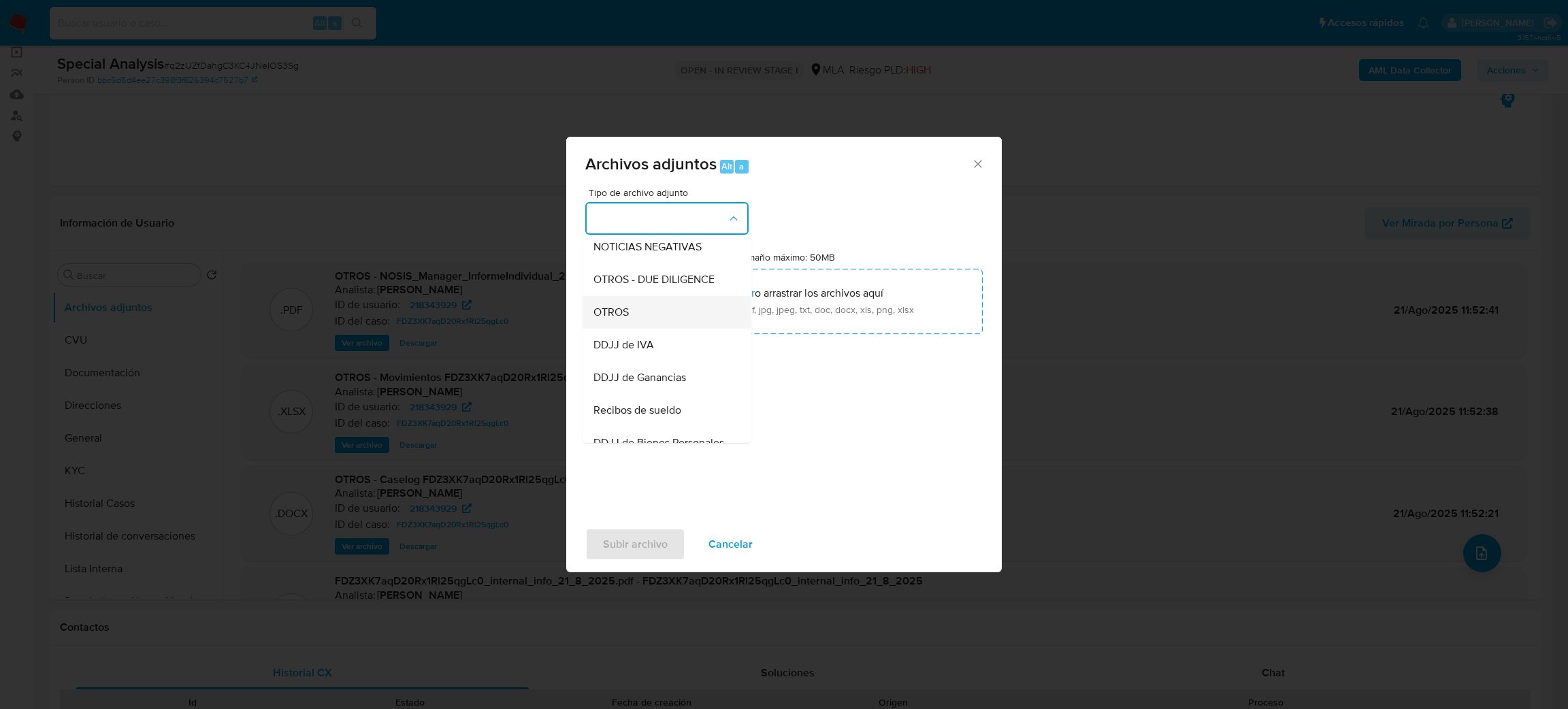
click at [635, 318] on div "OTROS" at bounding box center [663, 311] width 139 height 33
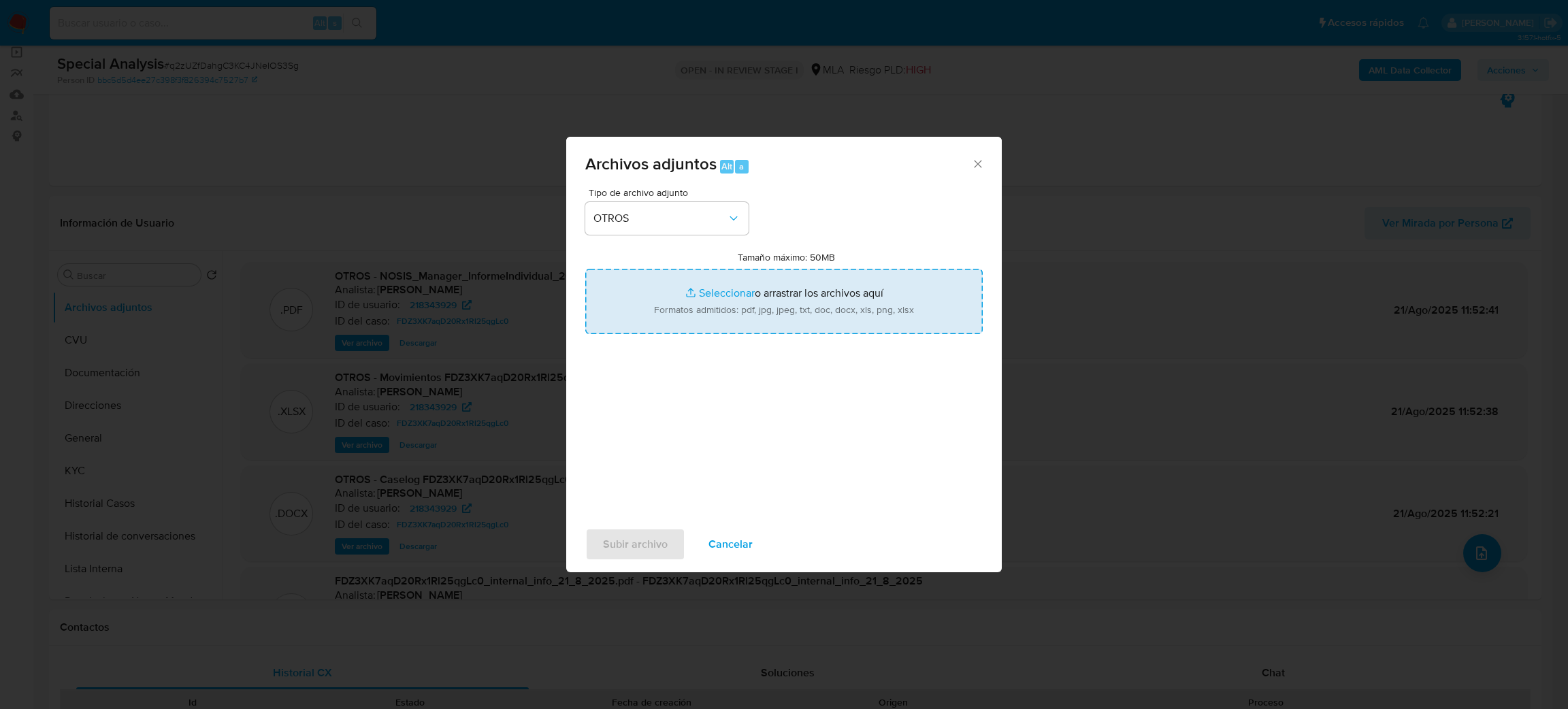
type input "C:\fakepath\Recibo de sueldo Luis Alberto Barrera.pdf"
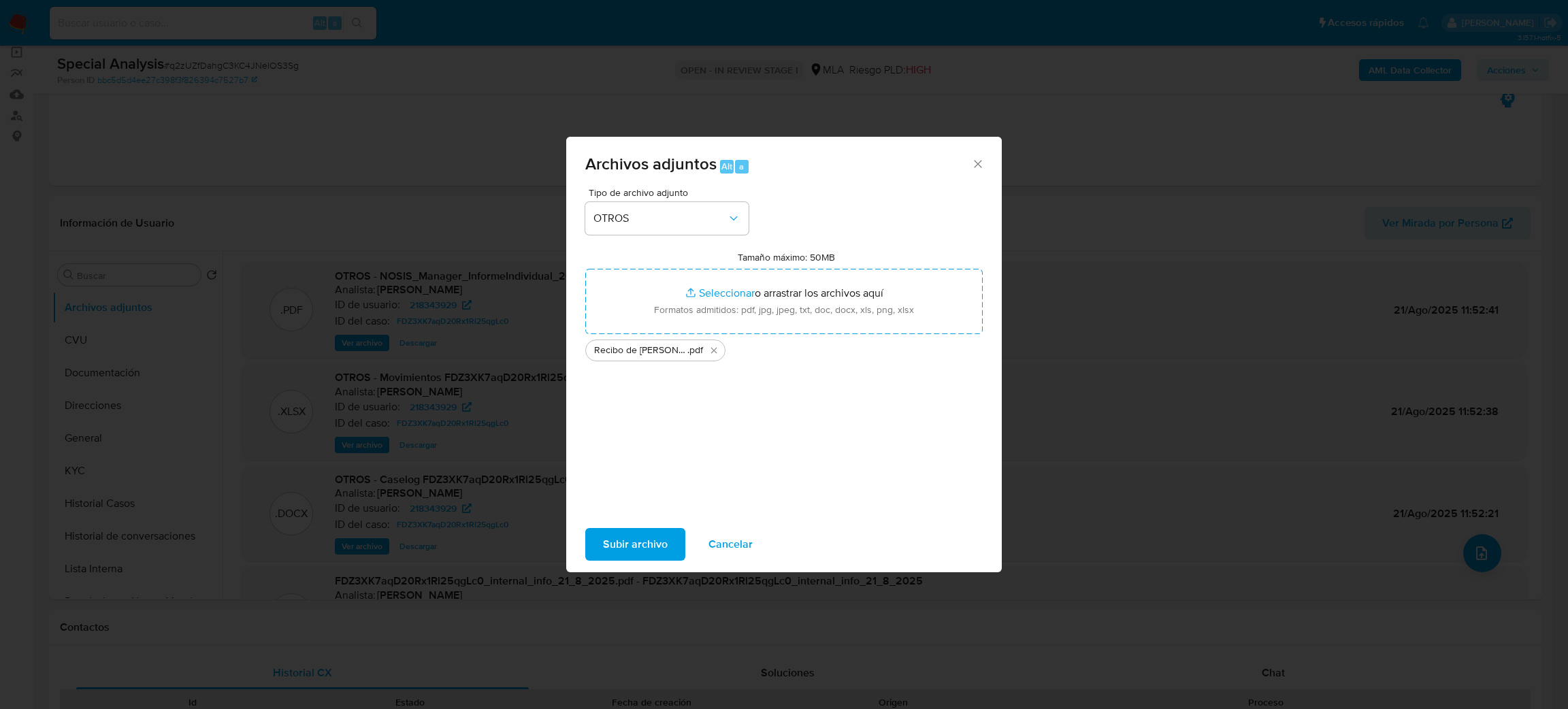
drag, startPoint x: 750, startPoint y: 321, endPoint x: 654, endPoint y: 539, distance: 238.2
click at [654, 539] on span "Subir archivo" at bounding box center [635, 544] width 64 height 30
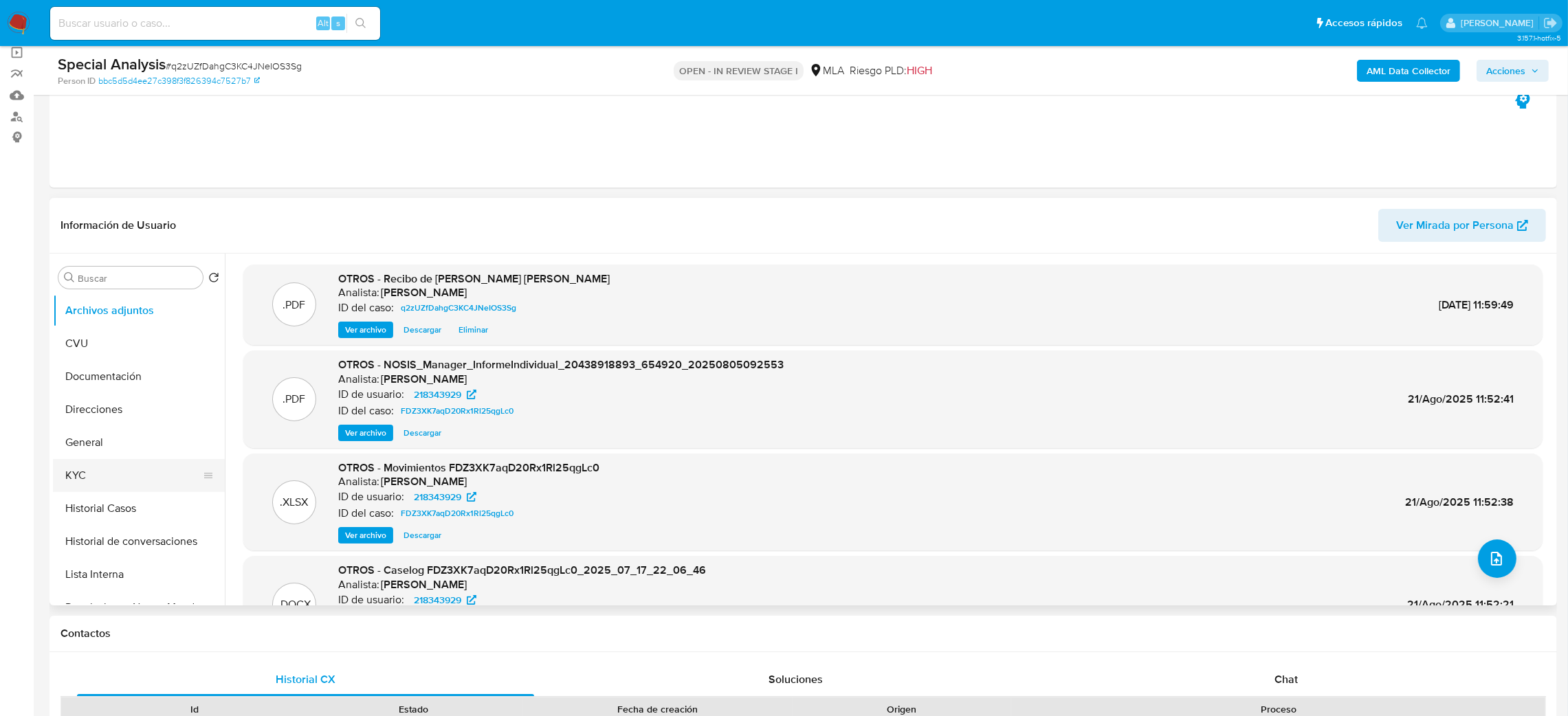
click at [108, 480] on button "KYC" at bounding box center [134, 475] width 161 height 33
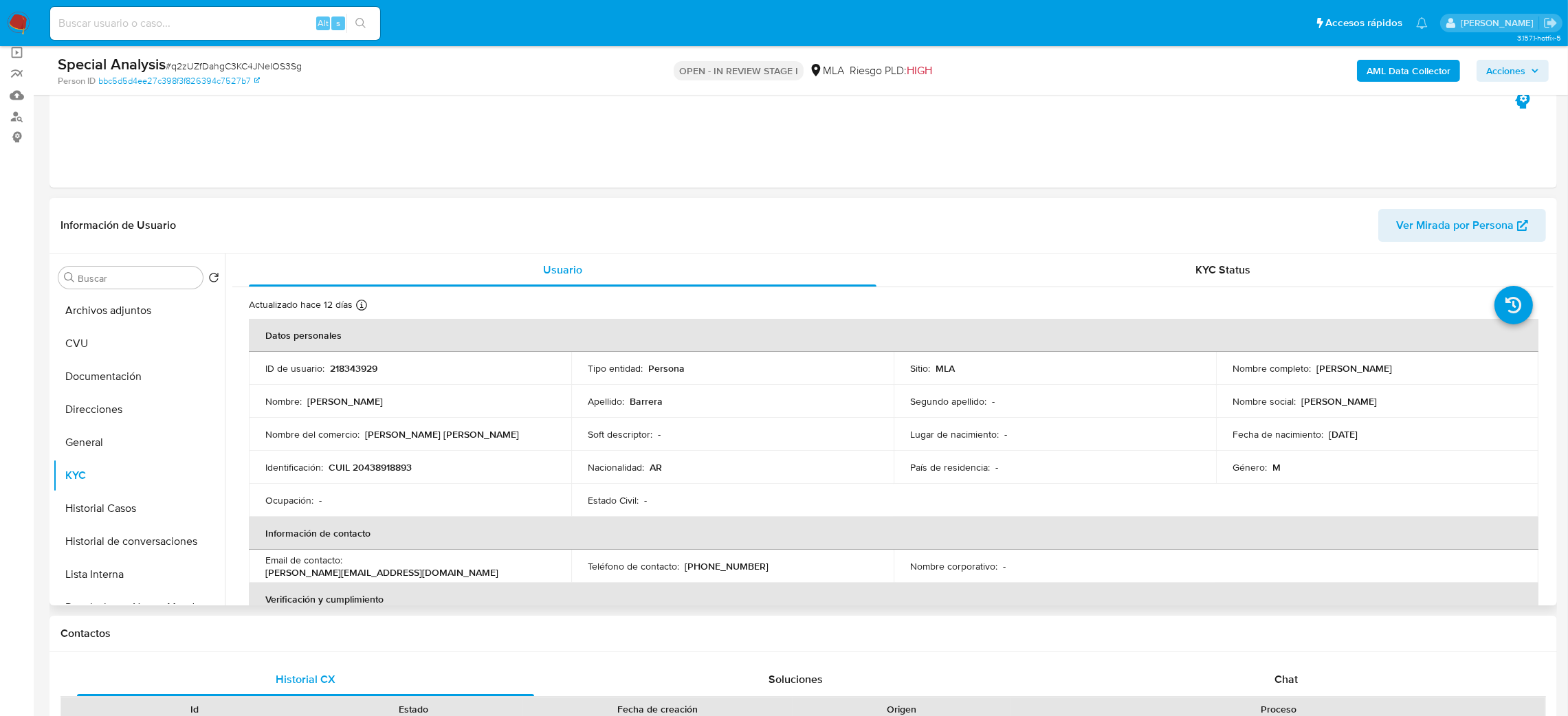
drag, startPoint x: 1311, startPoint y: 374, endPoint x: 1430, endPoint y: 370, distance: 119.1
click at [1430, 370] on div "Nombre completo : Luis Alberto Barrera" at bounding box center [1377, 368] width 289 height 13
copy p "Luis Alberto Barrera"
click at [378, 462] on p "CUIL 20438918893" at bounding box center [370, 467] width 83 height 13
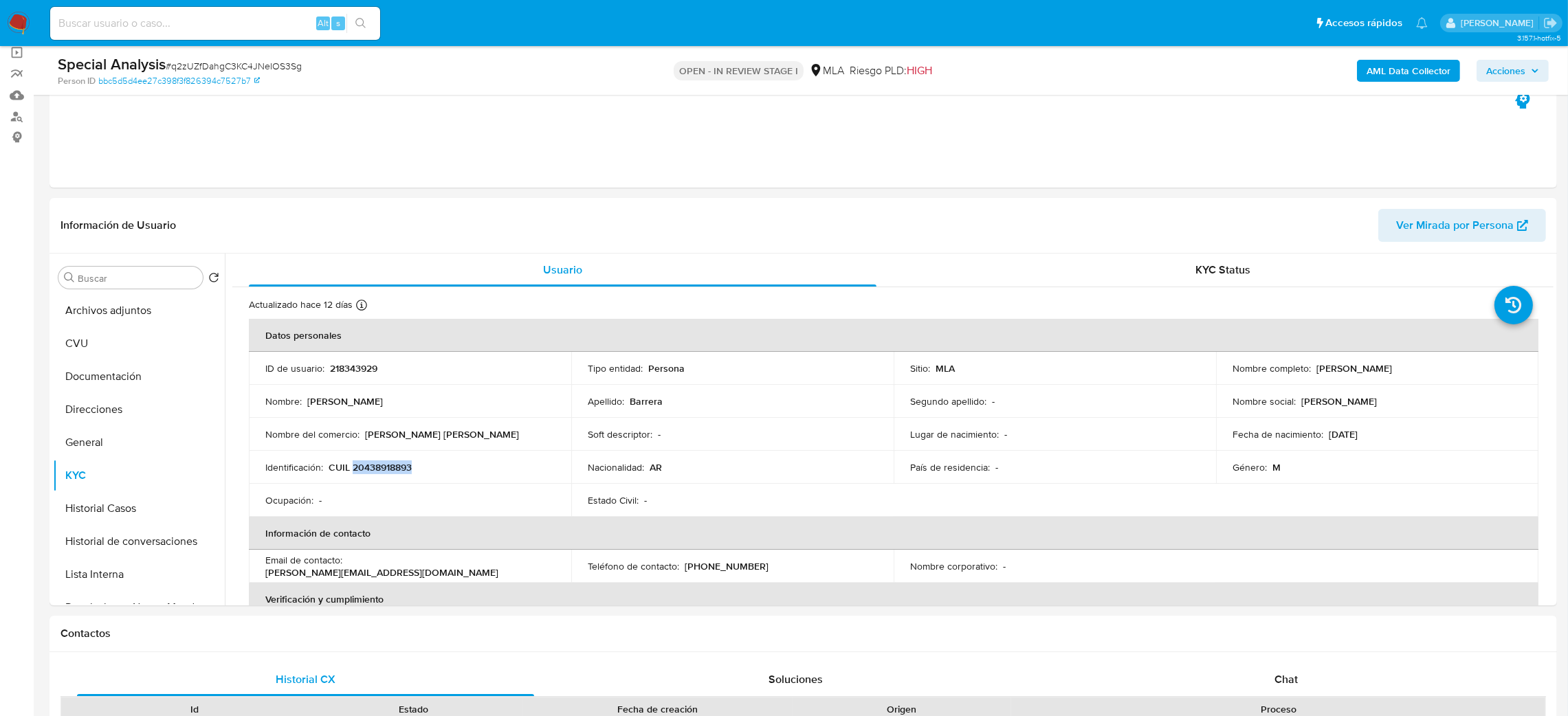
copy p "20438918893"
click at [93, 314] on button "Archivos adjuntos" at bounding box center [134, 310] width 161 height 33
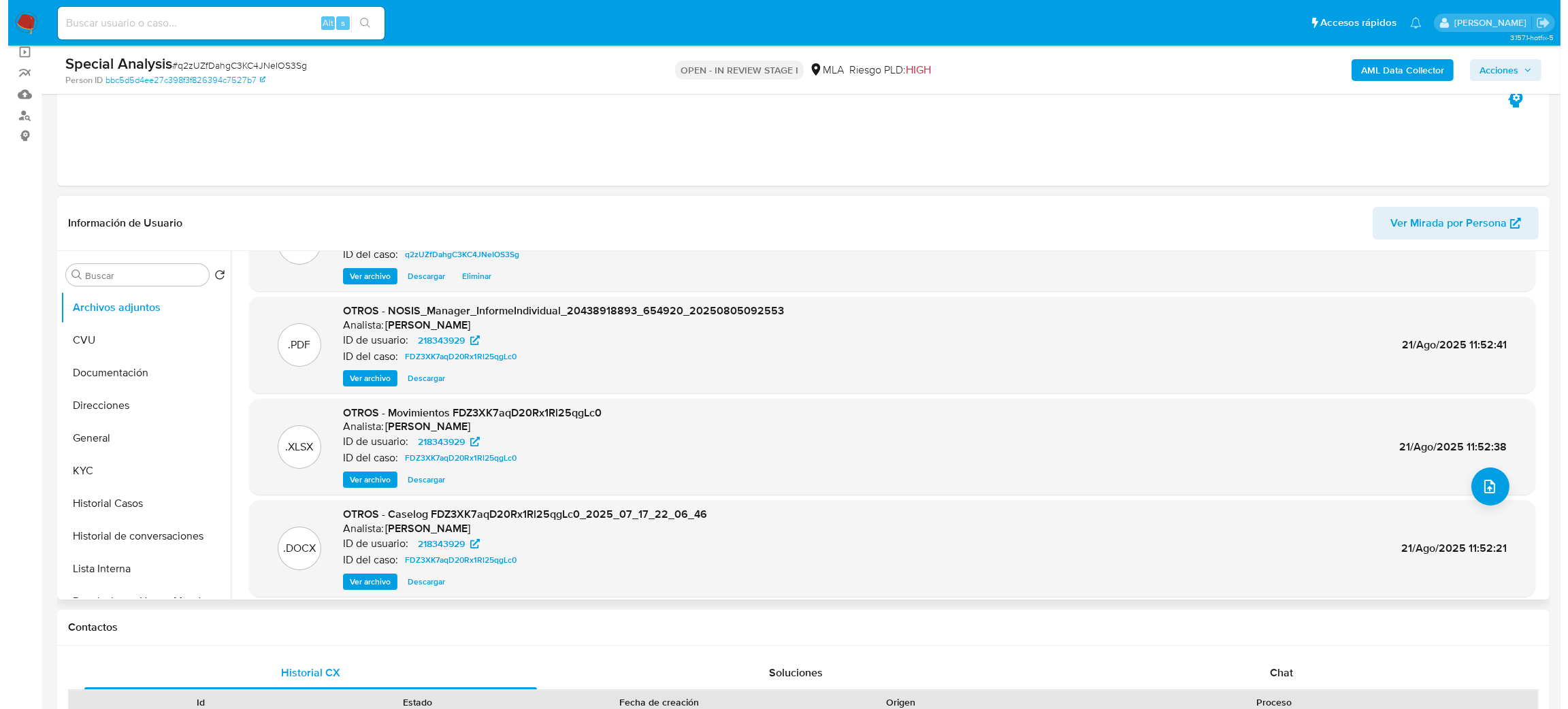
scroll to position [102, 0]
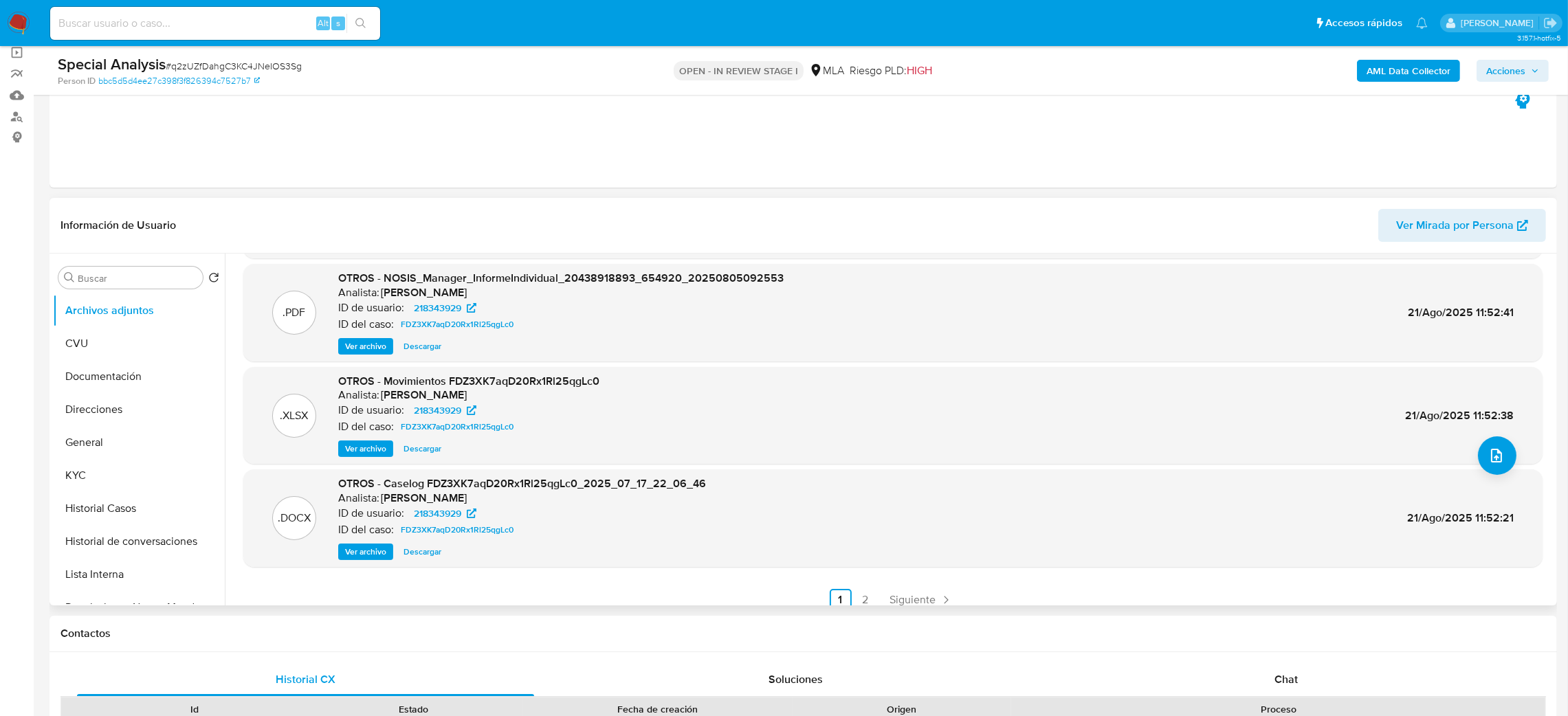
click at [362, 549] on span "Ver archivo" at bounding box center [365, 551] width 41 height 14
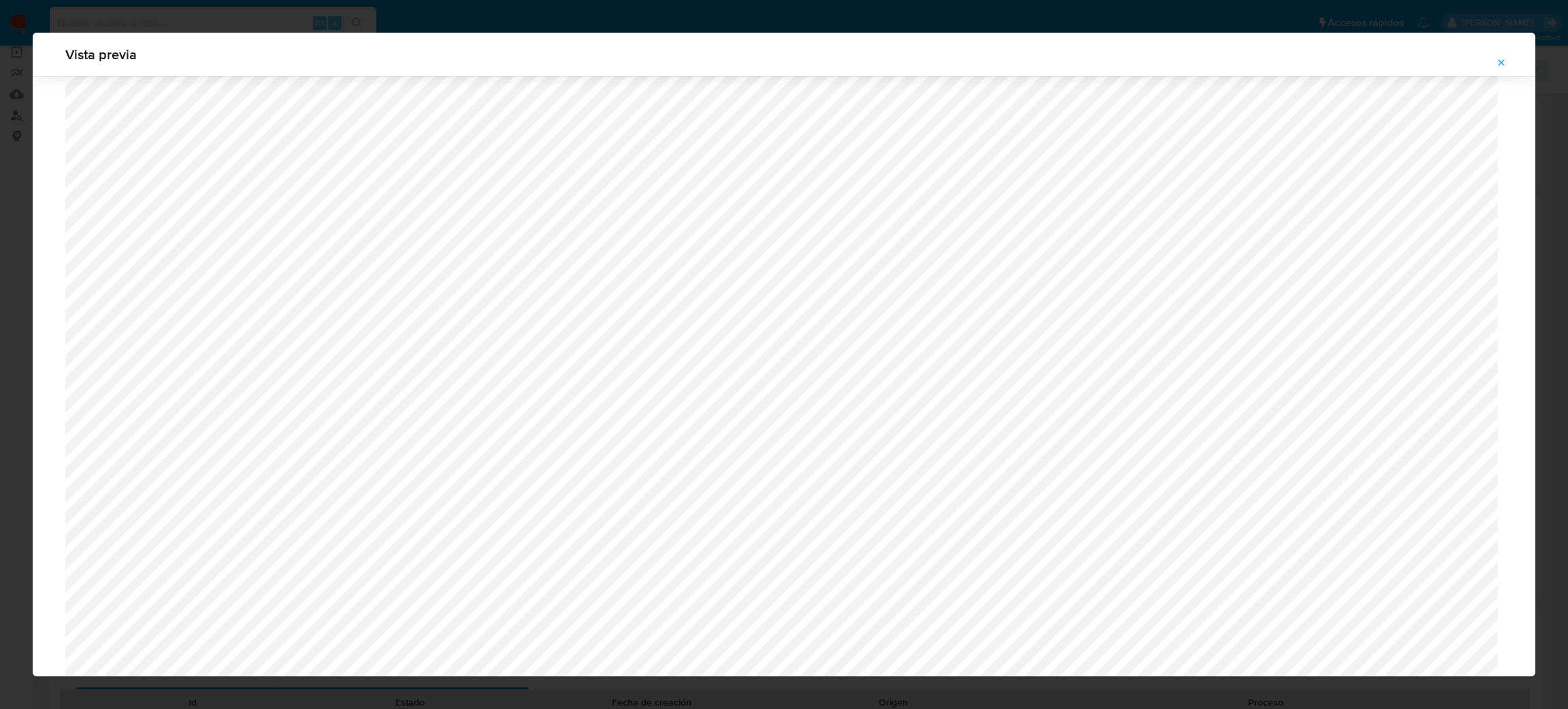
scroll to position [993, 0]
click at [1510, 49] on div "Vista previa" at bounding box center [784, 54] width 1503 height 44
click at [1506, 59] on icon "Attachment preview" at bounding box center [1501, 62] width 11 height 11
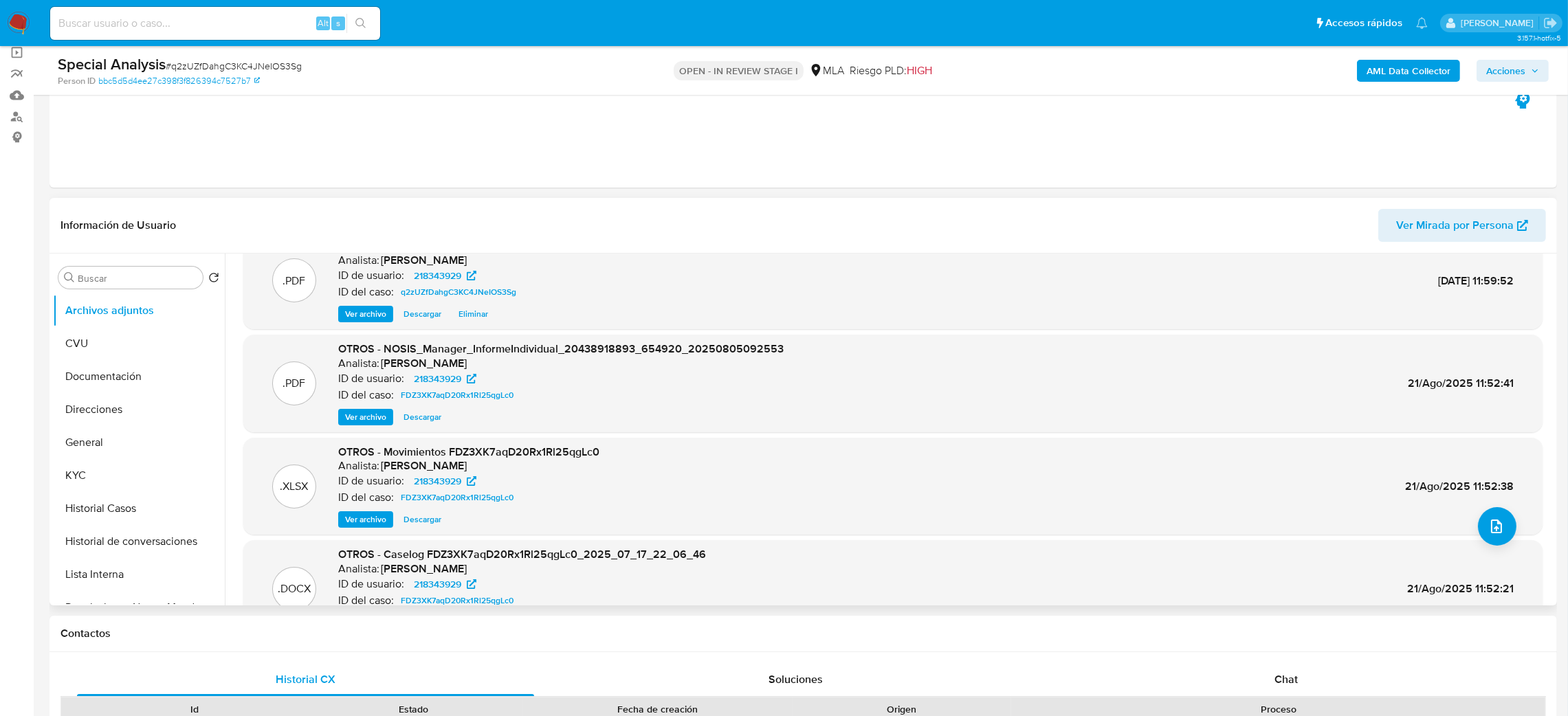
scroll to position [0, 0]
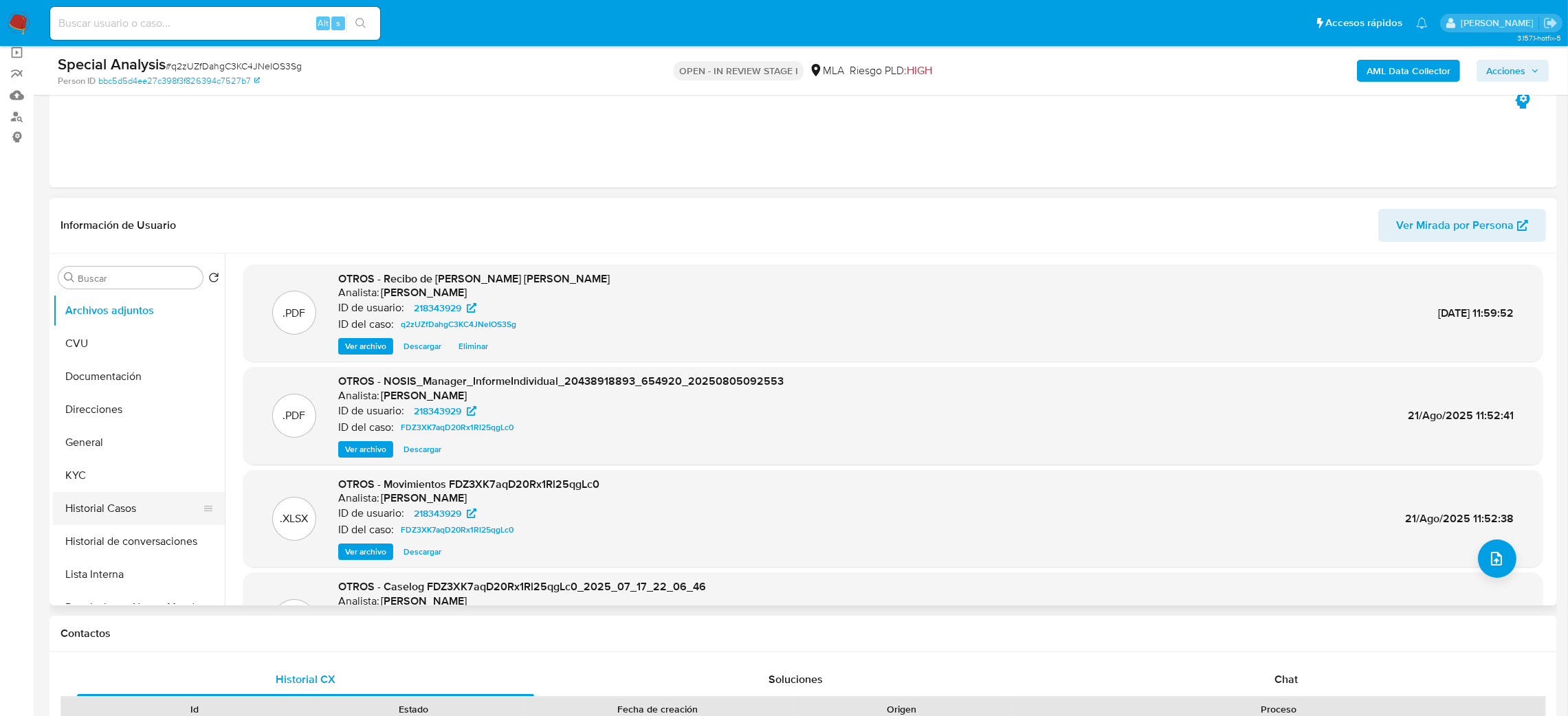
click at [109, 501] on button "Historial Casos" at bounding box center [134, 508] width 161 height 33
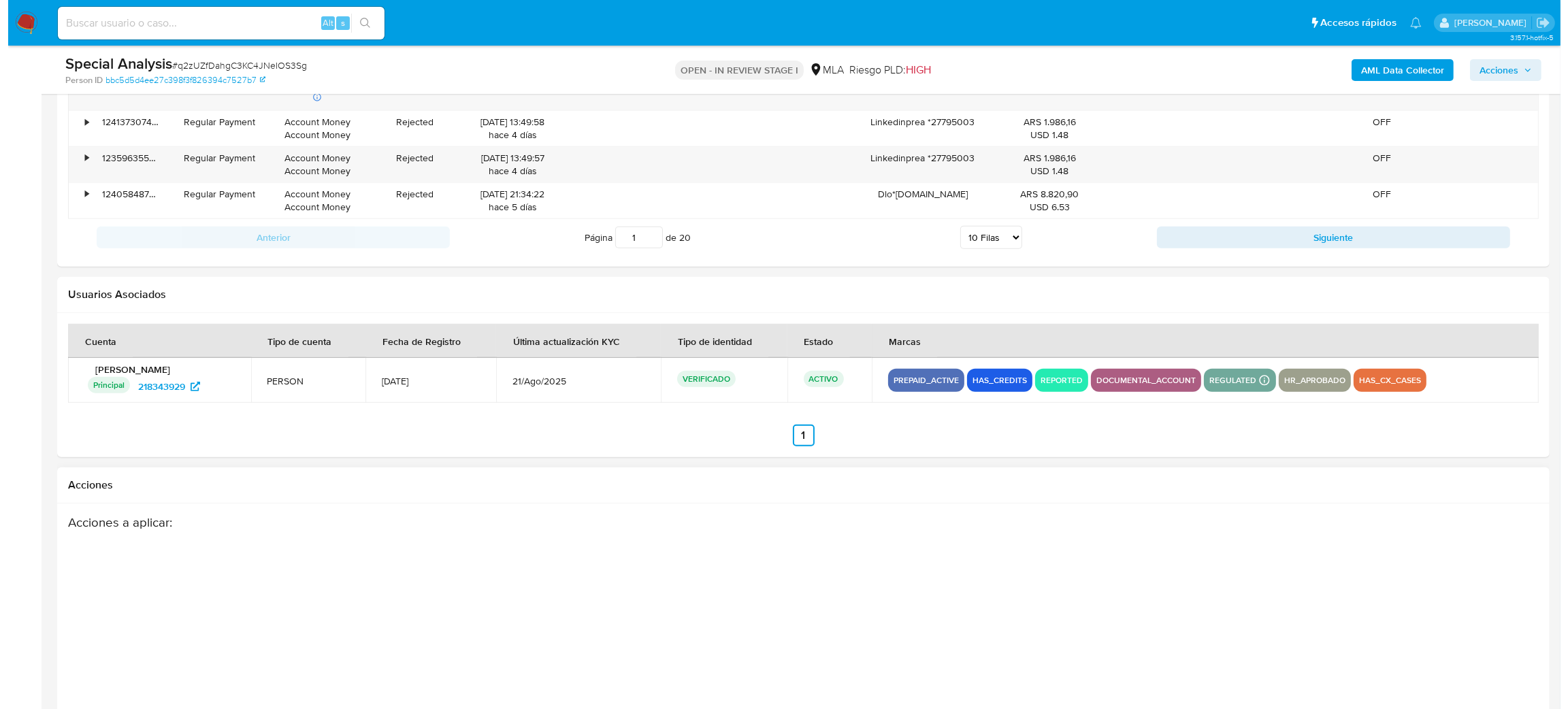
scroll to position [1968, 0]
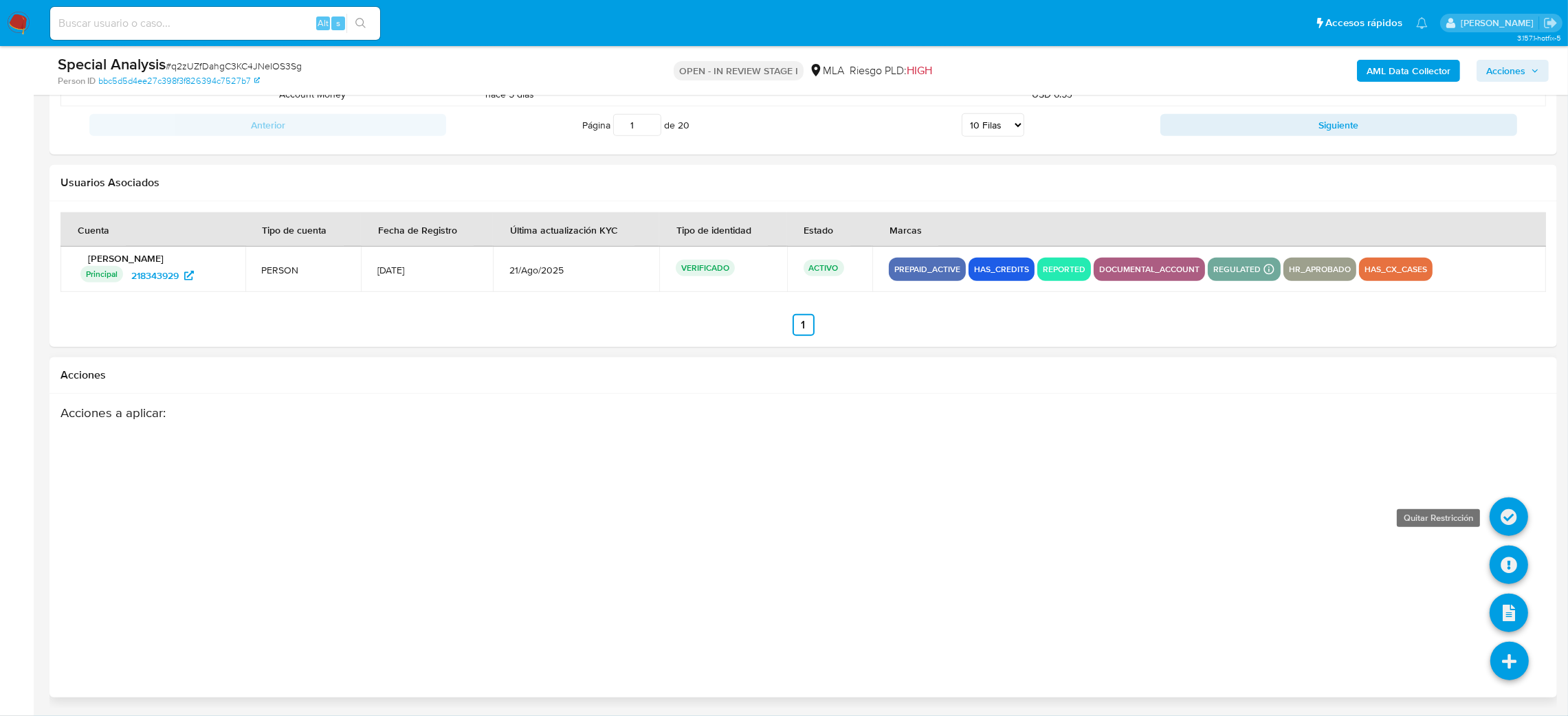
click at [1499, 511] on icon at bounding box center [1509, 517] width 39 height 39
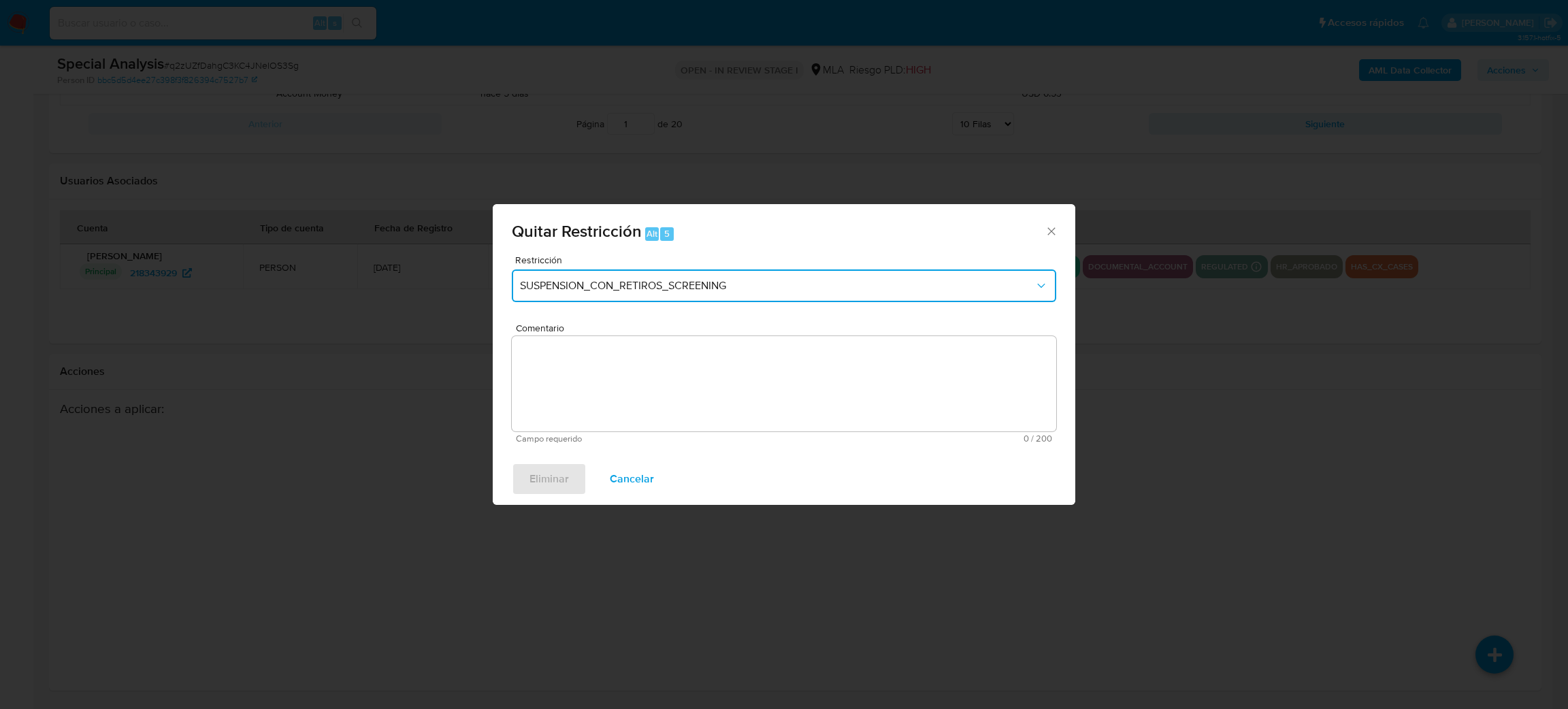
drag, startPoint x: 604, startPoint y: 277, endPoint x: 601, endPoint y: 295, distance: 18.2
click at [604, 275] on button "SUSPENSION_CON_RETIROS_SCREENING" at bounding box center [784, 285] width 544 height 33
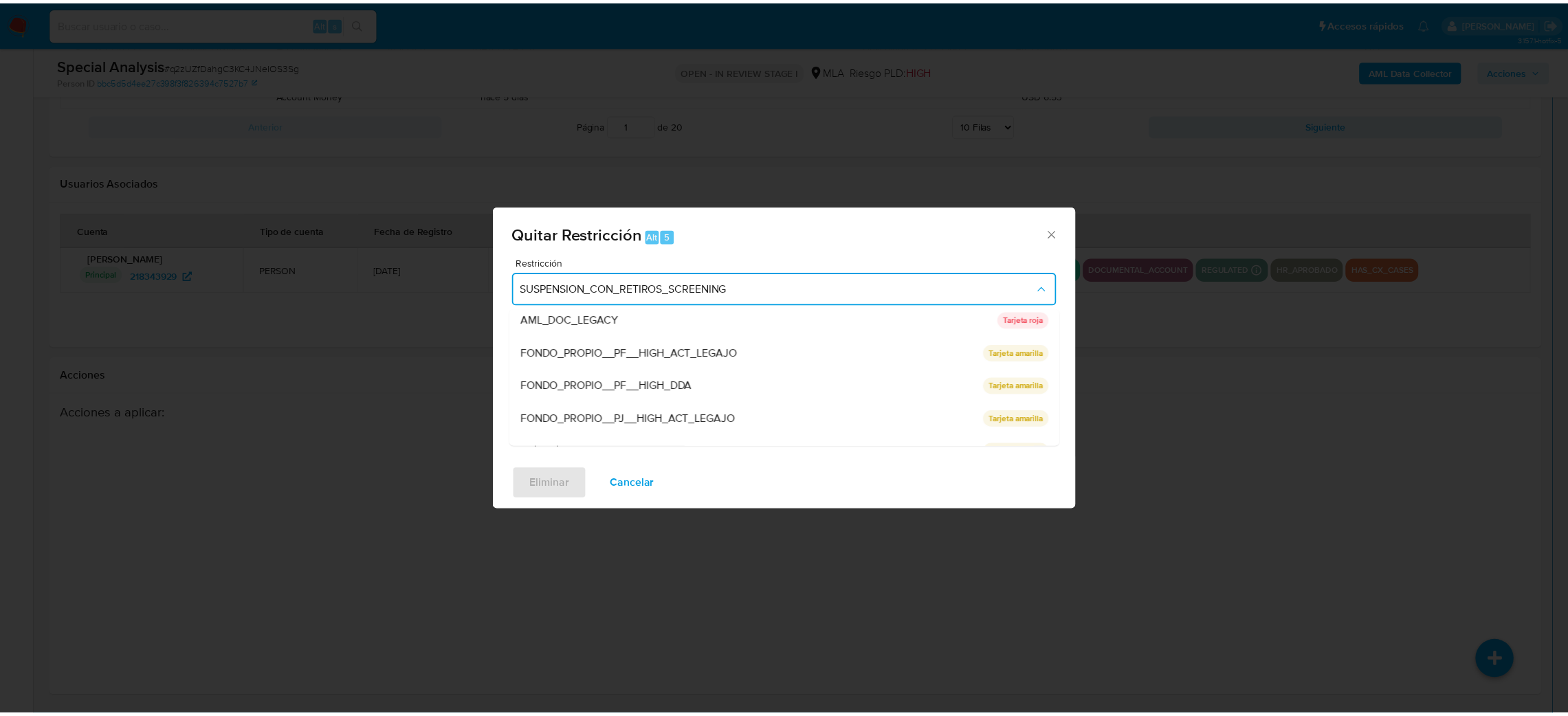
scroll to position [291, 0]
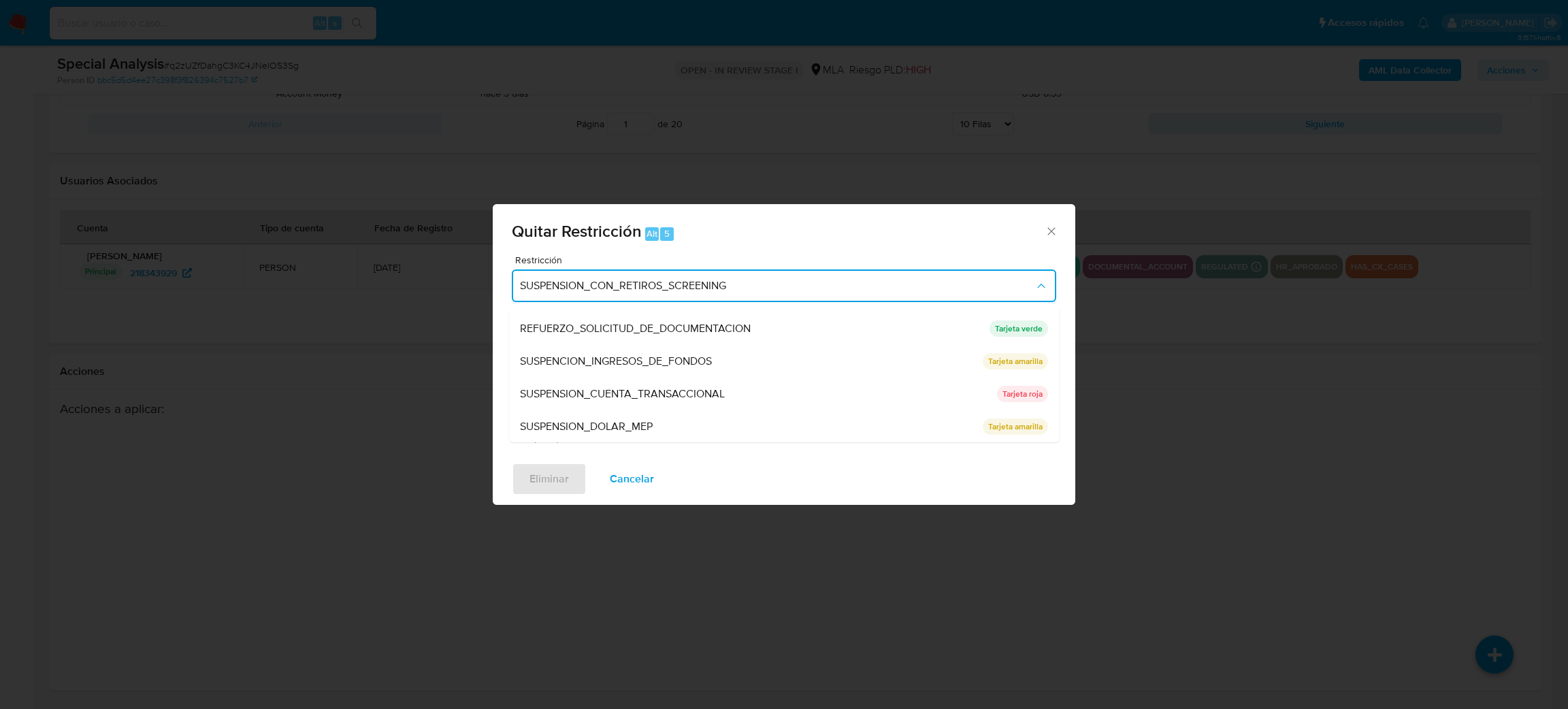
click at [609, 393] on span "SUSPENSION_CUENTA_TRANSACCIONAL" at bounding box center [622, 393] width 205 height 13
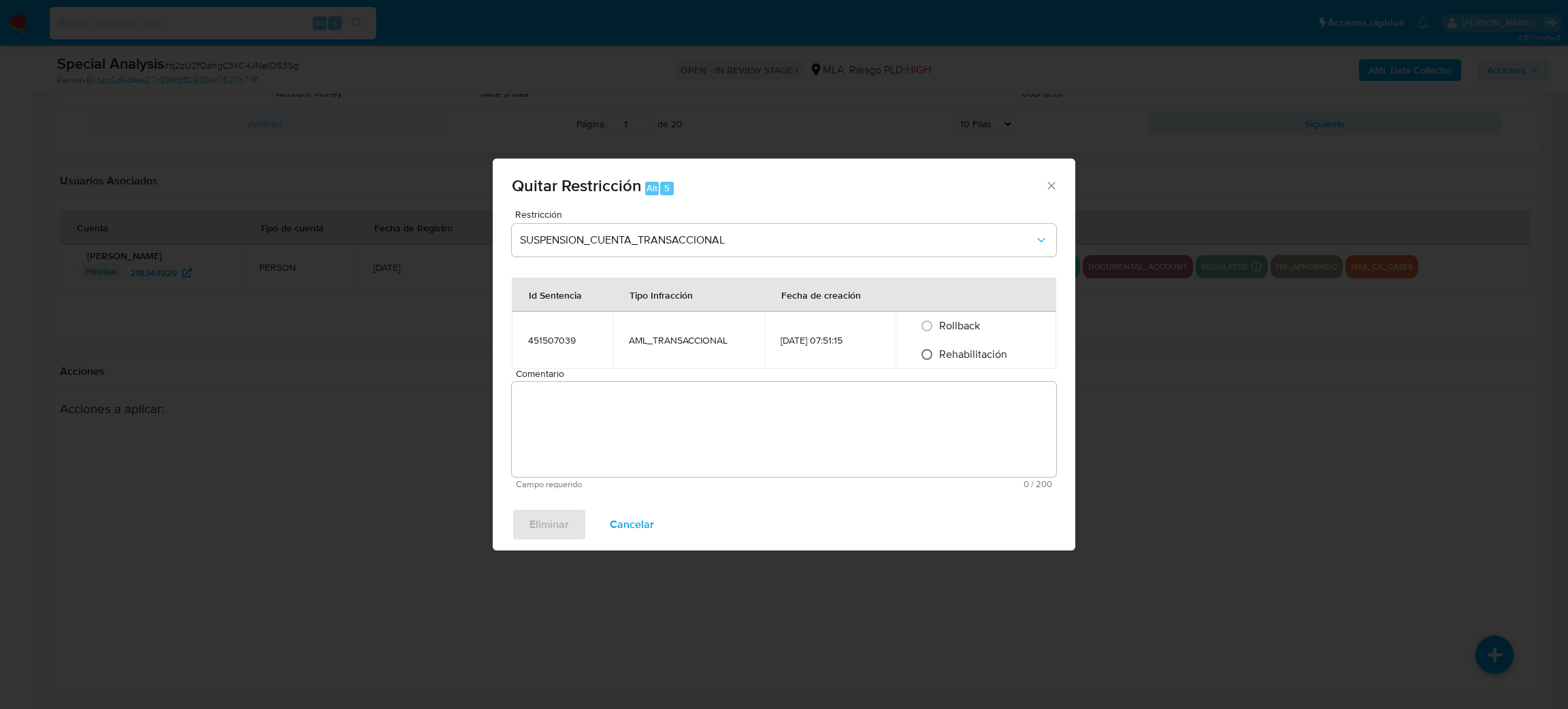
click at [936, 354] on input "Rehabilitación" at bounding box center [927, 354] width 22 height 22
radio input "true"
click at [902, 419] on textarea "Comentario" at bounding box center [784, 429] width 544 height 95
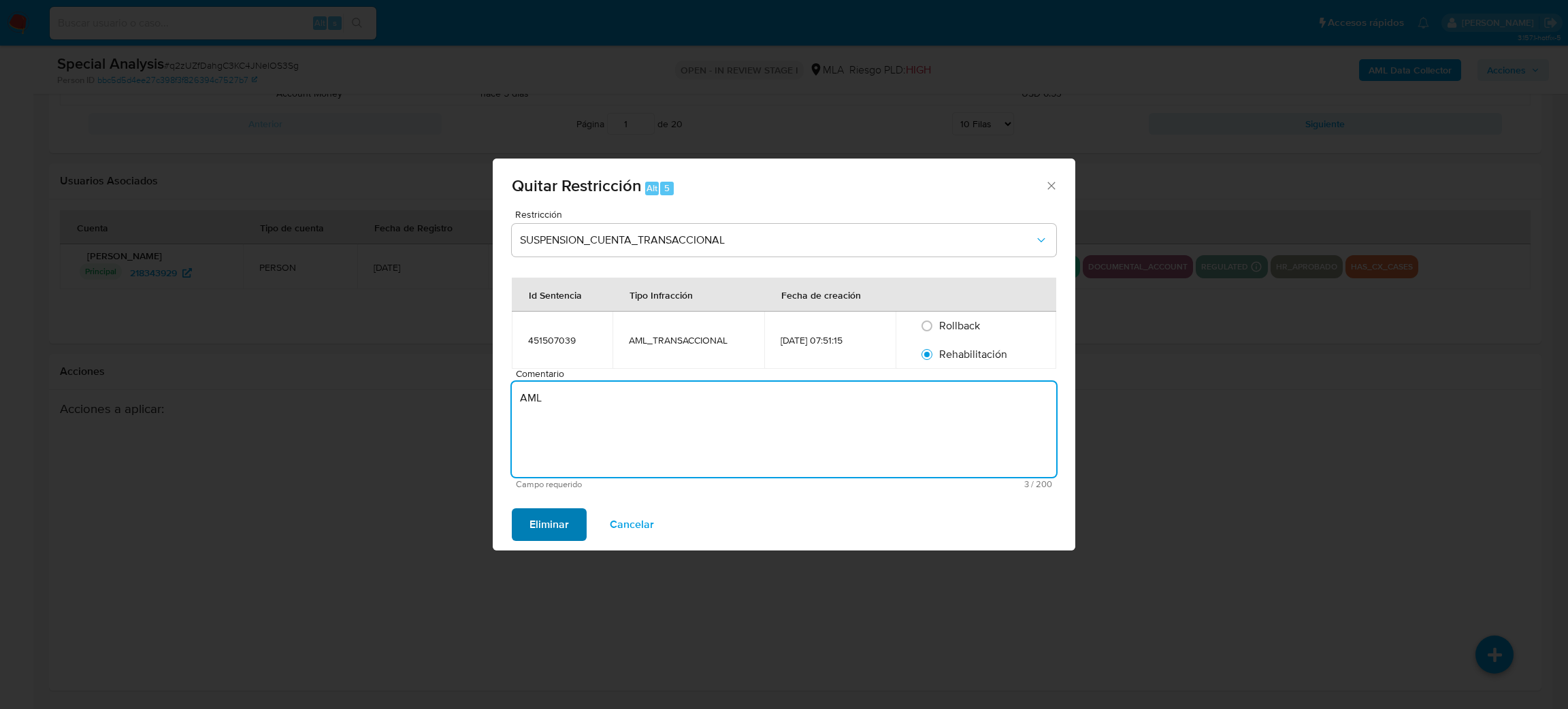
type textarea "AML"
click at [552, 532] on span "Eliminar" at bounding box center [549, 525] width 39 height 30
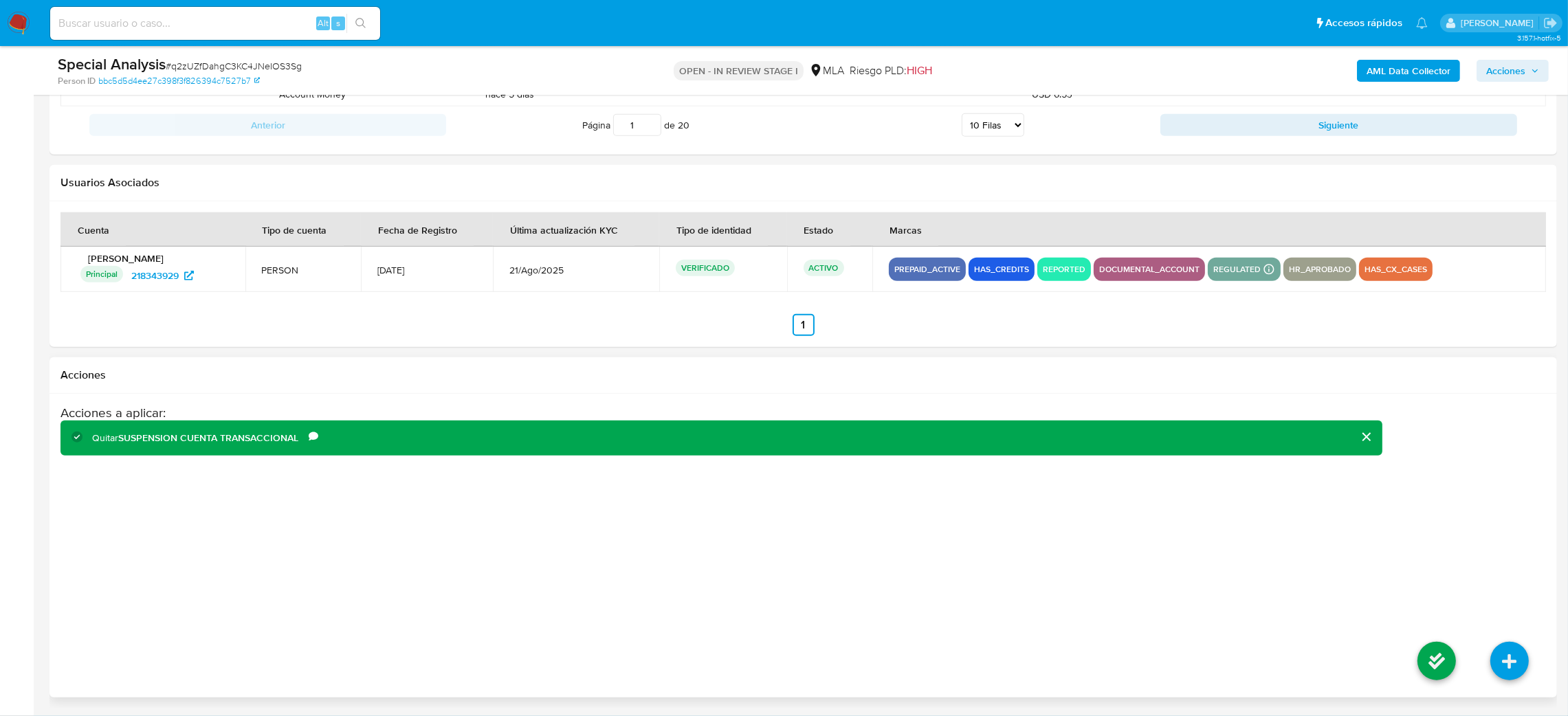
click at [1416, 666] on li at bounding box center [1436, 663] width 73 height 77
click at [1422, 662] on icon at bounding box center [1437, 661] width 39 height 39
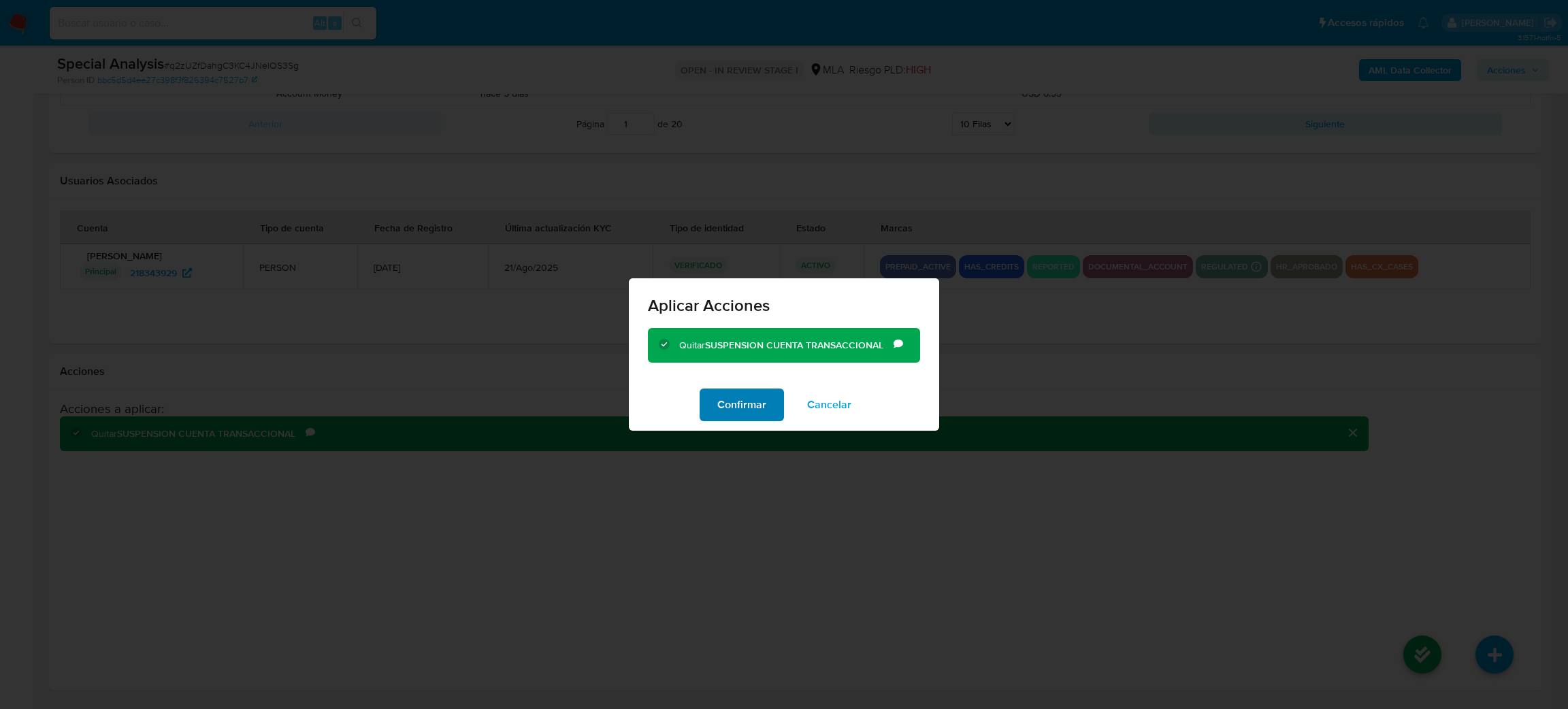
click at [720, 409] on span "Confirmar" at bounding box center [742, 405] width 49 height 30
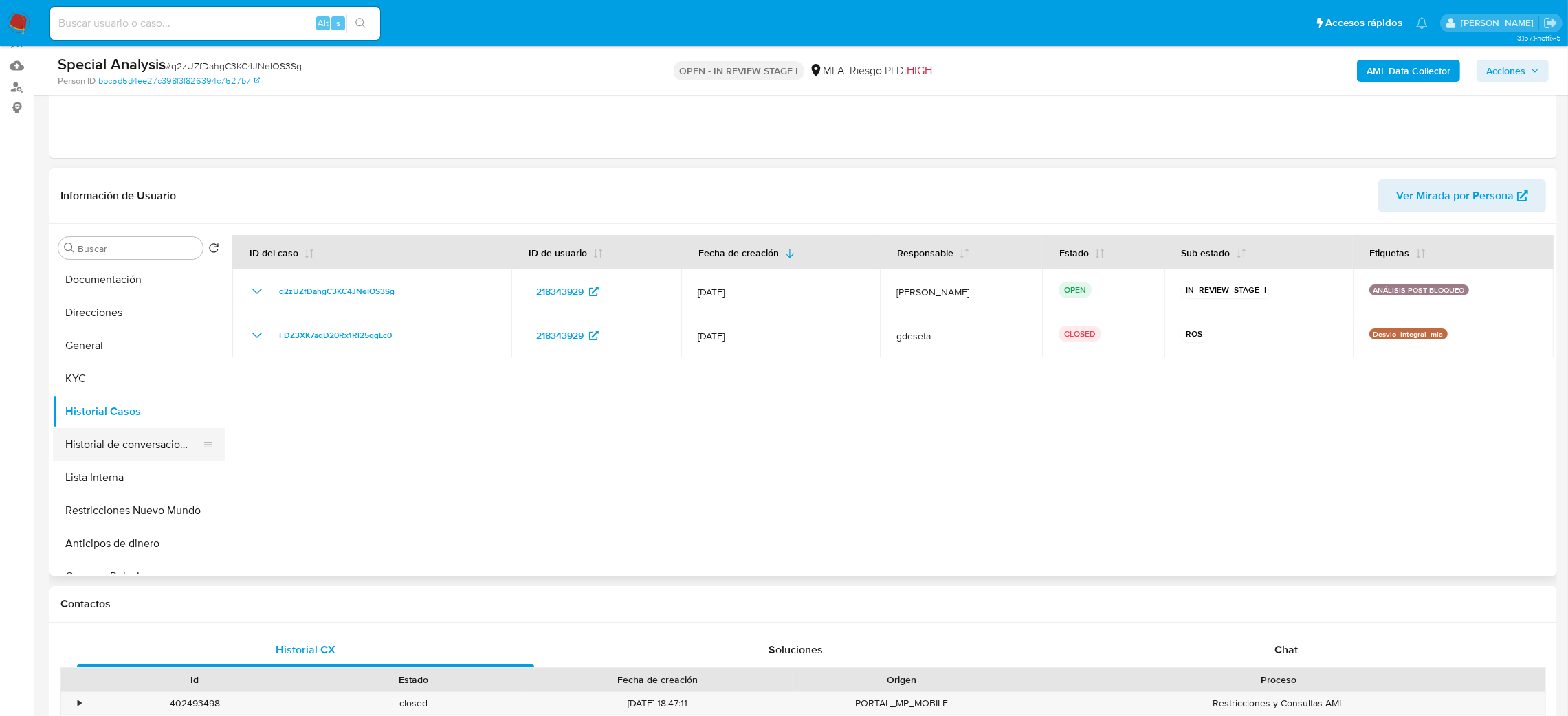
scroll to position [103, 0]
click at [164, 464] on button "Restricciones Nuevo Mundo" at bounding box center [134, 474] width 161 height 33
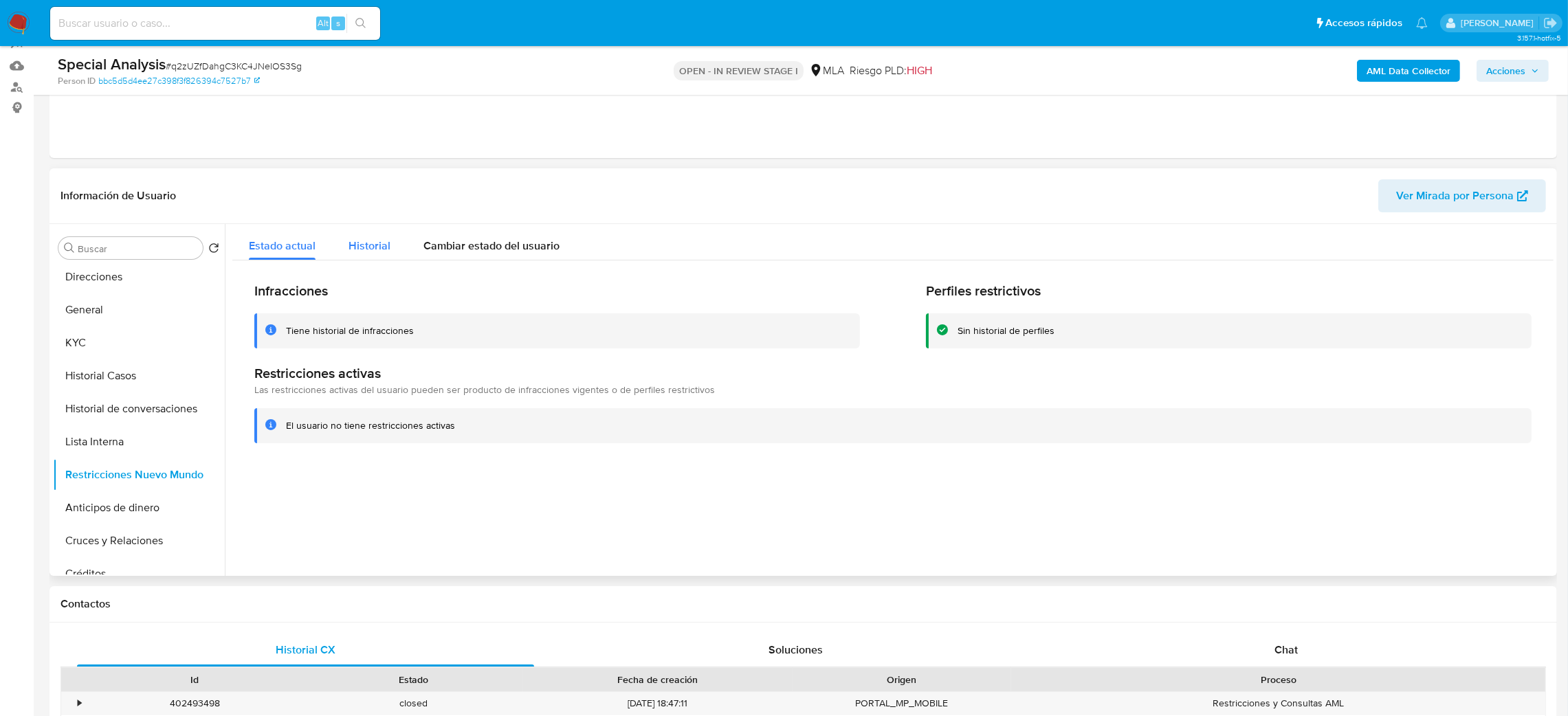
click at [343, 254] on button "Historial" at bounding box center [370, 242] width 75 height 36
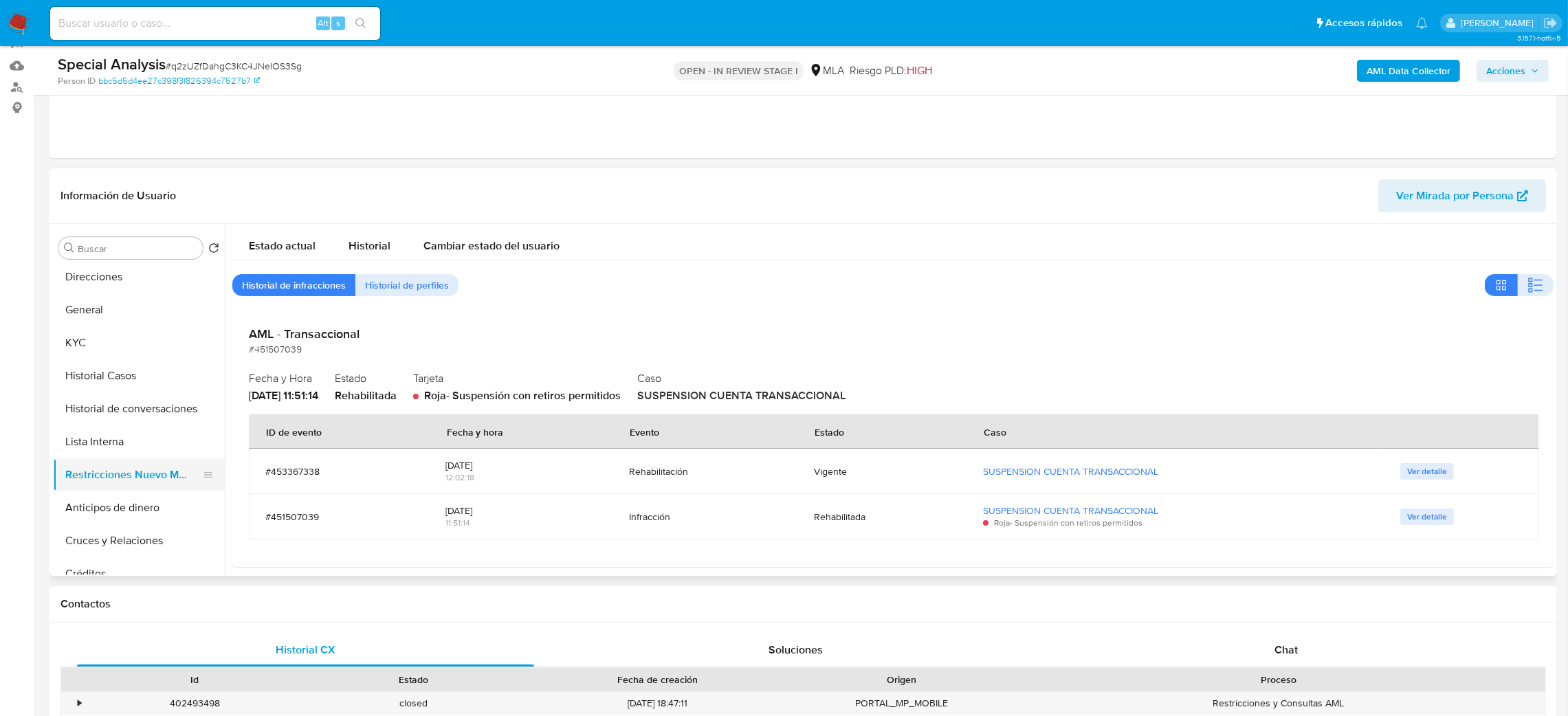
scroll to position [0, 0]
click at [123, 284] on button "Archivos adjuntos" at bounding box center [134, 281] width 161 height 33
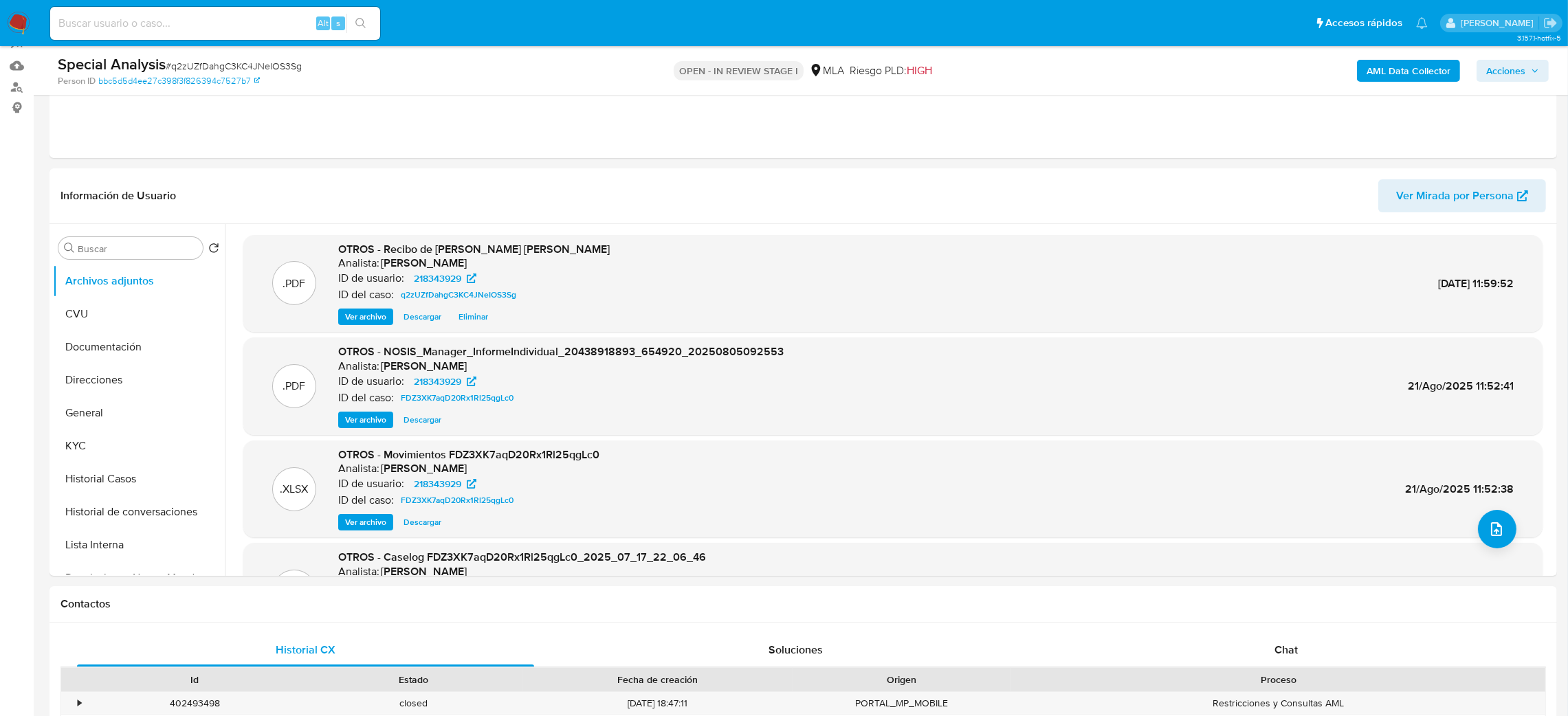
click at [1502, 73] on span "Acciones" at bounding box center [1505, 71] width 39 height 22
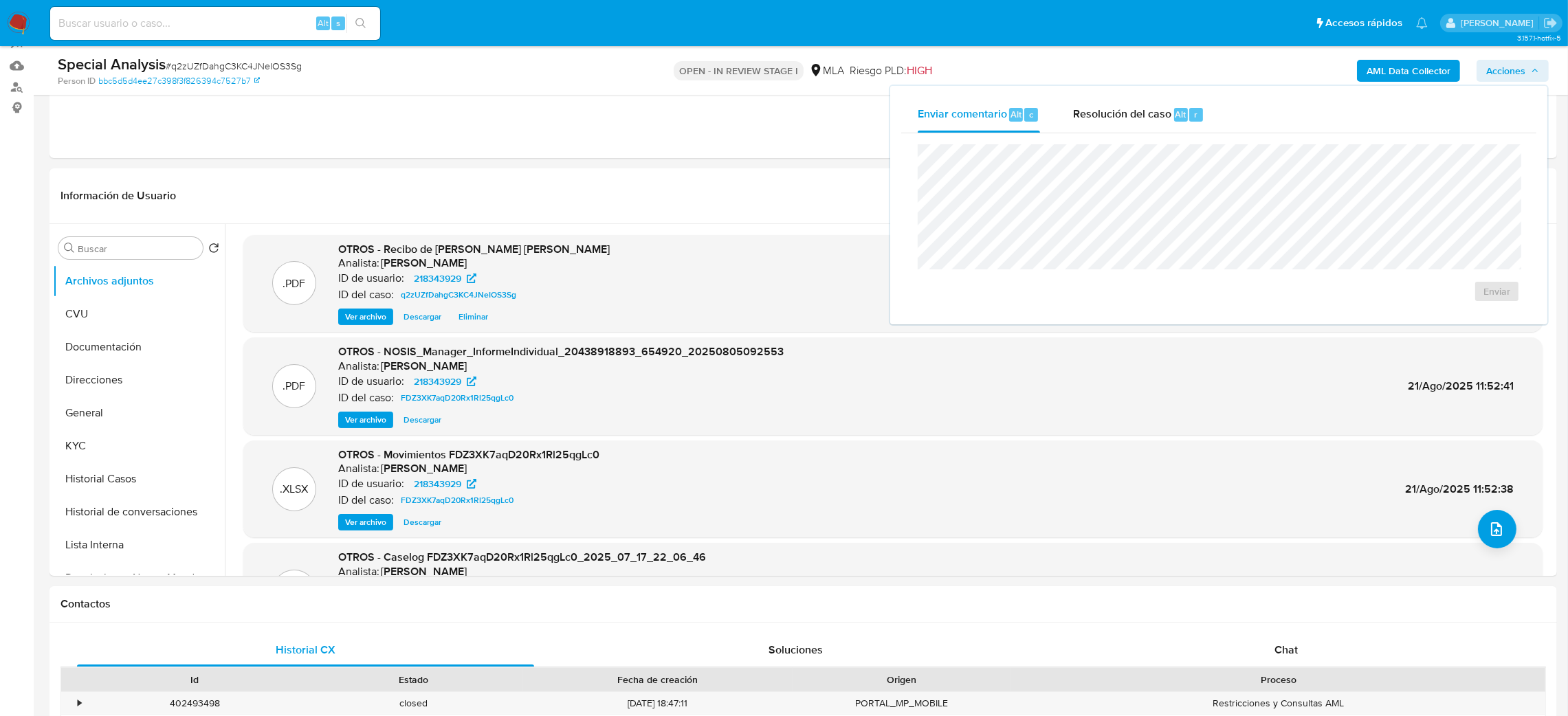
click at [1158, 111] on span "Resolución del caso" at bounding box center [1122, 113] width 98 height 16
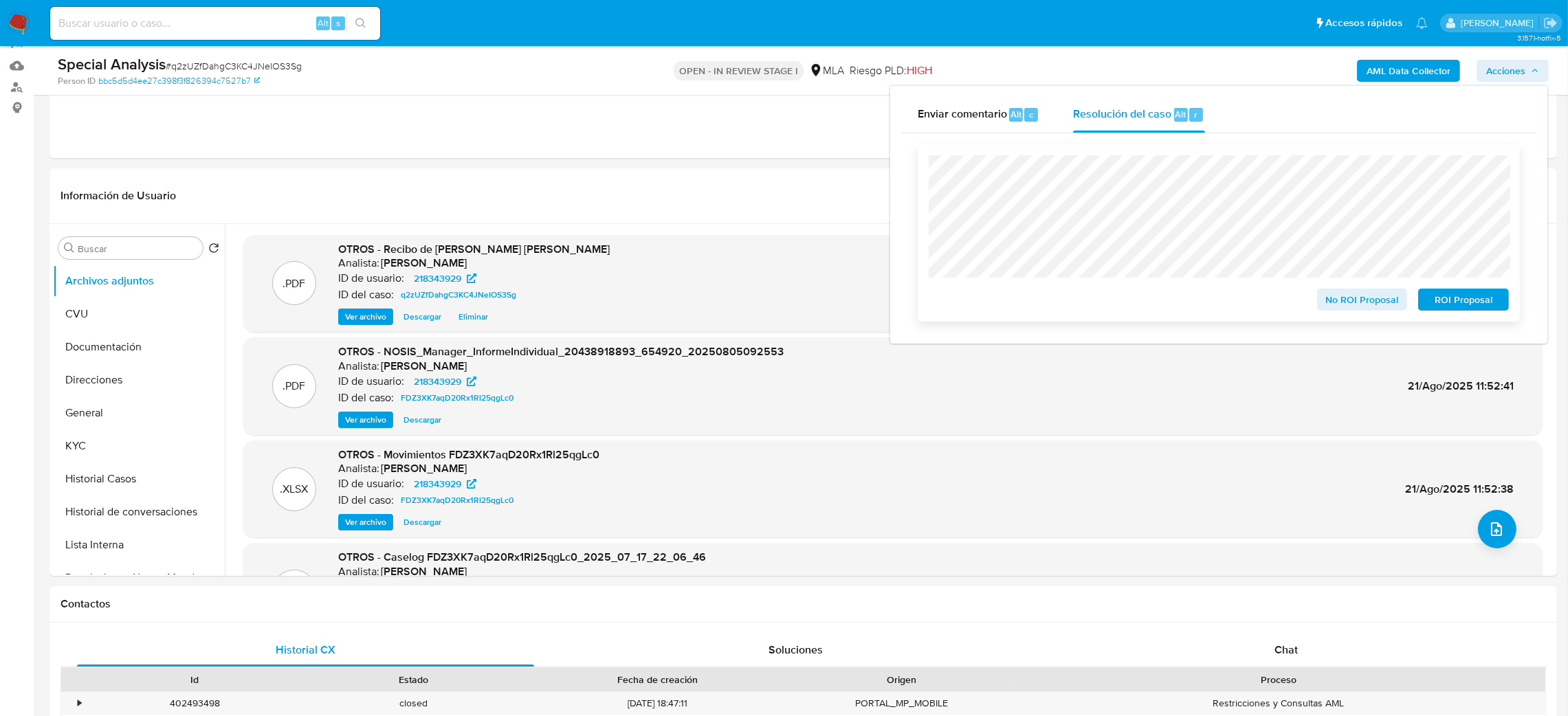
click at [1326, 292] on span "No ROI Proposal" at bounding box center [1362, 299] width 72 height 19
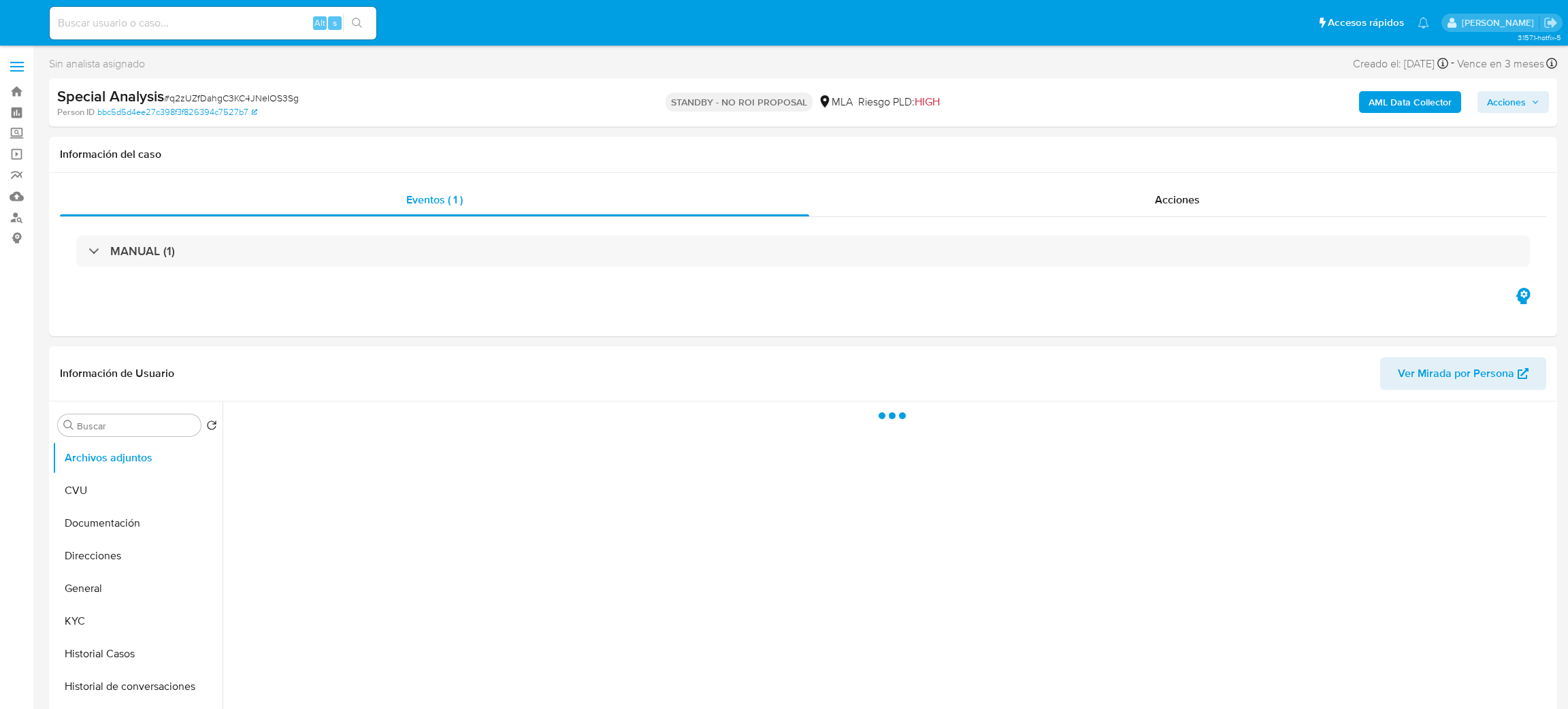
select select "10"
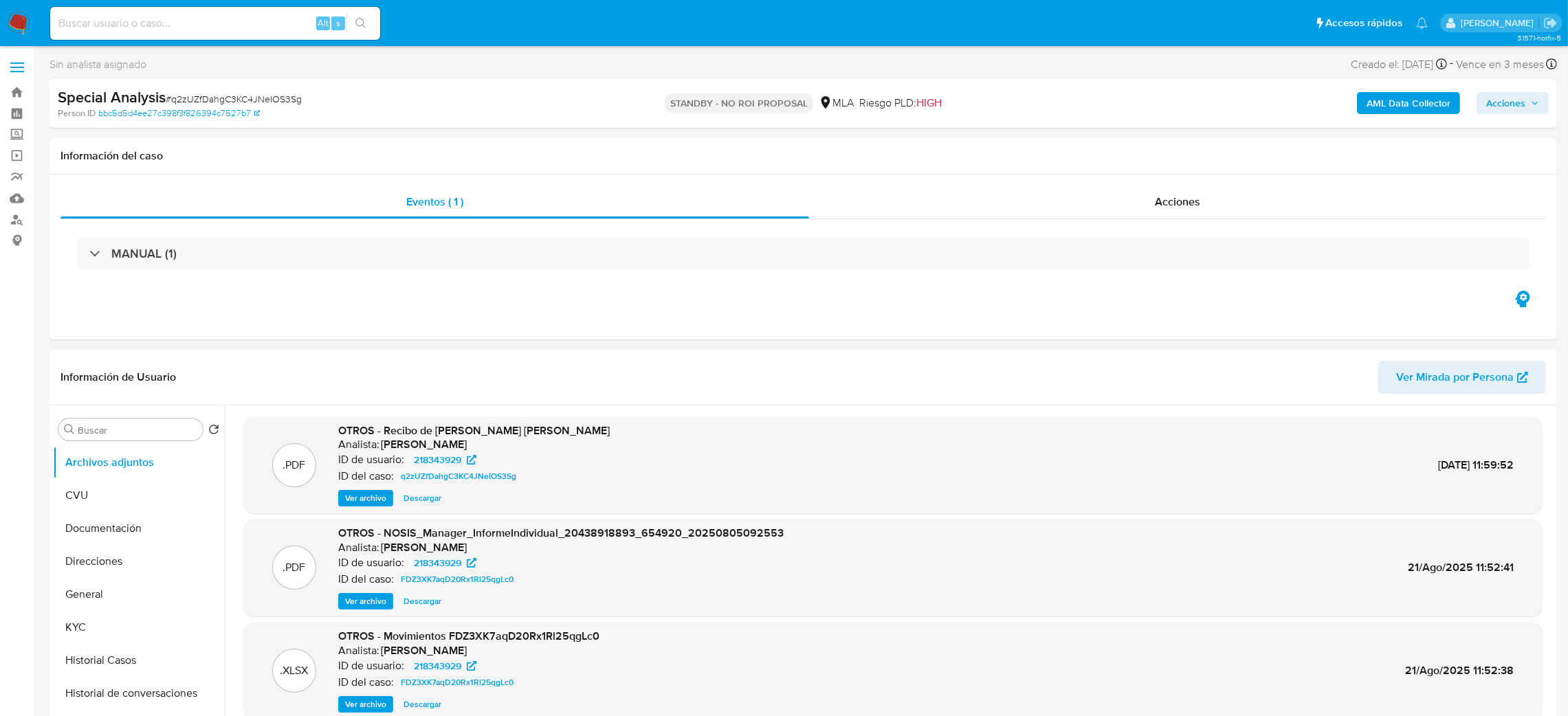
click at [14, 15] on img at bounding box center [19, 24] width 24 height 24
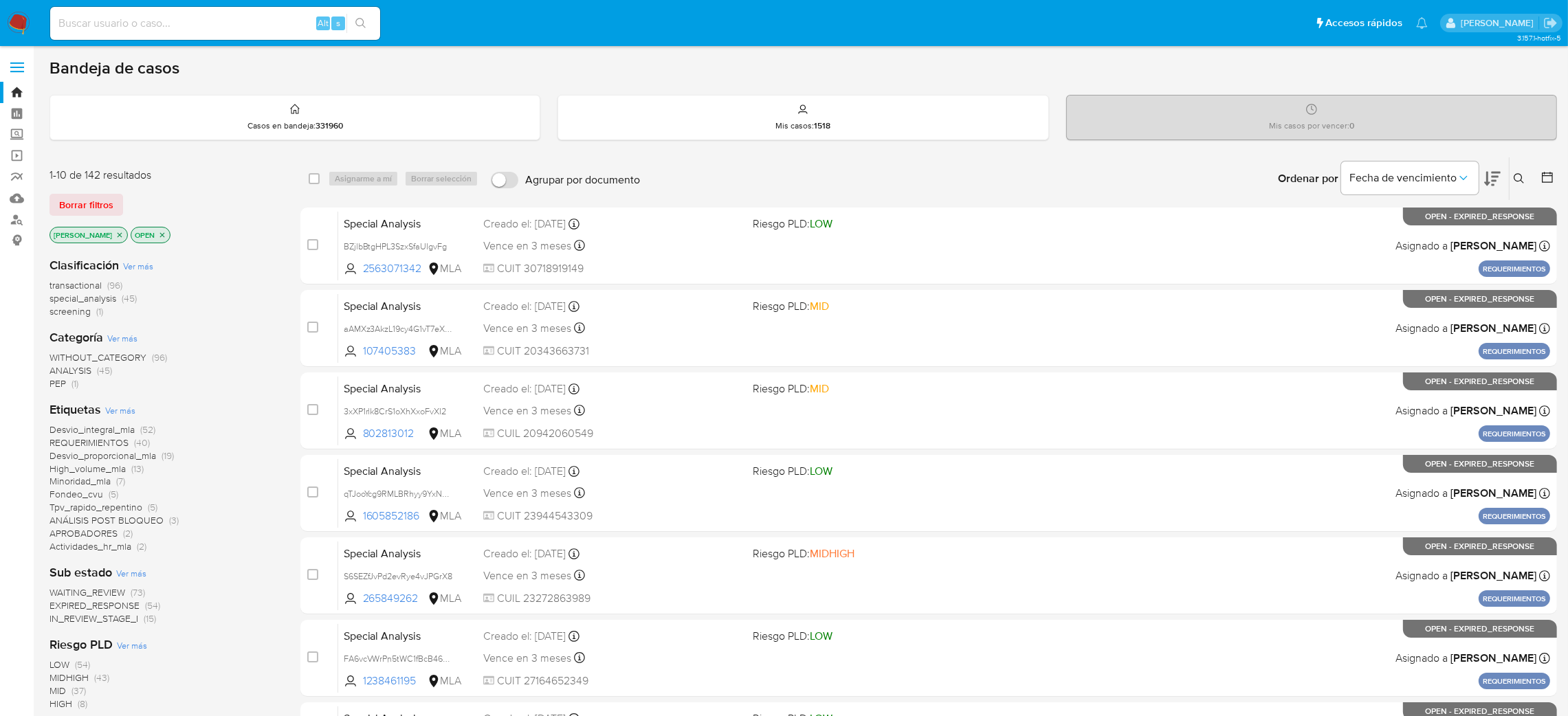
click at [247, 28] on input at bounding box center [215, 23] width 330 height 18
paste input "47461884"
type input "47461884"
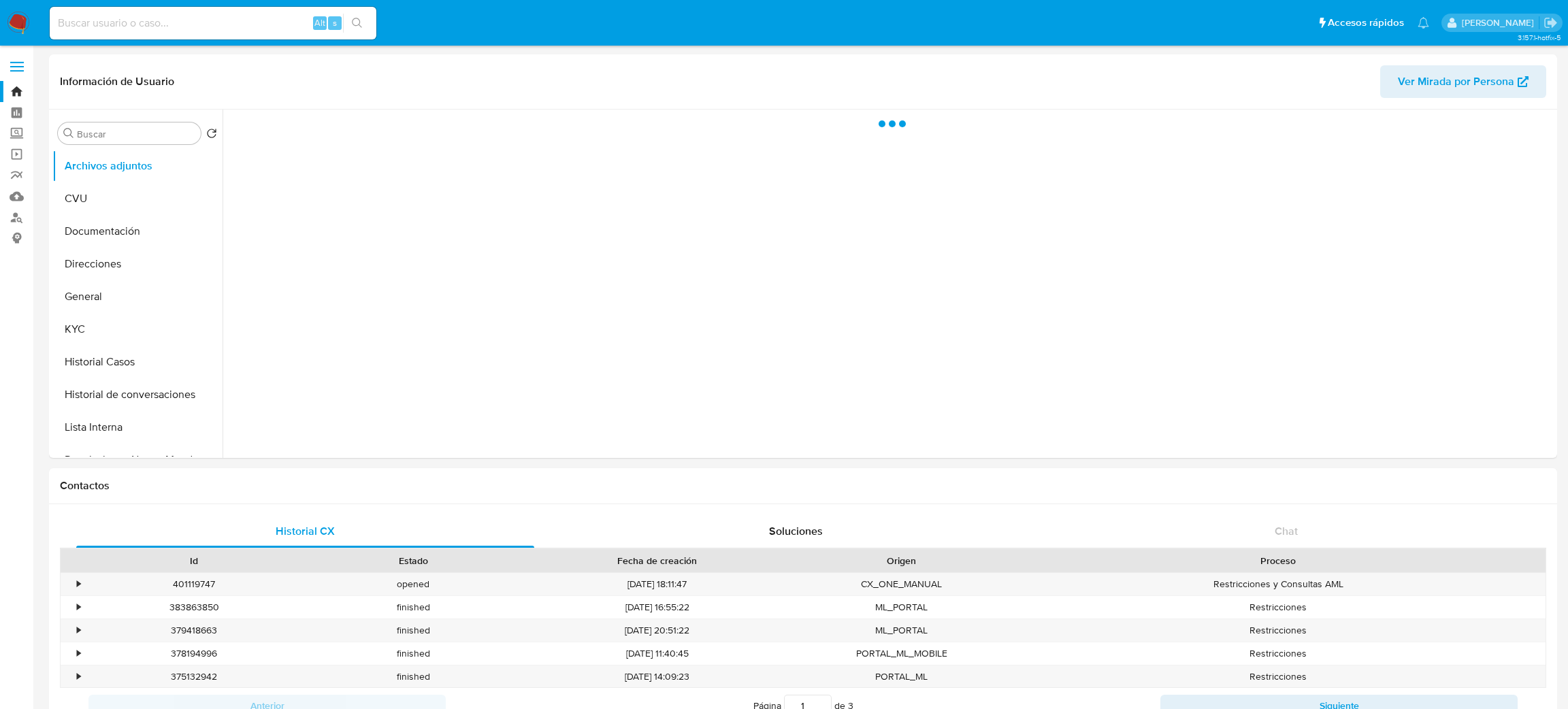
select select "10"
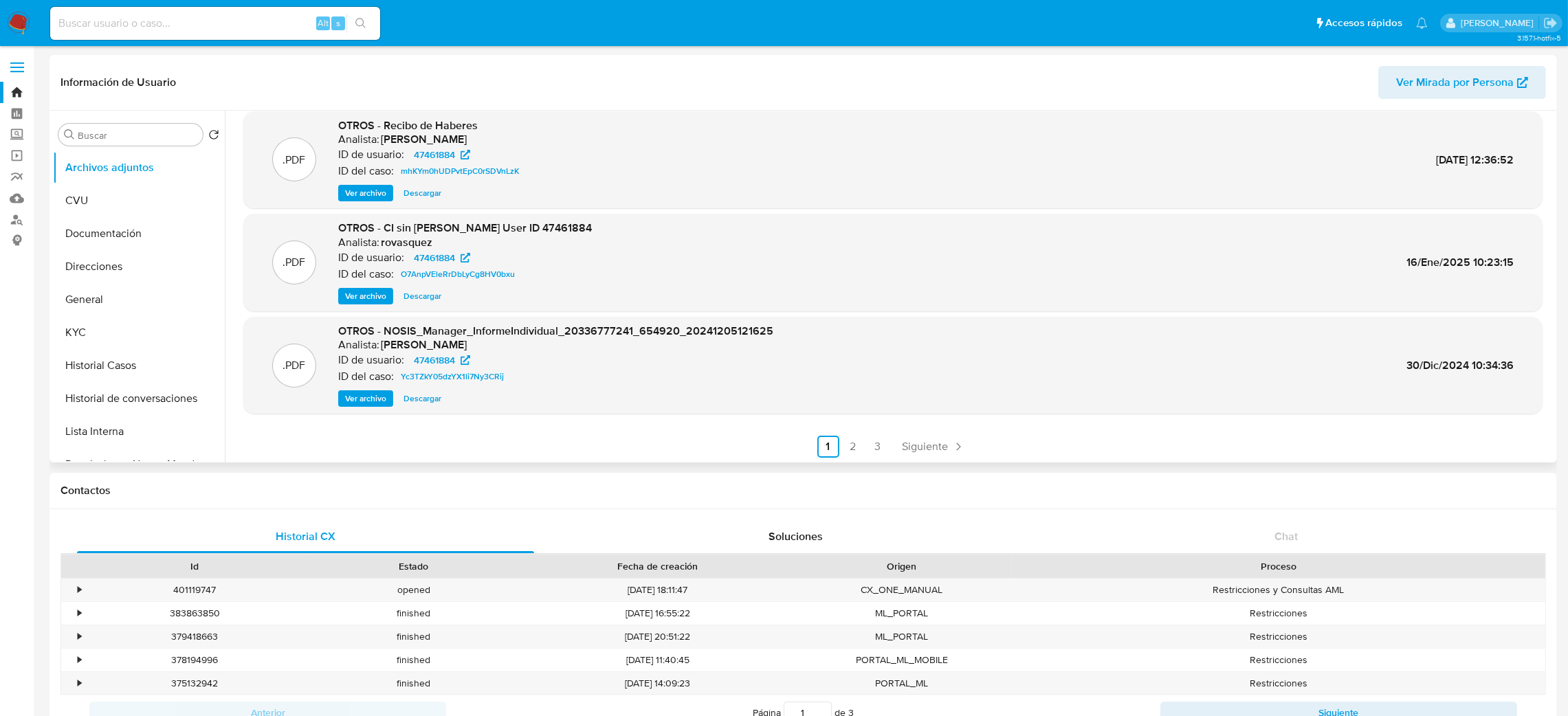
scroll to position [115, 0]
click at [843, 436] on link "2" at bounding box center [853, 445] width 22 height 22
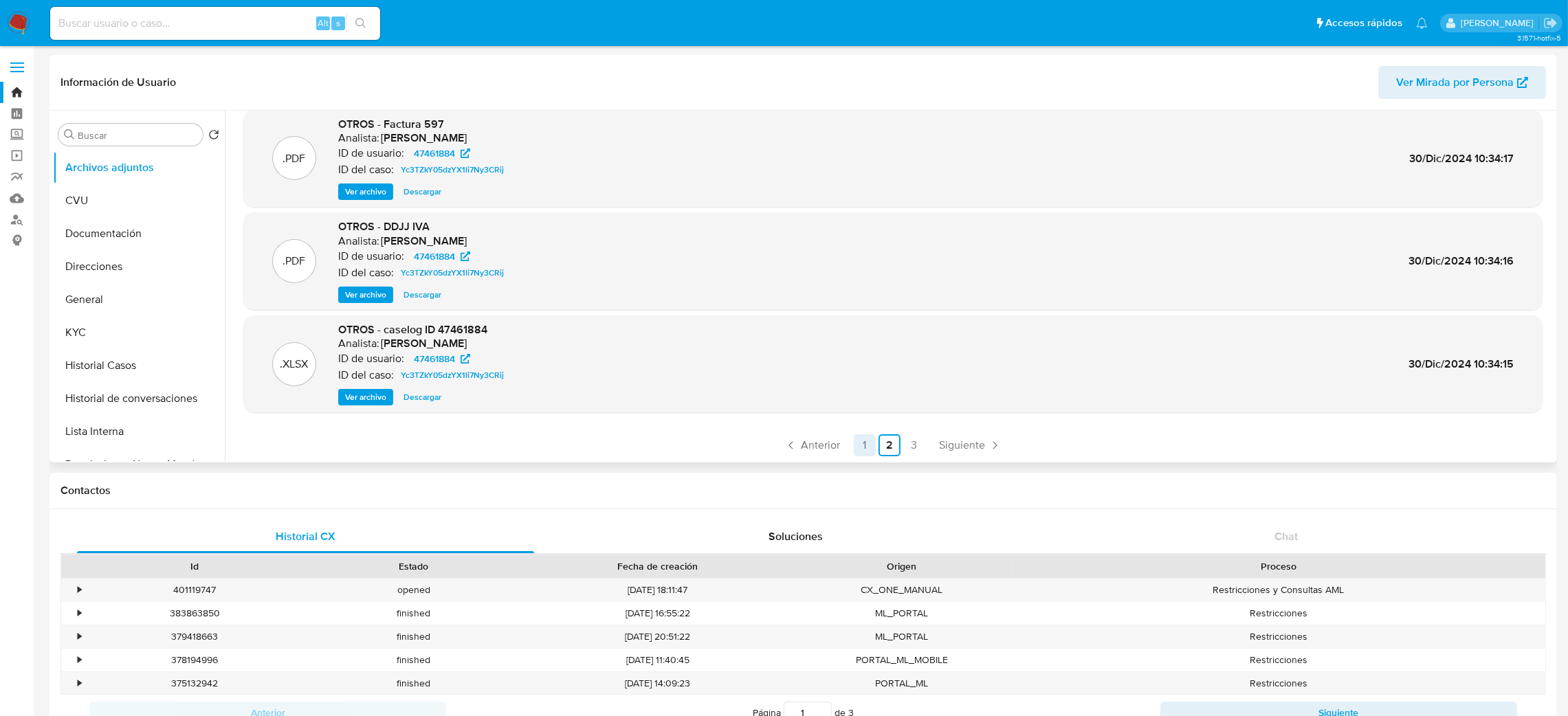
click at [868, 440] on link "1" at bounding box center [864, 445] width 22 height 22
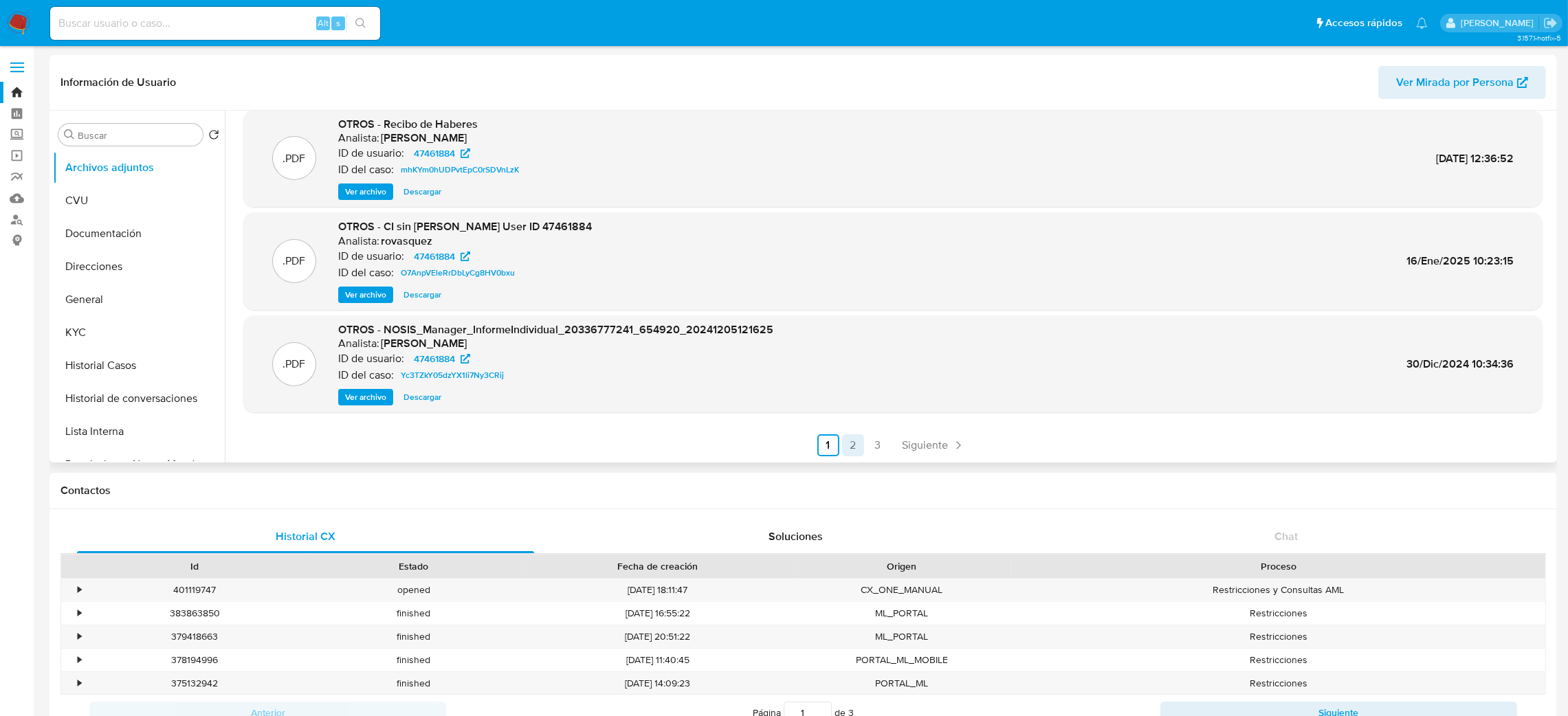
click at [842, 445] on link "2" at bounding box center [853, 445] width 22 height 22
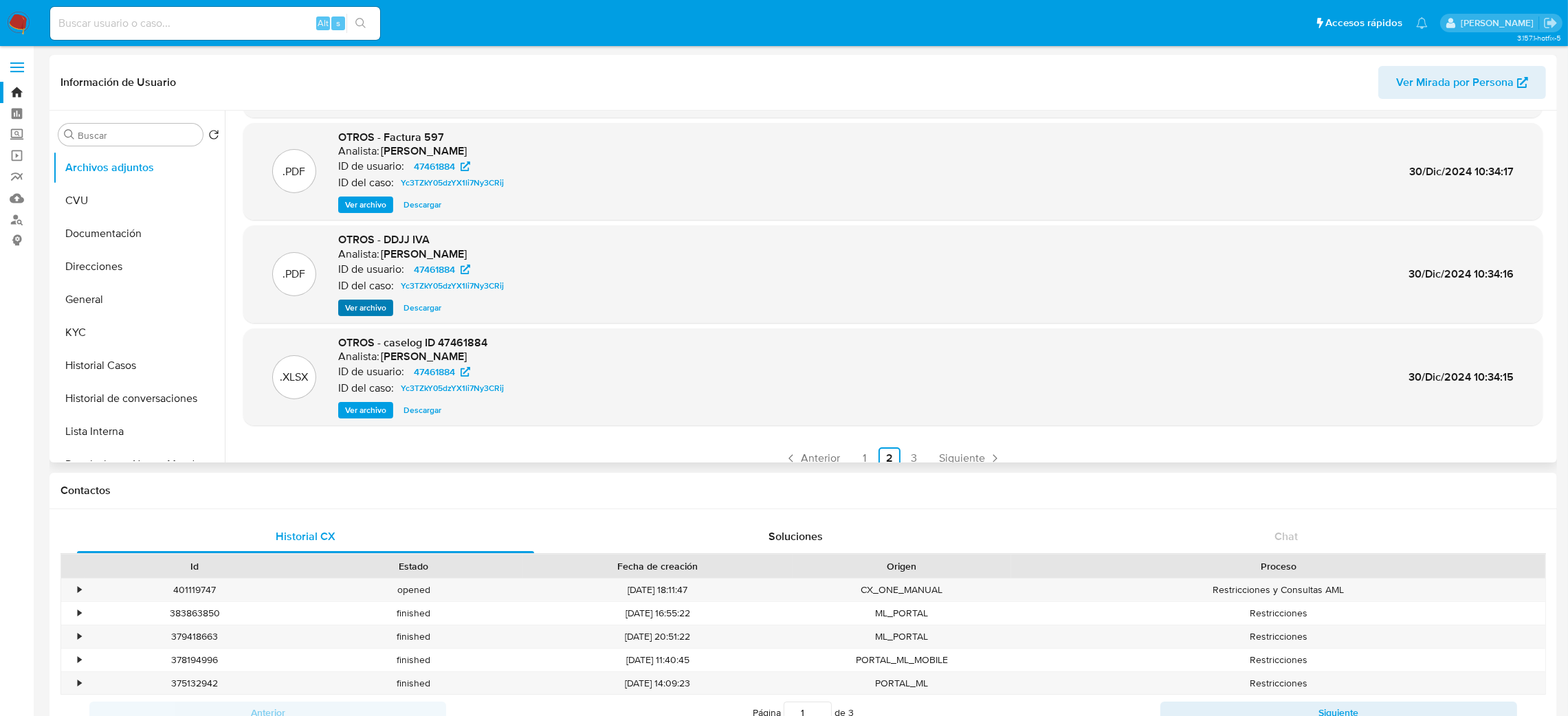
scroll to position [103, 0]
click at [362, 407] on span "Ver archivo" at bounding box center [365, 408] width 41 height 14
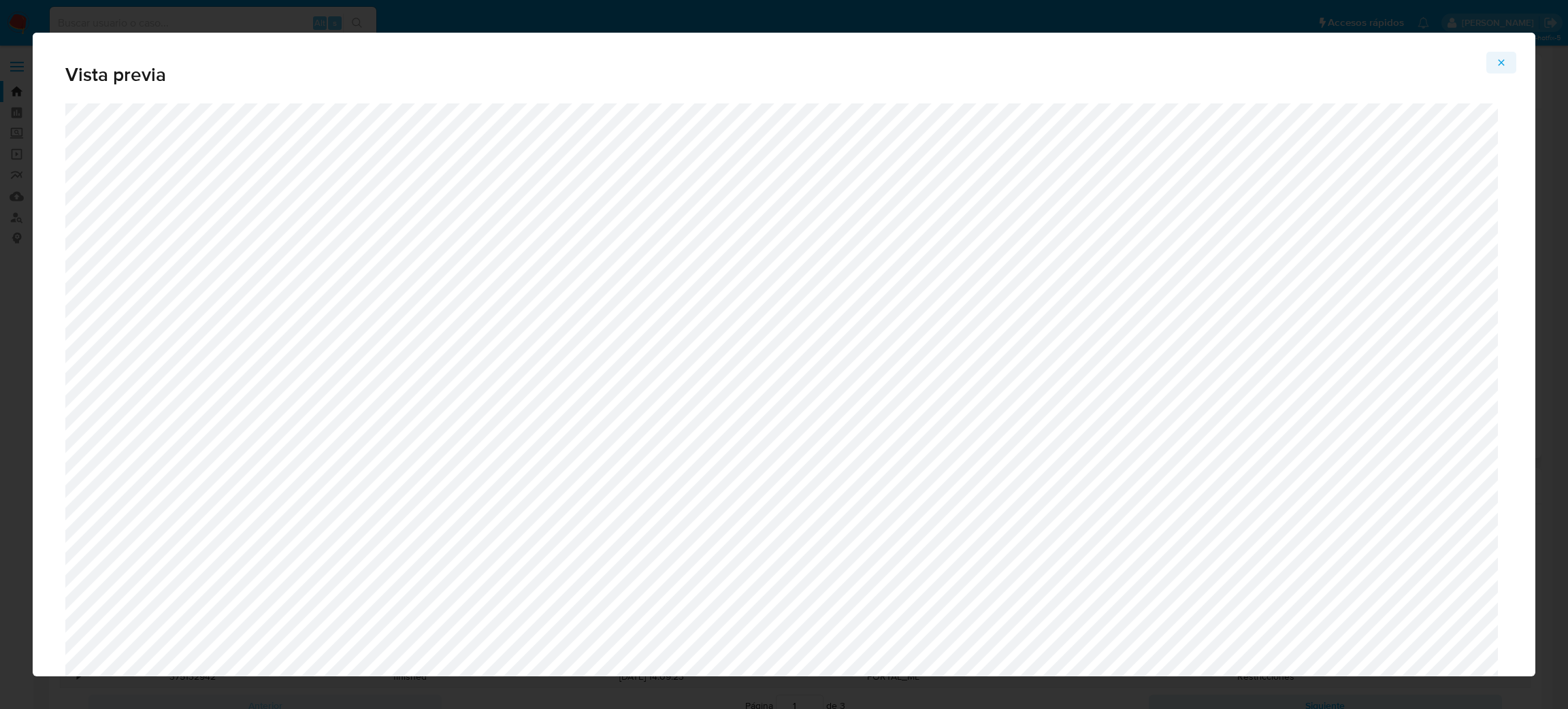
click at [1498, 59] on icon "Attachment preview" at bounding box center [1501, 62] width 11 height 11
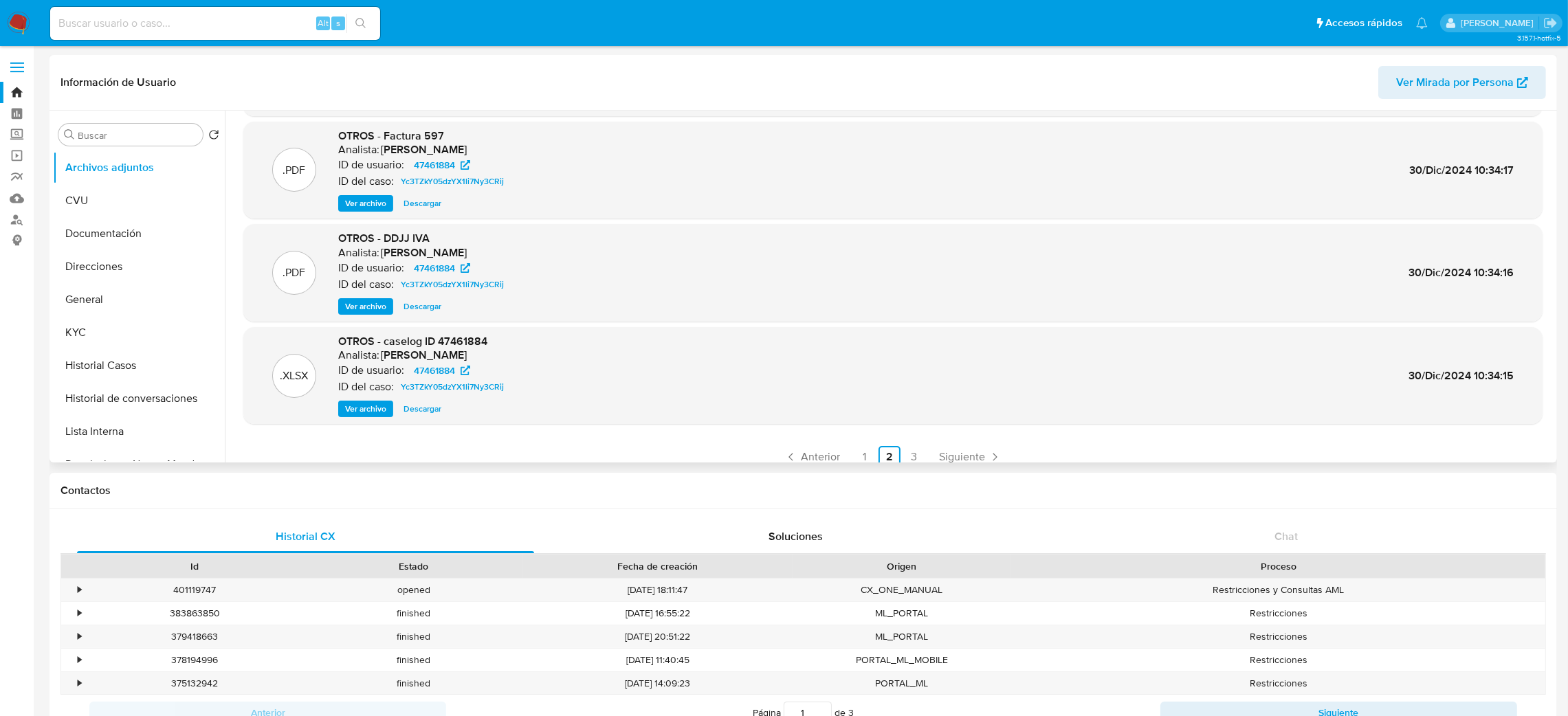
click at [435, 416] on span "Descargar" at bounding box center [422, 408] width 38 height 14
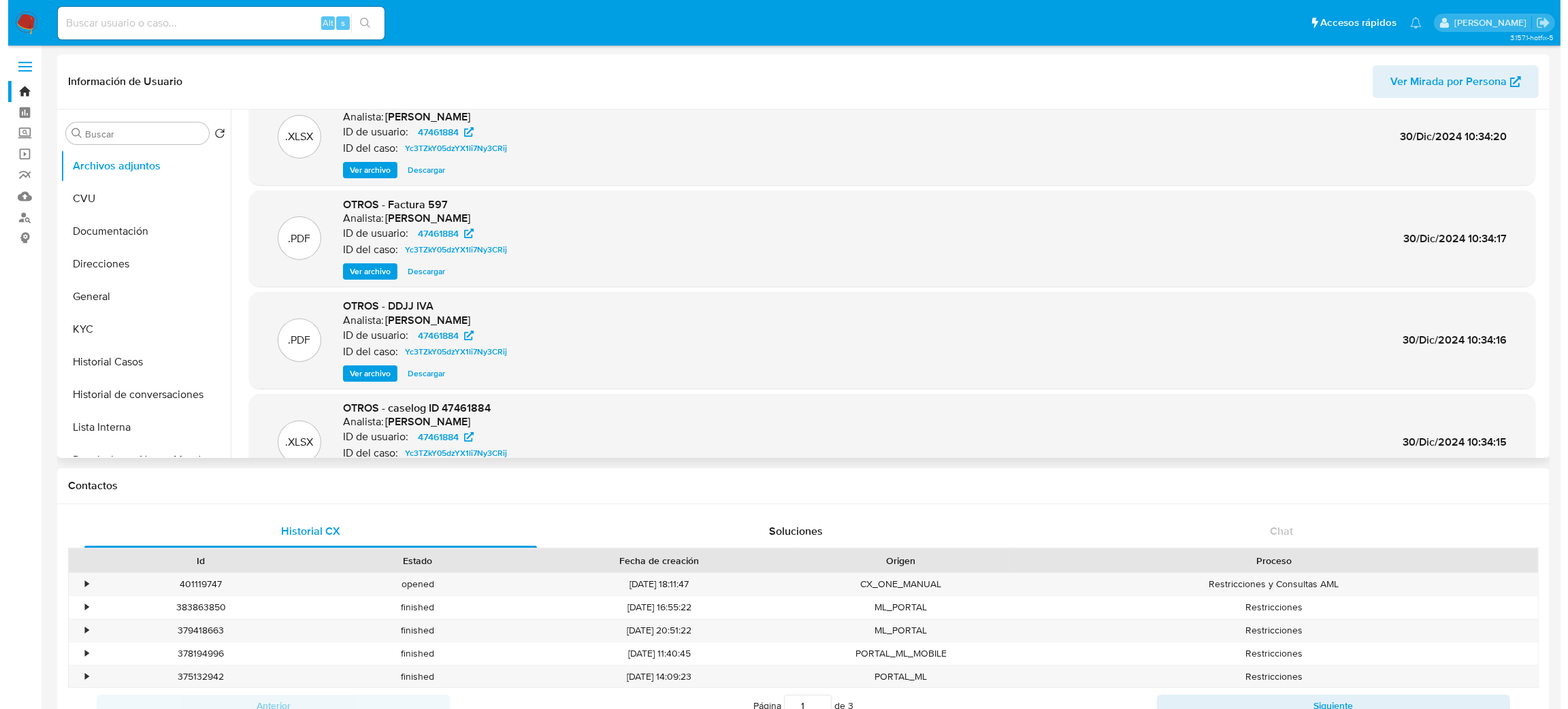
scroll to position [0, 0]
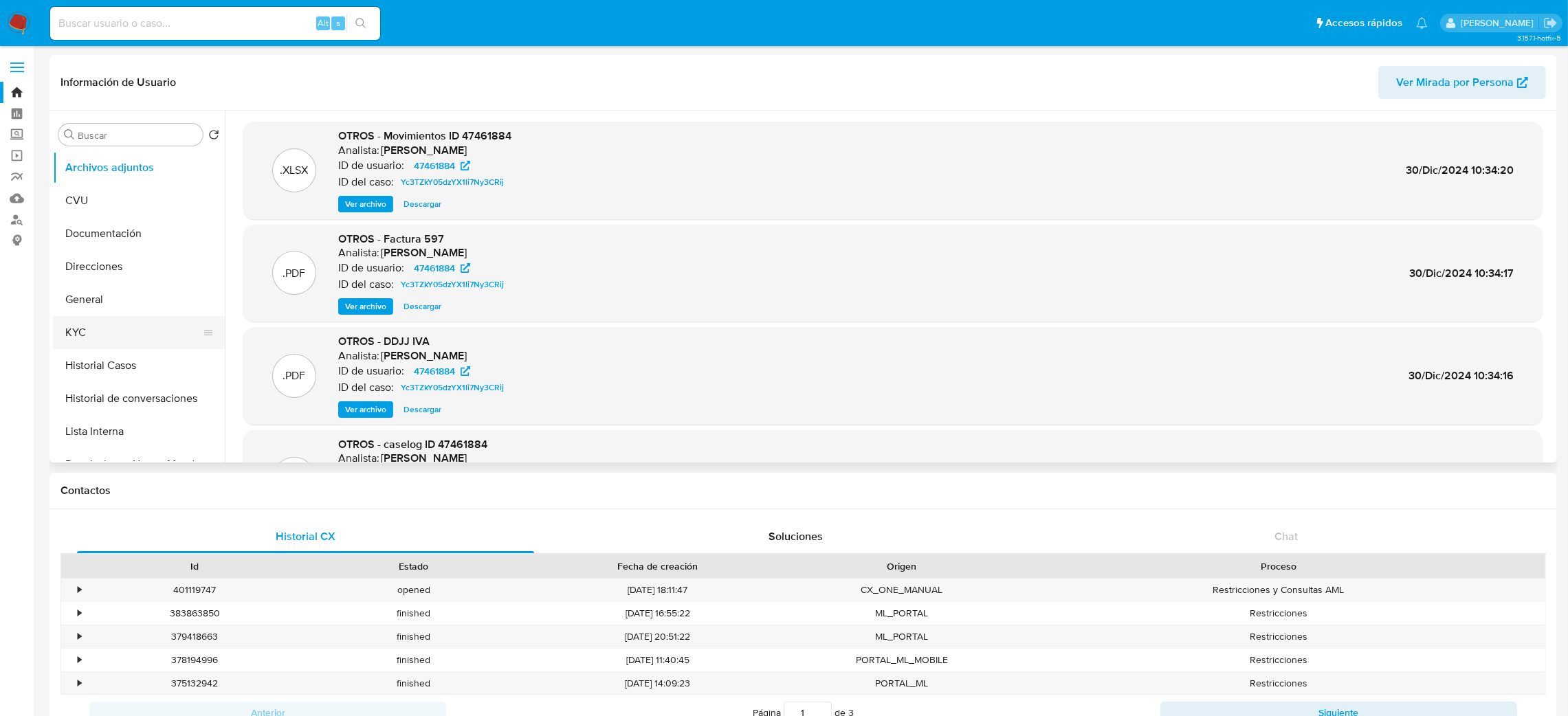
click at [113, 325] on button "KYC" at bounding box center [134, 332] width 161 height 33
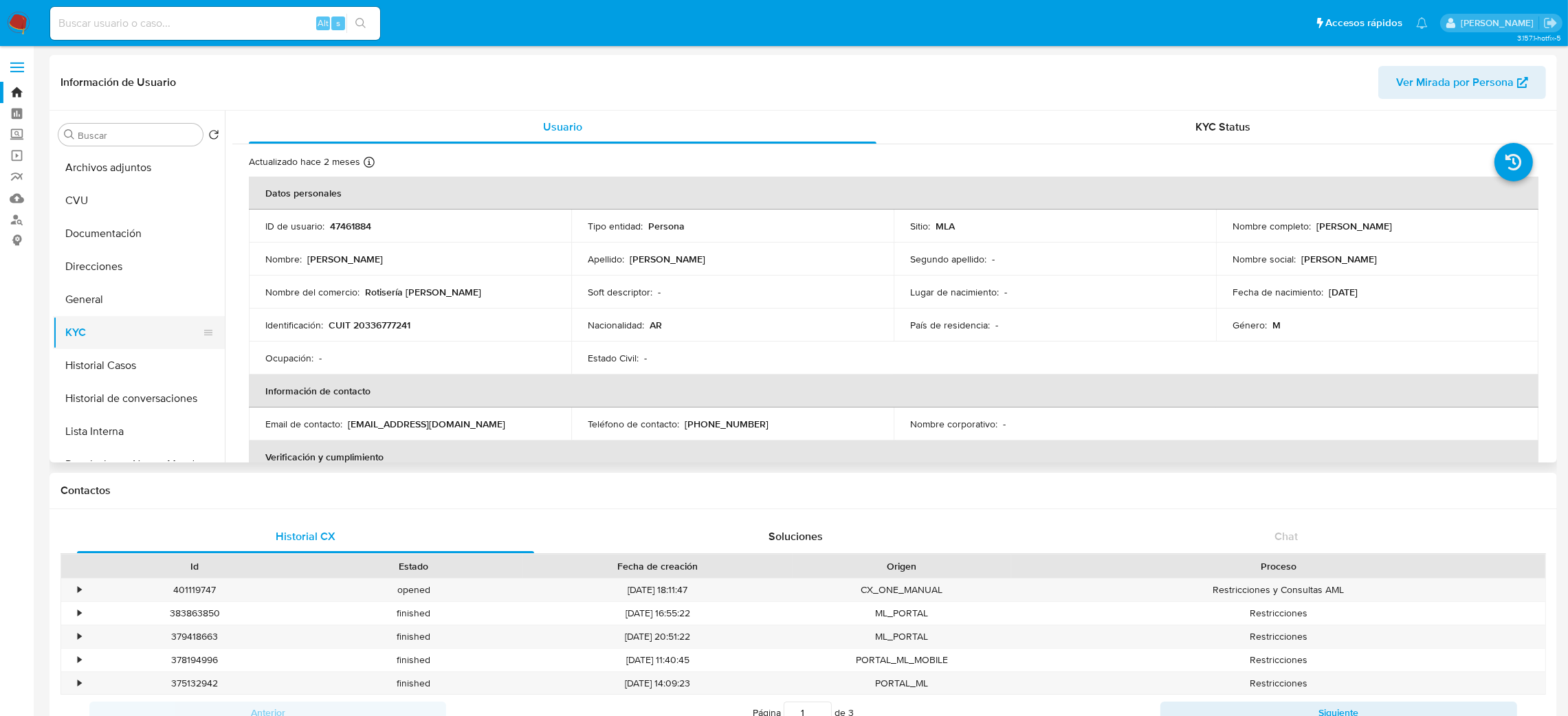
drag, startPoint x: 126, startPoint y: 358, endPoint x: 123, endPoint y: 329, distance: 29.2
click at [127, 358] on button "Historial Casos" at bounding box center [139, 365] width 172 height 33
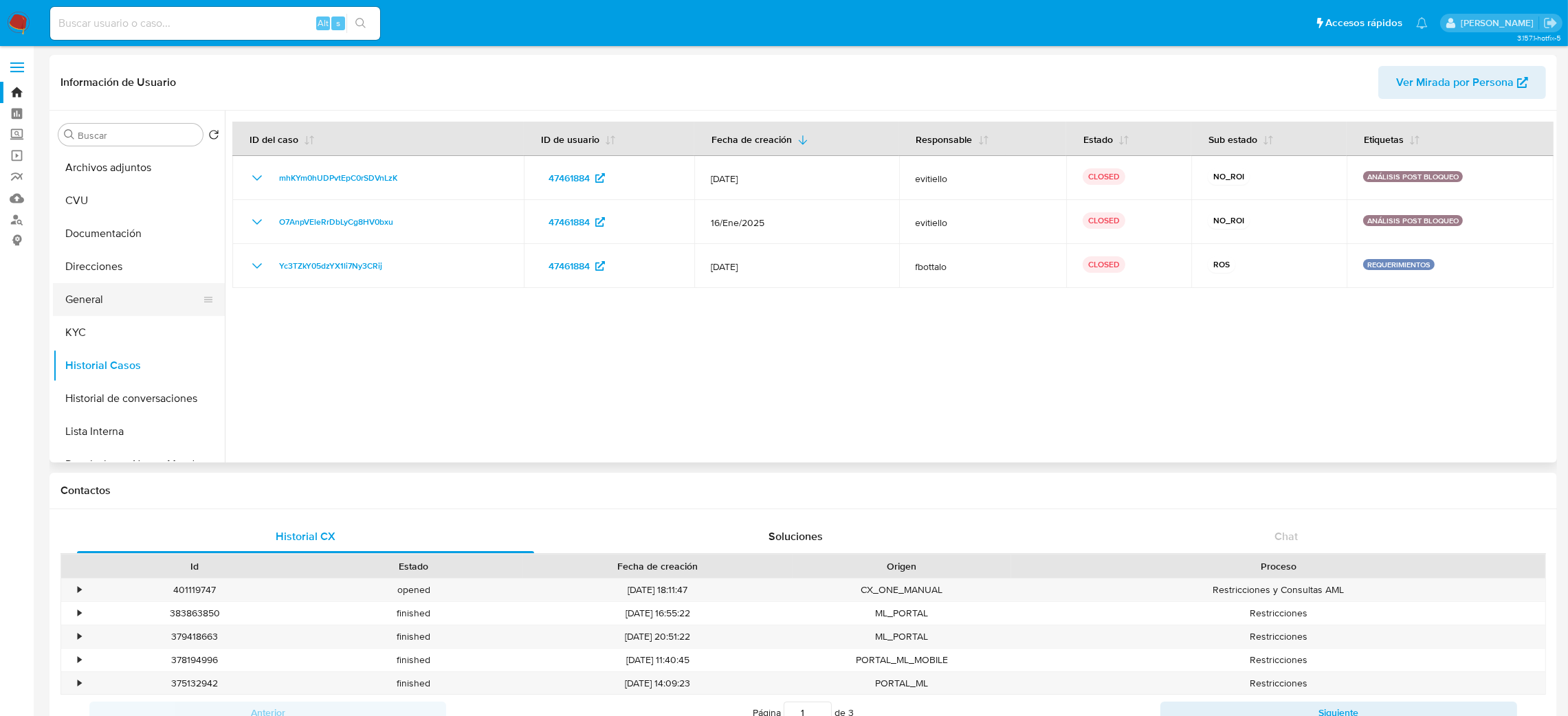
click at [109, 291] on button "General" at bounding box center [134, 299] width 161 height 33
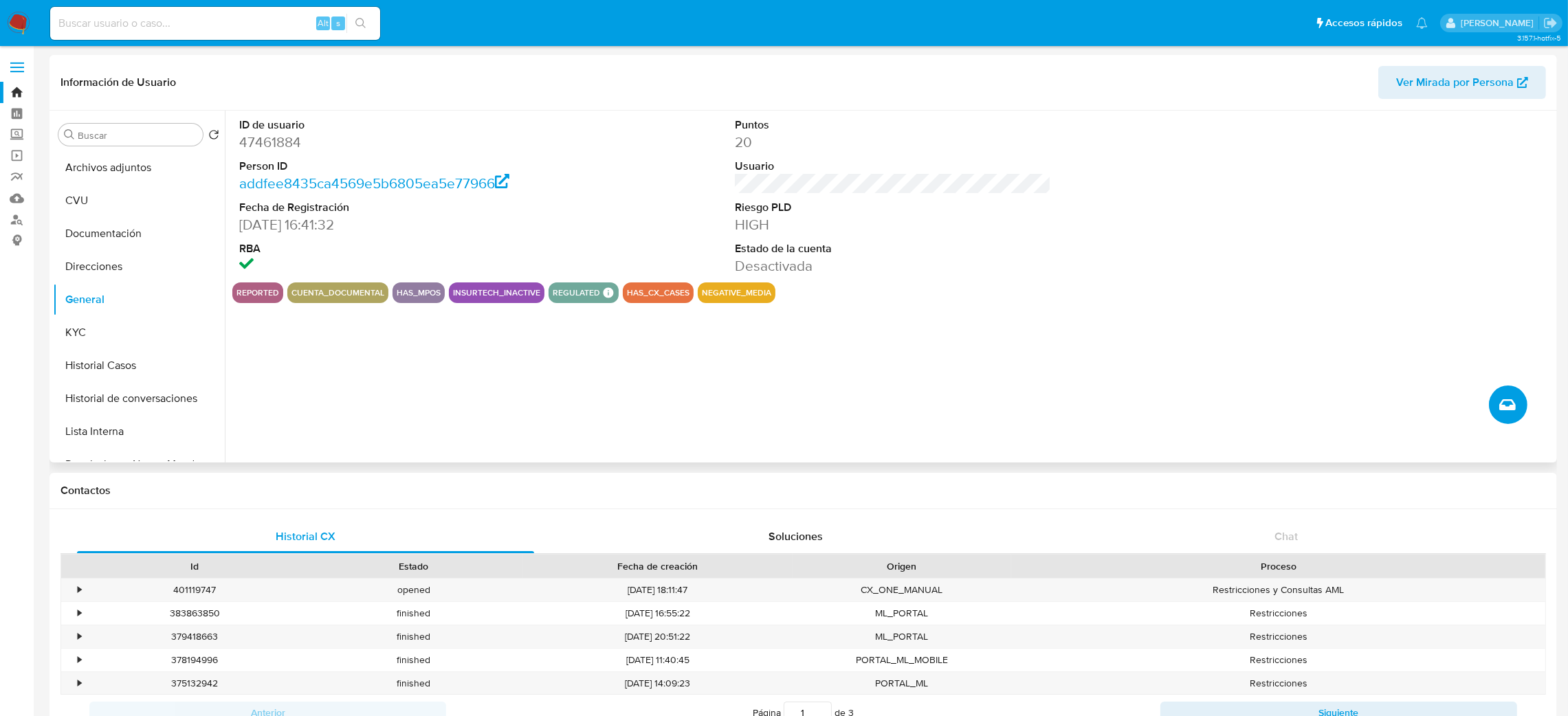
click at [1517, 394] on button "Crear caso manual" at bounding box center [1508, 405] width 39 height 39
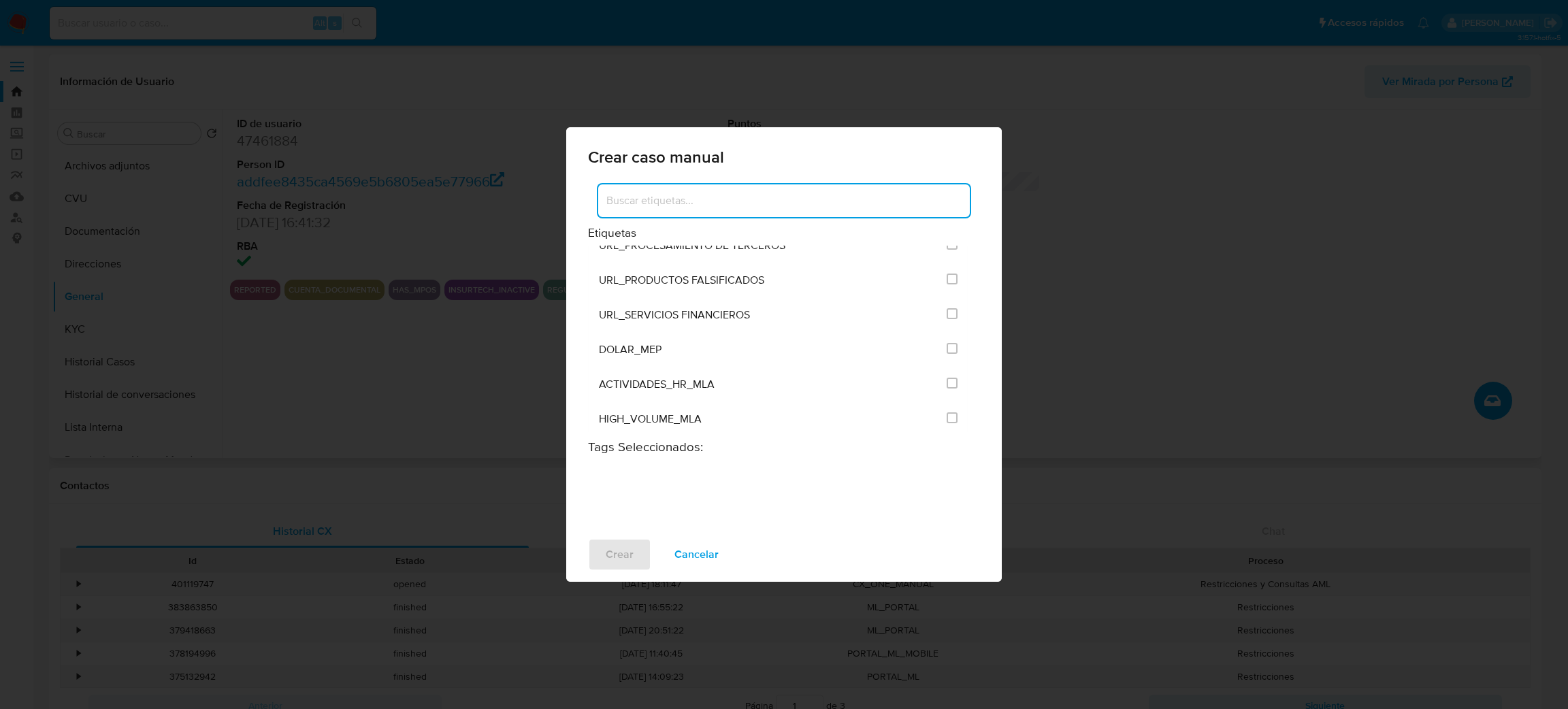
scroll to position [2754, 0]
click at [946, 323] on input "3249" at bounding box center [952, 317] width 11 height 11
checkbox input "true"
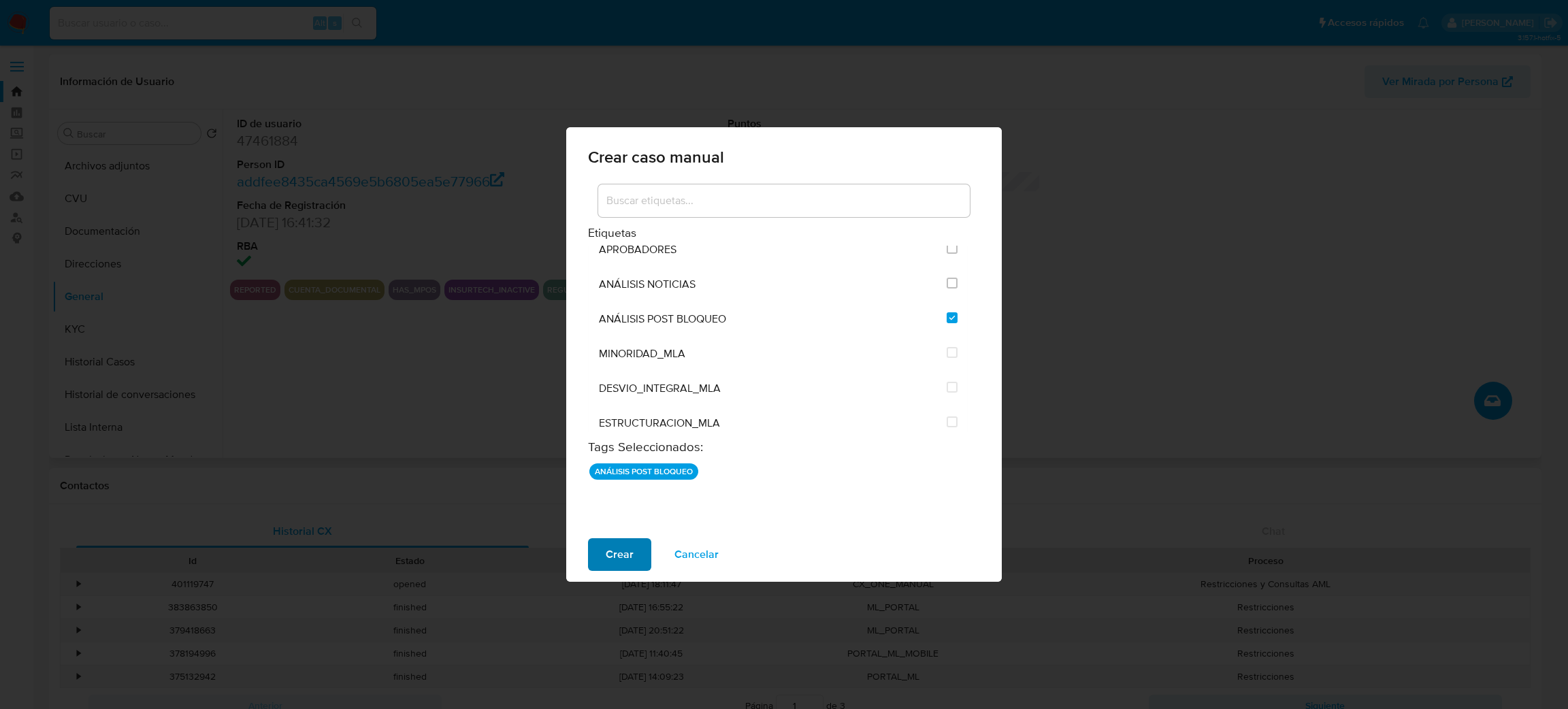
click at [623, 549] on span "Crear" at bounding box center [619, 554] width 28 height 30
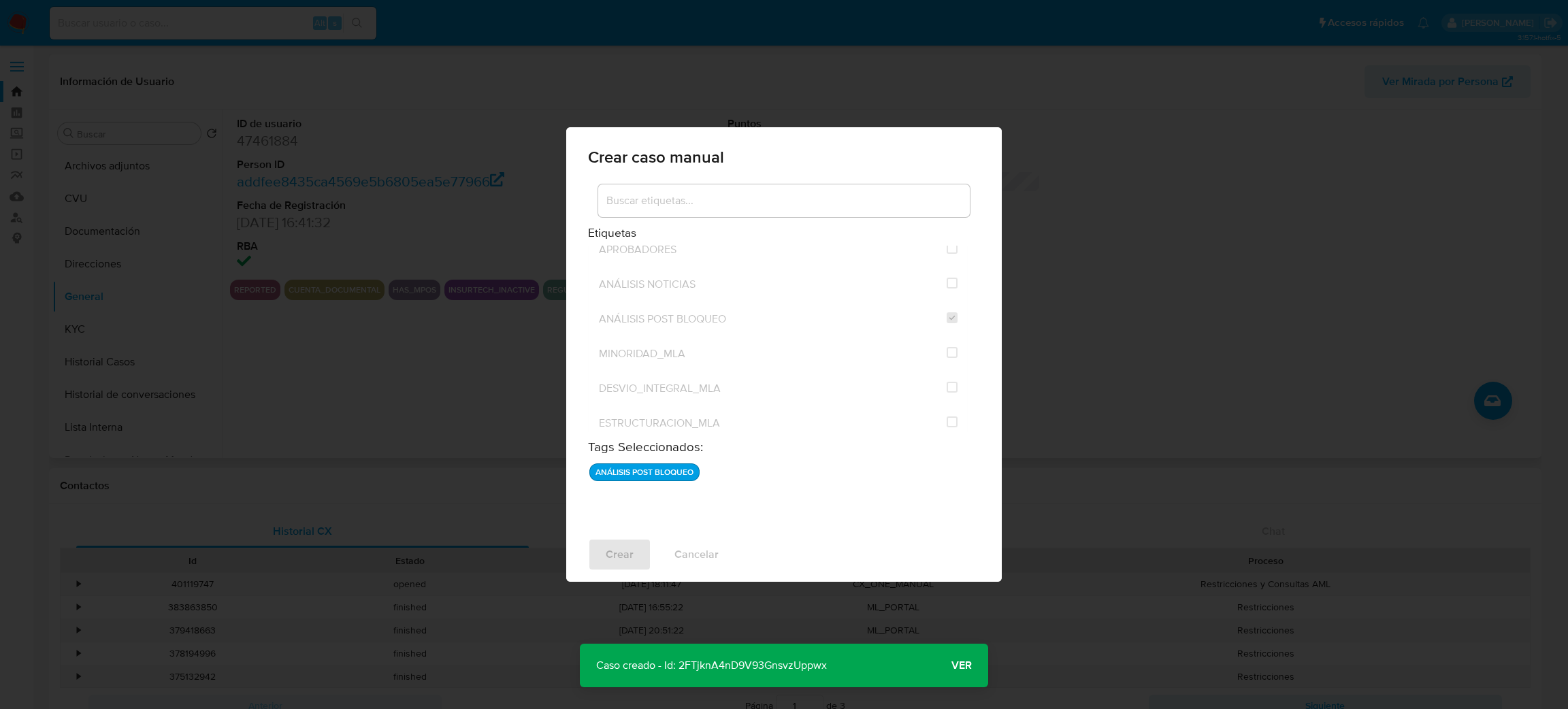
click at [968, 665] on span "Ver" at bounding box center [962, 665] width 20 height 0
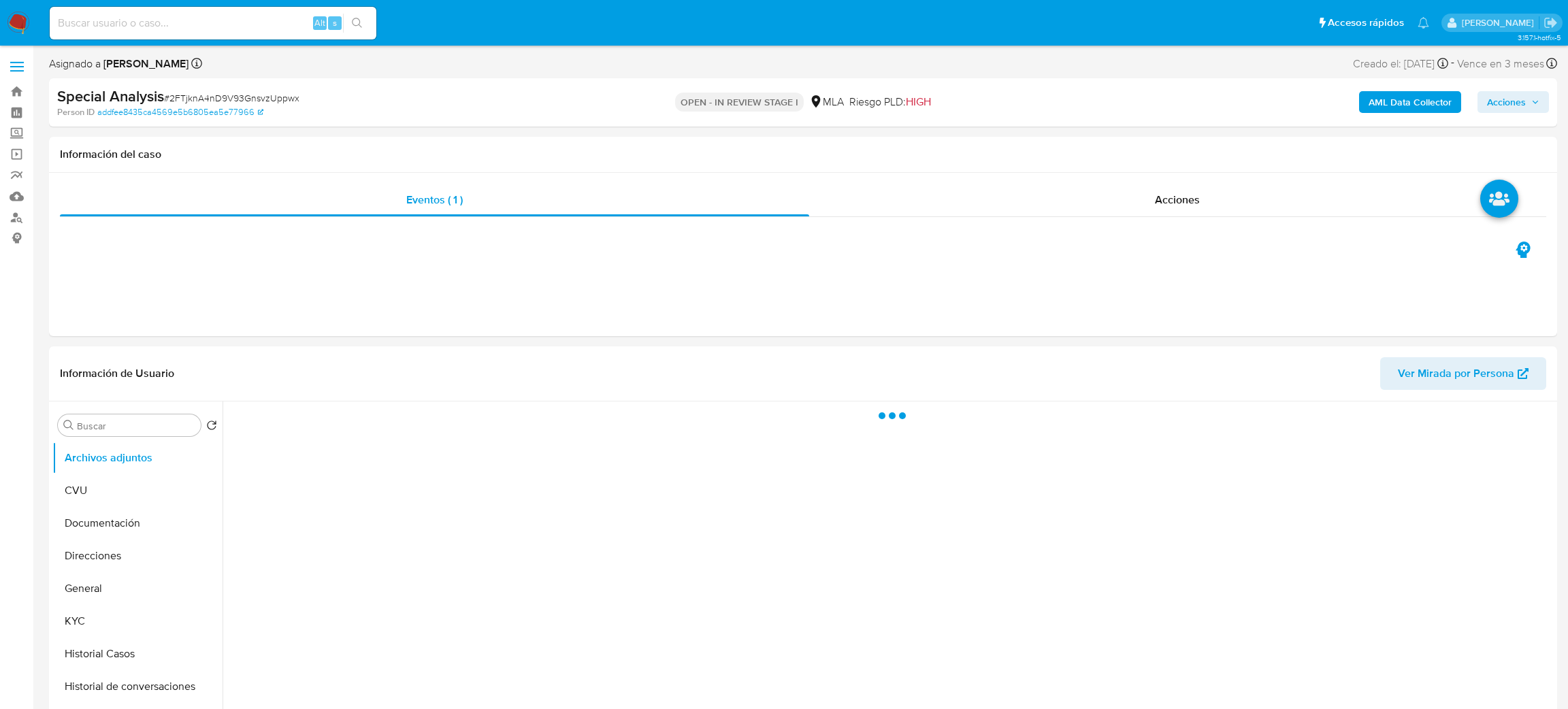
select select "10"
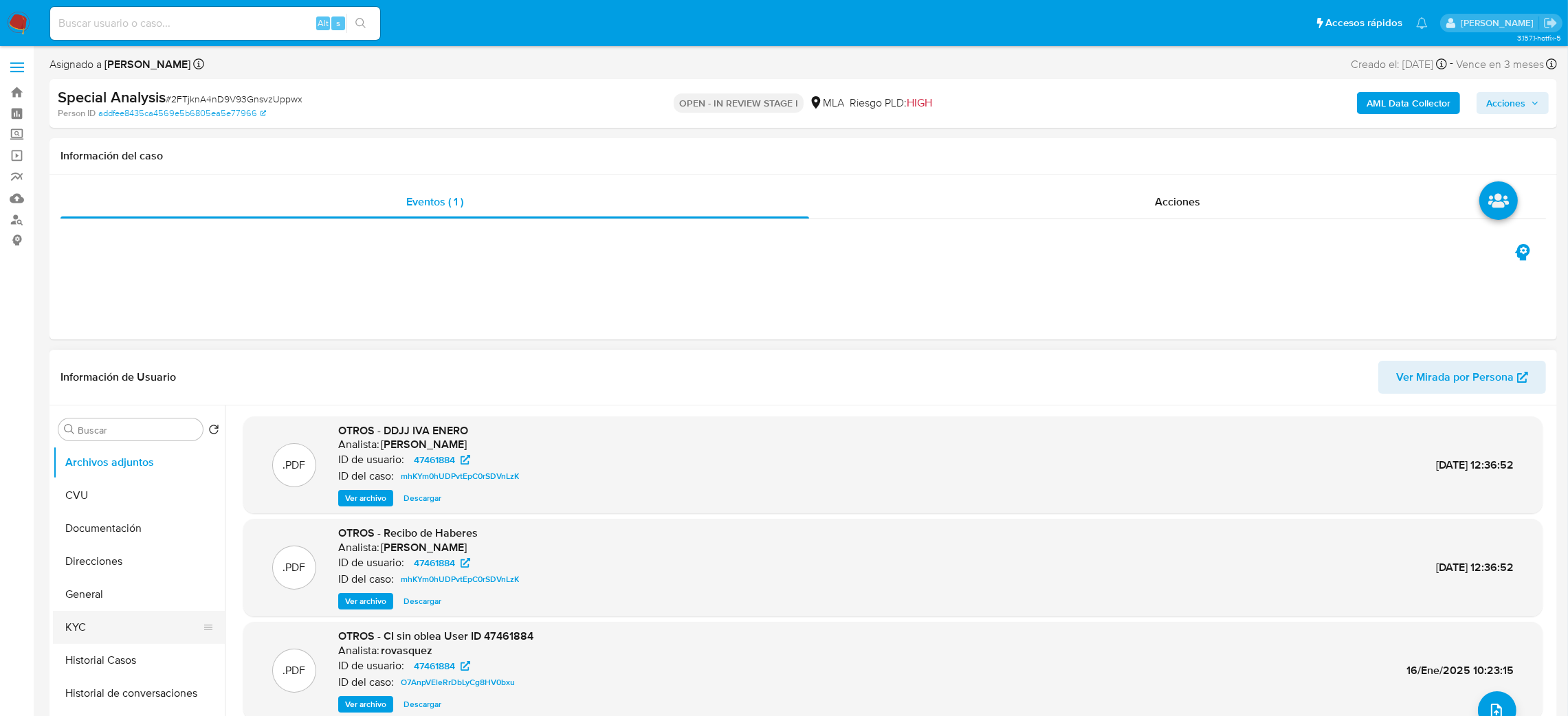
click at [108, 618] on button "KYC" at bounding box center [134, 626] width 161 height 33
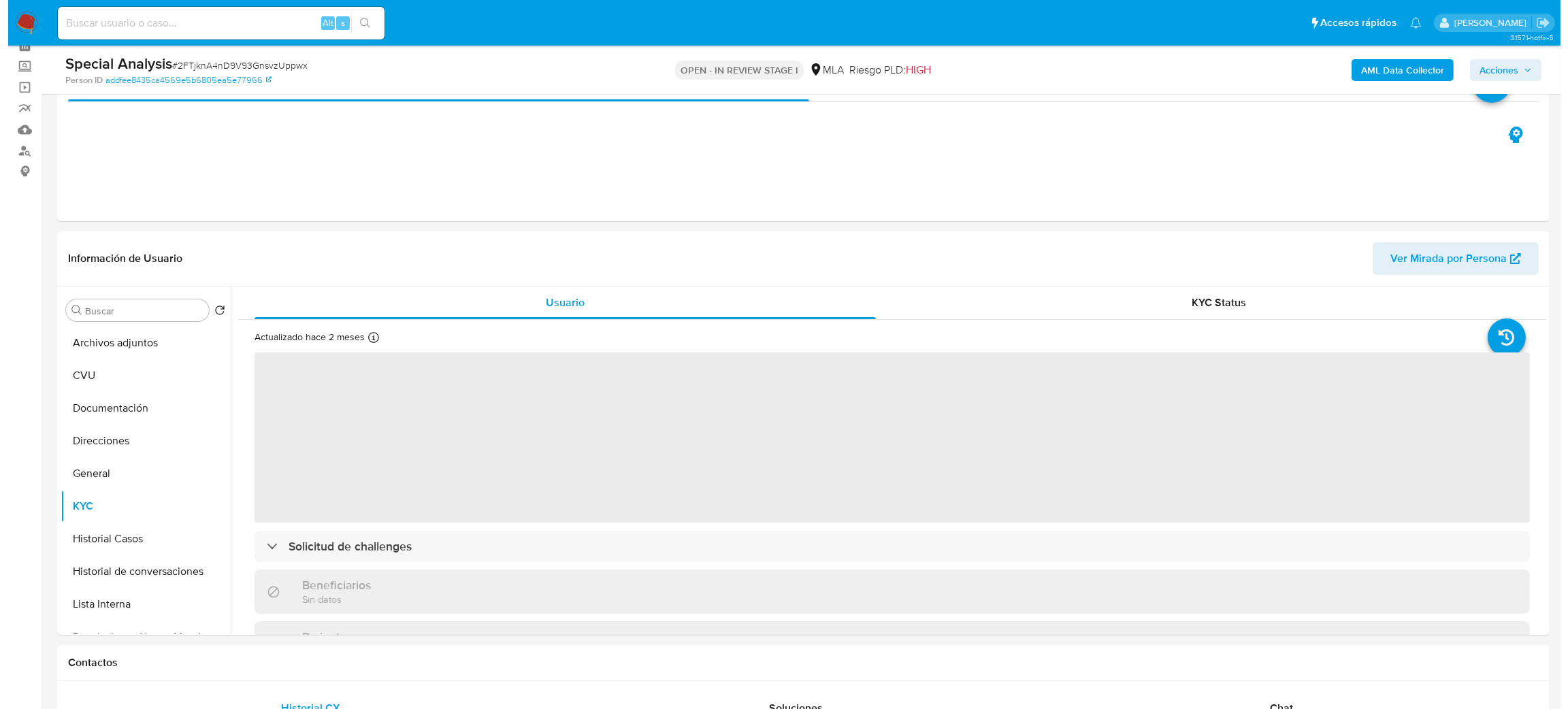
scroll to position [102, 0]
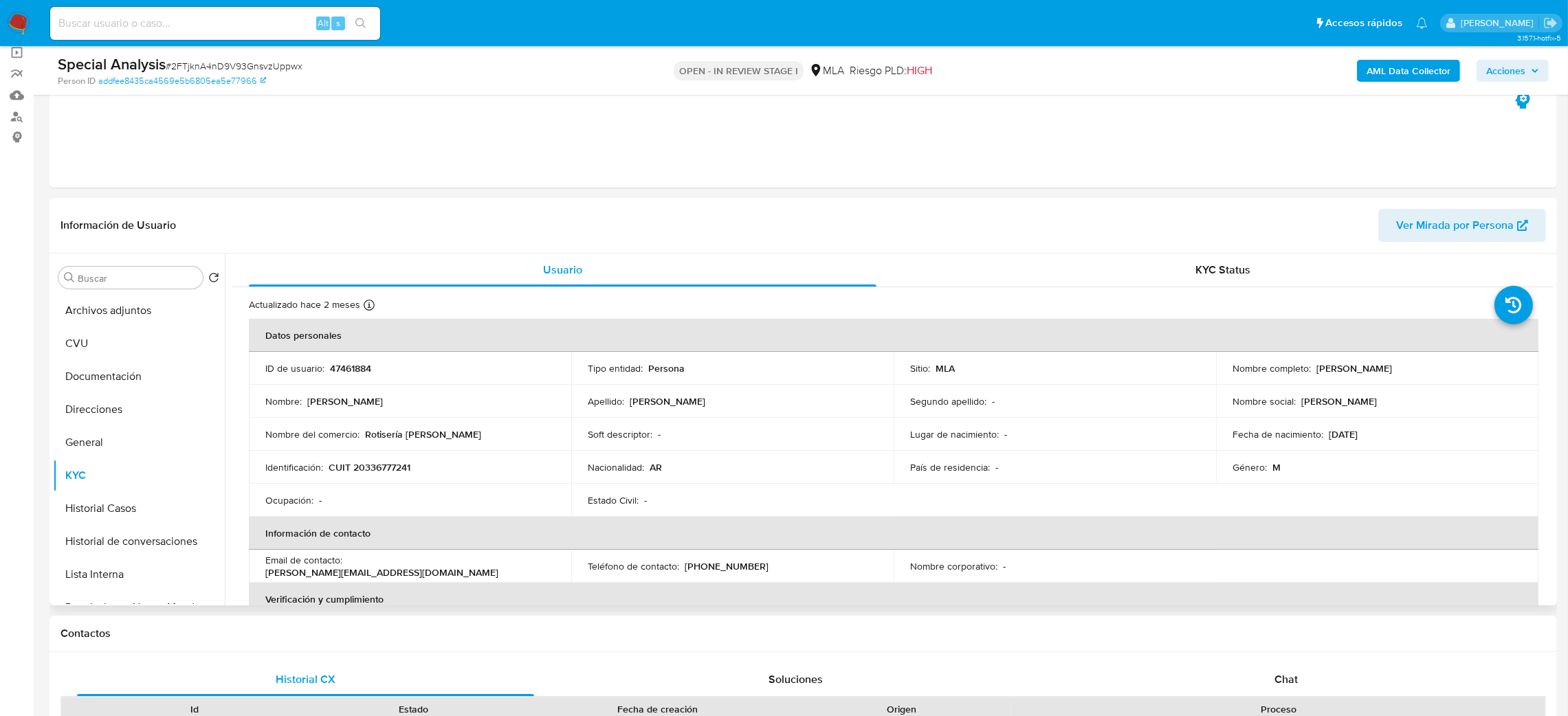
drag, startPoint x: 1313, startPoint y: 369, endPoint x: 1191, endPoint y: 533, distance: 204.4
click at [1491, 369] on div "Nombre completo : [PERSON_NAME]" at bounding box center [1377, 368] width 289 height 13
copy p "[PERSON_NAME]"
drag, startPoint x: 111, startPoint y: 314, endPoint x: 140, endPoint y: 312, distance: 29.1
click at [111, 314] on button "Archivos adjuntos" at bounding box center [134, 310] width 161 height 33
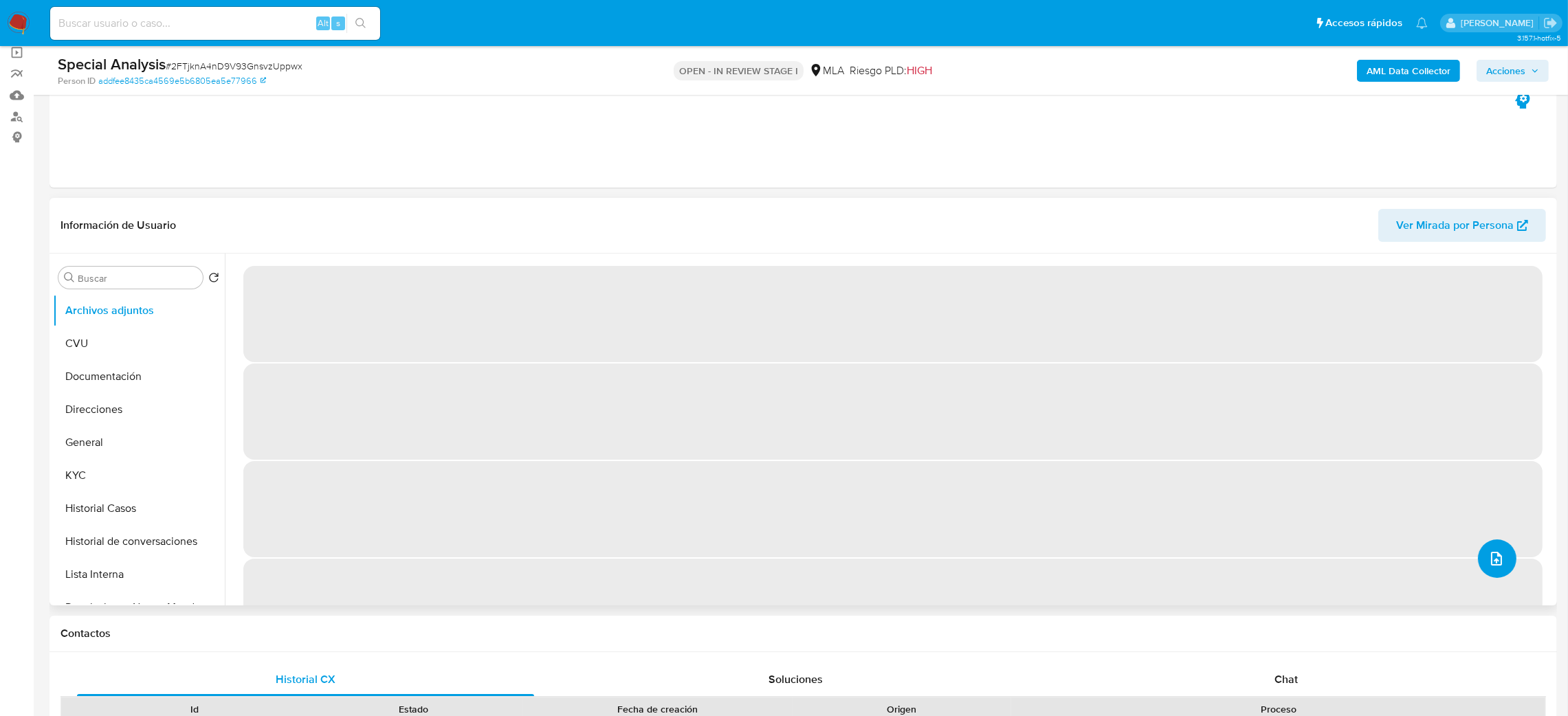
click at [1488, 560] on icon "upload-file" at bounding box center [1496, 559] width 17 height 17
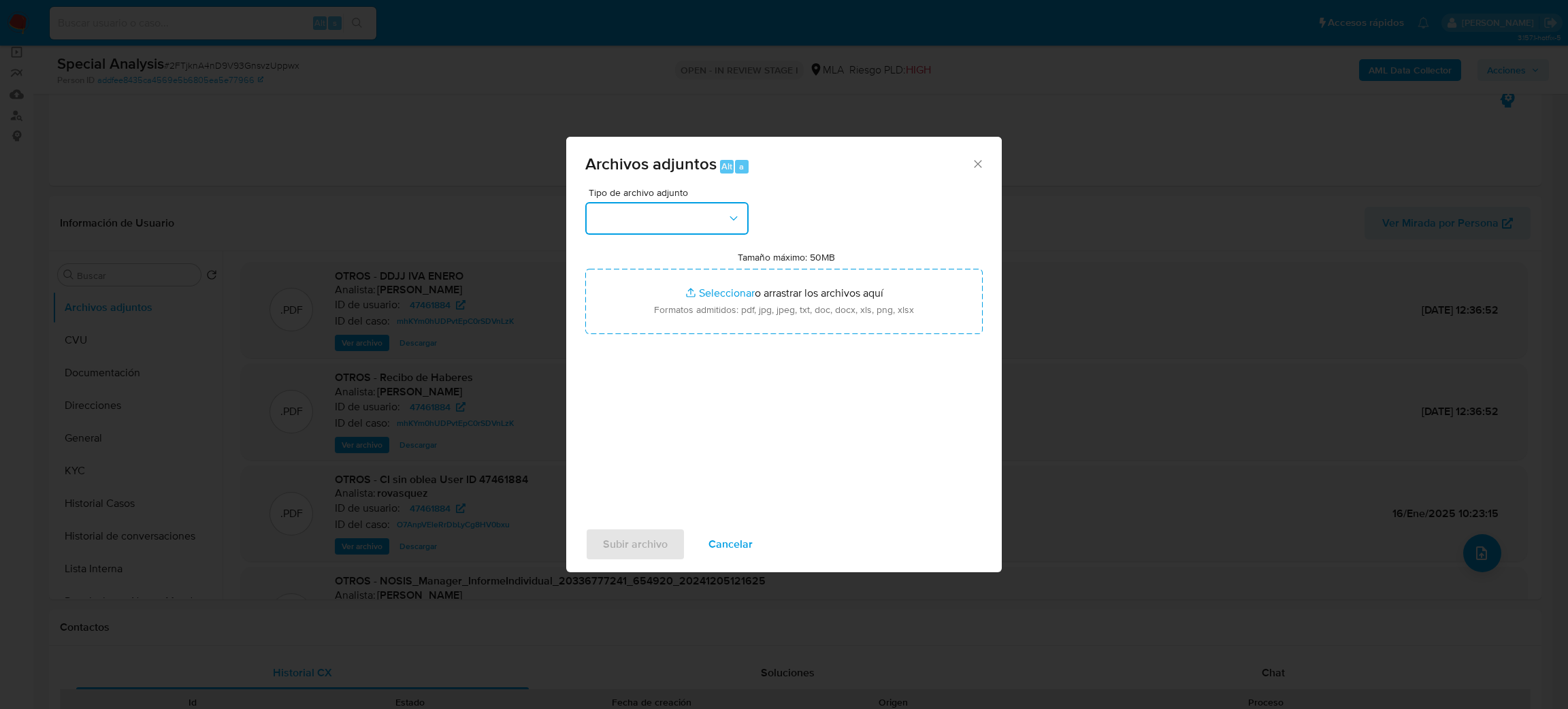
click at [627, 219] on button "button" at bounding box center [667, 218] width 163 height 33
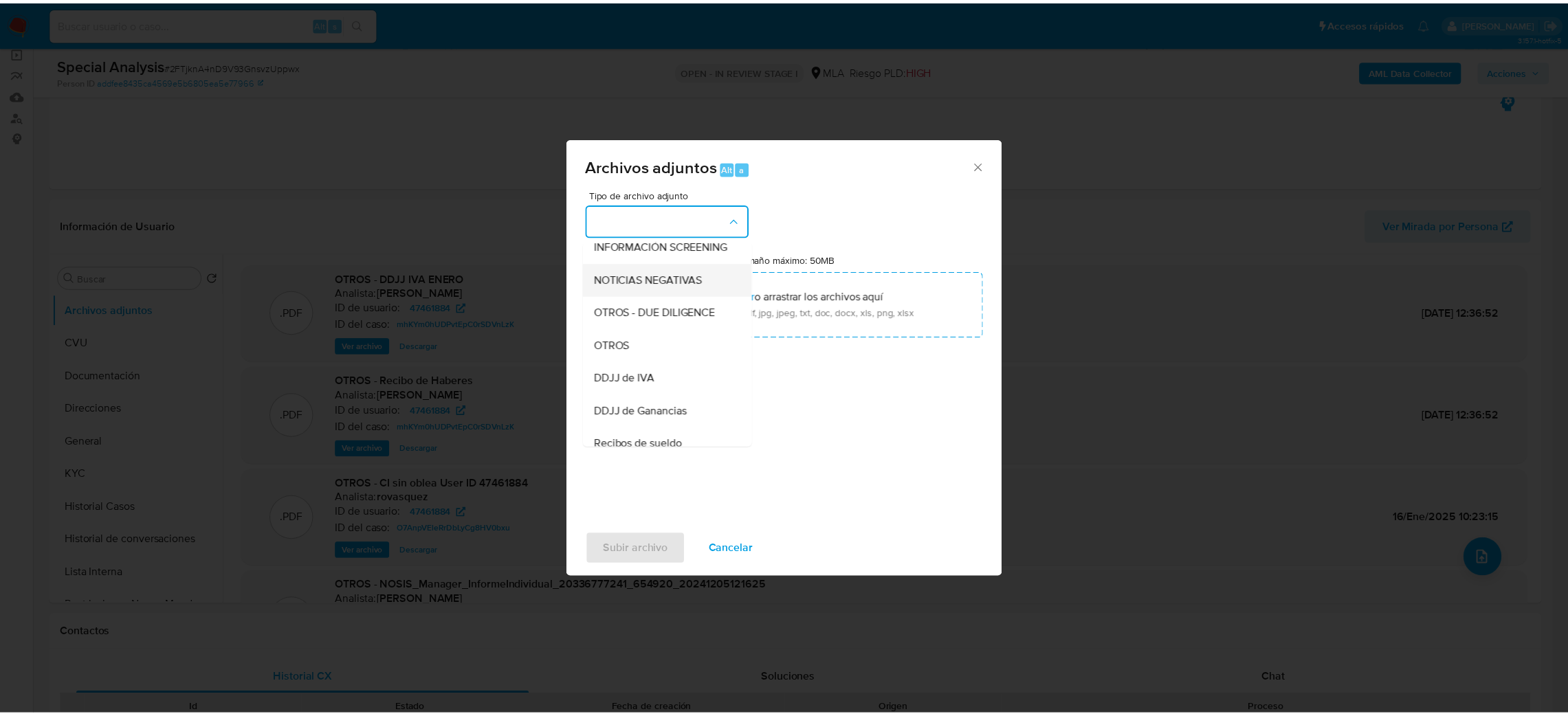
scroll to position [206, 0]
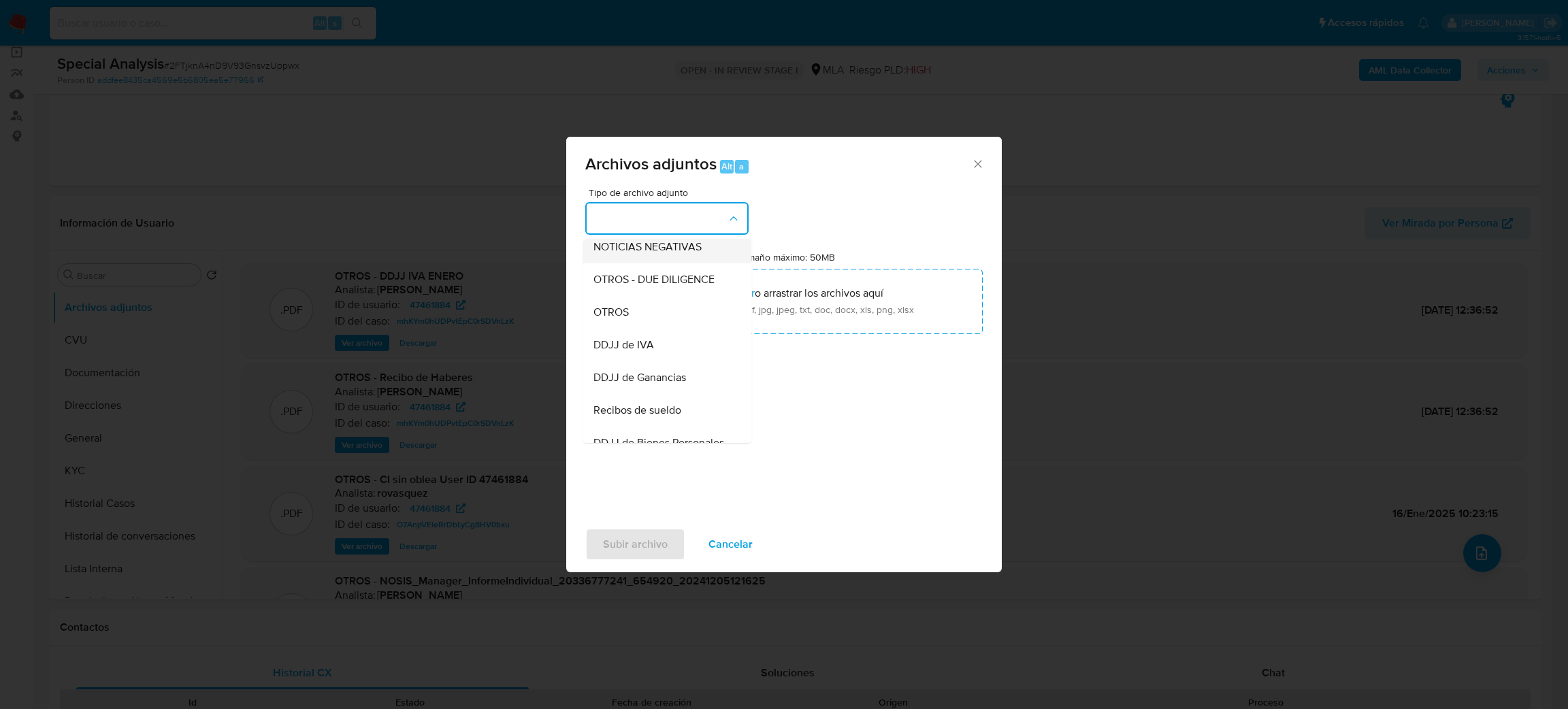
click at [641, 318] on div "OTROS" at bounding box center [663, 311] width 139 height 33
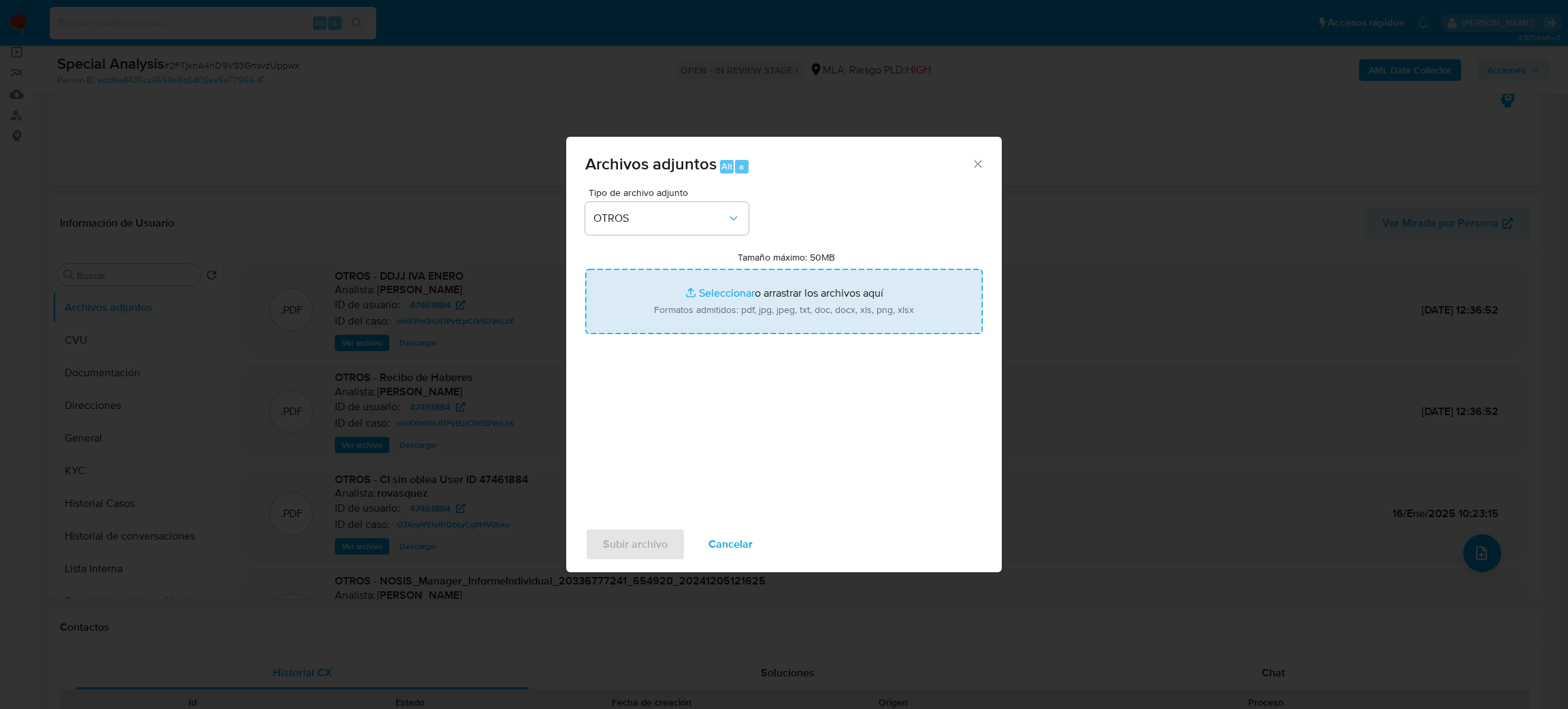
type input "C:\fakepath\Certificacion de Ingresos [PERSON_NAME].pdf"
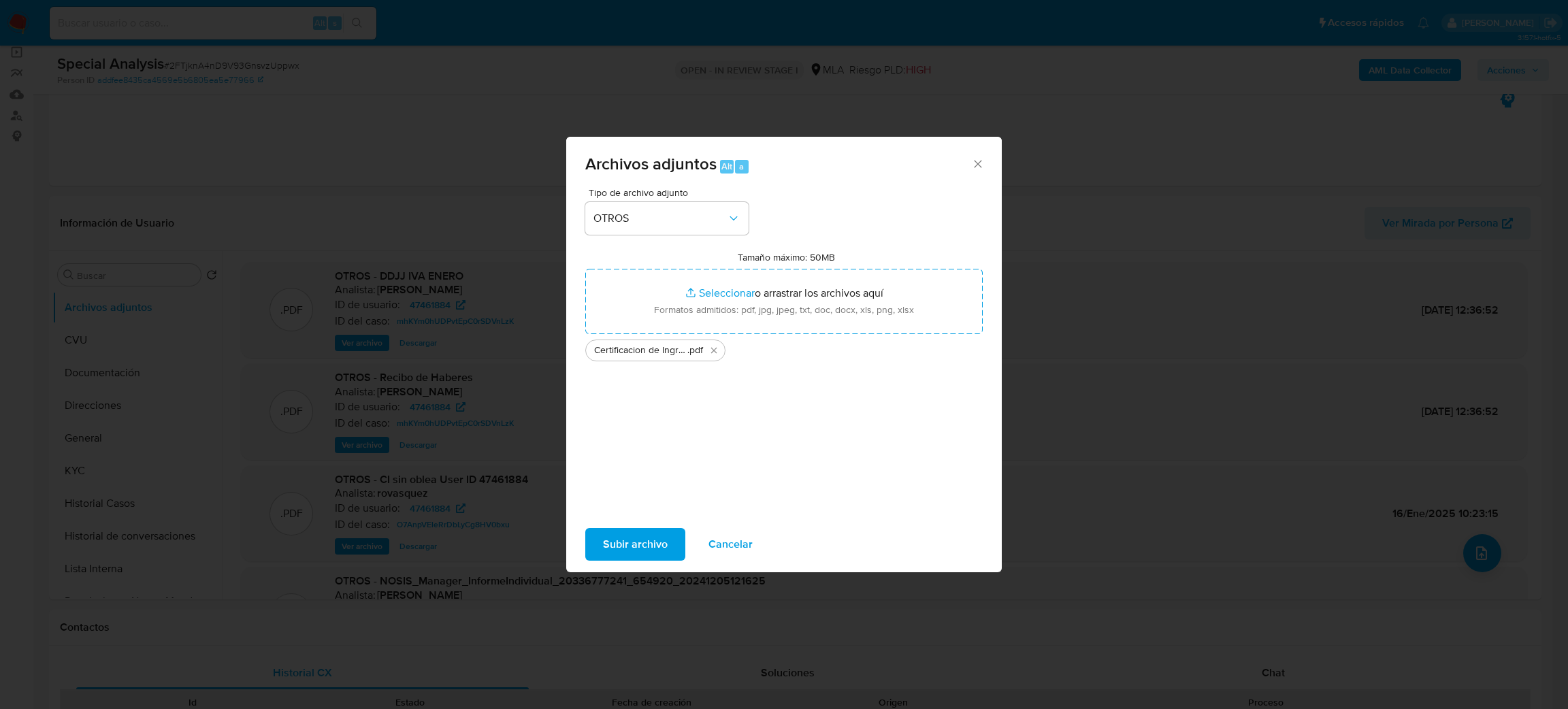
click at [609, 558] on span "Subir archivo" at bounding box center [635, 544] width 64 height 30
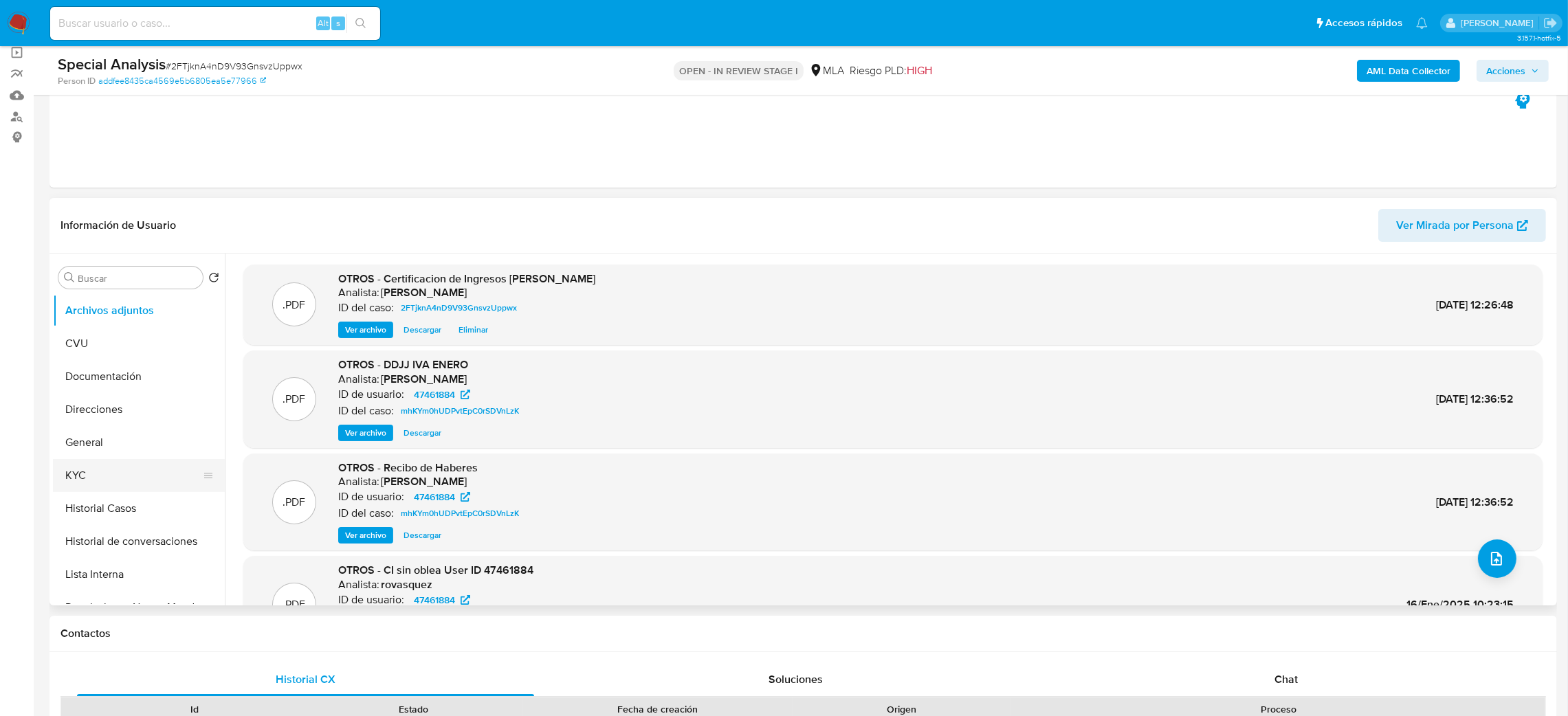
click at [109, 481] on button "KYC" at bounding box center [134, 475] width 161 height 33
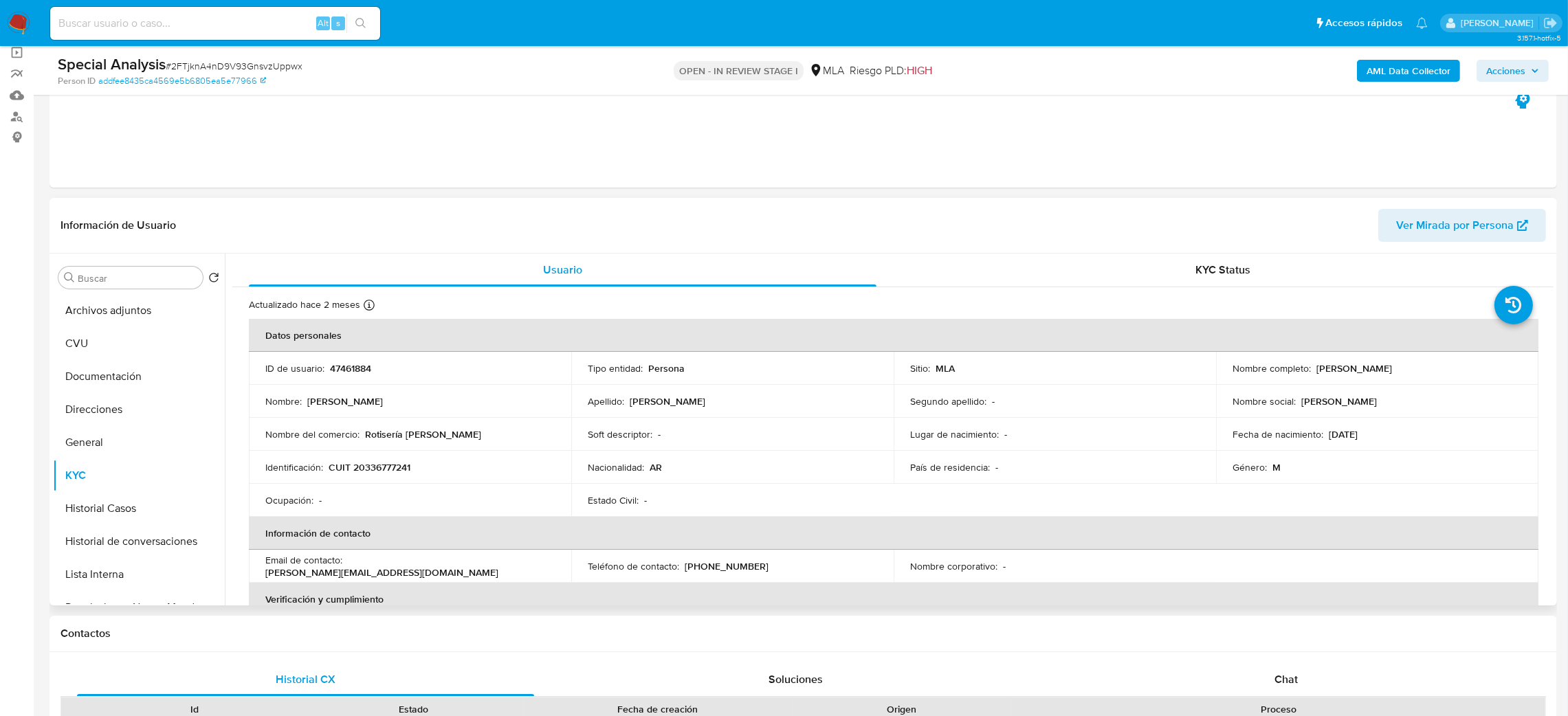
drag, startPoint x: 1311, startPoint y: 369, endPoint x: 1436, endPoint y: 362, distance: 125.2
click at [1436, 362] on div "Nombre completo : [PERSON_NAME]" at bounding box center [1377, 368] width 289 height 13
copy p "[PERSON_NAME]"
click at [387, 457] on td "Identificación : CUIT 20336777241" at bounding box center [409, 467] width 322 height 33
click at [387, 461] on p "CUIT 20336777241" at bounding box center [369, 467] width 82 height 13
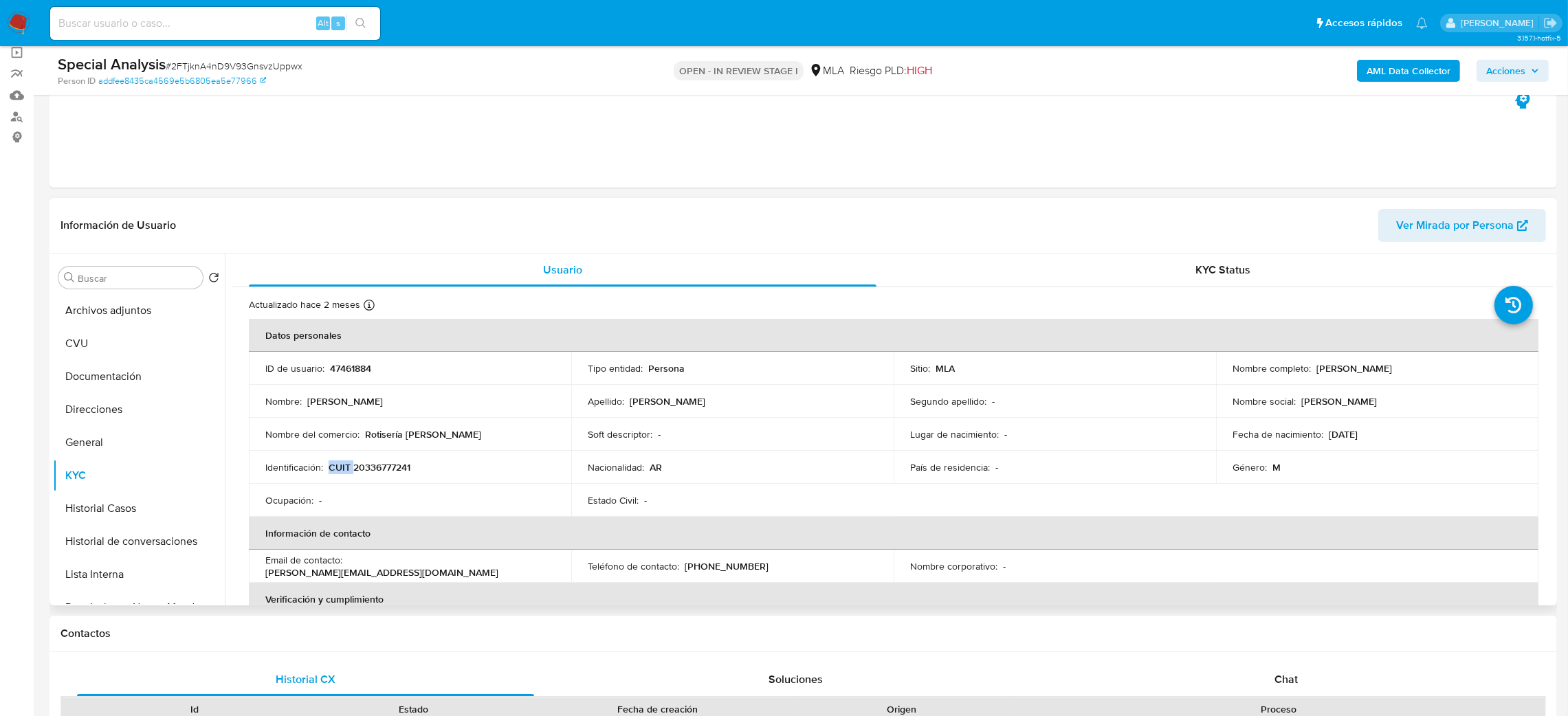
click at [387, 461] on p "CUIT 20336777241" at bounding box center [369, 467] width 82 height 13
click at [389, 480] on td "Identificación : CUIT 20336777241" at bounding box center [409, 467] width 322 height 33
click at [379, 469] on p "CUIT 20336777241" at bounding box center [369, 467] width 82 height 13
copy p "20336777241"
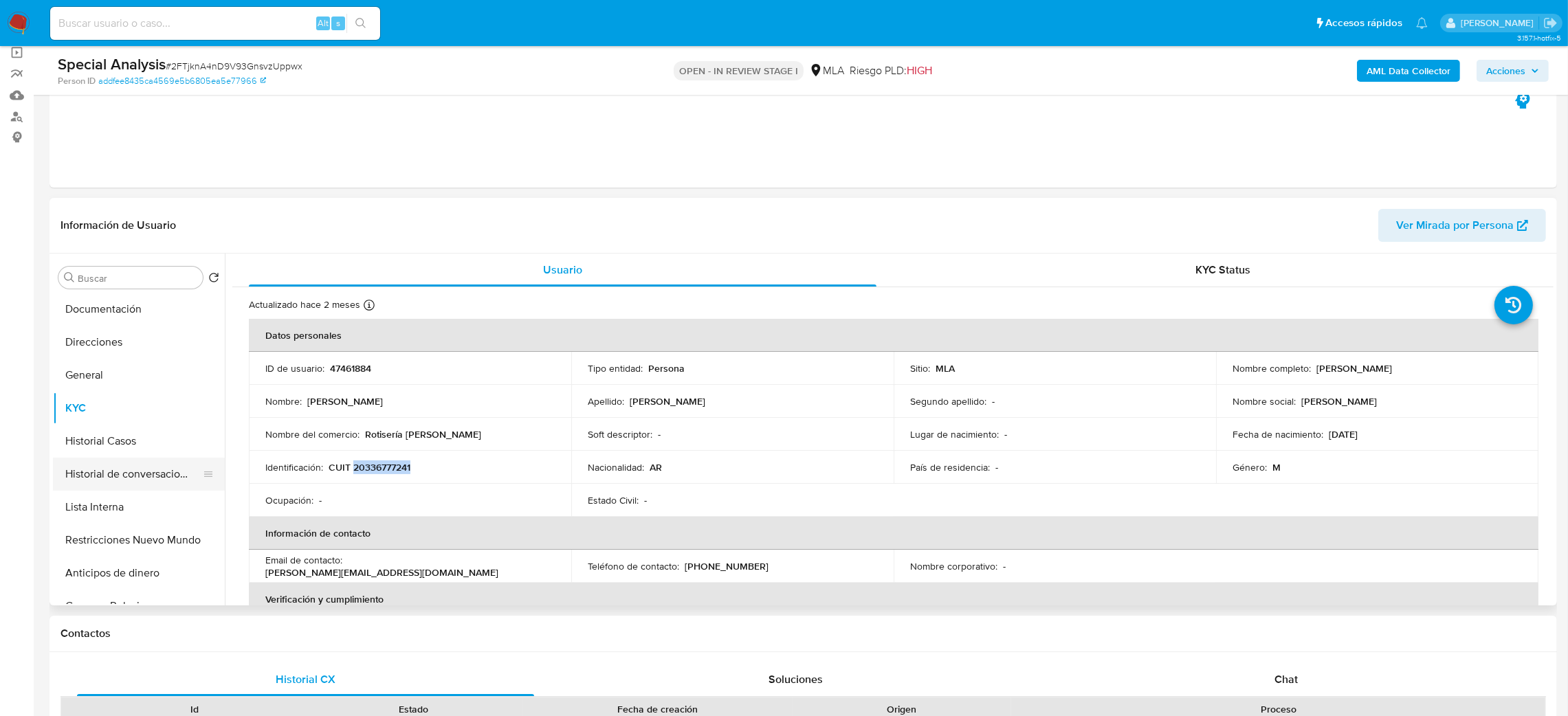
scroll to position [103, 0]
click at [107, 508] on button "Restricciones Nuevo Mundo" at bounding box center [134, 504] width 161 height 33
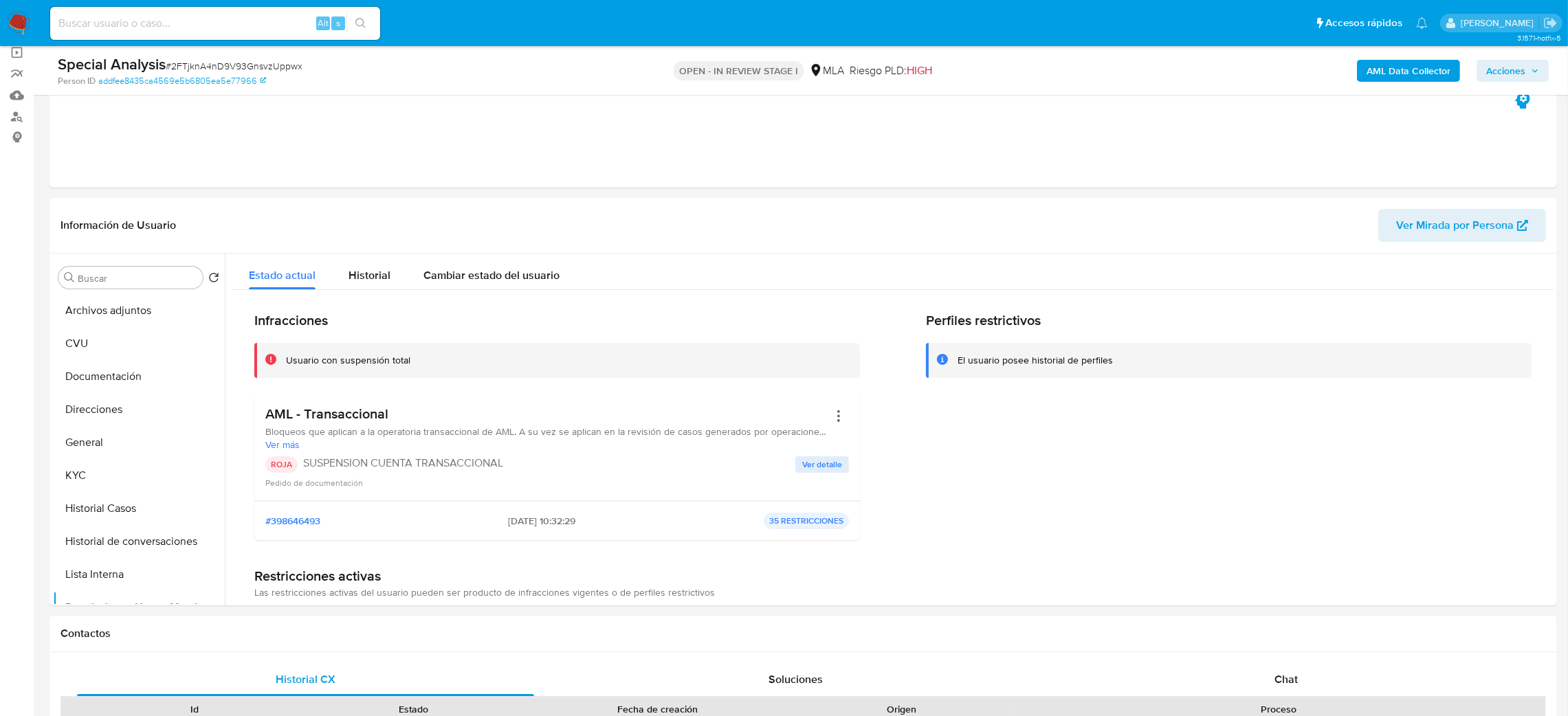
scroll to position [0, 0]
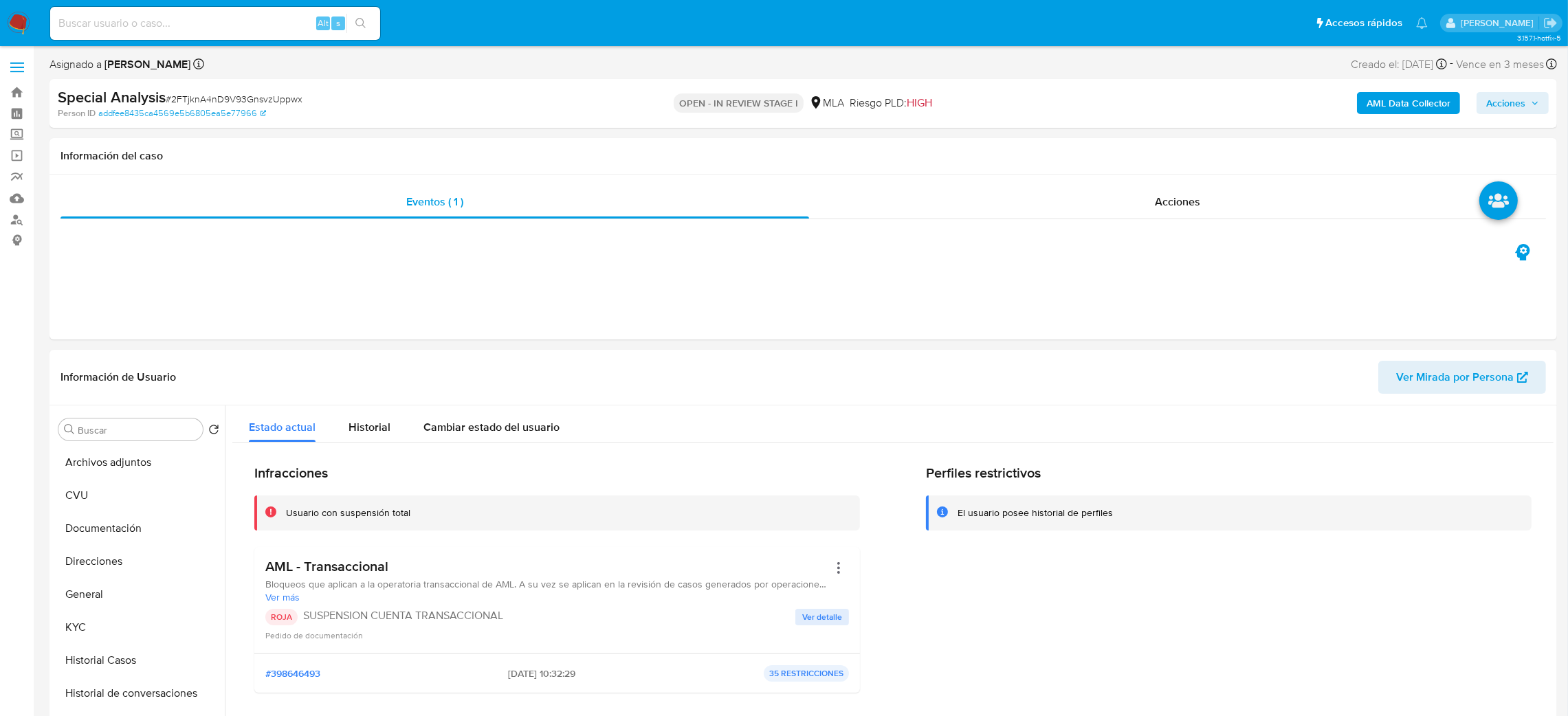
click at [1527, 101] on span "Acciones" at bounding box center [1512, 103] width 53 height 19
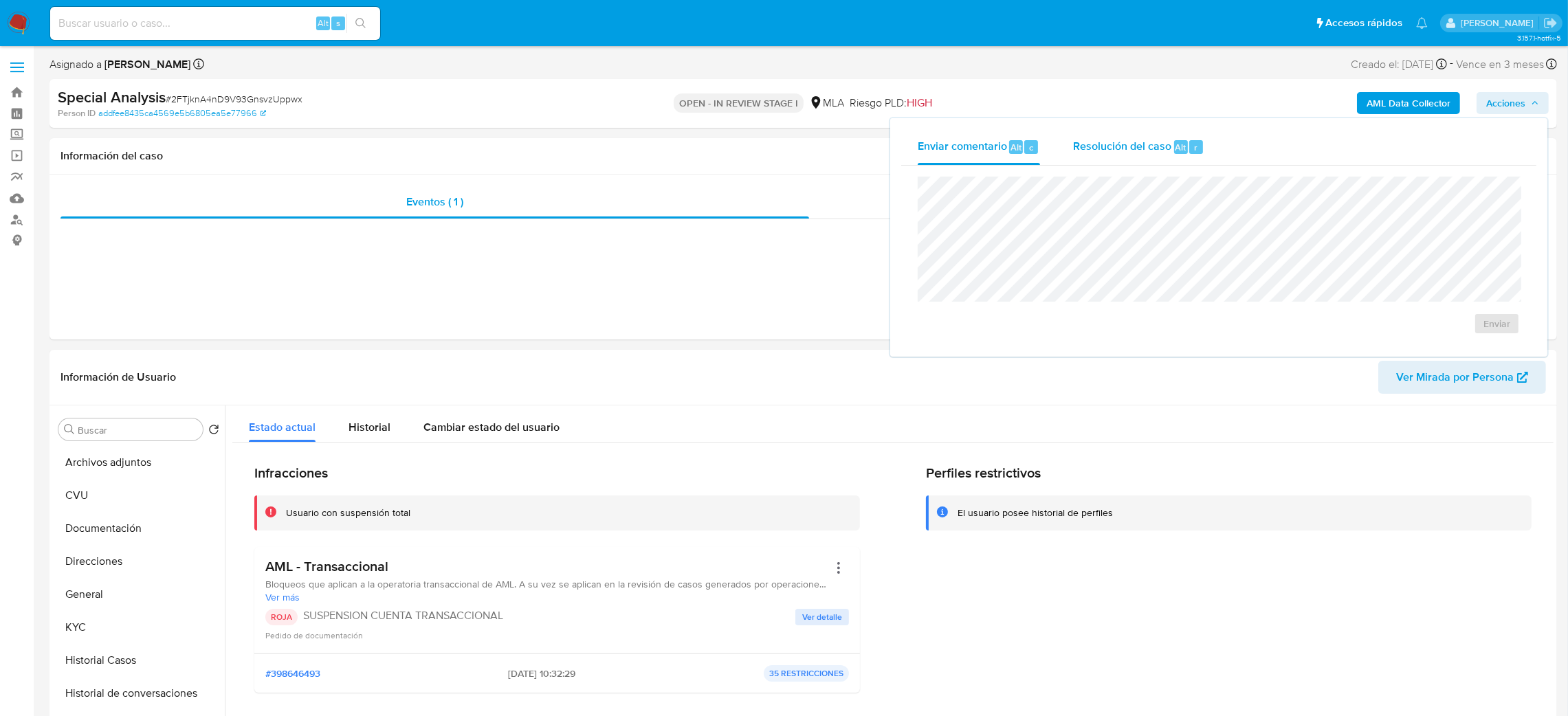
click at [1139, 149] on span "Resolución del caso" at bounding box center [1122, 146] width 98 height 16
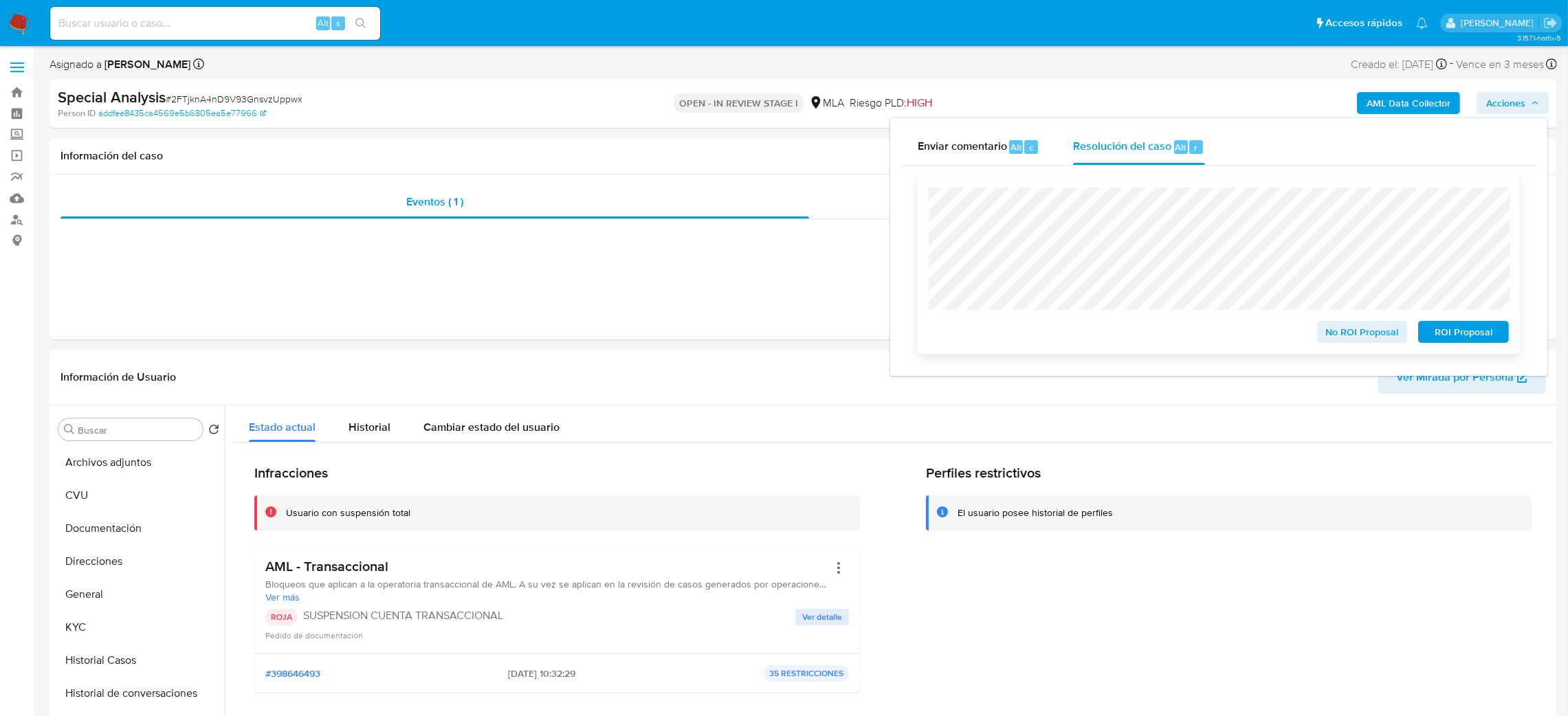
click at [1337, 333] on span "No ROI Proposal" at bounding box center [1362, 331] width 72 height 19
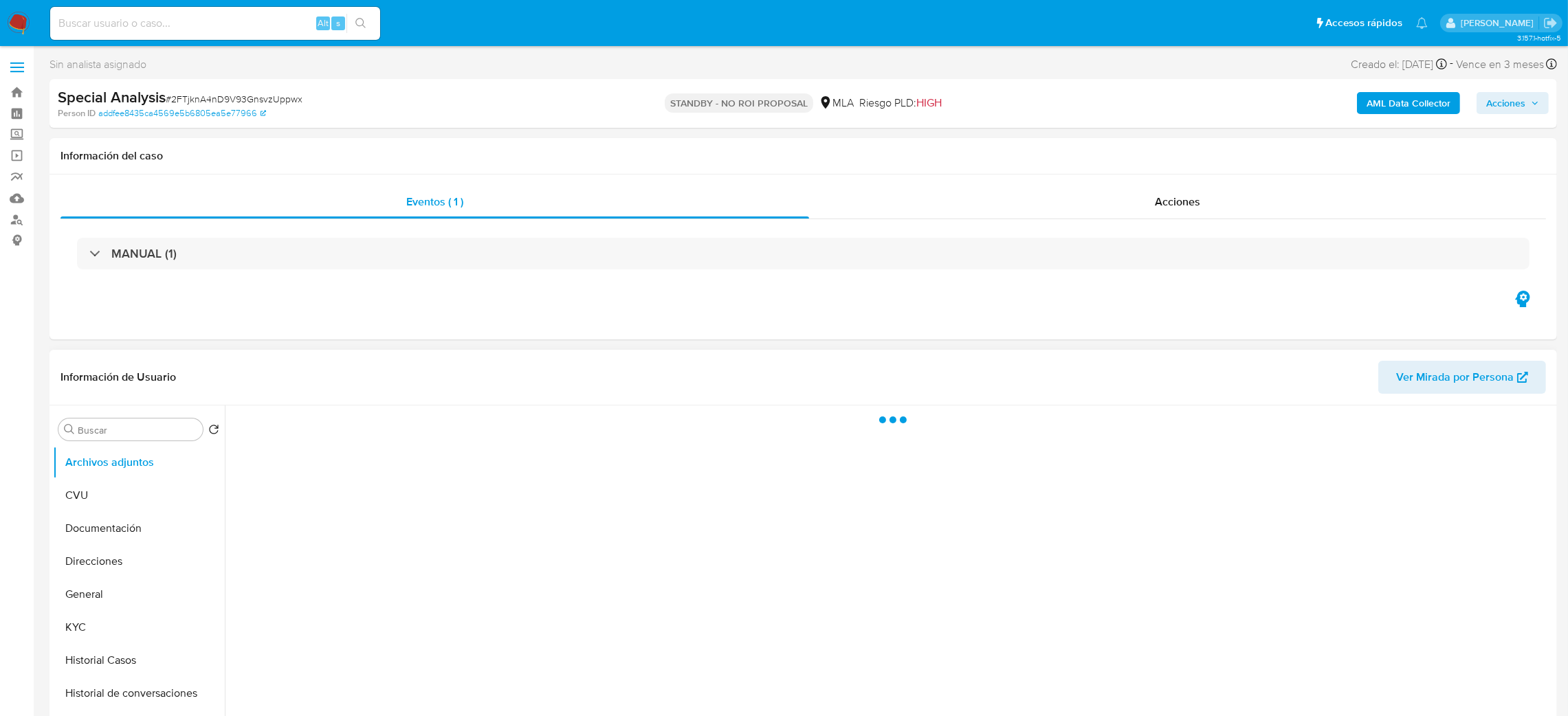
scroll to position [103, 0]
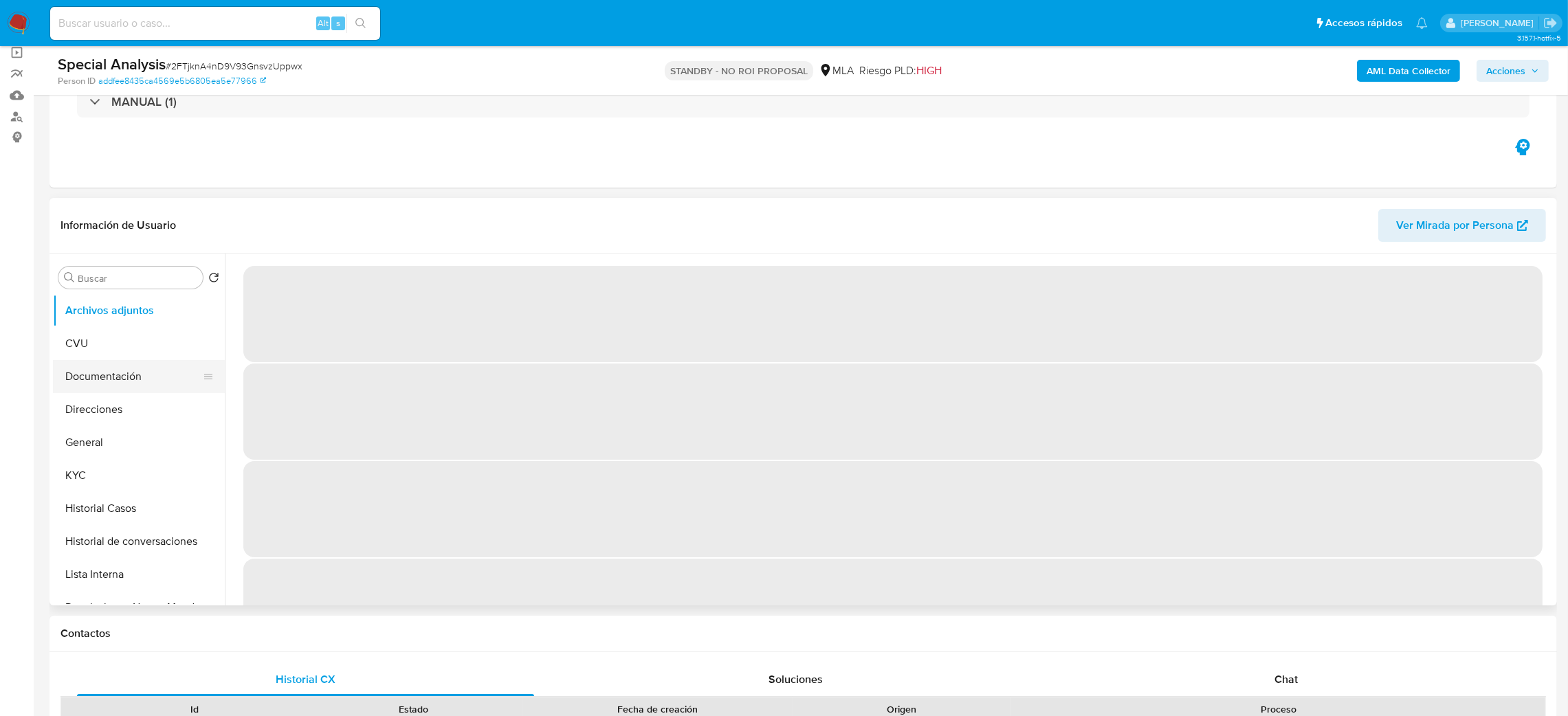
select select "10"
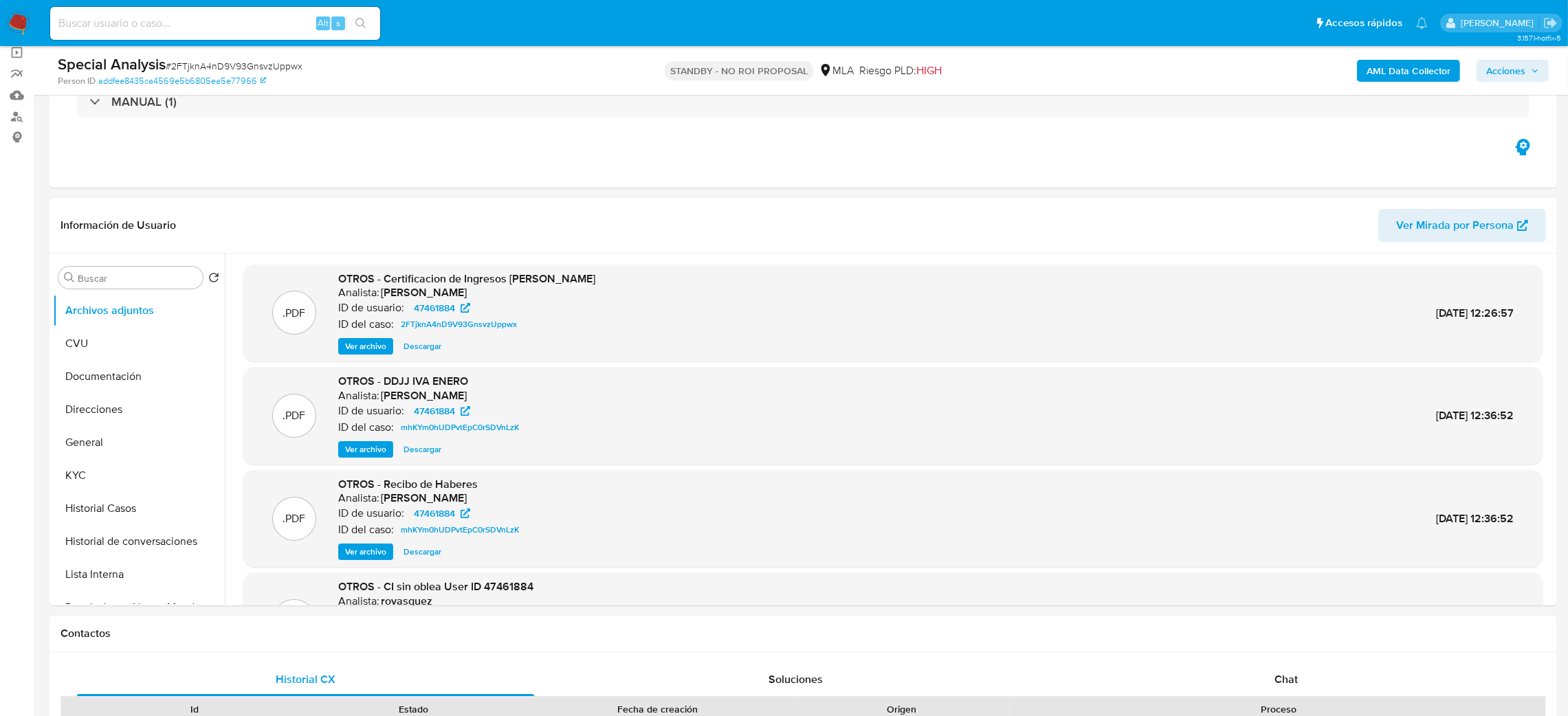
click at [21, 31] on img at bounding box center [19, 24] width 24 height 24
